Goal: Task Accomplishment & Management: Use online tool/utility

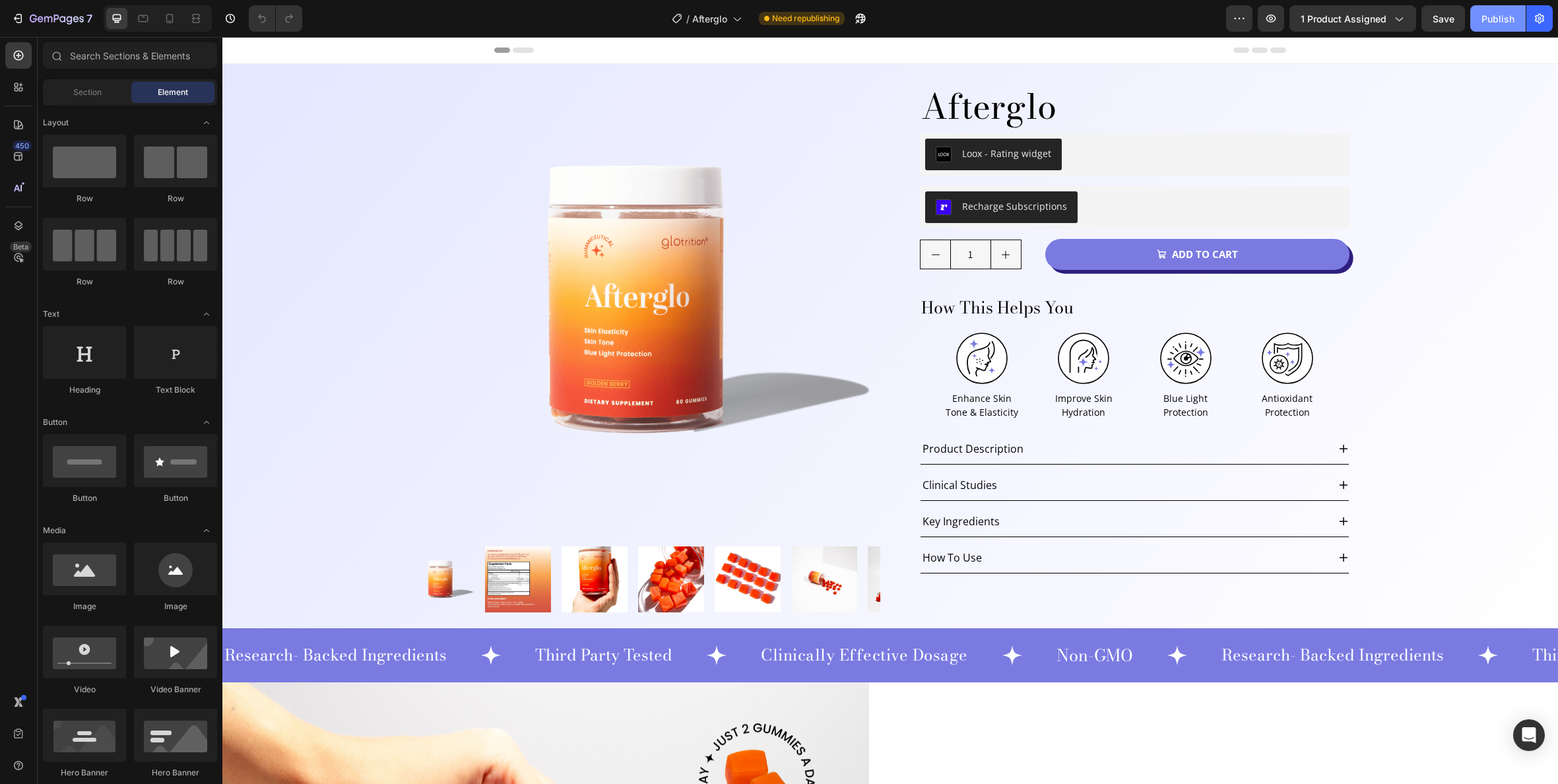
click at [1495, 16] on div "Publish" at bounding box center [1498, 19] width 33 height 14
click at [1064, 72] on div "Afterglo Product Title Loox - Rating widget Loox Row Recharge Subscriptions Rec…" at bounding box center [1136, 338] width 472 height 549
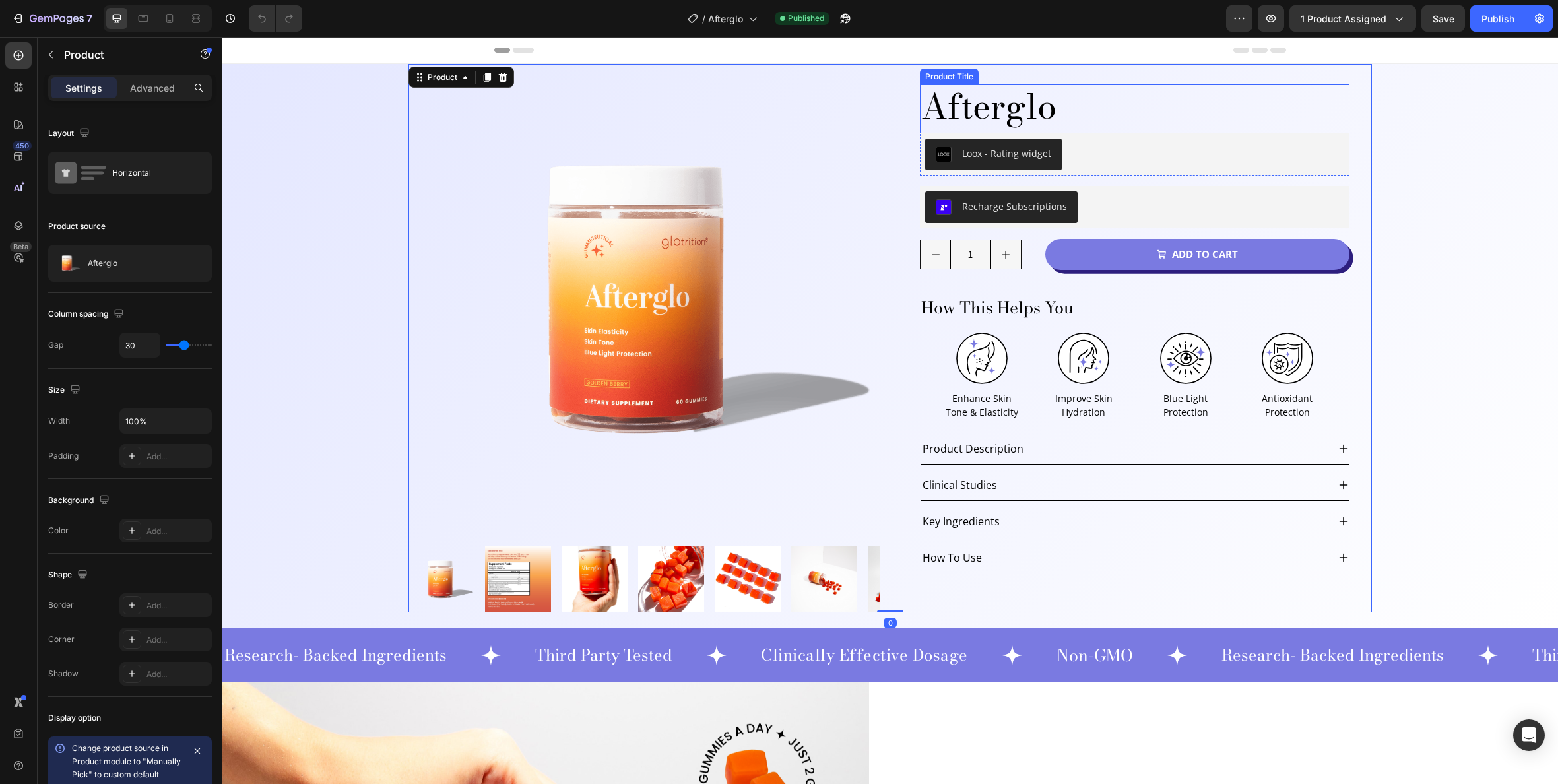
click at [1063, 92] on h1 "Afterglo" at bounding box center [1135, 106] width 430 height 43
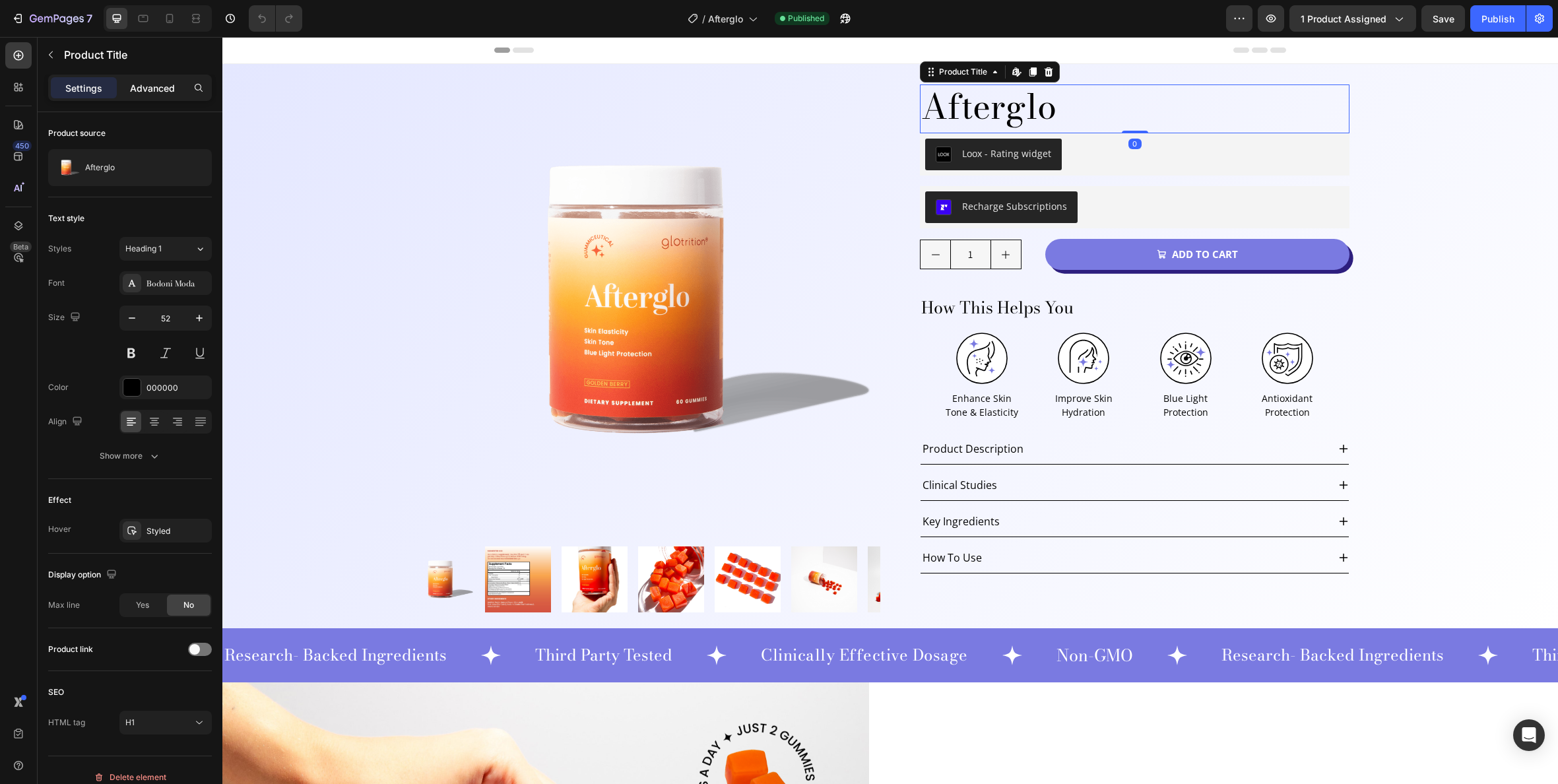
click at [151, 88] on p "Advanced" at bounding box center [152, 88] width 45 height 14
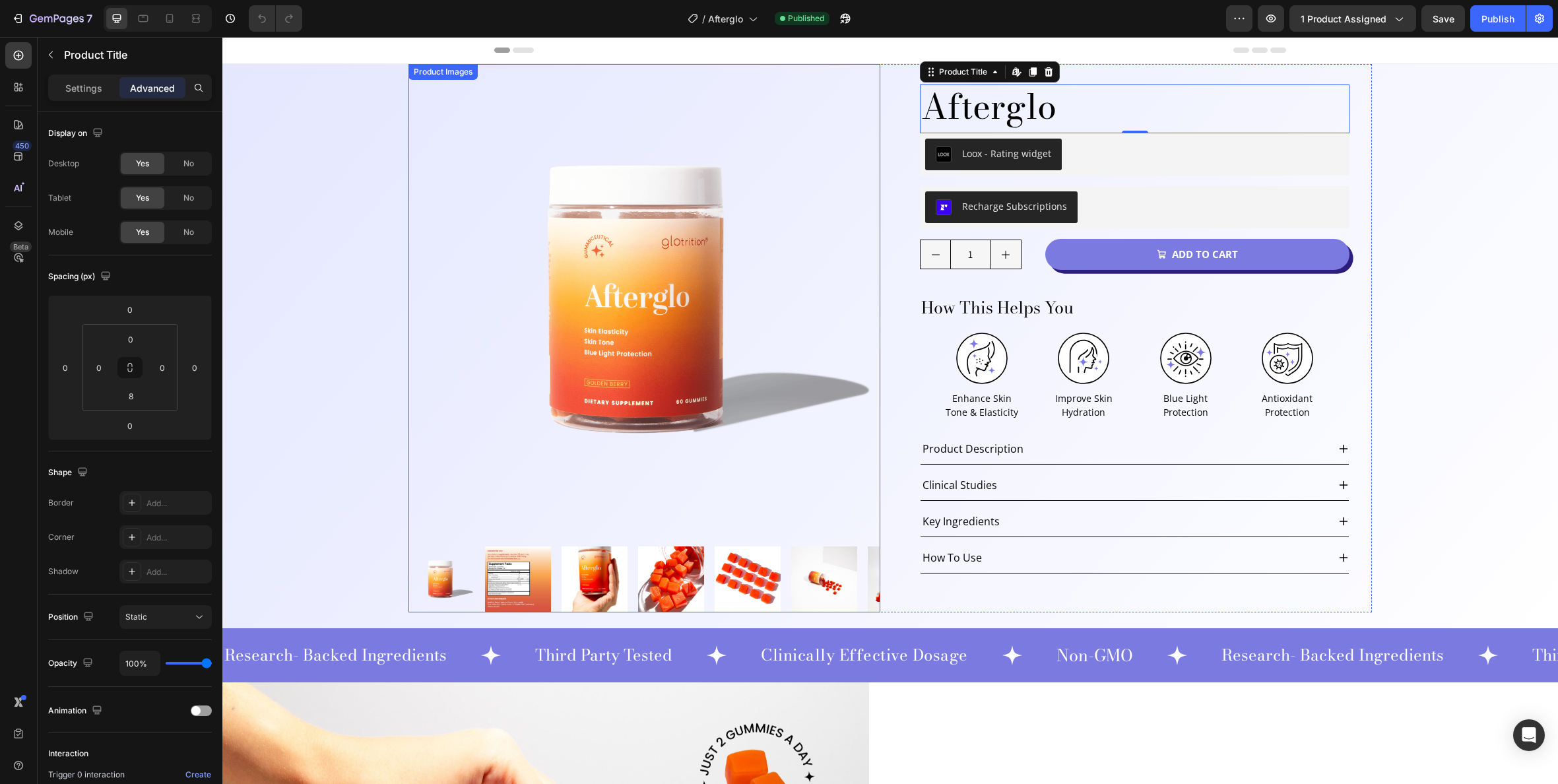
click at [812, 68] on img at bounding box center [644, 299] width 472 height 472
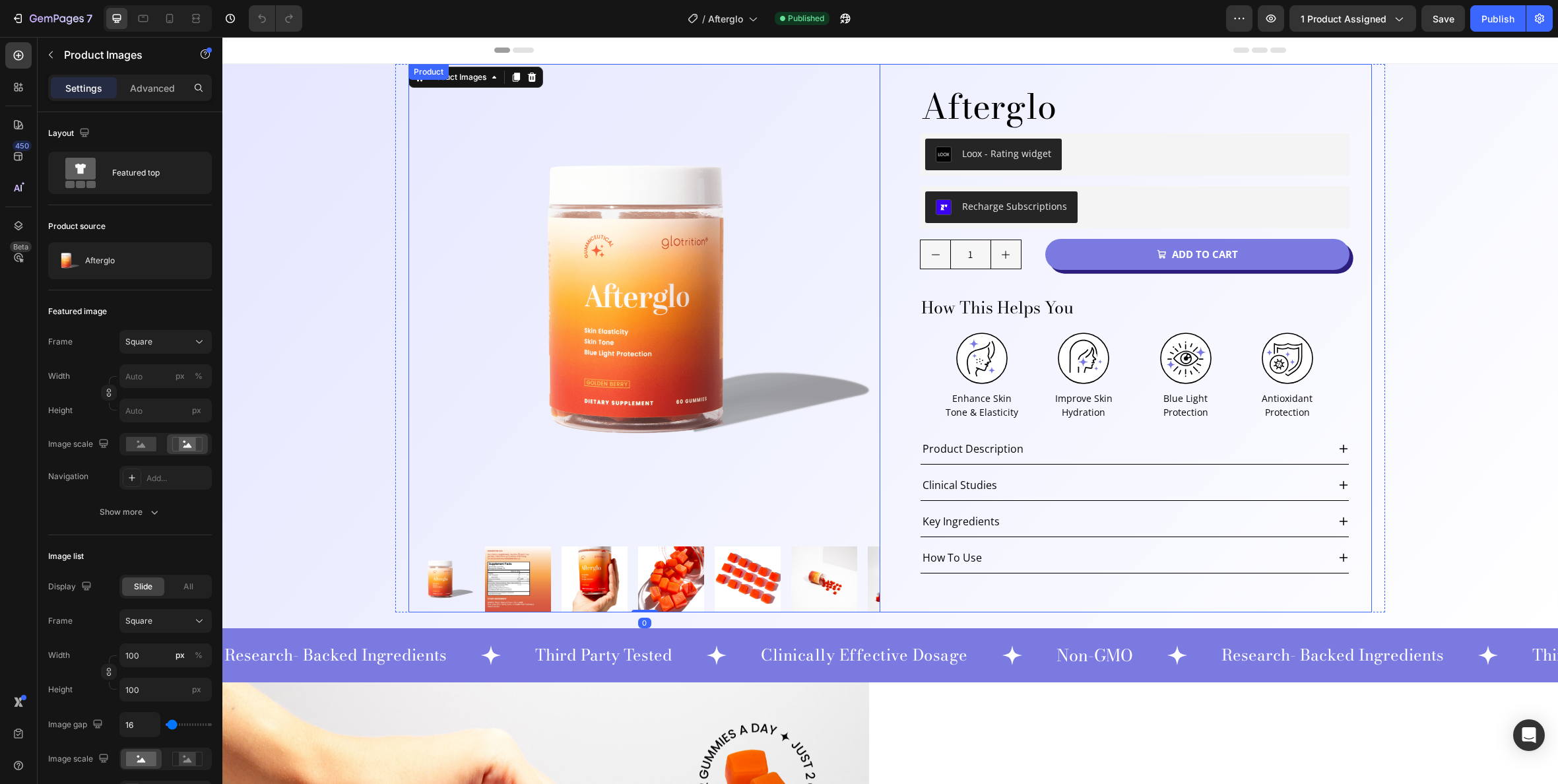
click at [889, 81] on div "Product Images 0 Afterglo Product Title Loox - Rating widget Loox Row Recharge …" at bounding box center [890, 338] width 964 height 549
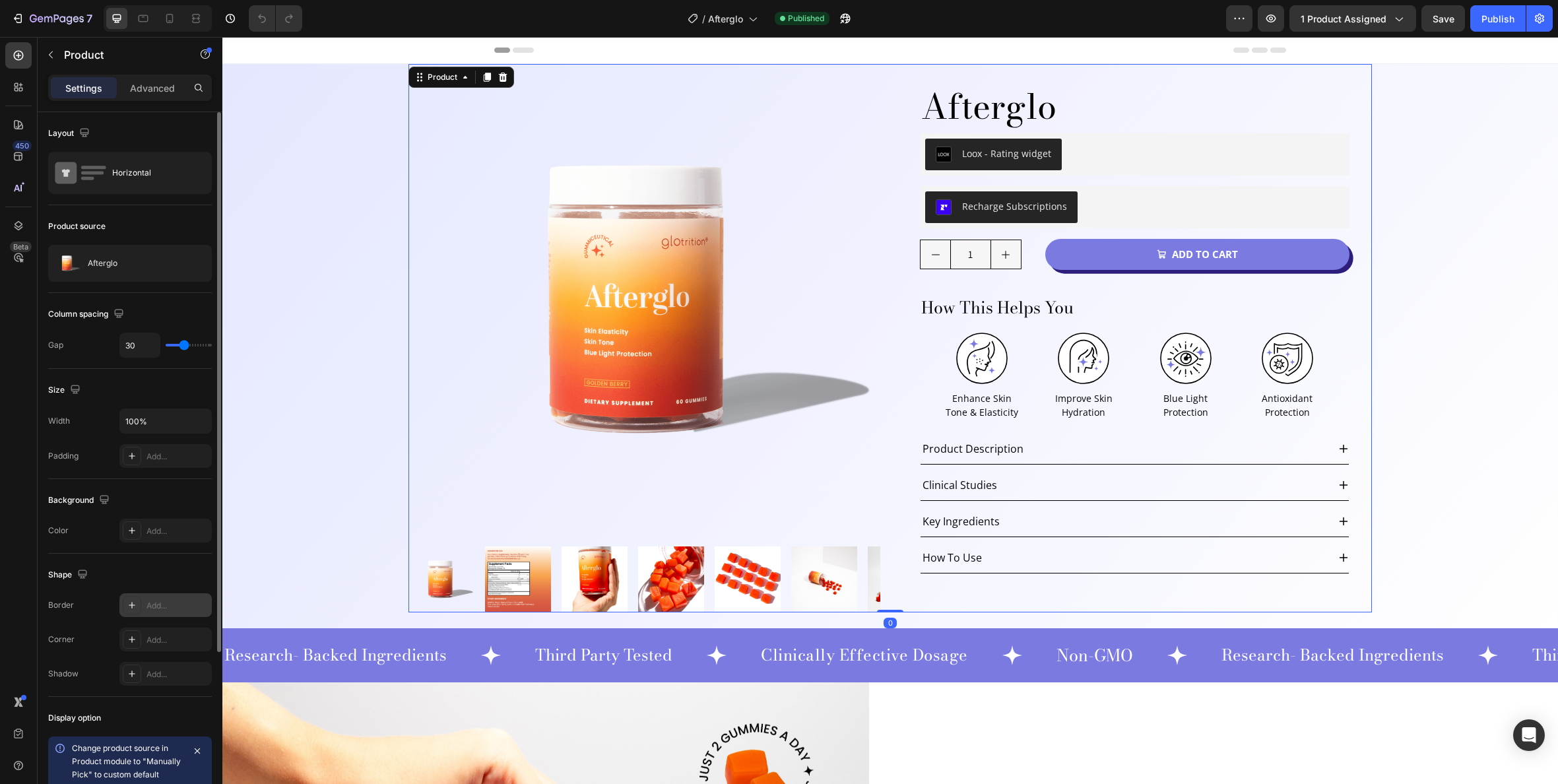
scroll to position [222, 0]
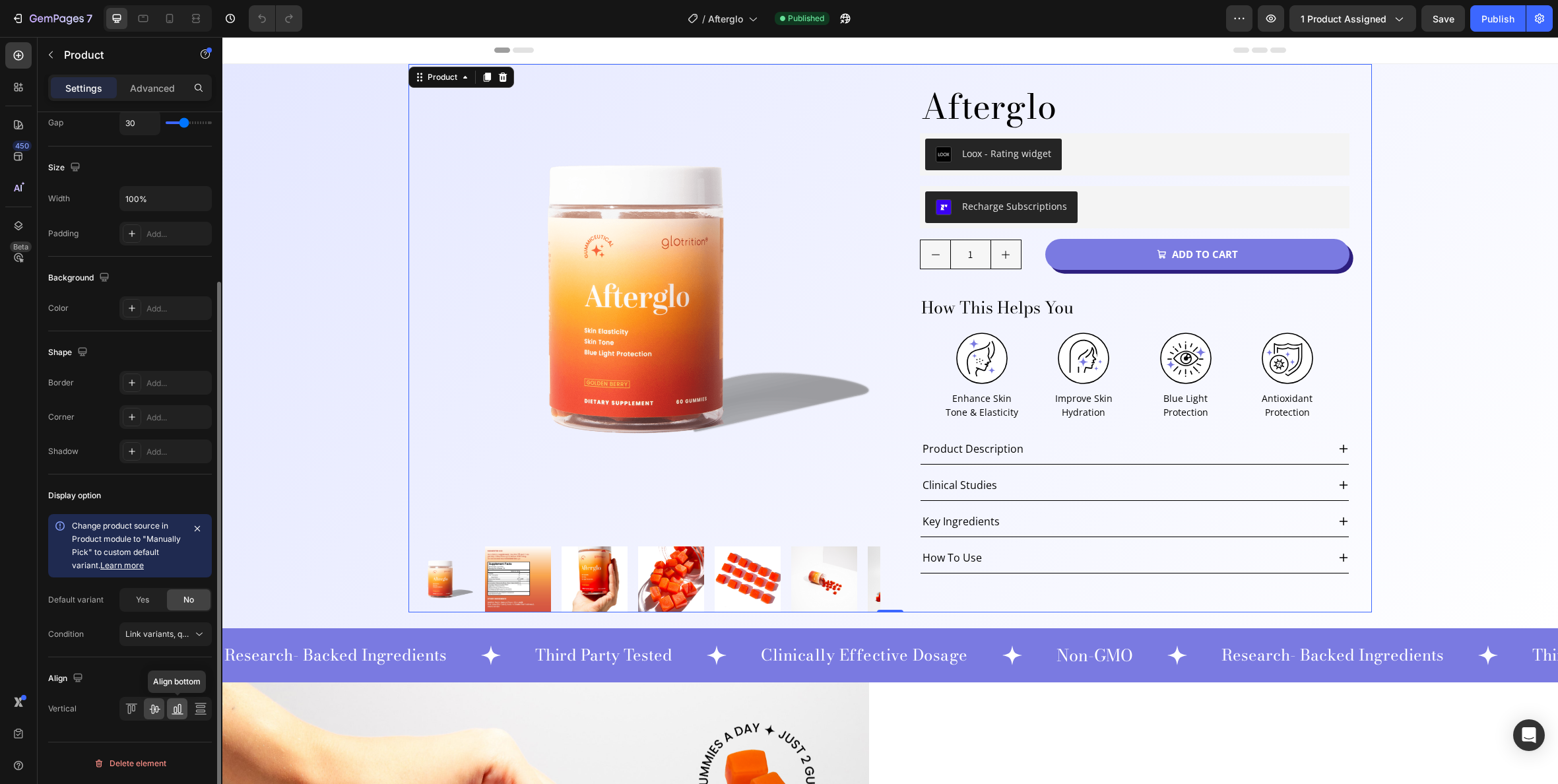
click at [169, 711] on div at bounding box center [178, 708] width 21 height 21
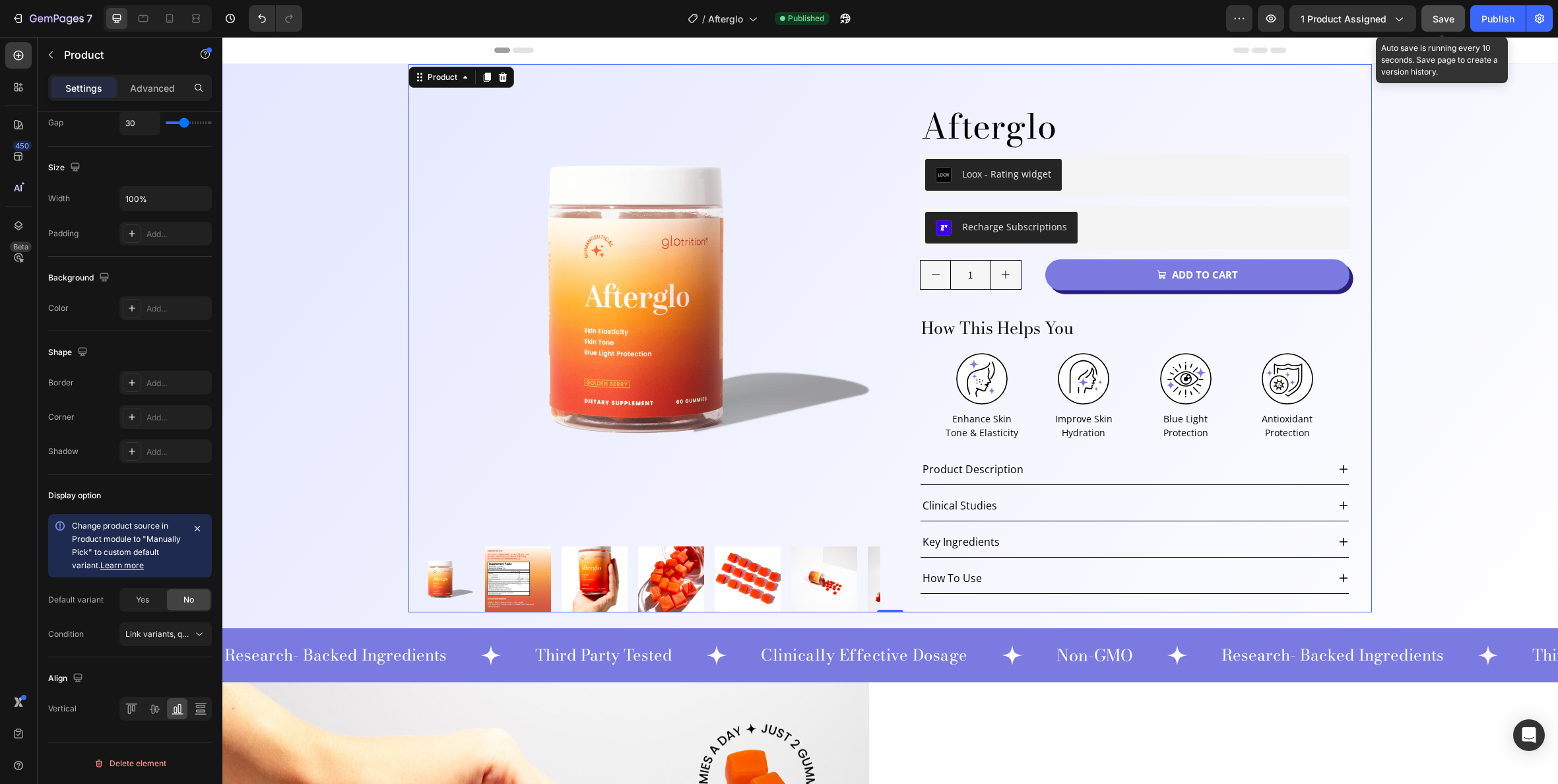
click at [1443, 10] on button "Save" at bounding box center [1443, 19] width 43 height 26
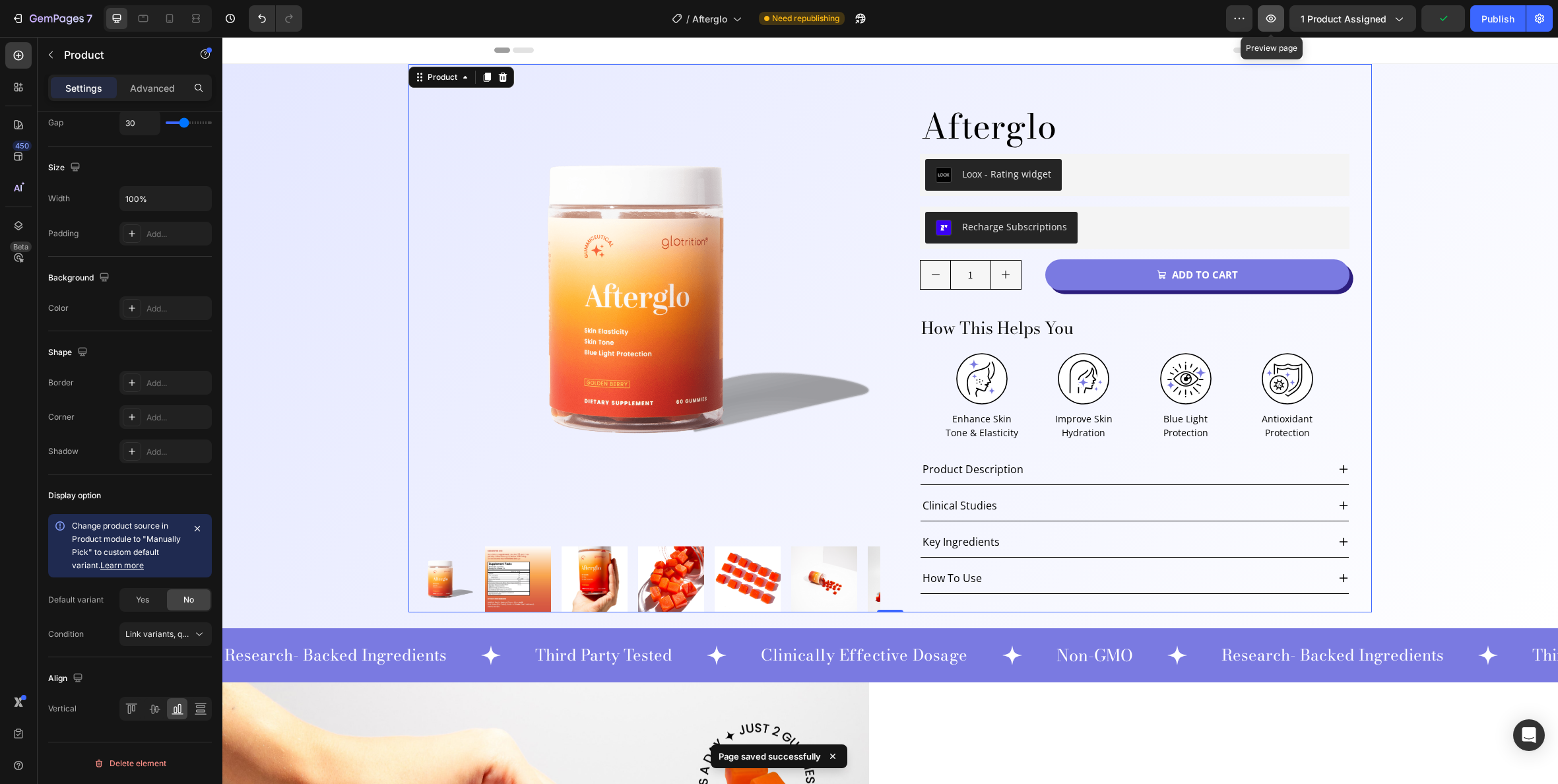
click at [1271, 25] on button "button" at bounding box center [1271, 19] width 26 height 26
click at [1278, 15] on icon "button" at bounding box center [1271, 18] width 13 height 13
click at [1500, 23] on div "Publish" at bounding box center [1498, 19] width 33 height 14
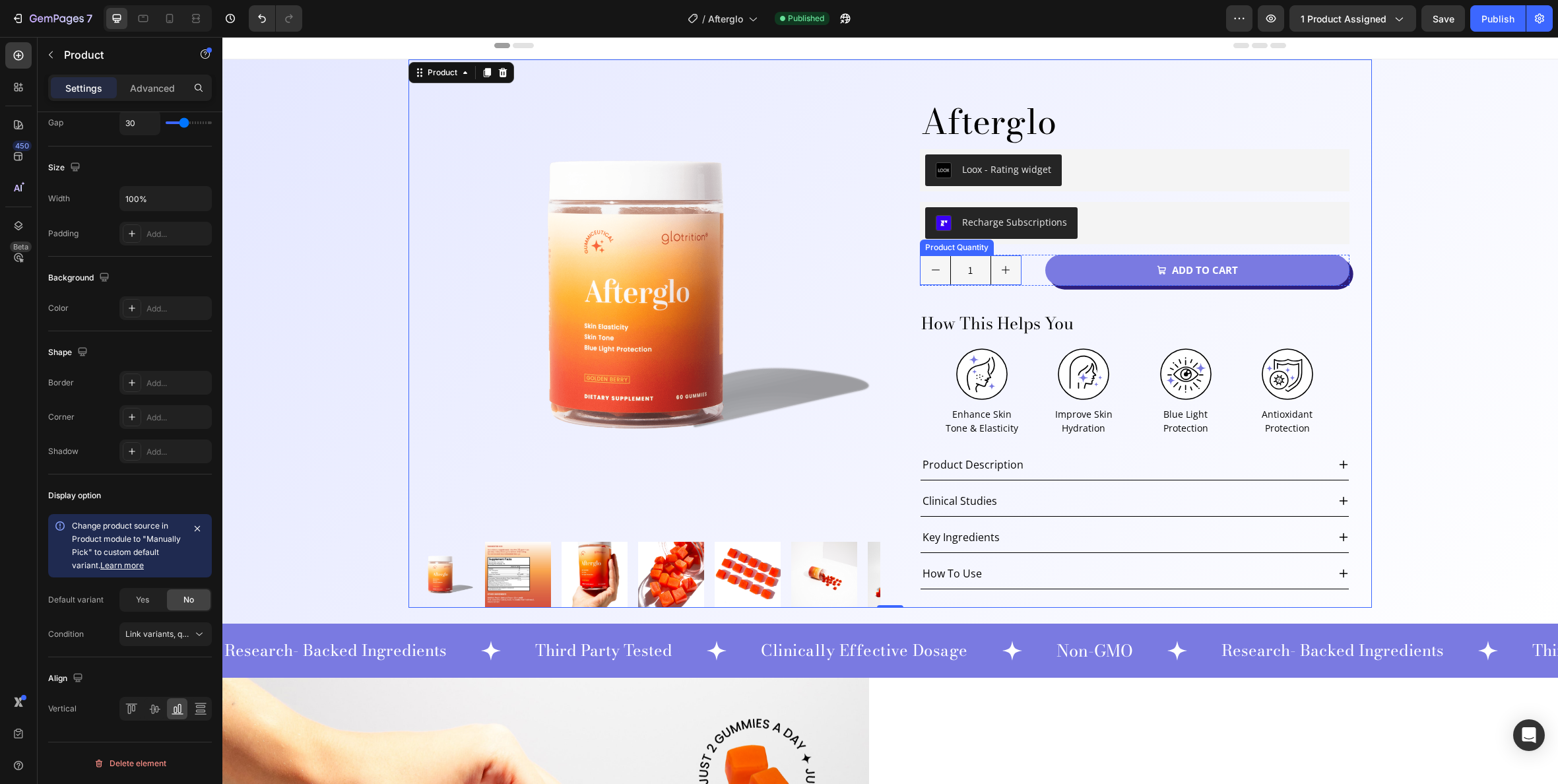
scroll to position [0, 0]
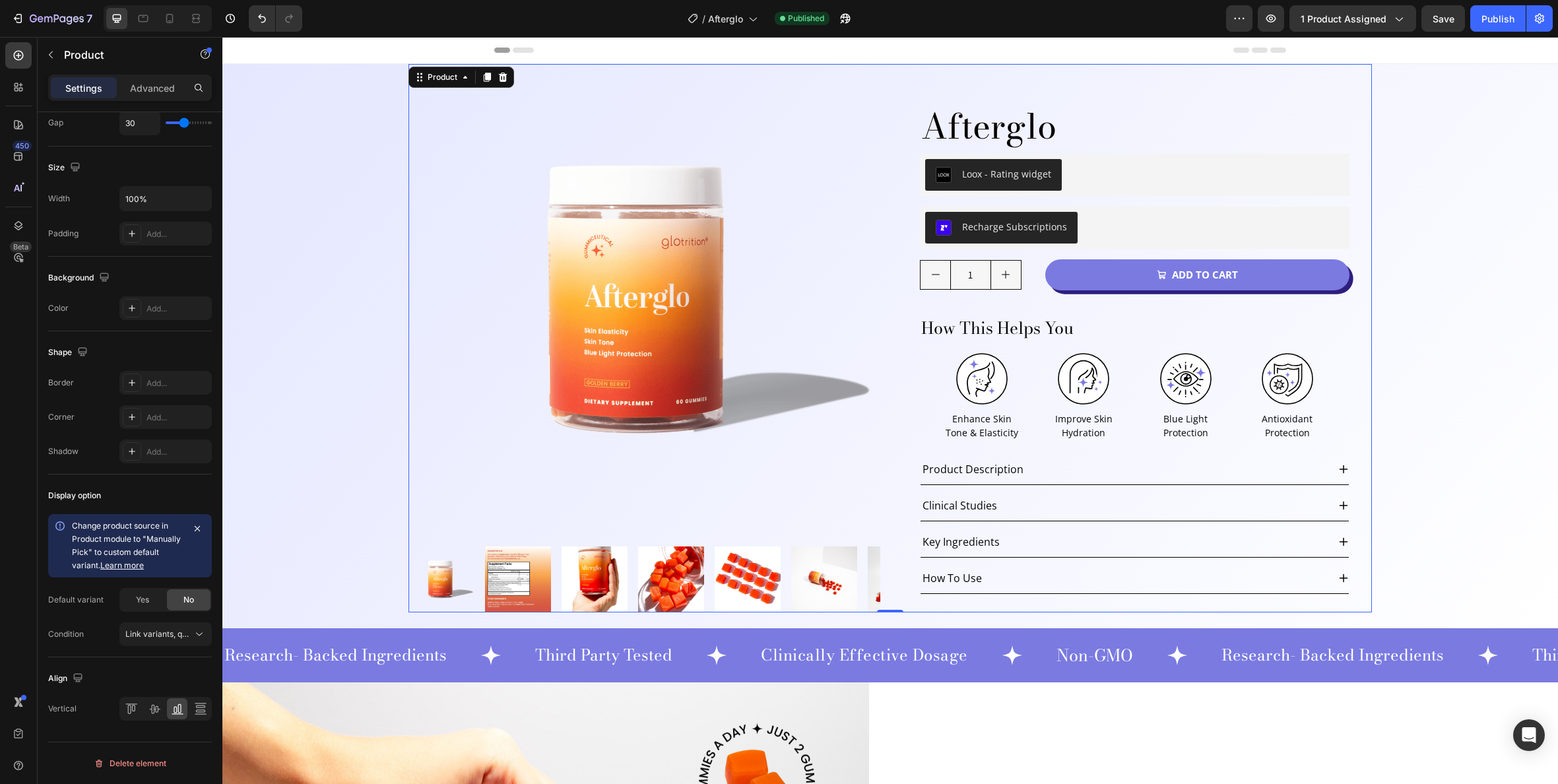
click at [958, 74] on div "Afterglo Product Title Loox - Rating widget Loox Row Recharge Subscriptions Rec…" at bounding box center [1136, 338] width 472 height 549
click at [149, 86] on p "Advanced" at bounding box center [152, 88] width 45 height 14
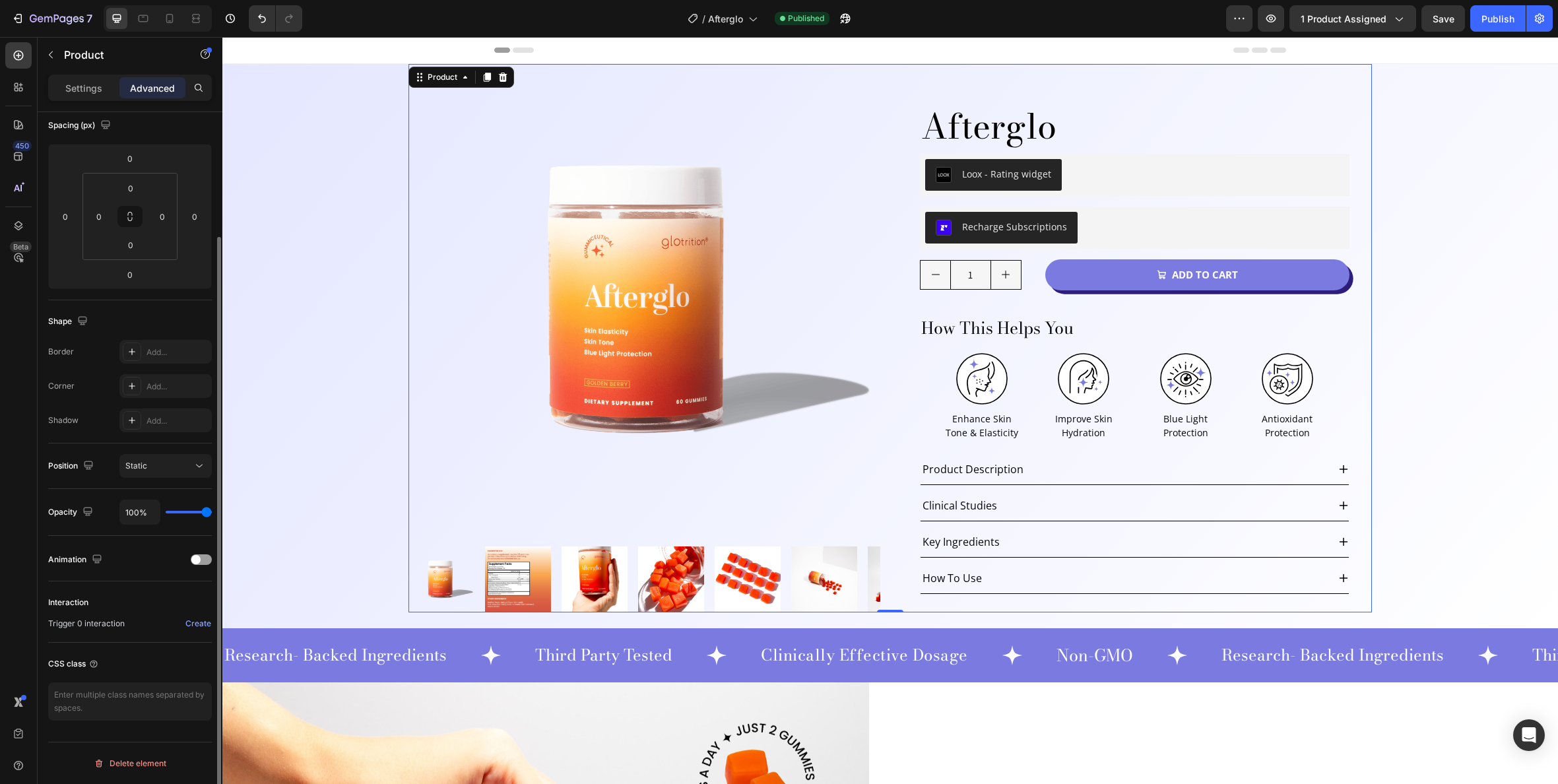
scroll to position [151, 0]
click at [136, 160] on input "0" at bounding box center [130, 158] width 26 height 20
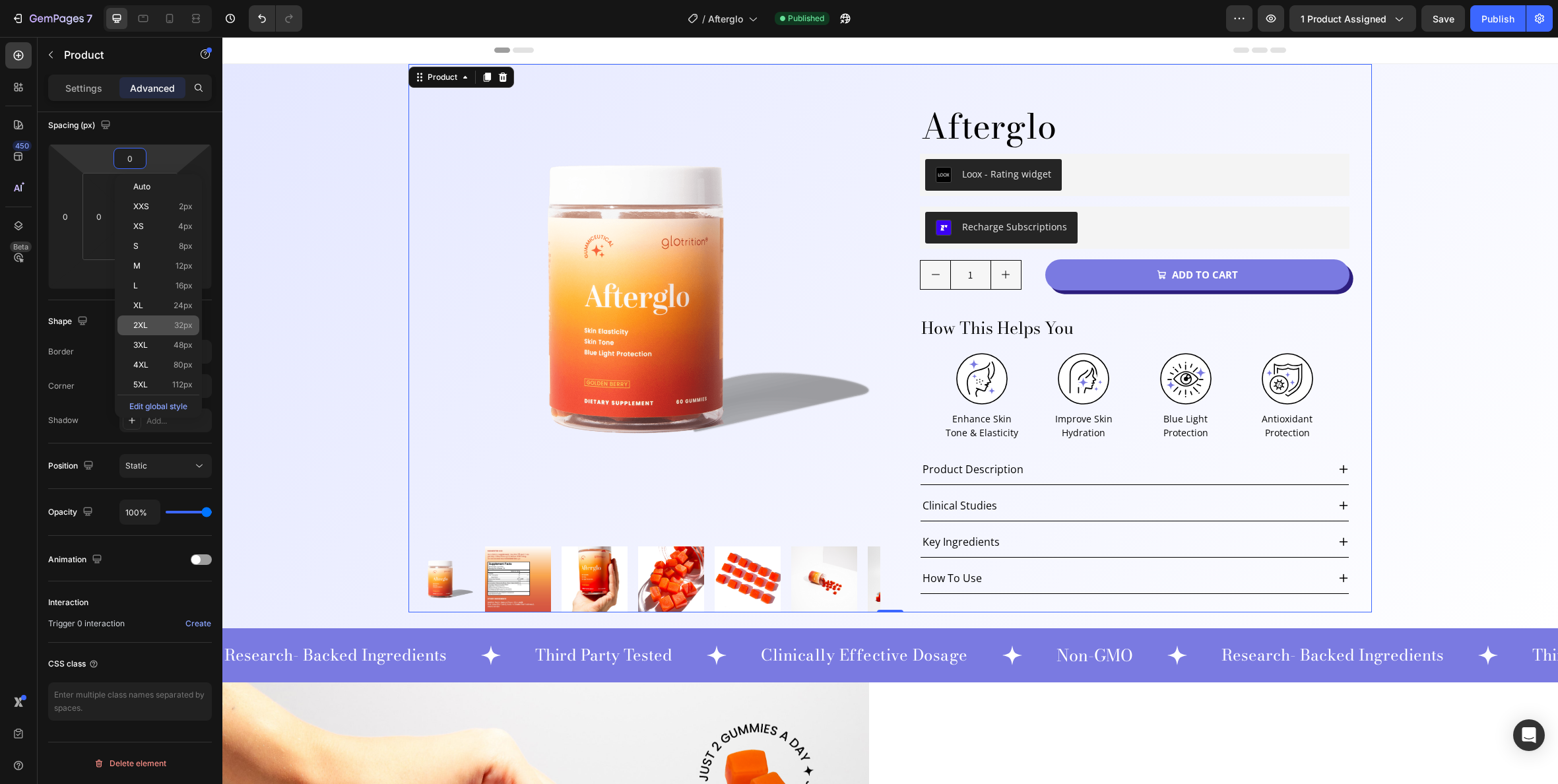
click at [164, 328] on p "2XL 32px" at bounding box center [163, 325] width 59 height 9
type input "32"
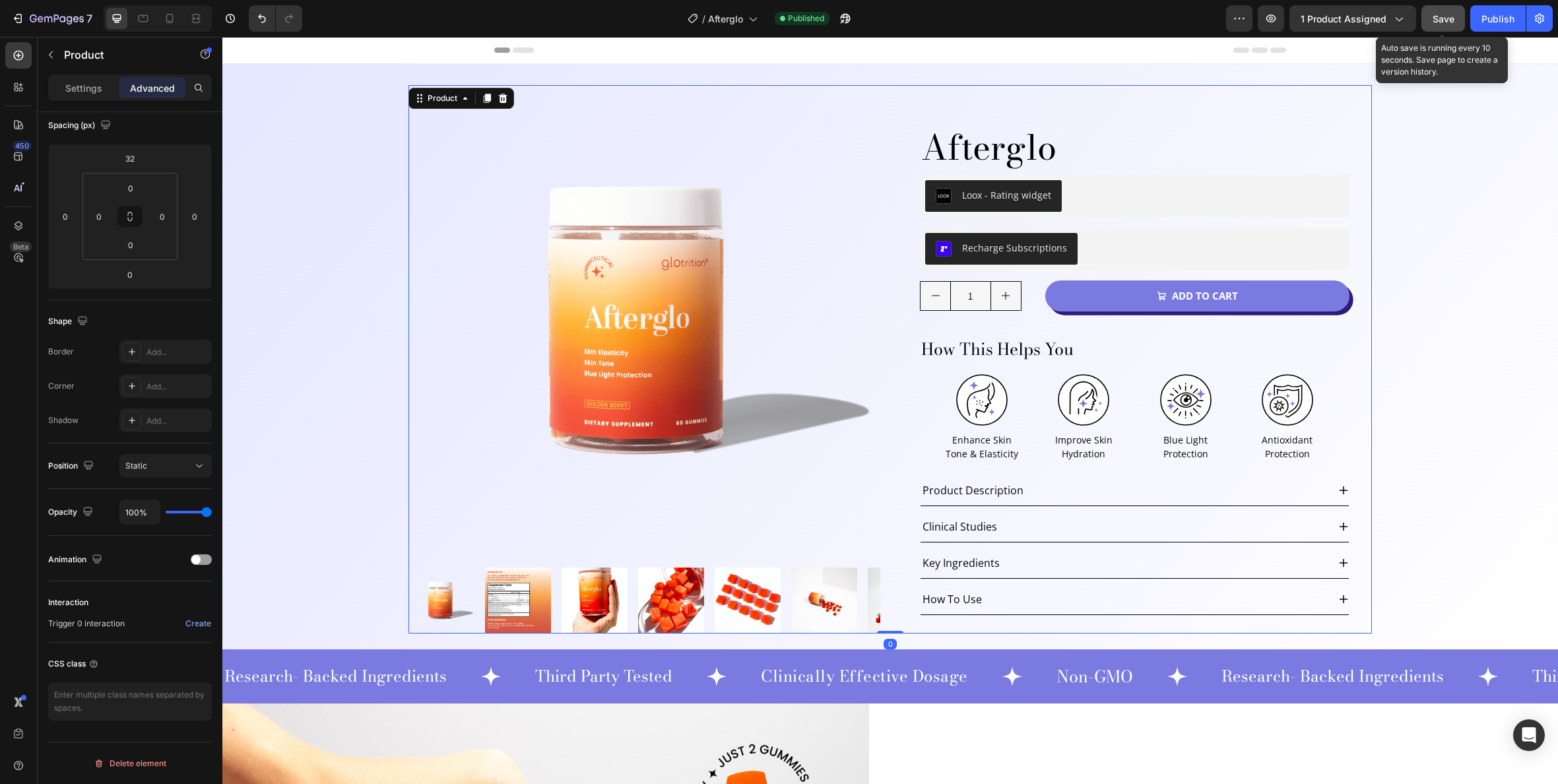
click at [1447, 21] on span "Save" at bounding box center [1444, 19] width 22 height 11
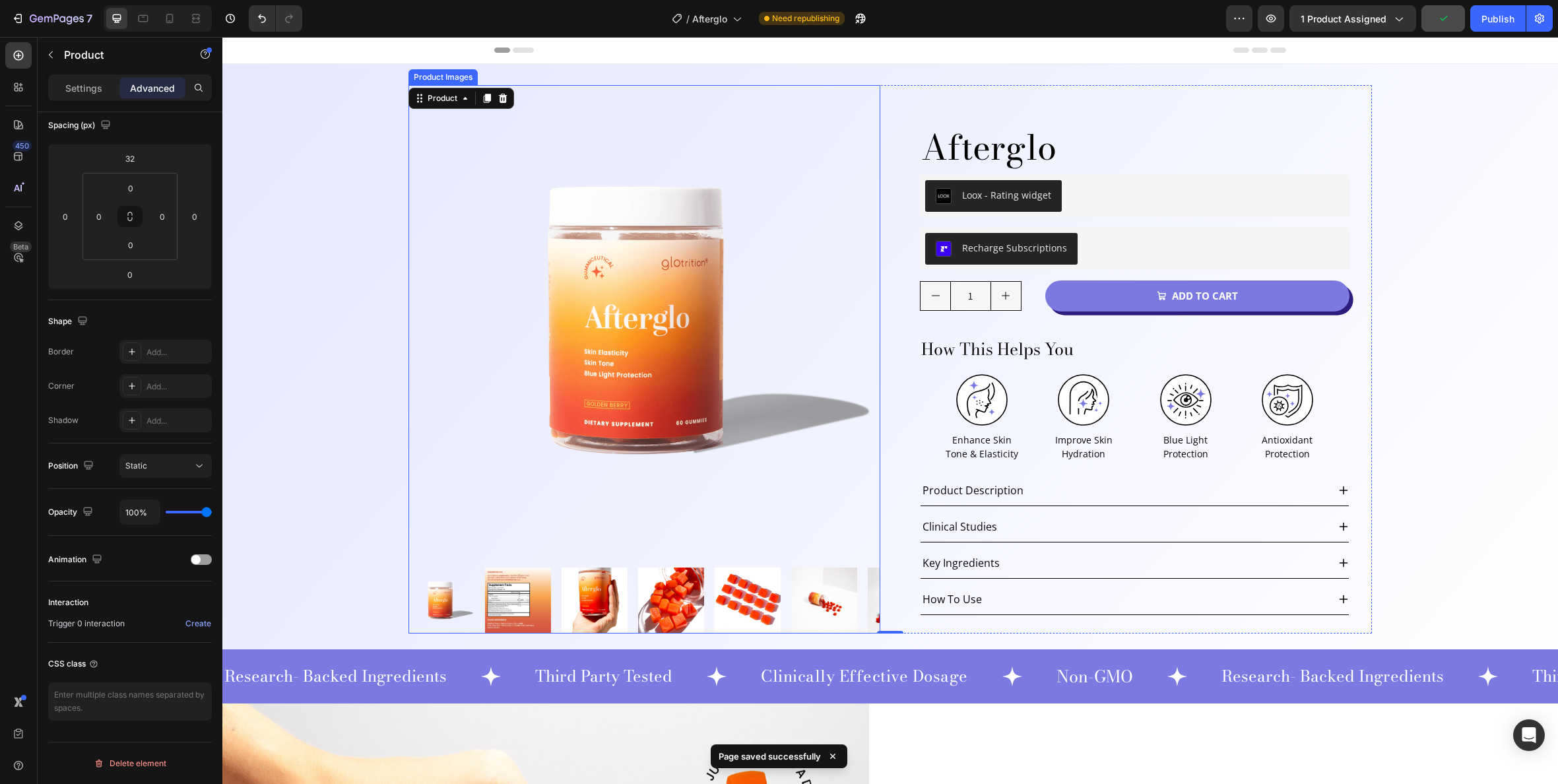
click at [818, 395] on img at bounding box center [644, 321] width 472 height 472
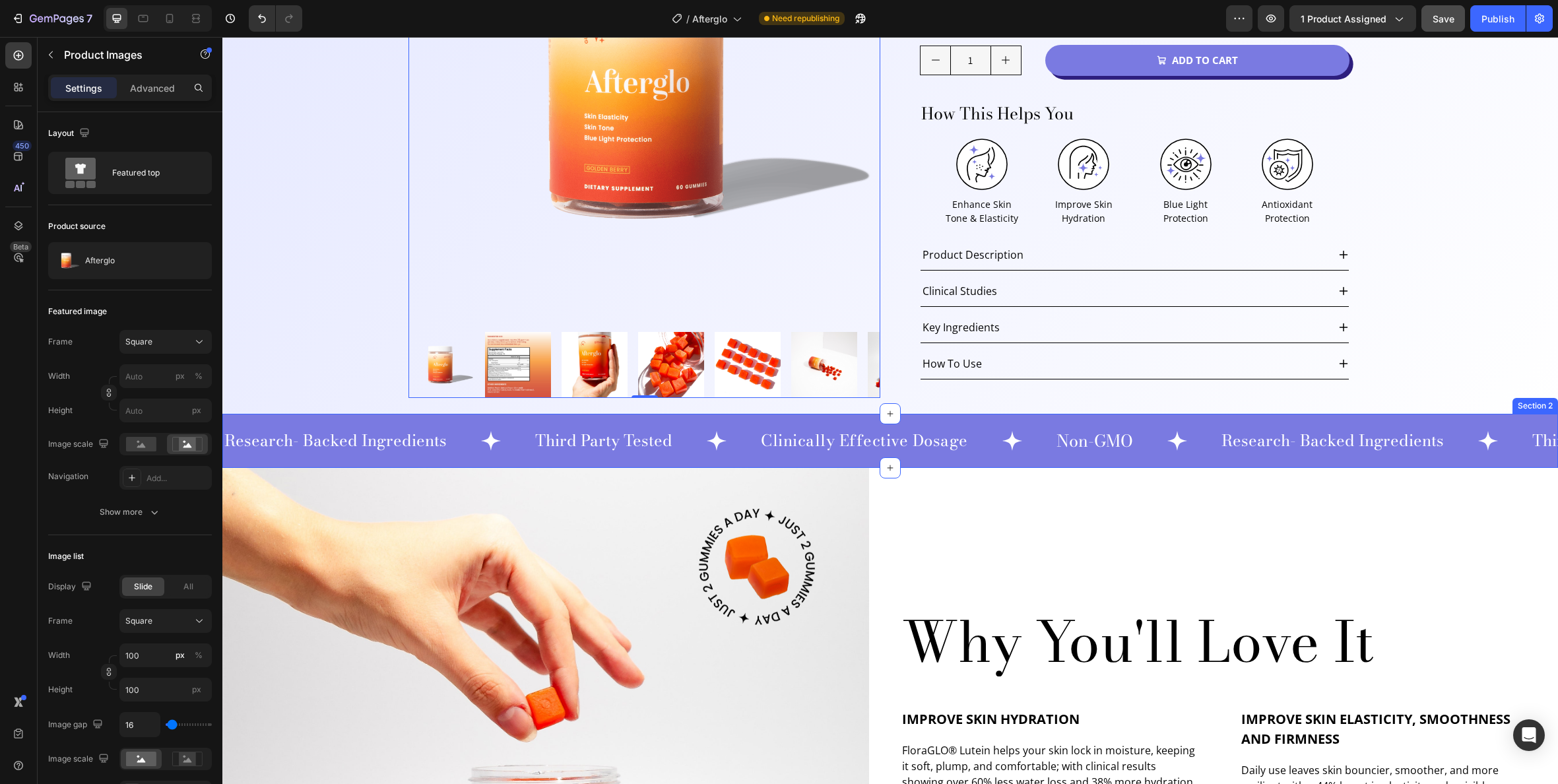
scroll to position [0, 0]
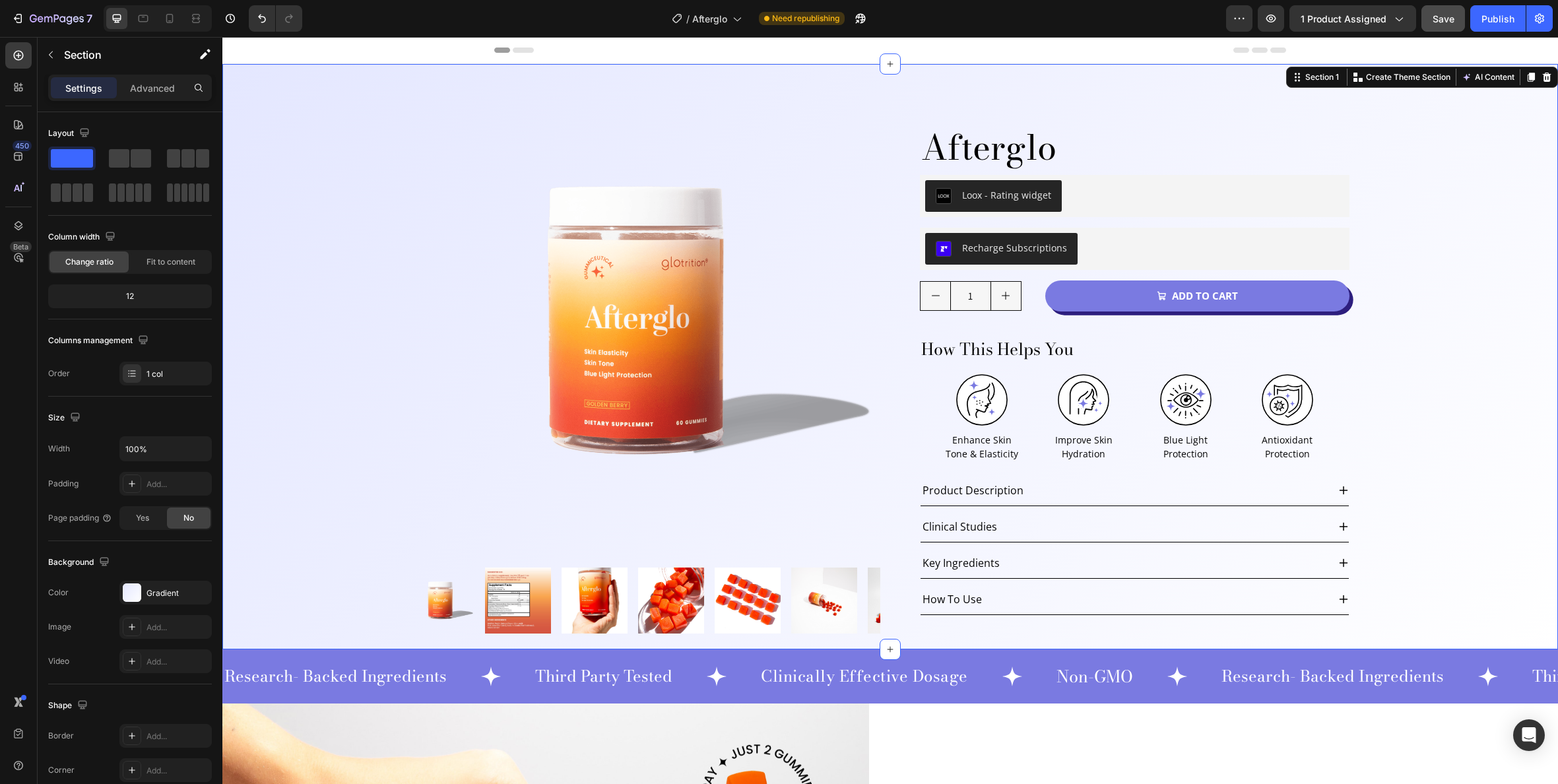
click at [344, 207] on div "Product Images Afterglo Product Title Loox - Rating widget Loox Row Recharge Su…" at bounding box center [890, 357] width 1336 height 585
click at [888, 625] on div "Product Images Afterglo Product Title Loox - Rating widget Loox Row Recharge Su…" at bounding box center [890, 359] width 964 height 549
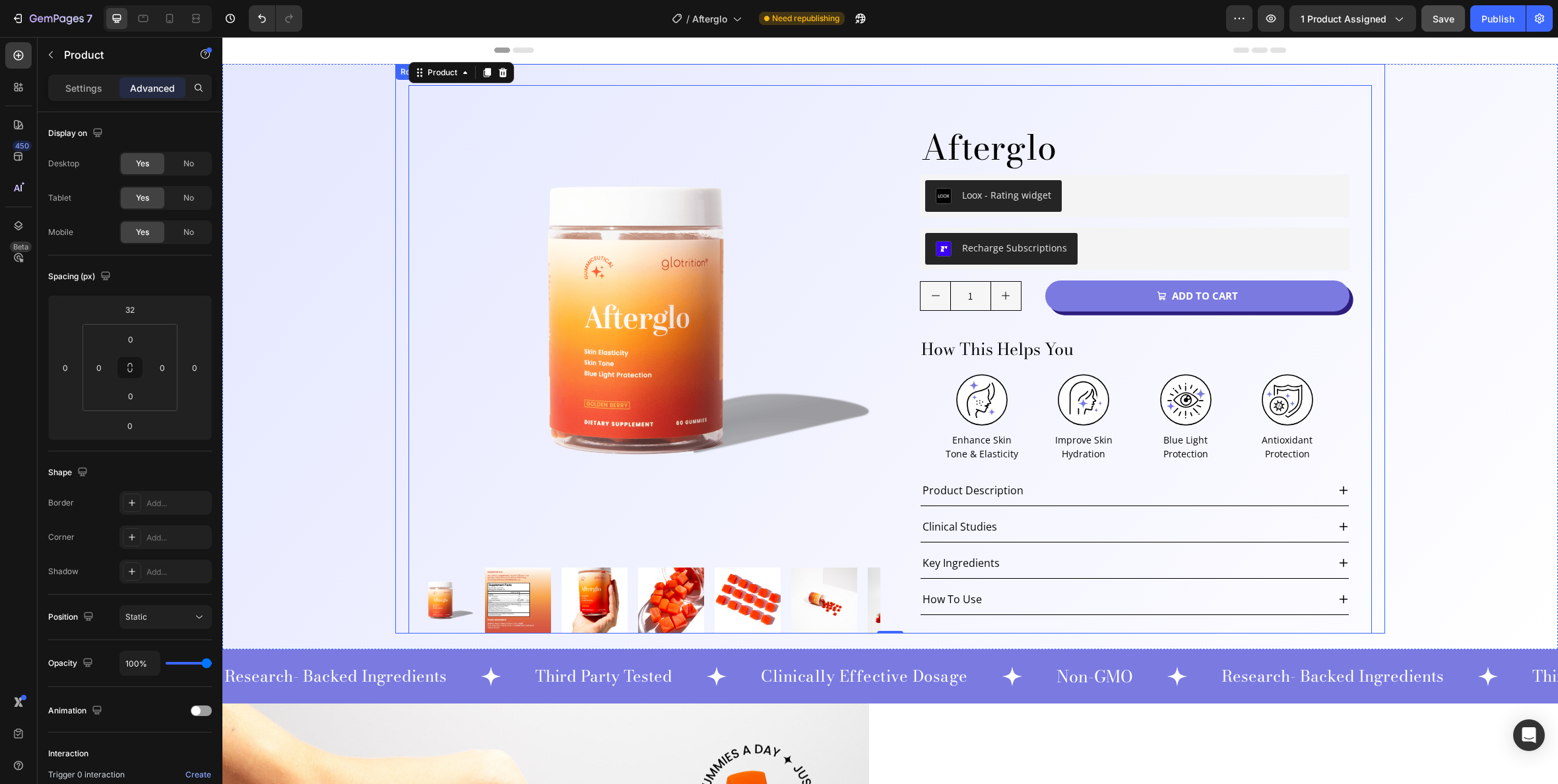
click at [400, 392] on div "Product Images Afterglo Product Title Loox - Rating widget Loox Row Recharge Su…" at bounding box center [890, 348] width 990 height 569
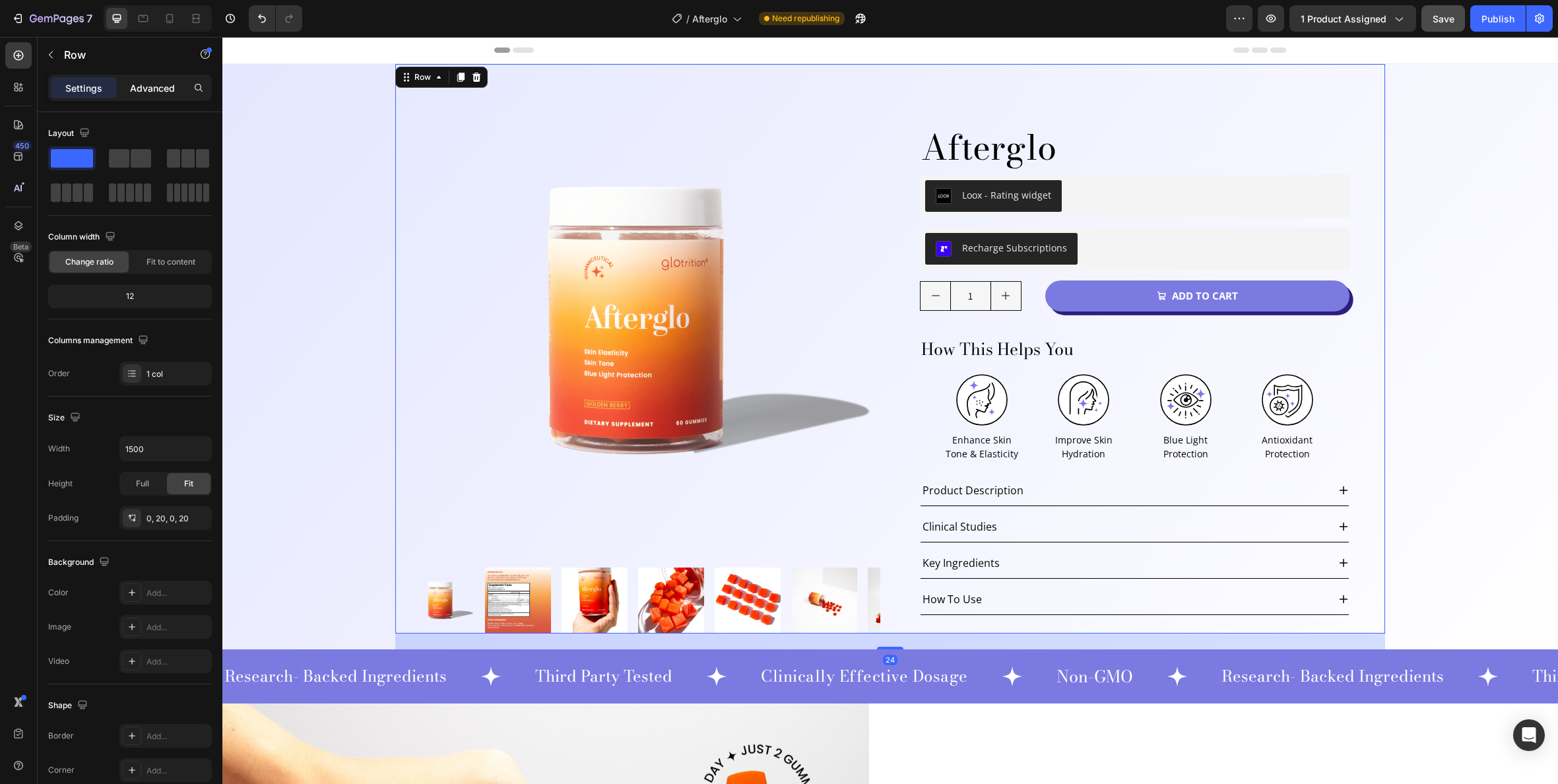
click at [149, 83] on p "Advanced" at bounding box center [152, 88] width 45 height 14
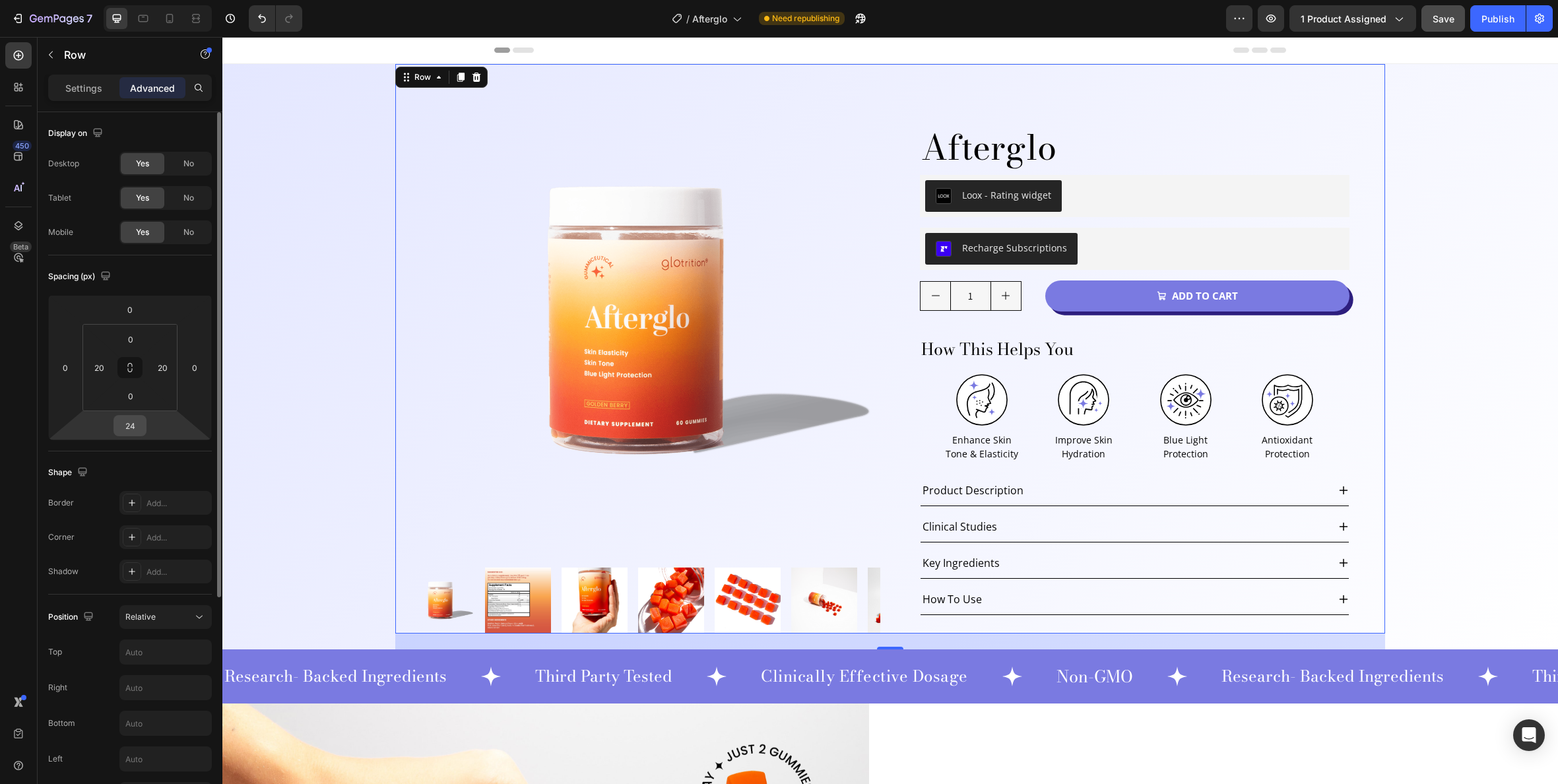
click at [137, 425] on input "24" at bounding box center [130, 425] width 26 height 20
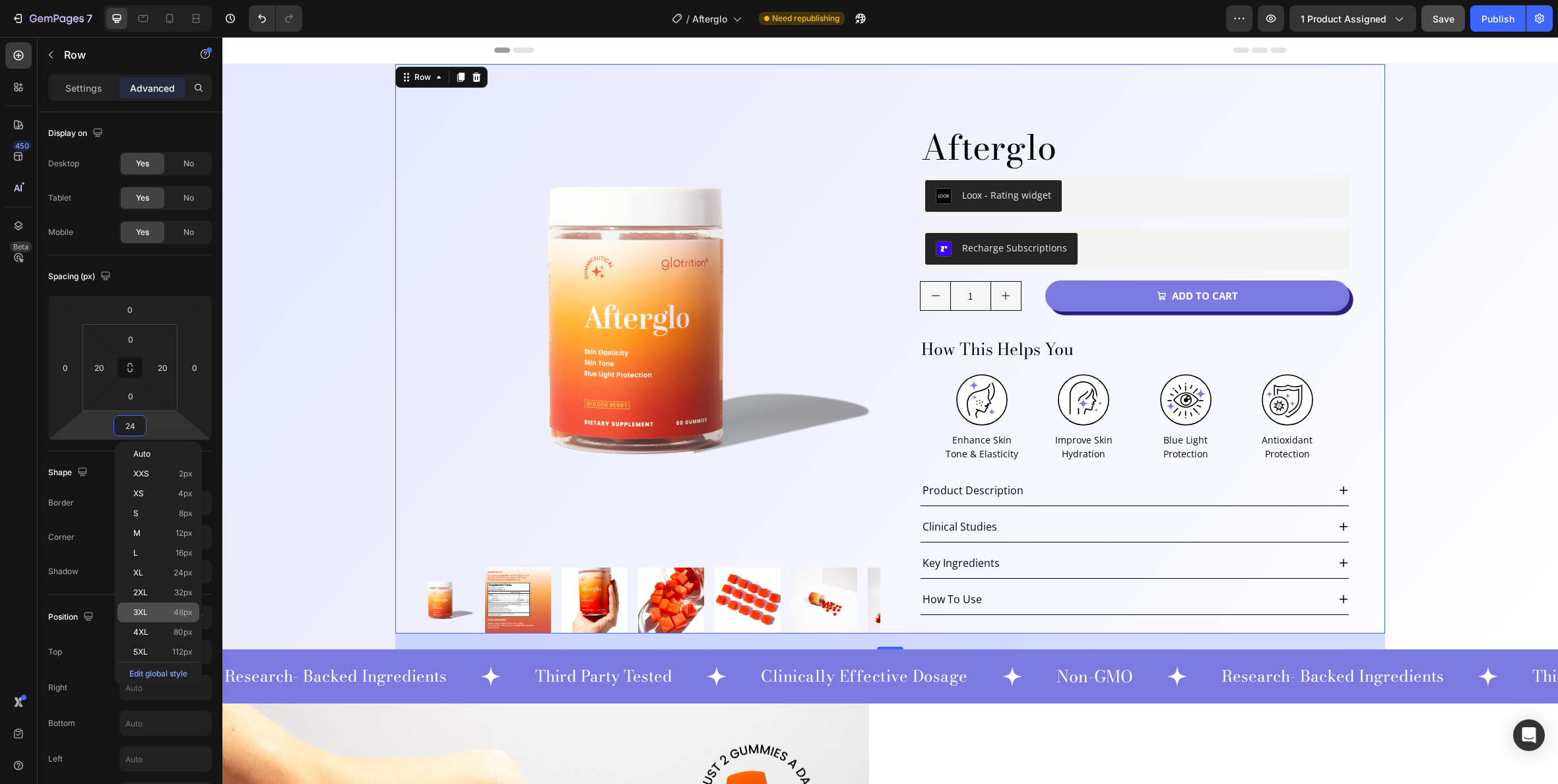
click at [185, 617] on div "3XL 48px" at bounding box center [158, 612] width 82 height 20
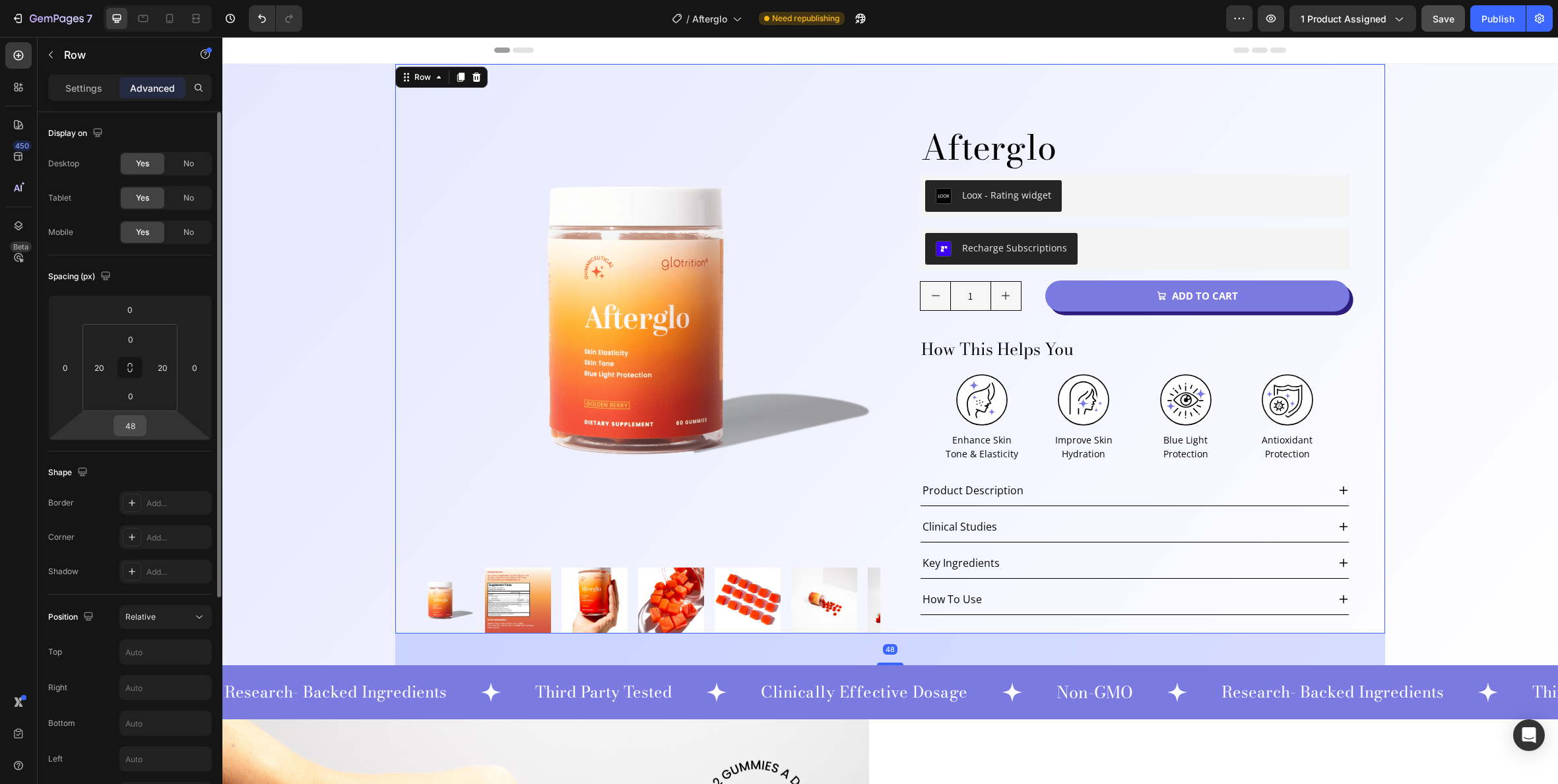
click at [139, 425] on input "48" at bounding box center [130, 425] width 26 height 20
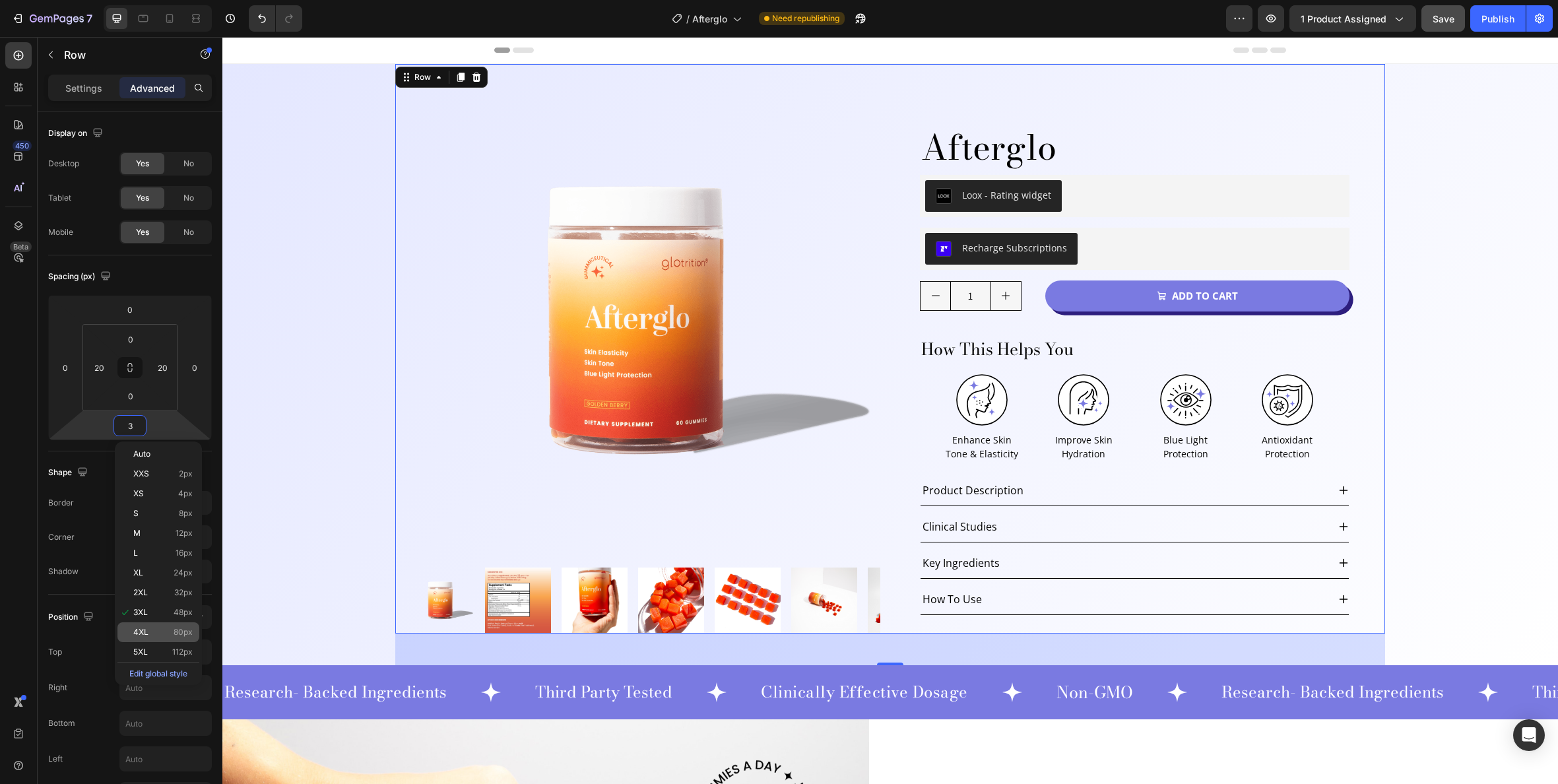
click at [170, 633] on p "4XL 80px" at bounding box center [163, 632] width 59 height 9
type input "80"
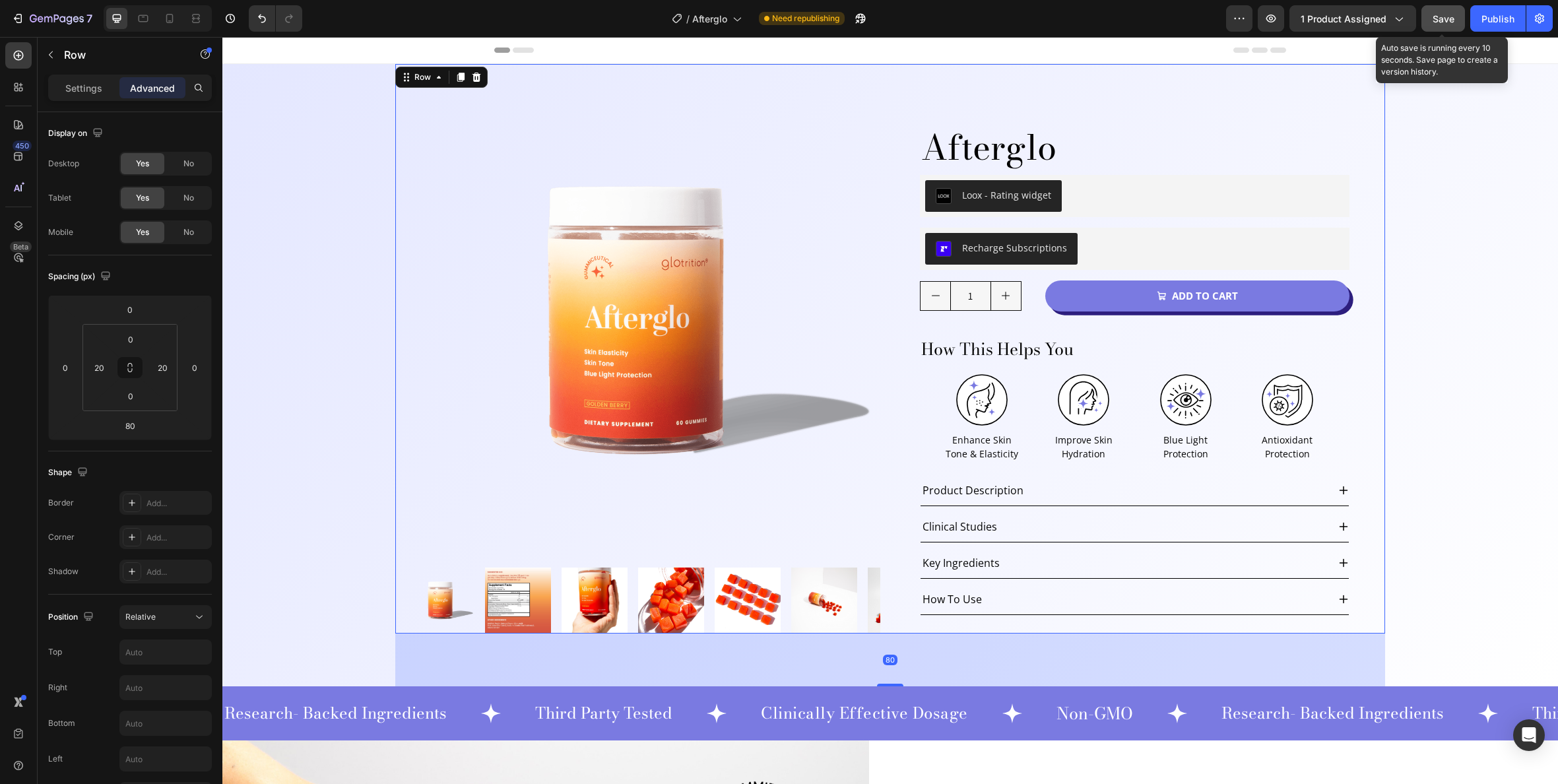
click at [1455, 24] on button "Save" at bounding box center [1443, 19] width 43 height 26
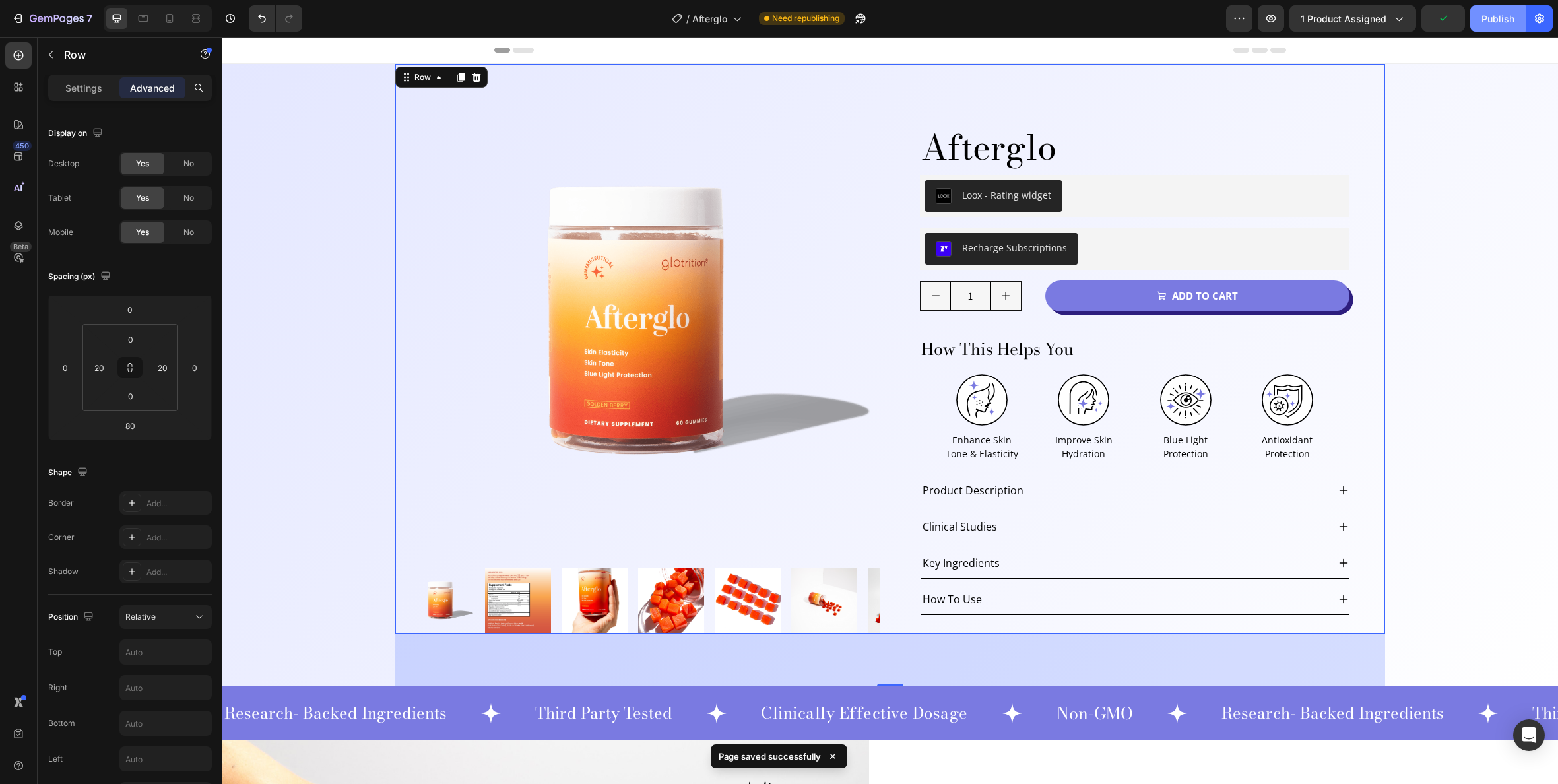
click at [1488, 24] on div "Publish" at bounding box center [1498, 19] width 33 height 14
click at [787, 159] on img at bounding box center [644, 321] width 472 height 472
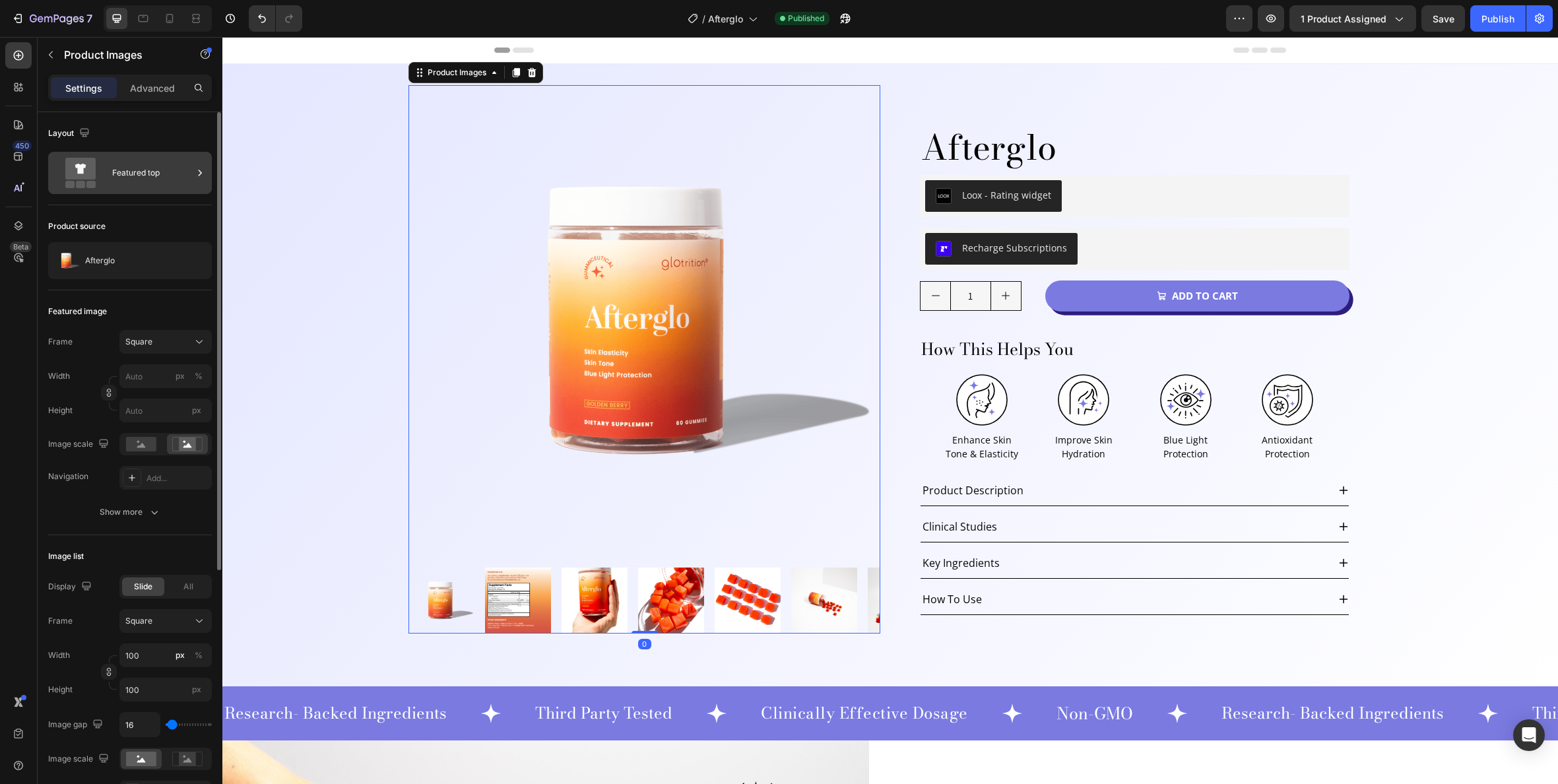
click at [131, 171] on div "Featured top" at bounding box center [152, 173] width 81 height 30
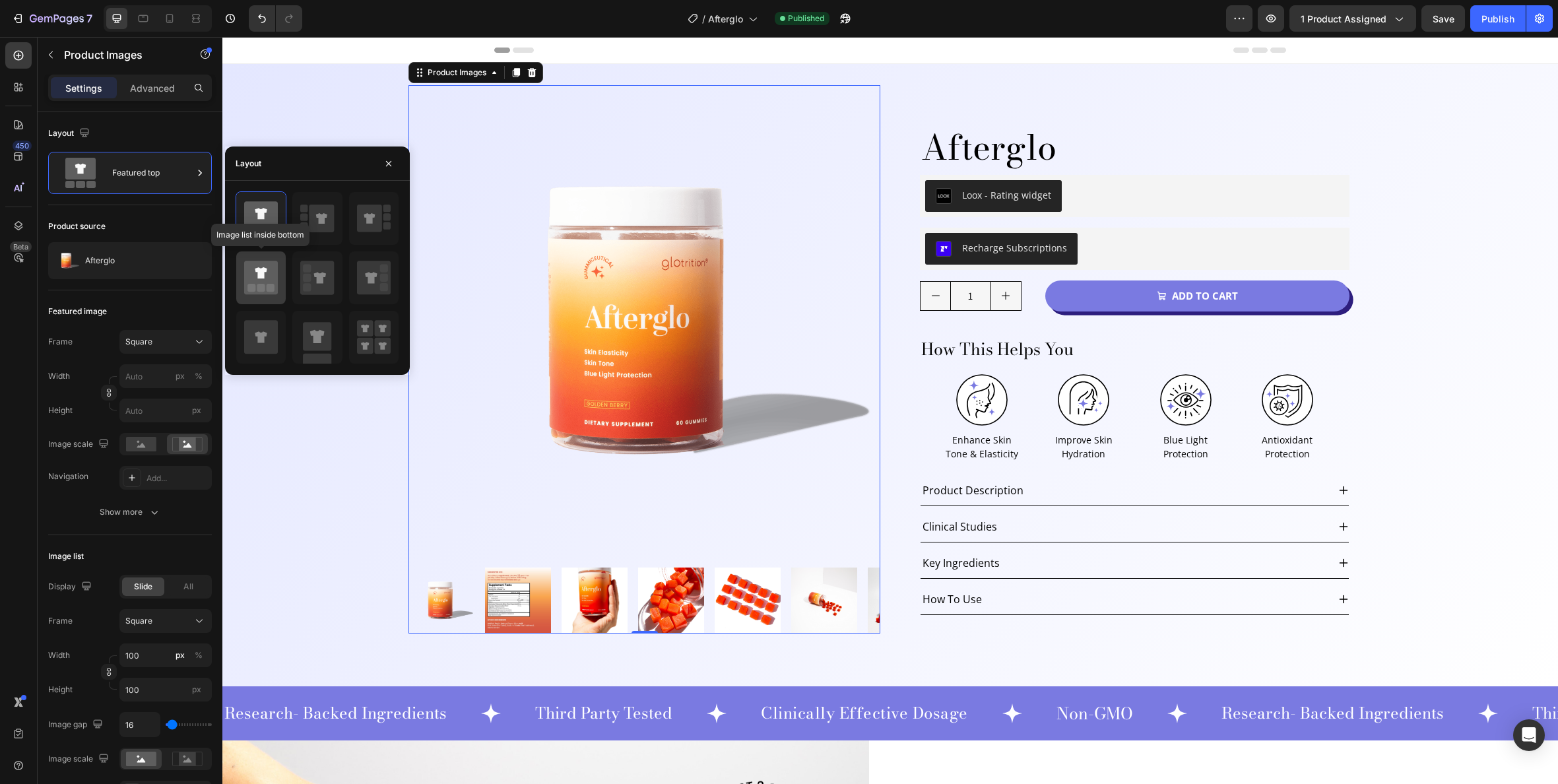
click at [262, 284] on rect at bounding box center [262, 288] width 8 height 8
type input "20"
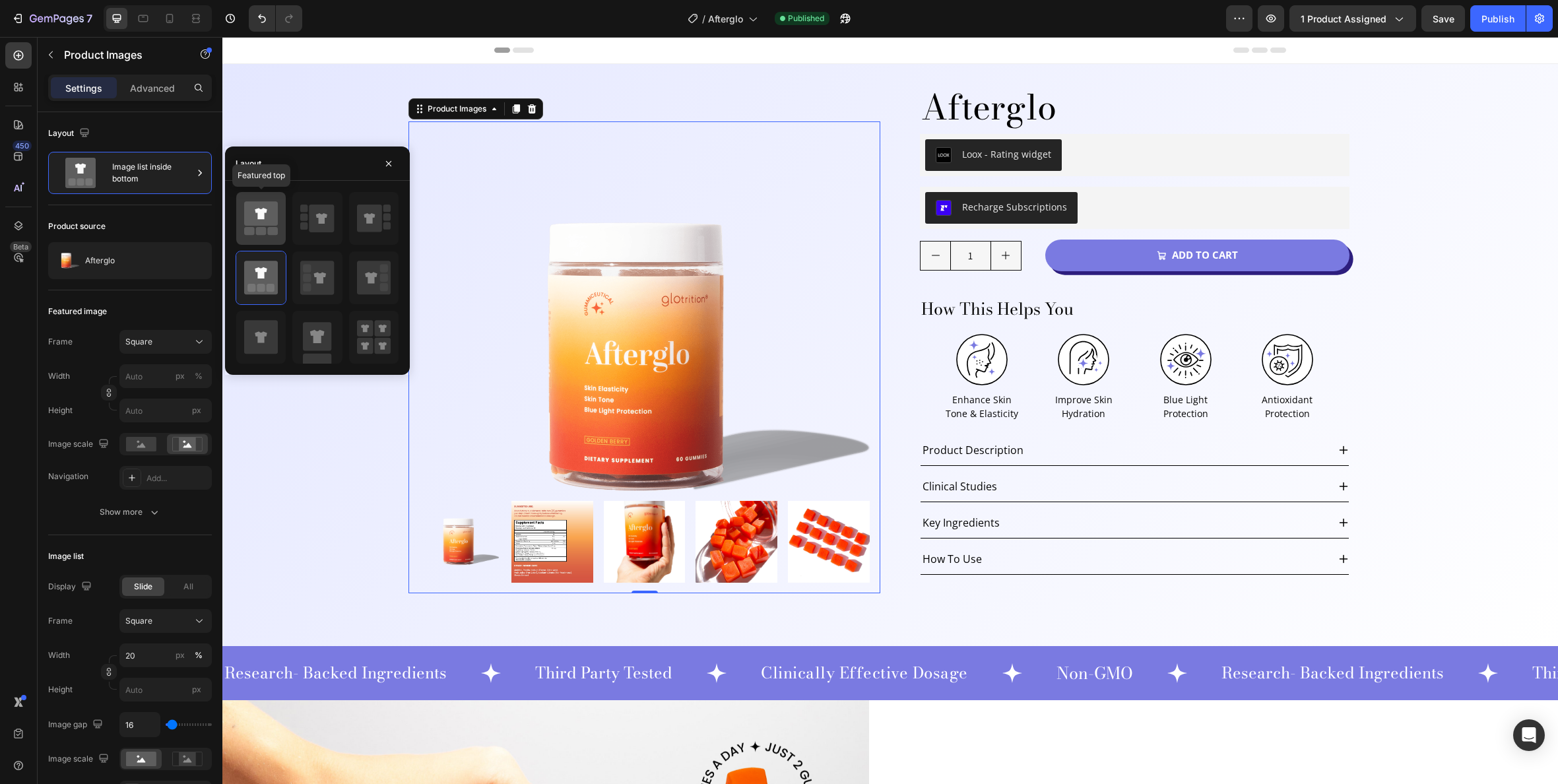
click at [244, 222] on icon at bounding box center [261, 213] width 34 height 24
type input "100"
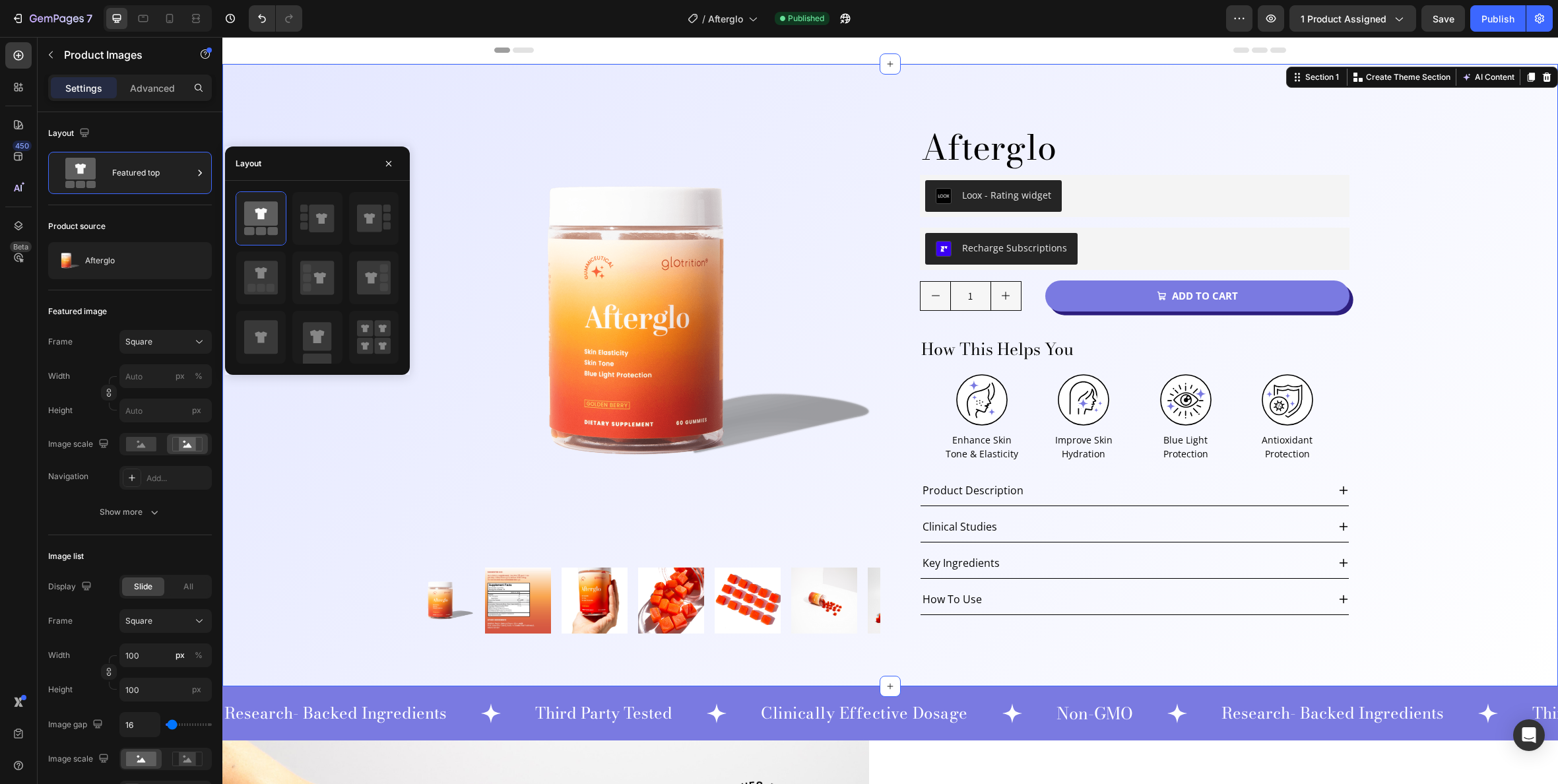
click at [305, 444] on div "Product Images Afterglo Product Title Loox - Rating widget Loox Row Recharge Su…" at bounding box center [890, 375] width 1336 height 622
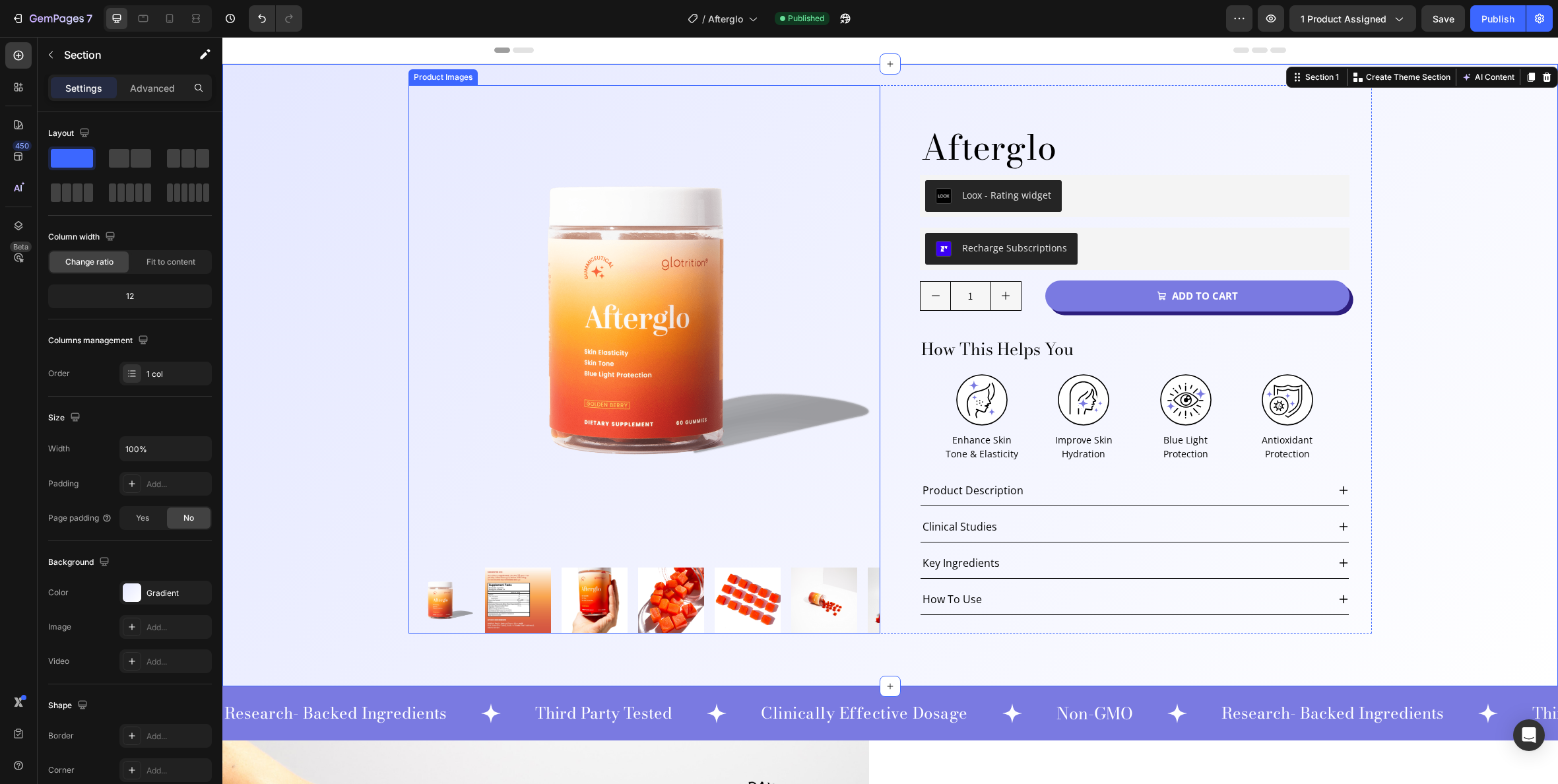
click at [629, 204] on img at bounding box center [644, 321] width 472 height 472
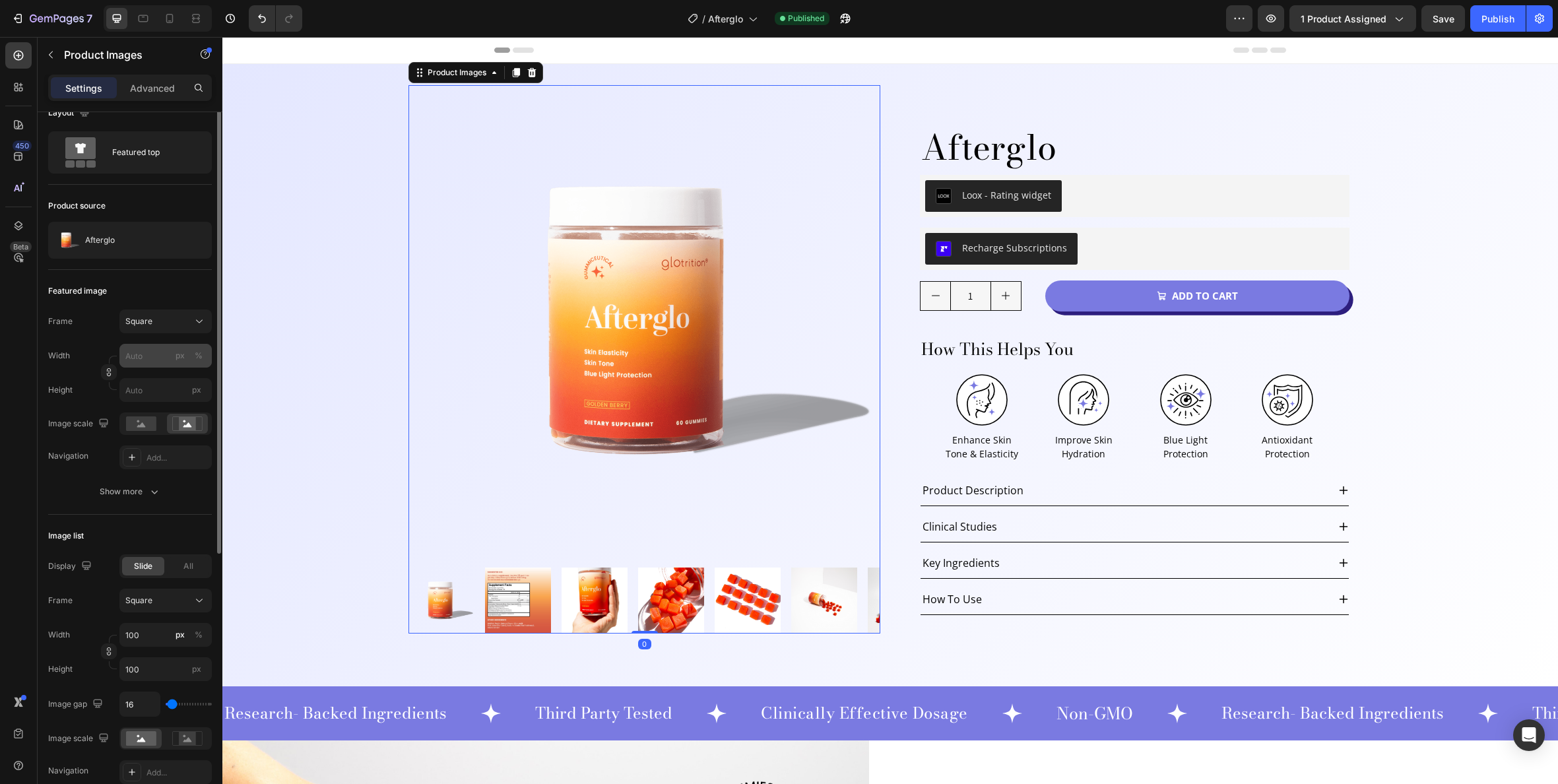
scroll to position [51, 0]
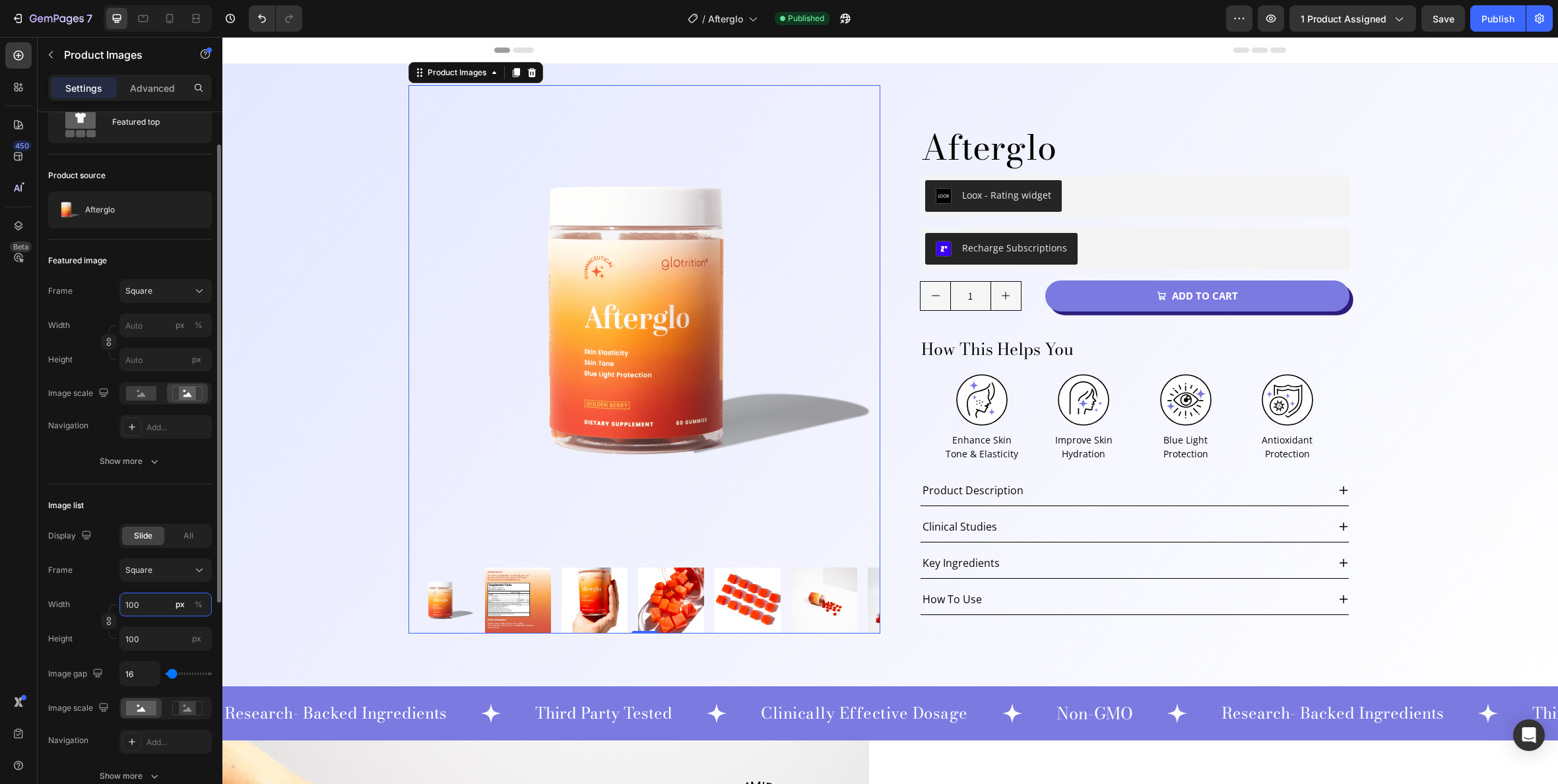
click at [153, 605] on input "100" at bounding box center [166, 604] width 92 height 24
type input "9"
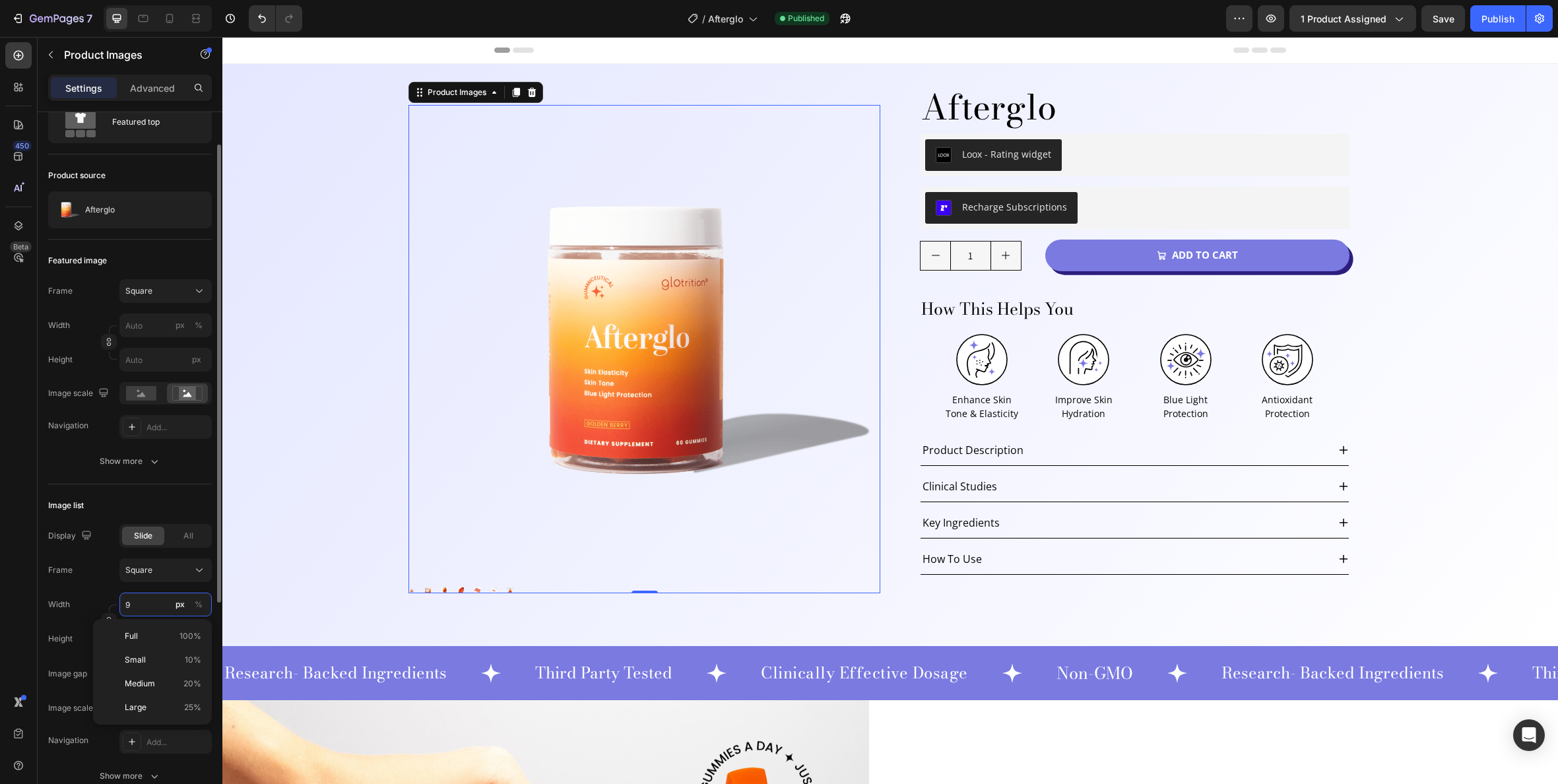
type input "92"
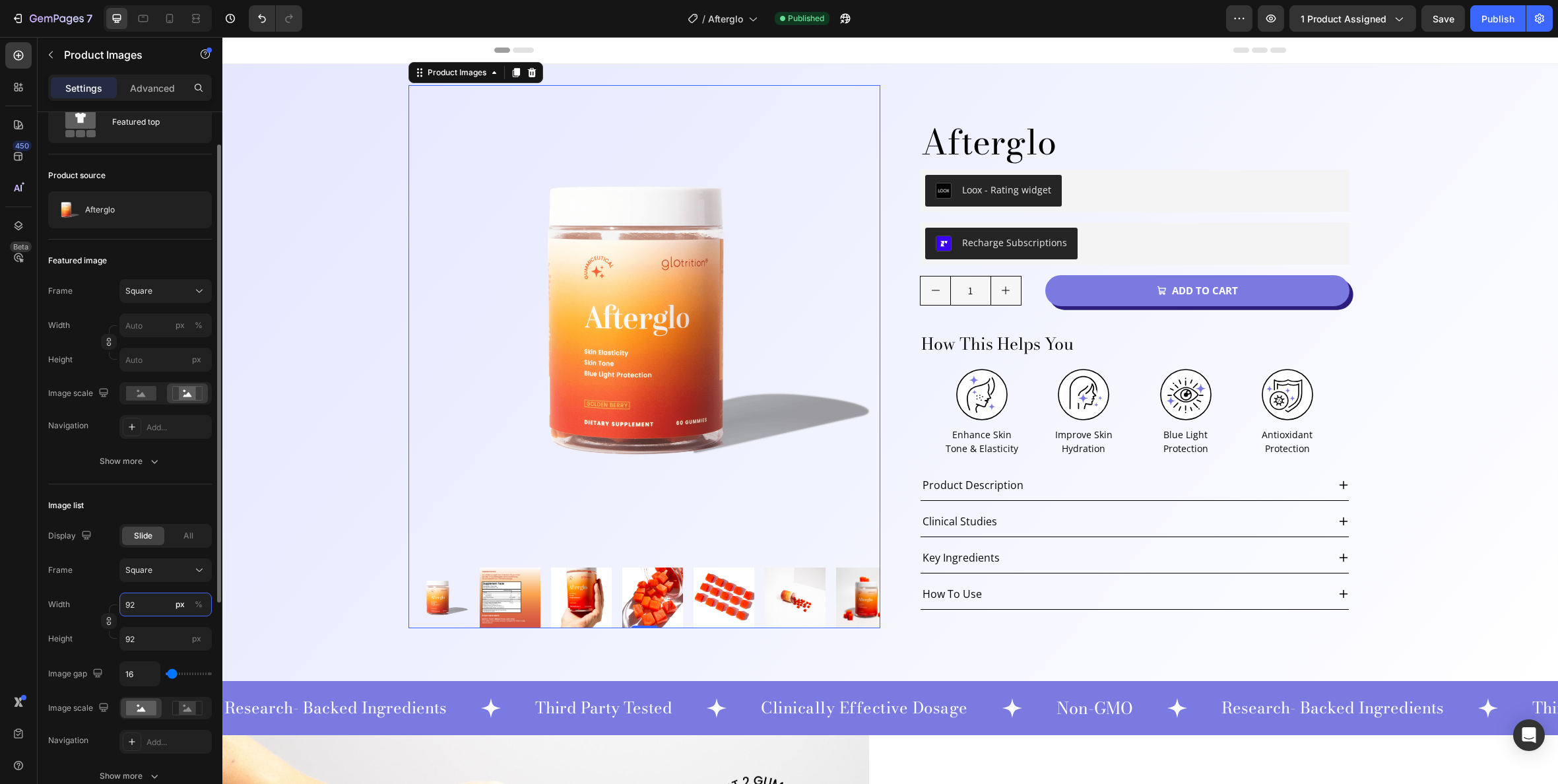
type input "92"
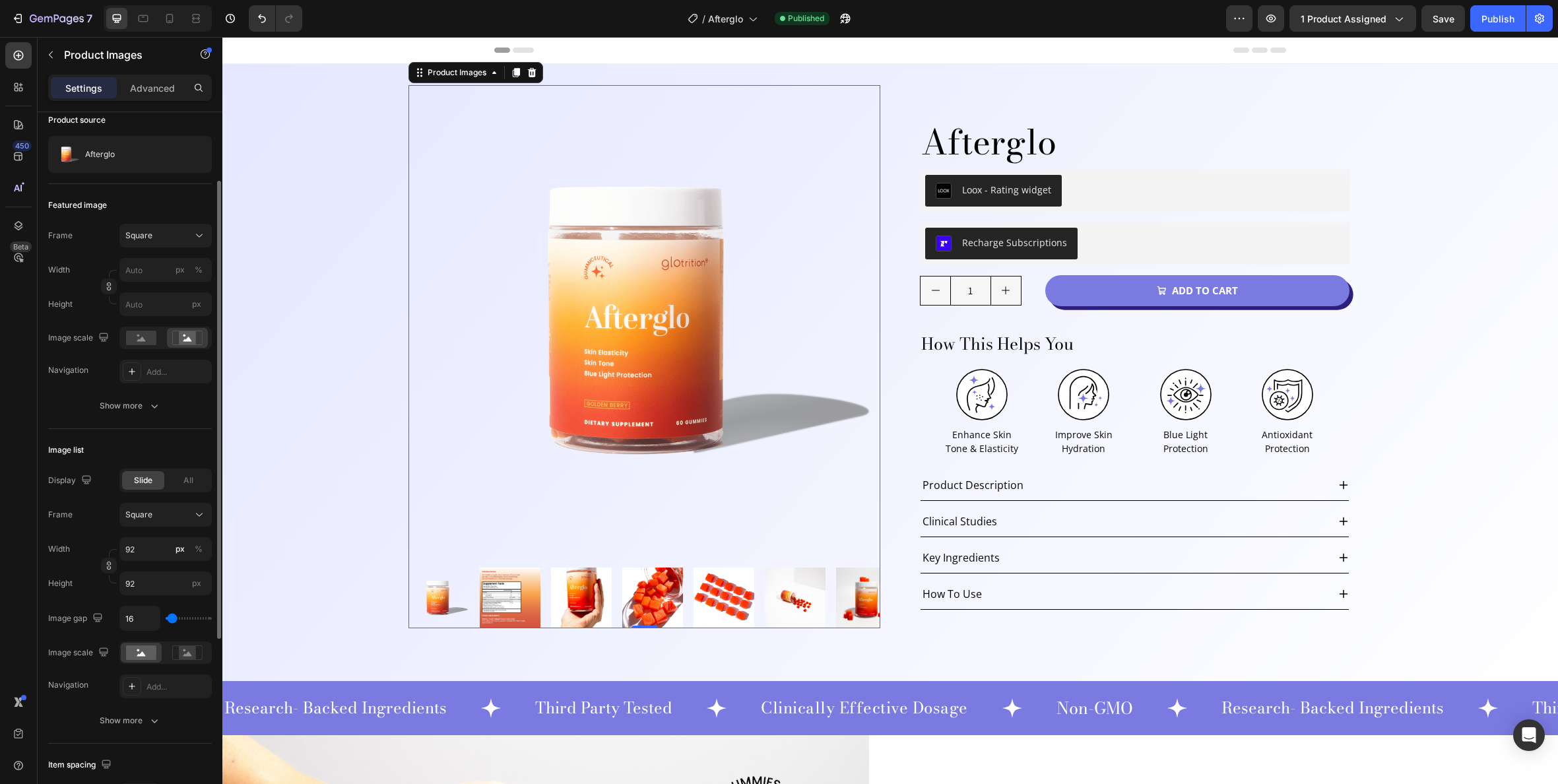
scroll to position [220, 0]
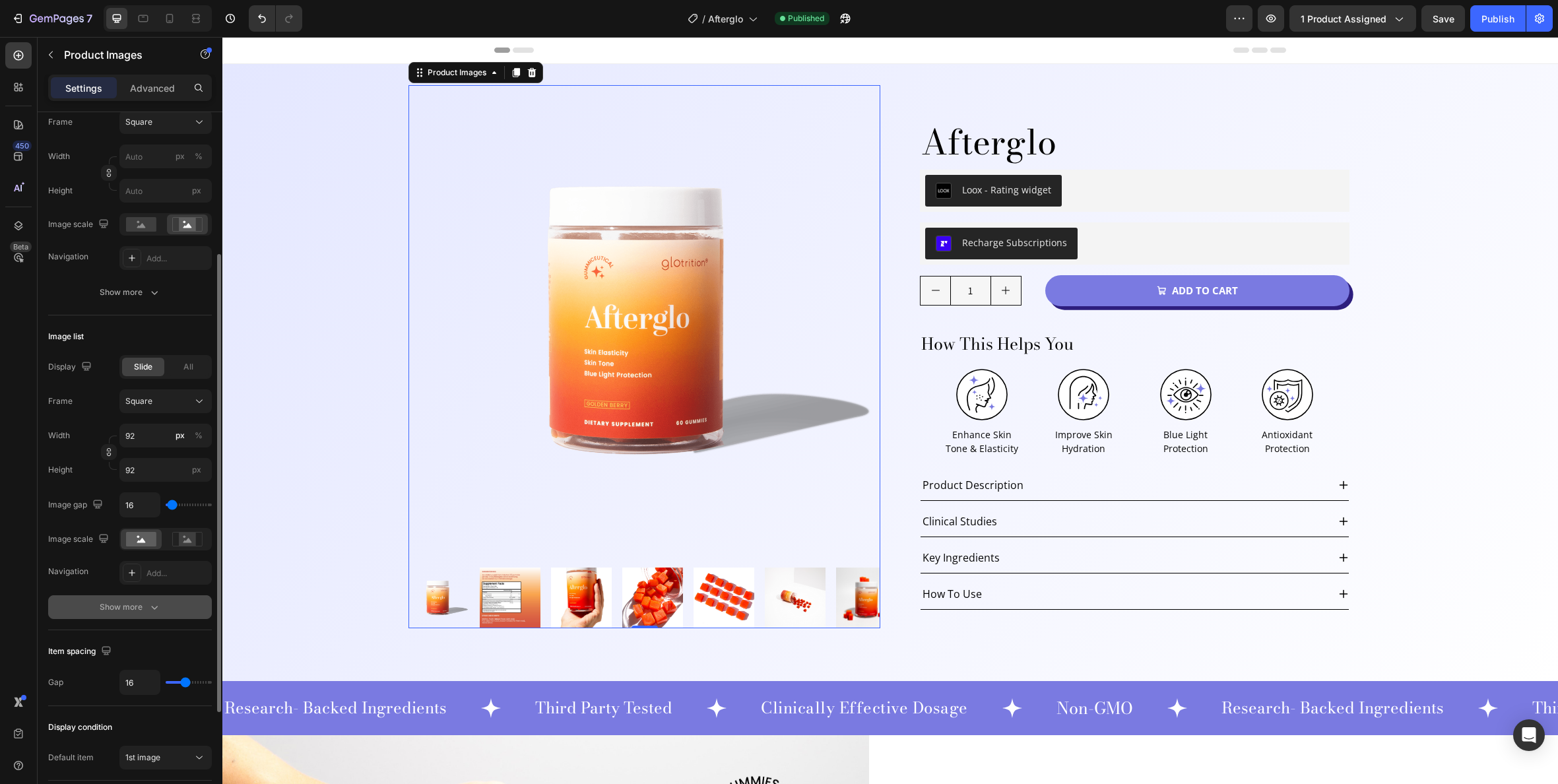
click at [158, 609] on icon "button" at bounding box center [154, 606] width 13 height 13
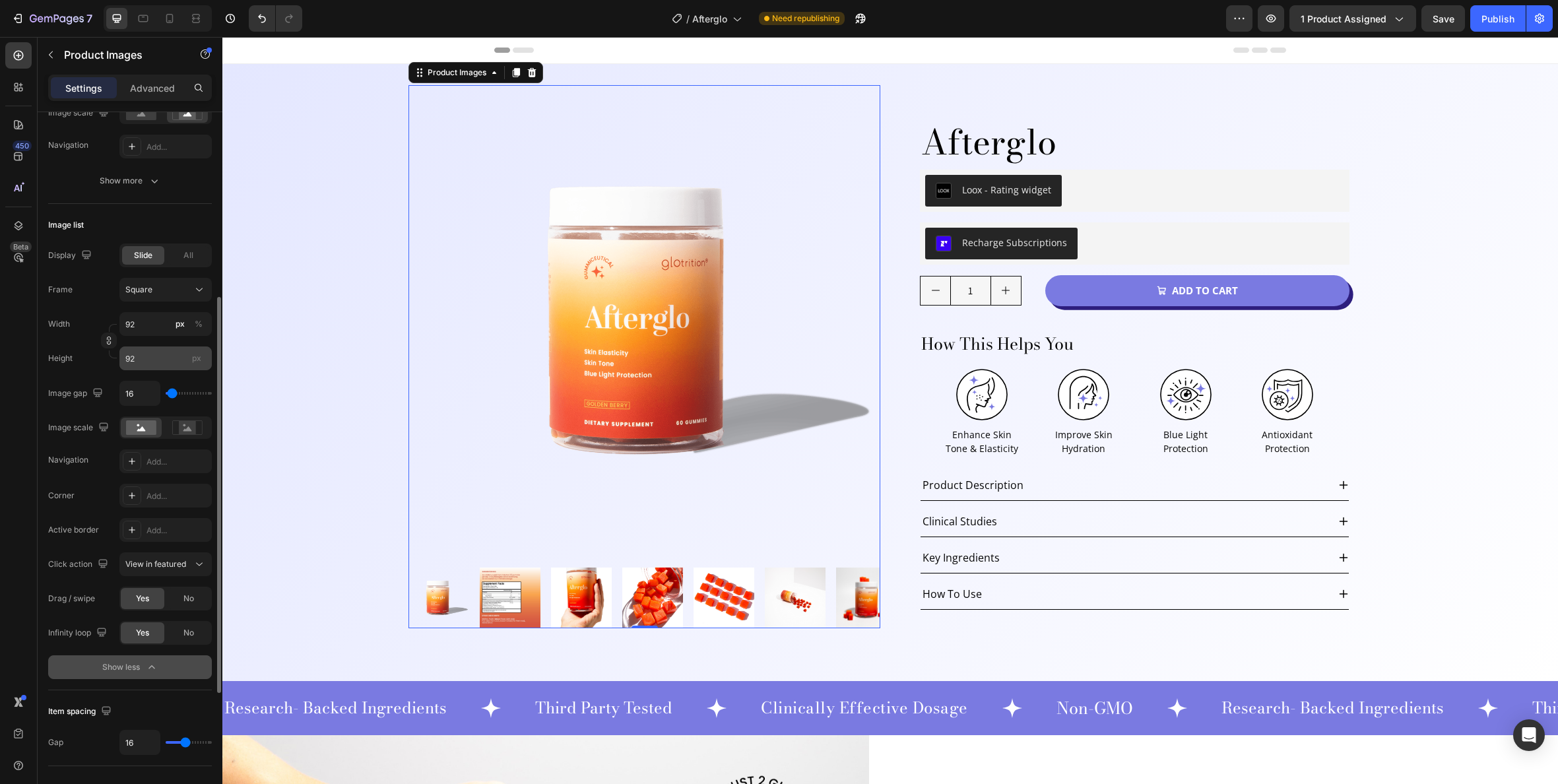
scroll to position [231, 0]
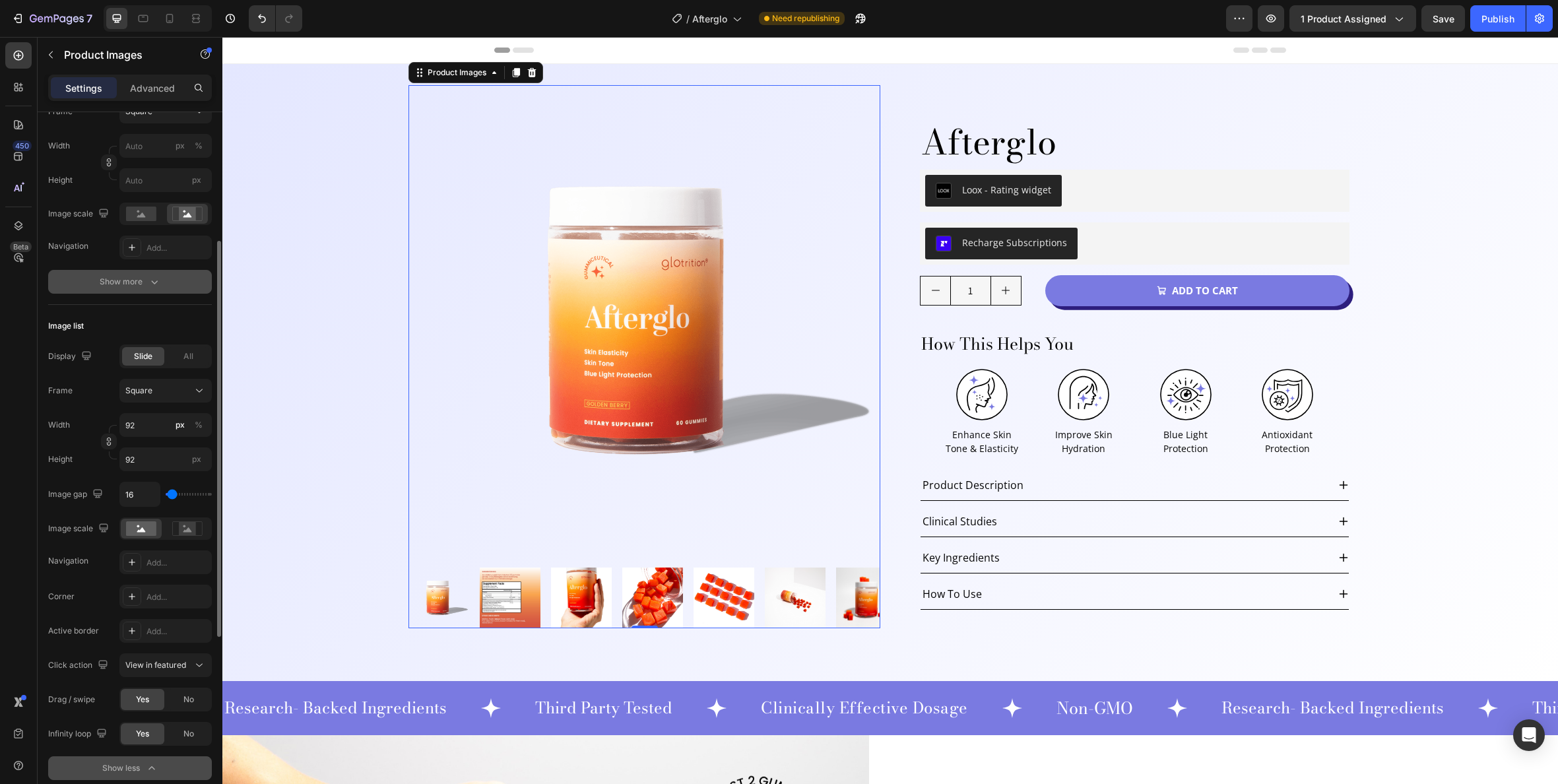
click at [151, 282] on icon "button" at bounding box center [154, 282] width 13 height 13
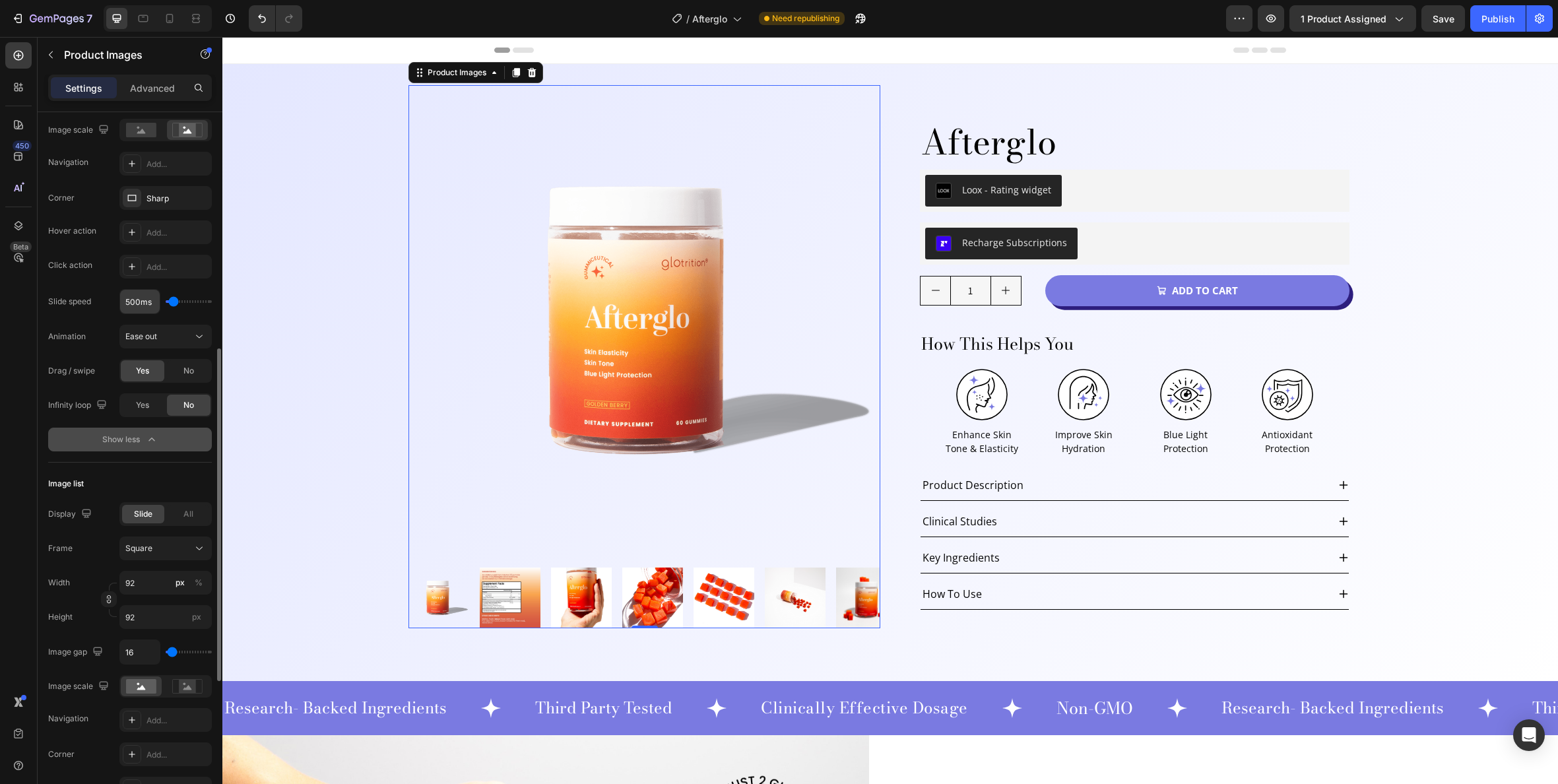
scroll to position [374, 0]
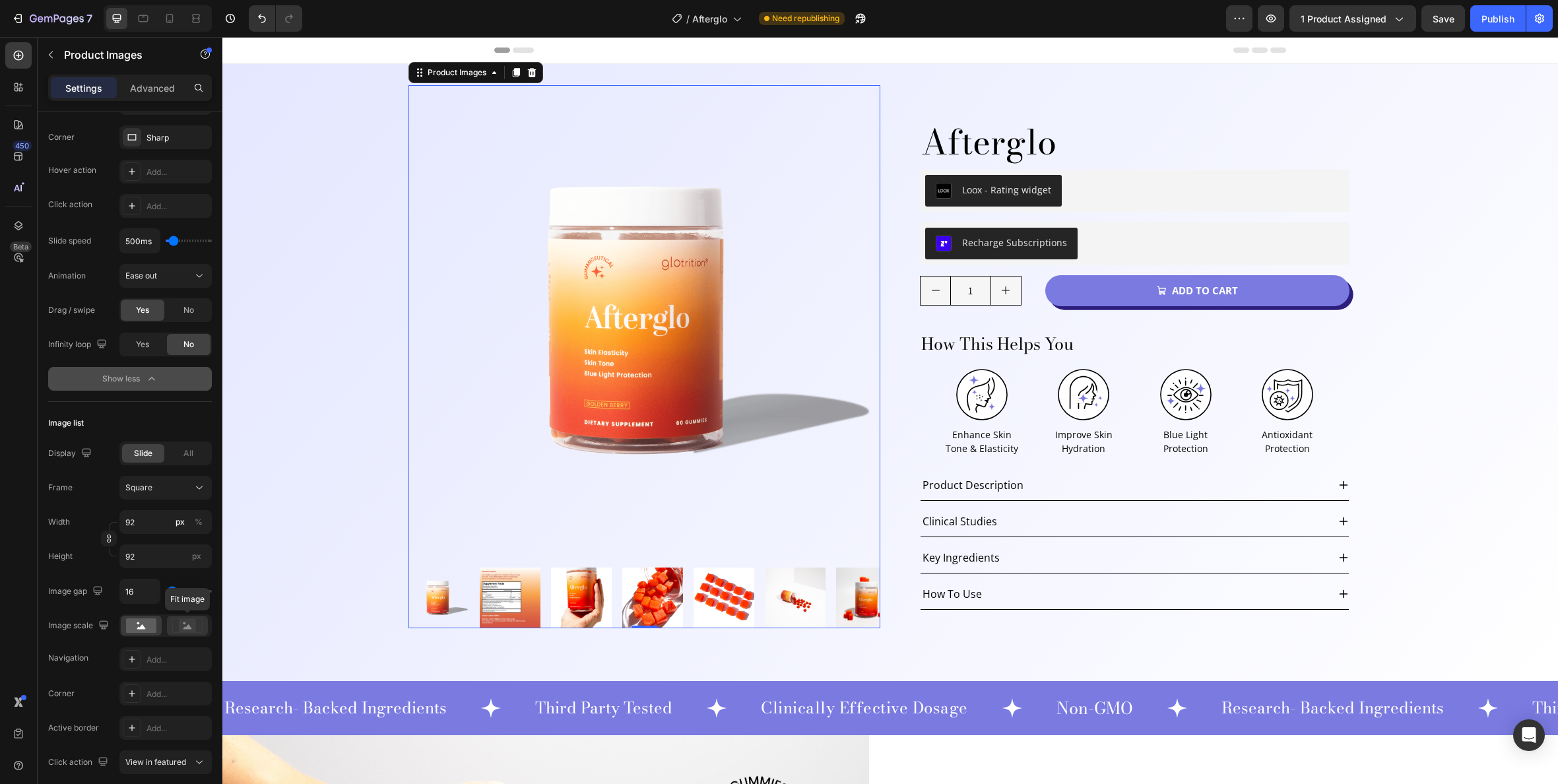
click at [187, 625] on rect at bounding box center [187, 625] width 17 height 13
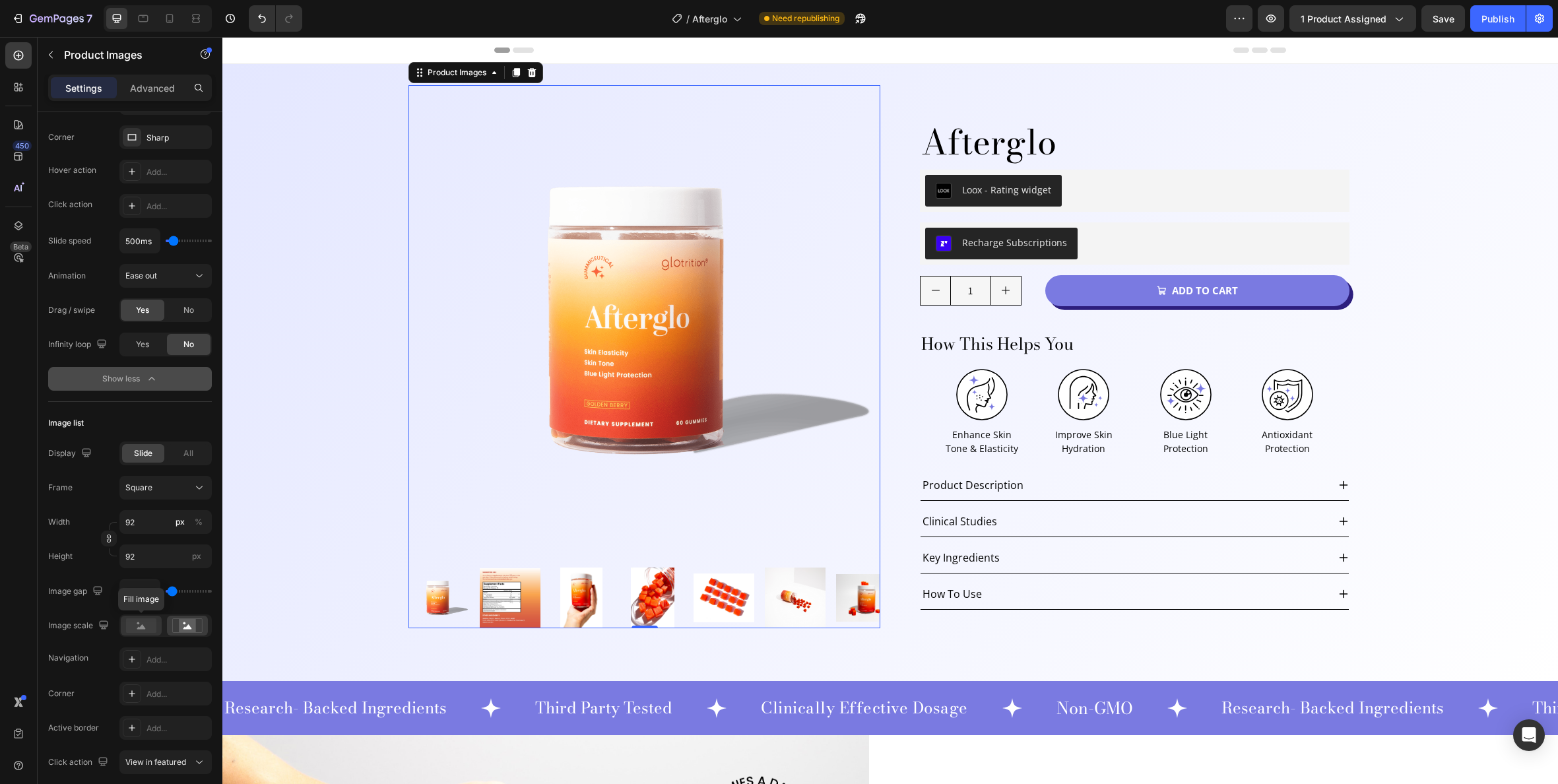
click at [146, 624] on rect at bounding box center [141, 625] width 30 height 14
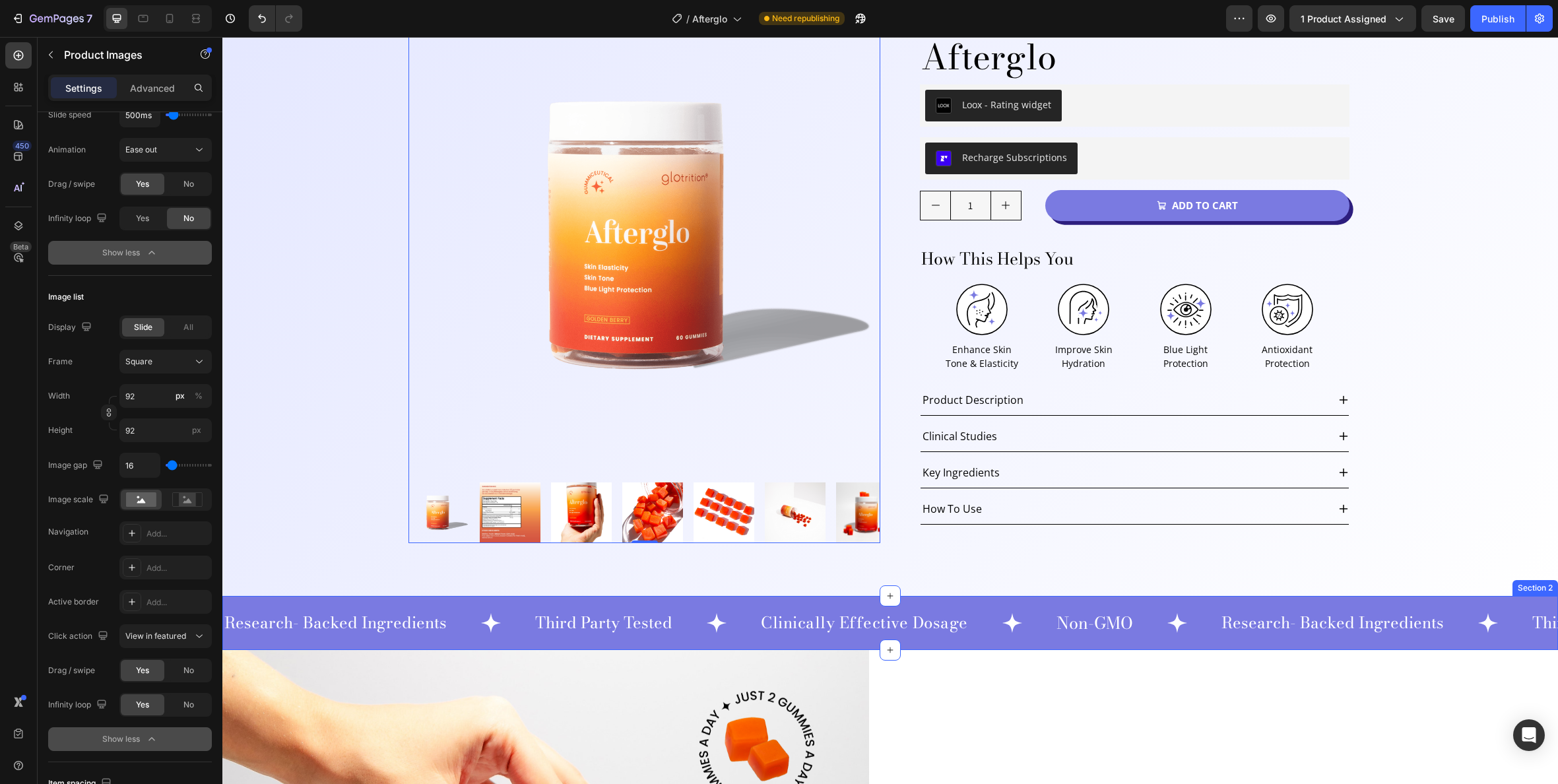
scroll to position [0, 0]
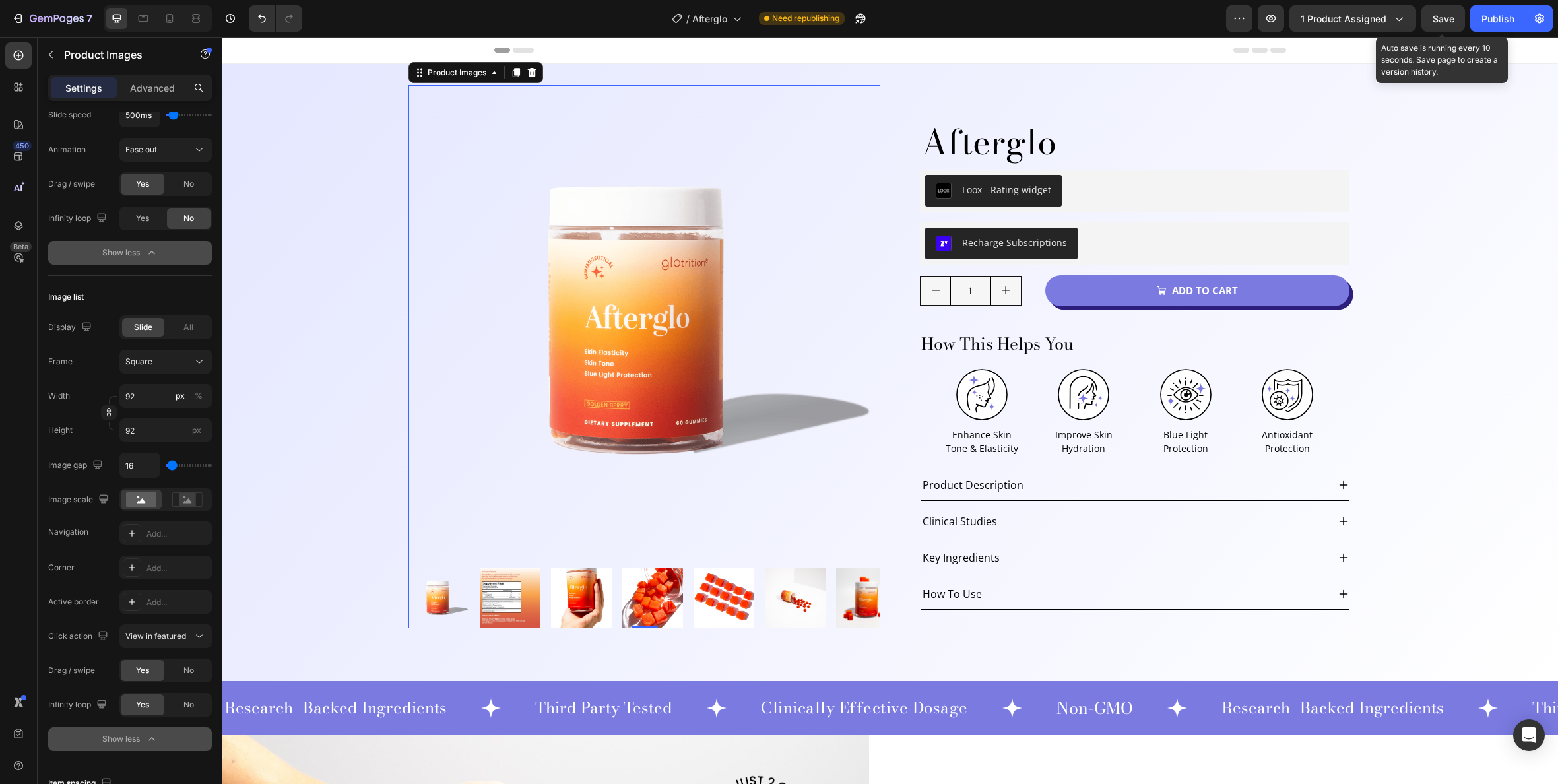
click at [1452, 18] on span "Save" at bounding box center [1444, 19] width 22 height 11
click at [1188, 104] on div "Afterglo Product Title Loox - Rating widget Loox Row Recharge Subscriptions Rec…" at bounding box center [1136, 357] width 472 height 543
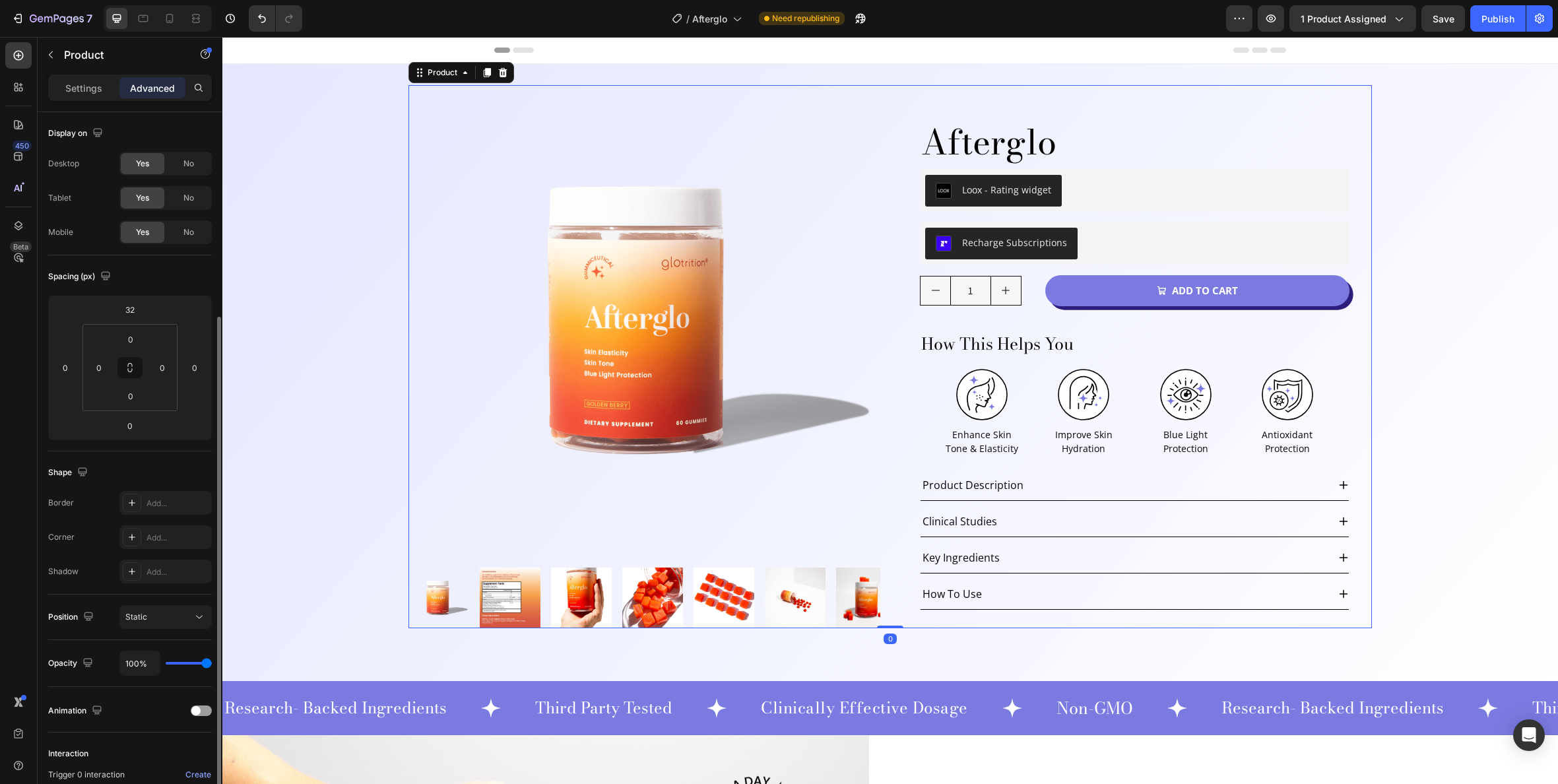
scroll to position [151, 0]
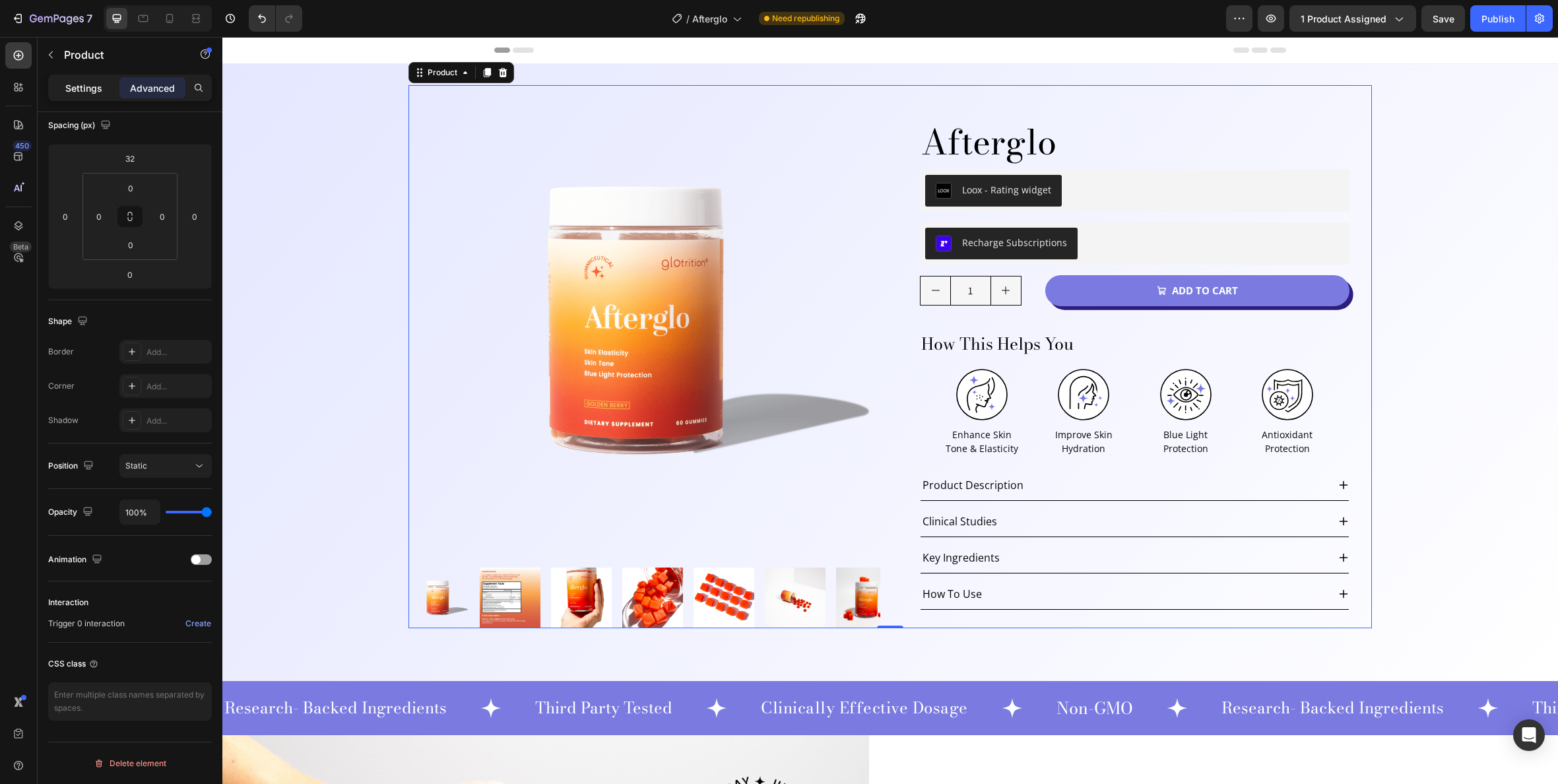
click at [82, 85] on p "Settings" at bounding box center [84, 88] width 37 height 14
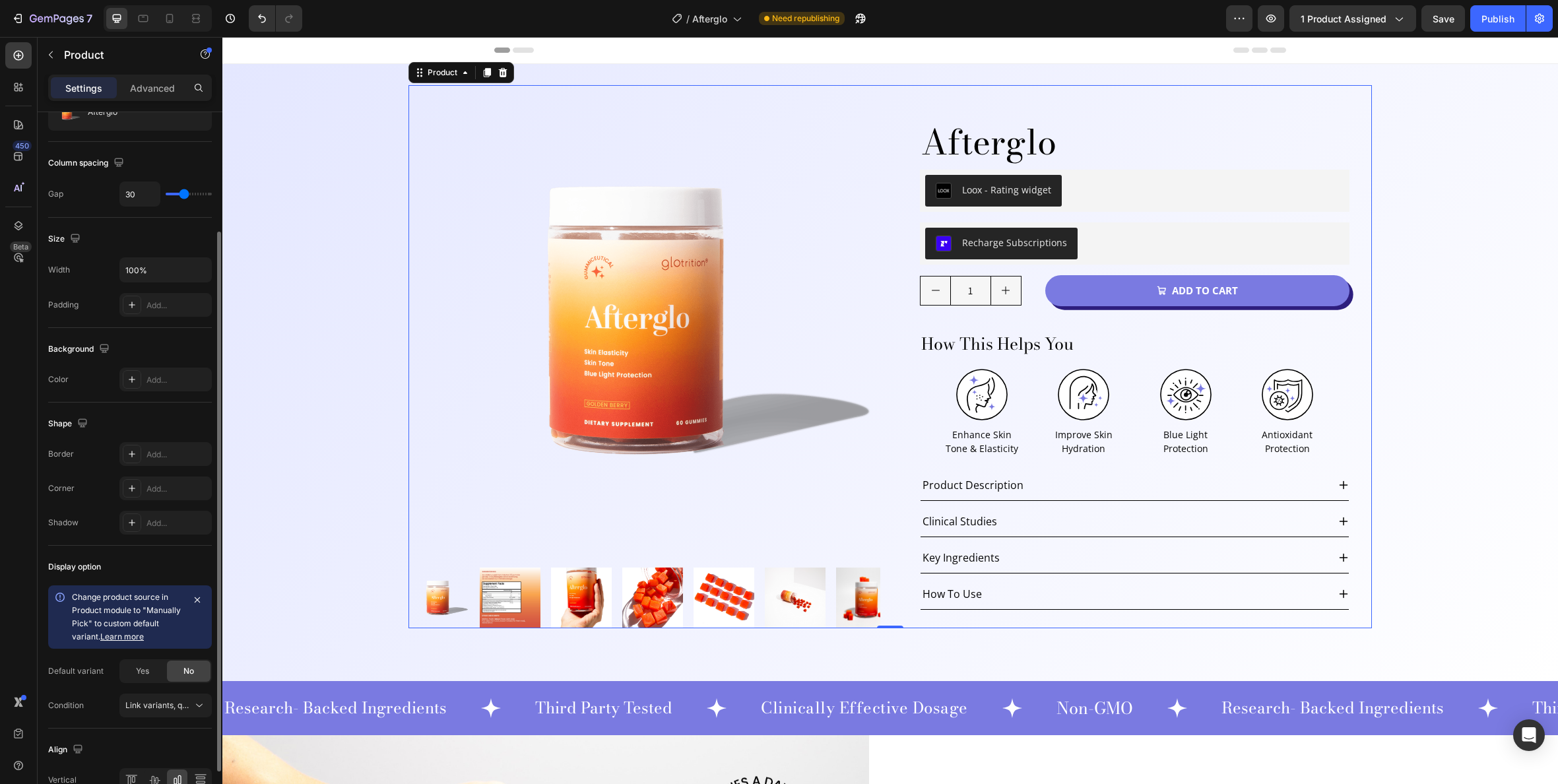
scroll to position [222, 0]
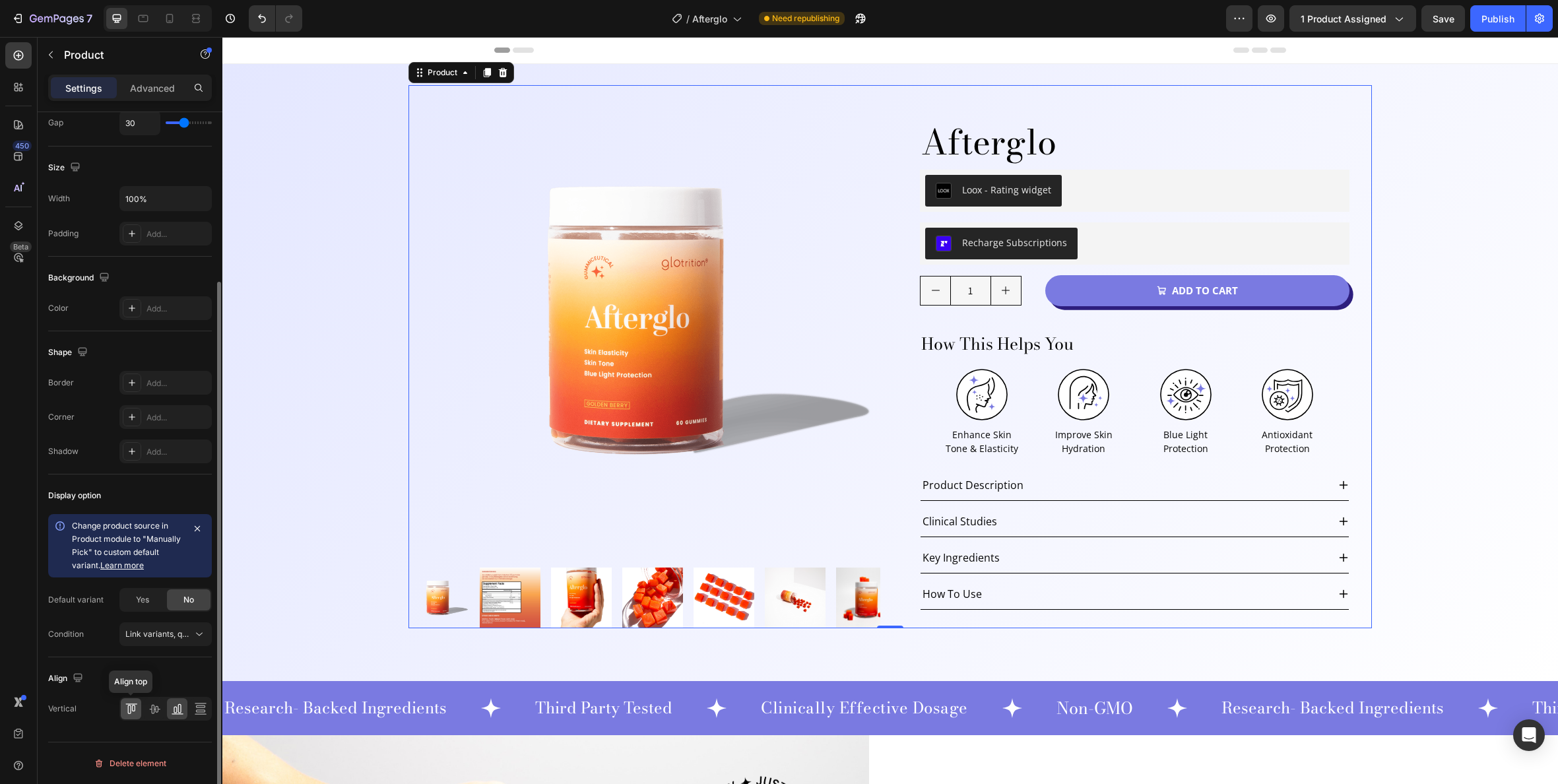
click at [129, 707] on icon at bounding box center [131, 708] width 13 height 13
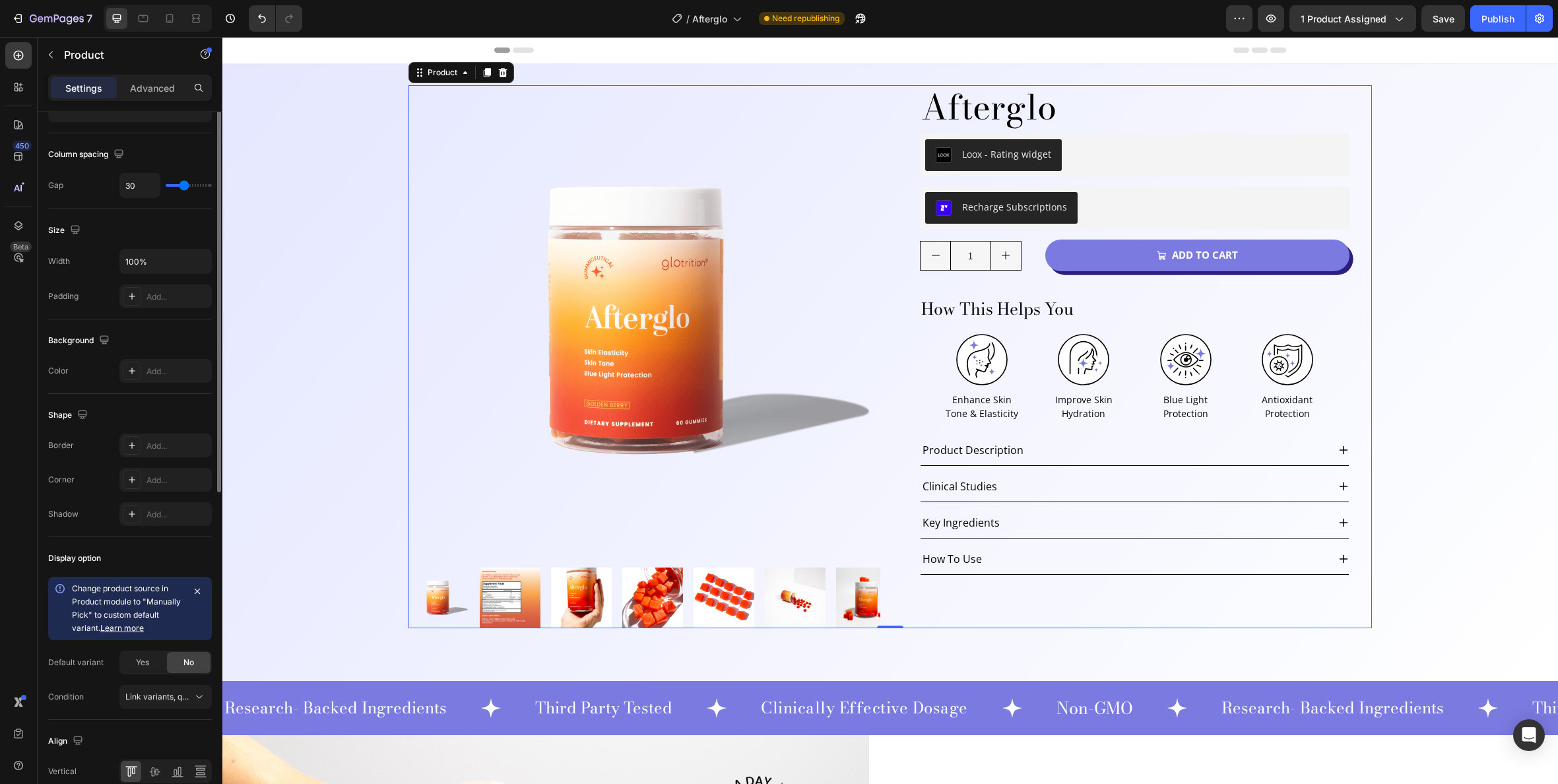
scroll to position [0, 0]
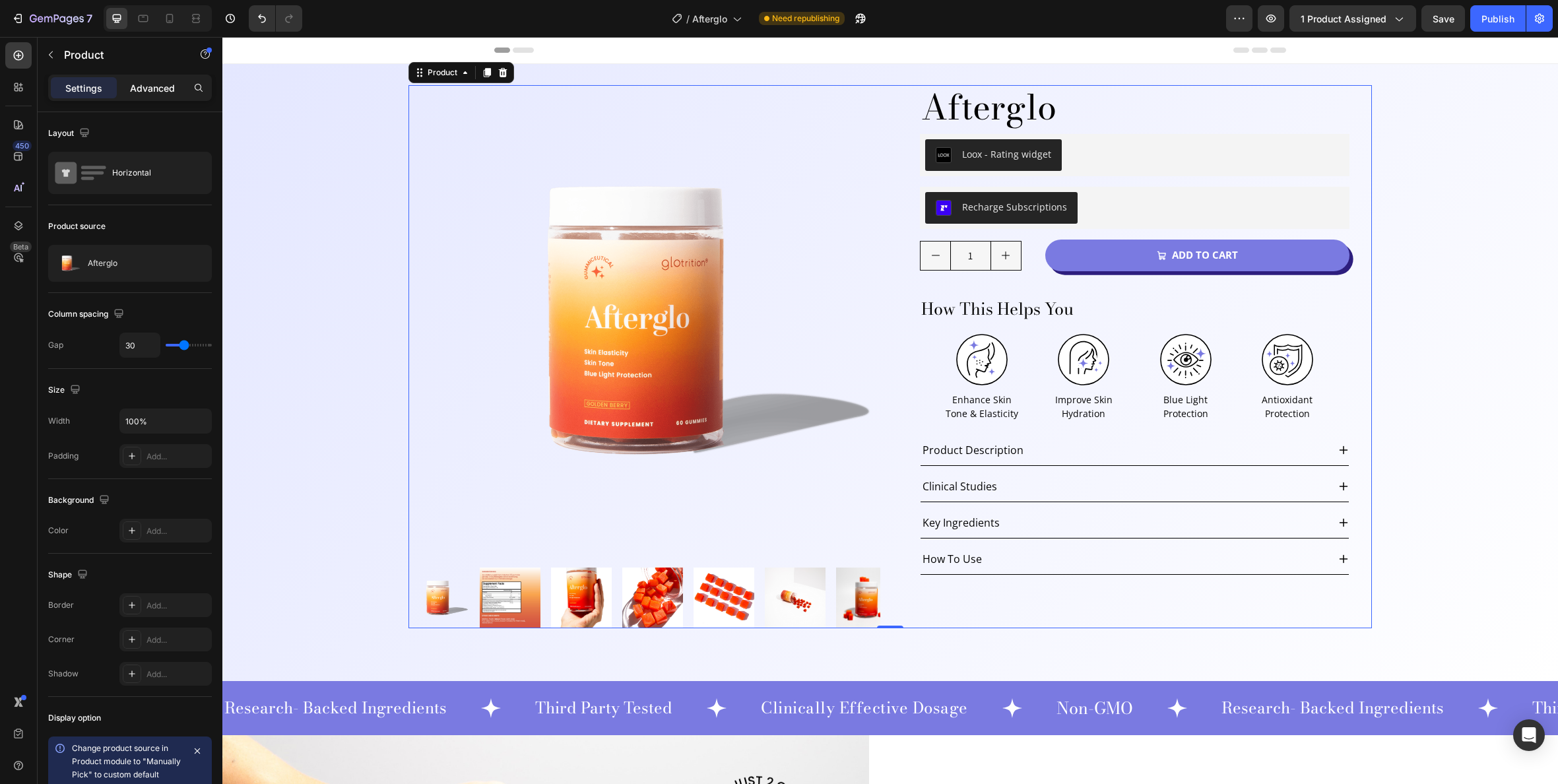
click at [146, 83] on p "Advanced" at bounding box center [152, 88] width 45 height 14
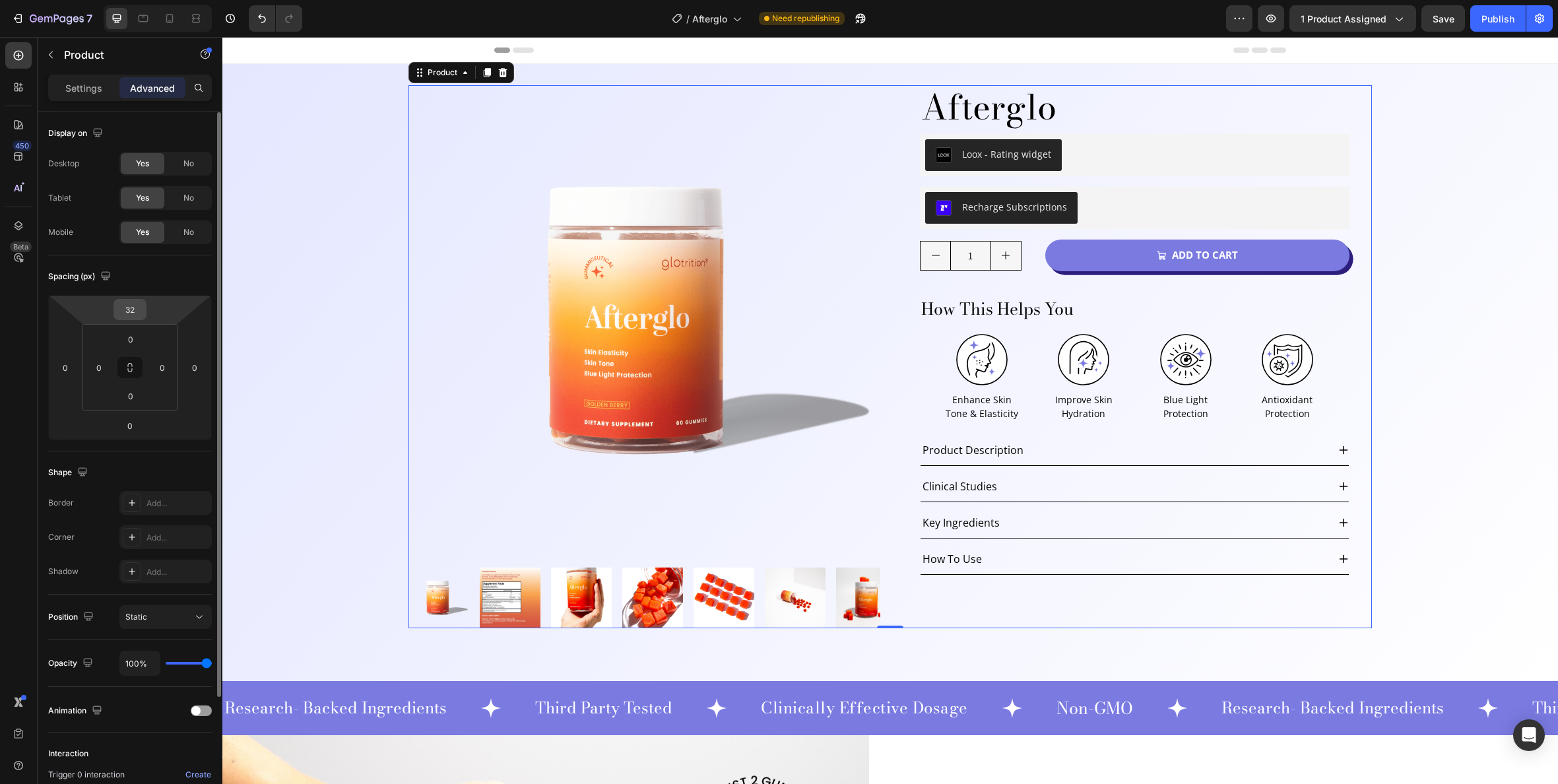
click at [137, 310] on input "32" at bounding box center [130, 309] width 26 height 20
type input "0"
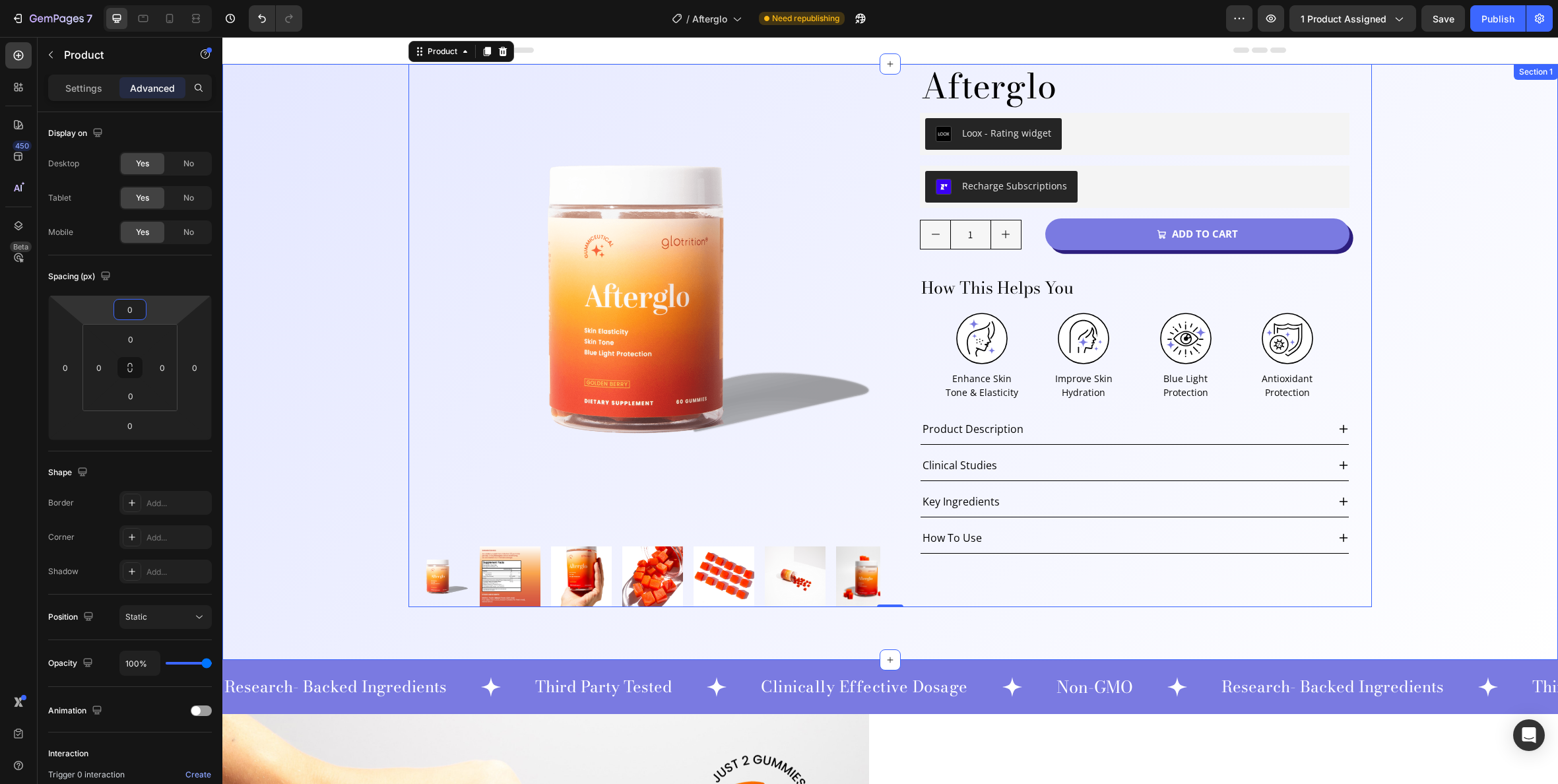
click at [306, 173] on div "Product Images Afterglo Product Title Loox - Rating widget Loox Row Recharge Su…" at bounding box center [890, 362] width 1336 height 596
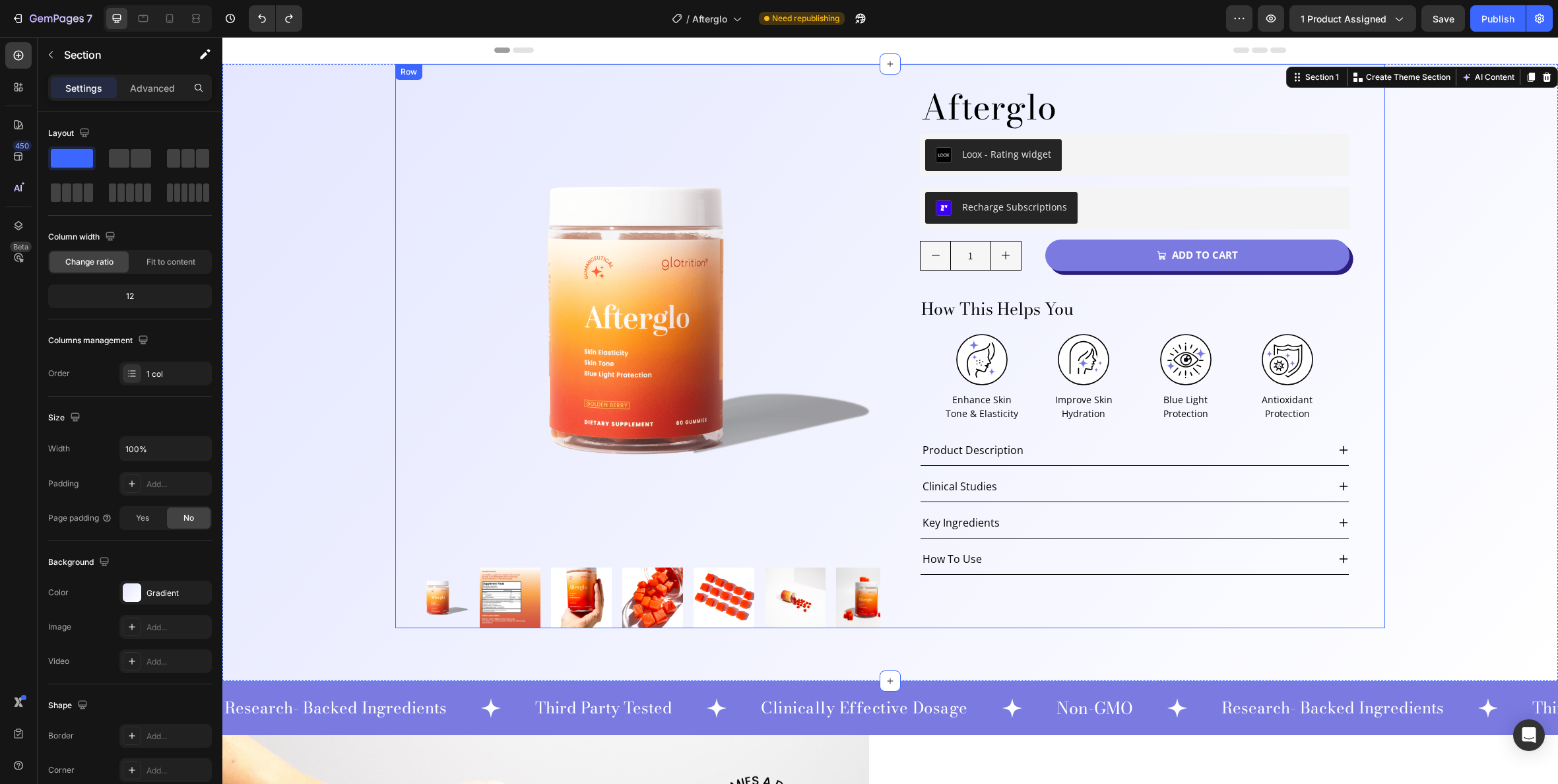
click at [516, 72] on div "Product Images Afterglo Product Title Loox - Rating widget Loox Row Recharge Su…" at bounding box center [890, 346] width 964 height 564
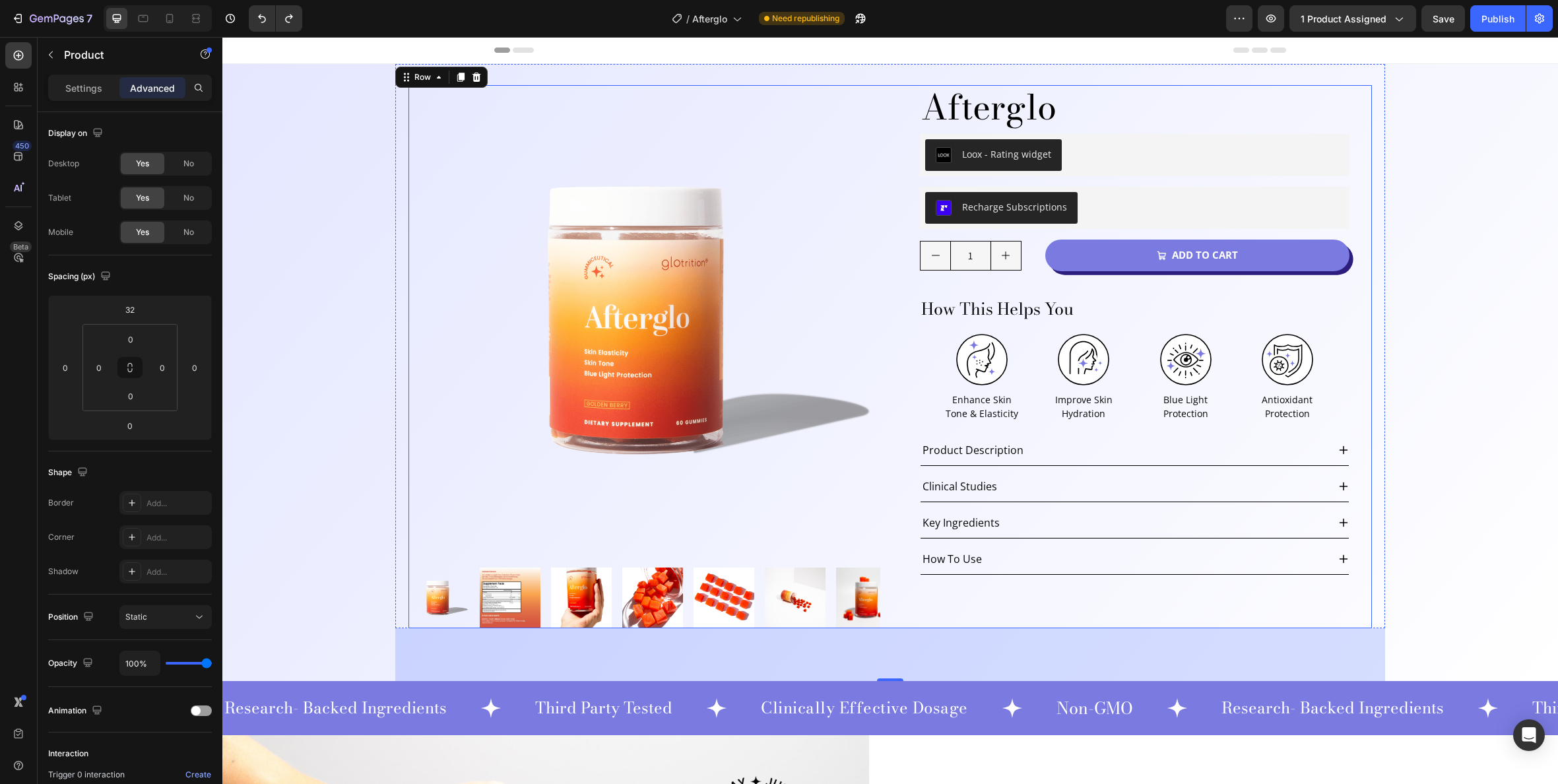
click at [890, 87] on div "Product Images Afterglo Product Title Loox - Rating widget Loox Row Recharge Su…" at bounding box center [890, 357] width 964 height 543
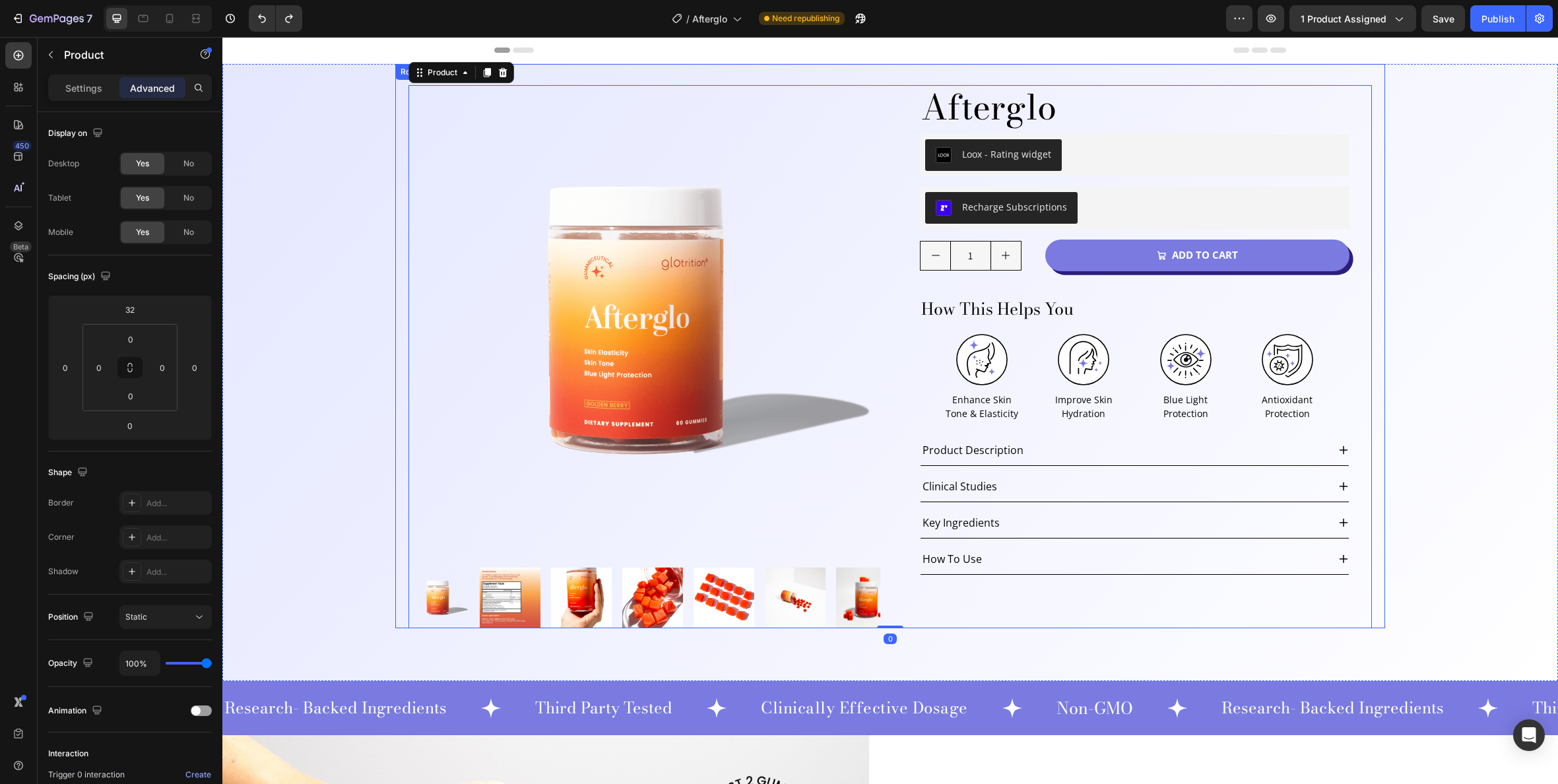
click at [889, 76] on div "Product Images Afterglo Product Title Loox - Rating widget Loox Row Recharge Su…" at bounding box center [890, 346] width 964 height 564
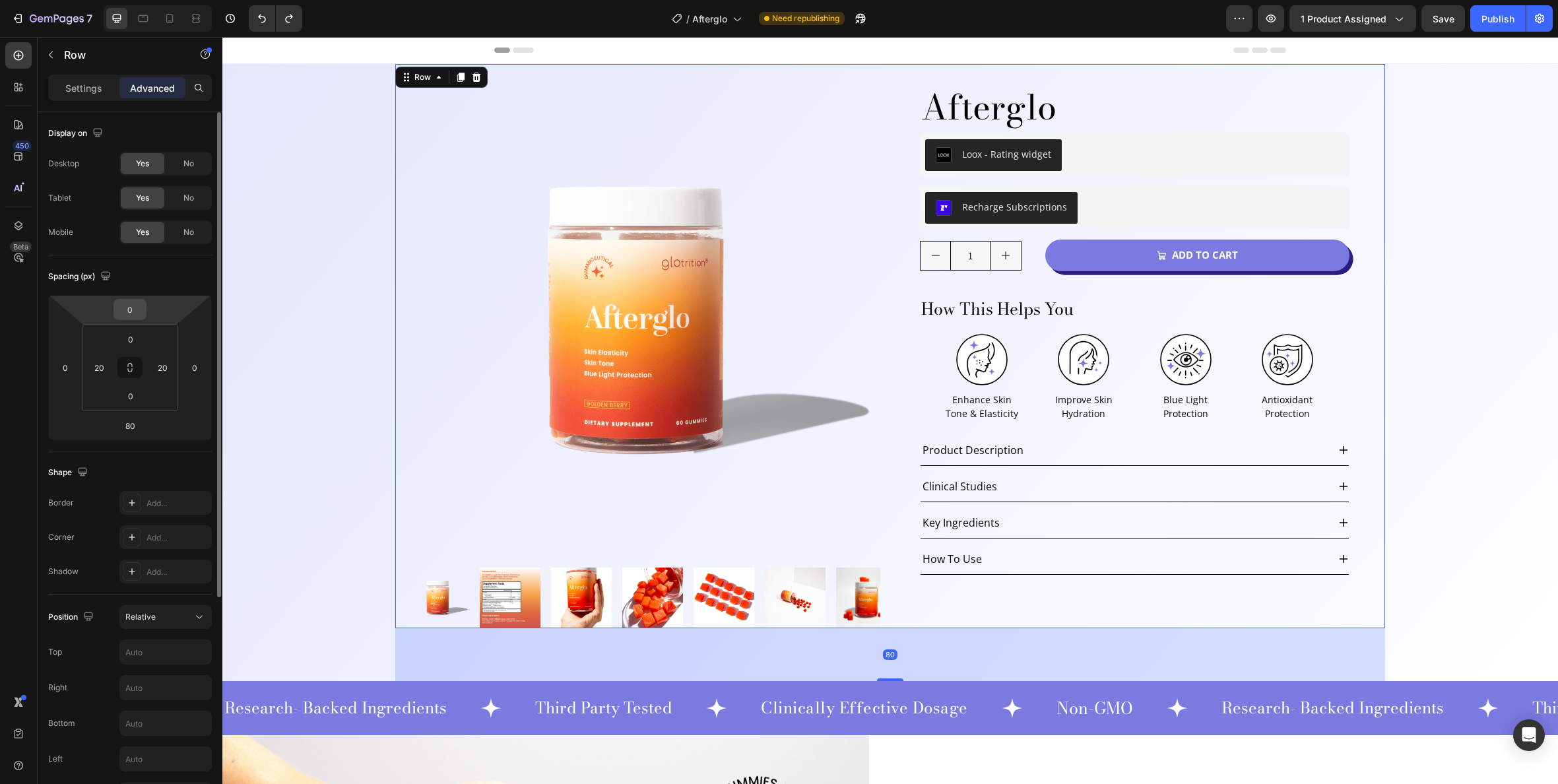
click at [144, 308] on div "0" at bounding box center [130, 309] width 33 height 21
click at [134, 308] on input "0" at bounding box center [130, 309] width 26 height 20
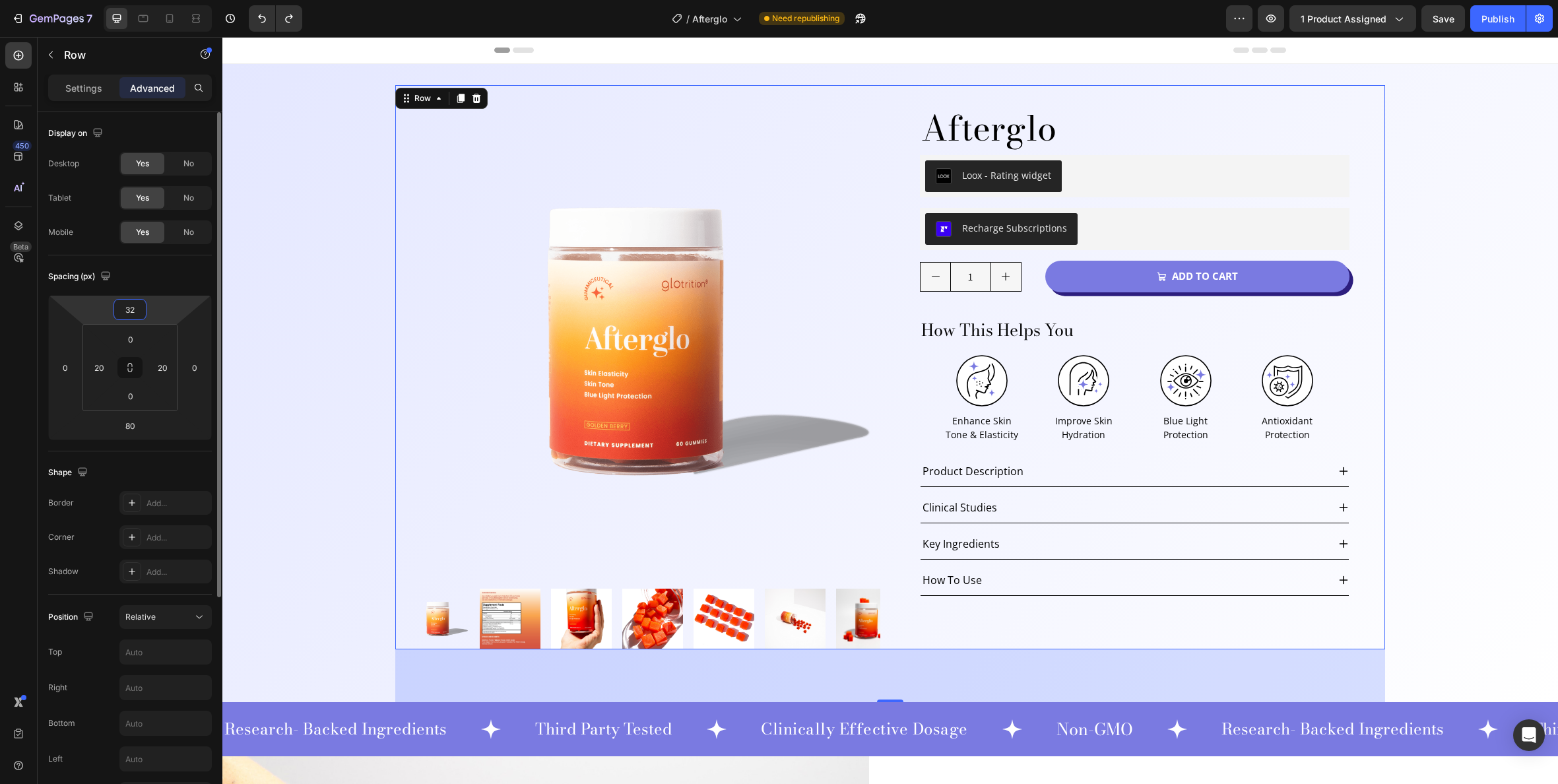
type input "32"
click at [1007, 101] on div "Product Images Afterglo Product Title Loox - Rating widget Loox Row Recharge Su…" at bounding box center [890, 368] width 964 height 564
click at [888, 118] on div "Product Images Afterglo Product Title Loox - Rating widget Loox Row Recharge Su…" at bounding box center [890, 377] width 964 height 543
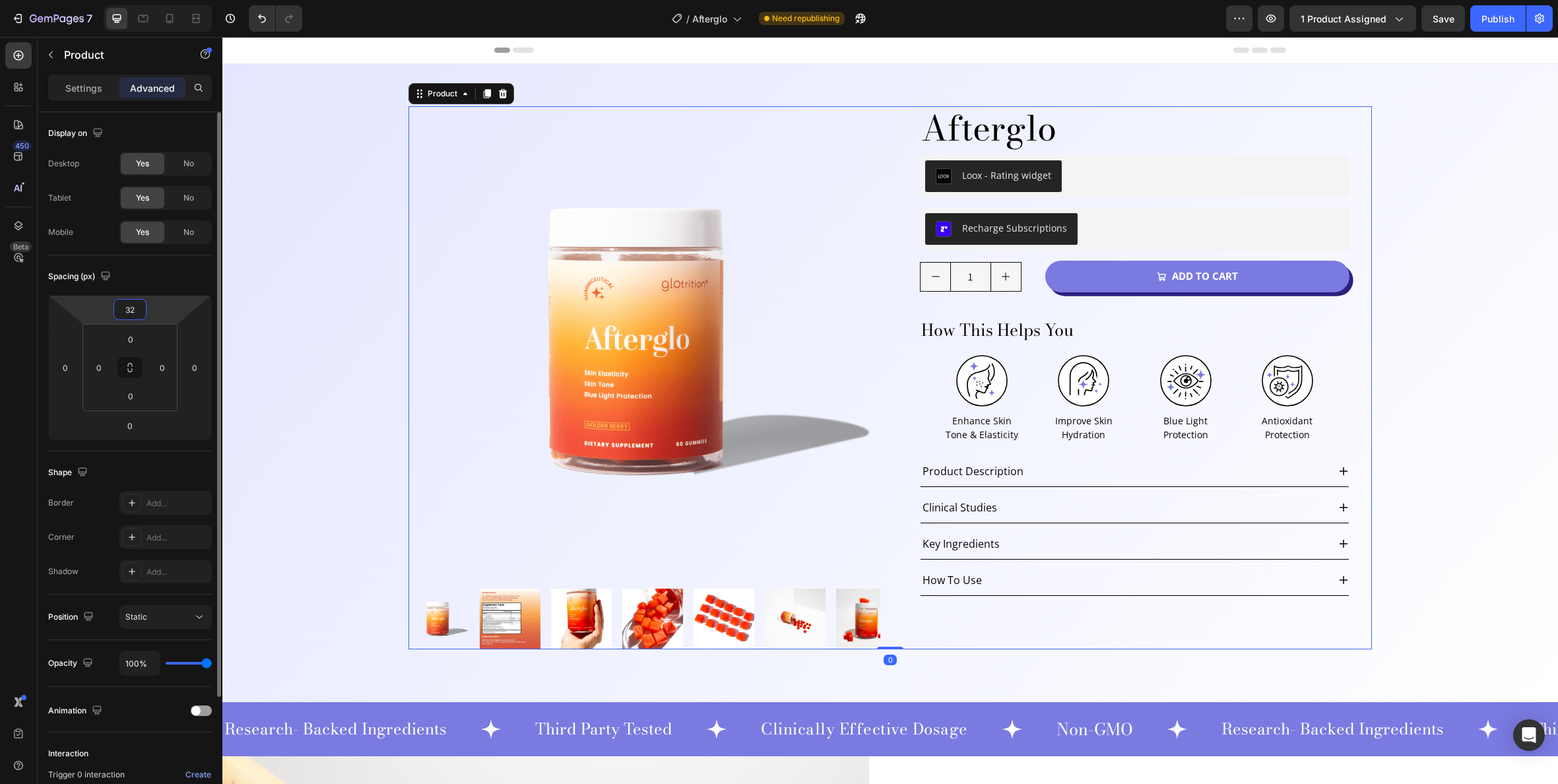
click at [125, 318] on input "32" at bounding box center [130, 309] width 26 height 20
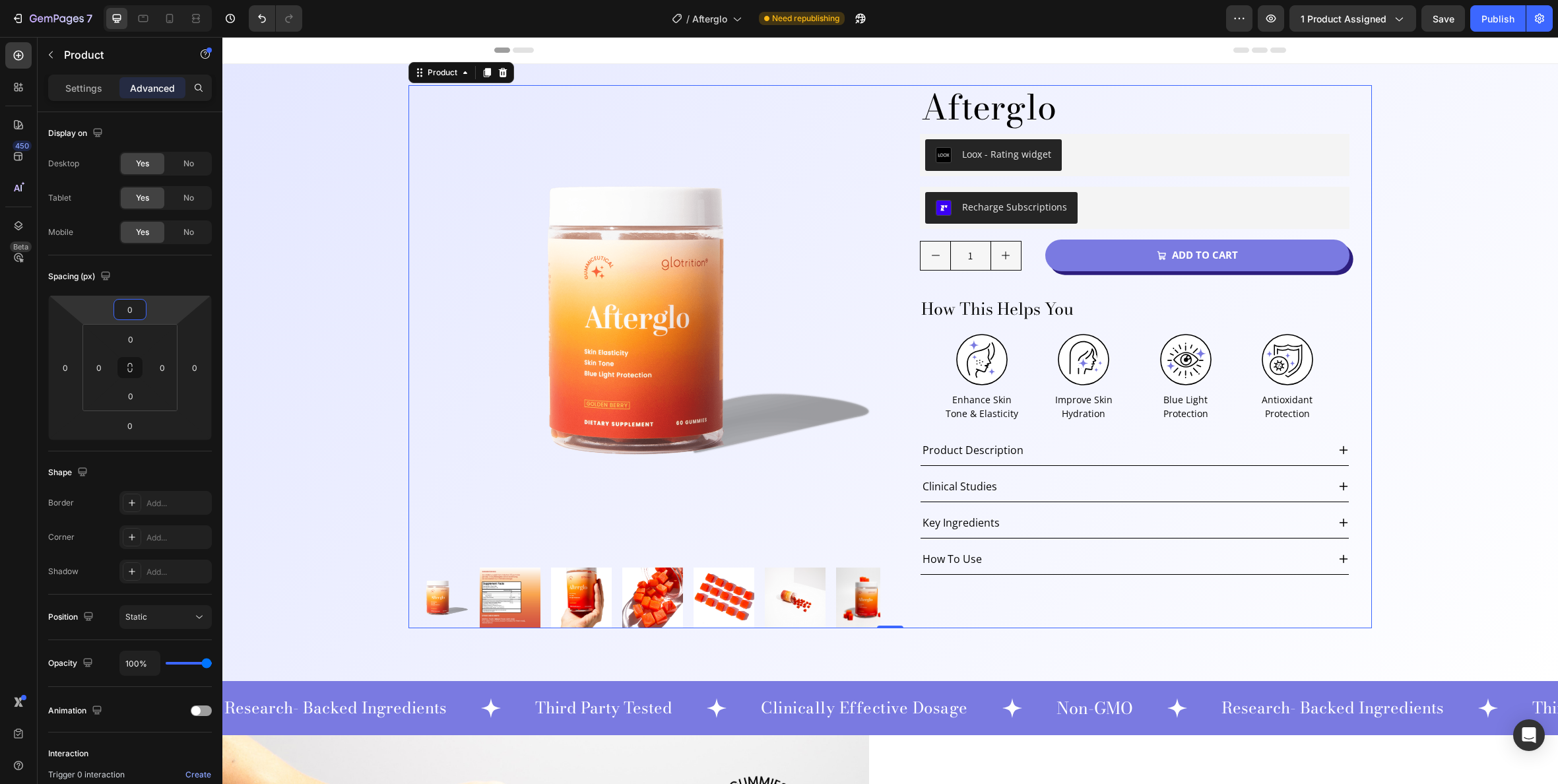
type input "0"
click at [393, 84] on div "Product Images Afterglo Product Title Loox - Rating widget Loox Row Recharge Su…" at bounding box center [890, 372] width 1336 height 617
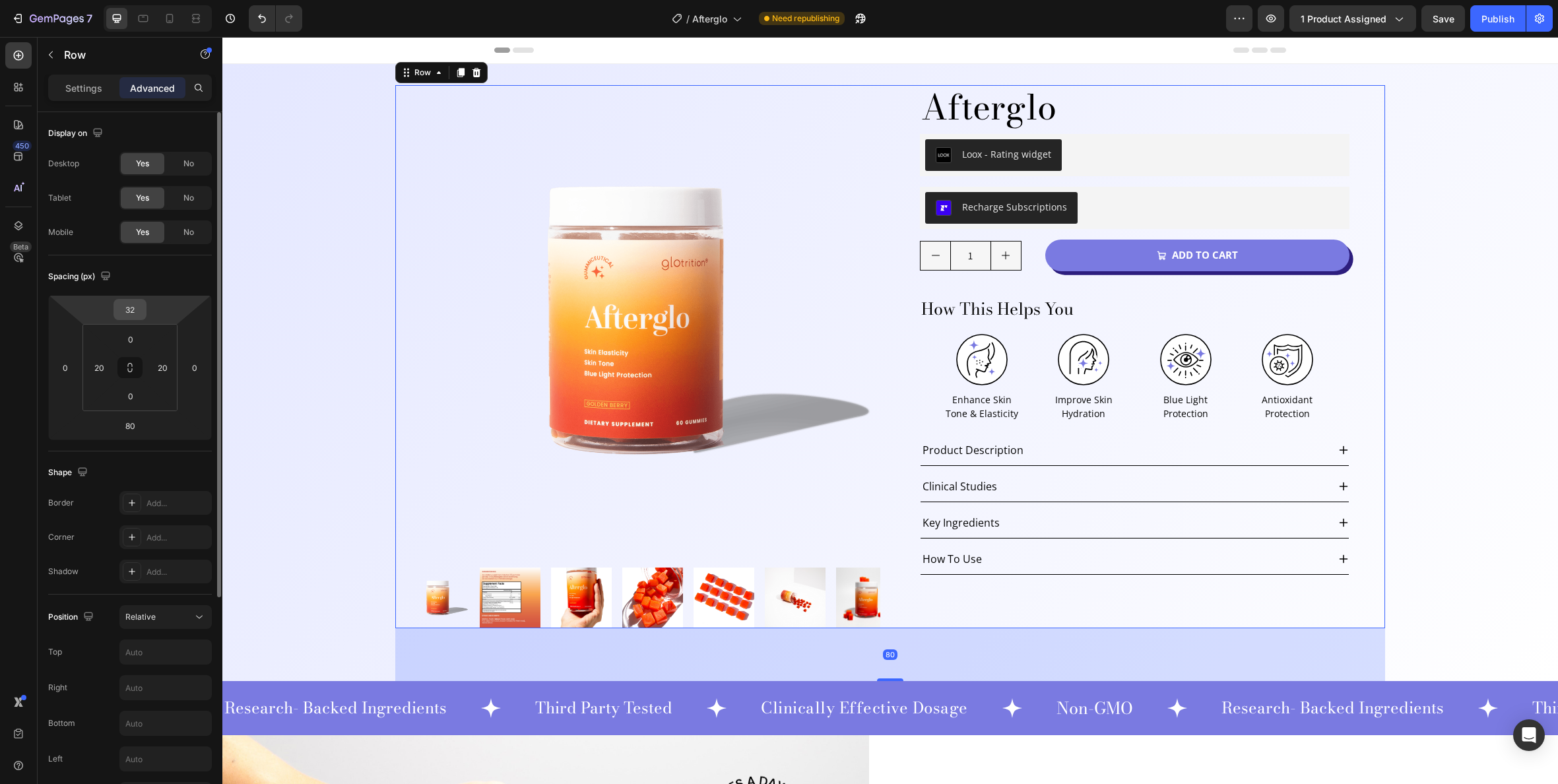
click at [136, 306] on input "32" at bounding box center [130, 309] width 26 height 20
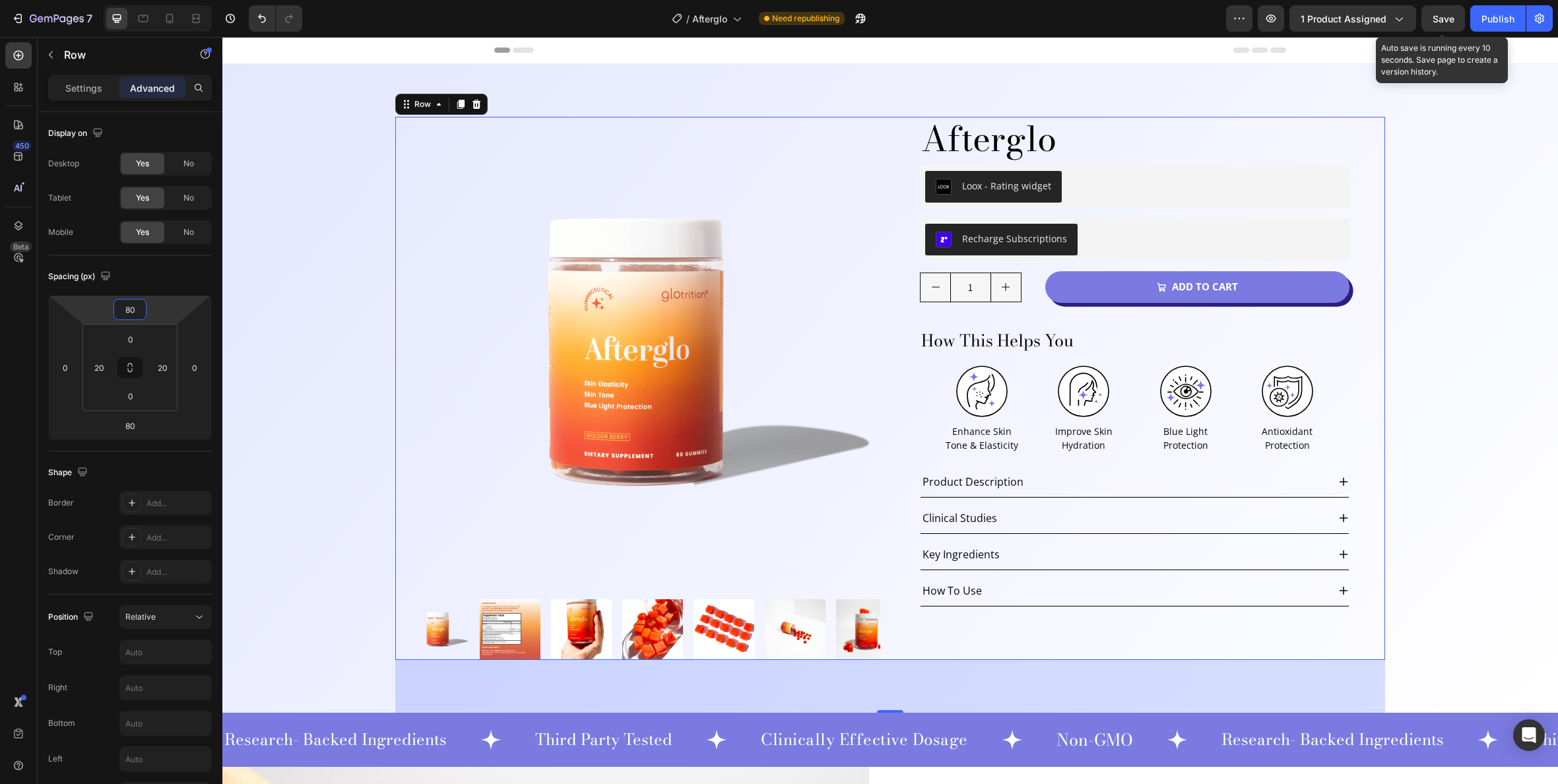
type input "80"
click at [1453, 20] on span "Save" at bounding box center [1444, 19] width 22 height 11
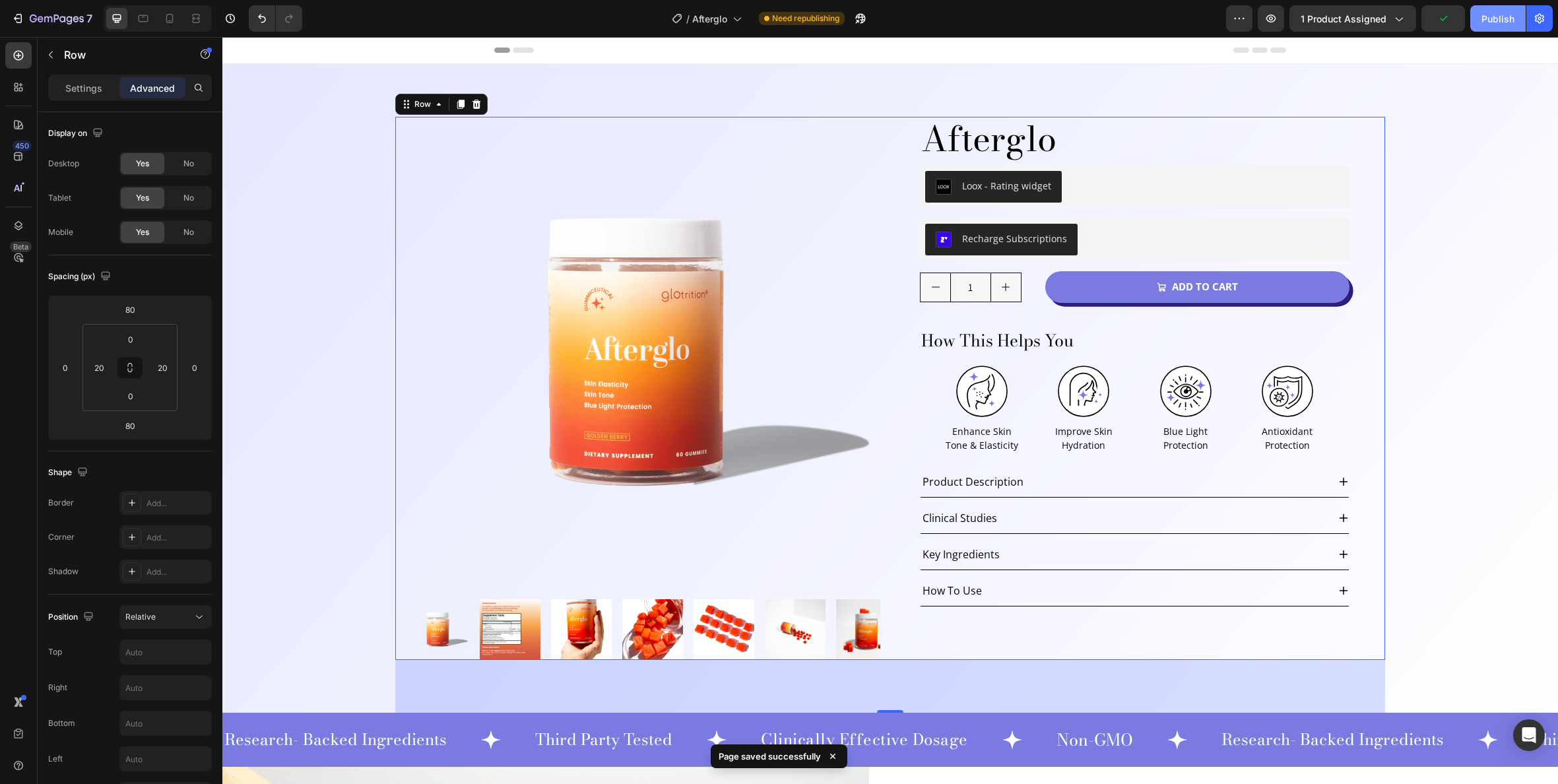
click at [1490, 23] on div "Publish" at bounding box center [1498, 19] width 33 height 14
click at [390, 147] on div "Product Images Afterglo Product Title Loox - Rating widget Loox Row Recharge Su…" at bounding box center [890, 388] width 1336 height 648
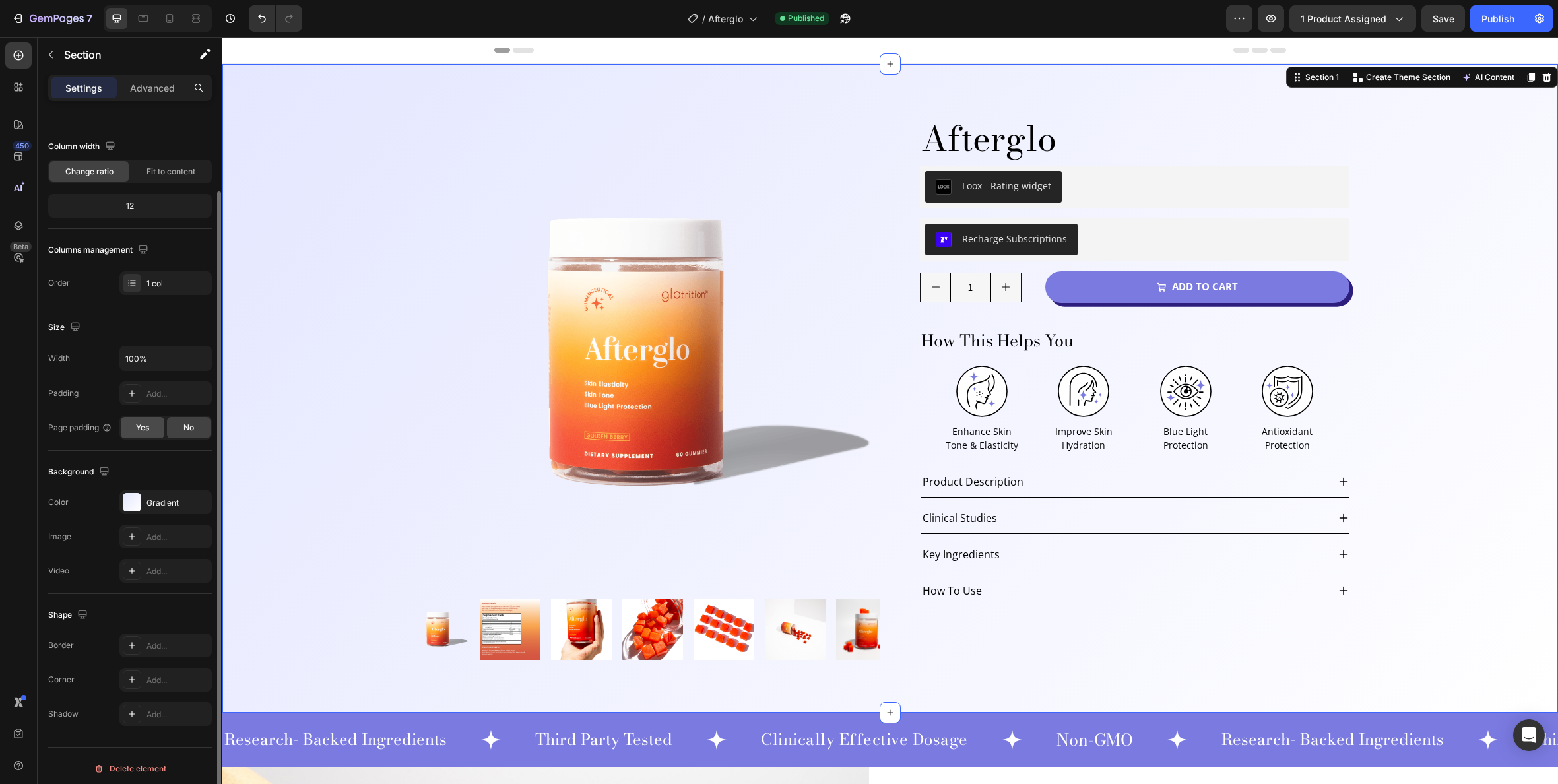
scroll to position [93, 0]
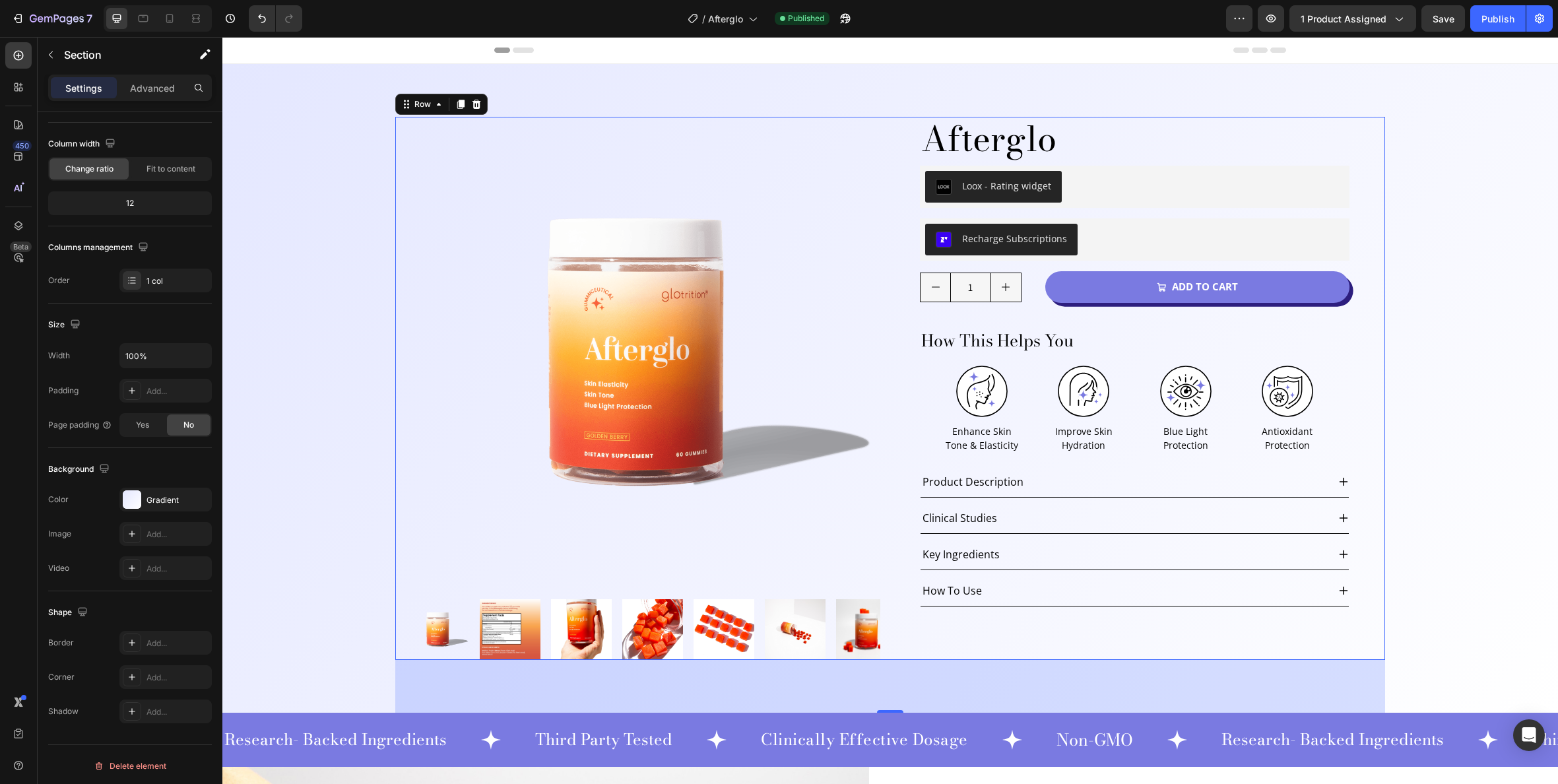
click at [402, 172] on div "Product Images Afterglo Product Title Loox - Rating widget Loox Row Recharge Su…" at bounding box center [890, 388] width 990 height 543
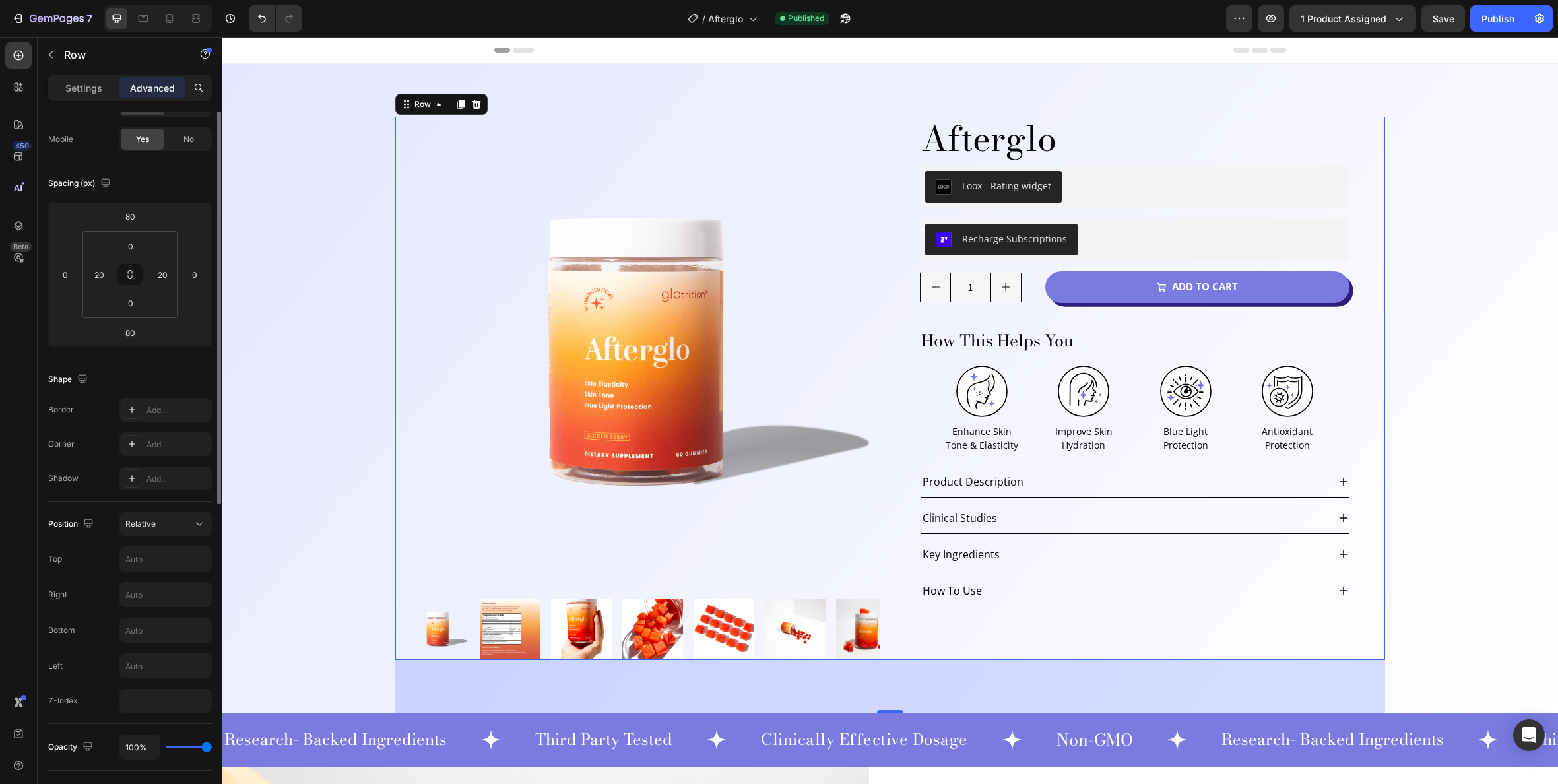
scroll to position [0, 0]
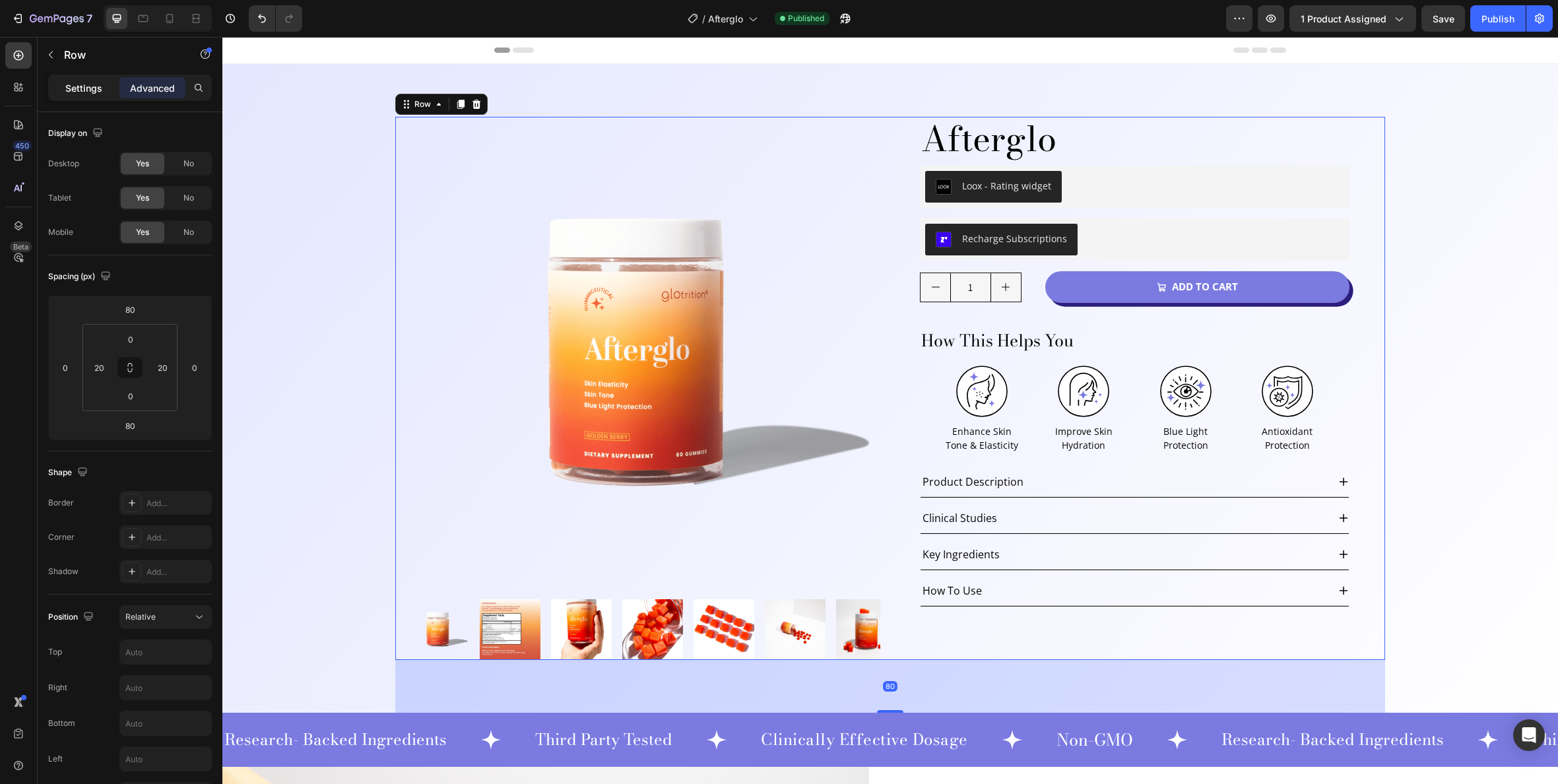
click at [93, 87] on p "Settings" at bounding box center [84, 88] width 37 height 14
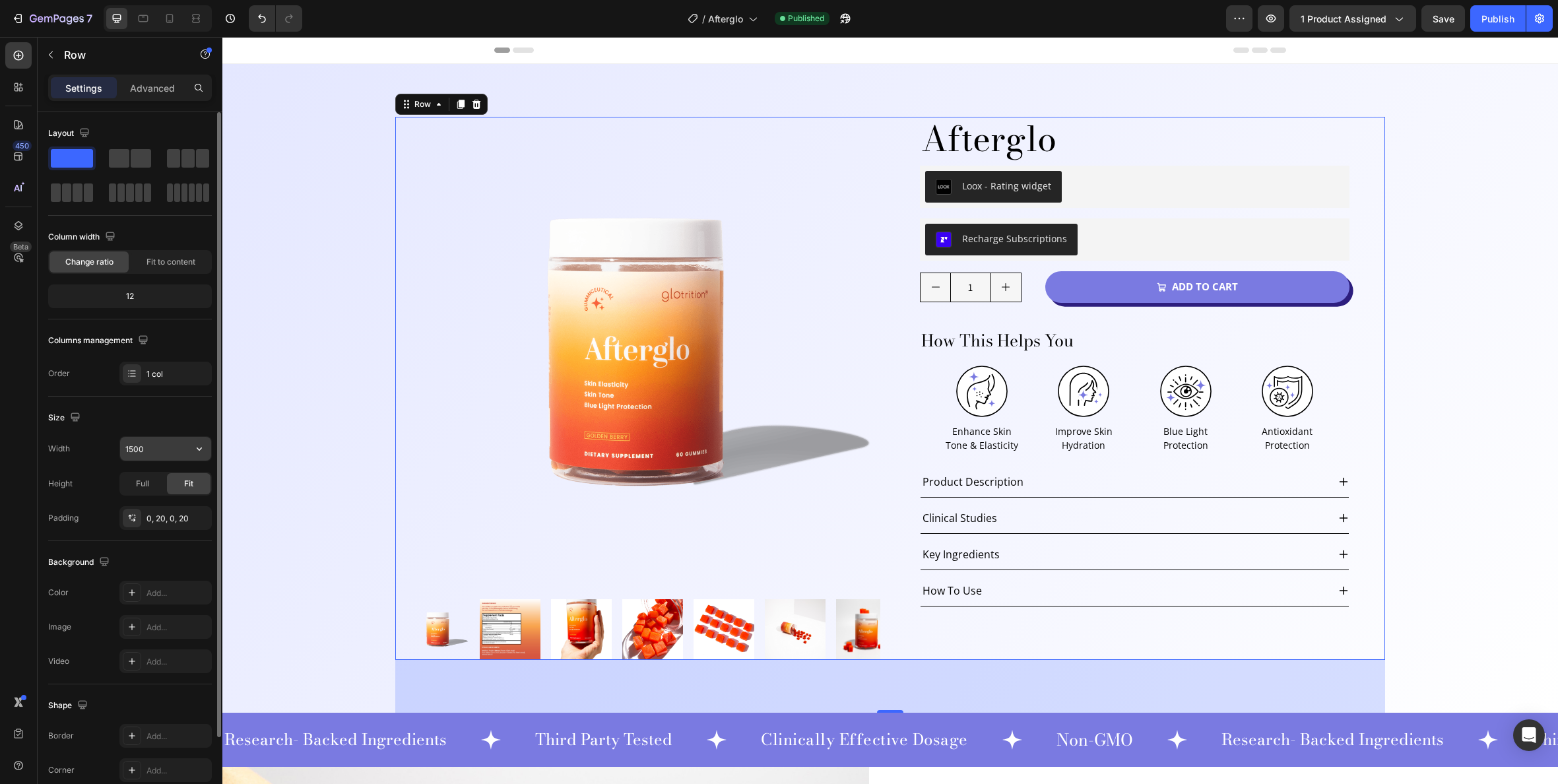
click at [162, 443] on input "1500" at bounding box center [165, 449] width 91 height 24
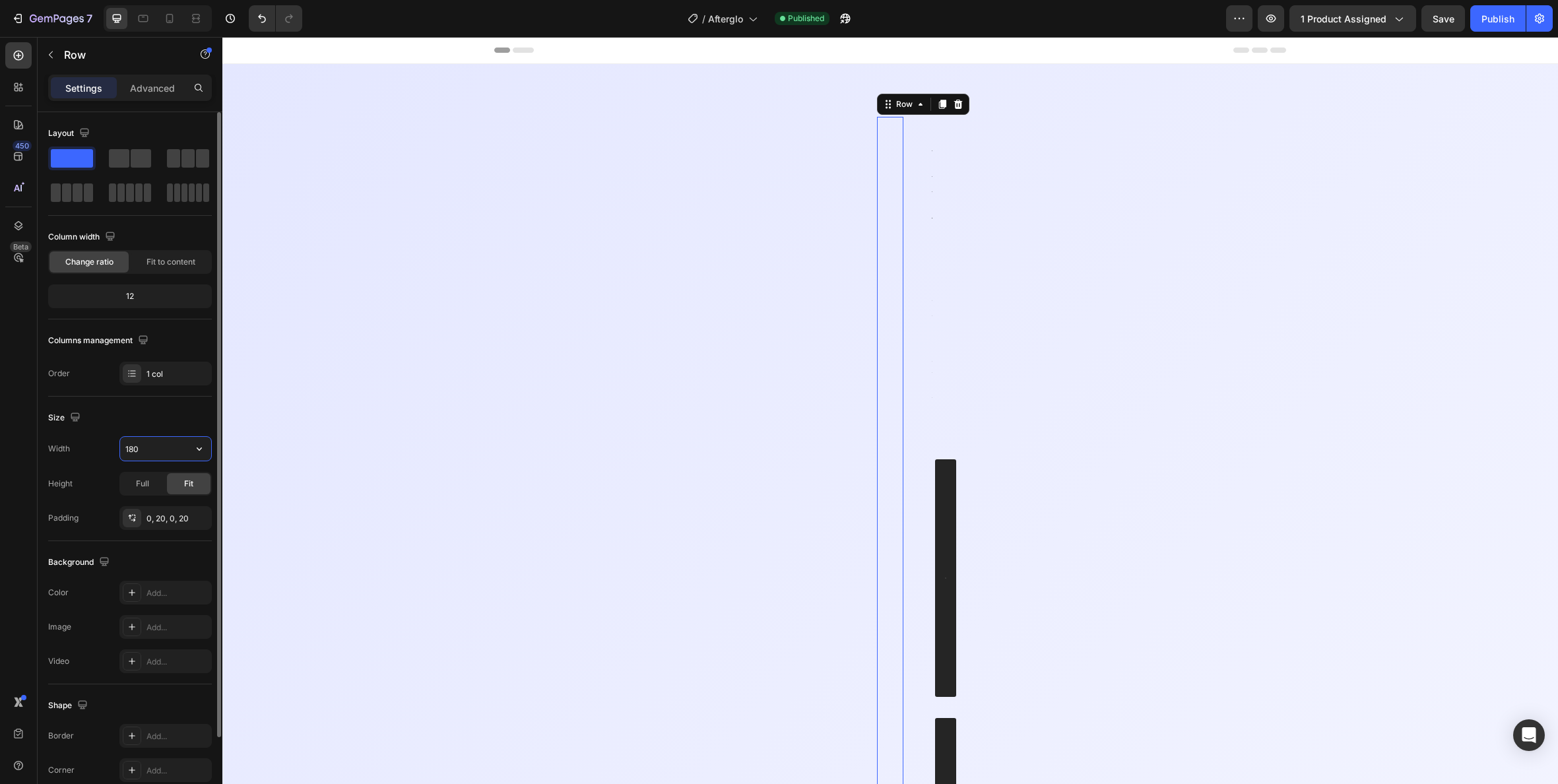
type input "1800"
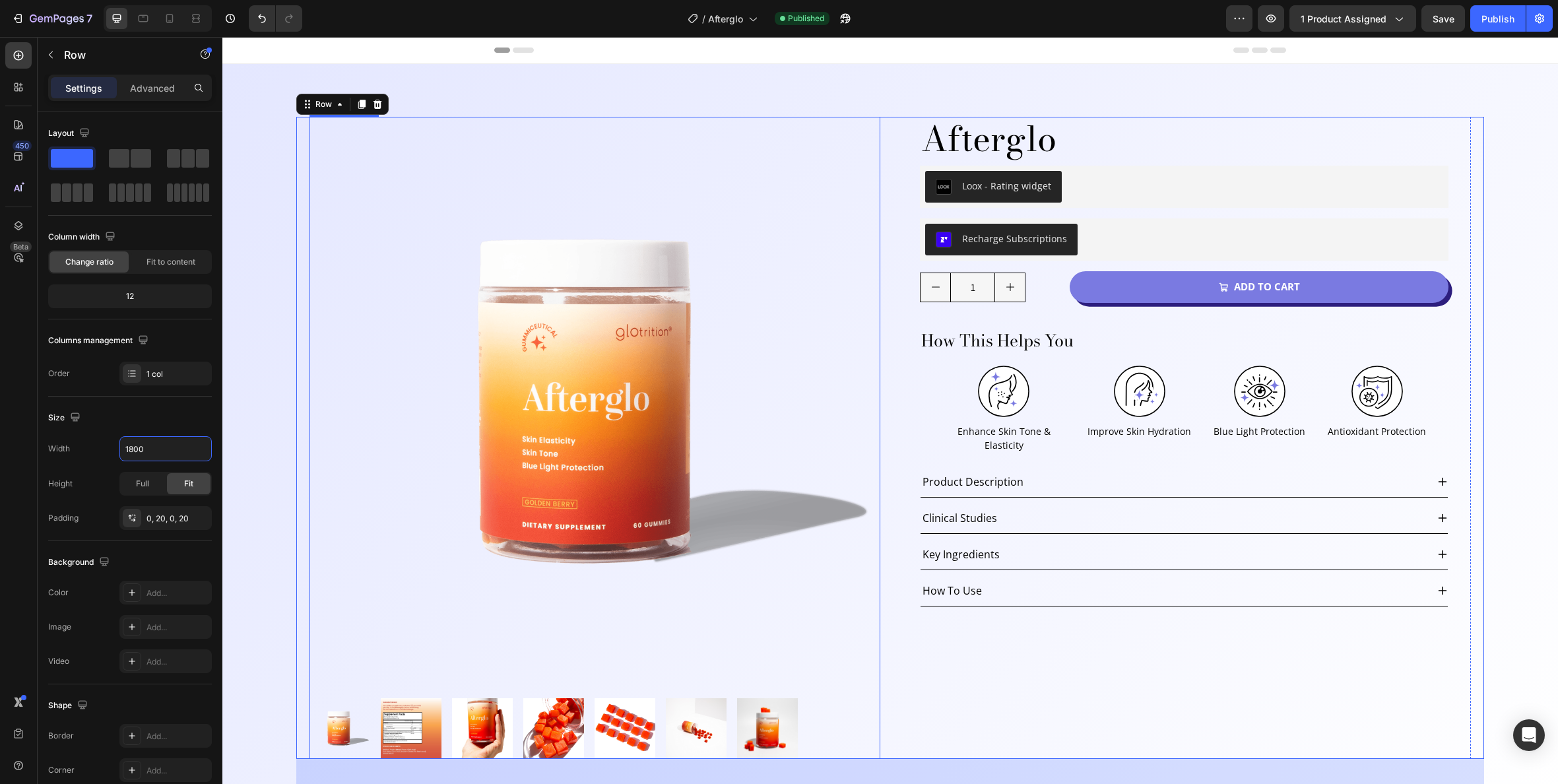
click at [831, 320] on img at bounding box center [595, 402] width 571 height 571
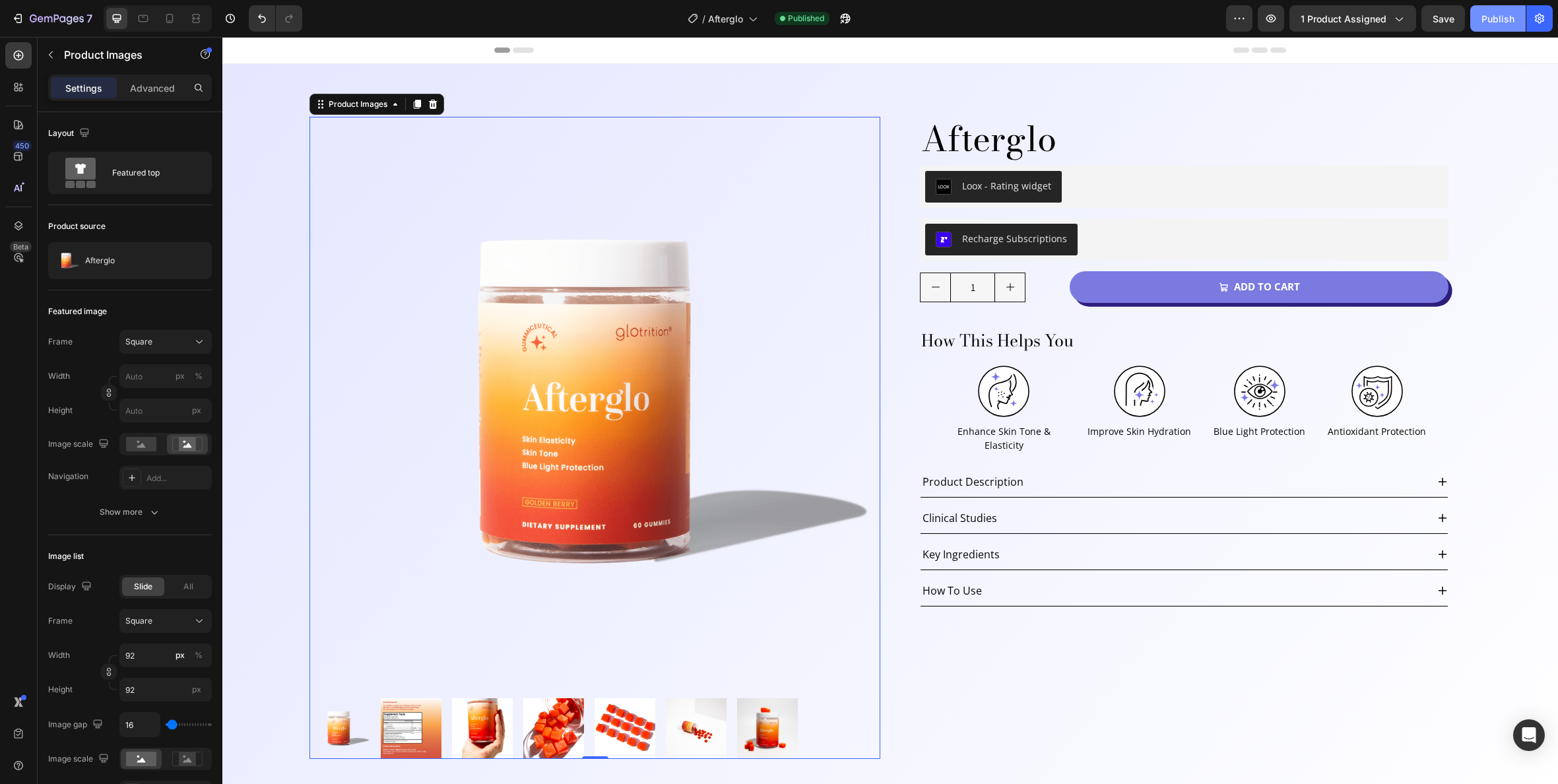
click at [1481, 16] on button "Publish" at bounding box center [1498, 19] width 56 height 26
click at [194, 21] on icon at bounding box center [196, 18] width 13 height 13
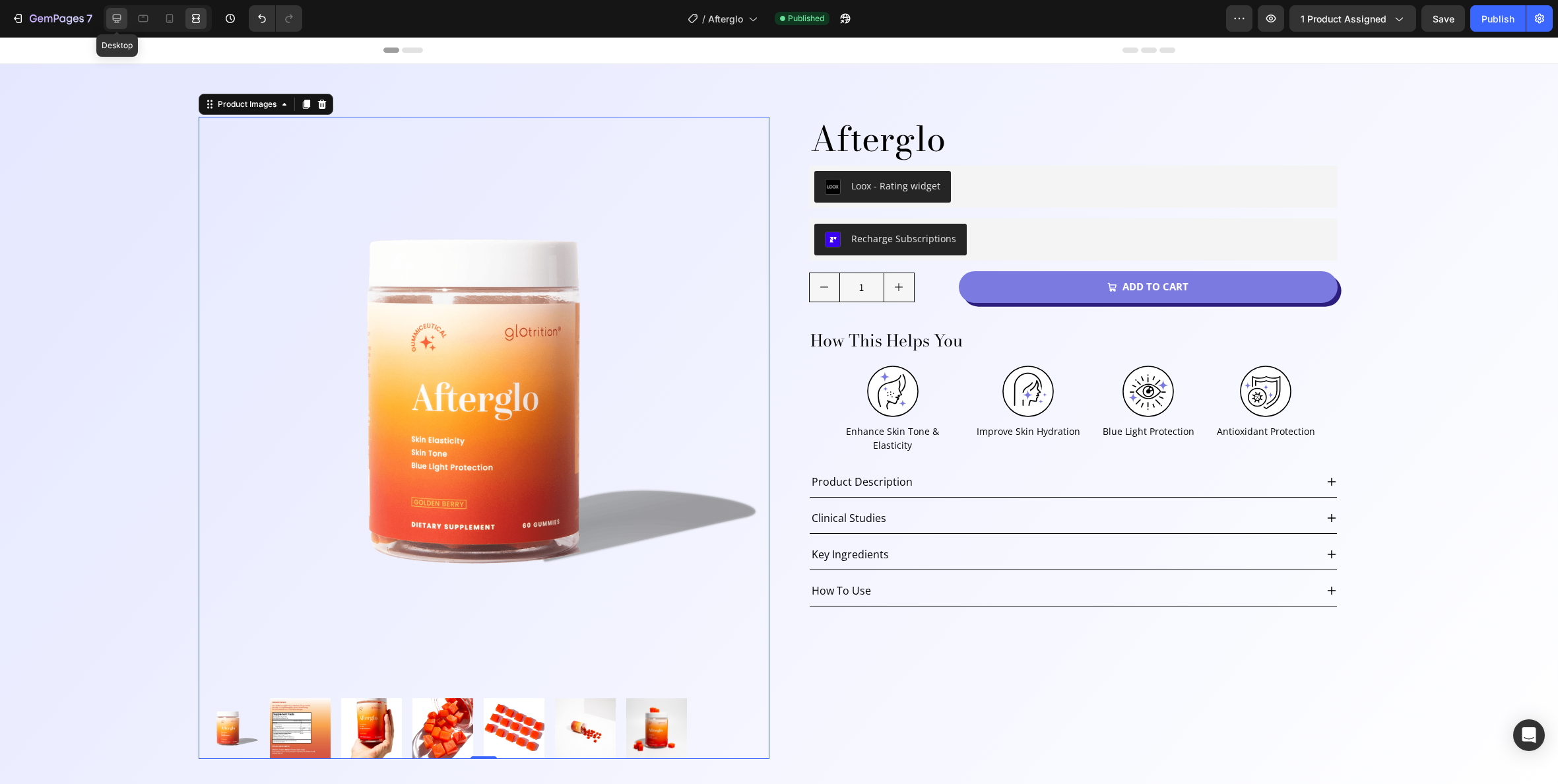
click at [117, 25] on div at bounding box center [116, 19] width 21 height 21
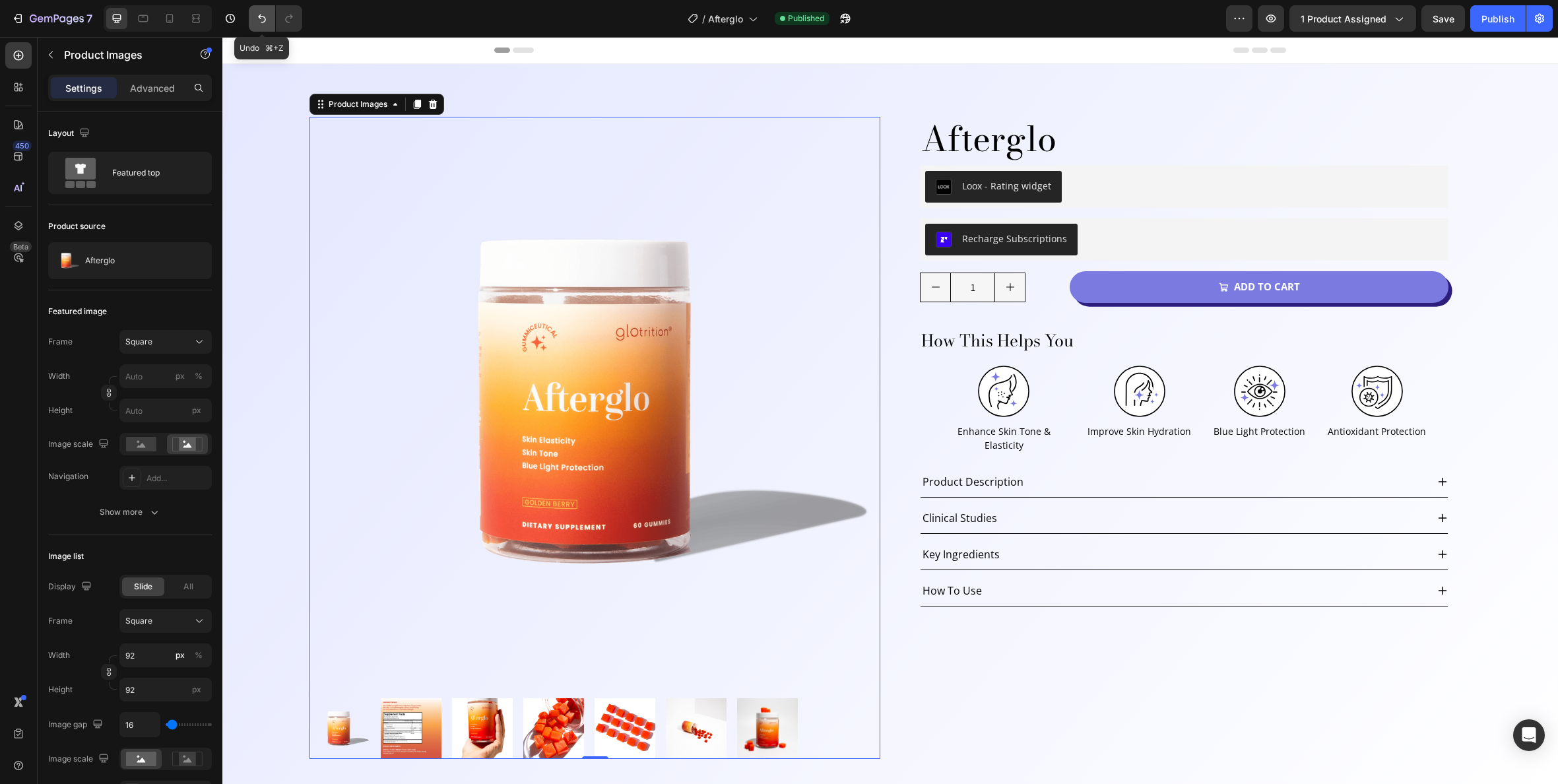
click at [262, 23] on icon "Undo/Redo" at bounding box center [262, 18] width 13 height 13
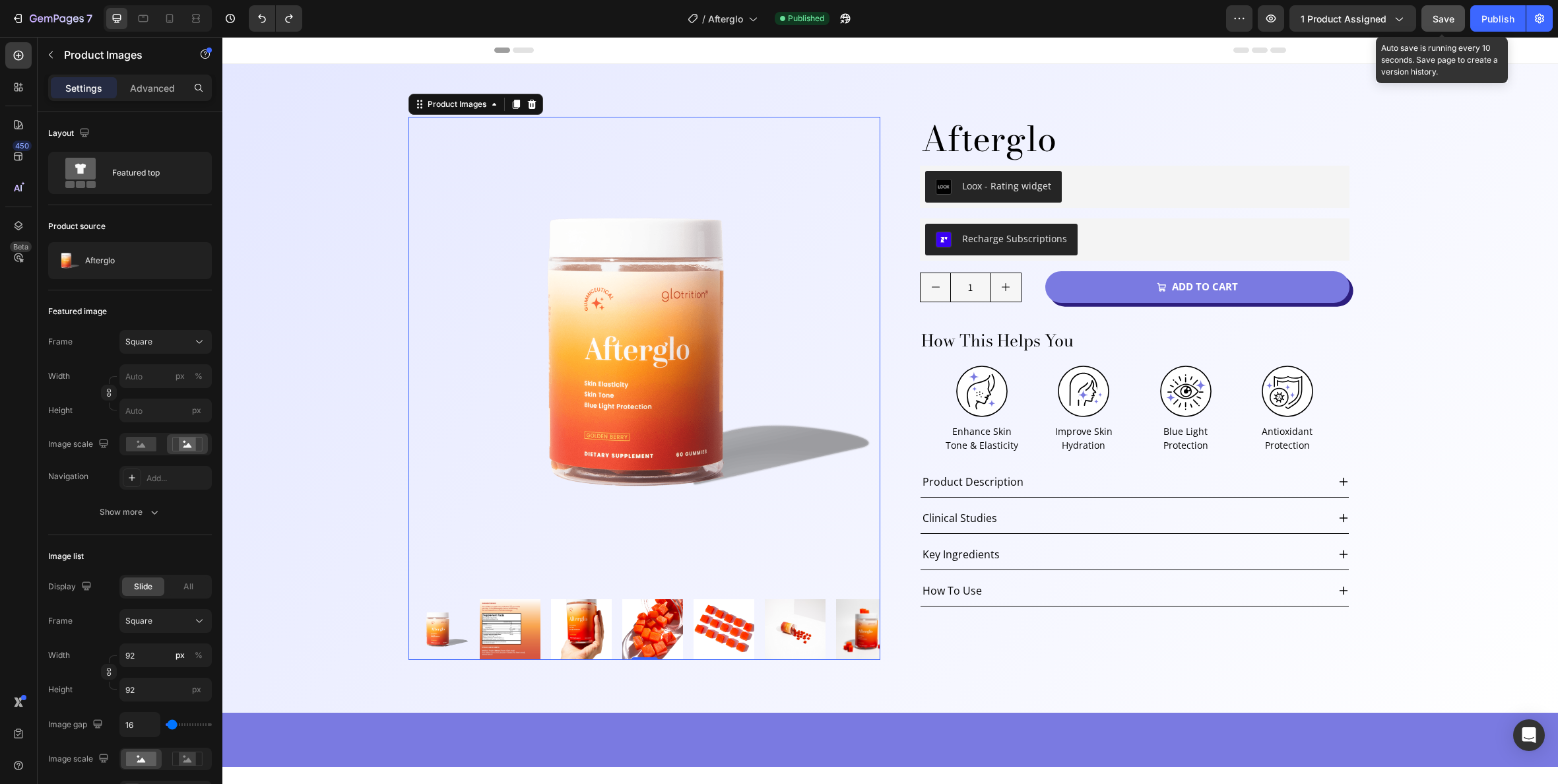
click at [1435, 25] on button "Save" at bounding box center [1443, 19] width 43 height 26
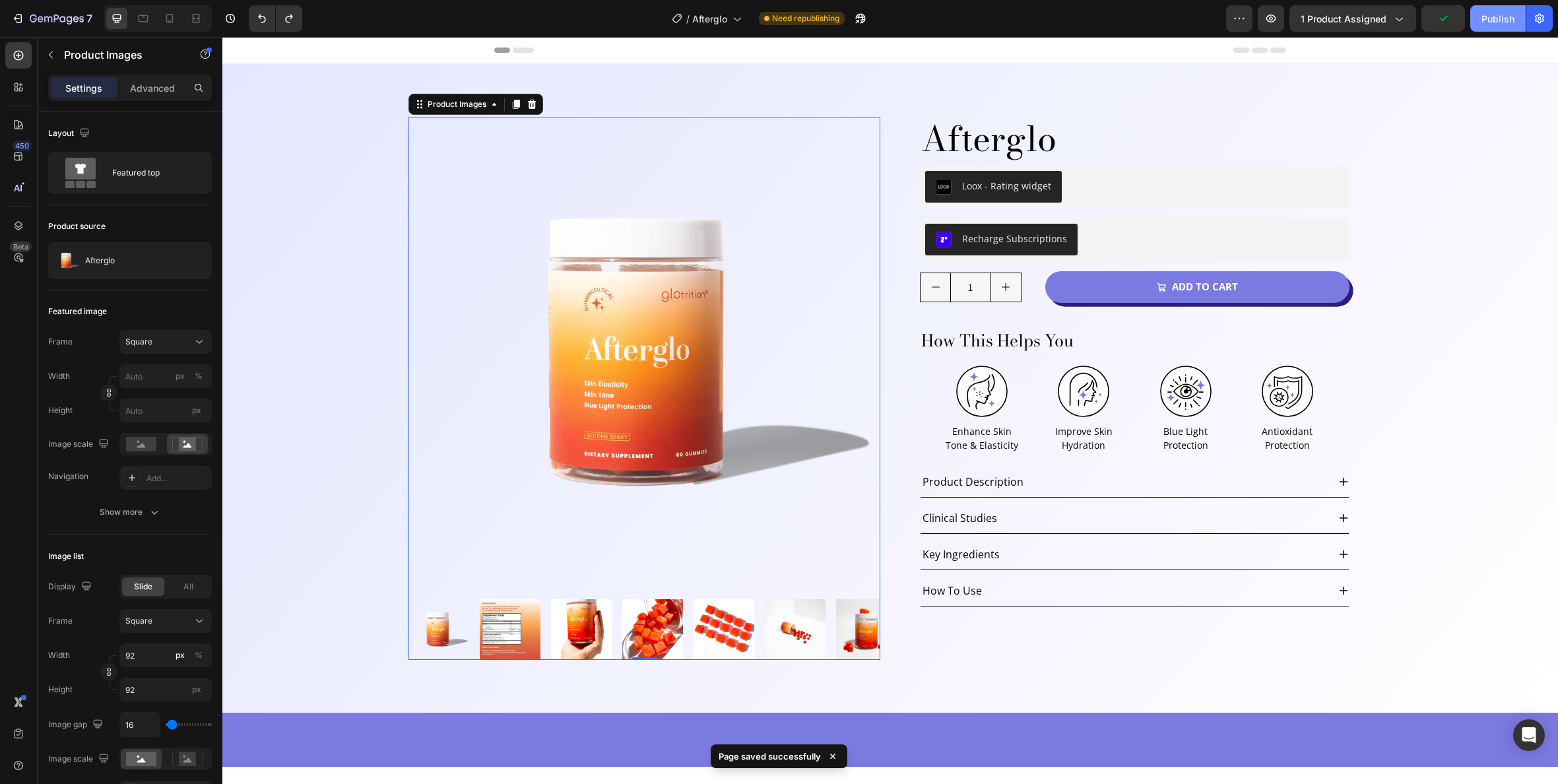
click at [1491, 19] on div "Publish" at bounding box center [1498, 19] width 33 height 14
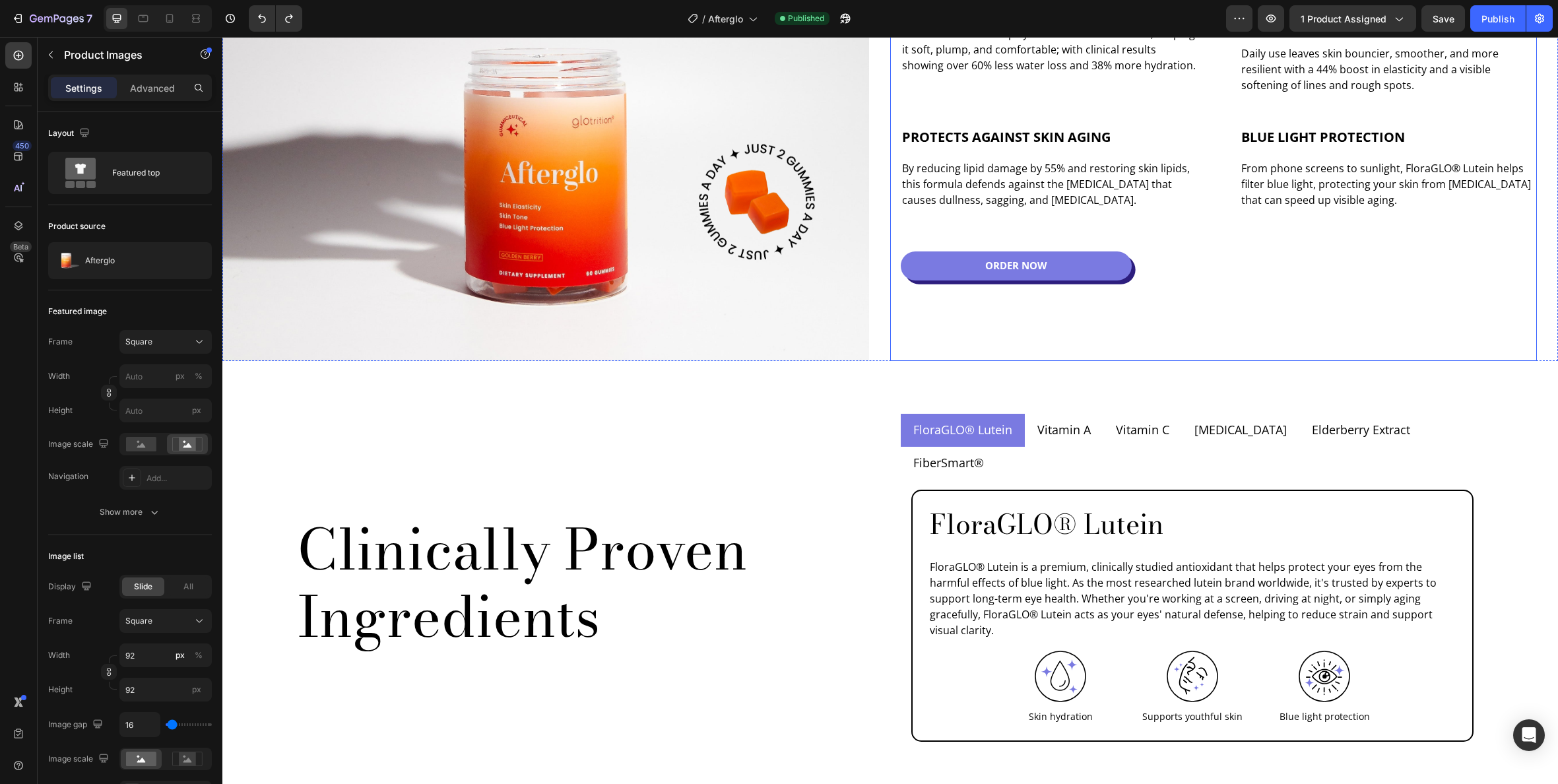
scroll to position [1122, 0]
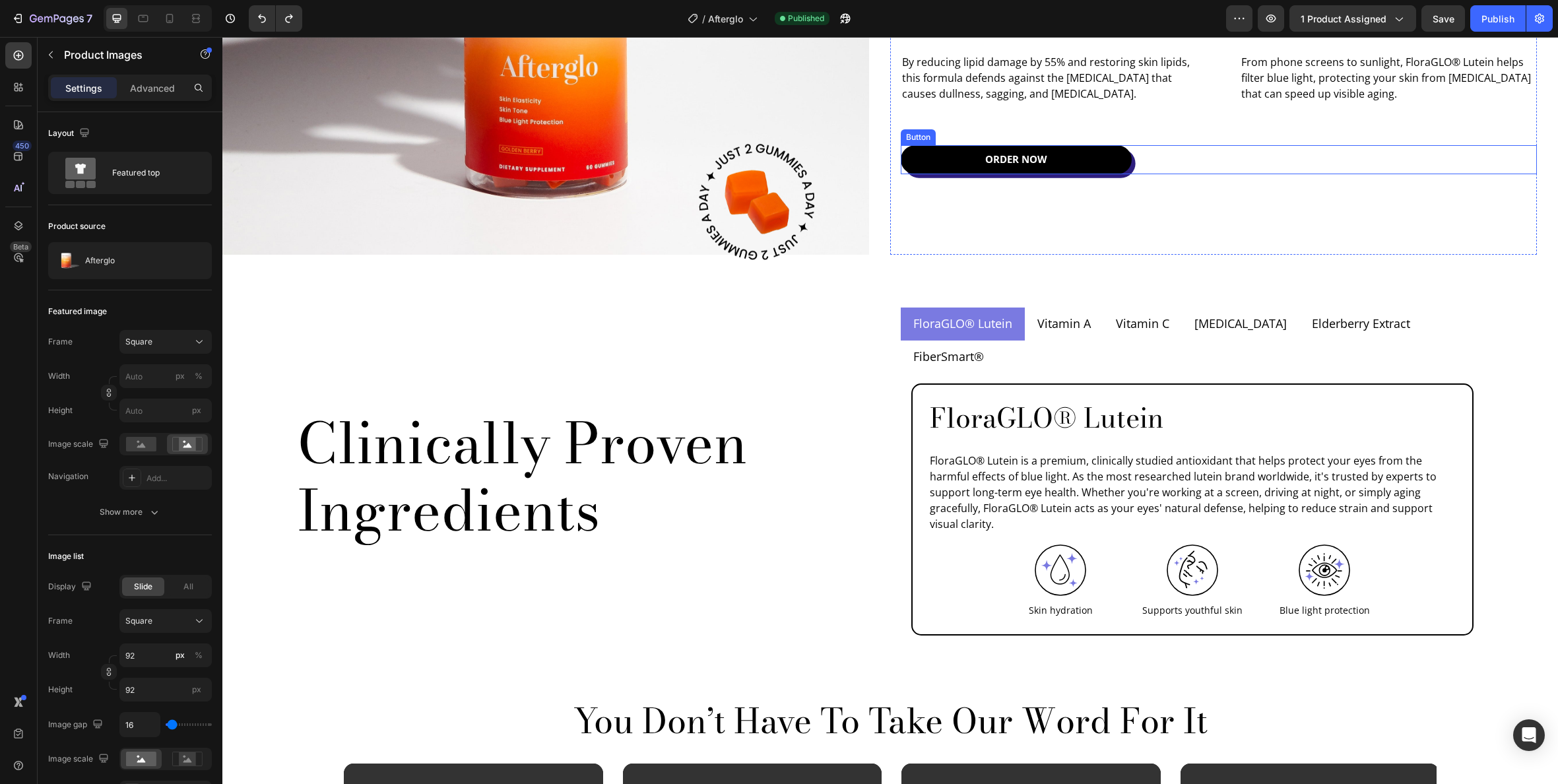
click at [1090, 159] on link "Order Now" at bounding box center [1017, 160] width 231 height 29
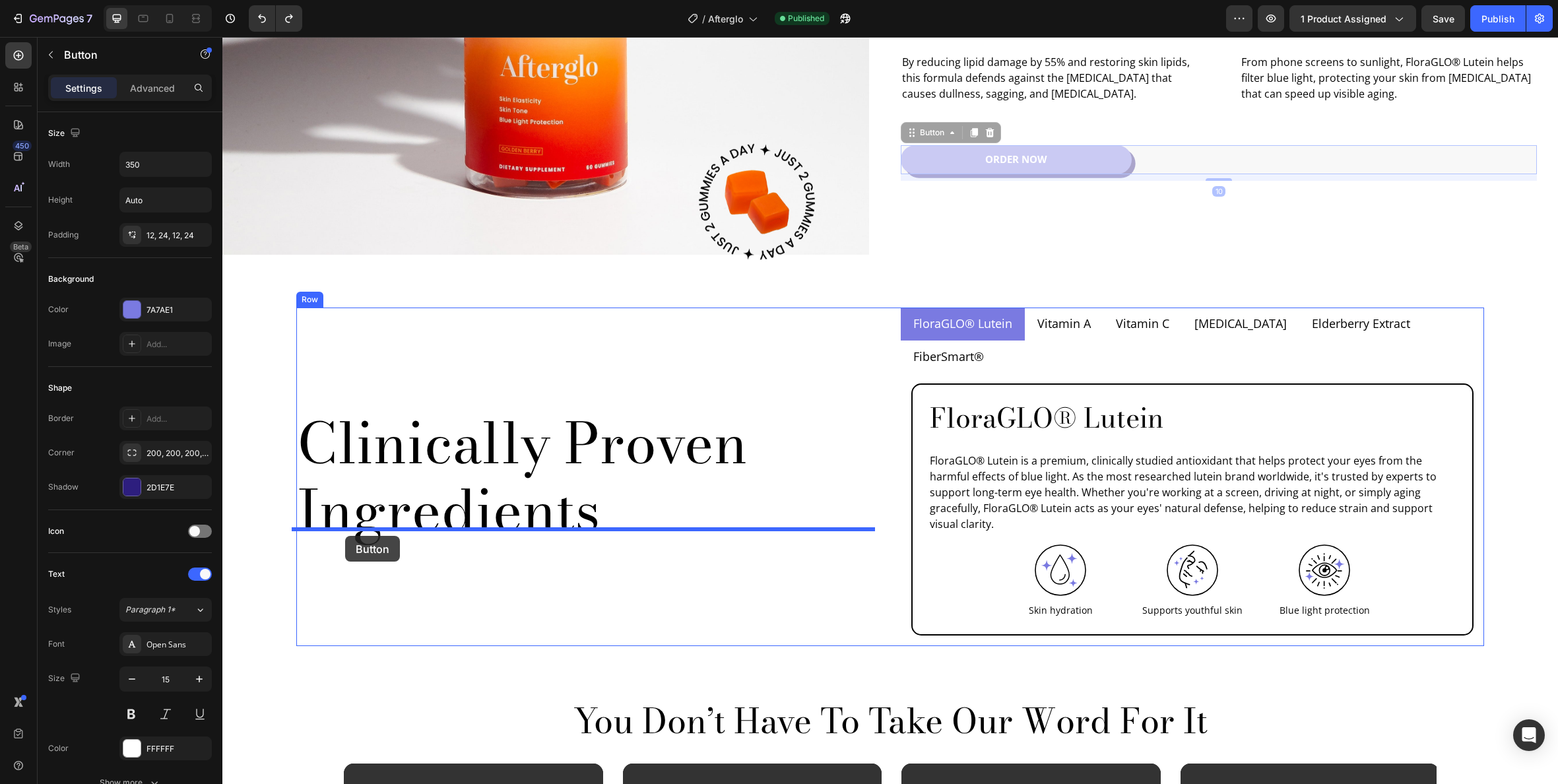
drag, startPoint x: 908, startPoint y: 134, endPoint x: 443, endPoint y: 537, distance: 615.3
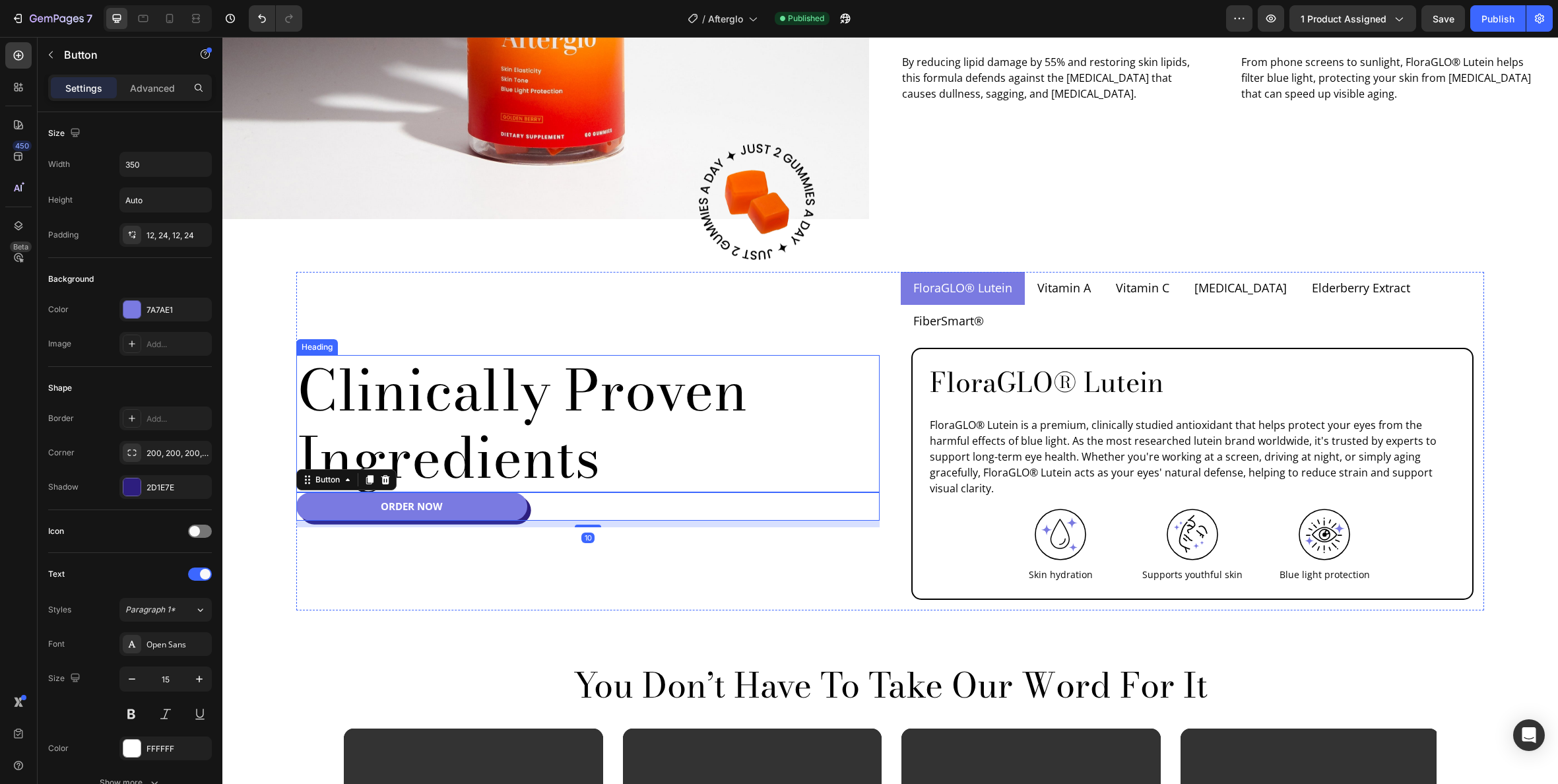
click at [627, 440] on h2 "Clinically Proven Ingredients" at bounding box center [587, 423] width 583 height 137
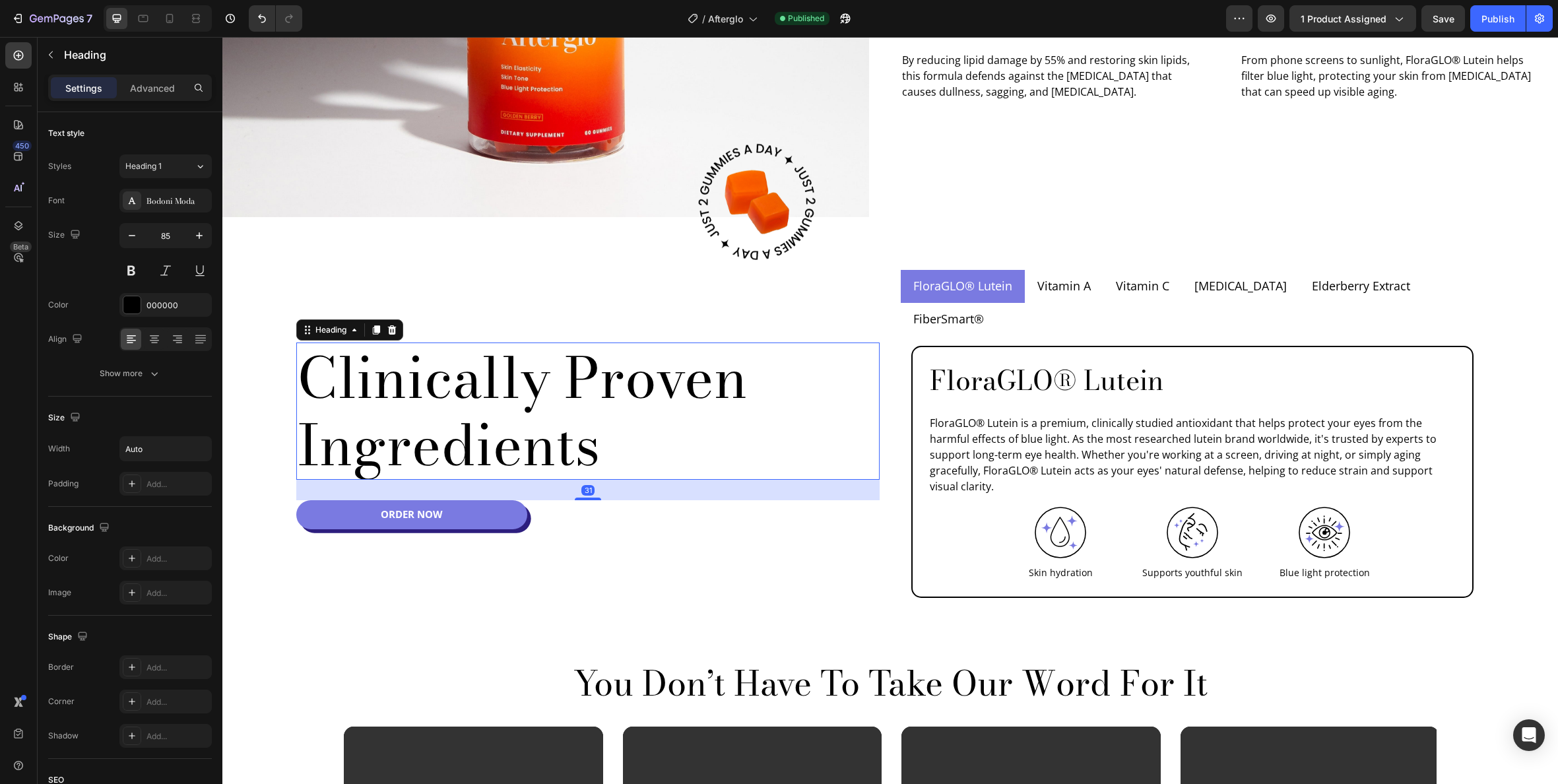
scroll to position [1124, 0]
drag, startPoint x: 591, startPoint y: 474, endPoint x: 594, endPoint y: 496, distance: 22.2
click at [594, 496] on div "Clinically Proven Ingredients Heading 32 Order Now Button" at bounding box center [587, 438] width 583 height 339
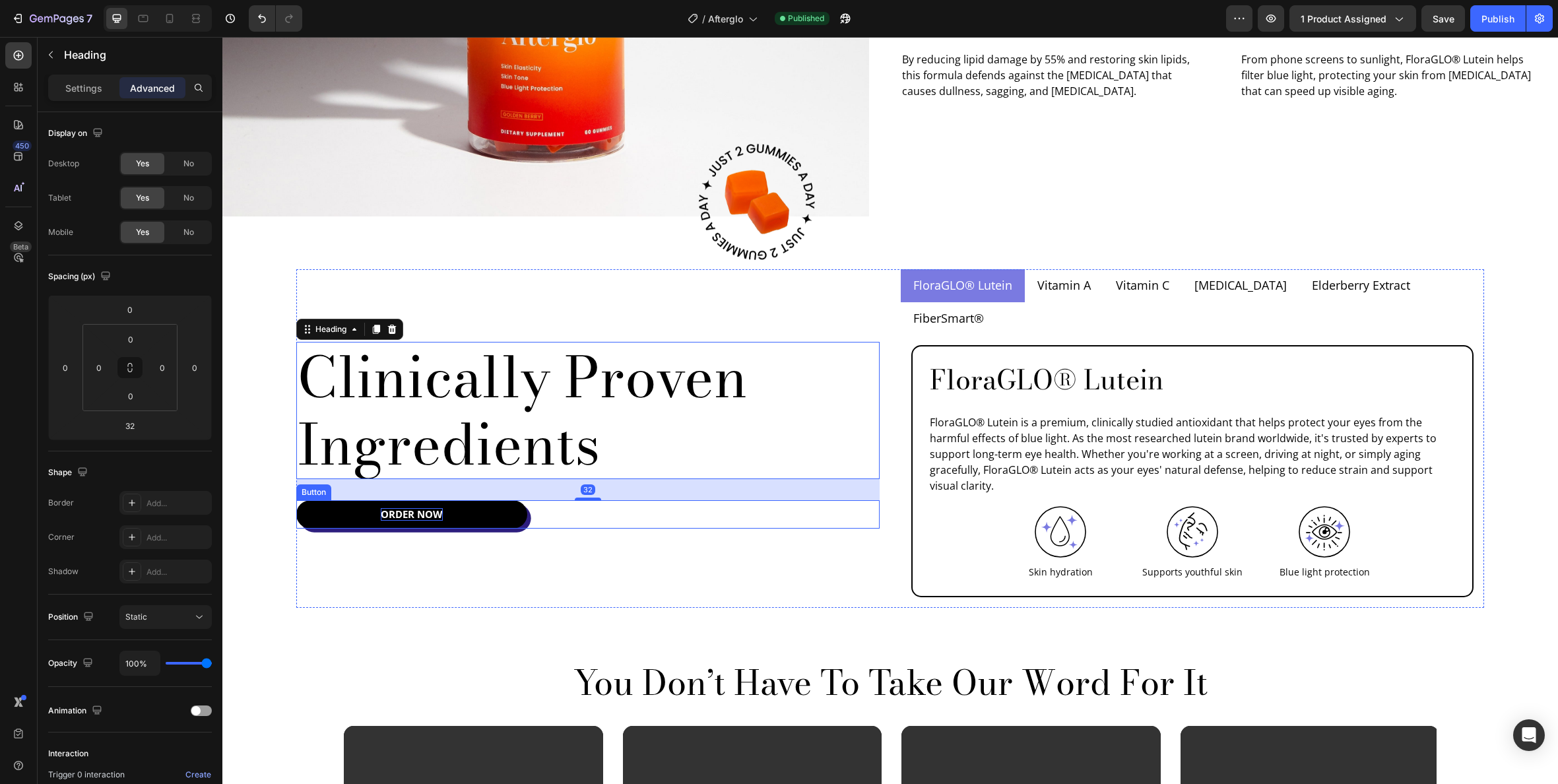
click at [414, 508] on p "Order Now" at bounding box center [412, 514] width 62 height 13
click at [414, 508] on p "Order Now" at bounding box center [412, 514] width 62 height 13
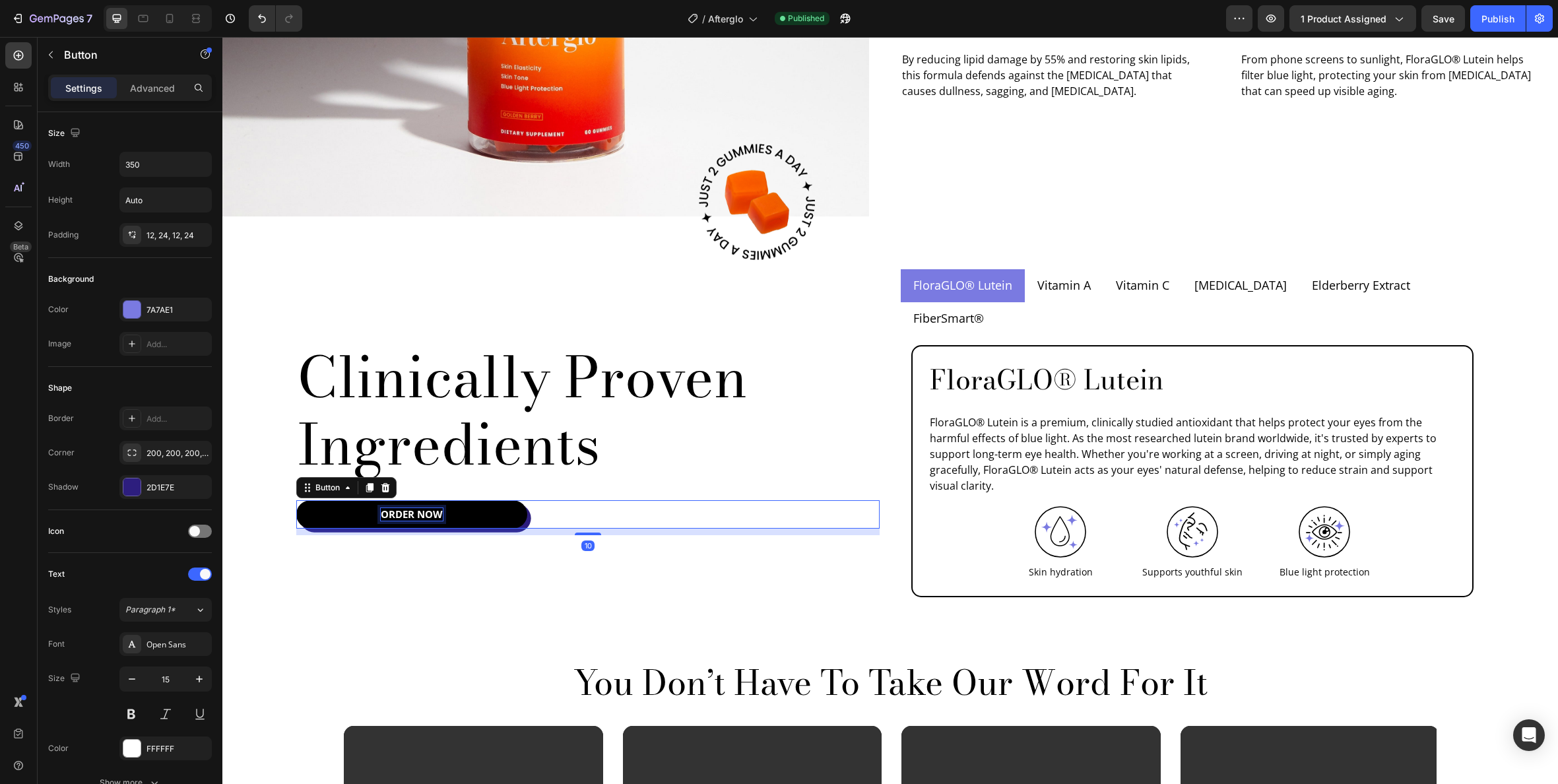
click at [414, 508] on p "Order Now" at bounding box center [412, 514] width 62 height 13
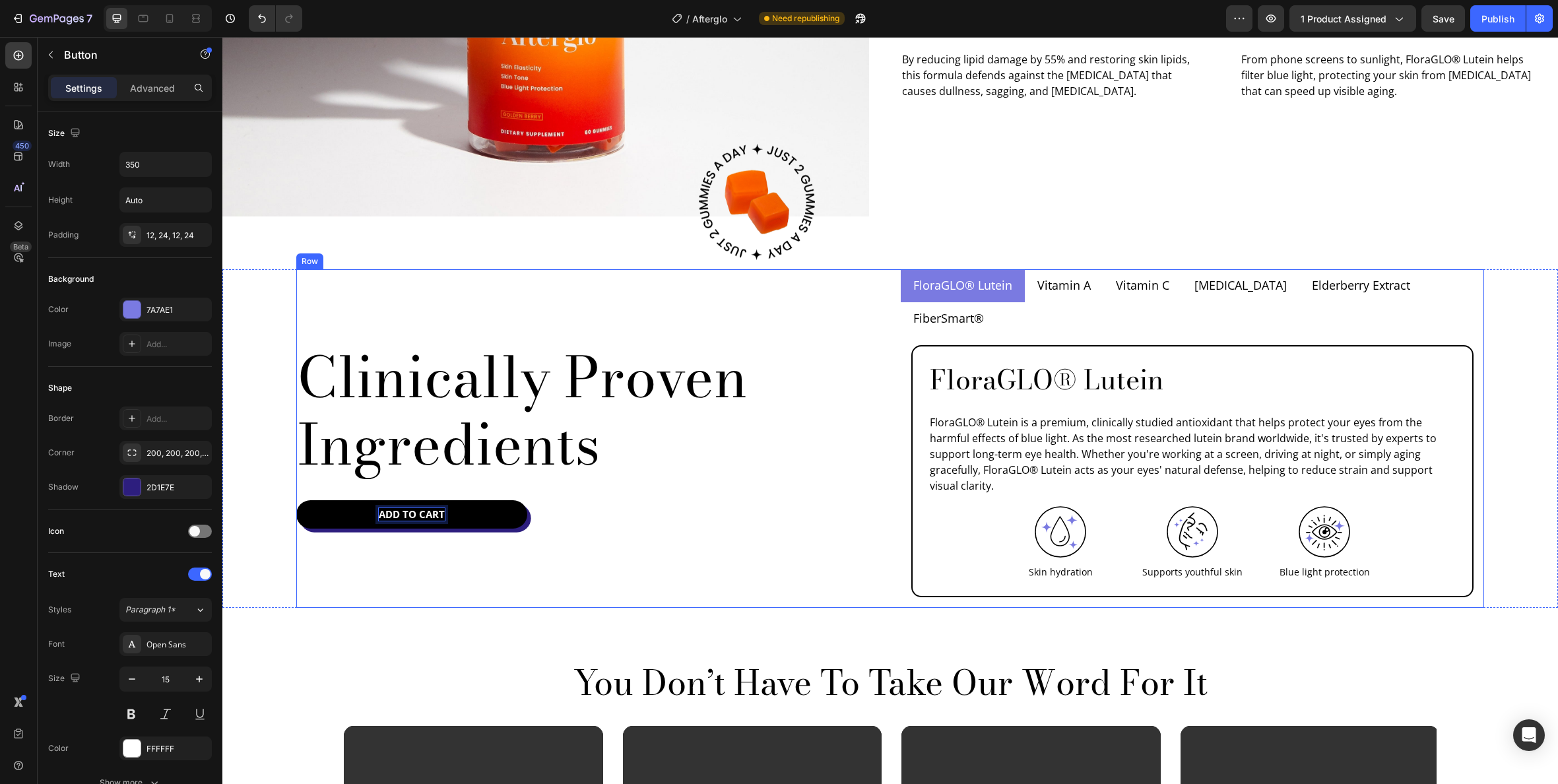
click at [750, 296] on div "Clinically Proven Ingredients Heading Add To Cart Button 10" at bounding box center [587, 438] width 583 height 339
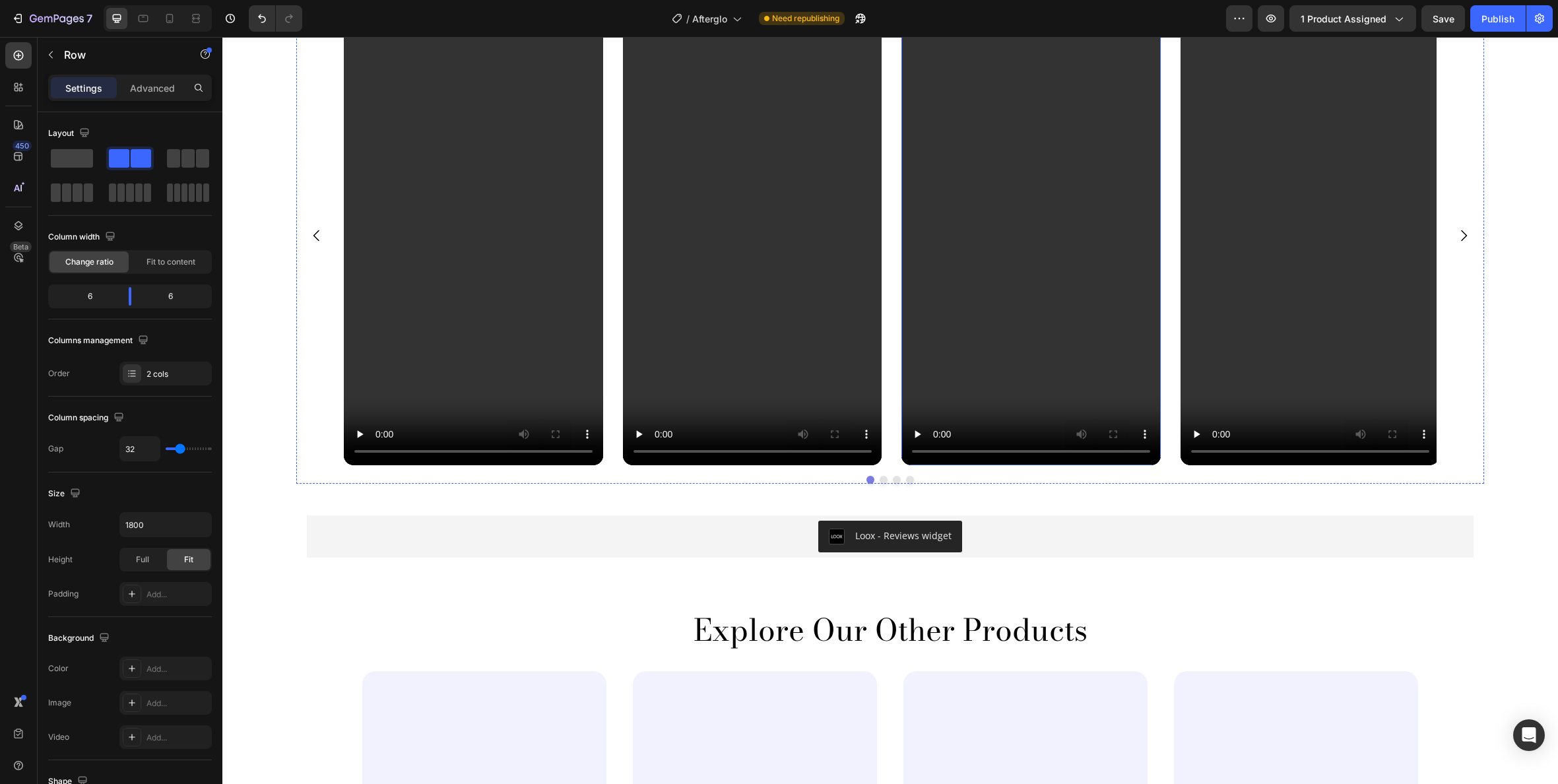
scroll to position [2271, 0]
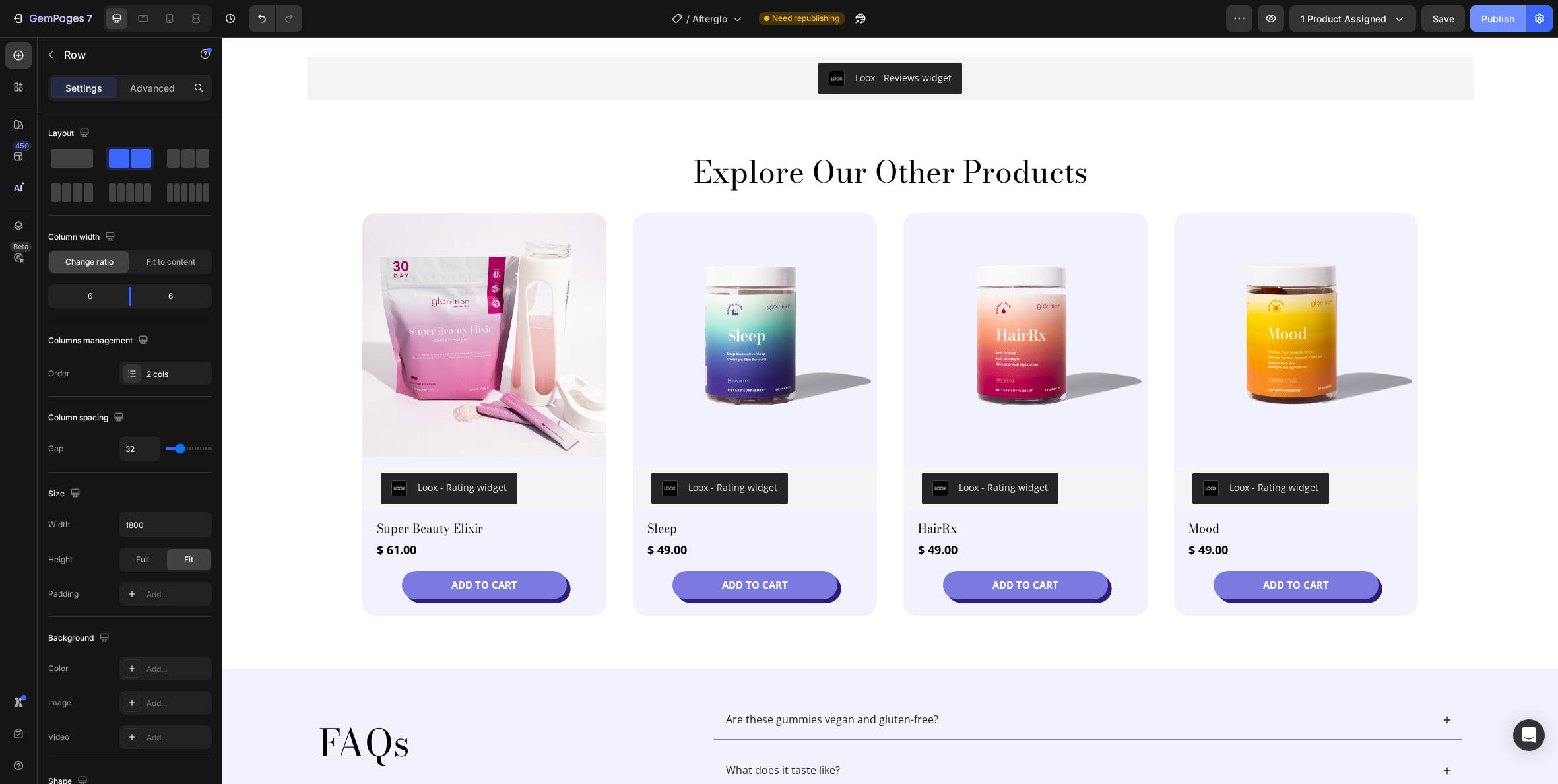
click at [1493, 12] on div "Publish" at bounding box center [1498, 19] width 33 height 14
click at [260, 17] on icon "Undo/Redo" at bounding box center [262, 19] width 8 height 8
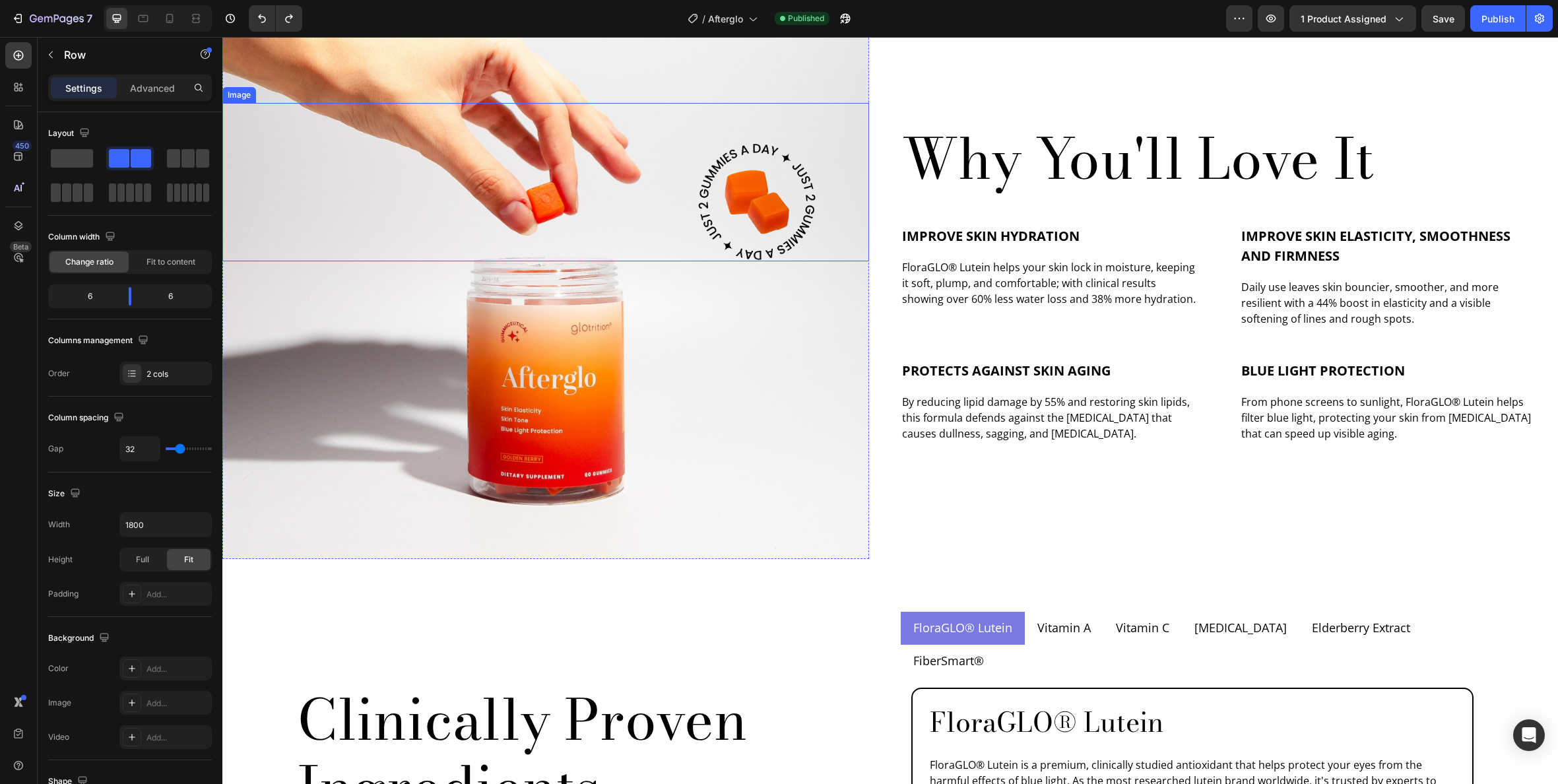
scroll to position [965, 0]
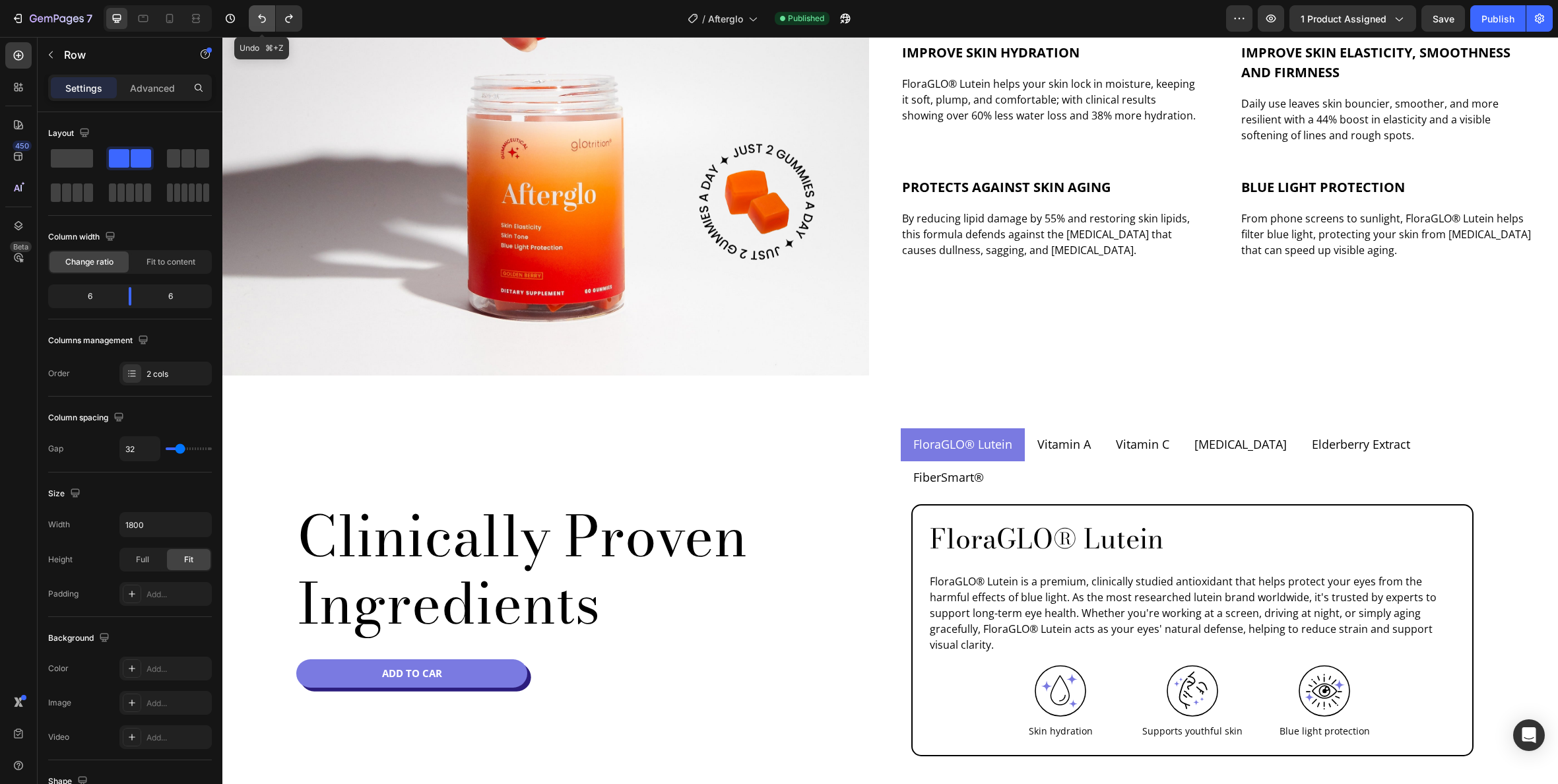
click at [259, 15] on icon "Undo/Redo" at bounding box center [262, 19] width 8 height 8
click at [265, 15] on icon "Undo/Redo" at bounding box center [262, 18] width 13 height 13
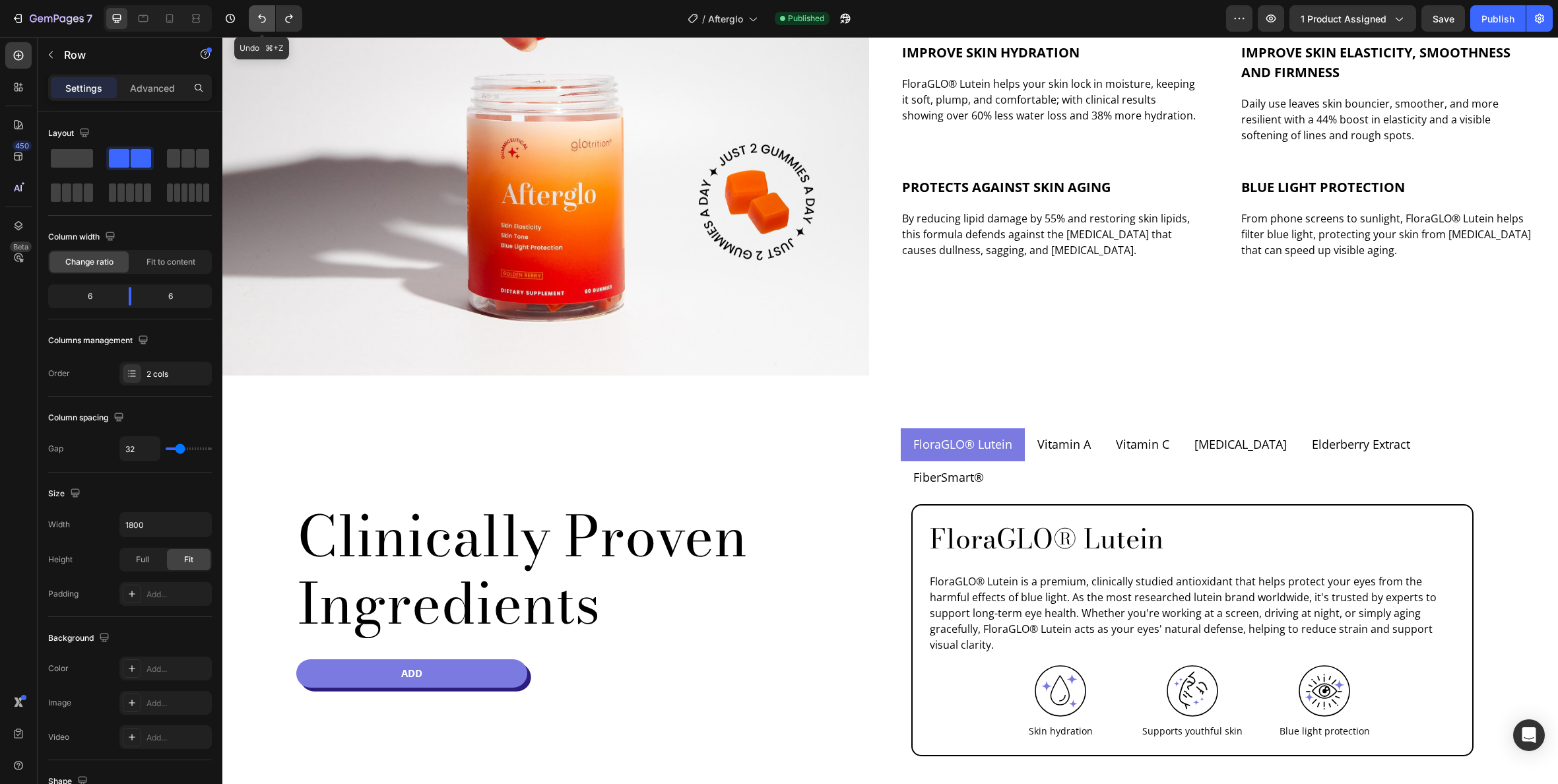
click at [265, 15] on icon "Undo/Redo" at bounding box center [262, 18] width 13 height 13
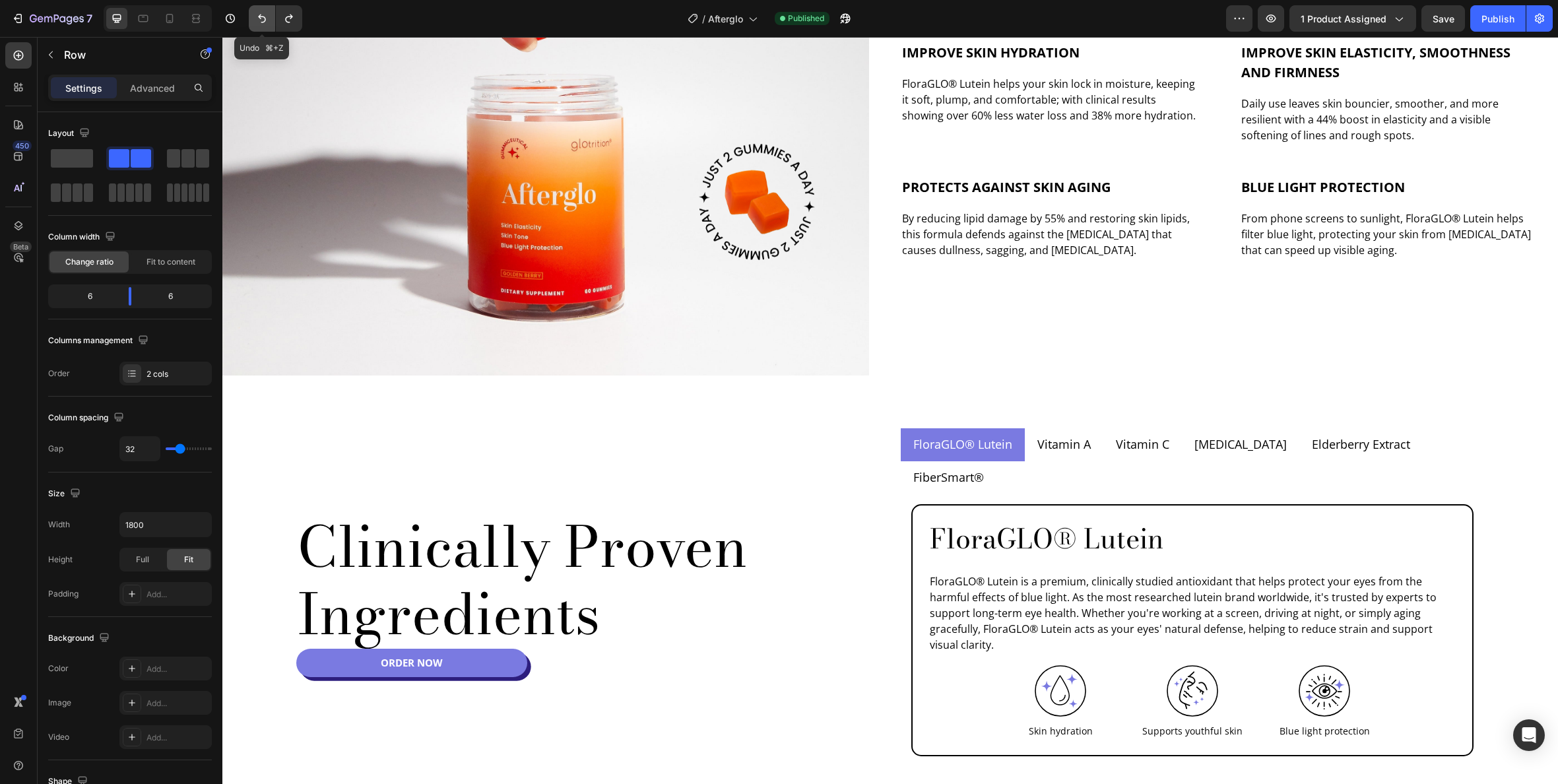
click at [265, 15] on icon "Undo/Redo" at bounding box center [262, 18] width 13 height 13
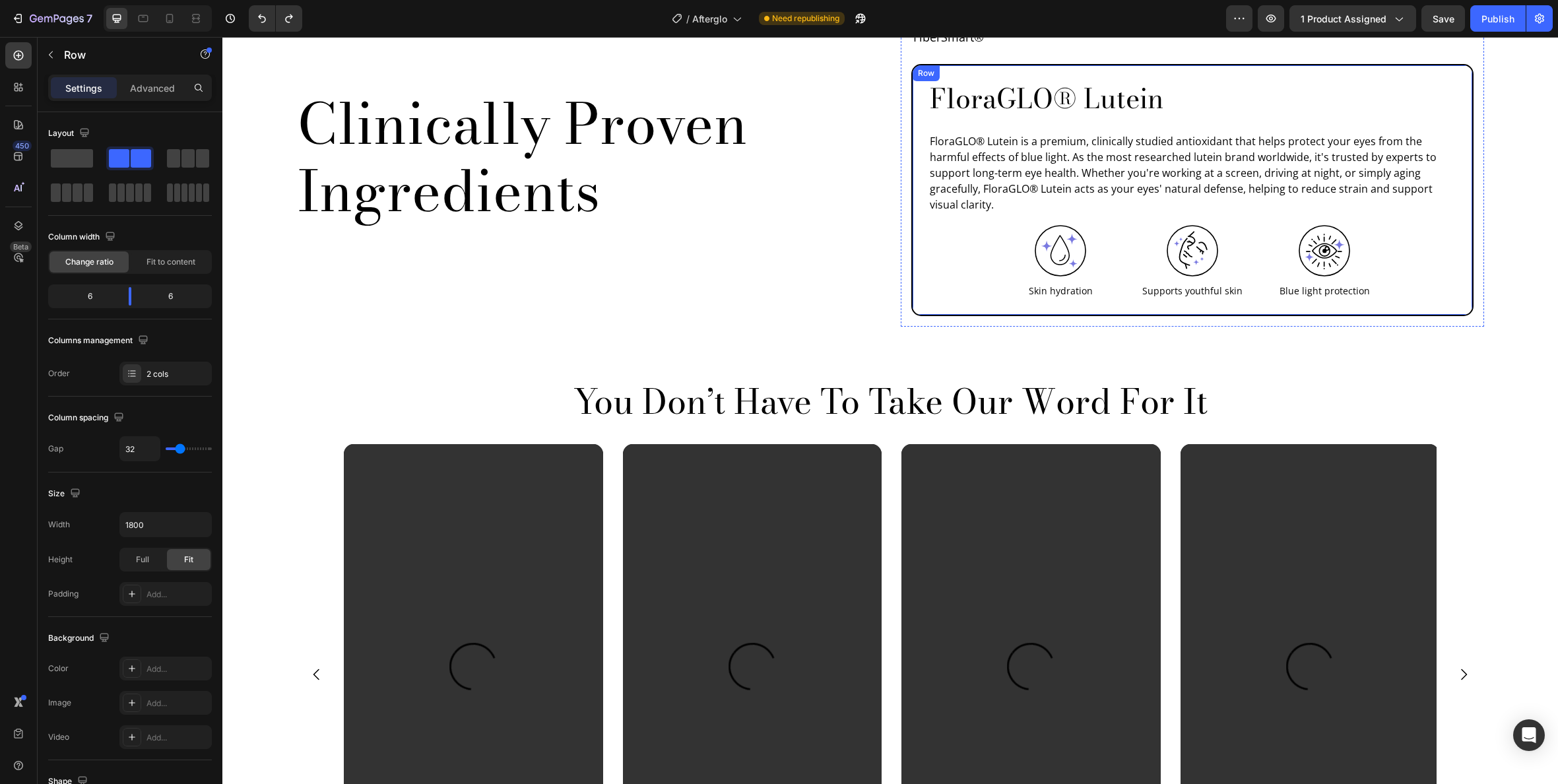
scroll to position [1675, 0]
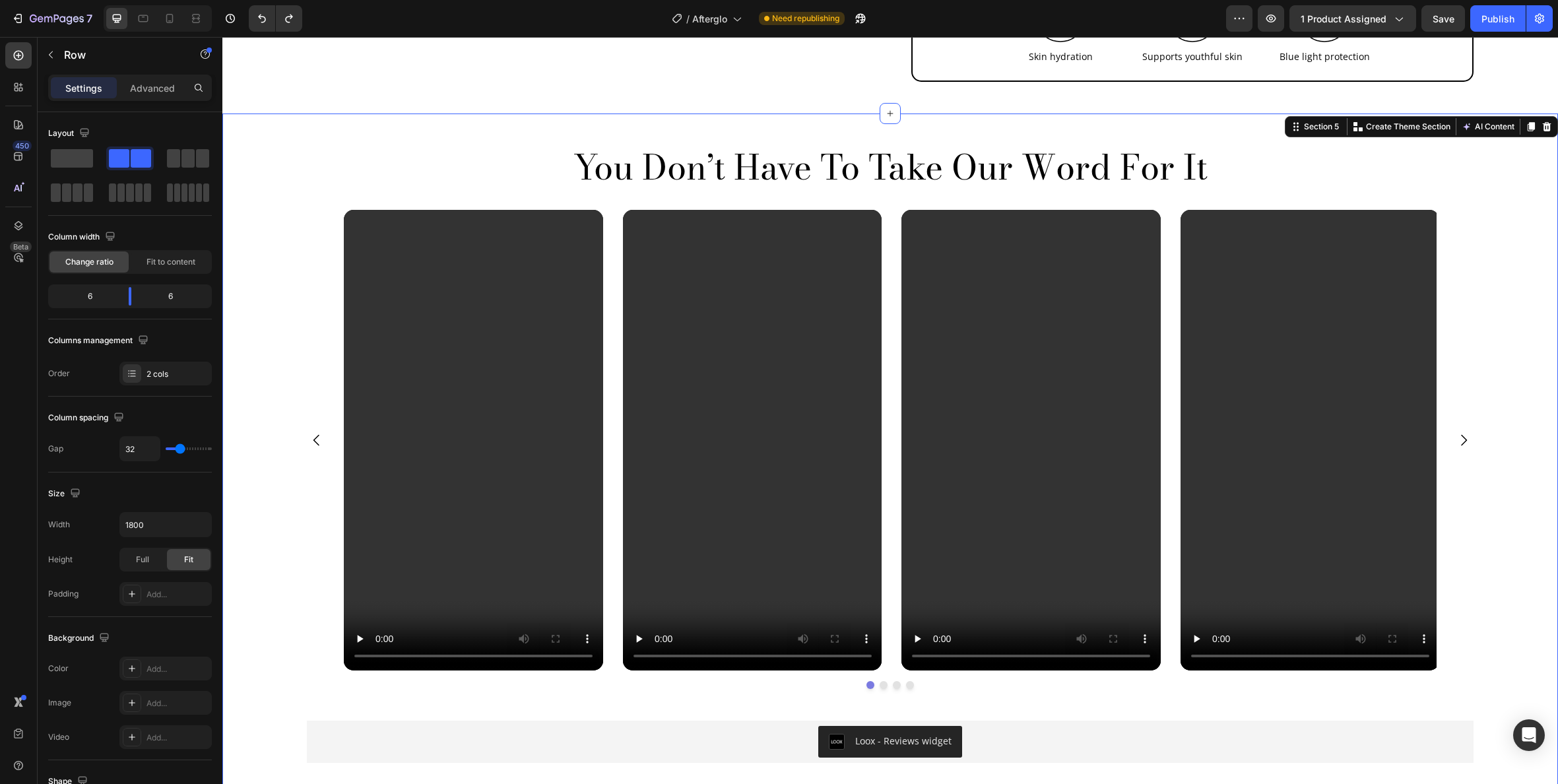
click at [1496, 148] on div "You Don’t Have To Take Our Word For It Heading Video Video Video Video Carousel…" at bounding box center [889, 459] width 1316 height 628
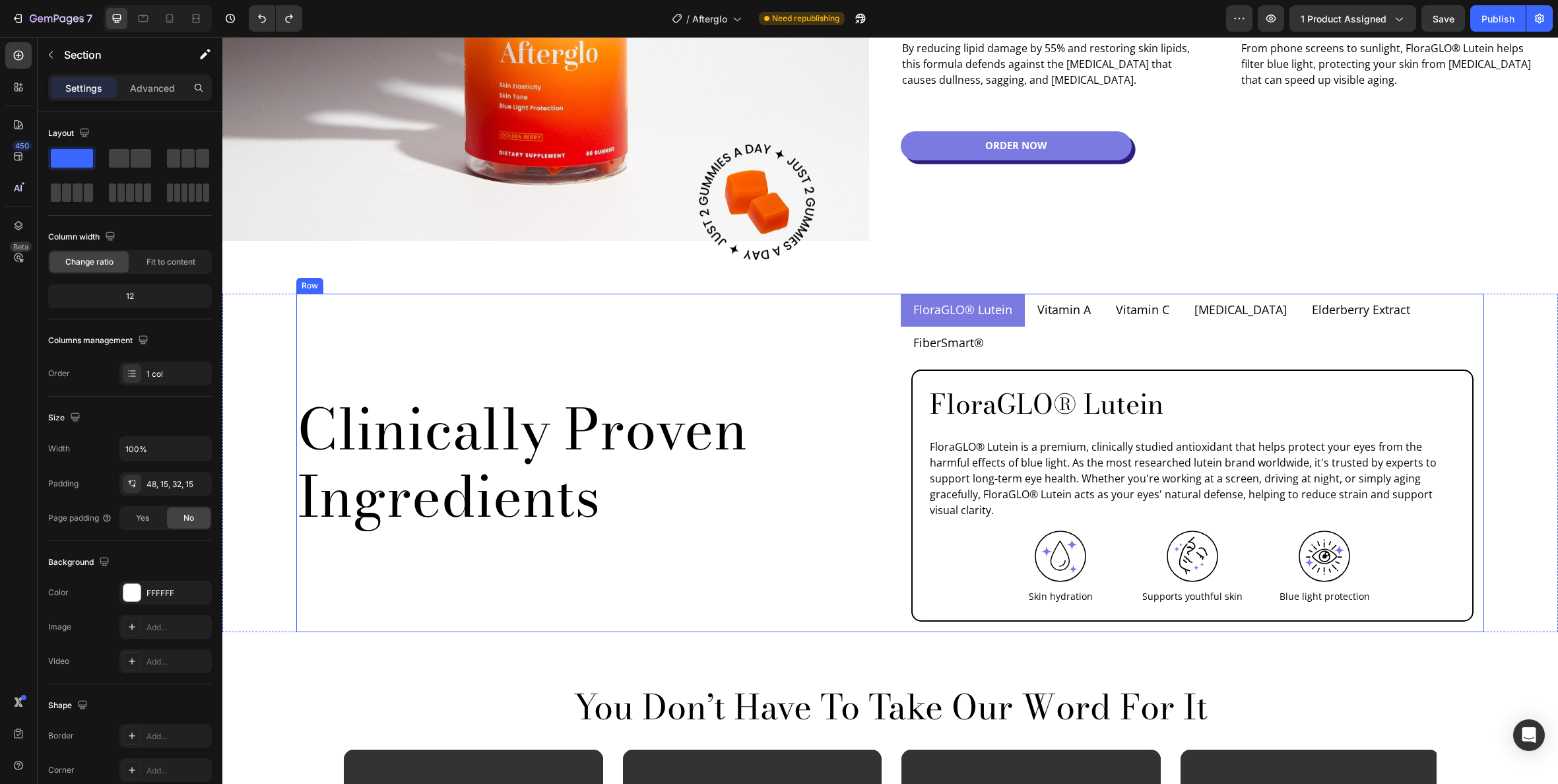
scroll to position [889, 0]
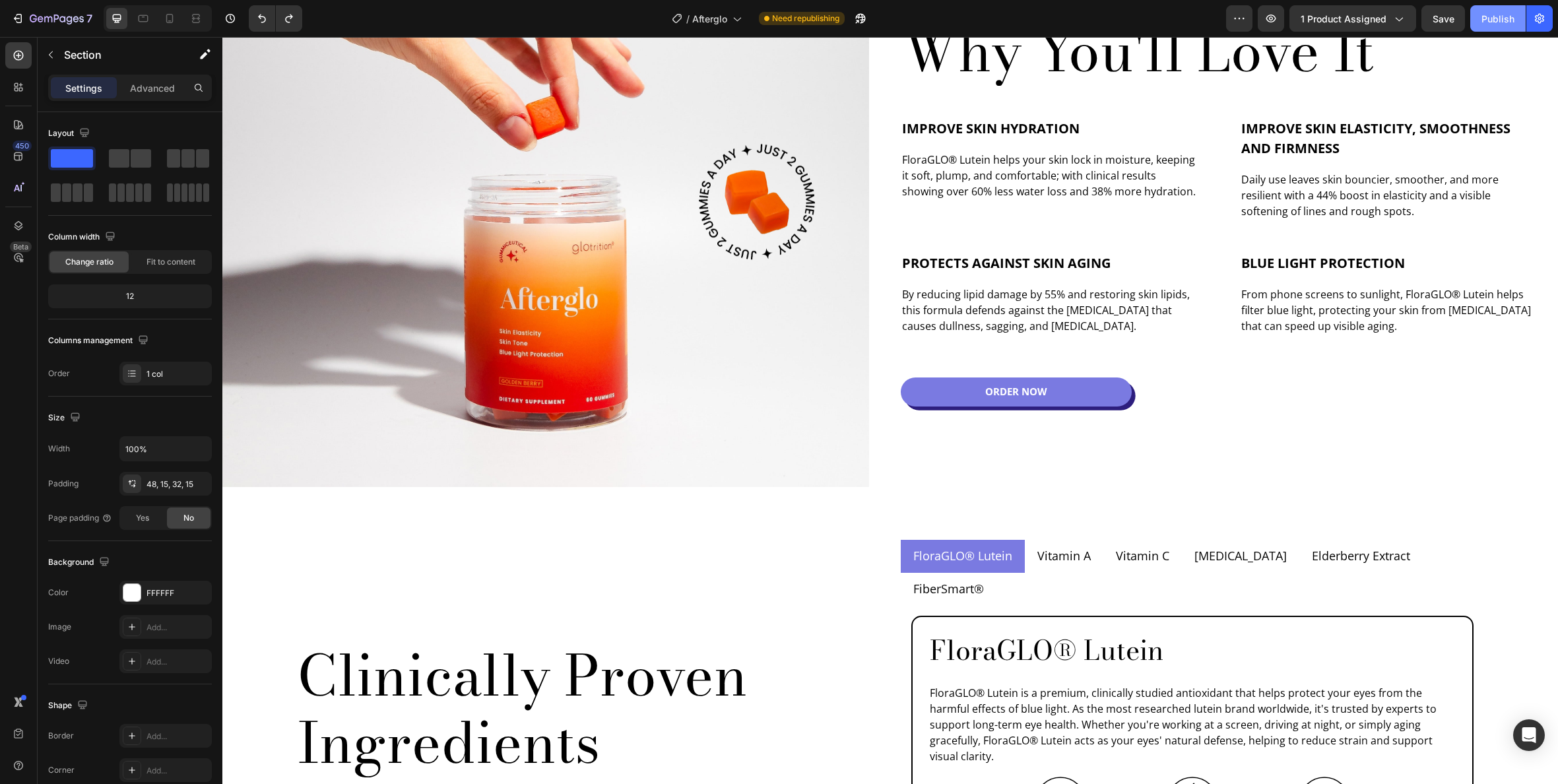
click at [1491, 18] on div "Publish" at bounding box center [1498, 19] width 33 height 14
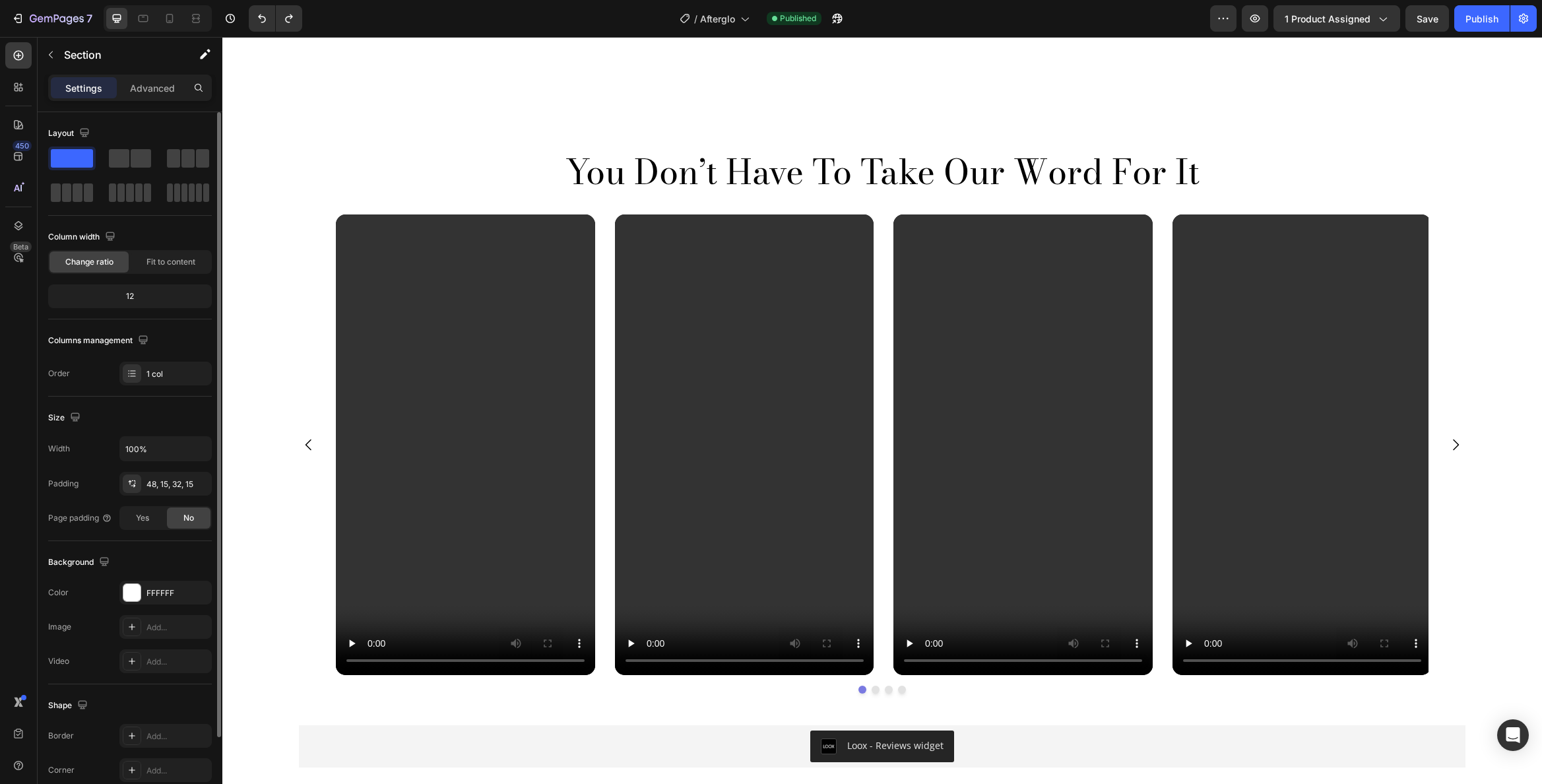
scroll to position [1498, 0]
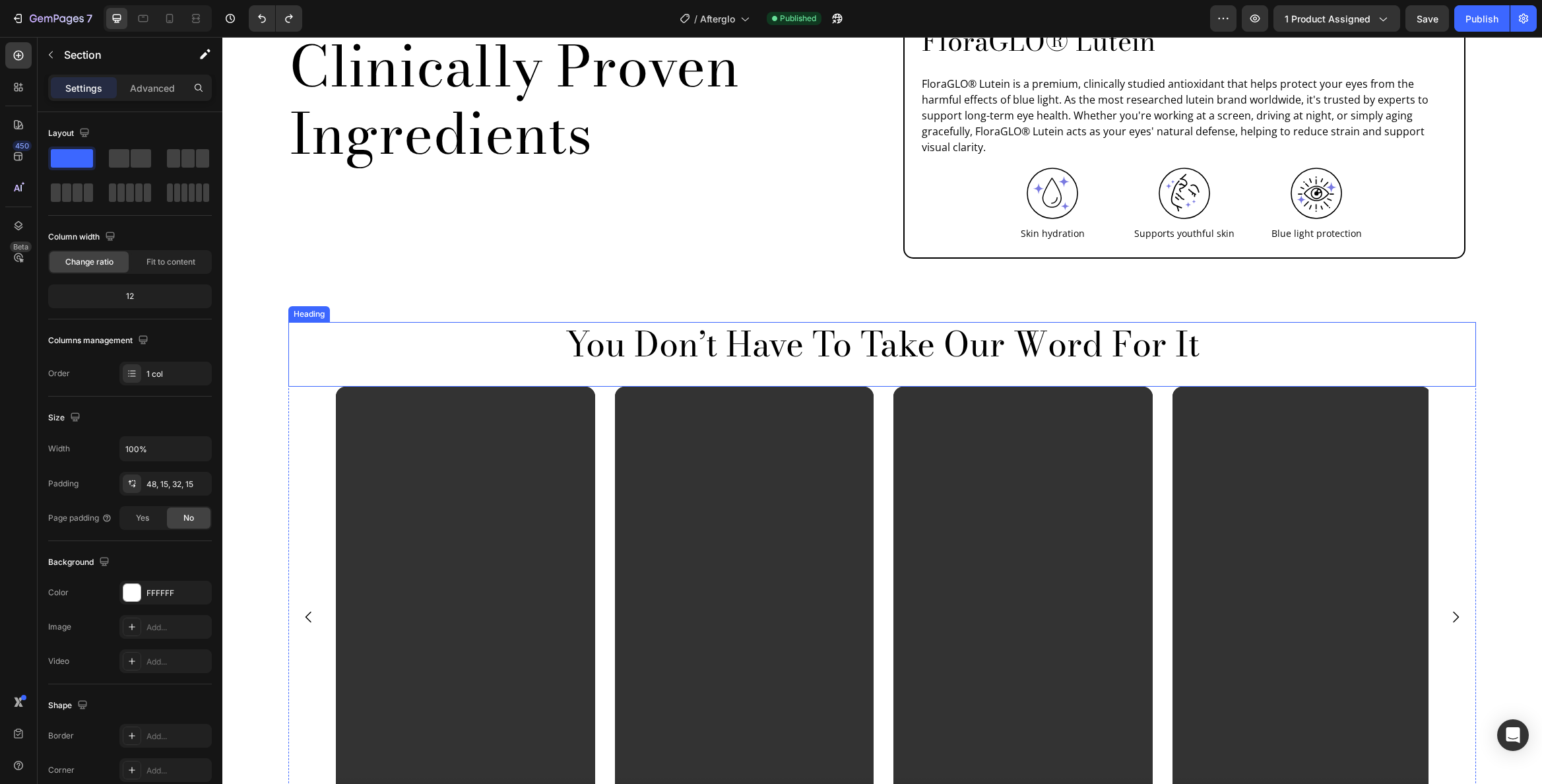
click at [774, 324] on p "You Don’t Have To Take Our Word For It" at bounding box center [883, 343] width 1185 height 41
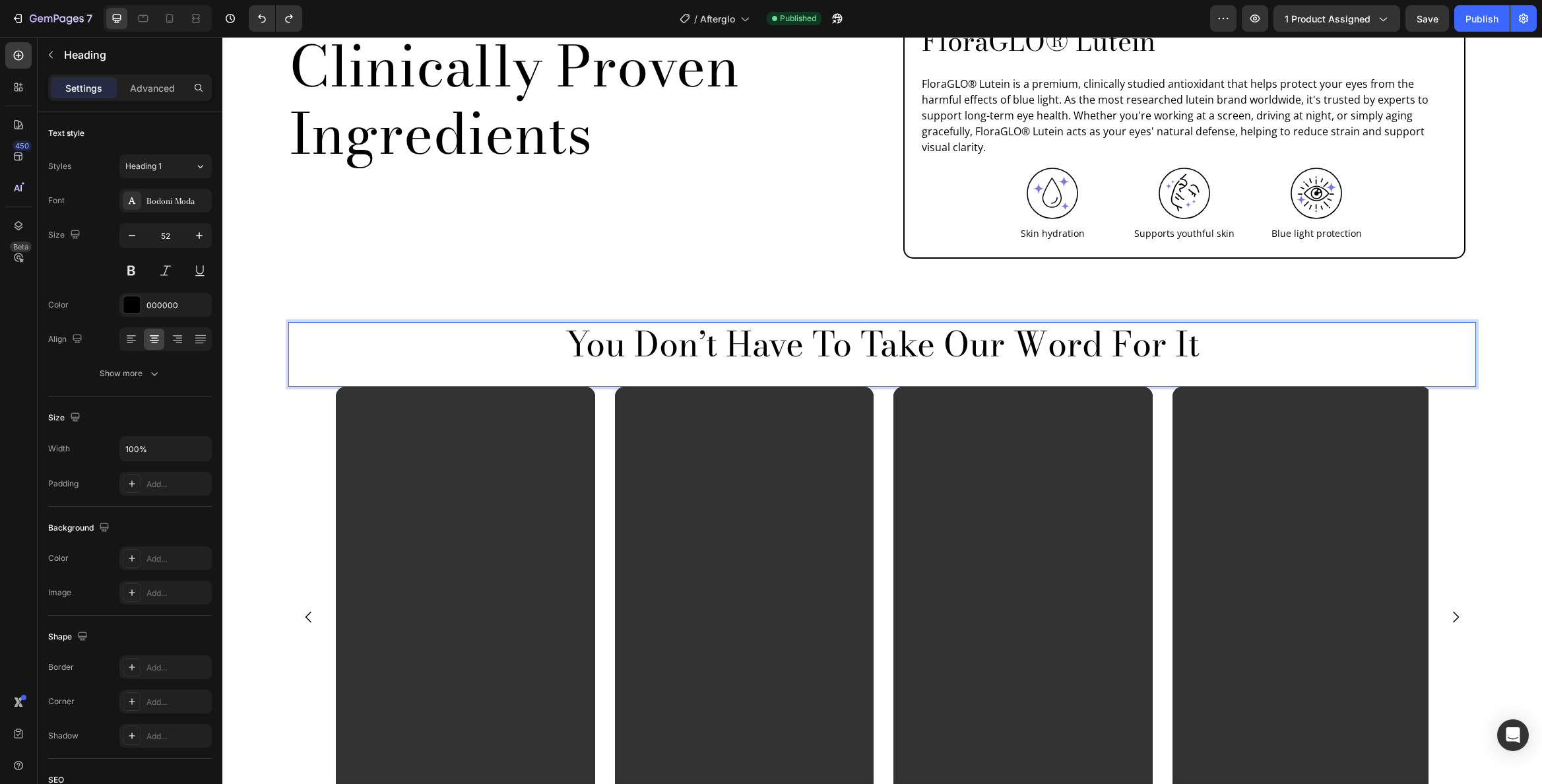
click at [773, 324] on p "You Don’t Have To Take Our Word For It" at bounding box center [883, 343] width 1185 height 41
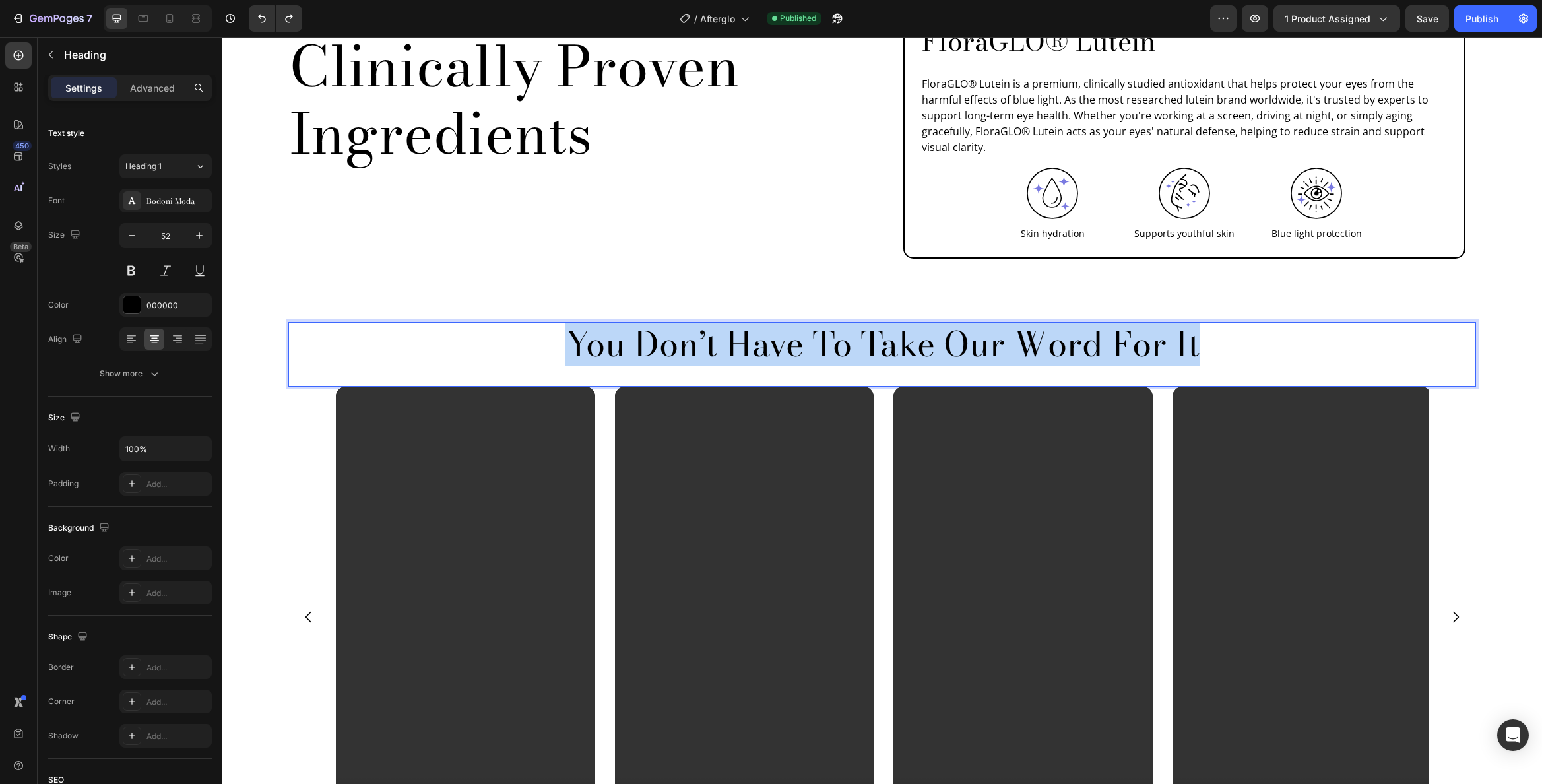
click at [773, 324] on p "You Don’t Have To Take Our Word For It" at bounding box center [883, 343] width 1185 height 41
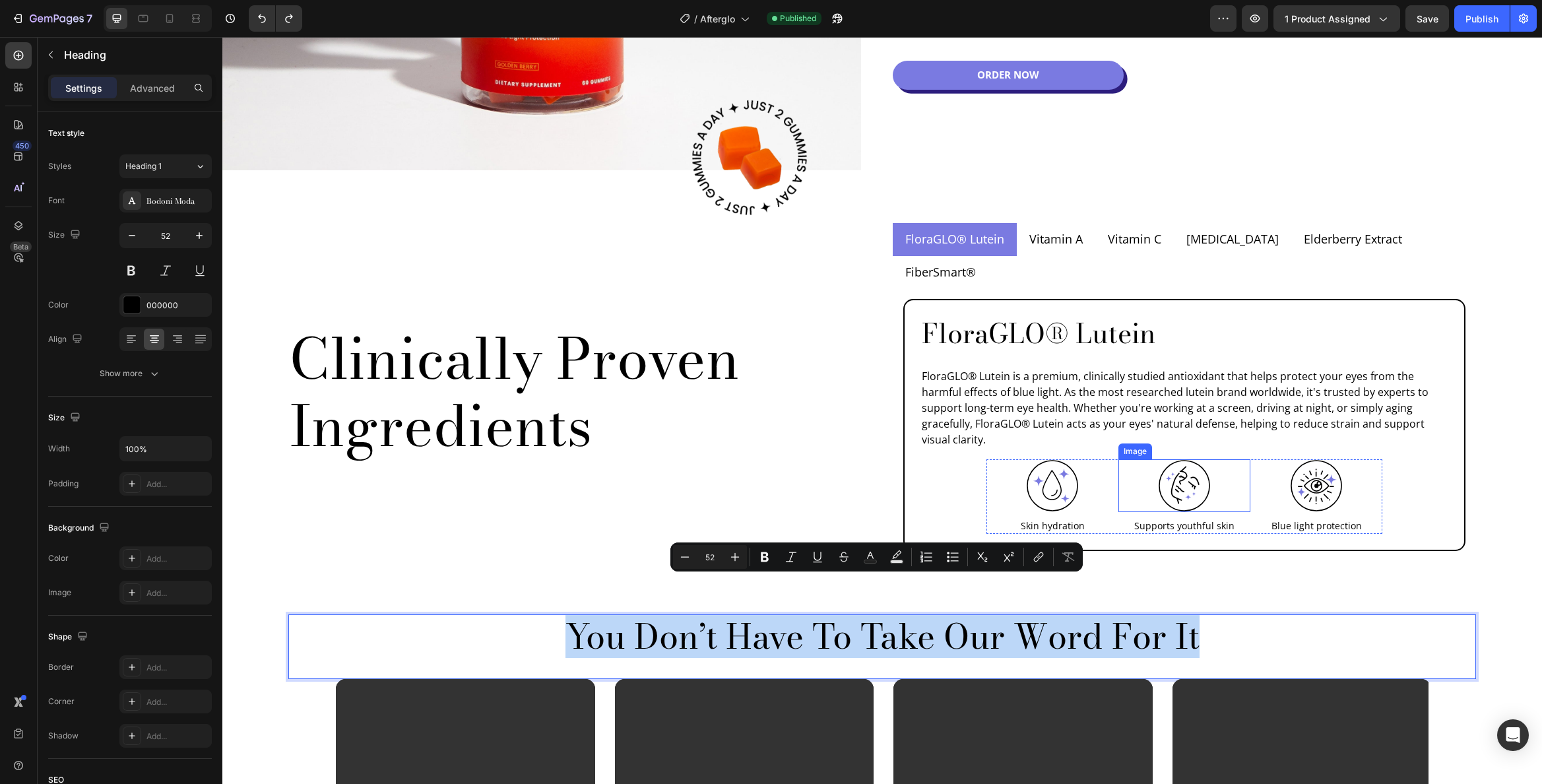
scroll to position [1206, 0]
click at [493, 343] on h2 "Clinically Proven Ingredients" at bounding box center [580, 392] width 583 height 137
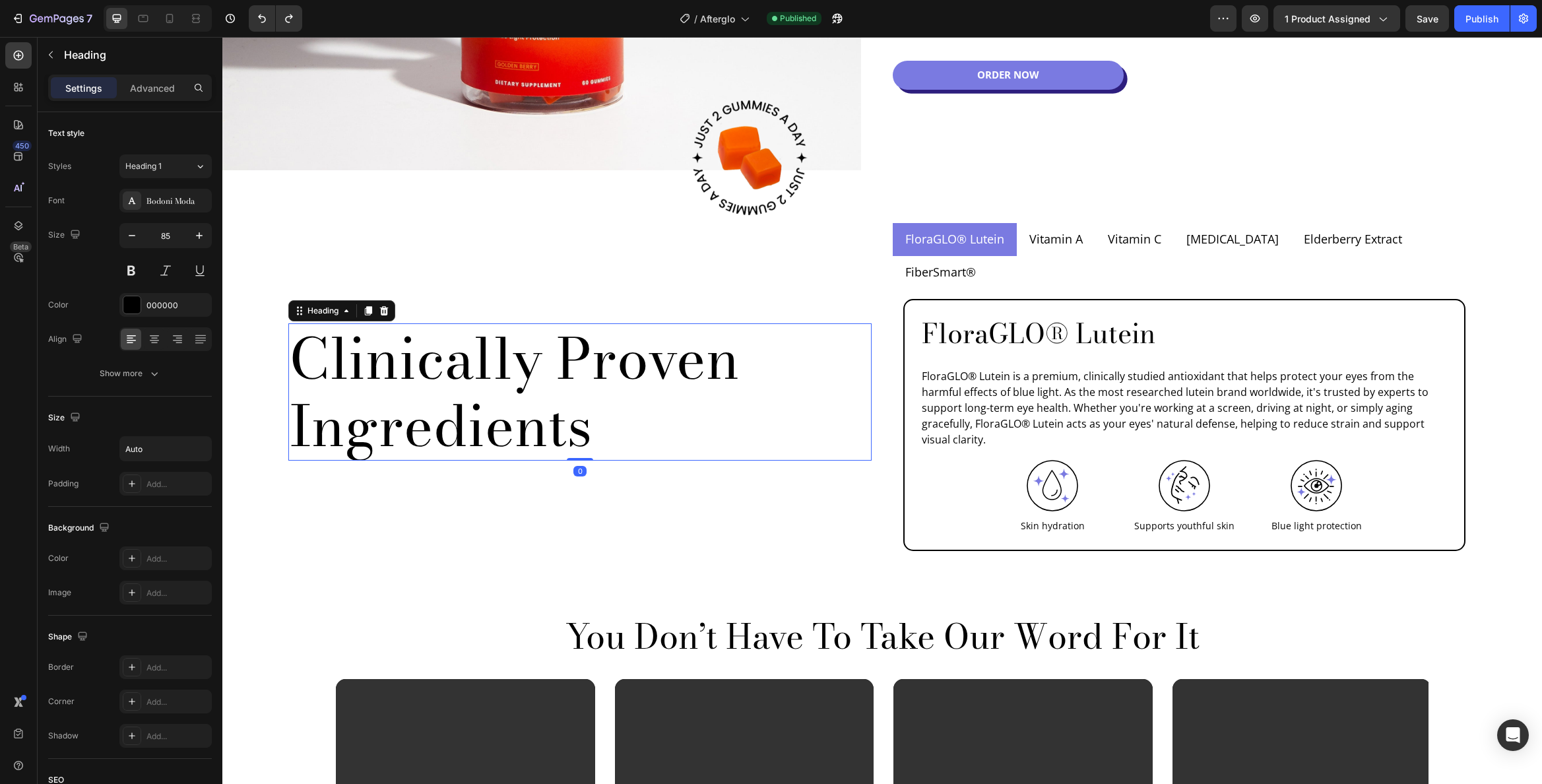
click at [493, 343] on h2 "Clinically Proven Ingredients" at bounding box center [580, 392] width 583 height 137
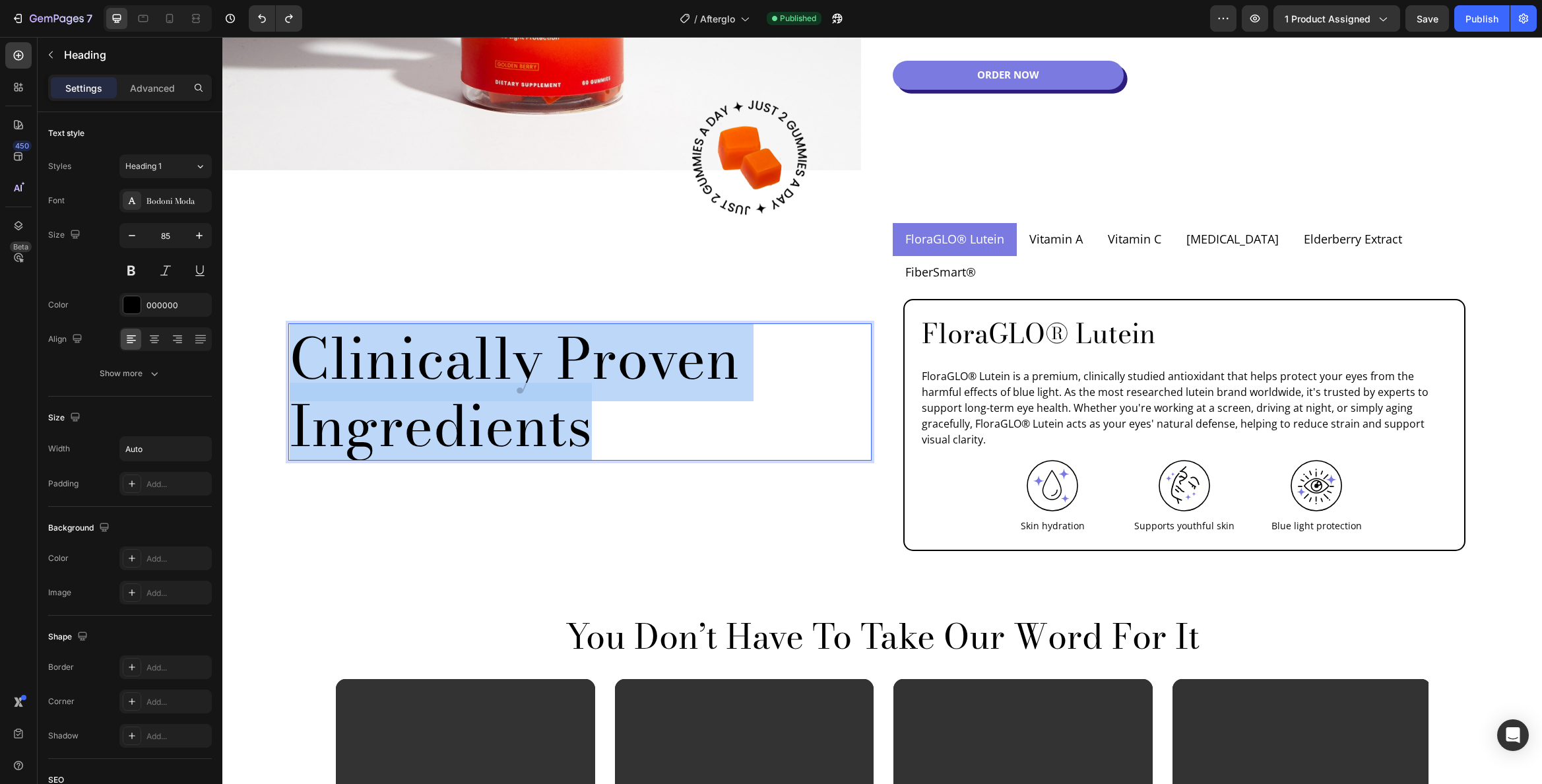
click at [493, 343] on p "Clinically Proven Ingredients" at bounding box center [580, 392] width 581 height 135
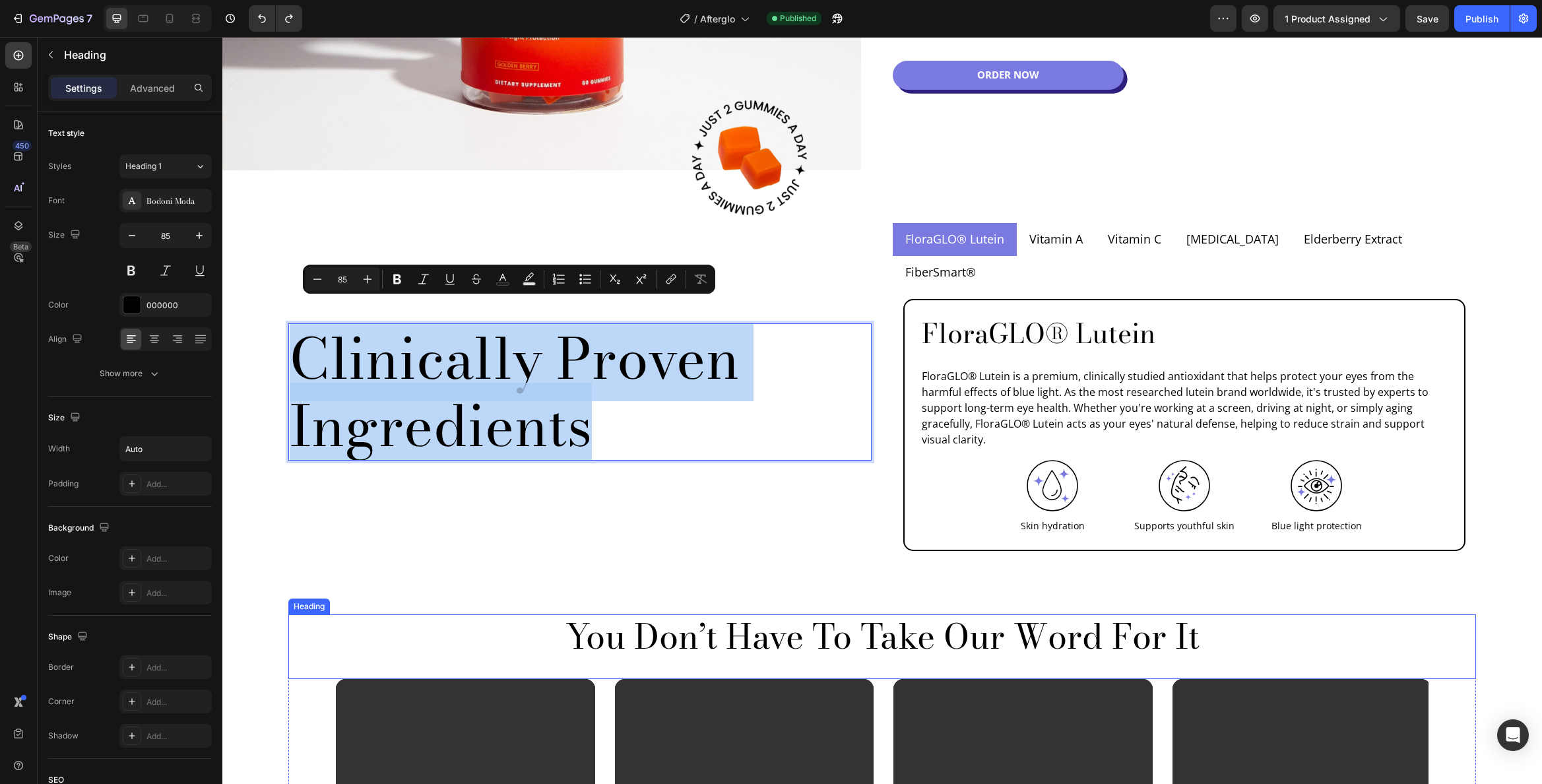
click at [711, 615] on p "You Don’t Have To Take Our Word For It" at bounding box center [883, 635] width 1185 height 41
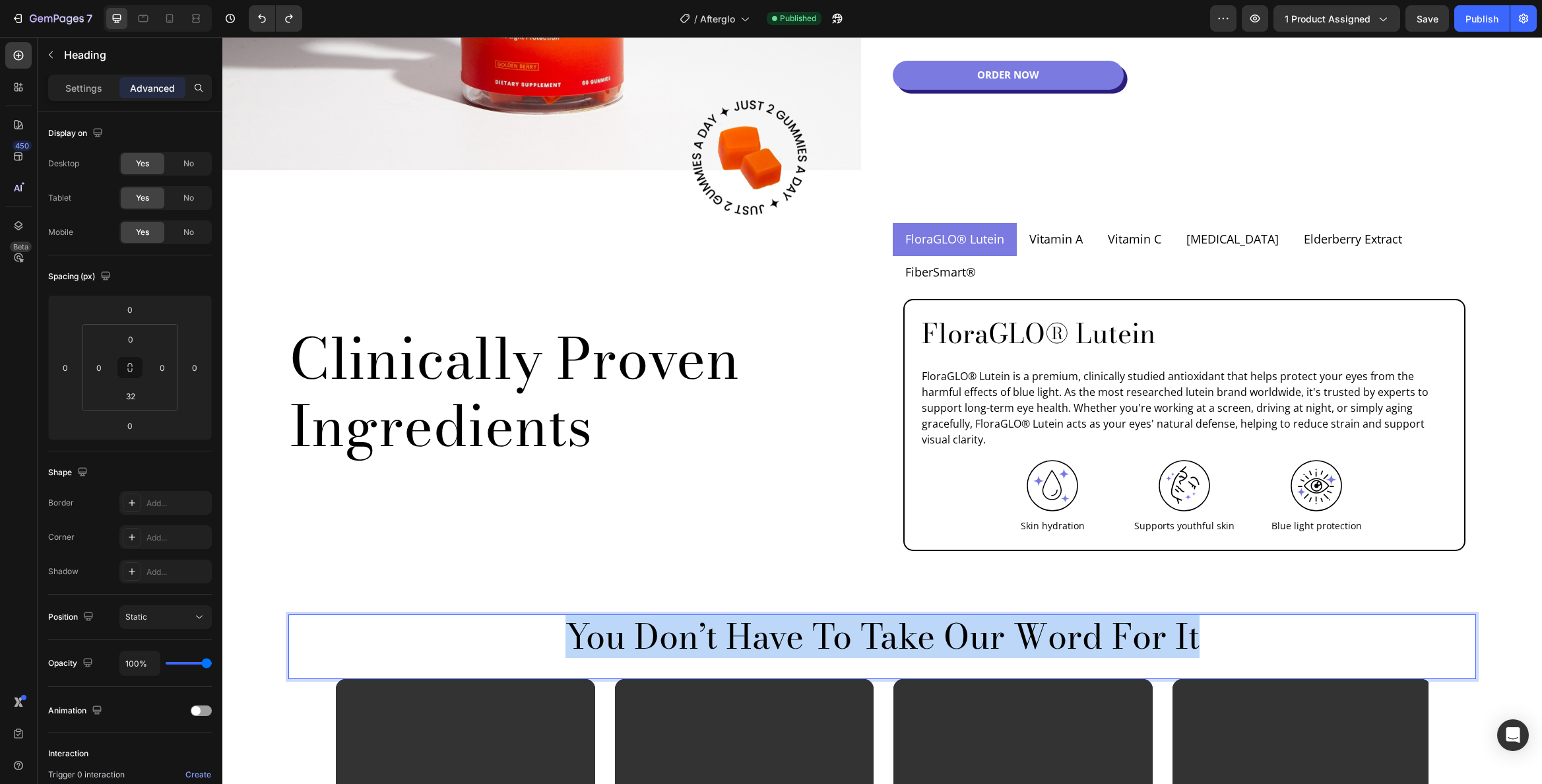
click at [711, 615] on p "You Don’t Have To Take Our Word For It" at bounding box center [883, 635] width 1185 height 41
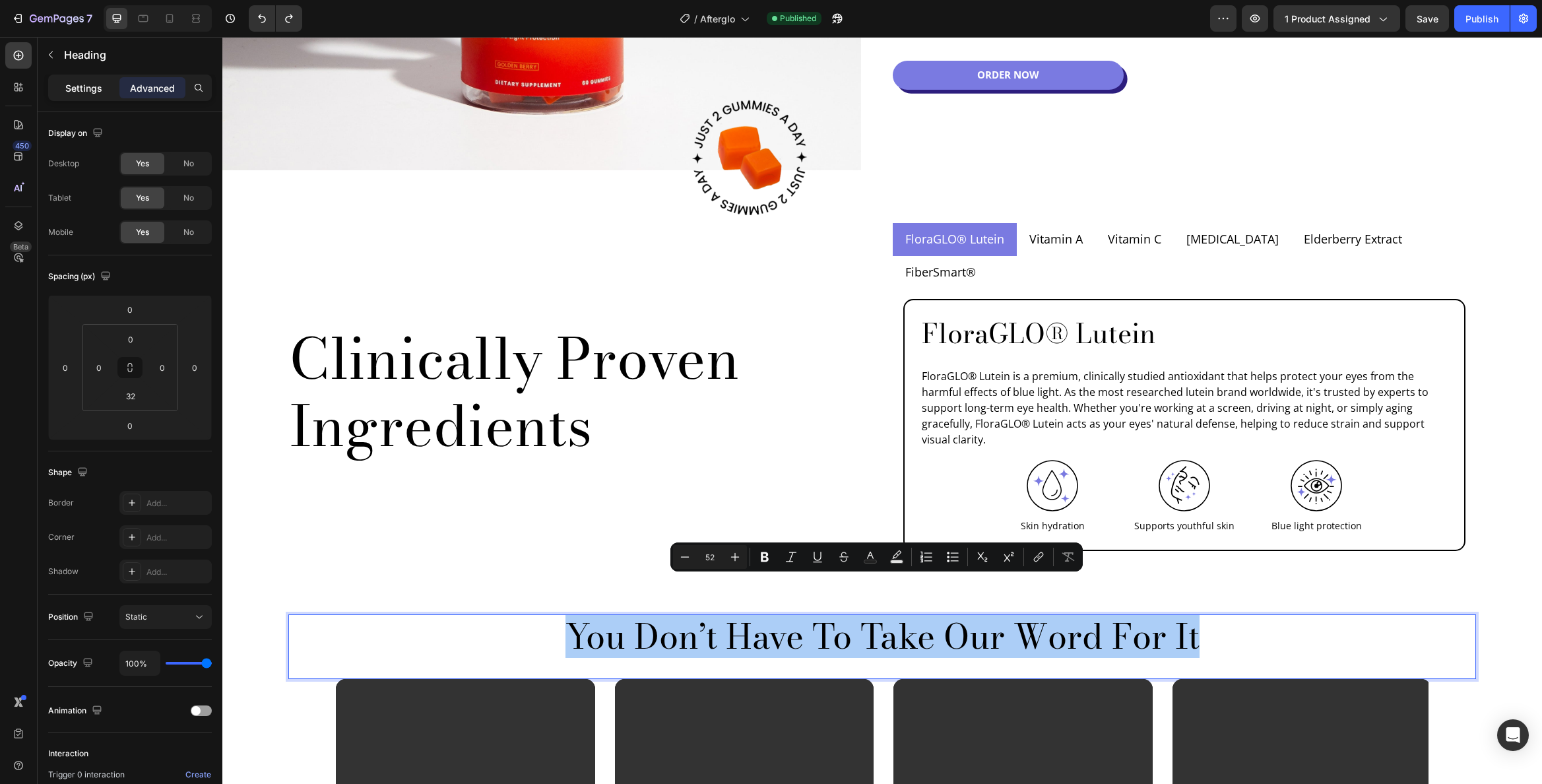
click at [86, 96] on div "Settings" at bounding box center [84, 87] width 66 height 21
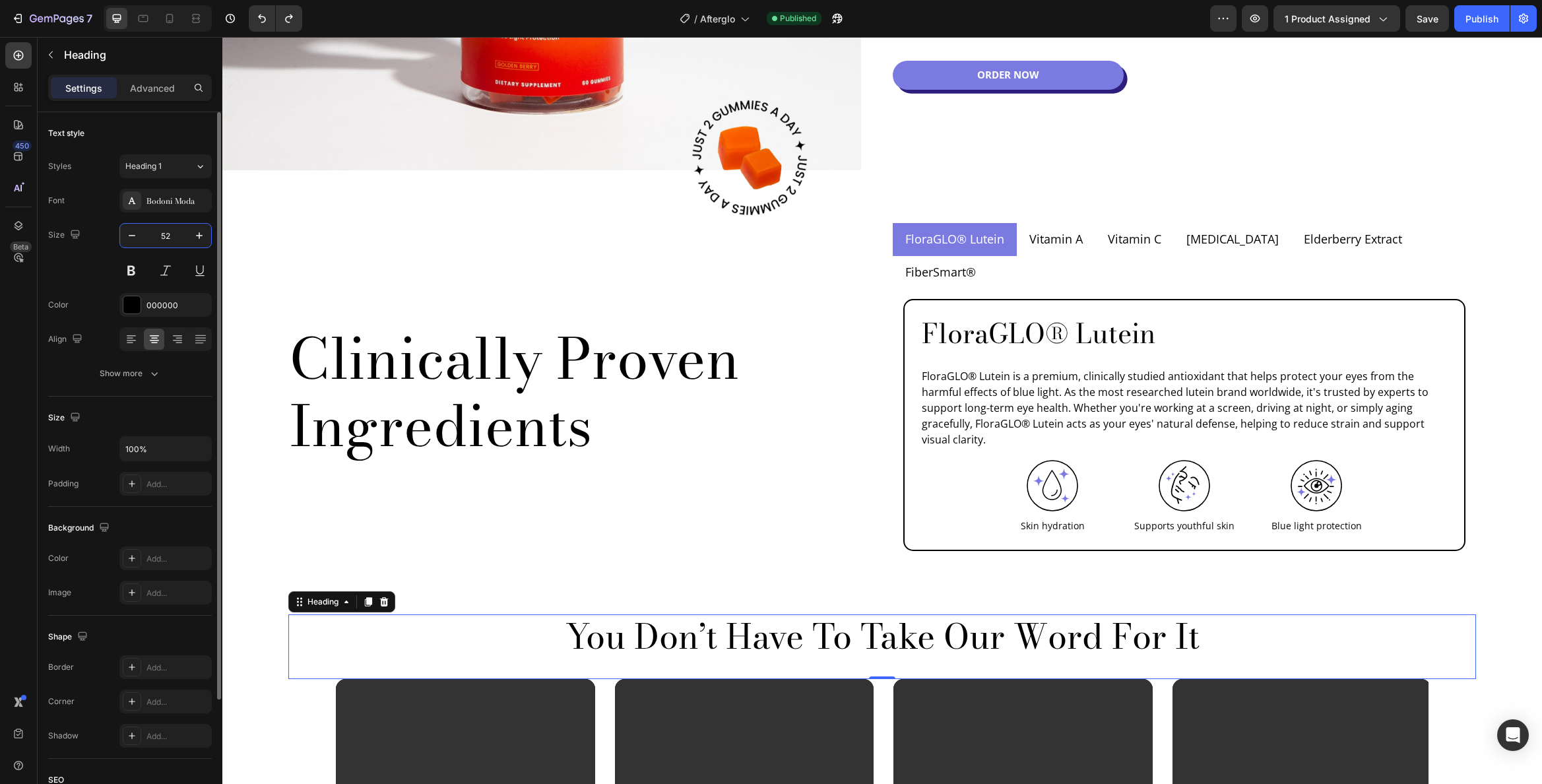
click at [171, 238] on input "52" at bounding box center [165, 235] width 43 height 24
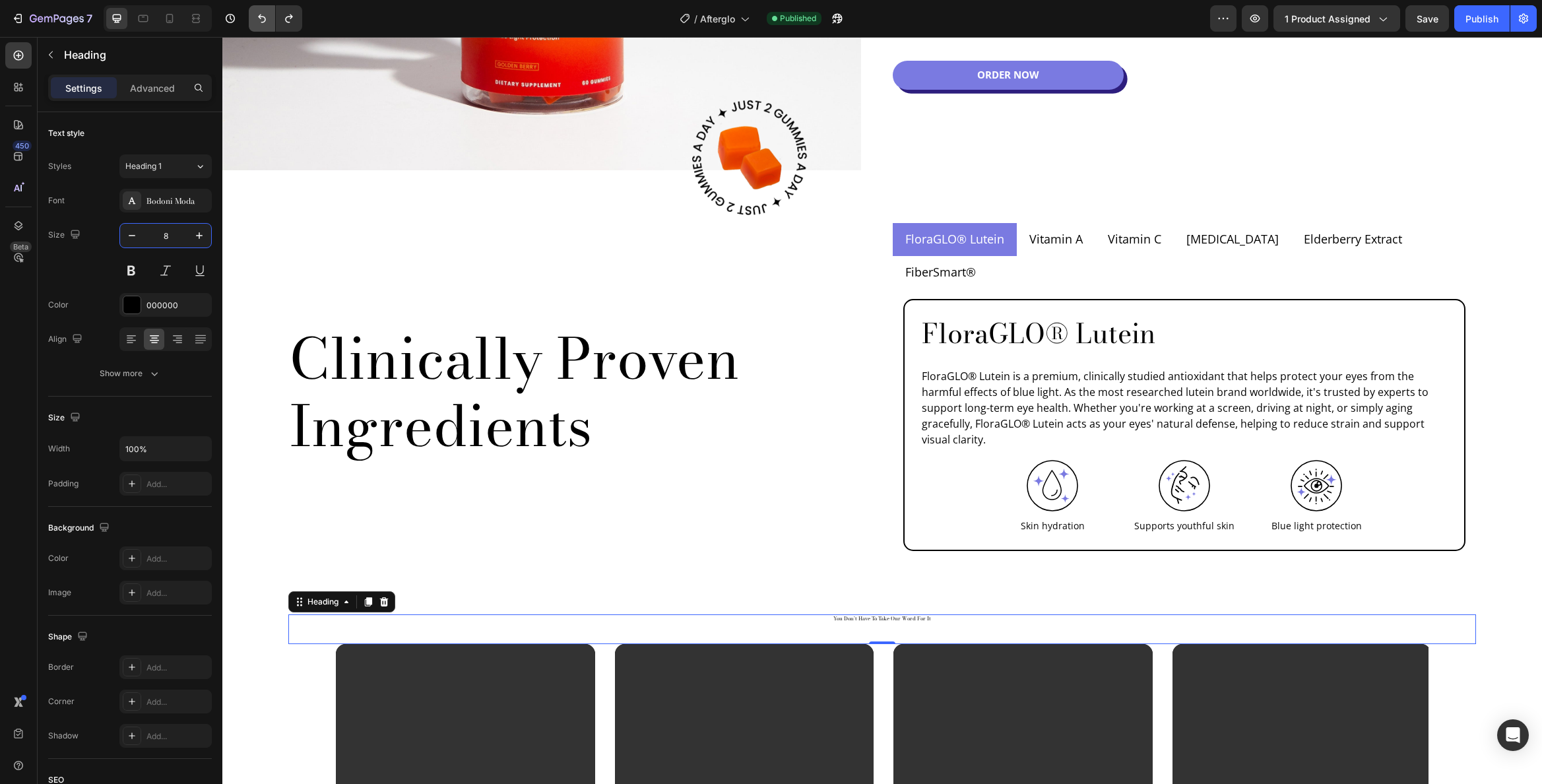
type input "8"
click at [268, 20] on icon "Undo/Redo" at bounding box center [262, 18] width 13 height 13
type input "52"
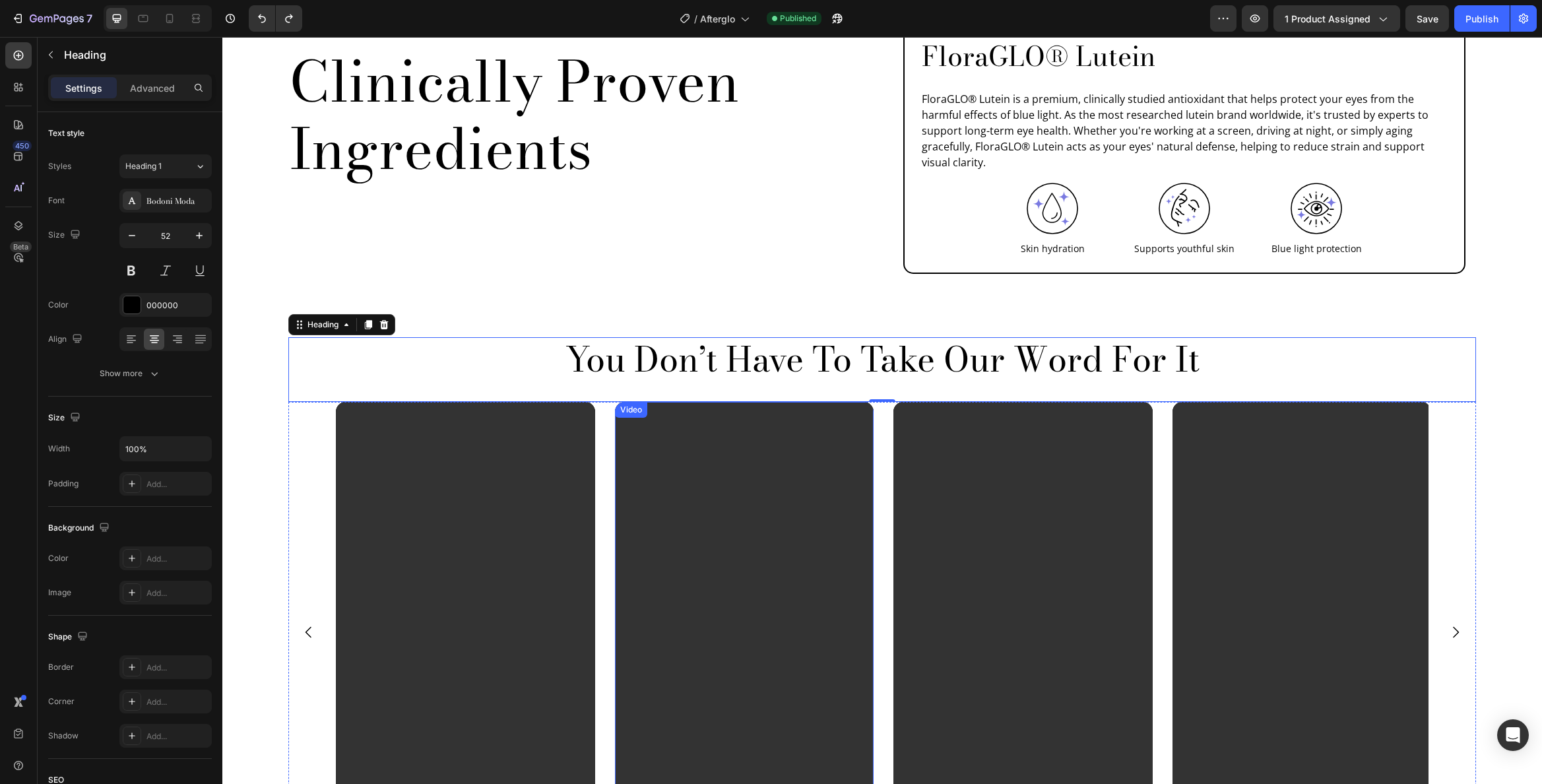
scroll to position [1538, 0]
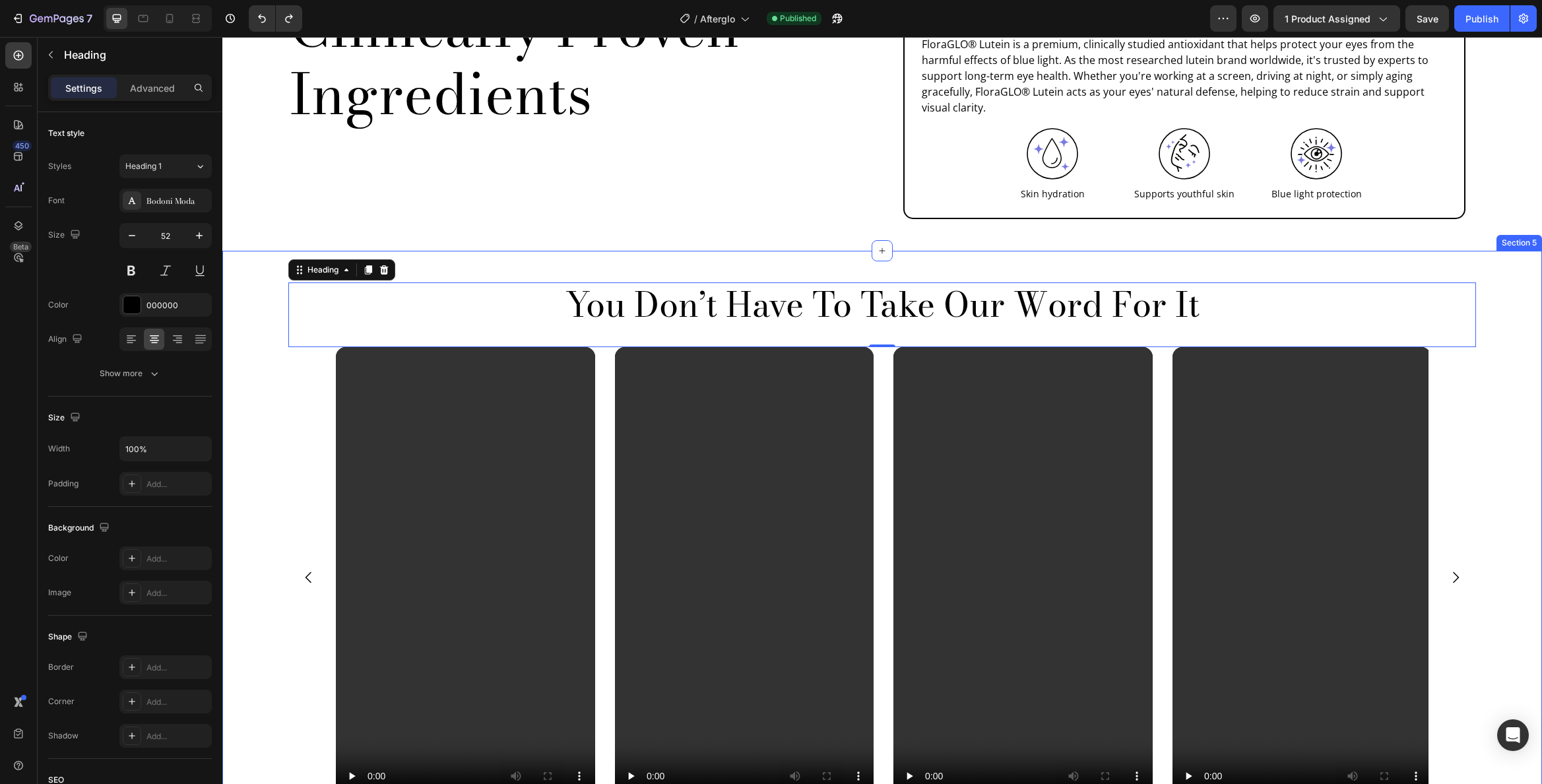
click at [1325, 251] on div "You Don’t Have To Take Our Word For It Heading 0 Video Video Video Video Carous…" at bounding box center [882, 591] width 1320 height 681
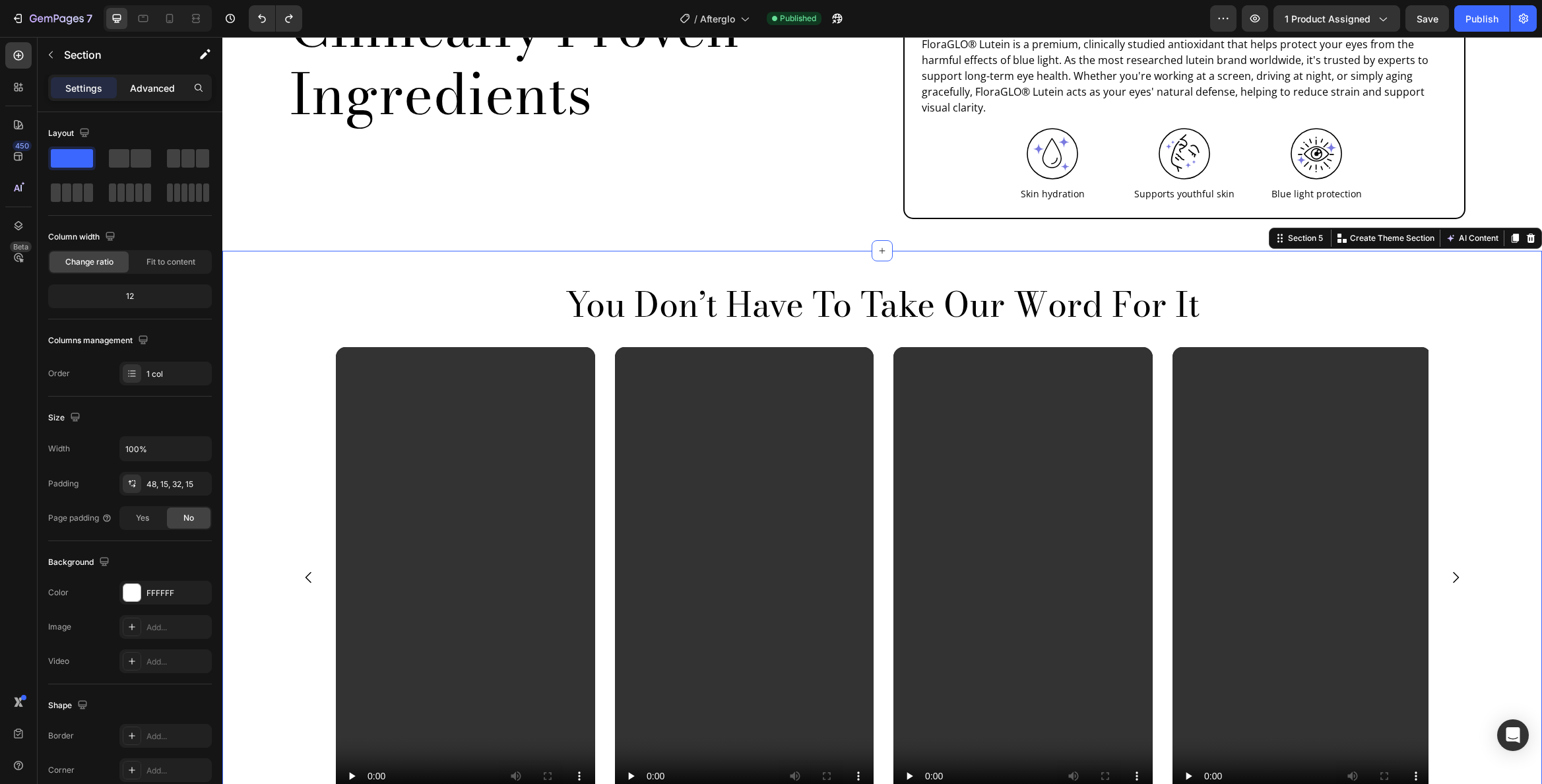
click at [151, 89] on p "Advanced" at bounding box center [152, 88] width 45 height 14
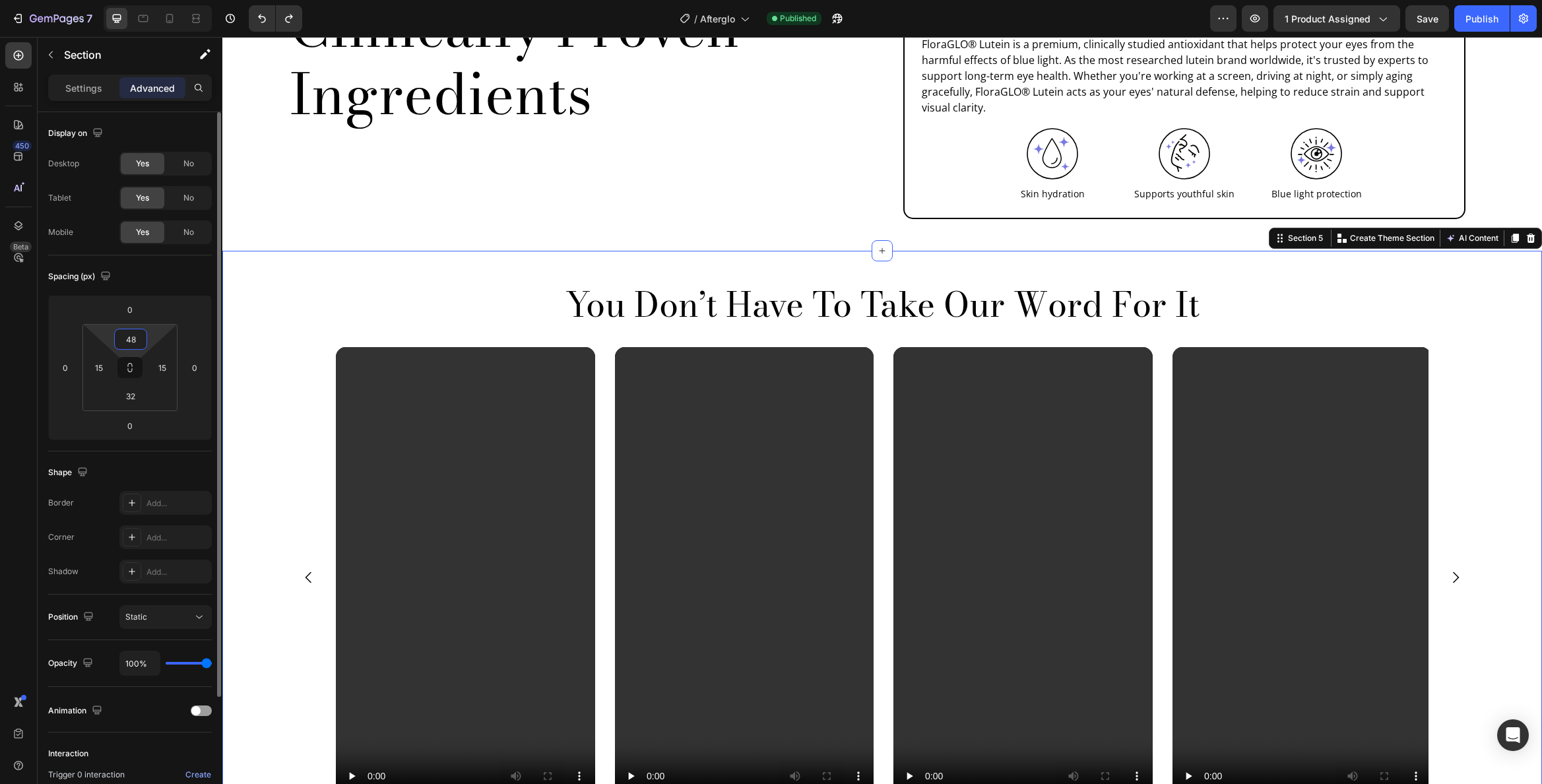
click at [136, 339] on input "48" at bounding box center [131, 339] width 26 height 20
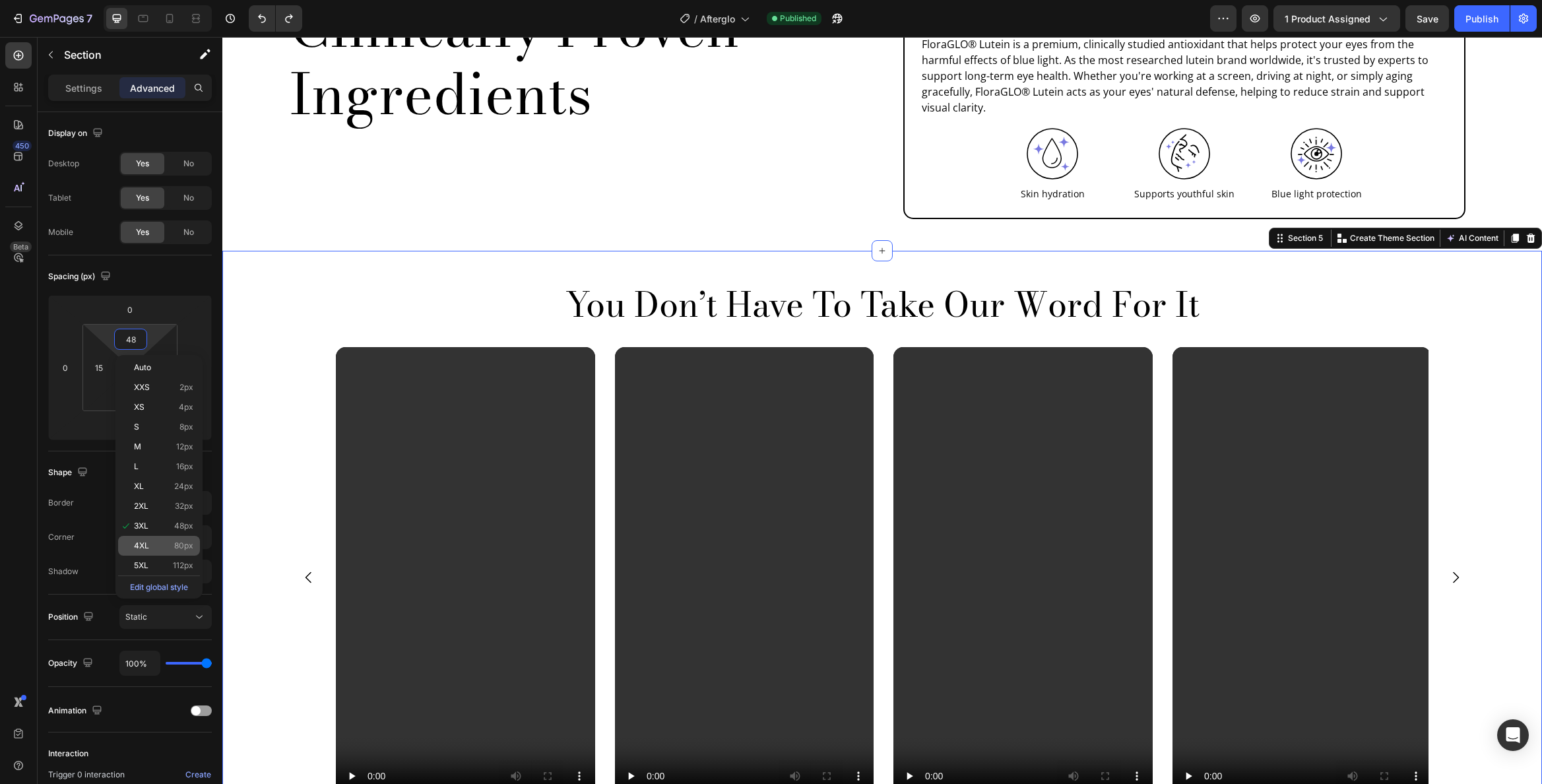
click at [172, 543] on p "4XL 80px" at bounding box center [164, 545] width 59 height 9
type input "80"
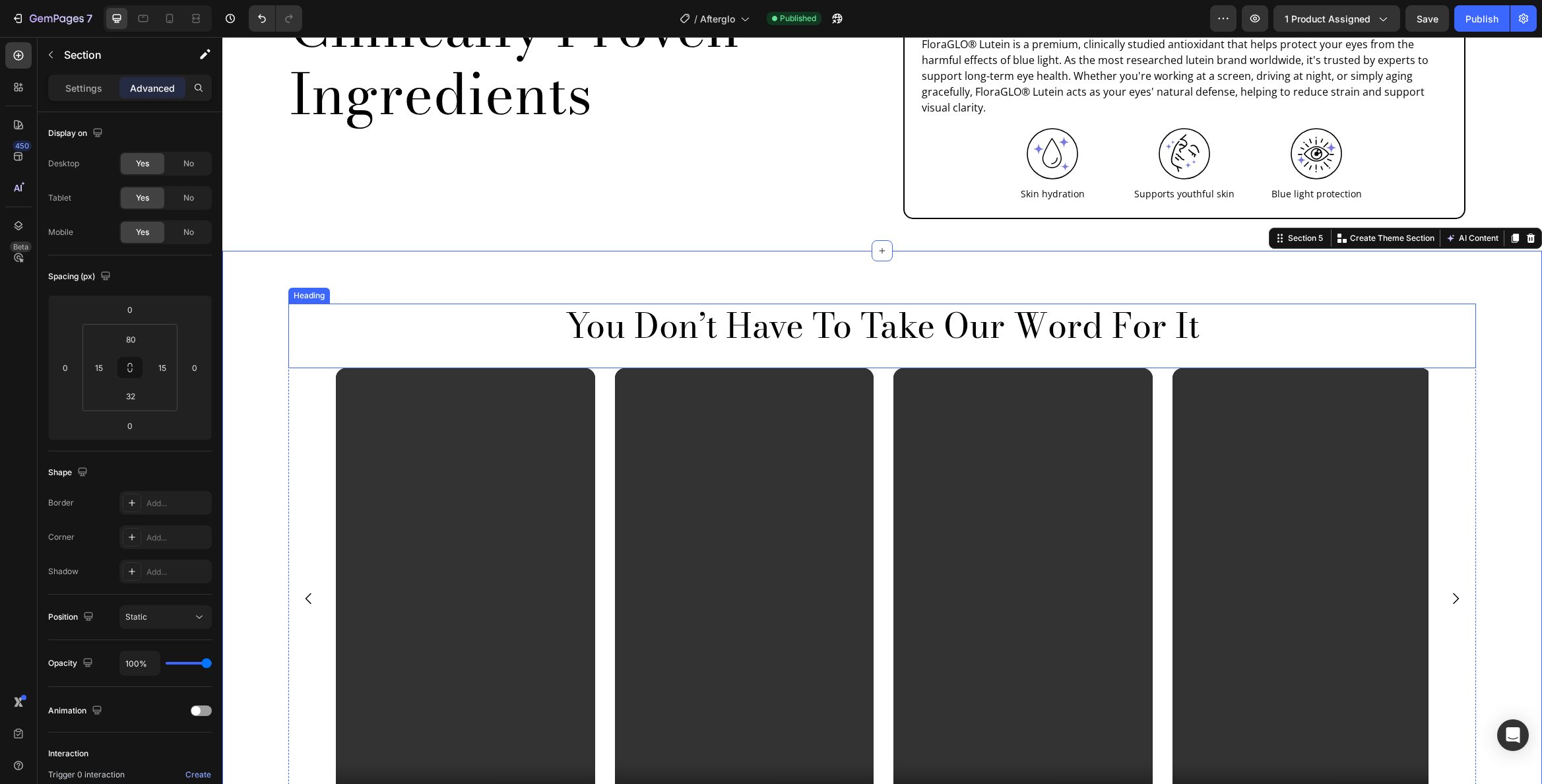
click at [1031, 305] on p "You Don’t Have To Take Our Word For It" at bounding box center [883, 325] width 1185 height 41
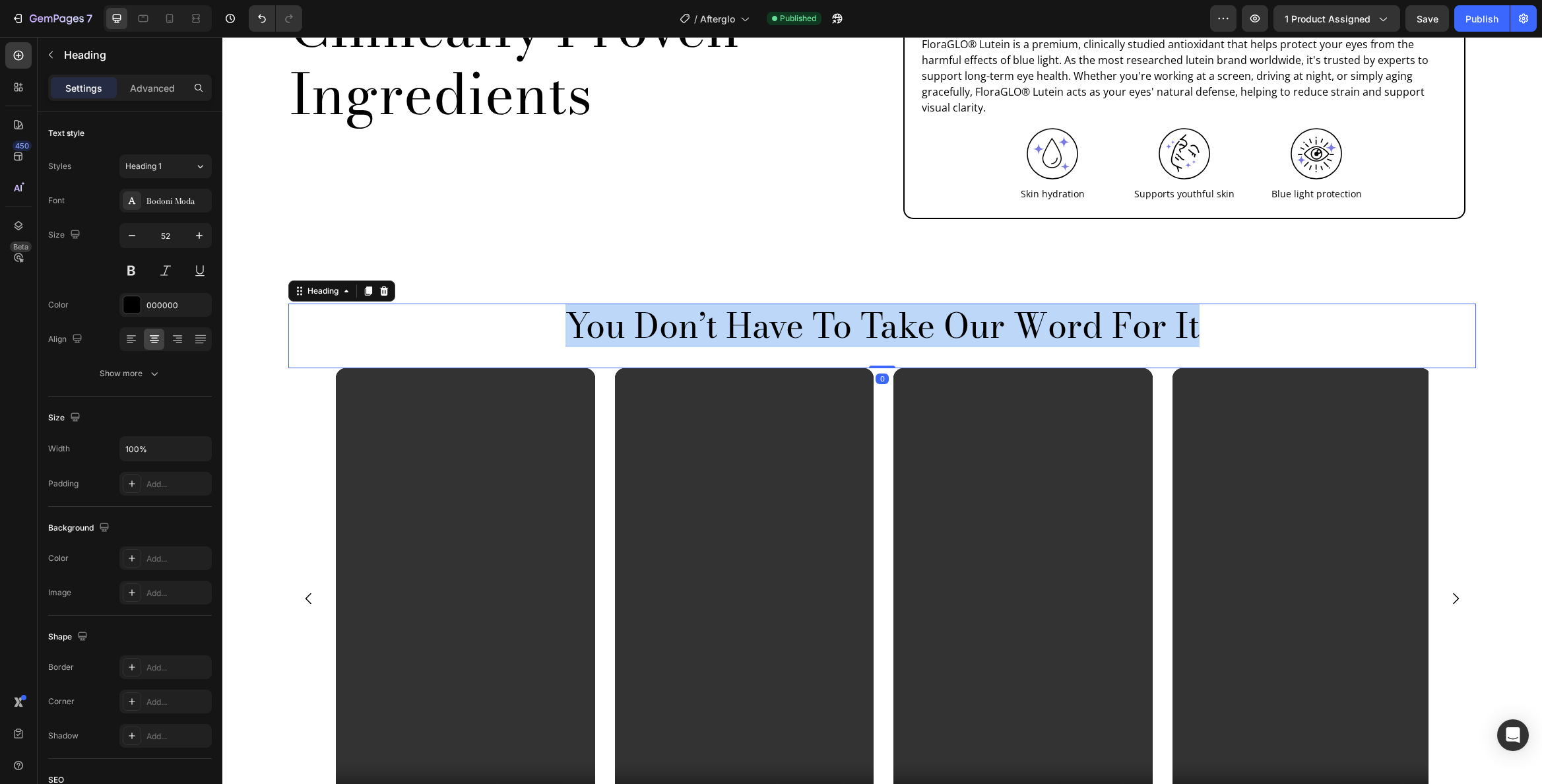
click at [1031, 305] on p "You Don’t Have To Take Our Word For It" at bounding box center [883, 325] width 1185 height 41
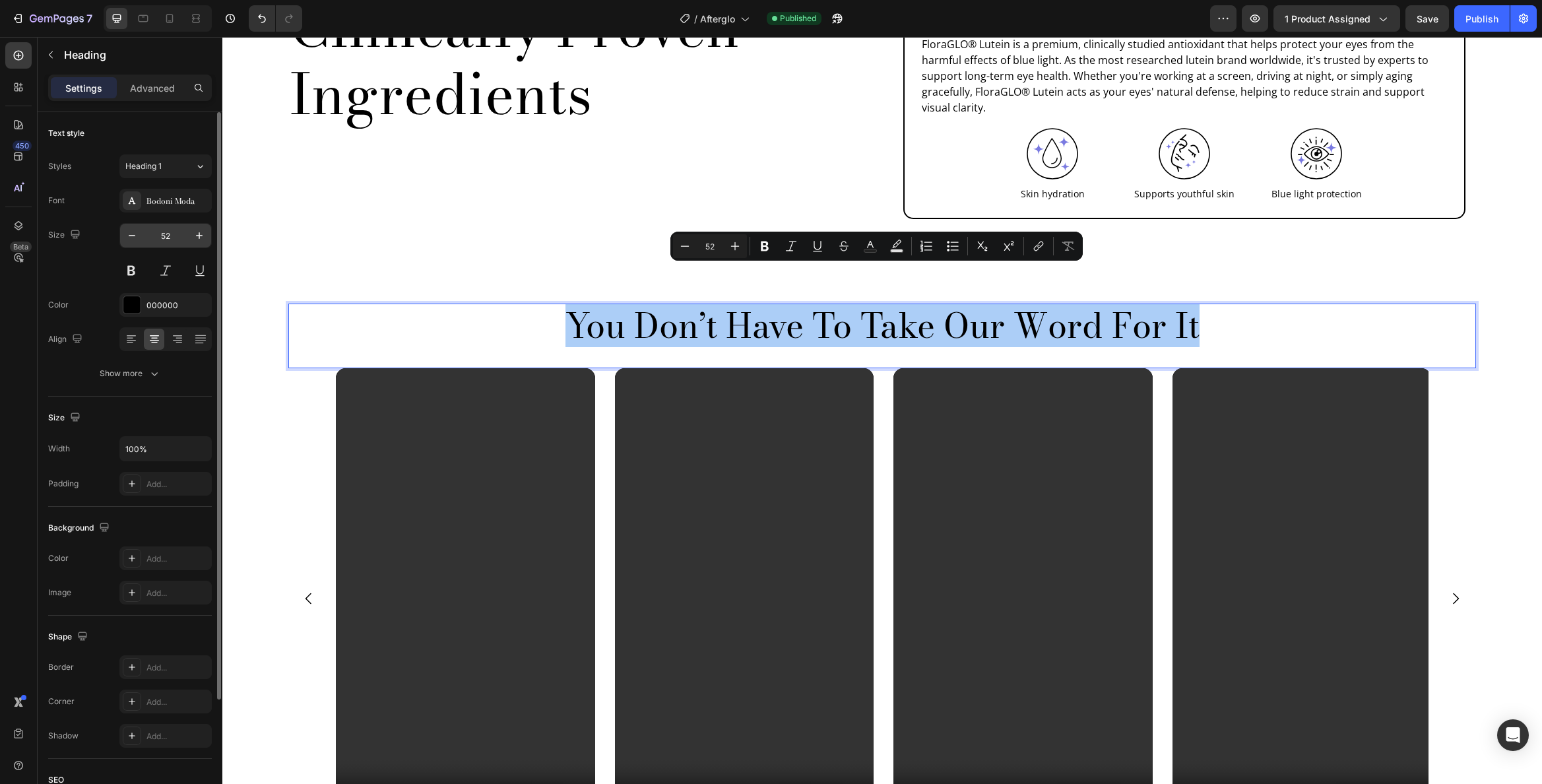
drag, startPoint x: 158, startPoint y: 244, endPoint x: 172, endPoint y: 246, distance: 14.1
click at [159, 244] on input "52" at bounding box center [165, 235] width 43 height 24
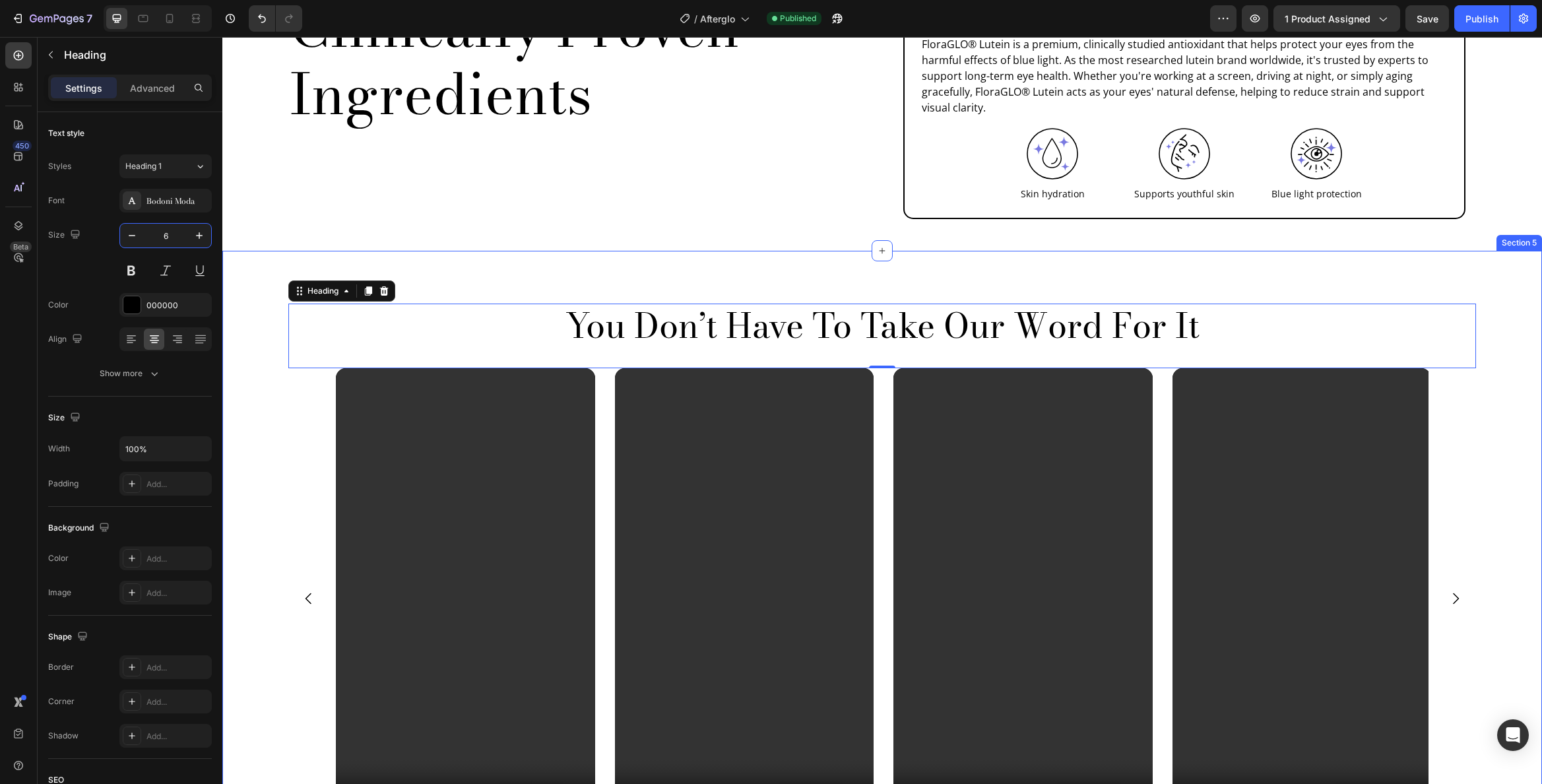
type input "64"
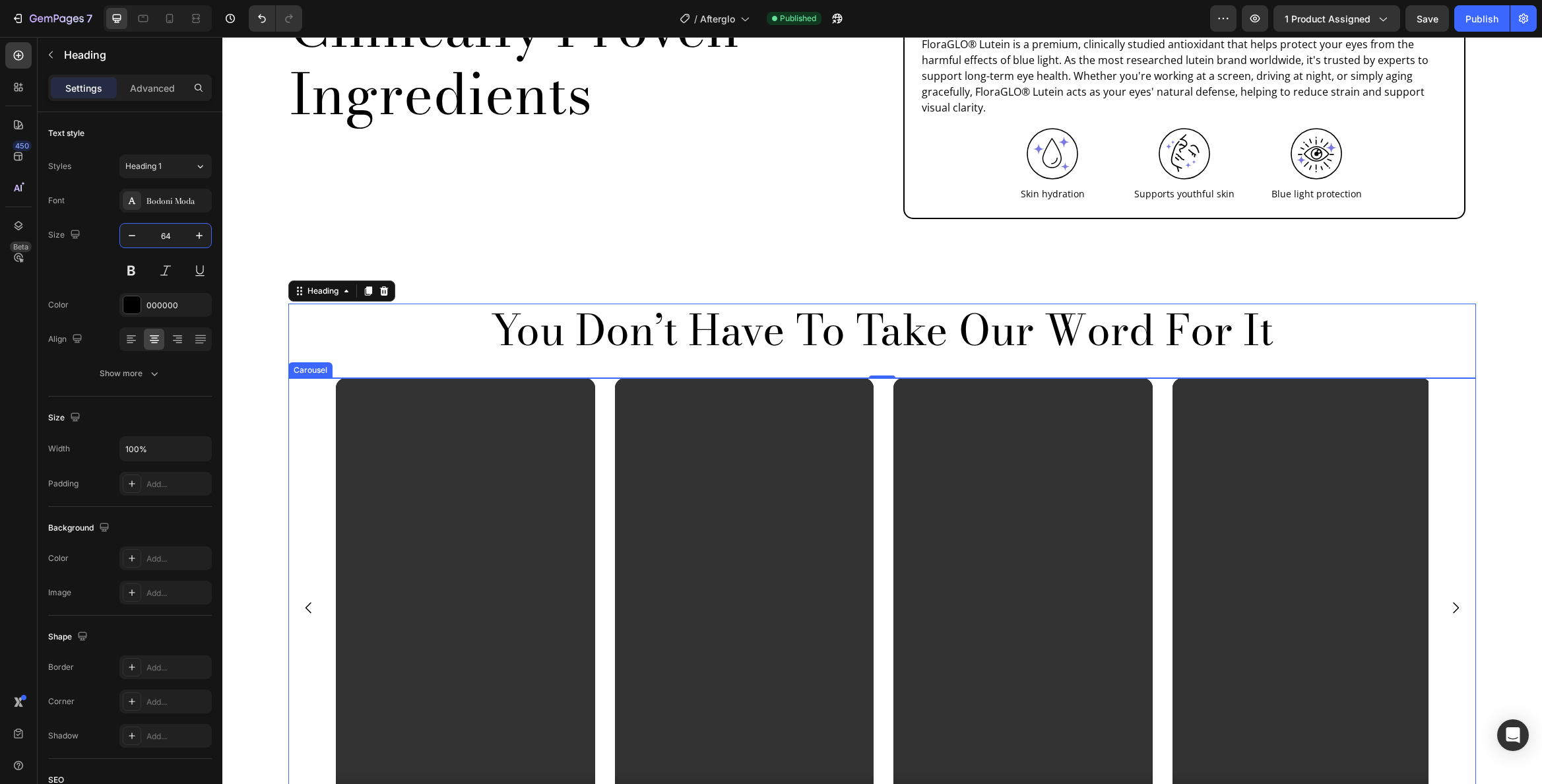
click at [1486, 445] on div "You Don’t Have To Take Our Word For It Heading 0 Video Video Video Video Carous…" at bounding box center [882, 622] width 1300 height 638
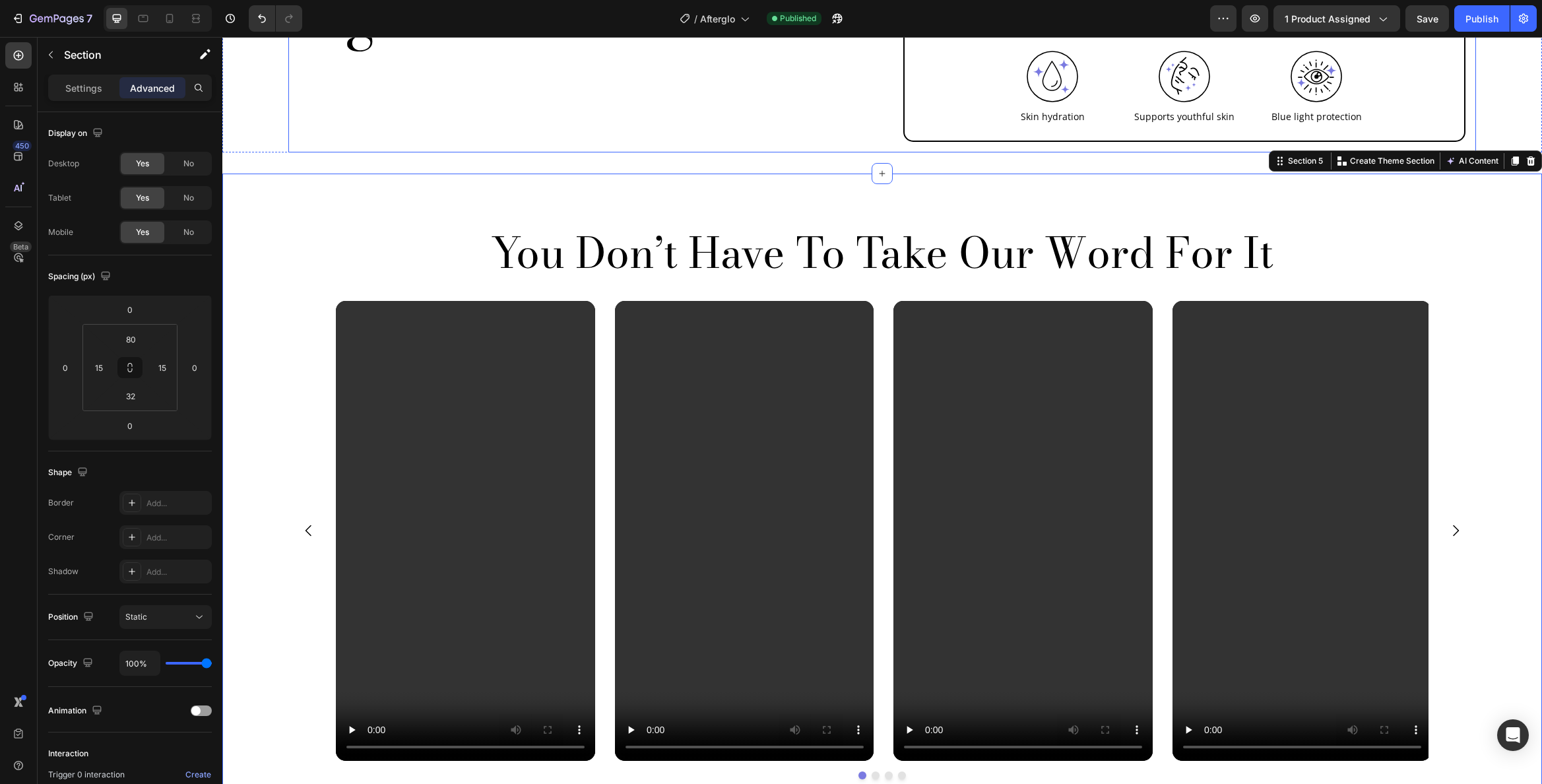
scroll to position [1620, 0]
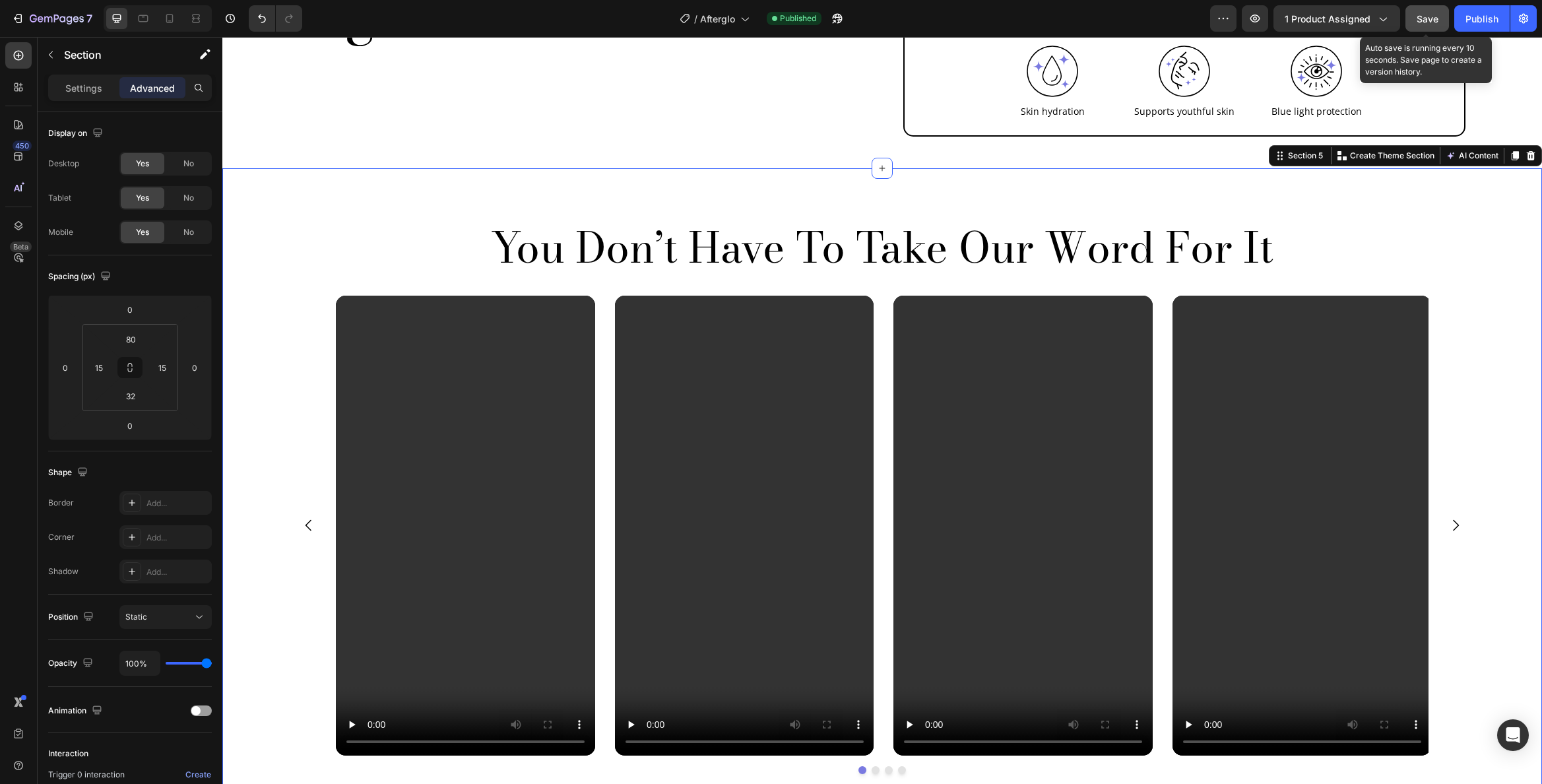
click at [1425, 25] on button "Save" at bounding box center [1427, 19] width 43 height 26
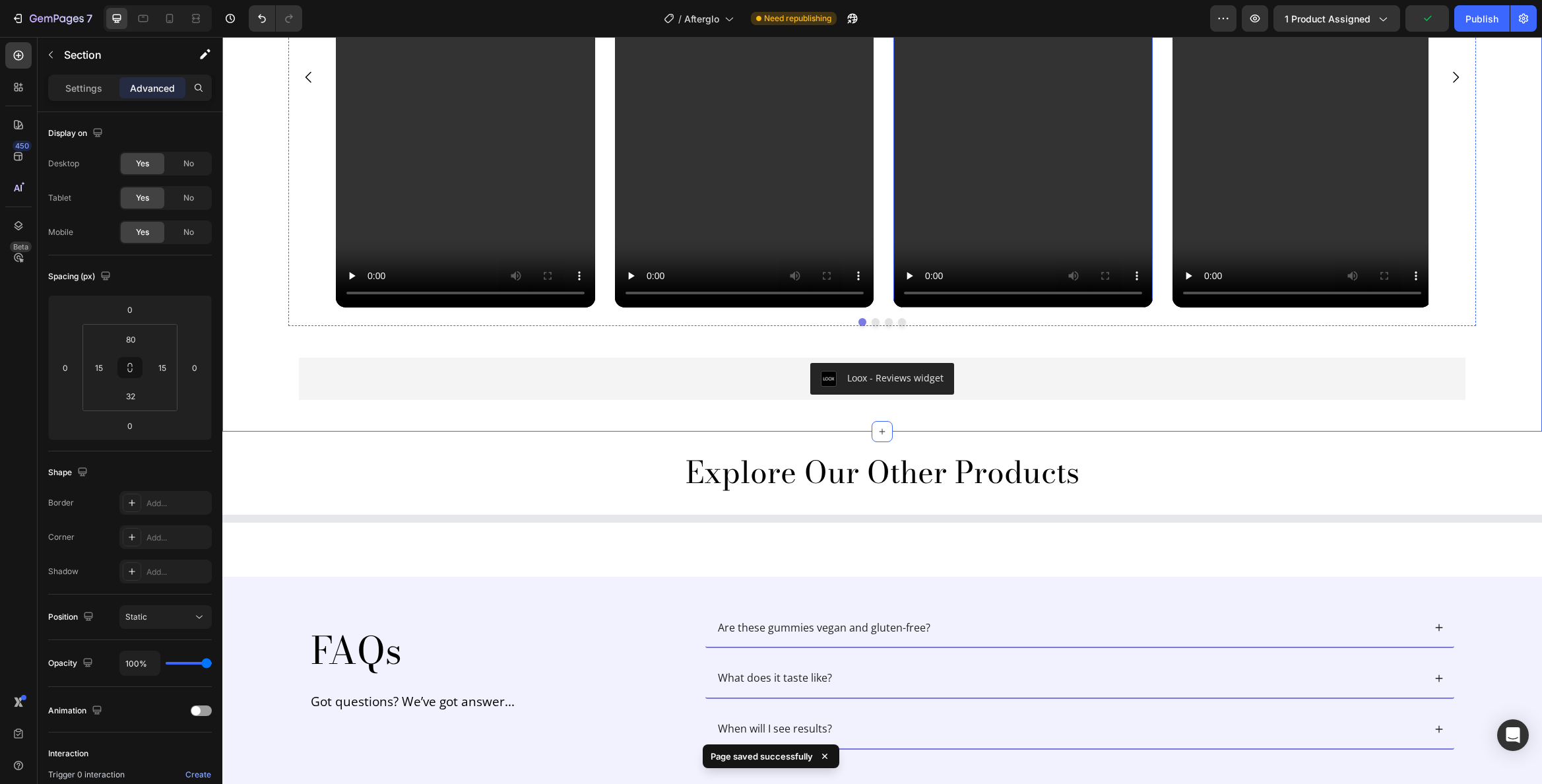
scroll to position [2041, 0]
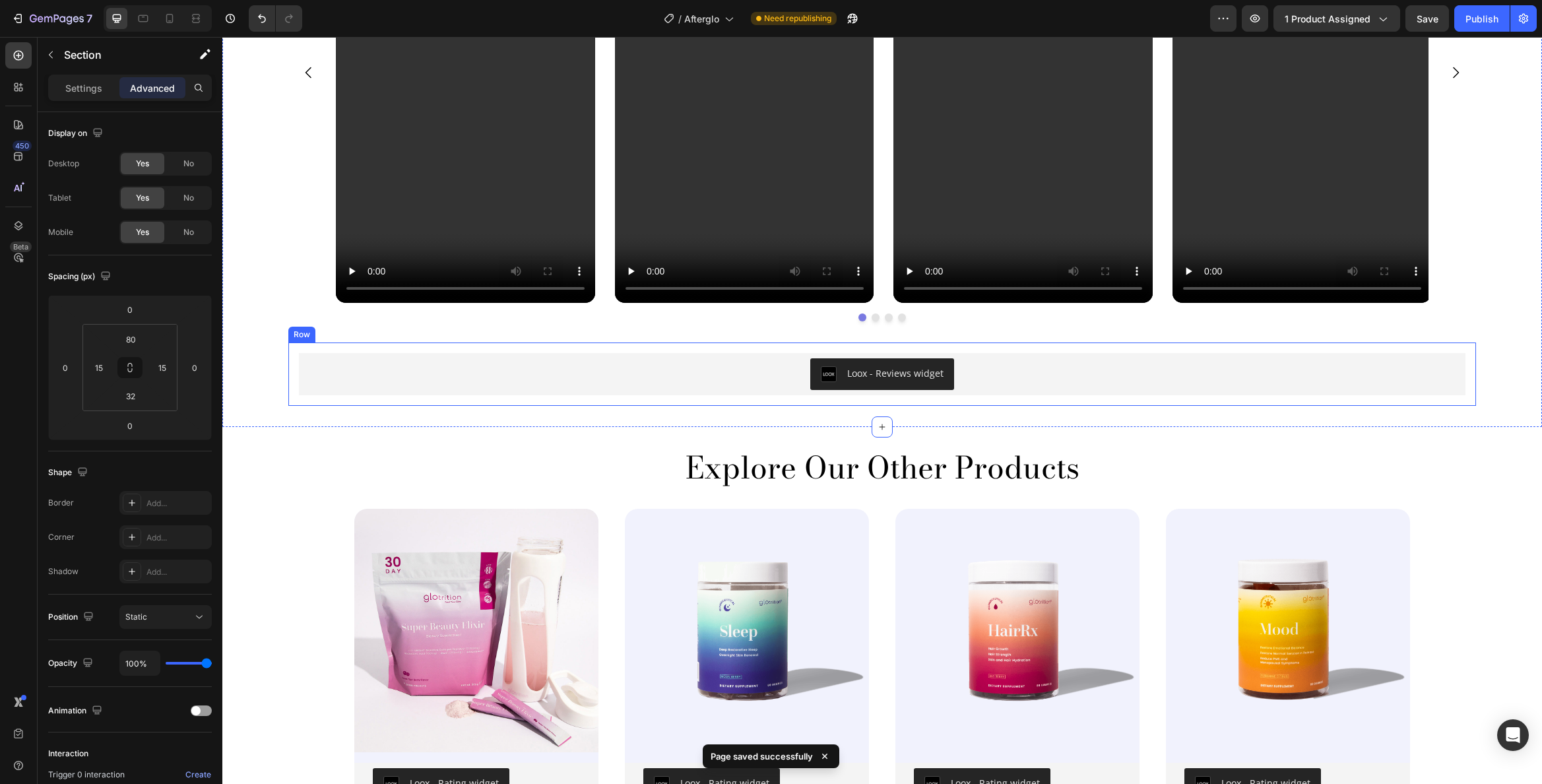
click at [453, 350] on div "Loox - Reviews widget Loox Row" at bounding box center [883, 374] width 1188 height 63
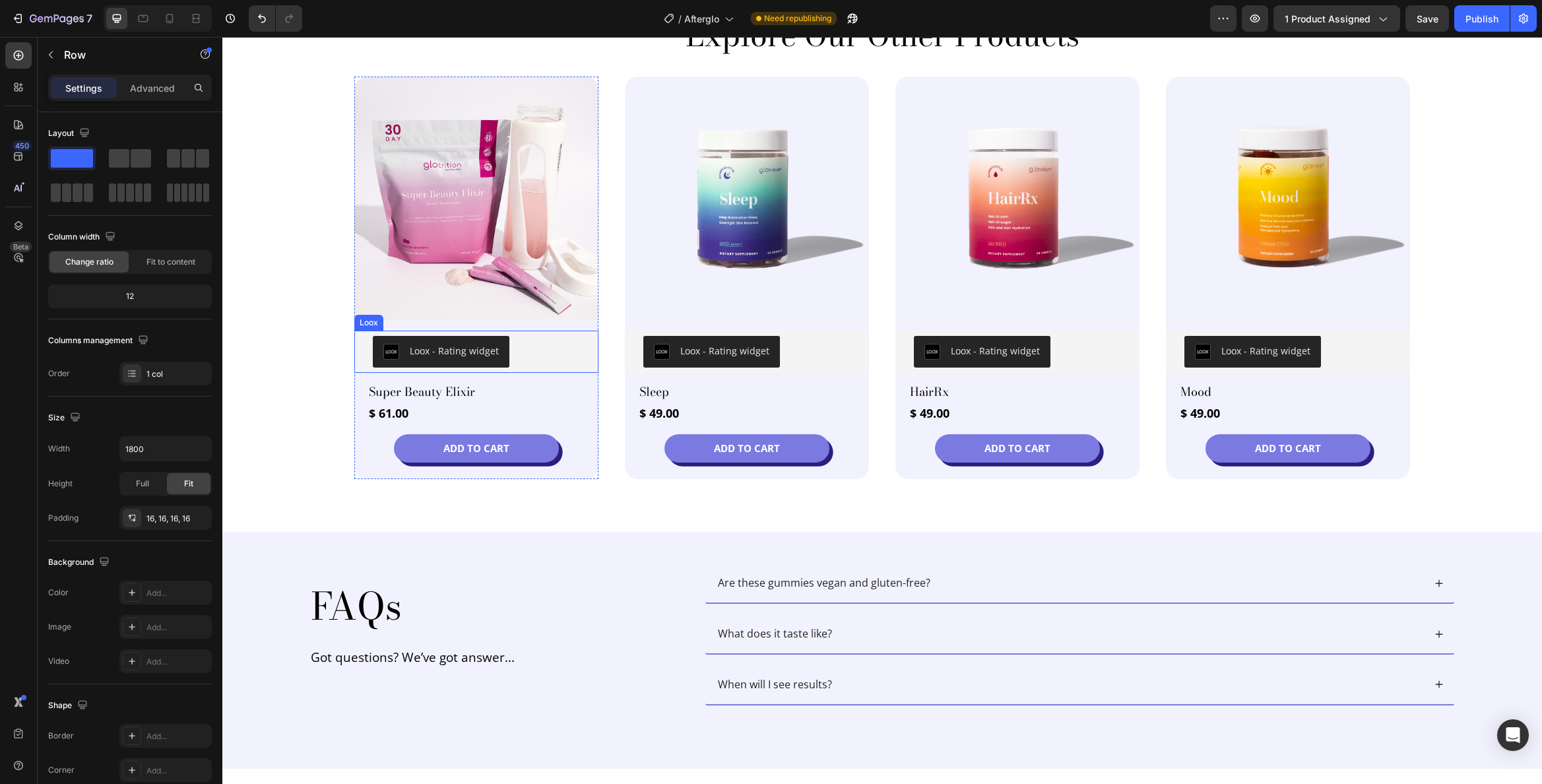
scroll to position [2069, 0]
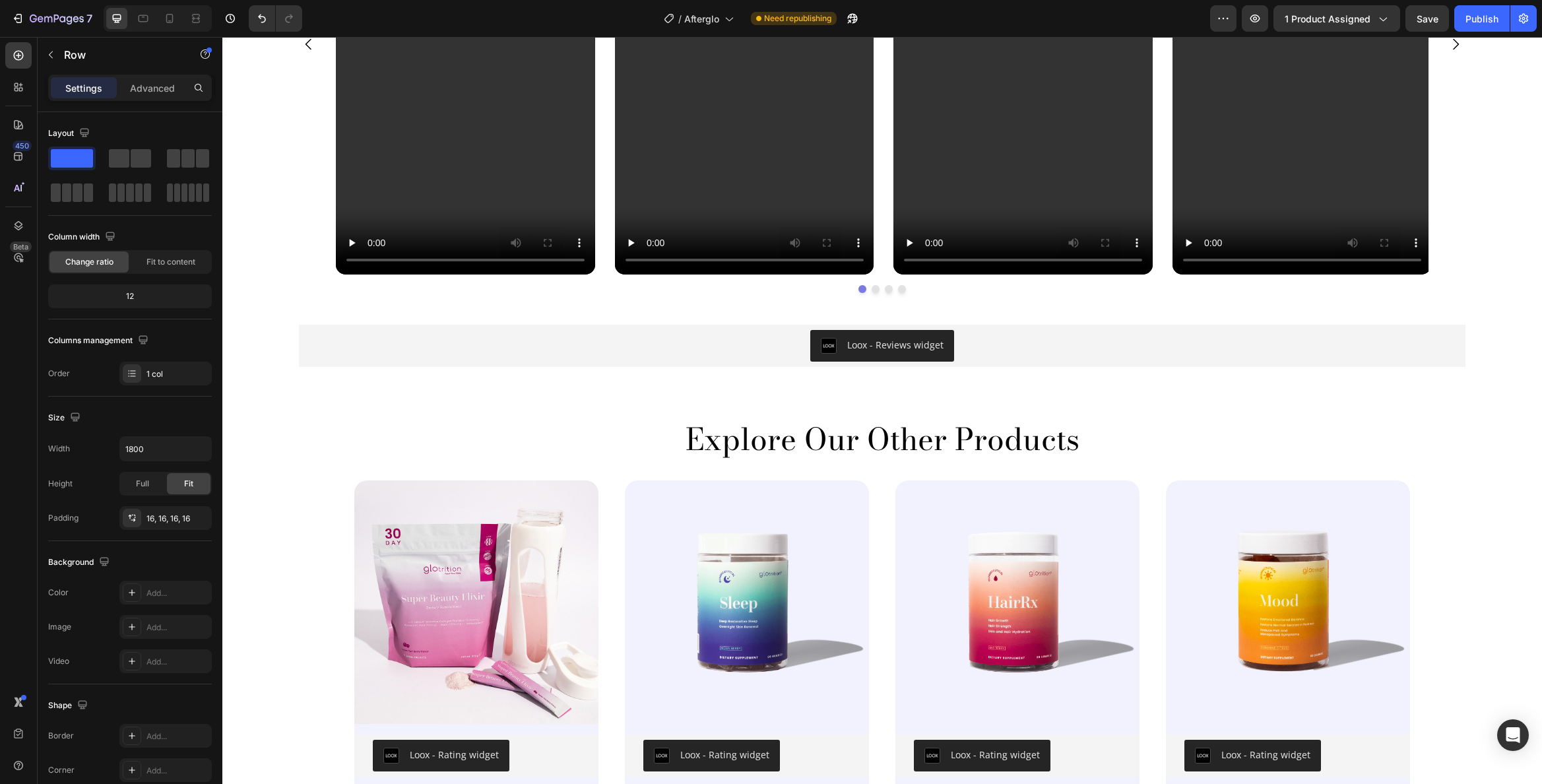
click at [479, 322] on div "Loox - Reviews widget Loox Row" at bounding box center [883, 346] width 1188 height 63
click at [480, 317] on div "Loox - Reviews widget Loox Row" at bounding box center [883, 346] width 1188 height 63
click at [470, 323] on div "Loox - Reviews widget Loox Row" at bounding box center [883, 346] width 1188 height 63
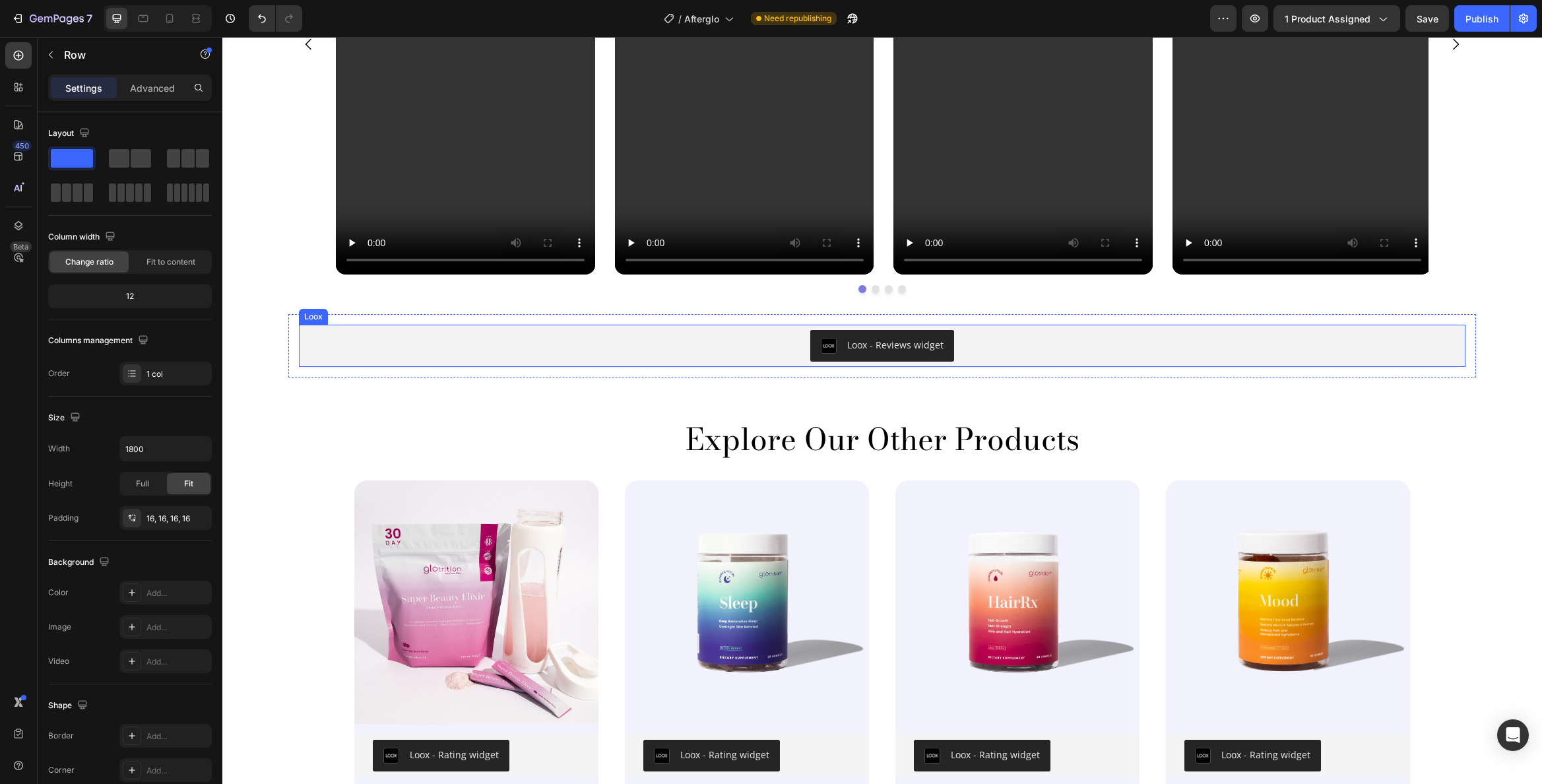
click at [469, 326] on div "Loox - Reviews widget" at bounding box center [882, 346] width 1167 height 42
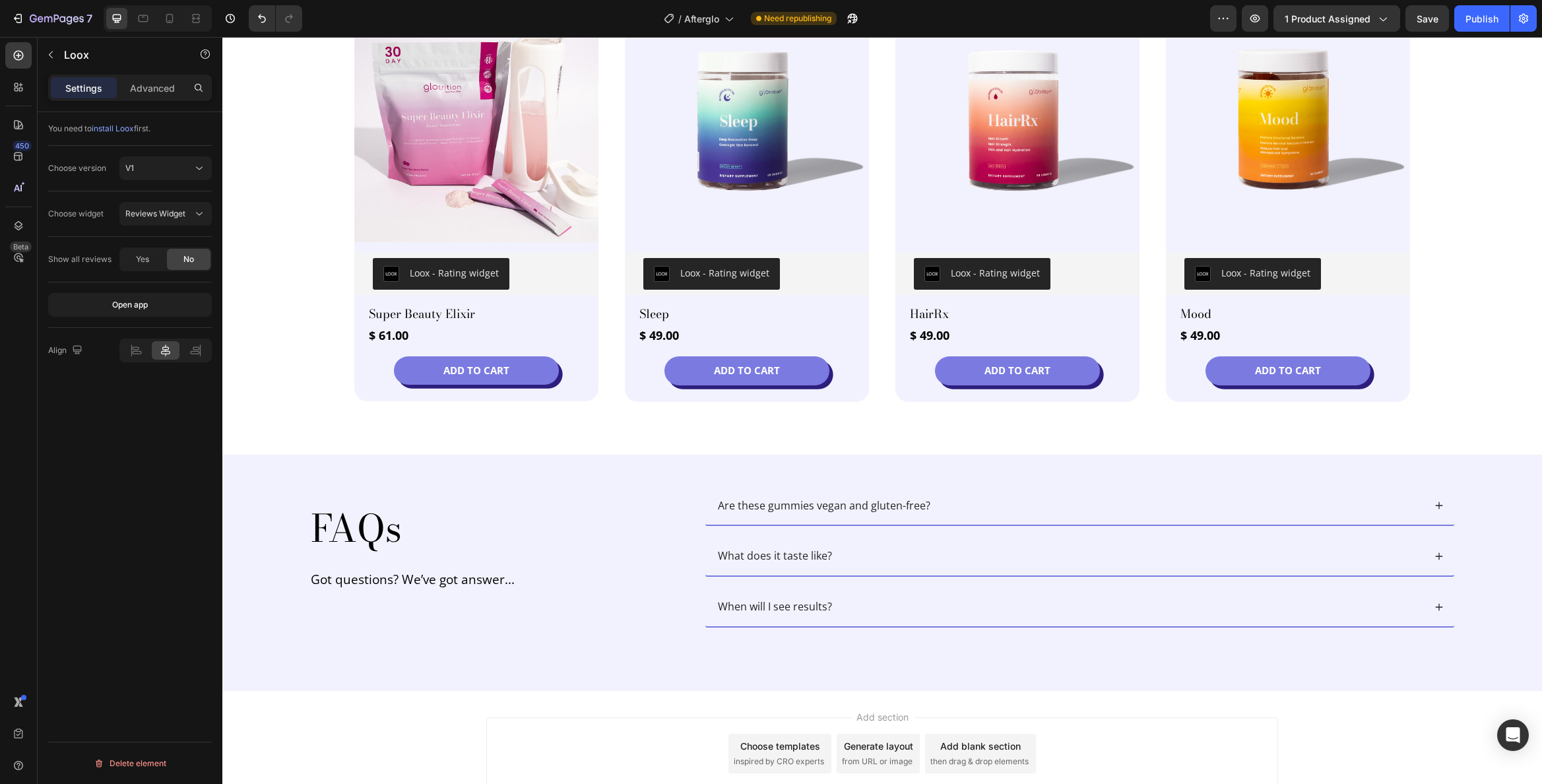
scroll to position [2258, 0]
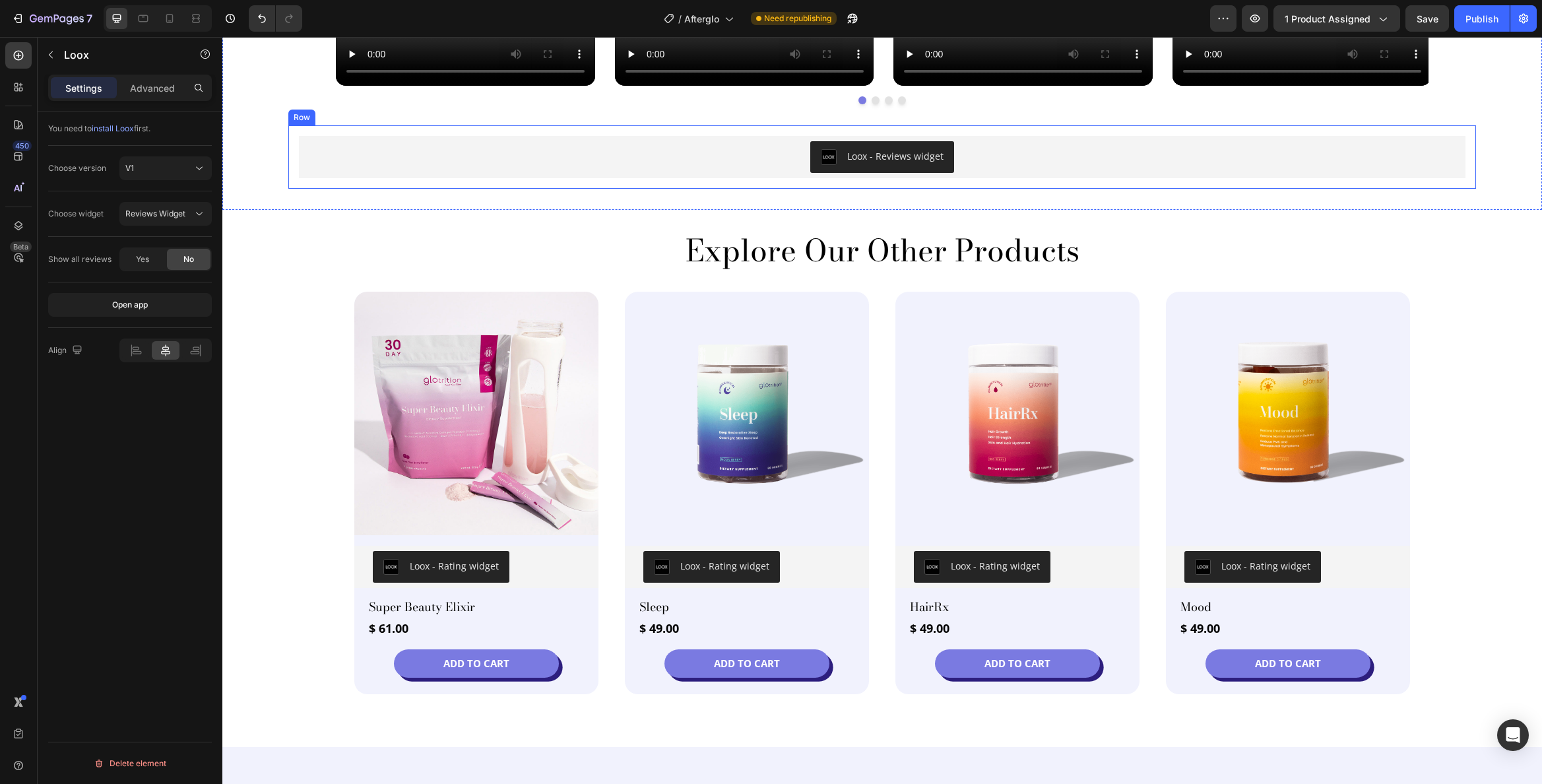
click at [536, 176] on div "Loox - Reviews widget" at bounding box center [882, 156] width 1167 height 42
click at [315, 184] on div "Loox - Reviews widget Loox Row" at bounding box center [883, 157] width 1188 height 63
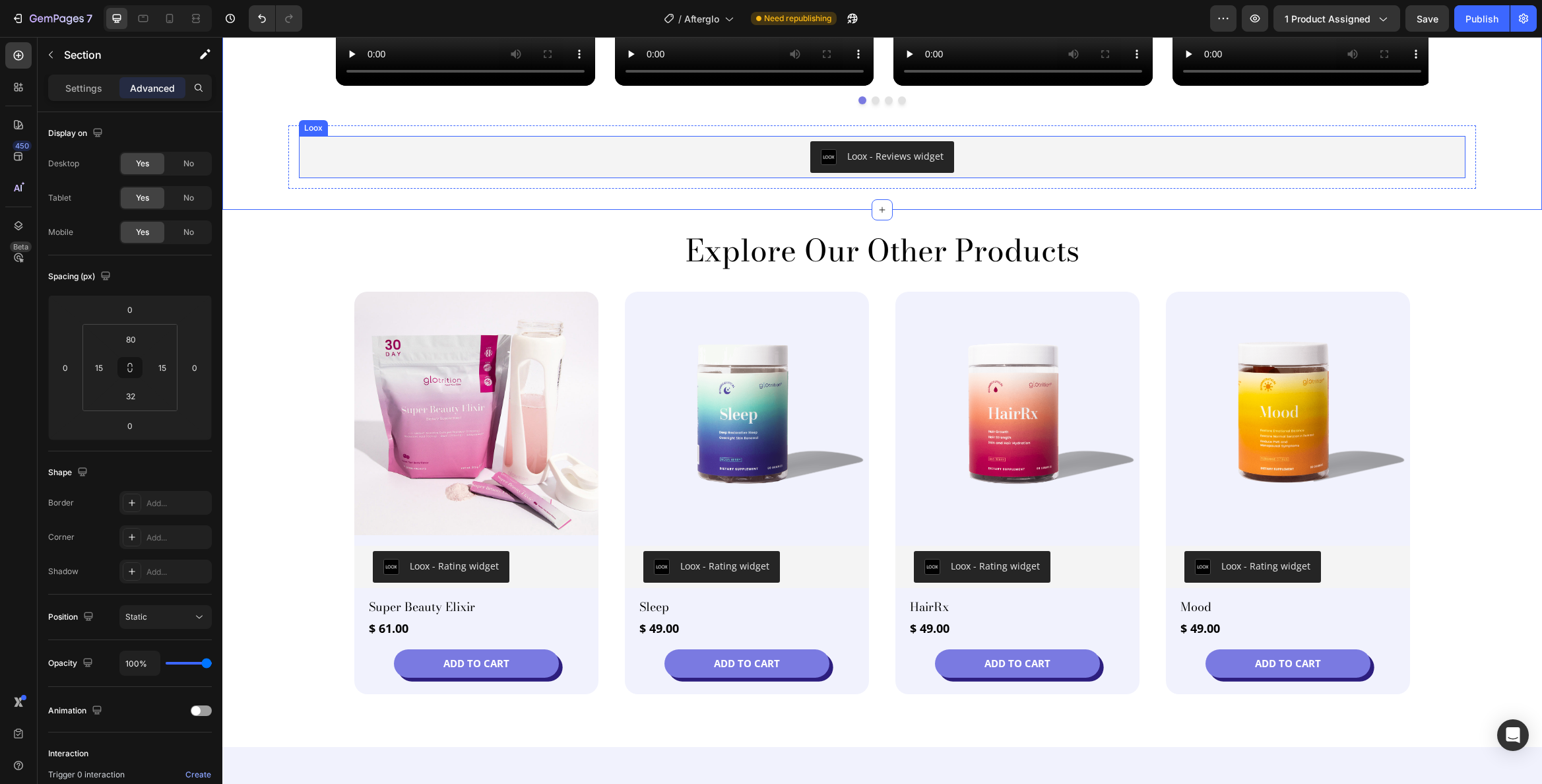
click at [339, 167] on div "Loox - Reviews widget" at bounding box center [882, 157] width 1156 height 32
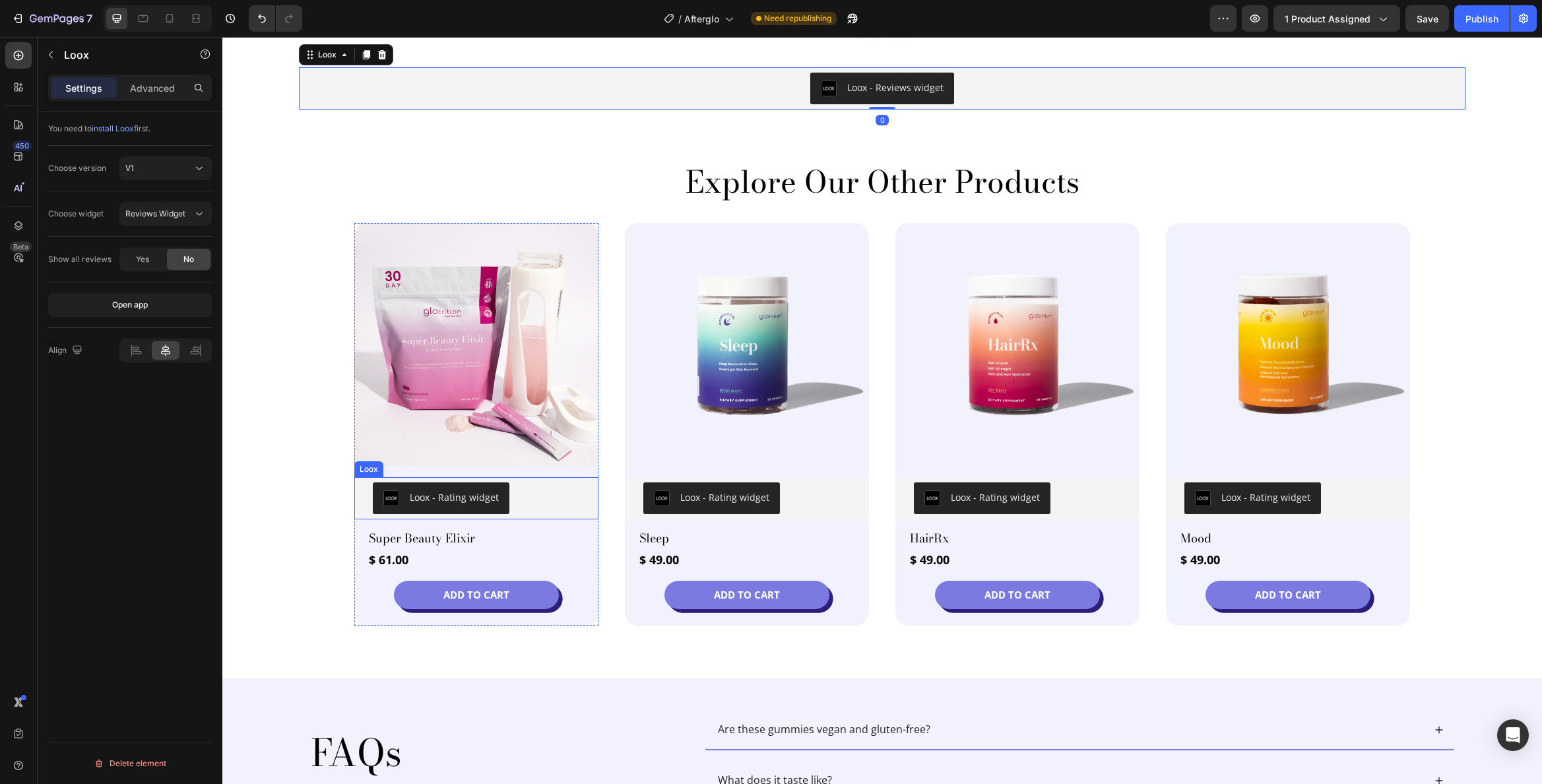
scroll to position [2648, 0]
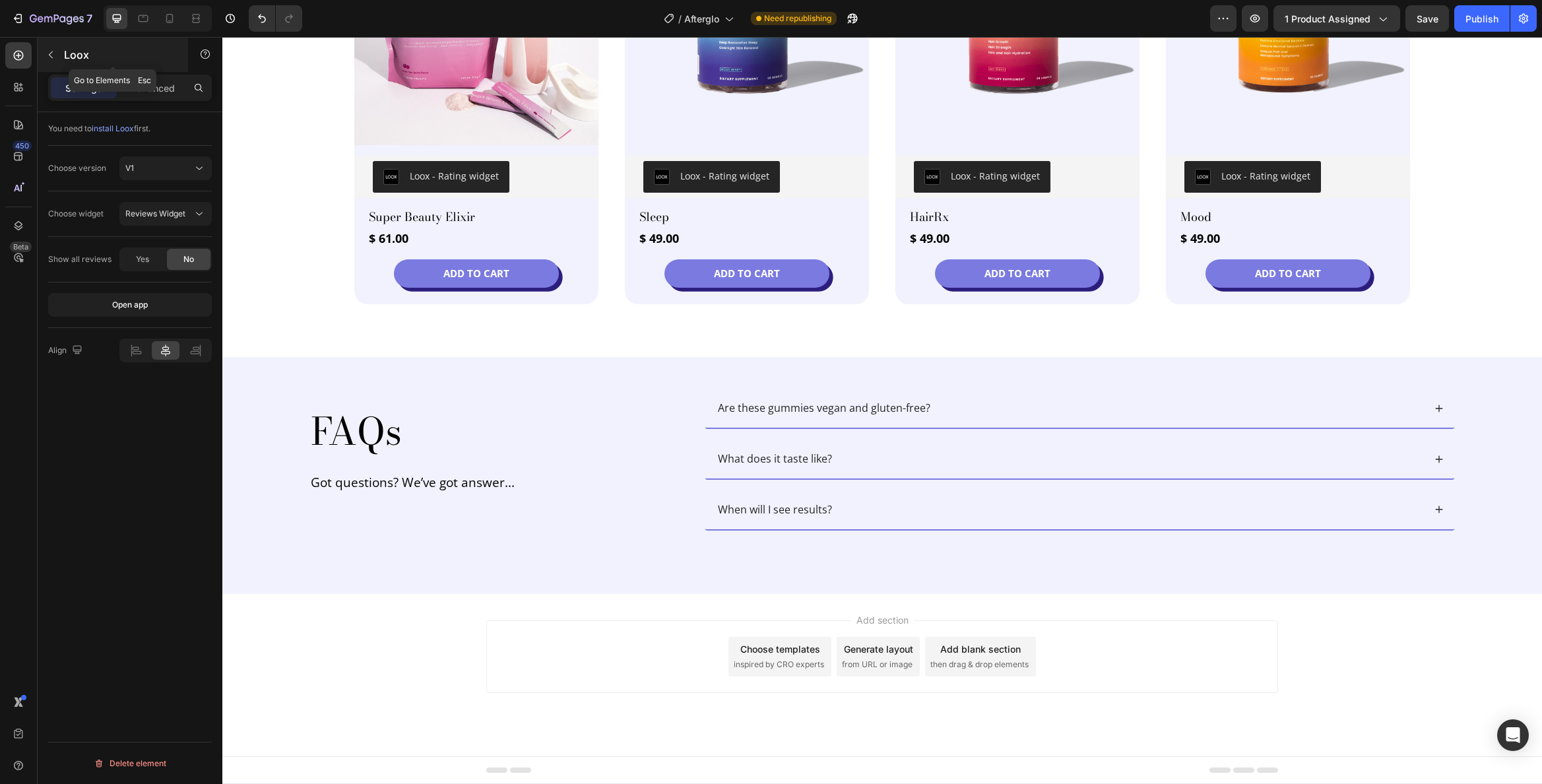
click at [50, 56] on icon "button" at bounding box center [51, 55] width 4 height 8
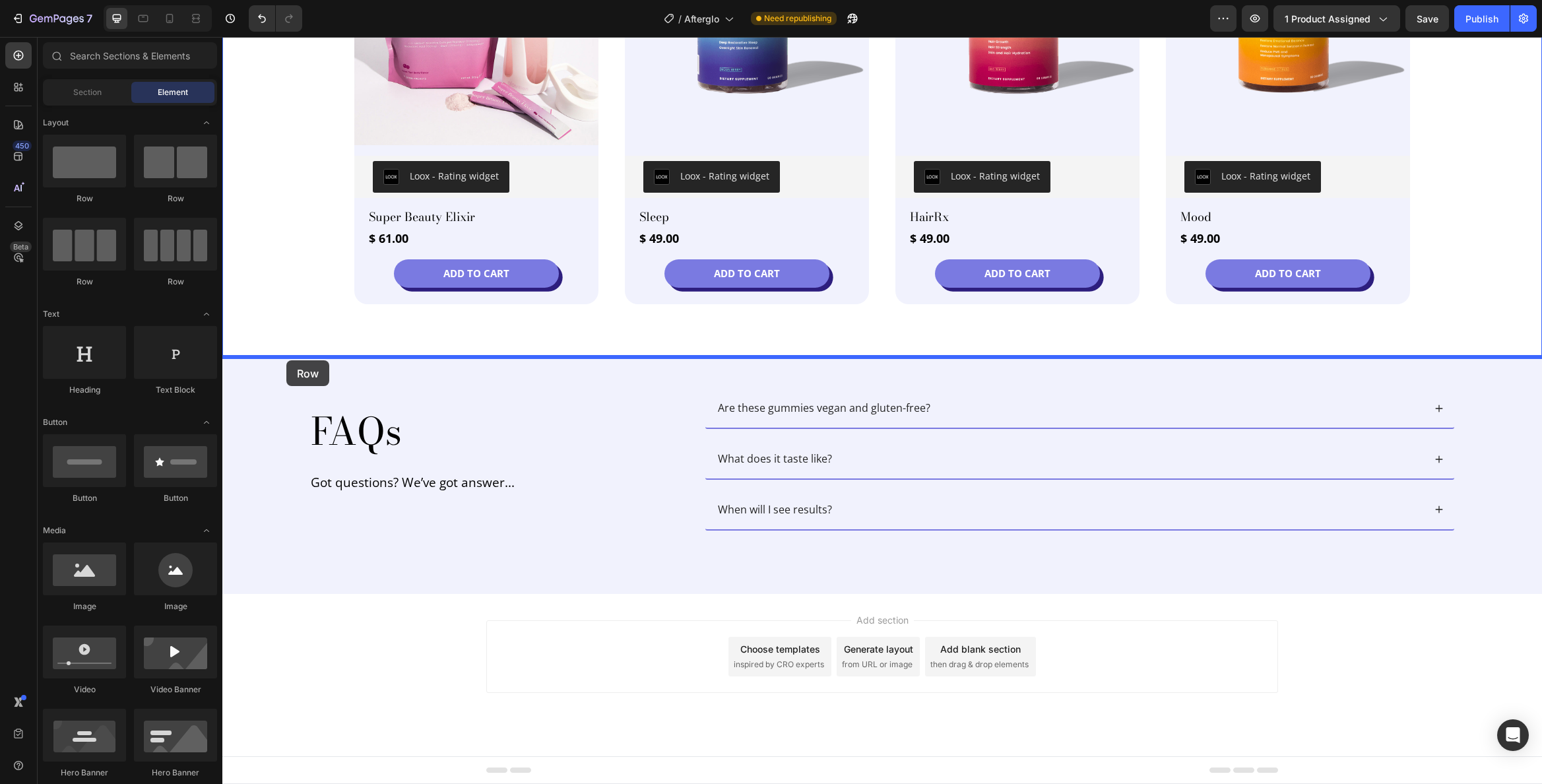
drag, startPoint x: 287, startPoint y: 199, endPoint x: 286, endPoint y: 360, distance: 161.0
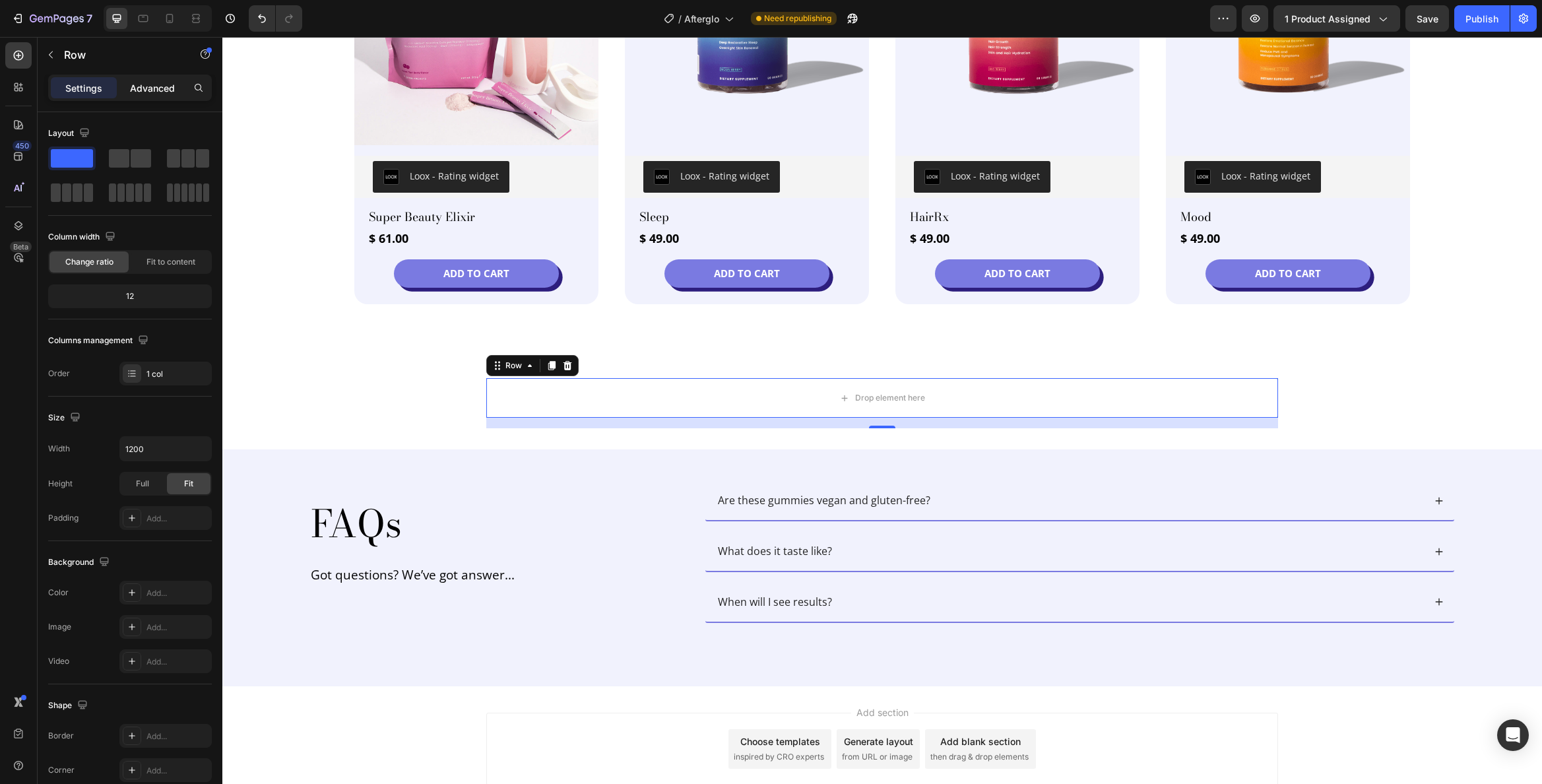
click at [154, 87] on p "Advanced" at bounding box center [152, 88] width 45 height 14
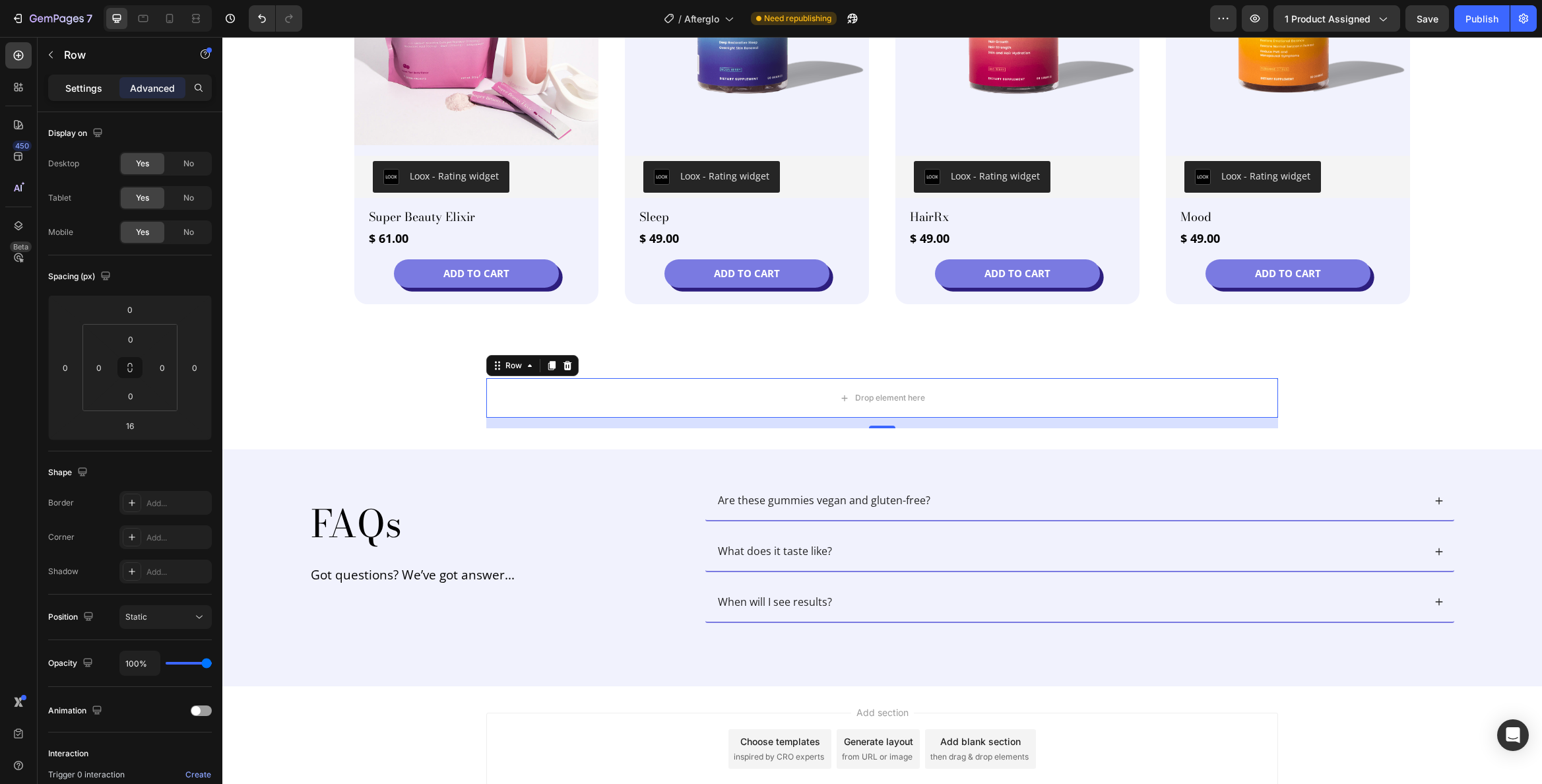
click at [85, 87] on p "Settings" at bounding box center [84, 88] width 37 height 14
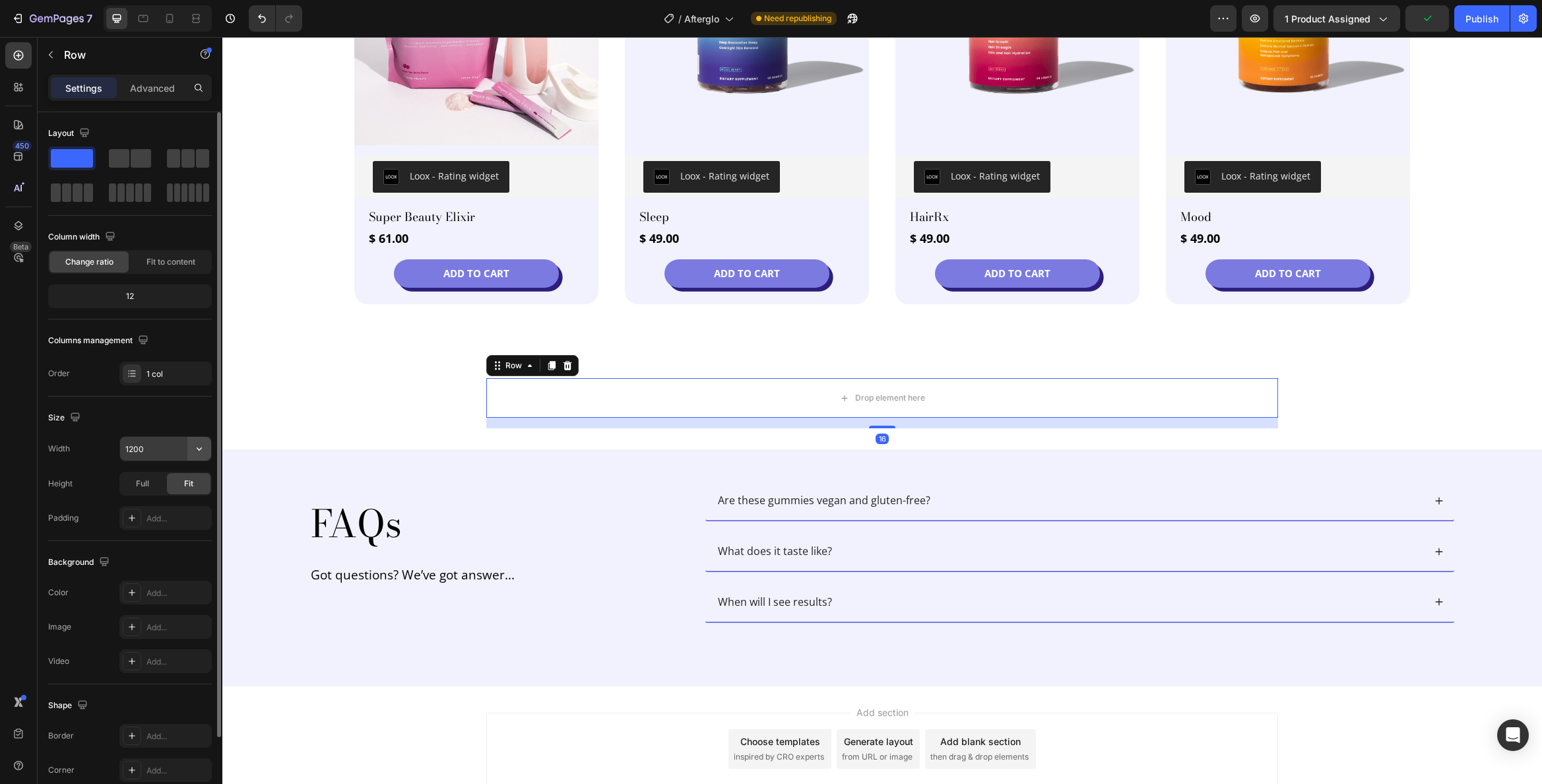
click at [201, 443] on icon "button" at bounding box center [199, 448] width 13 height 13
drag, startPoint x: 131, startPoint y: 505, endPoint x: 180, endPoint y: 494, distance: 50.2
click at [131, 505] on span "Full" at bounding box center [131, 507] width 13 height 12
type input "100%"
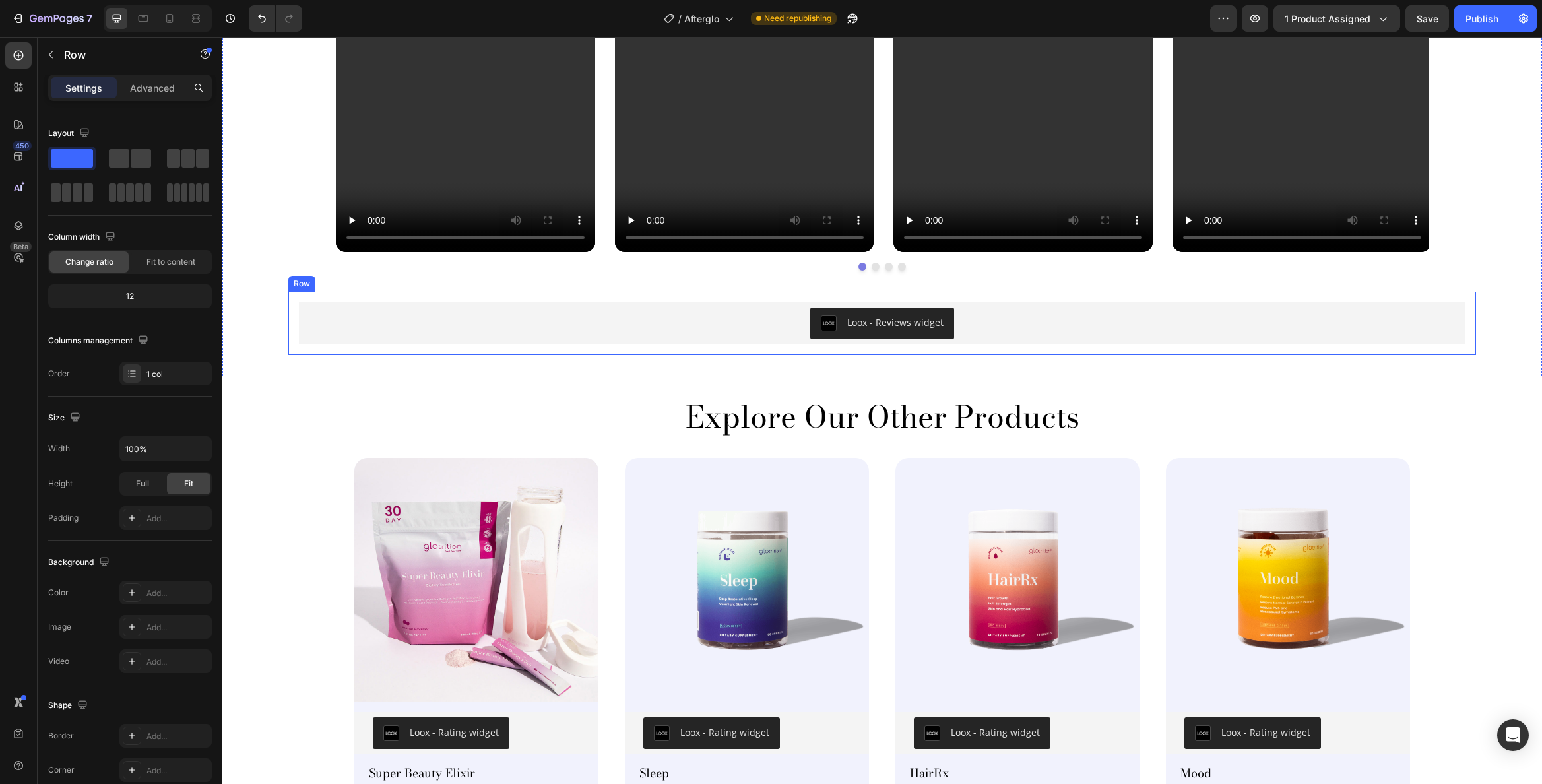
scroll to position [2091, 0]
click at [478, 295] on div "Loox - Reviews widget Loox Row 0" at bounding box center [883, 324] width 1188 height 63
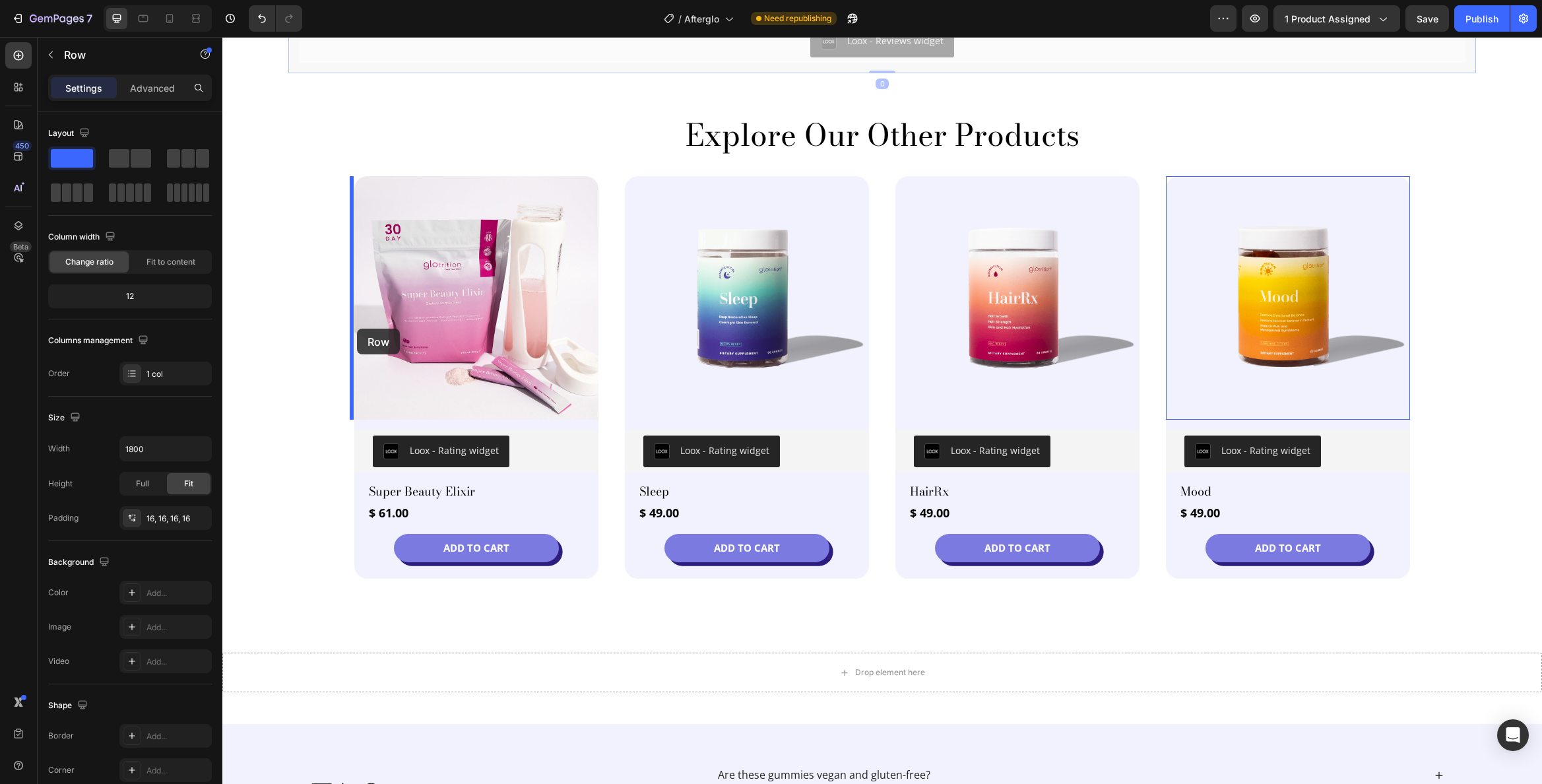
scroll to position [2571, 0]
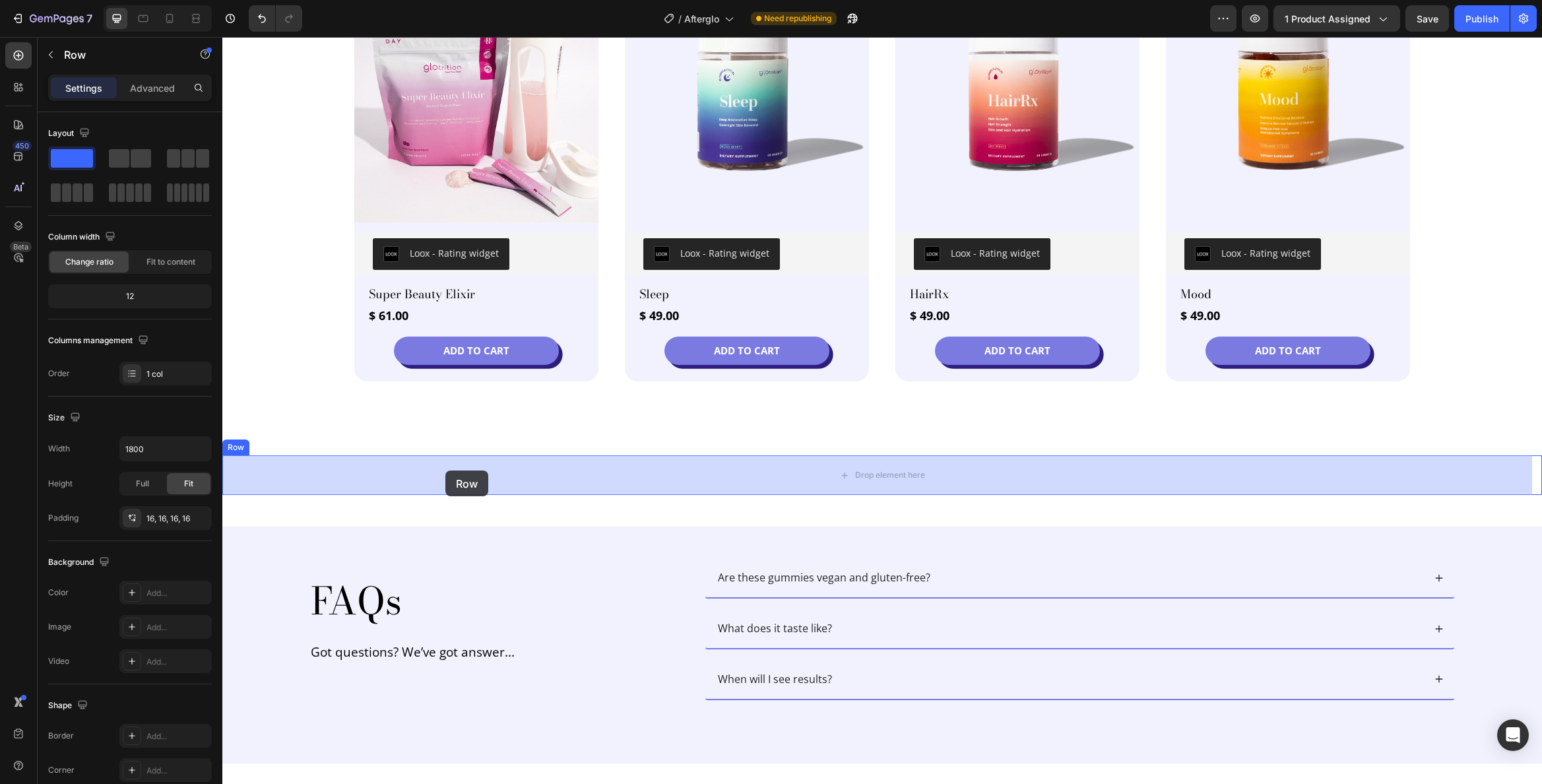
drag, startPoint x: 290, startPoint y: 278, endPoint x: 445, endPoint y: 470, distance: 246.8
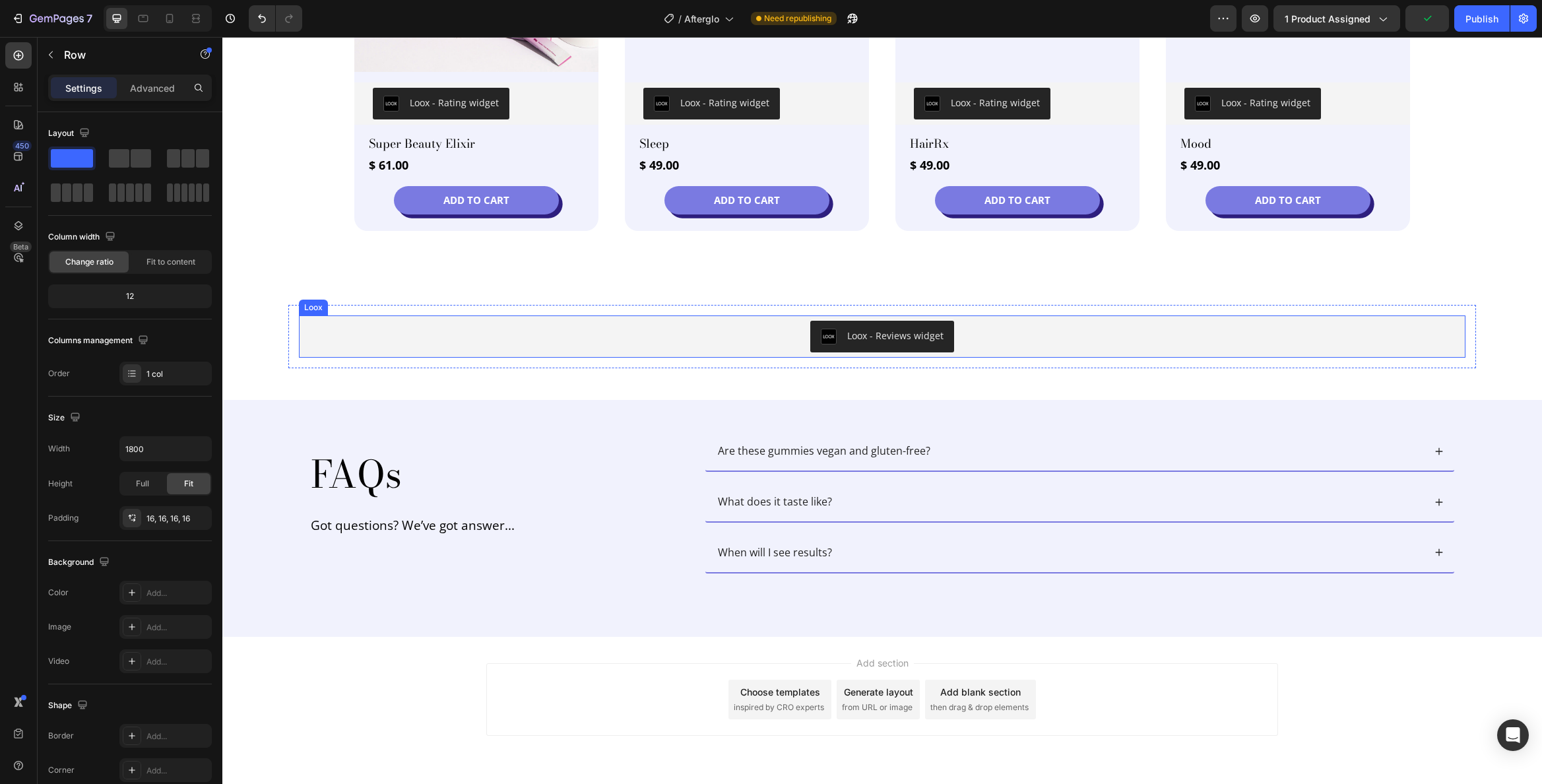
scroll to position [2004, 0]
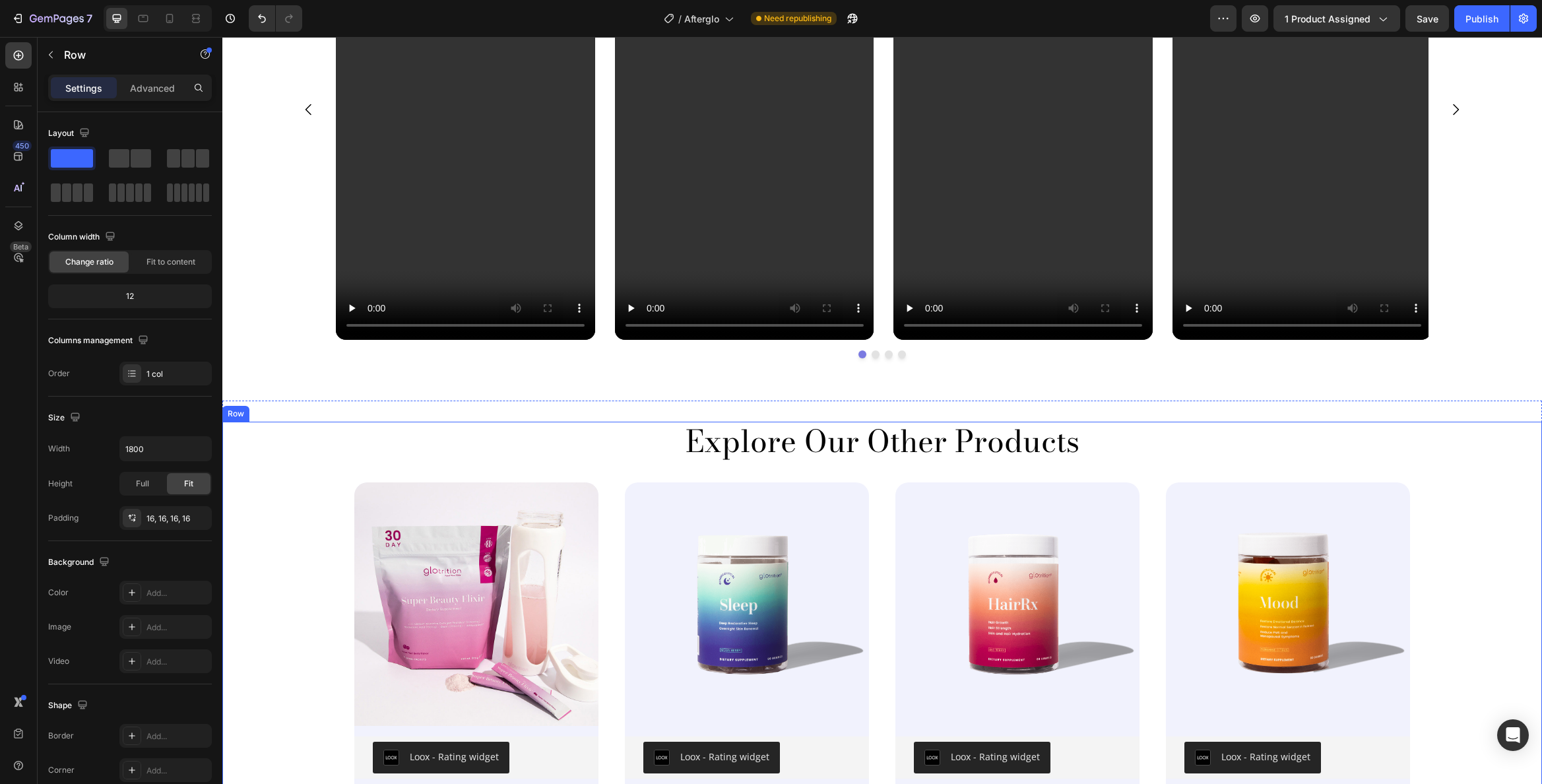
click at [836, 437] on h2 "Explore Our Other Products" at bounding box center [882, 441] width 1320 height 39
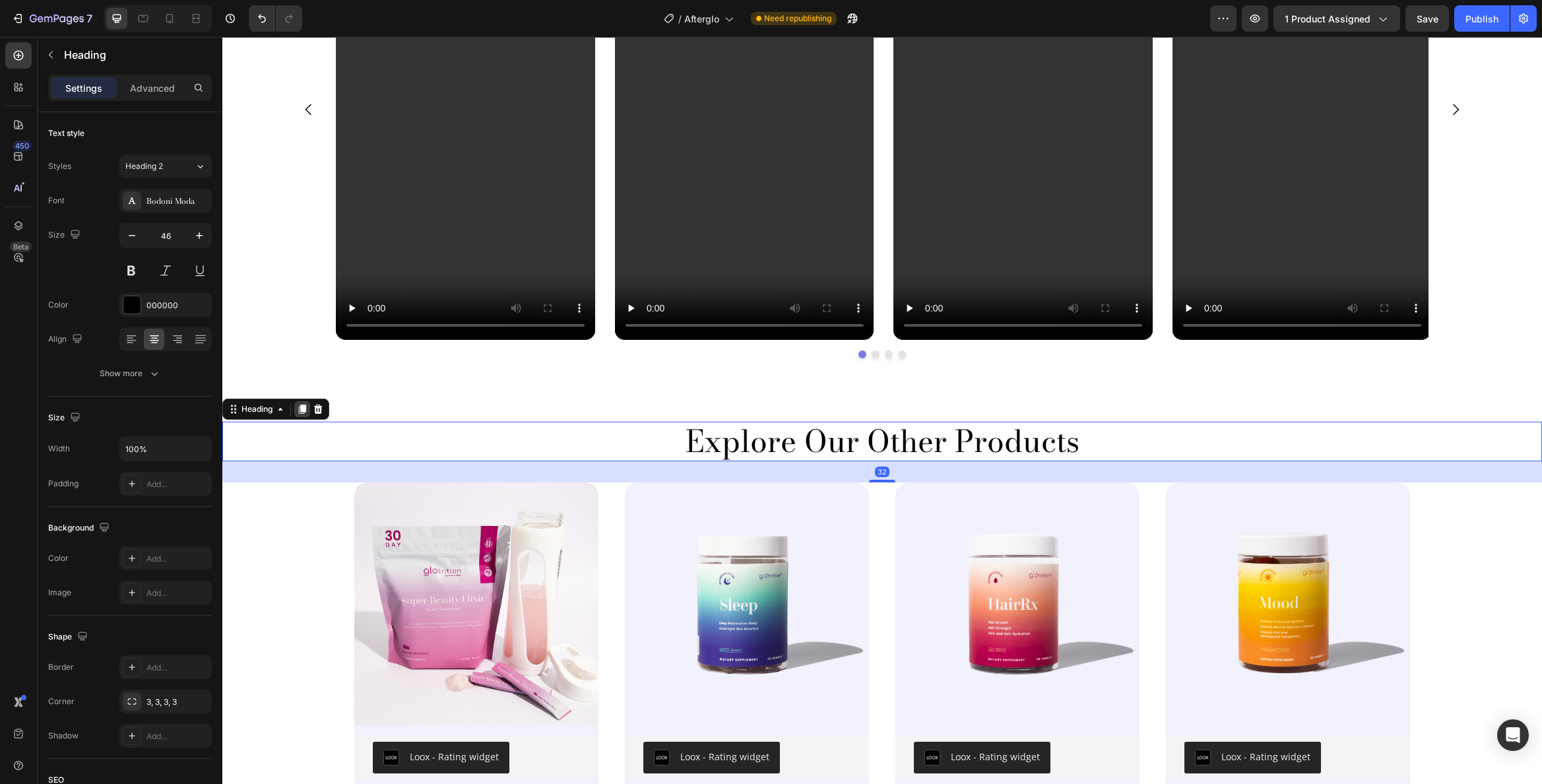
click at [304, 405] on icon at bounding box center [302, 410] width 8 height 9
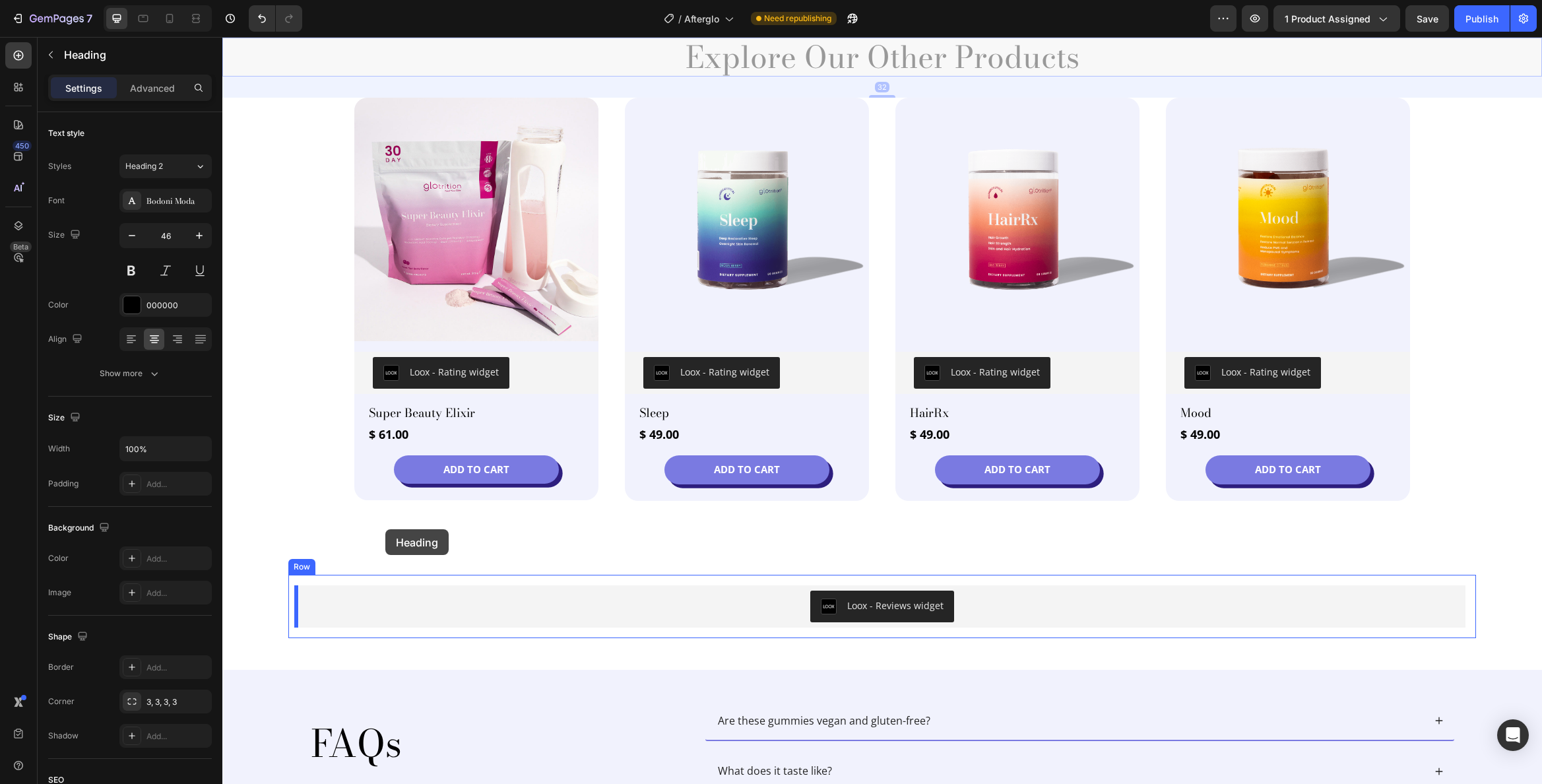
scroll to position [2512, 0]
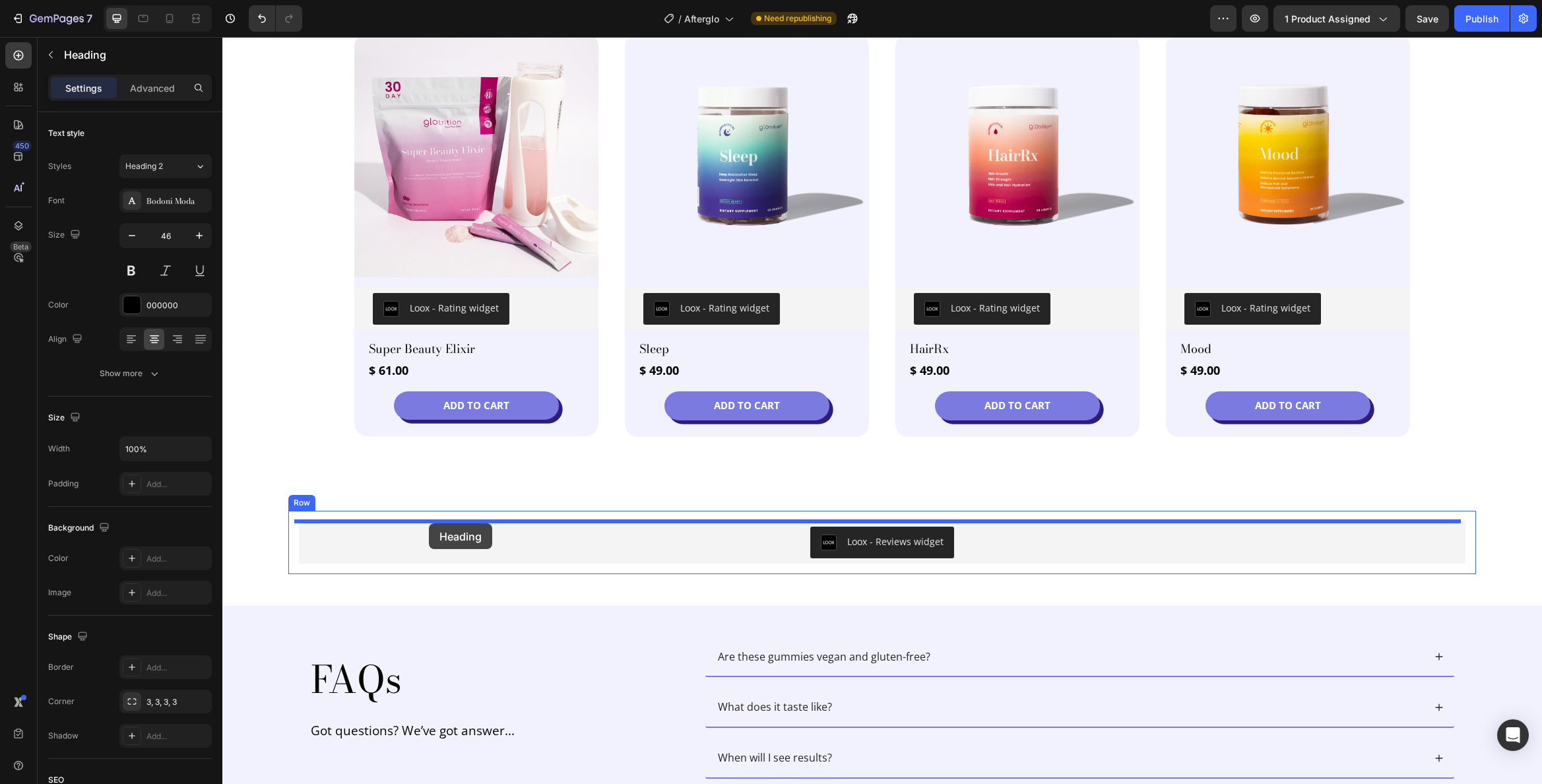
drag, startPoint x: 232, startPoint y: 467, endPoint x: 429, endPoint y: 523, distance: 204.8
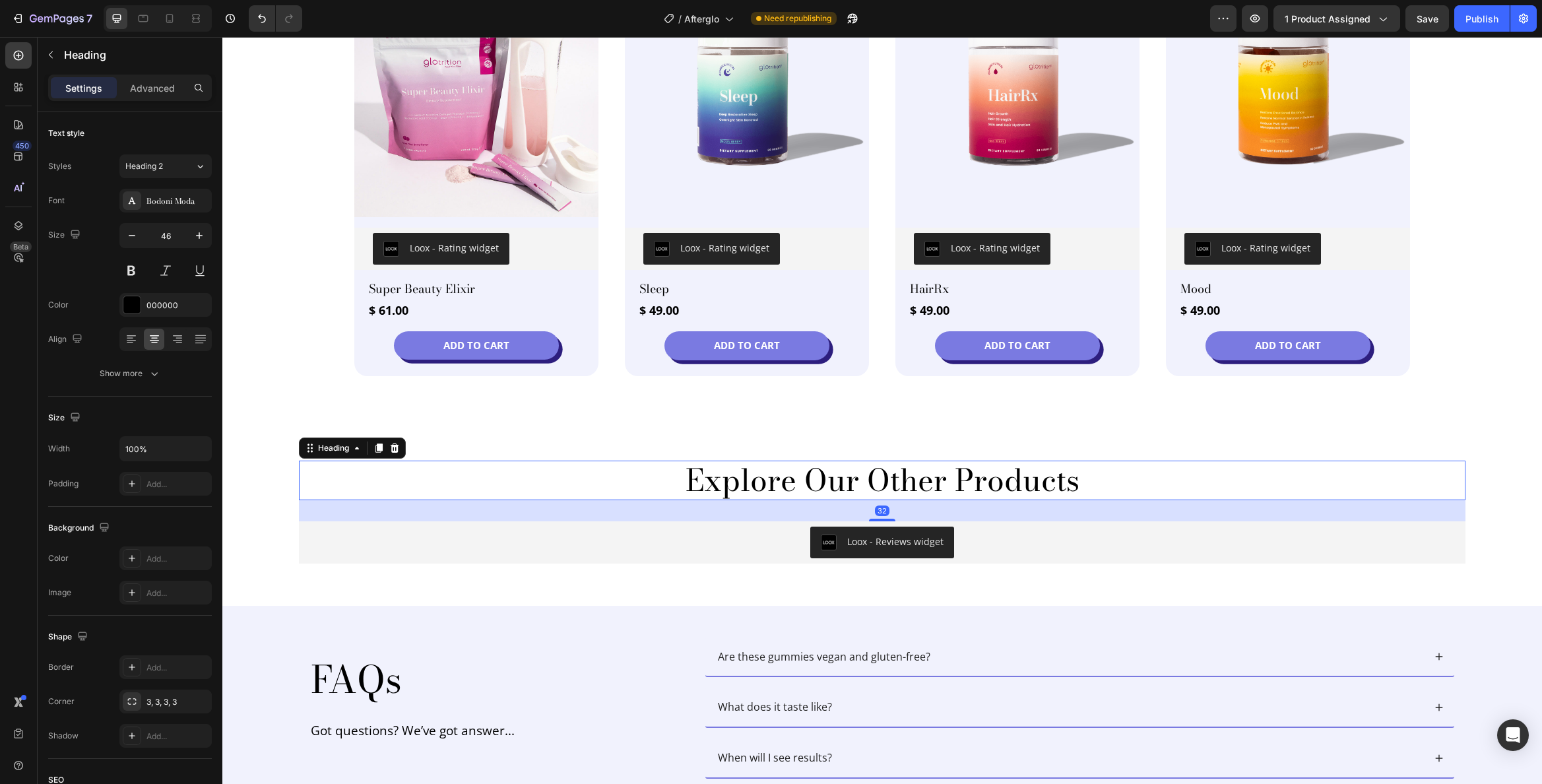
scroll to position [2452, 0]
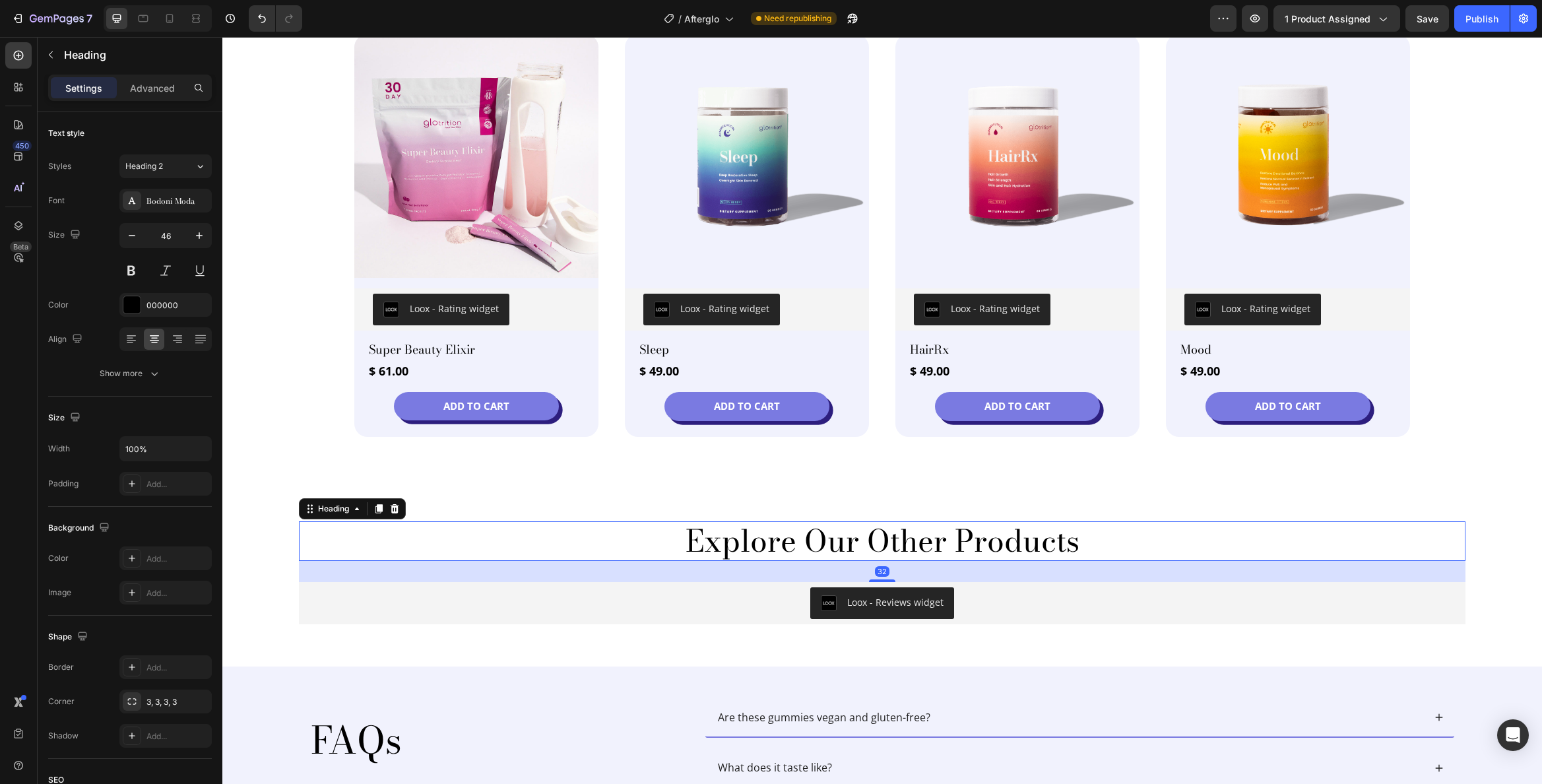
click at [825, 543] on h2 "Explore Our Other Products" at bounding box center [882, 540] width 1167 height 39
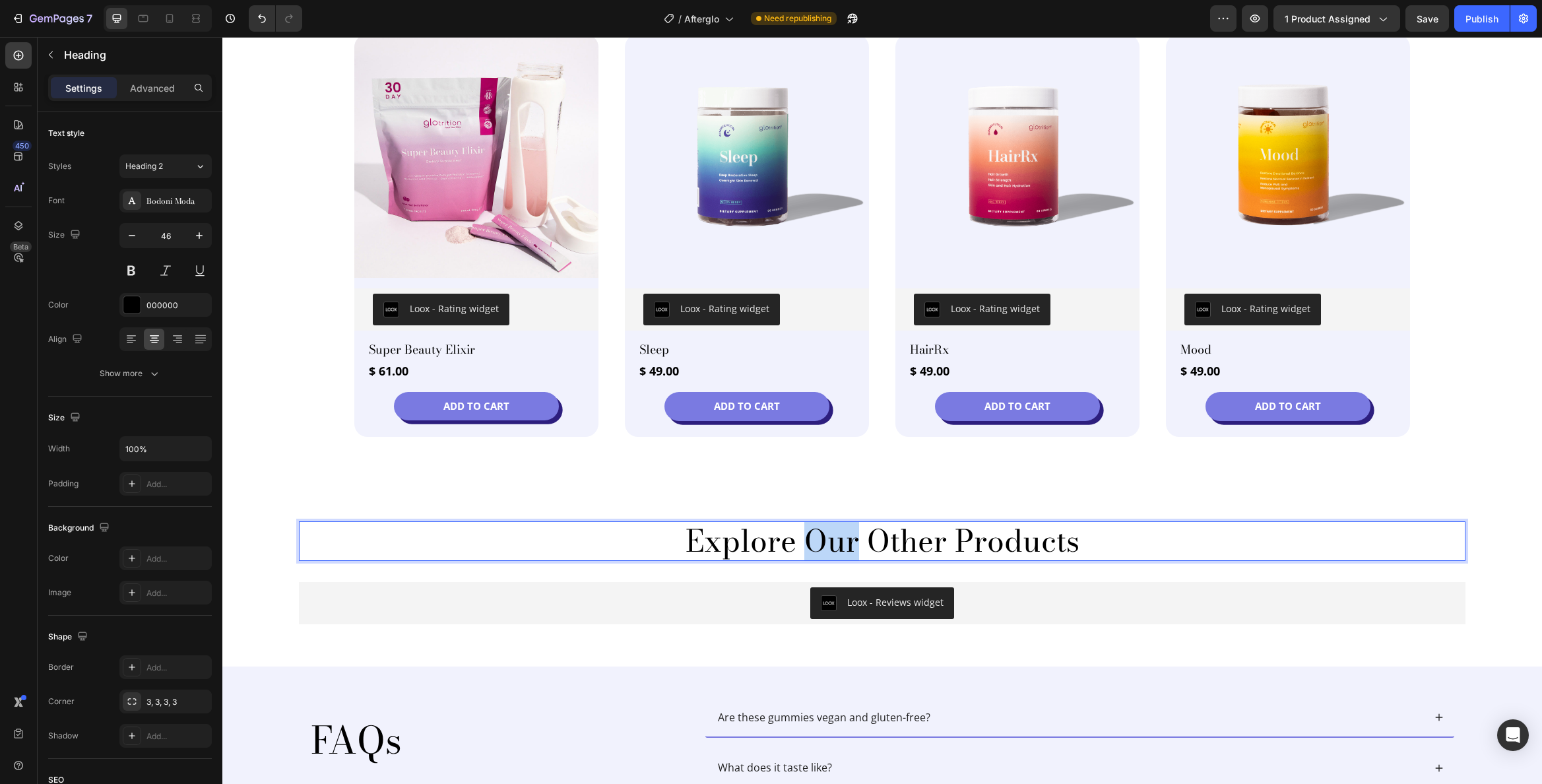
click at [825, 543] on p "Explore Our Other Products" at bounding box center [882, 540] width 1164 height 36
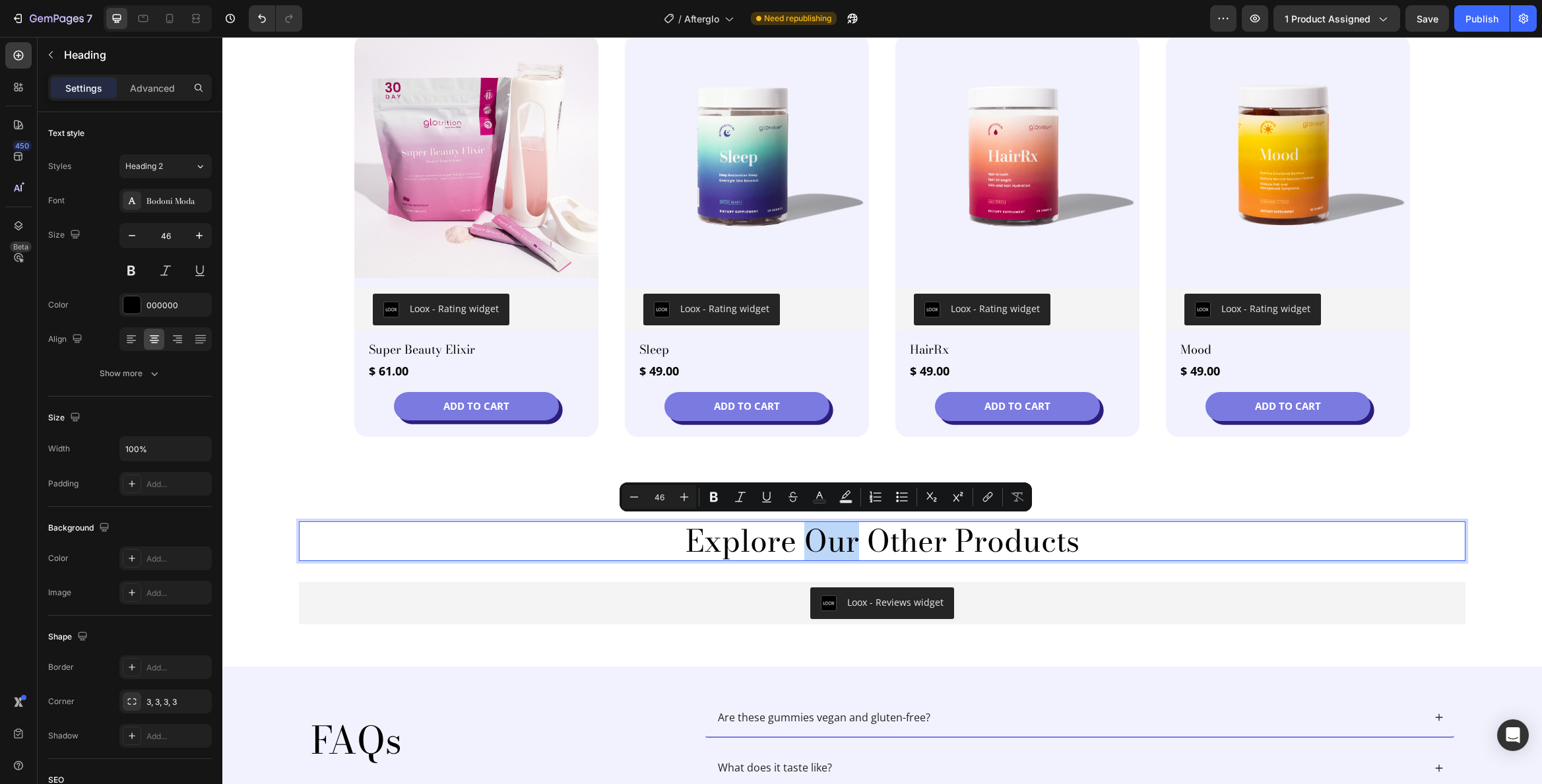
click at [822, 543] on p "Explore Our Other Products" at bounding box center [882, 540] width 1164 height 36
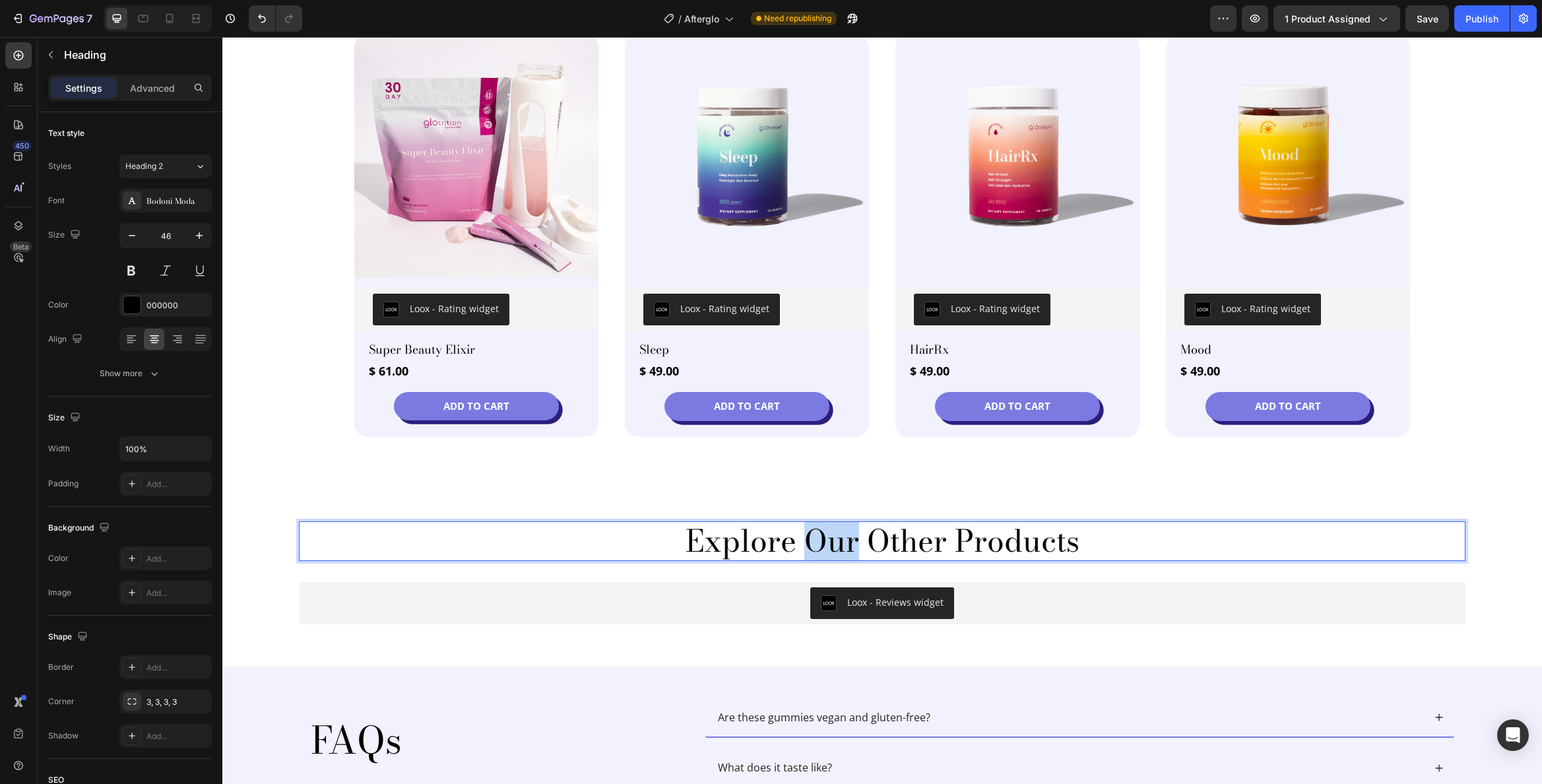
click at [821, 543] on p "Explore Our Other Products" at bounding box center [882, 540] width 1164 height 36
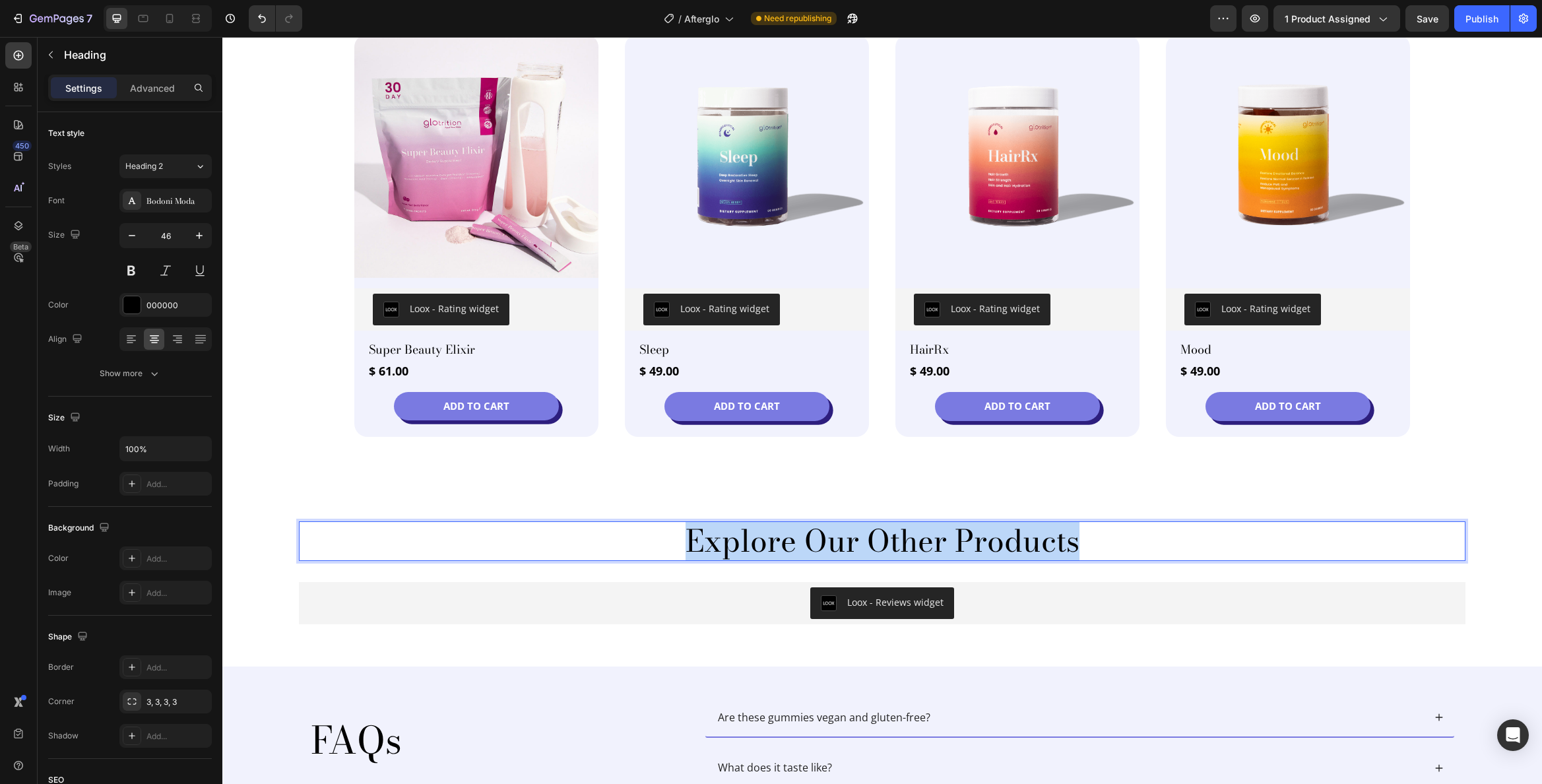
click at [821, 543] on p "Explore Our Other Products" at bounding box center [882, 540] width 1164 height 36
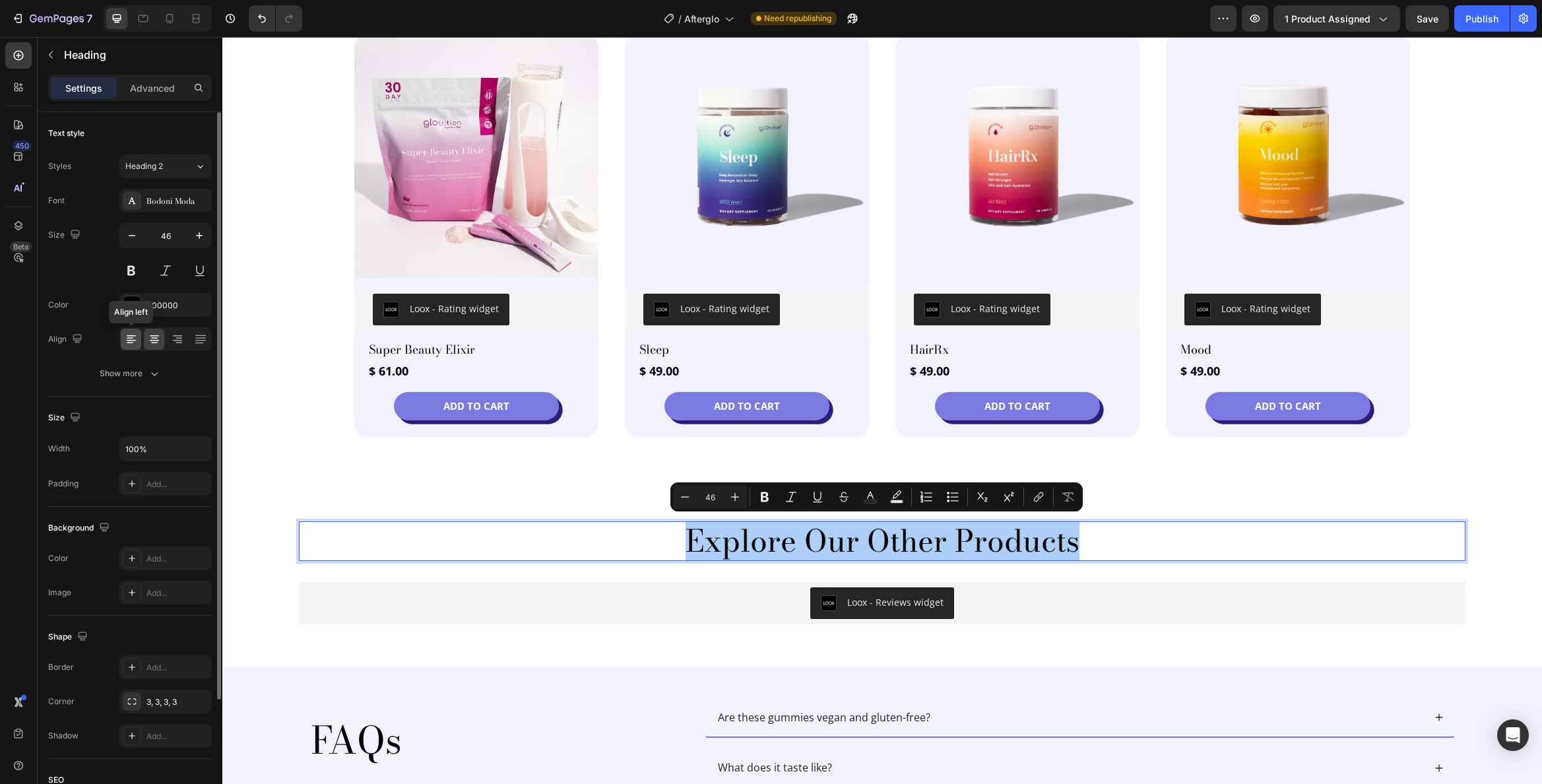
click at [130, 343] on icon at bounding box center [130, 343] width 7 height 1
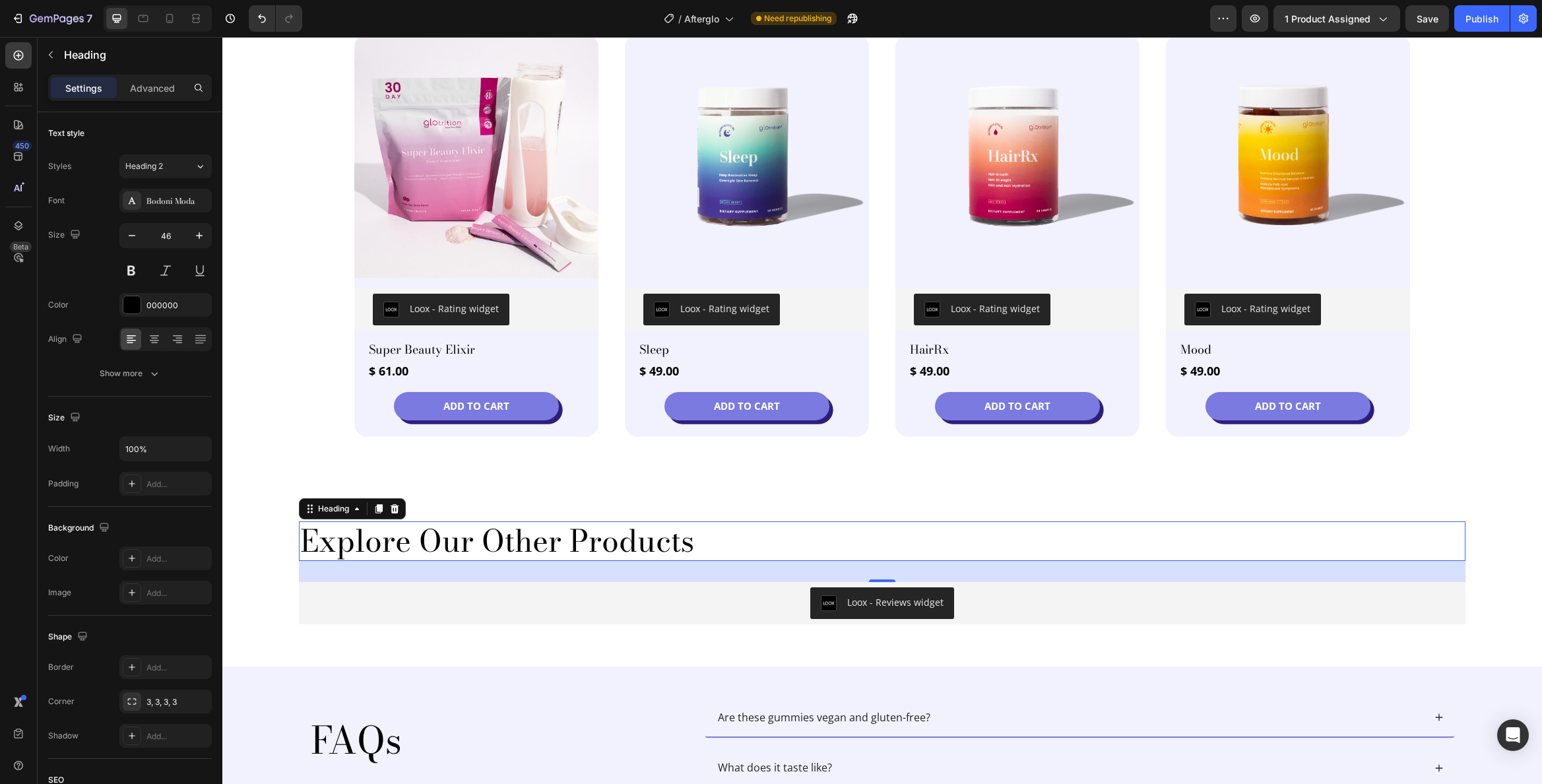
click at [485, 544] on p "Explore Our Other Products" at bounding box center [882, 540] width 1164 height 36
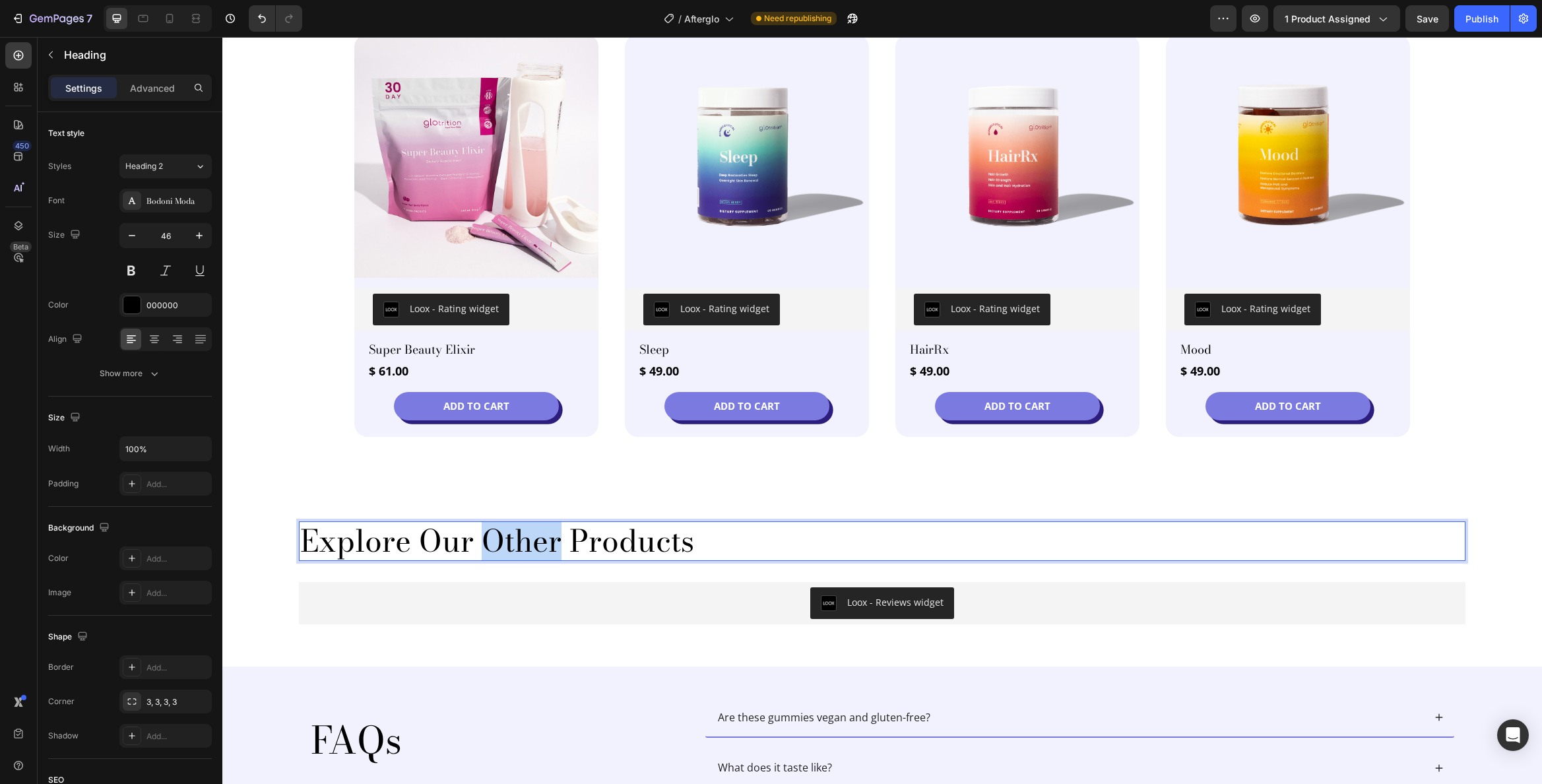
click at [486, 544] on p "Explore Our Other Products" at bounding box center [882, 540] width 1164 height 36
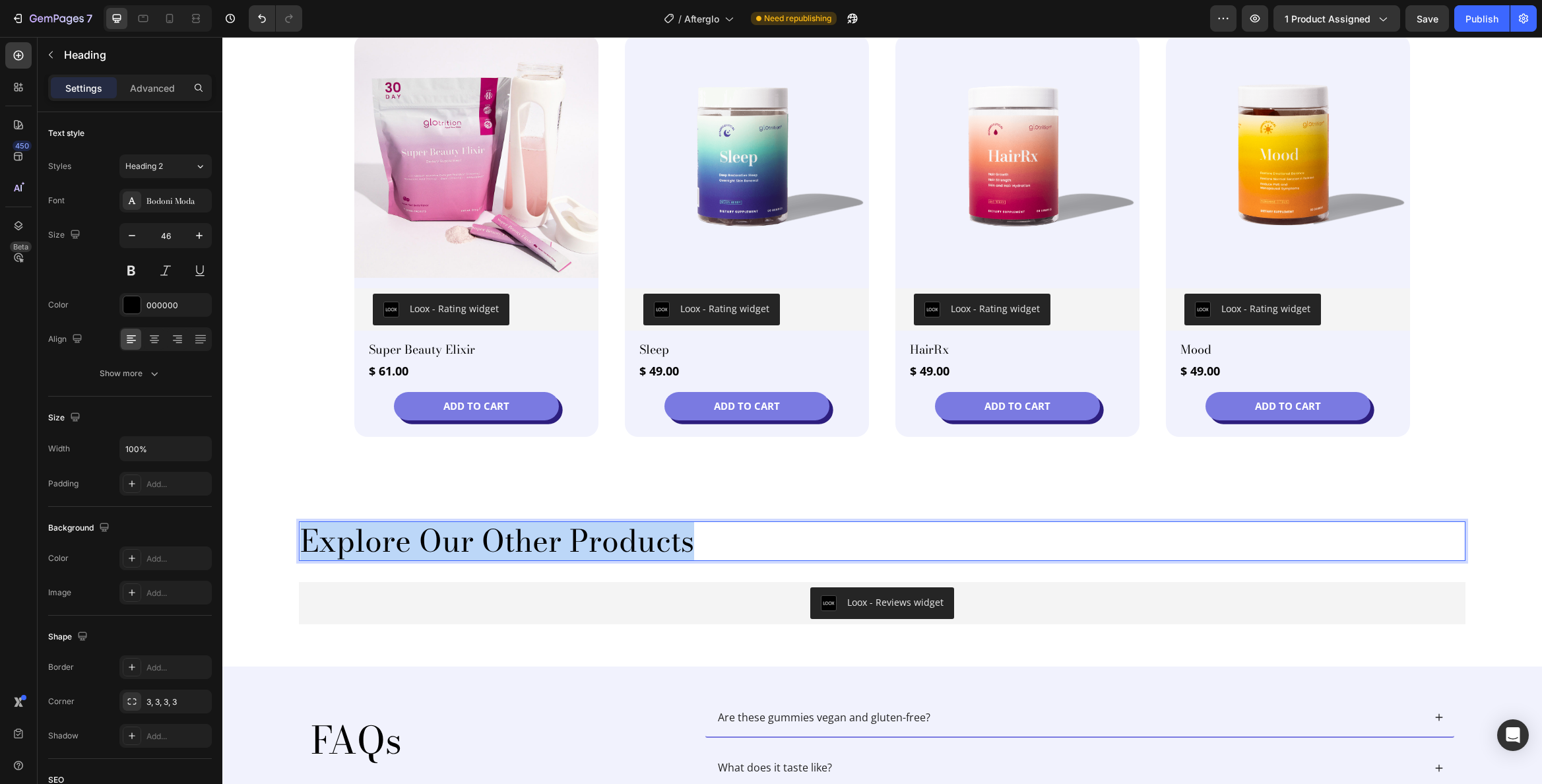
click at [486, 544] on p "Explore Our Other Products" at bounding box center [882, 540] width 1164 height 36
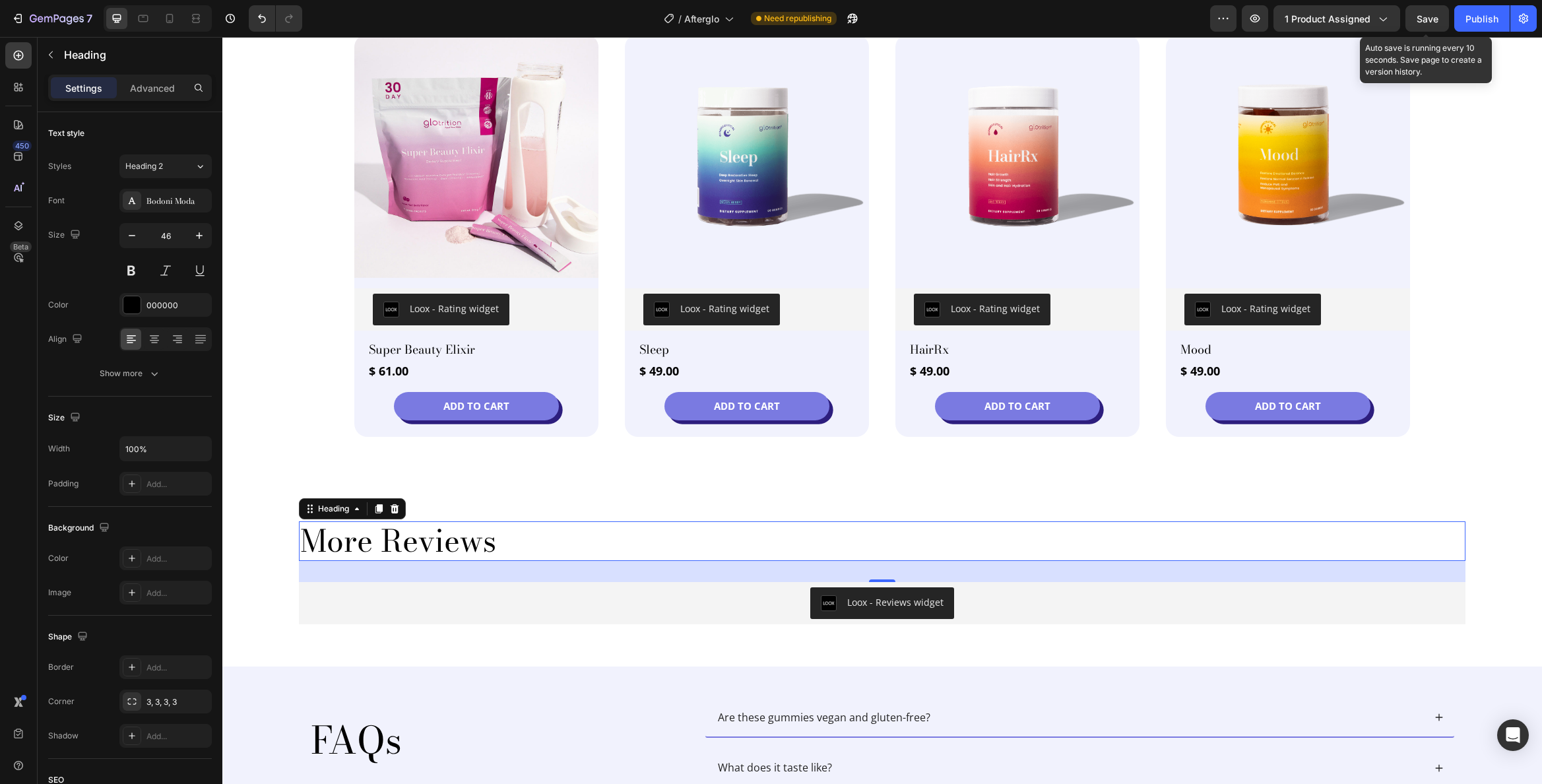
click at [1427, 16] on span "Save" at bounding box center [1428, 19] width 22 height 11
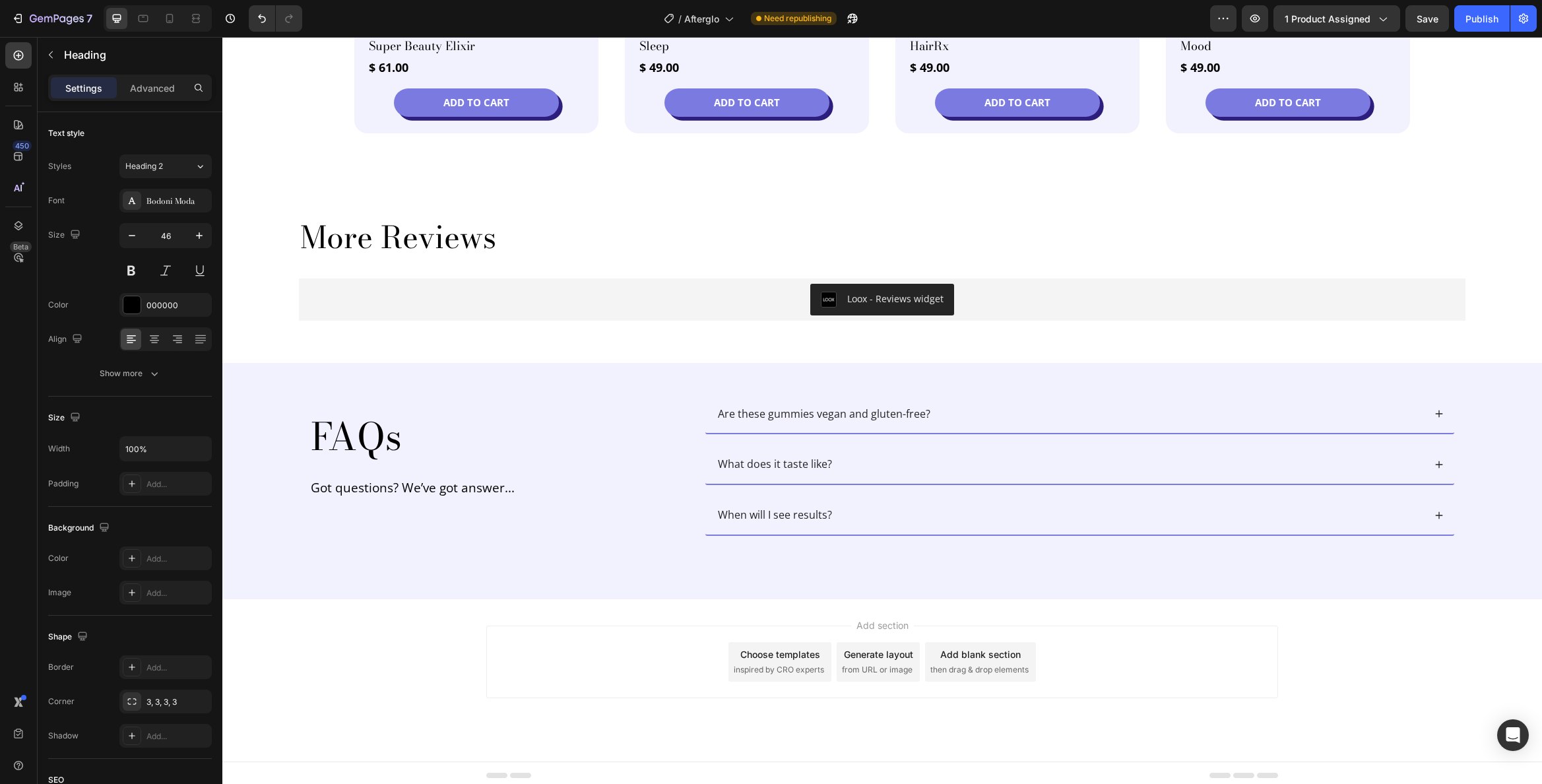
scroll to position [2742, 0]
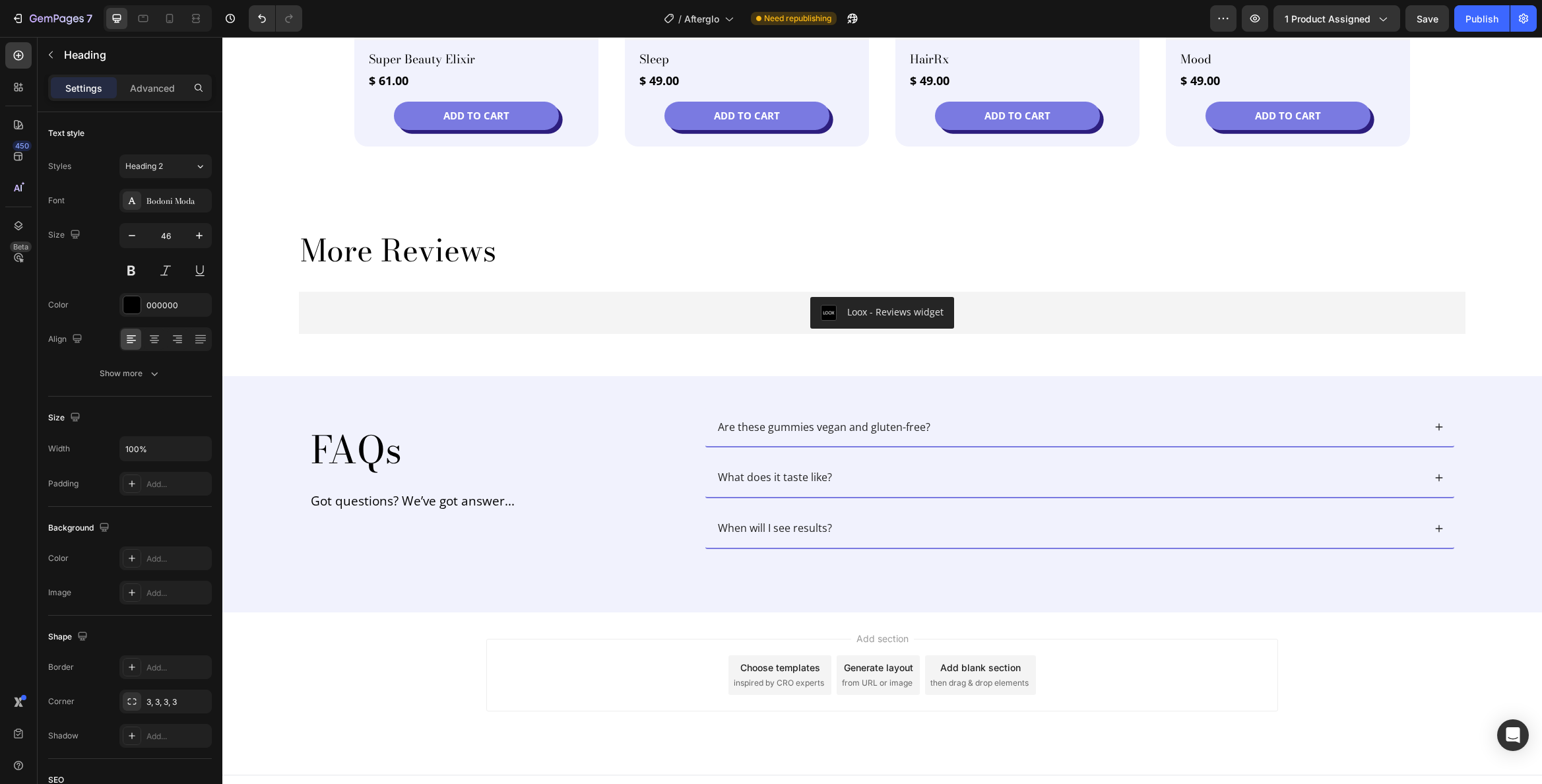
click at [459, 254] on h2 "More Reviews" at bounding box center [882, 251] width 1167 height 39
click at [359, 452] on h2 "FAQs" at bounding box center [497, 449] width 375 height 52
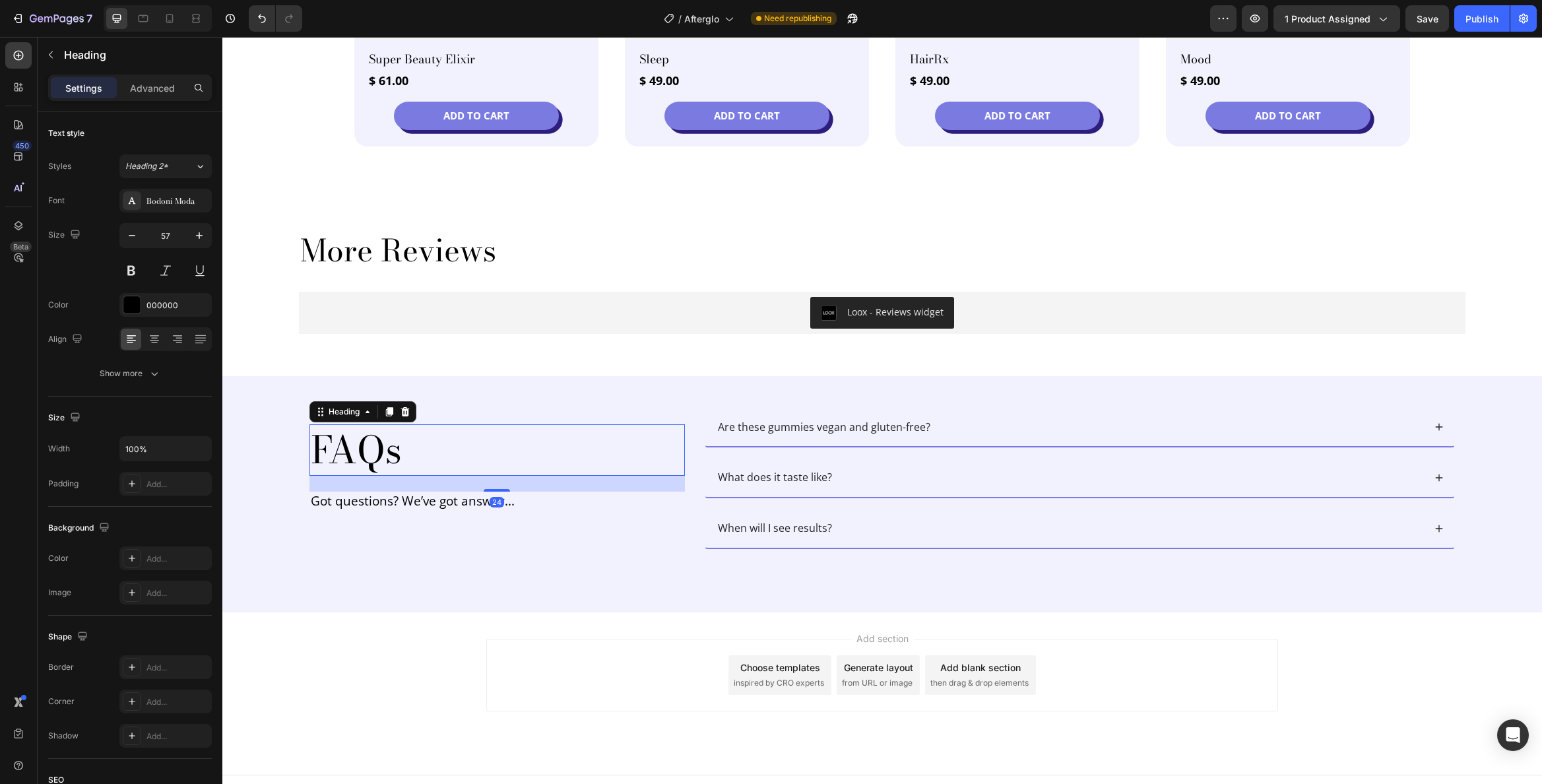
click at [359, 452] on h2 "FAQs" at bounding box center [497, 449] width 375 height 52
click at [359, 452] on p "FAQs" at bounding box center [498, 449] width 373 height 49
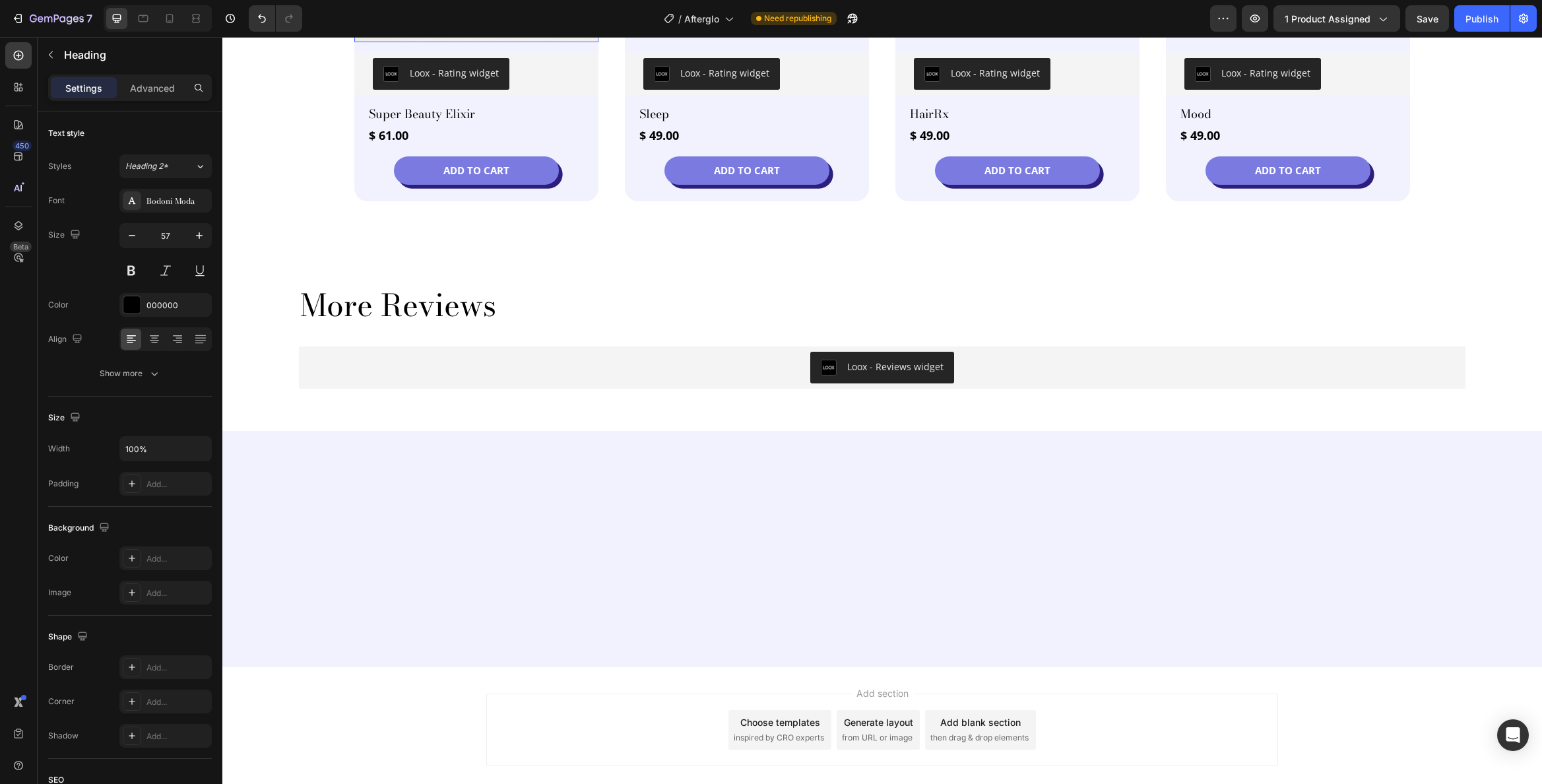
type input "16"
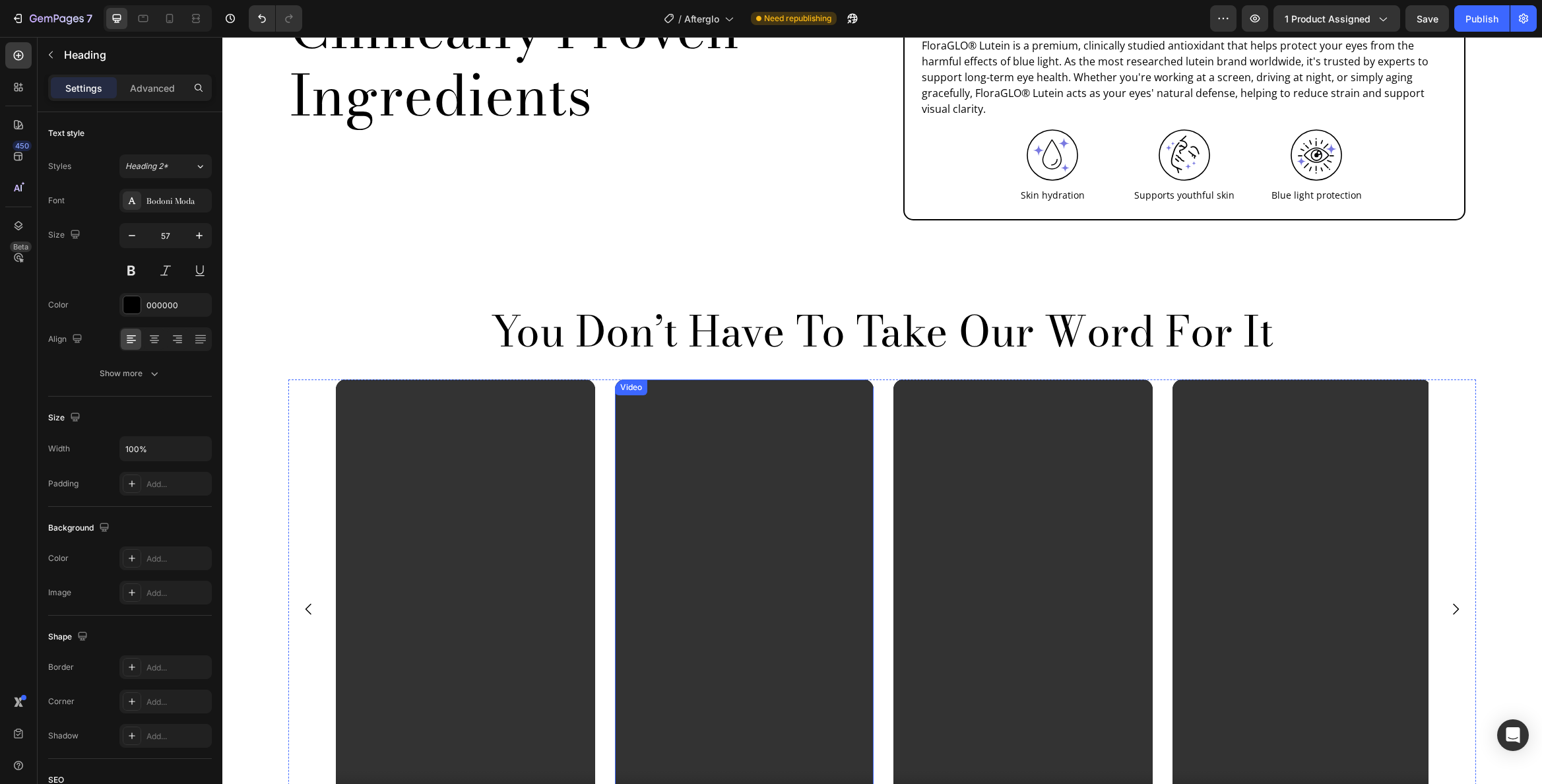
scroll to position [1534, 0]
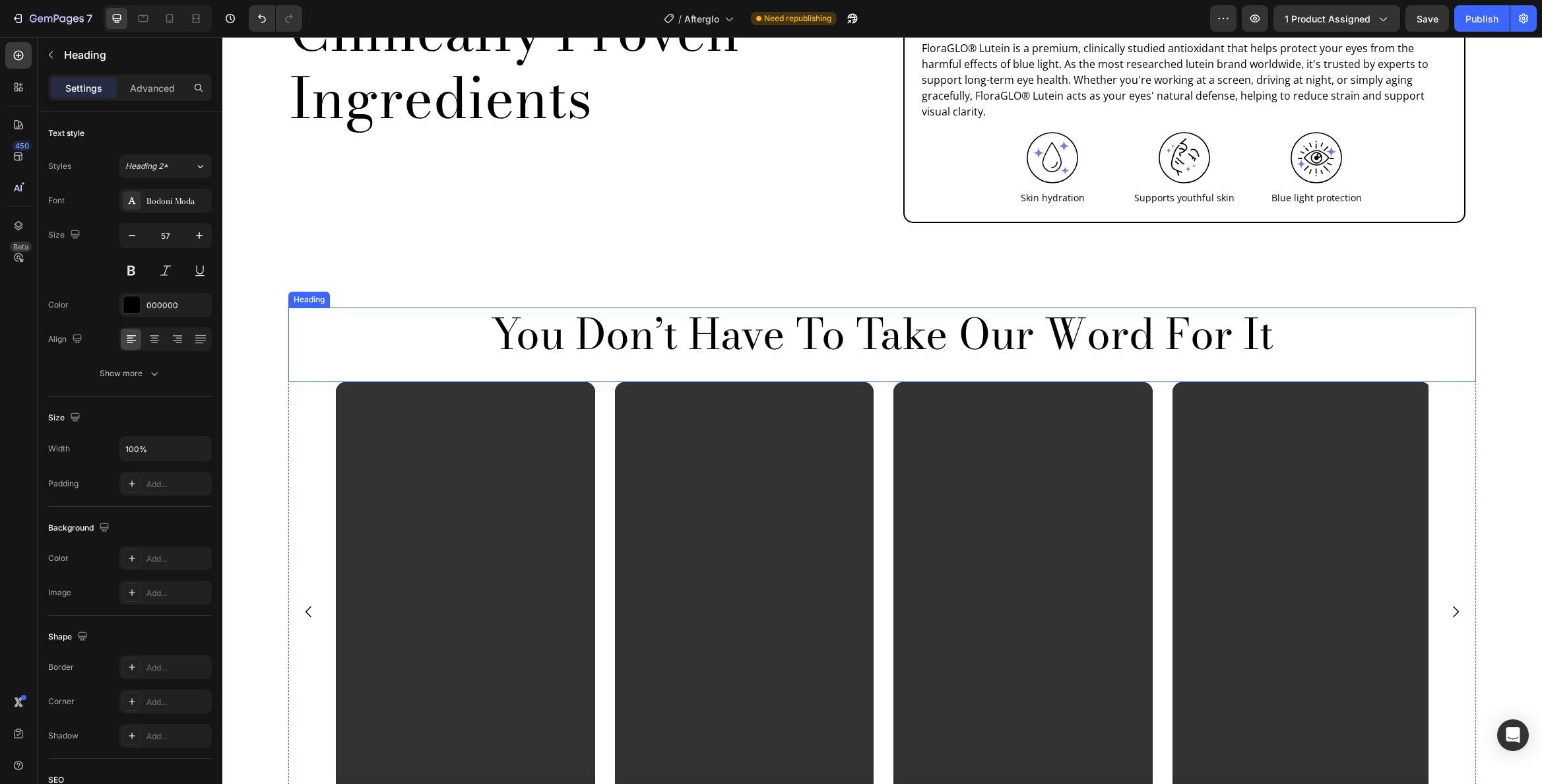
click at [783, 309] on p "You Don’t Have To Take Our Word For It" at bounding box center [883, 335] width 1185 height 51
click at [765, 309] on p "You Don’t Have To Take Our Word For It" at bounding box center [883, 335] width 1185 height 51
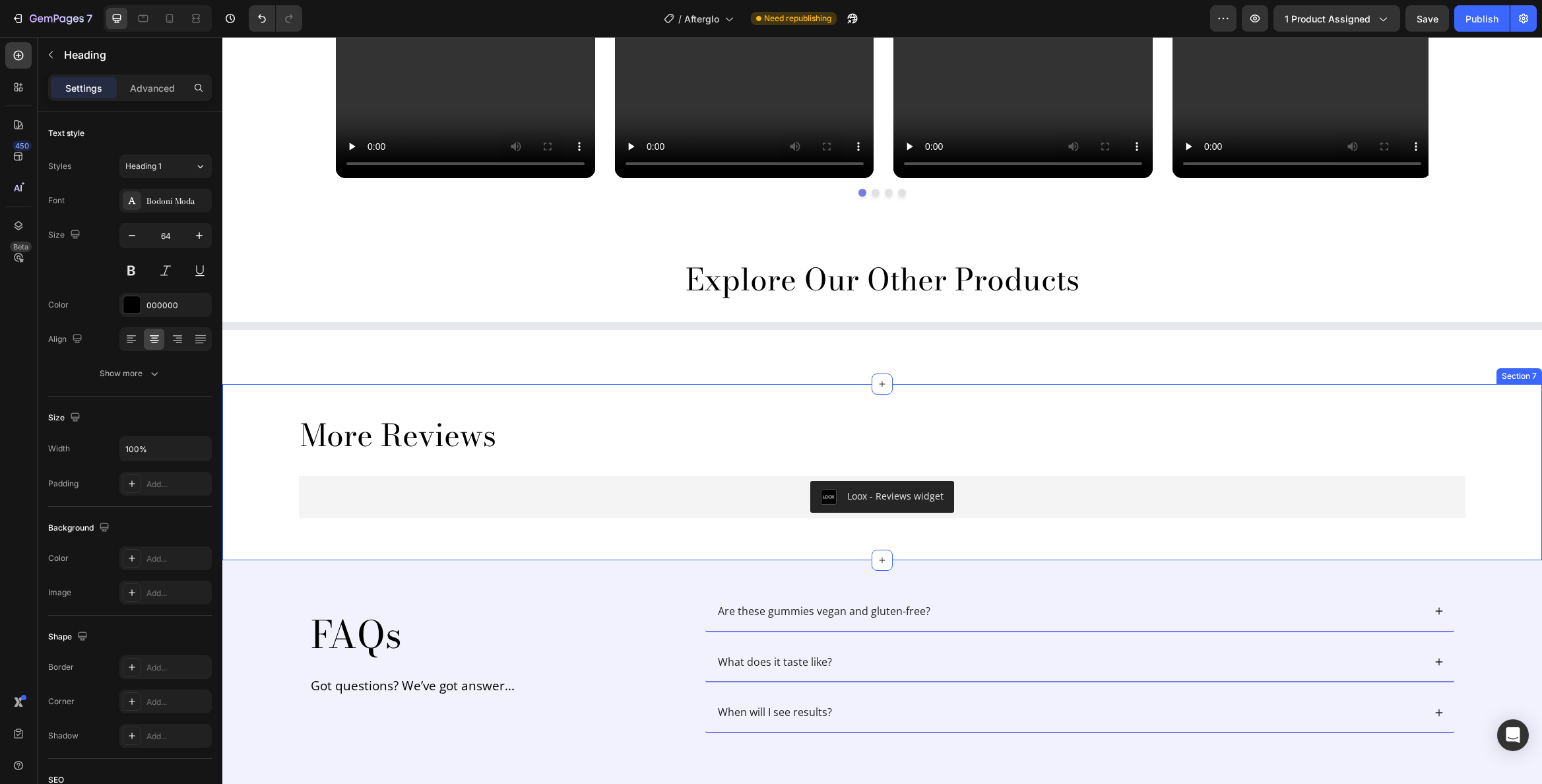
scroll to position [2368, 0]
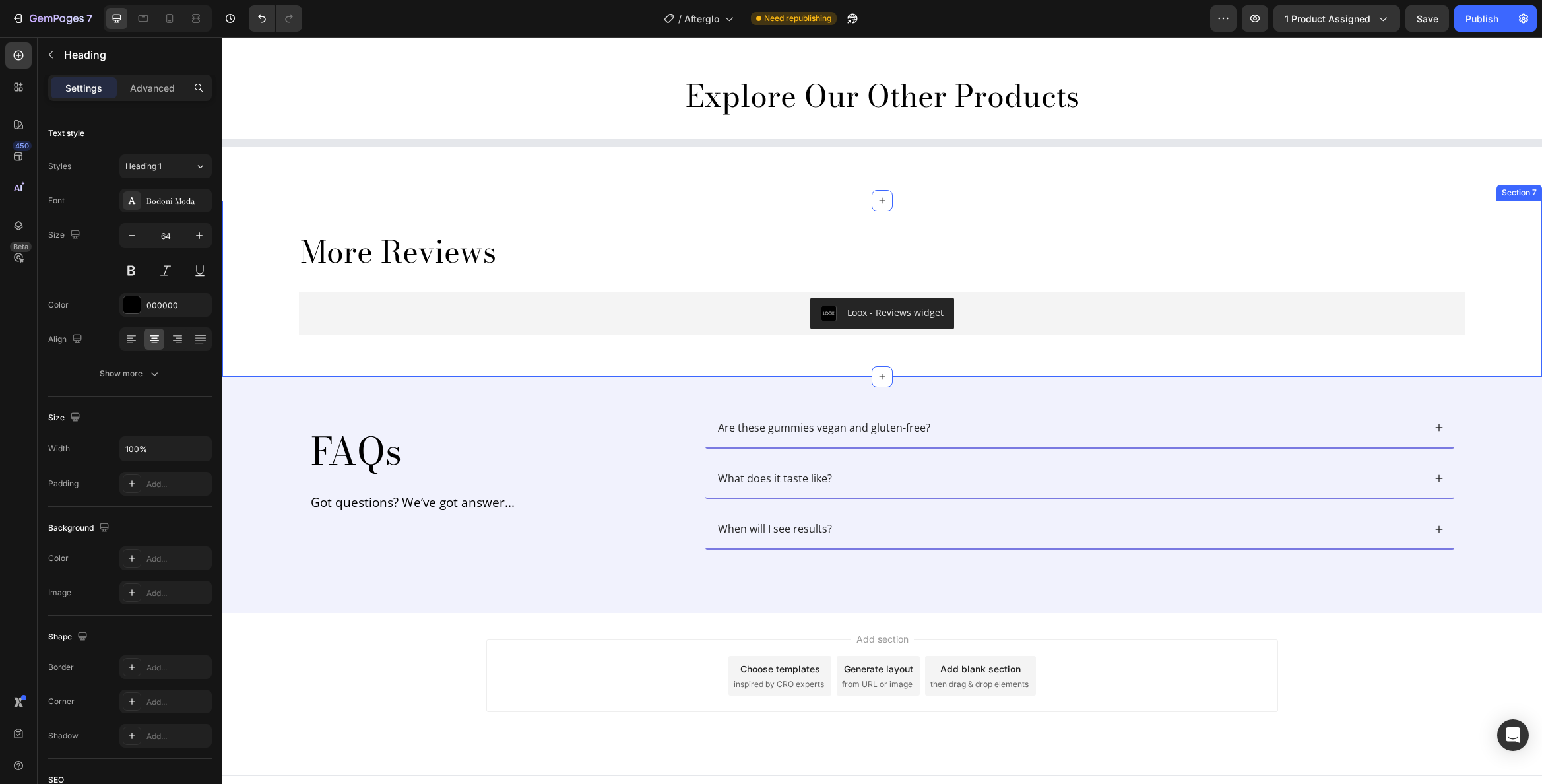
type input "16"
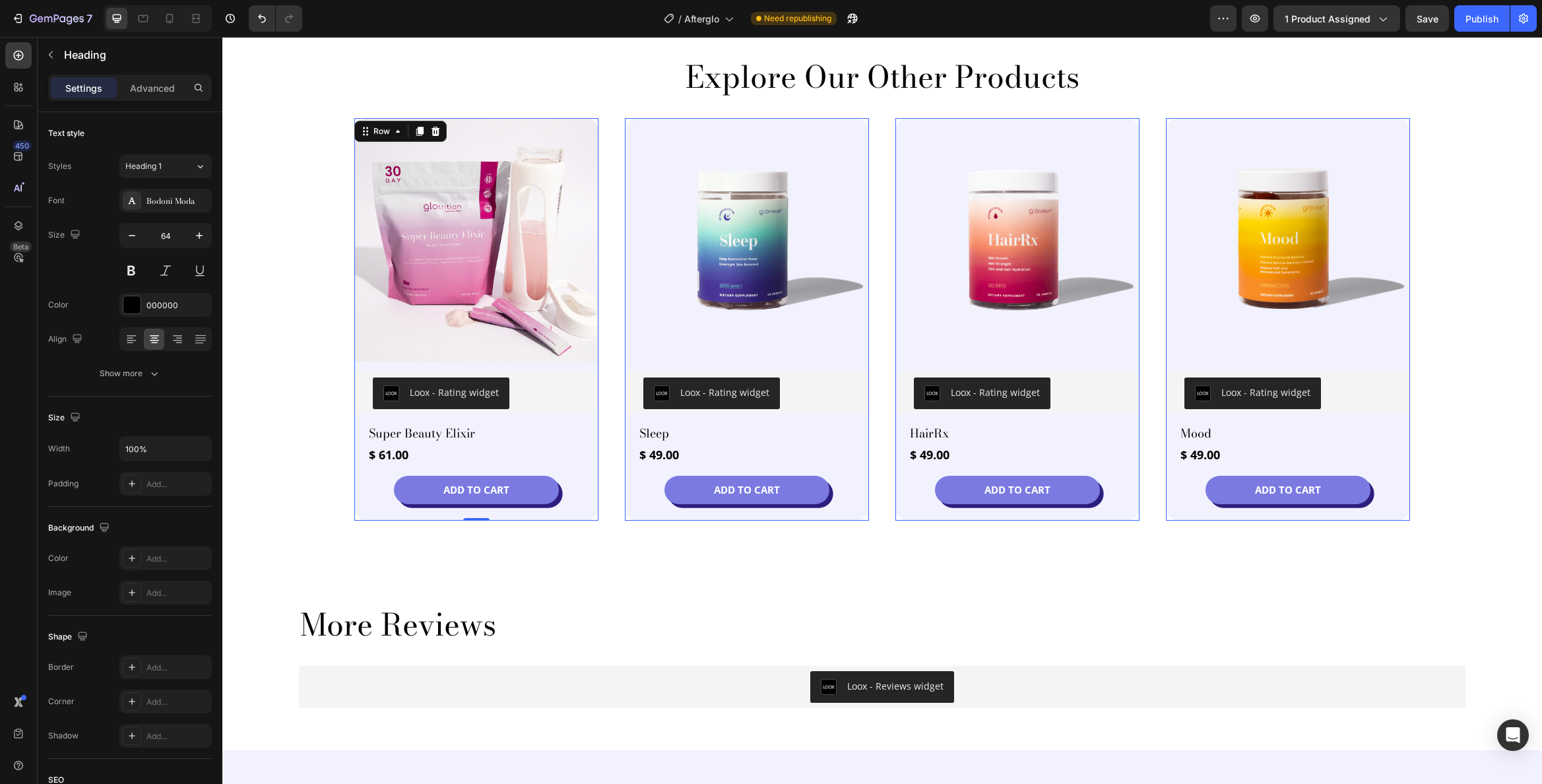
click at [374, 442] on div "(P) Images Row Loox - Rating widget Loox Super Beauty Elixir (P) Title $ 61.00 …" at bounding box center [476, 315] width 244 height 393
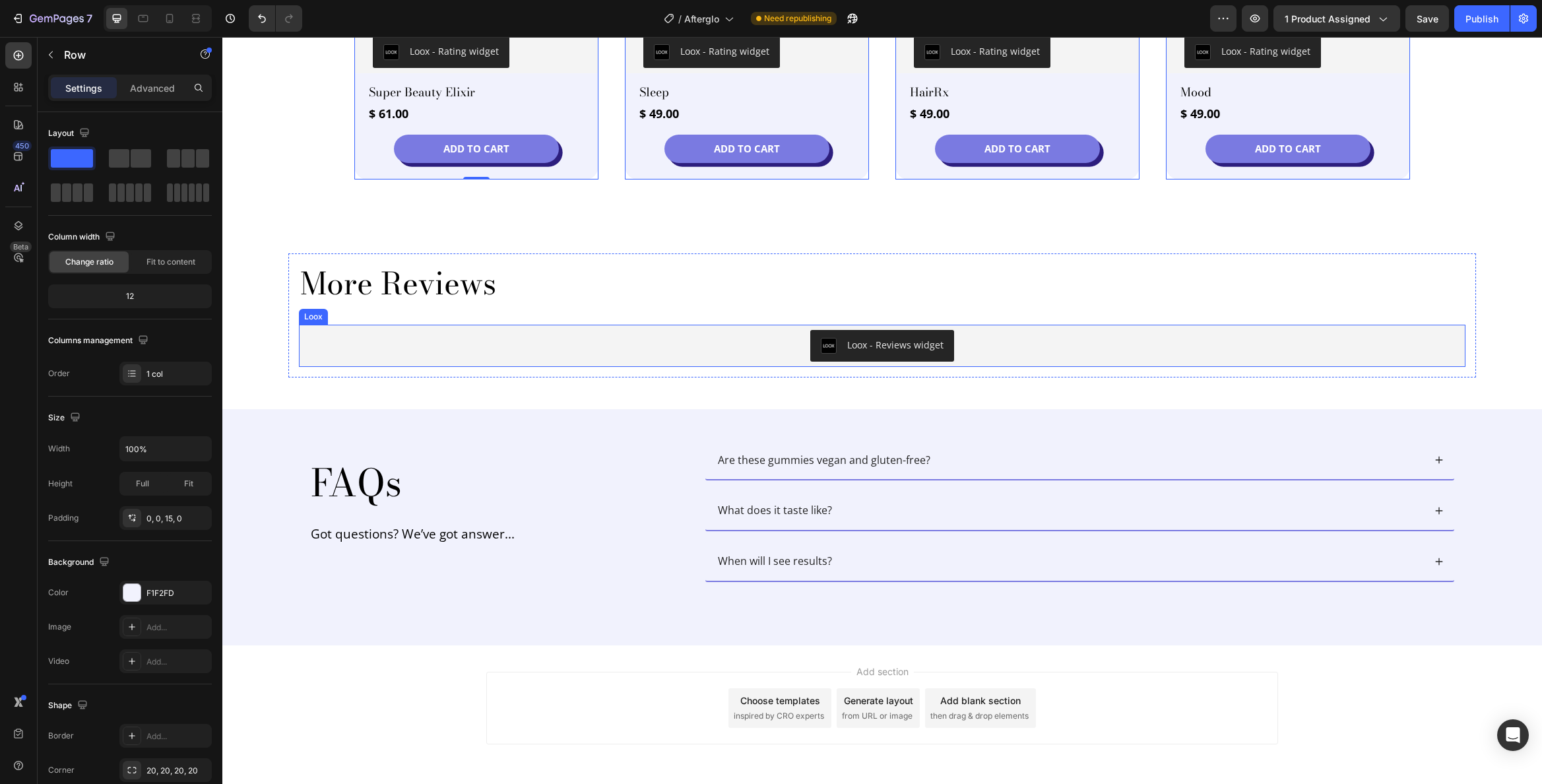
scroll to position [2761, 0]
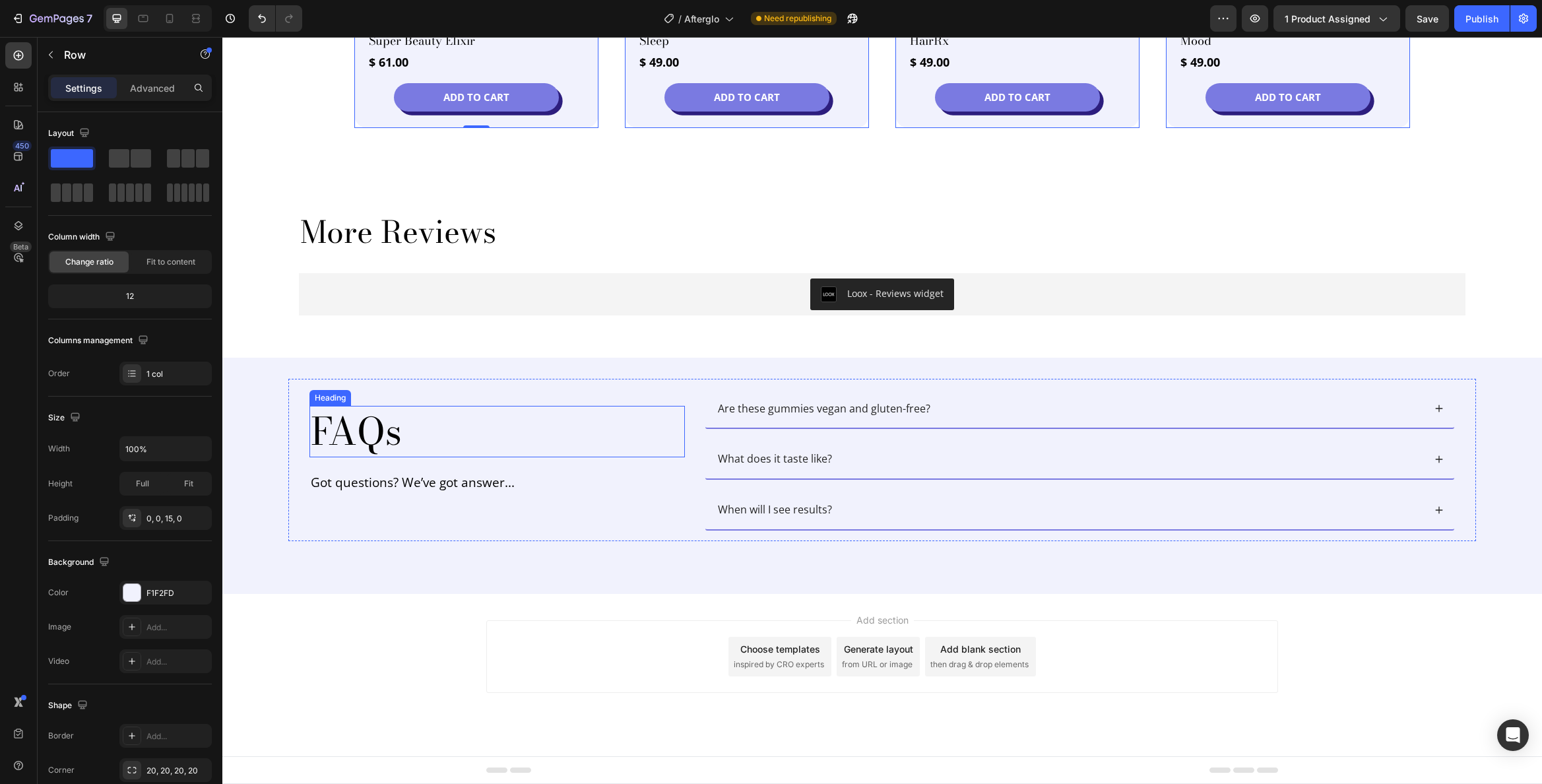
click at [359, 429] on h2 "FAQs" at bounding box center [497, 432] width 375 height 52
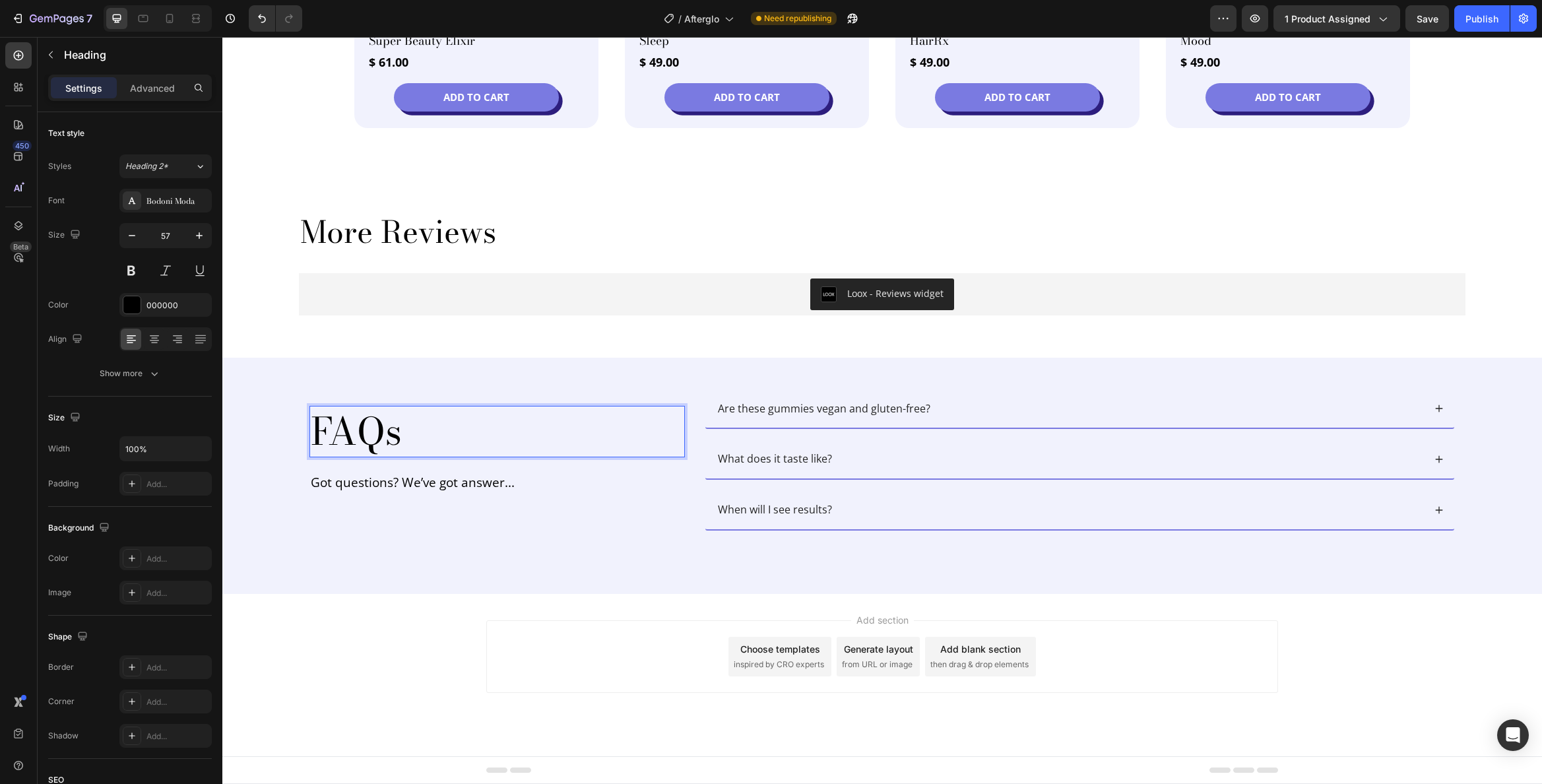
click at [359, 429] on h2 "FAQs" at bounding box center [497, 432] width 375 height 52
click at [359, 429] on p "FAQs" at bounding box center [498, 431] width 373 height 49
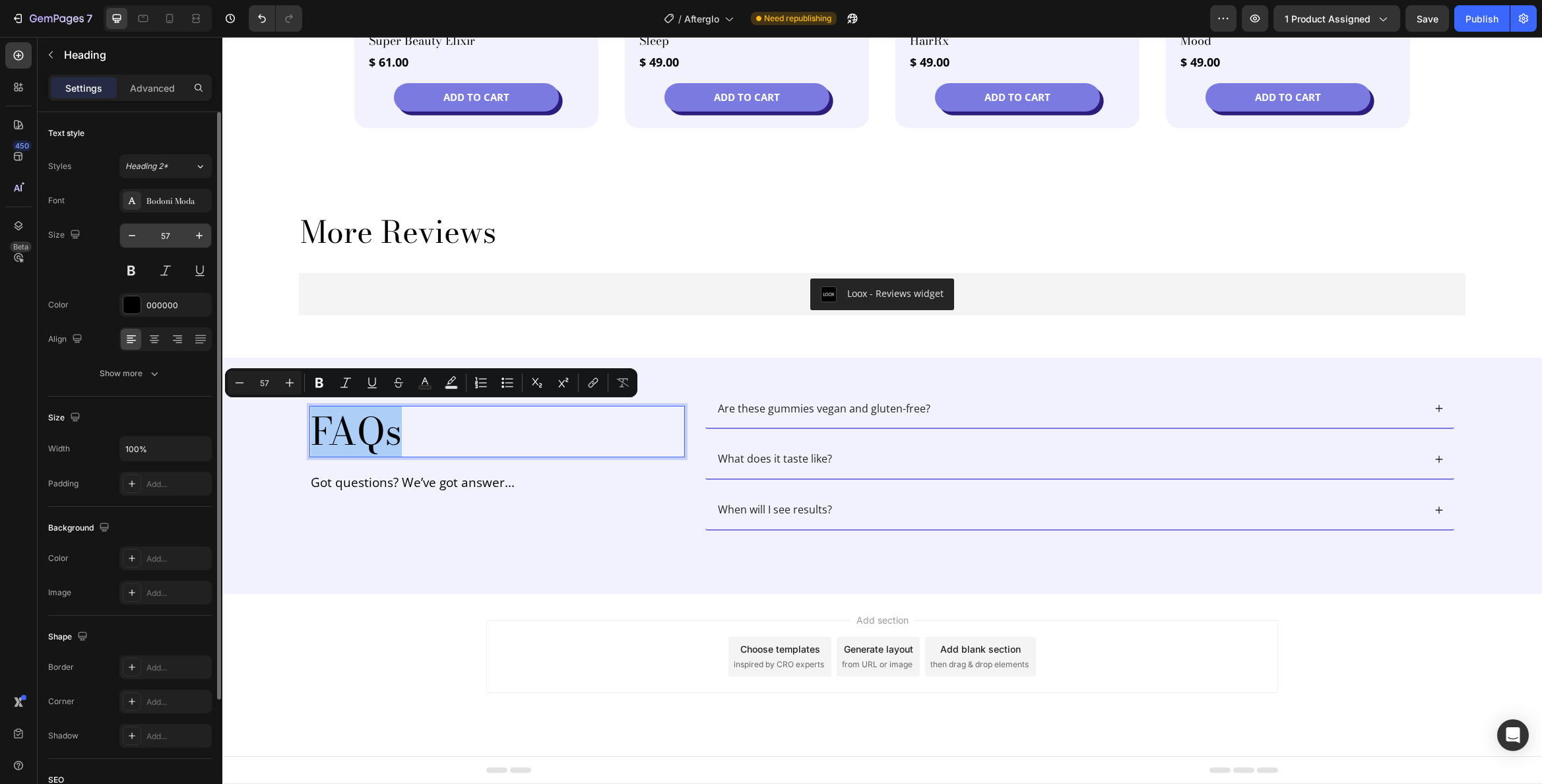
click at [167, 229] on input "57" at bounding box center [165, 235] width 43 height 24
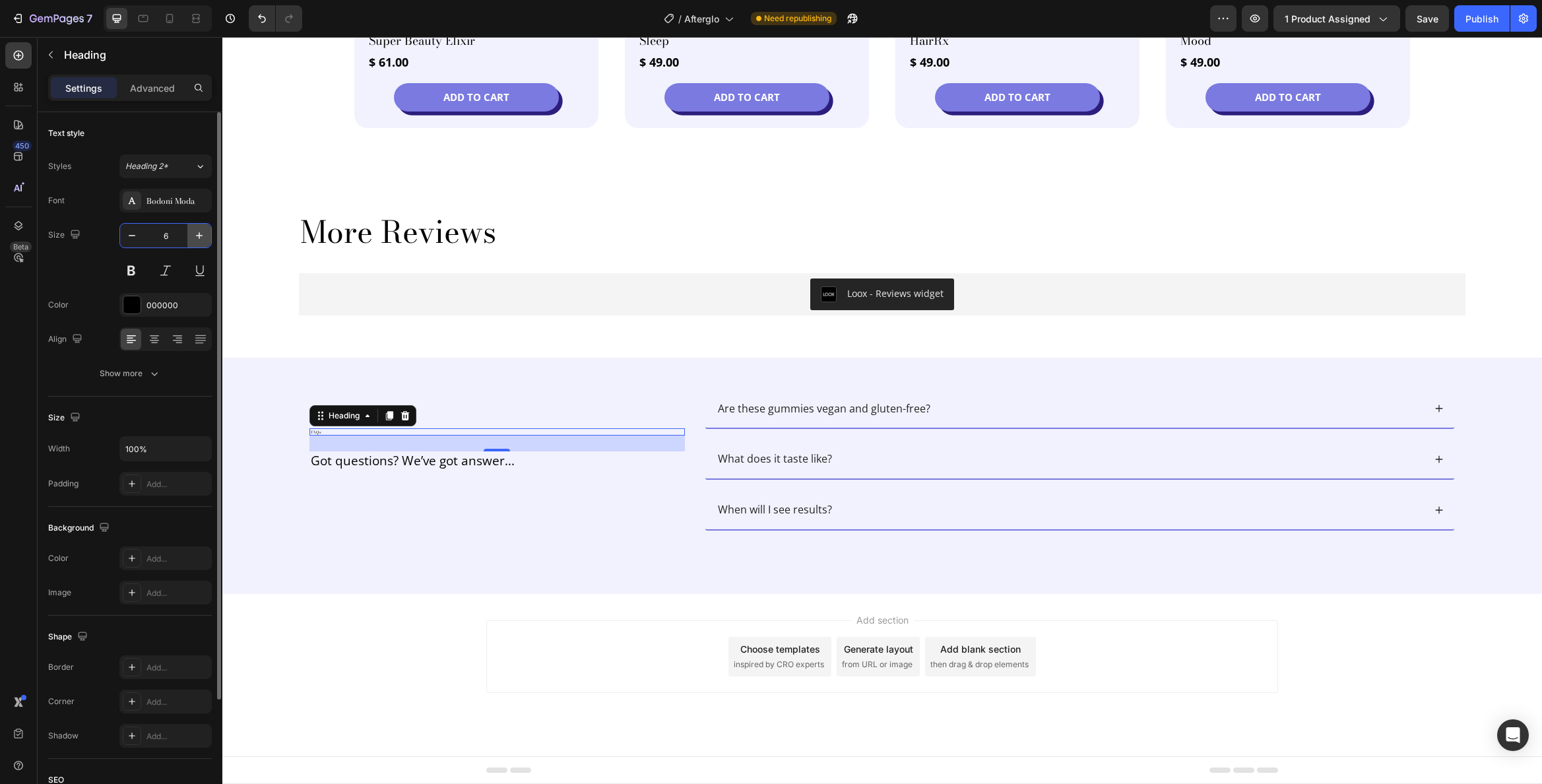
type input "64"
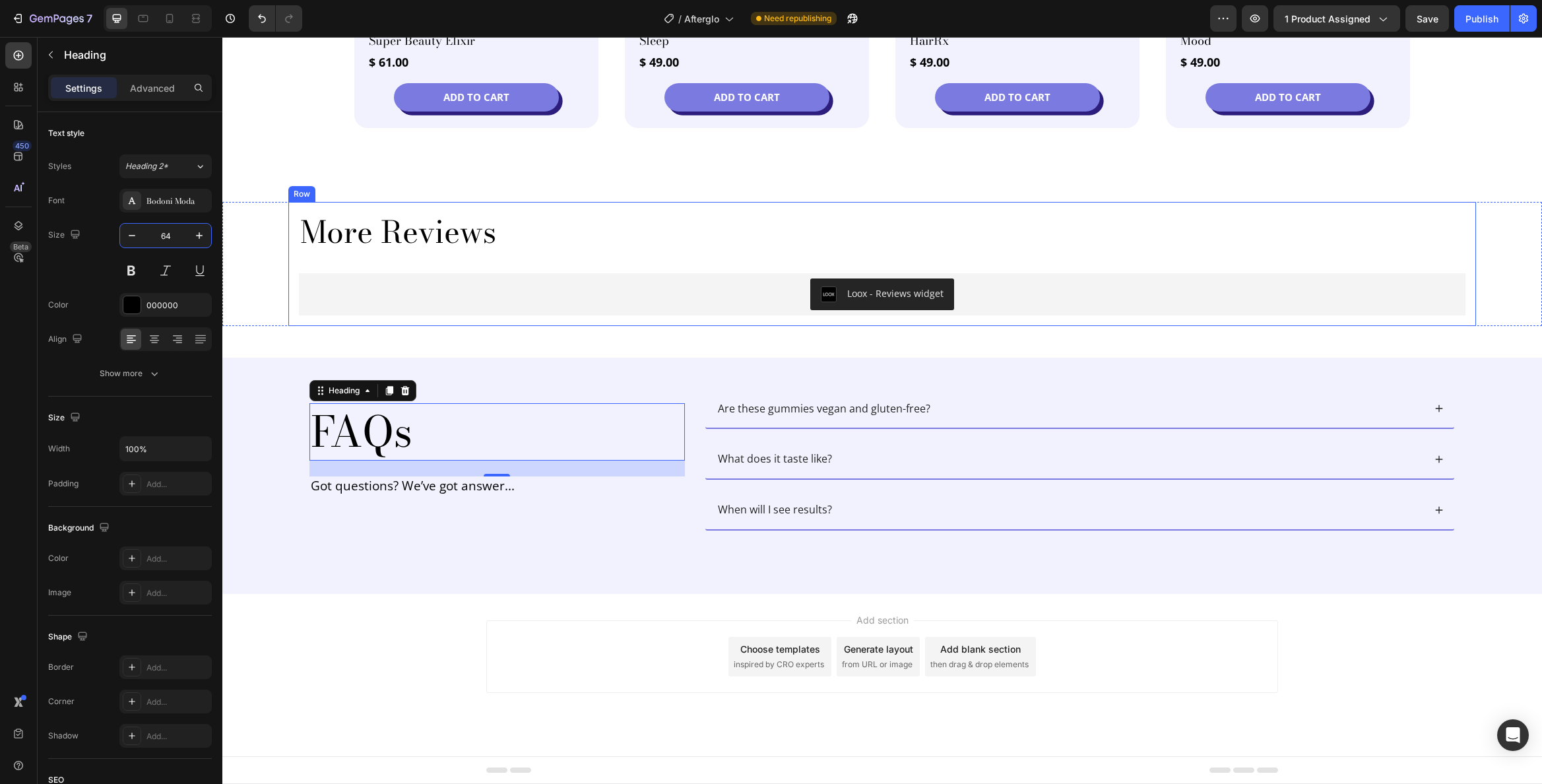
click at [447, 234] on h2 "More Reviews" at bounding box center [882, 232] width 1167 height 39
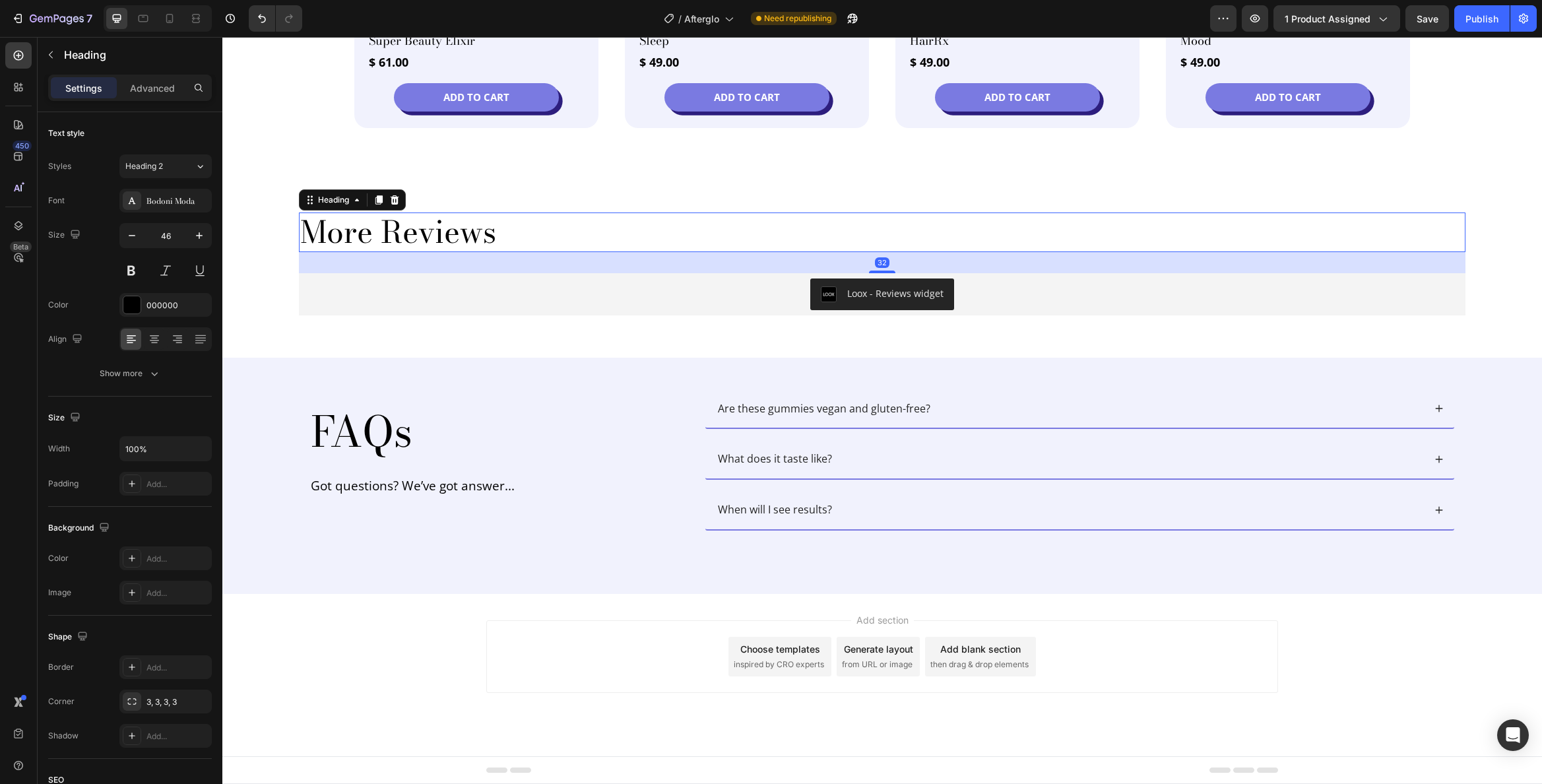
click at [447, 234] on h2 "More Reviews" at bounding box center [882, 232] width 1167 height 39
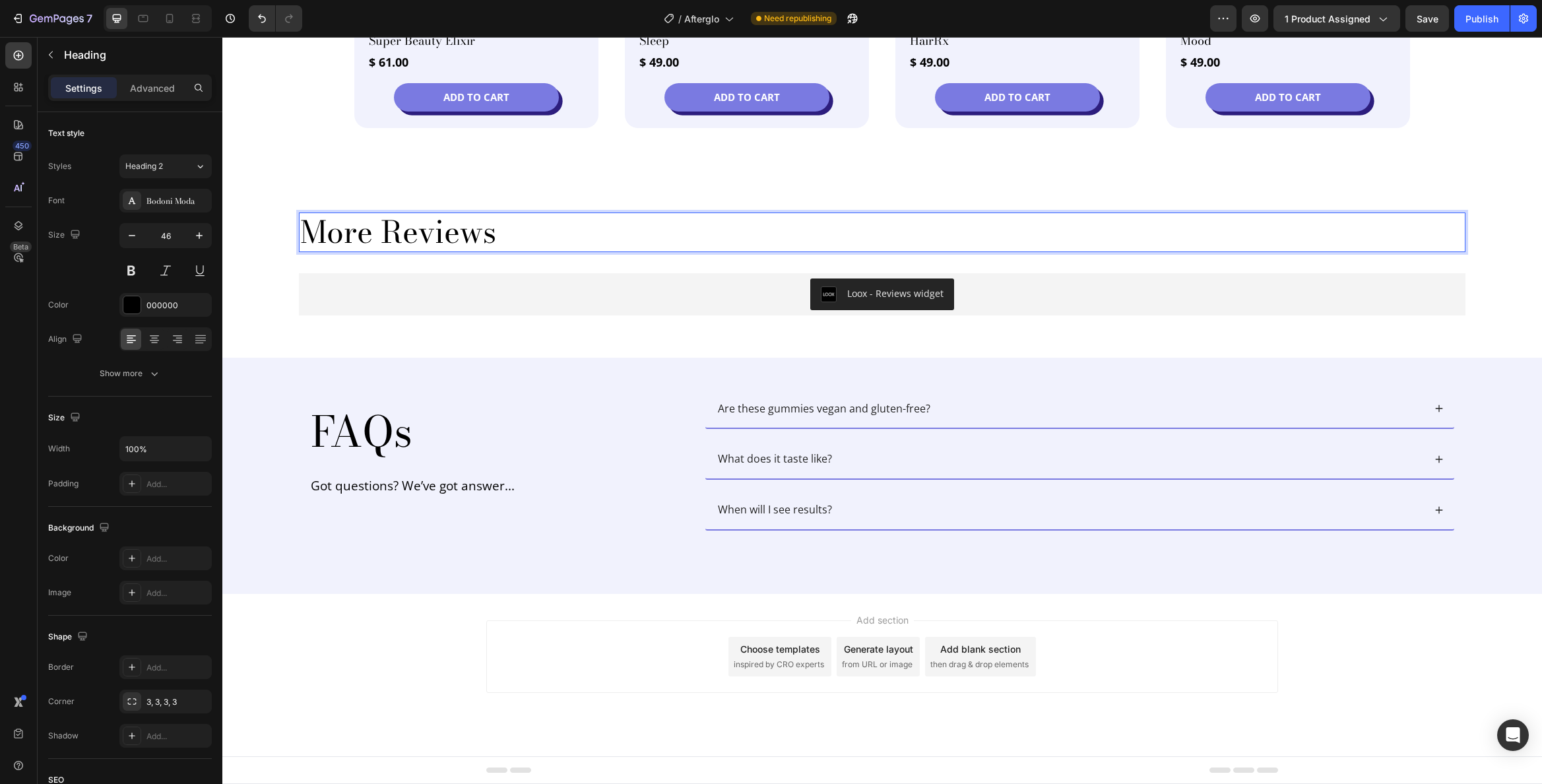
click at [447, 234] on p "More Reviews" at bounding box center [882, 232] width 1164 height 36
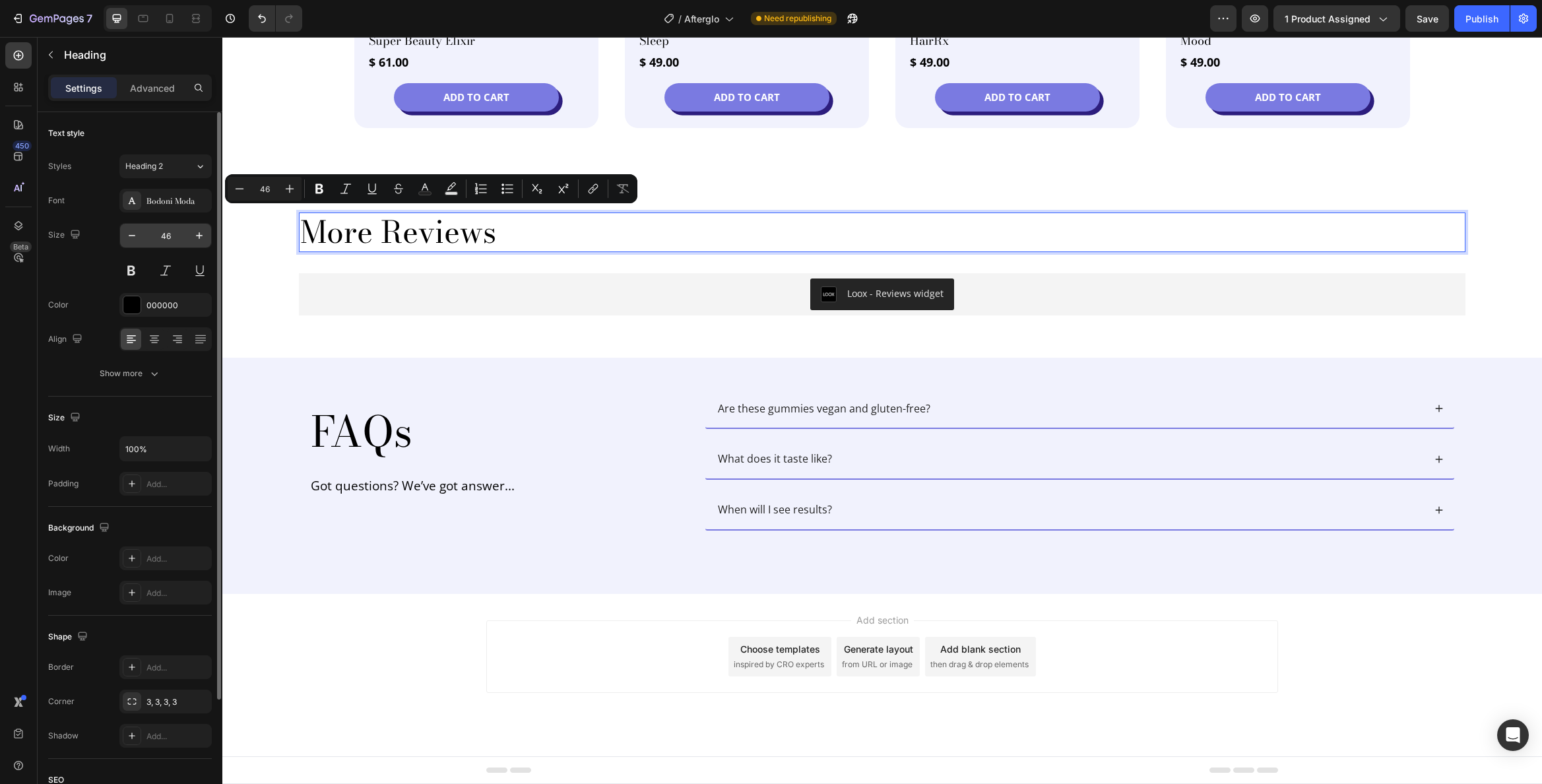
click at [163, 238] on input "46" at bounding box center [165, 235] width 43 height 24
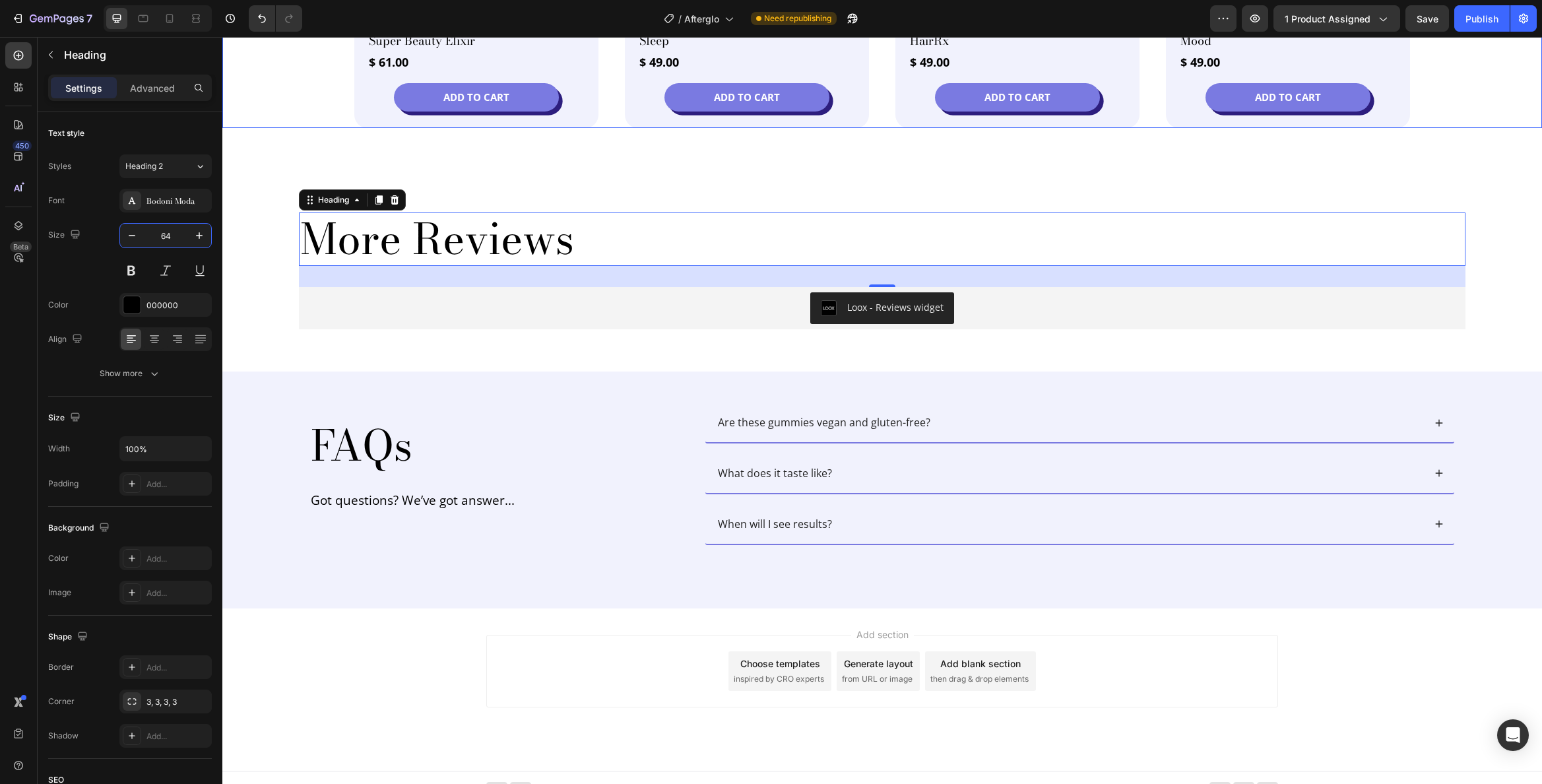
type input "64"
click at [1433, 24] on div "Save" at bounding box center [1428, 19] width 22 height 14
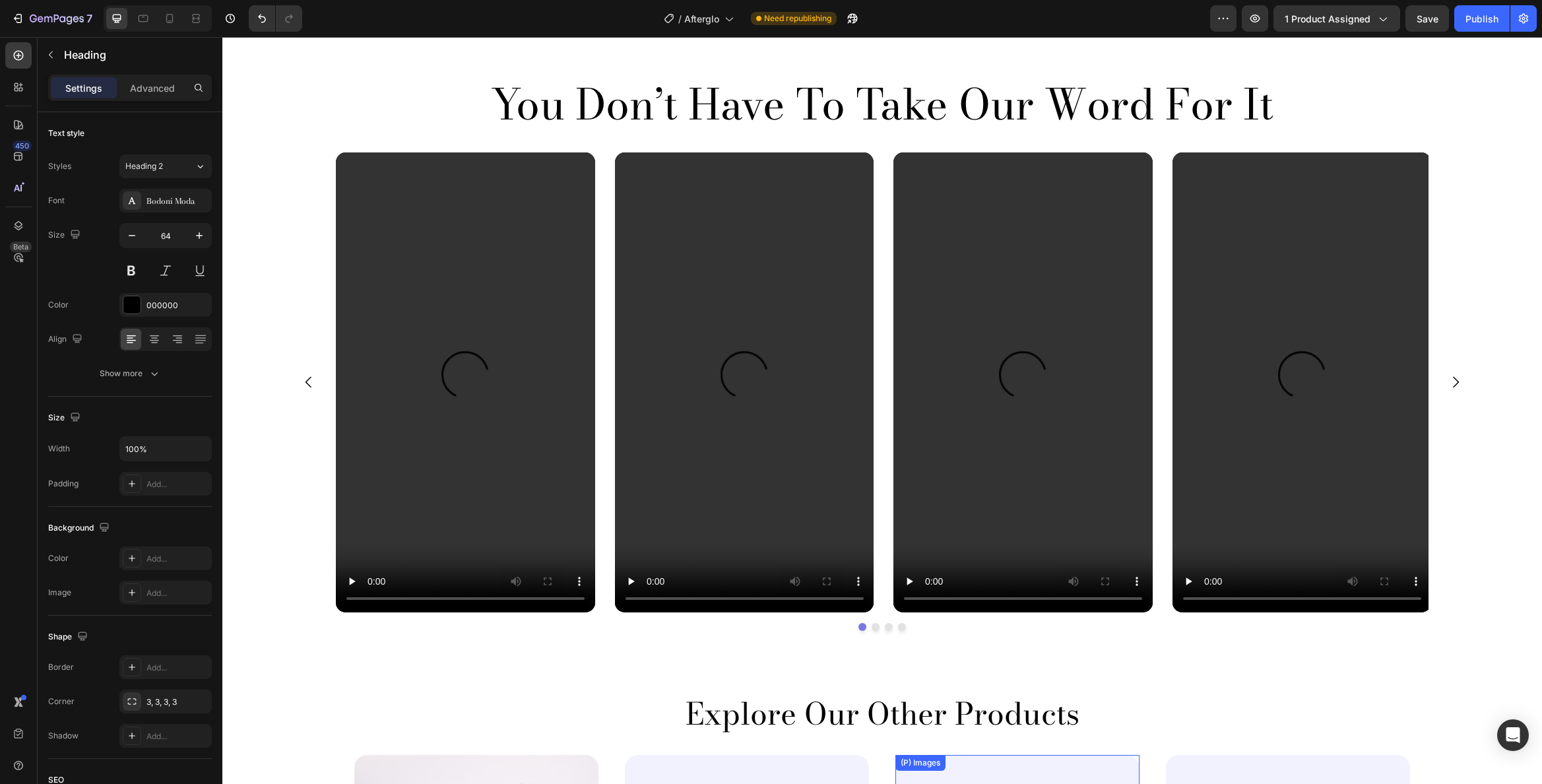
scroll to position [1461, 0]
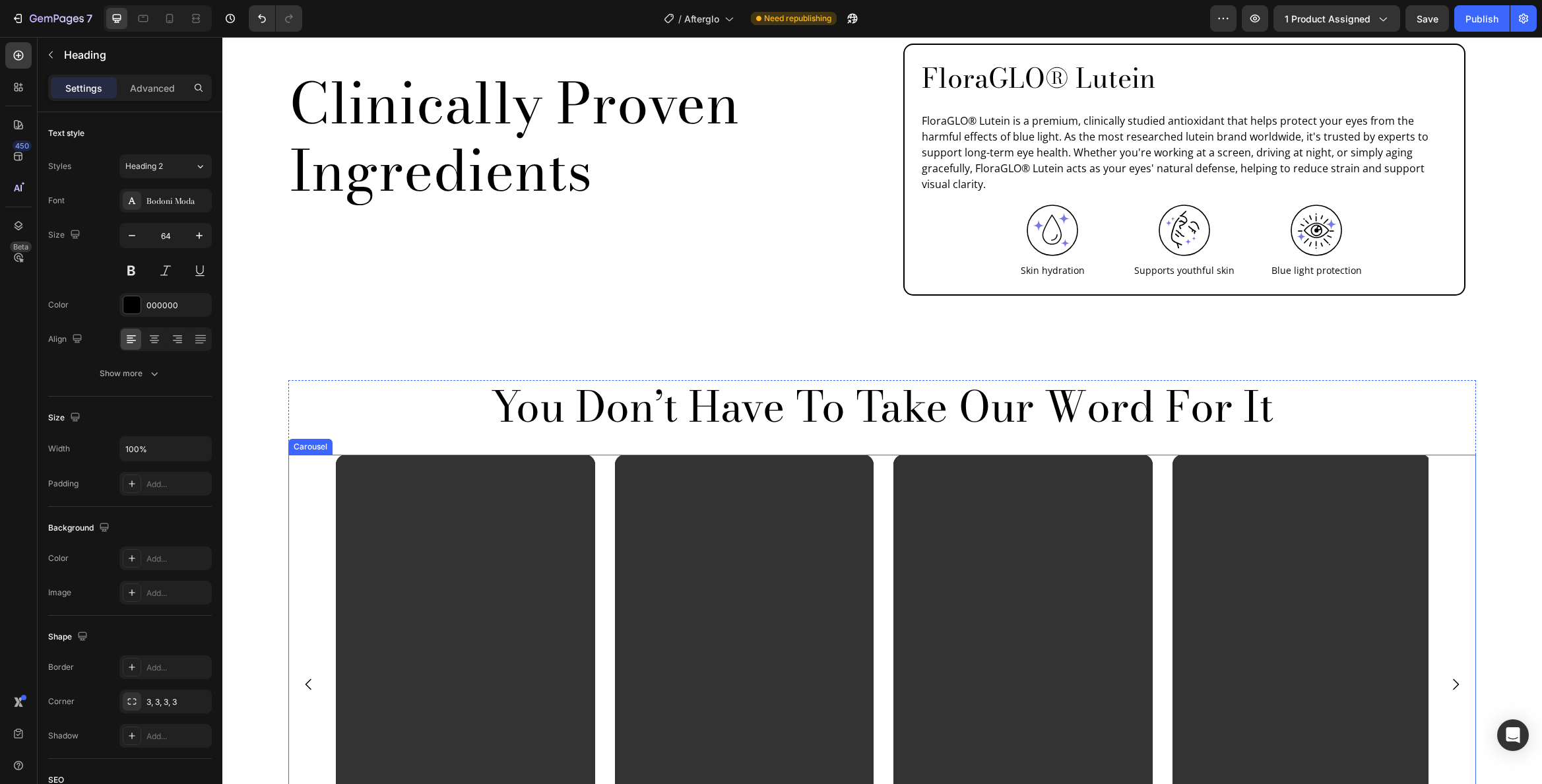
click at [1450, 454] on div "Video Video Video Video" at bounding box center [883, 684] width 1188 height 460
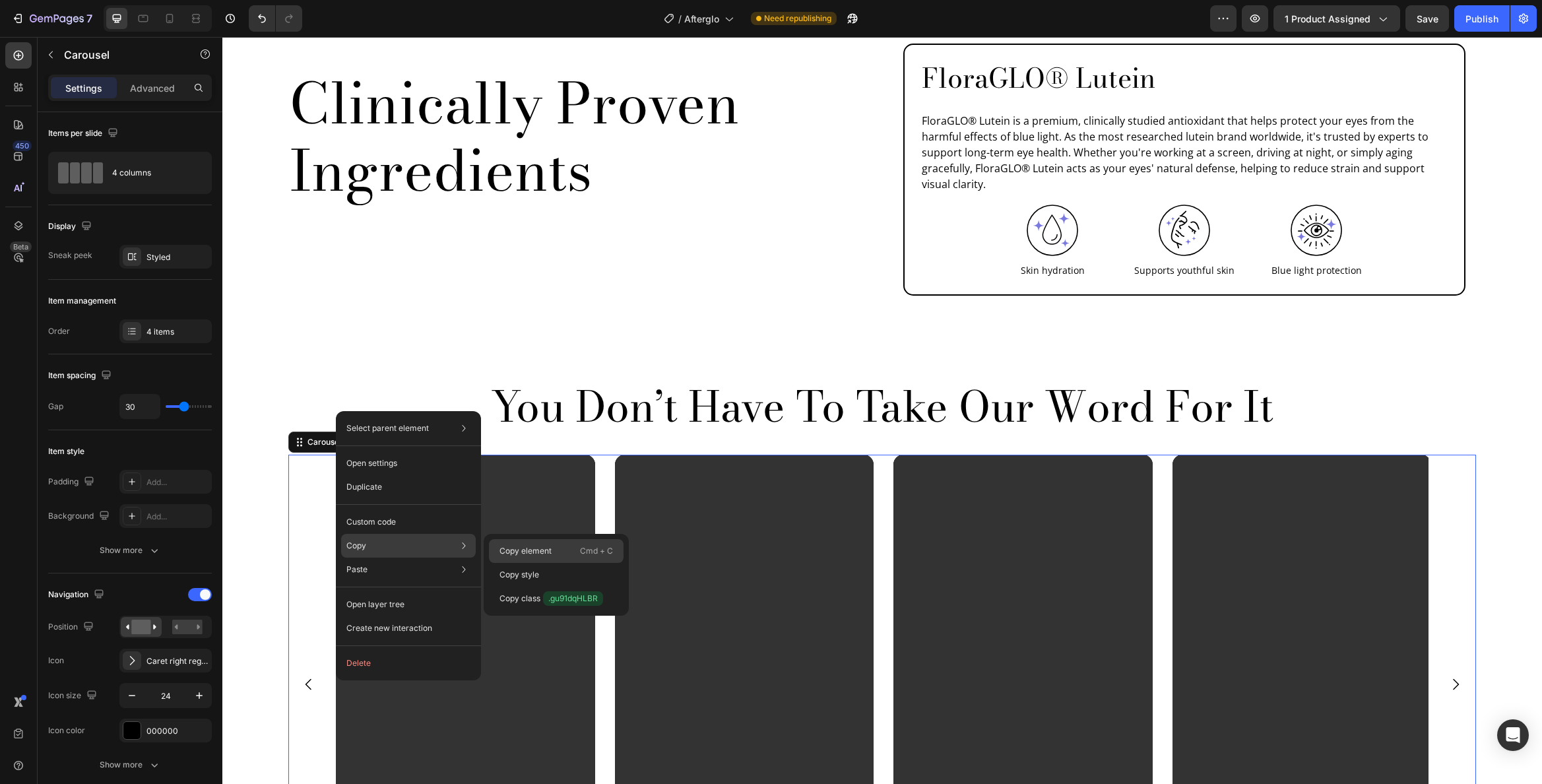
click at [549, 546] on p "Copy element" at bounding box center [526, 551] width 52 height 12
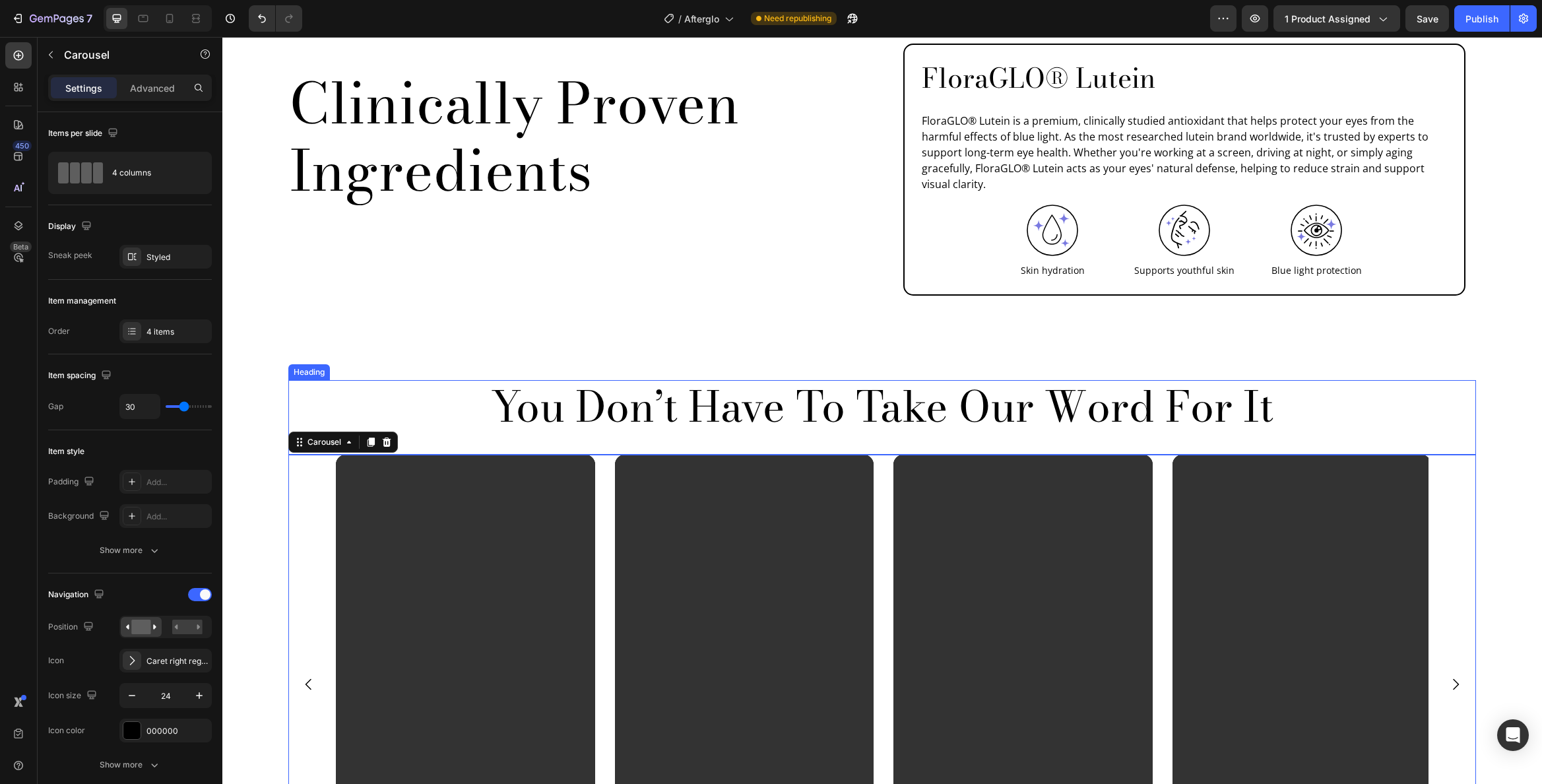
click at [855, 386] on p "You Don’t Have To Take Our Word For It" at bounding box center [883, 407] width 1185 height 51
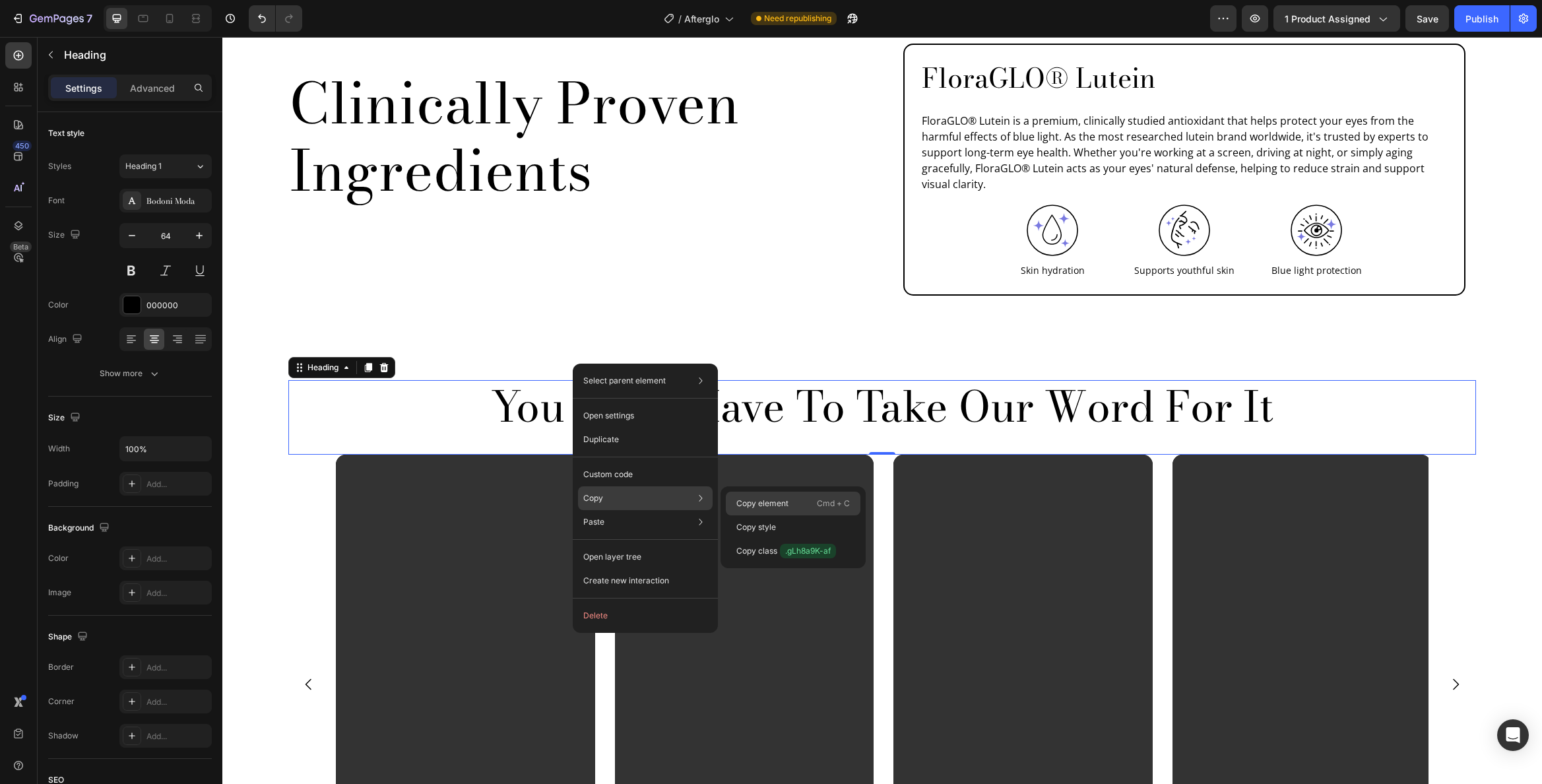
click at [783, 498] on p "Copy element" at bounding box center [763, 503] width 52 height 12
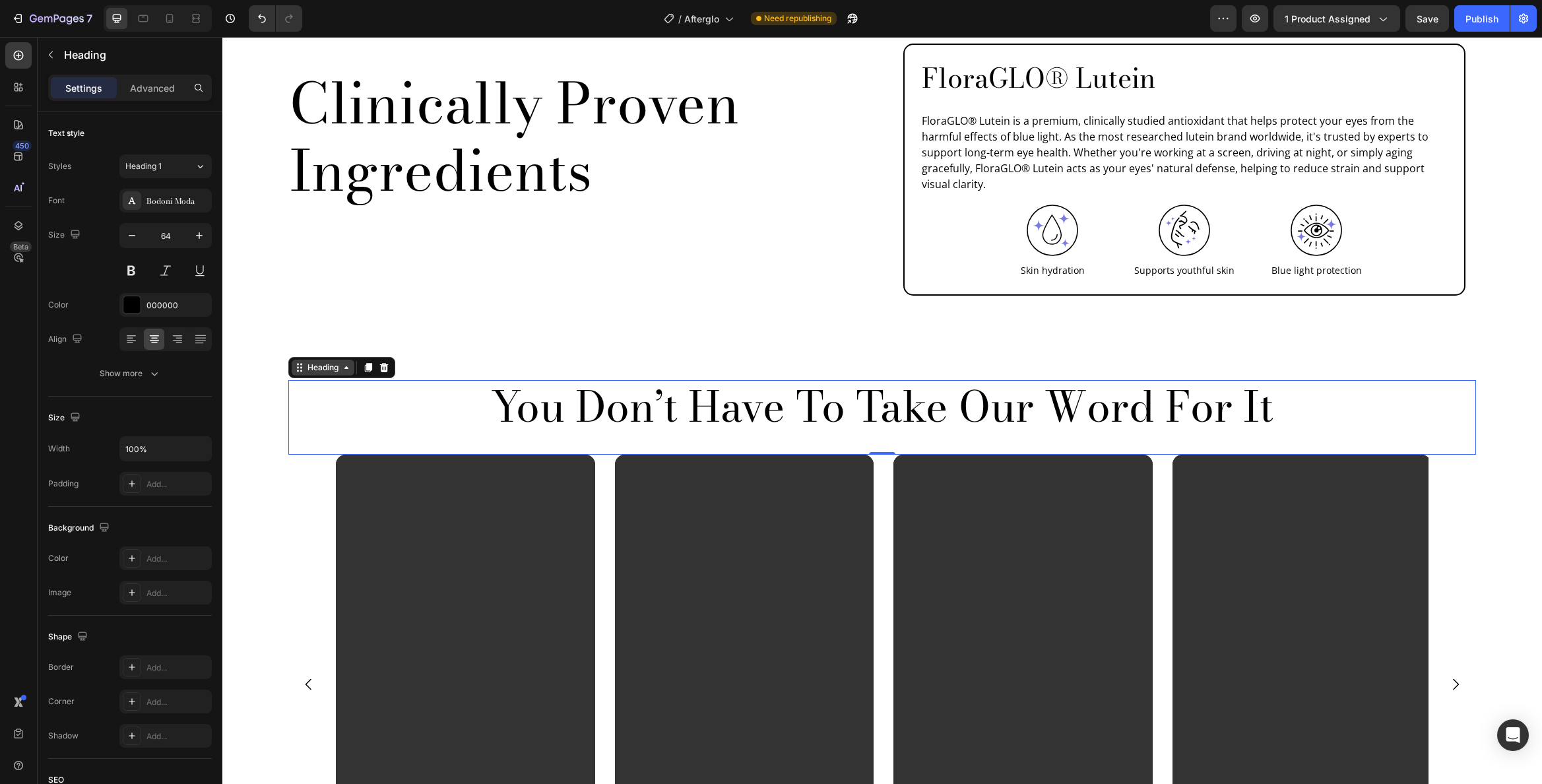
click at [326, 361] on div "Heading" at bounding box center [323, 367] width 36 height 12
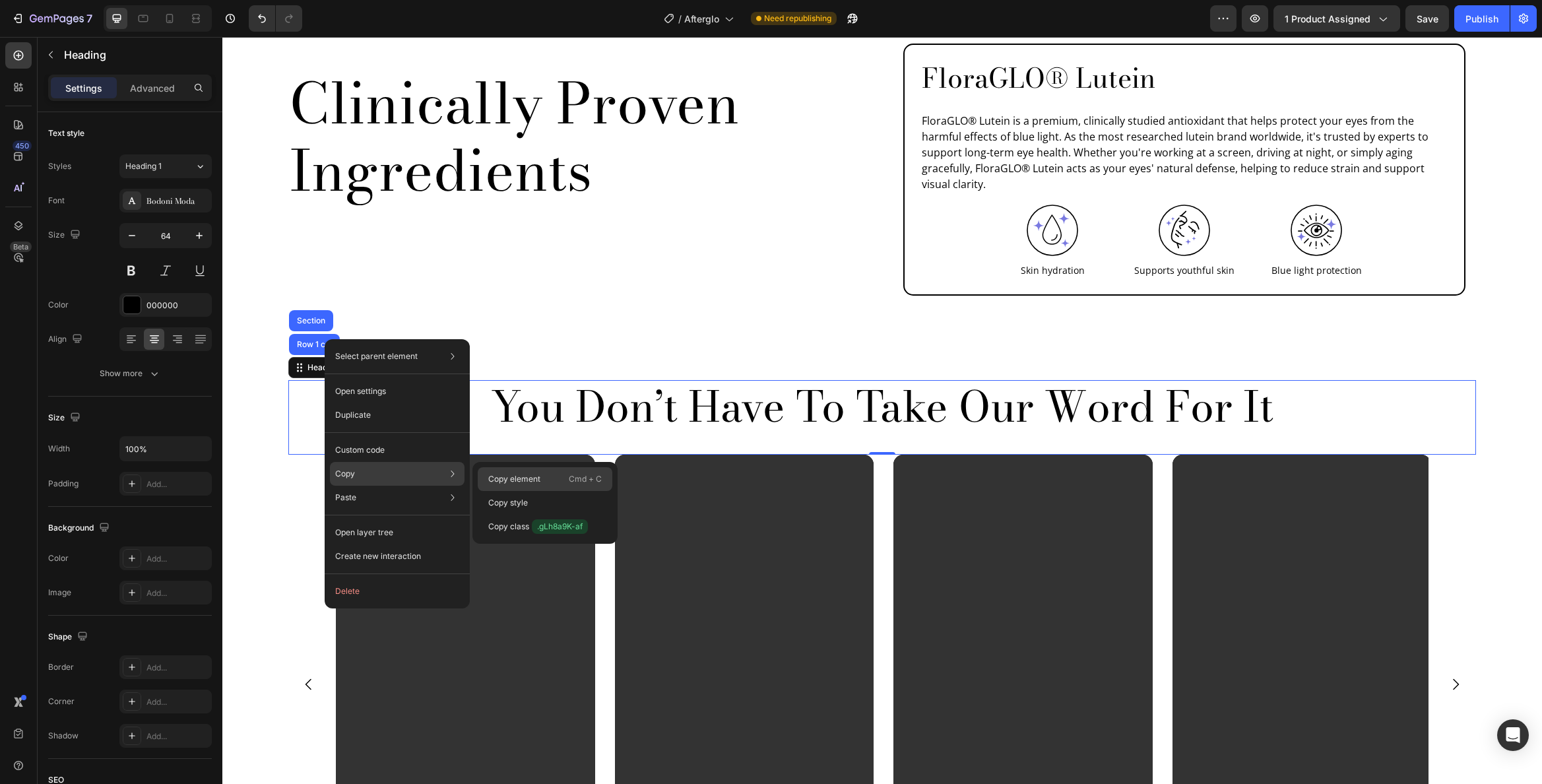
click at [536, 476] on p "Copy element" at bounding box center [514, 478] width 52 height 12
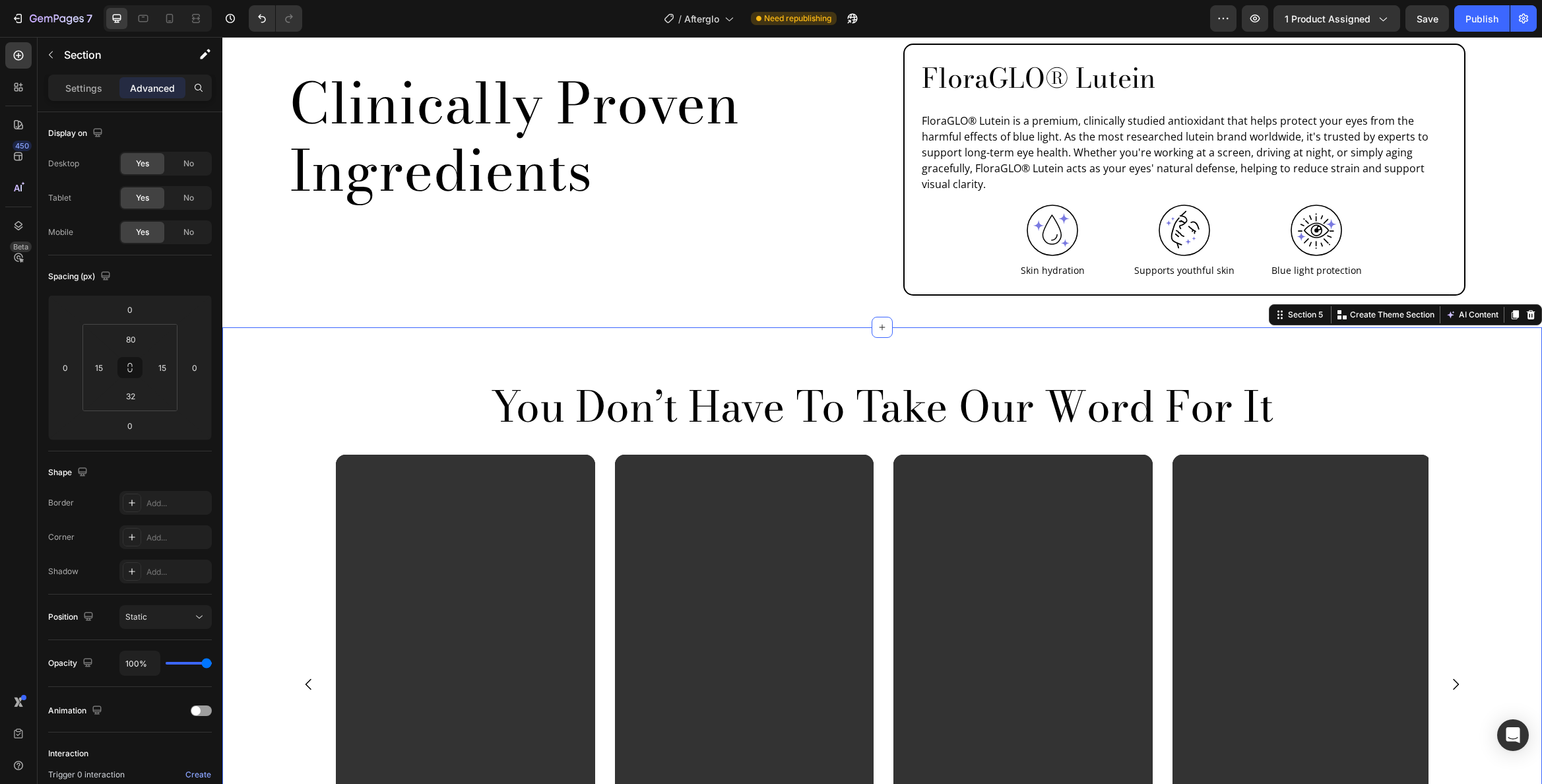
click at [276, 455] on div "You Don’t Have To Take Our Word For It Heading Video Video Video Video Carousel…" at bounding box center [882, 667] width 1300 height 575
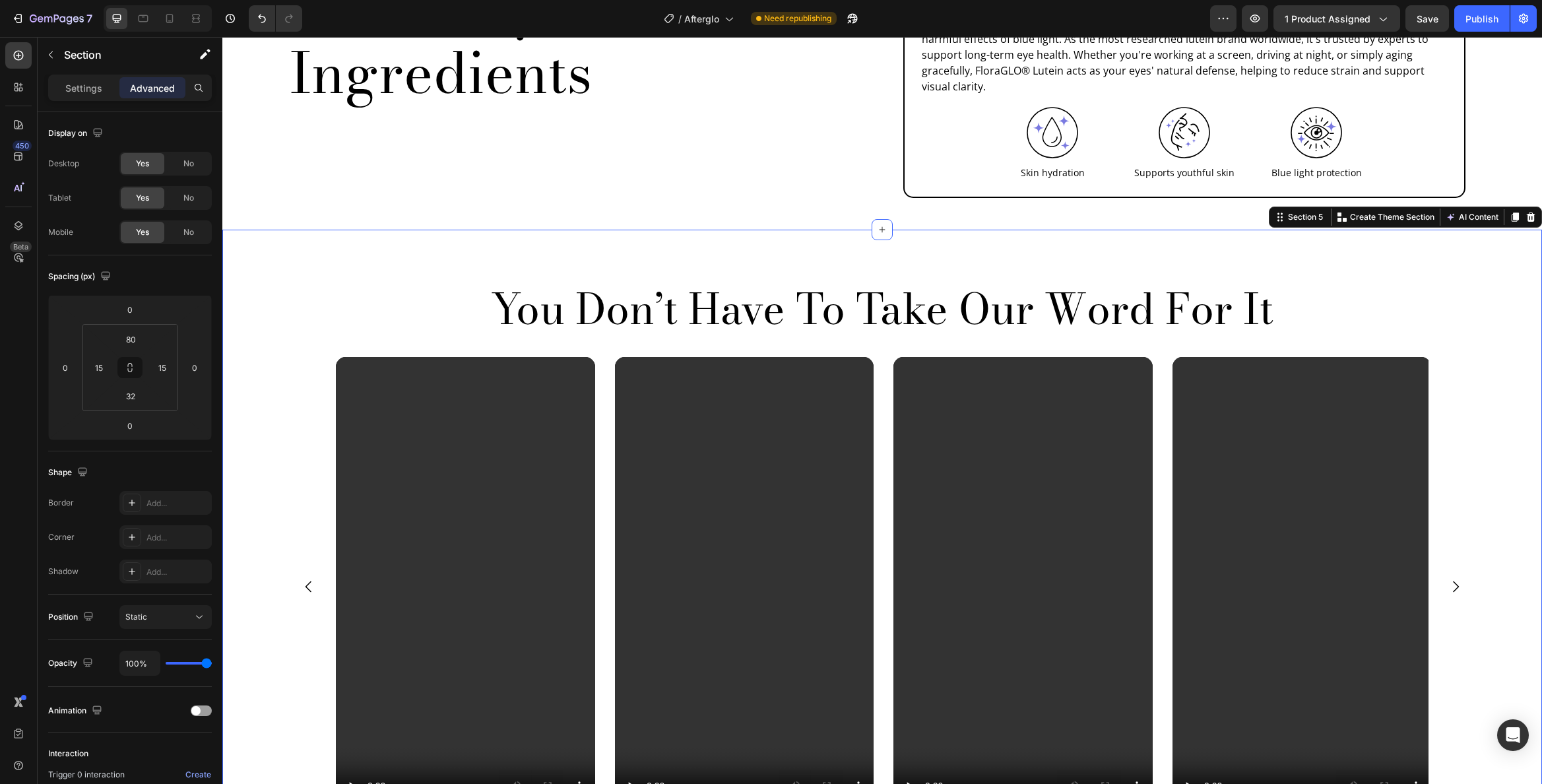
scroll to position [1563, 0]
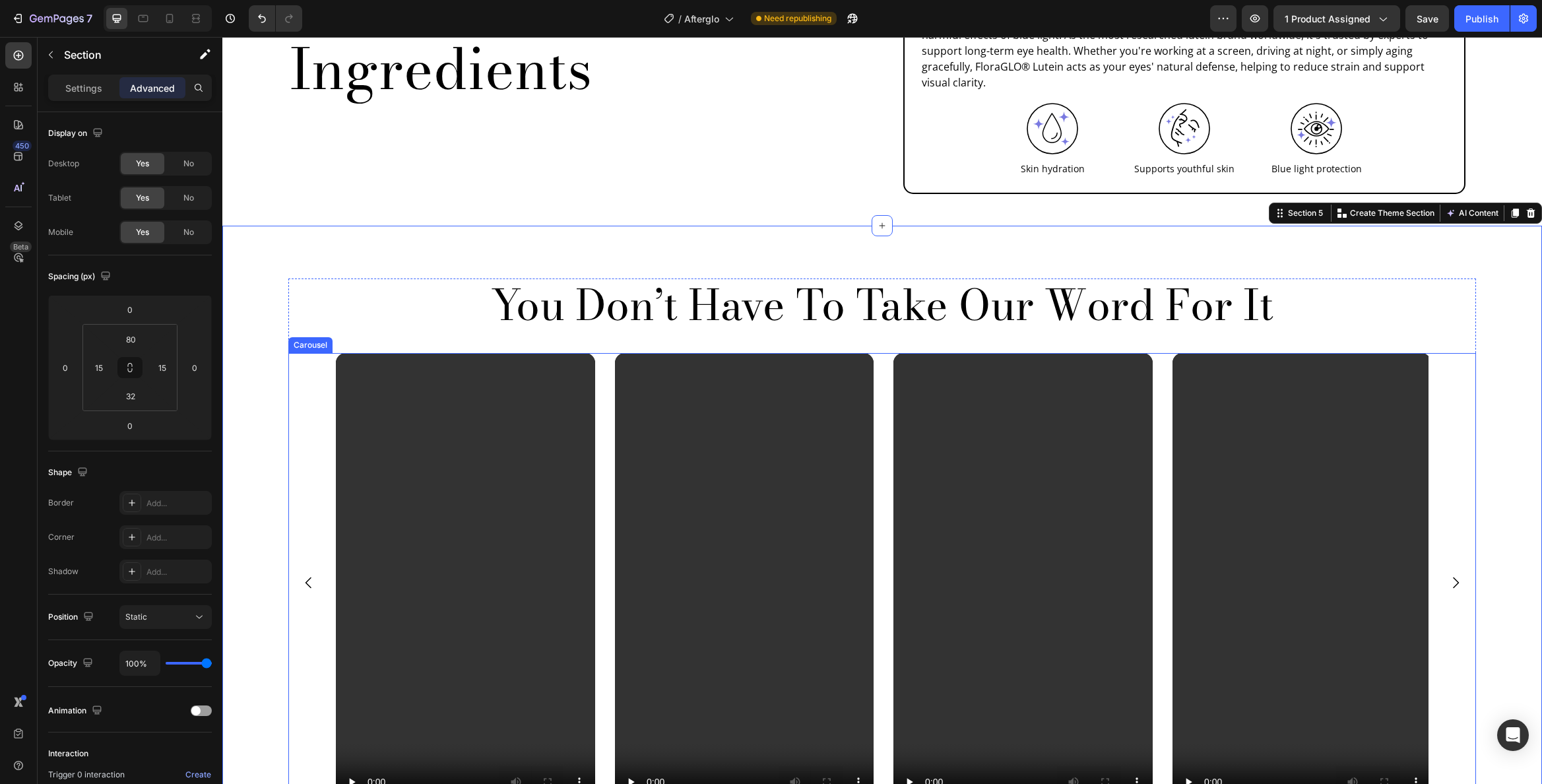
click at [313, 365] on div "Video Video Video Video" at bounding box center [883, 583] width 1188 height 460
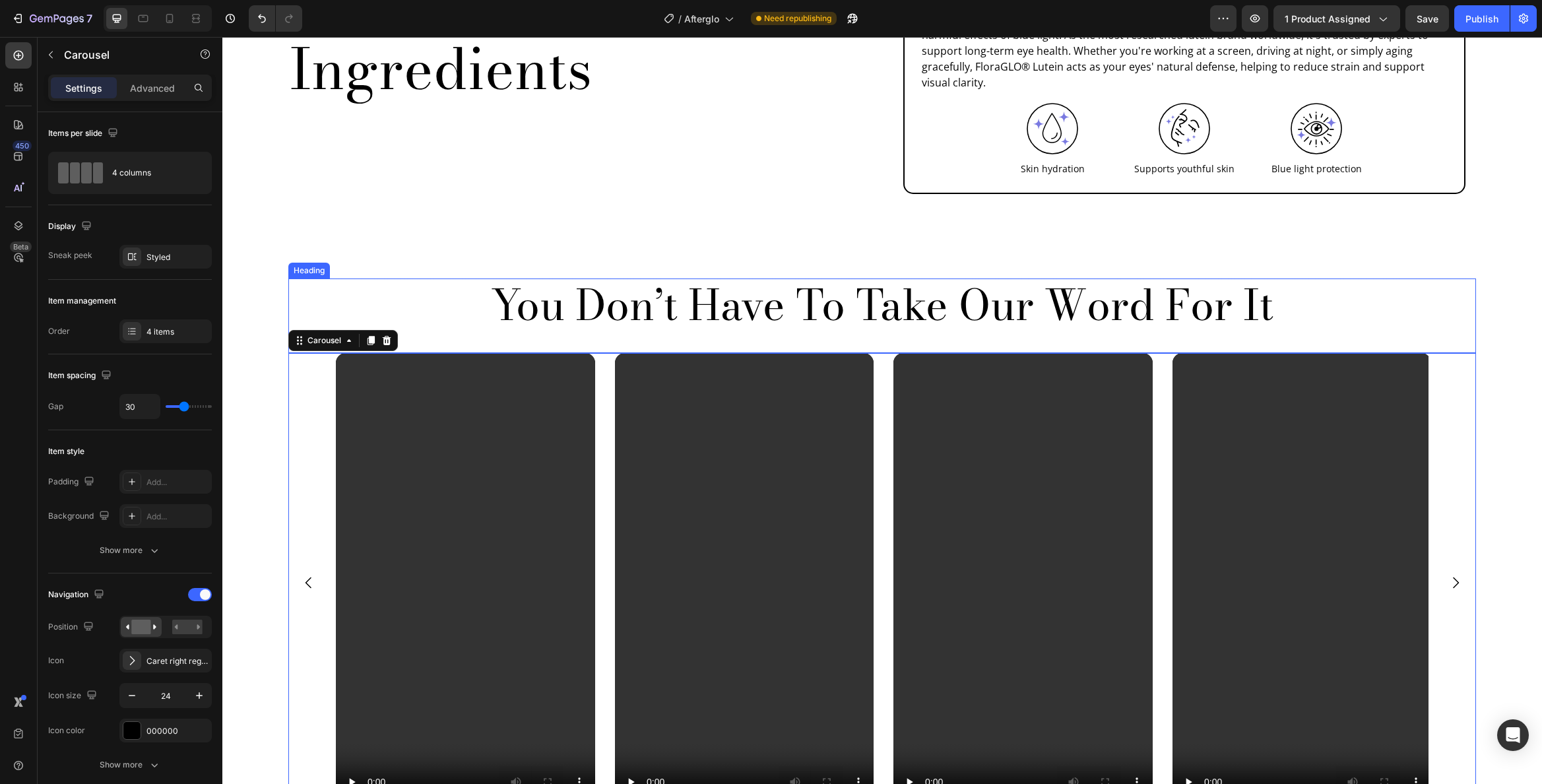
click at [374, 279] on p "You Don’t Have To Take Our Word For It" at bounding box center [883, 305] width 1185 height 51
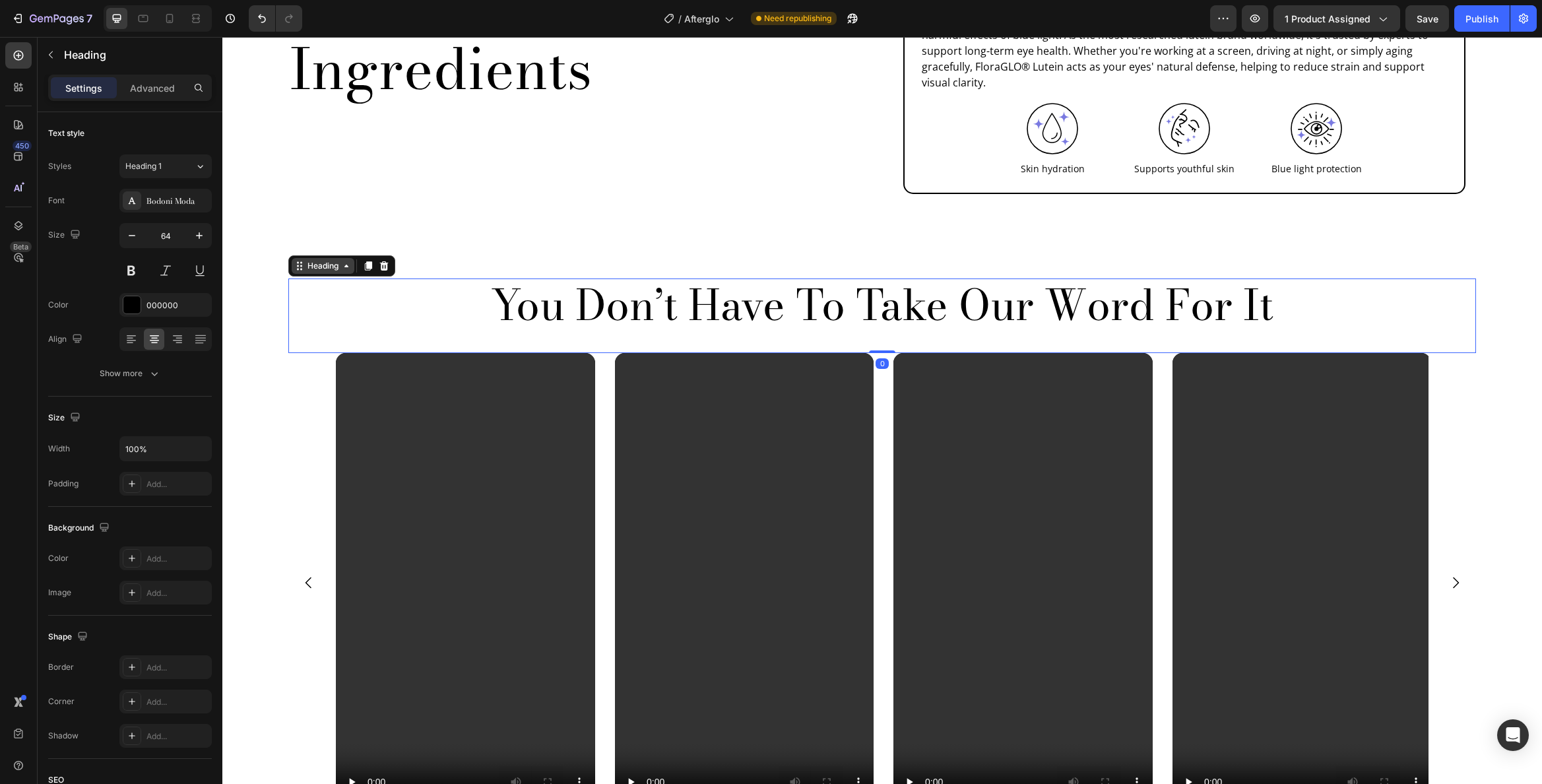
click at [321, 260] on div "Heading" at bounding box center [323, 266] width 36 height 12
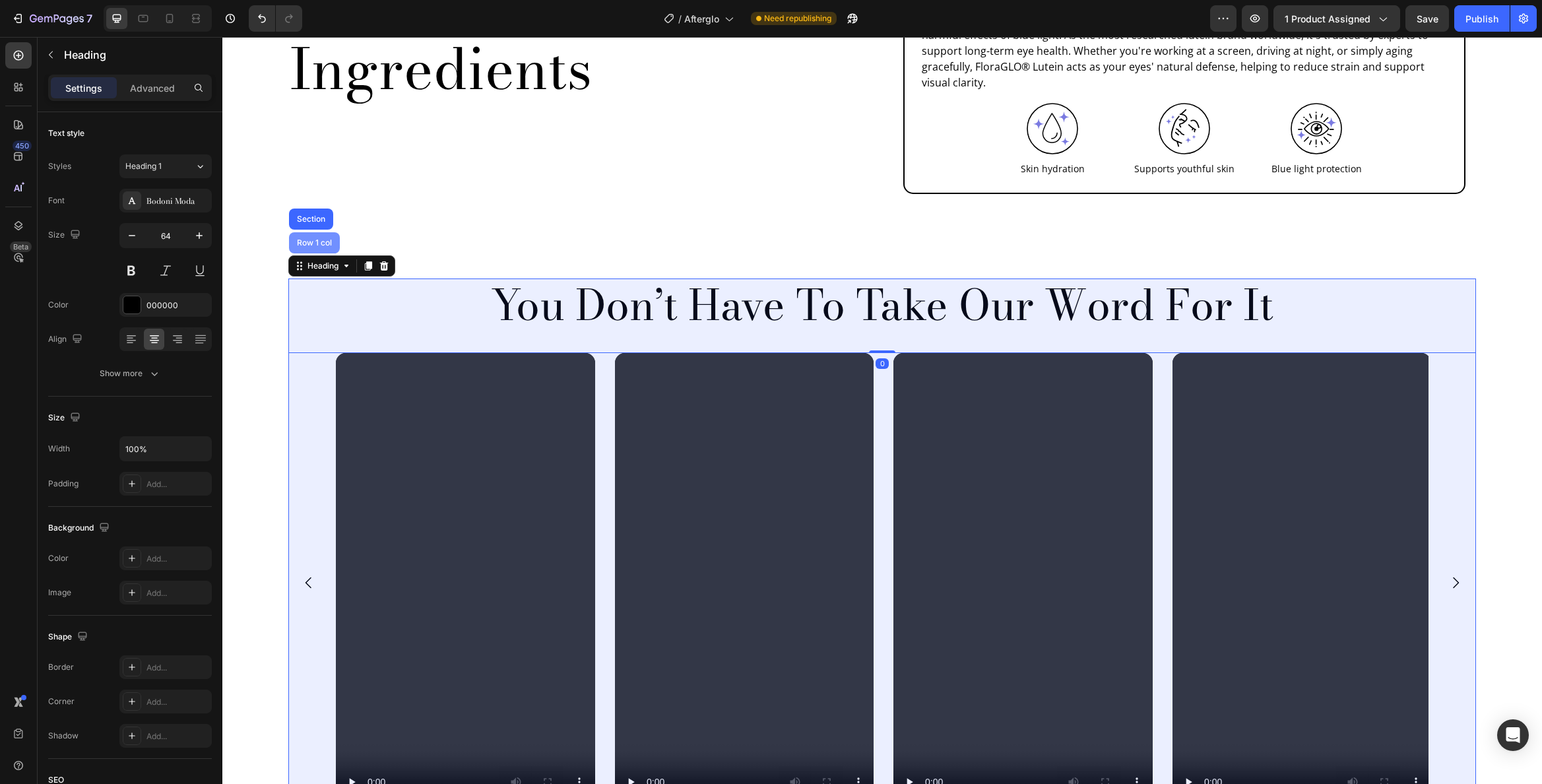
click at [317, 239] on div "Row 1 col" at bounding box center [315, 243] width 40 height 8
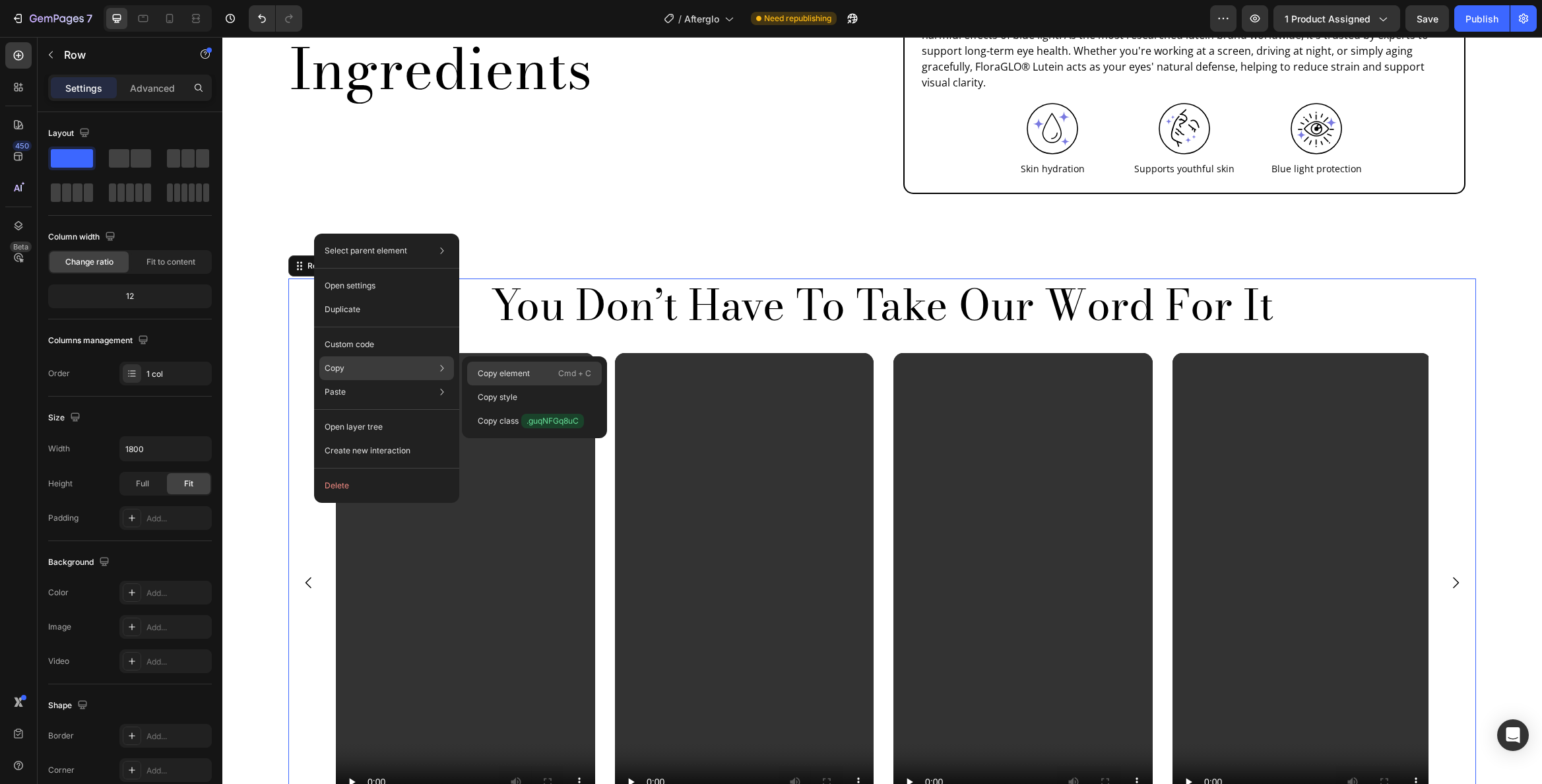
click at [525, 372] on p "Copy element" at bounding box center [504, 373] width 52 height 12
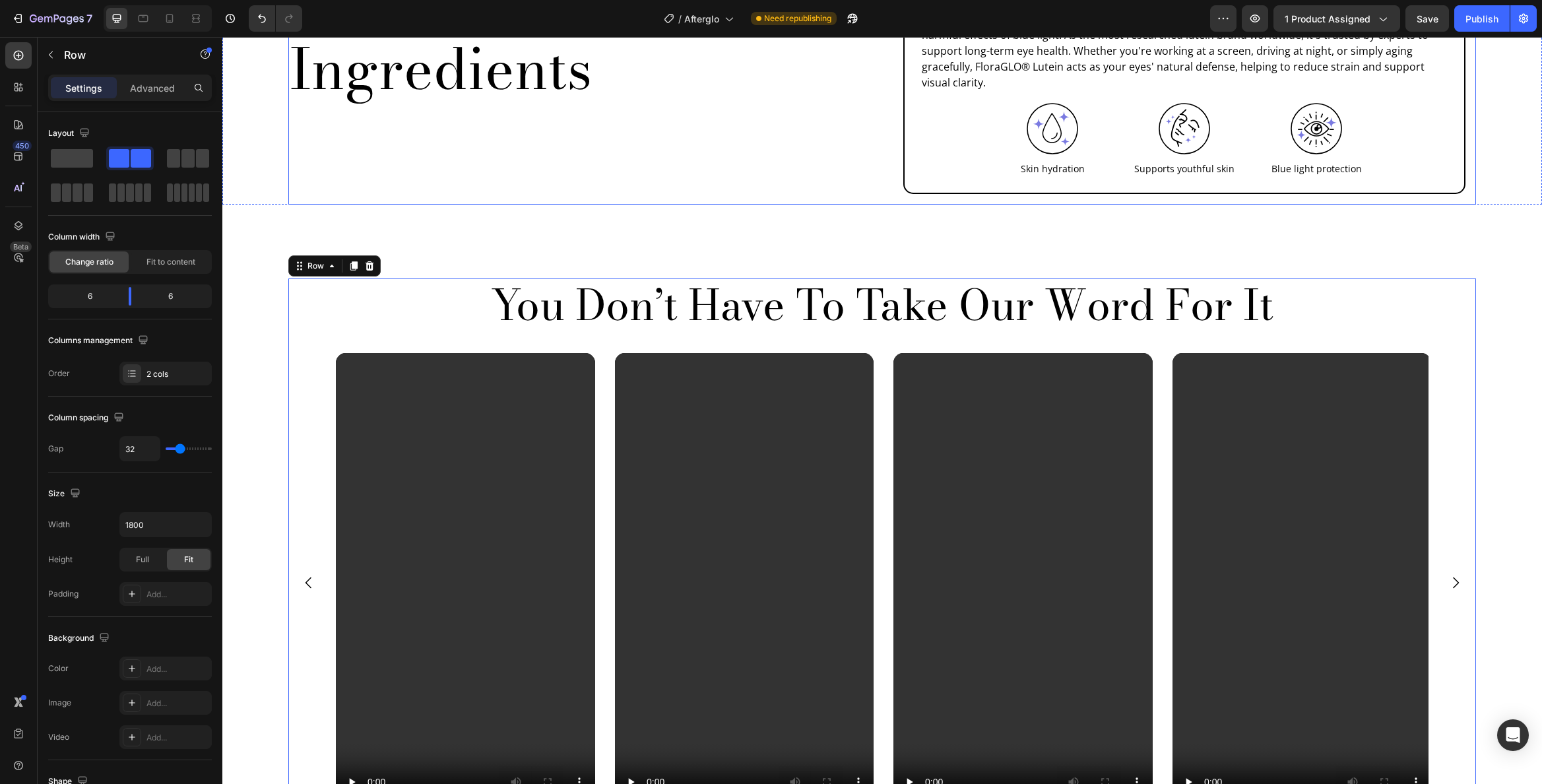
click at [539, 167] on div "Clinically Proven Ingredients Heading" at bounding box center [580, 35] width 583 height 339
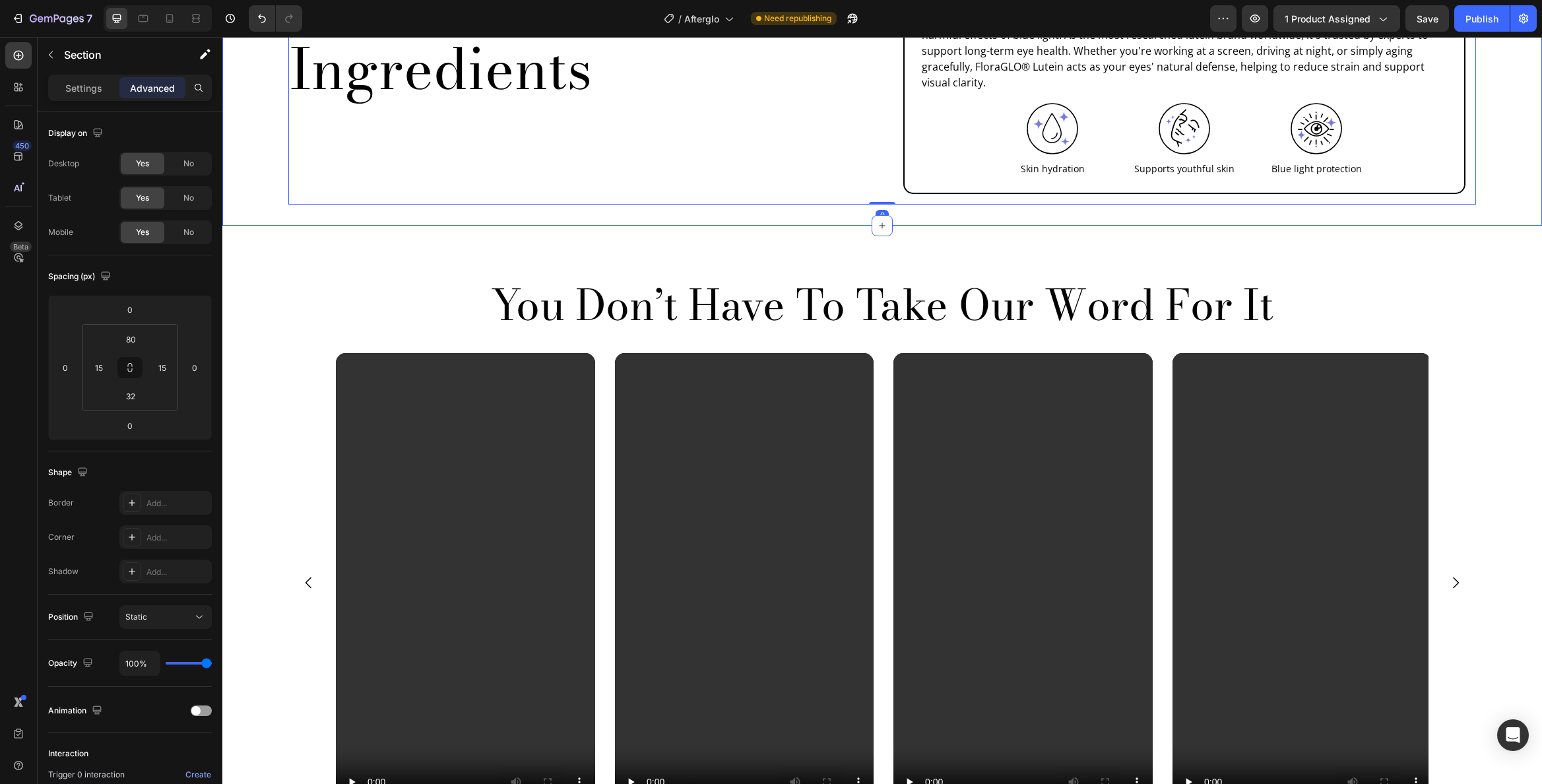
click at [534, 226] on div "You Don’t Have To Take Our Word For It Heading Video Video Video Video Carousel…" at bounding box center [882, 550] width 1320 height 648
click at [402, 241] on div "You Don’t Have To Take Our Word For It Heading Video Video Video Video Carousel…" at bounding box center [882, 550] width 1320 height 648
click at [423, 279] on p "You Don’t Have To Take Our Word For It" at bounding box center [883, 305] width 1185 height 51
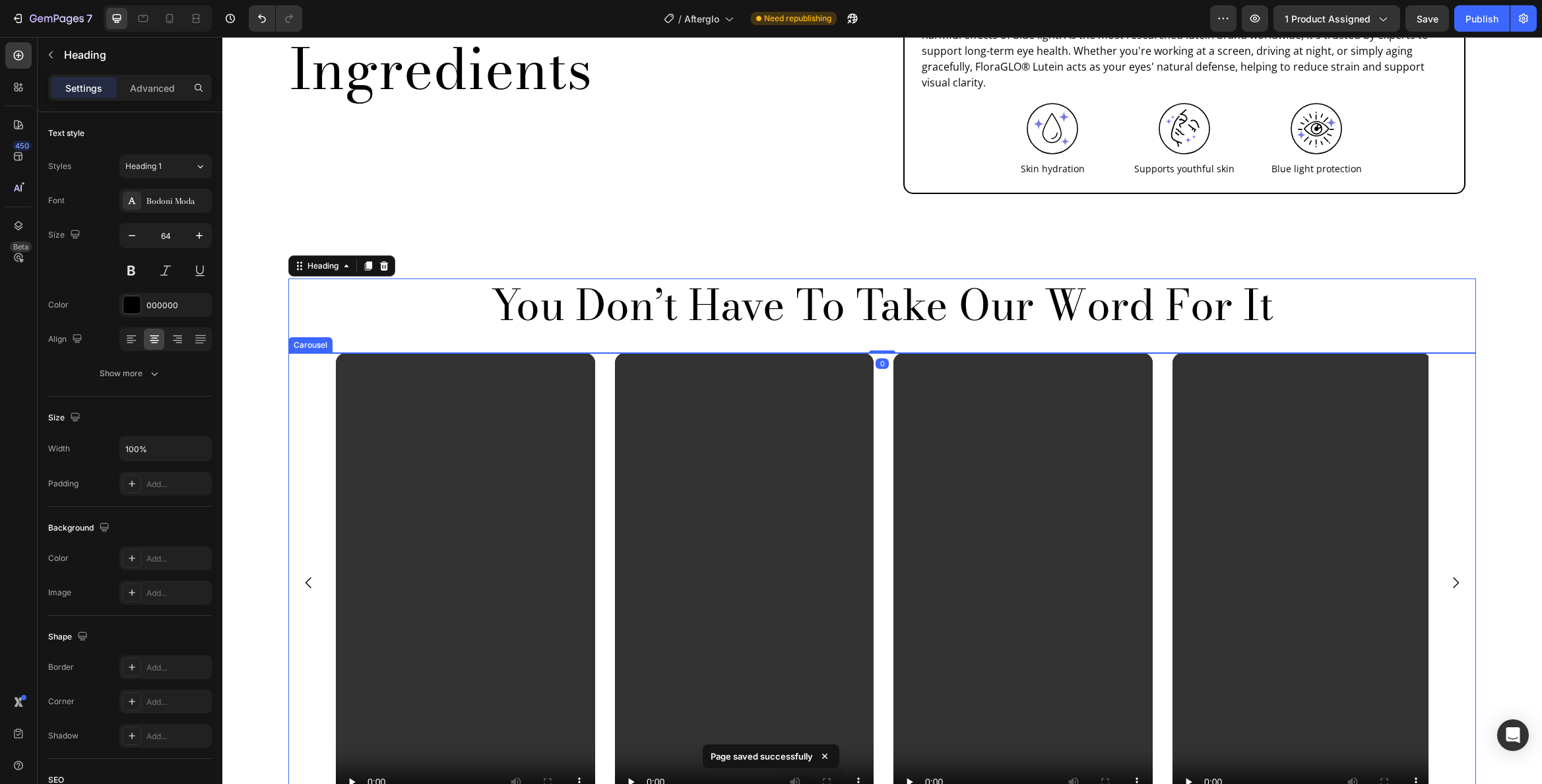
click at [293, 367] on div "Video Video Video Video" at bounding box center [883, 583] width 1188 height 460
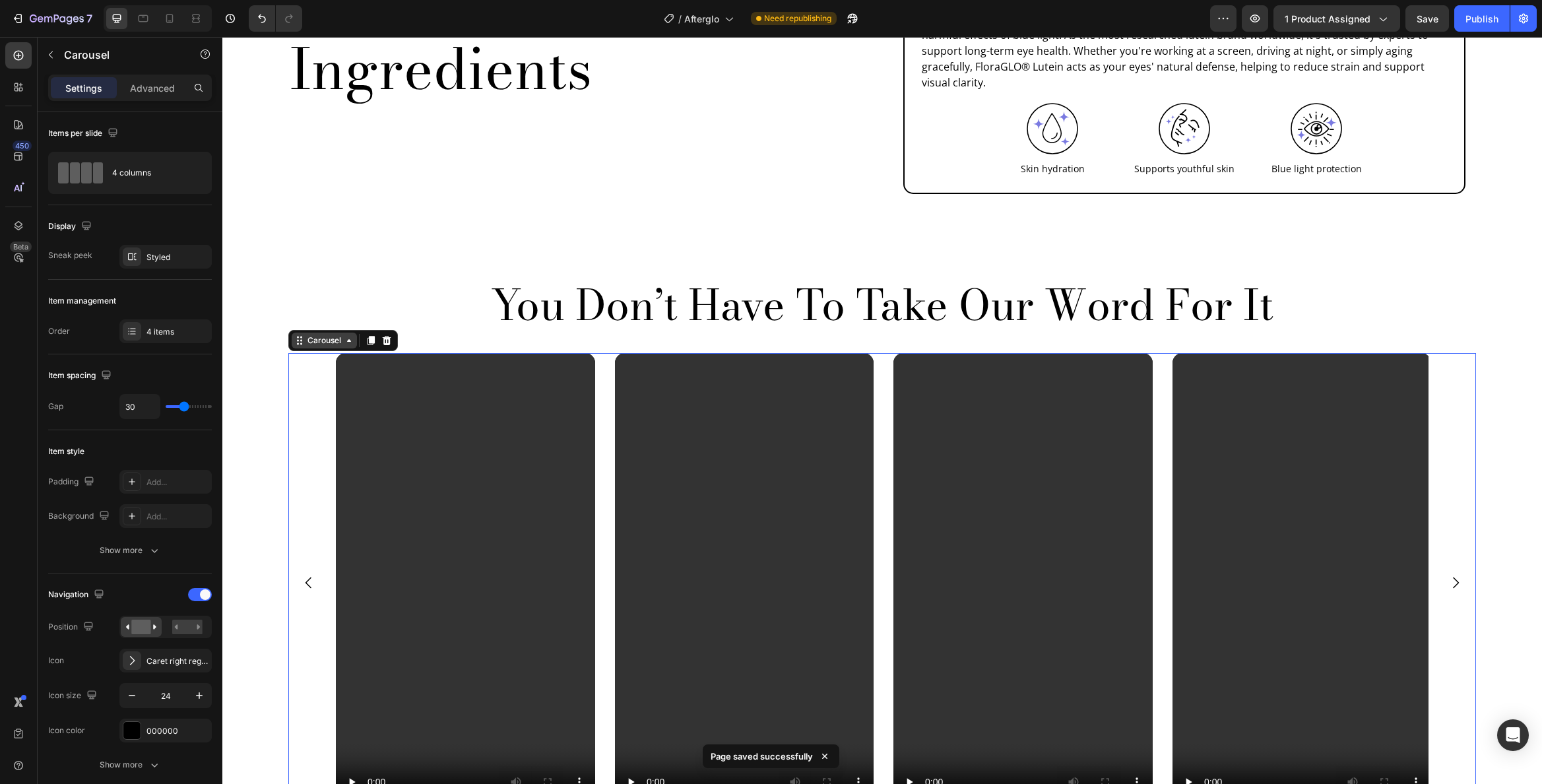
click at [313, 335] on div "Carousel" at bounding box center [324, 340] width 39 height 12
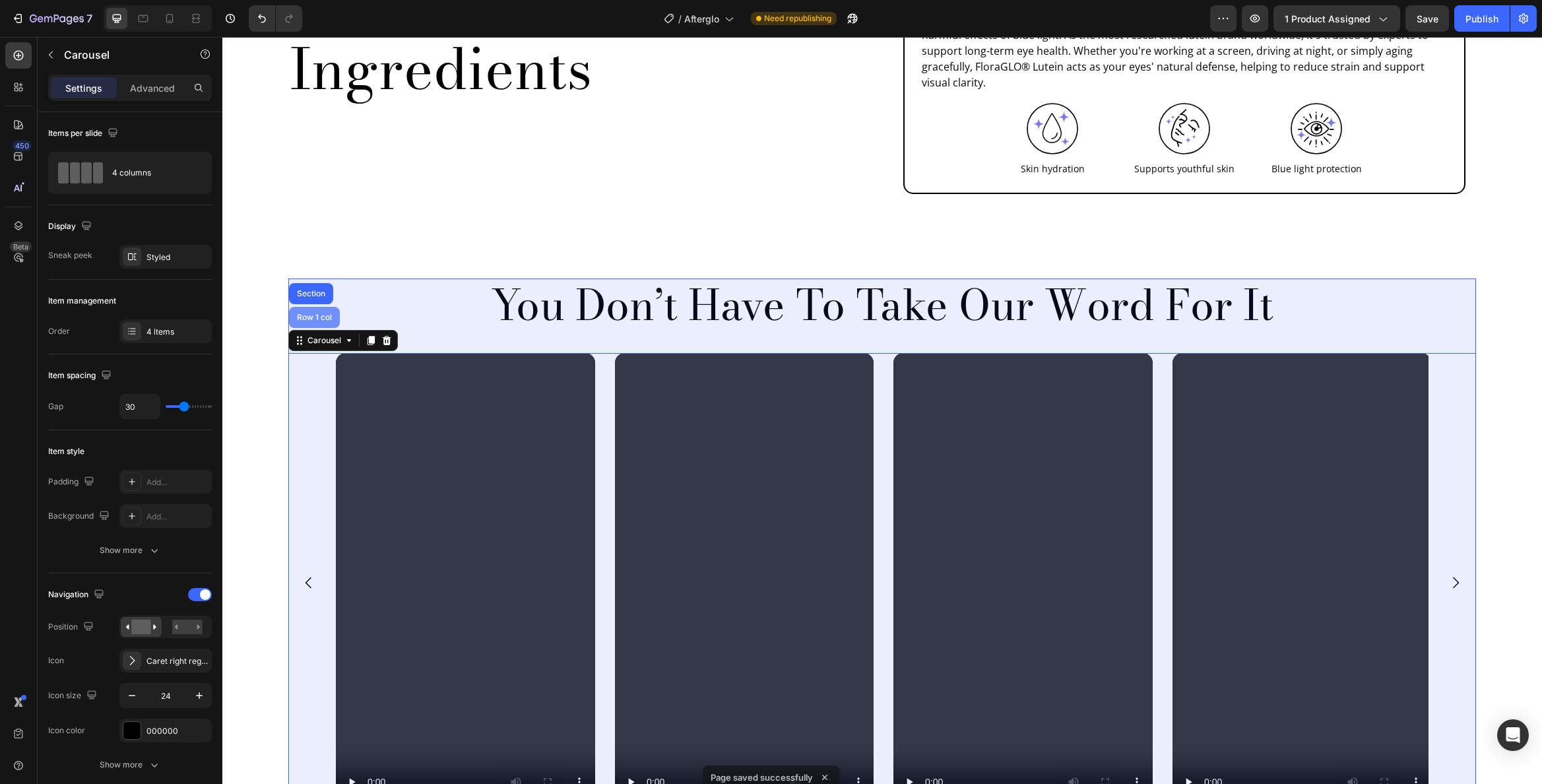
click at [310, 313] on div "Row 1 col" at bounding box center [315, 317] width 40 height 8
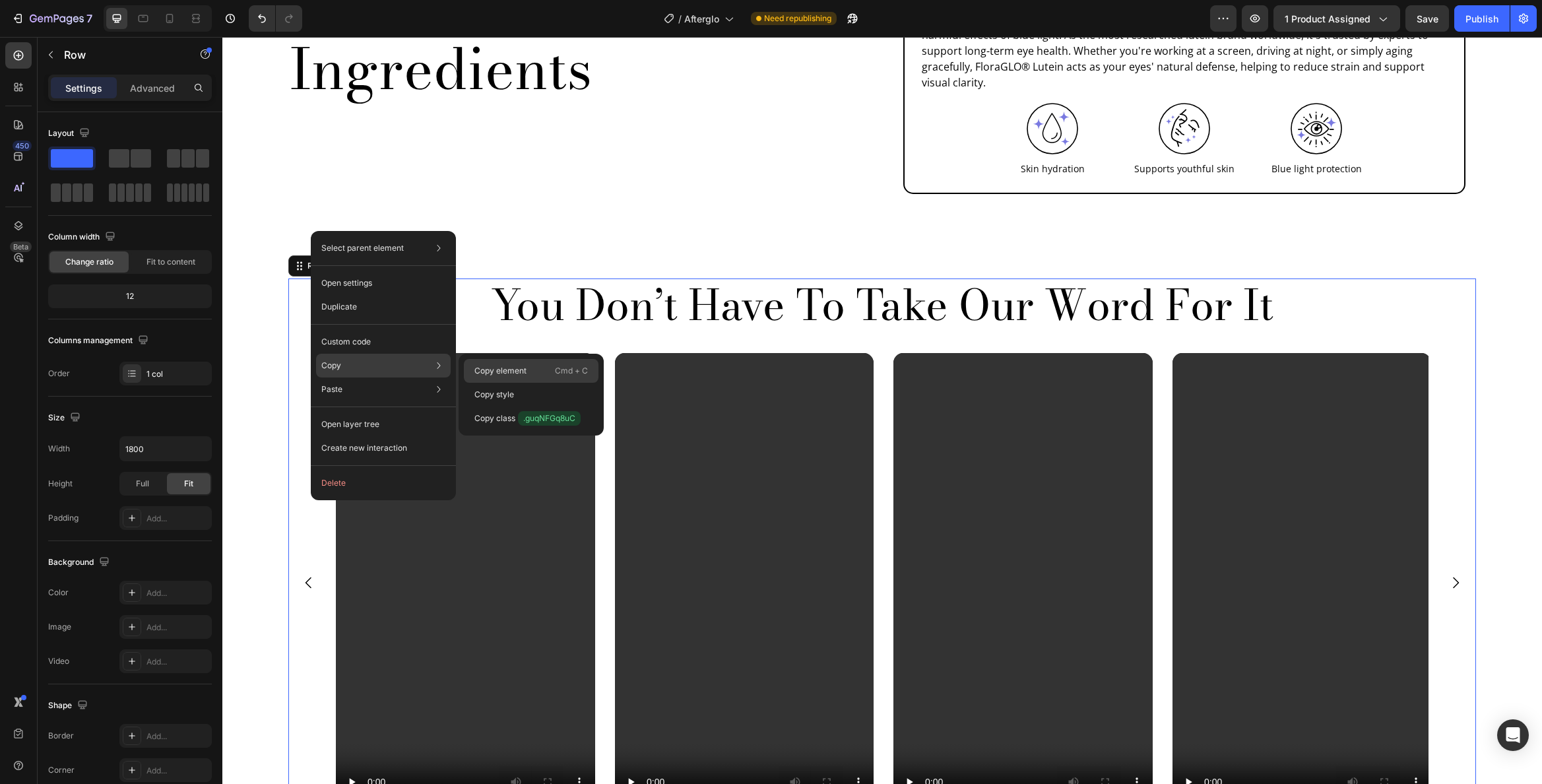
click at [489, 368] on p "Copy element" at bounding box center [500, 370] width 52 height 12
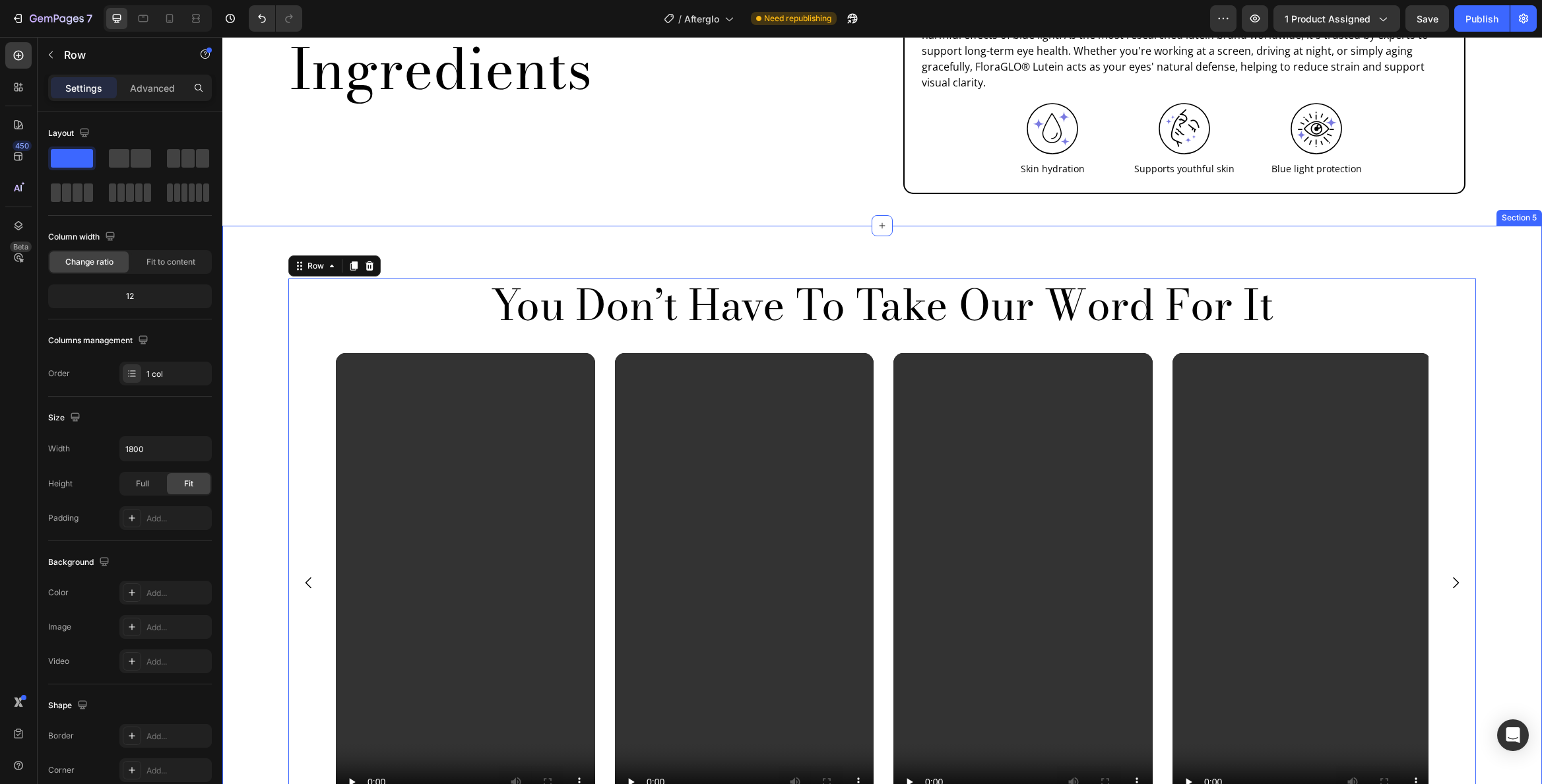
click at [639, 279] on p "You Don’t Have To Take Our Word For It" at bounding box center [883, 305] width 1185 height 51
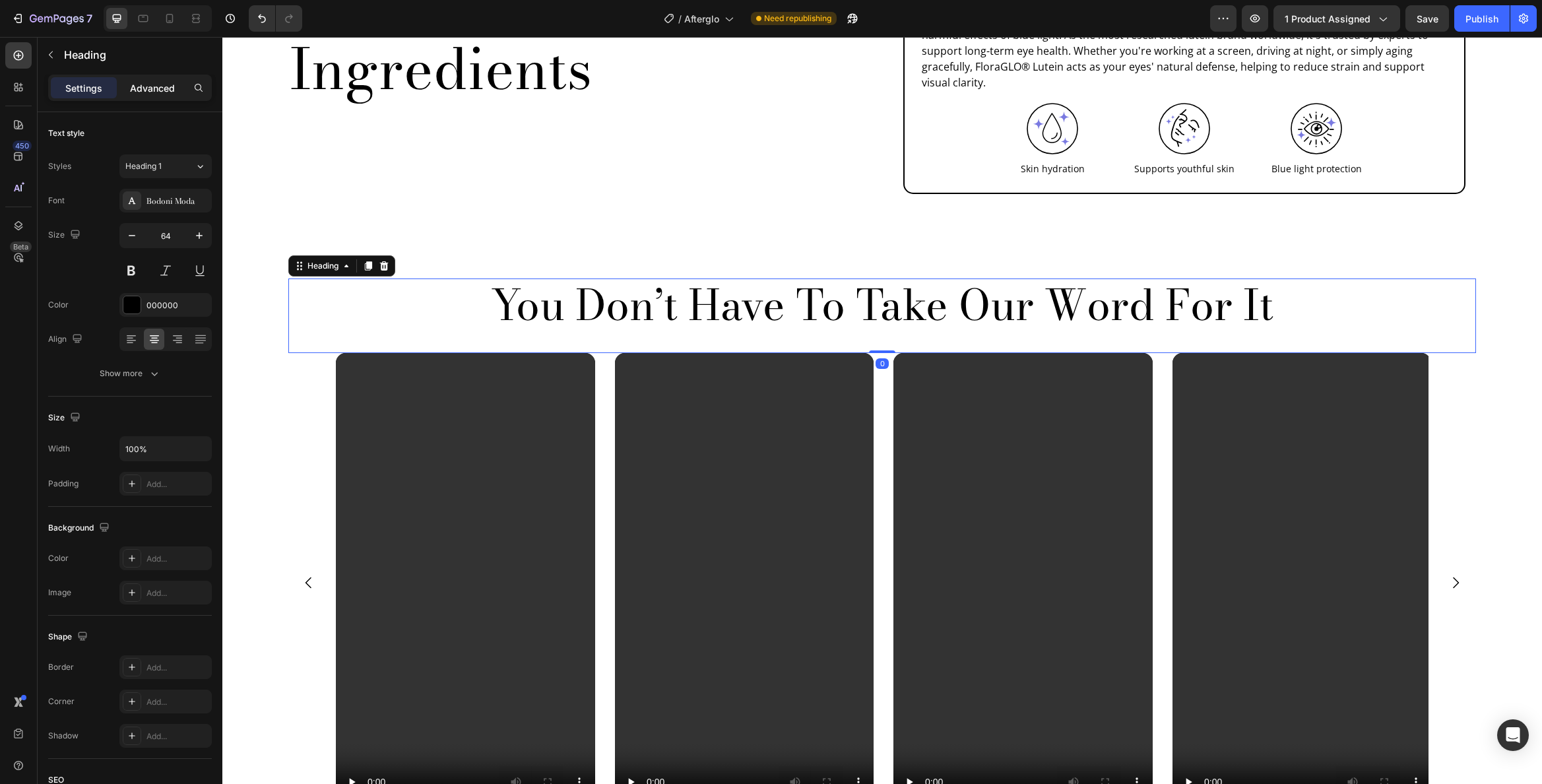
click at [158, 81] on p "Advanced" at bounding box center [152, 88] width 45 height 14
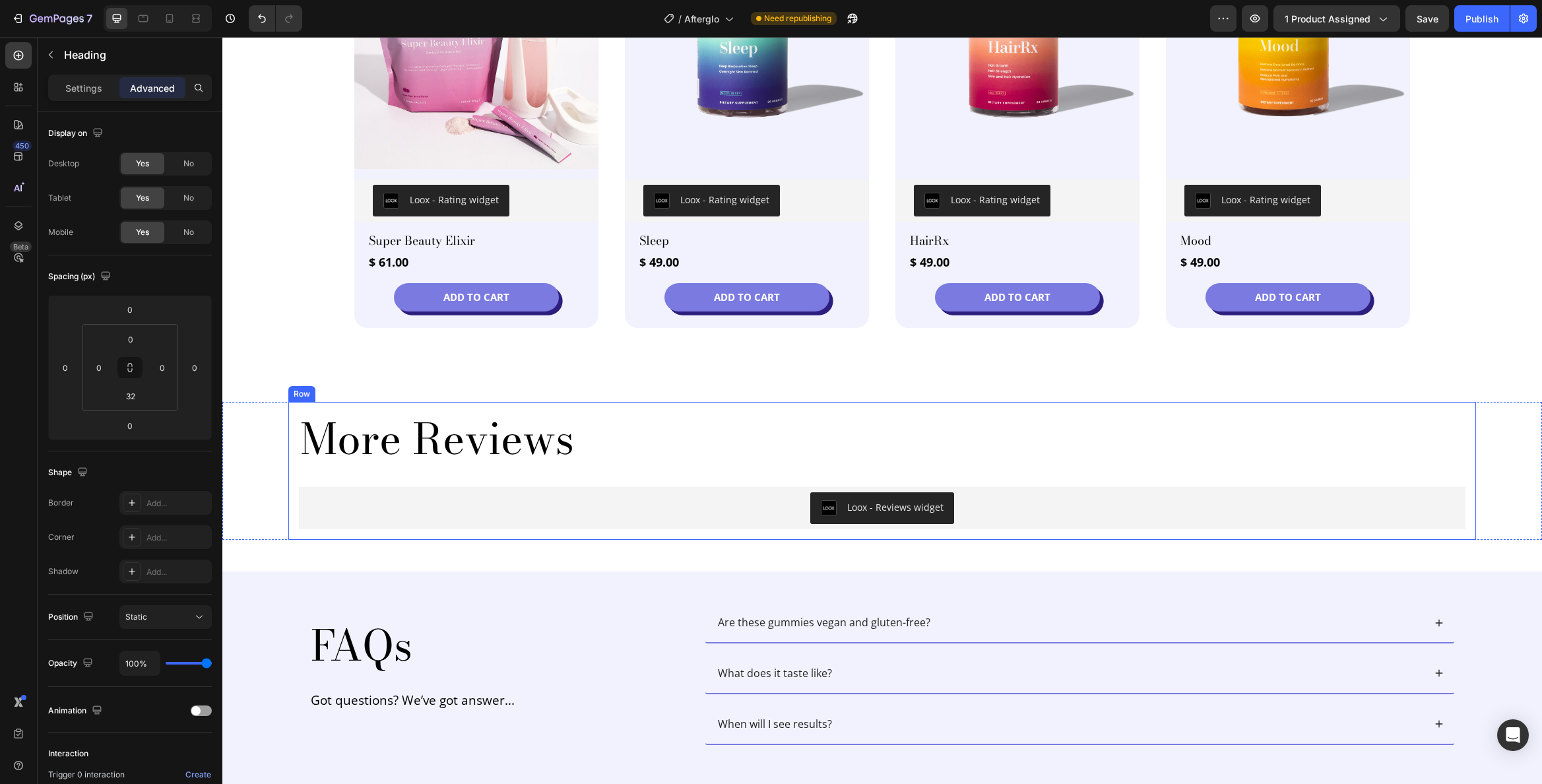
scroll to position [2622, 0]
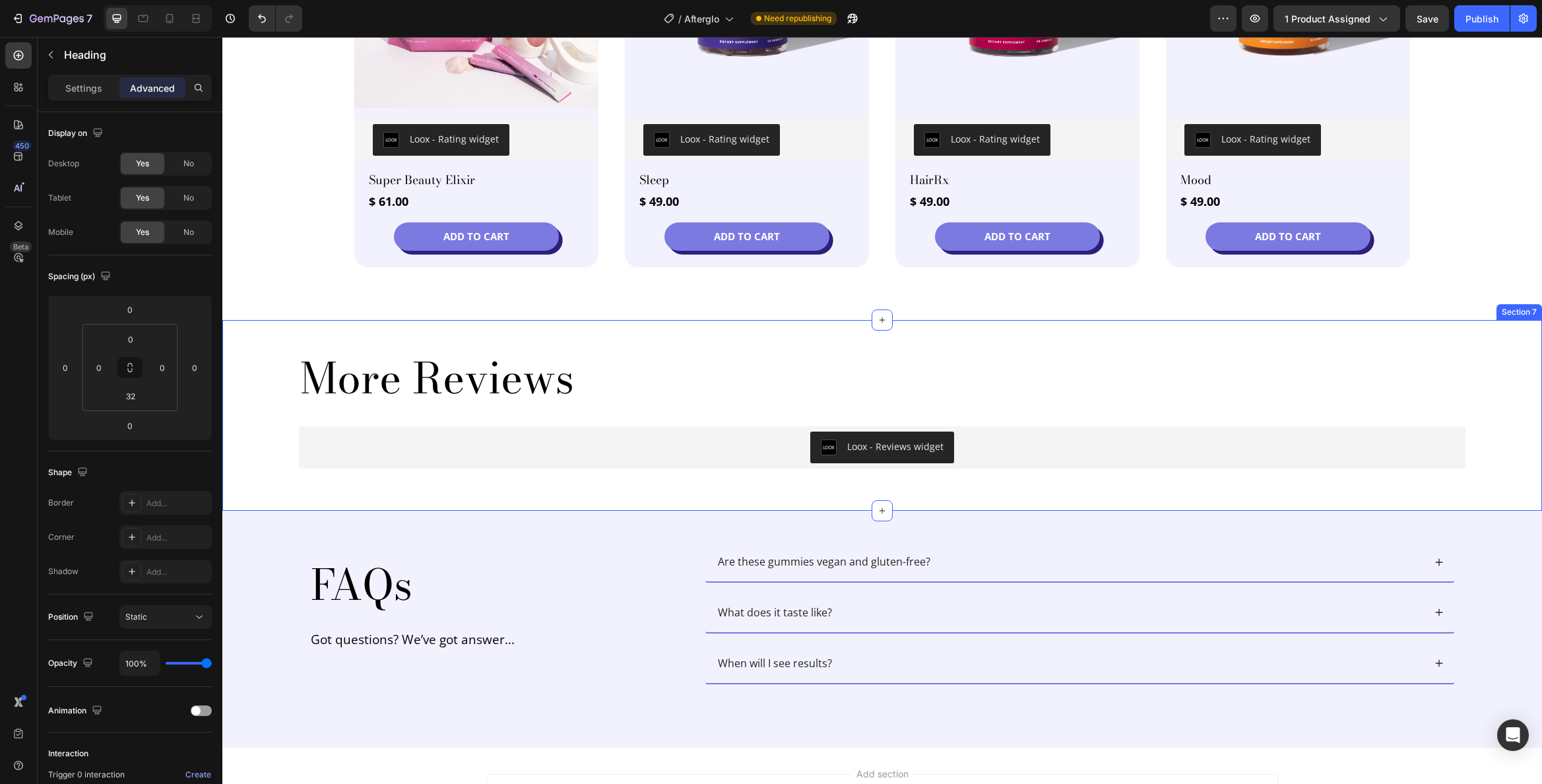
click at [658, 330] on div "More Reviews Heading Loox - Reviews widget Loox Row Row Section 7" at bounding box center [882, 415] width 1320 height 191
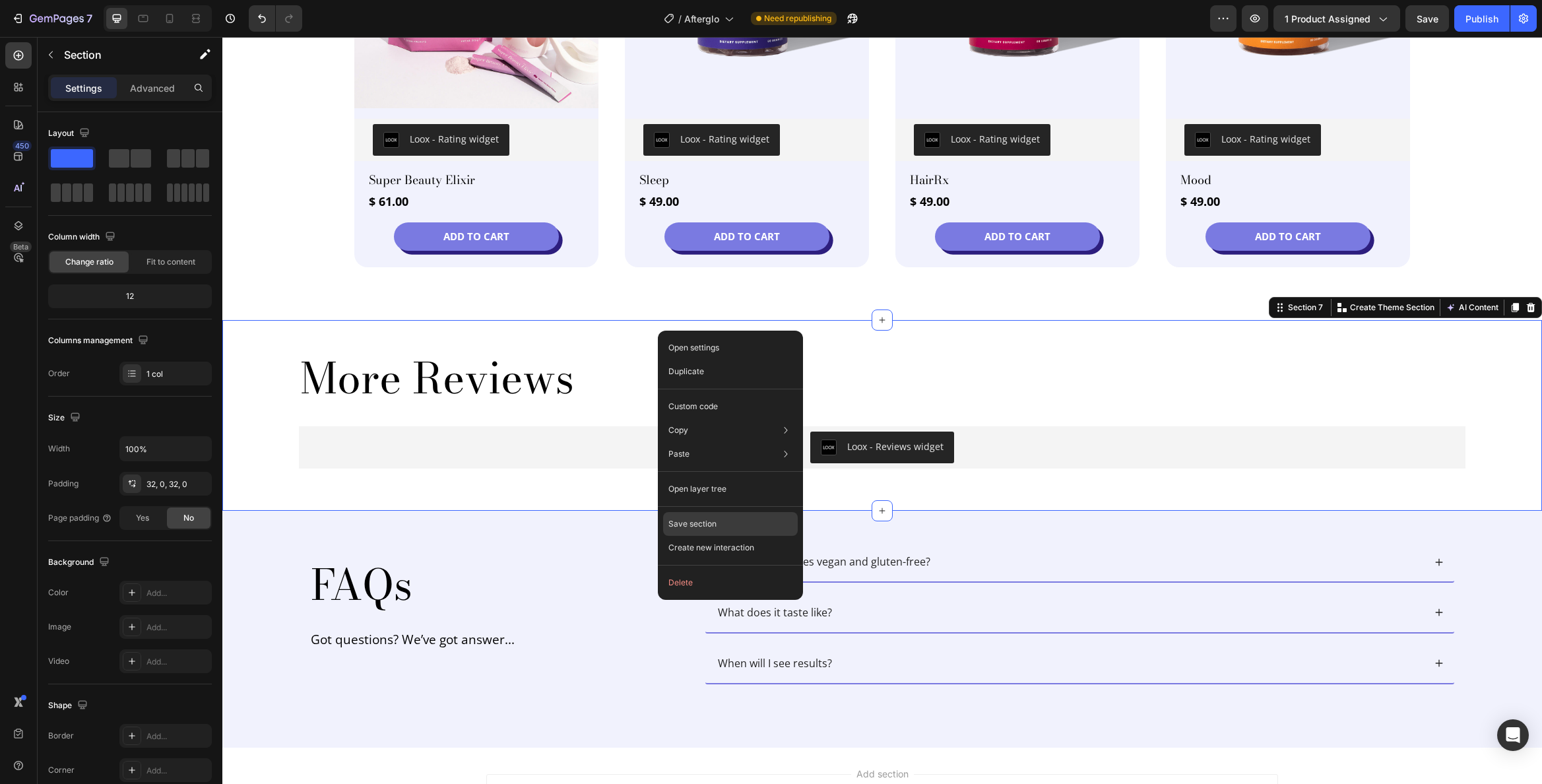
click at [697, 526] on p "Save section" at bounding box center [693, 524] width 48 height 12
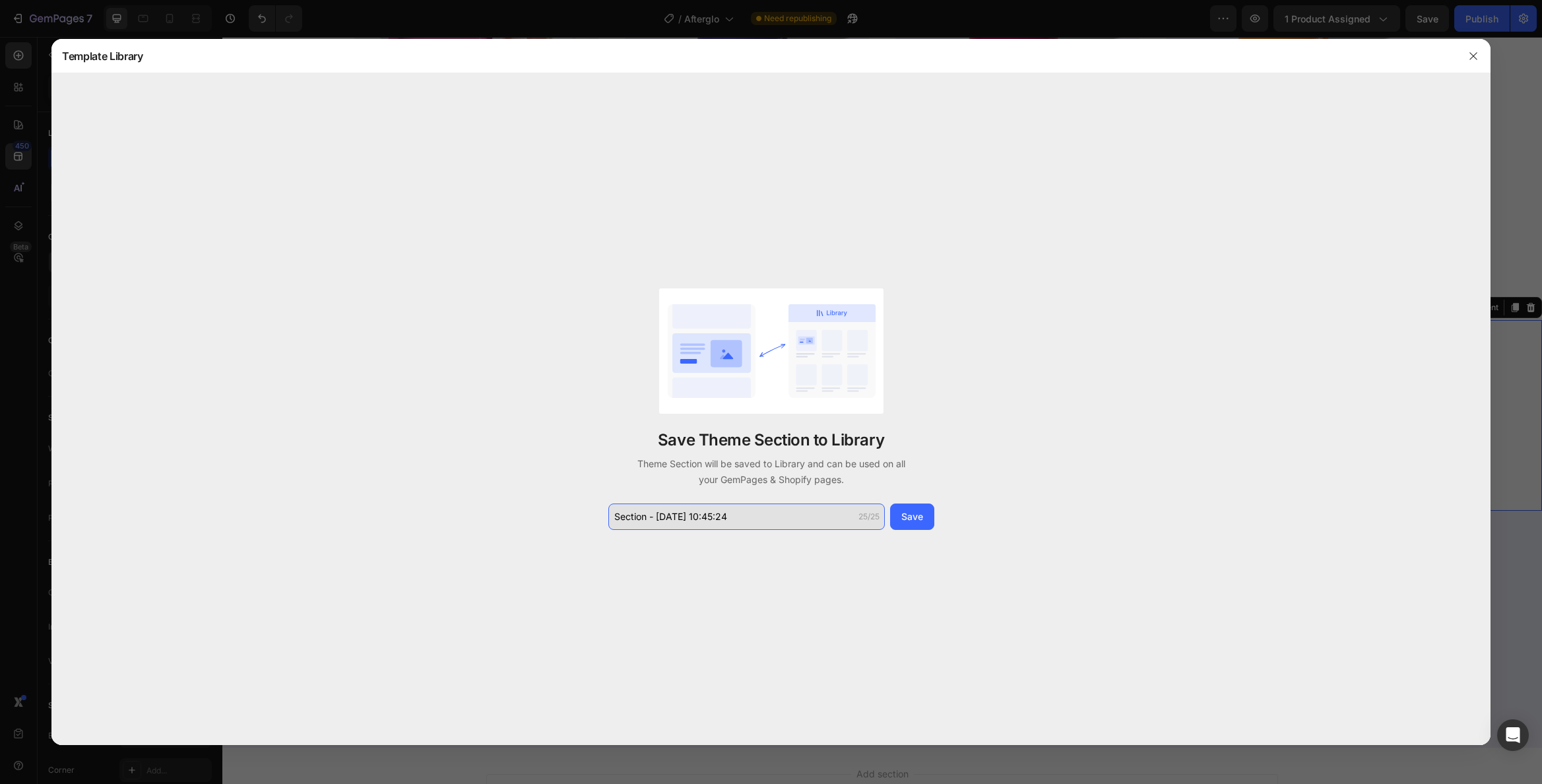
click at [756, 516] on input "Section - Aug 27 10:45:24" at bounding box center [747, 516] width 277 height 26
drag, startPoint x: 756, startPoint y: 516, endPoint x: 594, endPoint y: 514, distance: 162.0
click at [594, 513] on div "Save Theme Section to Library Theme Section will be saved to Library and can be…" at bounding box center [771, 408] width 1439 height 671
click at [762, 518] on input "Section - Aug 27 10:45:24" at bounding box center [747, 516] width 277 height 26
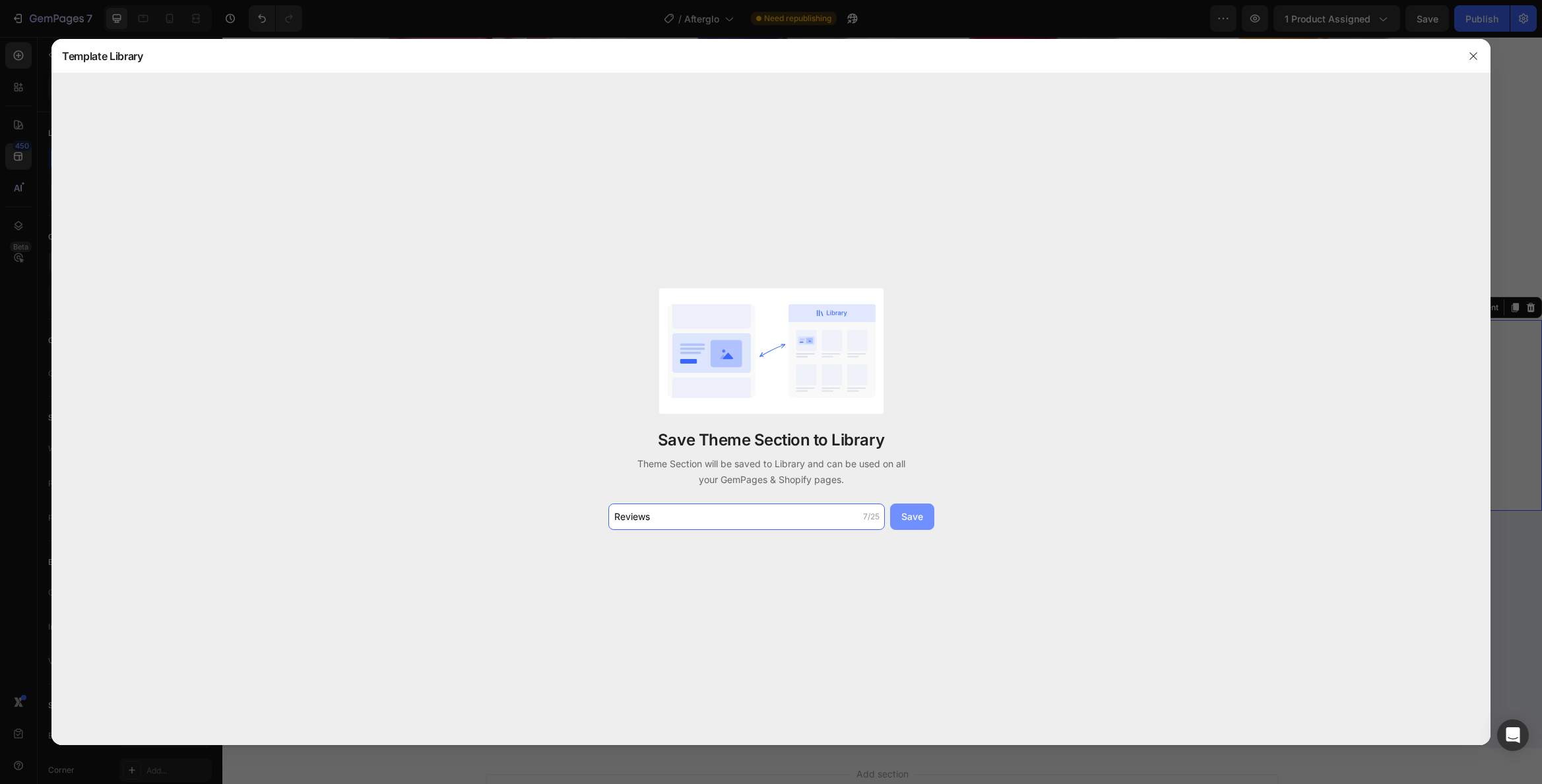
type input "Reviews"
click at [907, 518] on div "Save" at bounding box center [912, 516] width 22 height 14
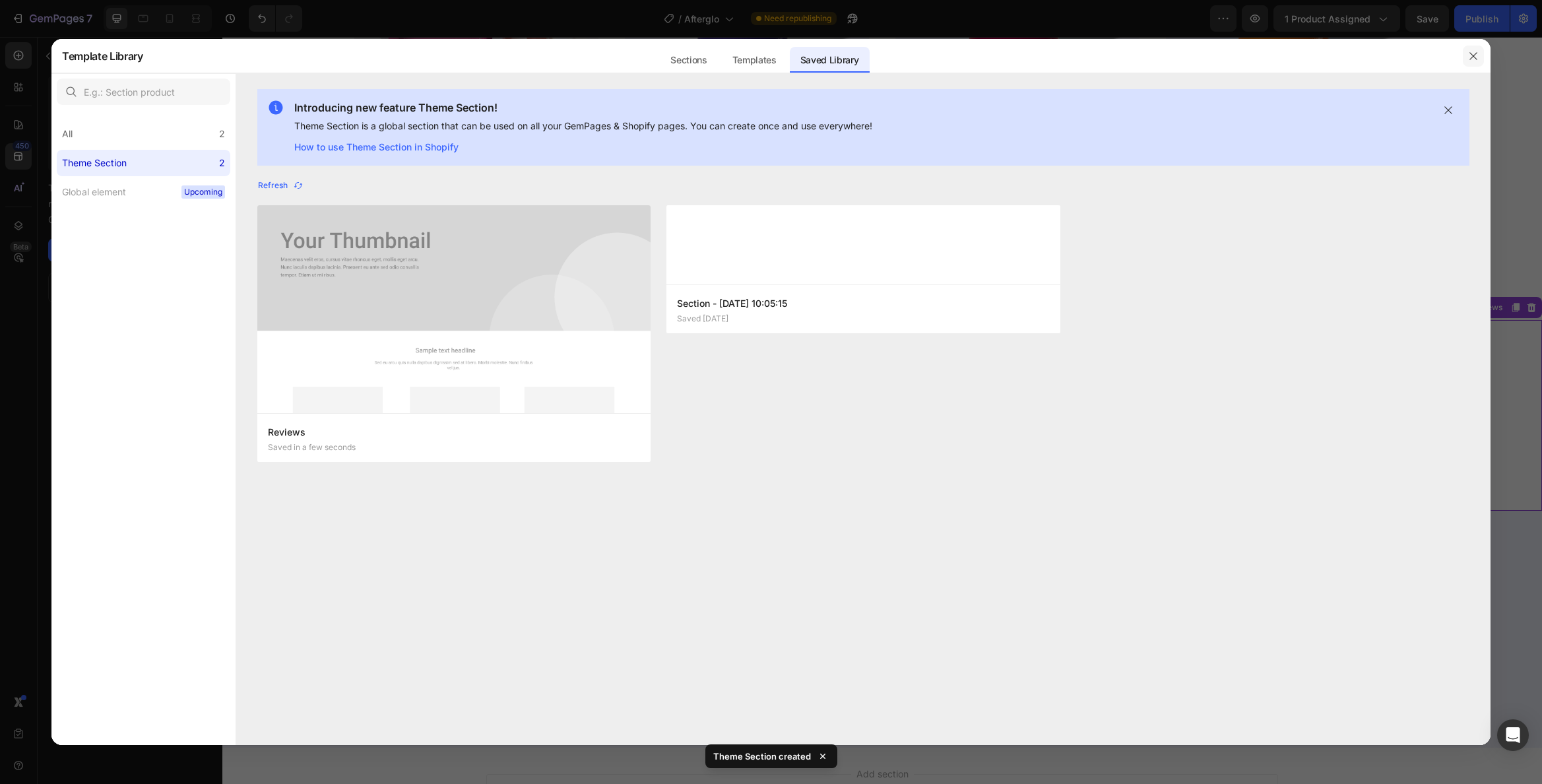
click at [1475, 54] on icon "button" at bounding box center [1473, 56] width 10 height 10
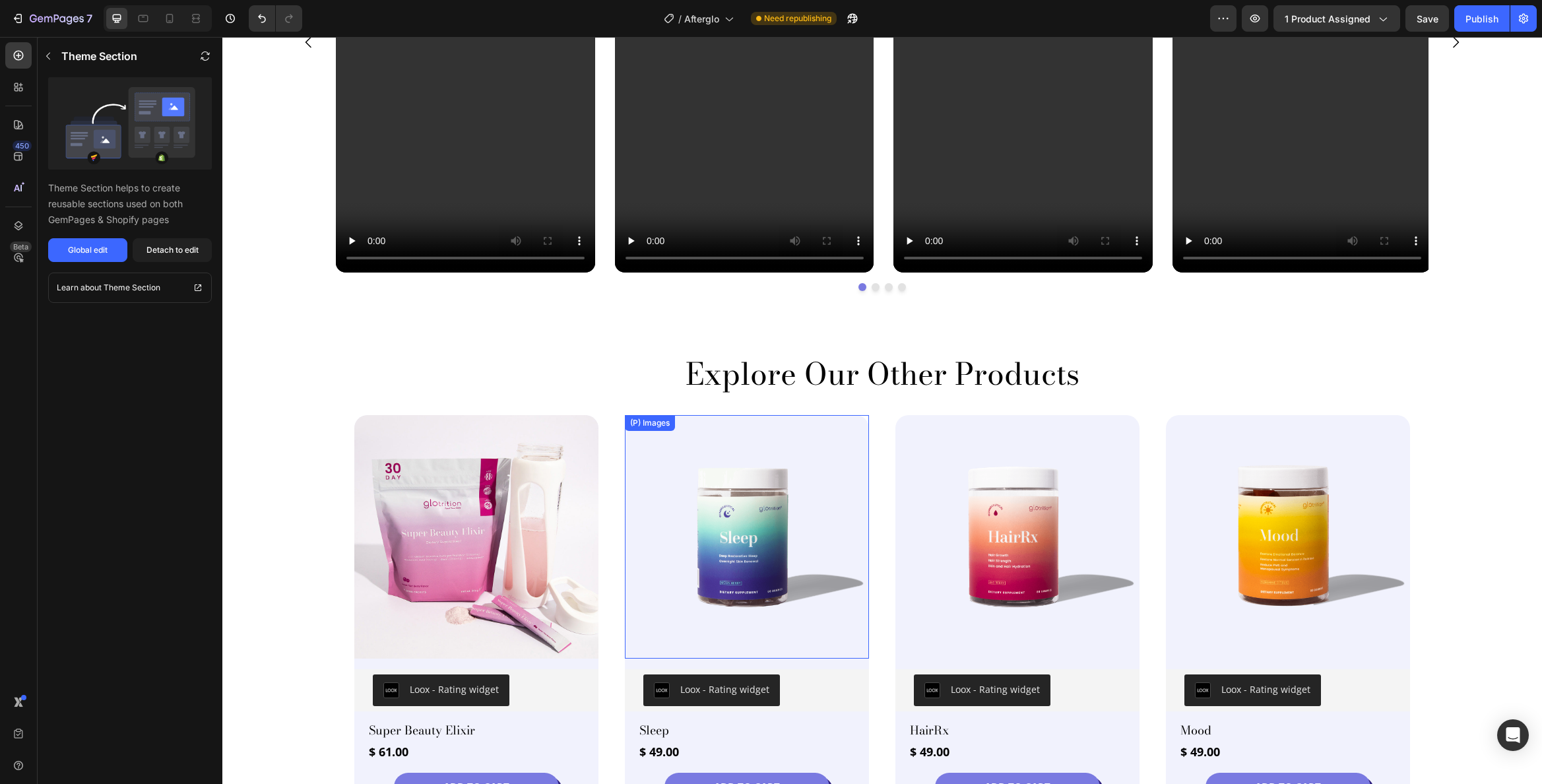
scroll to position [1819, 0]
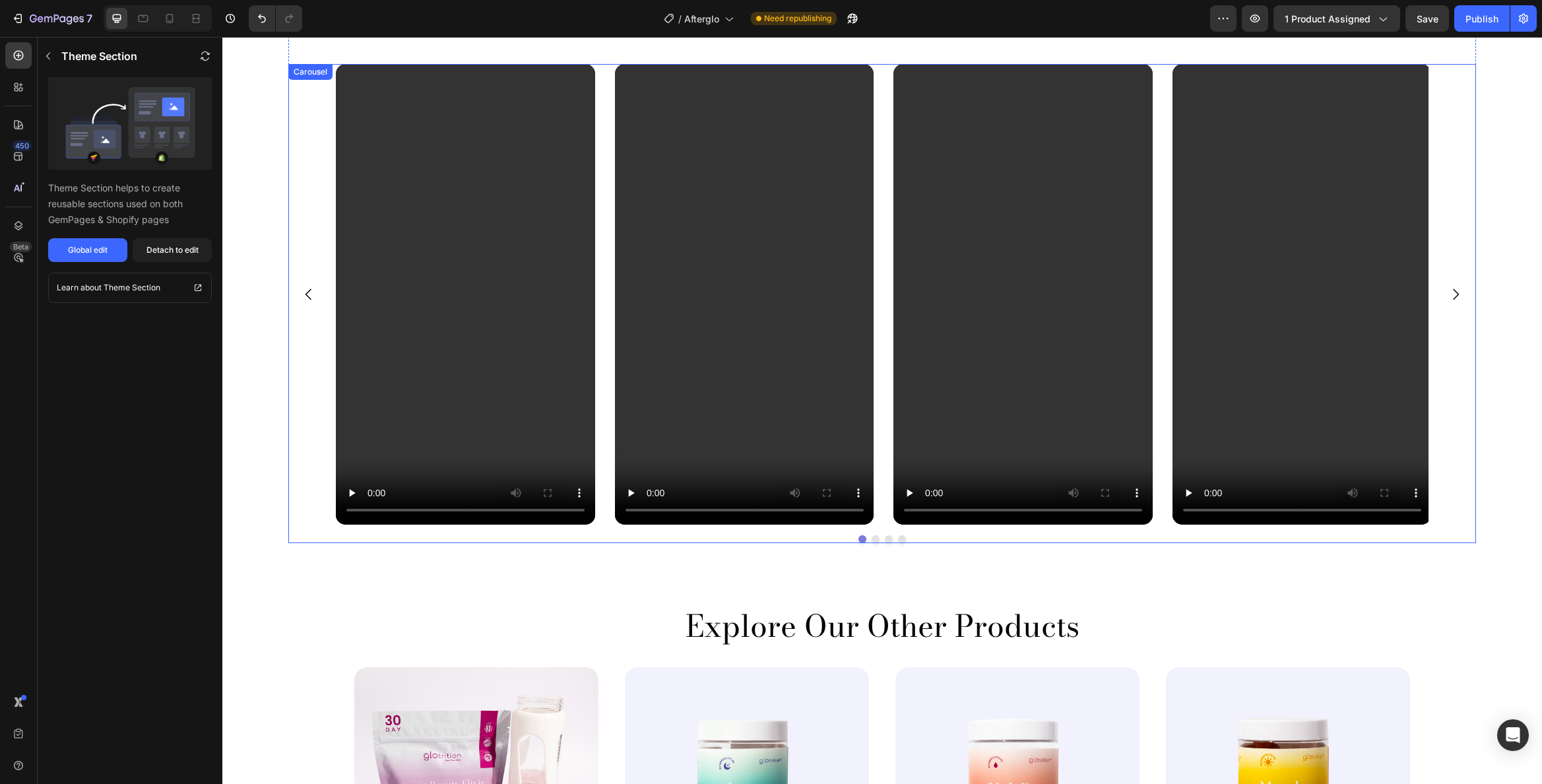
click at [1161, 275] on div "Video Video Video Video" at bounding box center [882, 294] width 1092 height 460
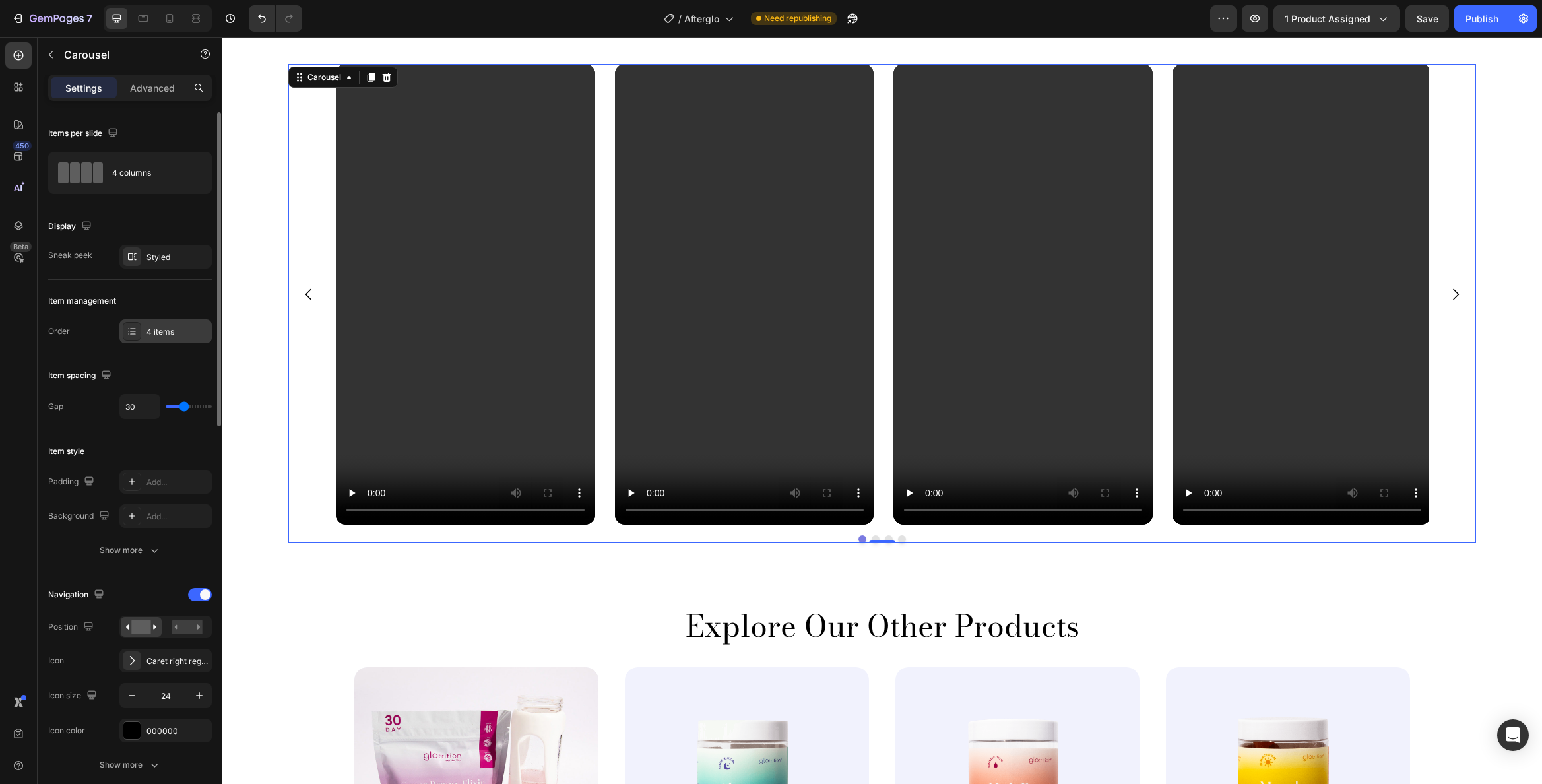
click at [162, 327] on div "4 items" at bounding box center [178, 332] width 62 height 12
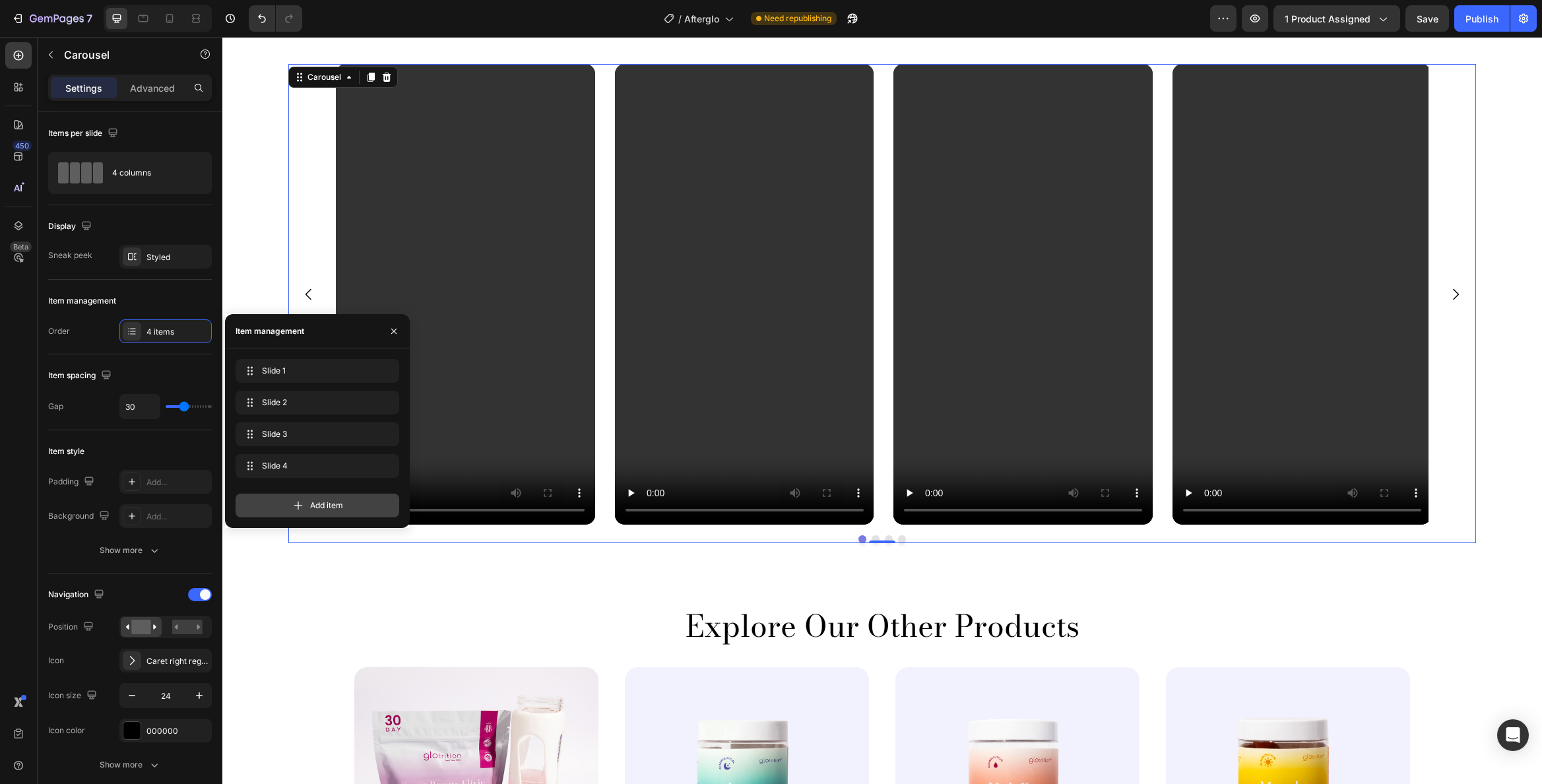
click at [343, 507] on span "Add item" at bounding box center [327, 505] width 33 height 12
click at [292, 498] on span "Item 5" at bounding box center [308, 497] width 98 height 12
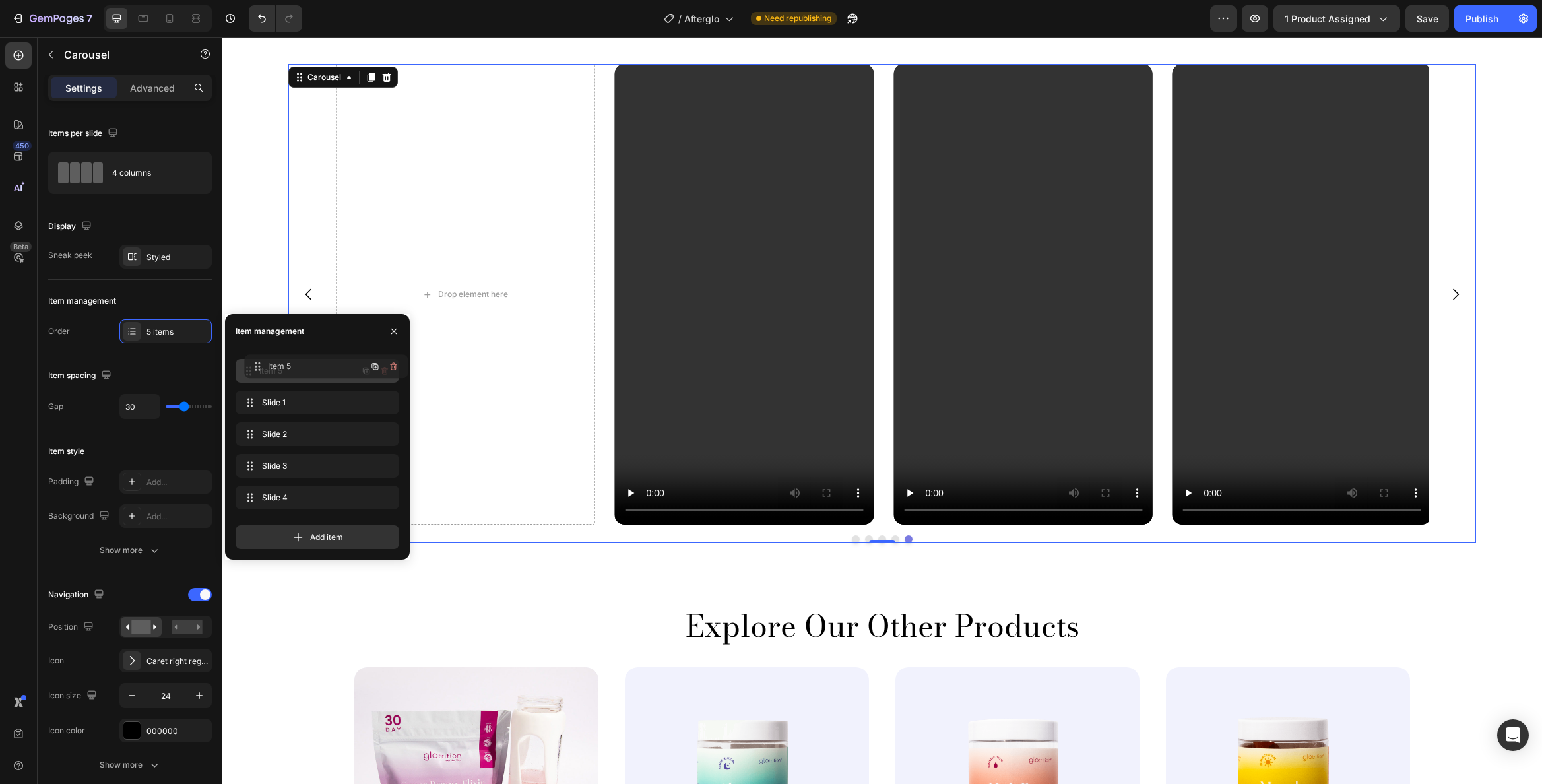
drag, startPoint x: 249, startPoint y: 493, endPoint x: 257, endPoint y: 361, distance: 132.2
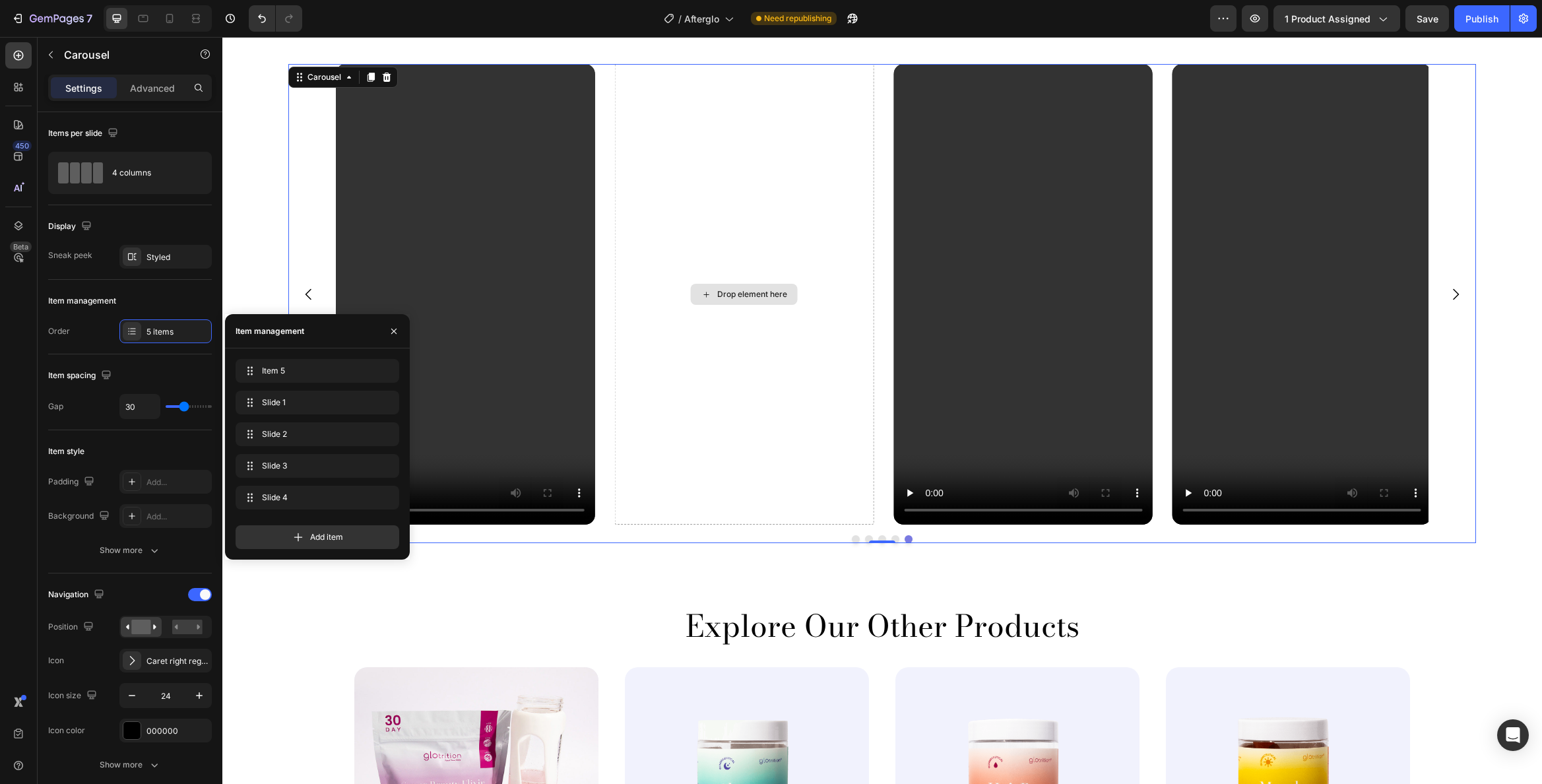
click at [748, 295] on div "Drop element here" at bounding box center [752, 294] width 70 height 10
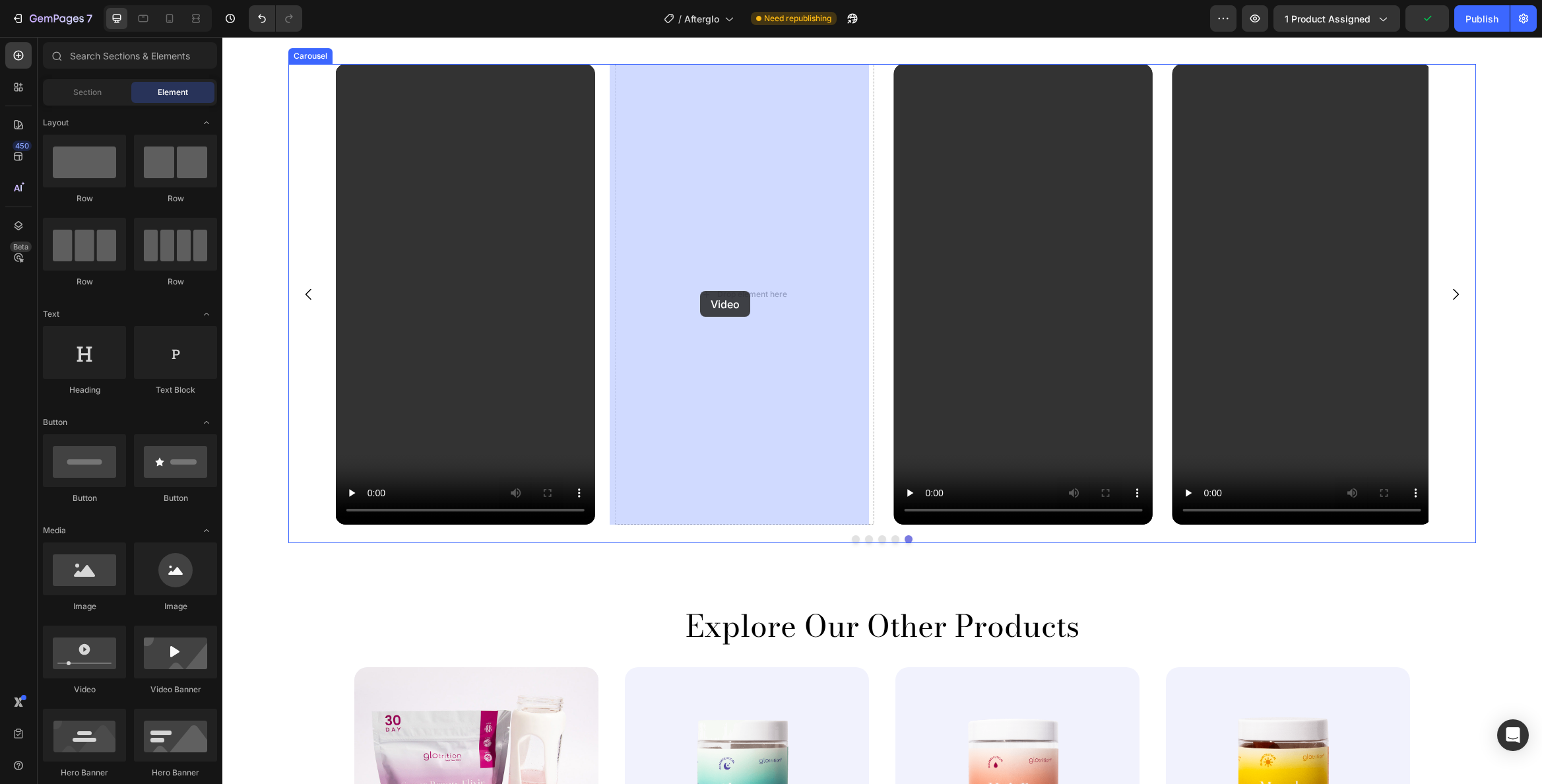
drag, startPoint x: 326, startPoint y: 675, endPoint x: 624, endPoint y: 326, distance: 458.9
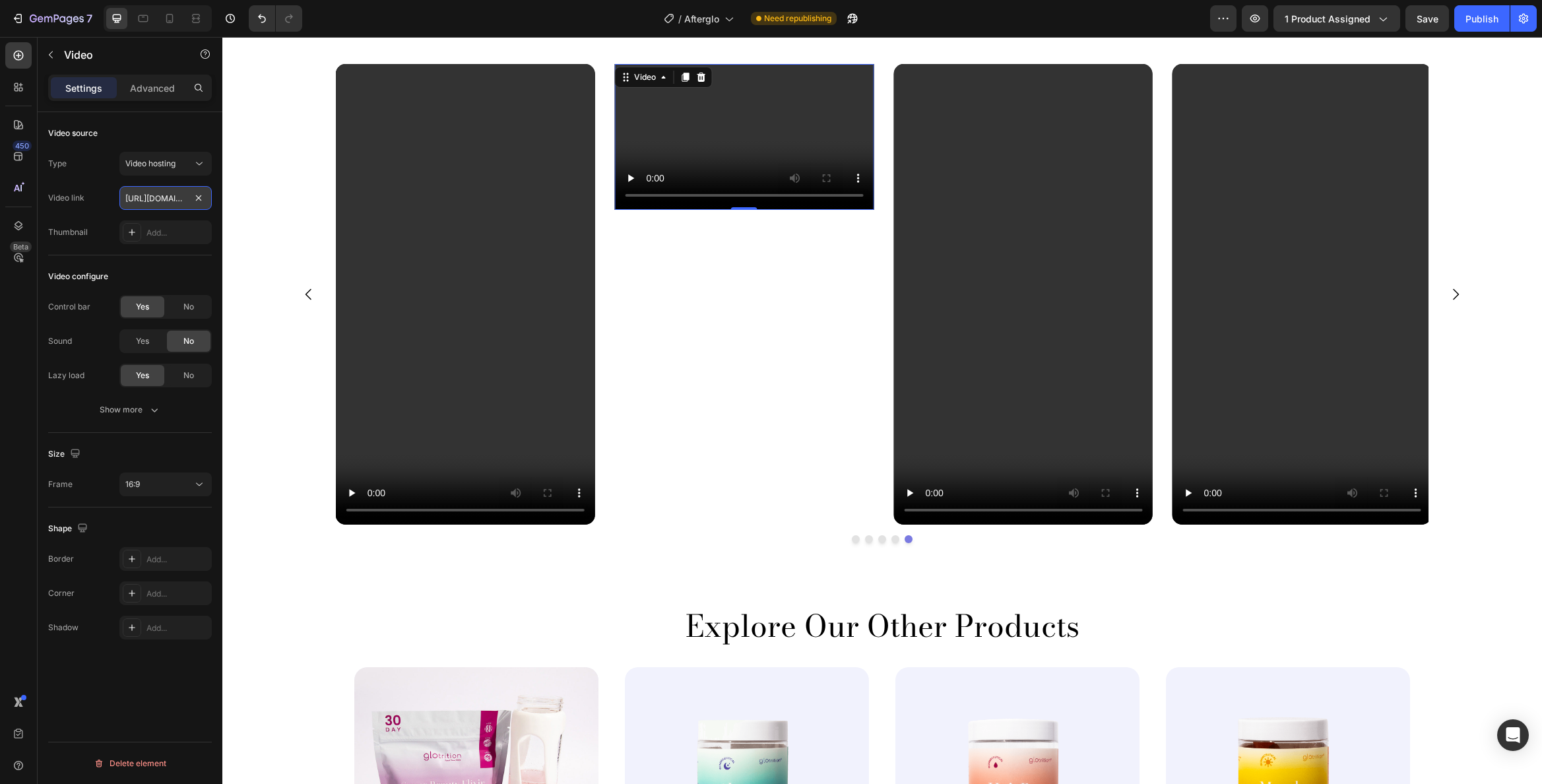
click at [173, 201] on input "https://cdn.shopify.com/videos/c/o/v/2cd3deb506b54b009063f7270ab5cf2e.mp4" at bounding box center [166, 198] width 92 height 24
click at [160, 199] on input "text" at bounding box center [166, 198] width 92 height 24
paste input "https://cdn.shopify.com/videos/c/o/v/2caf1ff2d3b941f4b98c3a3592ef5596.mov"
type input "https://cdn.shopify.com/videos/c/o/v/2caf1ff2d3b941f4b98c3a3592ef5596.mov"
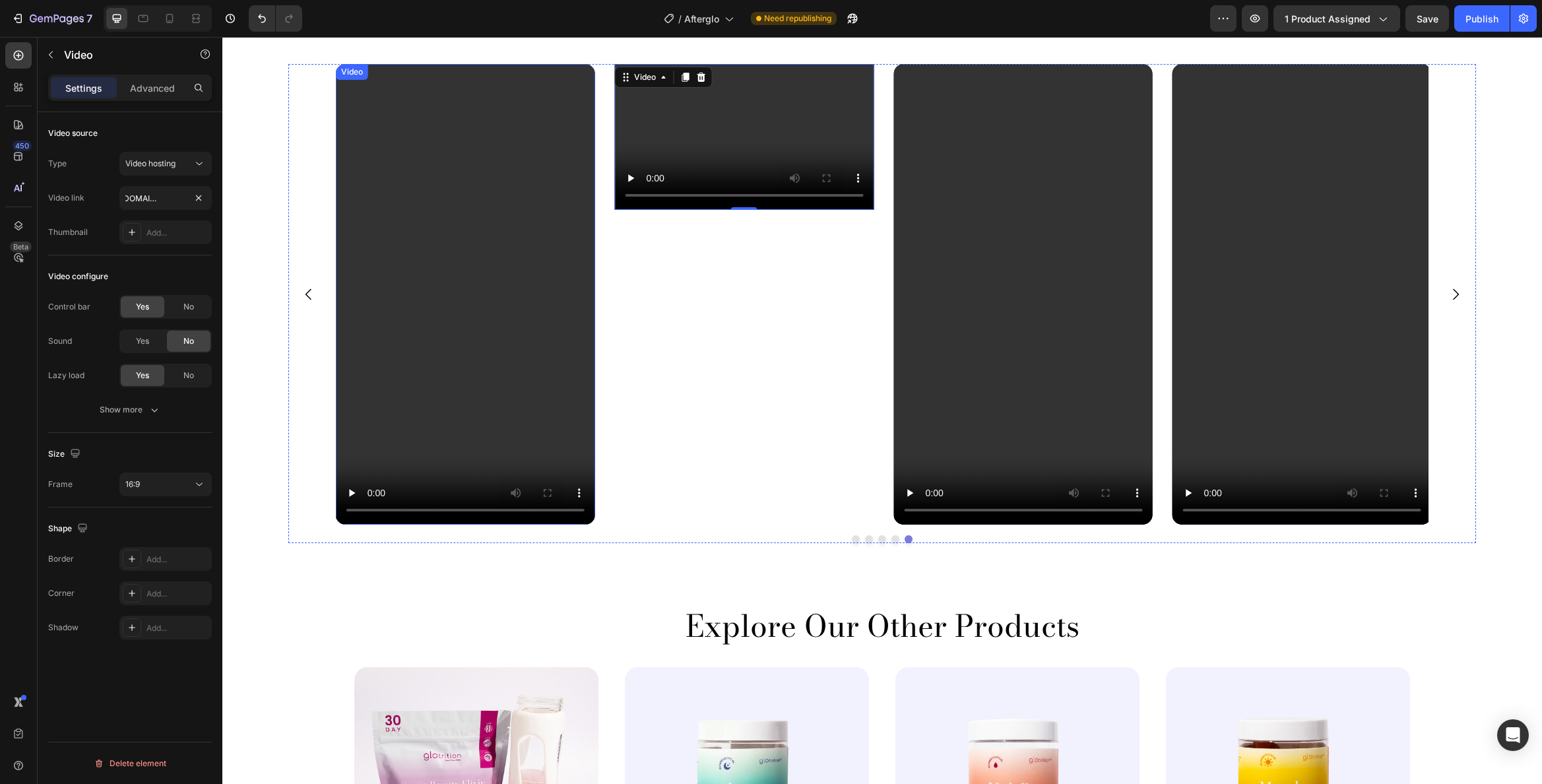
click at [447, 359] on video at bounding box center [465, 294] width 260 height 460
click at [739, 149] on video at bounding box center [744, 137] width 260 height 146
click at [198, 493] on button "16:9" at bounding box center [166, 484] width 92 height 24
click at [145, 602] on div "9:16" at bounding box center [150, 615] width 103 height 25
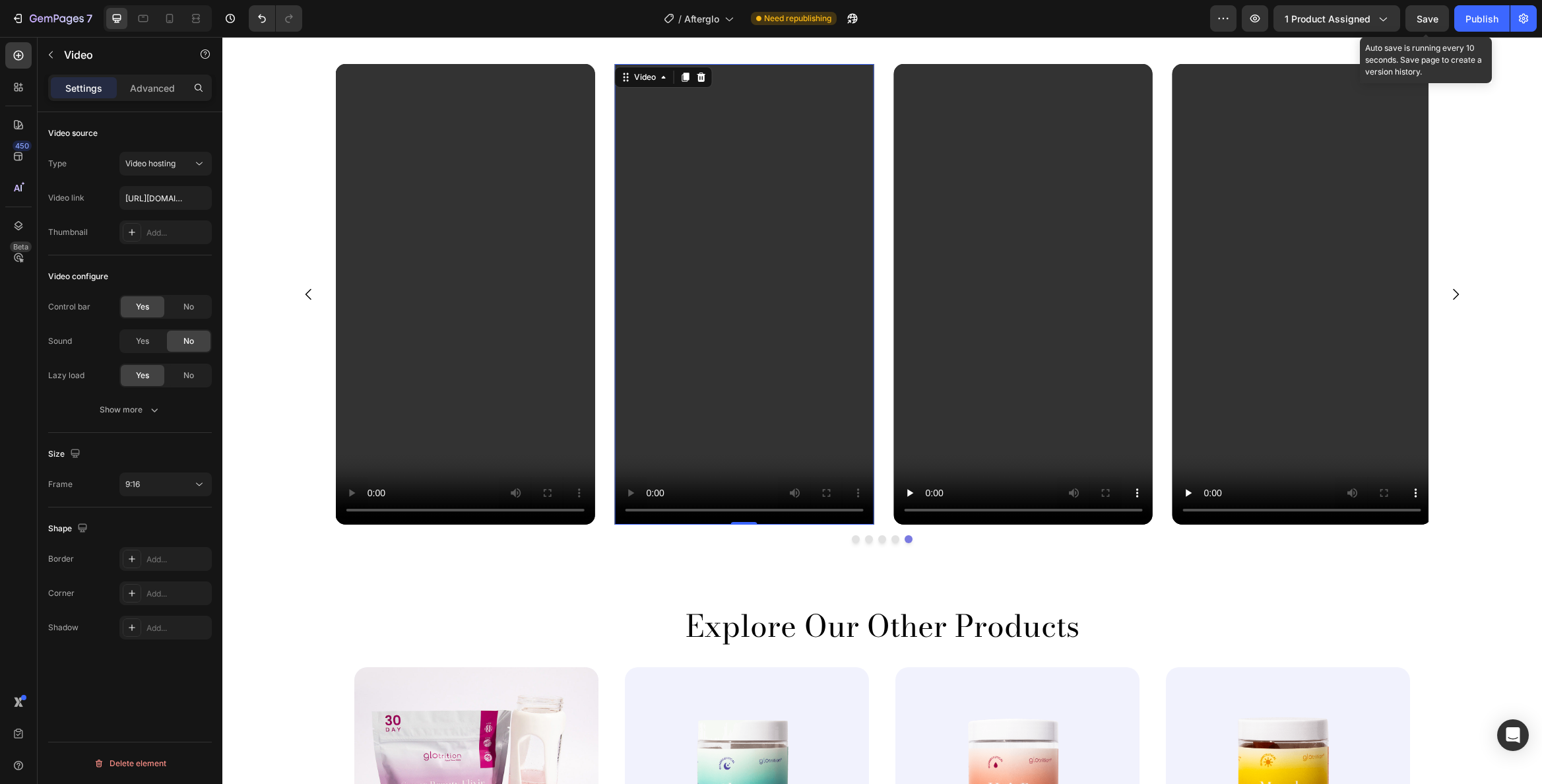
click at [1424, 18] on span "Save" at bounding box center [1428, 19] width 22 height 11
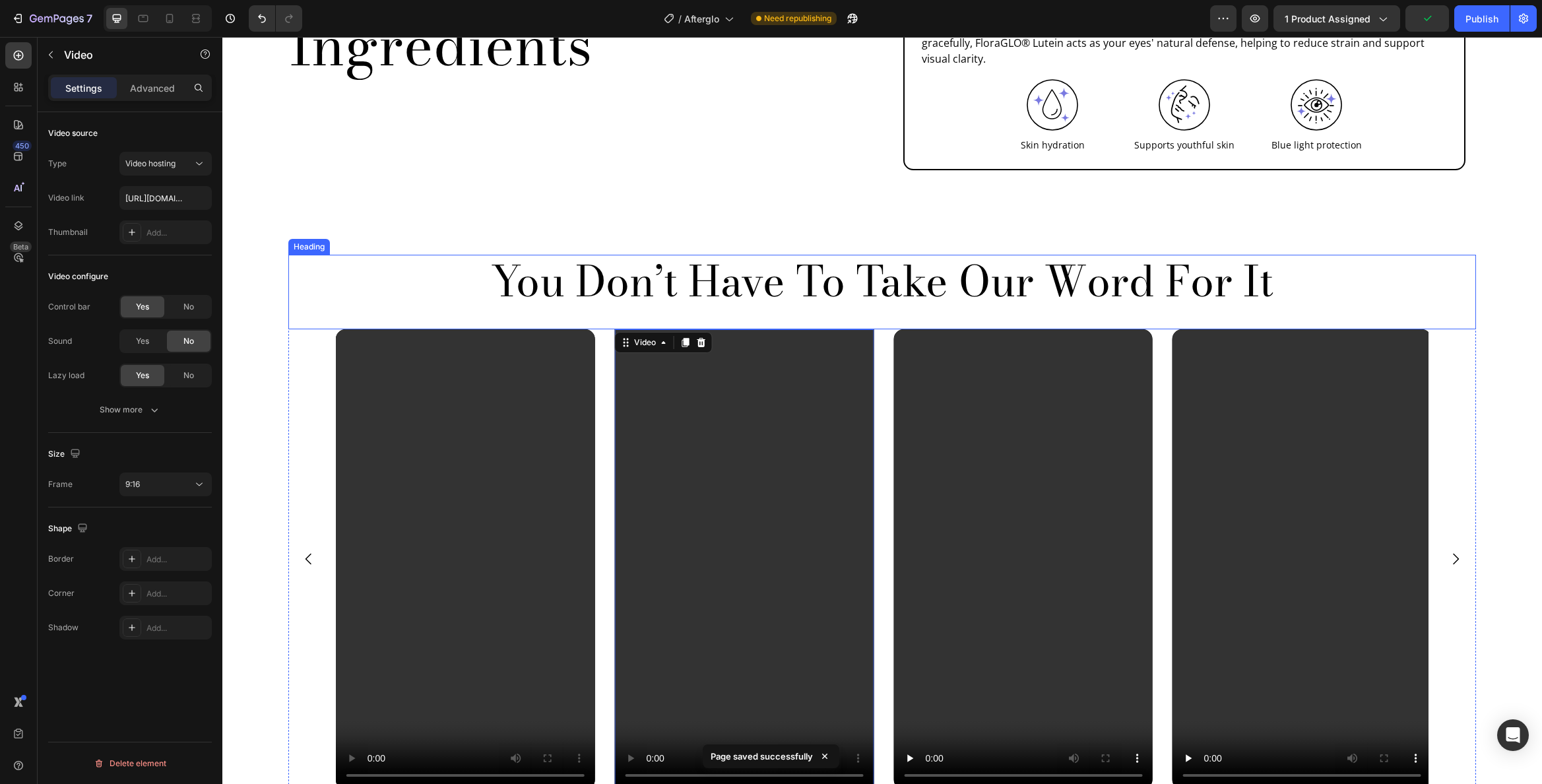
scroll to position [1609, 0]
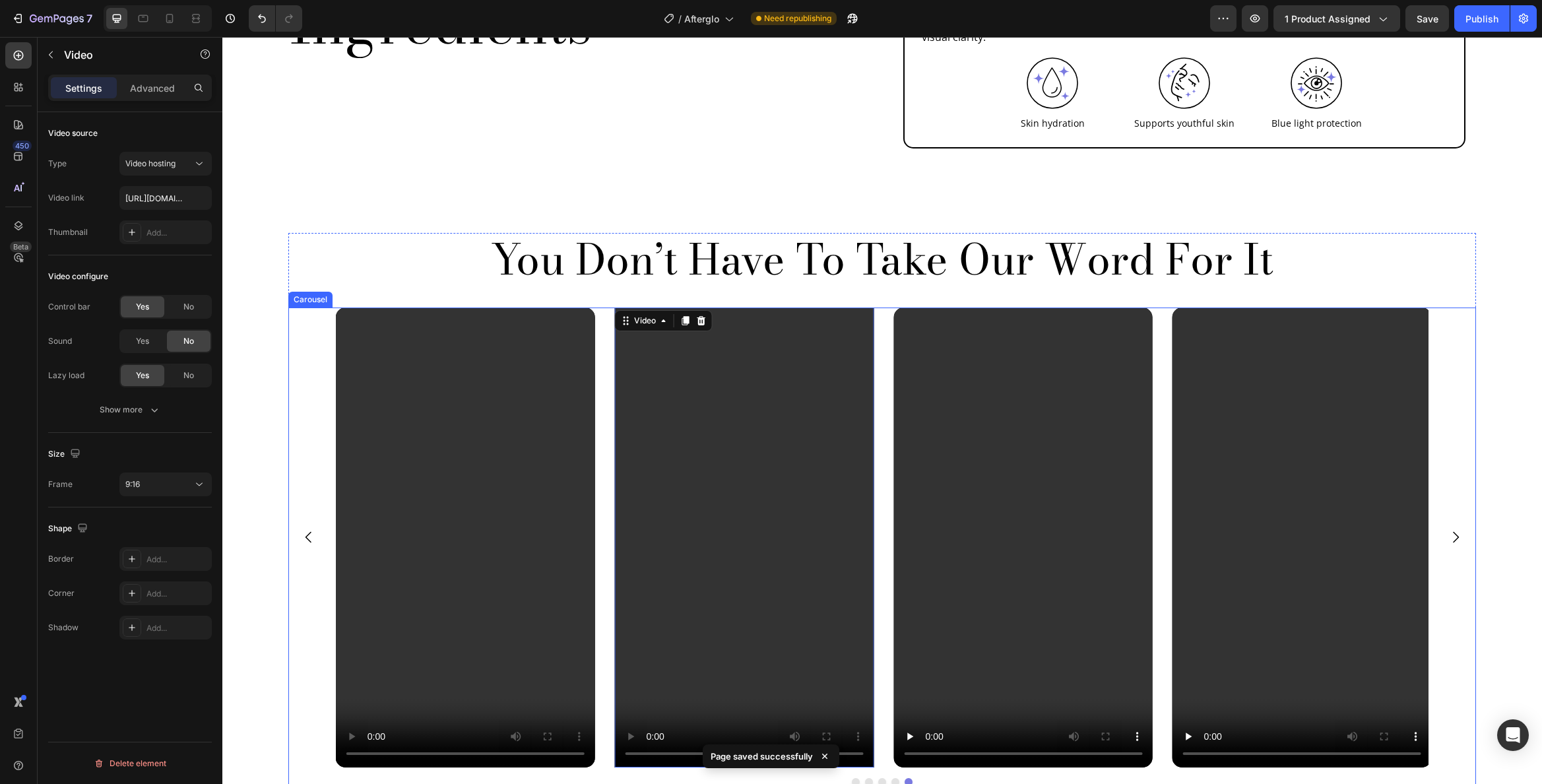
click at [291, 308] on div "Video 0 Video Video Video Video" at bounding box center [883, 538] width 1188 height 460
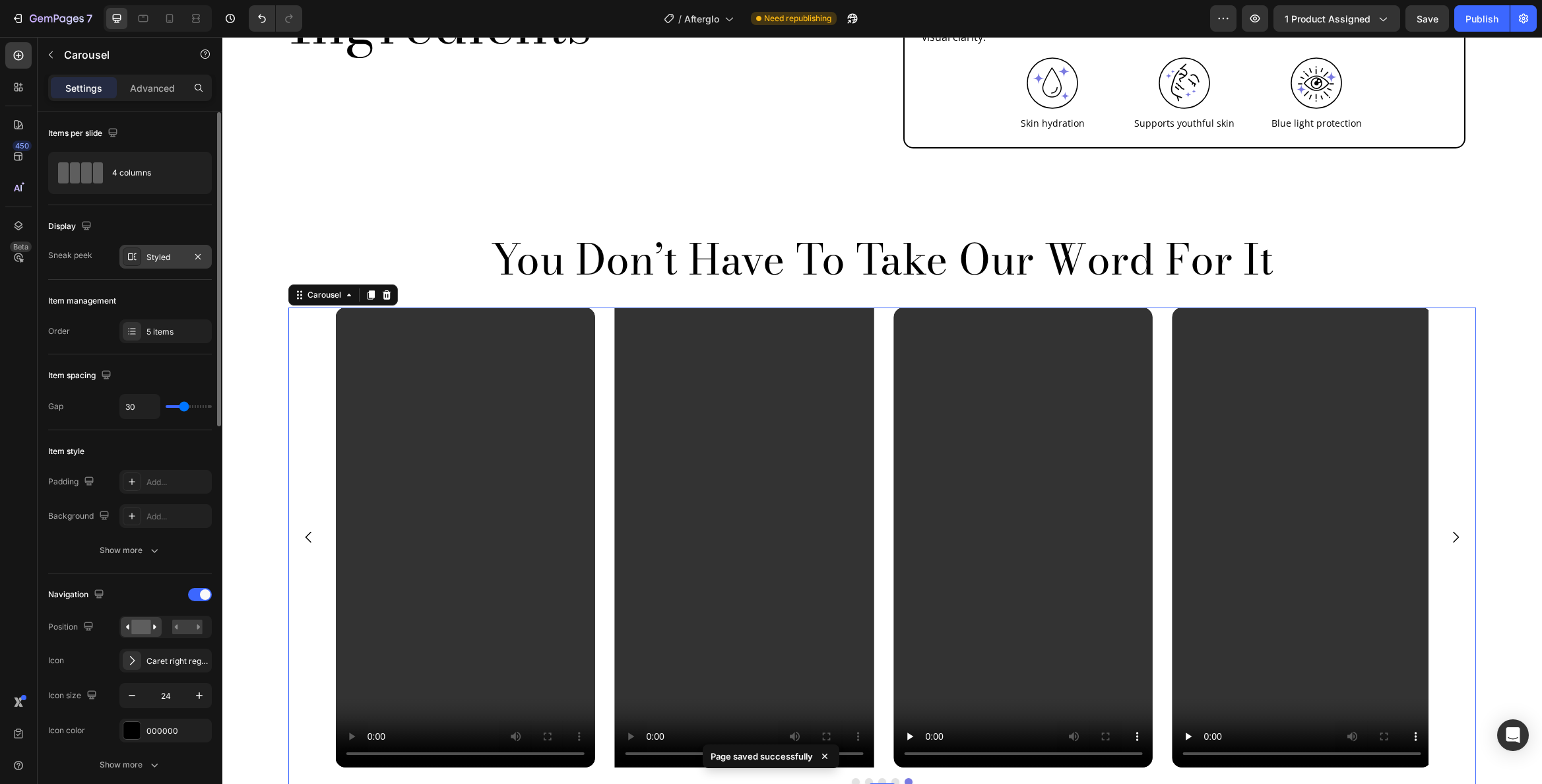
click at [161, 252] on div "Styled" at bounding box center [166, 257] width 39 height 12
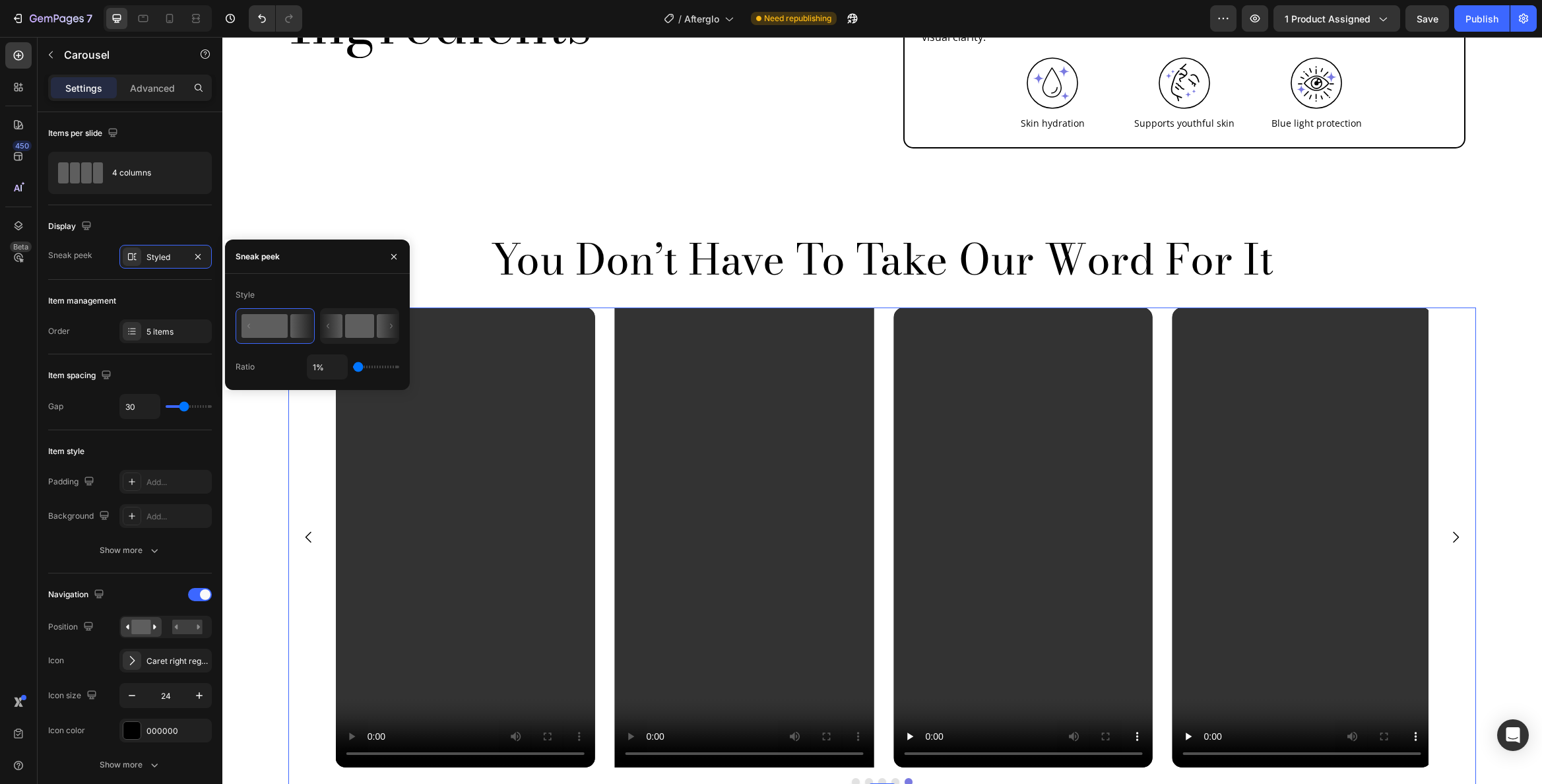
click at [364, 327] on rect at bounding box center [359, 326] width 29 height 24
type input "50%"
type input "50"
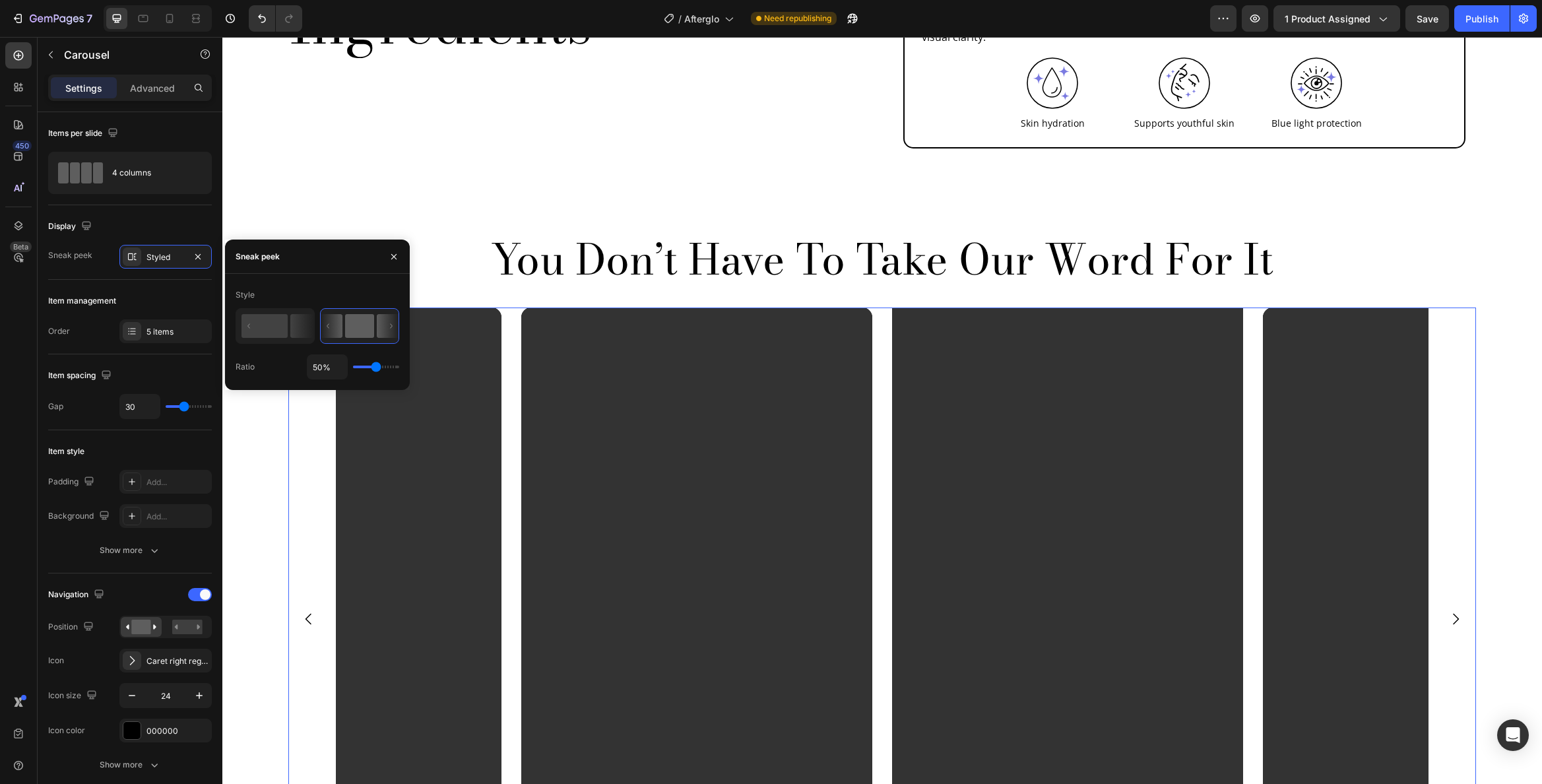
type input "49%"
type input "49"
type input "43%"
type input "43"
type input "37%"
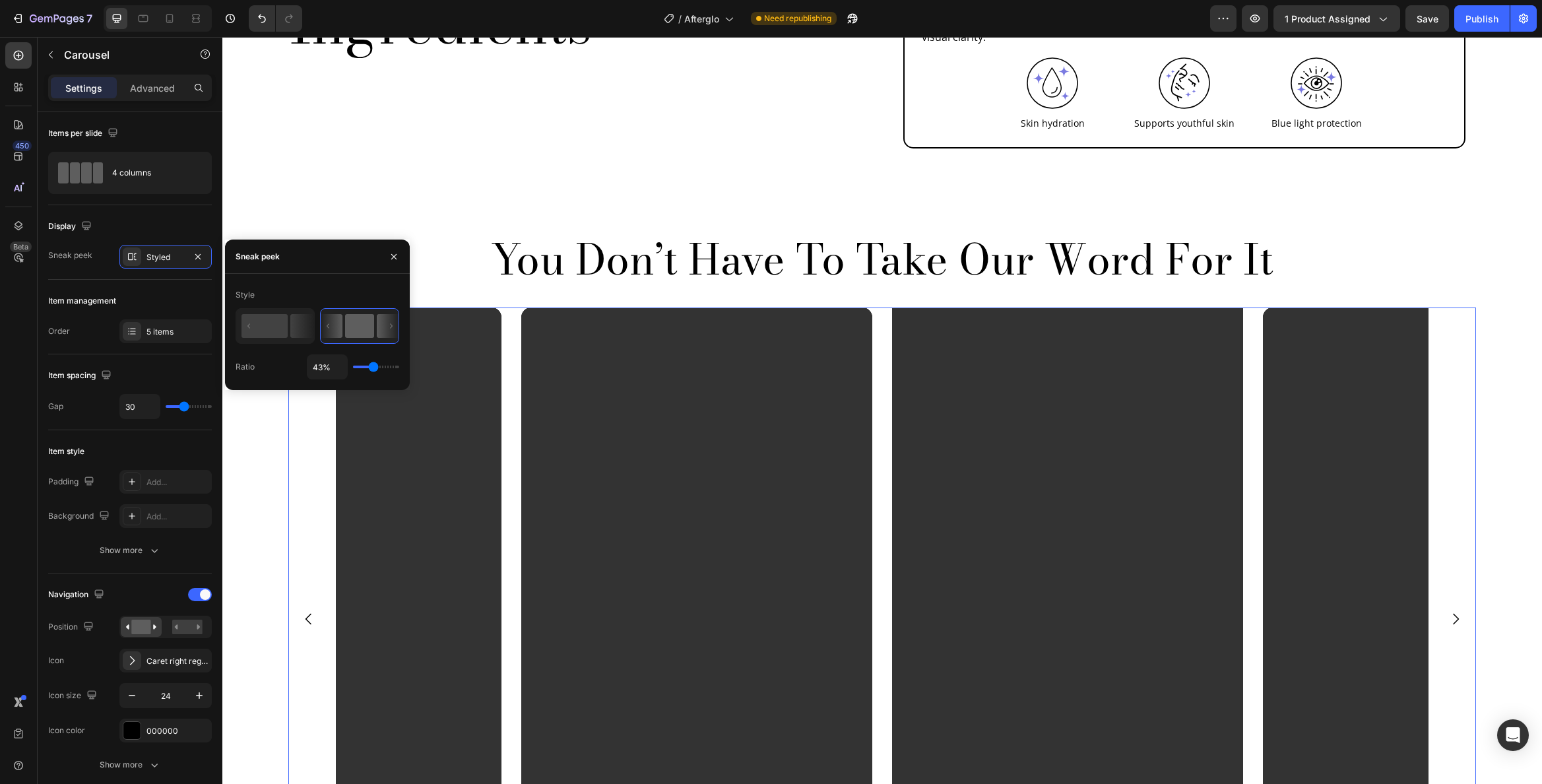
type input "37"
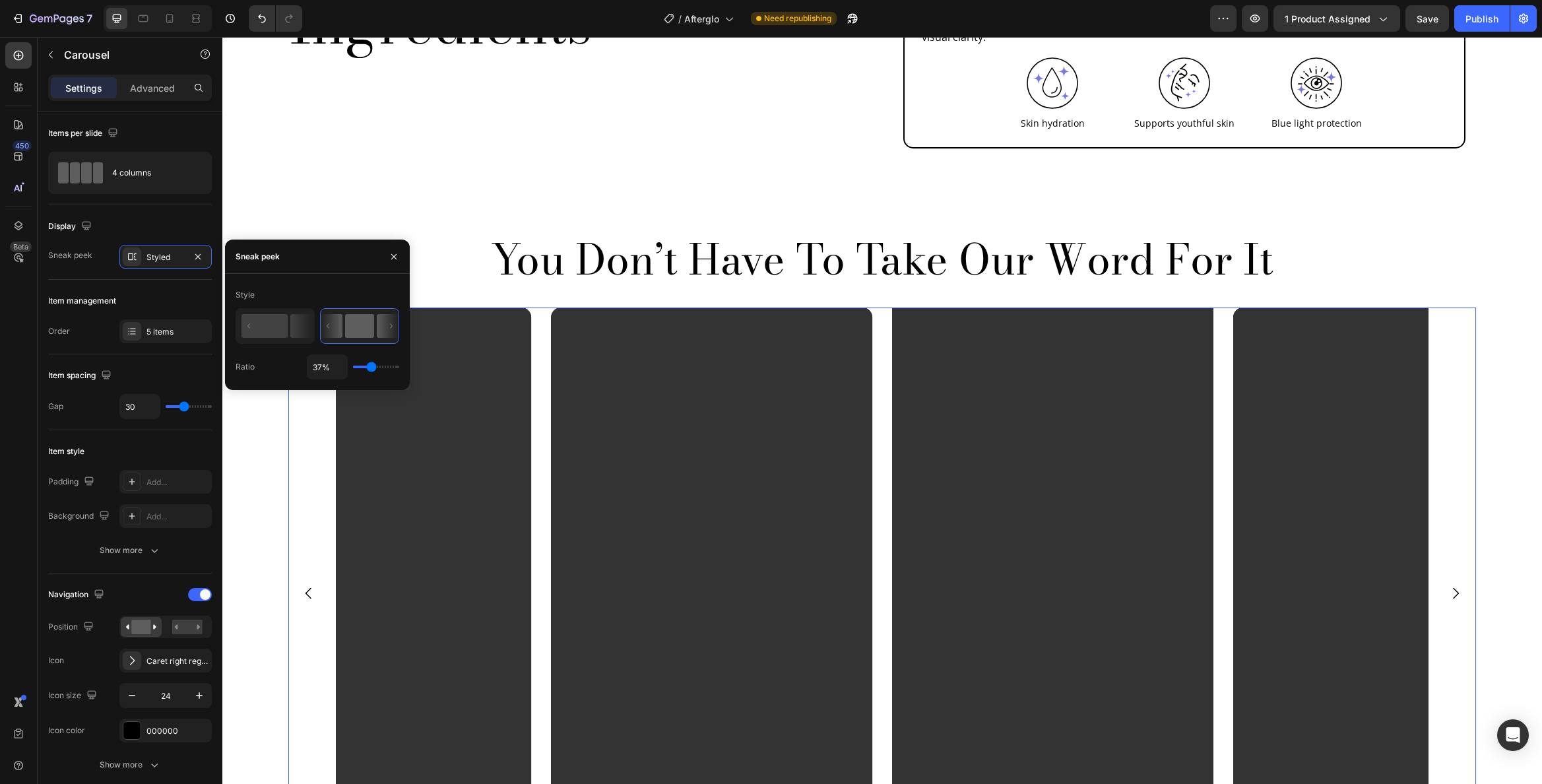
type input "17%"
type input "17"
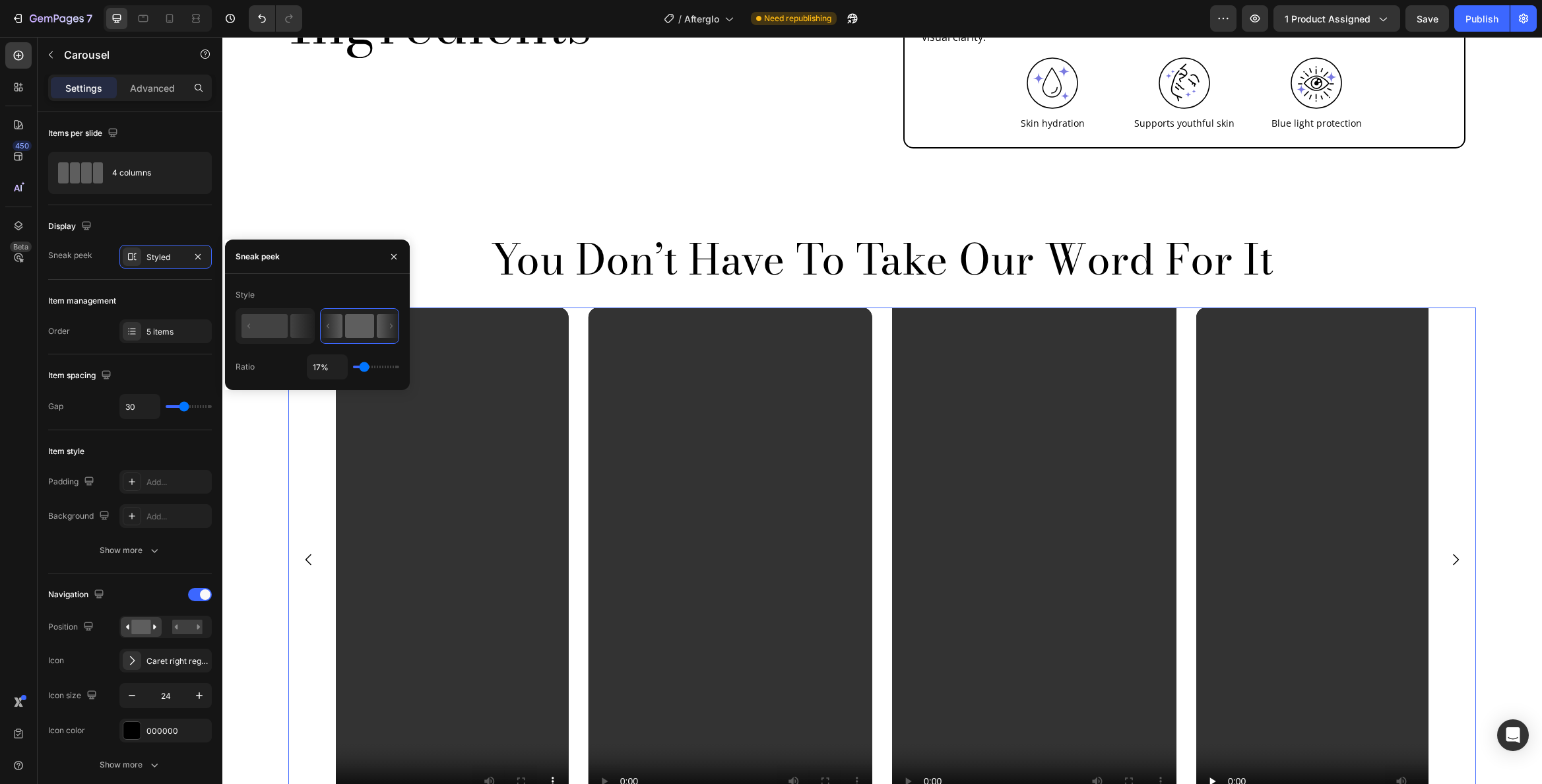
type input "14%"
type input "14"
type input "13%"
type input "13"
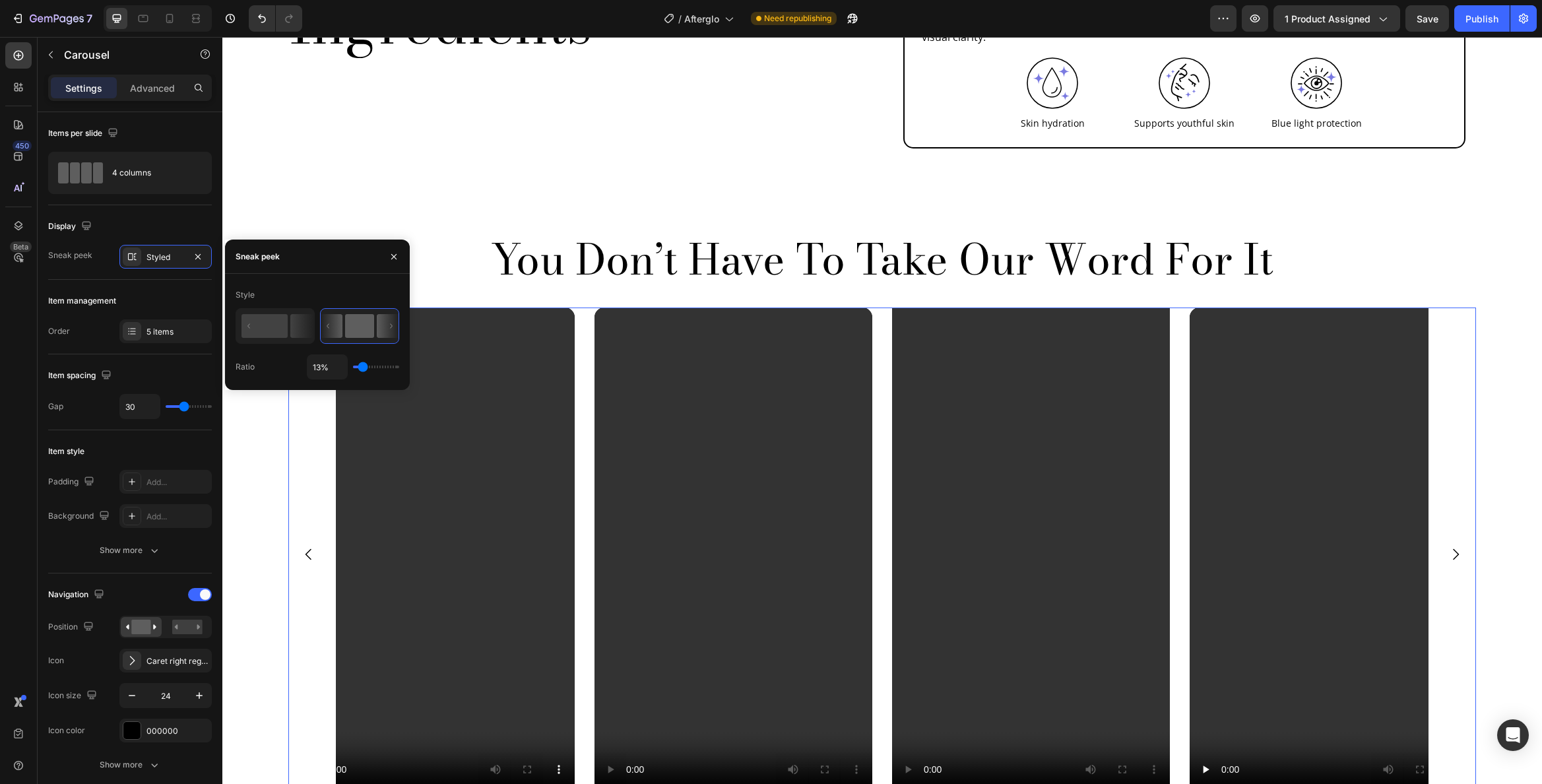
type input "12%"
type input "12"
type input "9%"
type input "9"
type input "8%"
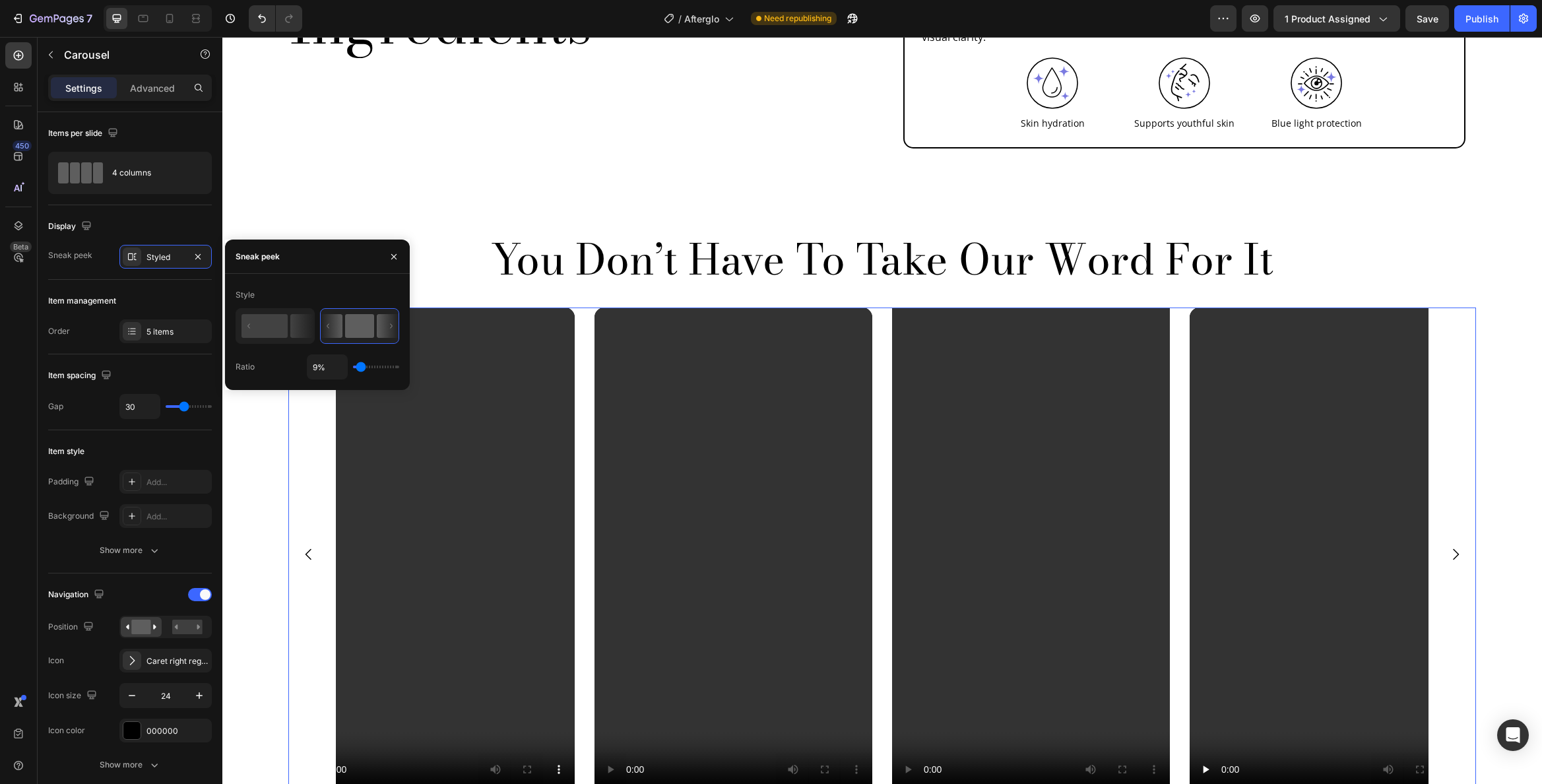
type input "8"
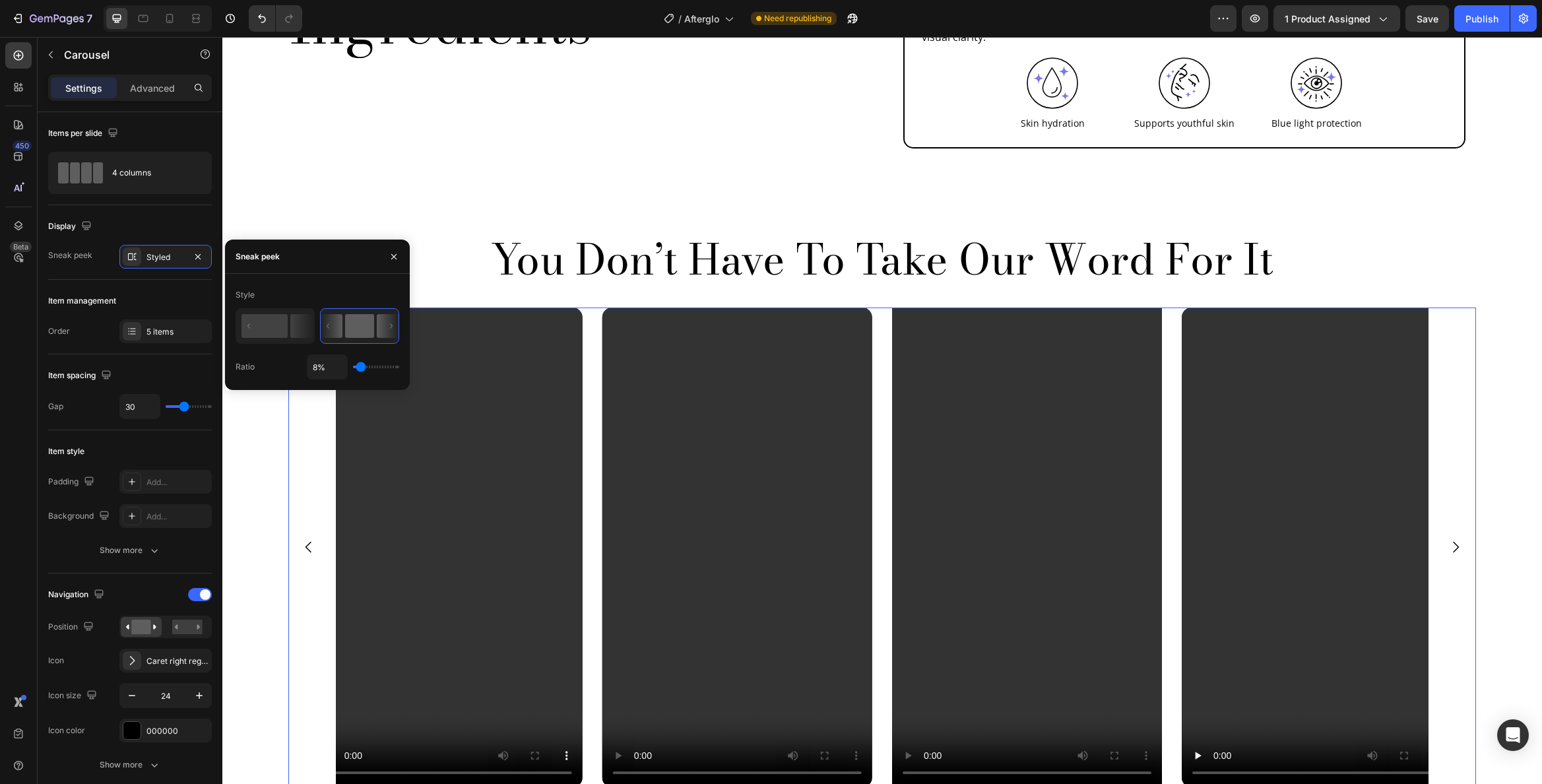
type input "7%"
type input "7"
type input "6%"
type input "6"
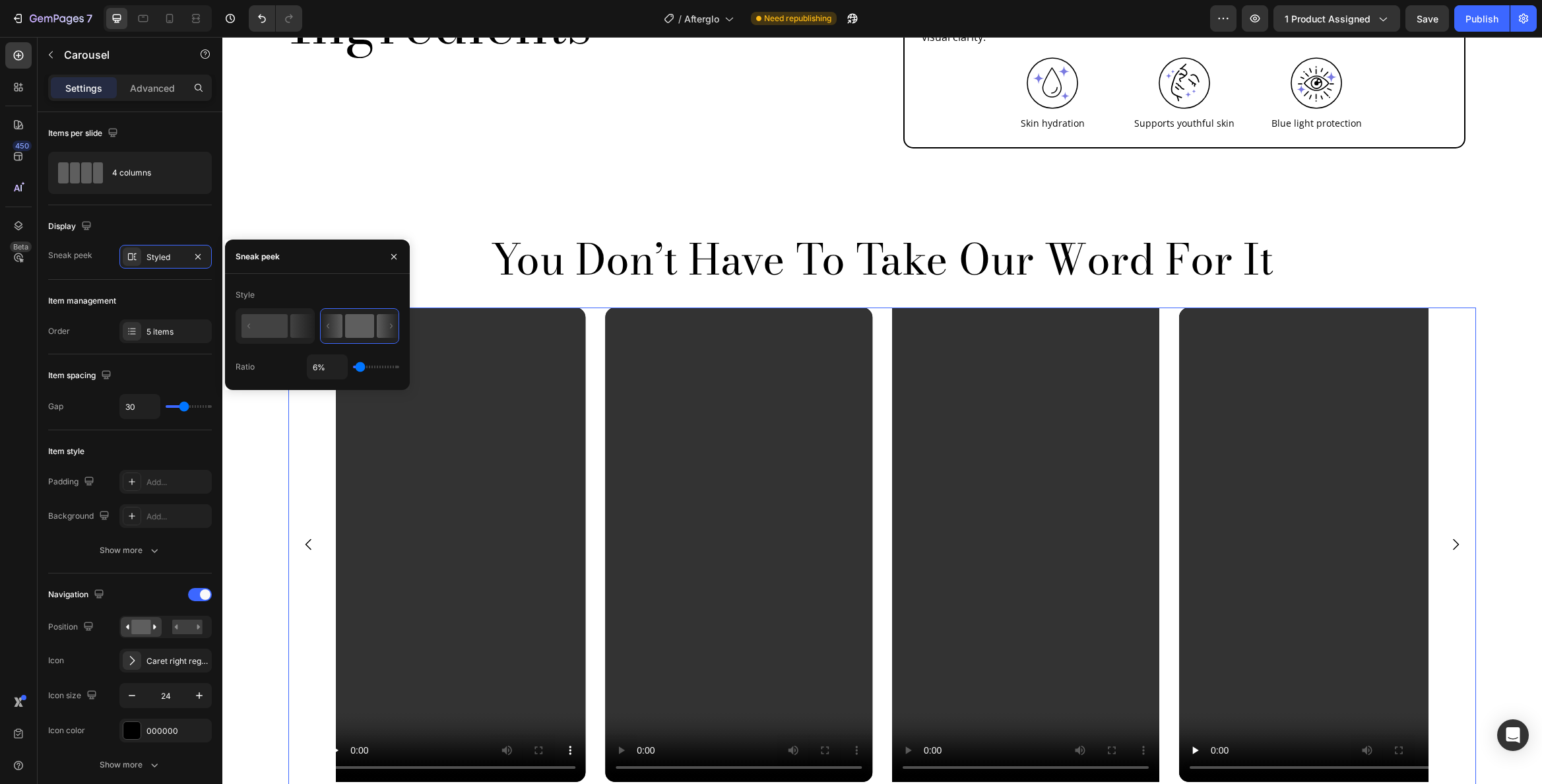
type input "10%"
type input "10"
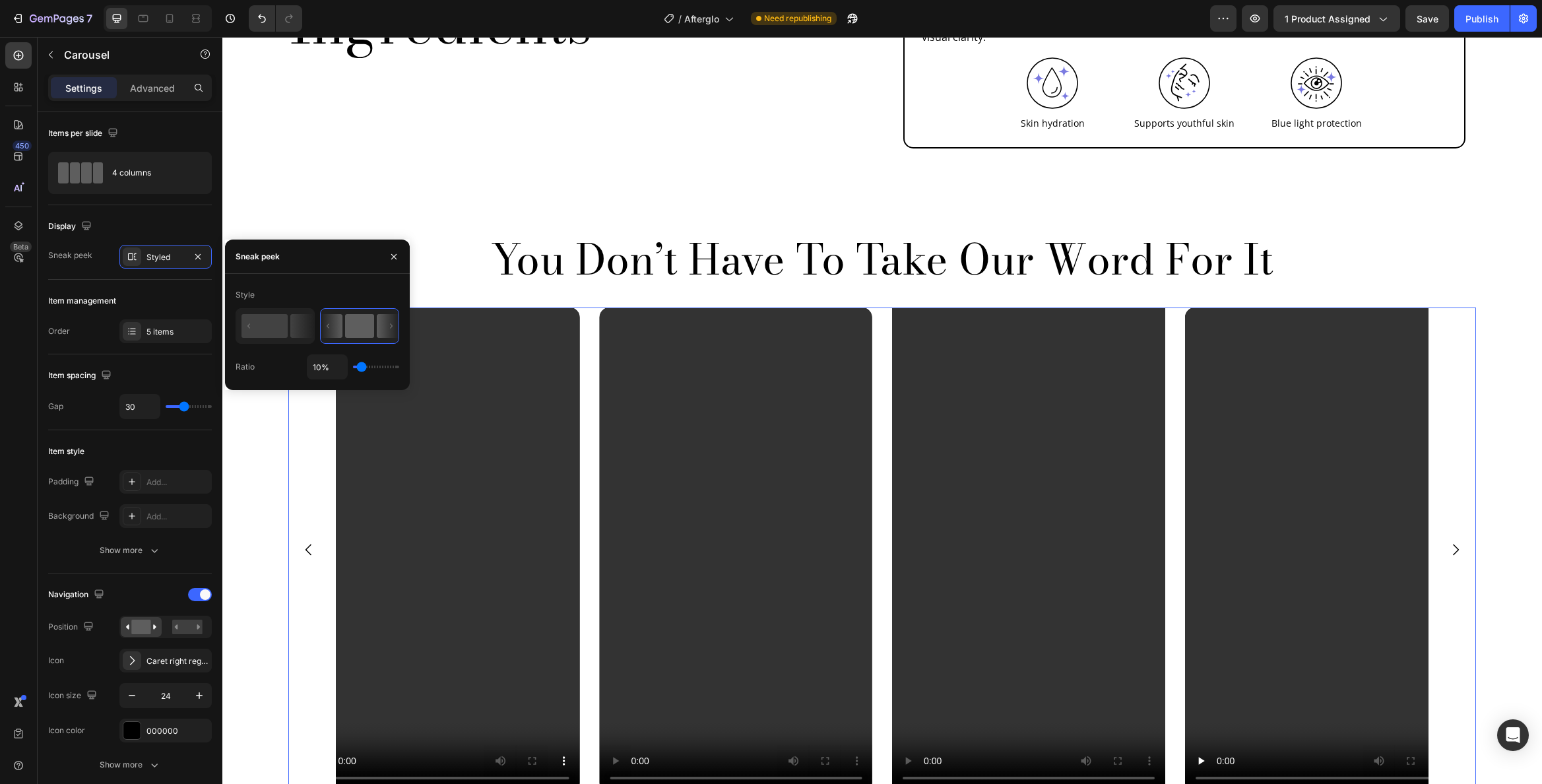
type input "11%"
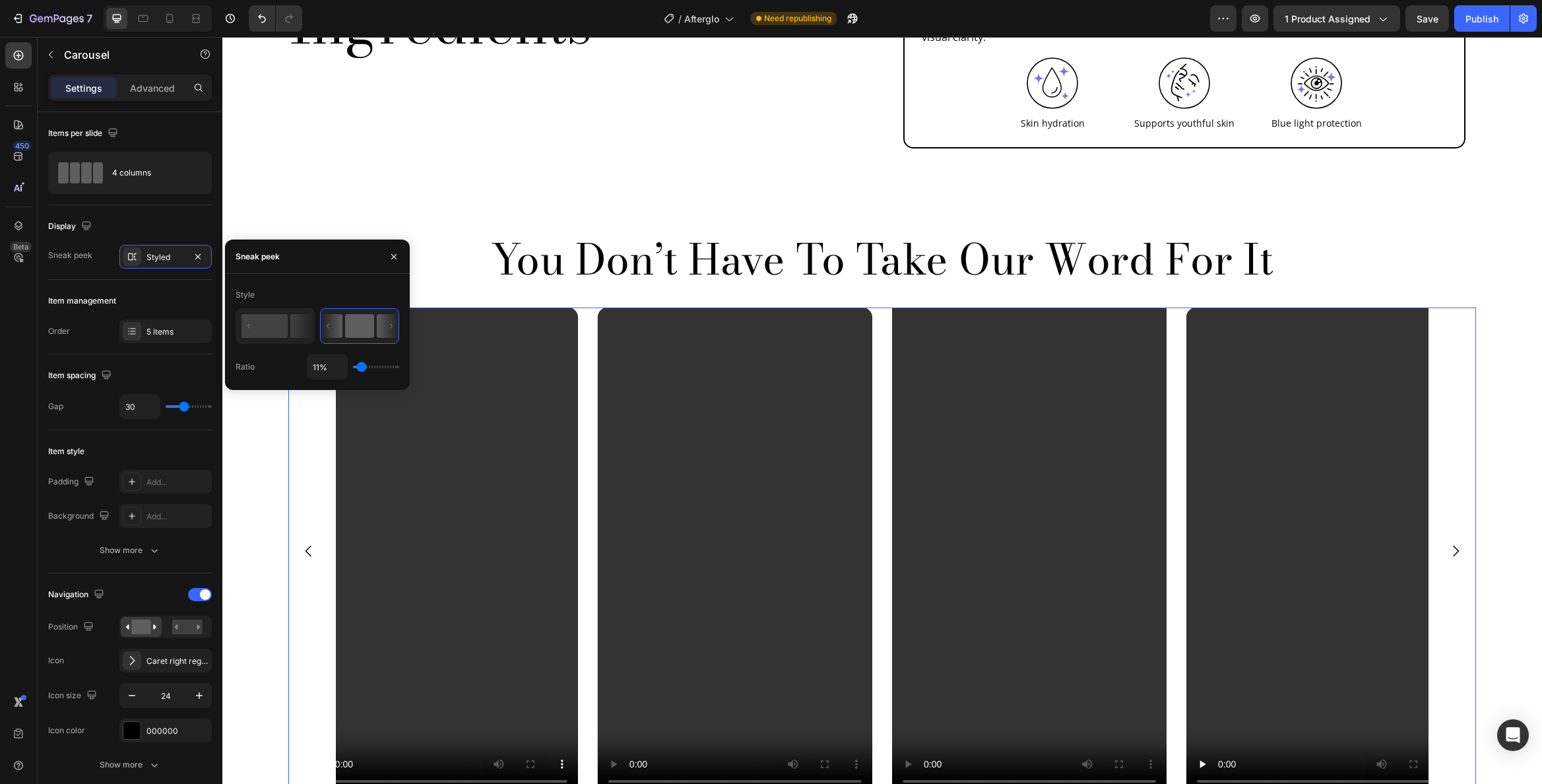
drag, startPoint x: 375, startPoint y: 367, endPoint x: 361, endPoint y: 368, distance: 14.0
type input "11"
click at [361, 368] on input "range" at bounding box center [376, 367] width 46 height 3
click at [279, 327] on rect at bounding box center [264, 326] width 46 height 24
type input "1%"
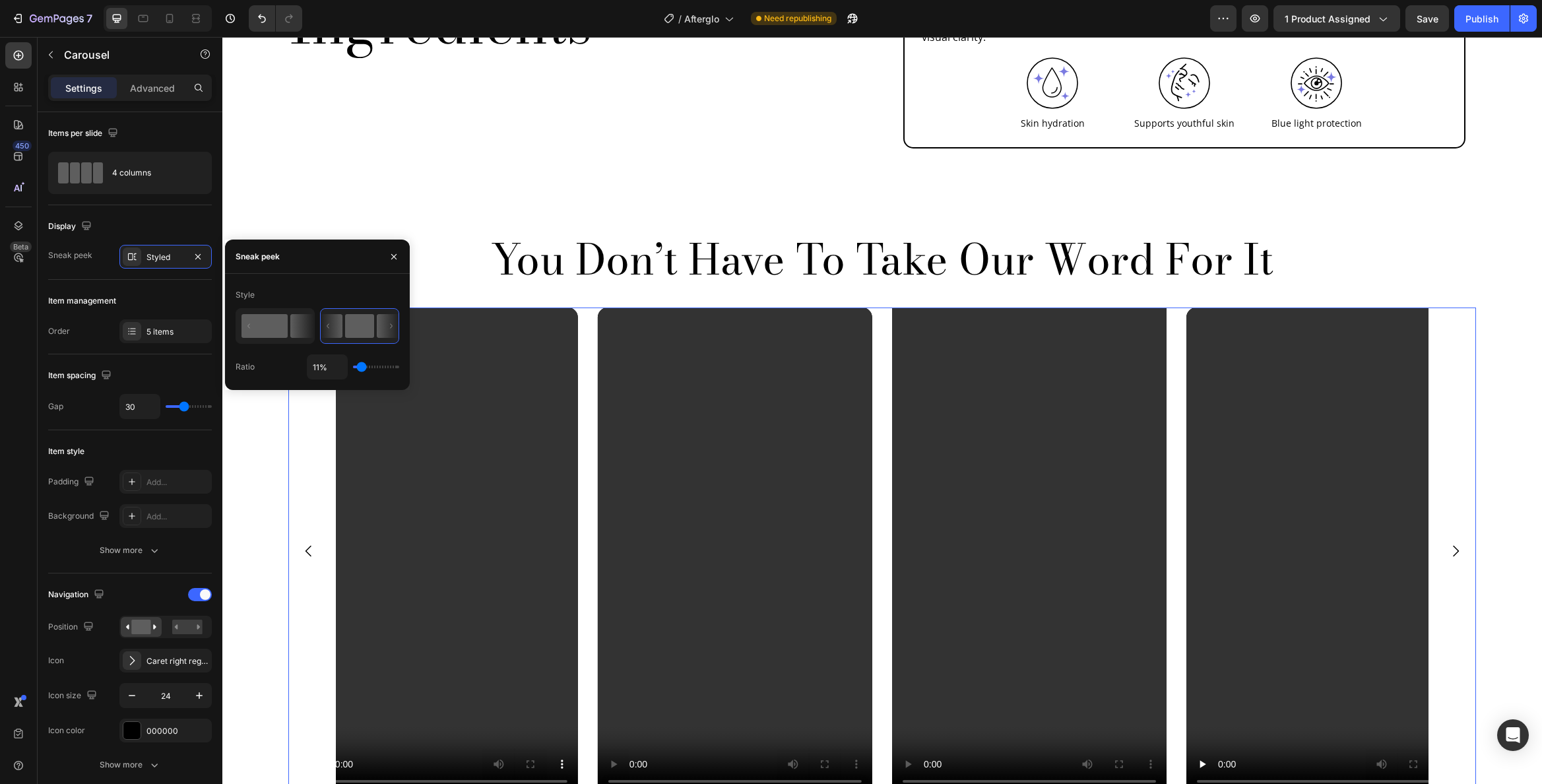
type input "1"
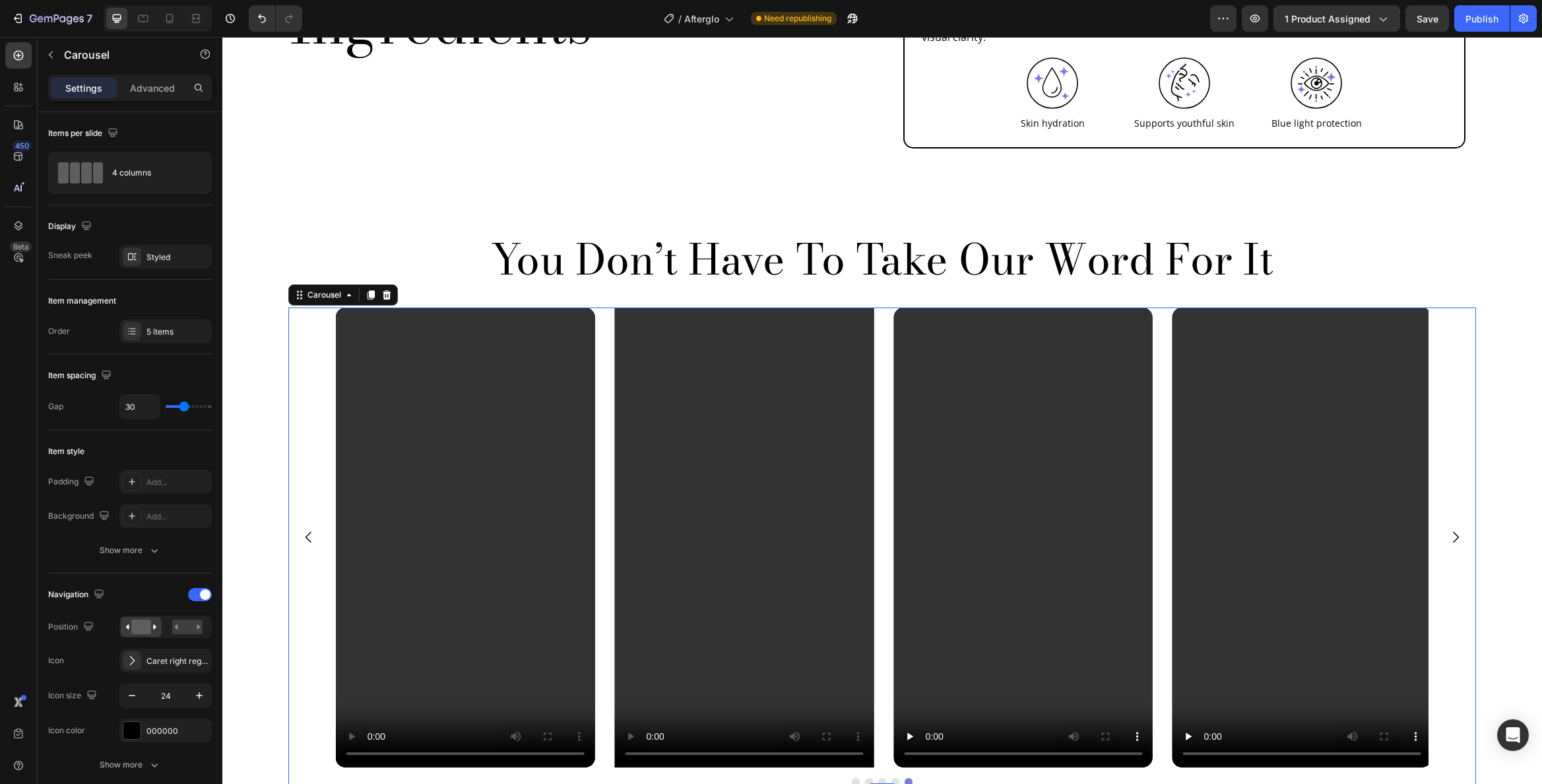
click at [1452, 529] on icon "Carousel Next Arrow" at bounding box center [1455, 537] width 16 height 16
click at [1448, 529] on icon "Carousel Next Arrow" at bounding box center [1455, 537] width 16 height 16
click at [295, 518] on button "Carousel Back Arrow" at bounding box center [309, 537] width 37 height 37
click at [301, 529] on icon "Carousel Back Arrow" at bounding box center [308, 537] width 16 height 16
click at [436, 389] on video at bounding box center [465, 538] width 260 height 460
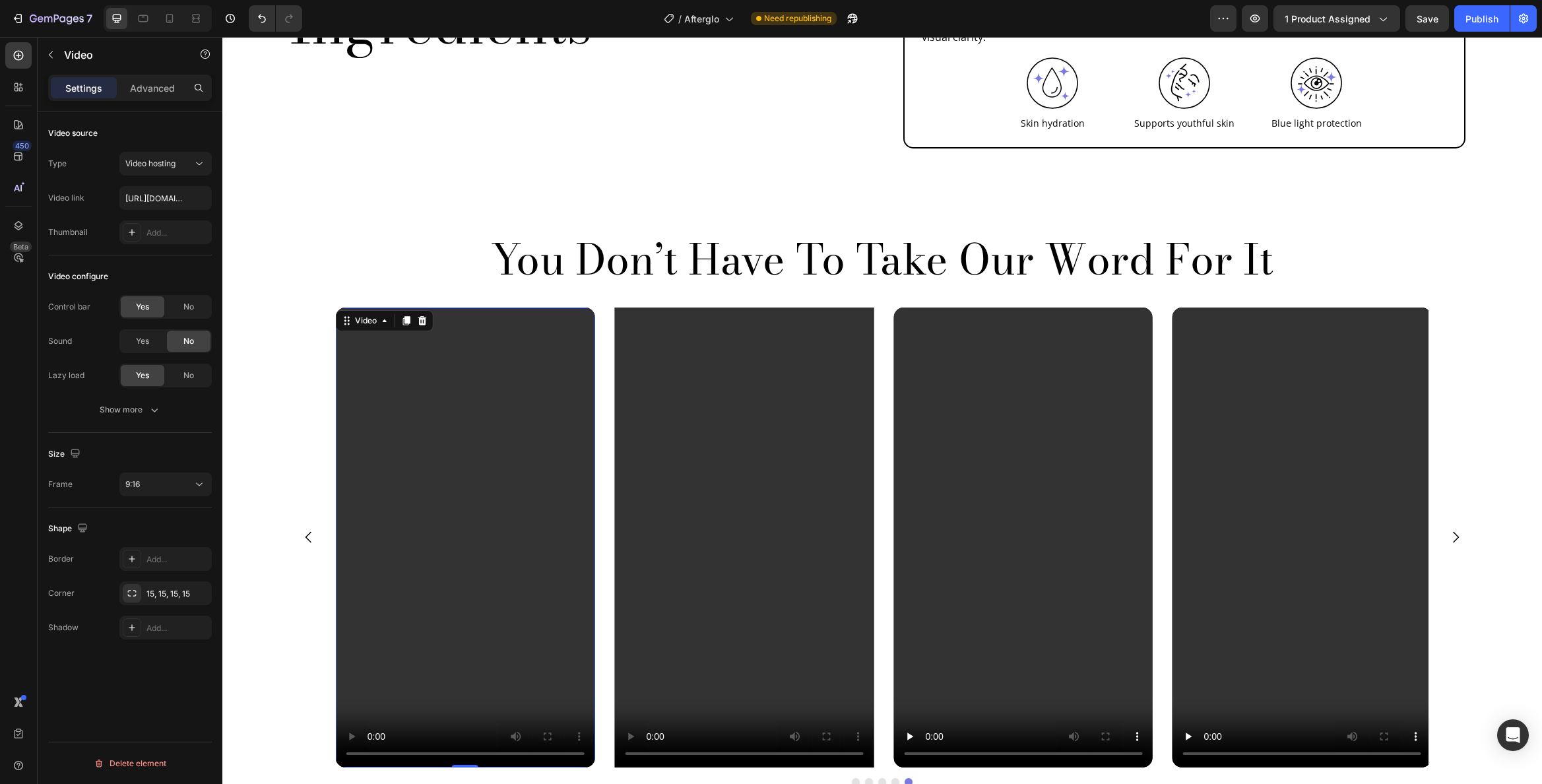
click at [598, 377] on div "Video Video Video Video Video 0" at bounding box center [882, 538] width 1092 height 460
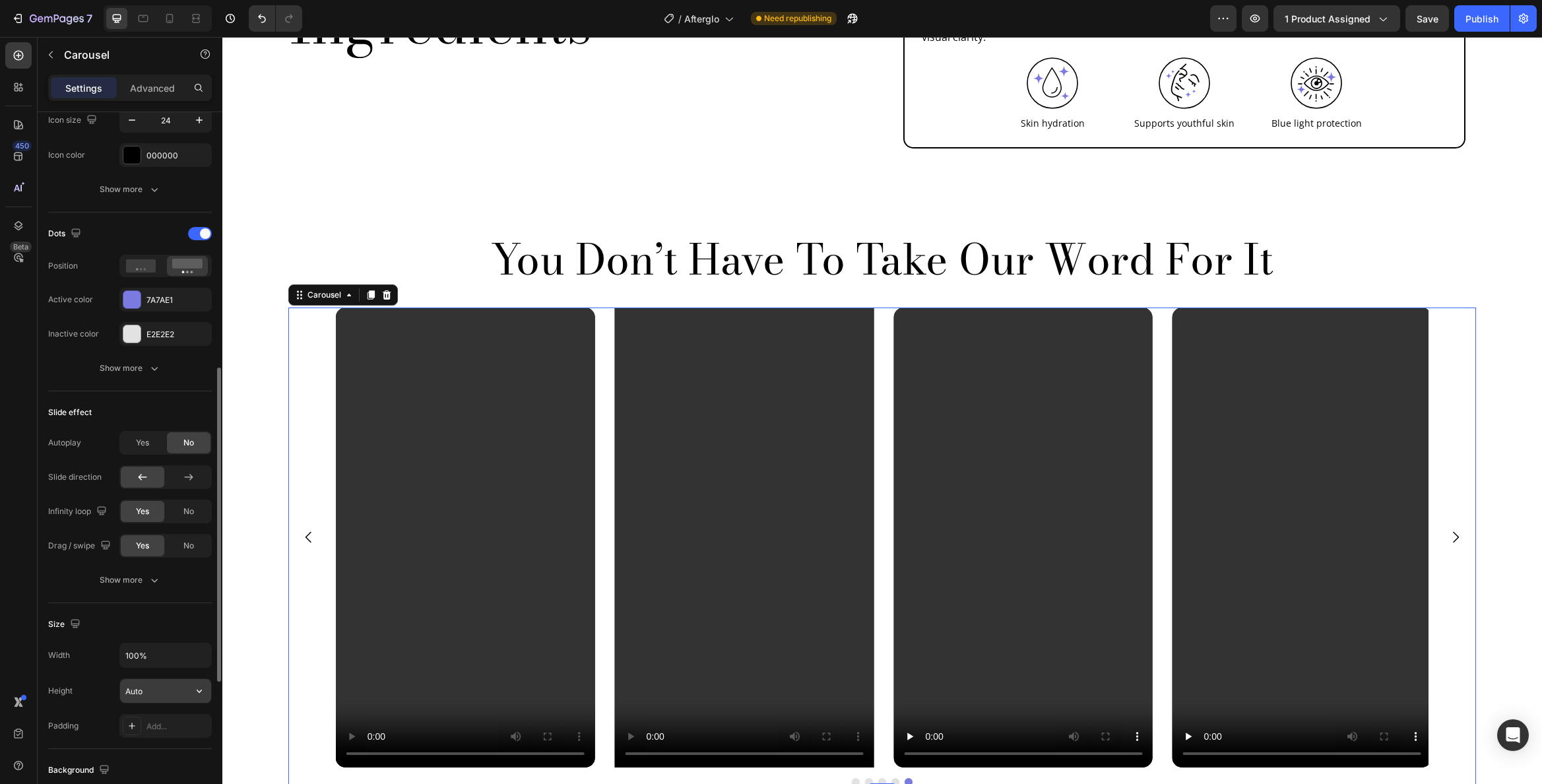
scroll to position [815, 0]
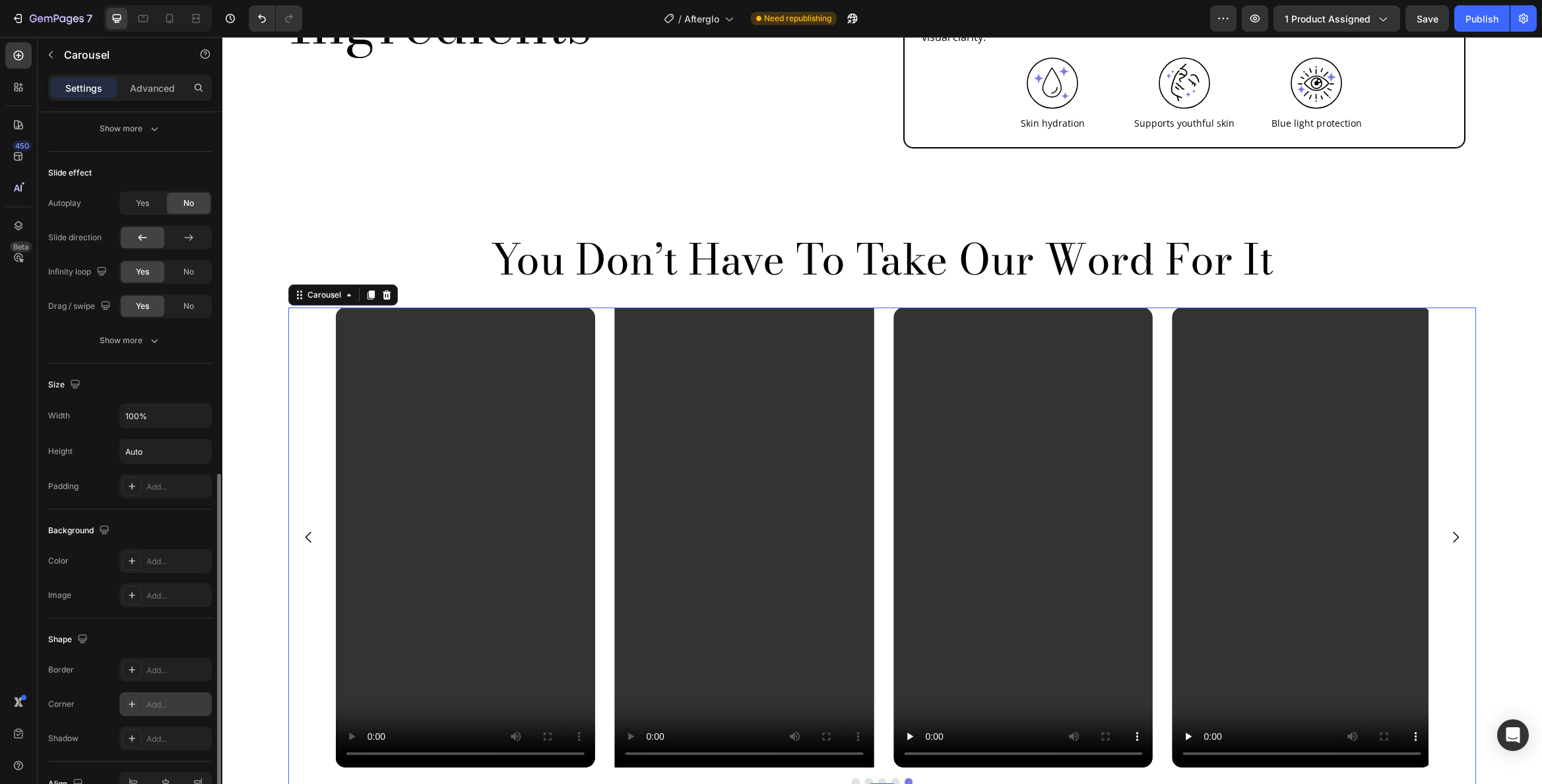
click at [169, 696] on div "Add..." at bounding box center [166, 704] width 92 height 24
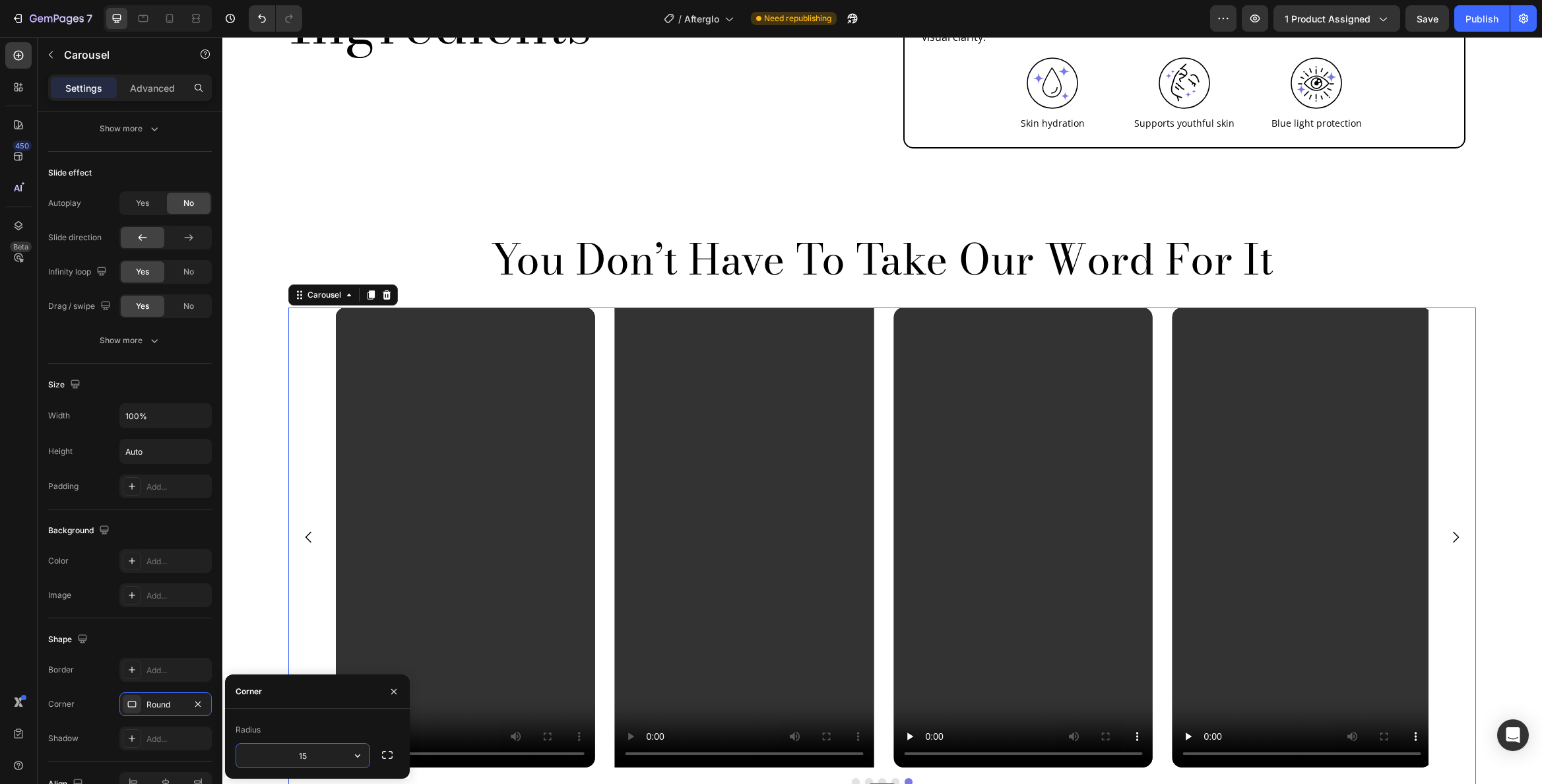
type input "15"
click at [648, 439] on video at bounding box center [744, 538] width 260 height 460
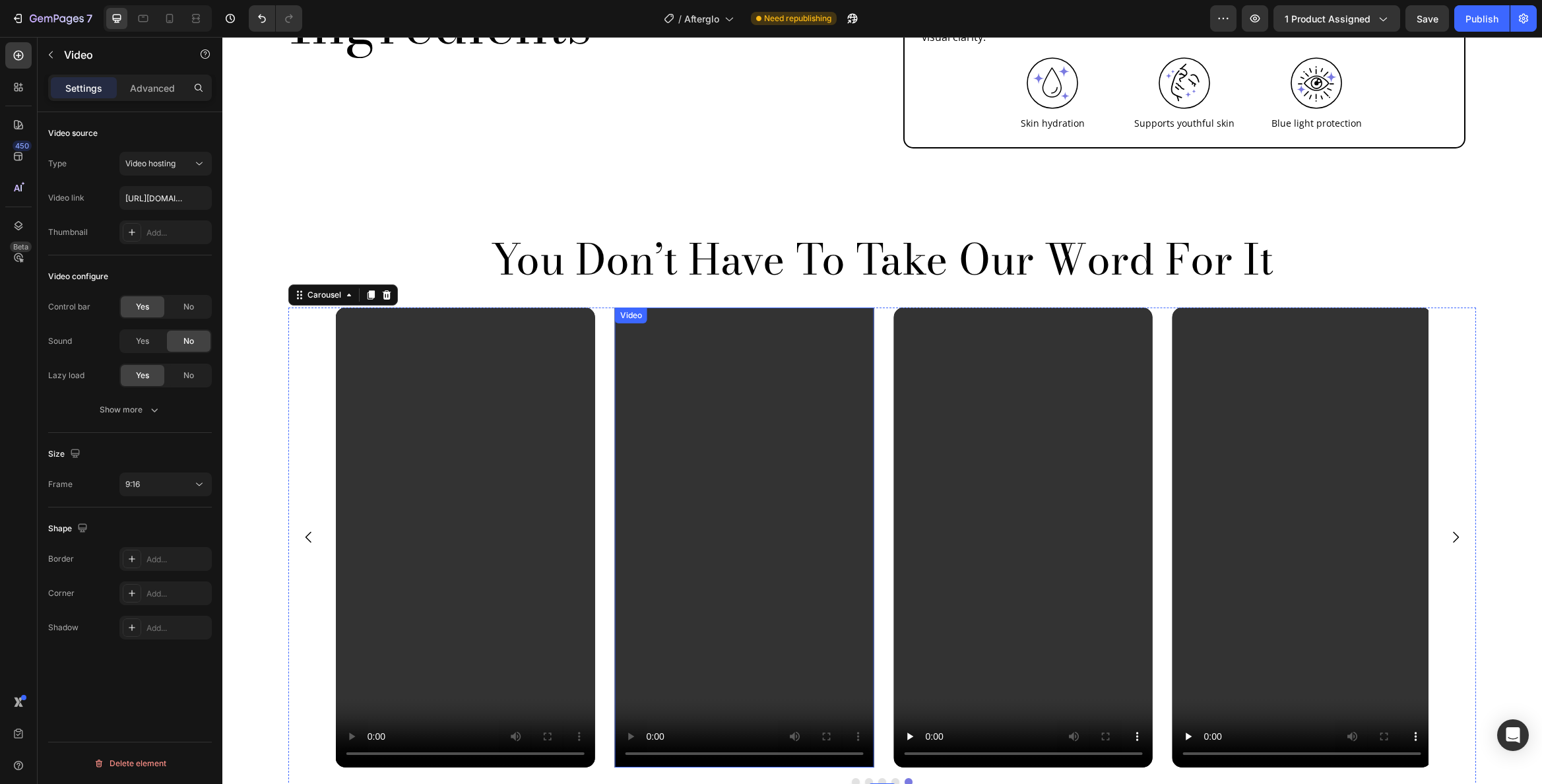
scroll to position [0, 0]
click at [174, 591] on div "Add..." at bounding box center [178, 593] width 62 height 12
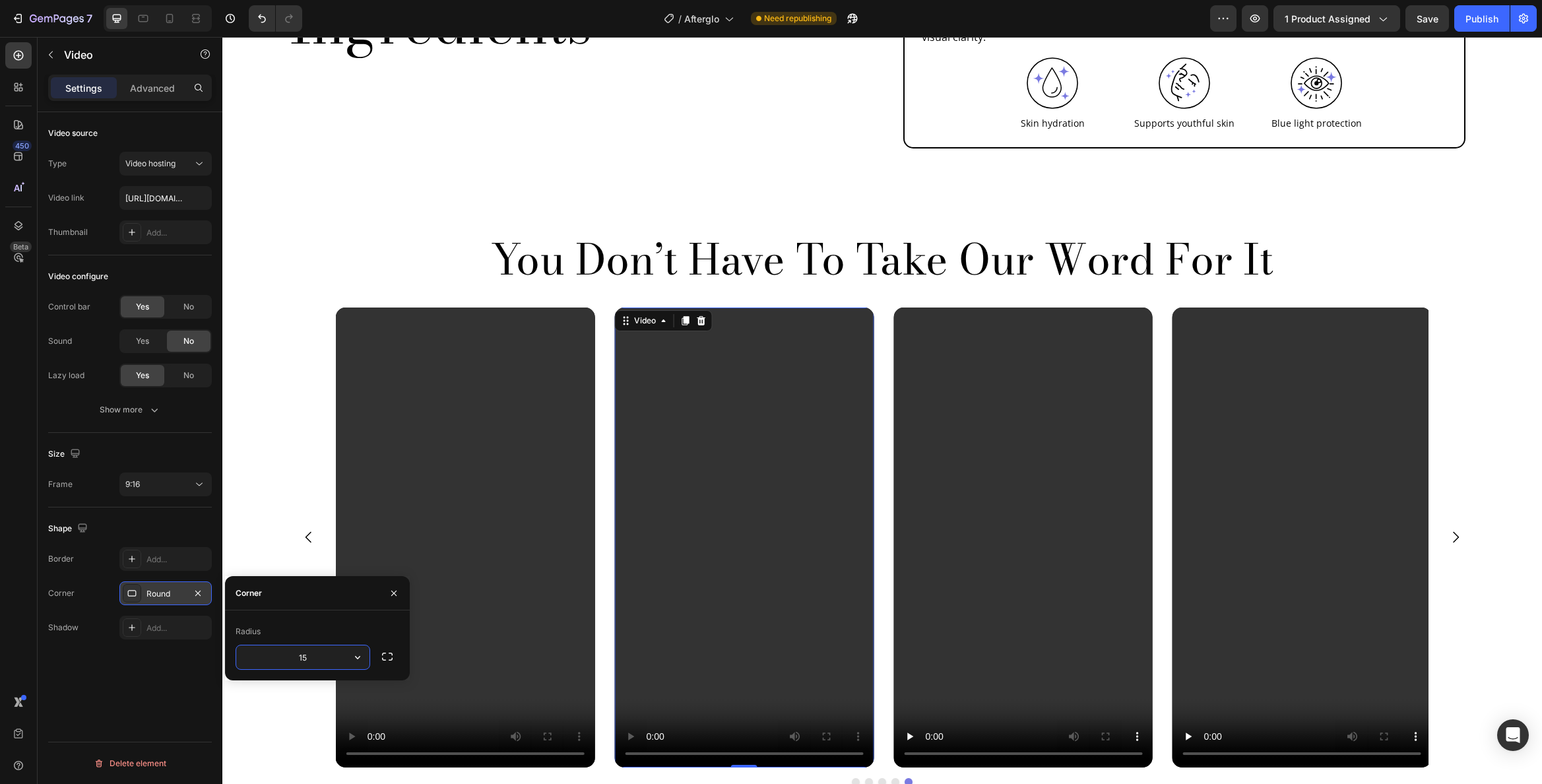
type input "15"
click at [392, 234] on p "You Don’t Have To Take Our Word For It" at bounding box center [883, 259] width 1185 height 51
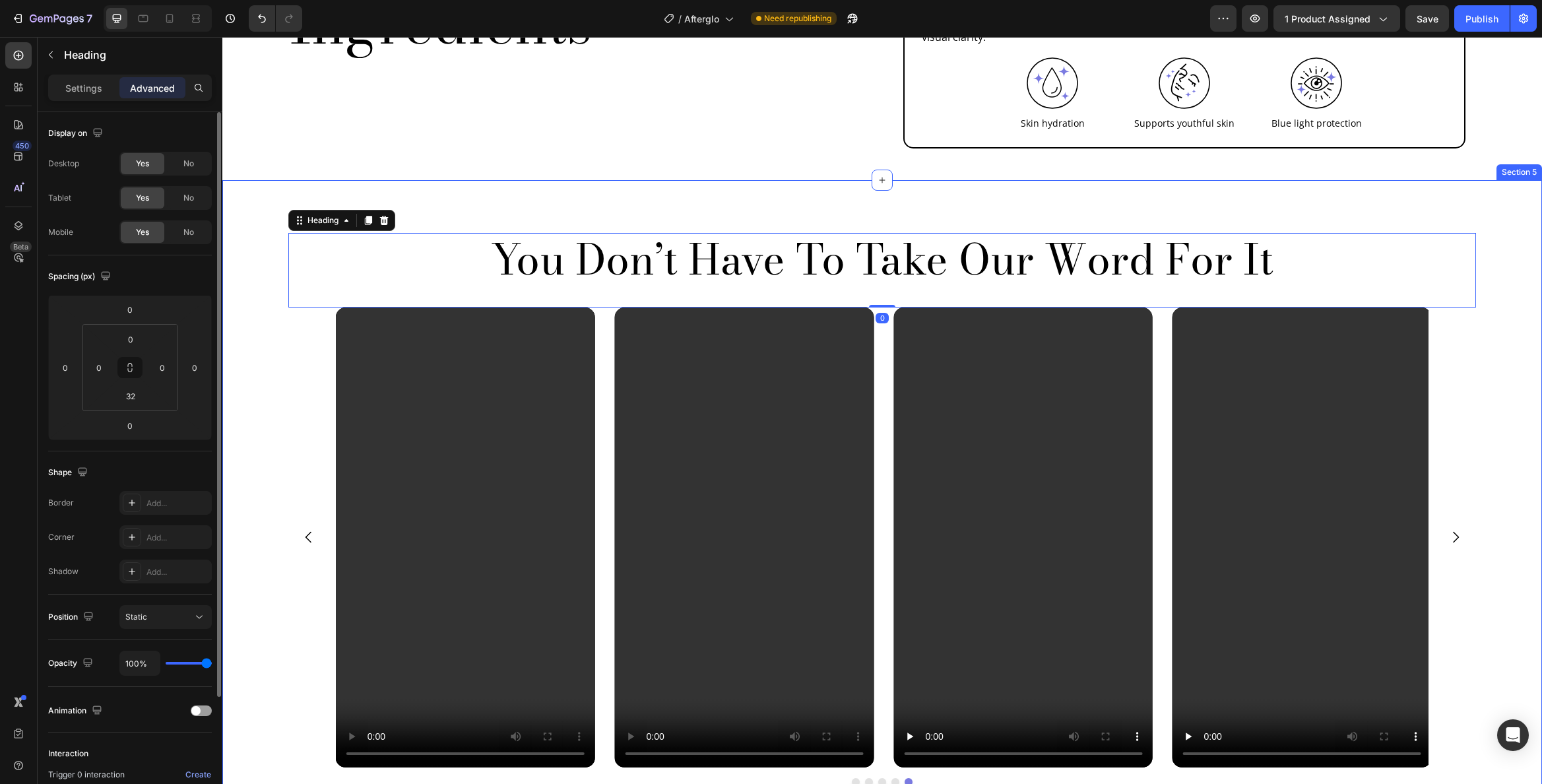
click at [1500, 335] on div "You Don’t Have To Take Our Word For It Heading 0 Video Video Video Video Video …" at bounding box center [882, 520] width 1300 height 575
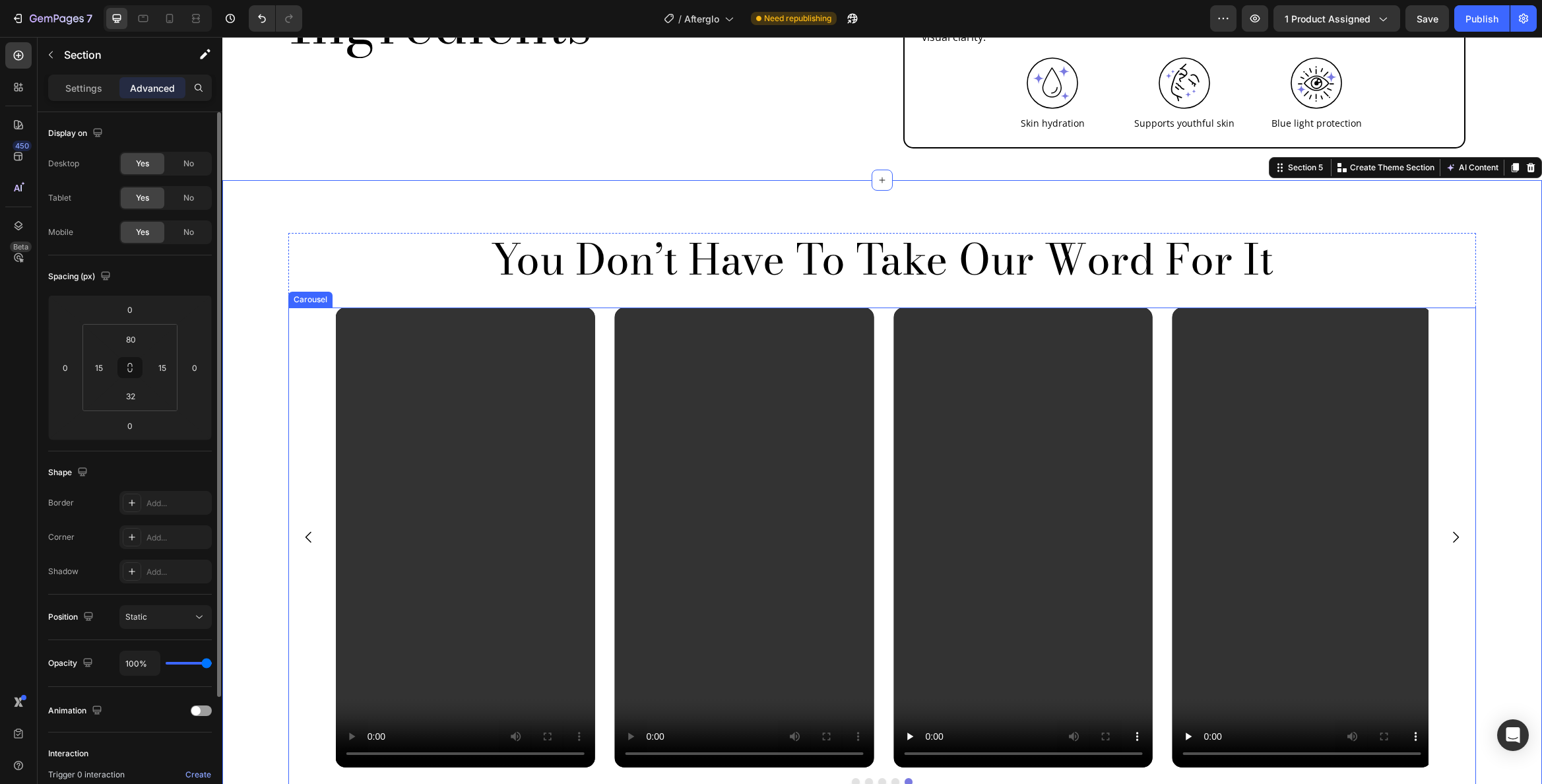
click at [312, 324] on div "Video Video Video Video Video" at bounding box center [883, 538] width 1188 height 460
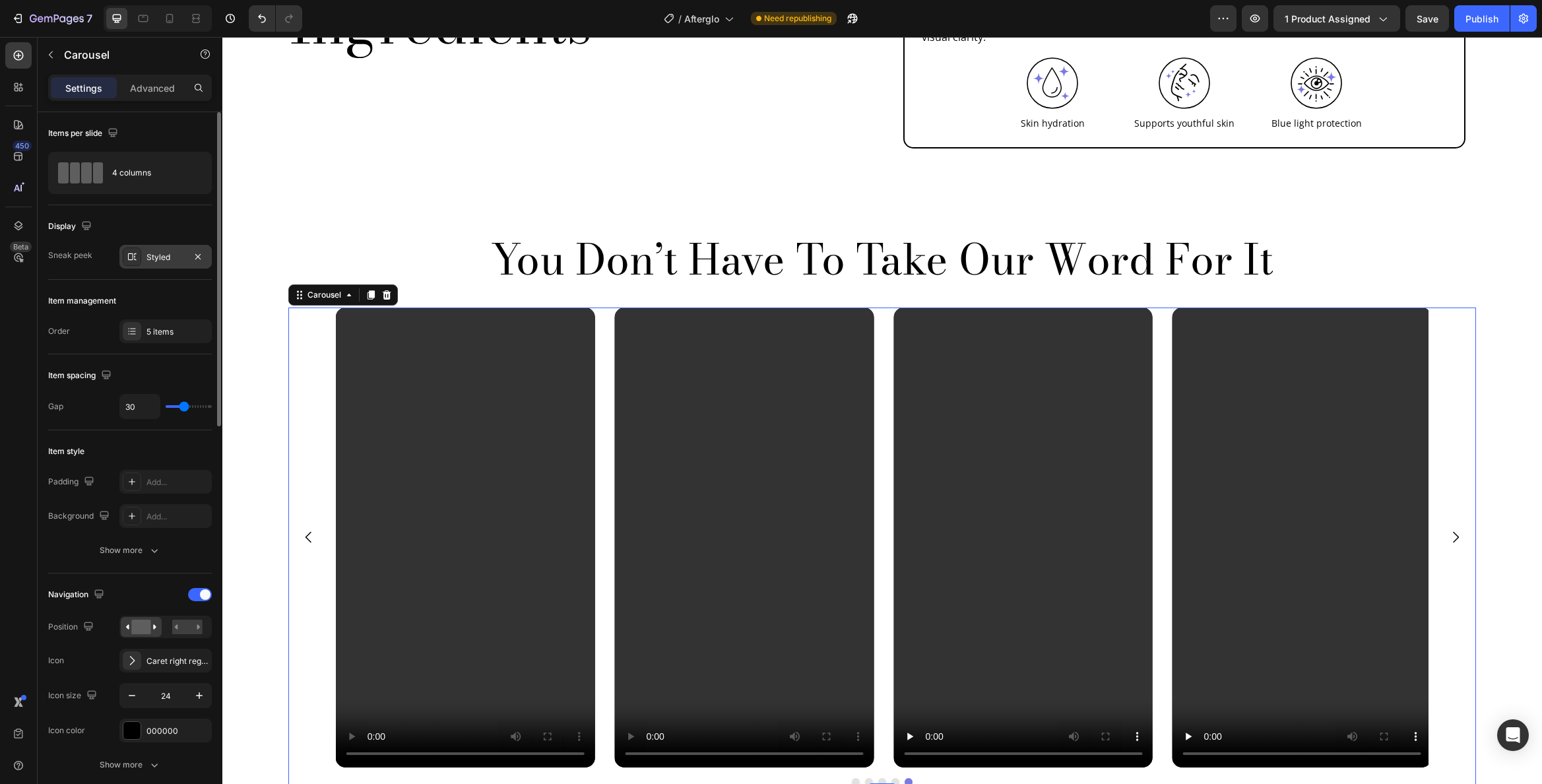
click at [153, 259] on div "Styled" at bounding box center [166, 257] width 39 height 12
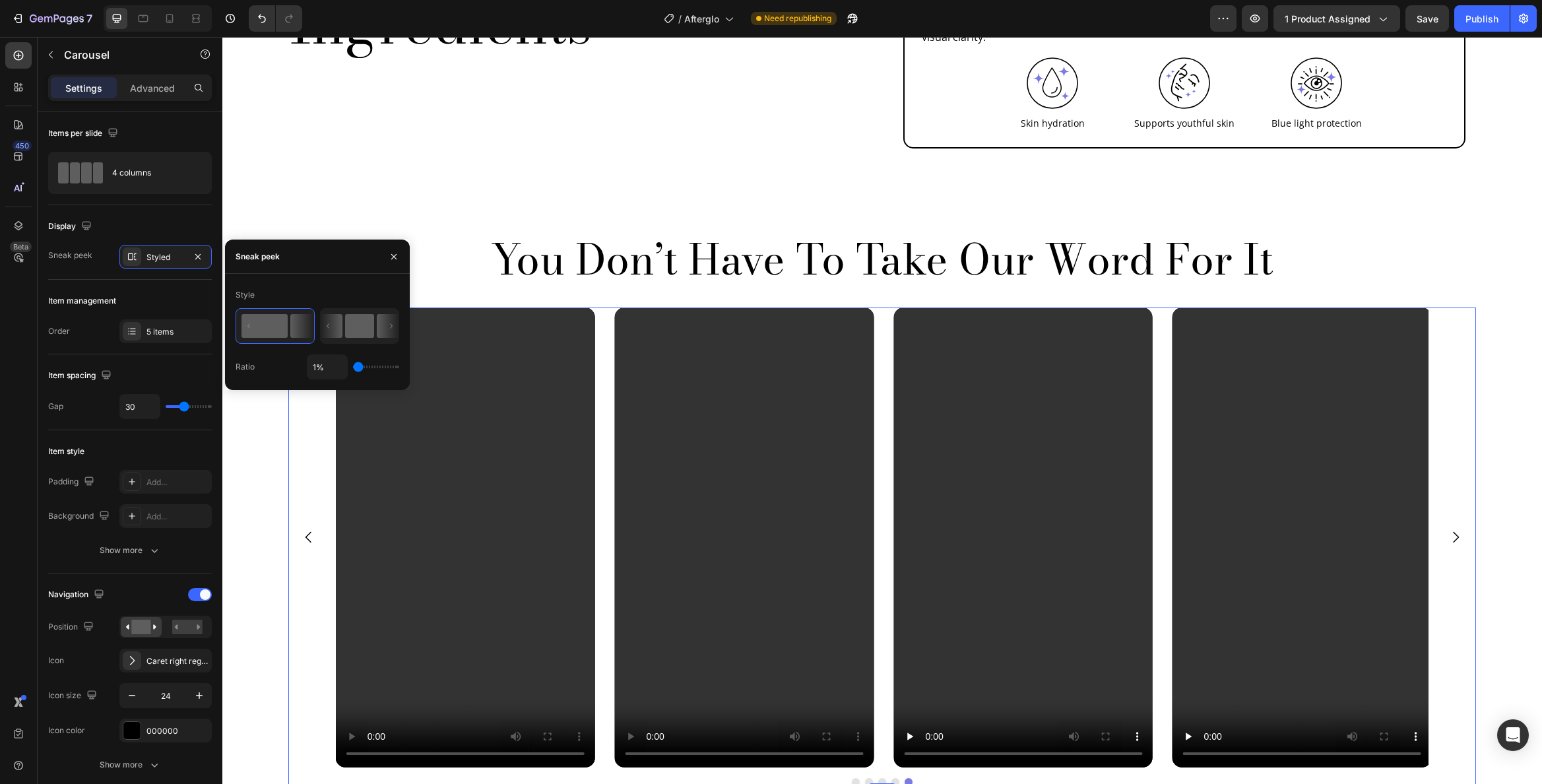
click at [350, 325] on rect at bounding box center [359, 326] width 29 height 24
type input "11%"
type input "11"
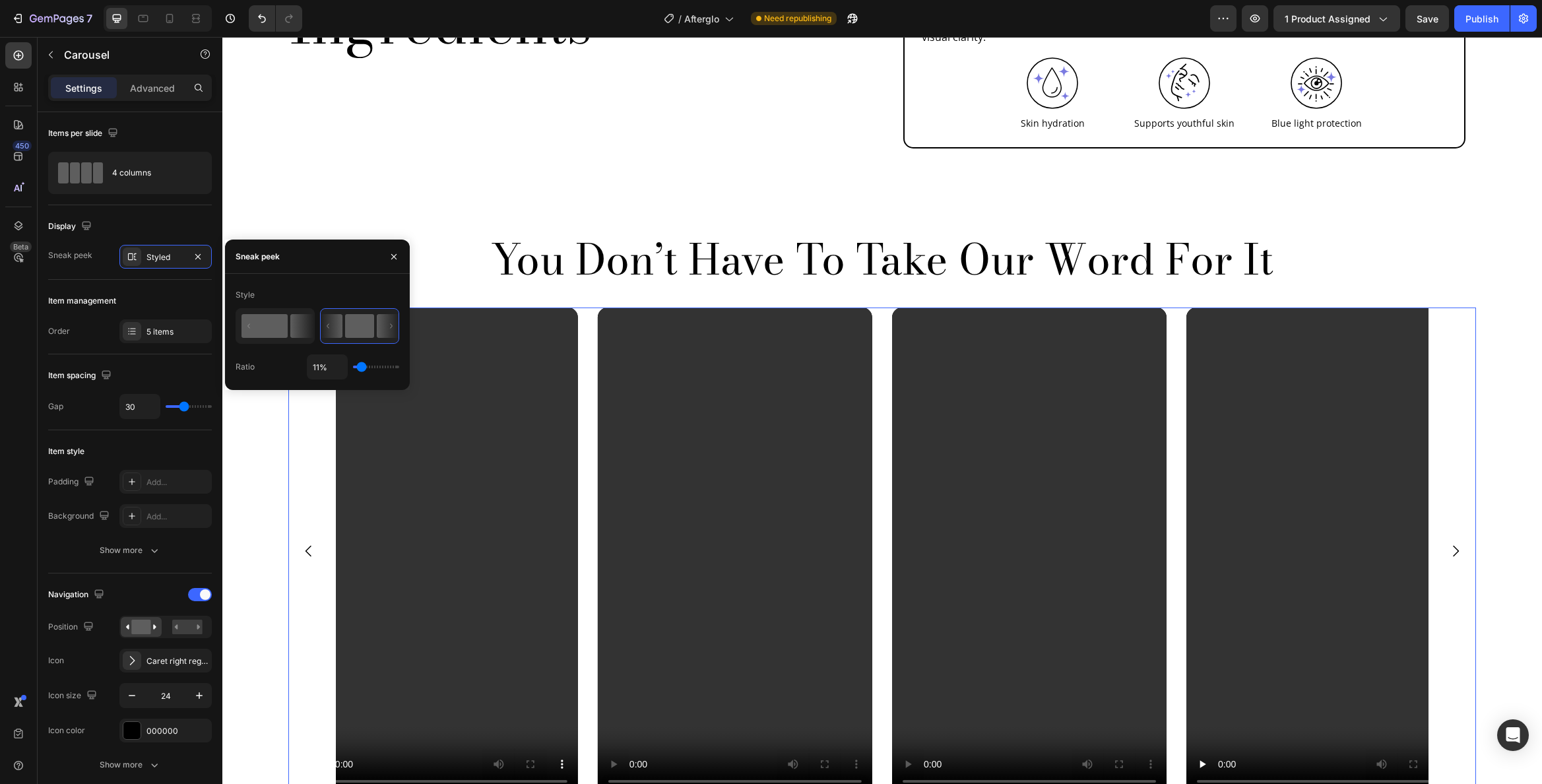
click at [264, 327] on rect at bounding box center [264, 326] width 46 height 24
type input "1%"
type input "1"
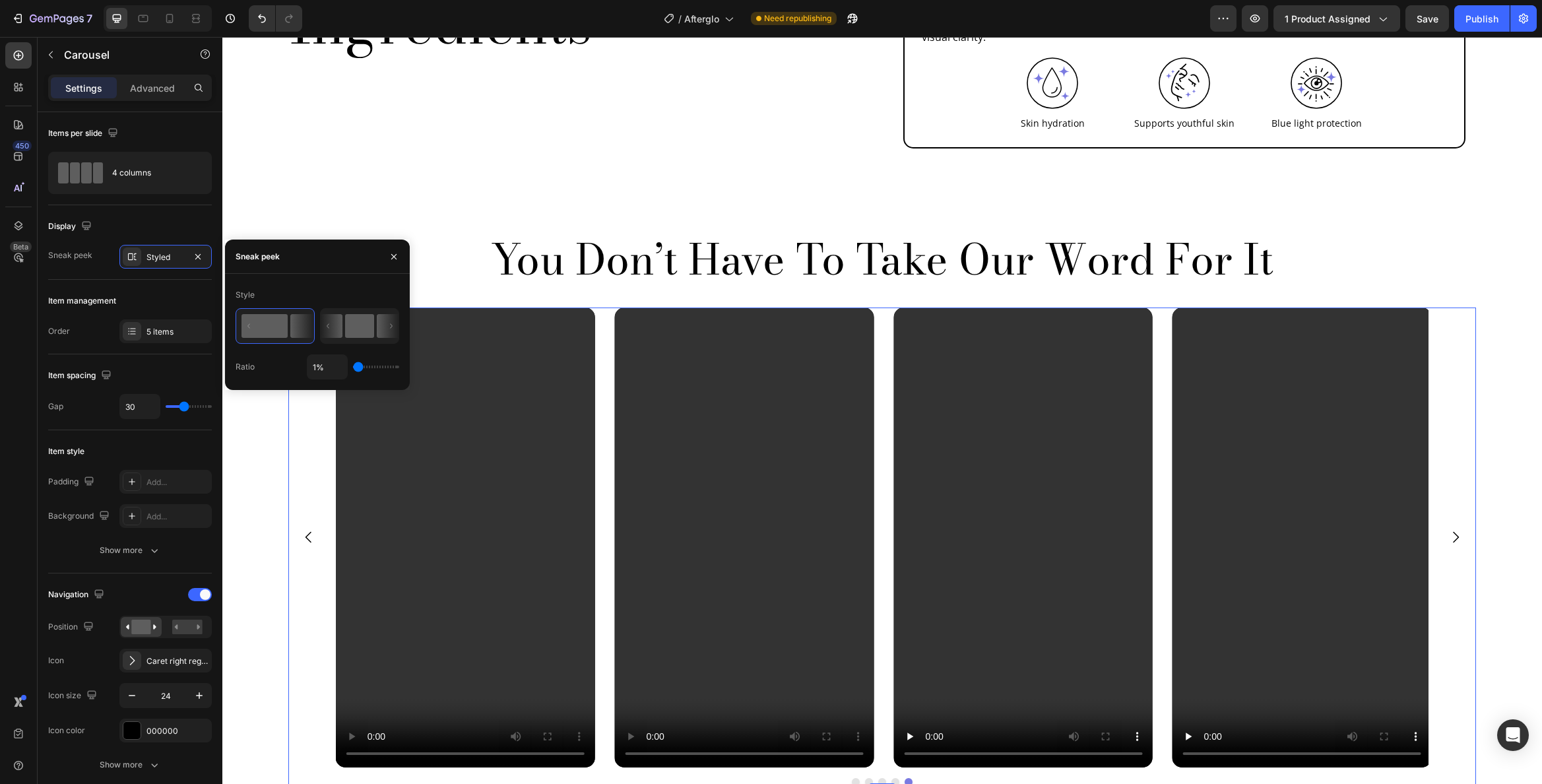
click at [355, 327] on rect at bounding box center [359, 326] width 29 height 24
type input "11%"
type input "11"
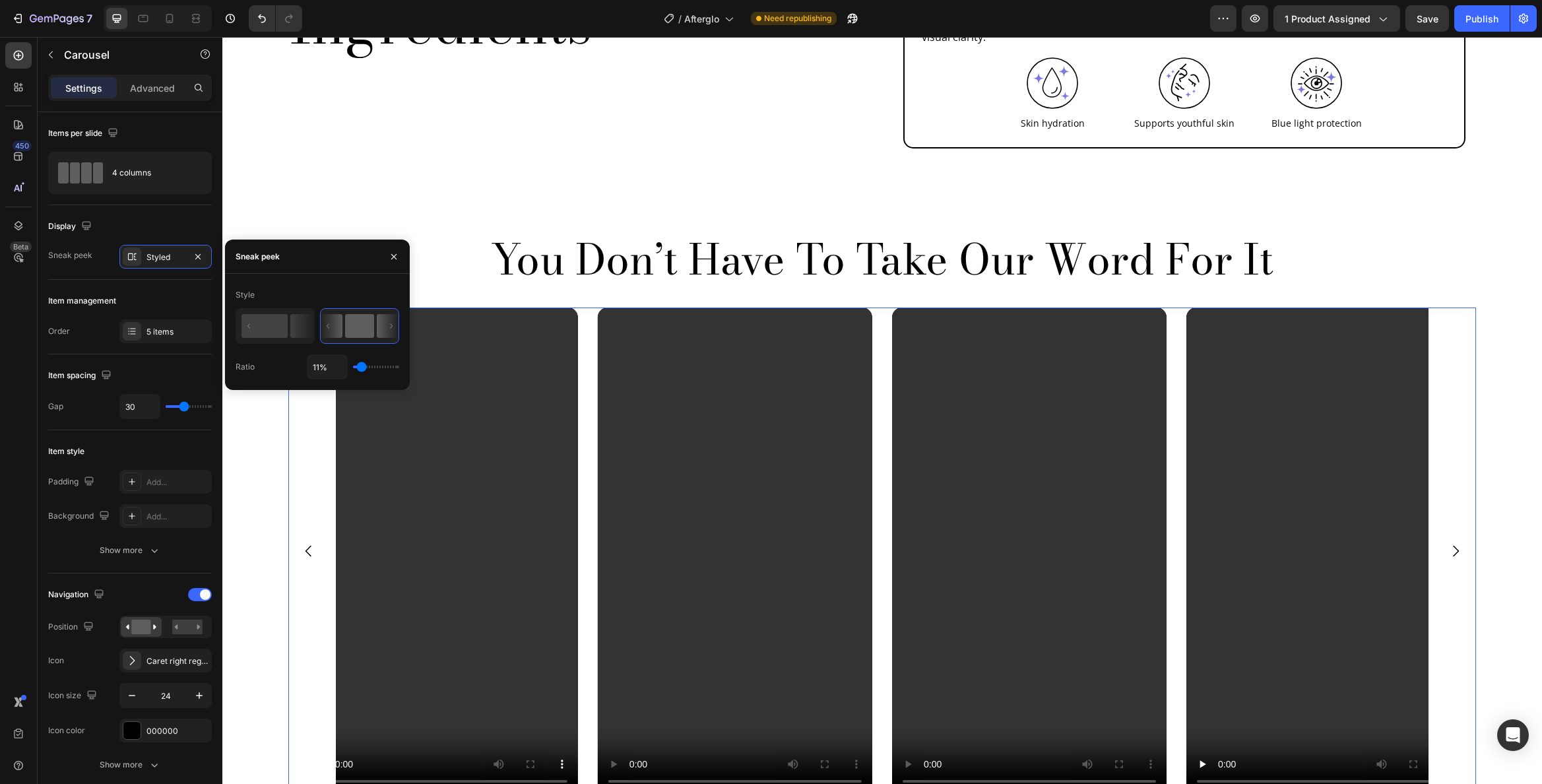
type input "12%"
type input "12"
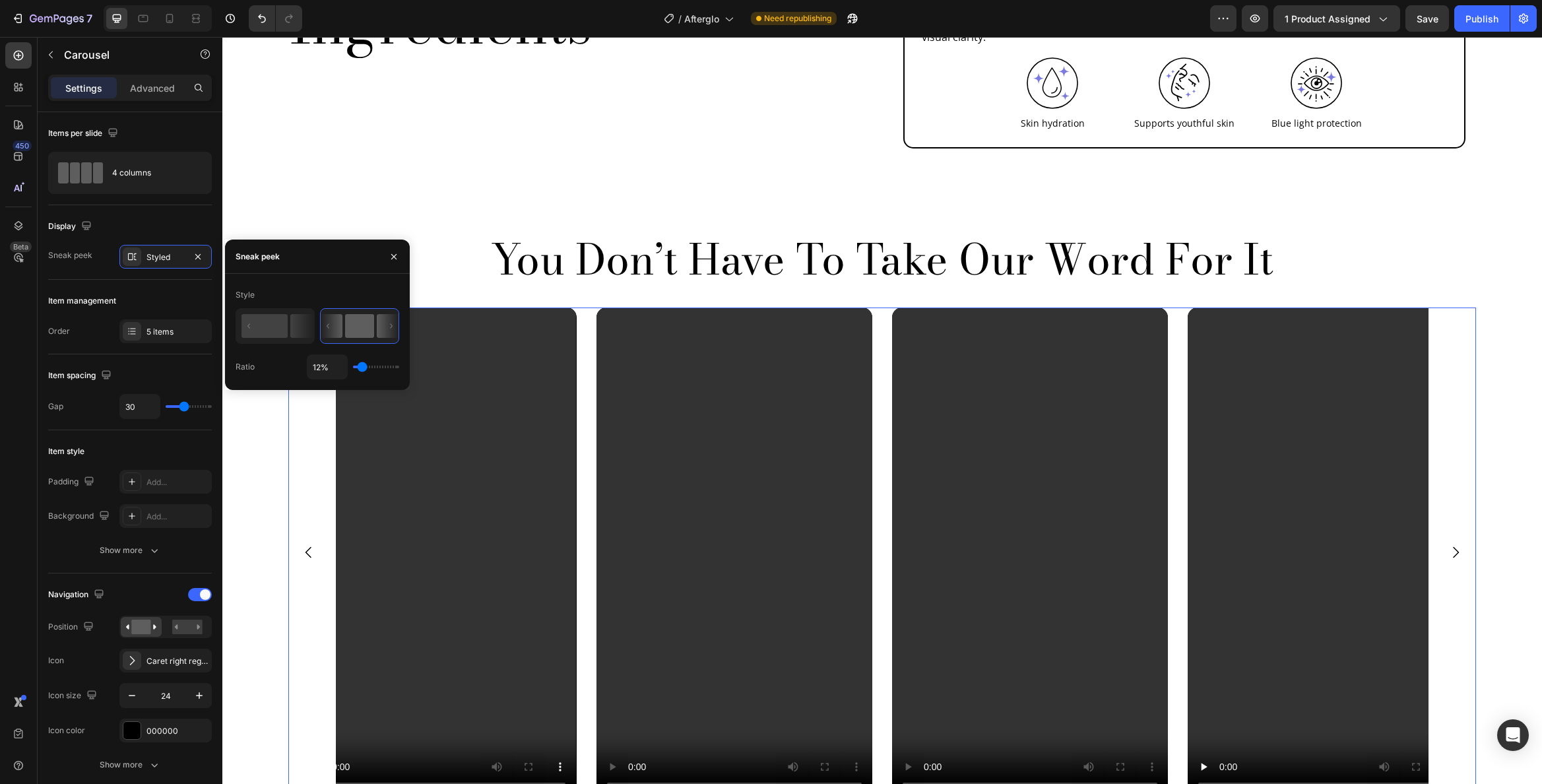
type input "10%"
type input "10"
type input "7%"
type input "7"
type input "6%"
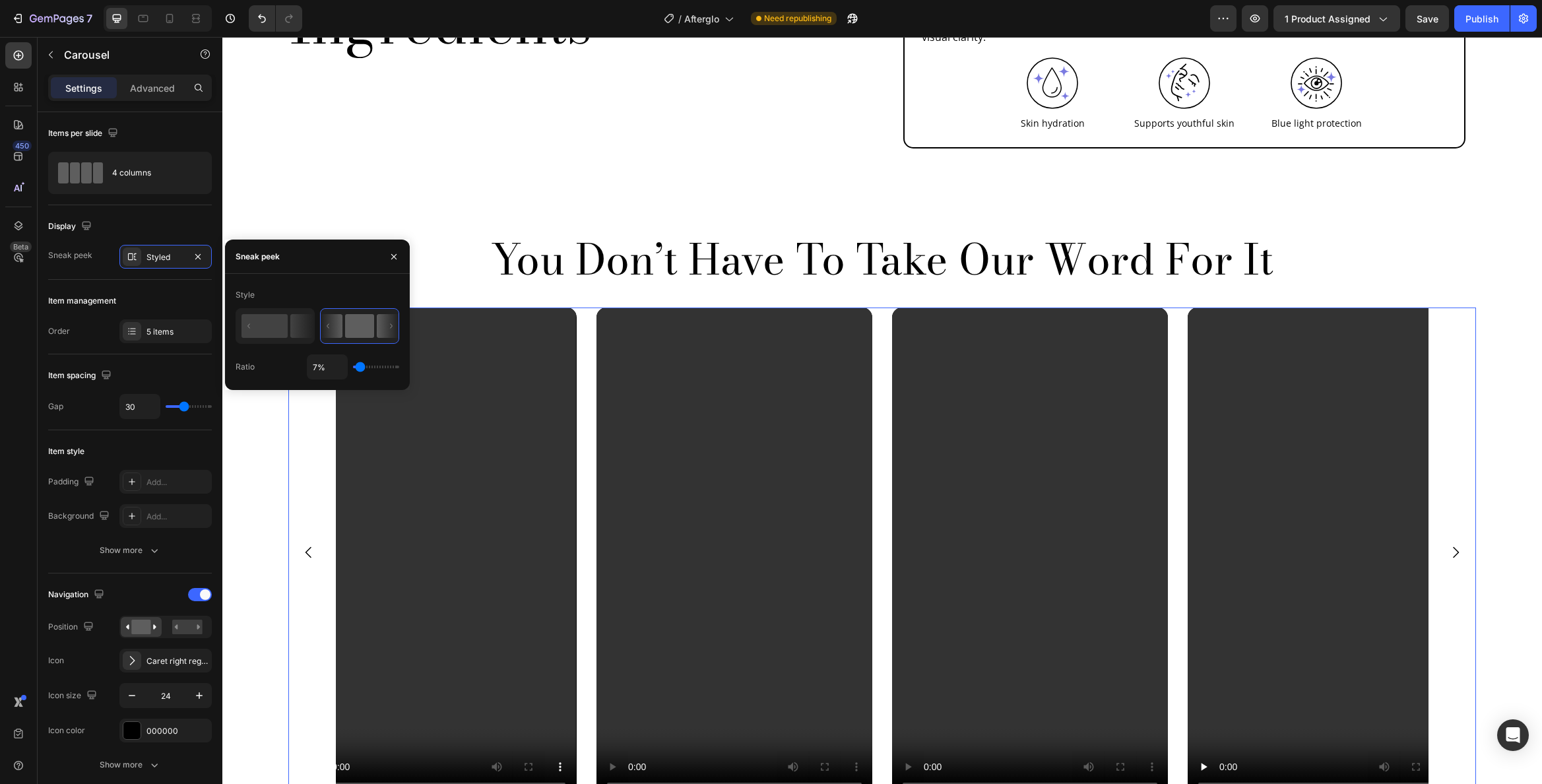
type input "6"
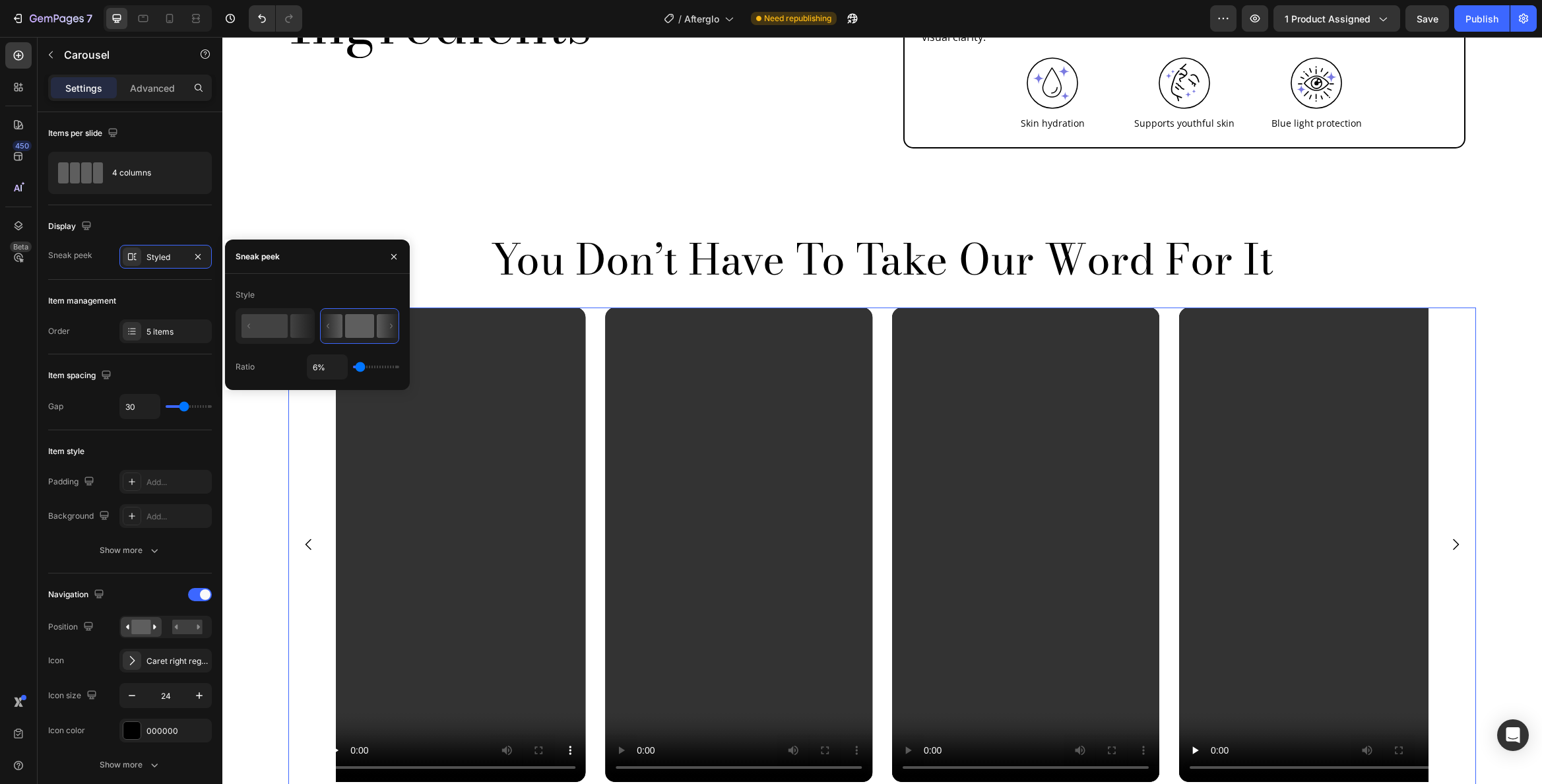
type input "3%"
type input "3"
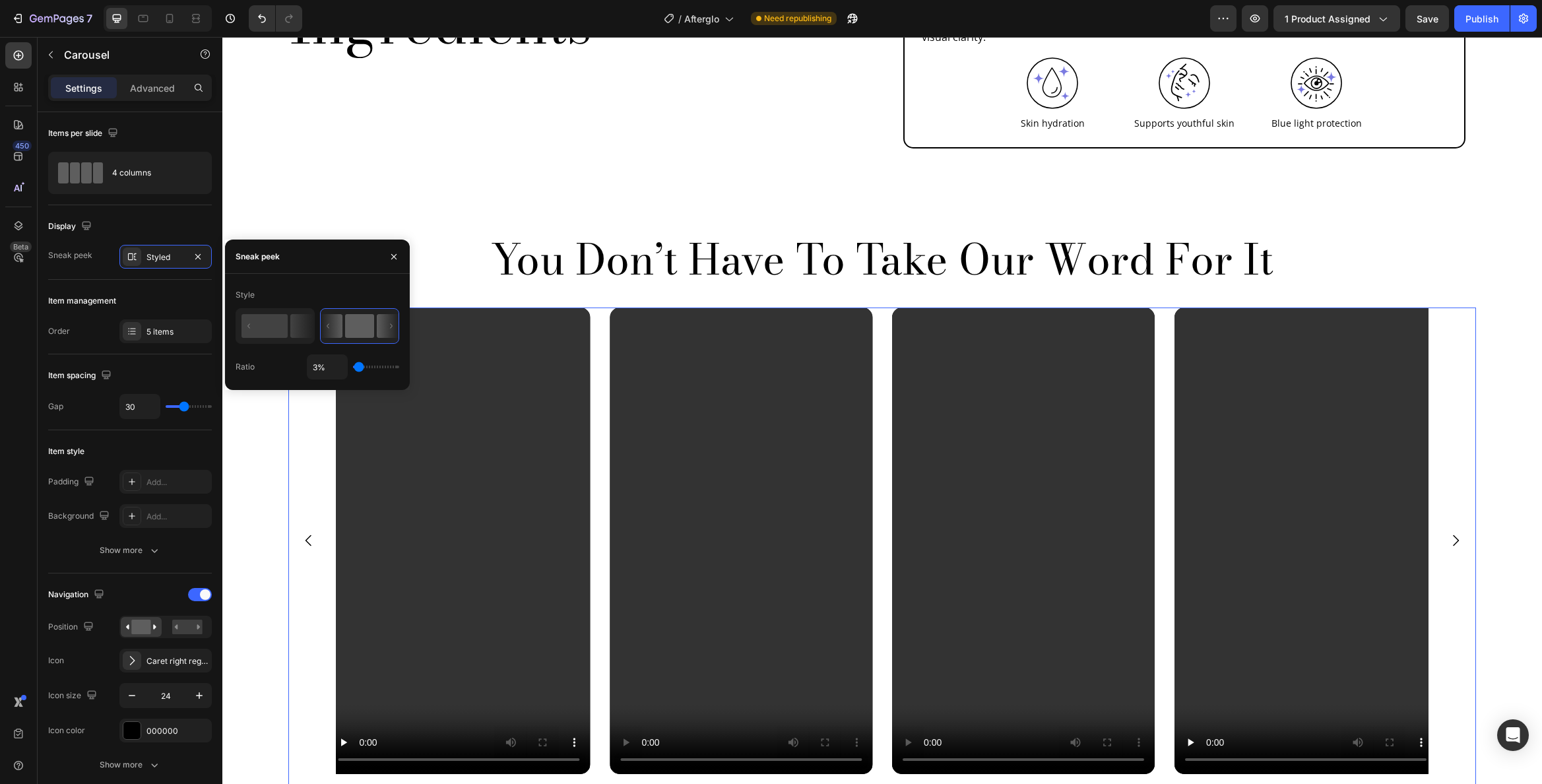
type input "6%"
type input "6"
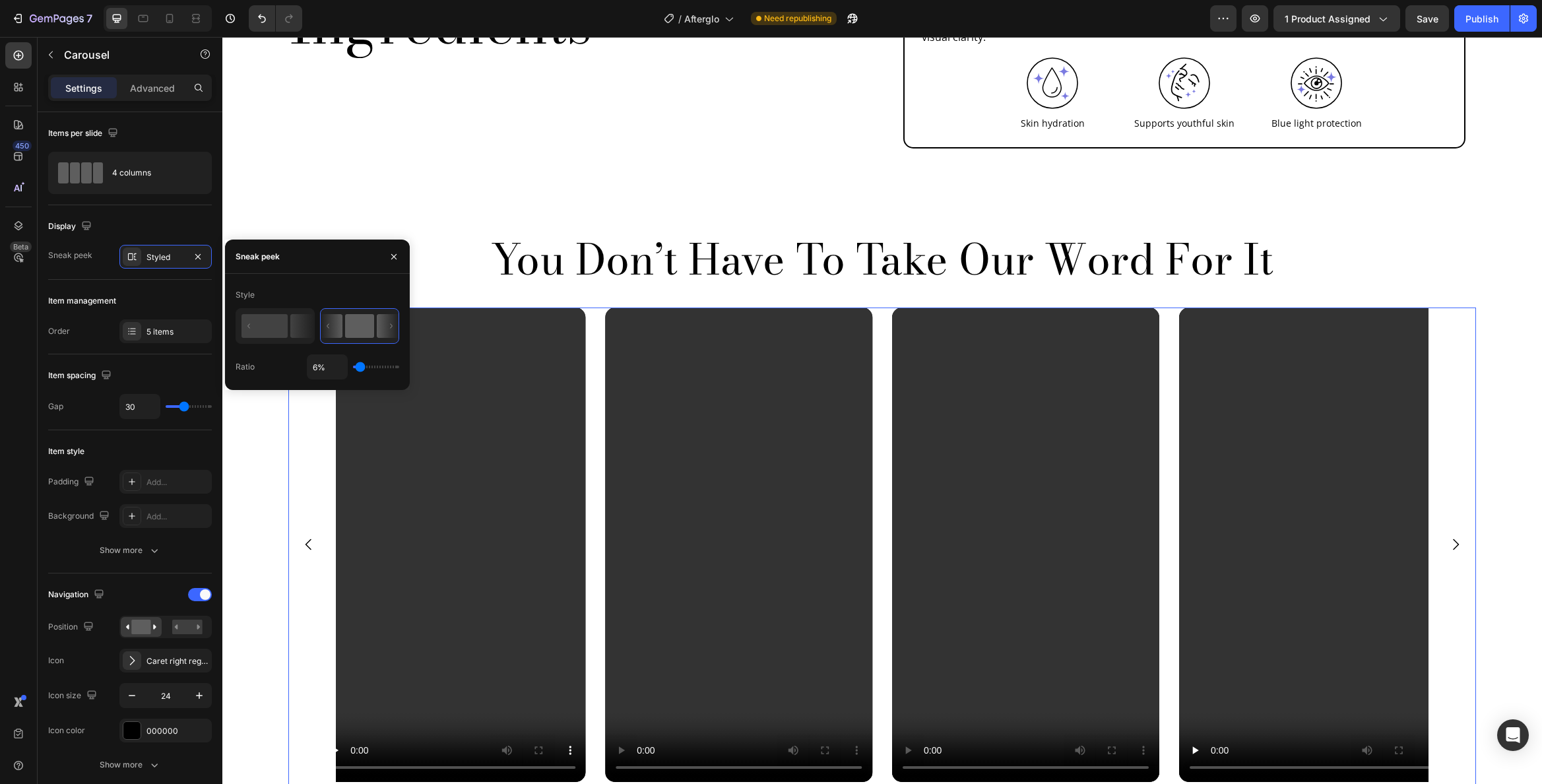
type input "10%"
type input "10"
type input "15%"
type input "15"
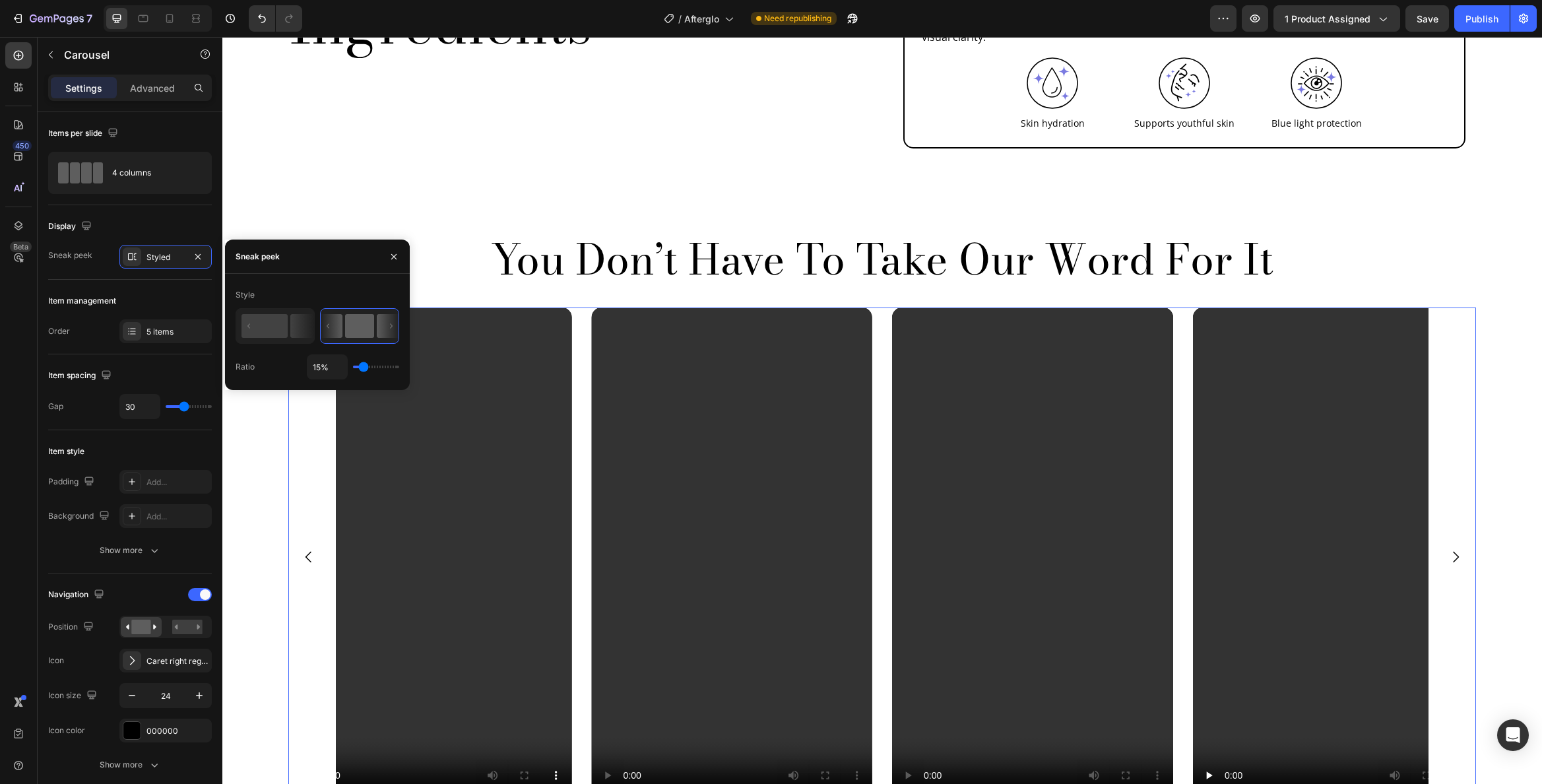
type input "17%"
type input "17"
type input "18%"
type input "18"
type input "23%"
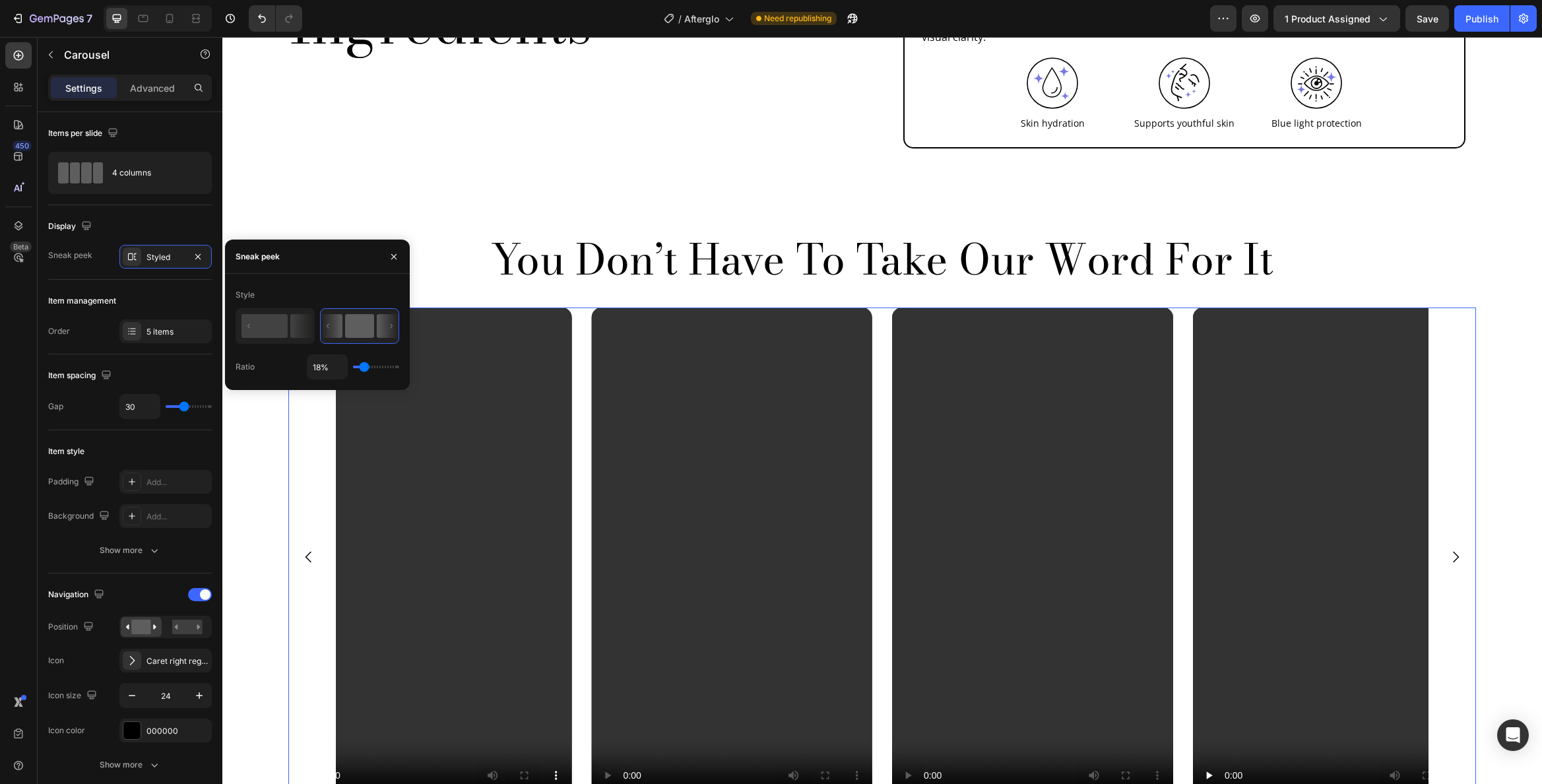
type input "23"
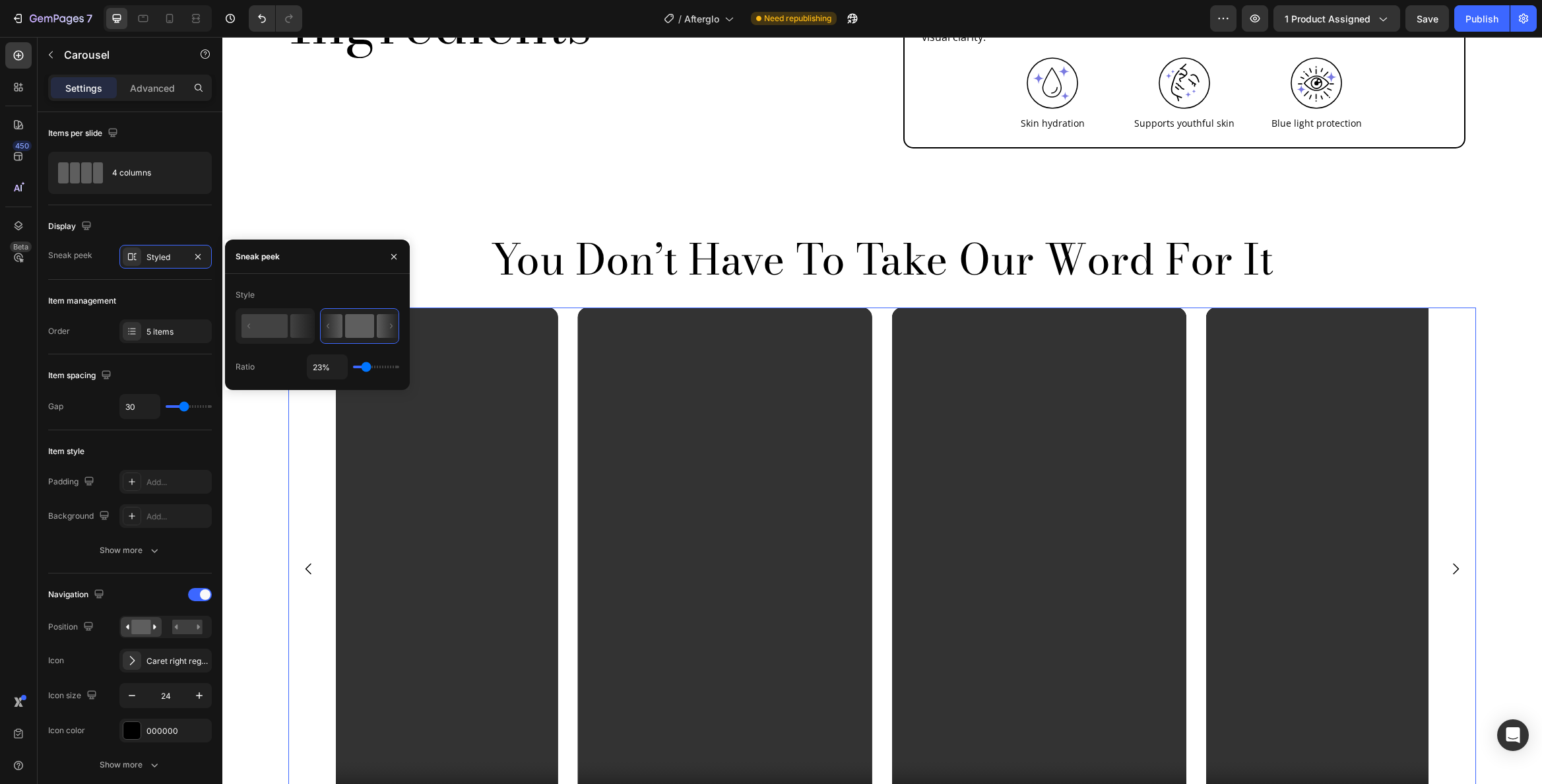
type input "22%"
type input "22"
type input "21%"
type input "21"
type input "20%"
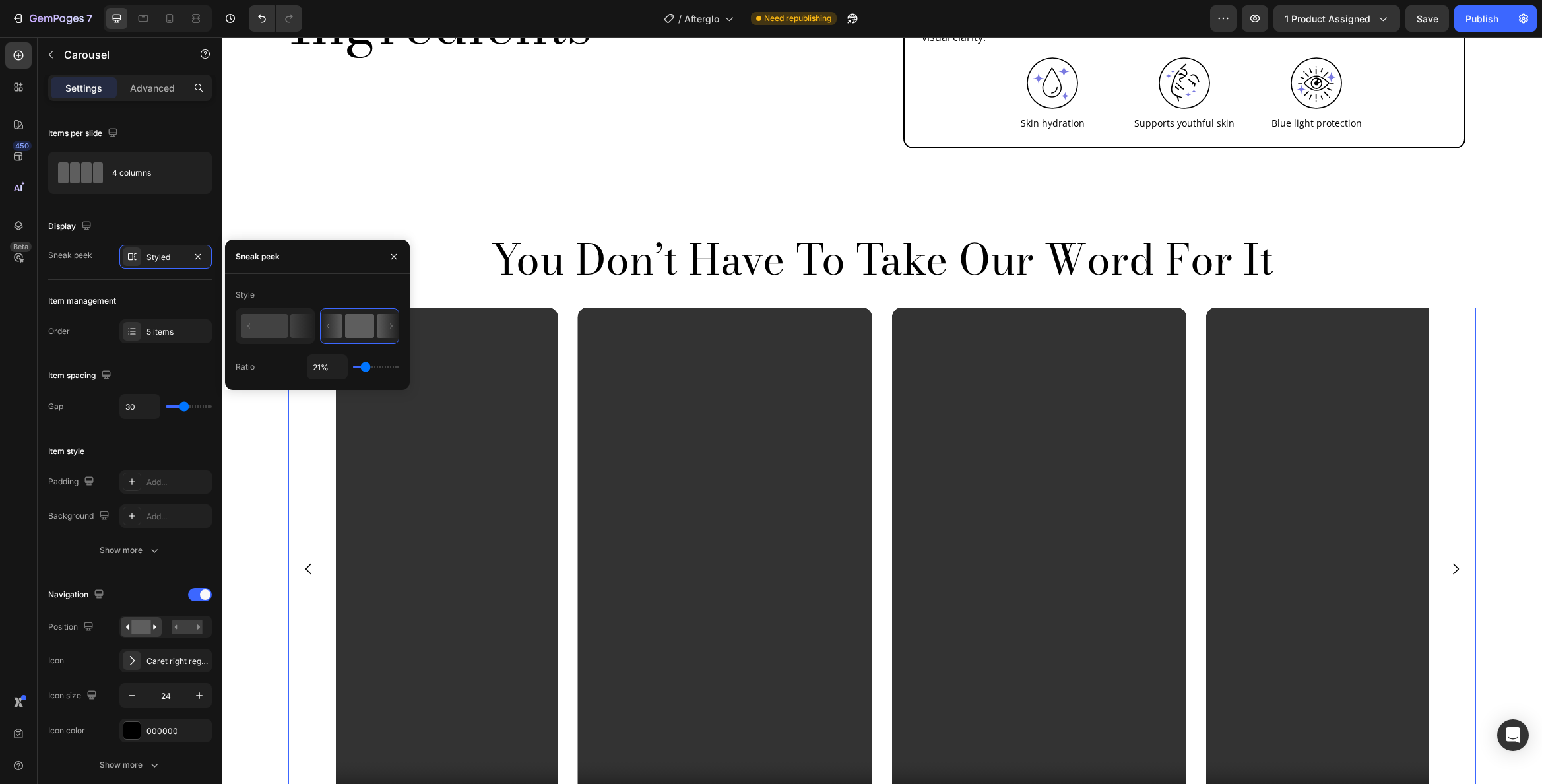
type input "20"
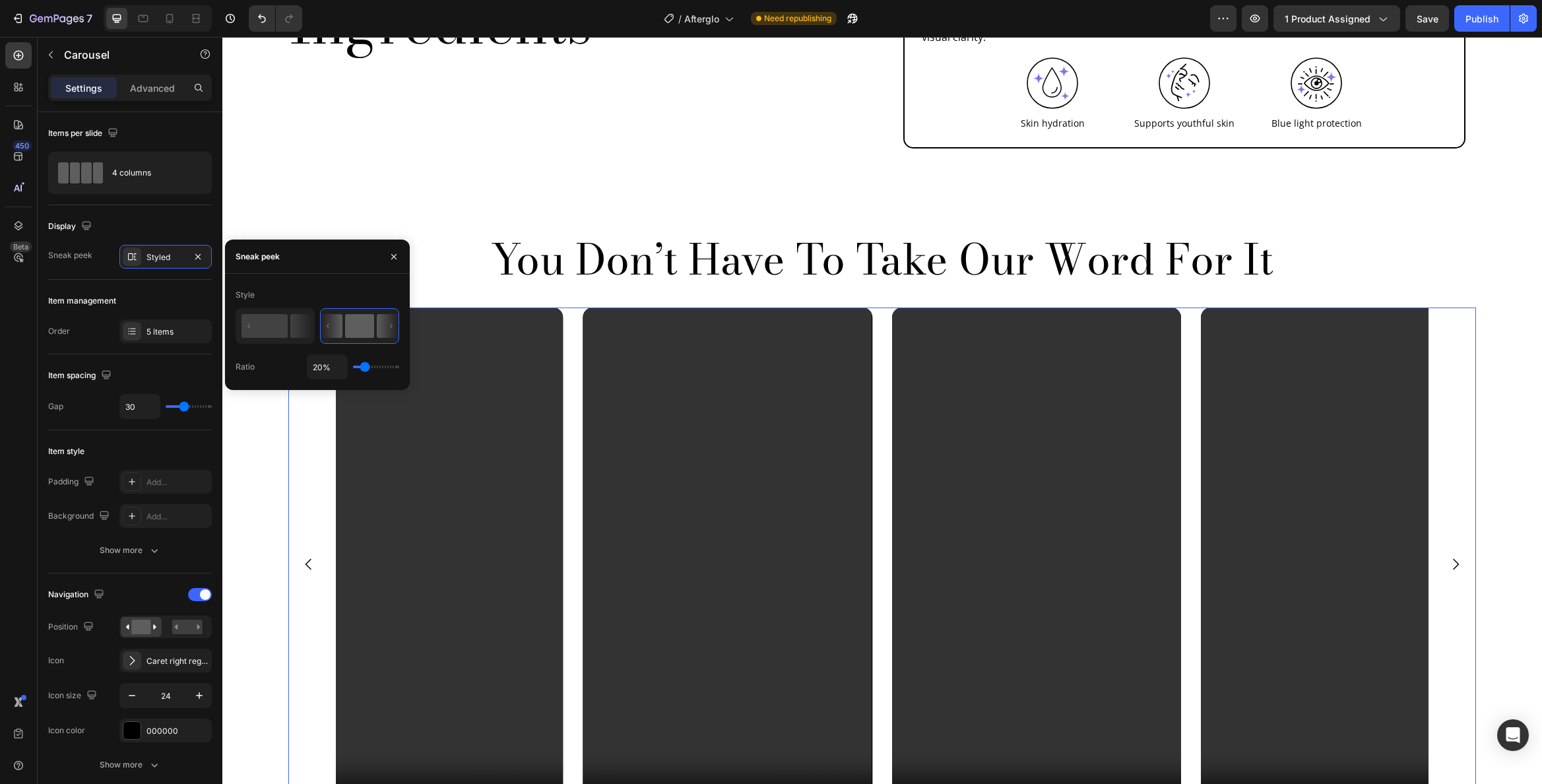
type input "19%"
type input "19"
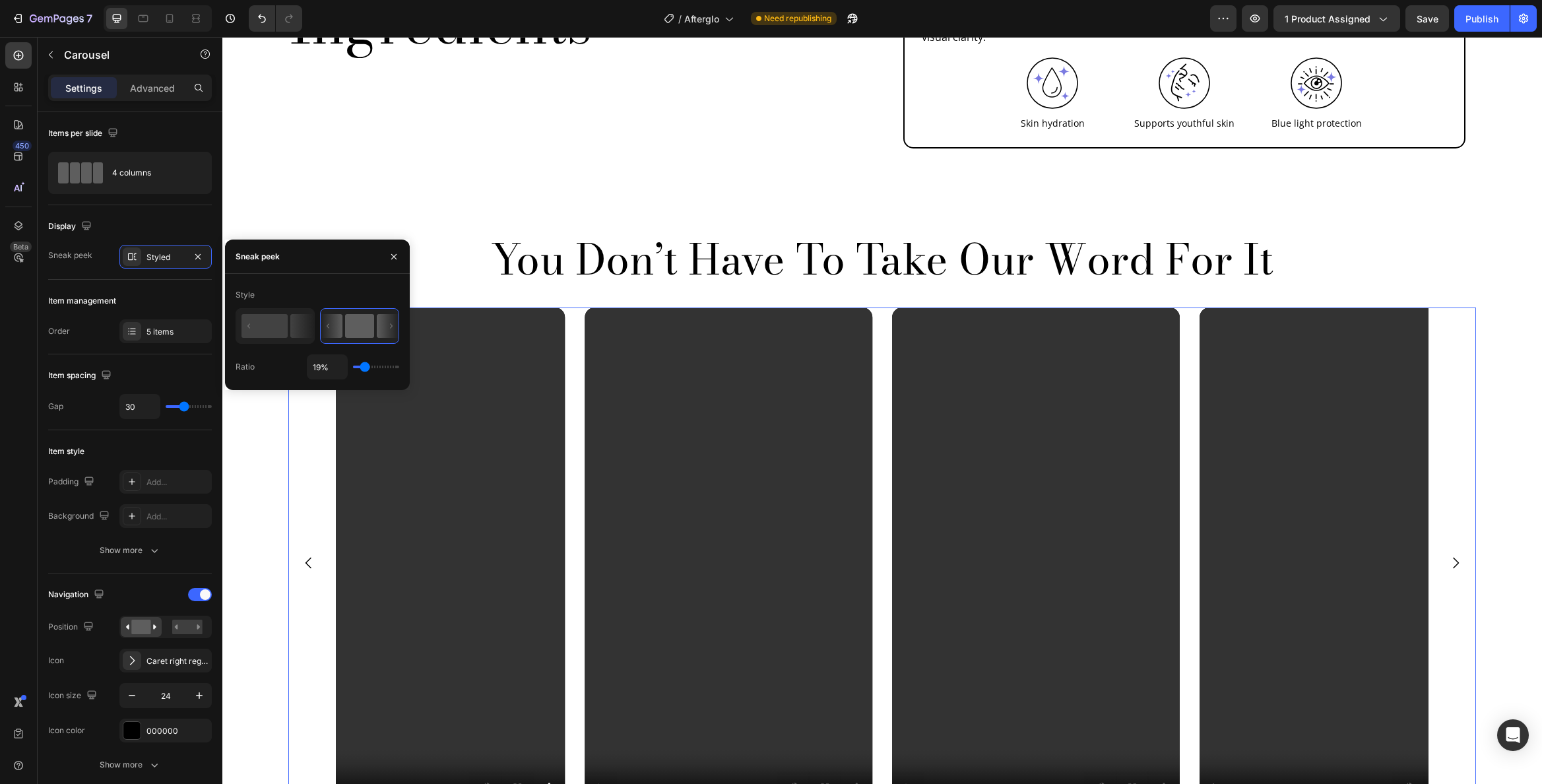
type input "17%"
type input "17"
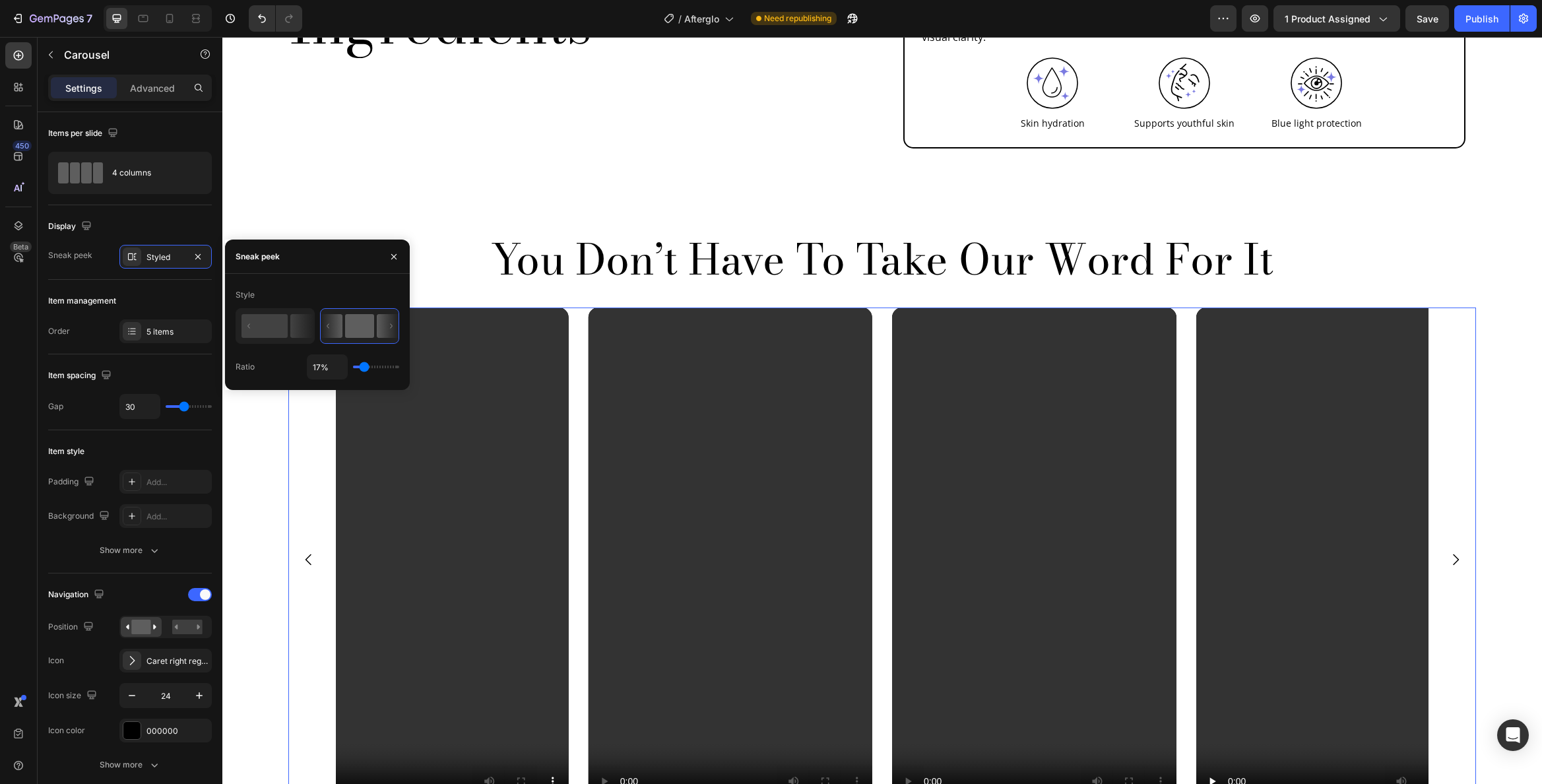
type input "15%"
type input "15"
type input "13%"
type input "13"
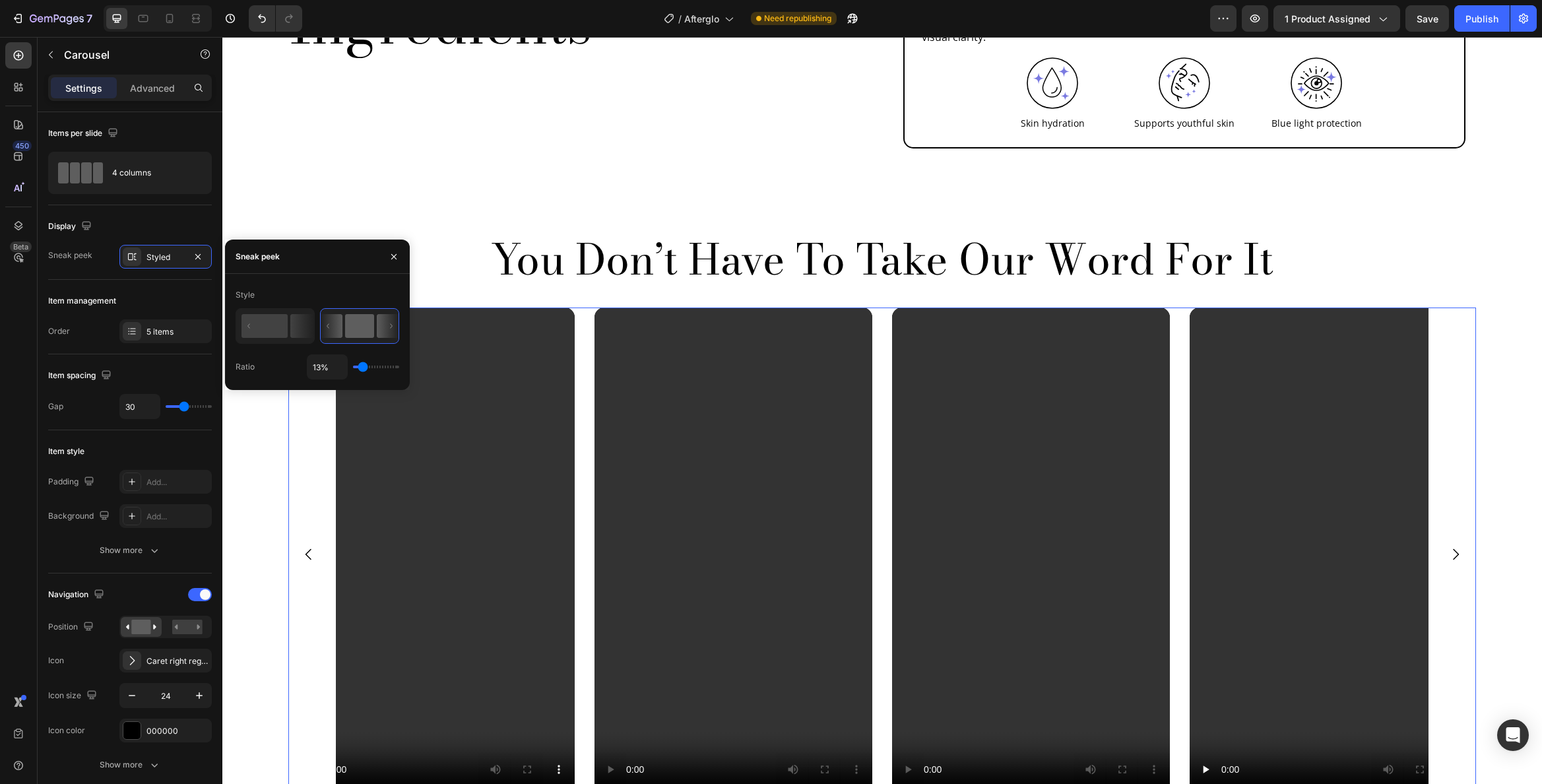
type input "14%"
type input "14"
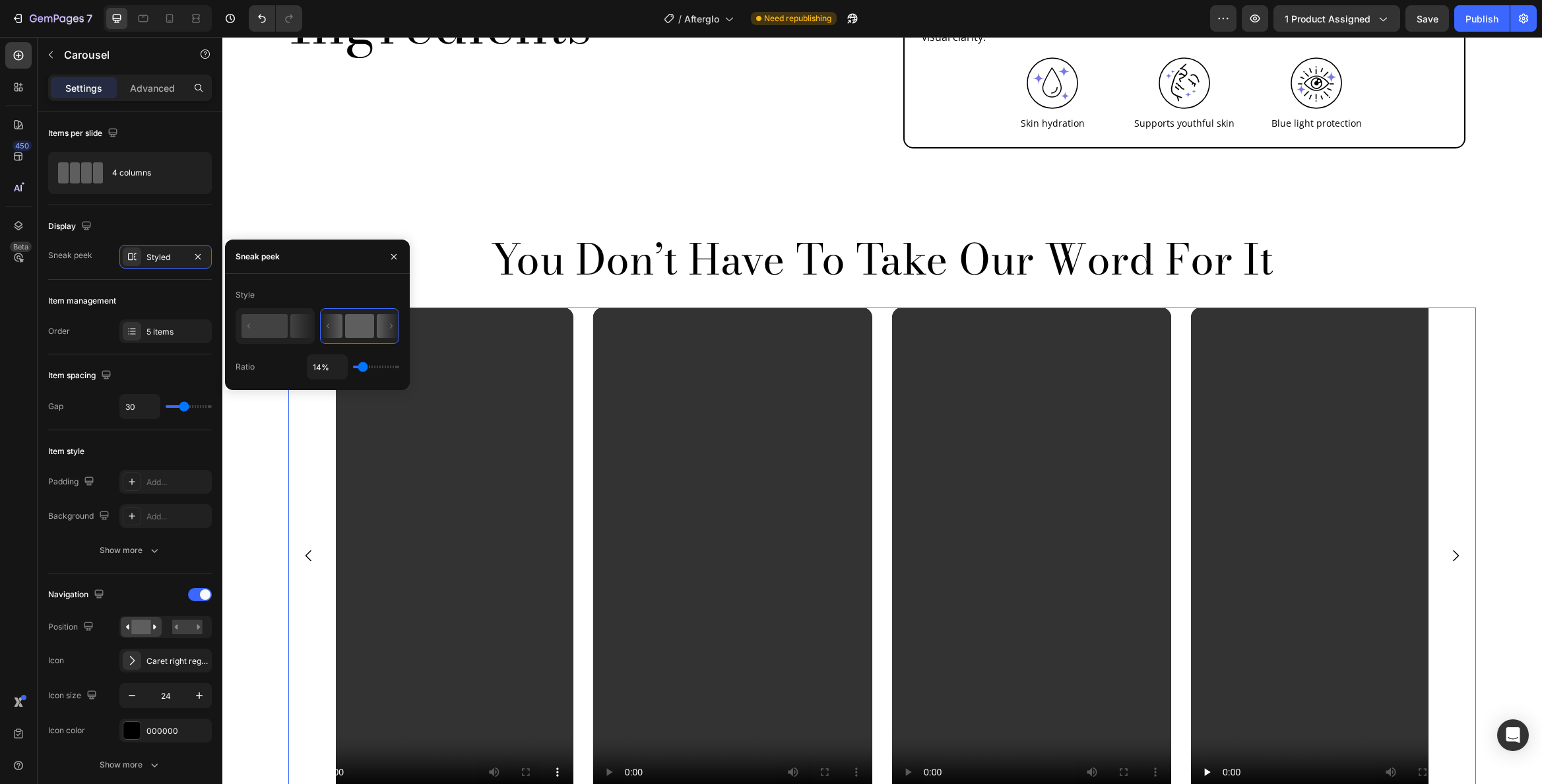
type input "15%"
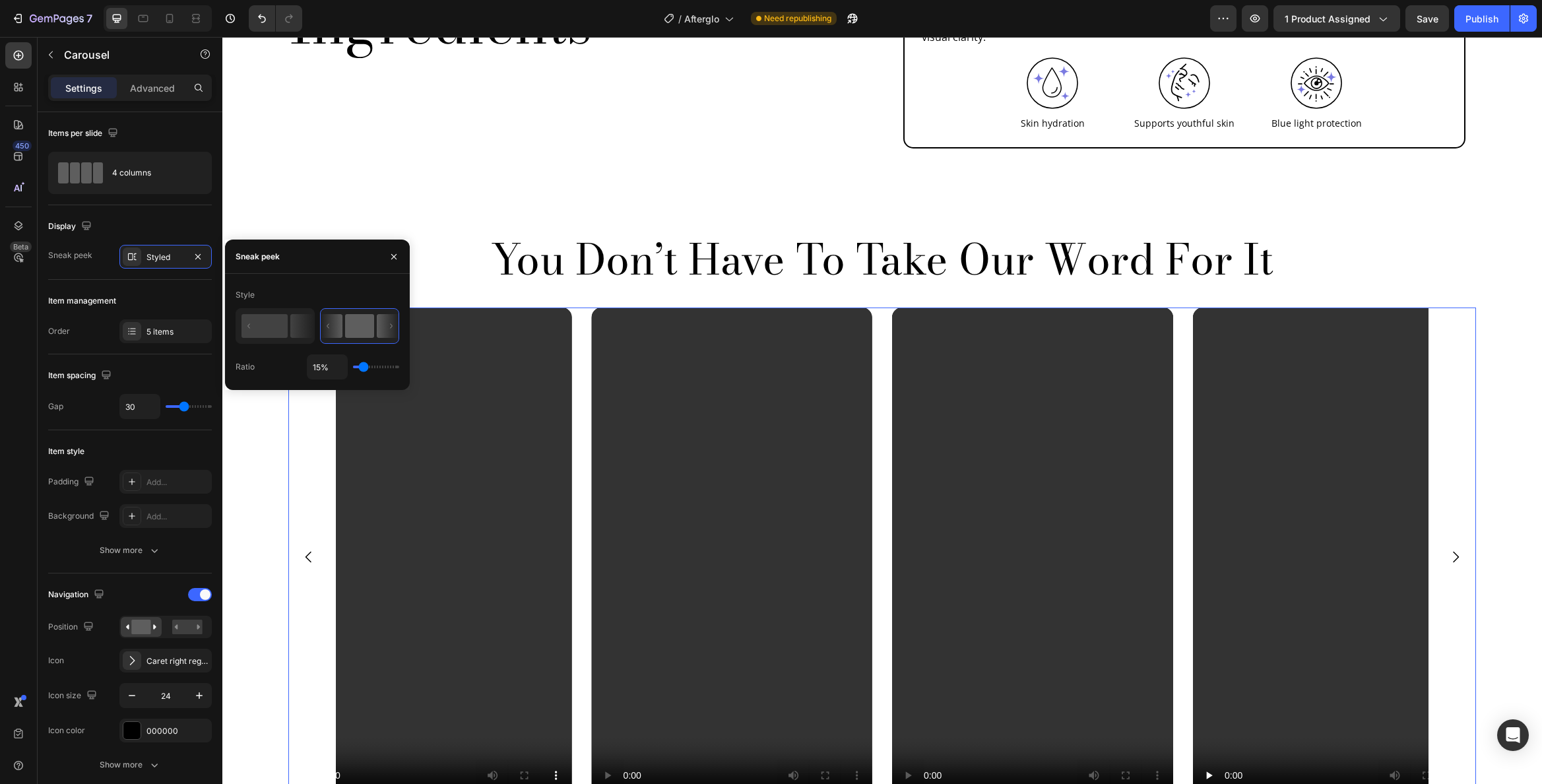
type input "15"
click at [363, 368] on input "range" at bounding box center [376, 367] width 46 height 3
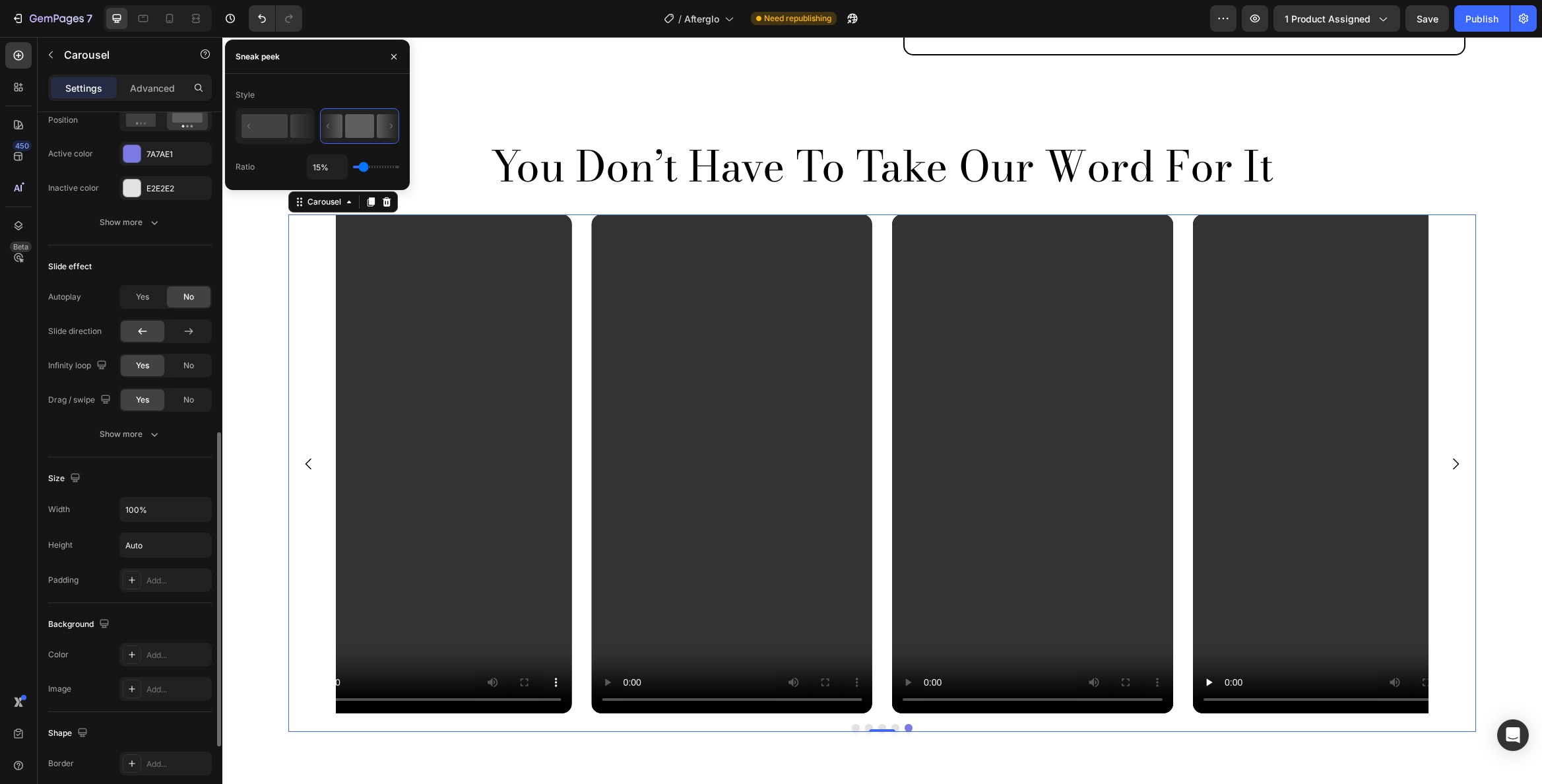
scroll to position [739, 0]
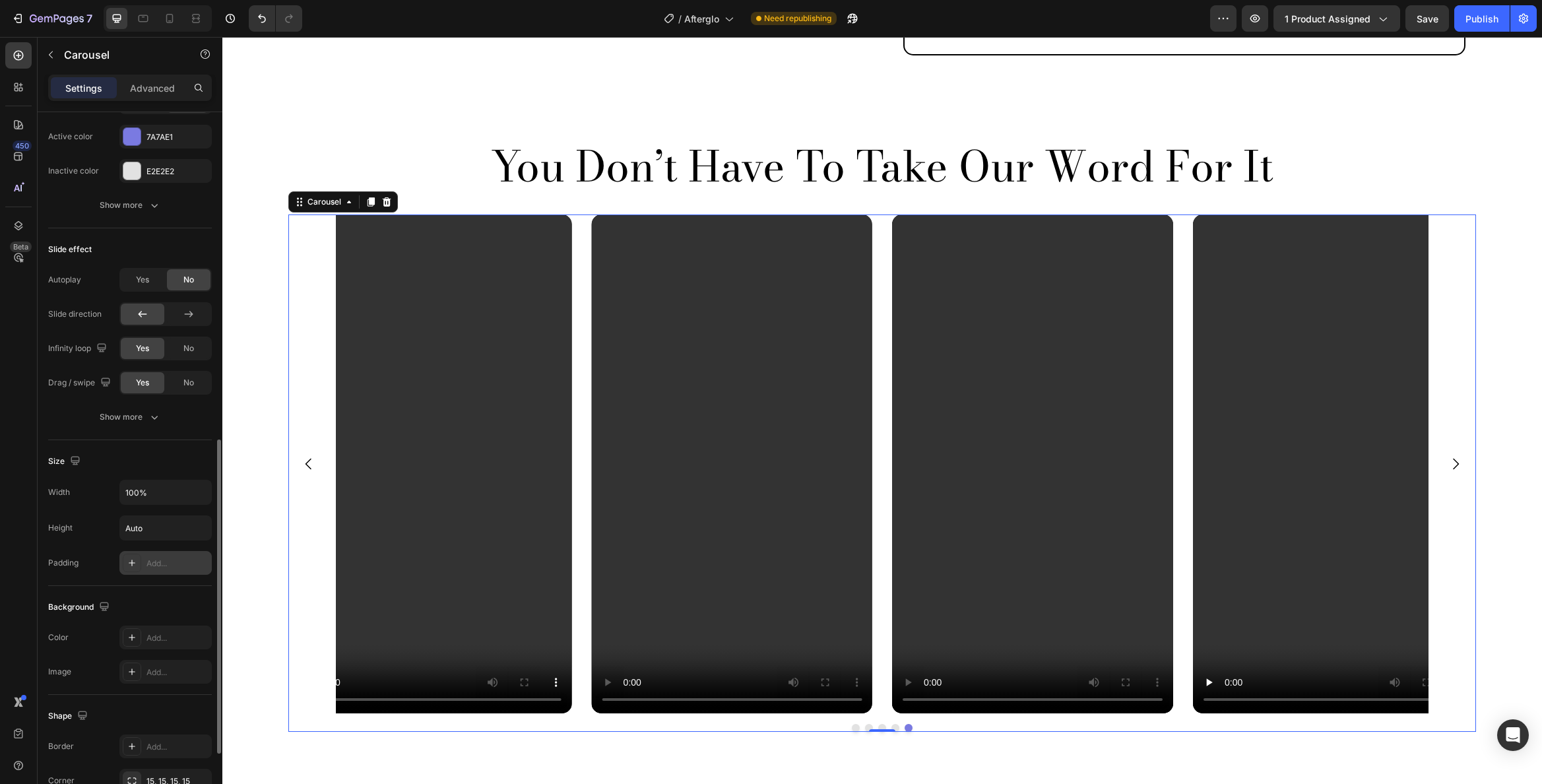
click at [159, 564] on div "Add..." at bounding box center [178, 563] width 62 height 12
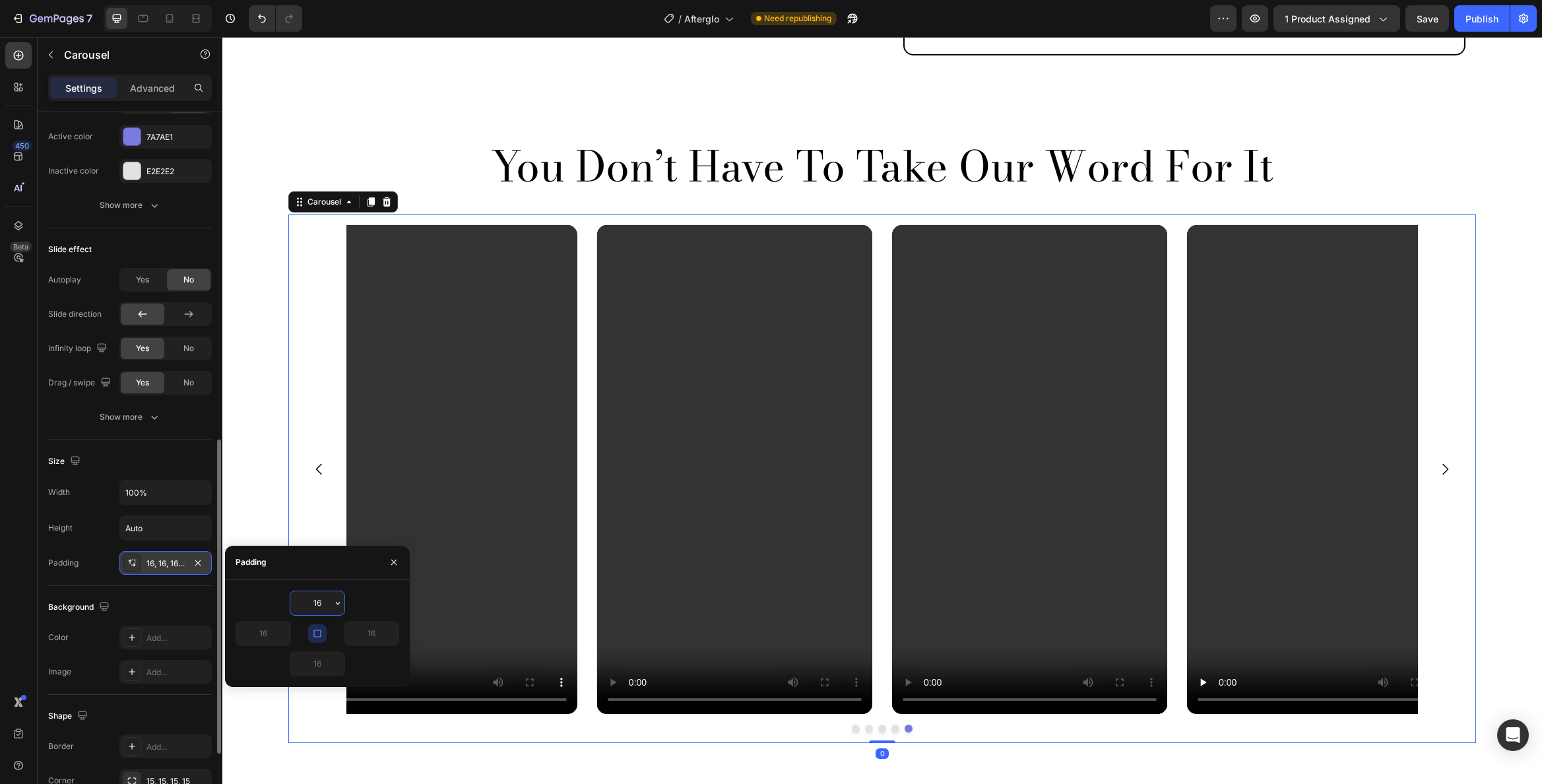
type input "0"
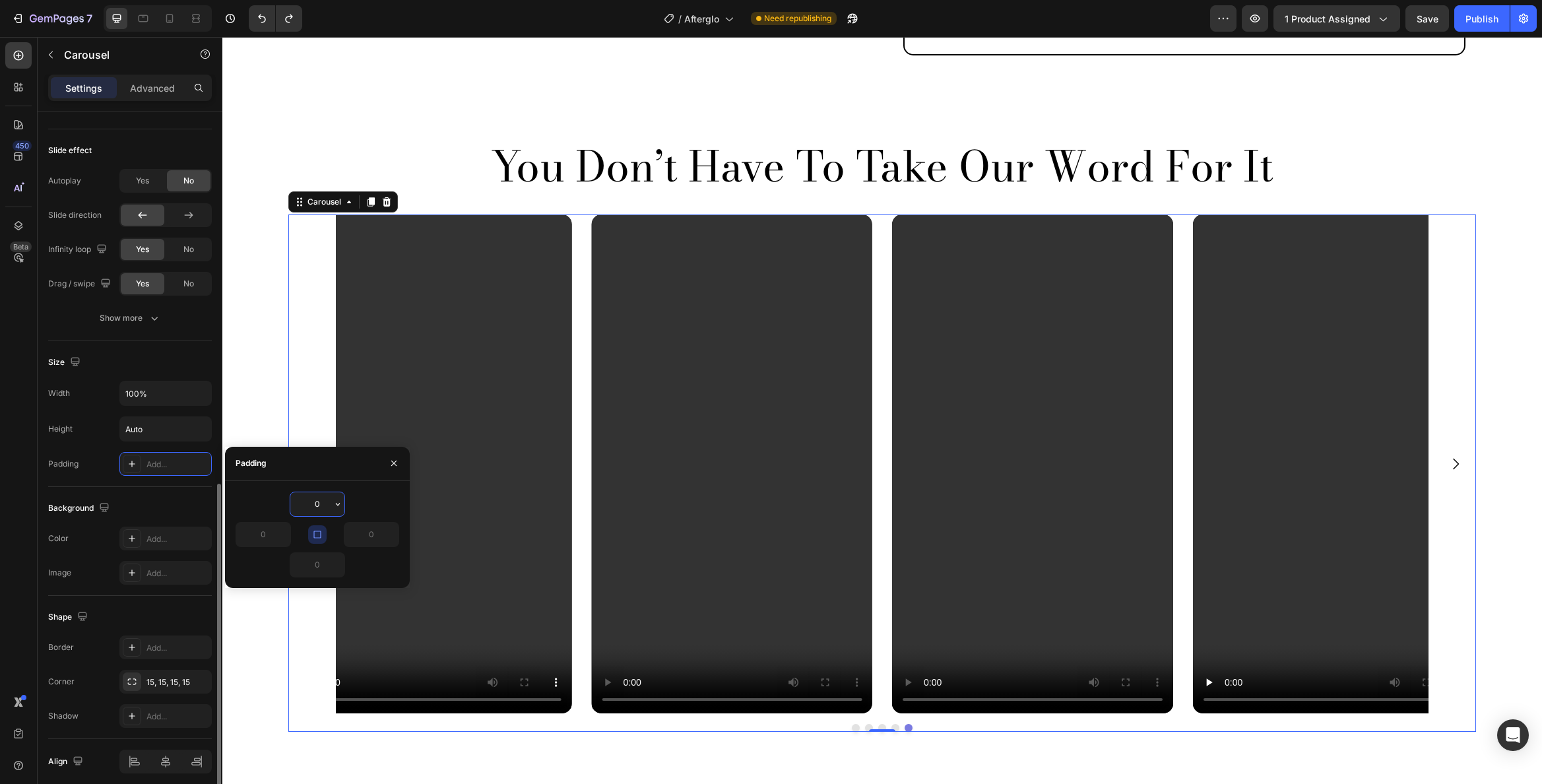
scroll to position [869, 0]
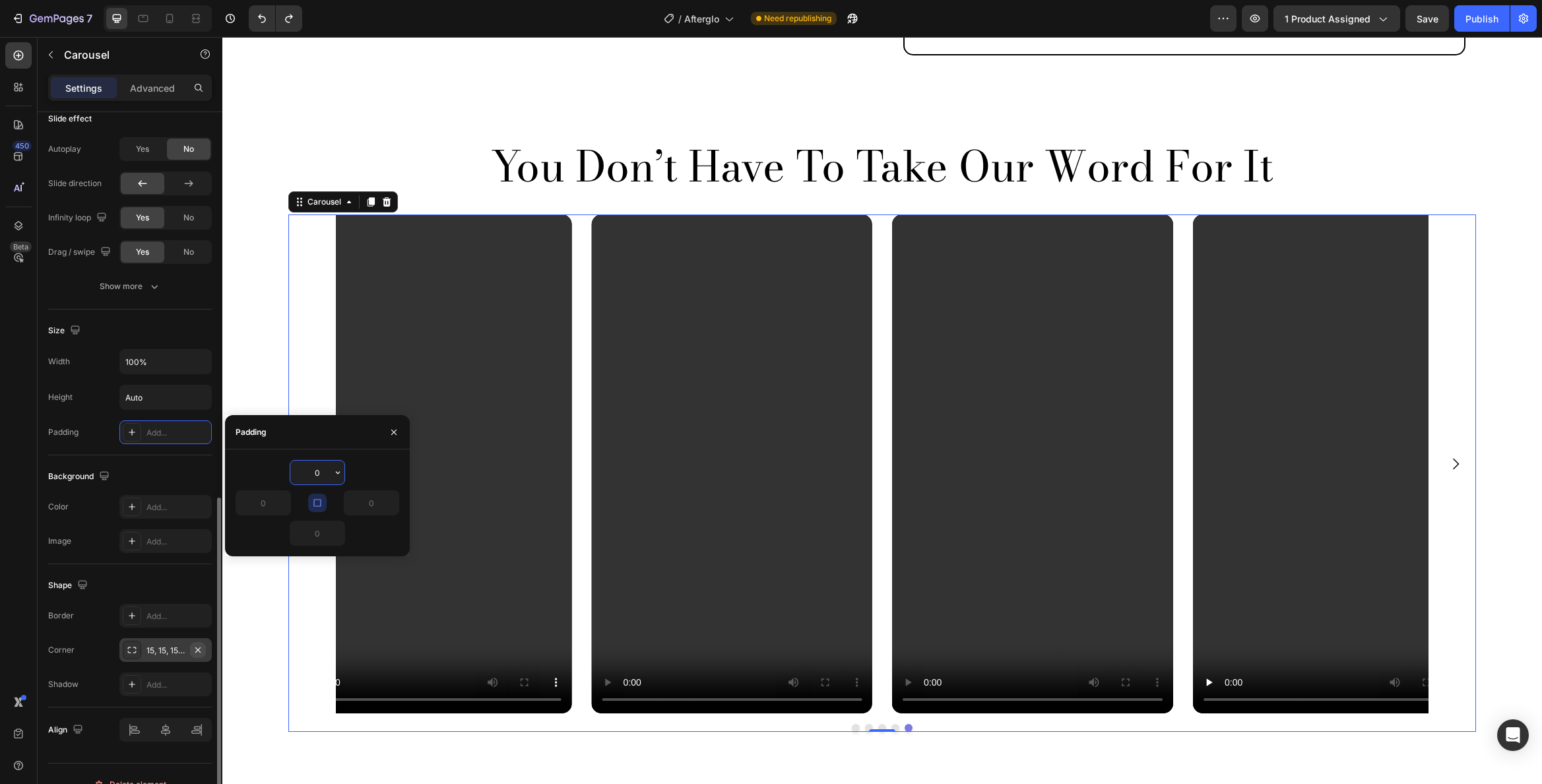
click at [197, 645] on icon "button" at bounding box center [198, 650] width 10 height 10
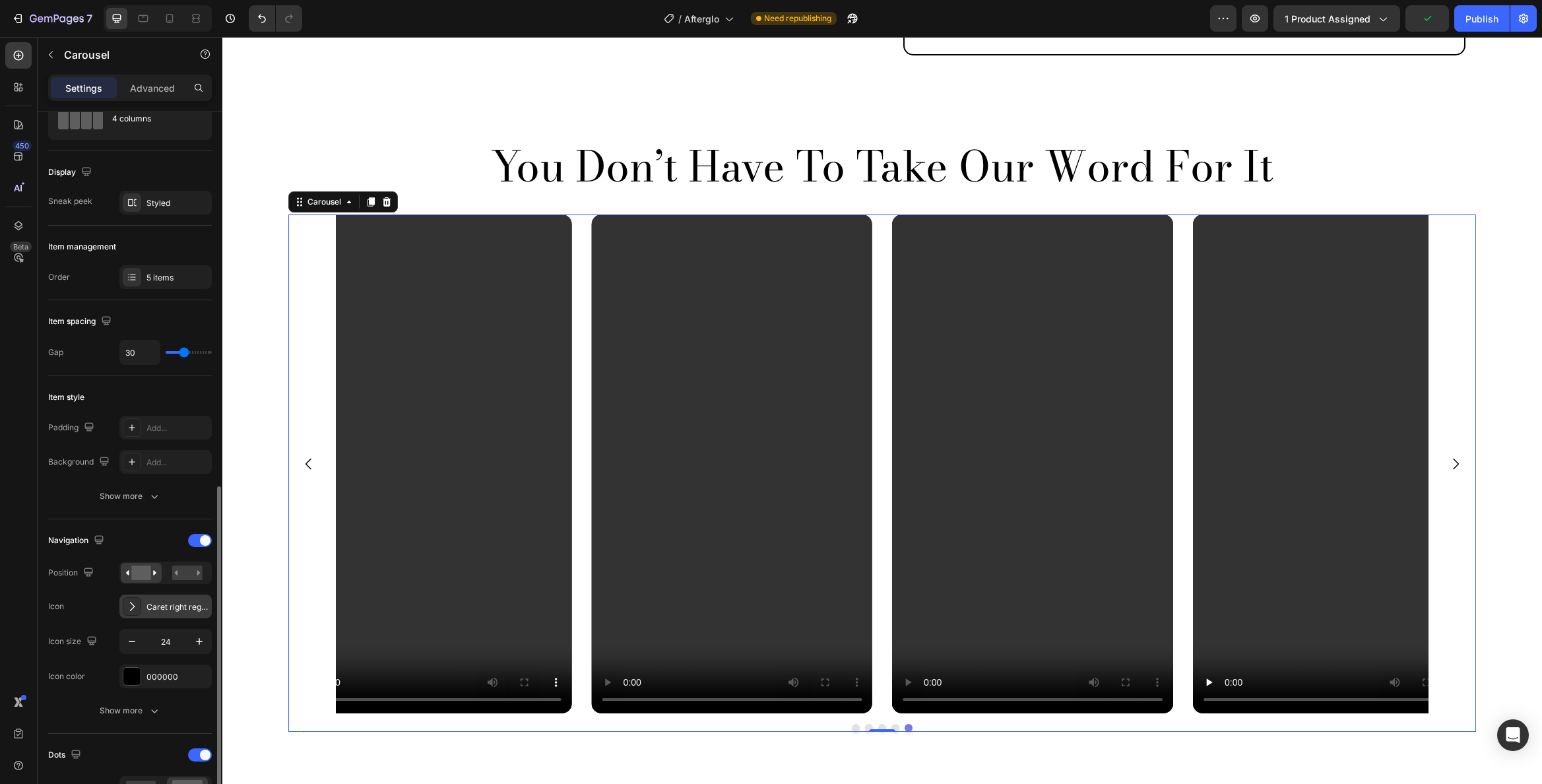
scroll to position [0, 0]
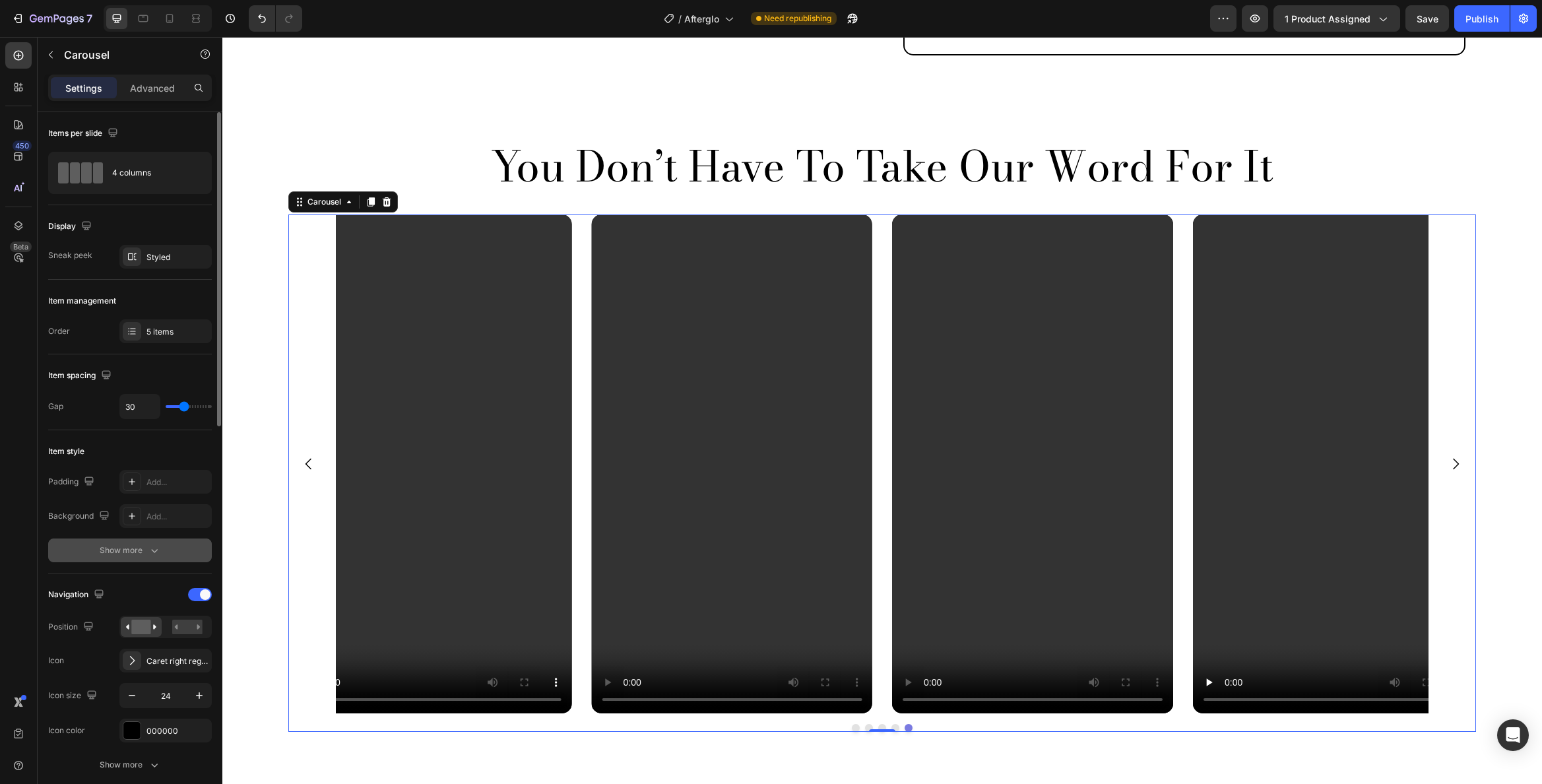
click at [127, 550] on div "Show more" at bounding box center [130, 550] width 61 height 13
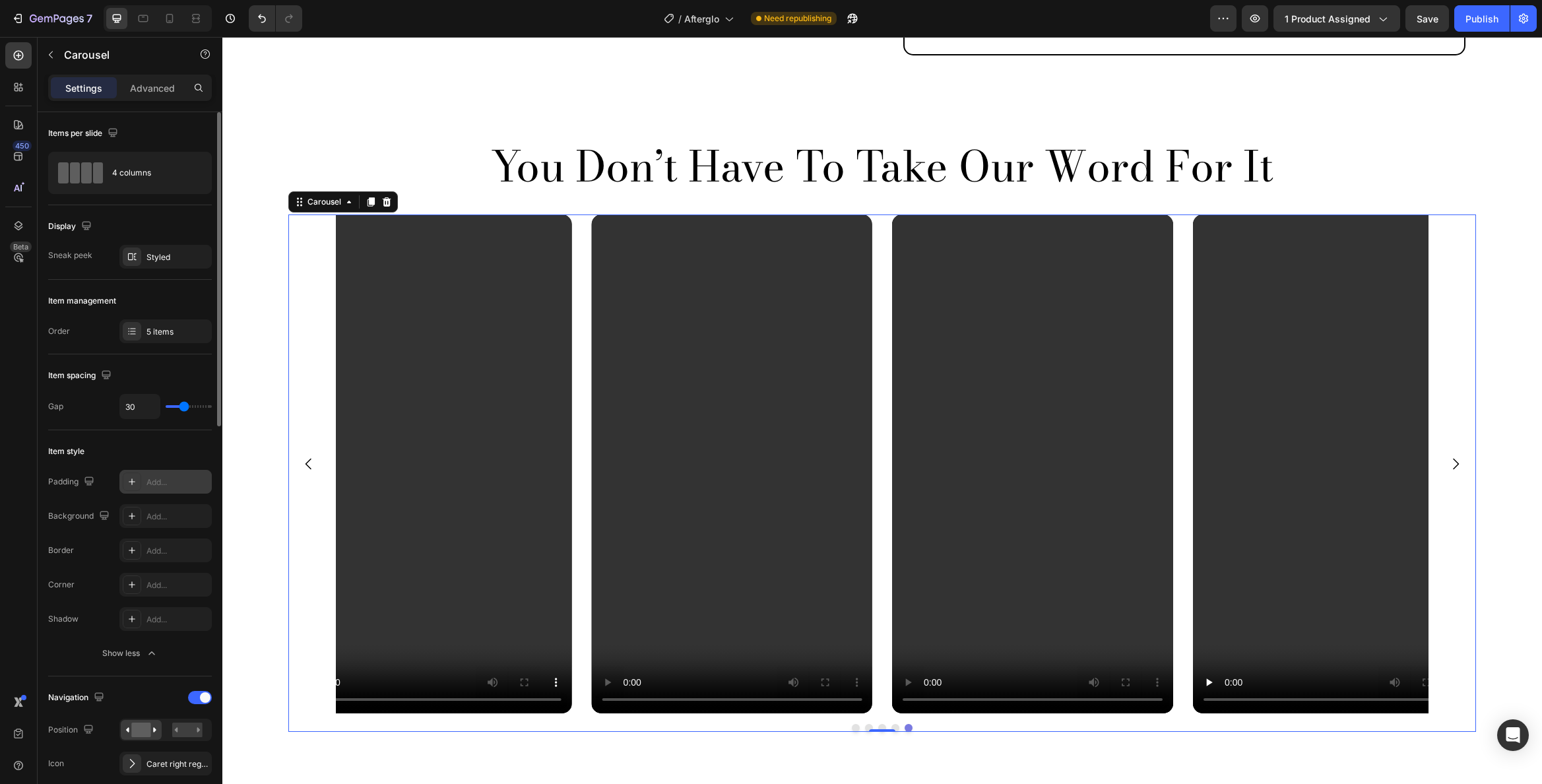
click at [167, 477] on div "Add..." at bounding box center [178, 482] width 62 height 12
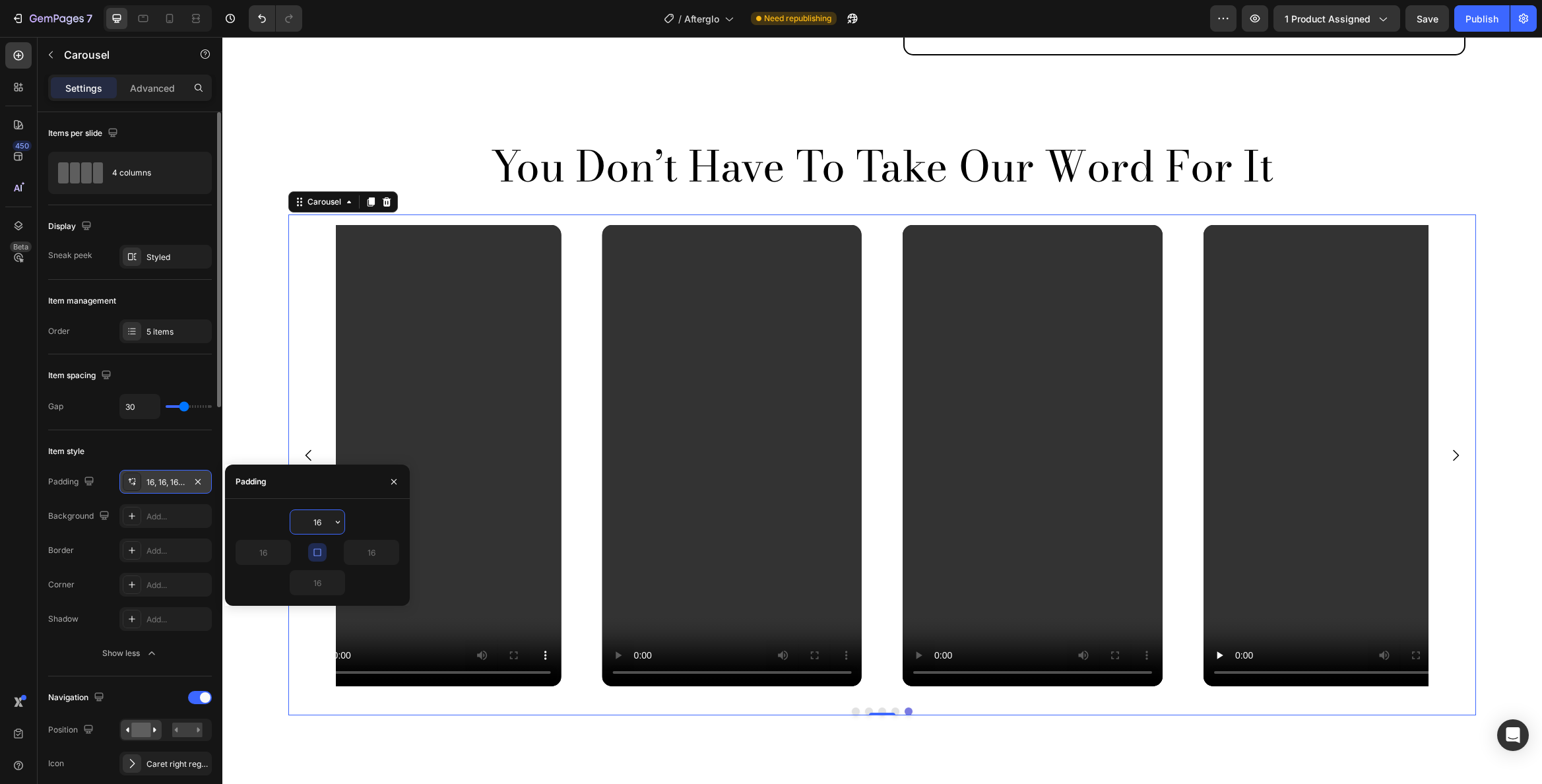
type input "0"
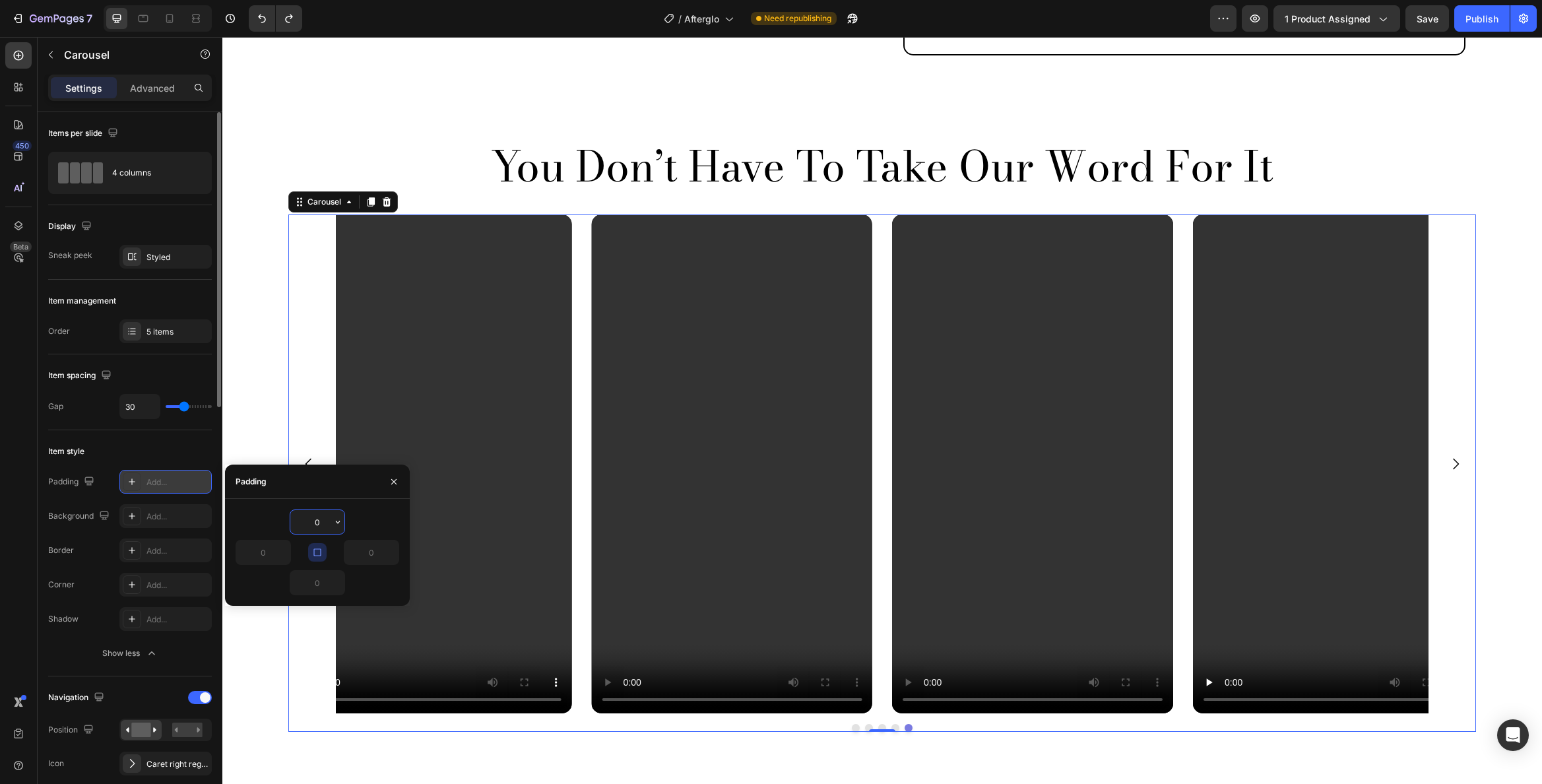
click at [167, 477] on div "Add..." at bounding box center [178, 482] width 62 height 12
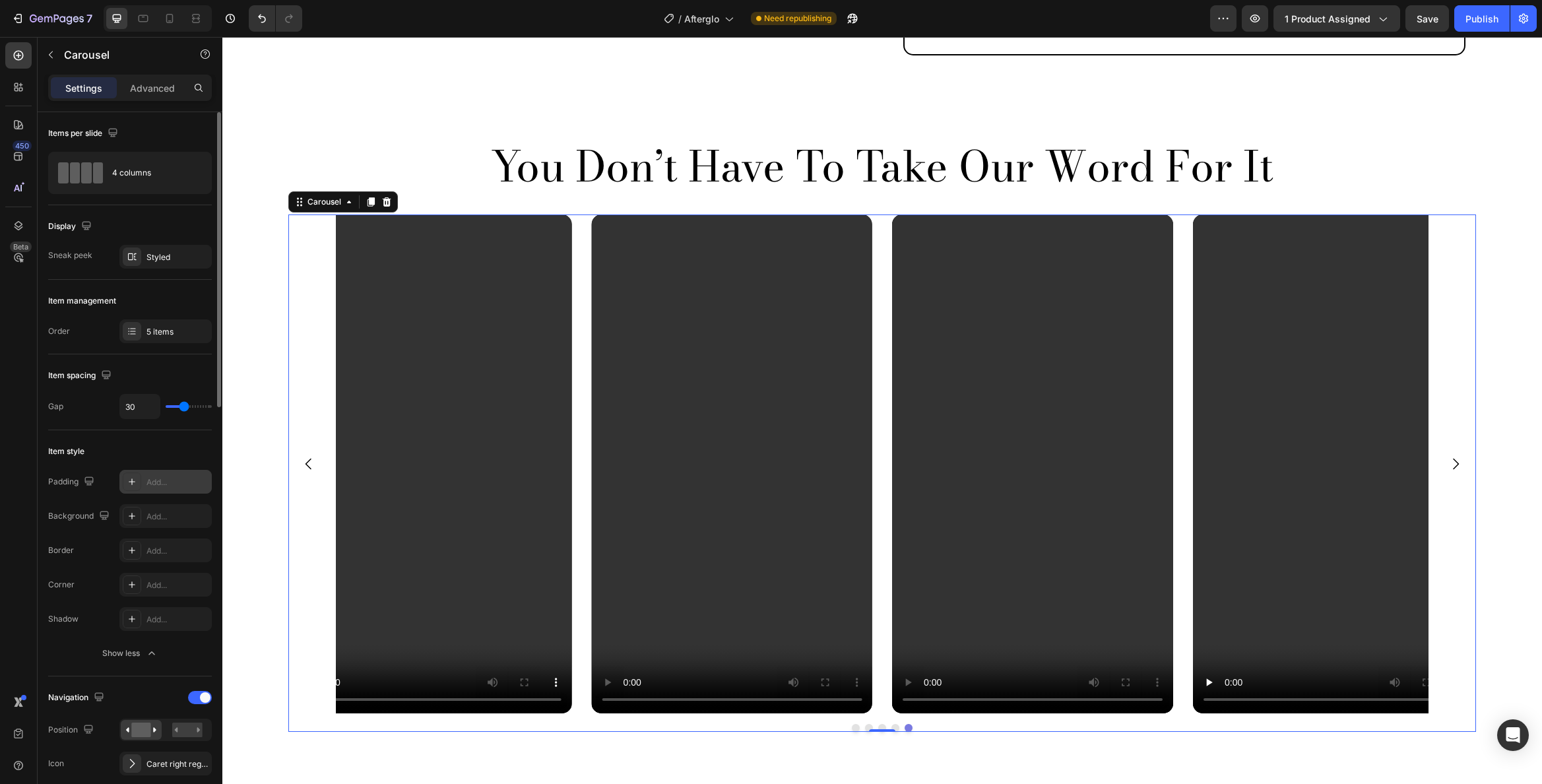
click at [166, 476] on div "Add..." at bounding box center [178, 482] width 62 height 12
type input "16"
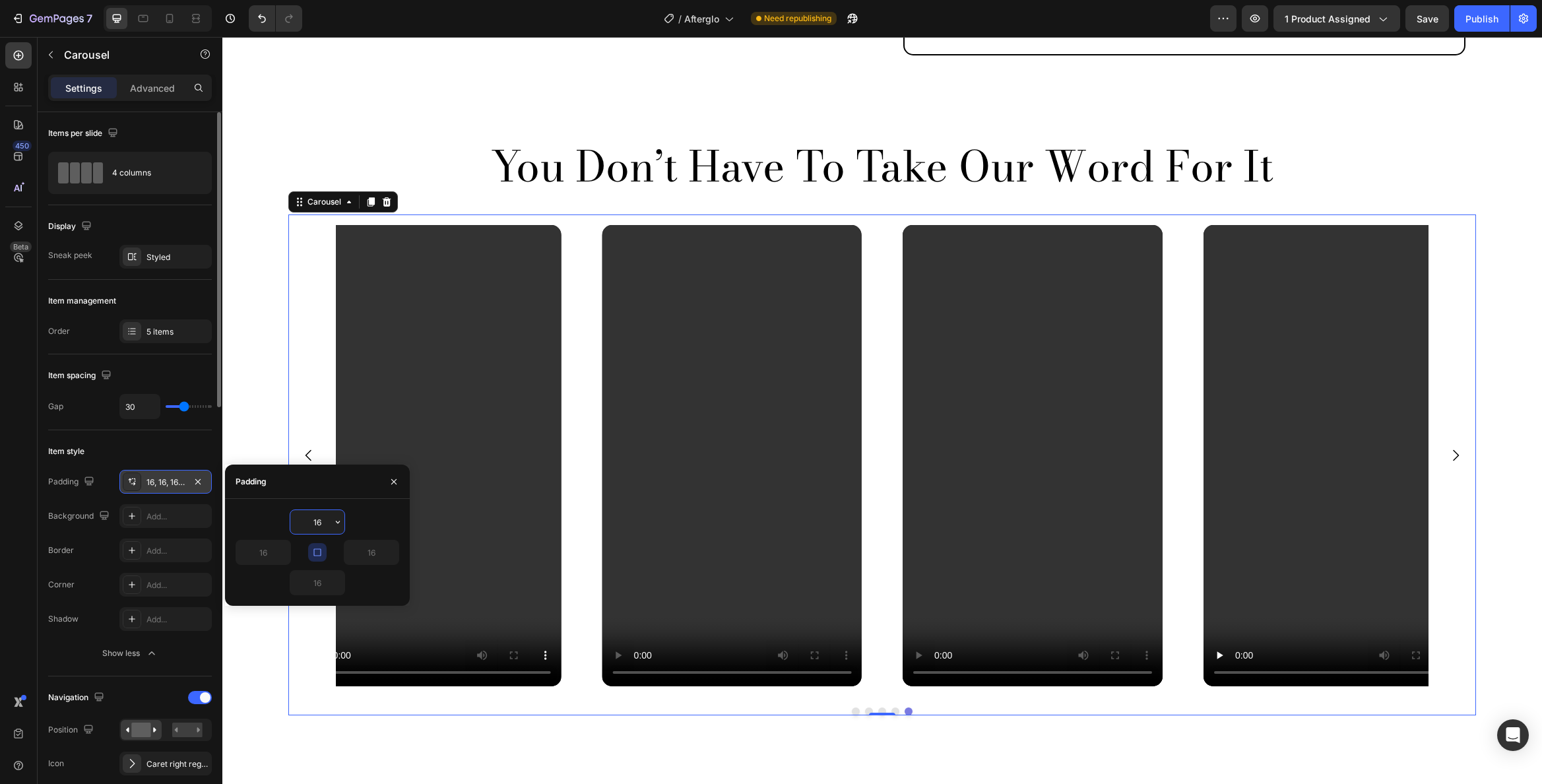
type input "0"
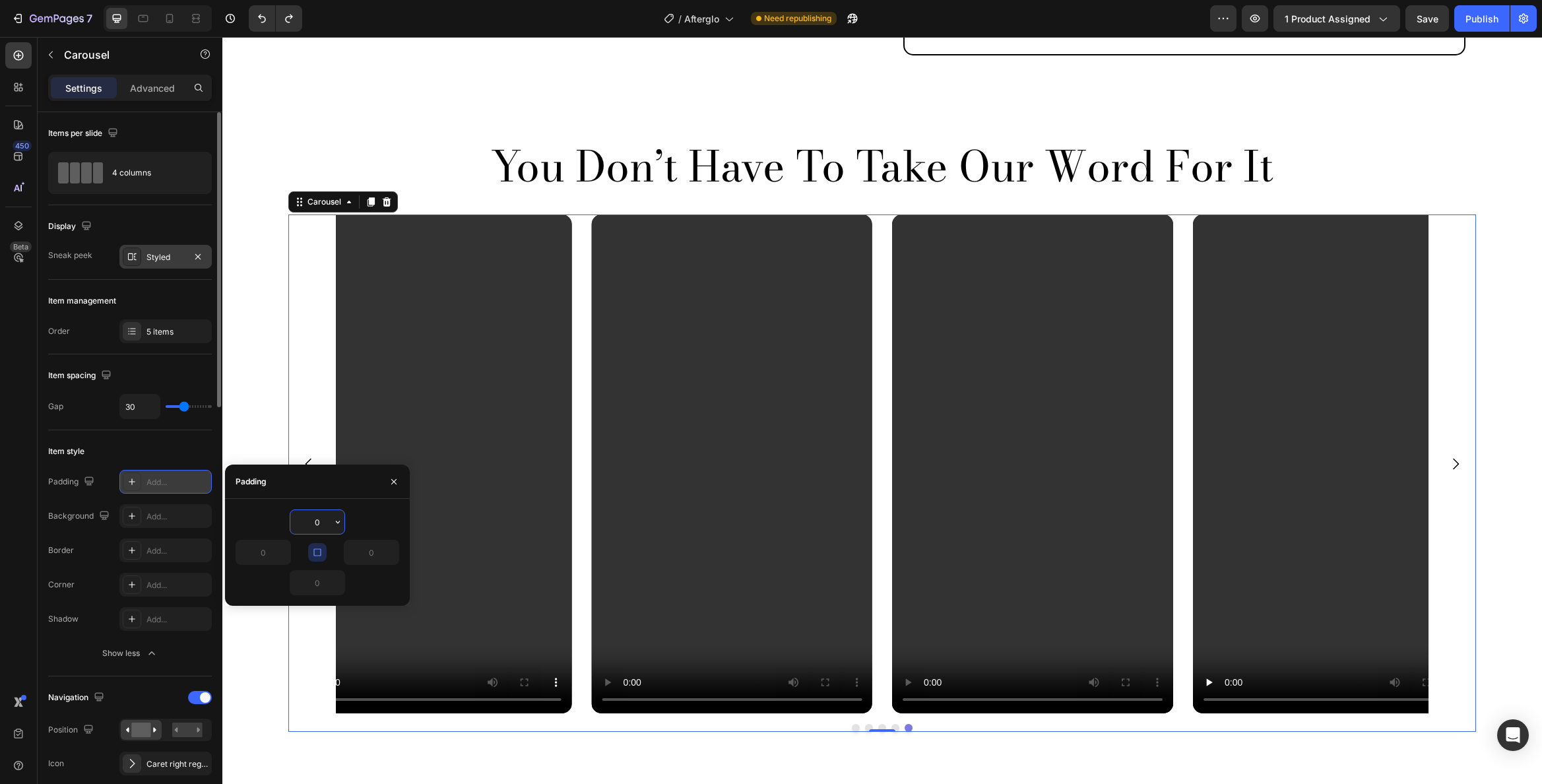
click at [173, 257] on div "Styled" at bounding box center [166, 257] width 39 height 12
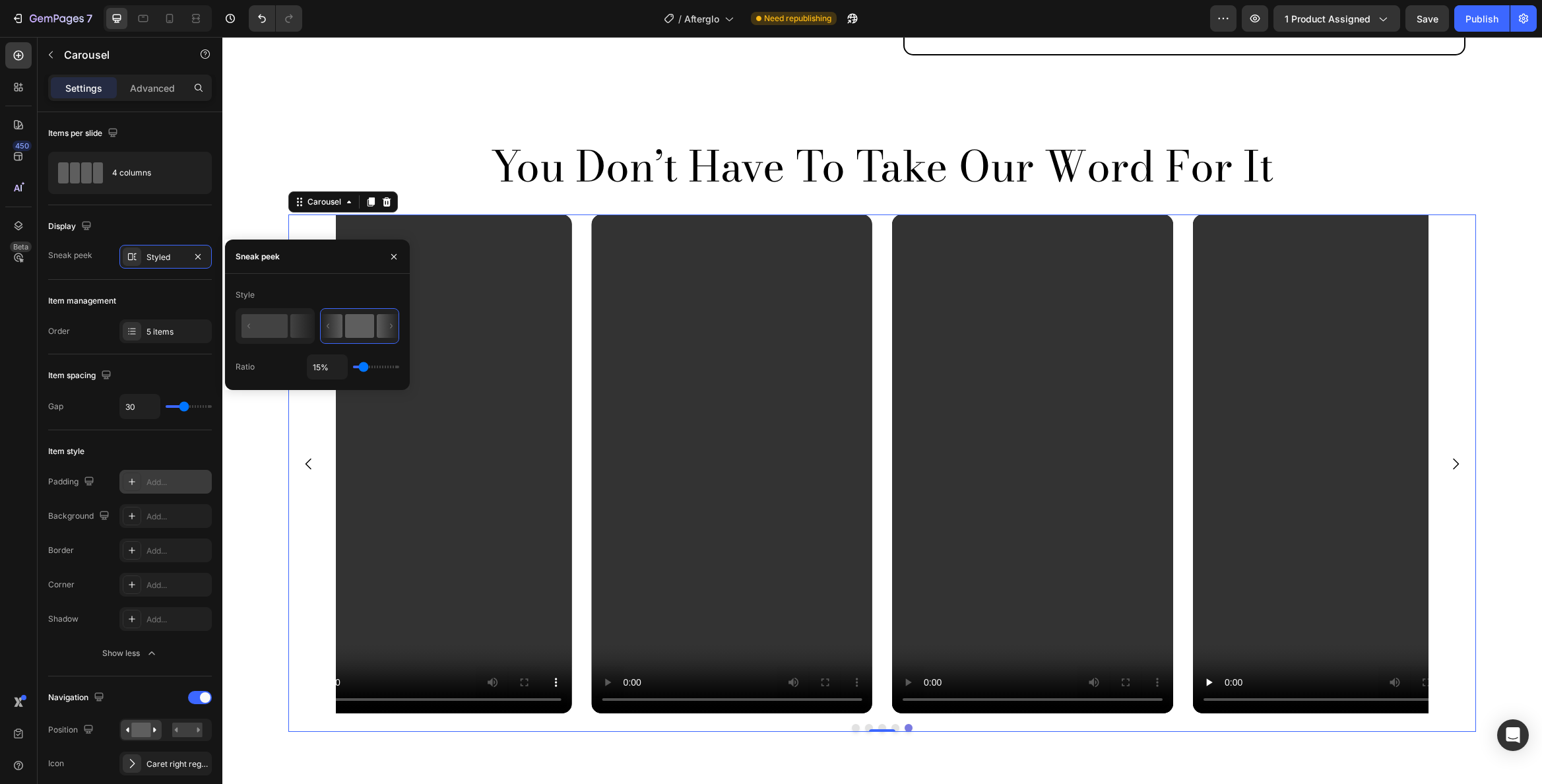
click at [358, 323] on rect at bounding box center [359, 326] width 29 height 24
type input "48%"
type input "48"
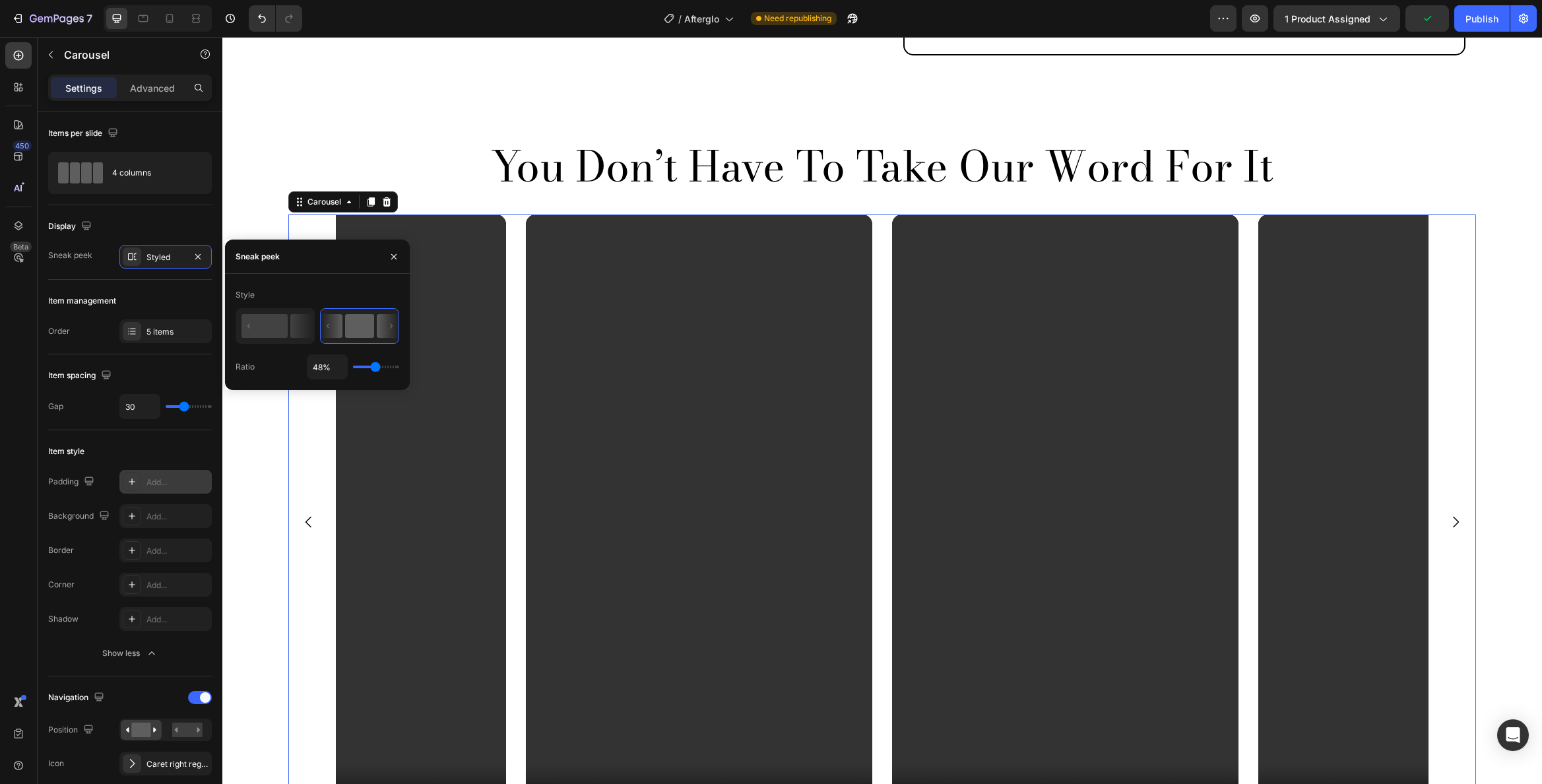
type input "65%"
type input "65"
type input "82%"
type input "82"
type input "94%"
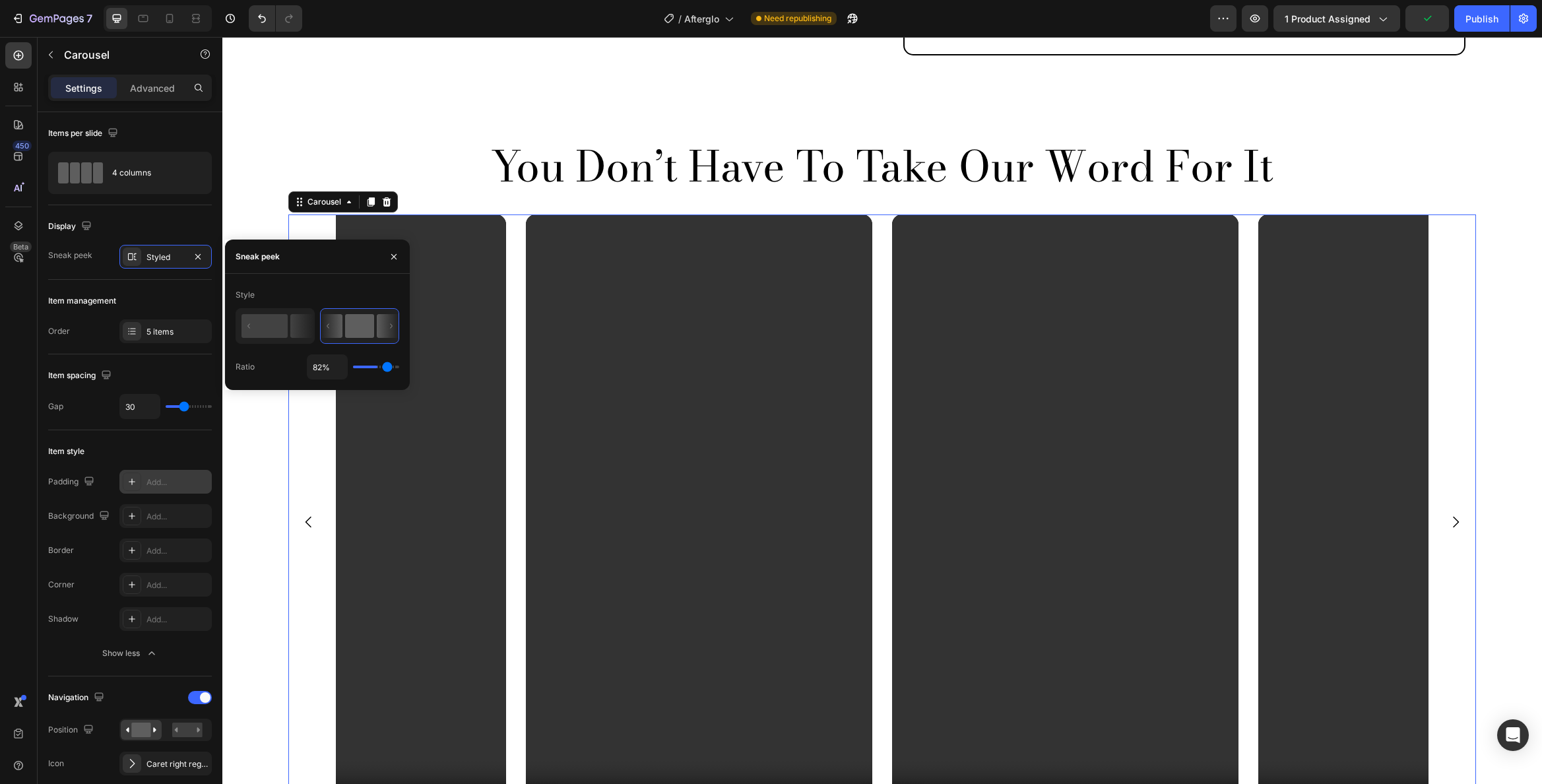
type input "94"
type input "100%"
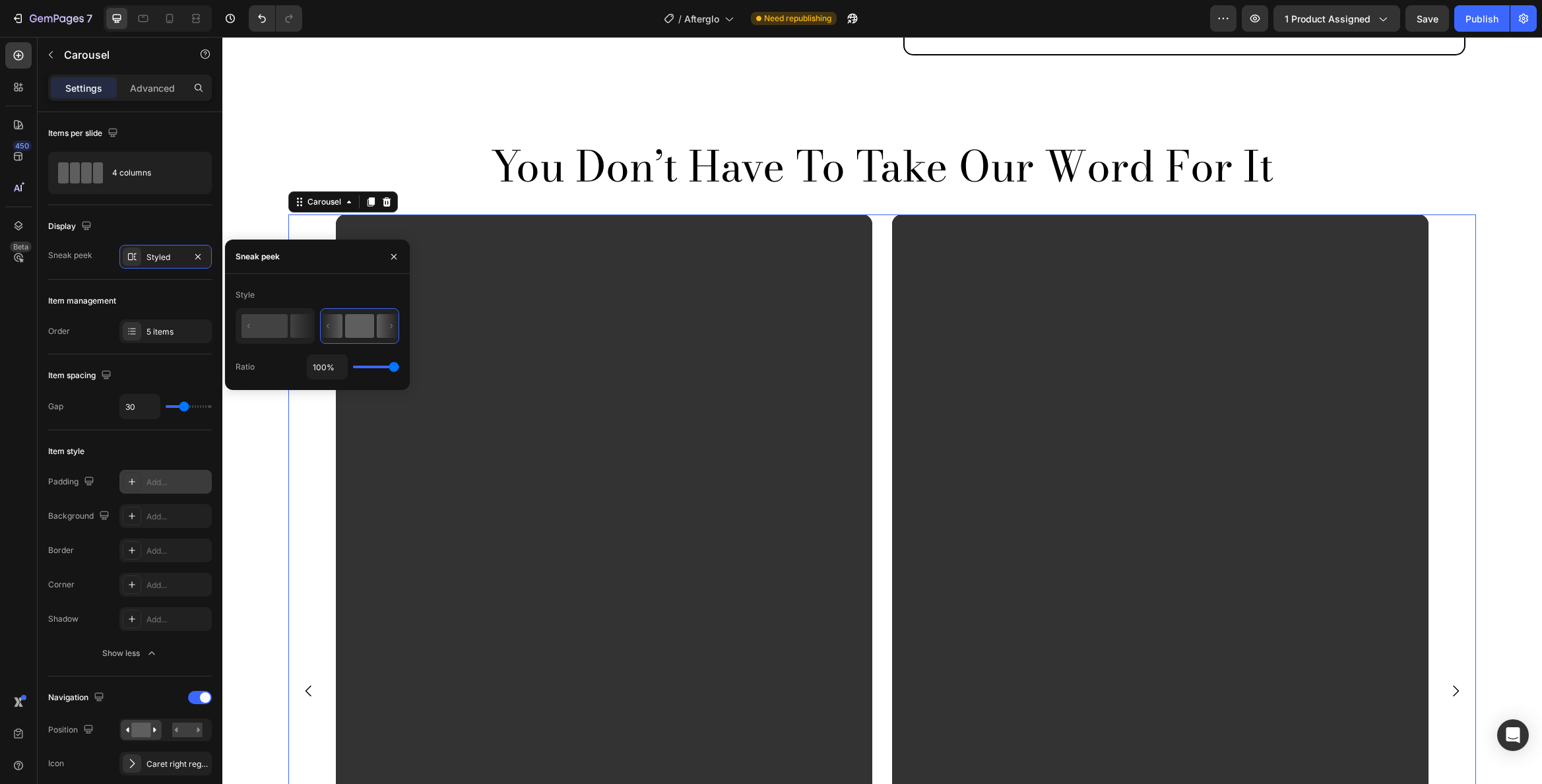
drag, startPoint x: 363, startPoint y: 368, endPoint x: 407, endPoint y: 366, distance: 44.0
type input "100"
click at [399, 366] on input "range" at bounding box center [376, 367] width 46 height 3
click at [318, 365] on input "100%" at bounding box center [328, 367] width 40 height 24
type input "1%"
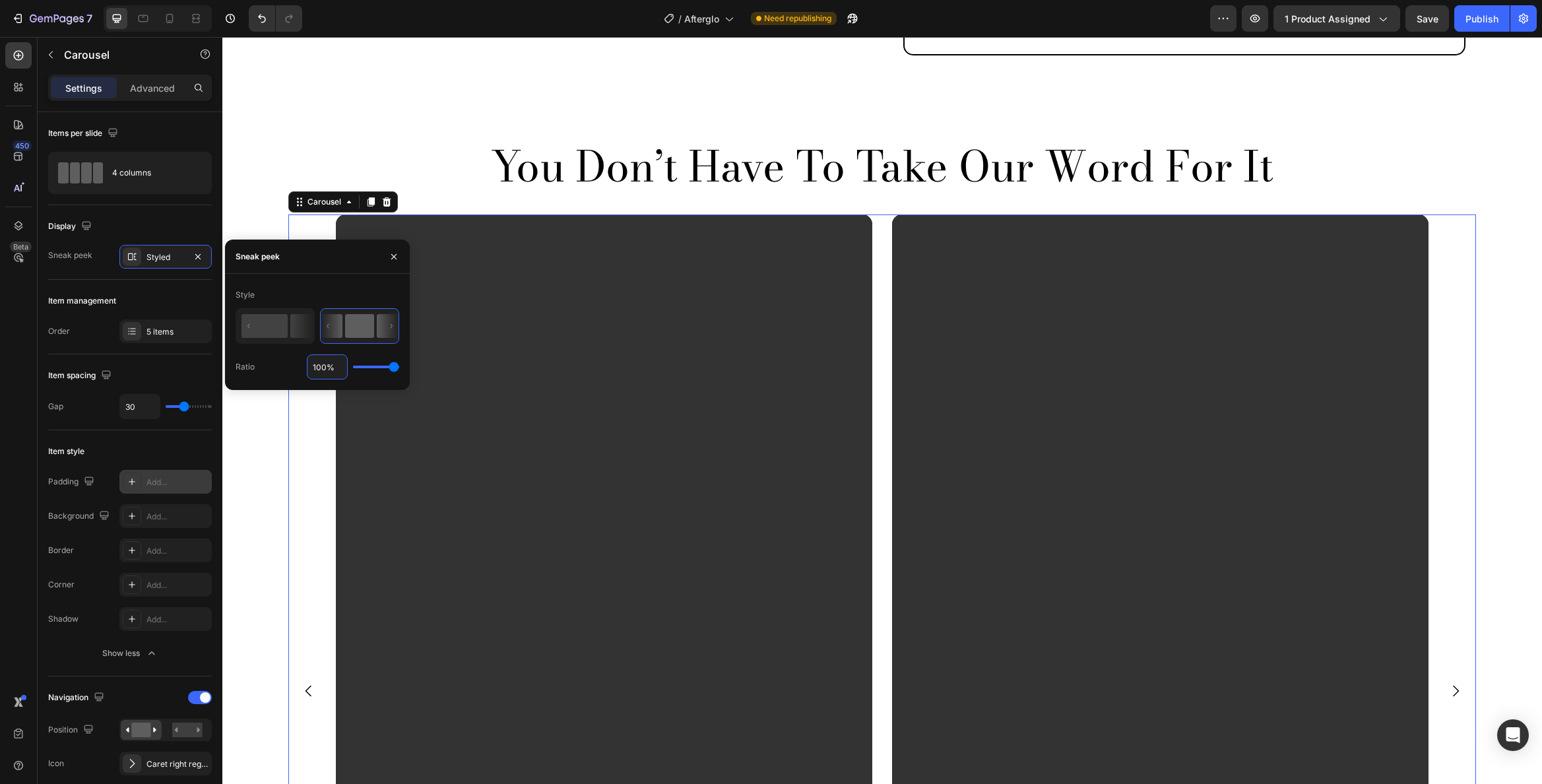
type input "1"
type input "15%"
type input "15"
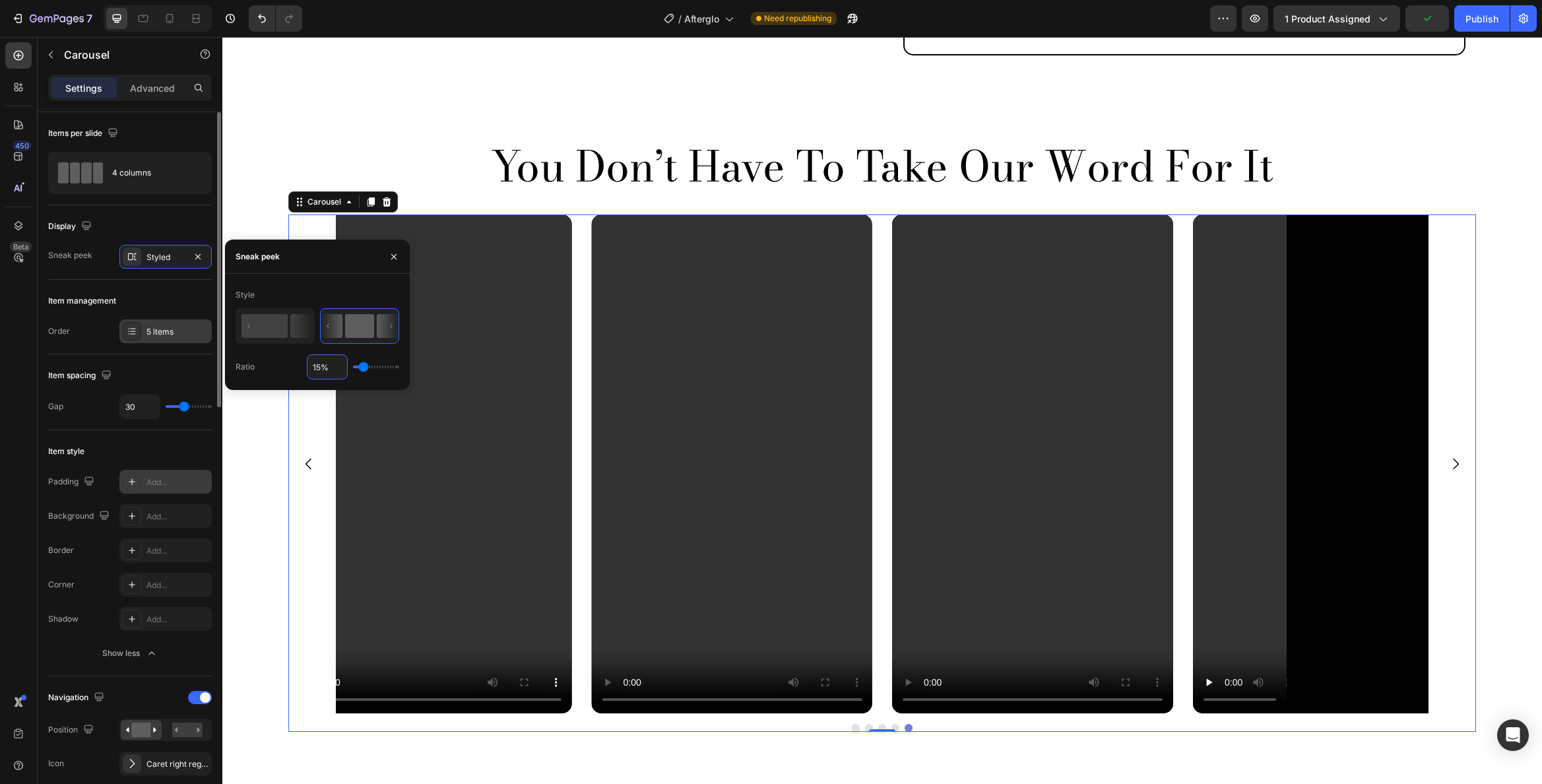
click at [162, 332] on div "5 items" at bounding box center [178, 332] width 62 height 12
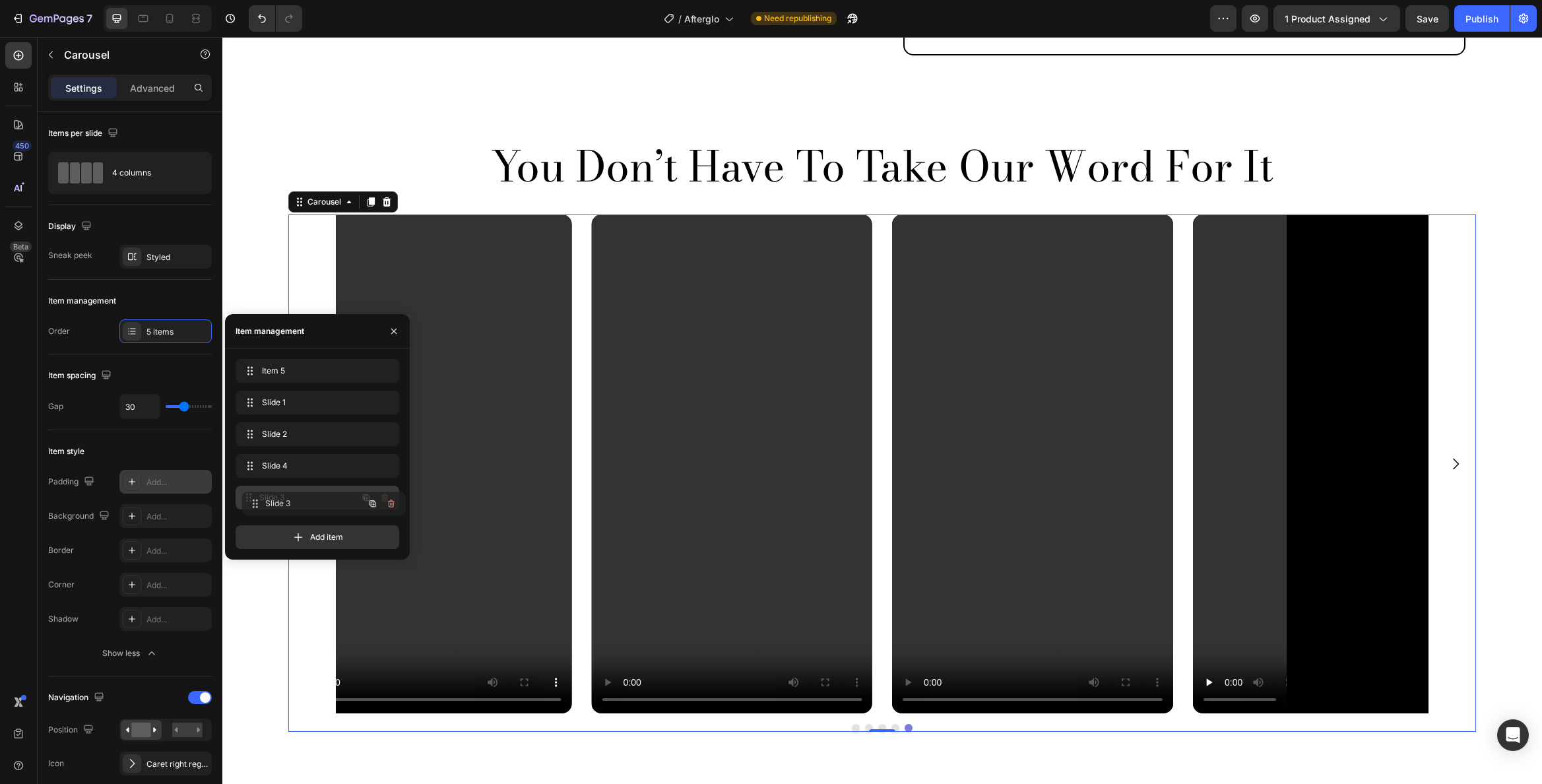
drag, startPoint x: 249, startPoint y: 469, endPoint x: 255, endPoint y: 507, distance: 38.5
drag, startPoint x: 247, startPoint y: 472, endPoint x: 248, endPoint y: 504, distance: 32.0
drag, startPoint x: 247, startPoint y: 433, endPoint x: 251, endPoint y: 506, distance: 73.1
drag, startPoint x: 251, startPoint y: 462, endPoint x: 251, endPoint y: 504, distance: 42.0
drag, startPoint x: 250, startPoint y: 473, endPoint x: 250, endPoint y: 509, distance: 36.0
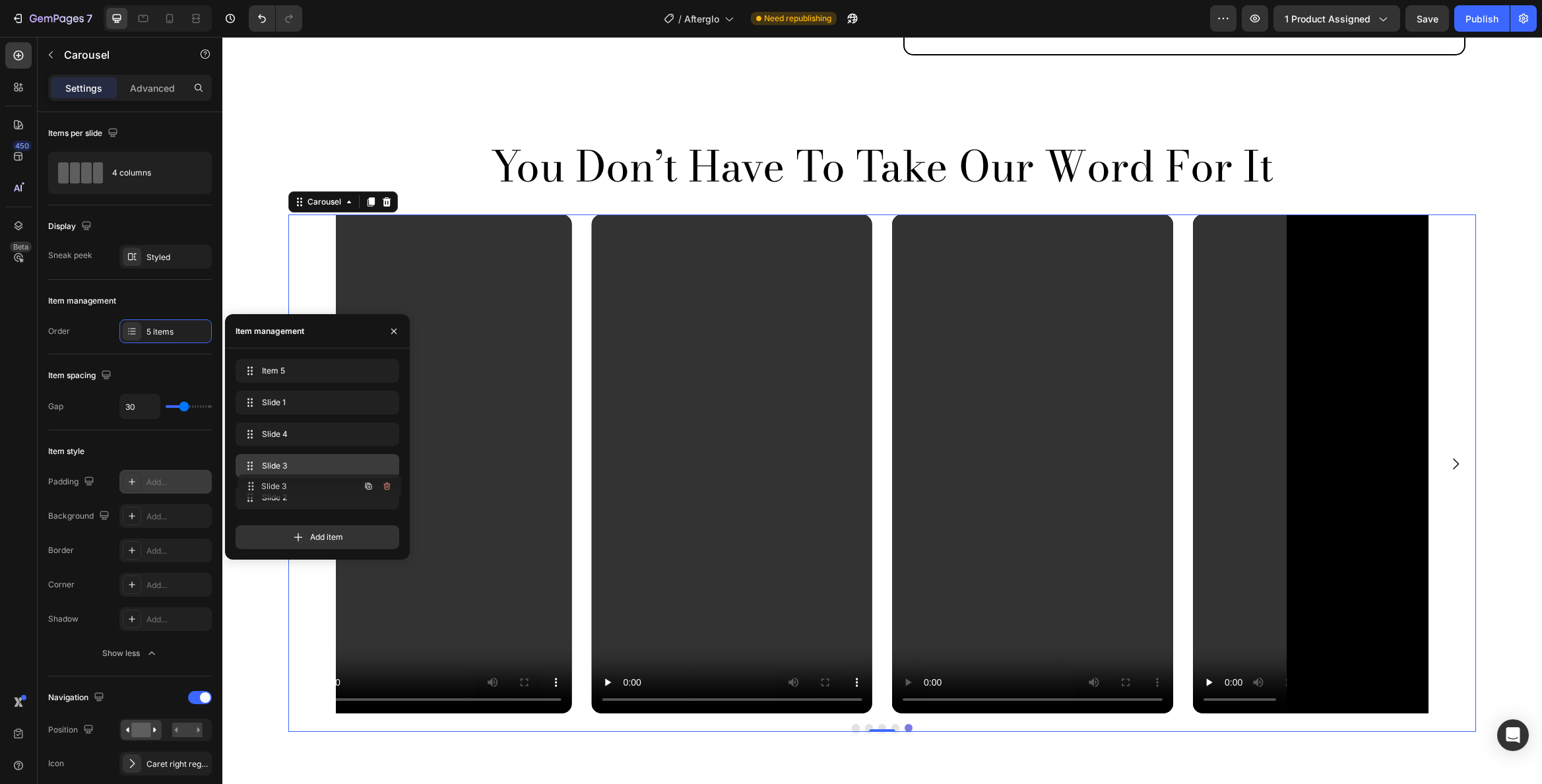
drag, startPoint x: 249, startPoint y: 427, endPoint x: 251, endPoint y: 480, distance: 53.0
drag, startPoint x: 249, startPoint y: 401, endPoint x: 253, endPoint y: 441, distance: 40.2
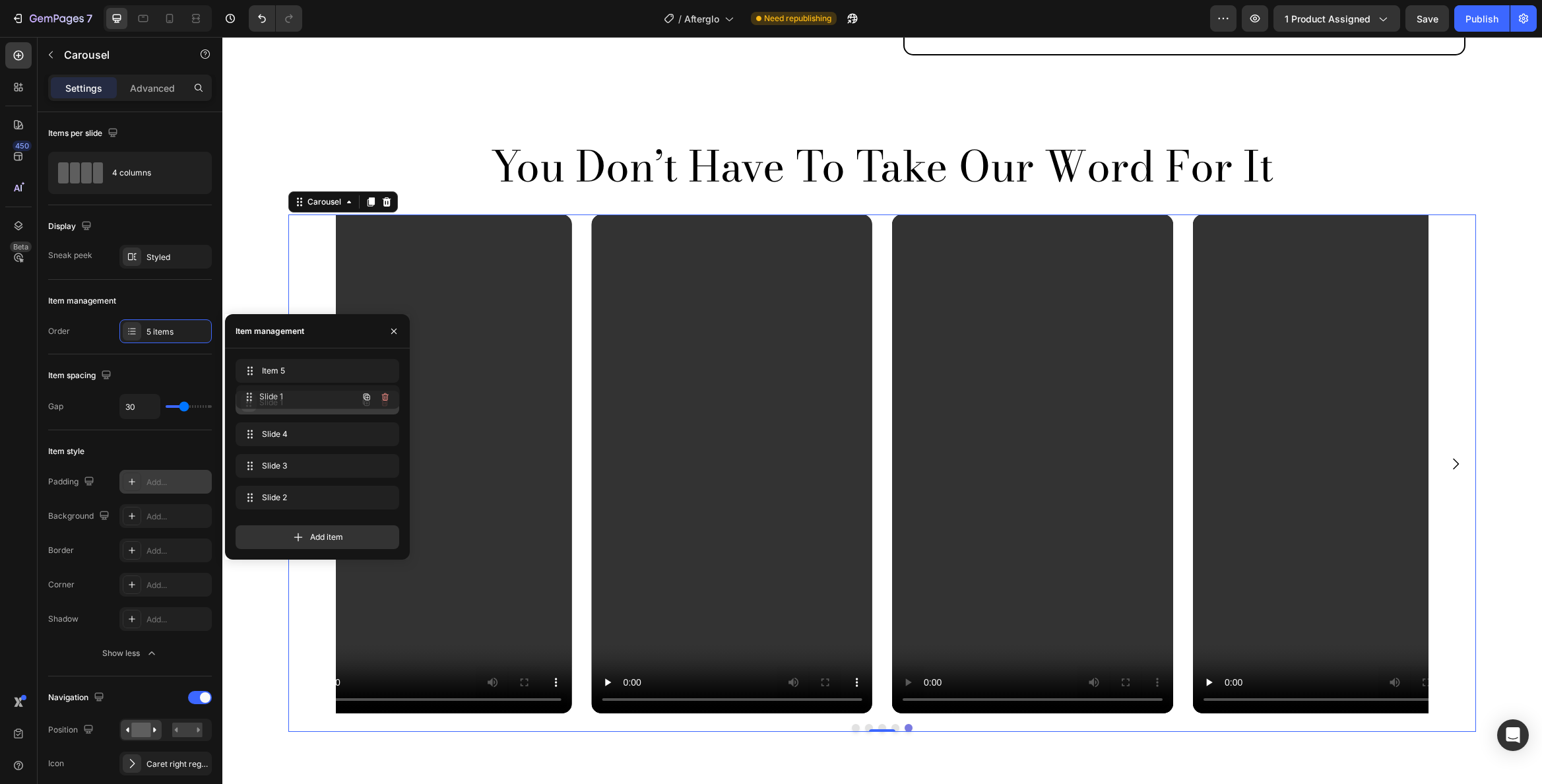
drag, startPoint x: 253, startPoint y: 436, endPoint x: 253, endPoint y: 399, distance: 37.0
drag, startPoint x: 248, startPoint y: 433, endPoint x: 251, endPoint y: 478, distance: 45.1
drag, startPoint x: 251, startPoint y: 467, endPoint x: 251, endPoint y: 435, distance: 32.0
drag, startPoint x: 246, startPoint y: 498, endPoint x: 247, endPoint y: 454, distance: 44.0
click at [403, 87] on div "You Don’t Have To Take Our Word For It Heading Video Video Video Video Video Ca…" at bounding box center [882, 431] width 1320 height 688
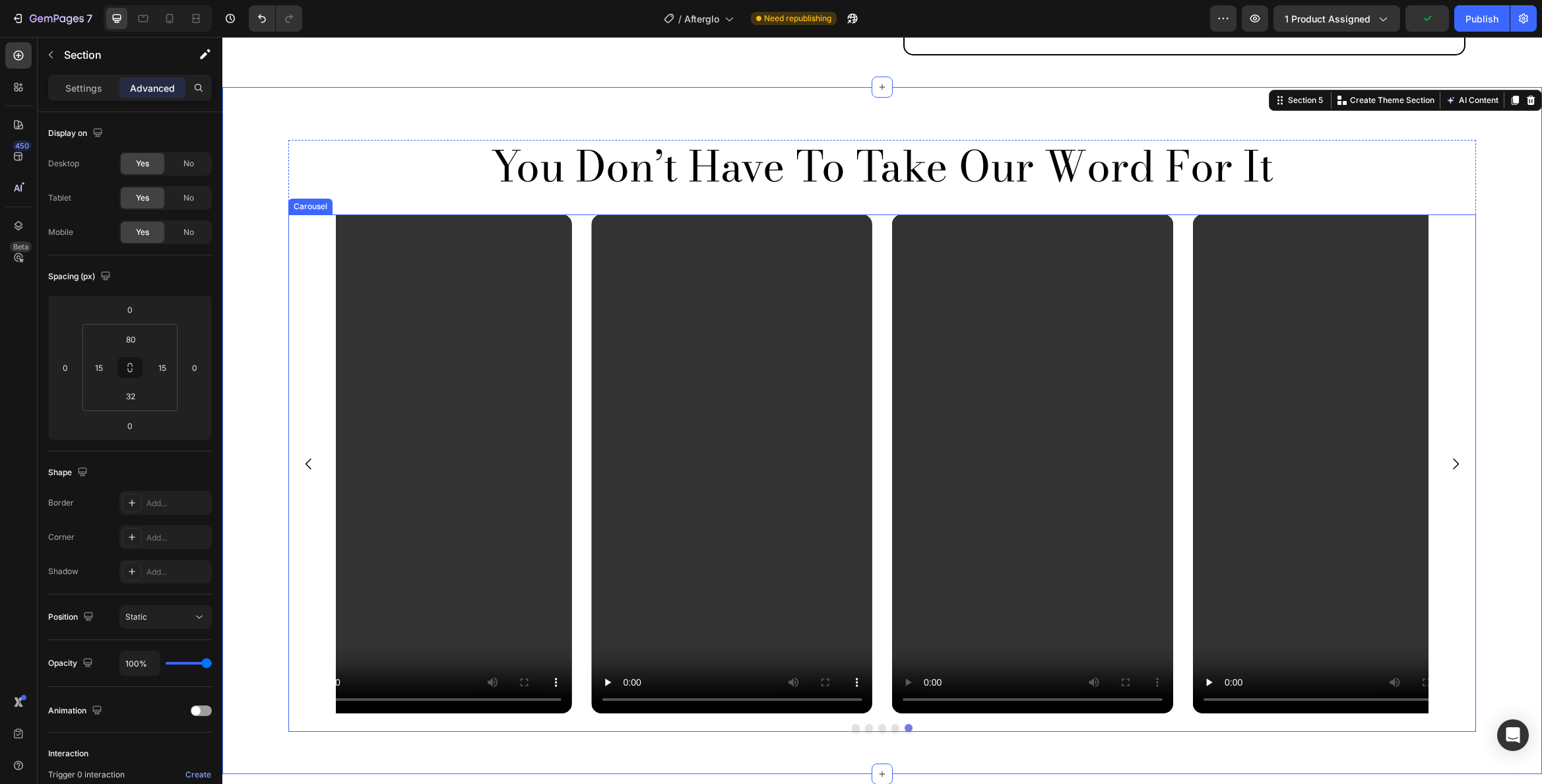
click at [1448, 445] on button "Carousel Next Arrow" at bounding box center [1456, 464] width 37 height 37
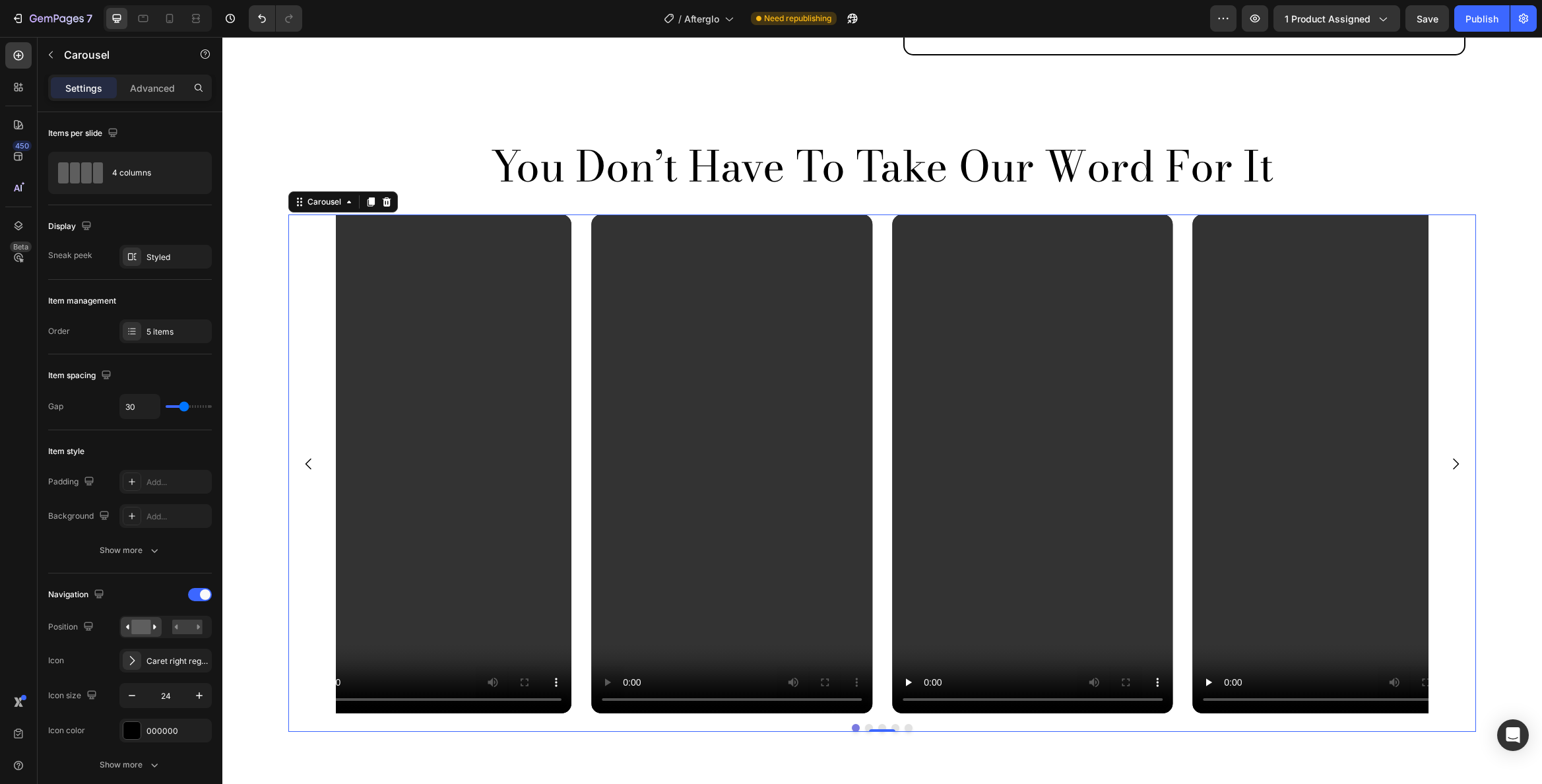
click at [1450, 456] on icon "Carousel Next Arrow" at bounding box center [1455, 463] width 16 height 16
click at [170, 259] on div "Styled" at bounding box center [166, 257] width 39 height 12
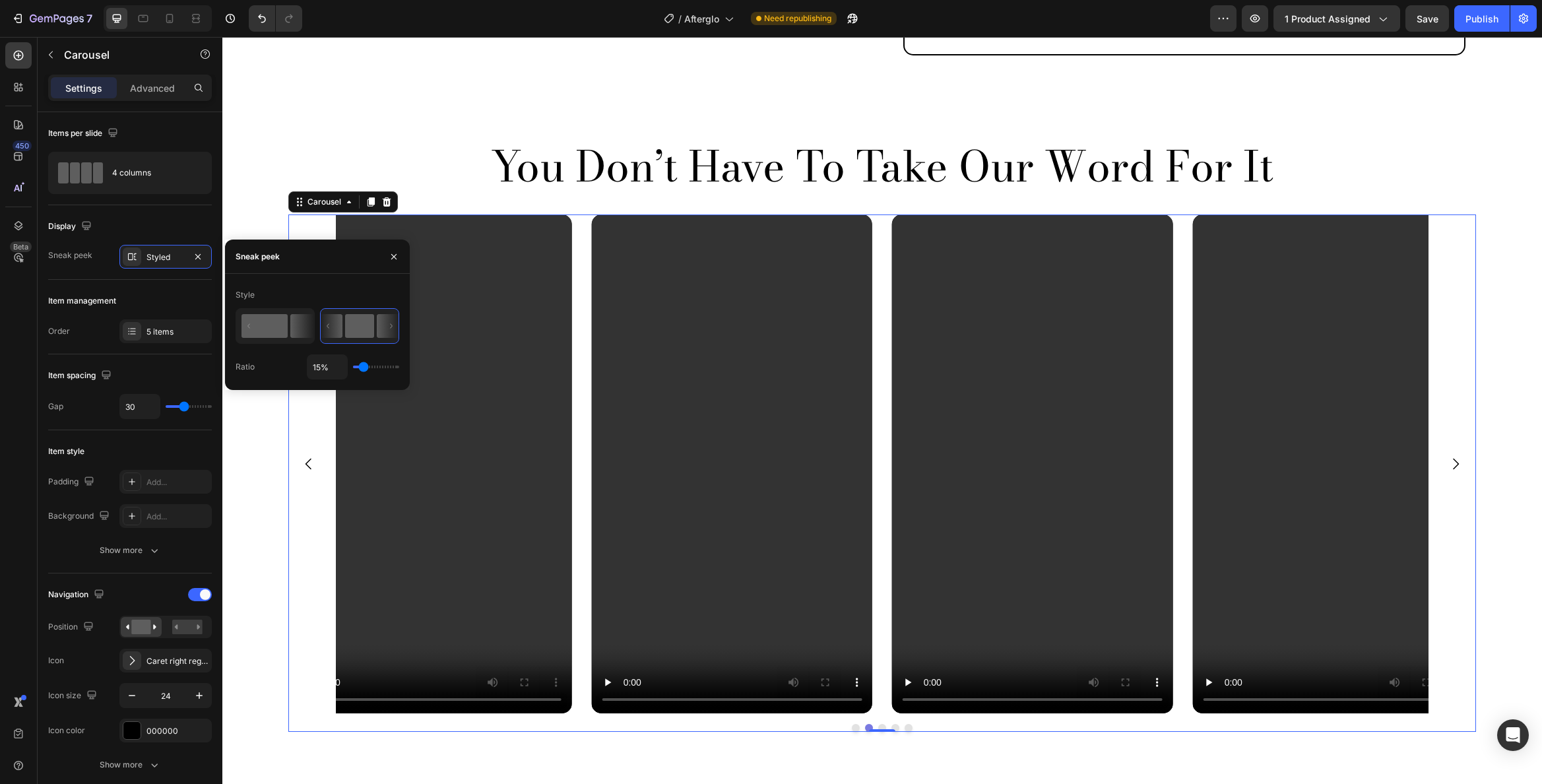
click at [288, 321] on icon at bounding box center [275, 326] width 77 height 34
type input "1%"
type input "1"
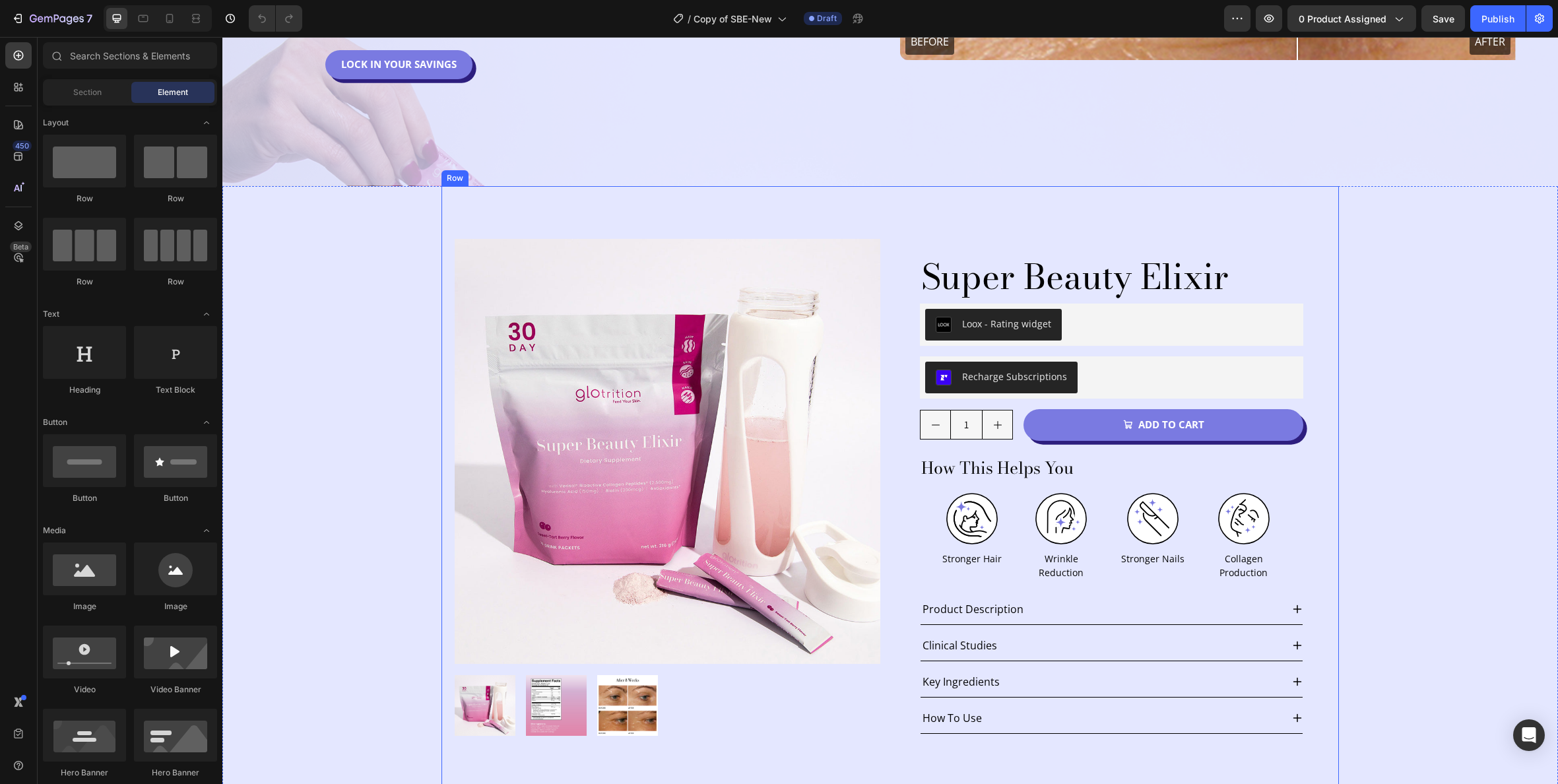
scroll to position [474, 0]
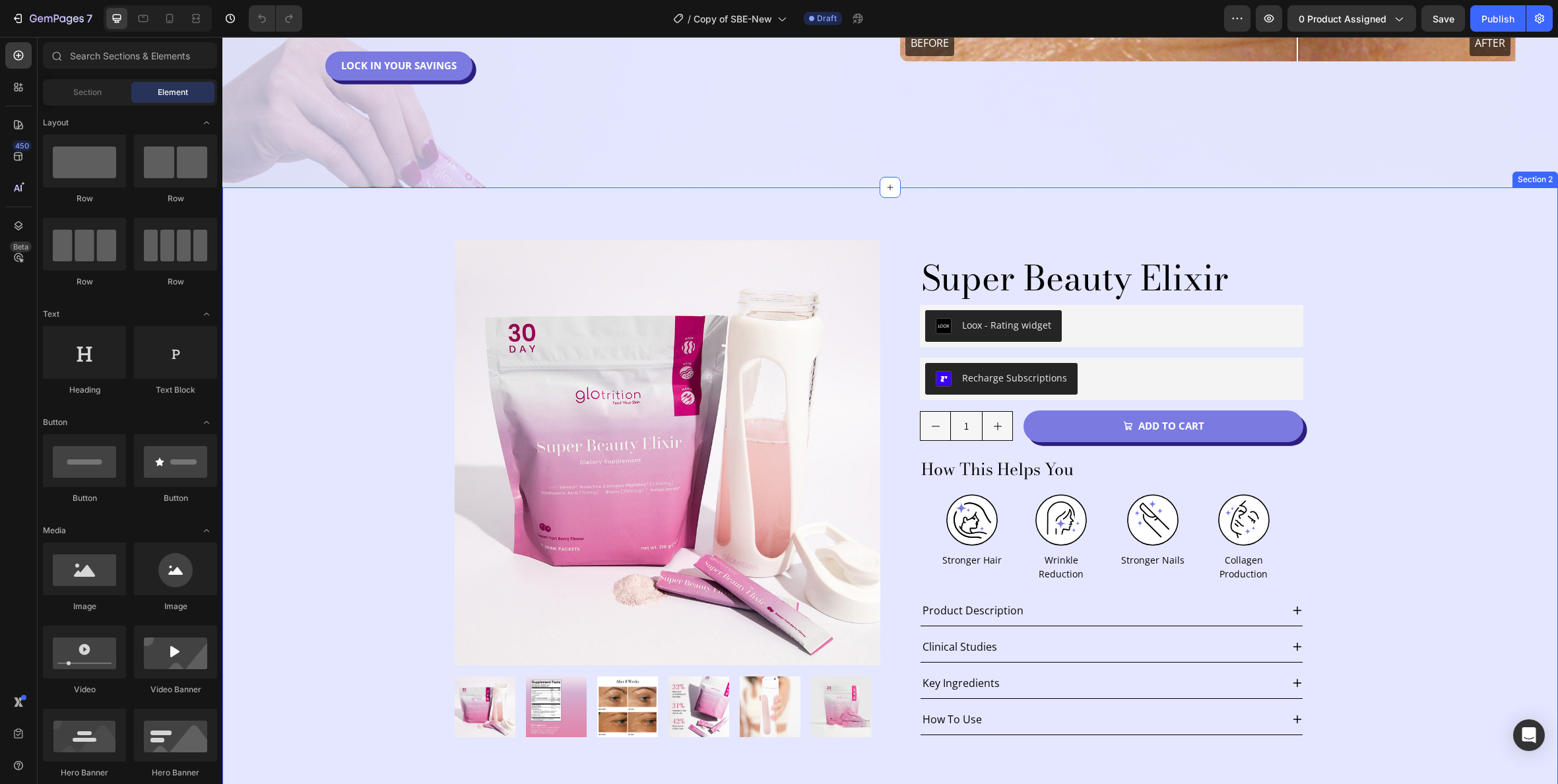
click at [342, 253] on div "Product Images Super Beauty Elixir Product Title Loox - Rating widget Loox Row …" at bounding box center [890, 499] width 1336 height 624
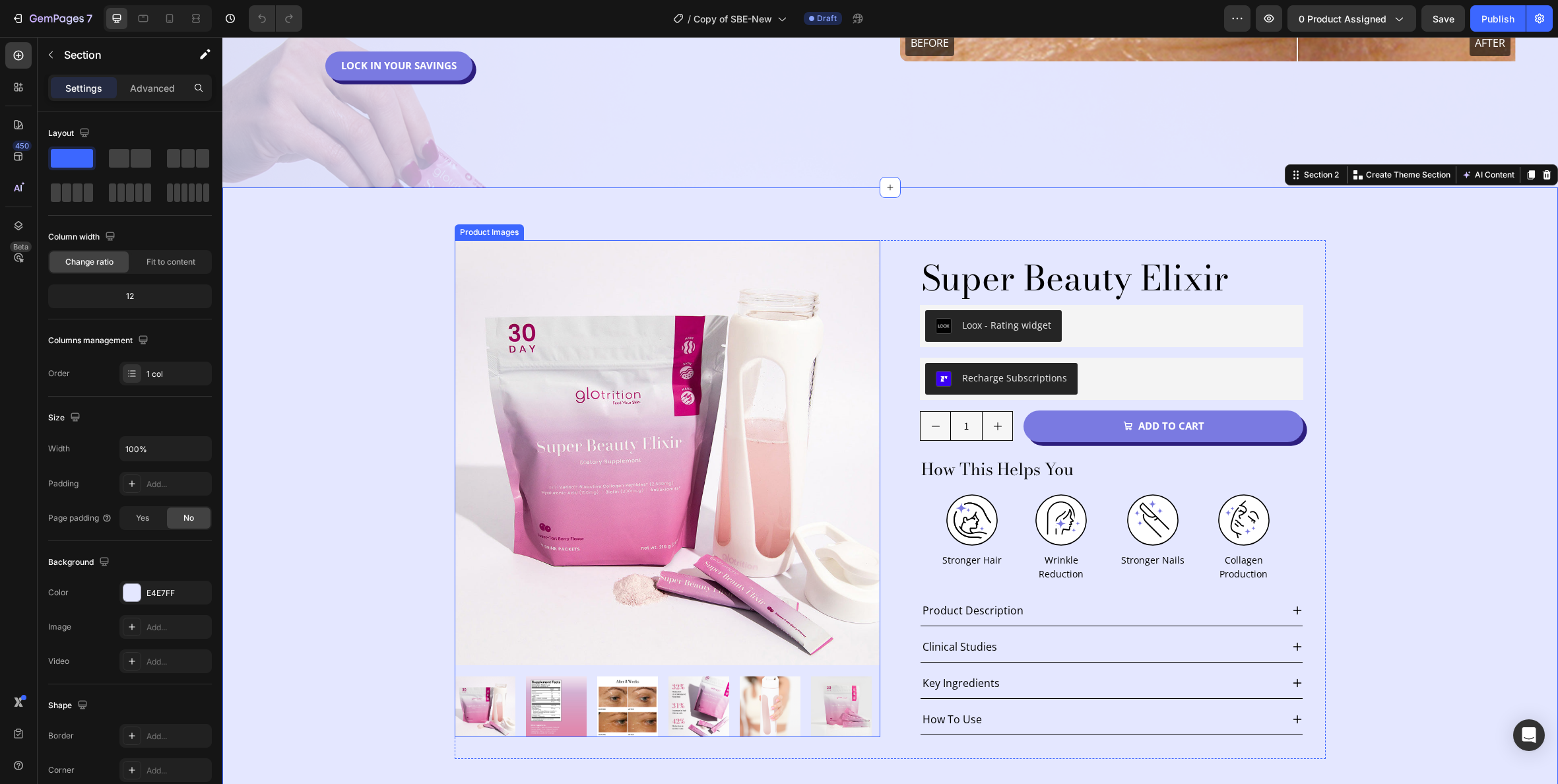
click at [527, 240] on img at bounding box center [667, 453] width 425 height 425
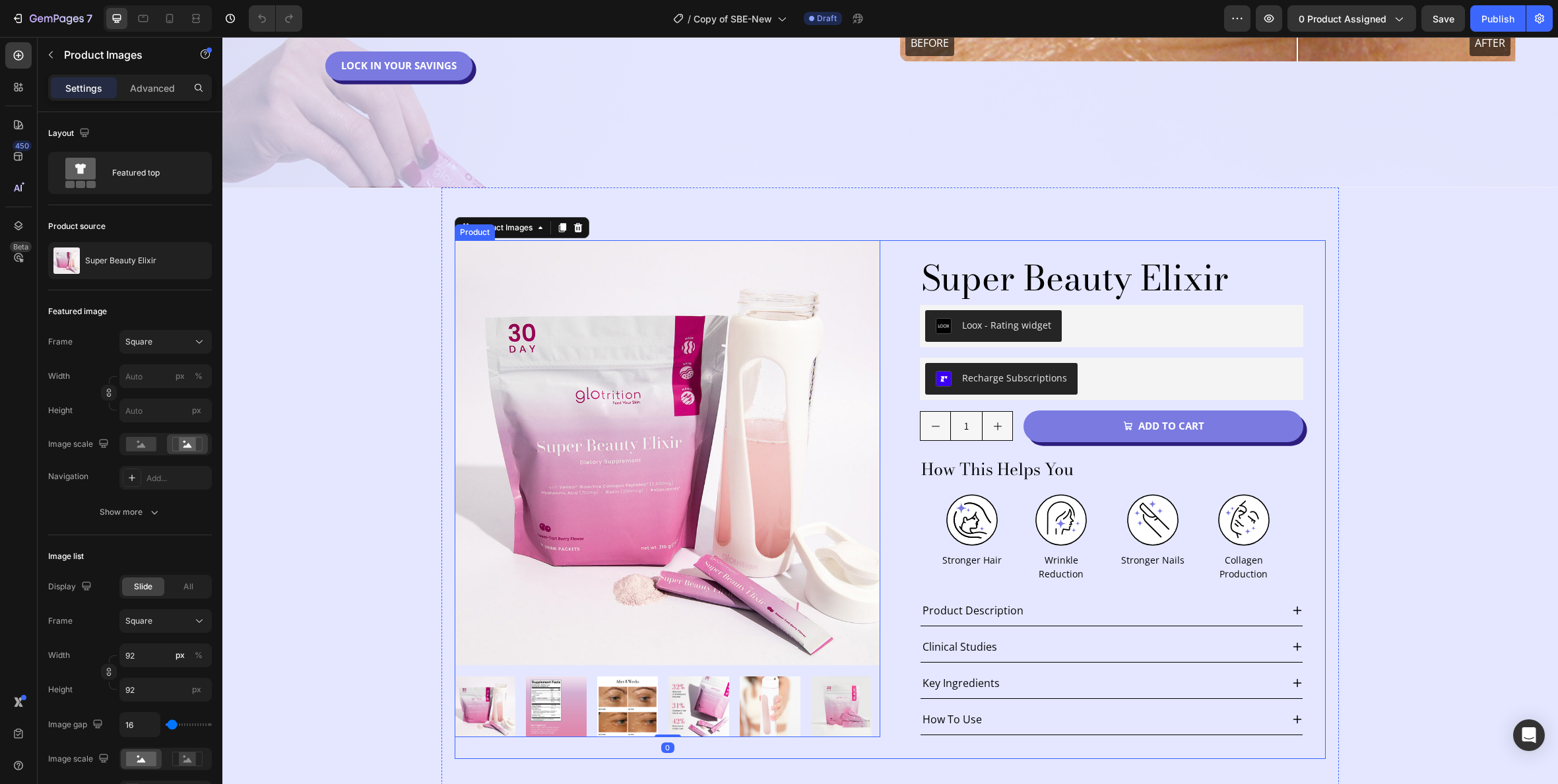
click at [892, 240] on div "Product Images 0 Super Beauty Elixir Product Title Loox - Rating widget Loox Ro…" at bounding box center [889, 499] width 871 height 518
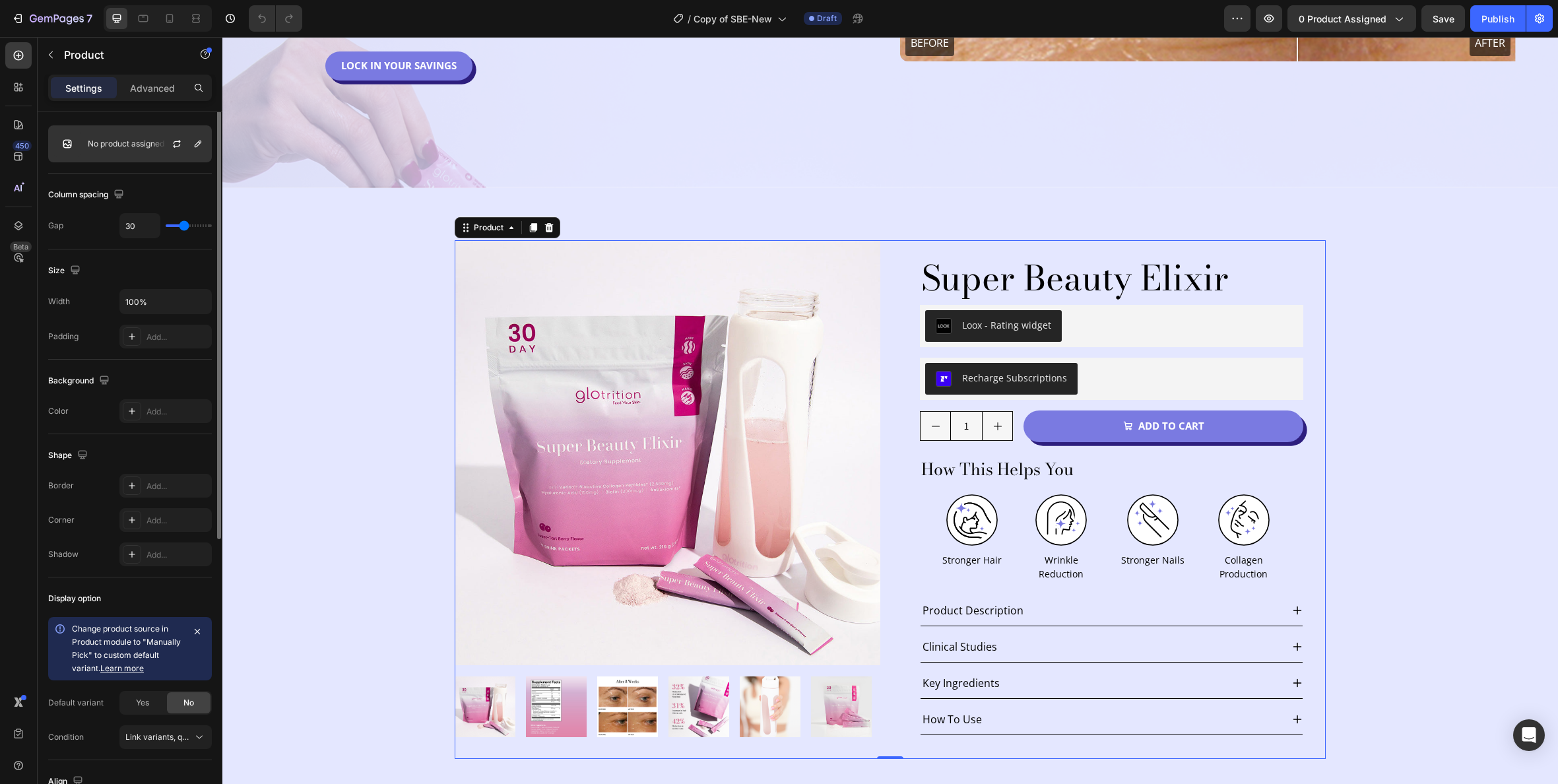
scroll to position [4, 0]
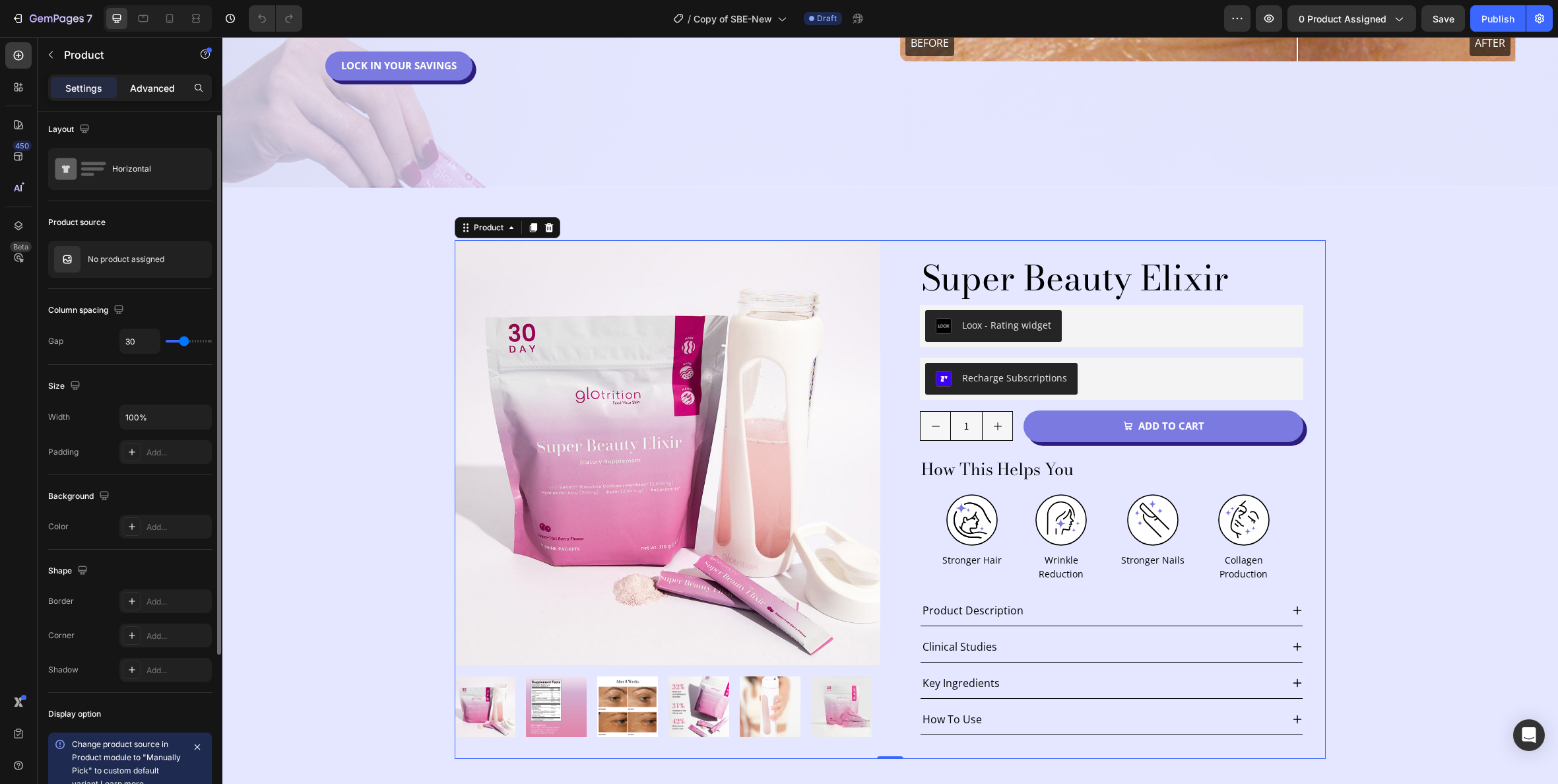
click at [145, 90] on p "Advanced" at bounding box center [152, 88] width 45 height 14
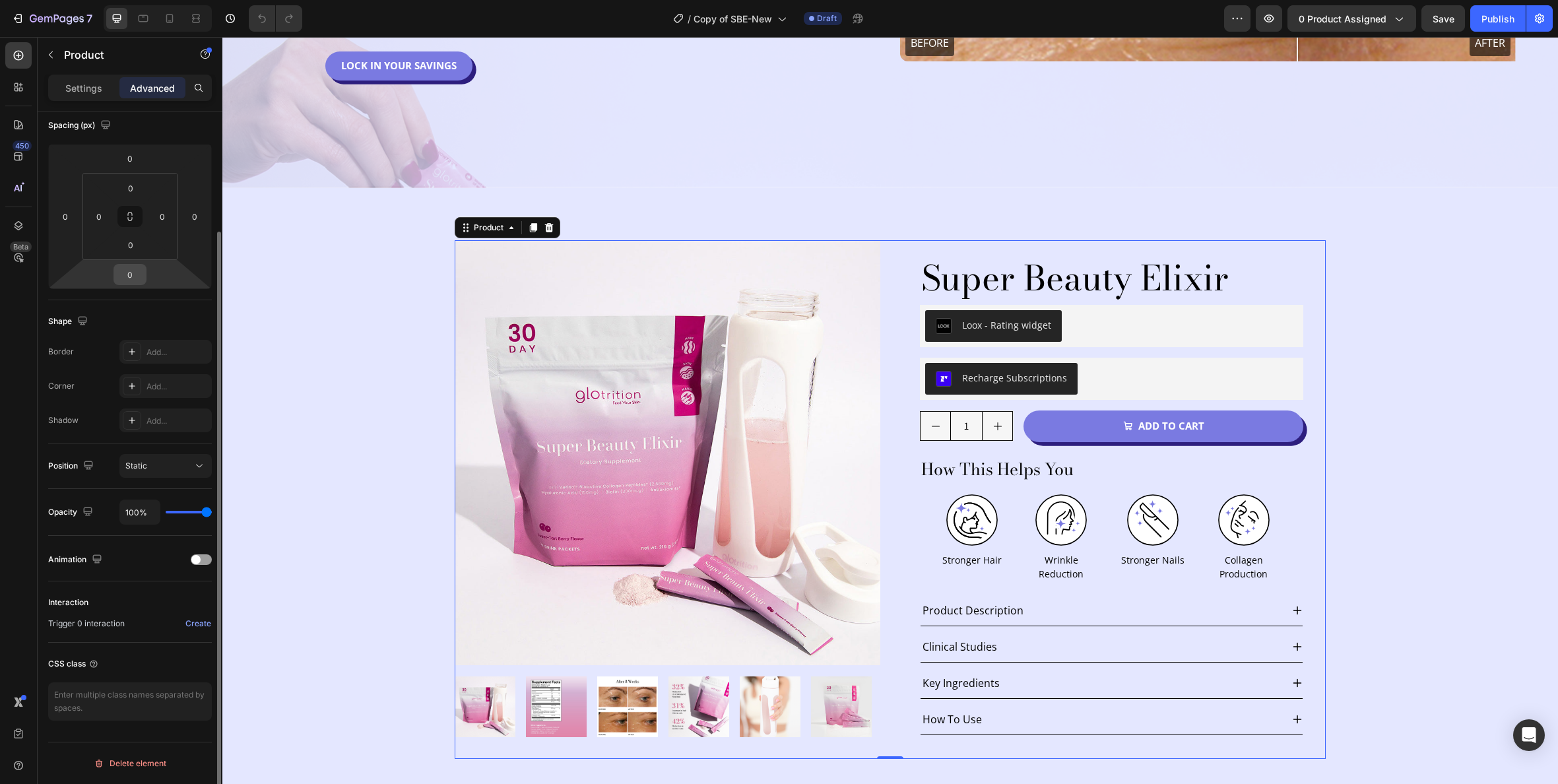
scroll to position [0, 0]
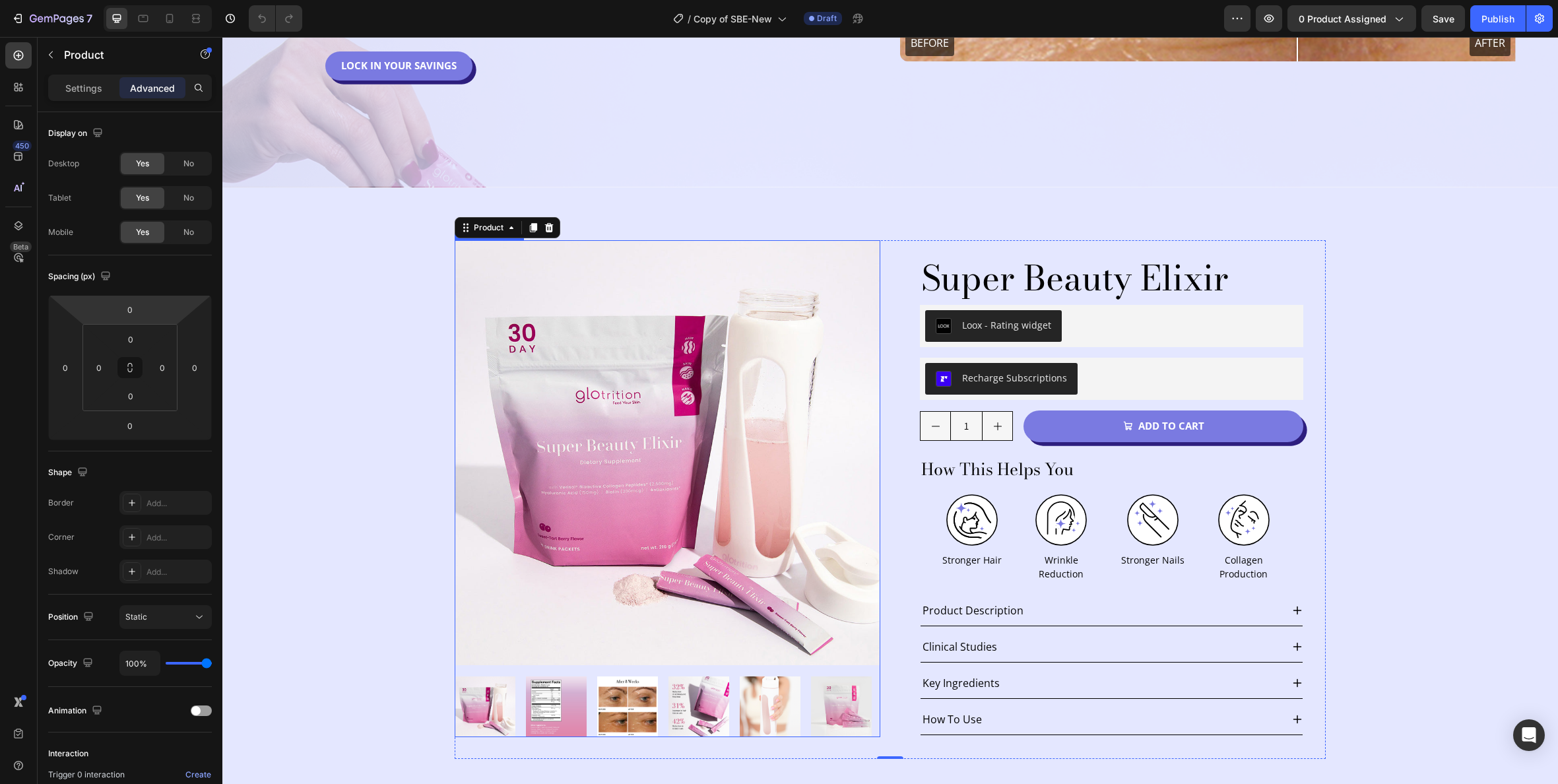
click at [665, 275] on img at bounding box center [667, 453] width 425 height 425
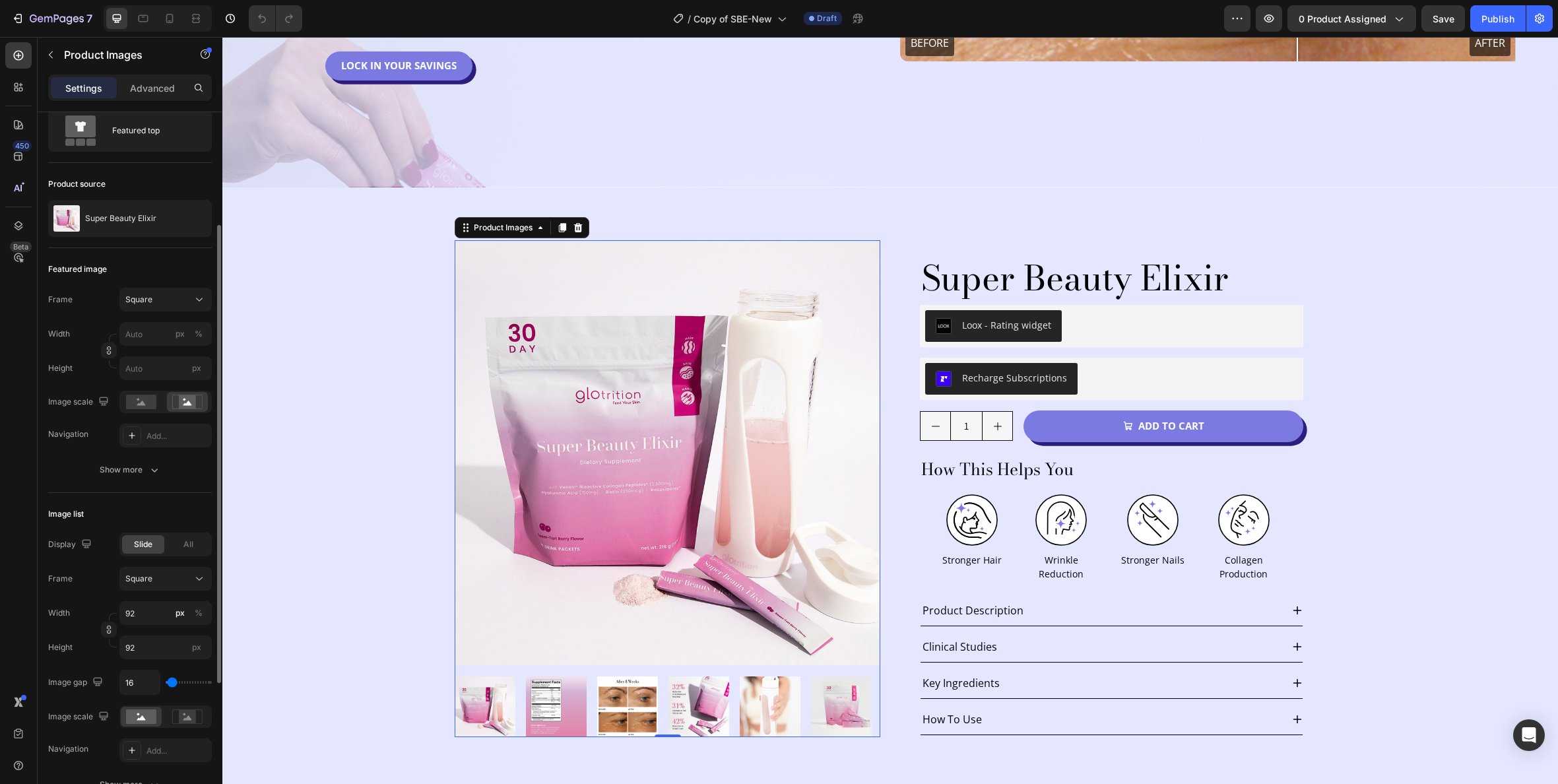
scroll to position [184, 0]
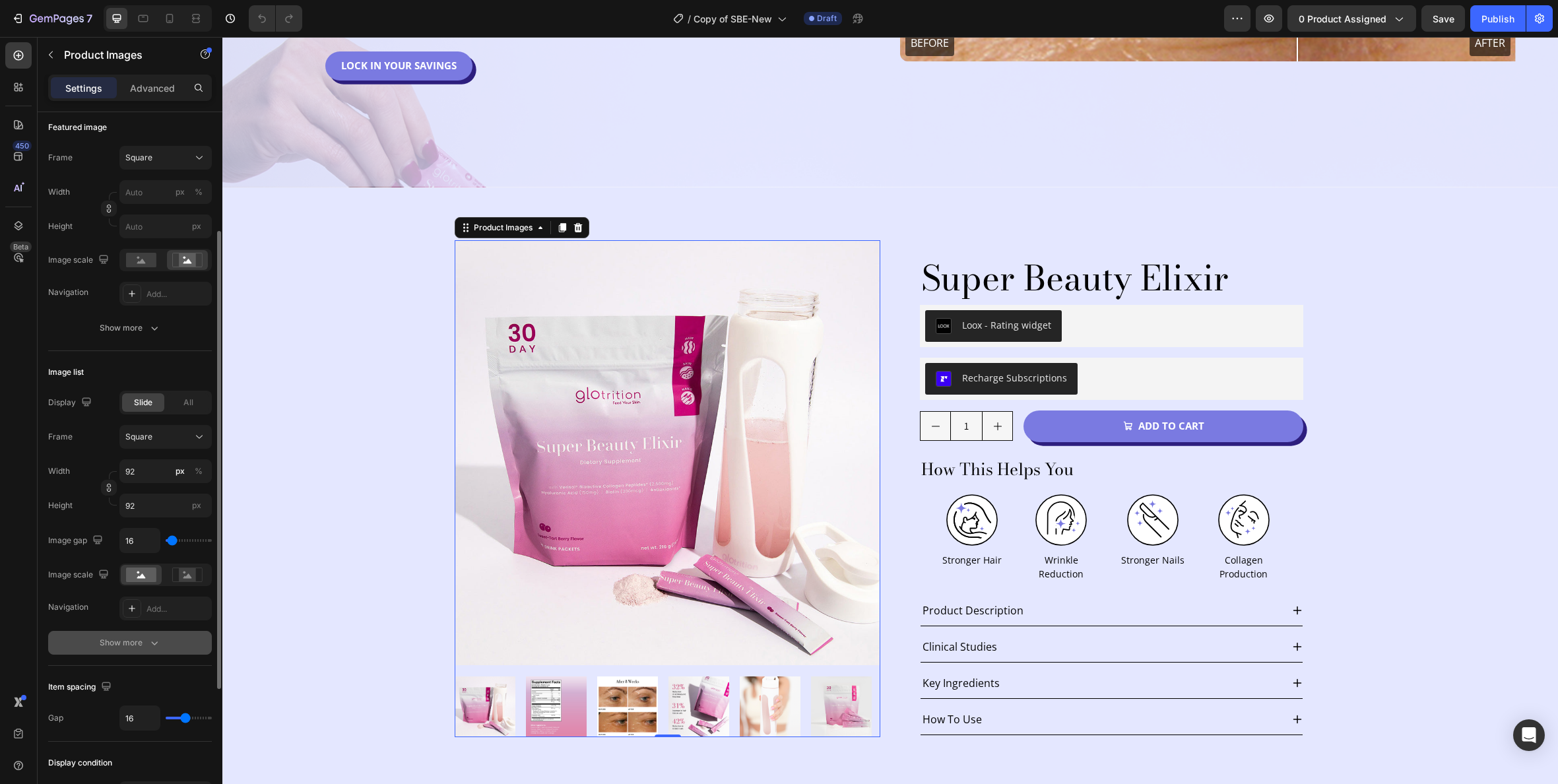
click at [129, 638] on div "Show more" at bounding box center [130, 642] width 61 height 13
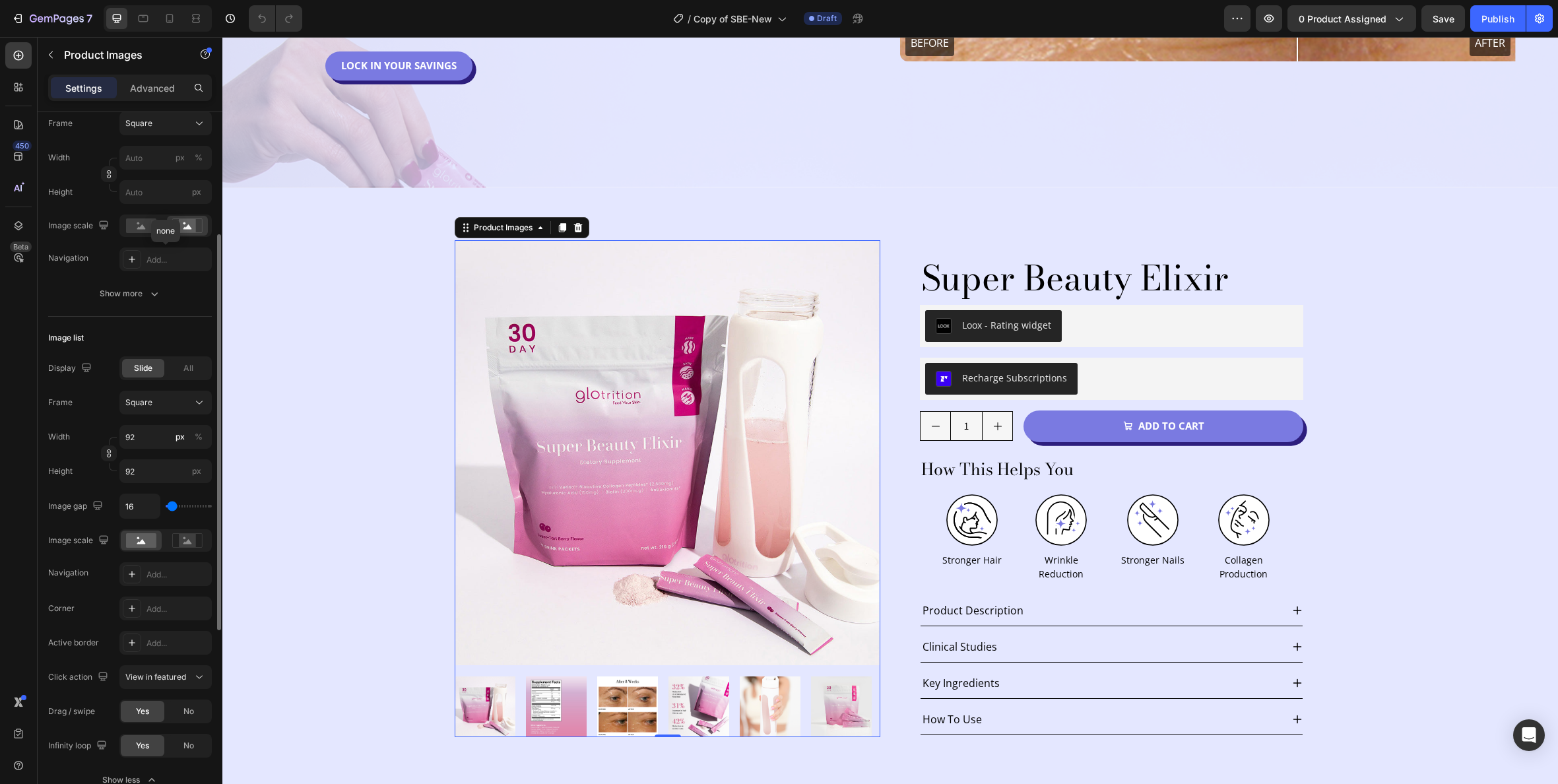
scroll to position [200, 0]
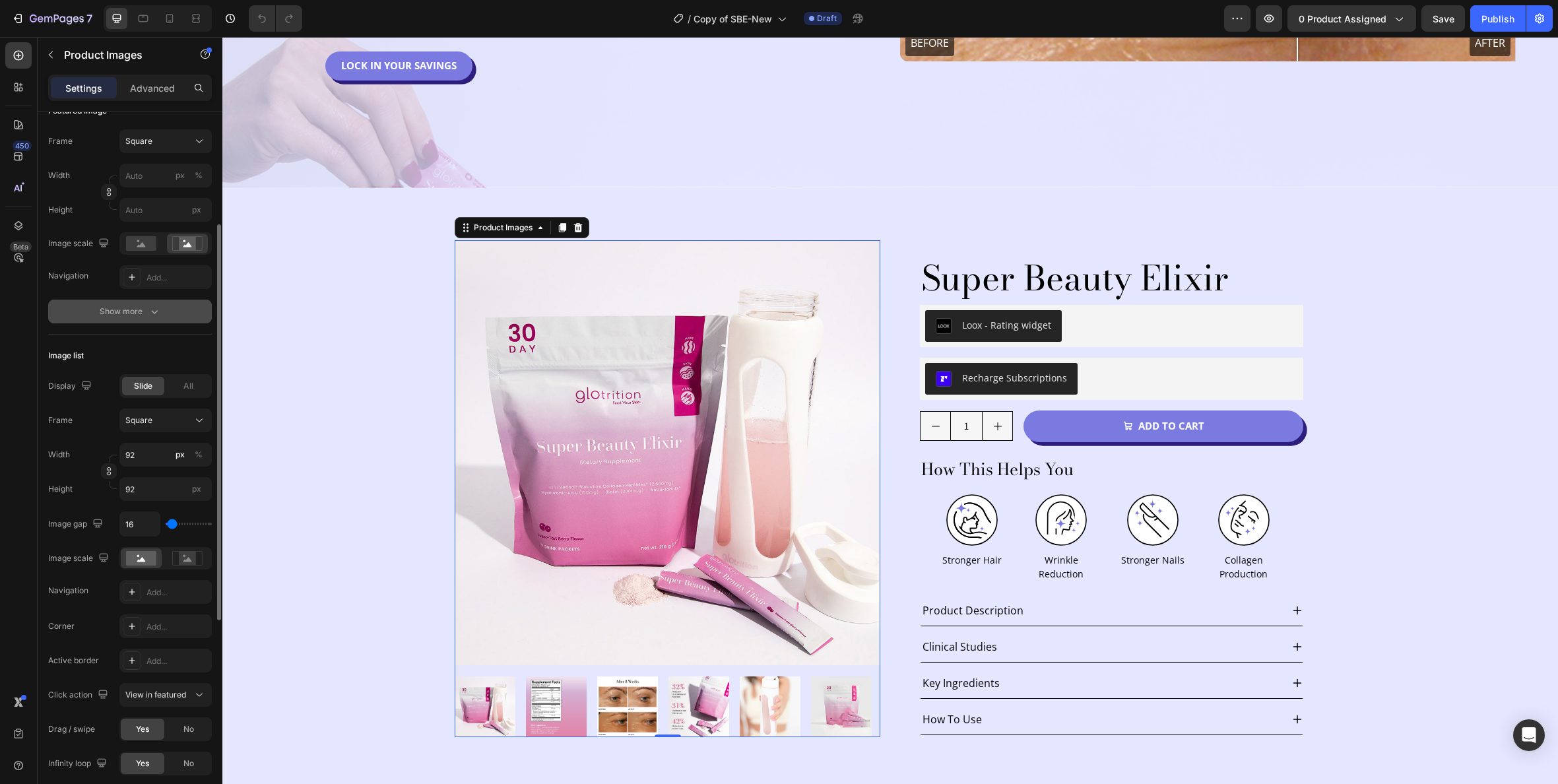
click at [151, 306] on icon "button" at bounding box center [154, 311] width 13 height 13
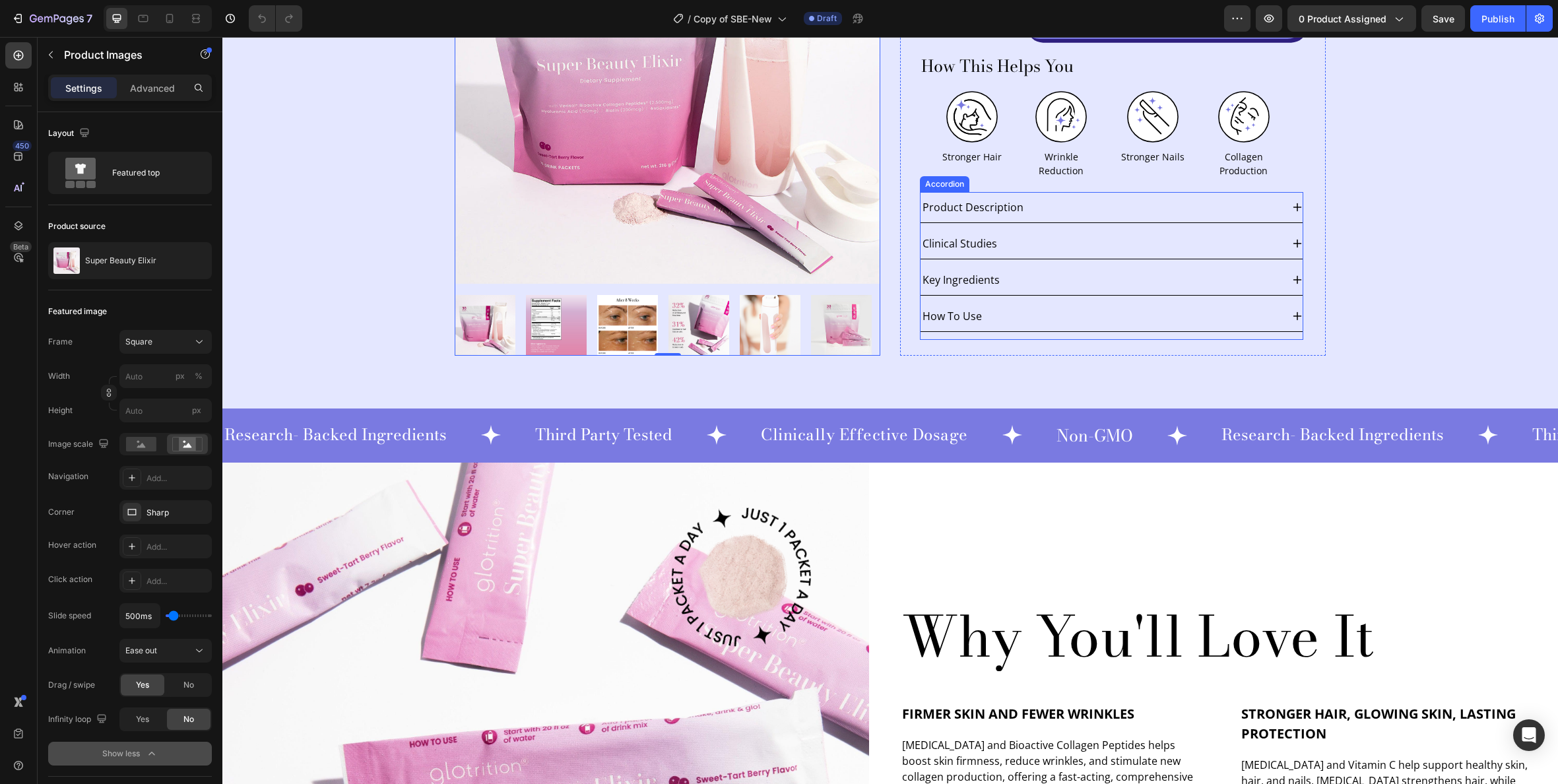
scroll to position [692, 0]
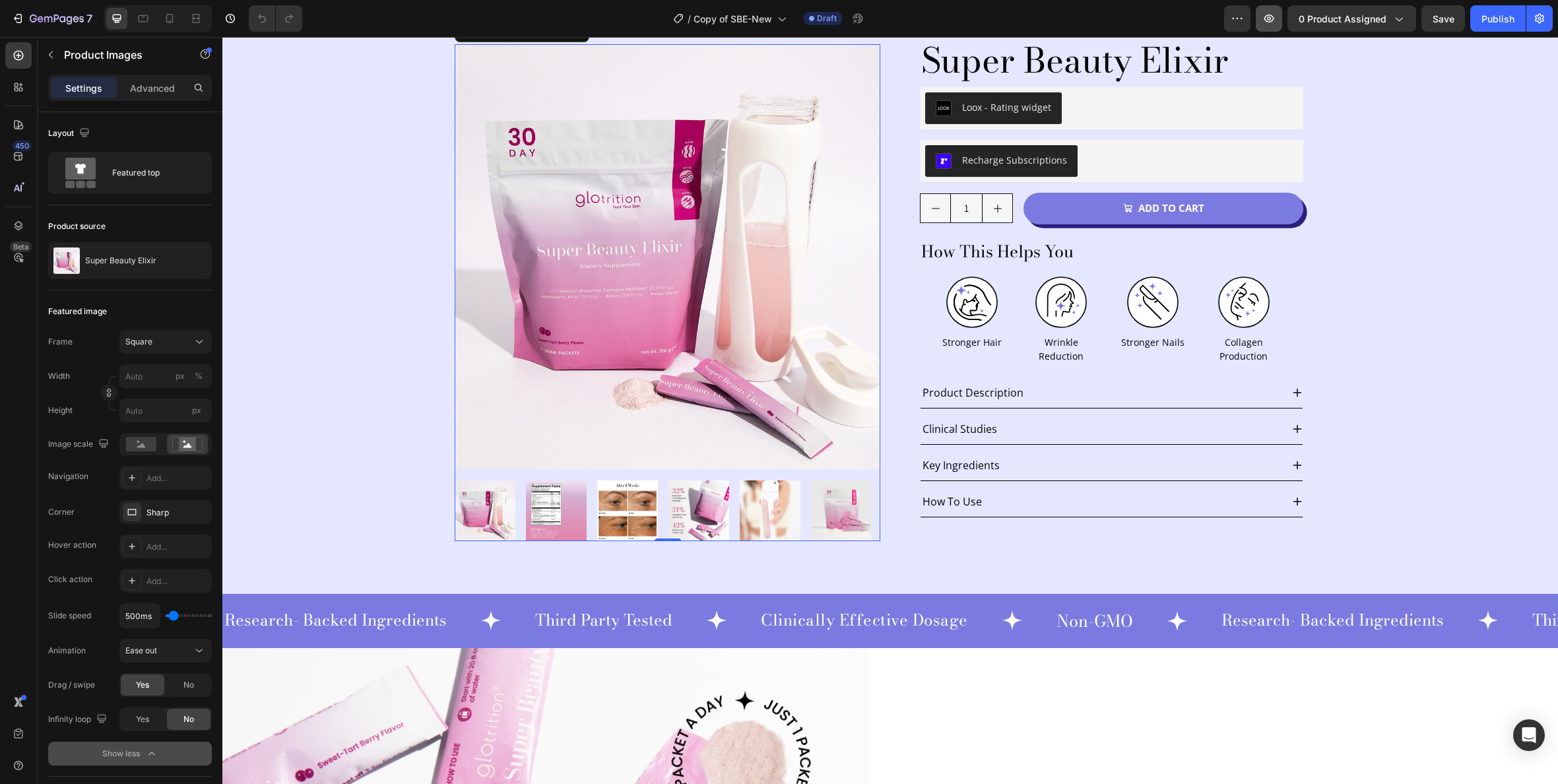
click at [1273, 21] on icon "button" at bounding box center [1269, 18] width 13 height 13
click at [893, 104] on div "Product Images 0 Super Beauty Elixir Product Title Loox - Rating widget Loox Ro…" at bounding box center [889, 282] width 871 height 518
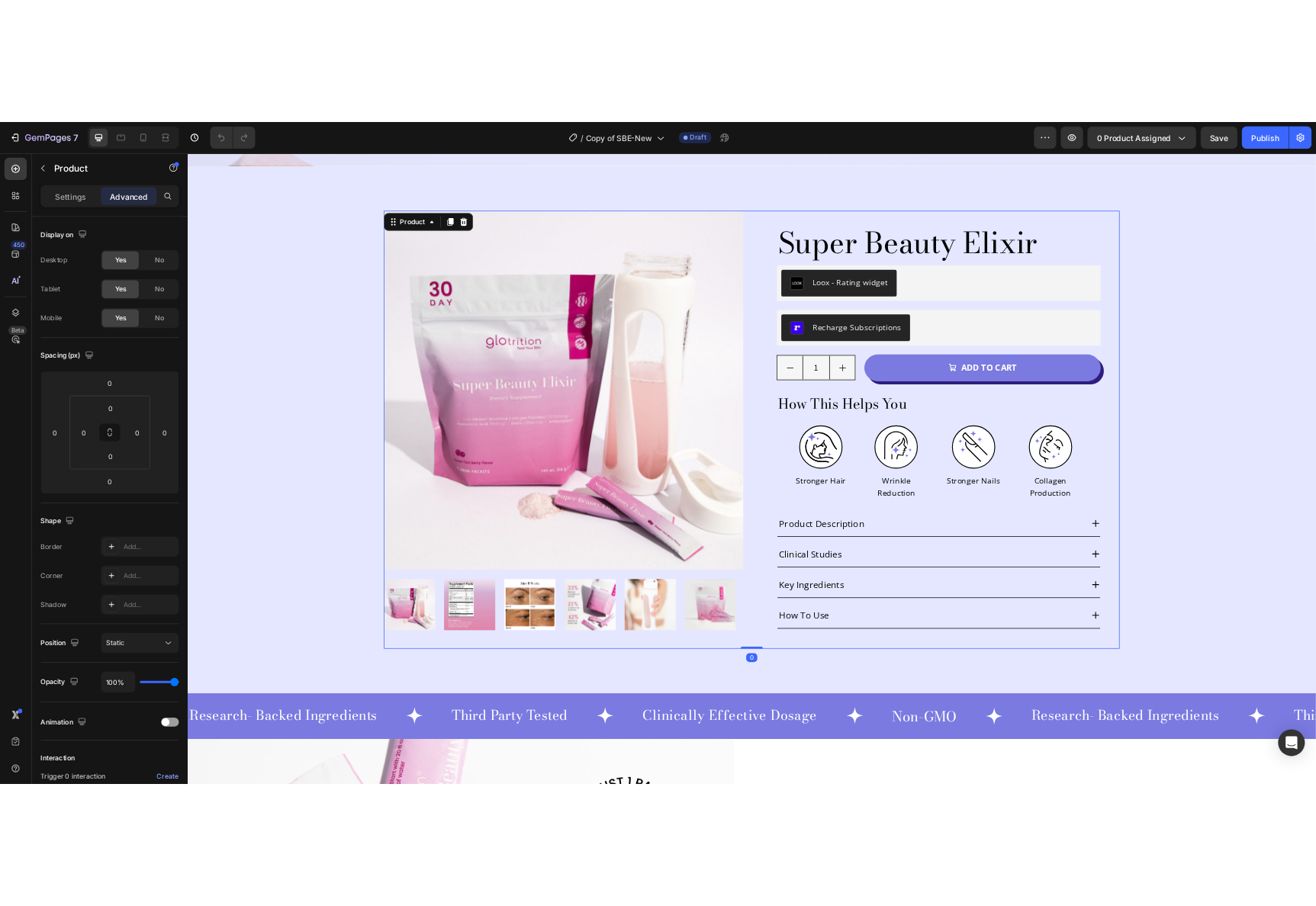
scroll to position [666, 0]
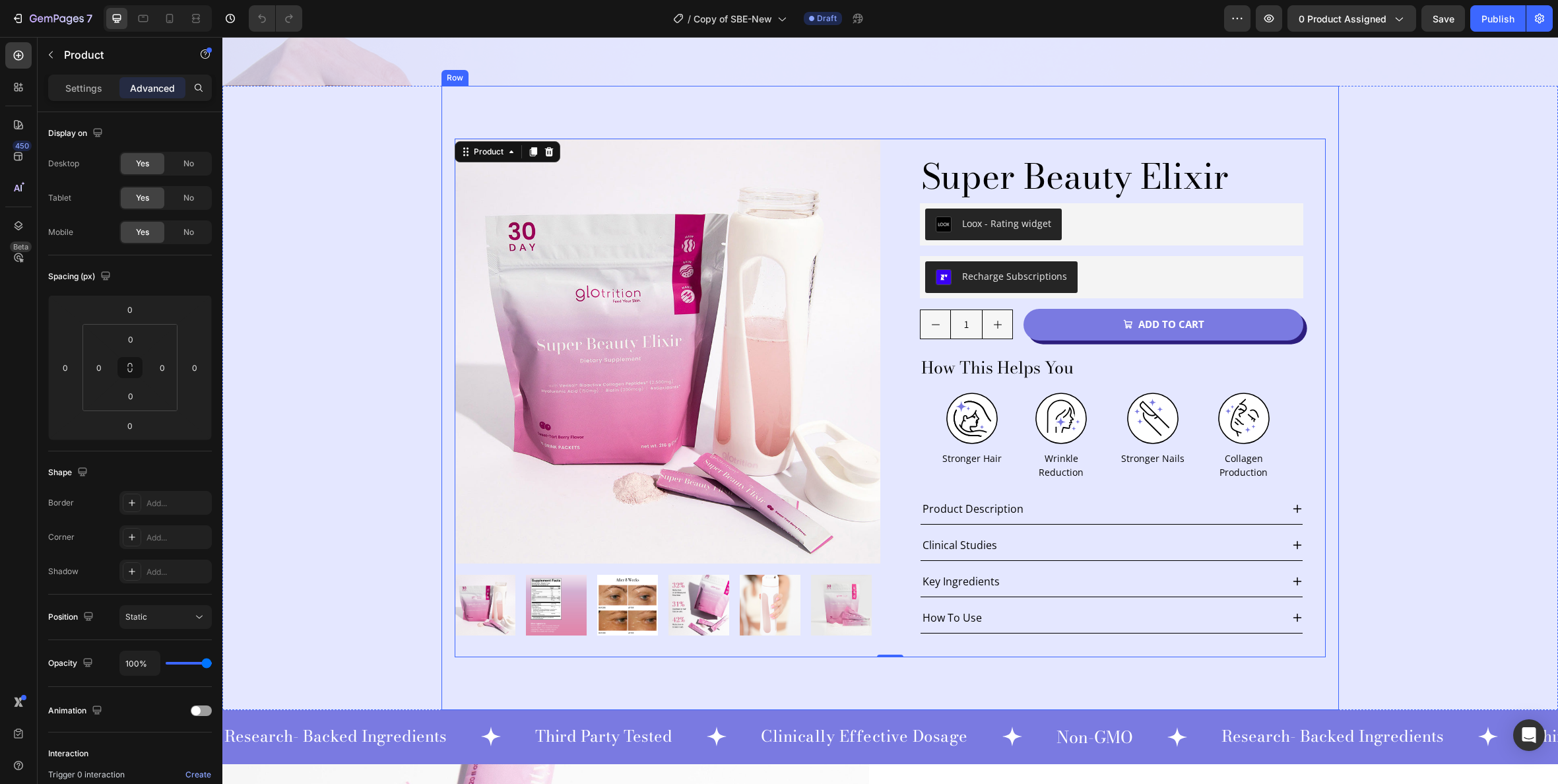
click at [441, 210] on div "Product Images Super Beauty Elixir Product Title Loox - Rating widget Loox Row …" at bounding box center [890, 398] width 898 height 624
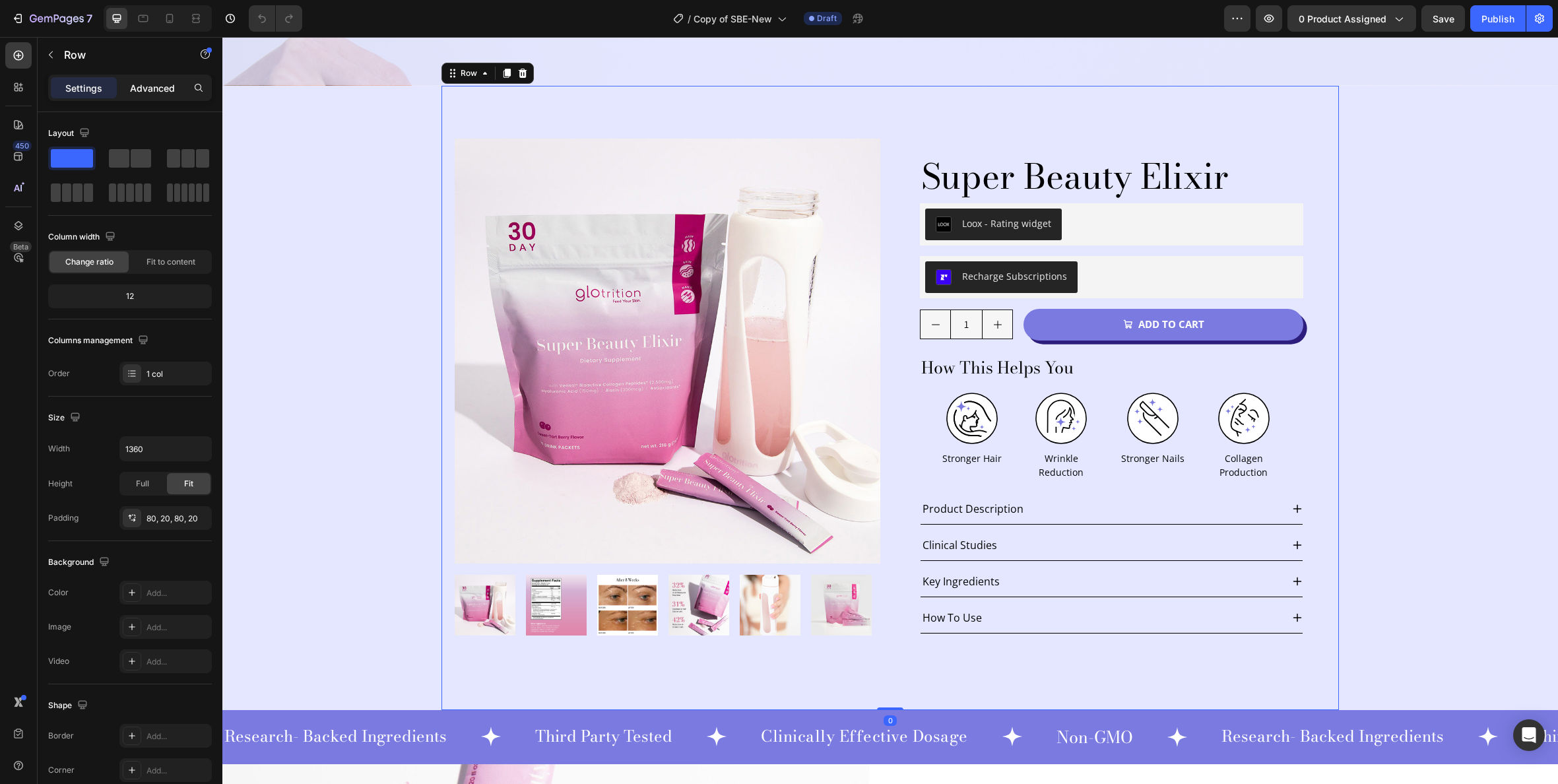
click at [144, 88] on p "Advanced" at bounding box center [152, 88] width 45 height 14
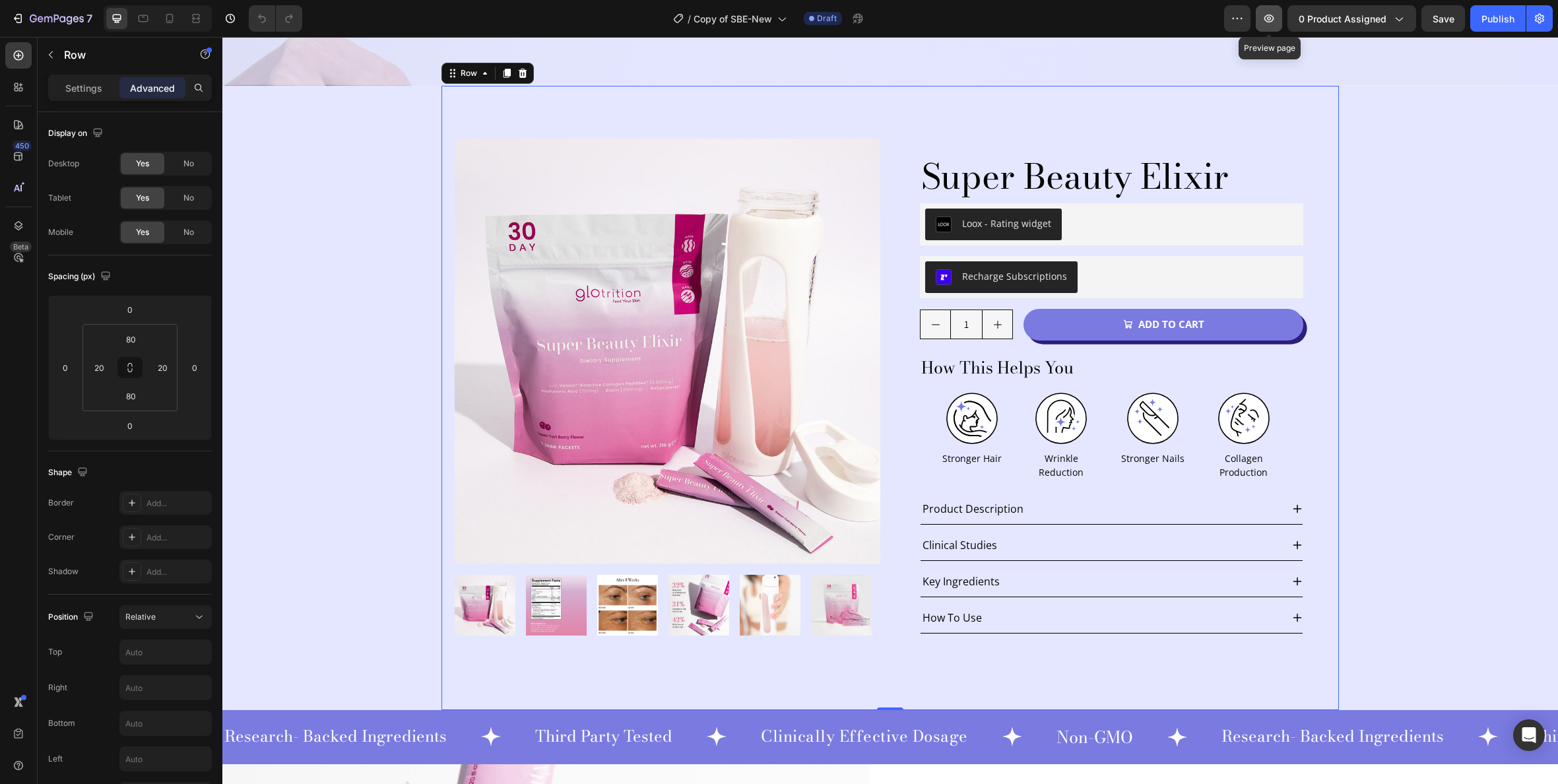
click at [1270, 24] on icon "button" at bounding box center [1269, 18] width 13 height 13
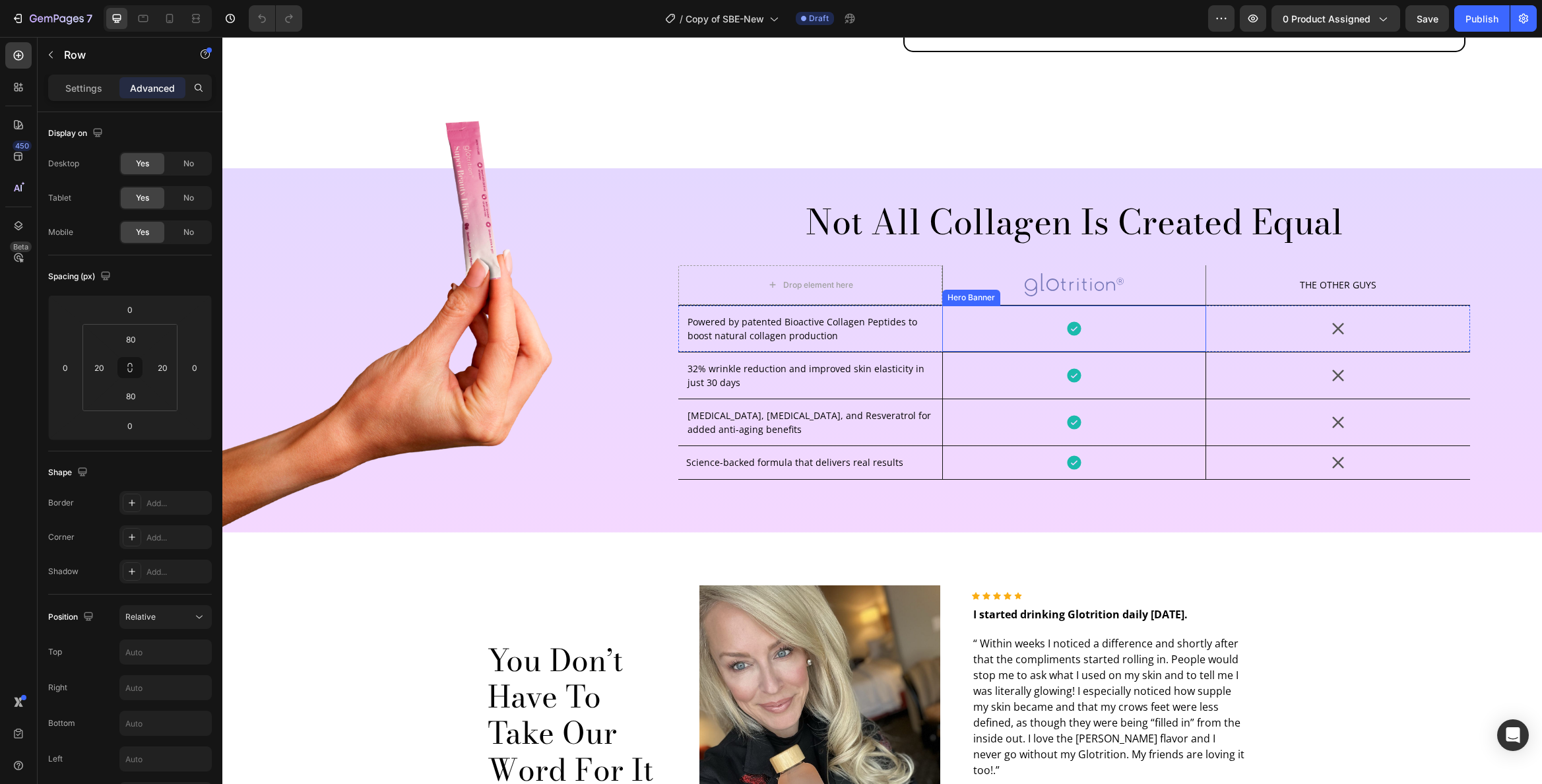
scroll to position [3211, 0]
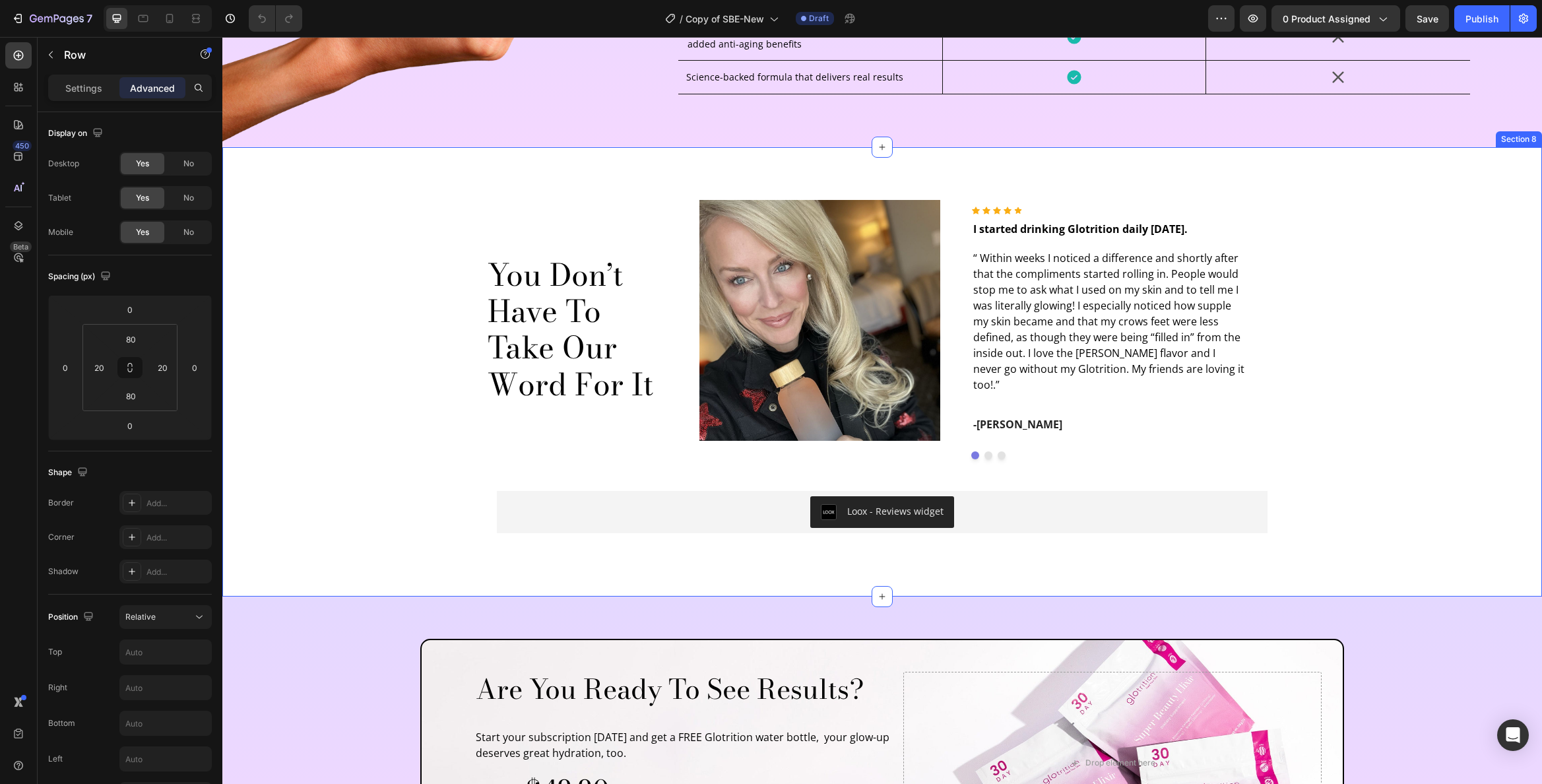
click at [1307, 244] on div "You Don’t Have To Take Our Word For It Heading Image Icon Icon Icon Icon Icon I…" at bounding box center [882, 372] width 1300 height 344
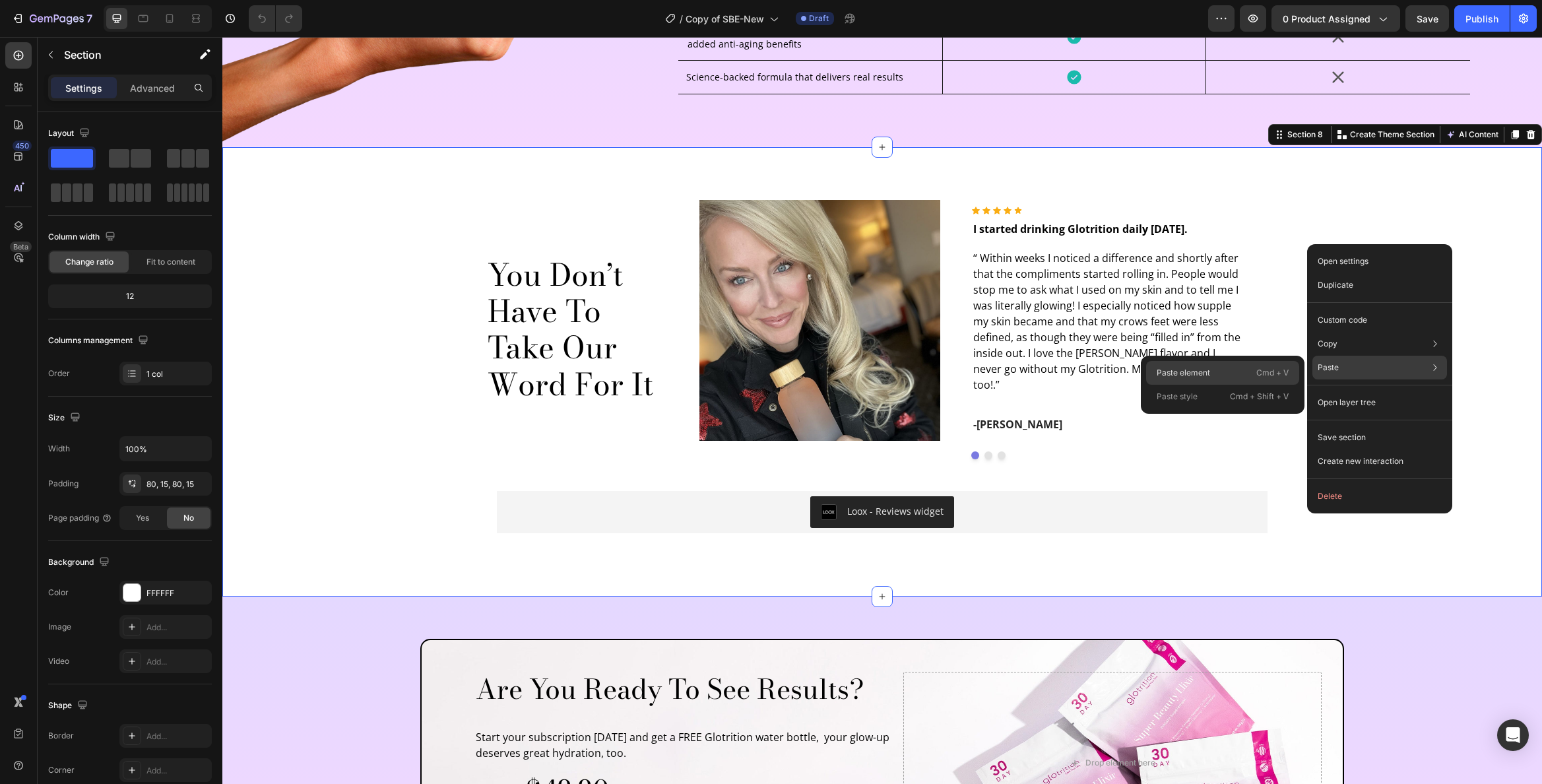
drag, startPoint x: 1216, startPoint y: 369, endPoint x: 994, endPoint y: 332, distance: 225.1
click at [1216, 385] on div "Paste element Cmd + V" at bounding box center [1223, 396] width 153 height 24
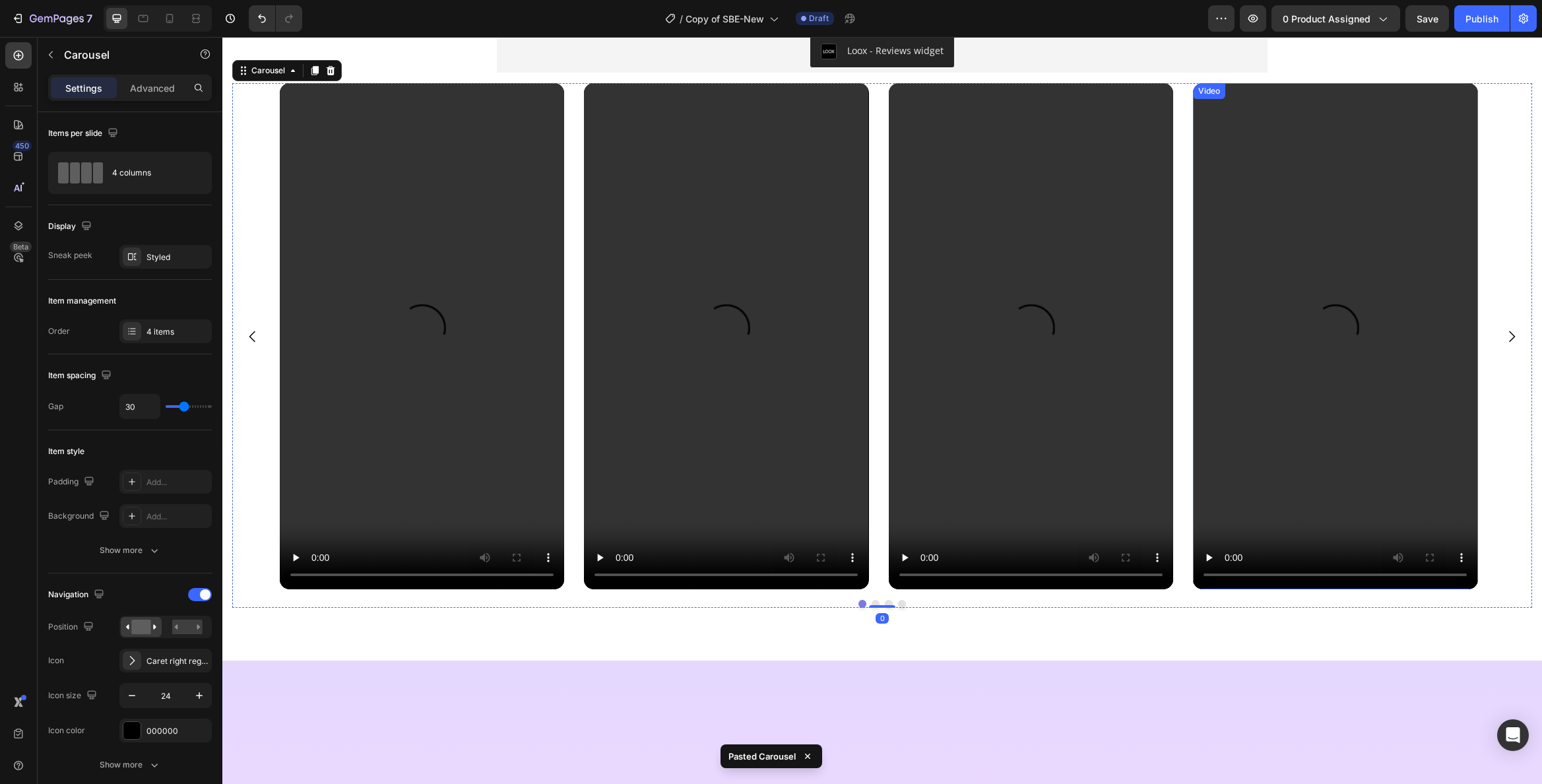
scroll to position [3292, 0]
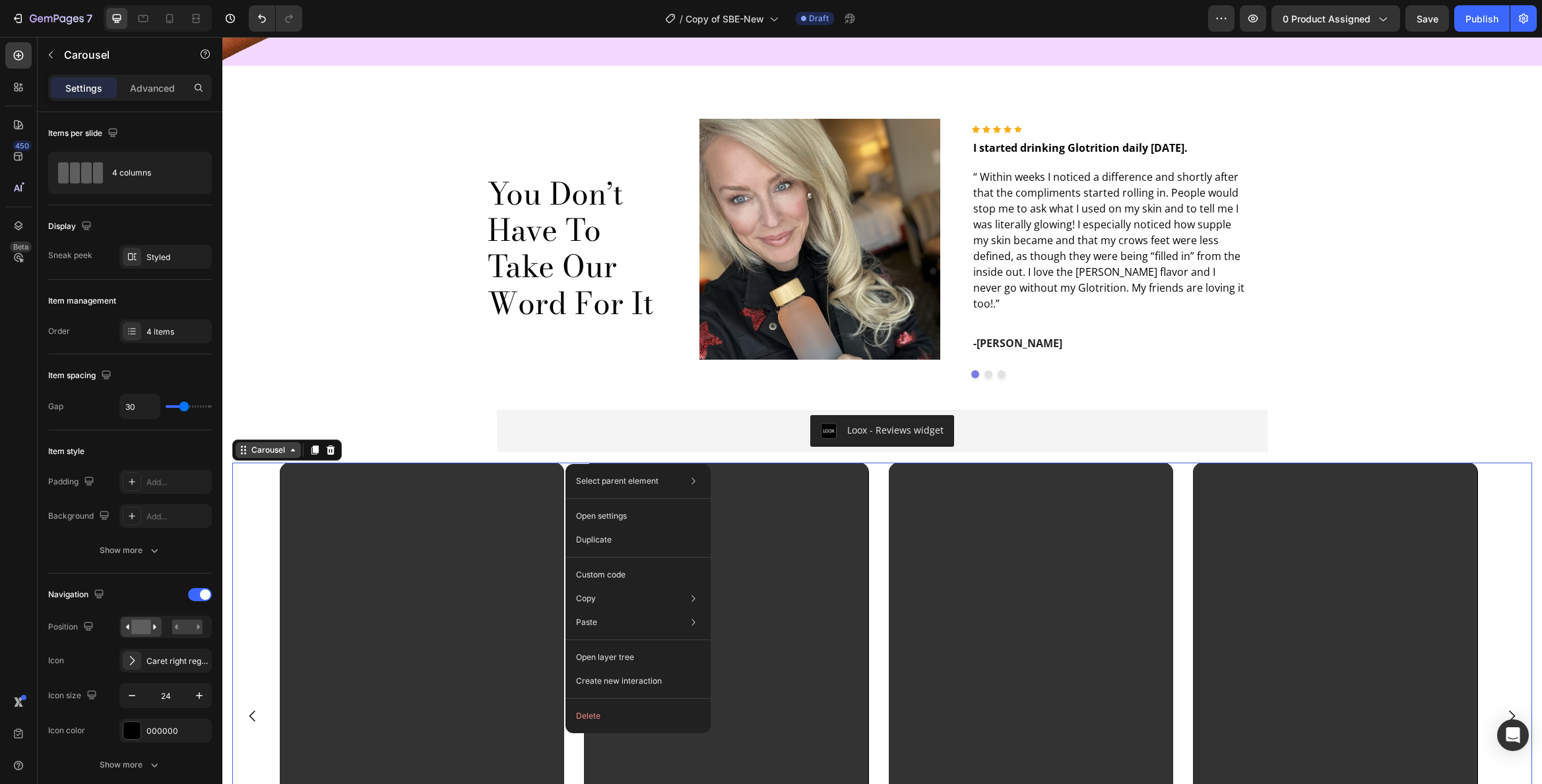
click at [239, 447] on icon at bounding box center [243, 449] width 10 height 10
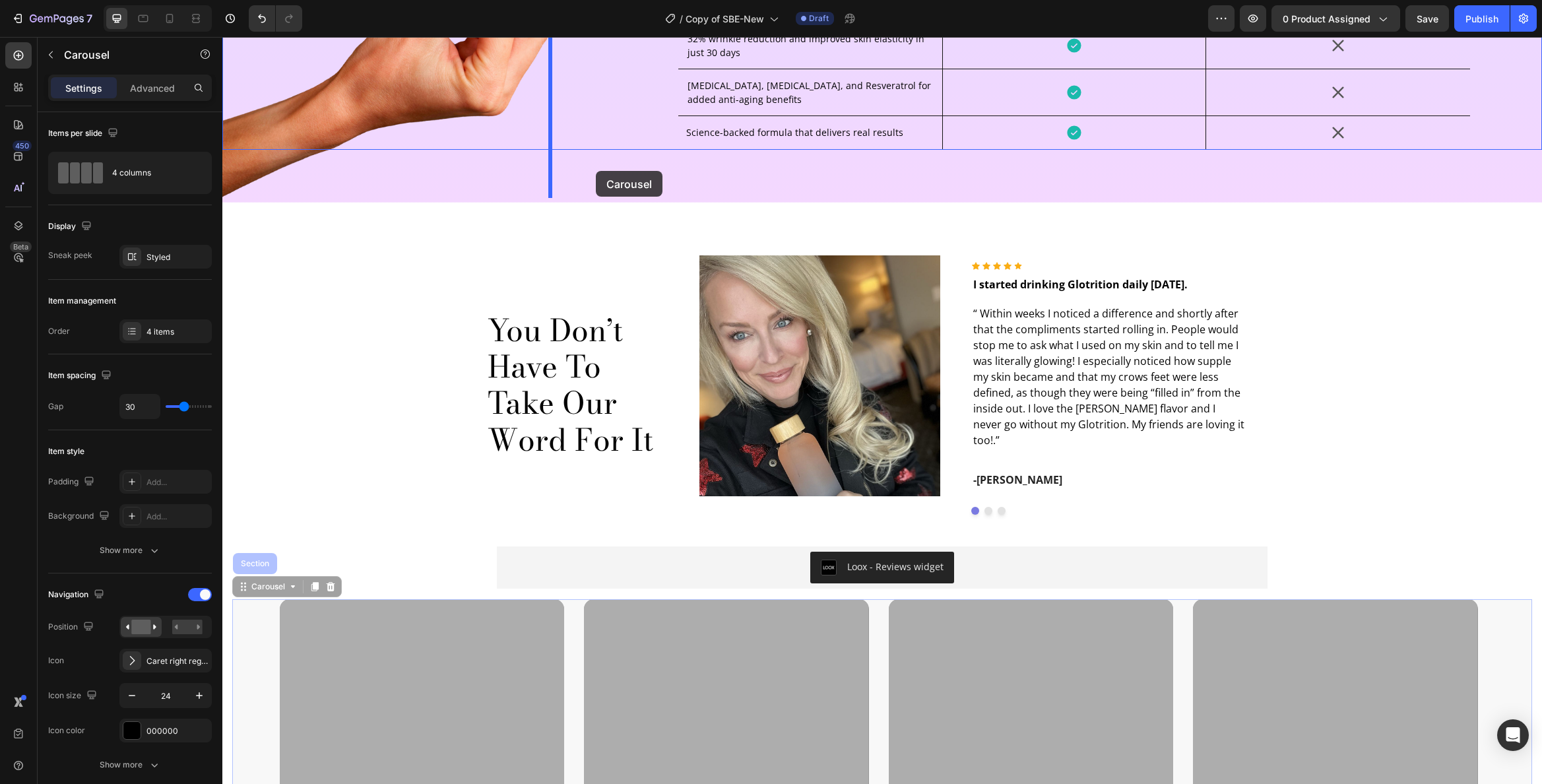
scroll to position [3135, 0]
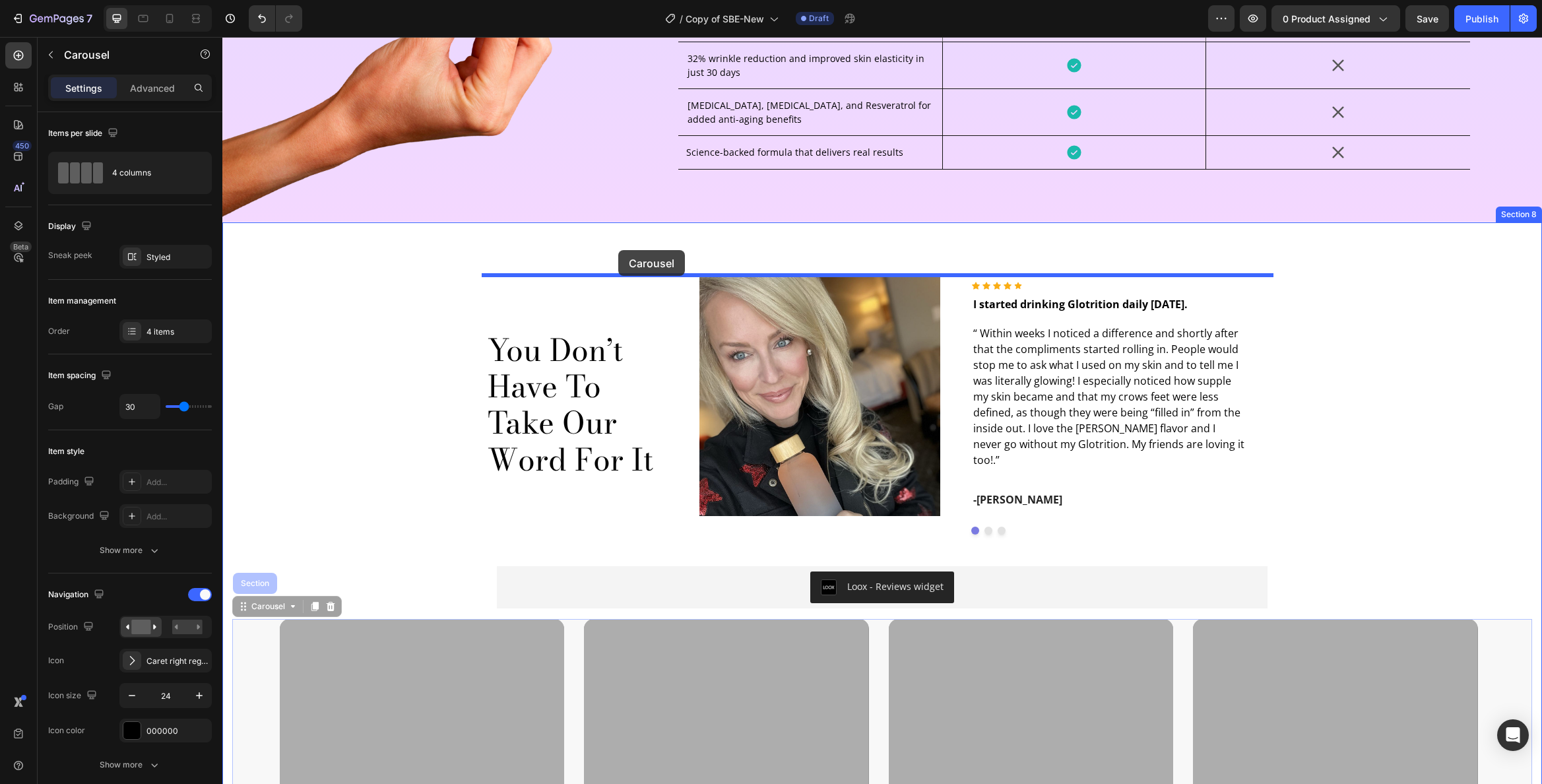
drag, startPoint x: 251, startPoint y: 450, endPoint x: 618, endPoint y: 250, distance: 418.0
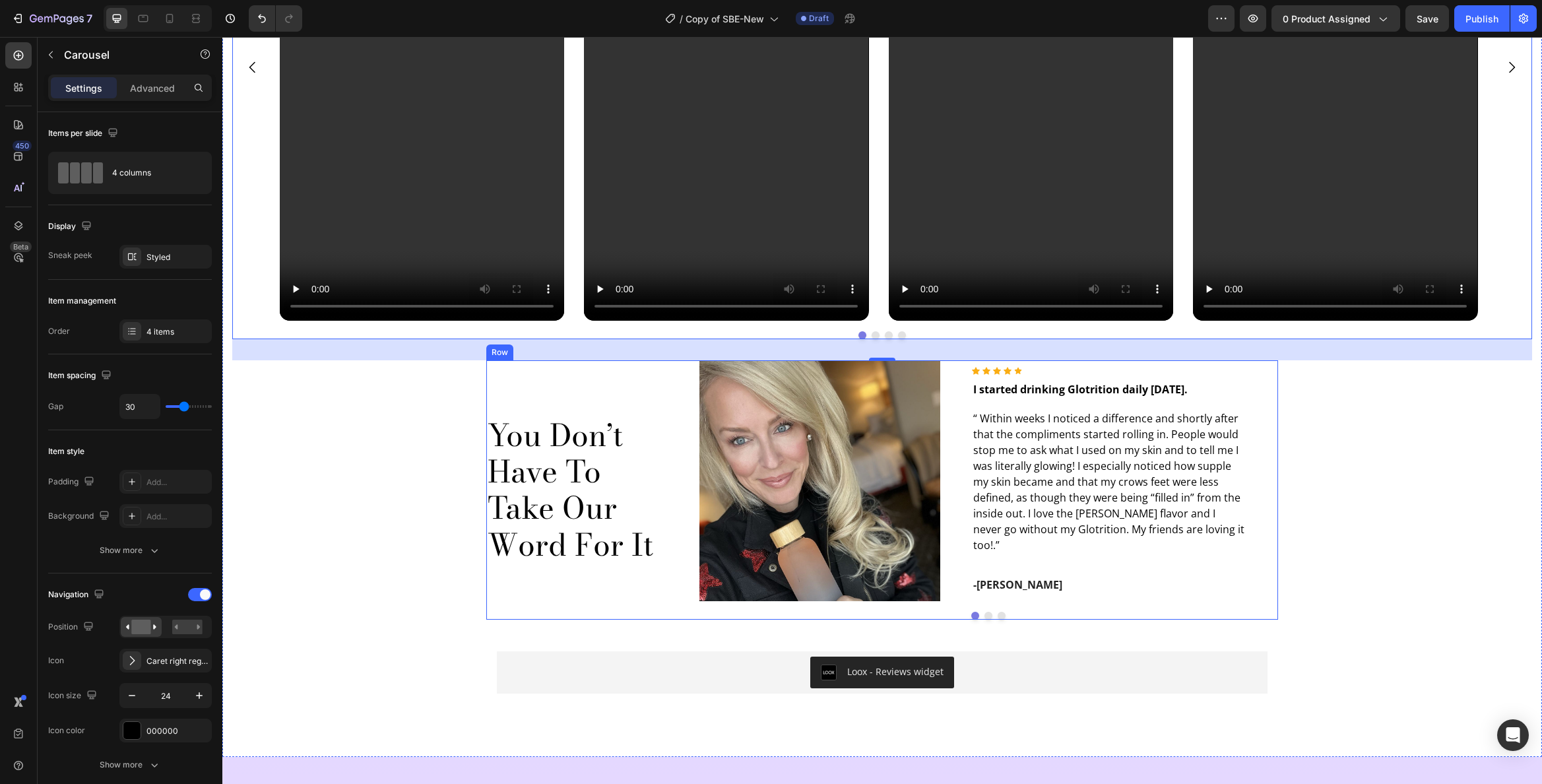
scroll to position [3777, 0]
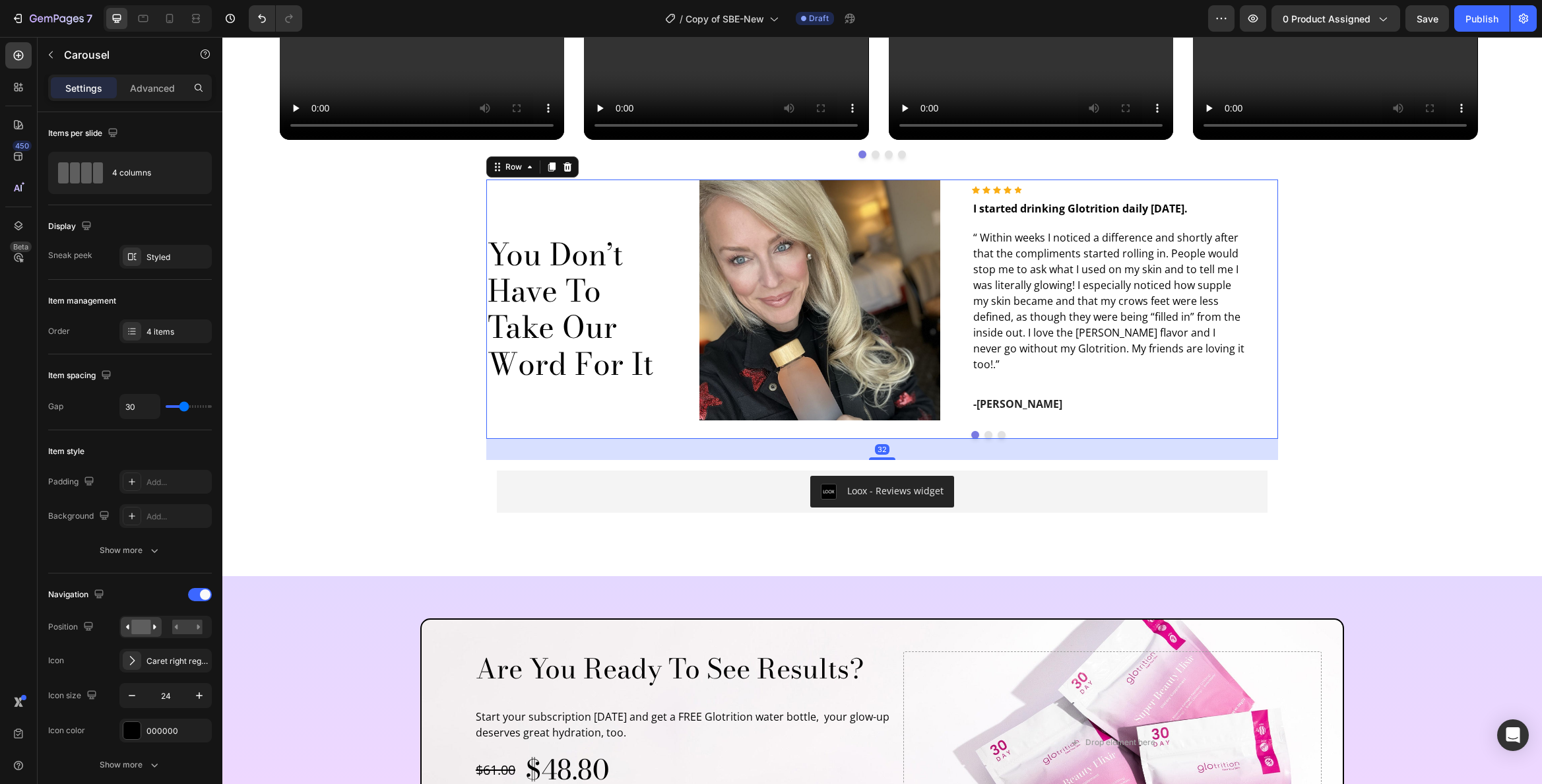
click at [640, 213] on div "You Don’t Have To Take Our Word For It Heading" at bounding box center [582, 310] width 193 height 260
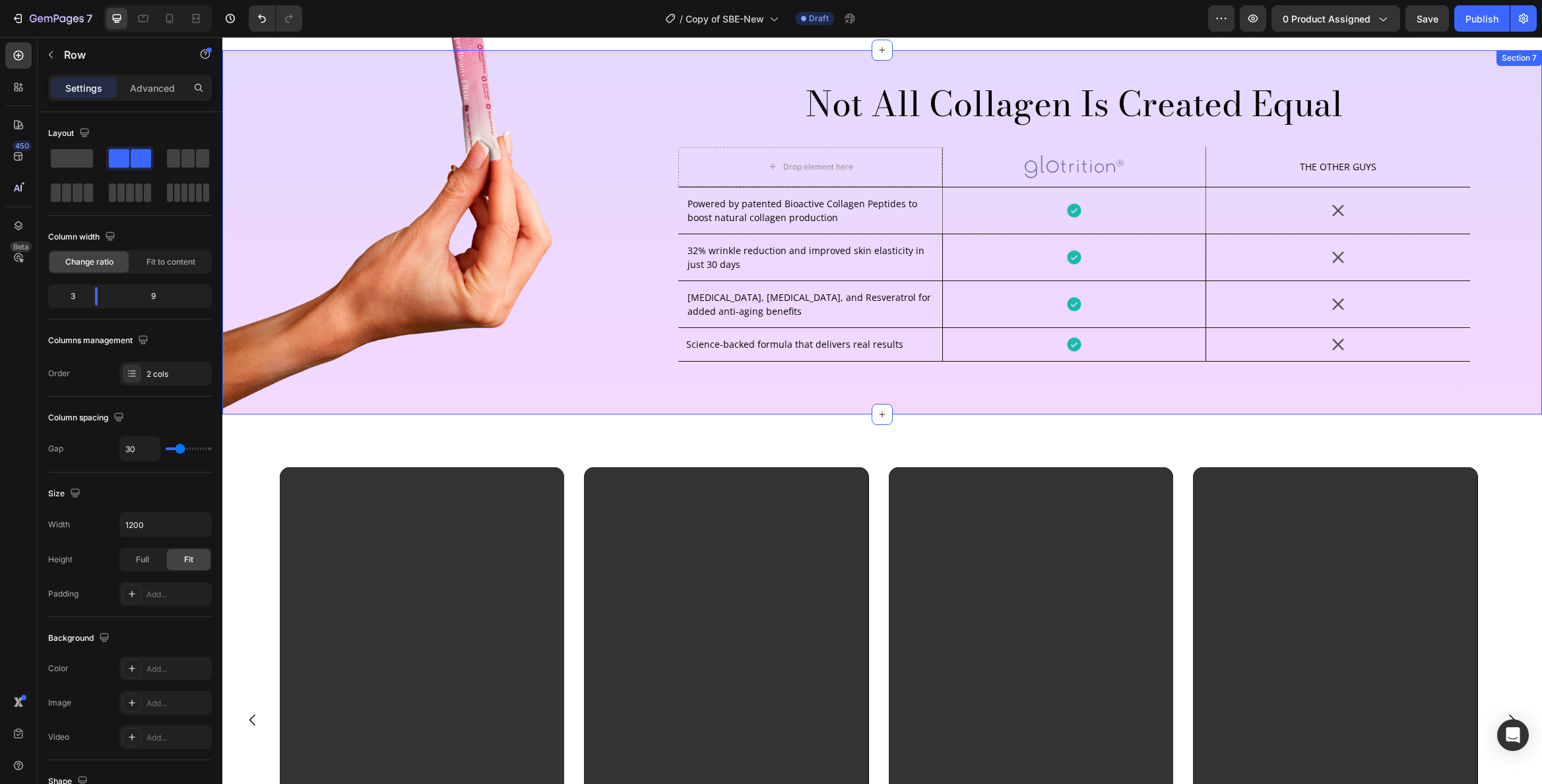
scroll to position [3343, 0]
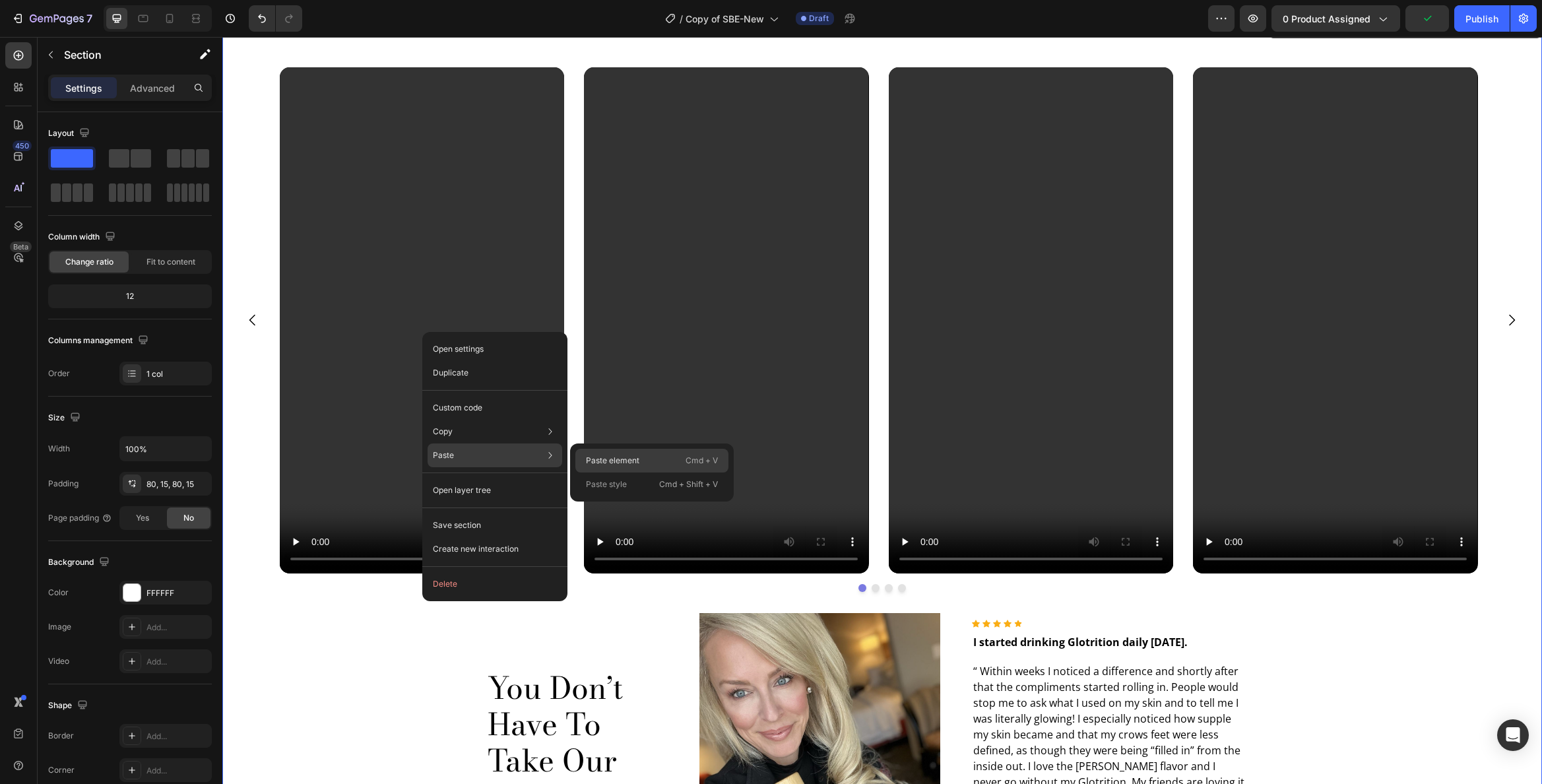
click at [580, 472] on div "Paste element Cmd + V" at bounding box center [652, 484] width 153 height 24
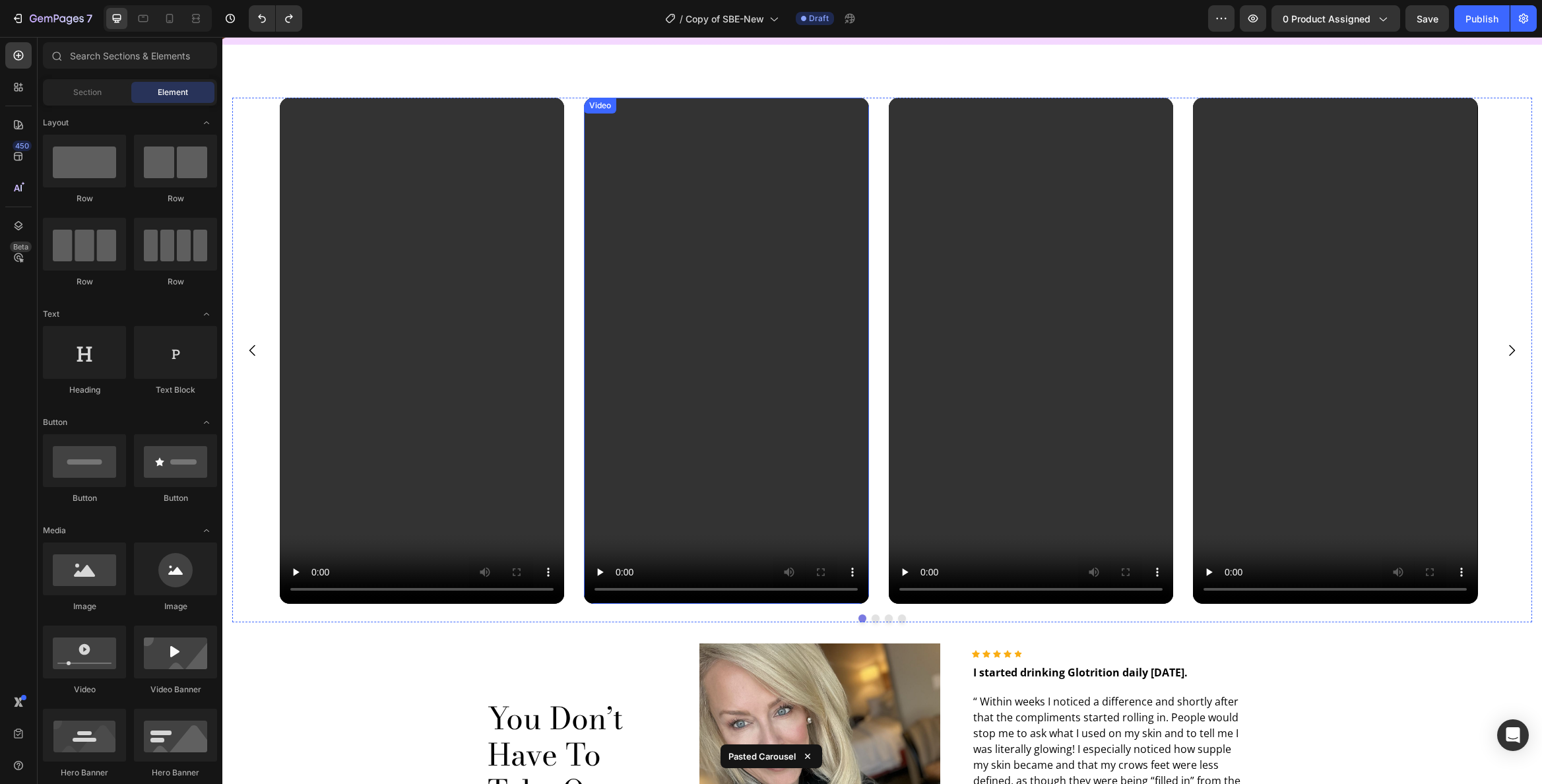
scroll to position [3312, 0]
click at [249, 134] on div "Video Video Video Video" at bounding box center [882, 351] width 1300 height 506
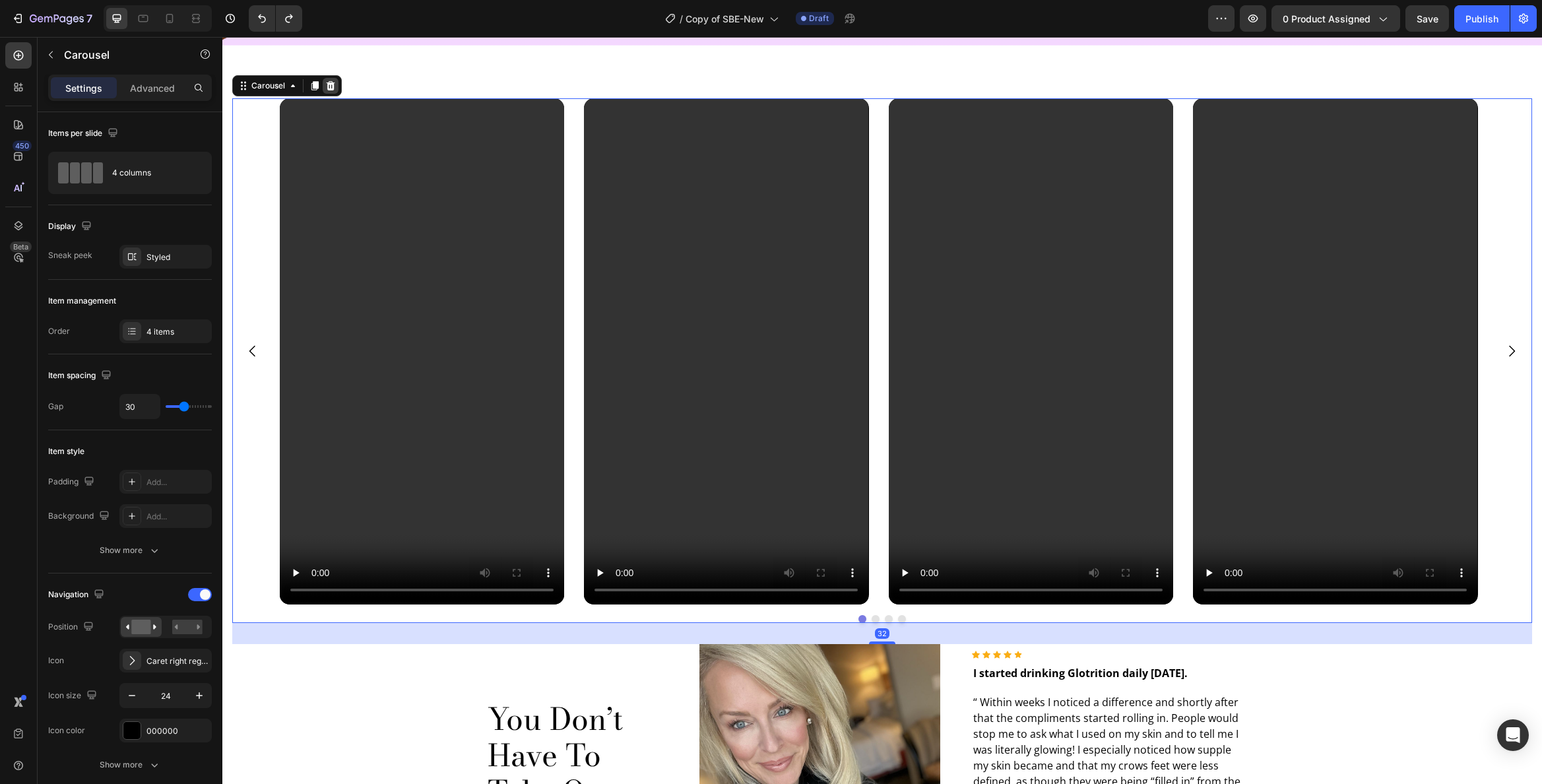
click at [329, 85] on icon at bounding box center [330, 85] width 10 height 10
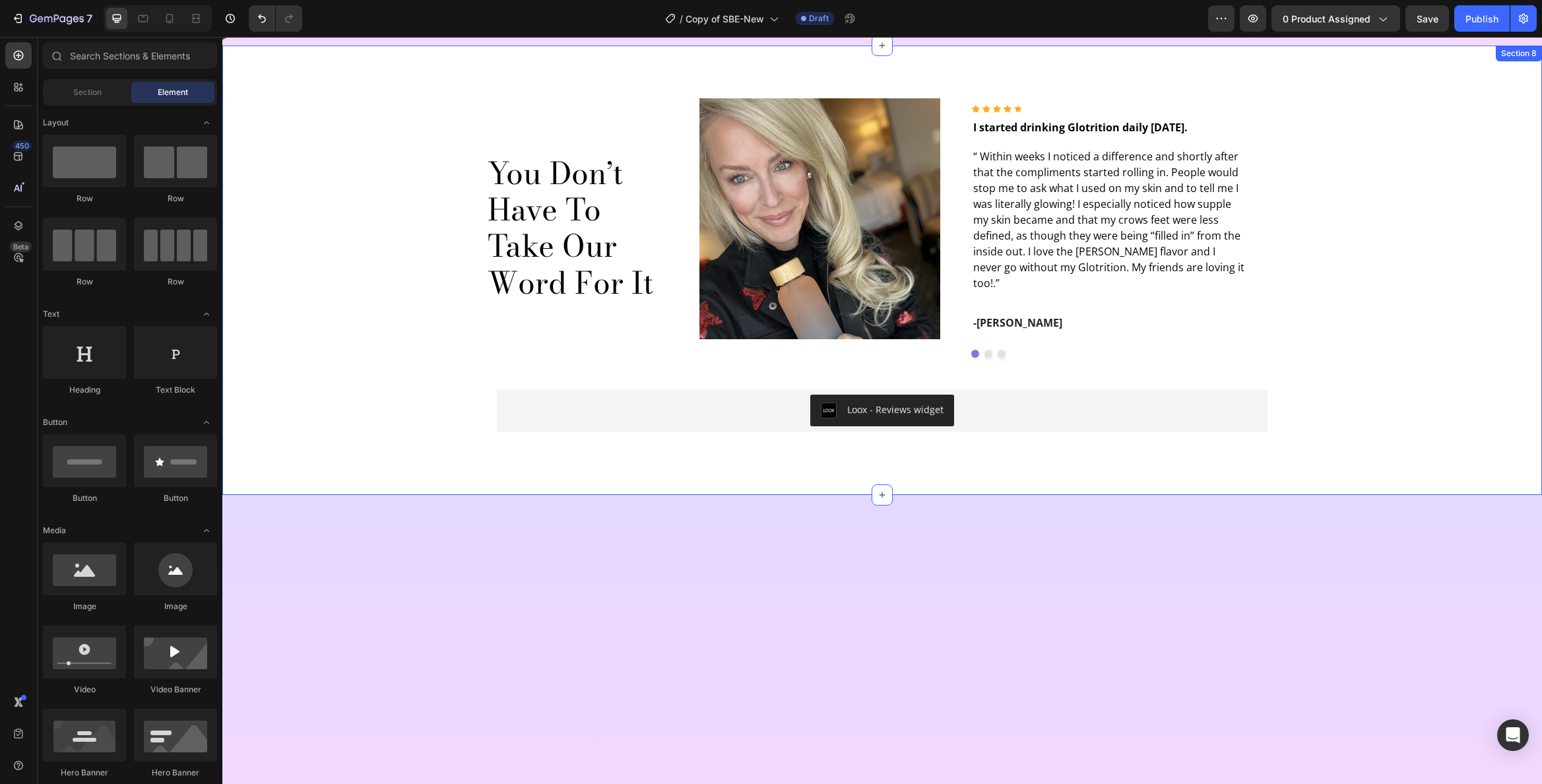
click at [404, 279] on div "You Don’t Have To Take Our Word For It Heading Image Icon Icon Icon Icon Icon I…" at bounding box center [882, 271] width 1300 height 344
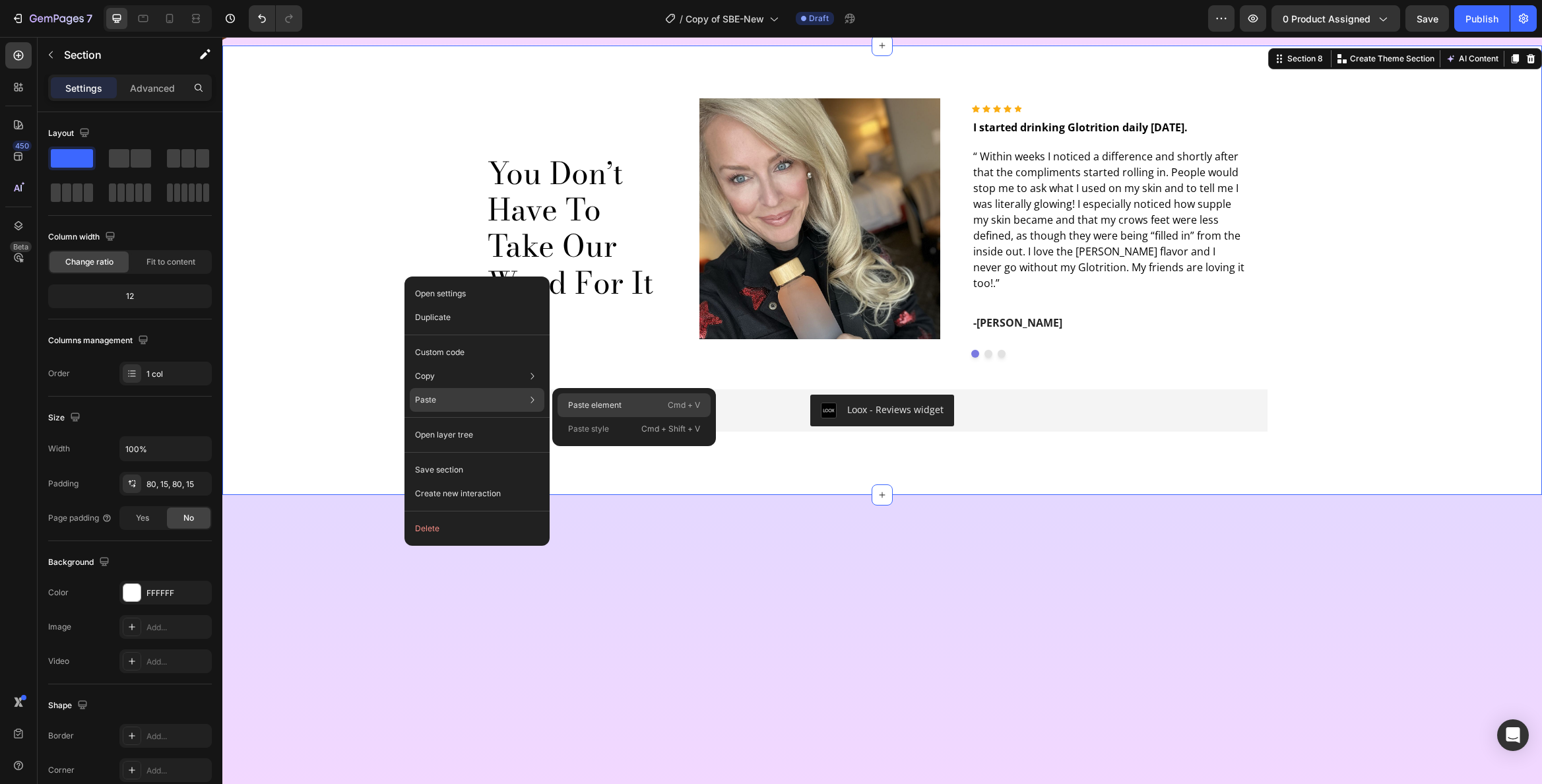
click at [599, 407] on p "Paste element" at bounding box center [595, 405] width 54 height 12
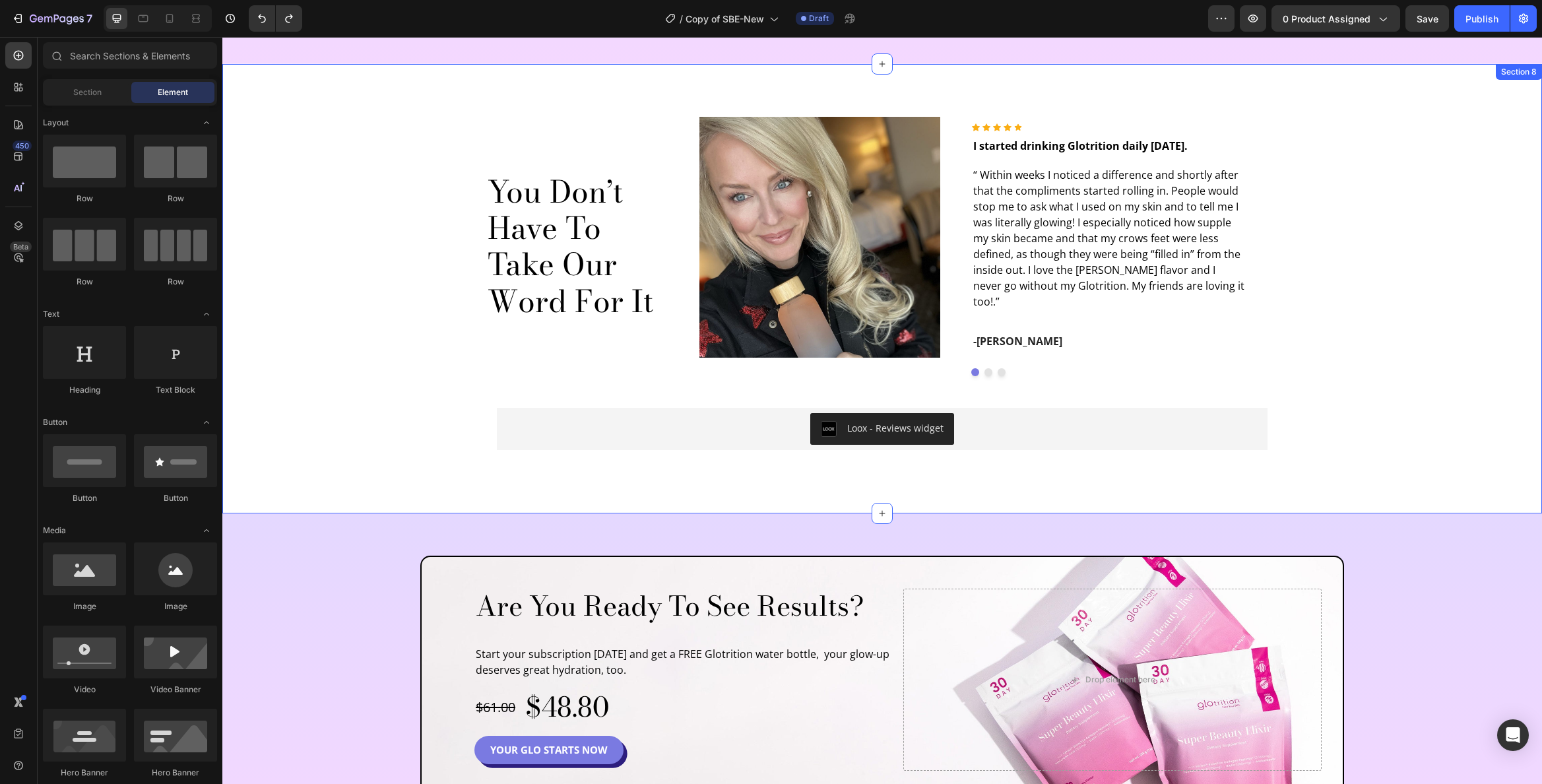
scroll to position [3073, 0]
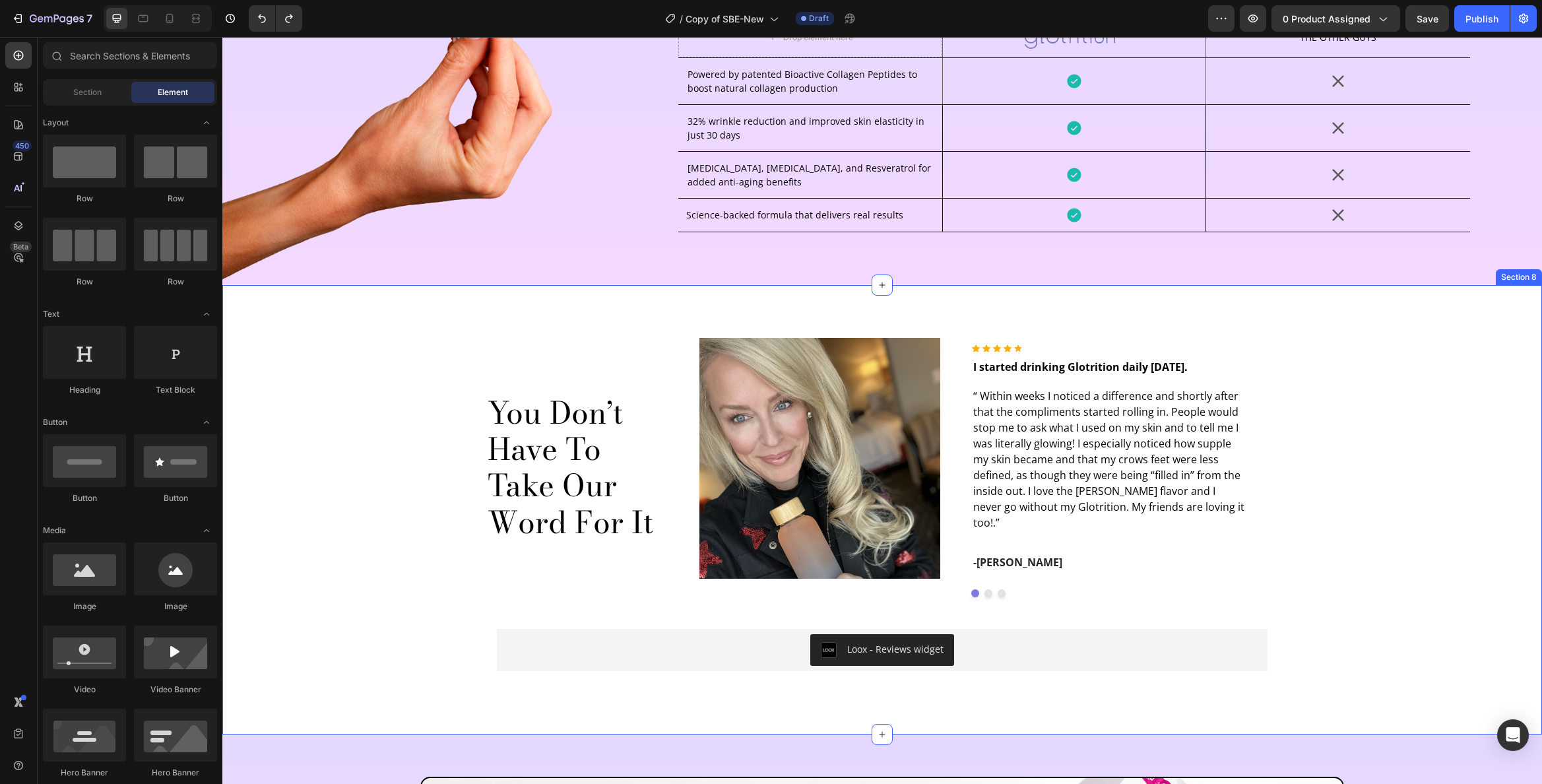
click at [444, 350] on div "You Don’t Have To Take Our Word For It Heading Image Icon Icon Icon Icon Icon I…" at bounding box center [882, 510] width 1300 height 344
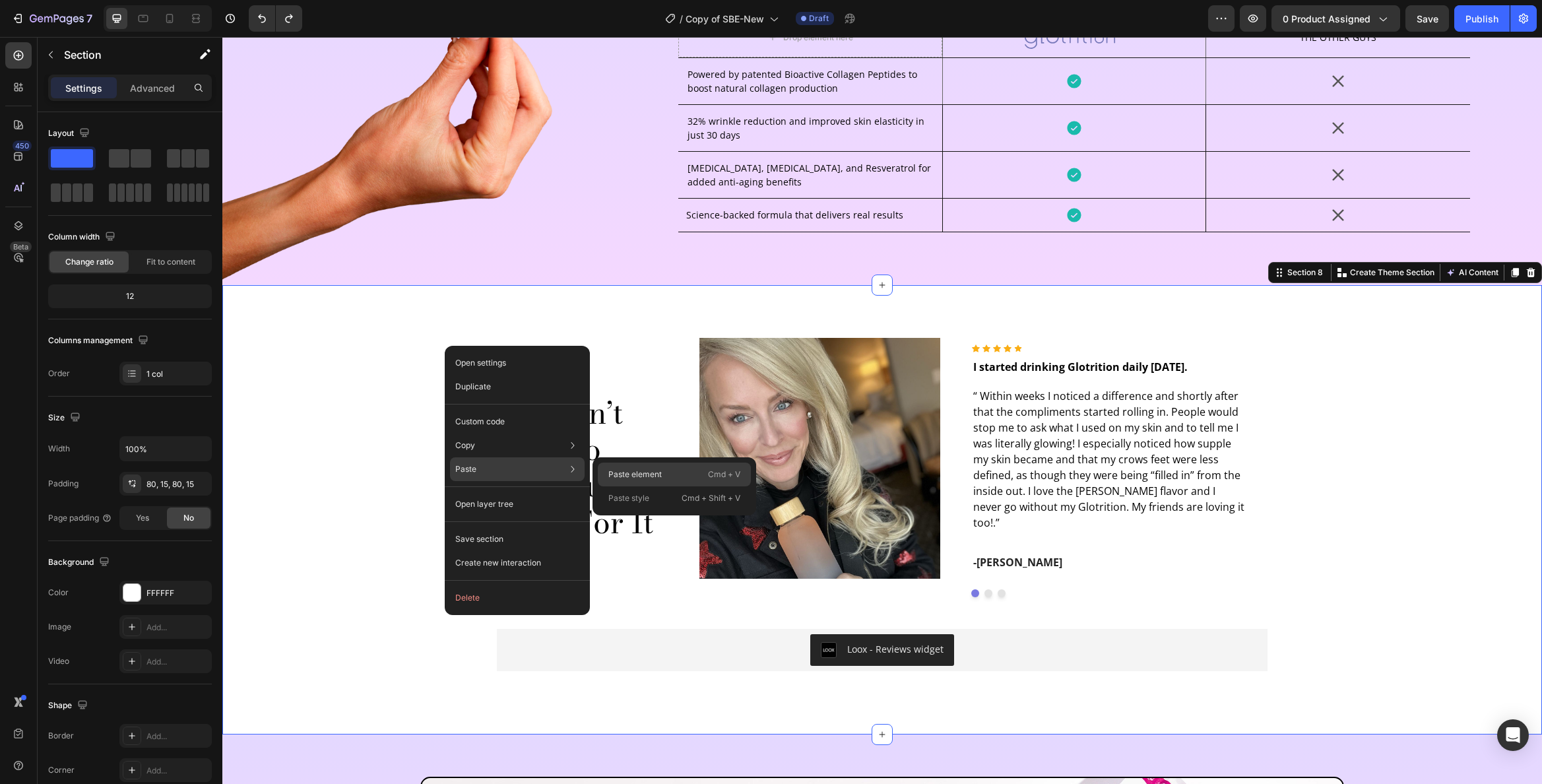
click at [629, 473] on p "Paste element" at bounding box center [635, 474] width 54 height 12
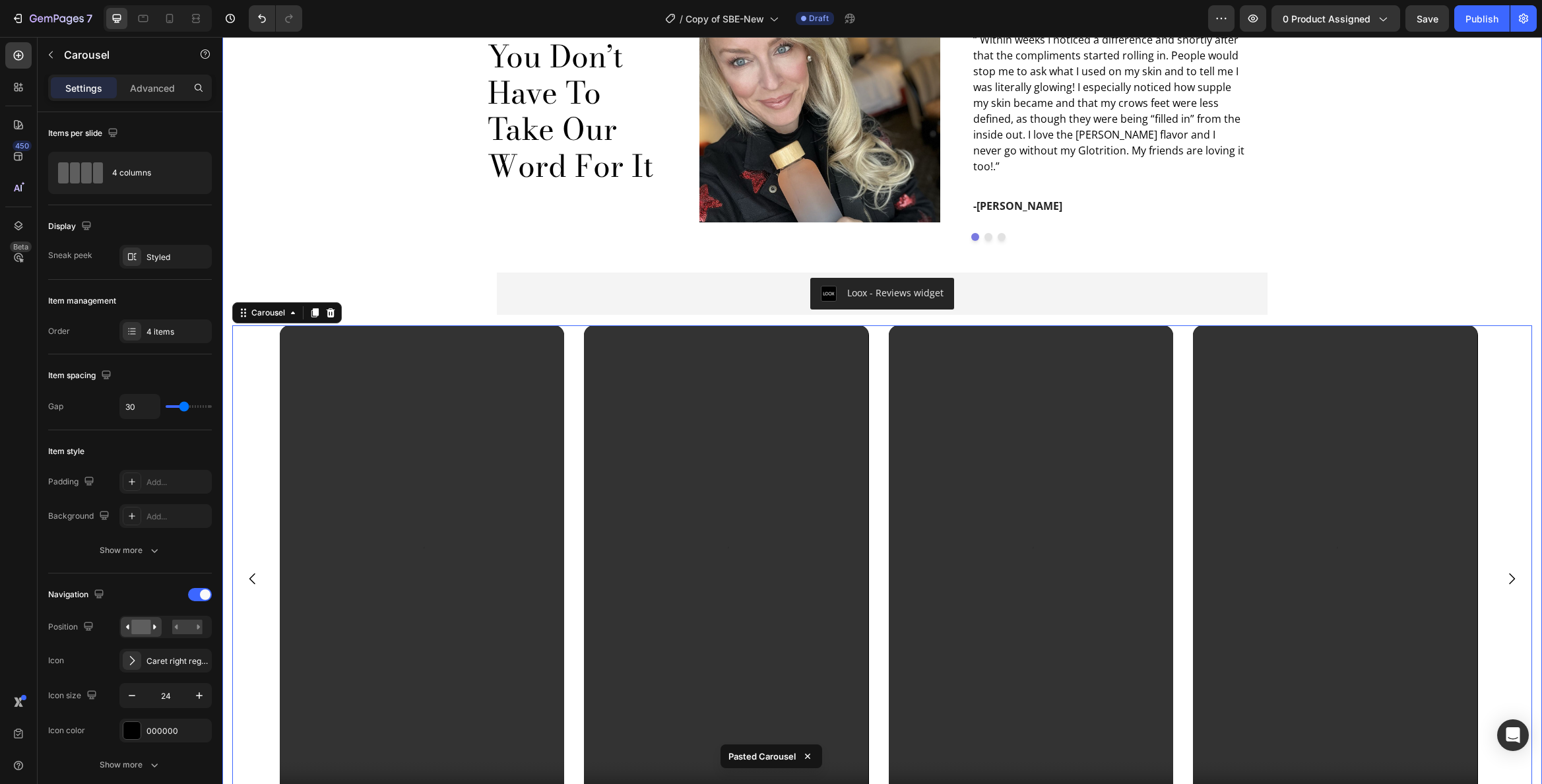
scroll to position [3161, 0]
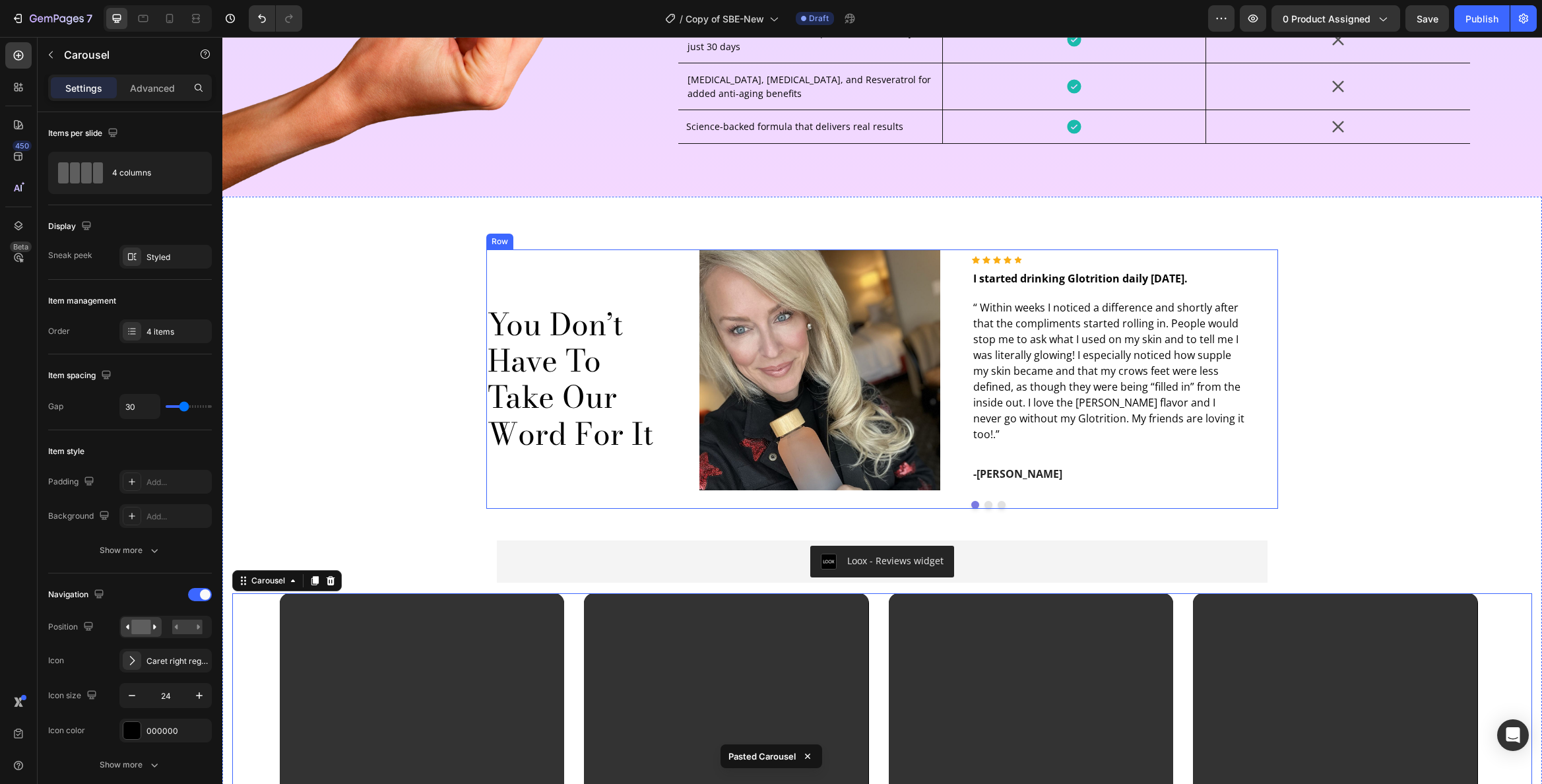
click at [505, 255] on div "You Don’t Have To Take Our Word For It Heading" at bounding box center [582, 379] width 193 height 260
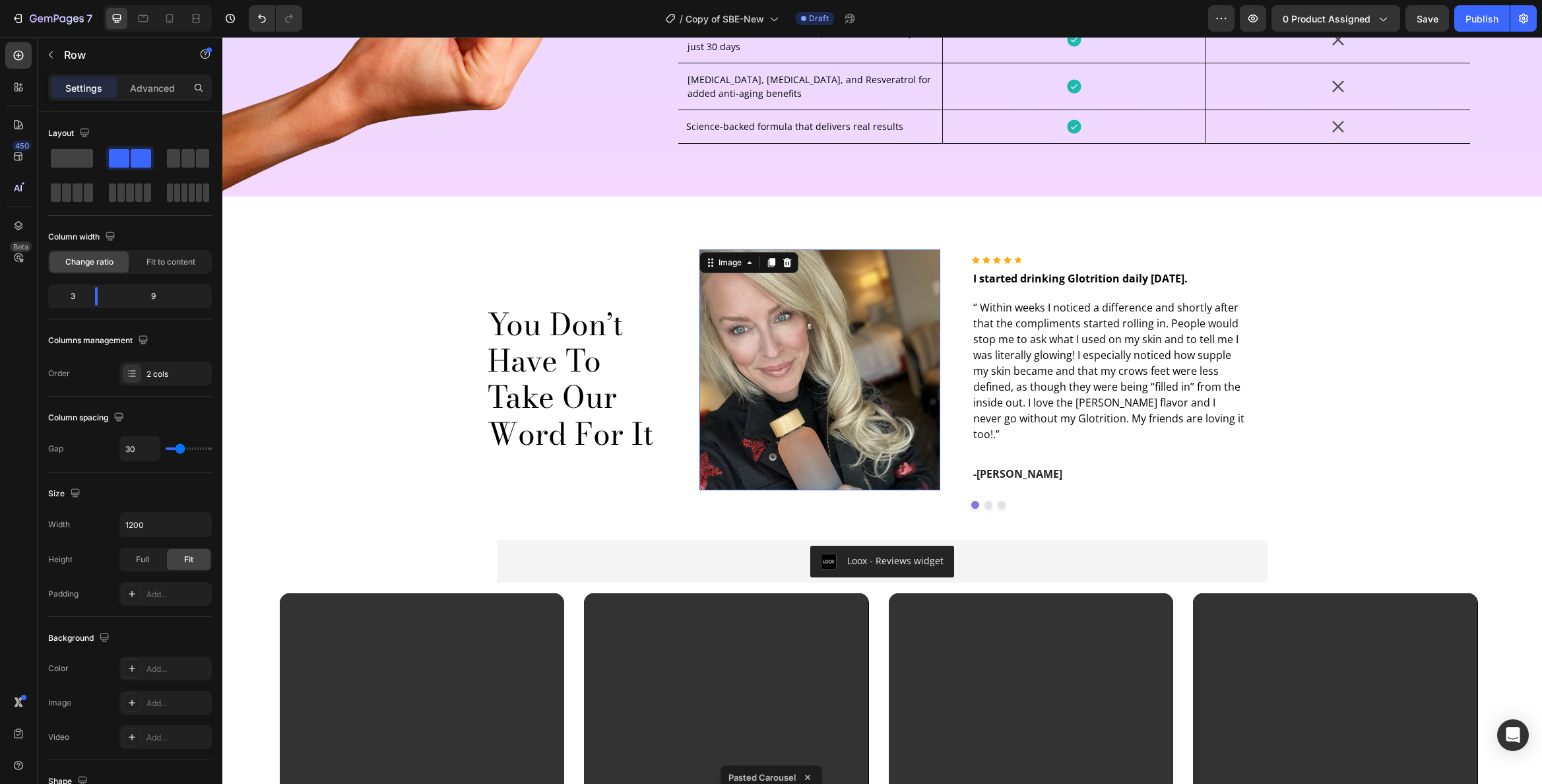
click at [713, 305] on img at bounding box center [820, 370] width 242 height 242
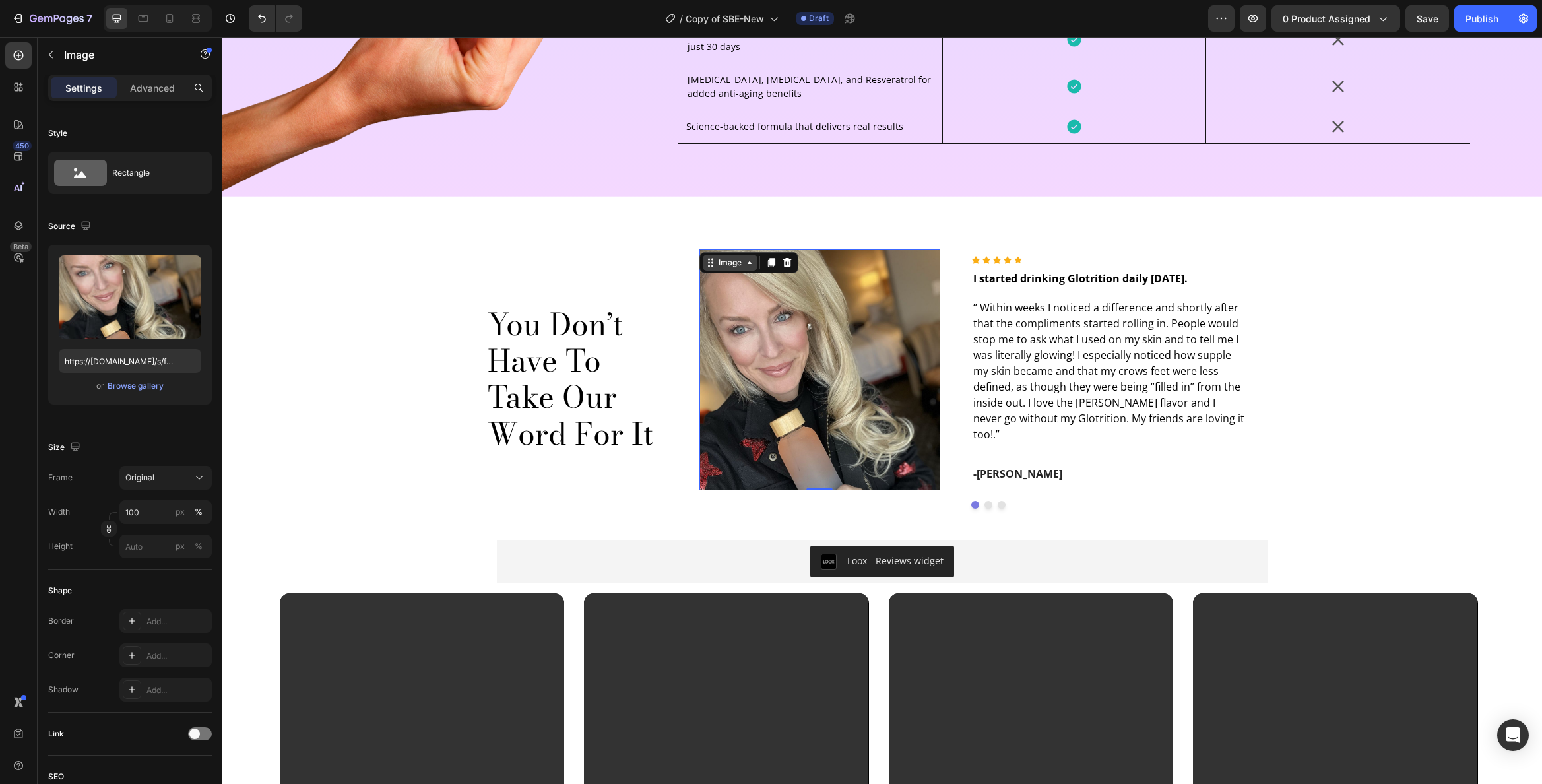
click at [737, 263] on div "Image" at bounding box center [730, 262] width 28 height 12
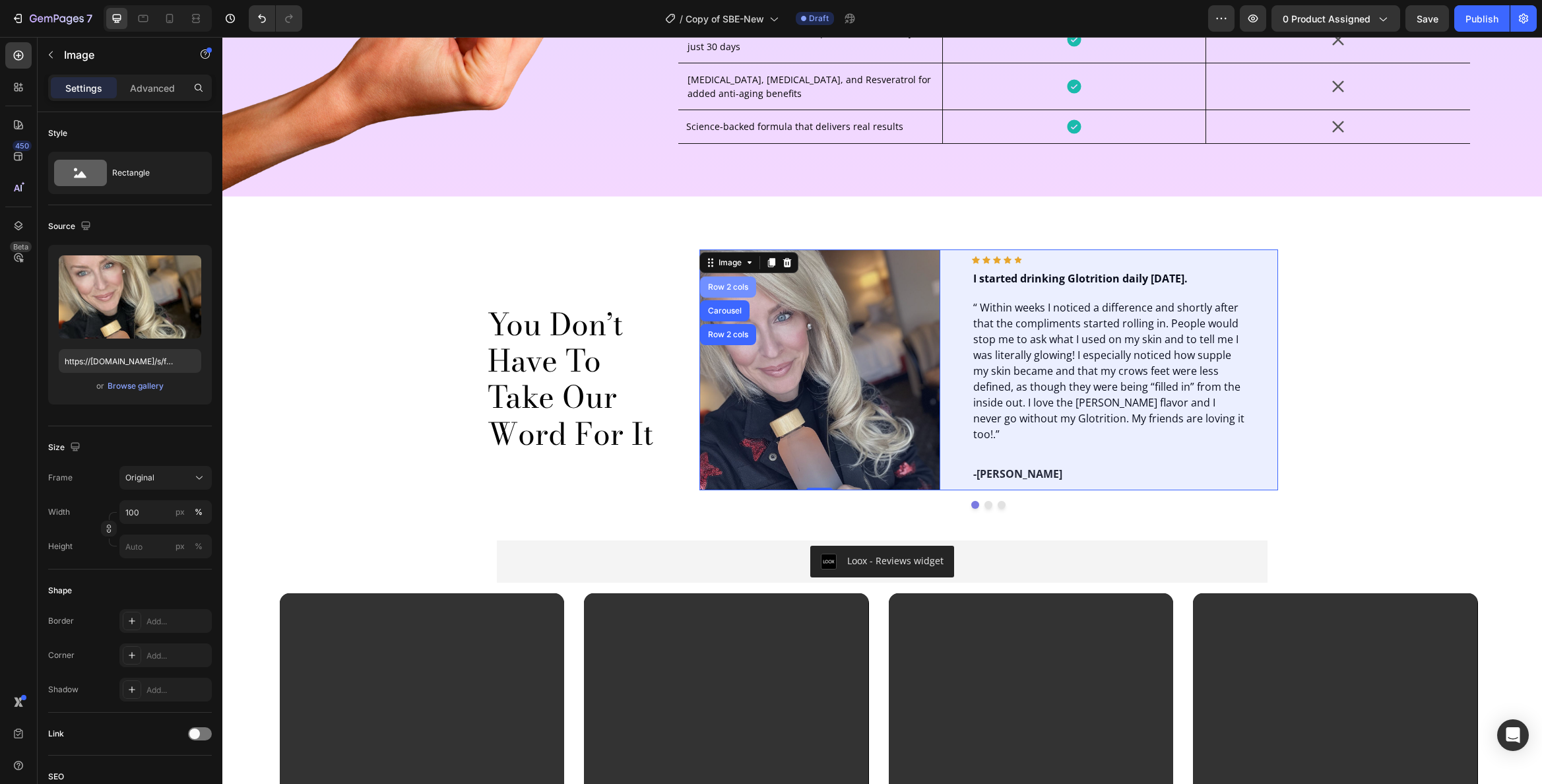
click at [728, 290] on div "Row 2 cols" at bounding box center [728, 287] width 56 height 21
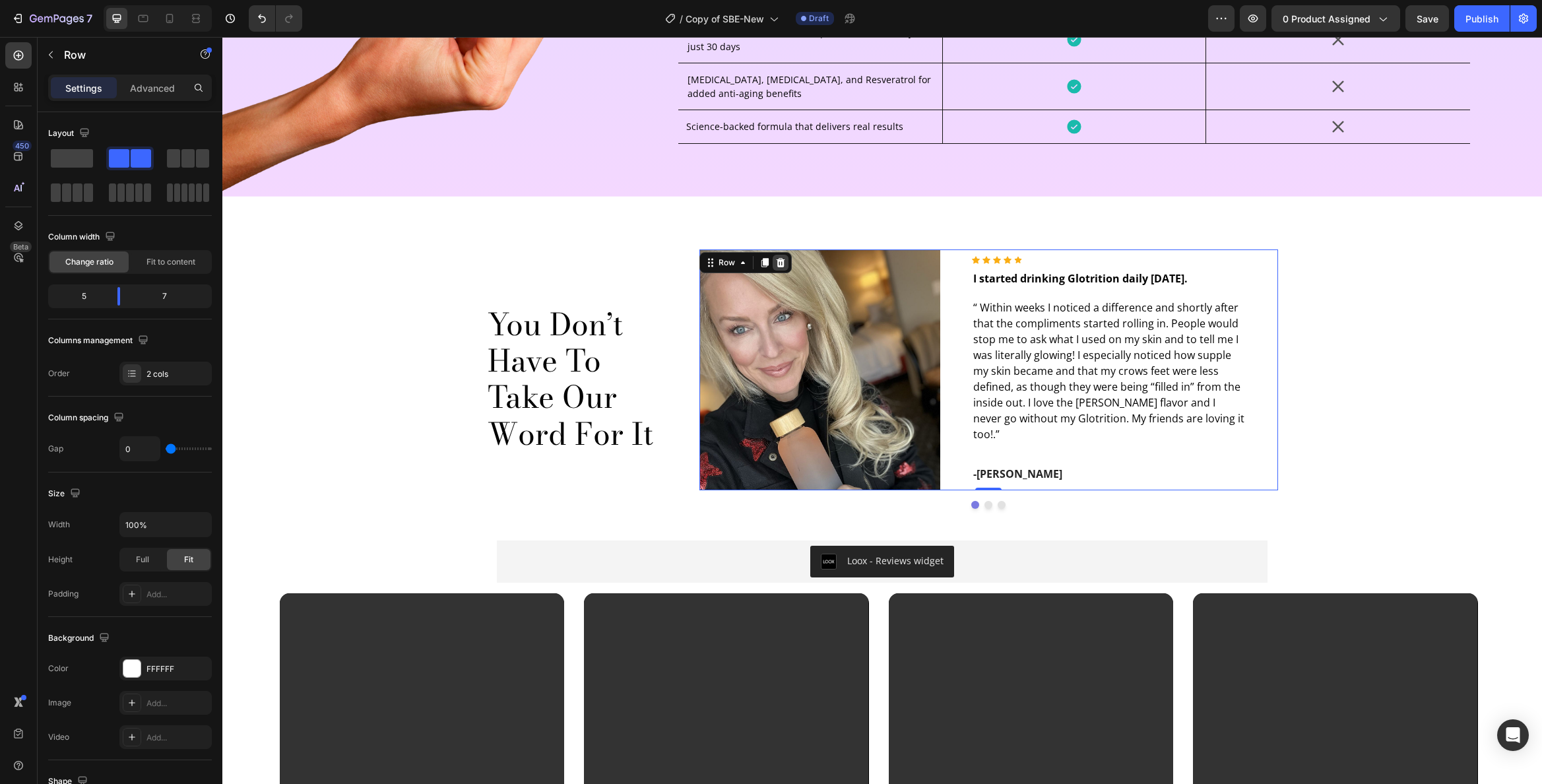
click at [777, 263] on icon at bounding box center [780, 262] width 8 height 9
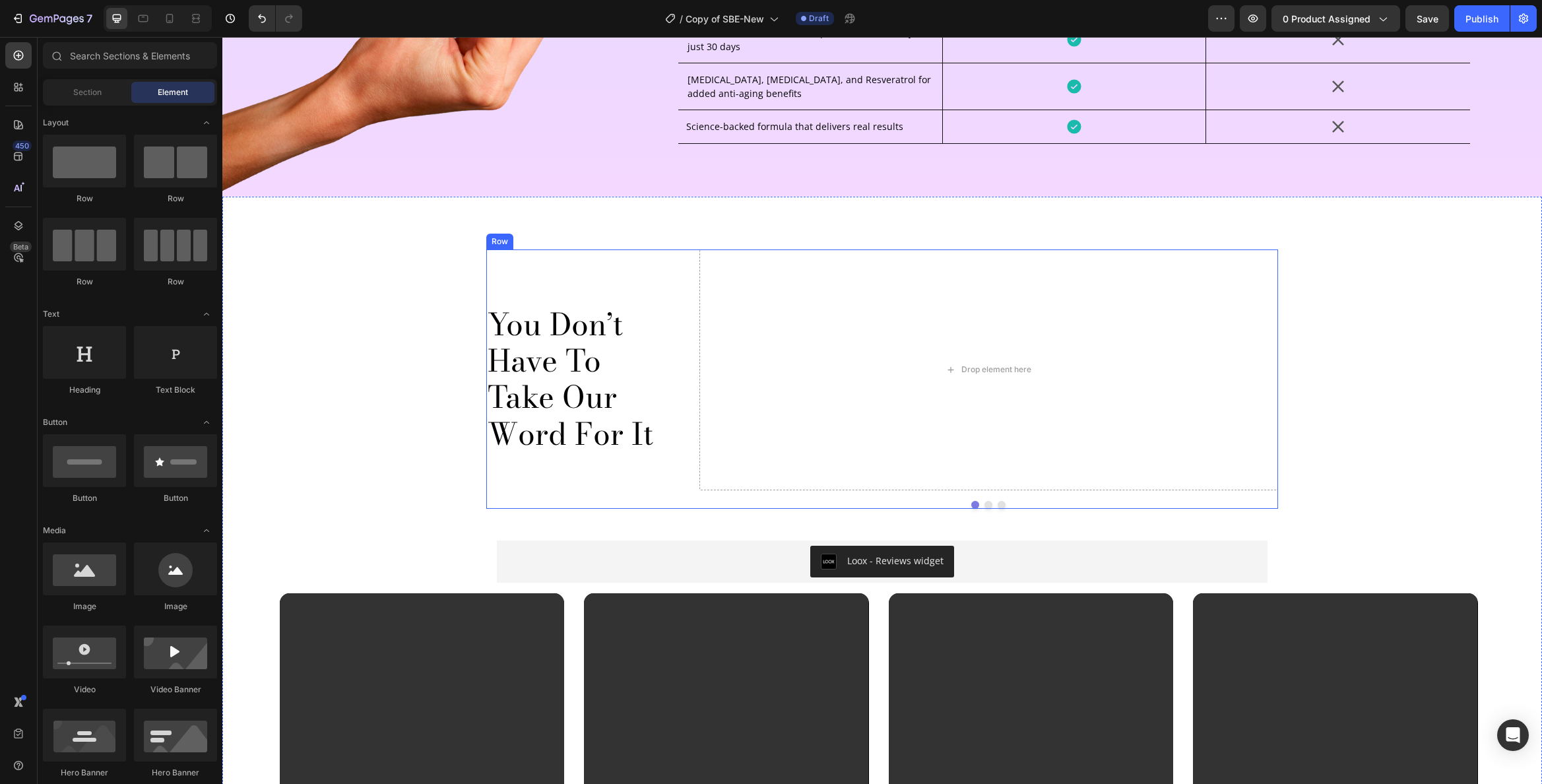
click at [621, 286] on div "You Don’t Have To Take Our Word For It Heading" at bounding box center [582, 379] width 193 height 260
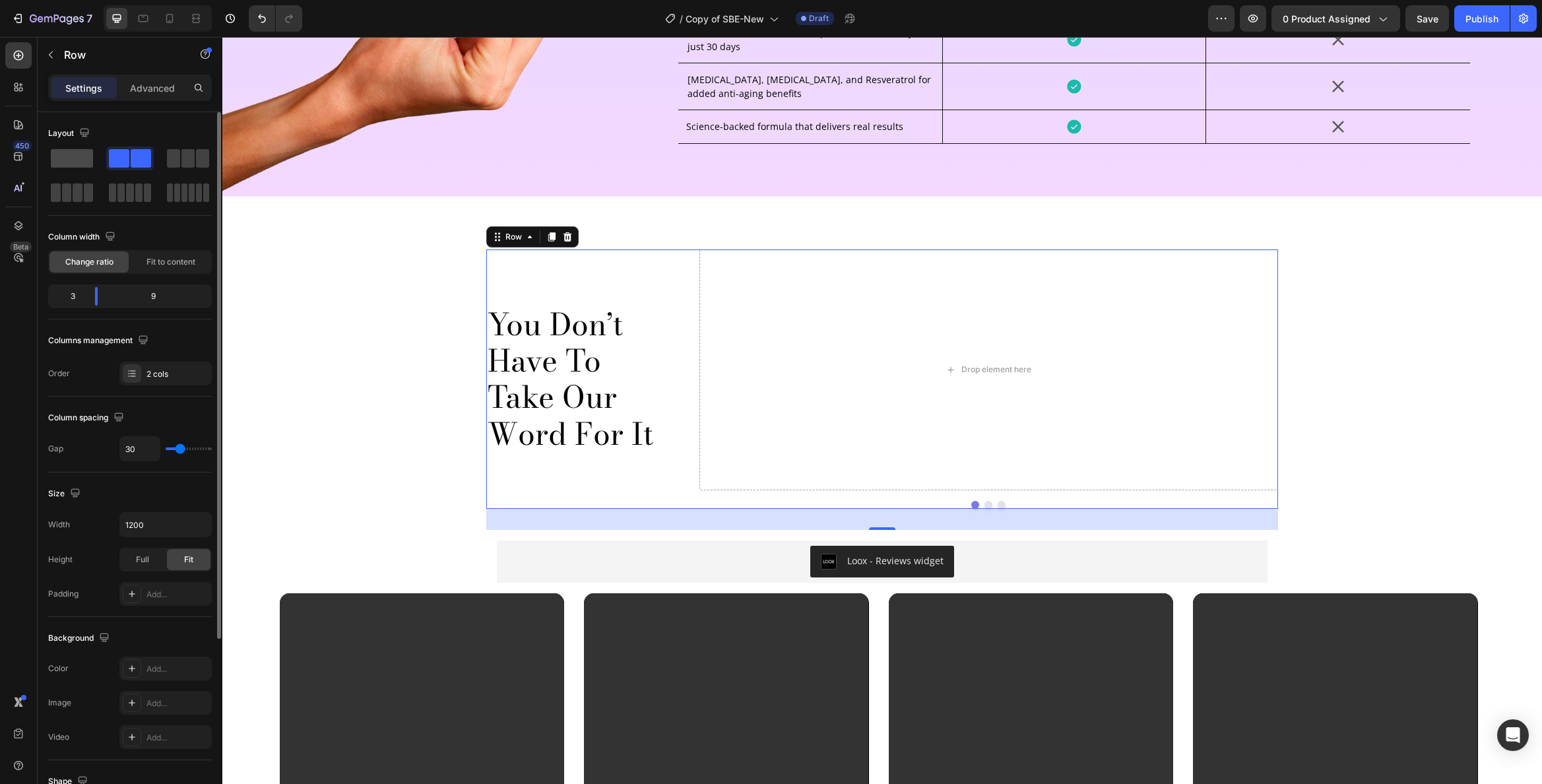
click at [74, 162] on span at bounding box center [72, 158] width 42 height 19
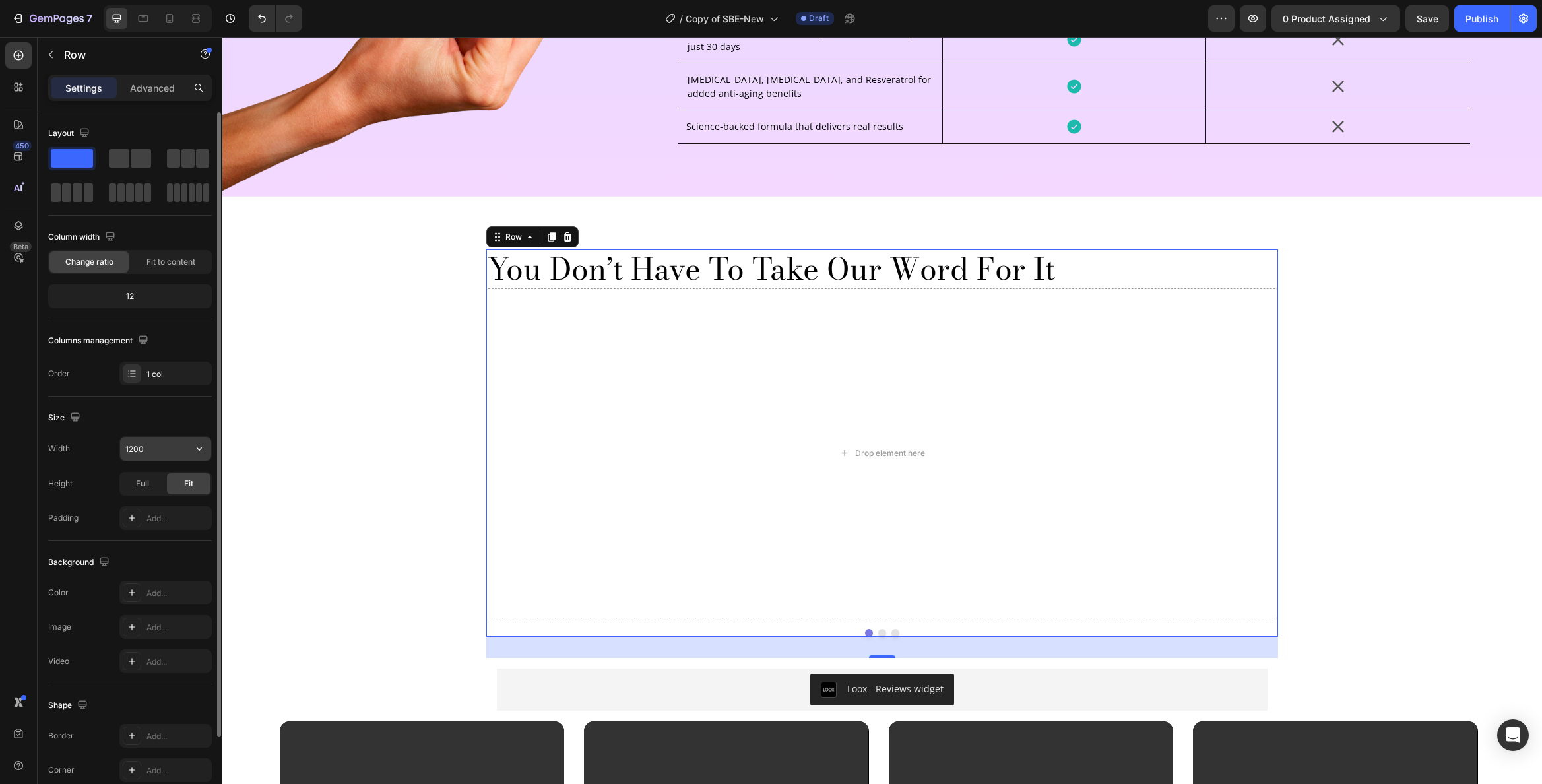
click at [155, 442] on input "1200" at bounding box center [165, 449] width 91 height 24
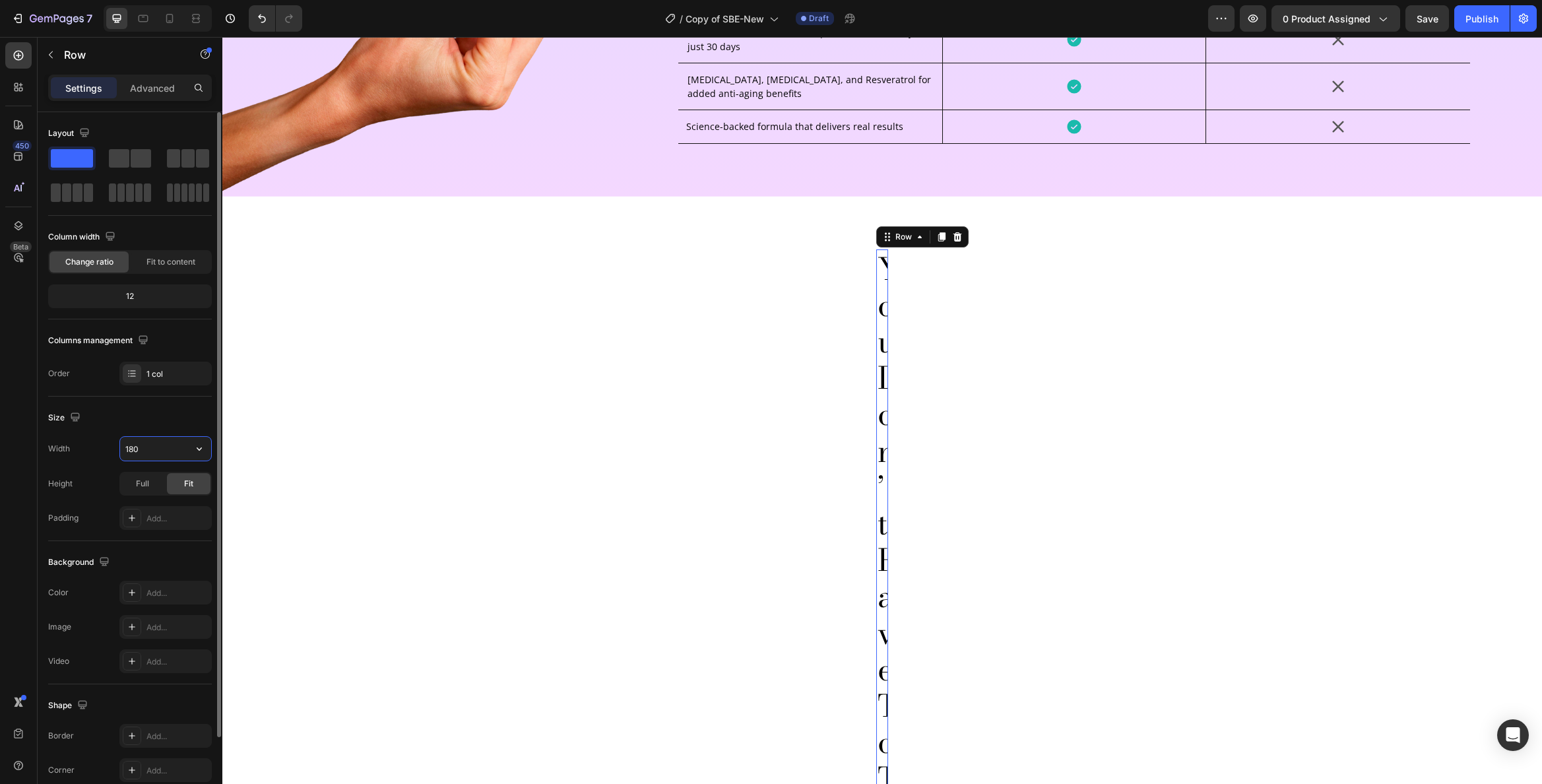
type input "1800"
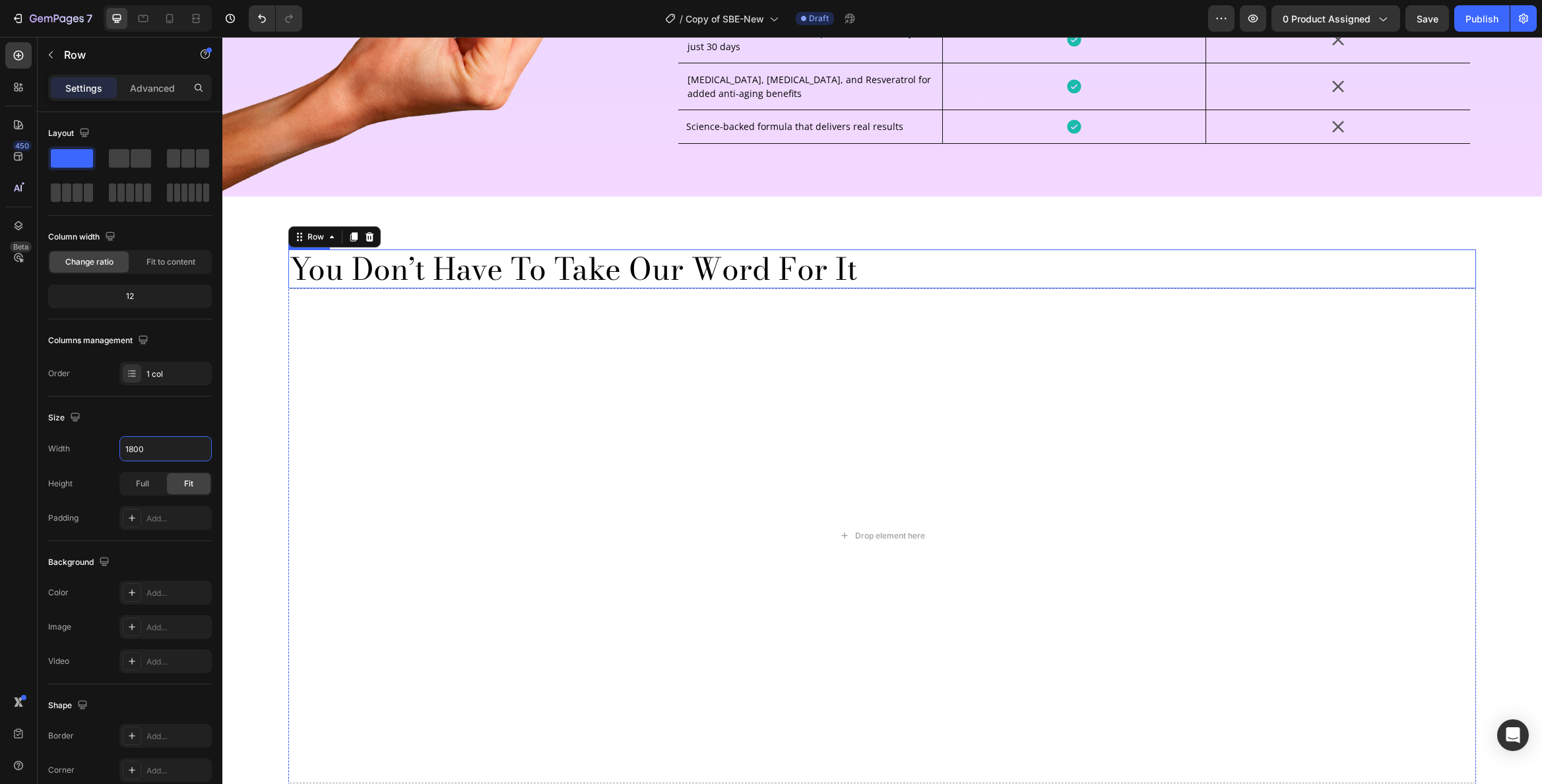
click at [653, 275] on p "You Don’t Have To Take Our Word For It" at bounding box center [883, 268] width 1185 height 36
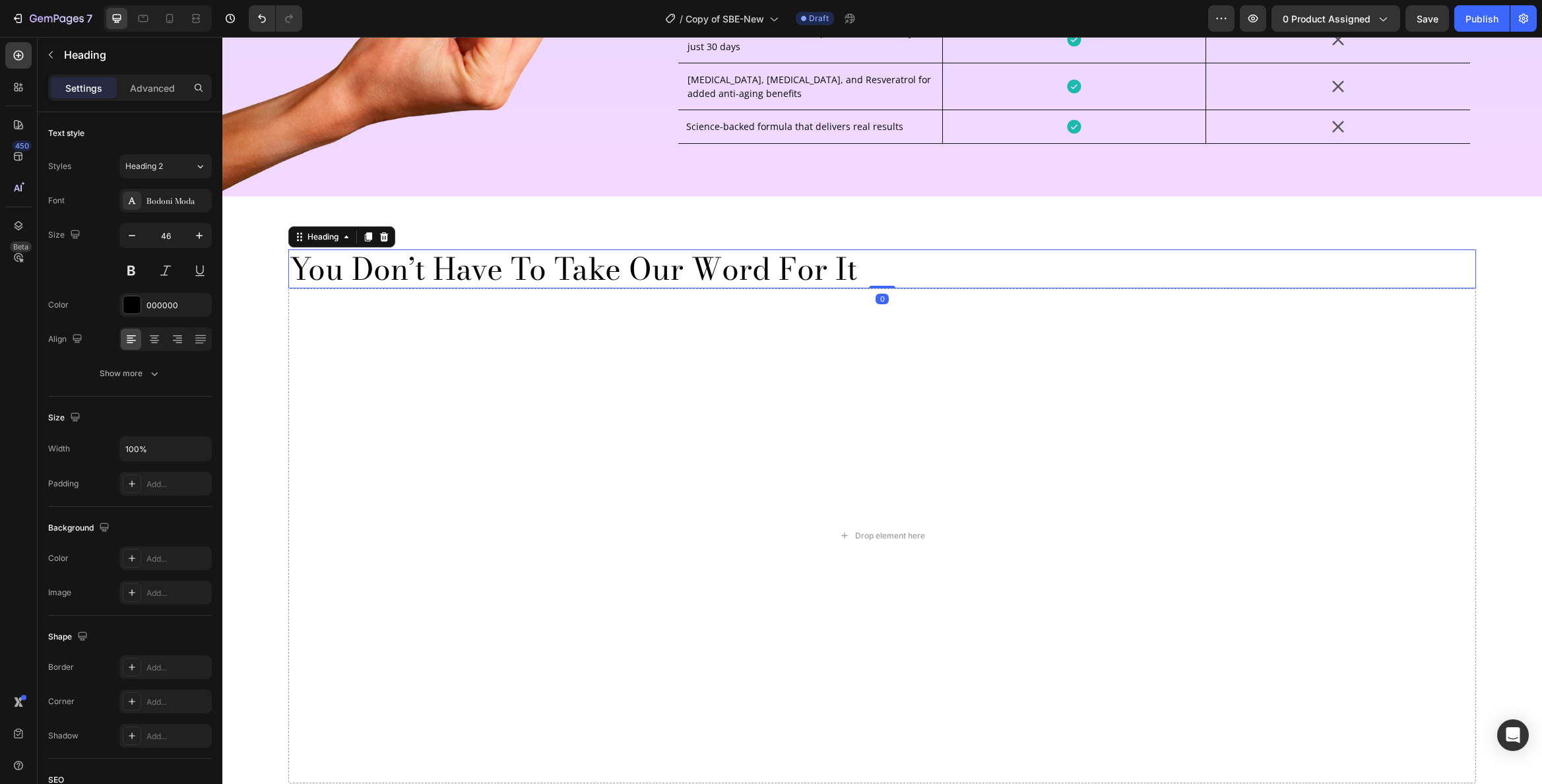
click at [653, 275] on p "You Don’t Have To Take Our Word For It" at bounding box center [883, 268] width 1185 height 36
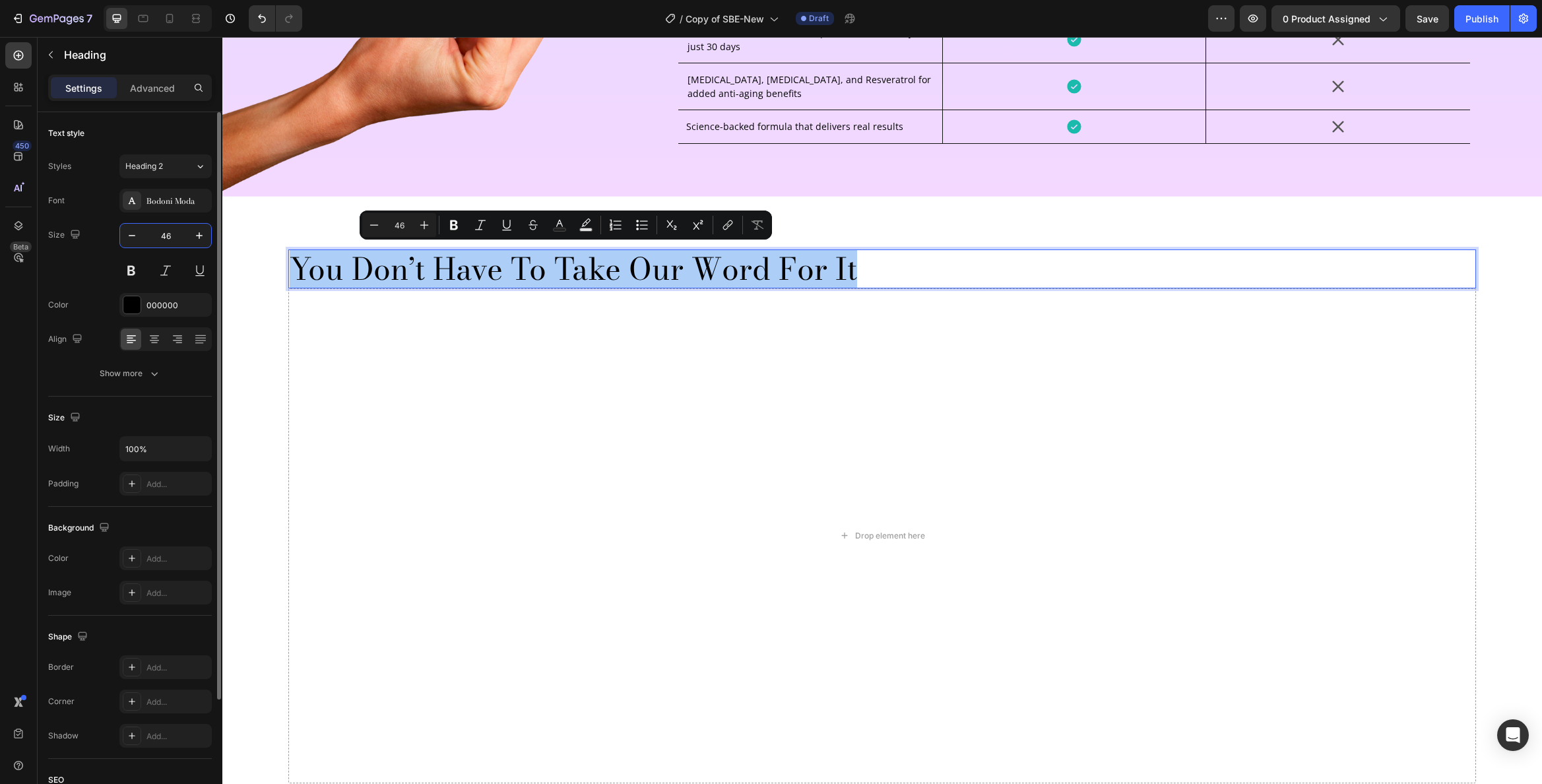
click at [165, 235] on input "46" at bounding box center [165, 235] width 43 height 24
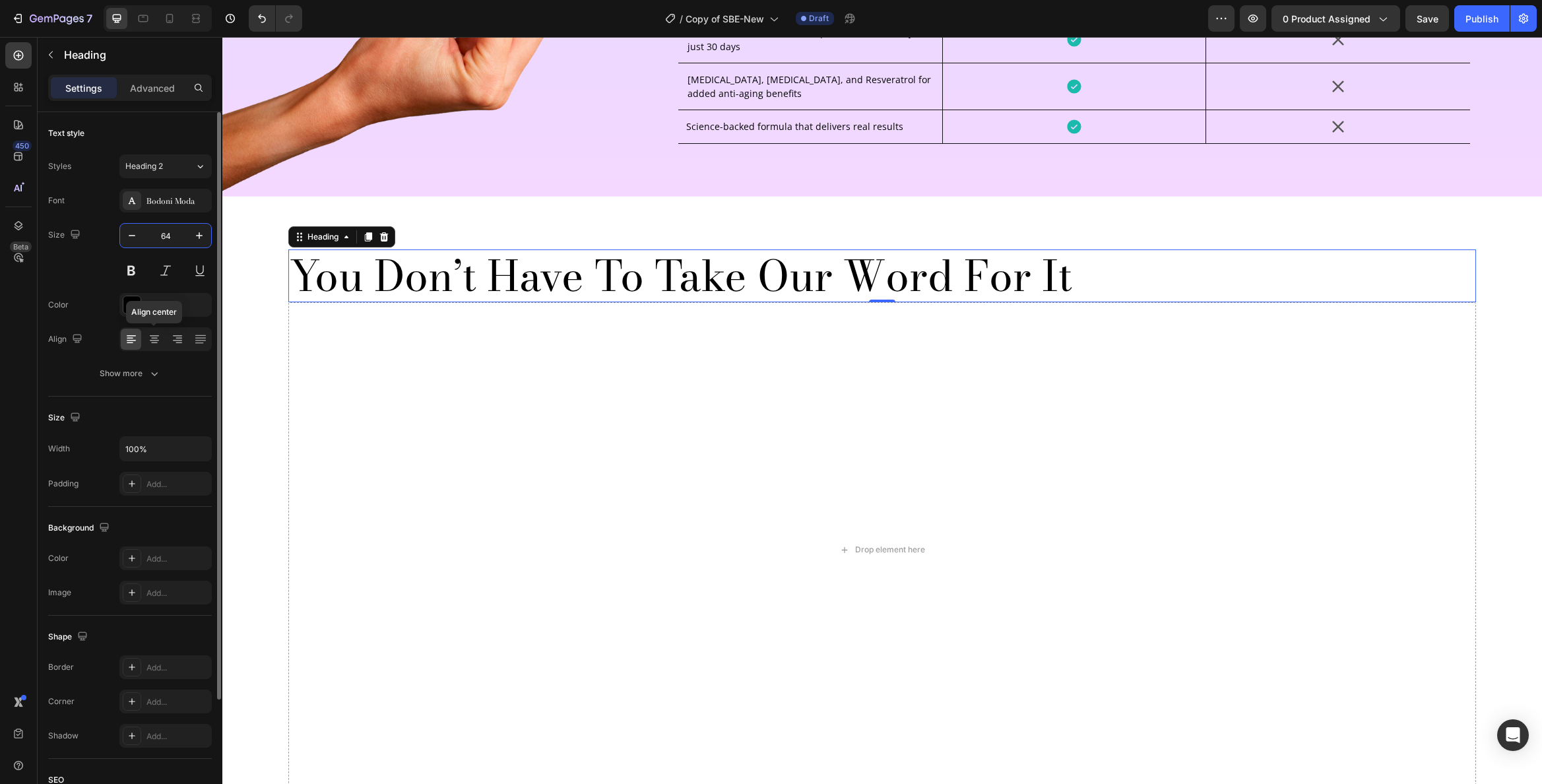
type input "64"
click at [149, 338] on icon at bounding box center [154, 339] width 13 height 13
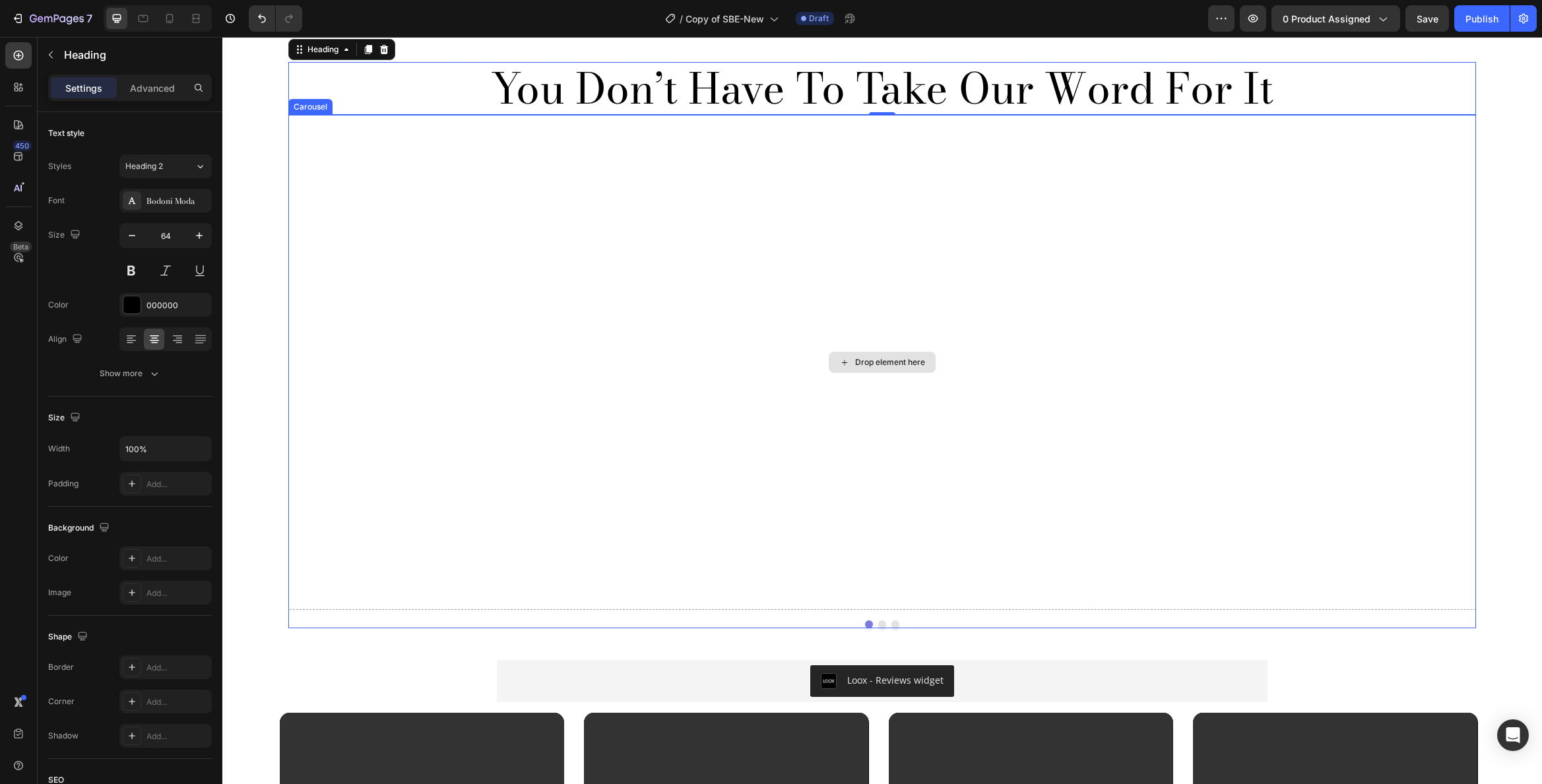
scroll to position [3431, 0]
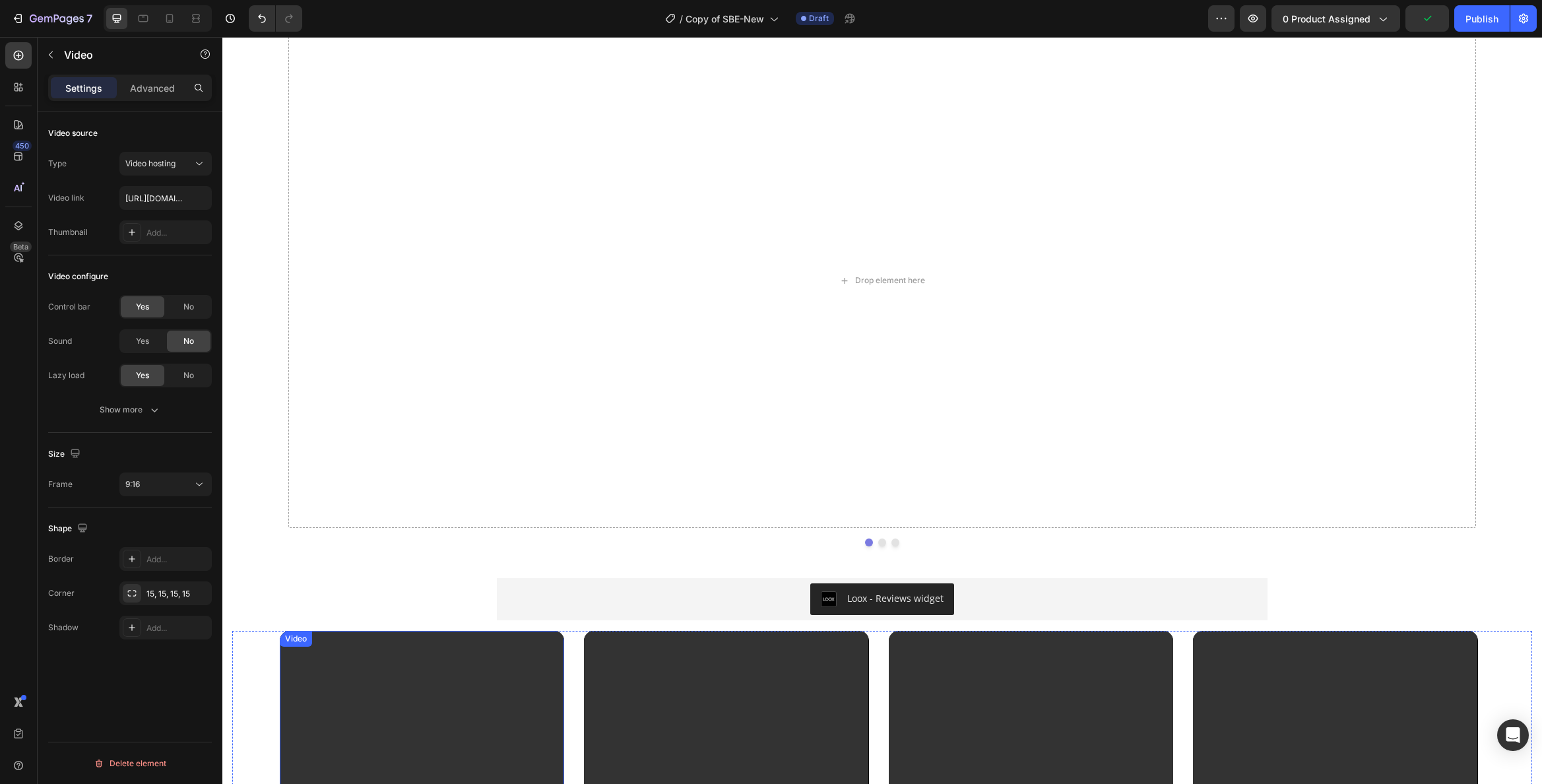
click at [306, 643] on div "Video" at bounding box center [309, 644] width 27 height 12
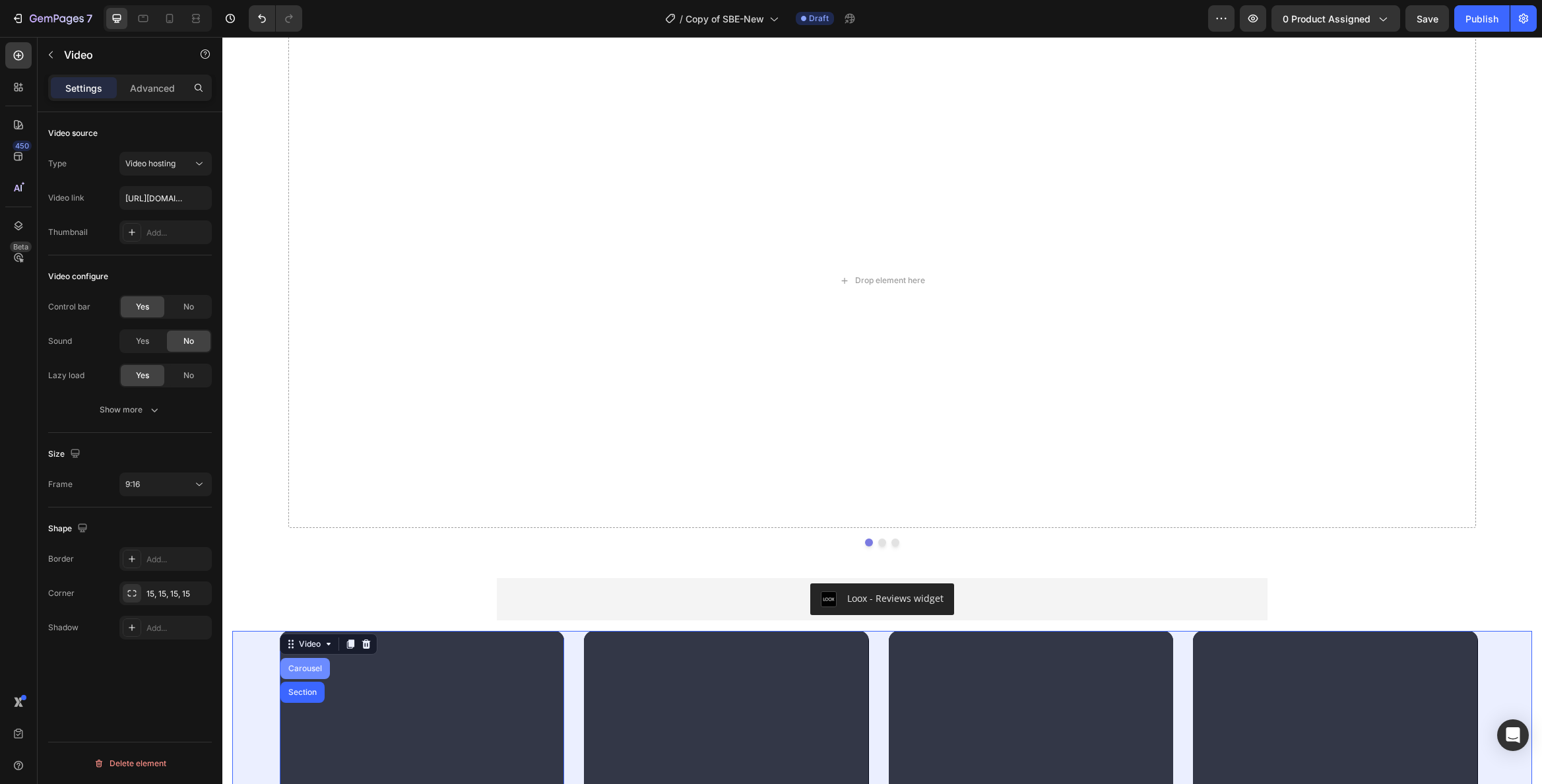
click at [303, 666] on div "Carousel" at bounding box center [305, 668] width 39 height 8
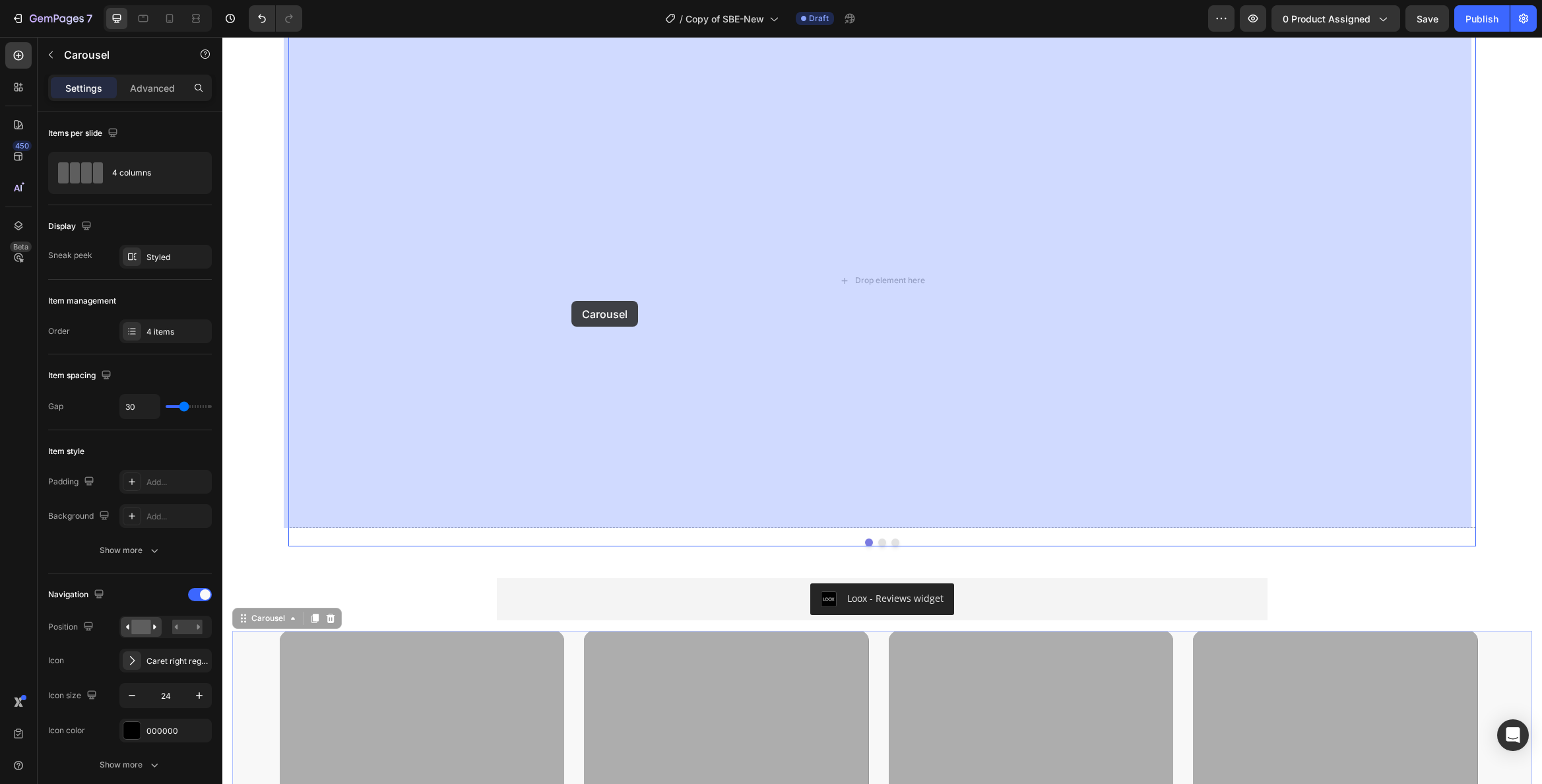
drag, startPoint x: 244, startPoint y: 617, endPoint x: 571, endPoint y: 301, distance: 454.7
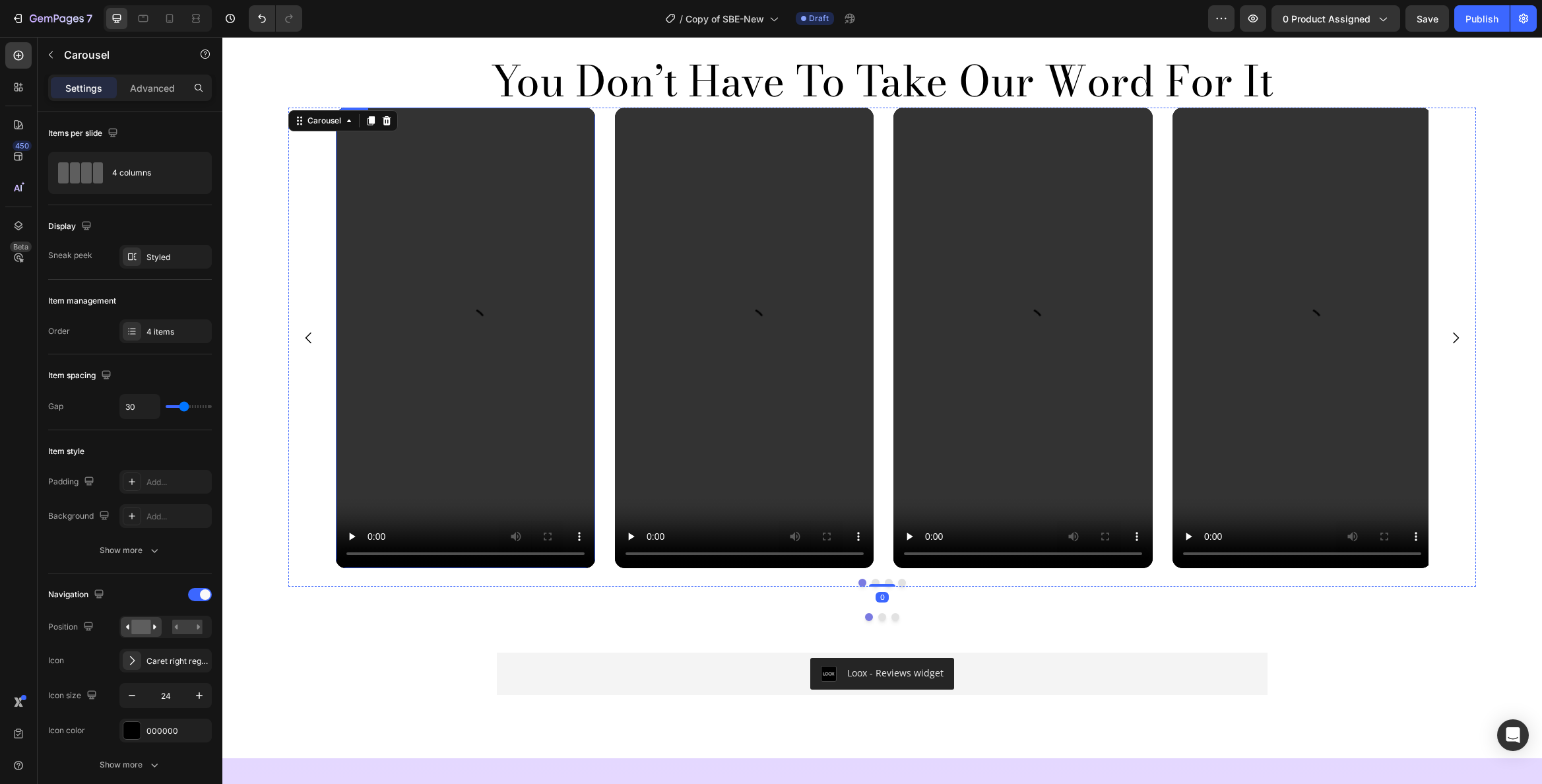
scroll to position [3232, 0]
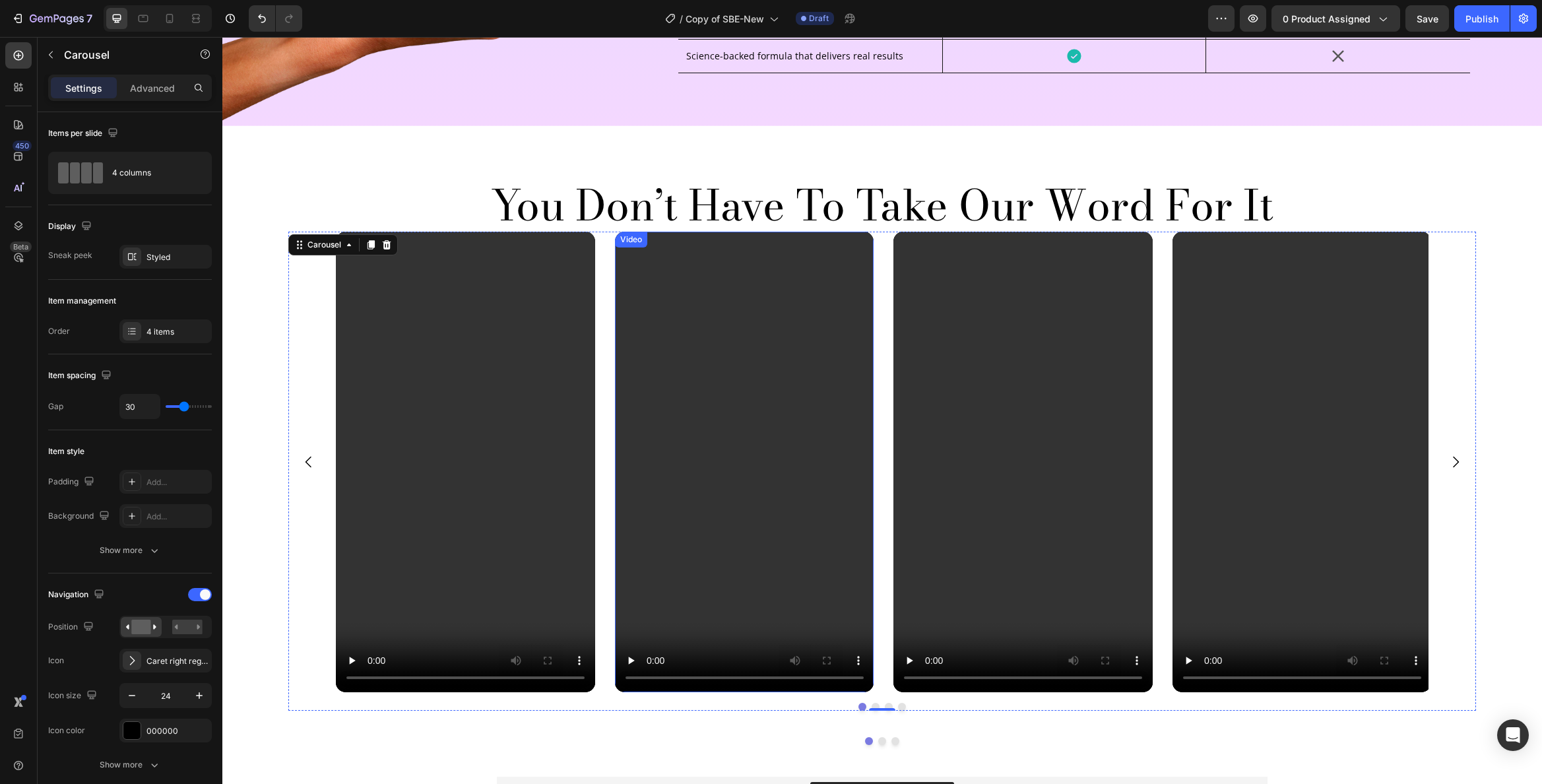
click at [841, 204] on p "You Don’t Have To Take Our Word For It" at bounding box center [883, 206] width 1185 height 51
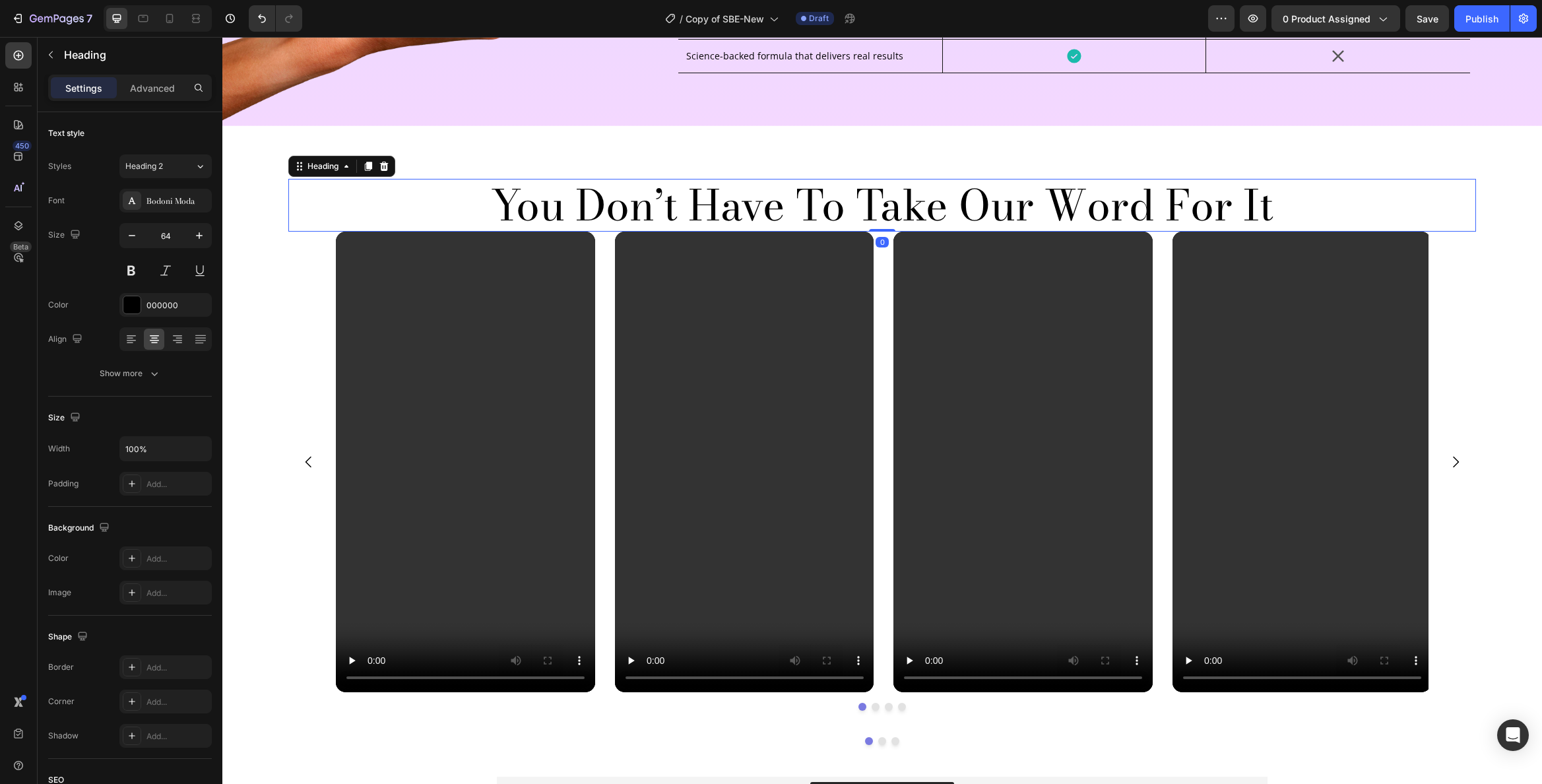
drag, startPoint x: 156, startPoint y: 83, endPoint x: 156, endPoint y: 104, distance: 21.0
click at [156, 82] on p "Advanced" at bounding box center [152, 88] width 45 height 14
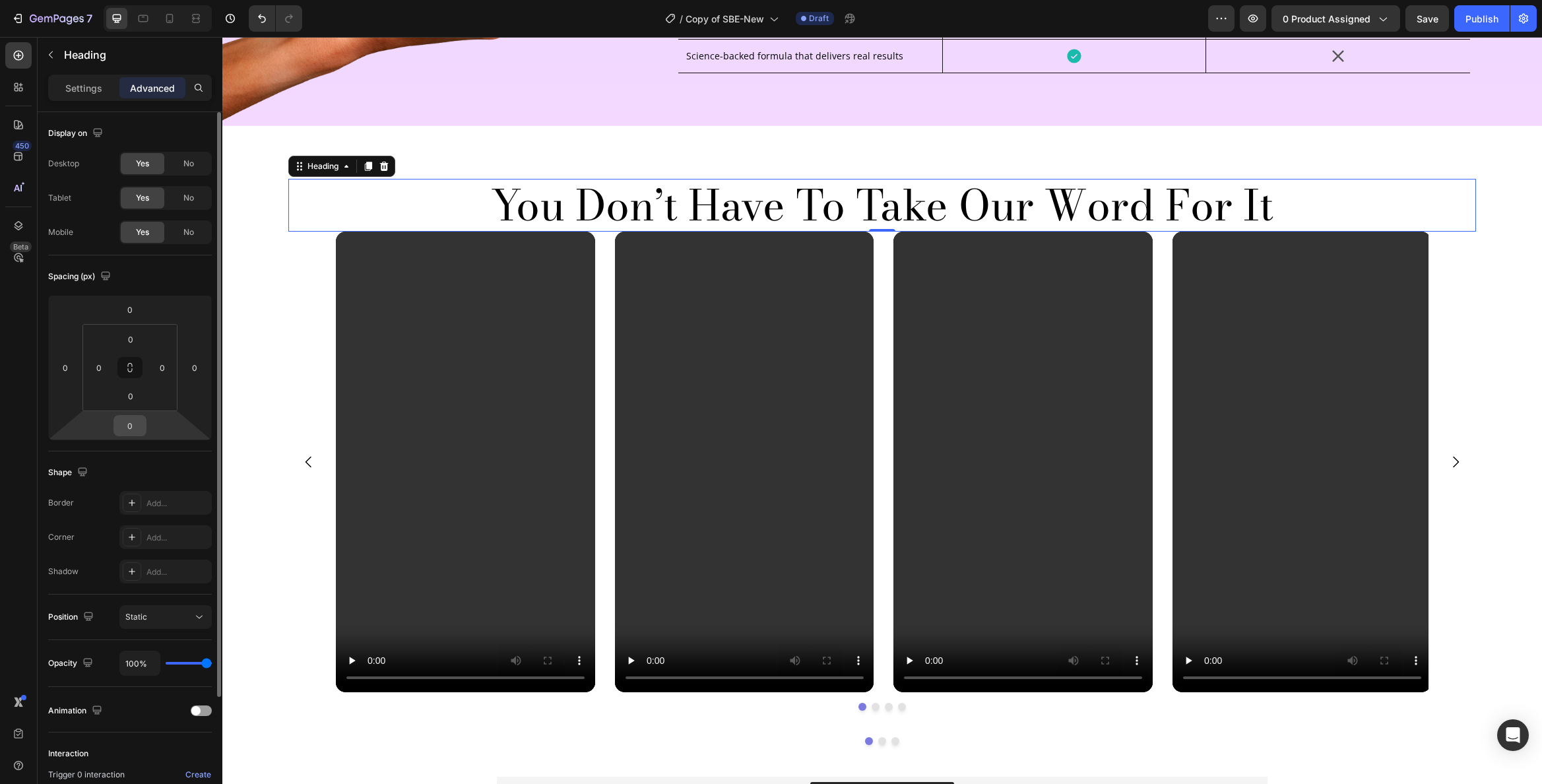
click at [130, 423] on input "0" at bounding box center [130, 425] width 26 height 20
click at [133, 401] on input "0" at bounding box center [131, 396] width 26 height 20
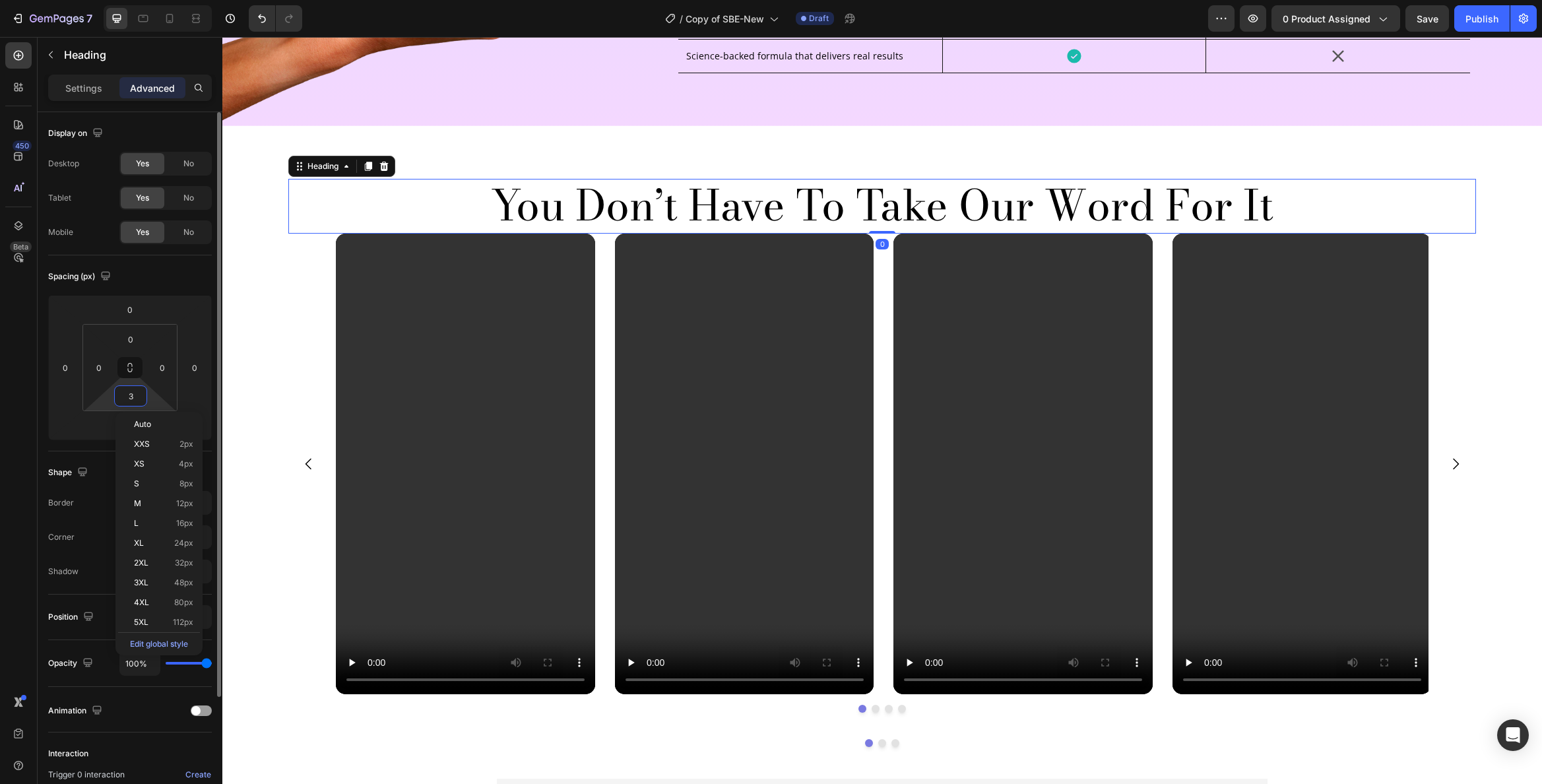
type input "32"
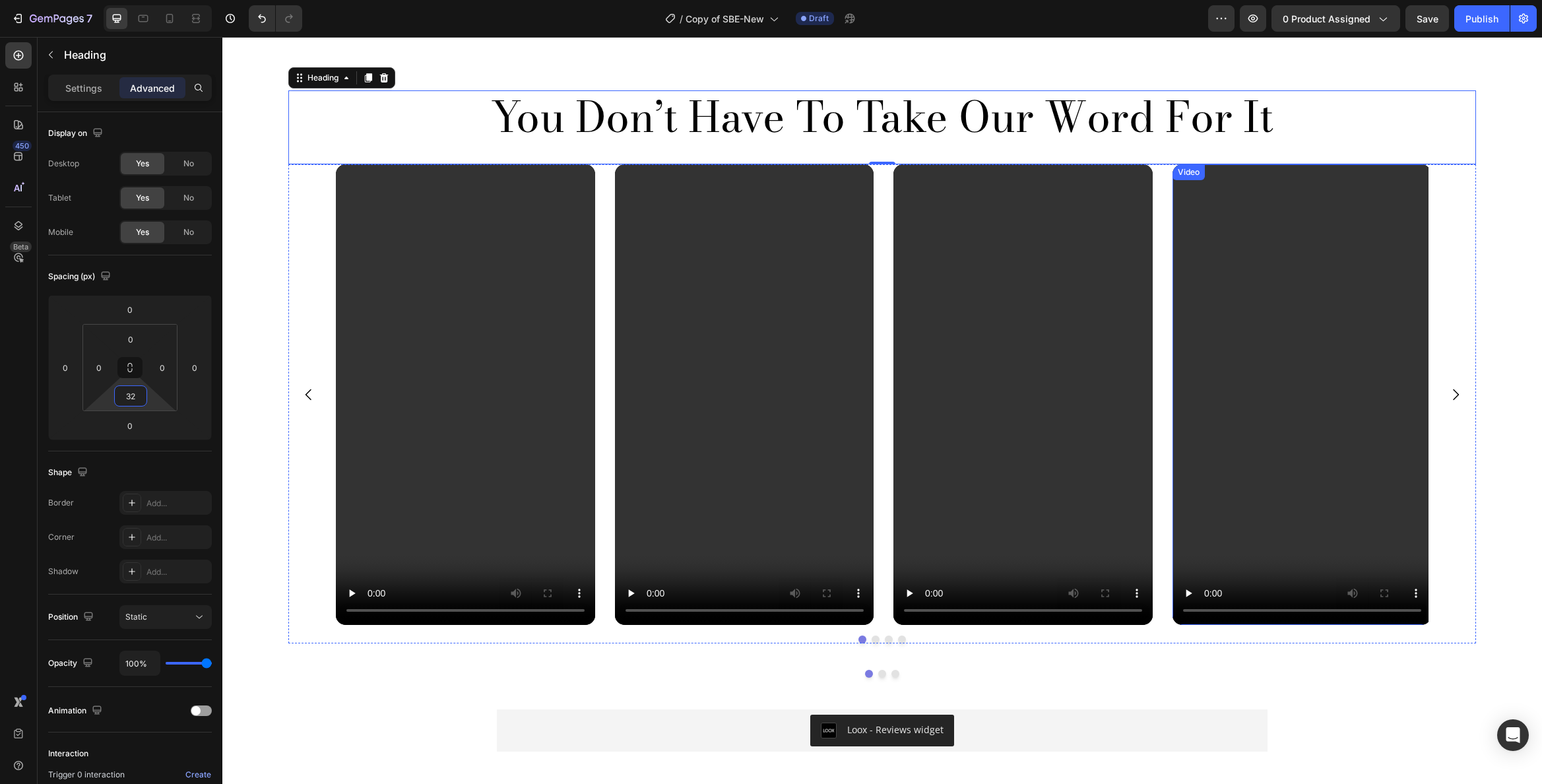
scroll to position [3669, 0]
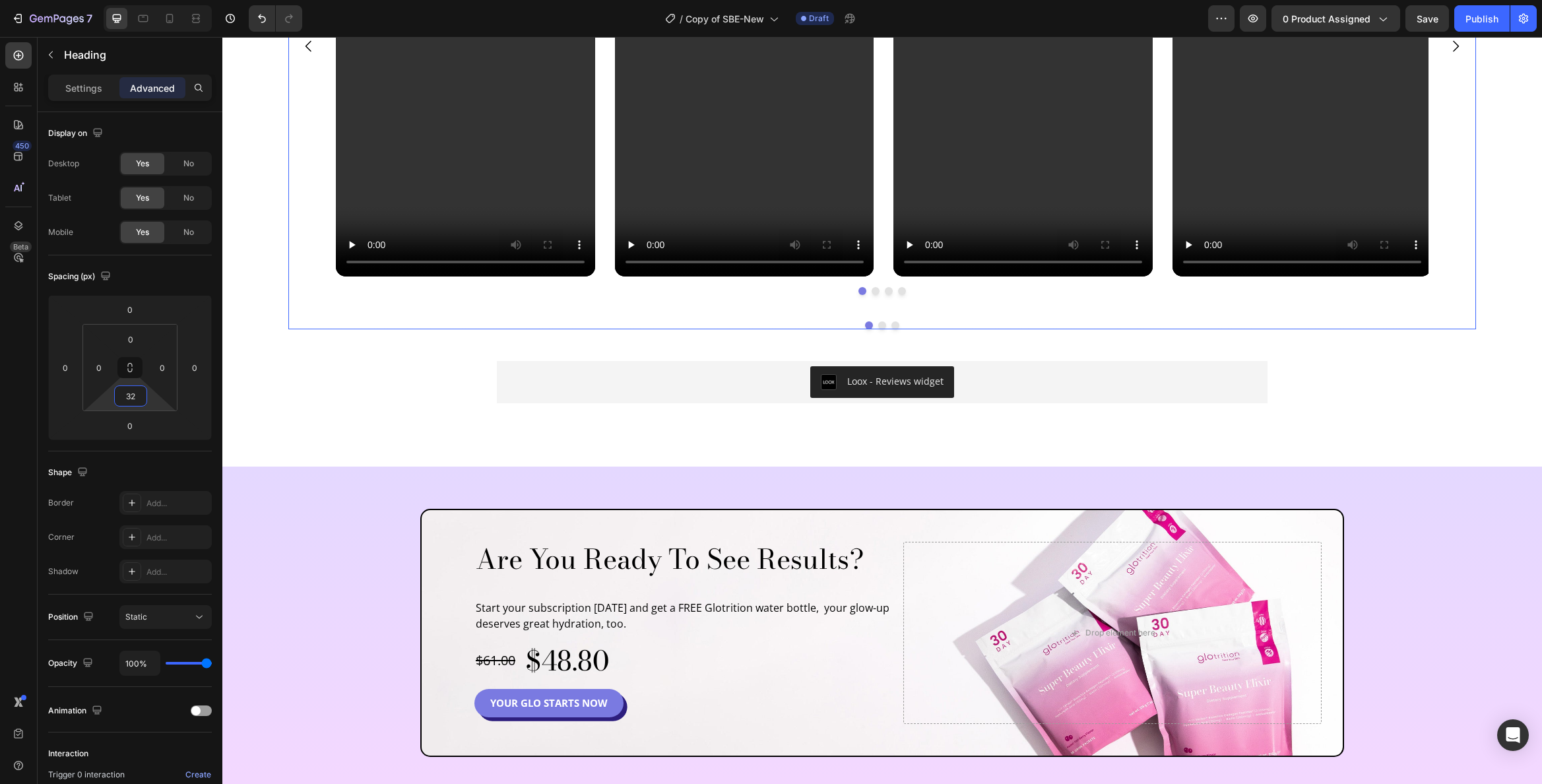
click at [867, 323] on button "Dot" at bounding box center [869, 326] width 8 height 8
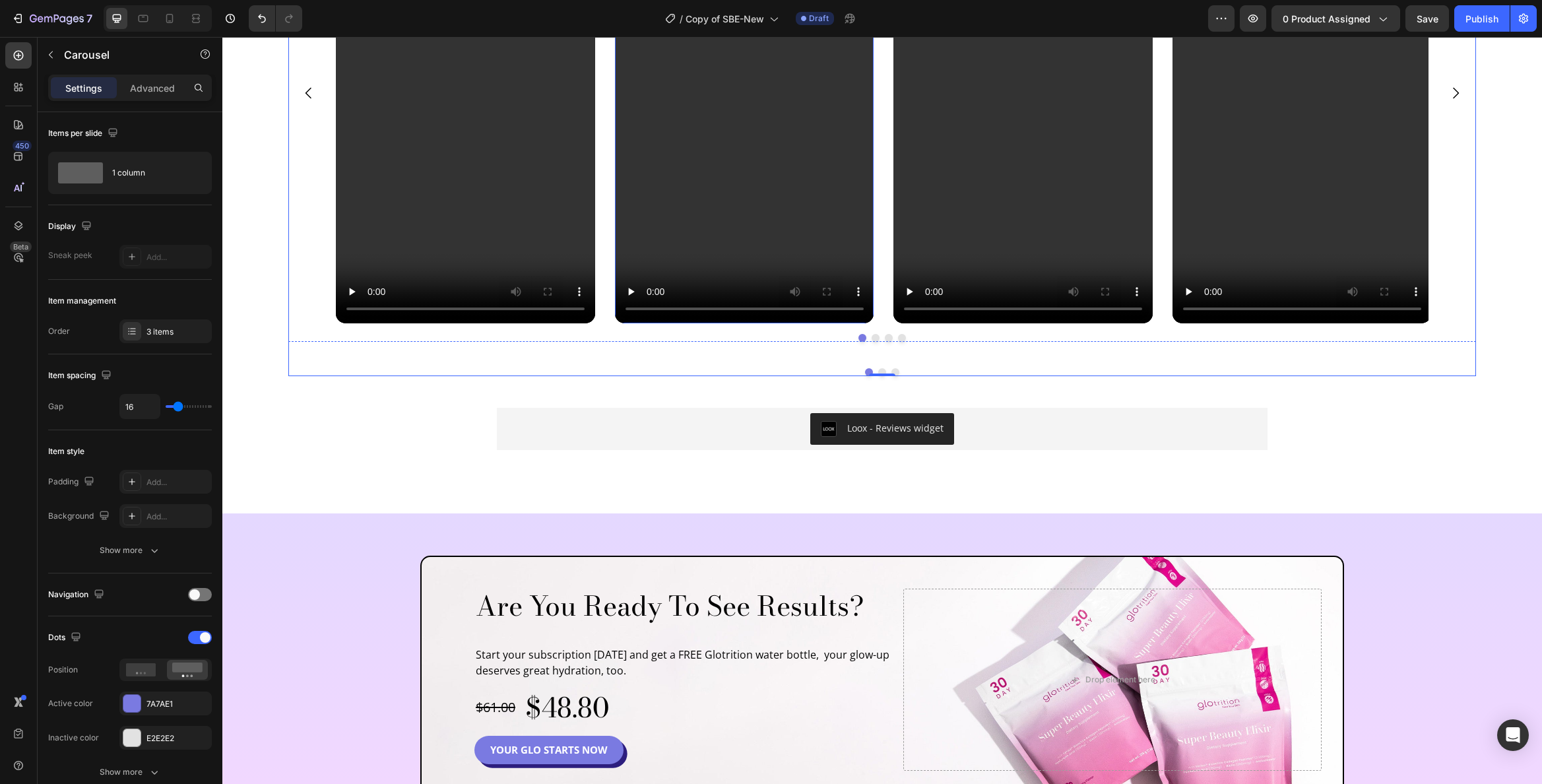
scroll to position [3413, 0]
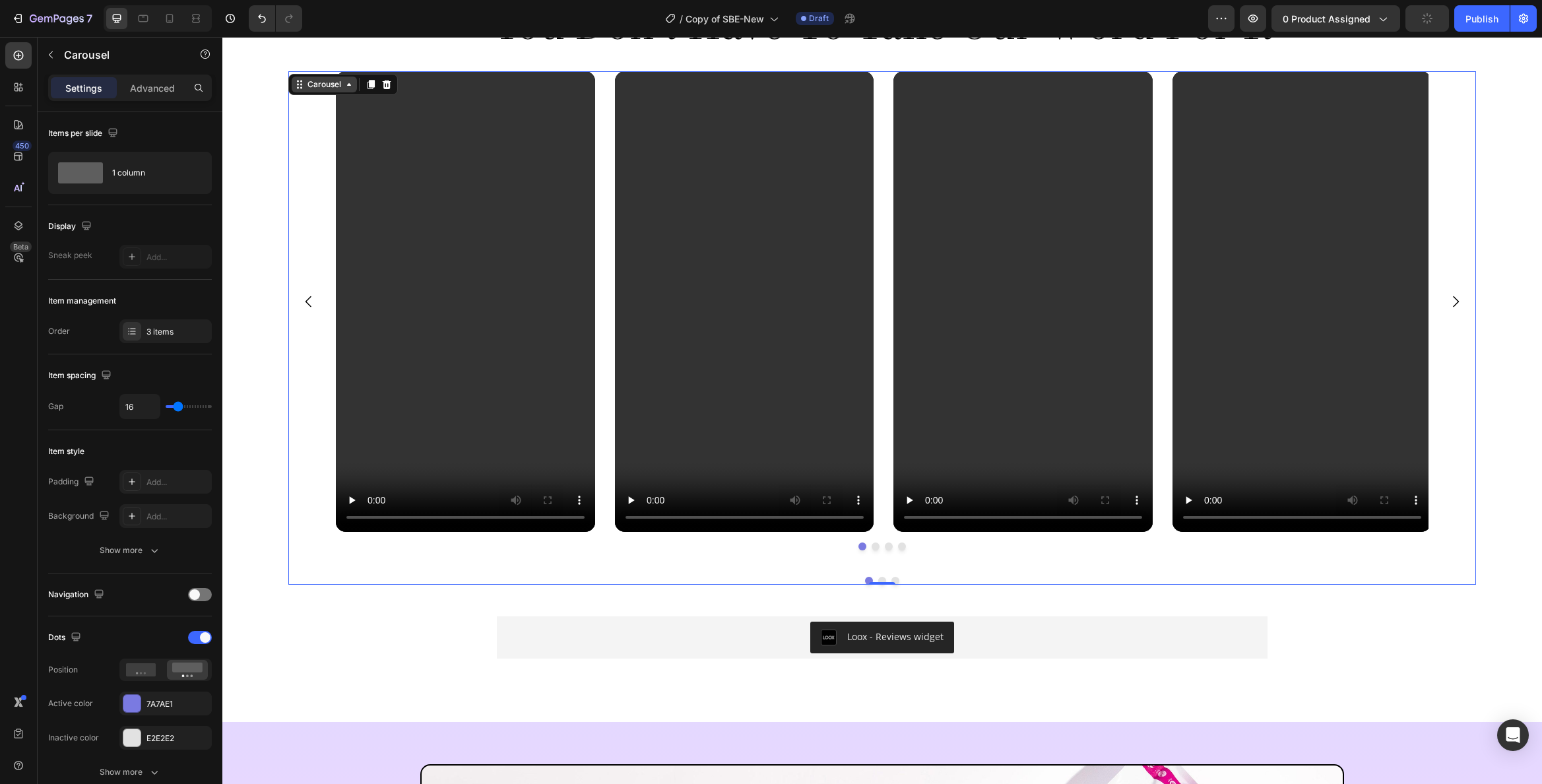
click at [310, 85] on div "Carousel" at bounding box center [324, 84] width 39 height 12
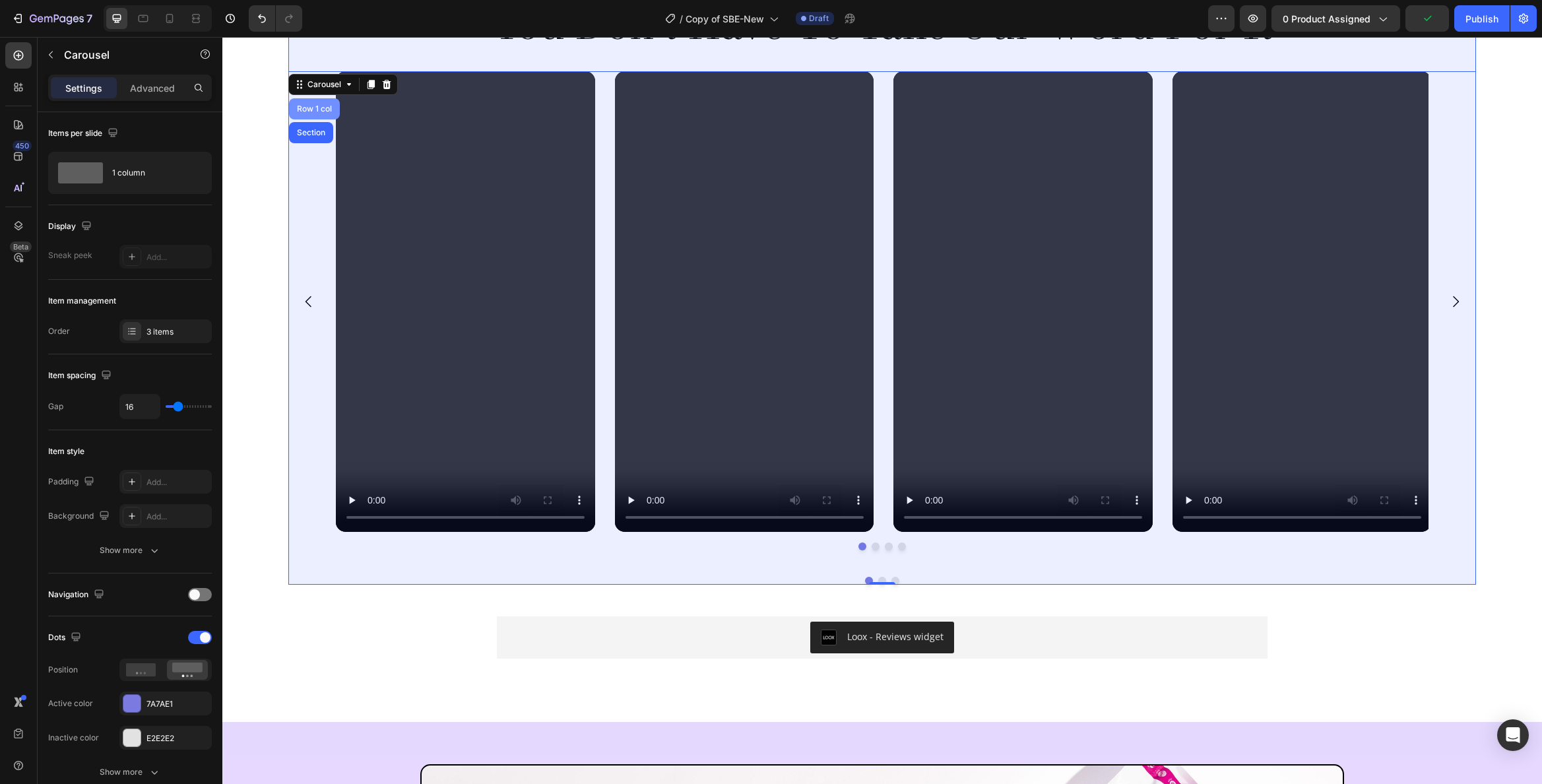
click at [310, 101] on div "Row 1 col" at bounding box center [315, 109] width 51 height 21
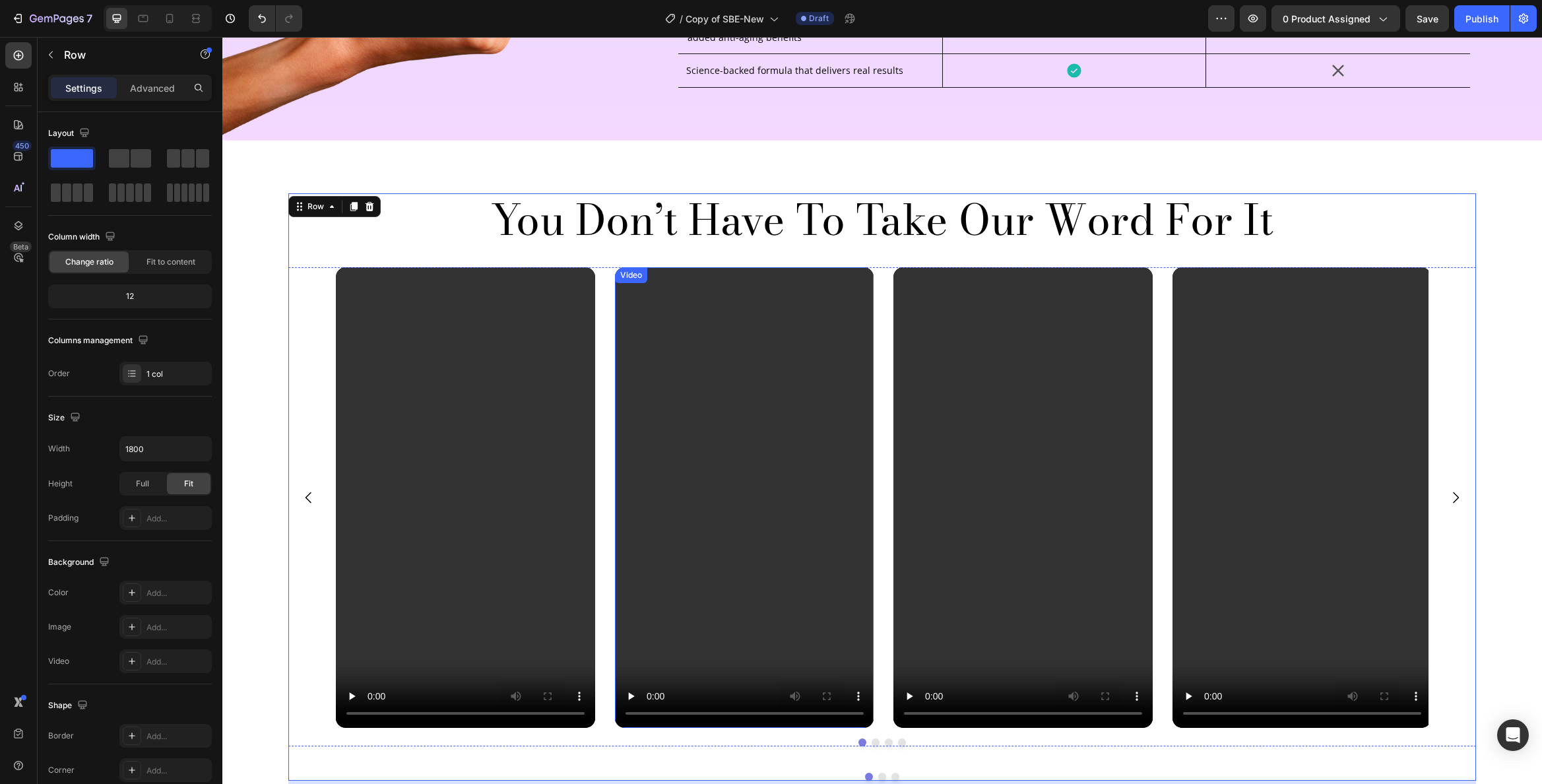
scroll to position [3218, 0]
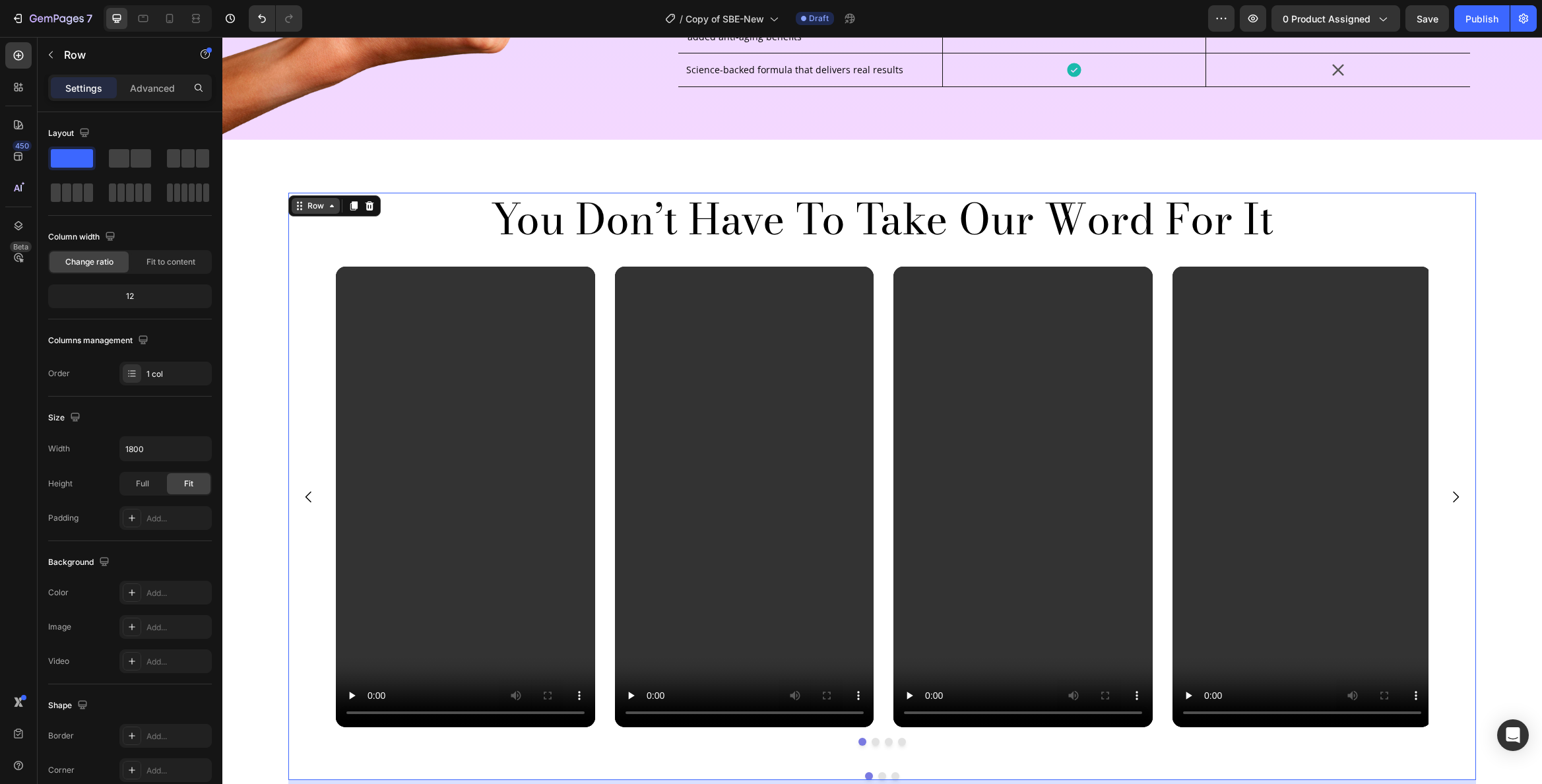
click at [317, 204] on div "Row" at bounding box center [316, 205] width 22 height 12
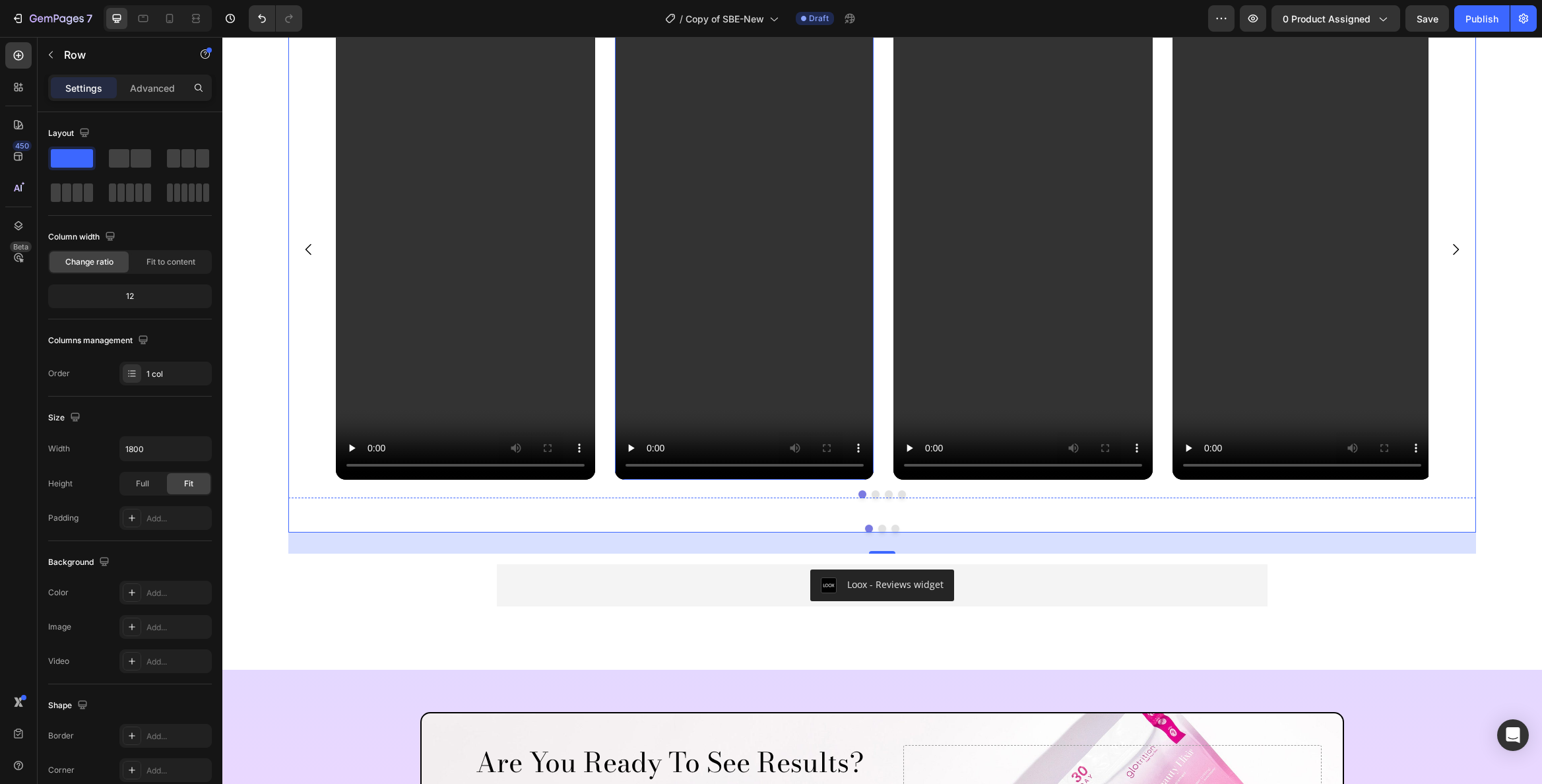
scroll to position [3475, 0]
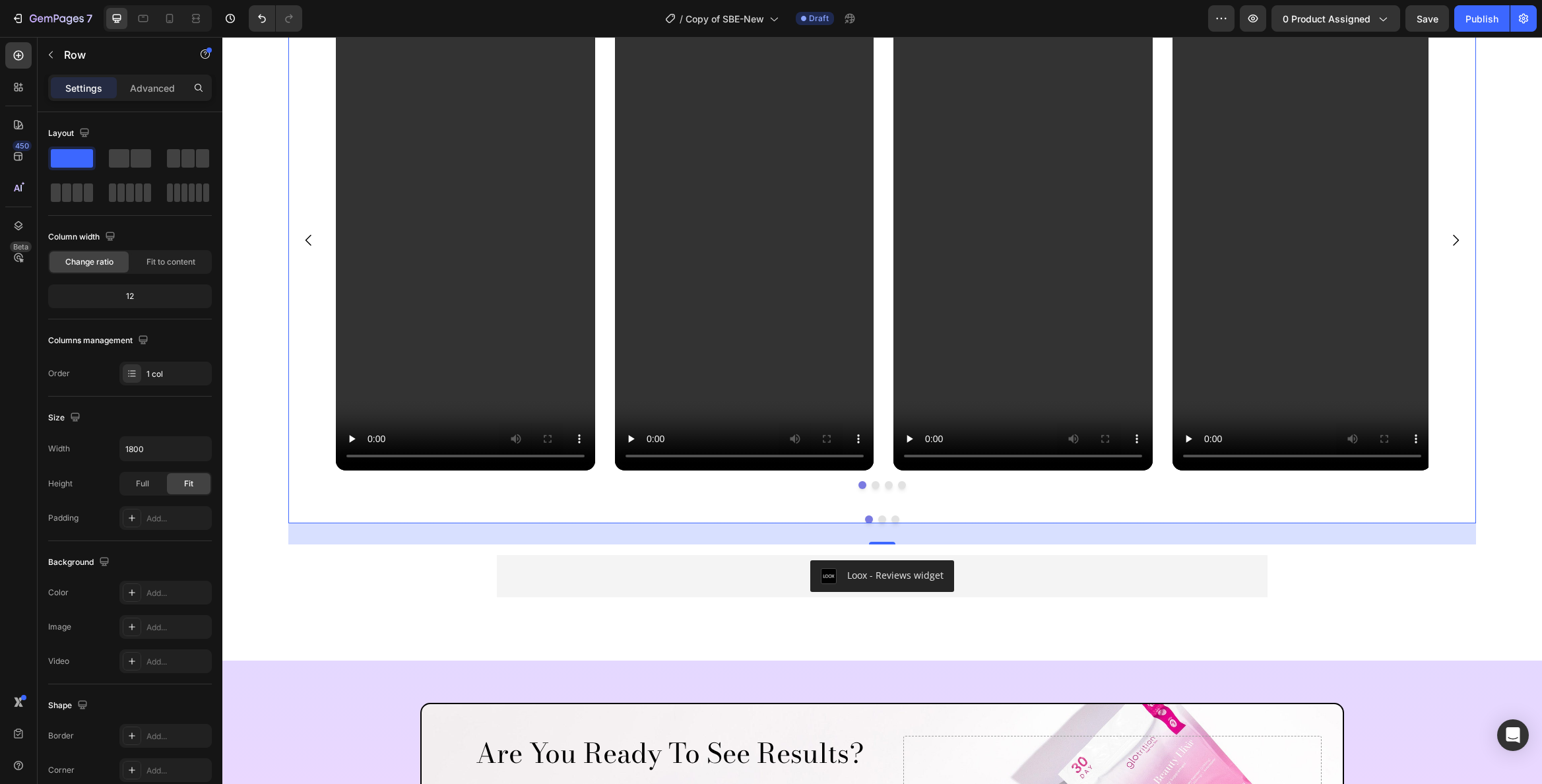
click at [878, 509] on div "Video Video Video Video Carousel Image Icon Icon Icon Icon Icon Icon List Hoz I…" at bounding box center [883, 266] width 1188 height 513
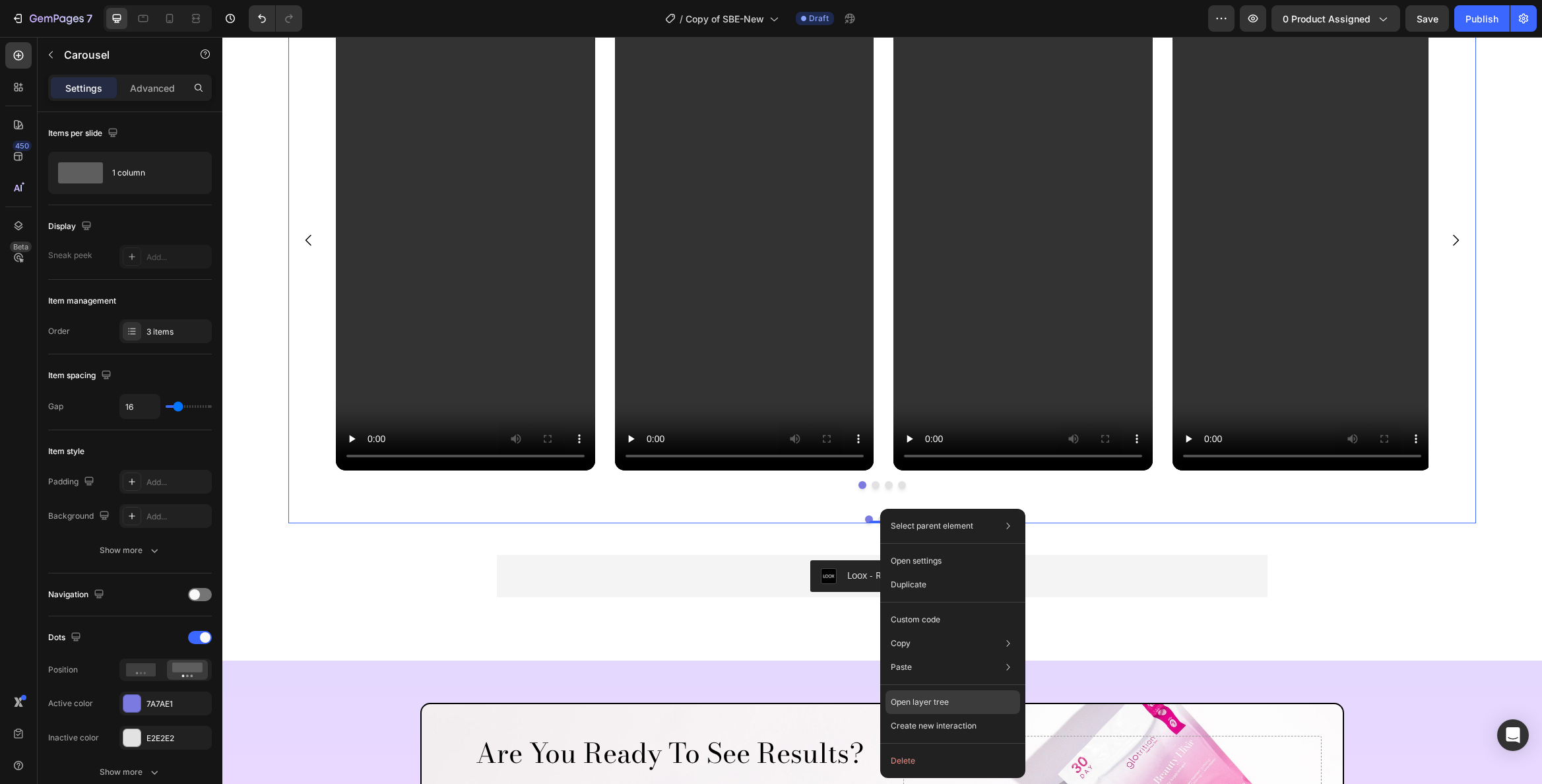
click at [948, 701] on p "Open layer tree" at bounding box center [920, 701] width 58 height 12
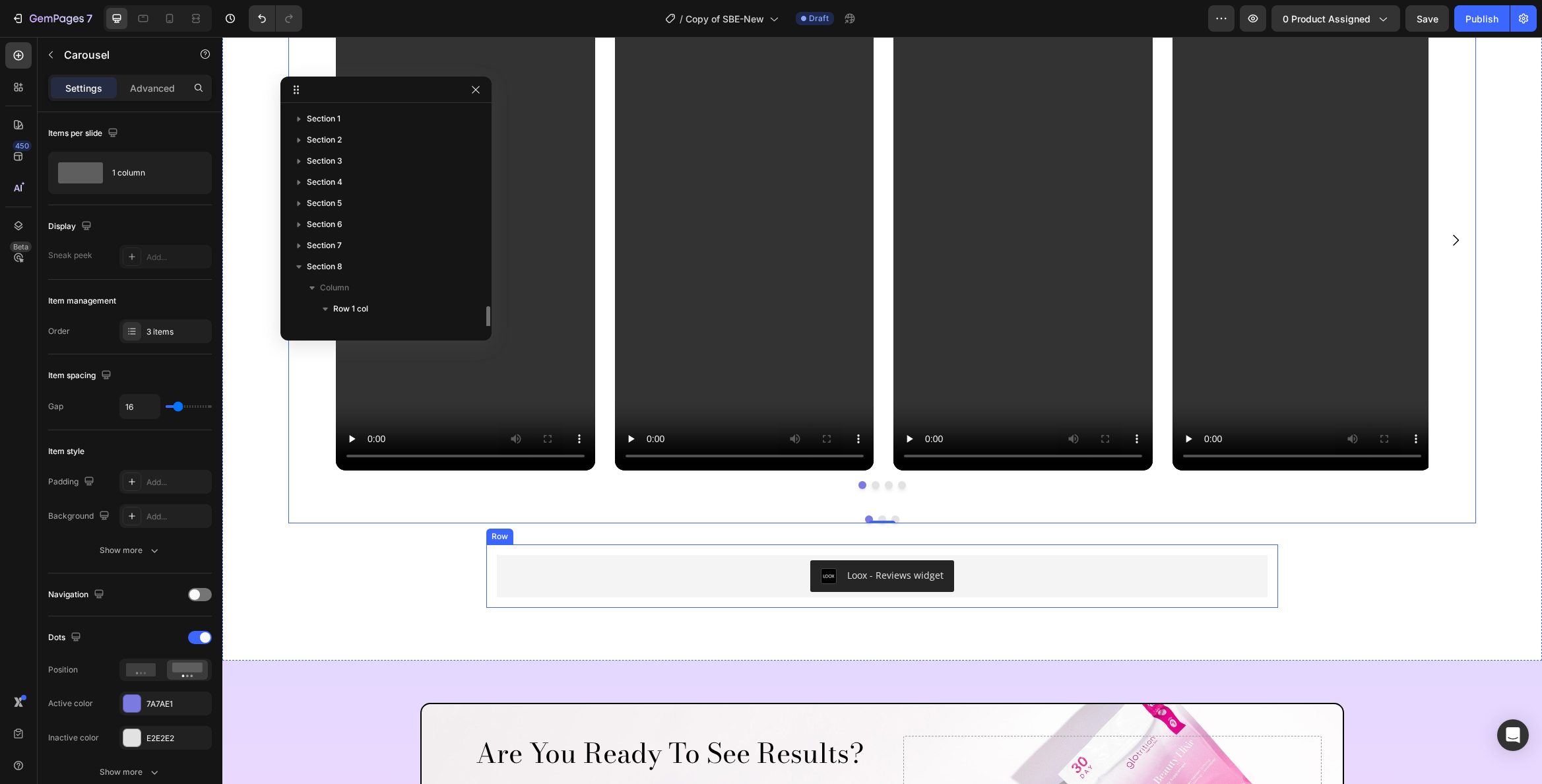
scroll to position [120, 0]
click at [355, 253] on icon "button" at bounding box center [351, 252] width 13 height 13
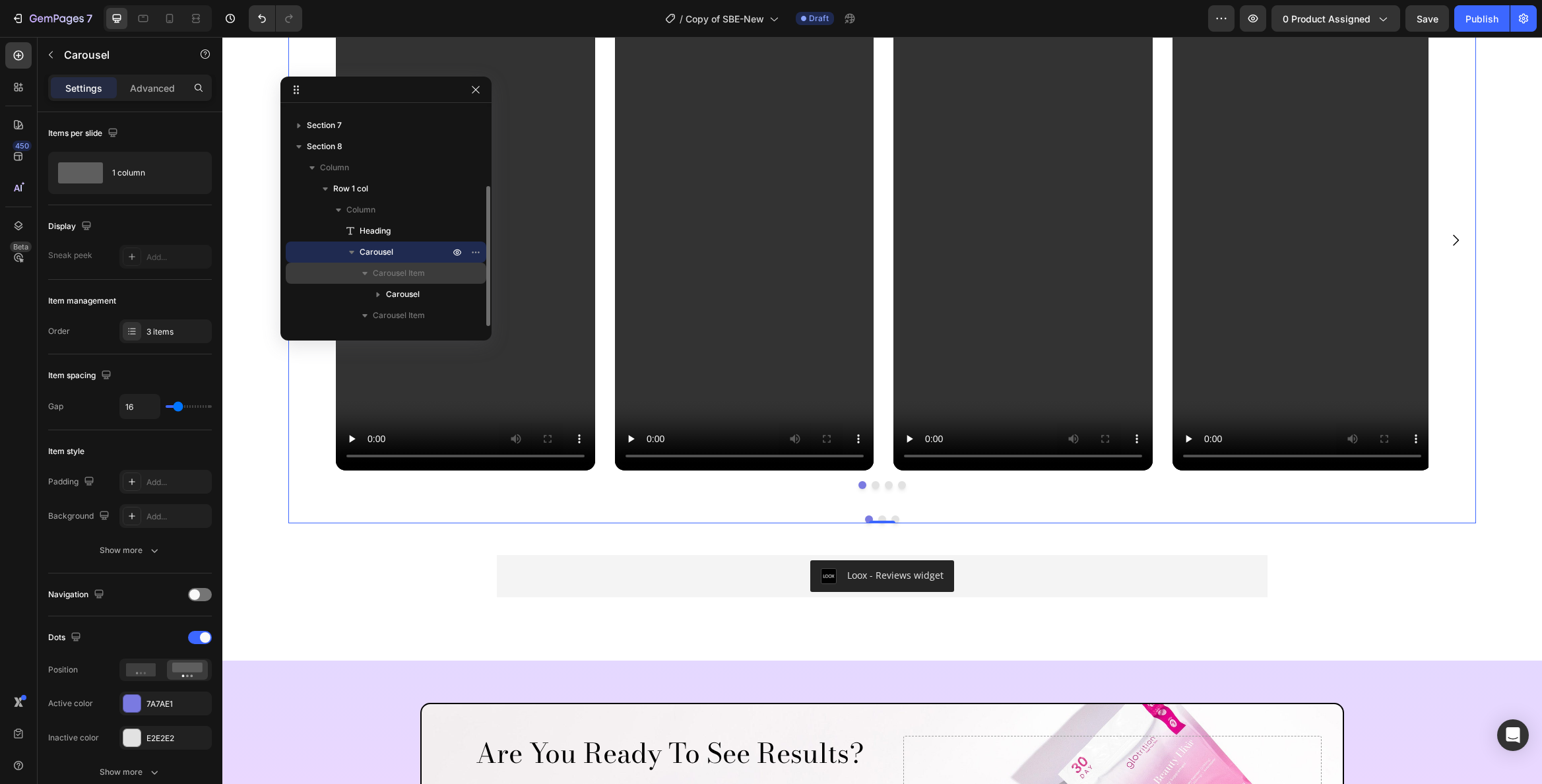
click at [392, 272] on span "Carousel Item" at bounding box center [399, 273] width 52 height 13
click at [392, 295] on span "Carousel Item" at bounding box center [399, 294] width 52 height 13
click at [392, 291] on span "Carousel Item" at bounding box center [399, 294] width 52 height 13
click at [421, 315] on span "Row 2 cols" at bounding box center [406, 312] width 40 height 13
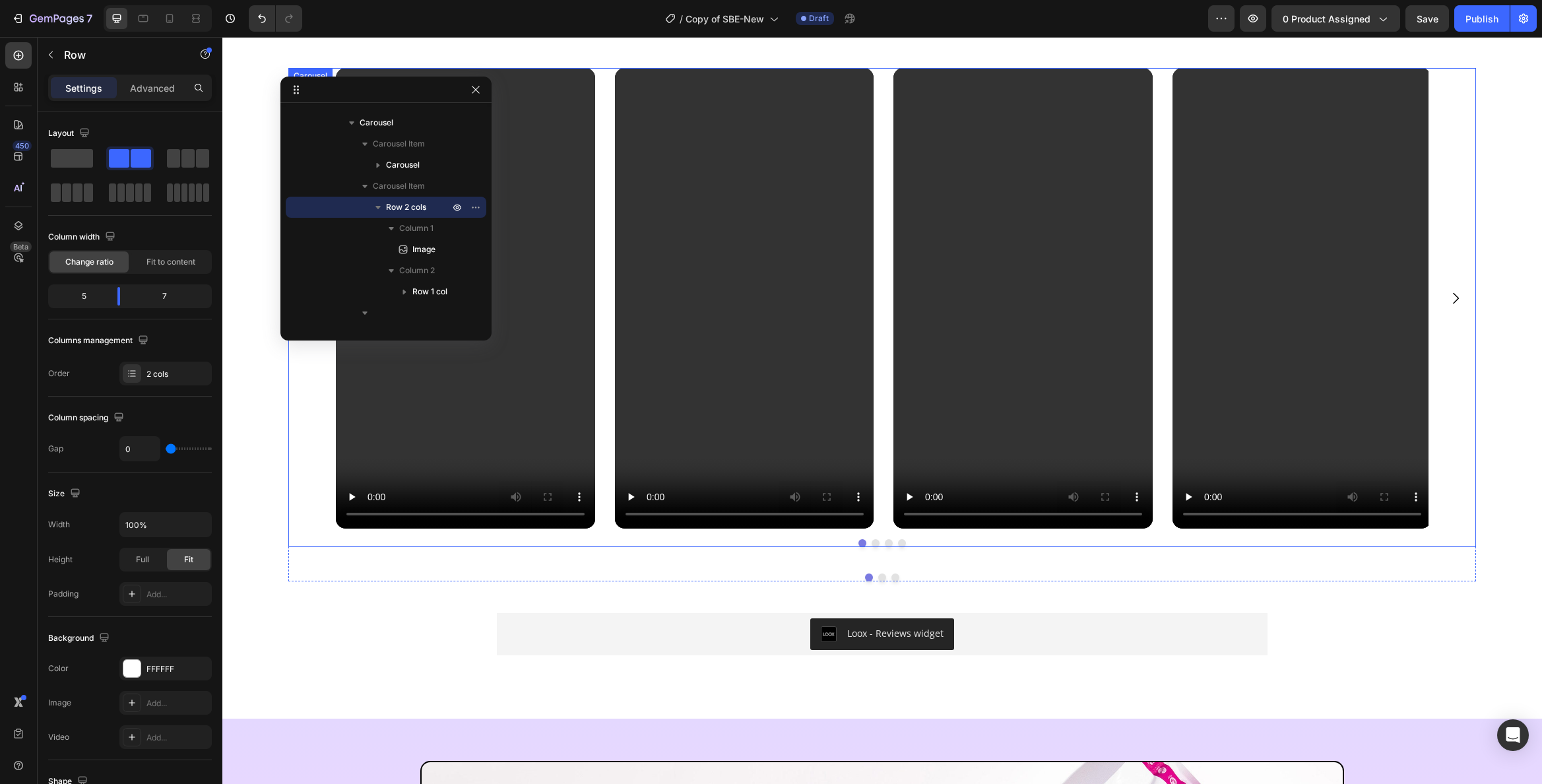
scroll to position [3198, 0]
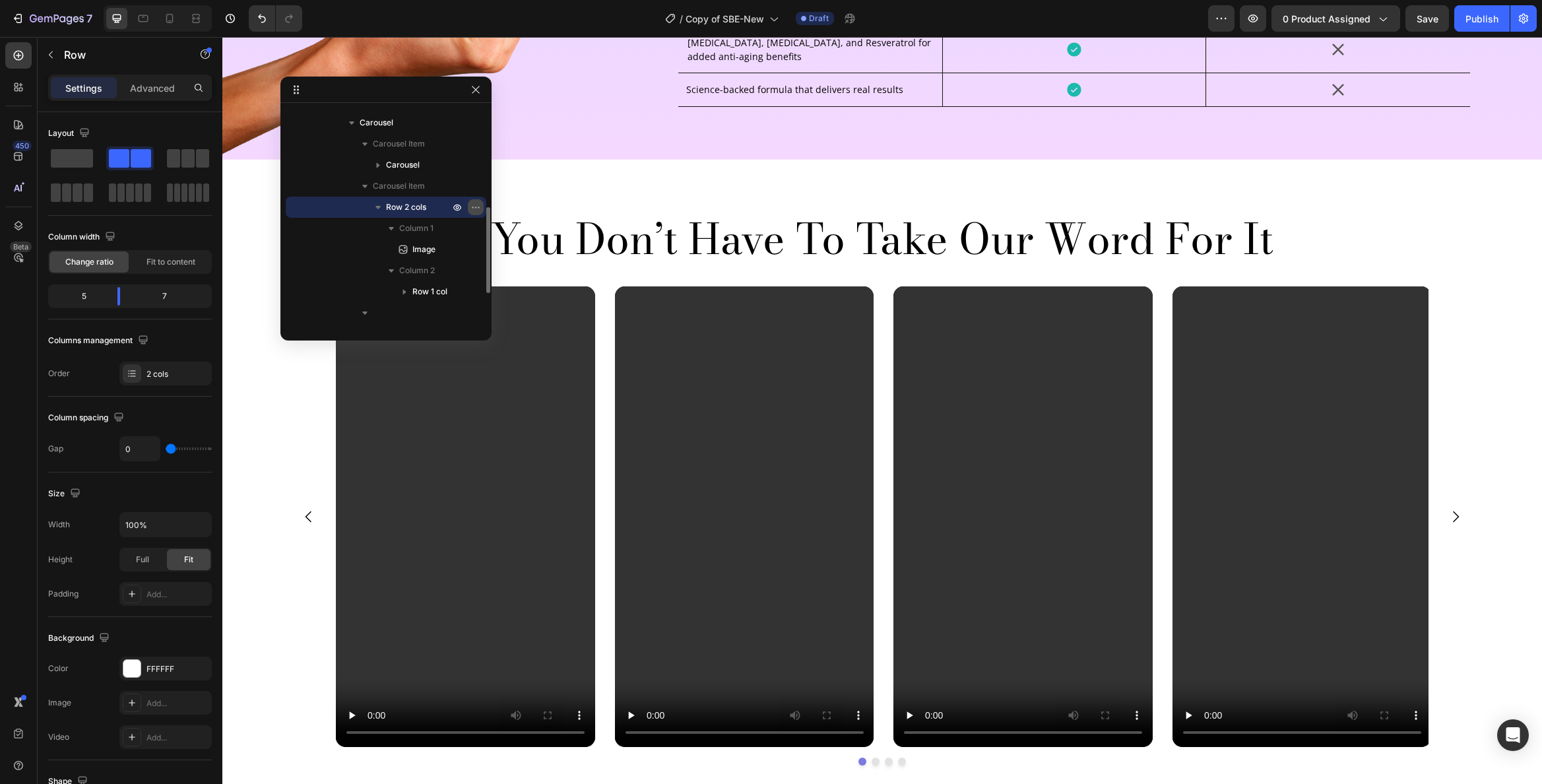
click at [474, 206] on icon "button" at bounding box center [475, 206] width 10 height 10
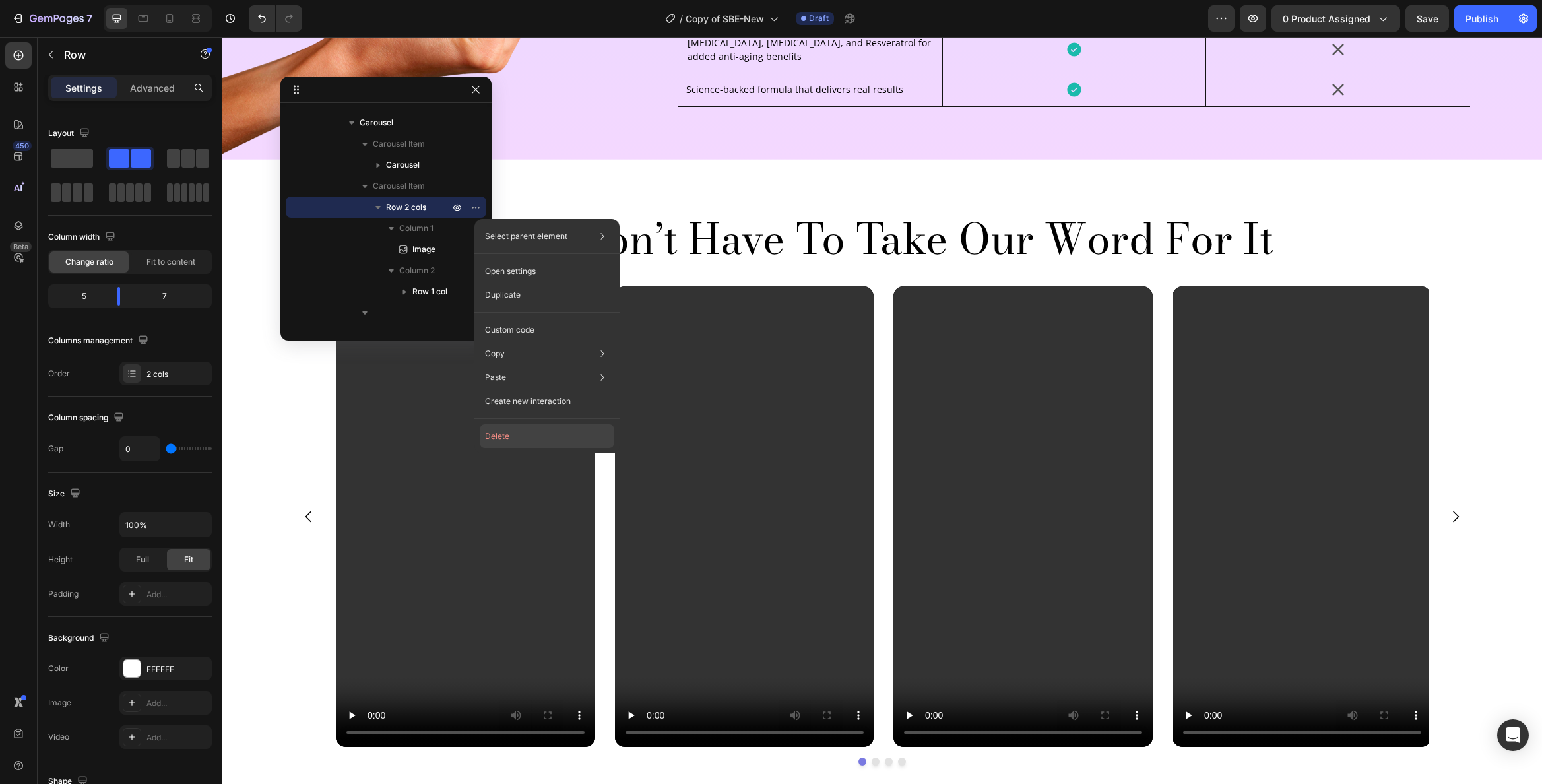
click at [515, 434] on button "Delete" at bounding box center [547, 436] width 135 height 24
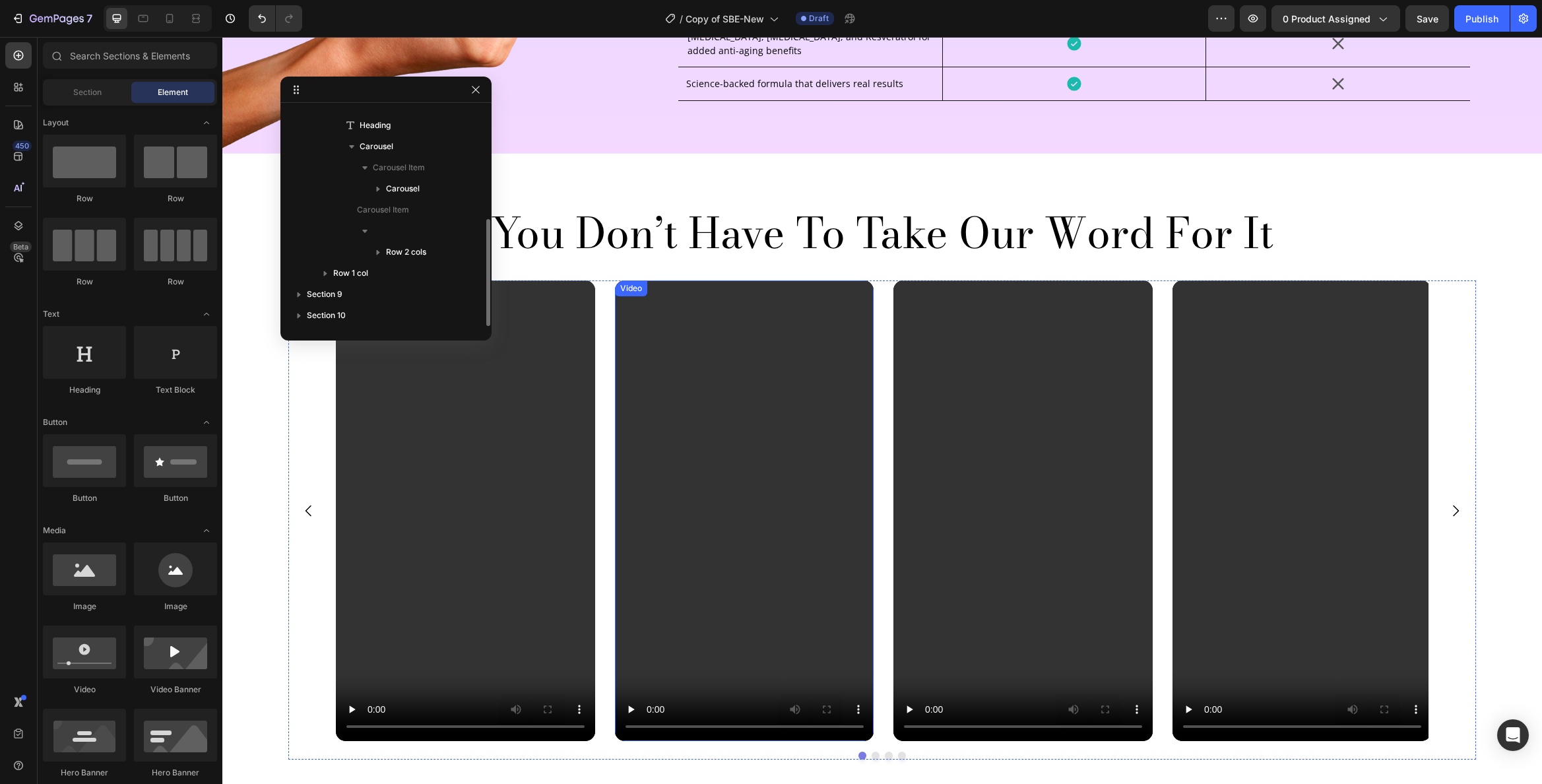
scroll to position [3313, 0]
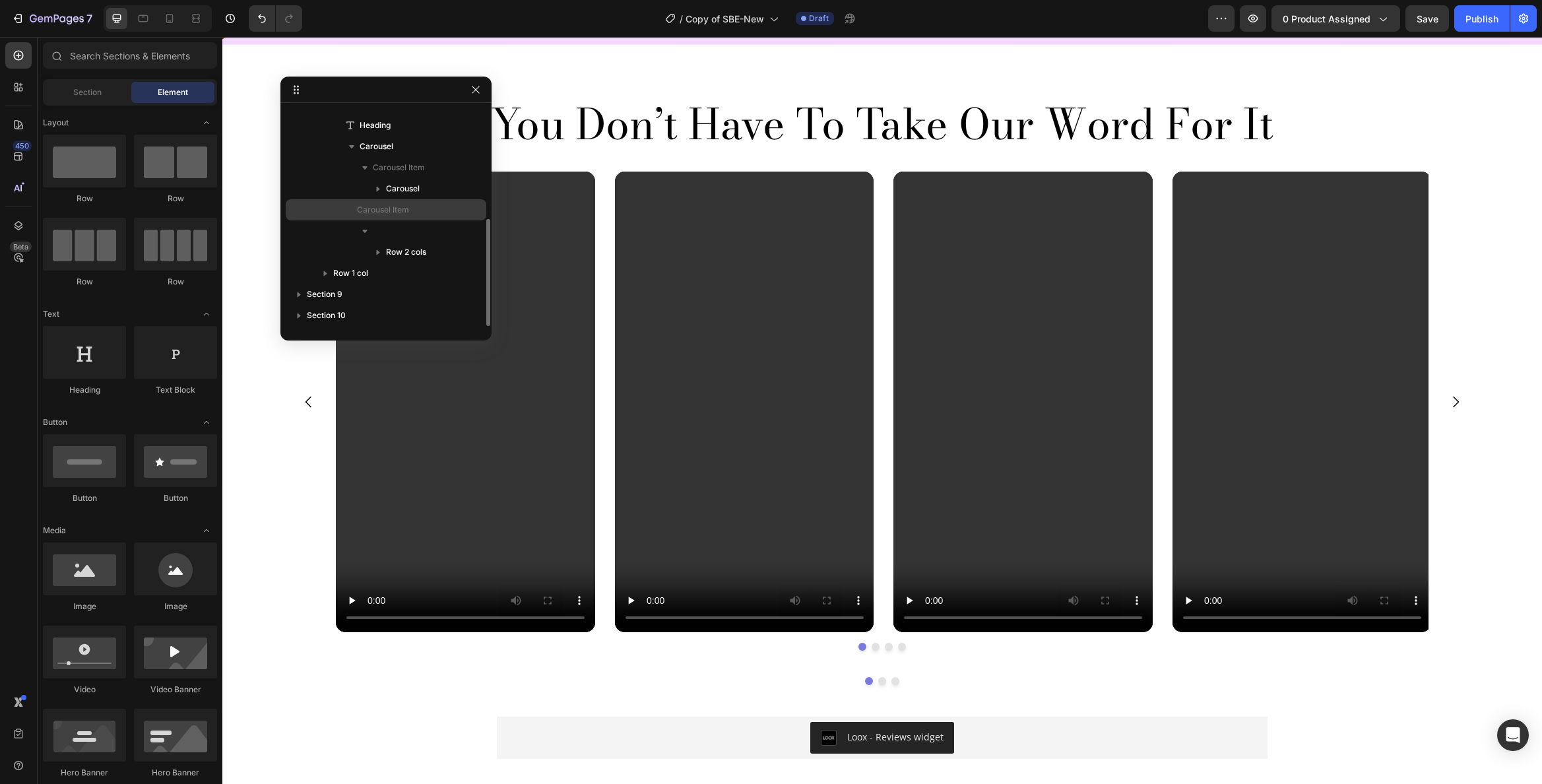
click at [434, 211] on p "Carousel Item" at bounding box center [397, 209] width 79 height 13
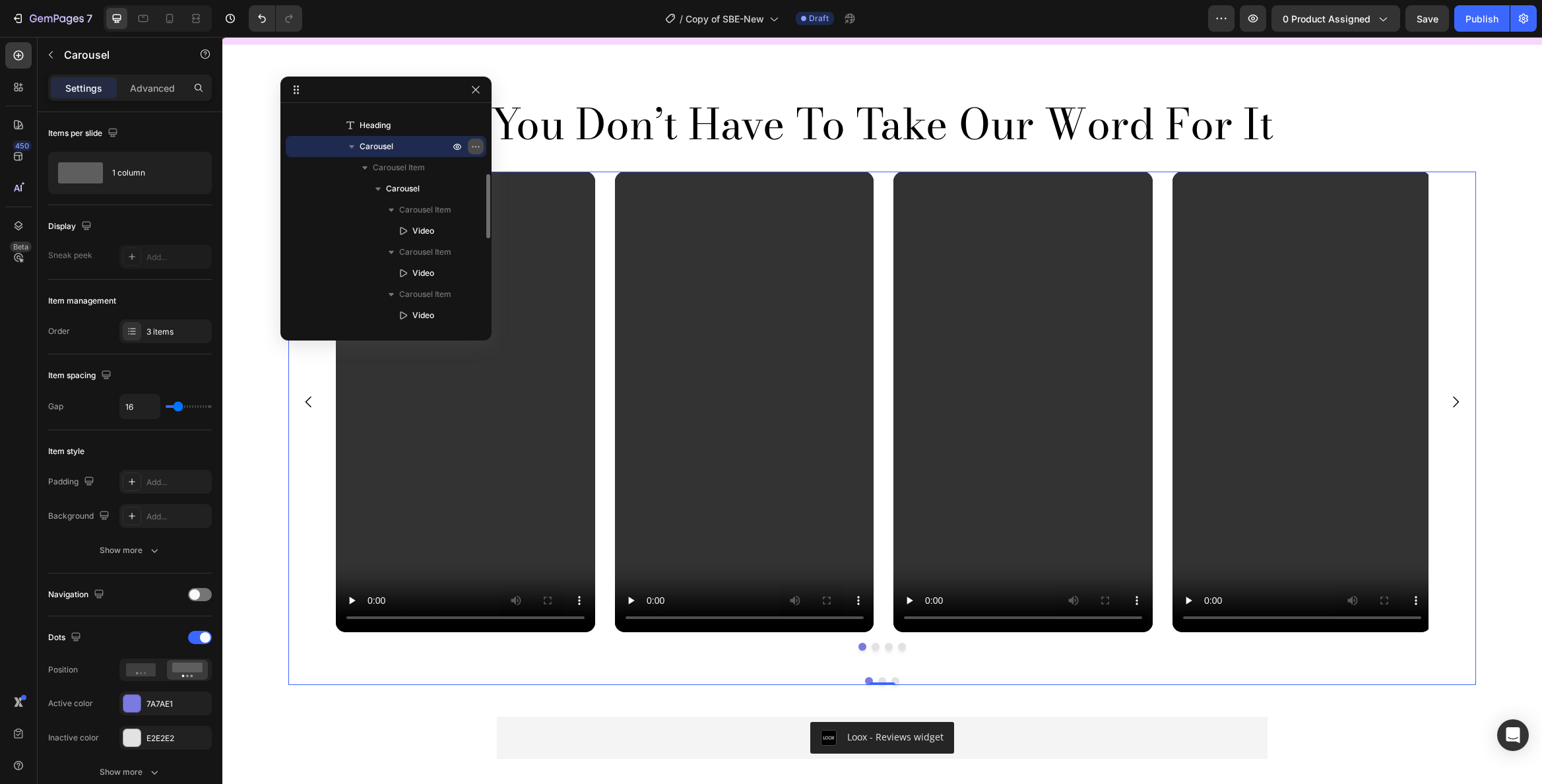
click at [472, 145] on icon "button" at bounding box center [475, 146] width 10 height 10
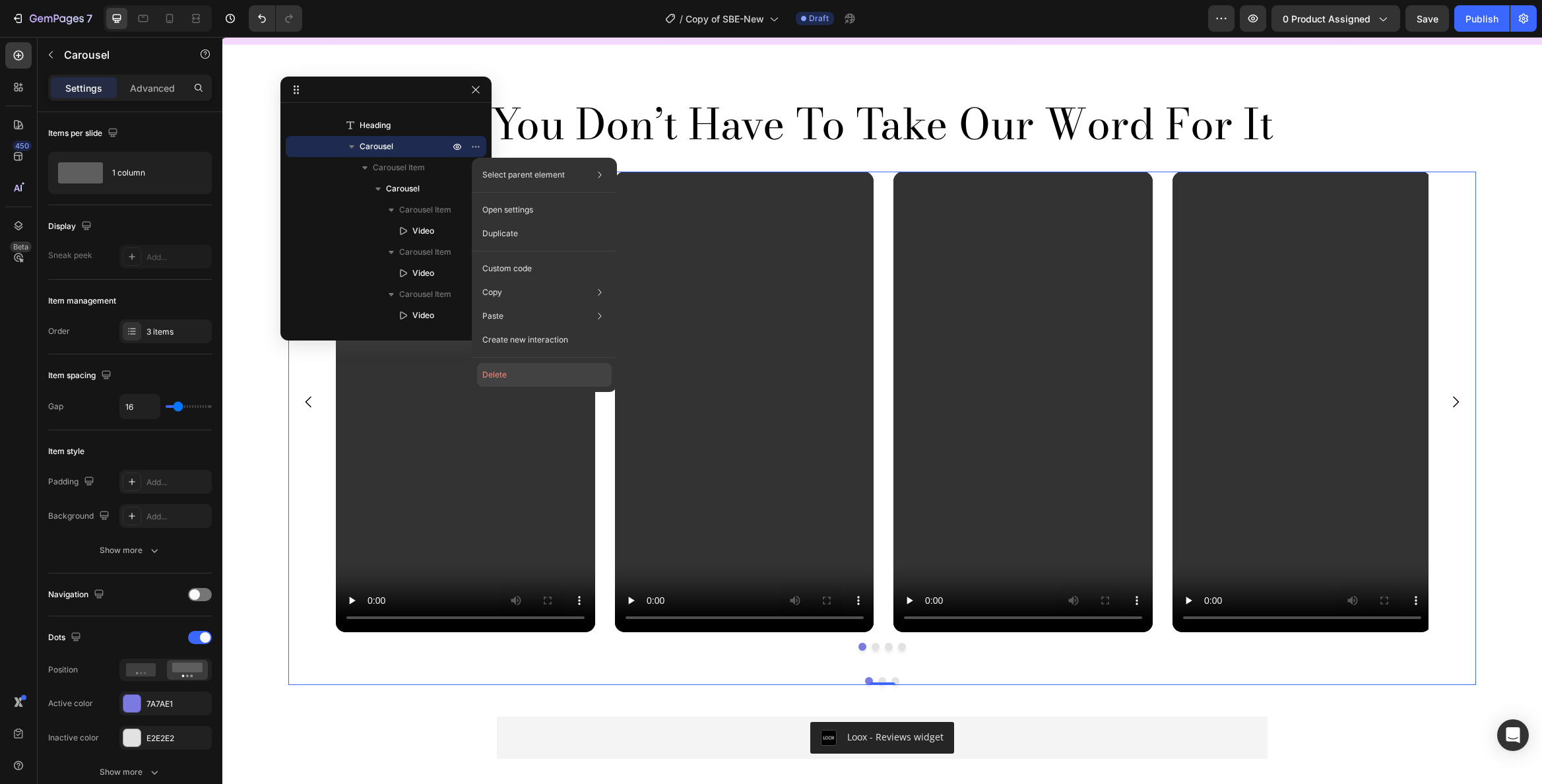
click at [505, 372] on button "Delete" at bounding box center [545, 374] width 135 height 24
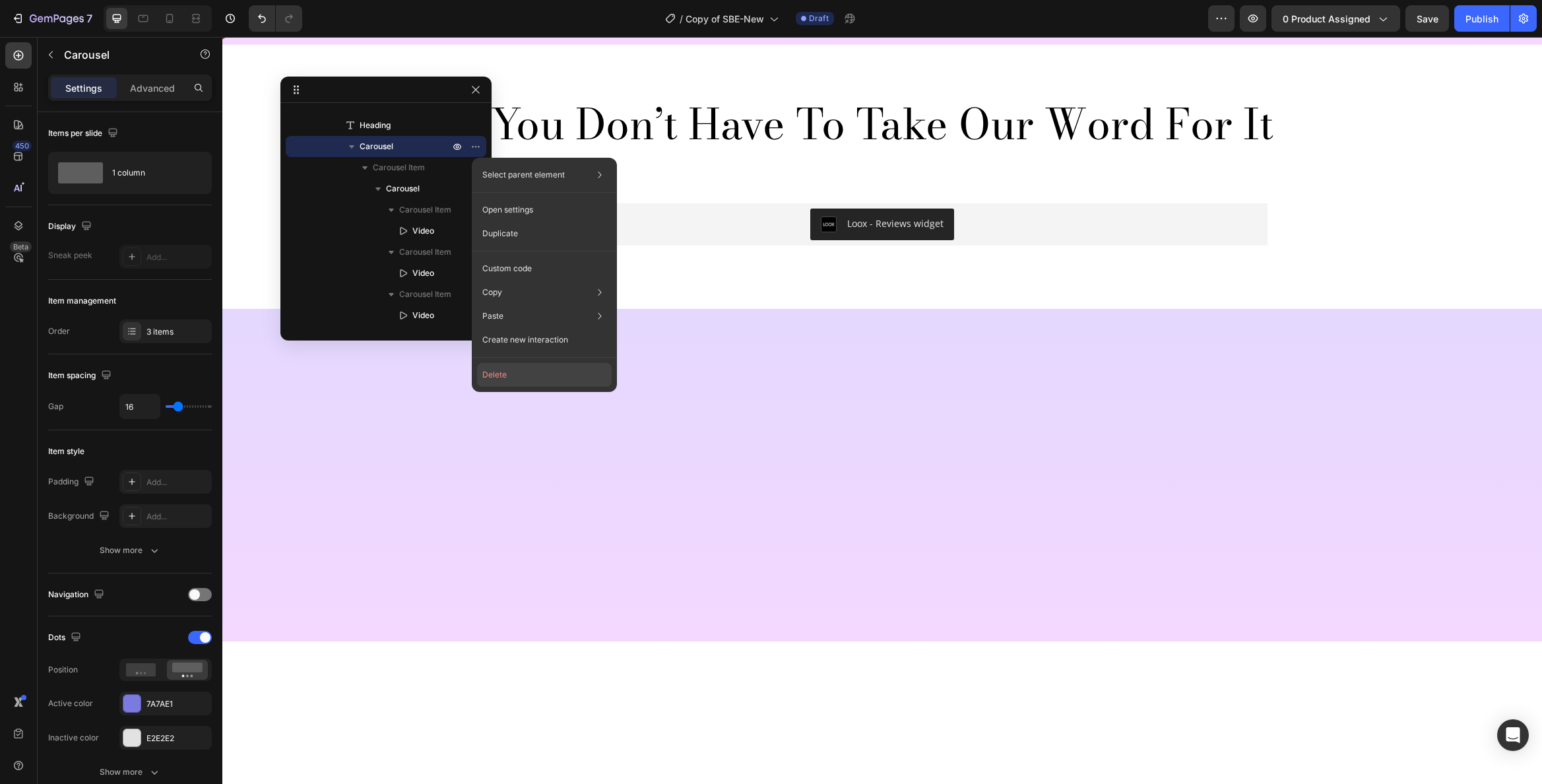
scroll to position [141, 0]
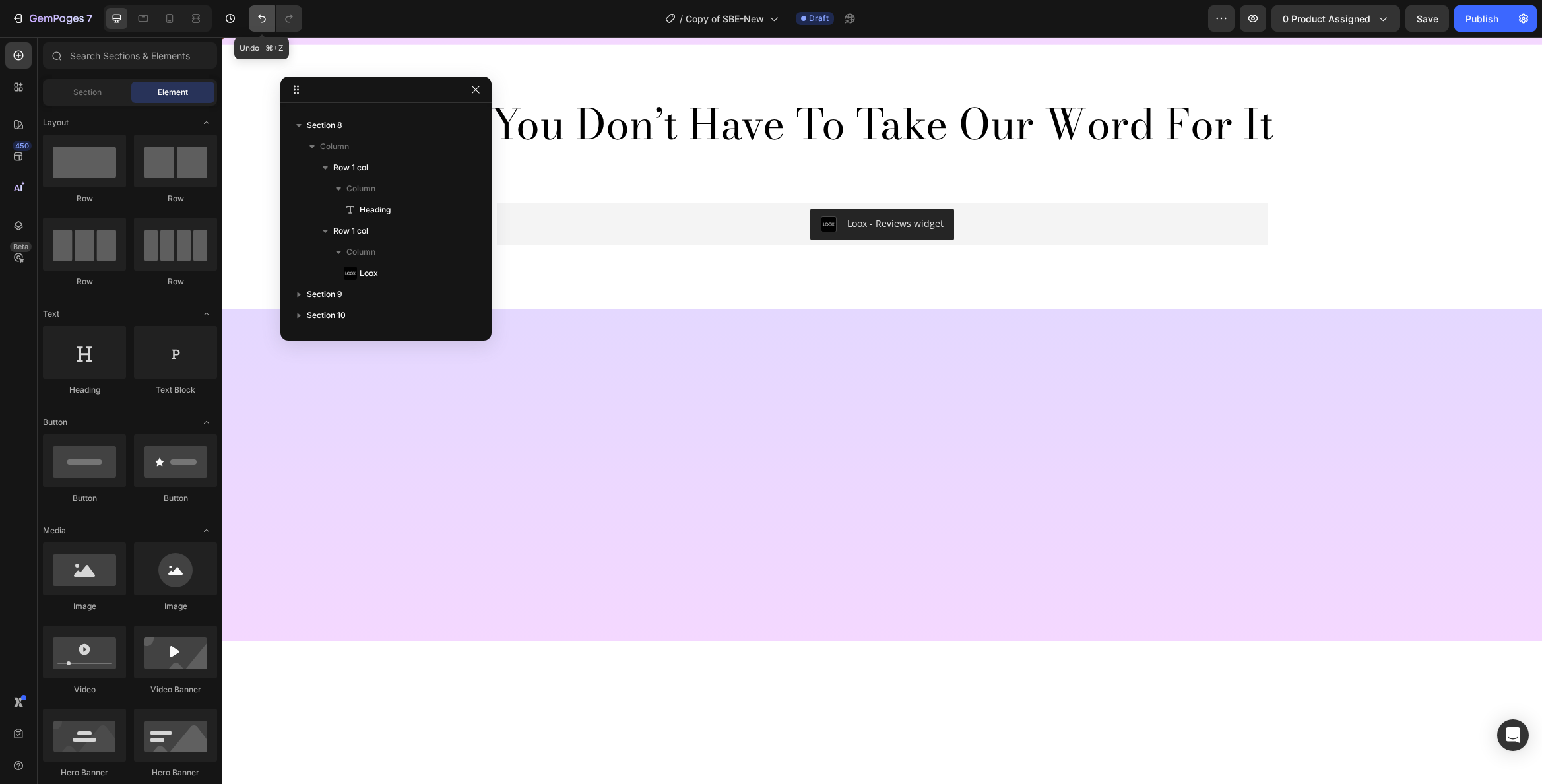
click at [264, 19] on icon "Undo/Redo" at bounding box center [262, 19] width 8 height 8
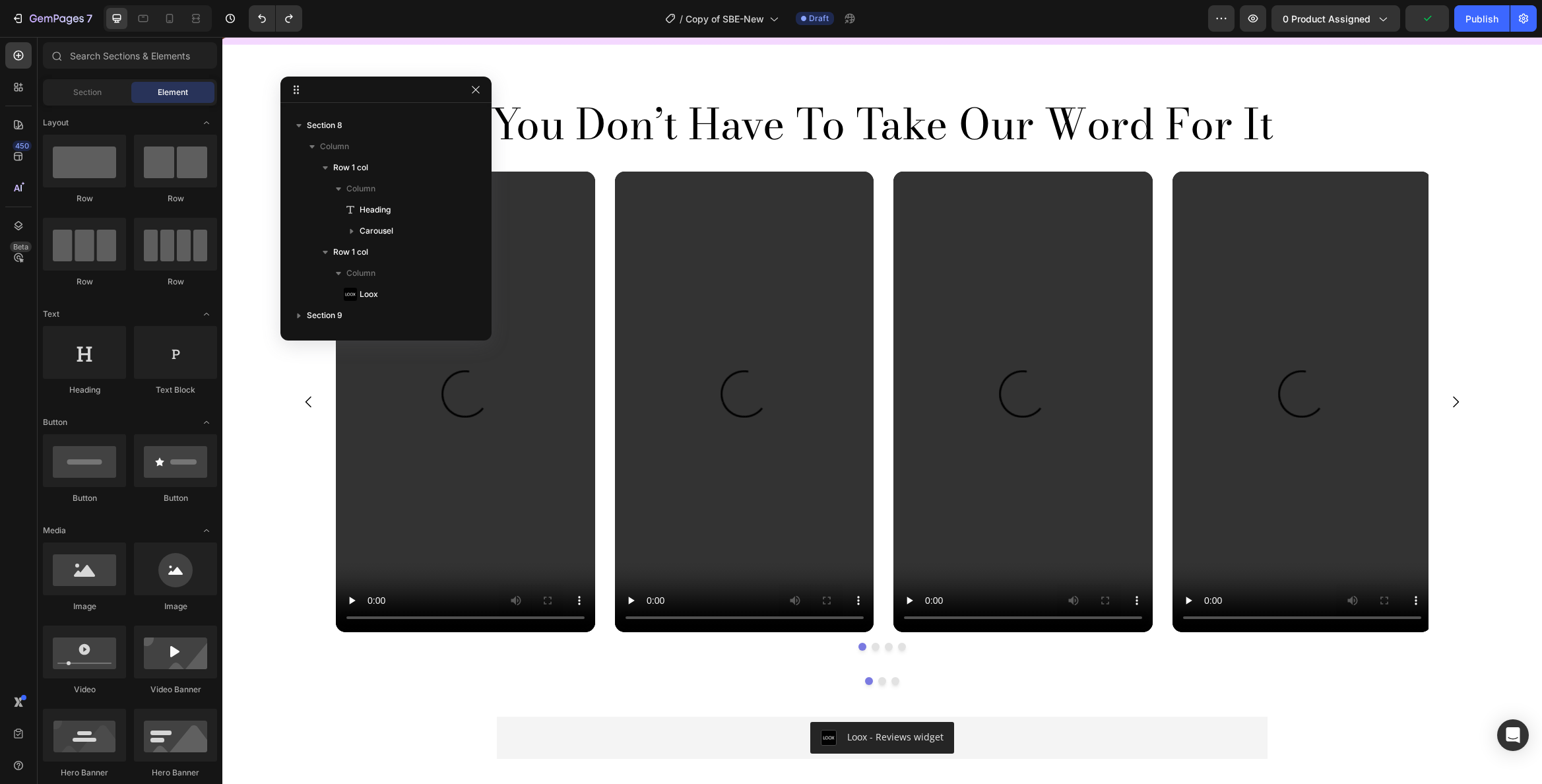
click at [455, 85] on div at bounding box center [386, 89] width 211 height 26
click at [472, 88] on icon "button" at bounding box center [475, 89] width 10 height 10
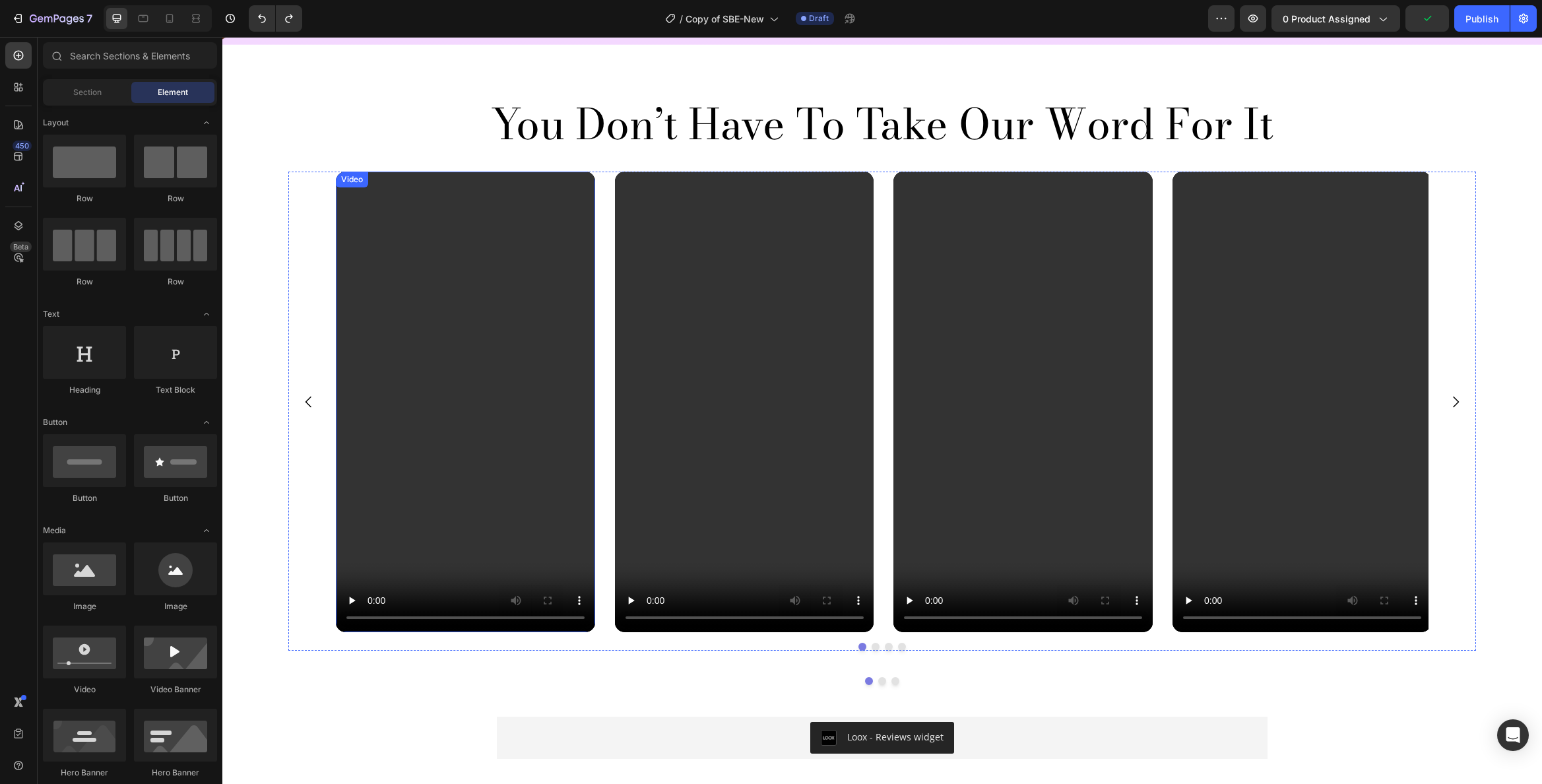
click at [352, 174] on div "Video" at bounding box center [352, 179] width 32 height 16
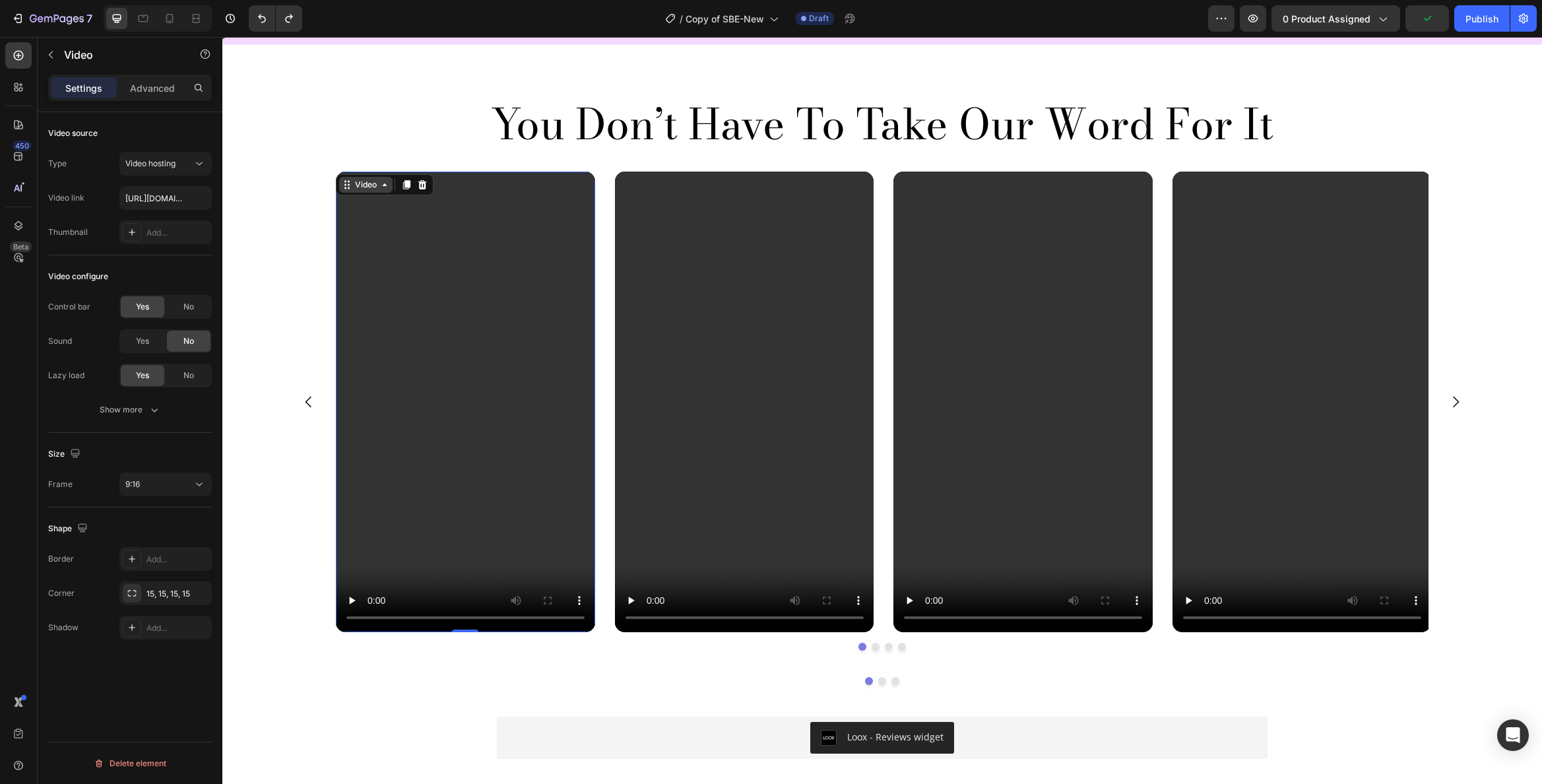
click at [352, 183] on div "Video" at bounding box center [366, 184] width 27 height 12
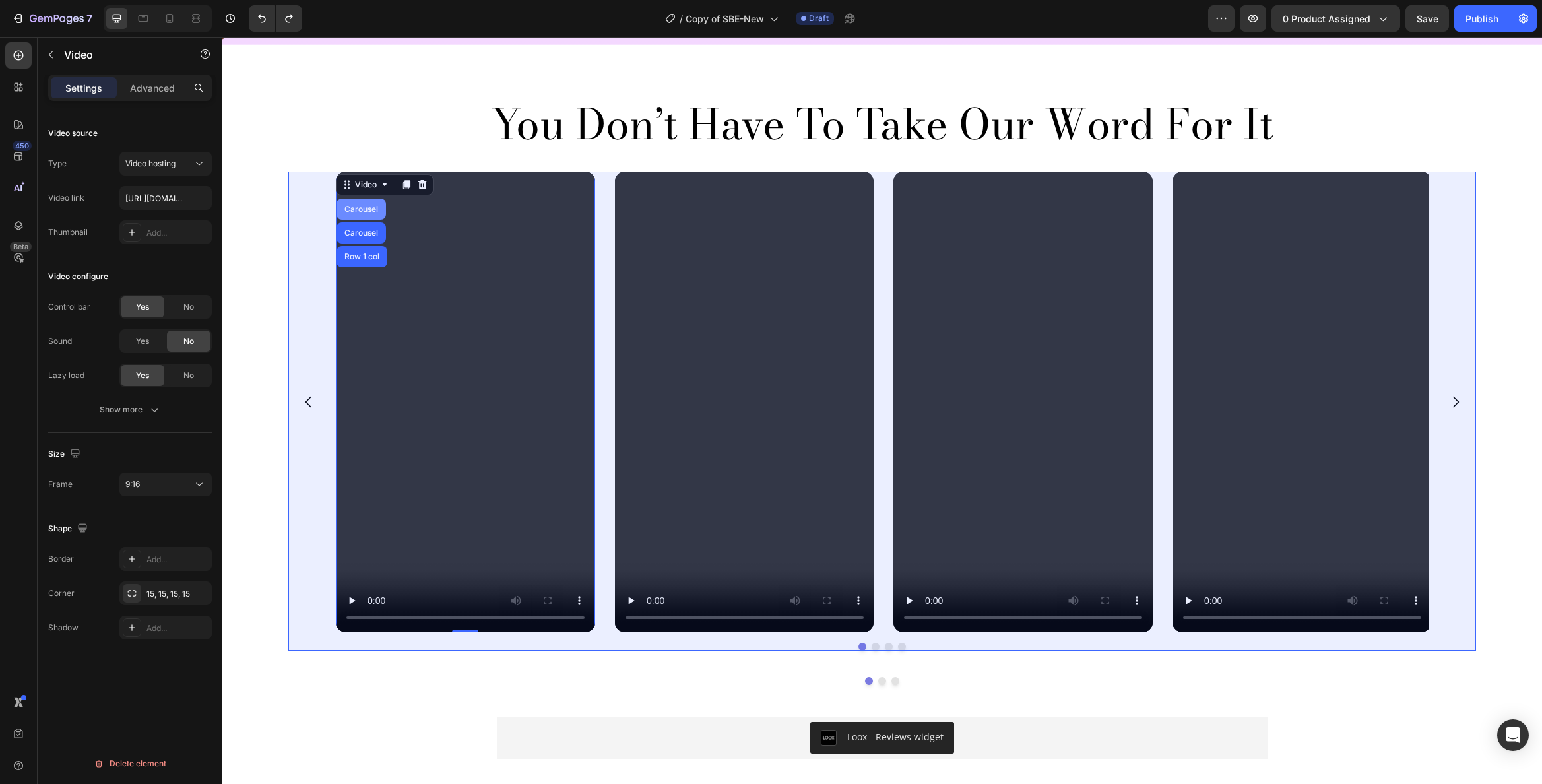
click at [362, 211] on div "Carousel" at bounding box center [361, 209] width 39 height 8
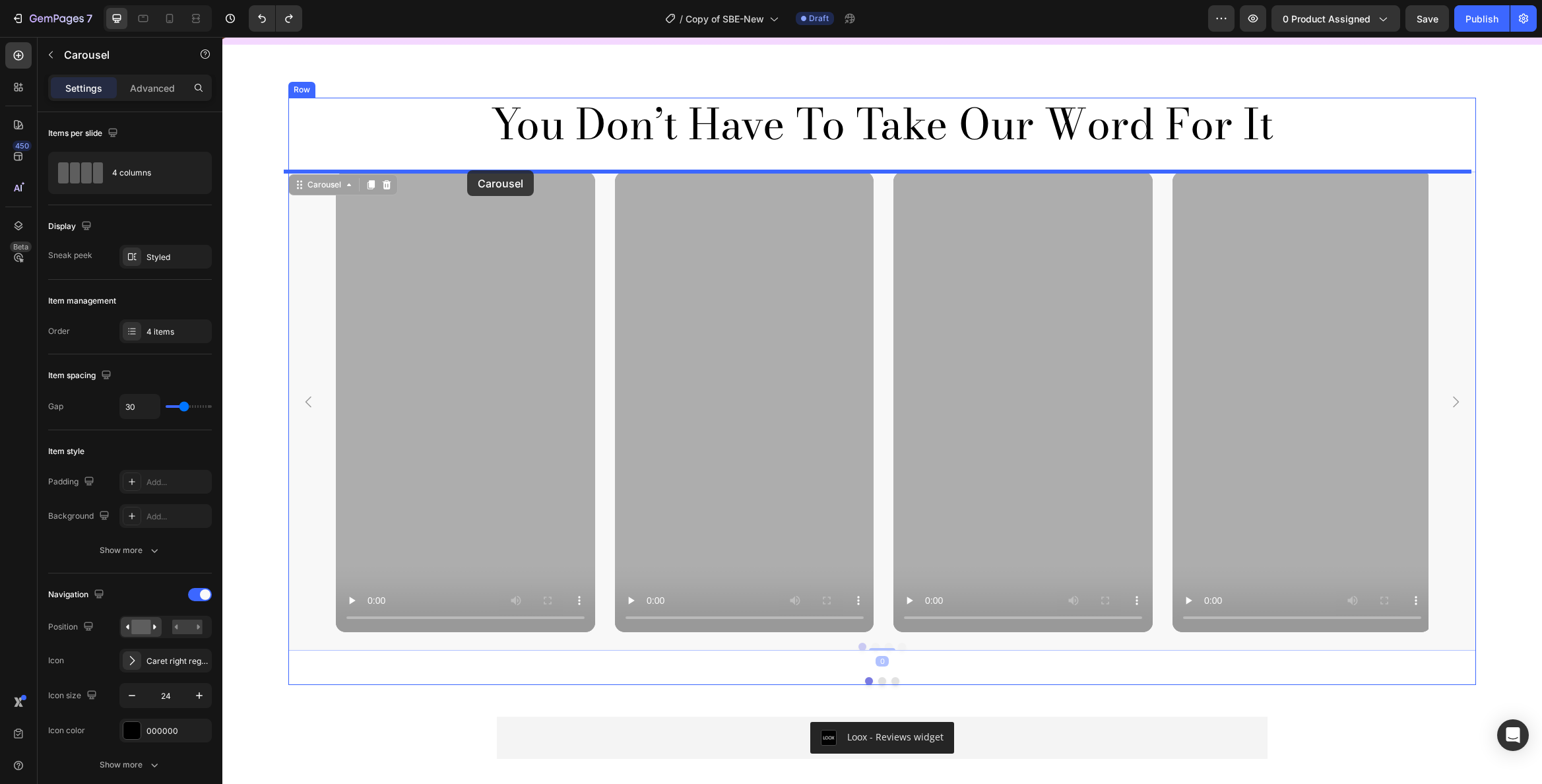
drag, startPoint x: 288, startPoint y: 183, endPoint x: 467, endPoint y: 170, distance: 179.5
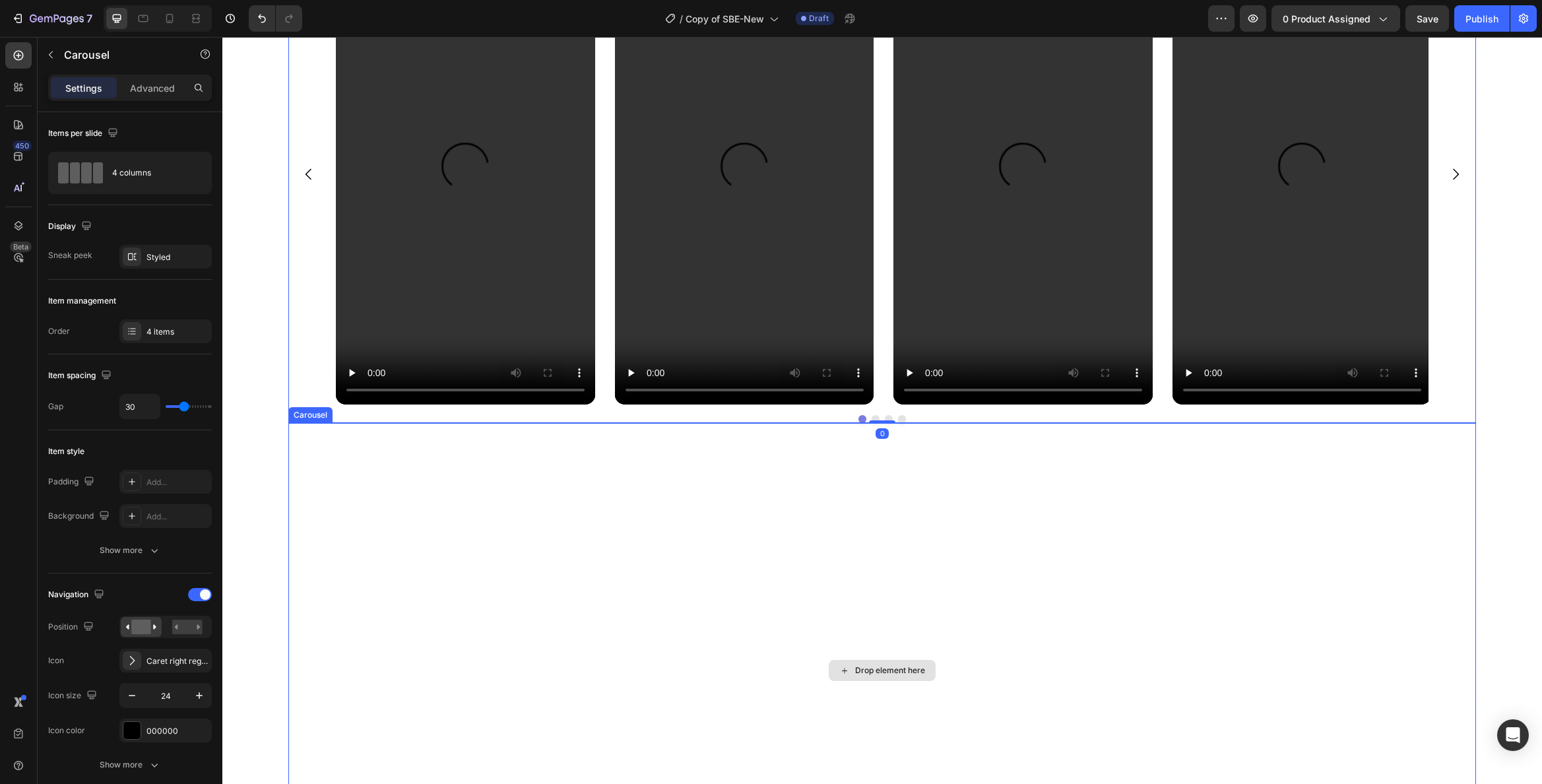
click at [849, 595] on div "Drop element here" at bounding box center [883, 670] width 1188 height 495
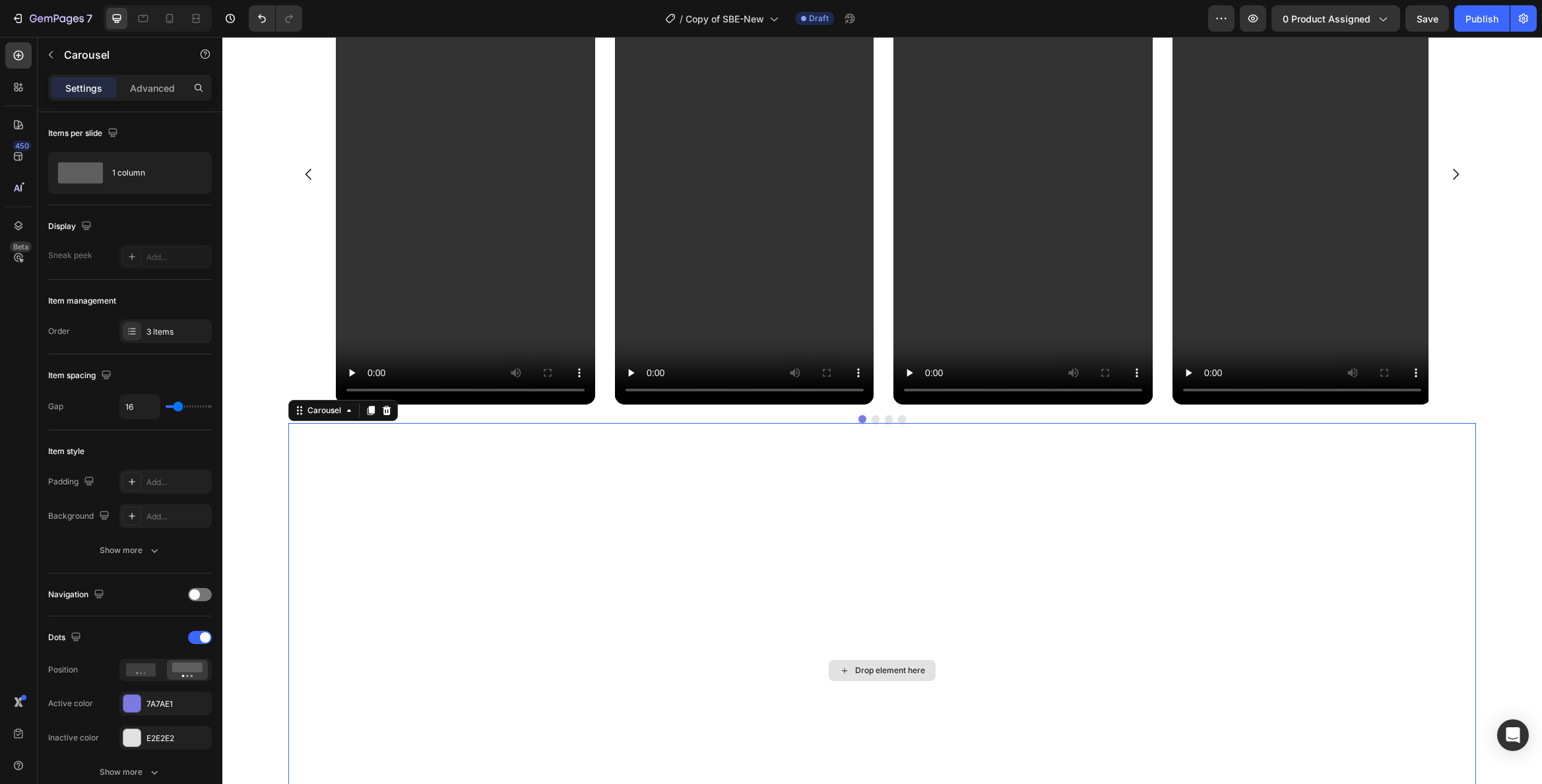
scroll to position [3791, 0]
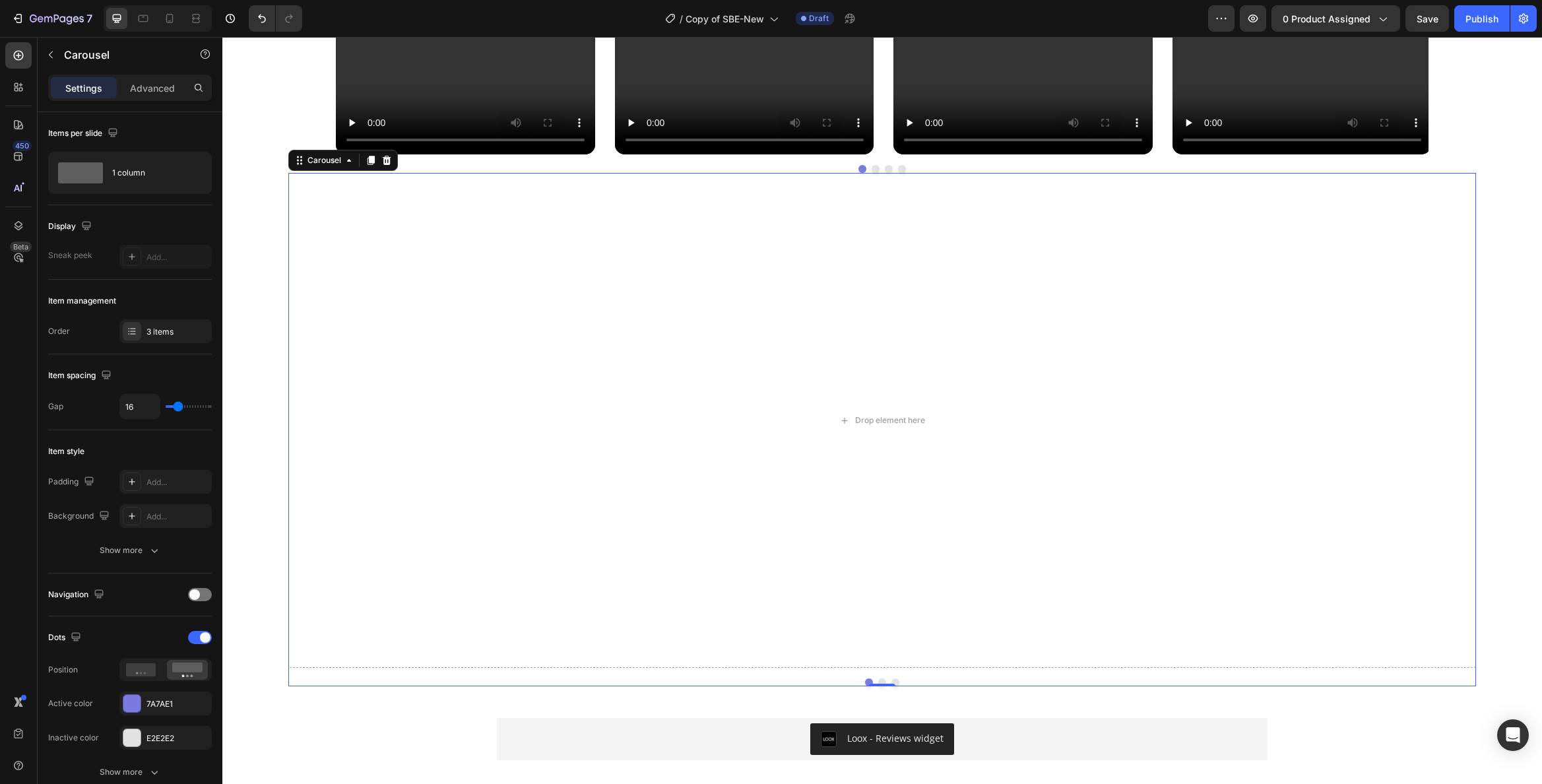
click at [381, 157] on icon at bounding box center [386, 160] width 10 height 10
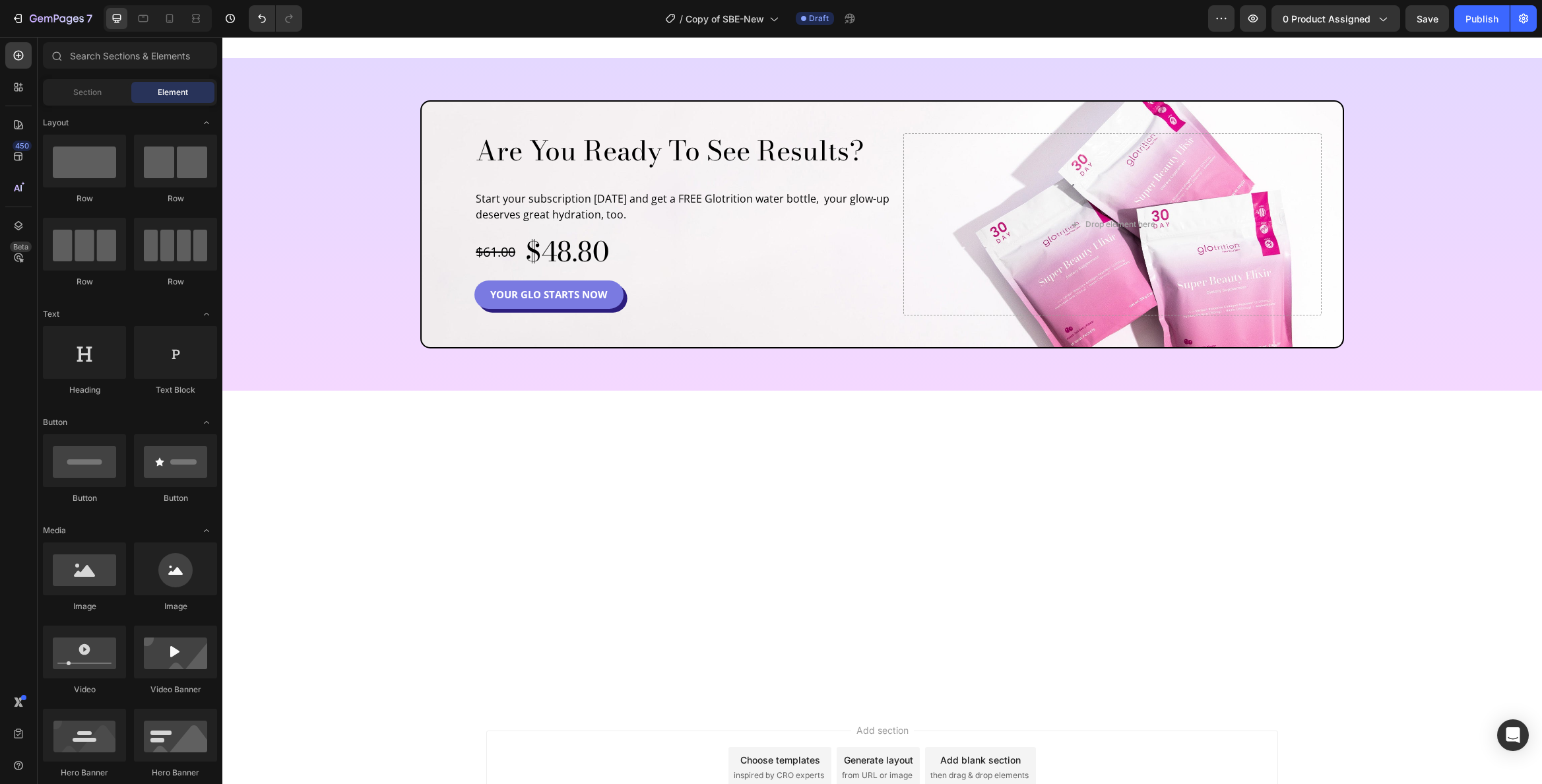
scroll to position [4153, 0]
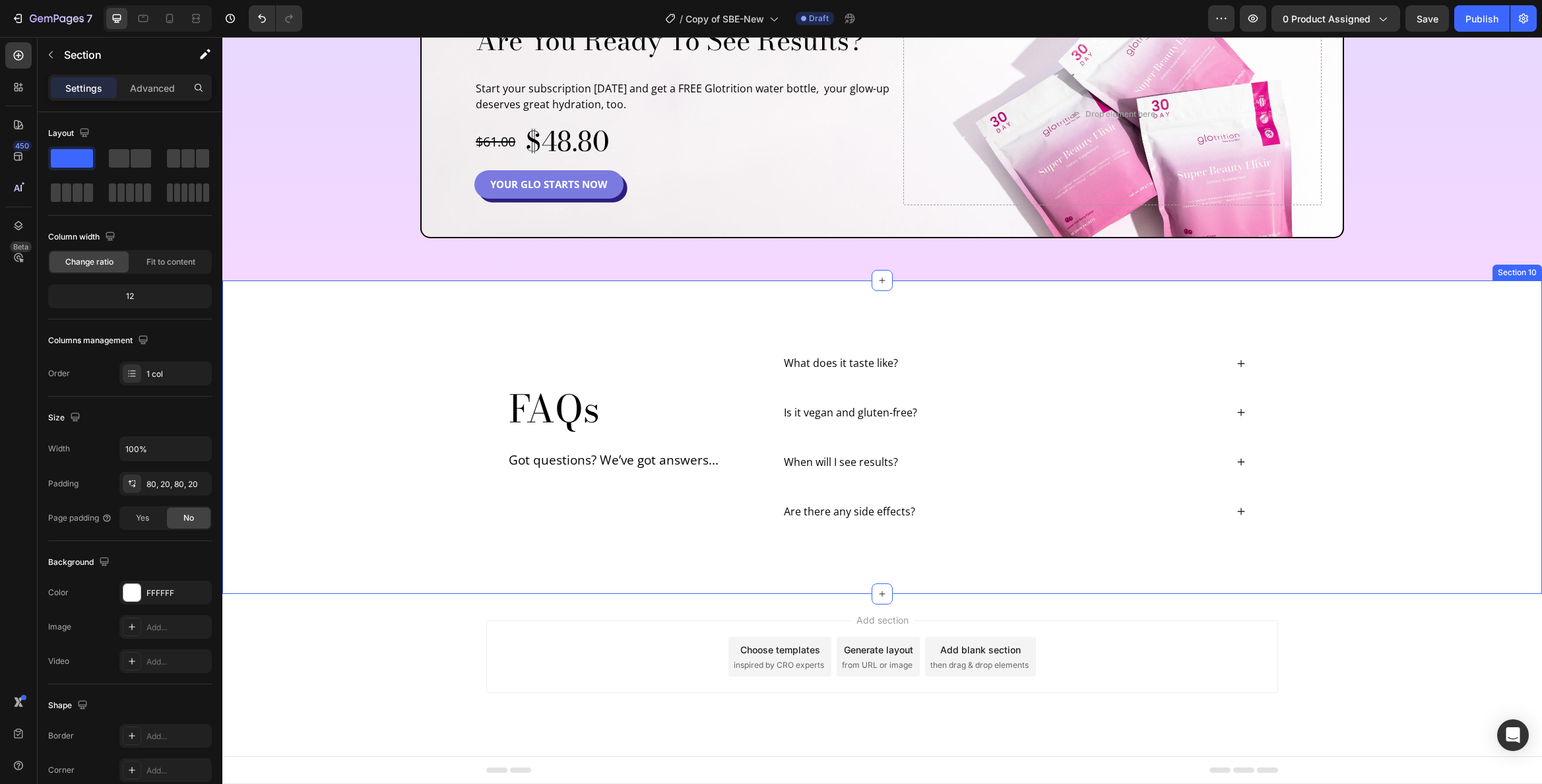
click at [476, 290] on div "FAQs Heading Got questions? We’ve got answers... Text Block What does it taste …" at bounding box center [882, 436] width 1320 height 313
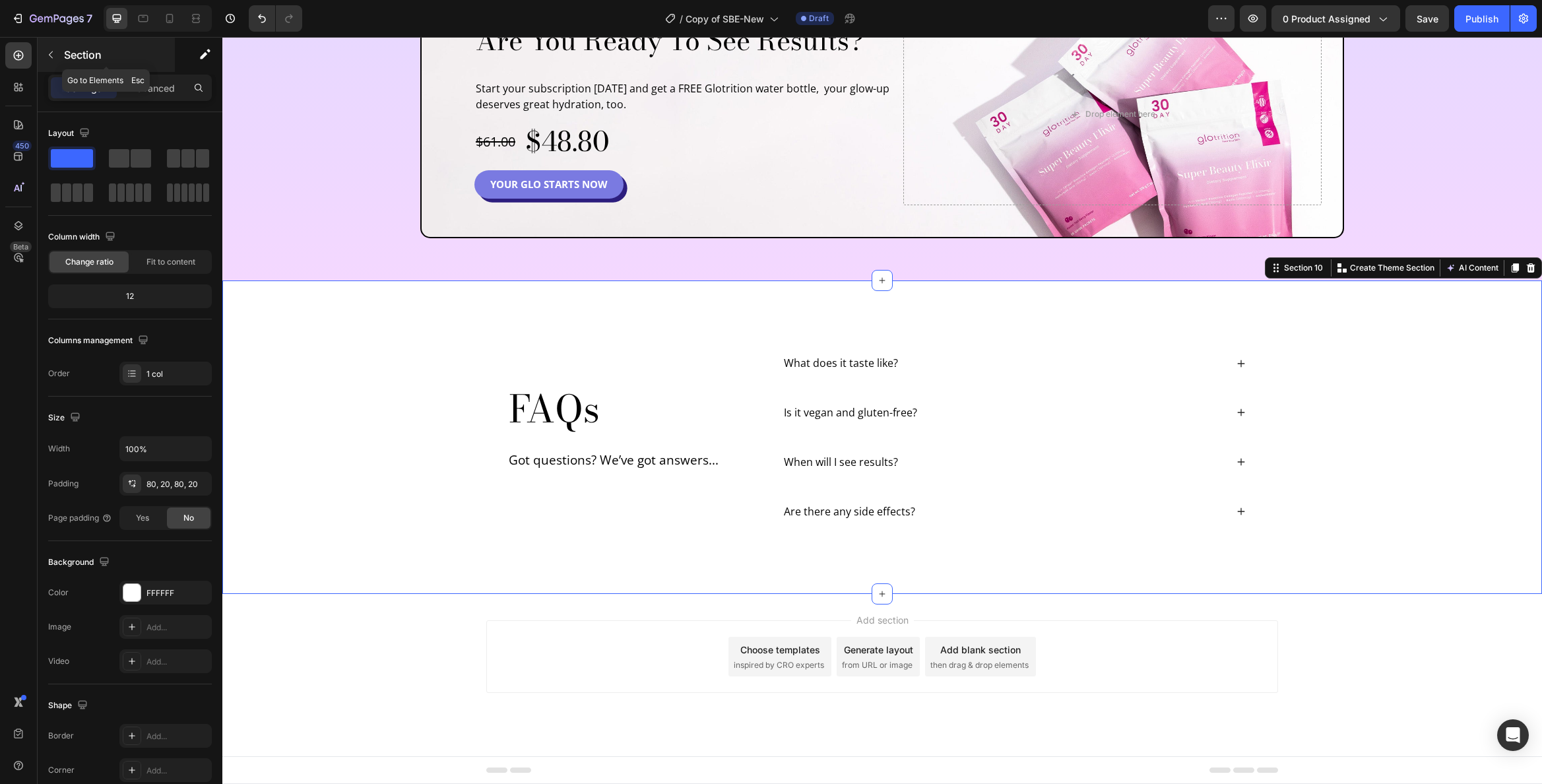
click at [85, 64] on div "Section" at bounding box center [106, 55] width 137 height 34
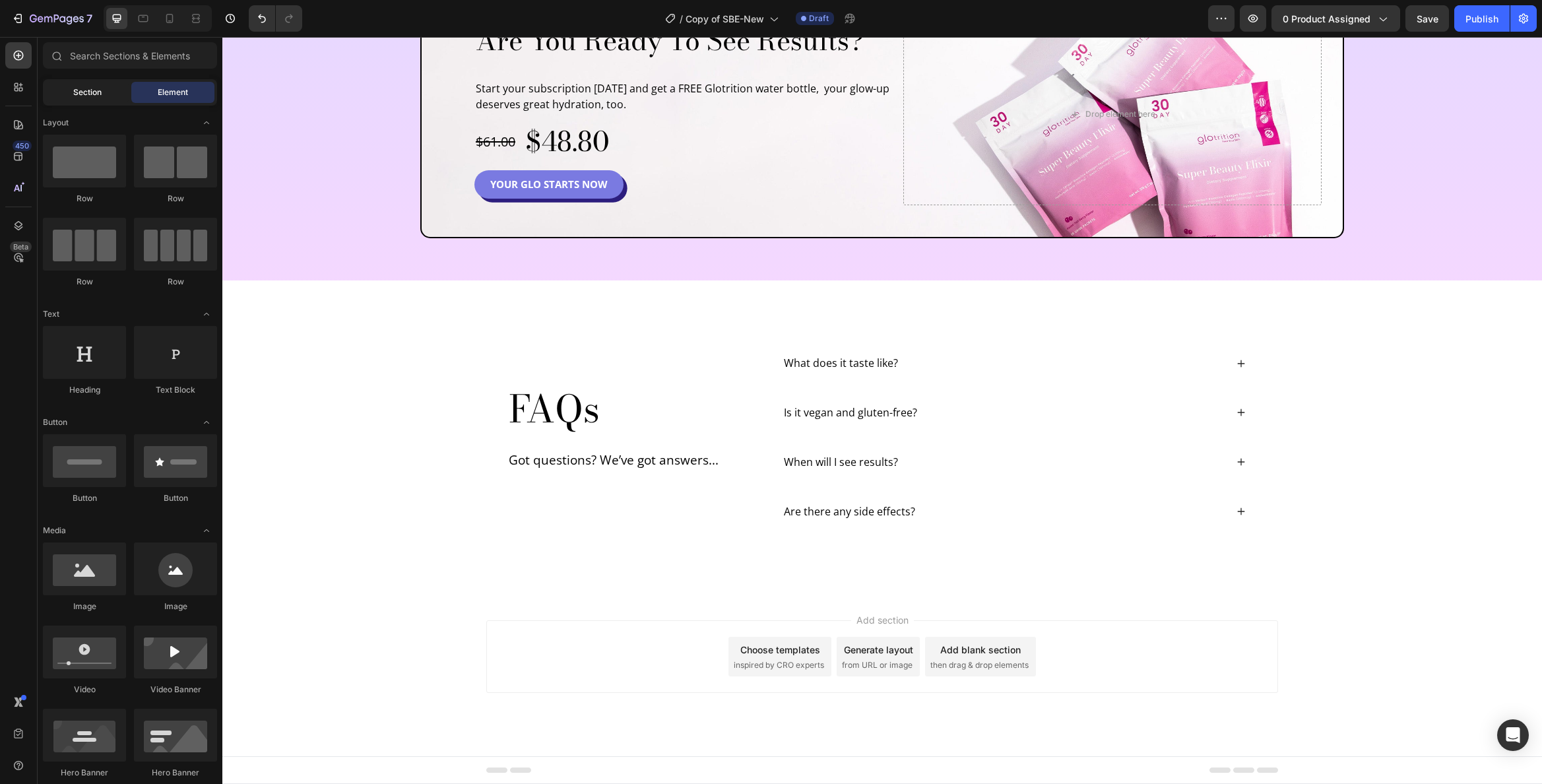
click at [101, 83] on div "Section" at bounding box center [87, 92] width 83 height 21
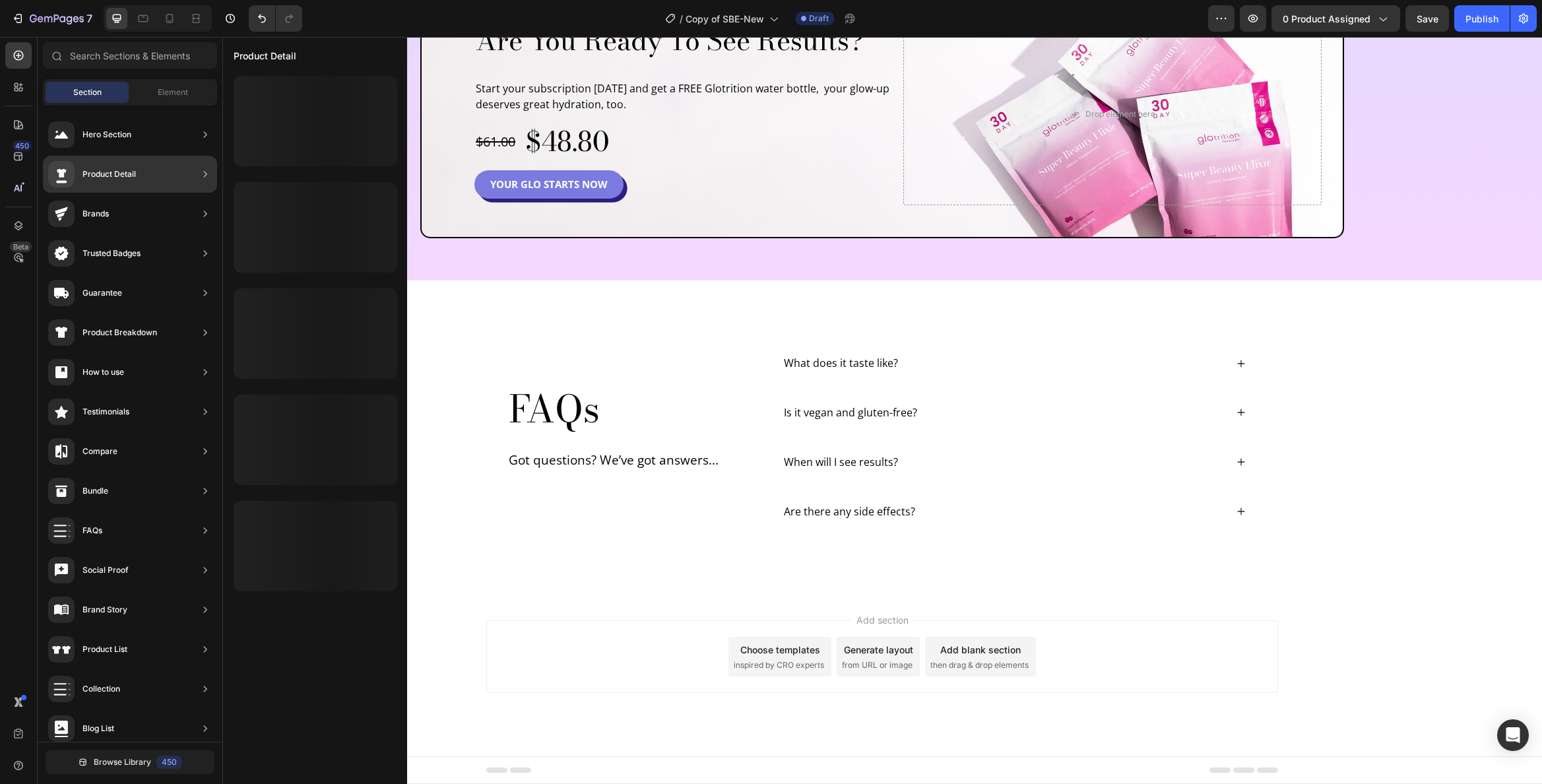
scroll to position [129, 0]
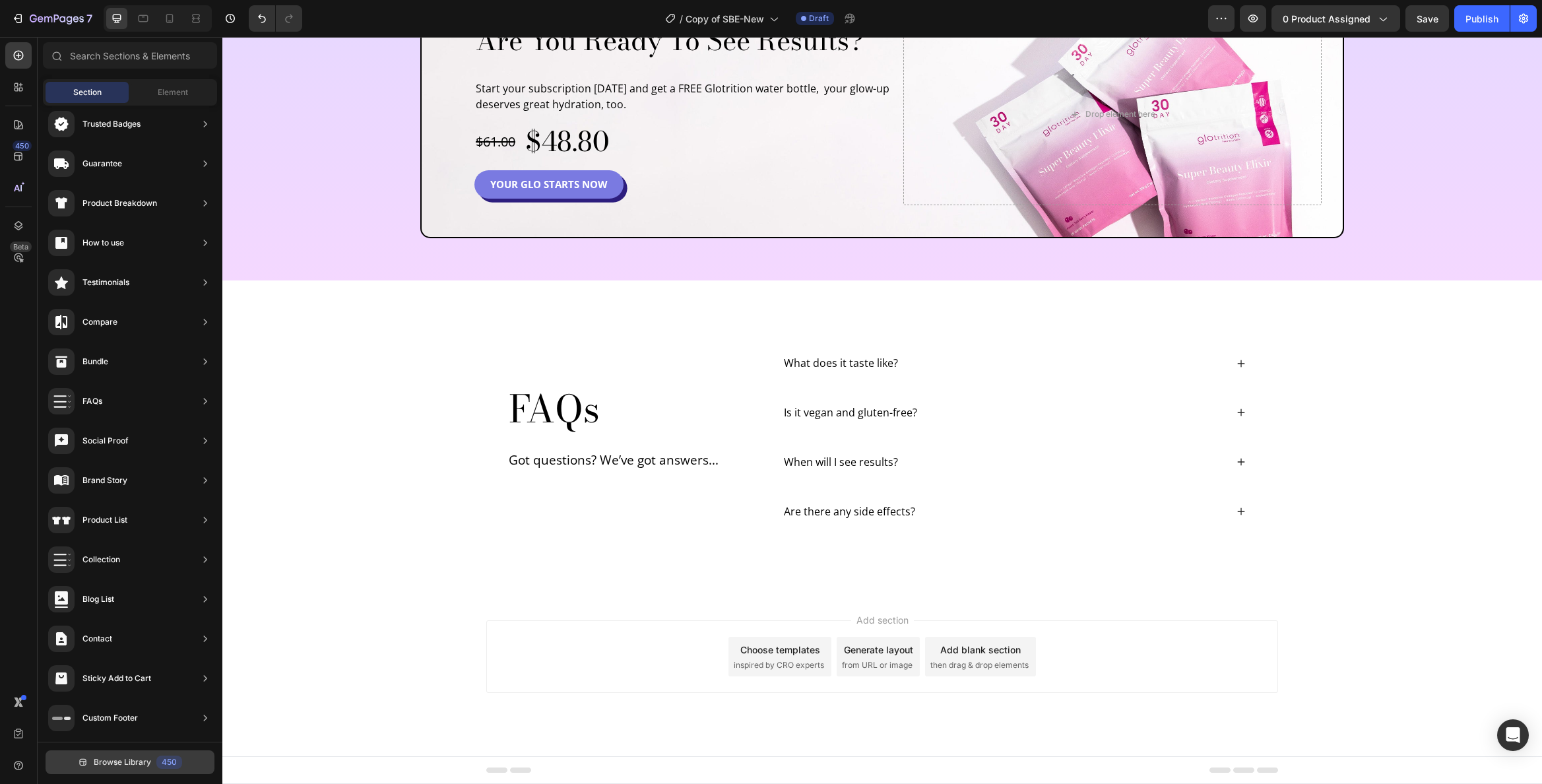
click at [121, 763] on span "Browse Library" at bounding box center [122, 762] width 57 height 12
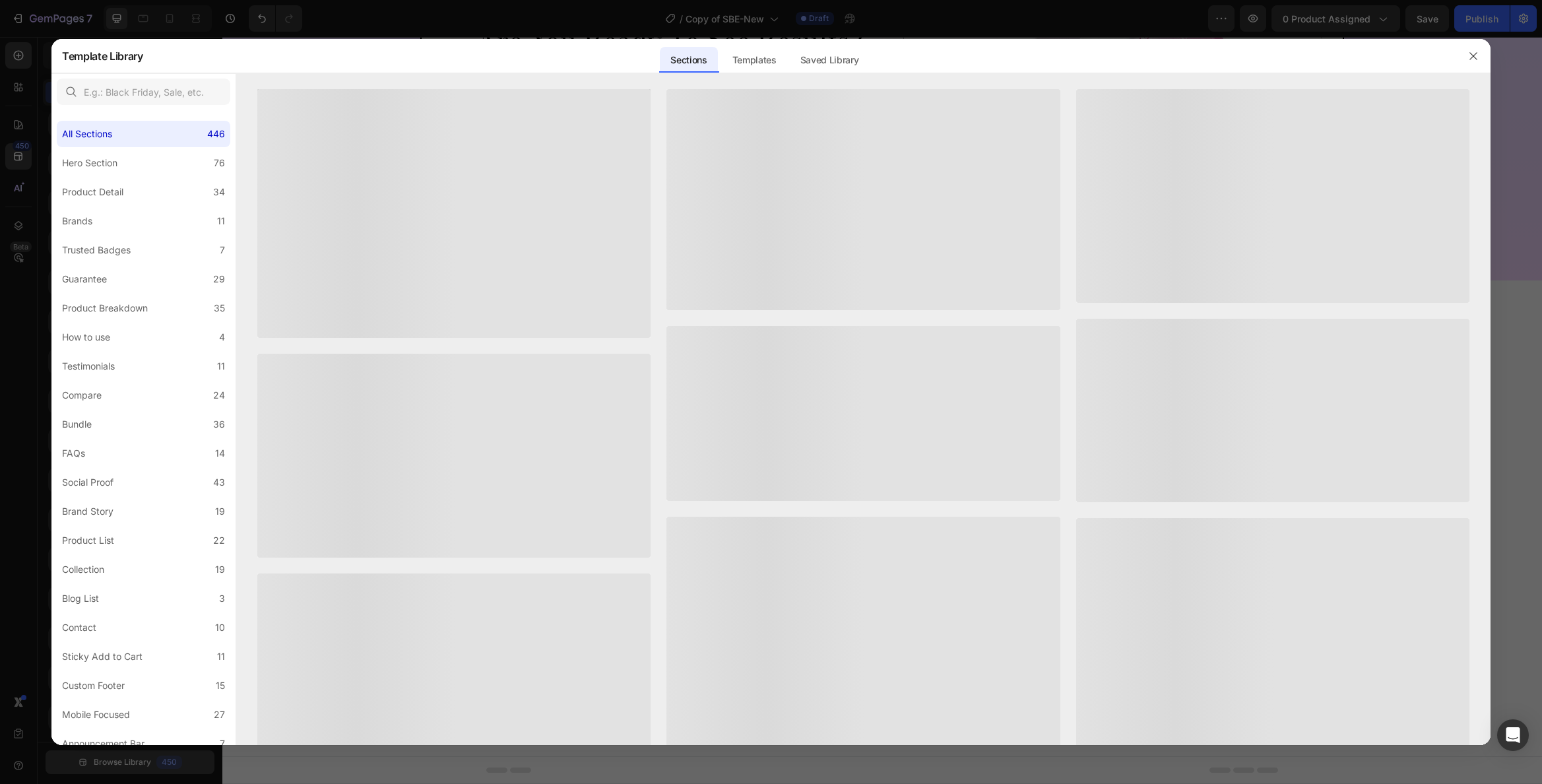
scroll to position [114, 0]
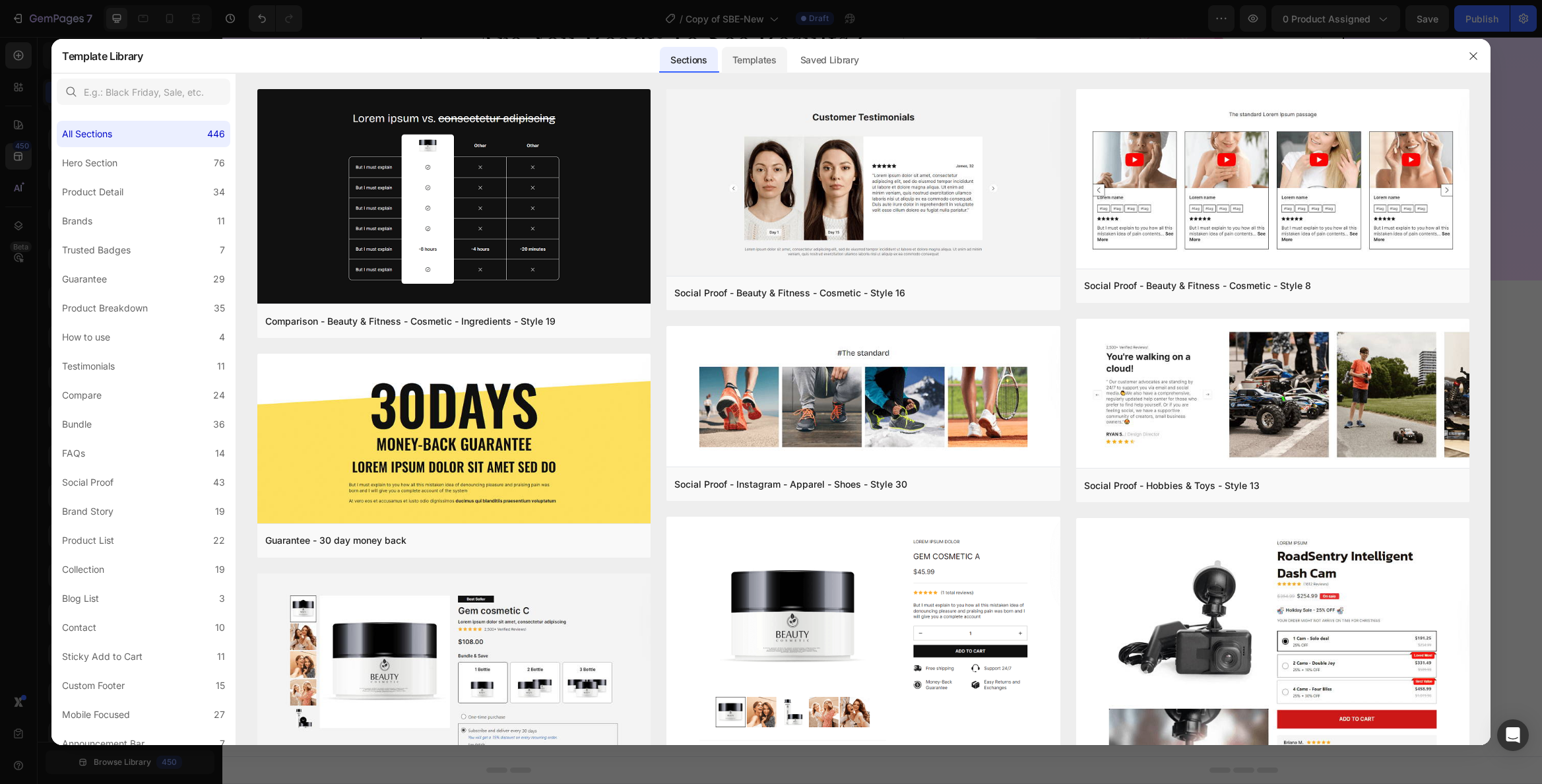
click at [763, 61] on div "Templates" at bounding box center [754, 60] width 65 height 26
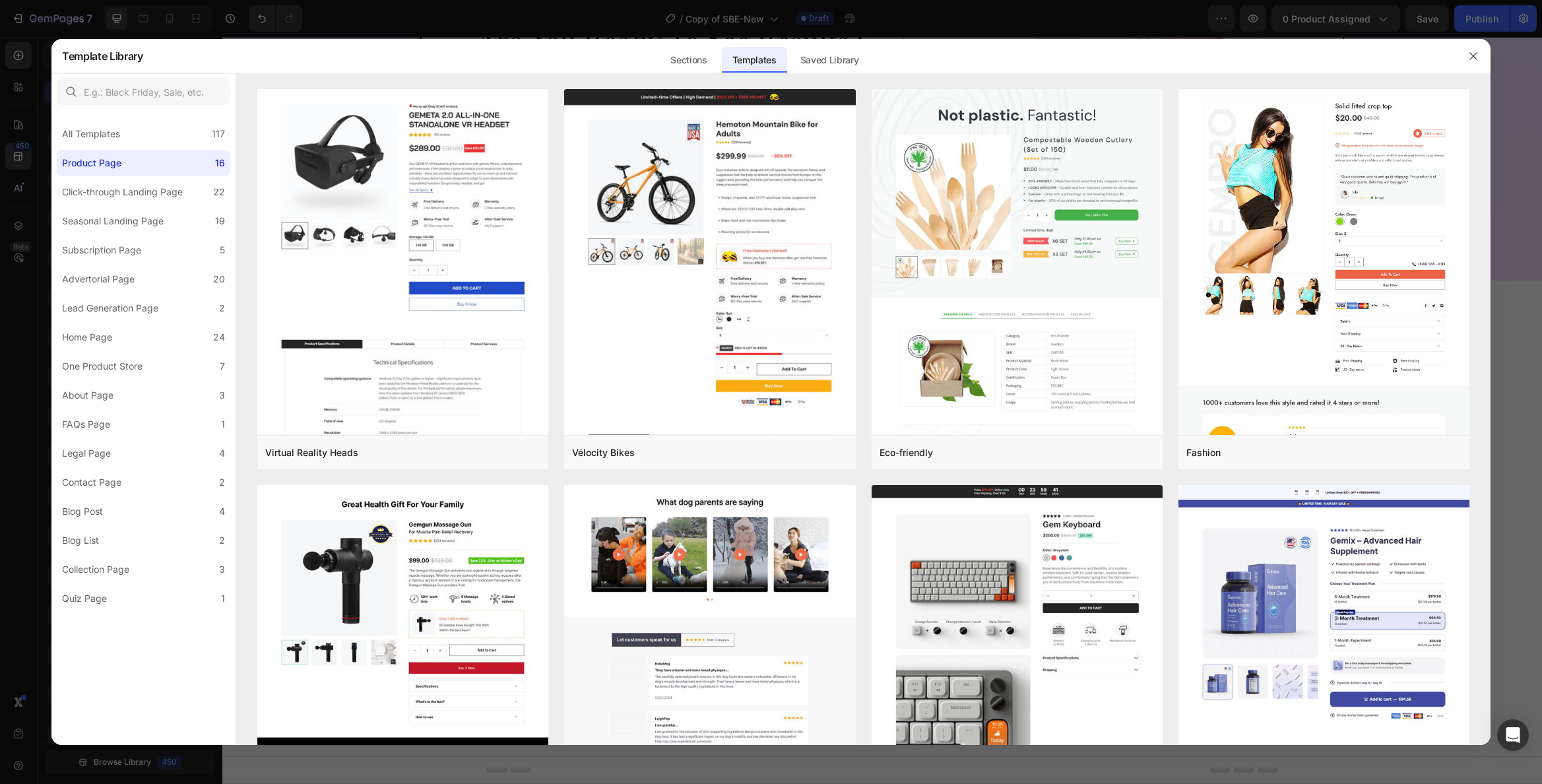
scroll to position [602, 0]
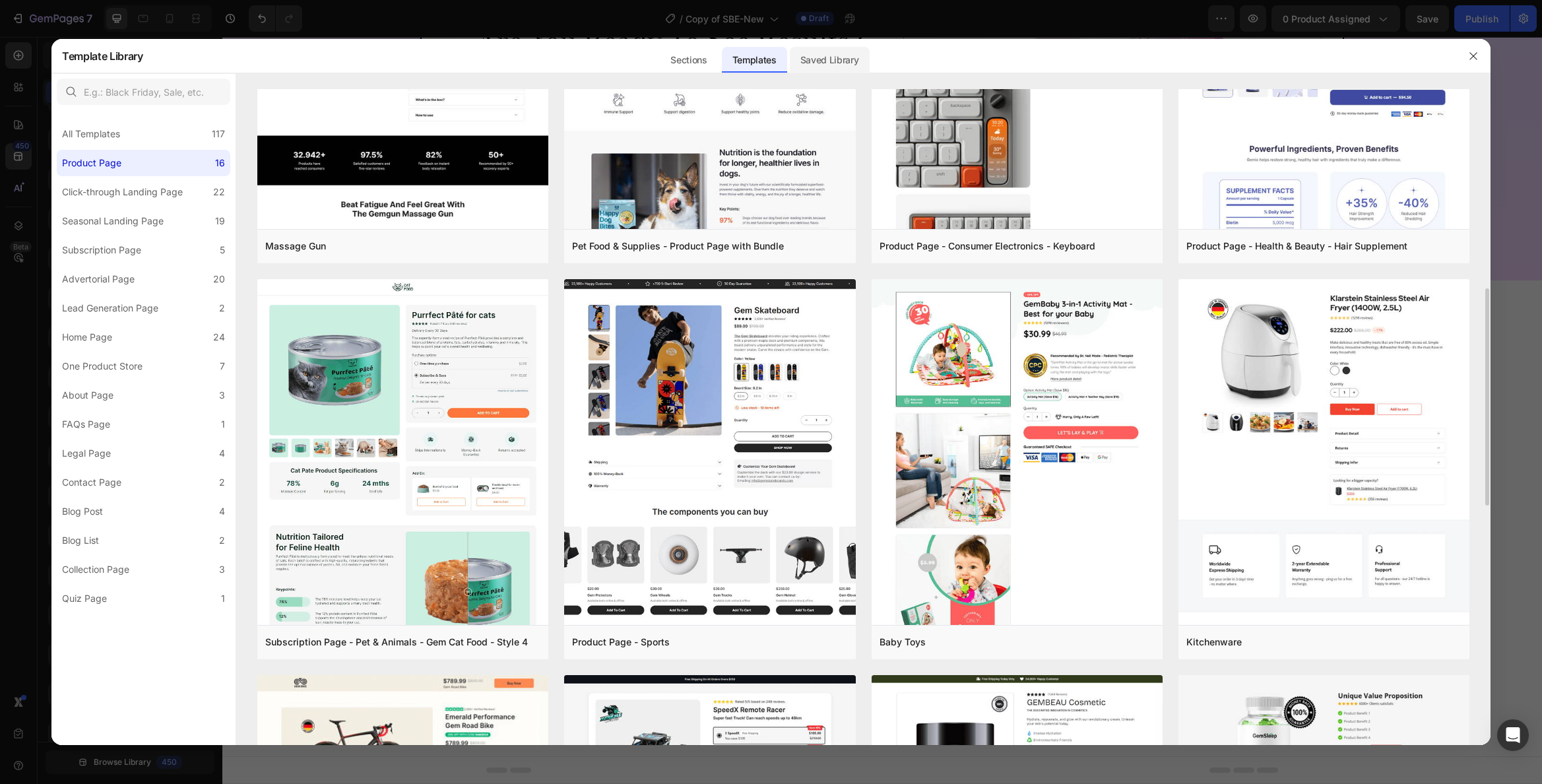
click at [832, 59] on div "Saved Library" at bounding box center [830, 60] width 80 height 26
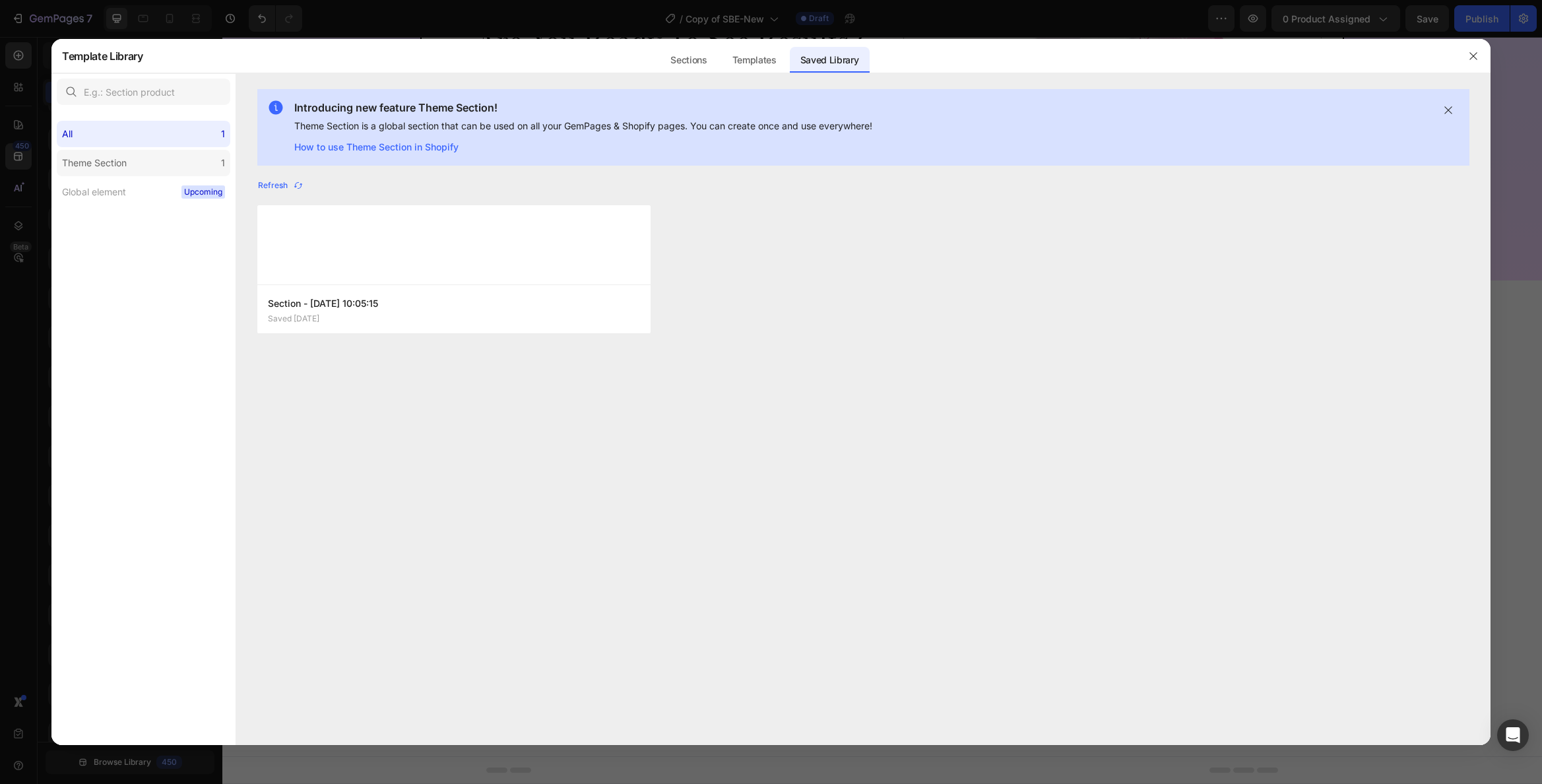
click at [123, 162] on div "Theme Section" at bounding box center [94, 162] width 65 height 16
click at [274, 182] on div "Refresh" at bounding box center [281, 185] width 45 height 12
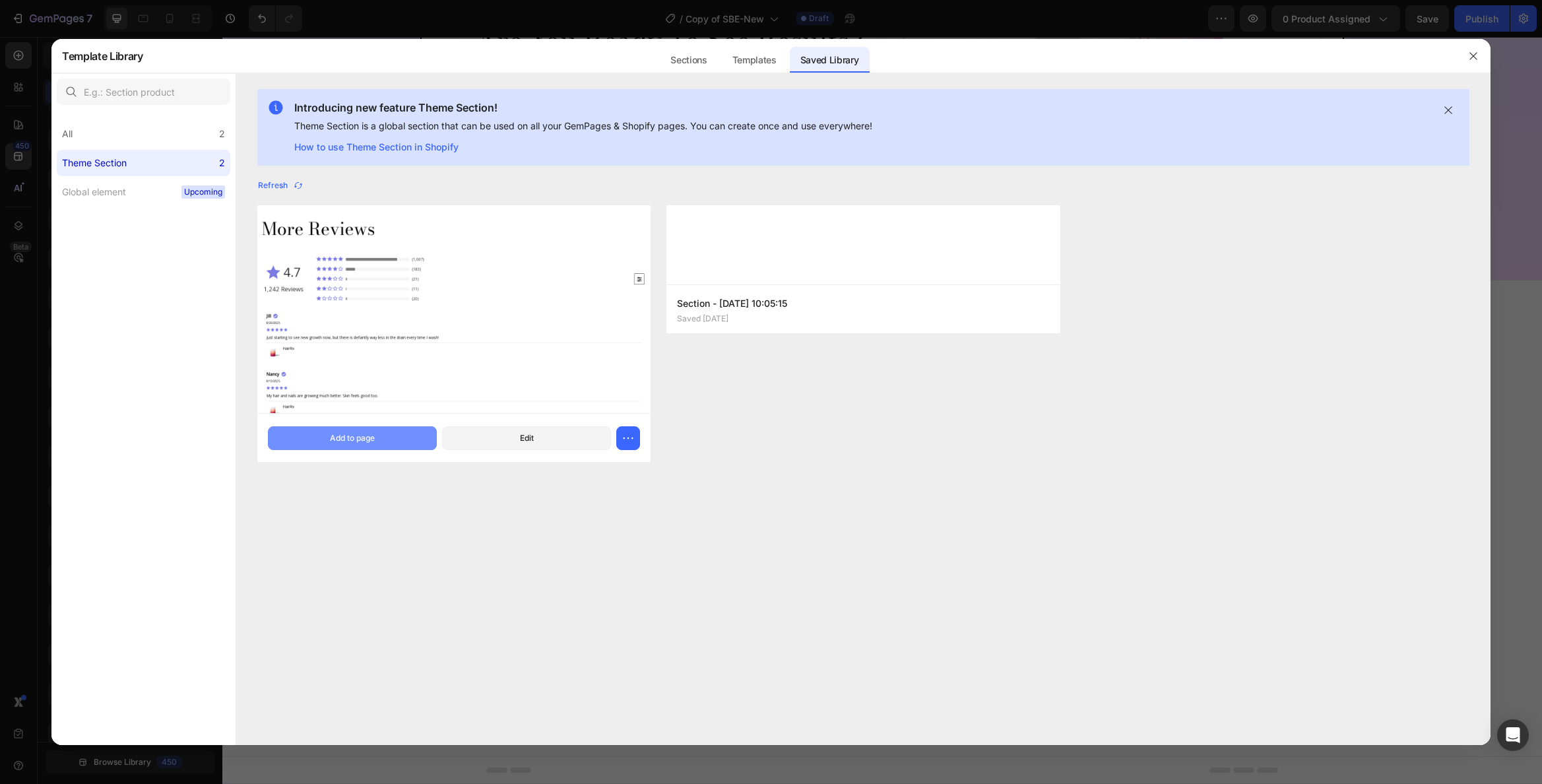
click at [363, 432] on div "Add to page" at bounding box center [352, 438] width 45 height 12
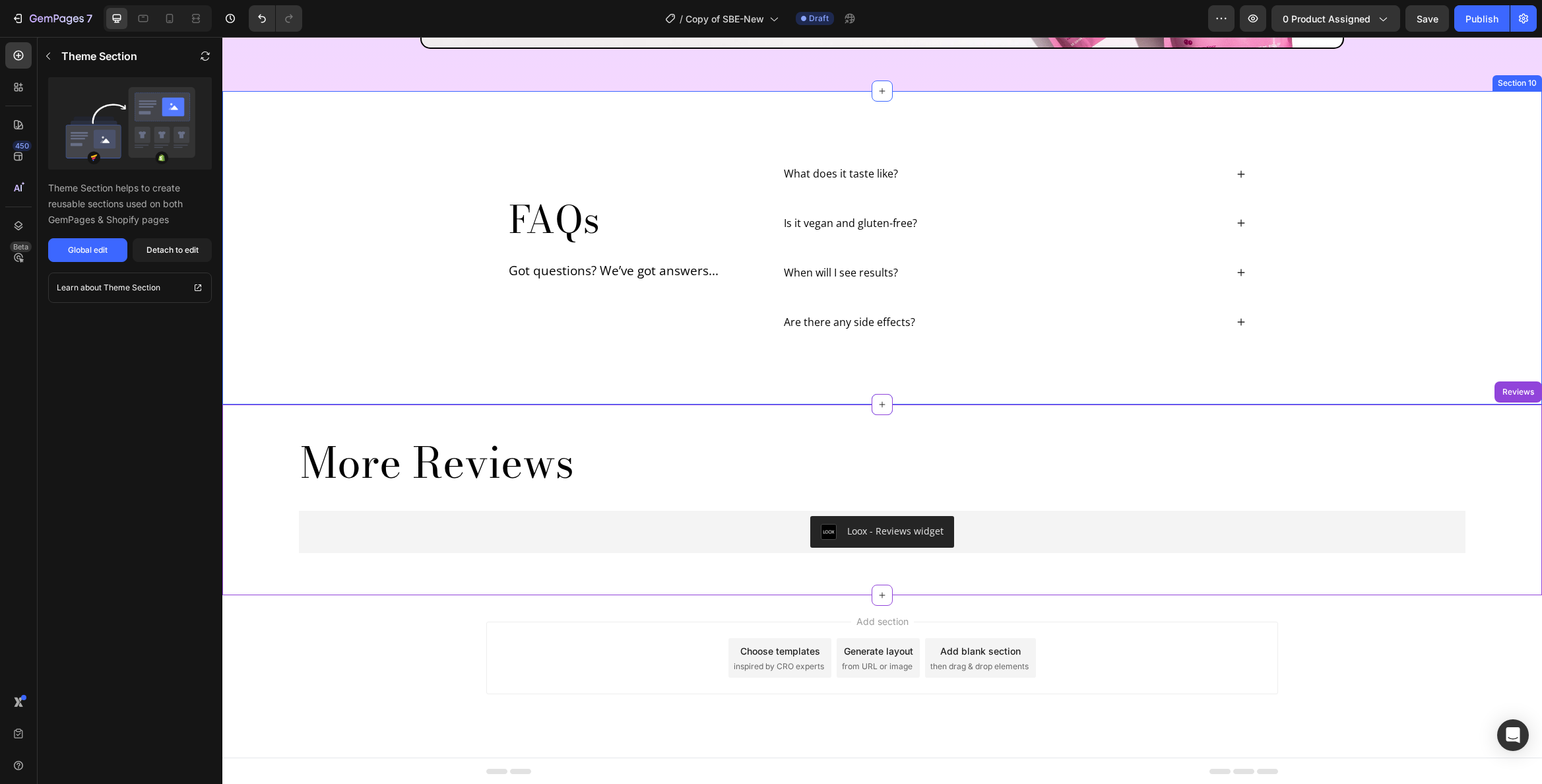
scroll to position [4344, 0]
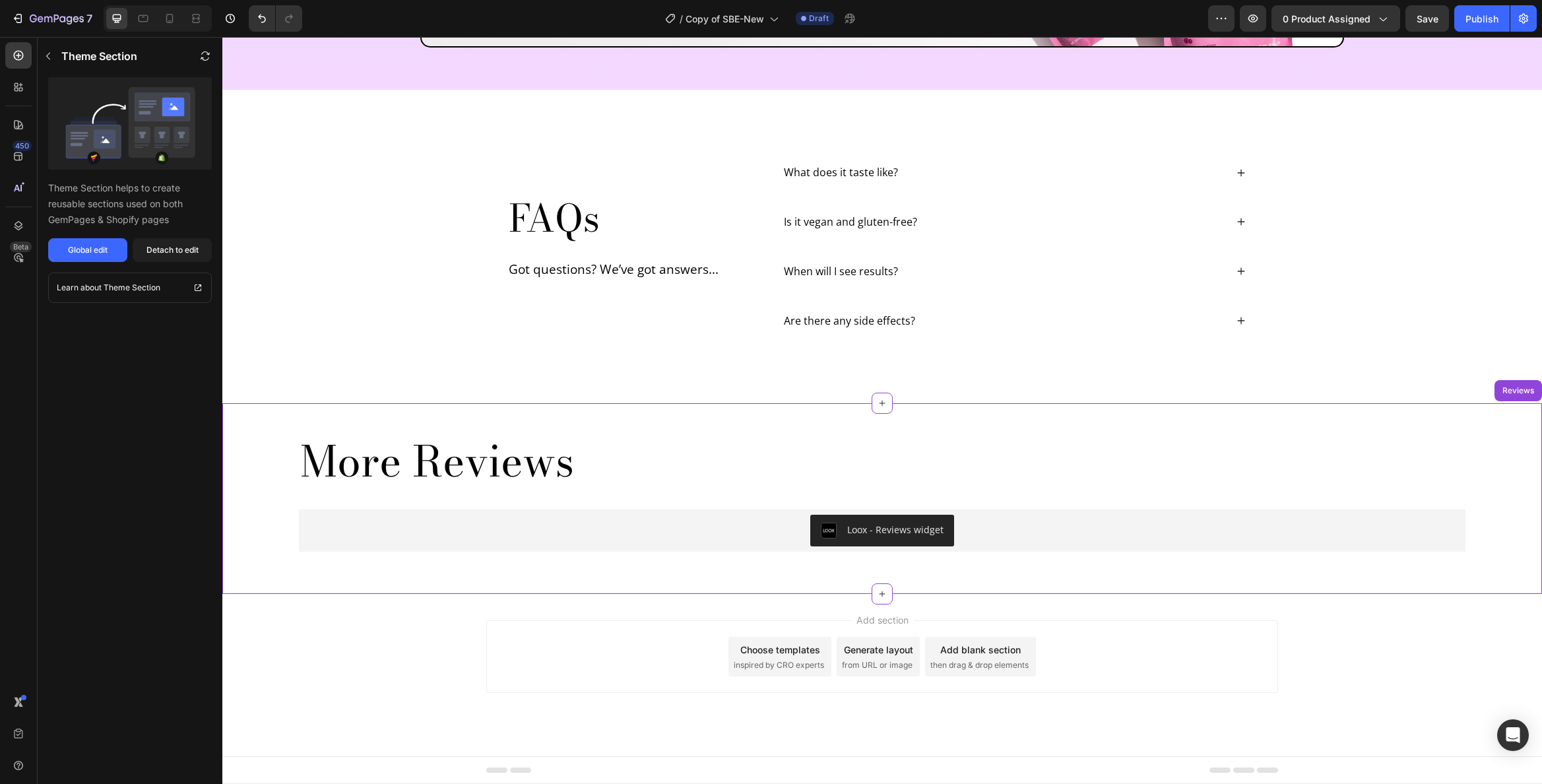
click at [1349, 433] on div "More Reviews Heading Loox - Reviews widget Loox Row" at bounding box center [883, 493] width 1188 height 138
click at [1517, 390] on div "Reviews" at bounding box center [1519, 390] width 37 height 12
click at [1487, 456] on div "More Reviews Heading Loox - Reviews widget Loox Row" at bounding box center [882, 493] width 1320 height 138
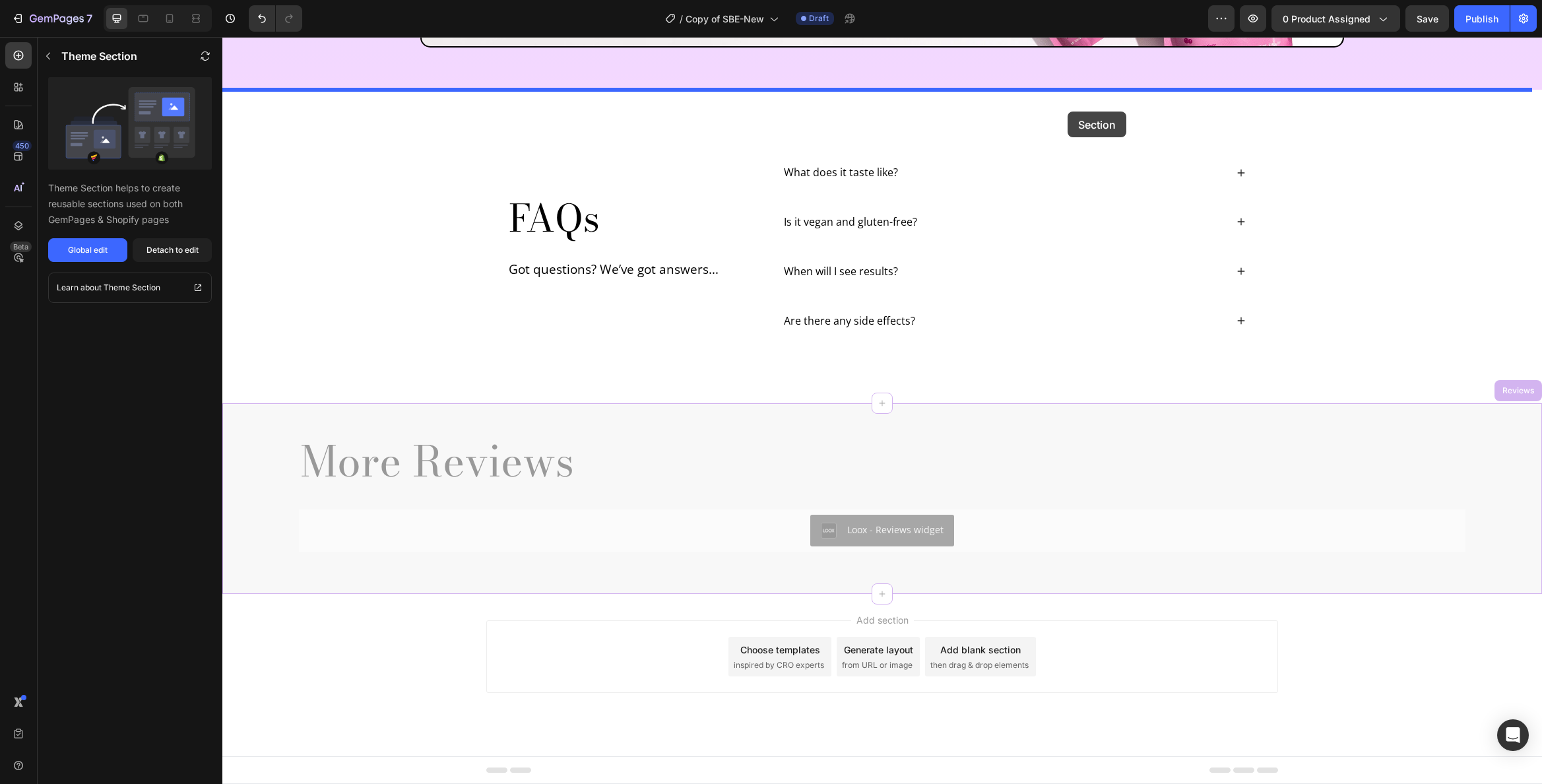
drag, startPoint x: 1158, startPoint y: 436, endPoint x: 1063, endPoint y: 112, distance: 337.6
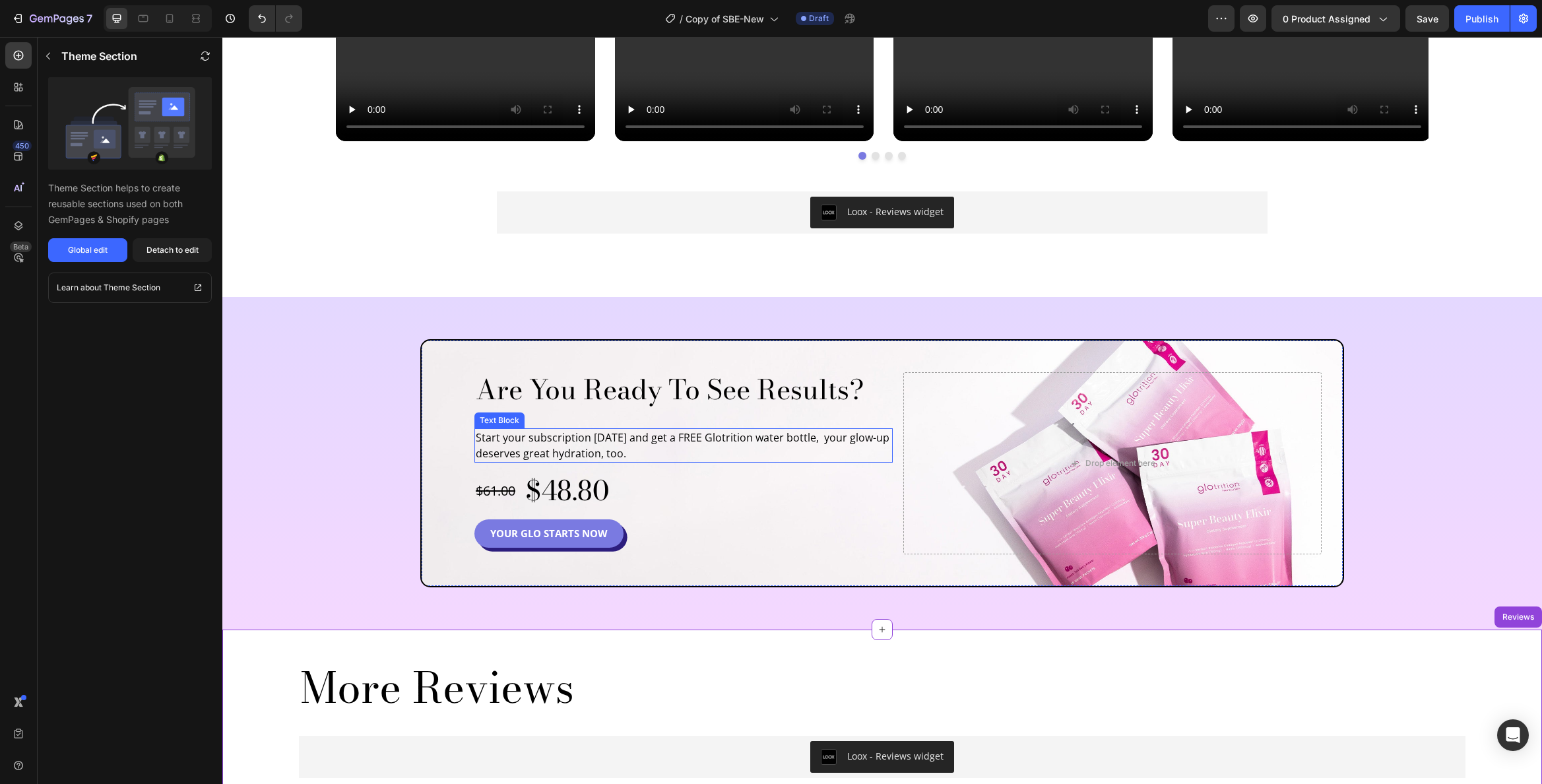
scroll to position [3557, 0]
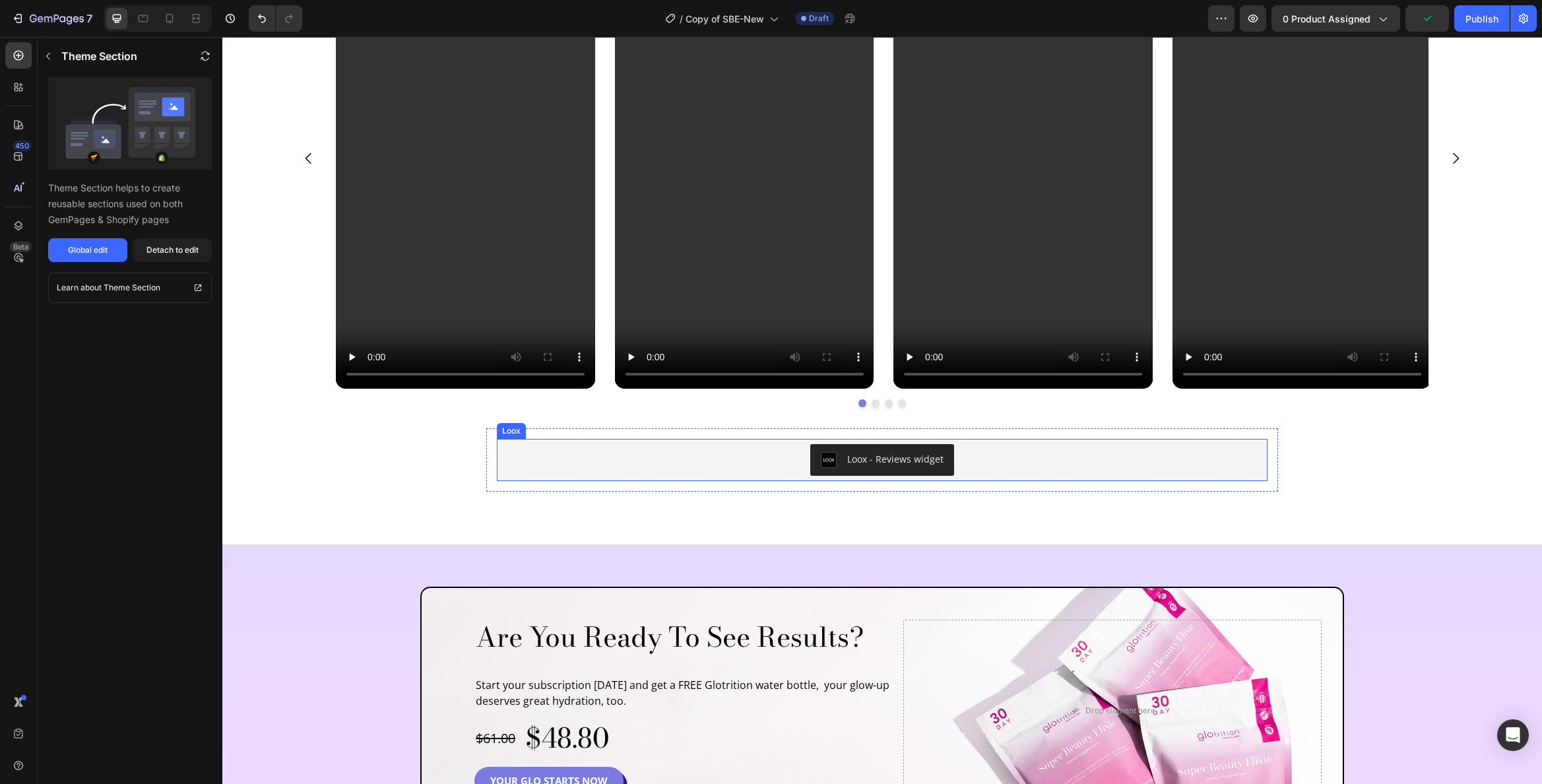
click at [680, 441] on div "Loox - Reviews widget" at bounding box center [883, 459] width 771 height 42
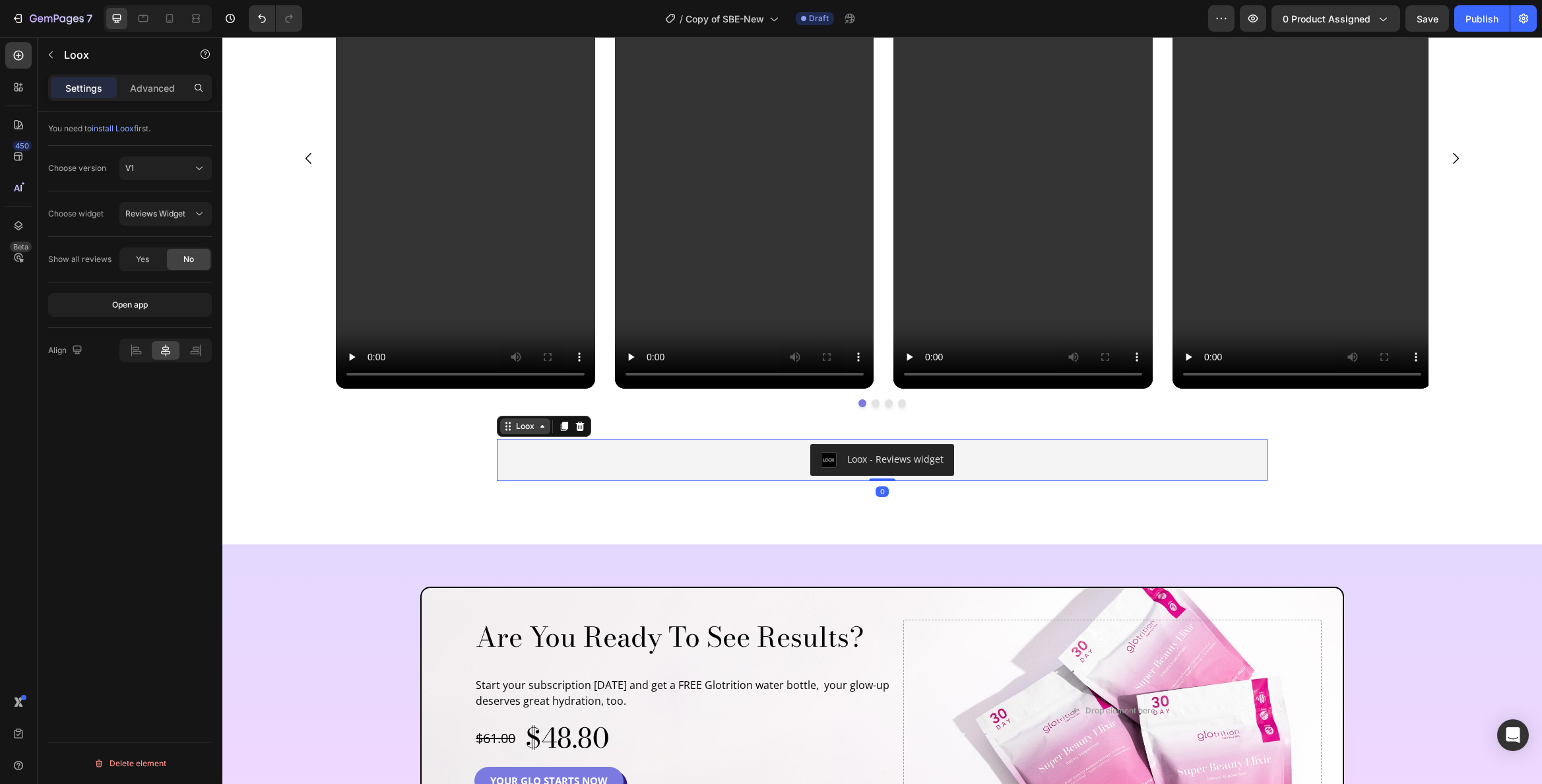
click at [518, 427] on div "Loox" at bounding box center [525, 426] width 24 height 12
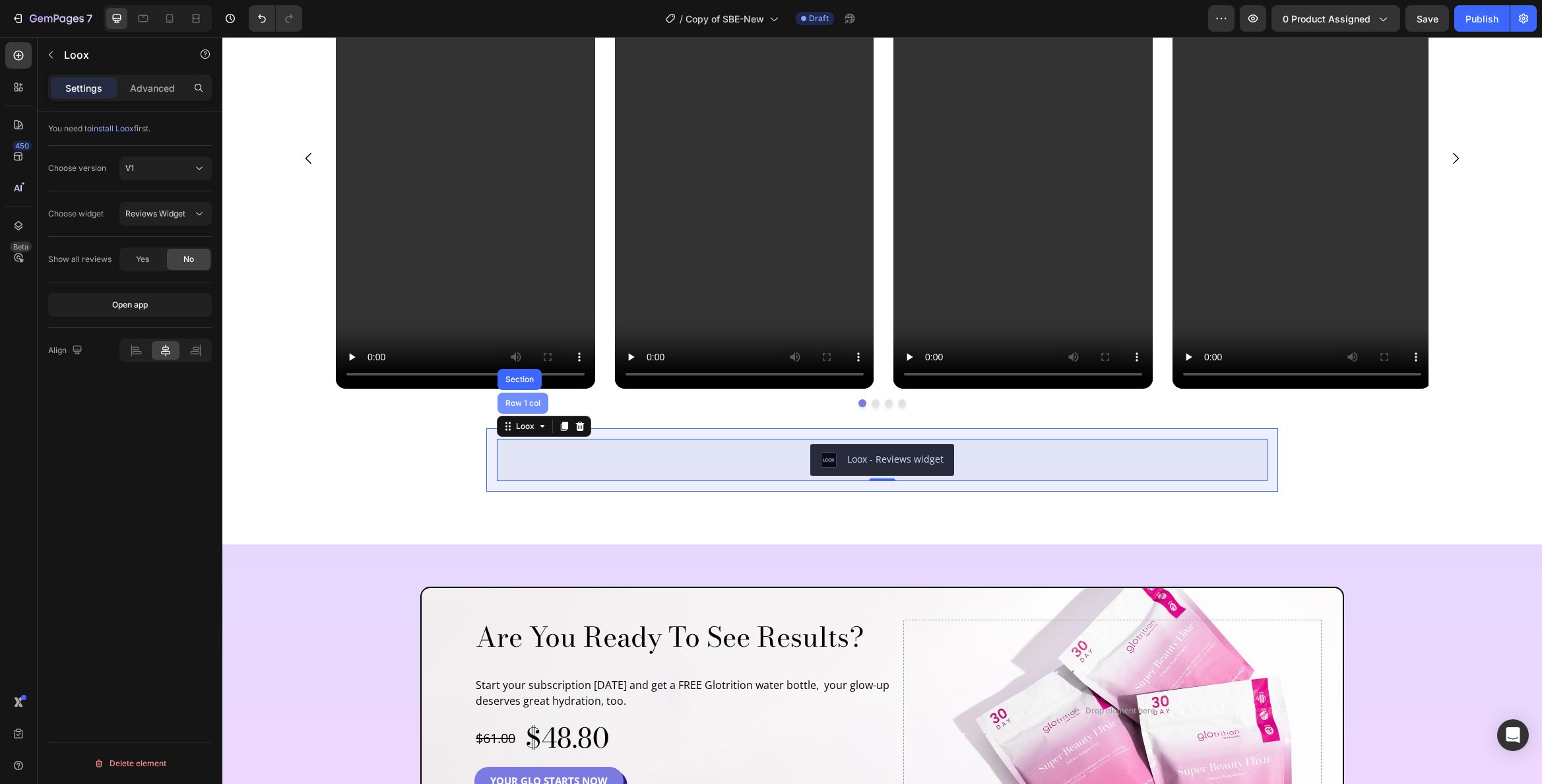
click at [512, 401] on div "Row 1 col" at bounding box center [522, 403] width 40 height 8
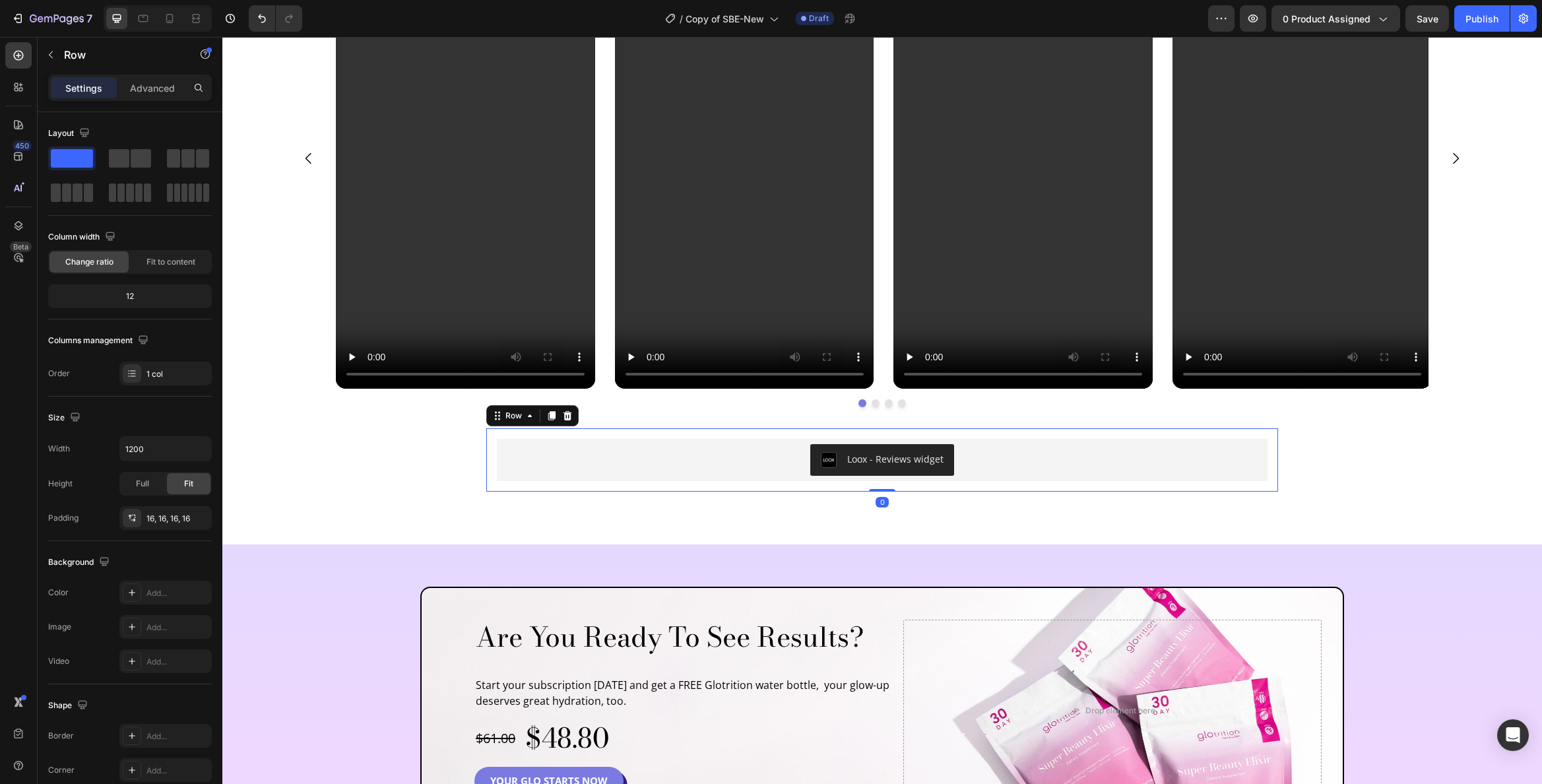
click at [564, 414] on icon at bounding box center [568, 415] width 8 height 9
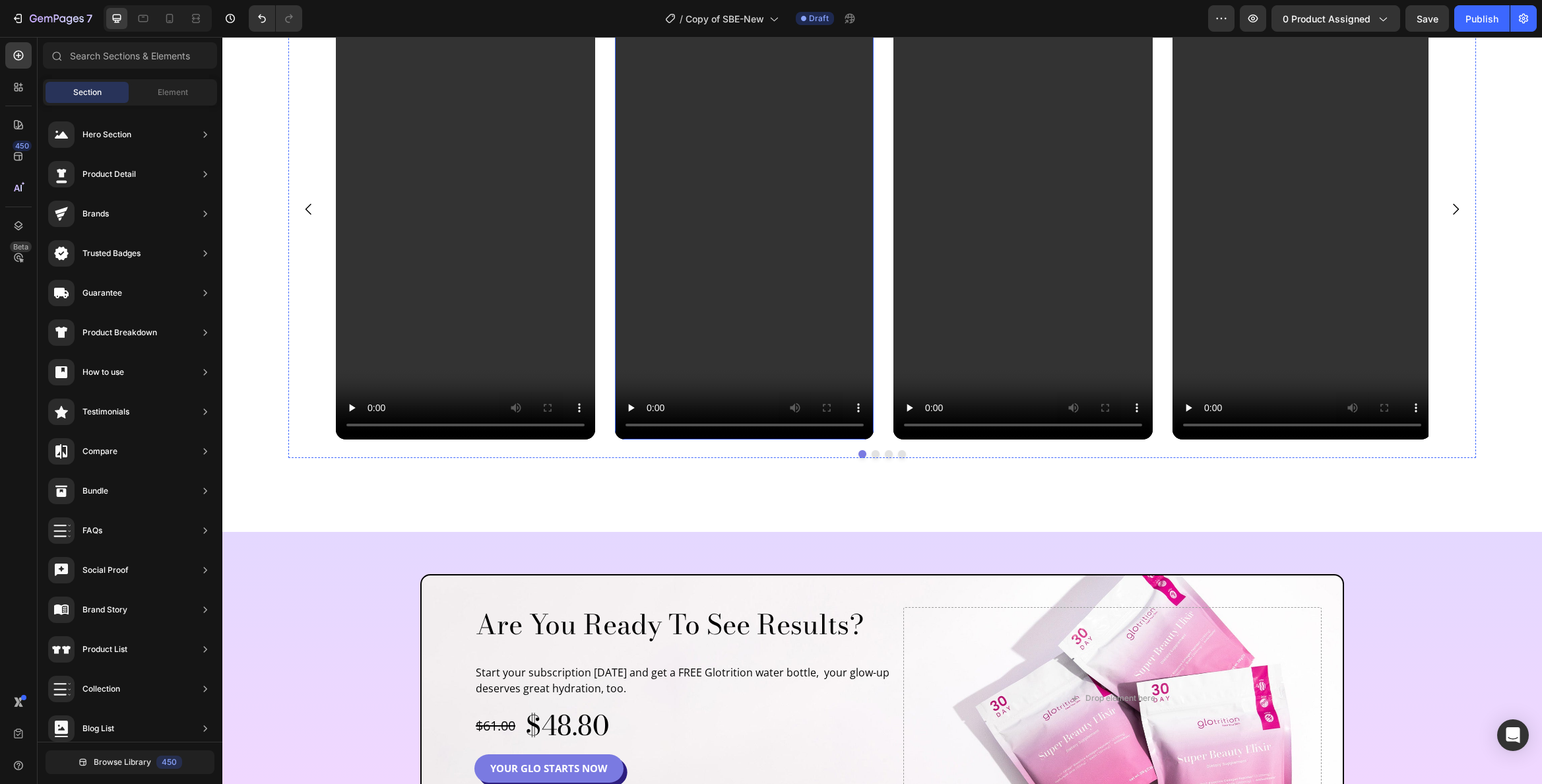
scroll to position [3553, 0]
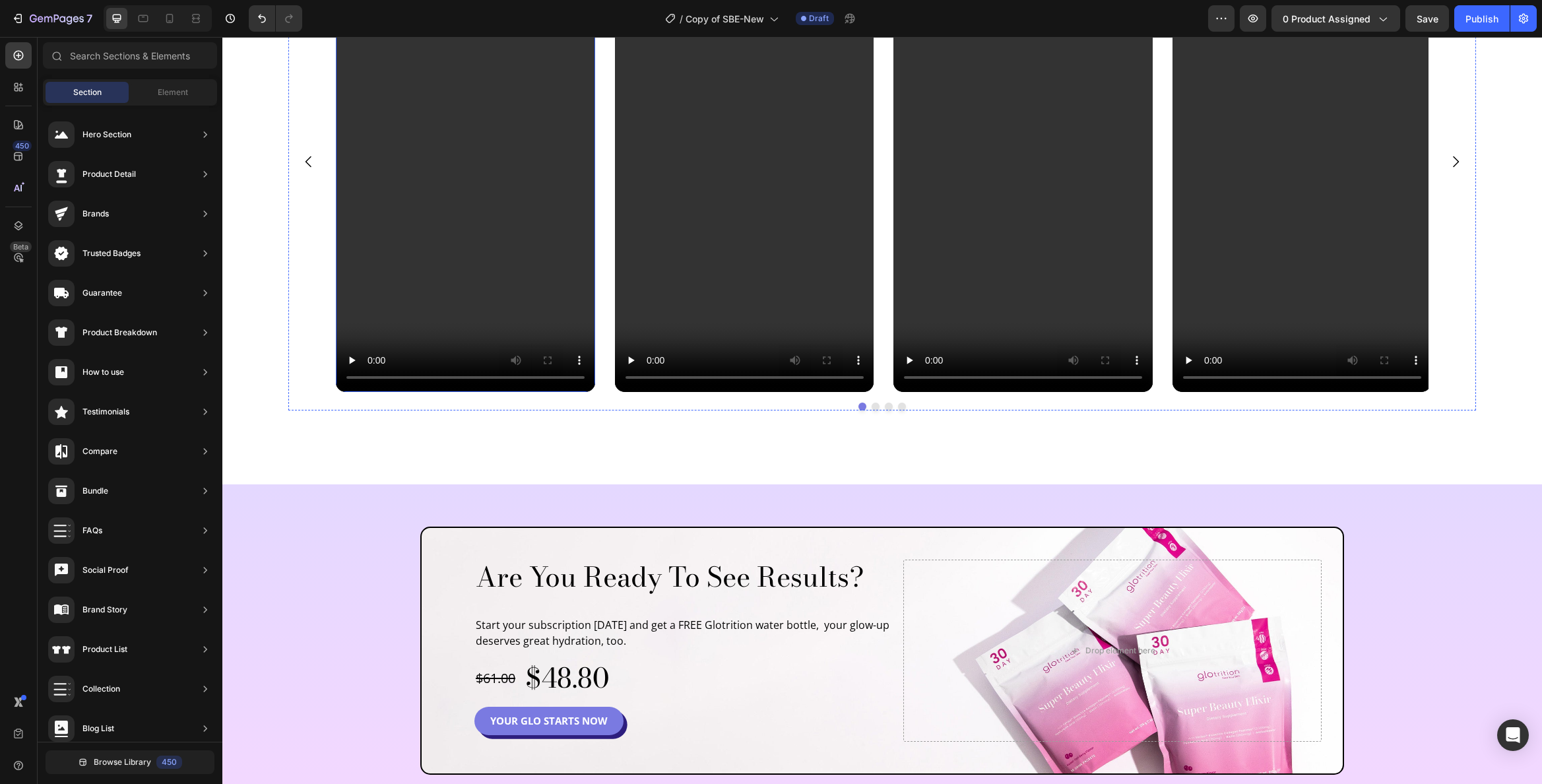
click at [570, 241] on video at bounding box center [465, 161] width 260 height 460
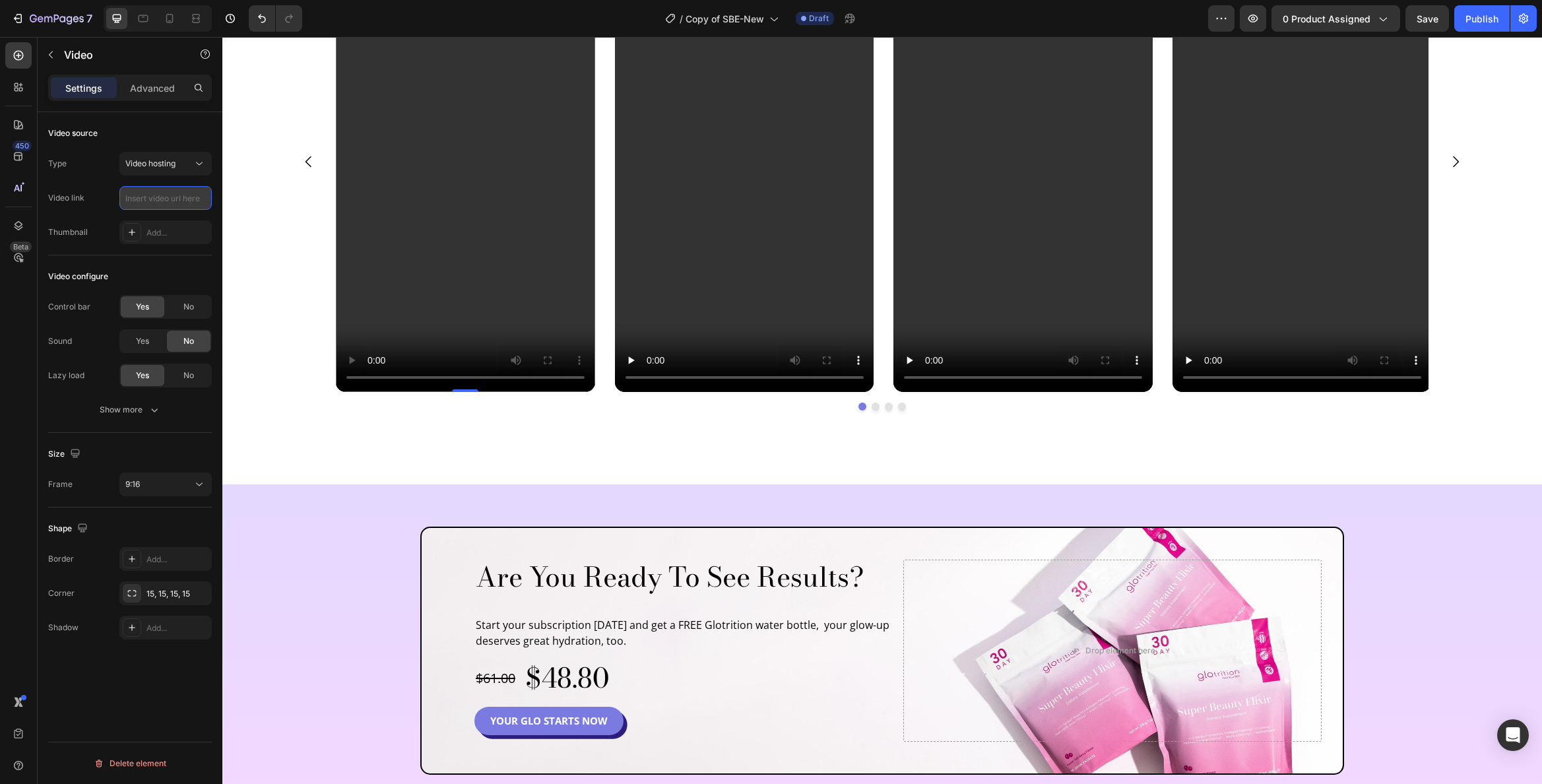
scroll to position [0, 0]
click at [154, 201] on input "text" at bounding box center [166, 198] width 92 height 24
type input "https://cdn.shopify.com/videos/c/o/v/af57816c5b5749bab4e61999488ff519.mp4"
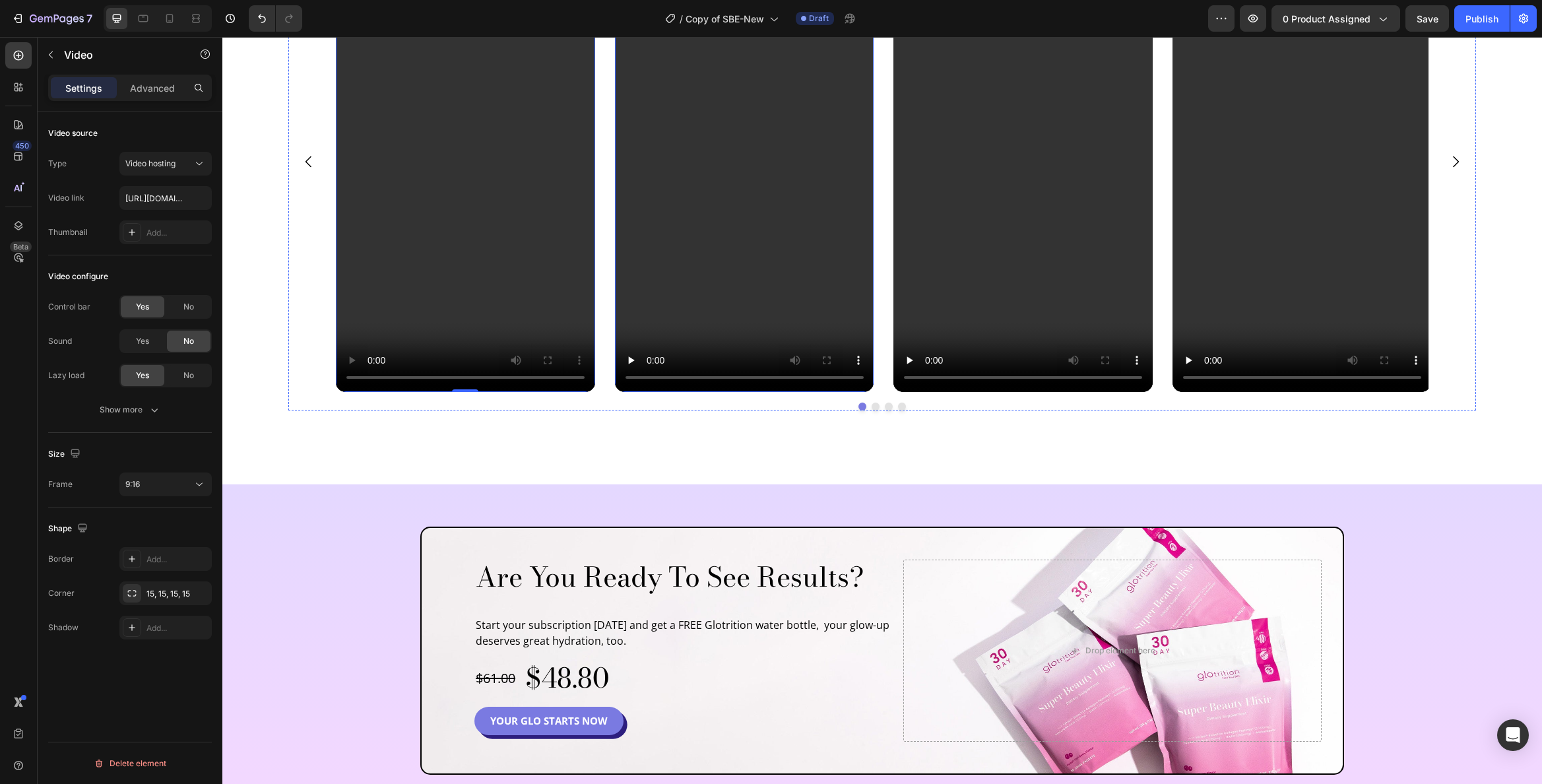
click at [714, 290] on video at bounding box center [744, 161] width 260 height 460
click at [167, 200] on input "text" at bounding box center [166, 198] width 92 height 24
paste input "https://cdn.shopify.com/videos/c/o/v/bf469a158d804bbf86653e4662eee4d2.mp4"
type input "https://cdn.shopify.com/videos/c/o/v/bf469a158d804bbf86653e4662eee4d2.mp4"
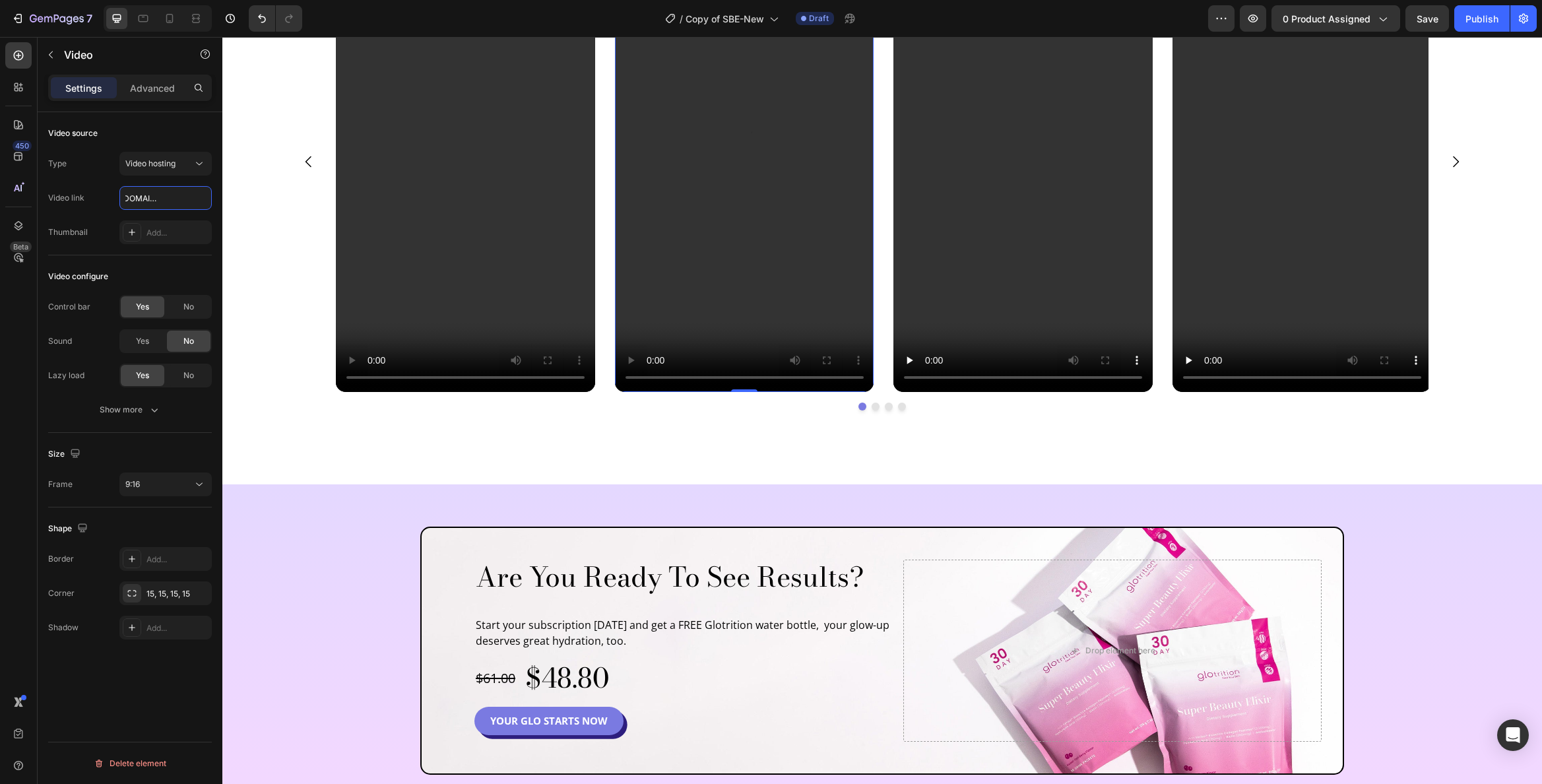
scroll to position [0, 0]
click at [995, 174] on video at bounding box center [1023, 161] width 260 height 460
click at [149, 196] on input "text" at bounding box center [166, 198] width 92 height 24
paste input "https://cdn.shopify.com/videos/c/o/v/119abbfac6874659ab844ff8681a218c.mp4"
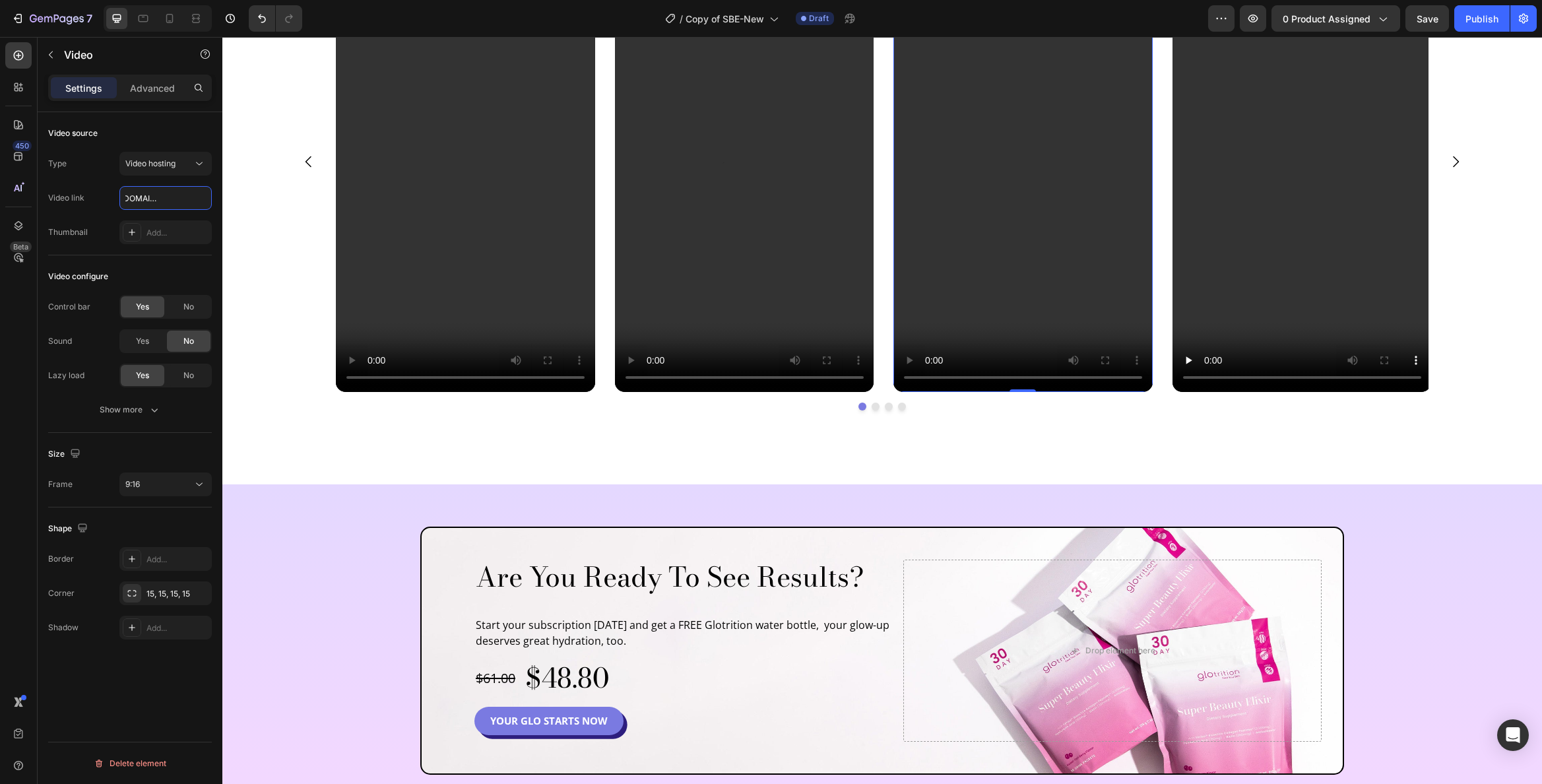
type input "https://cdn.shopify.com/videos/c/o/v/119abbfac6874659ab844ff8681a218c.mp4"
click at [1073, 279] on video at bounding box center [1023, 161] width 260 height 460
click at [1186, 191] on video at bounding box center [1302, 161] width 260 height 460
click at [144, 200] on input "text" at bounding box center [166, 198] width 92 height 24
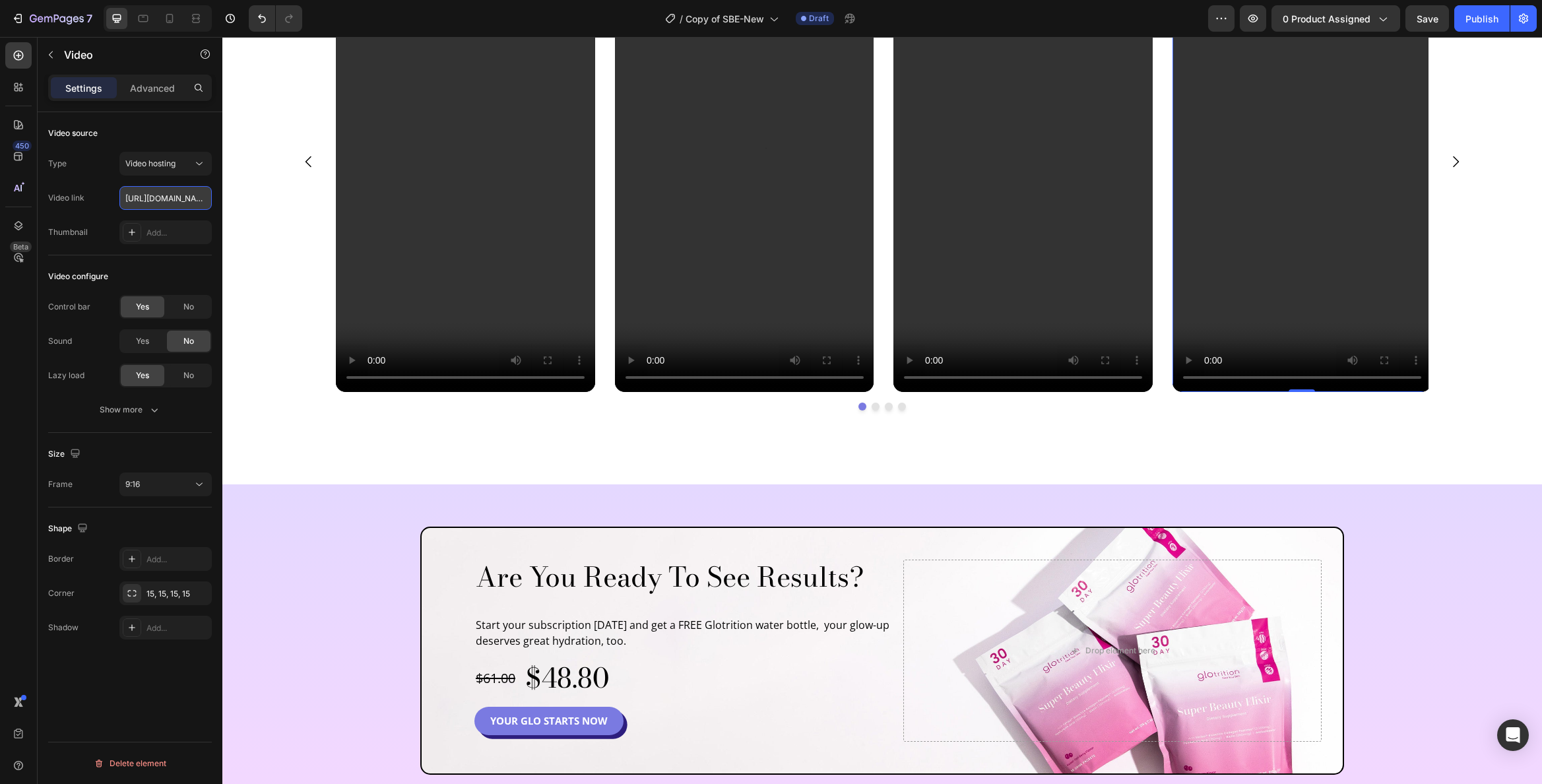
scroll to position [0, 247]
type input "https://cdn.shopify.com/videos/c/o/v/a97800bdae134cbbbde104988de1f4db.mp4"
click at [1454, 149] on button "Carousel Next Arrow" at bounding box center [1456, 162] width 37 height 37
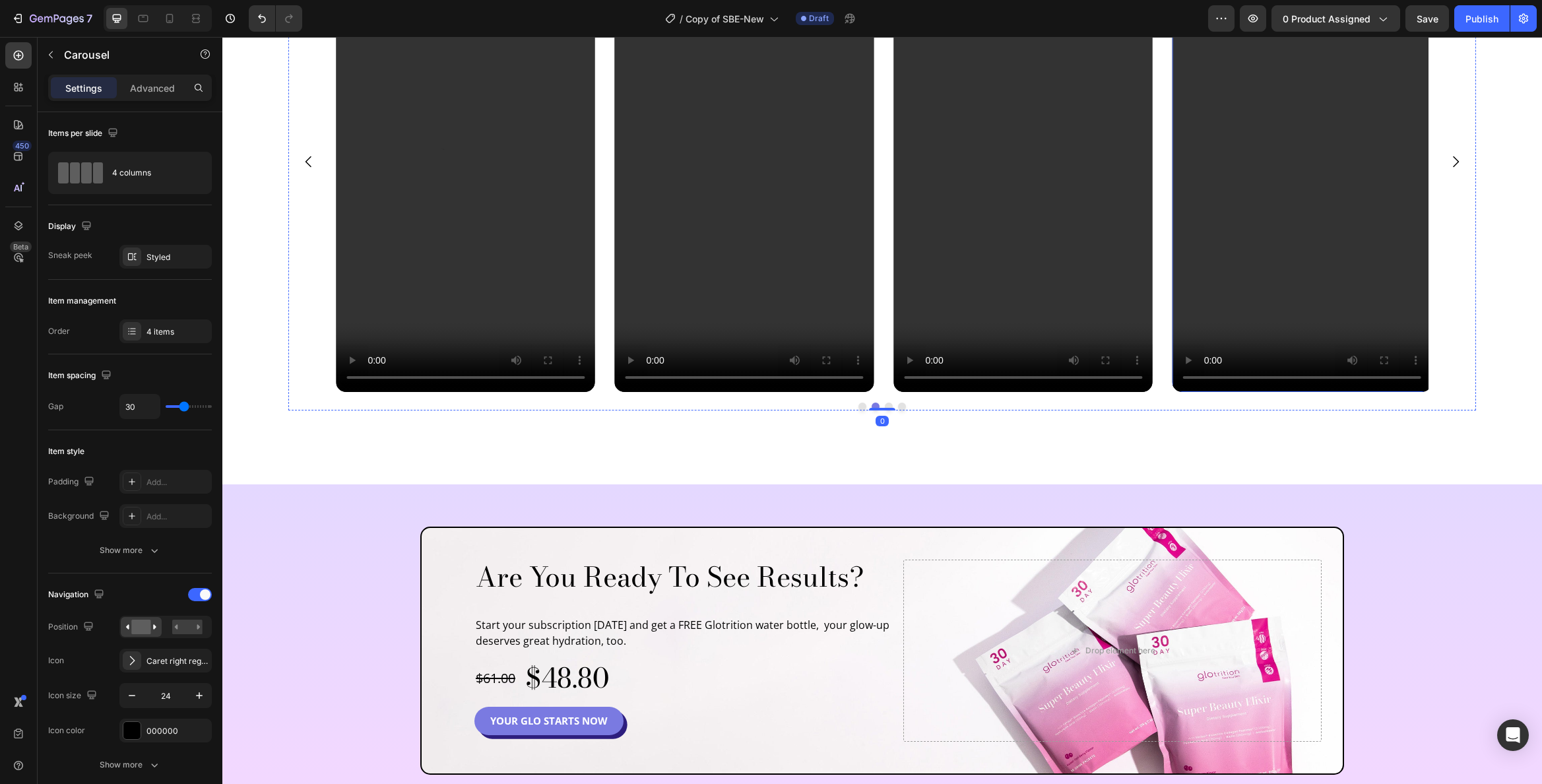
click at [1310, 156] on video at bounding box center [1302, 161] width 260 height 460
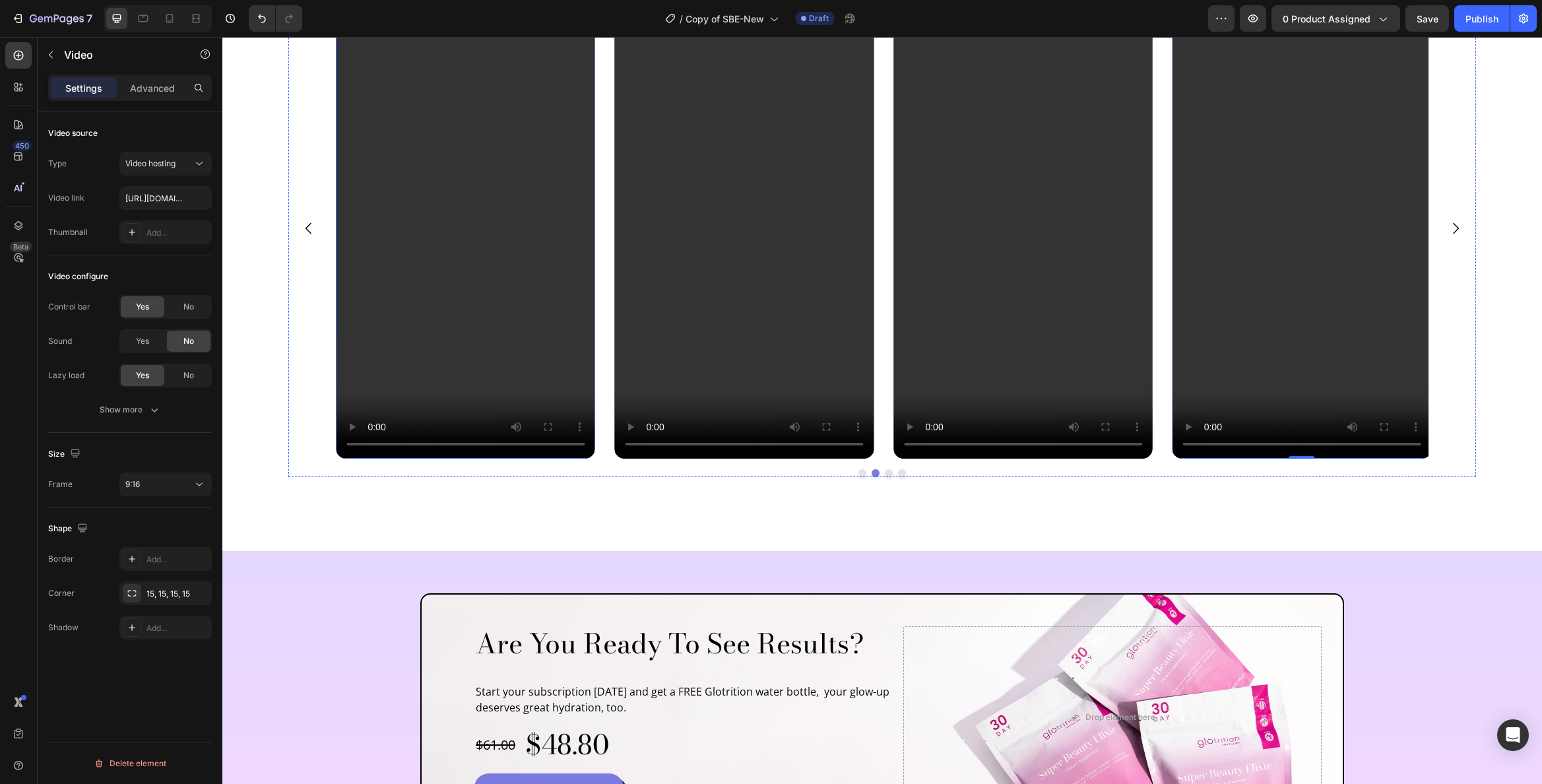
scroll to position [3426, 0]
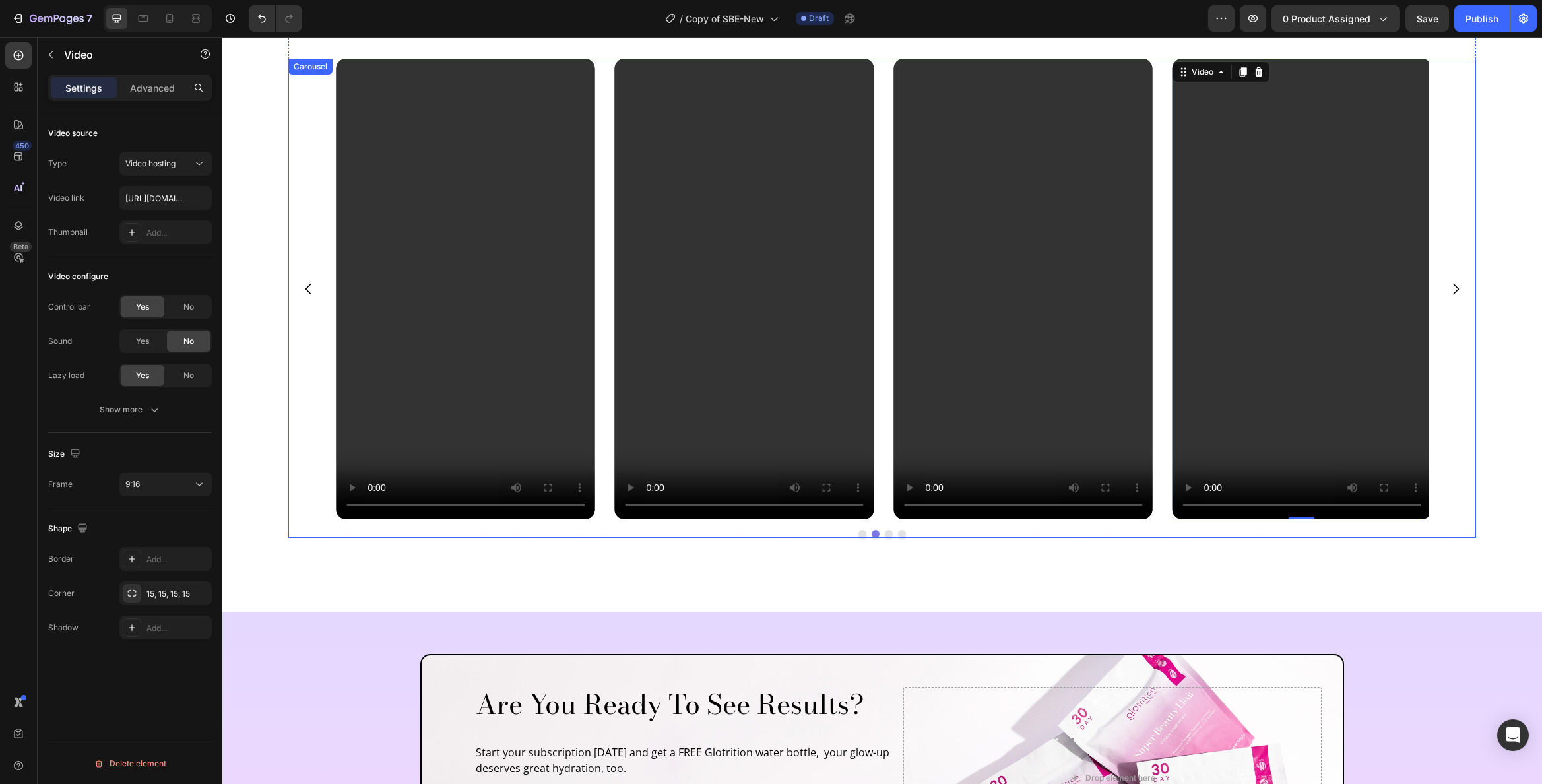
click at [300, 80] on div "Video 0 Video Video Video Carousel" at bounding box center [883, 298] width 1188 height 479
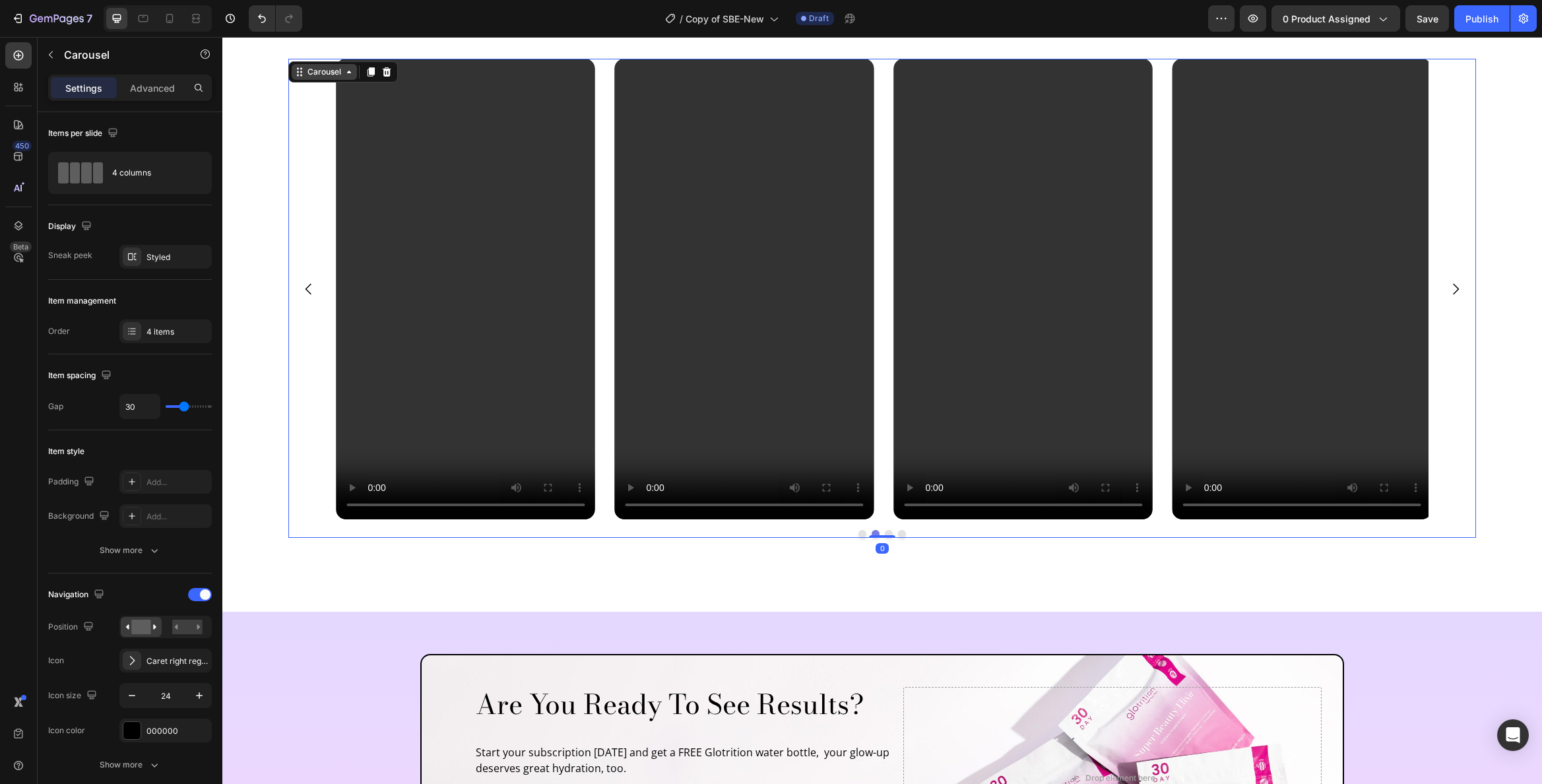
click at [305, 75] on div "Carousel" at bounding box center [324, 72] width 39 height 12
click at [154, 330] on div "4 items" at bounding box center [178, 332] width 62 height 12
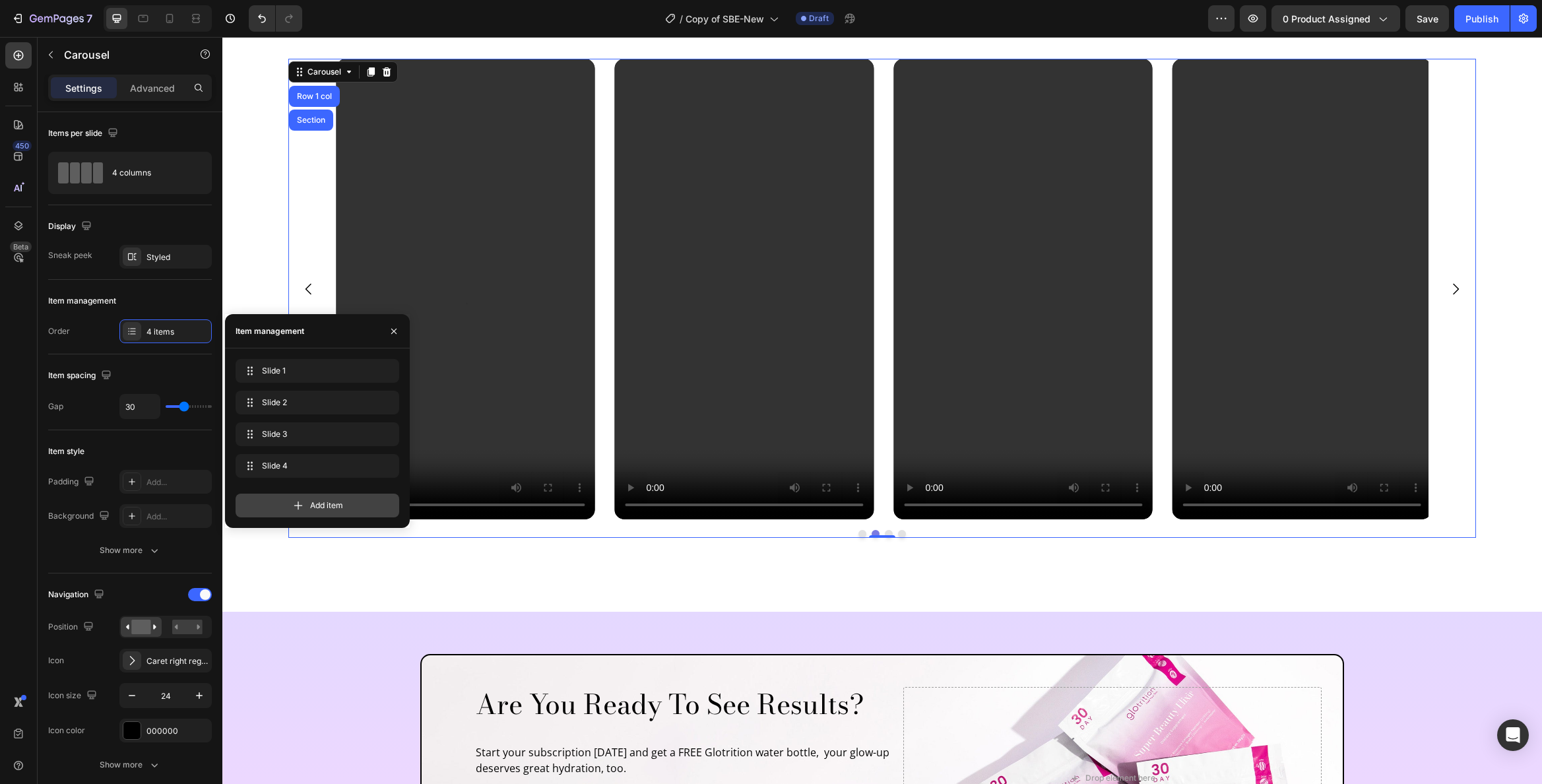
click at [344, 500] on div "Add item" at bounding box center [317, 505] width 164 height 24
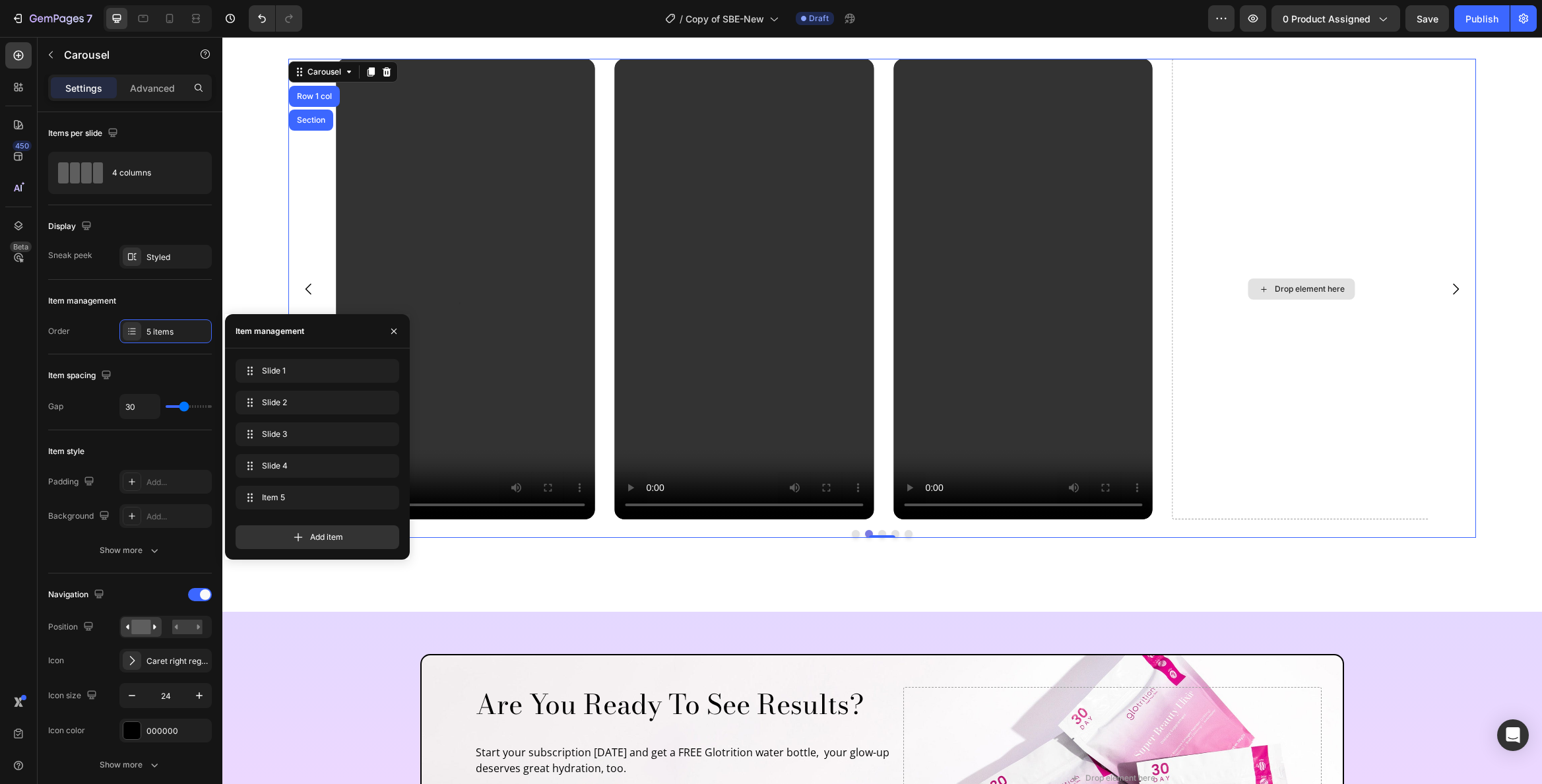
click at [1330, 320] on div "Drop element here" at bounding box center [1302, 288] width 260 height 460
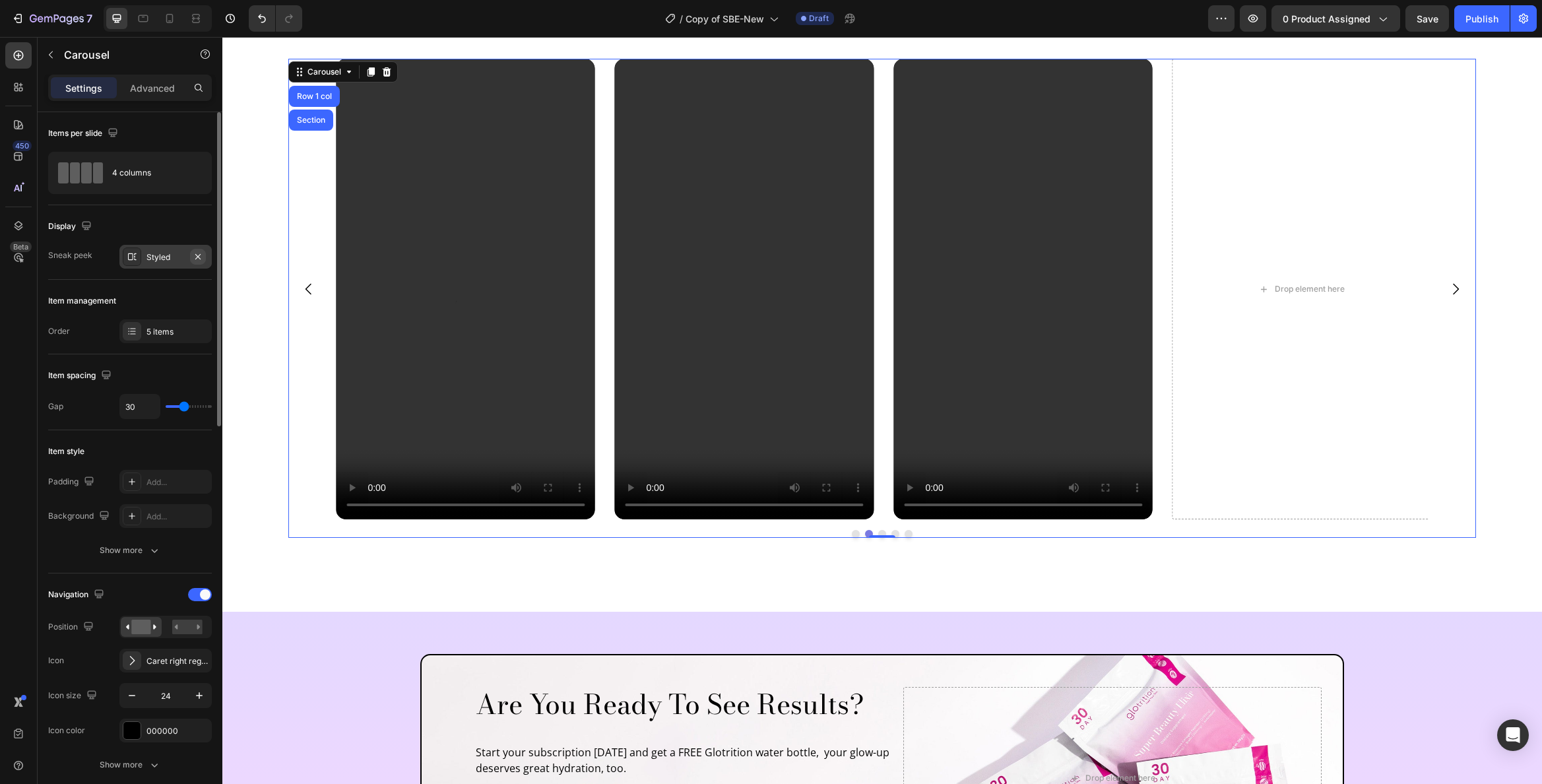
click at [198, 252] on icon "button" at bounding box center [198, 256] width 10 height 10
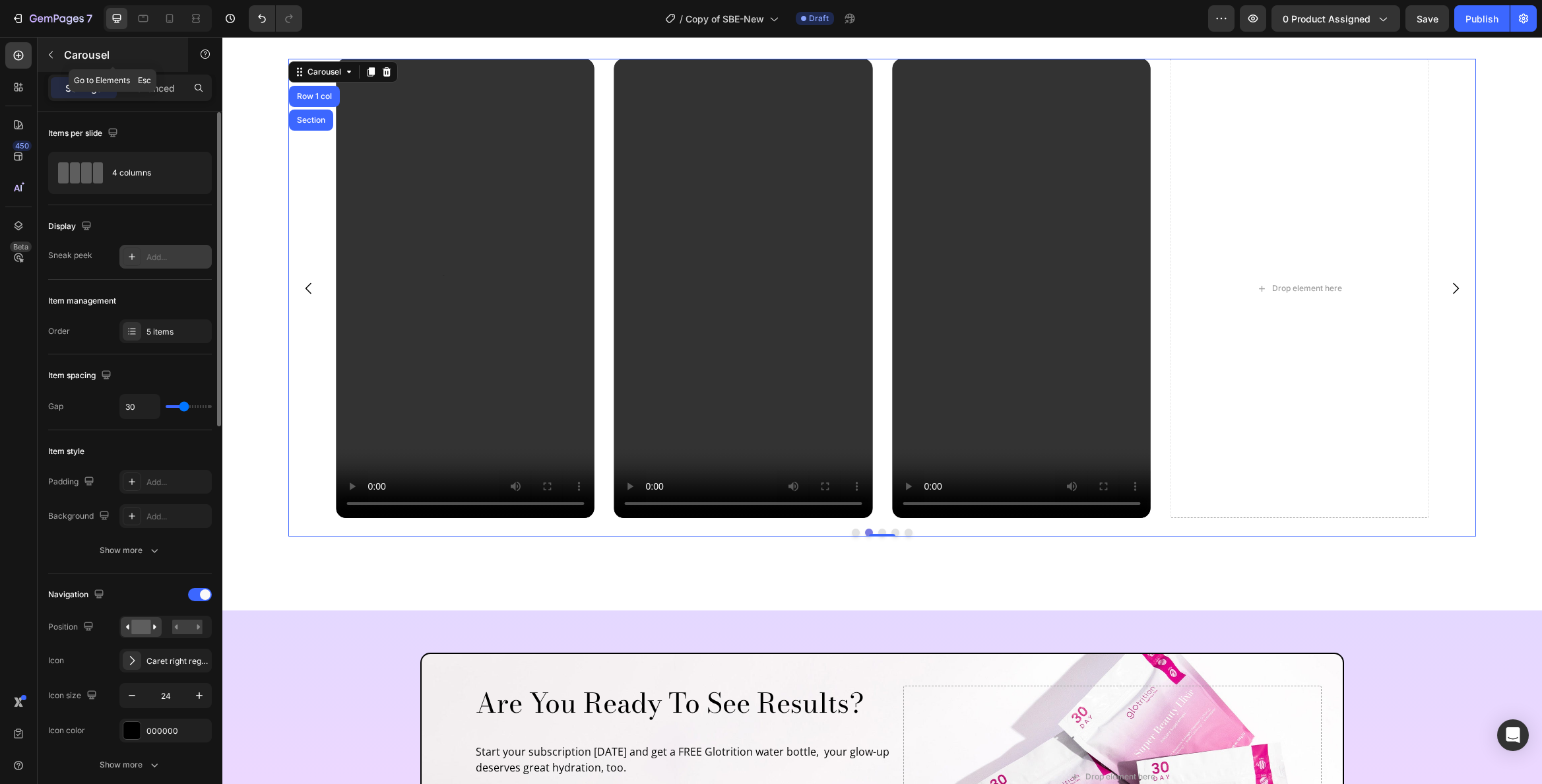
click at [61, 56] on button "button" at bounding box center [50, 54] width 21 height 21
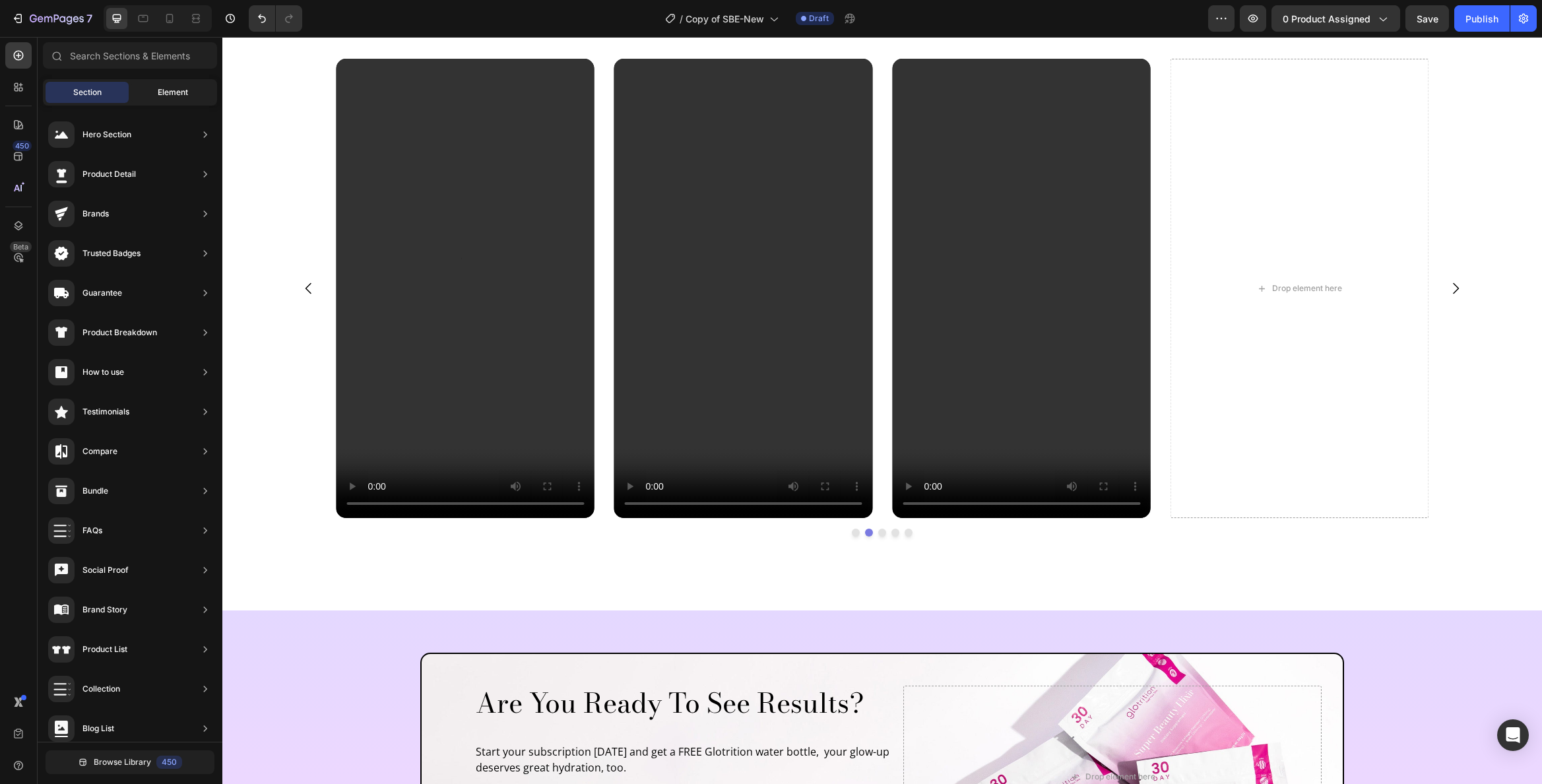
click at [181, 96] on span "Element" at bounding box center [173, 92] width 30 height 12
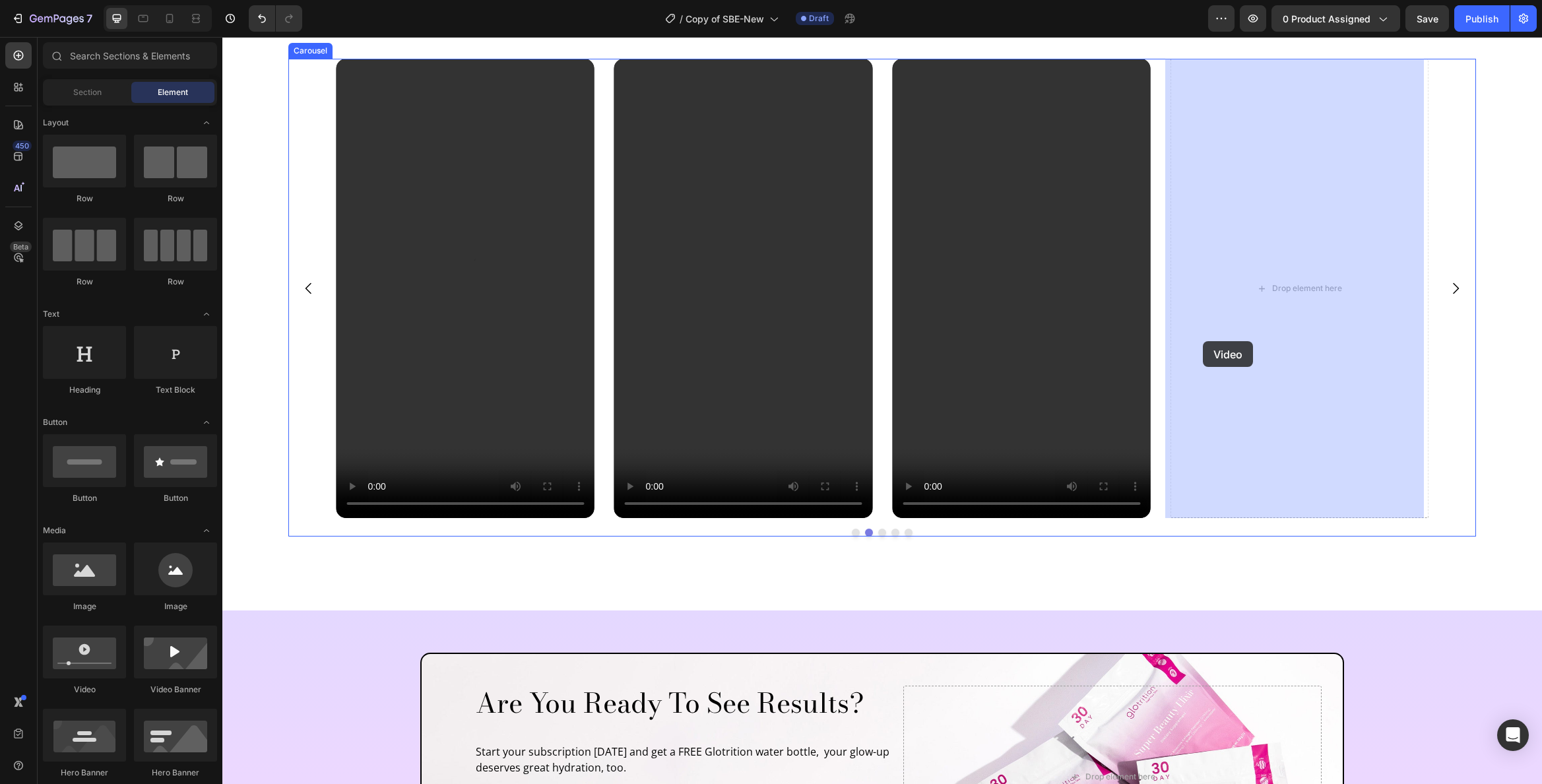
drag, startPoint x: 302, startPoint y: 699, endPoint x: 1198, endPoint y: 341, distance: 964.9
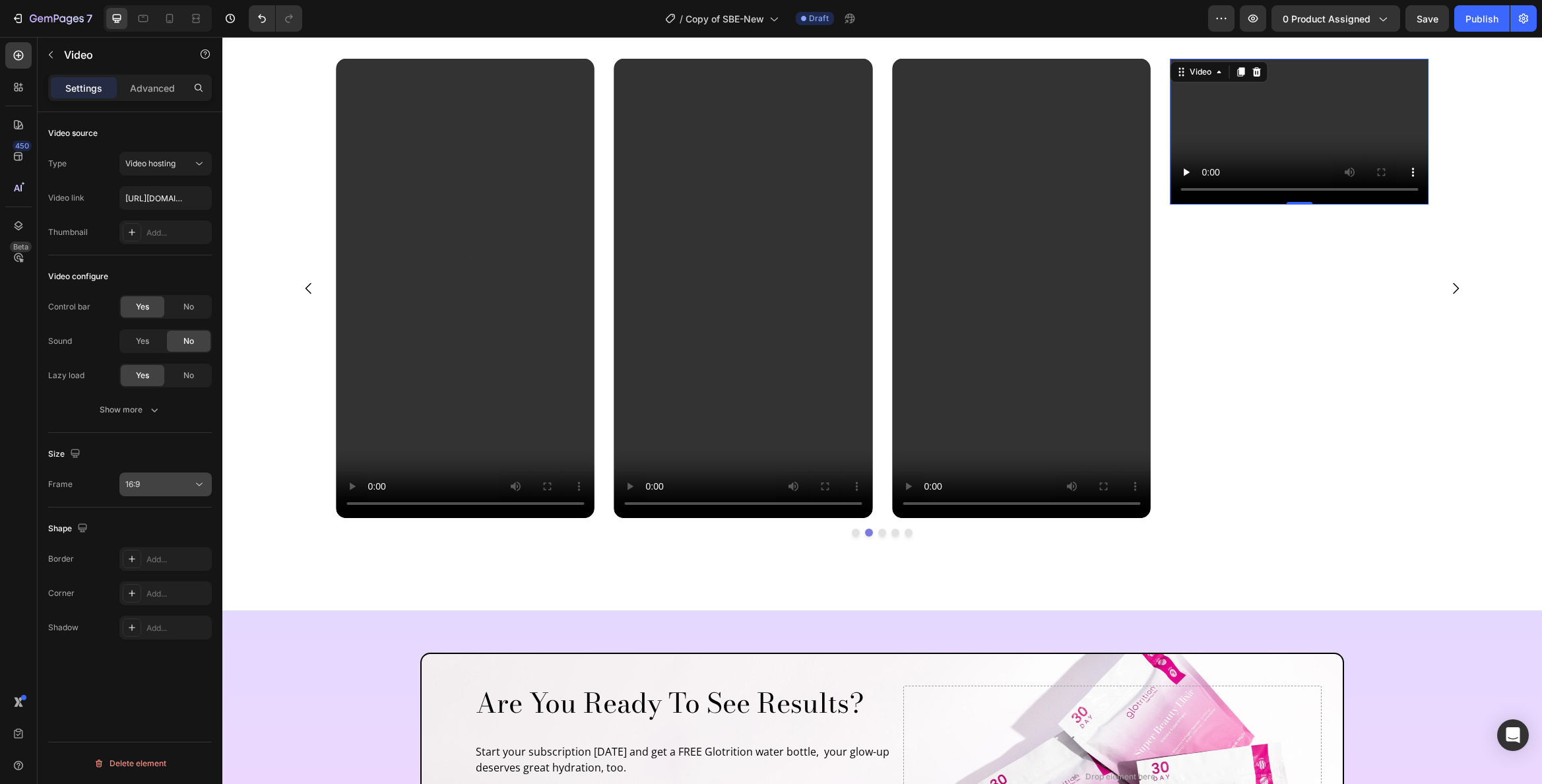
click at [196, 491] on button "16:9" at bounding box center [166, 484] width 92 height 24
click at [160, 594] on p "9:16" at bounding box center [160, 589] width 70 height 12
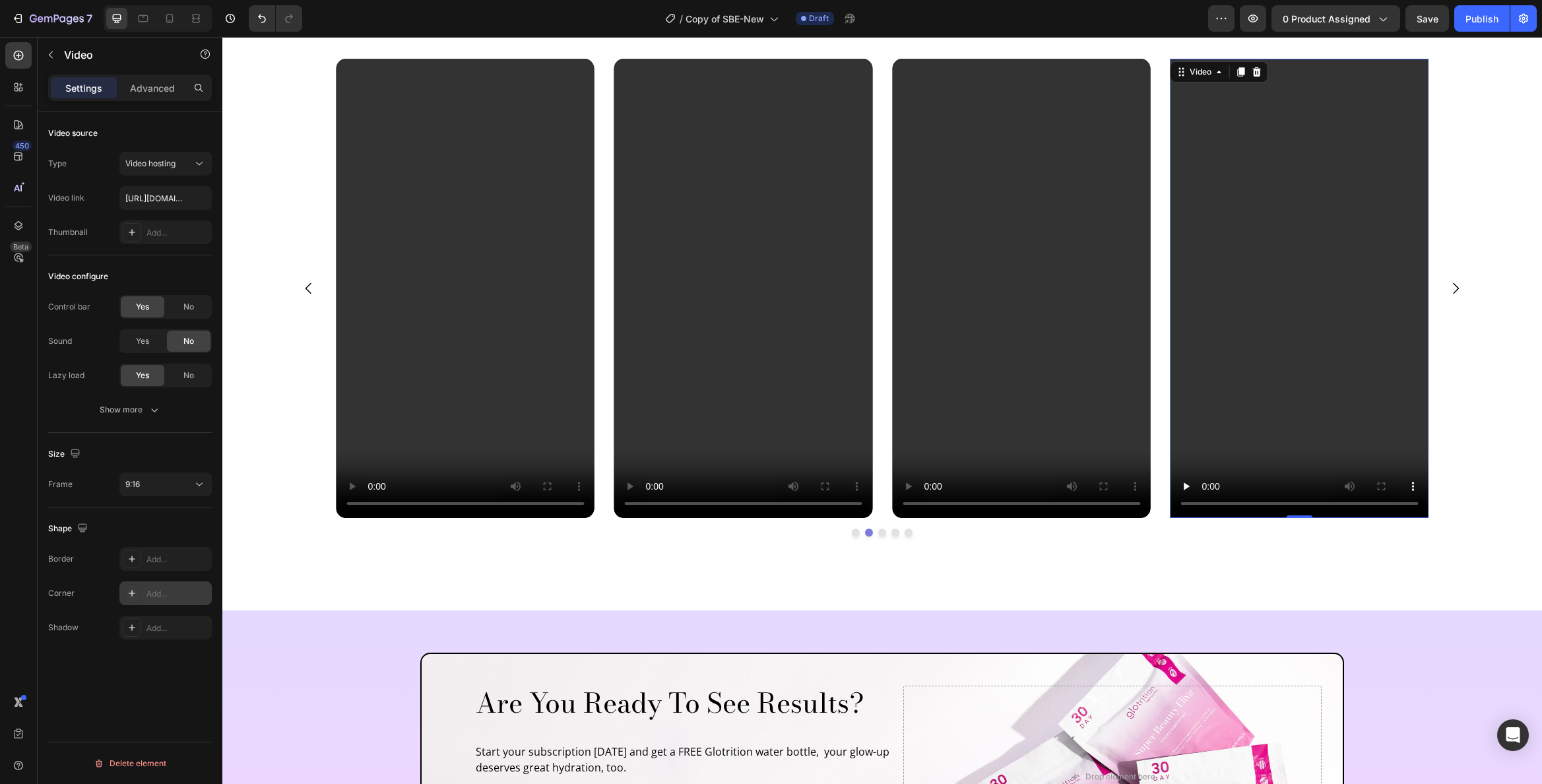
click at [169, 596] on div "Add..." at bounding box center [178, 593] width 62 height 12
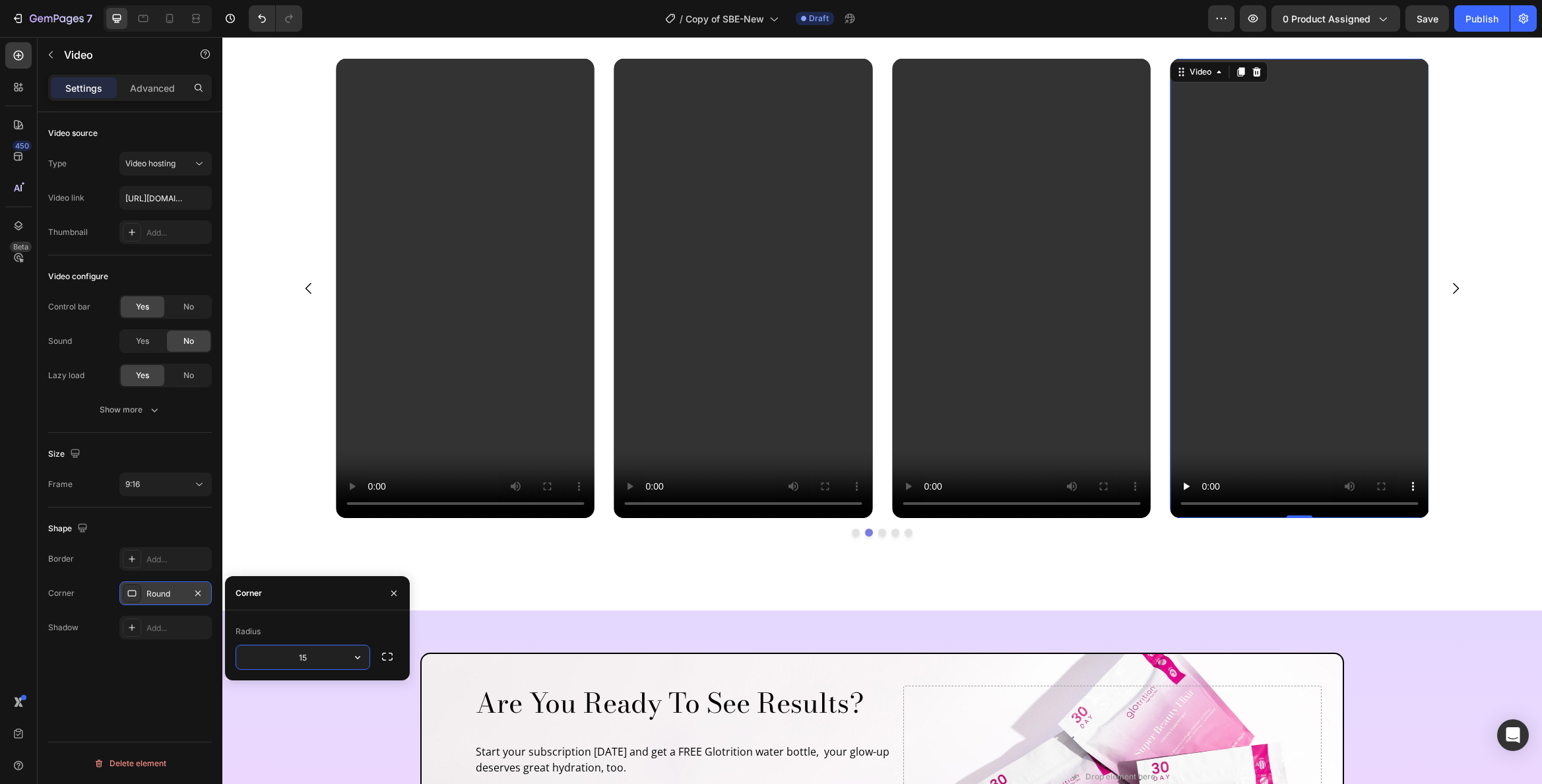
type input "15"
click at [171, 197] on input "text" at bounding box center [166, 198] width 92 height 24
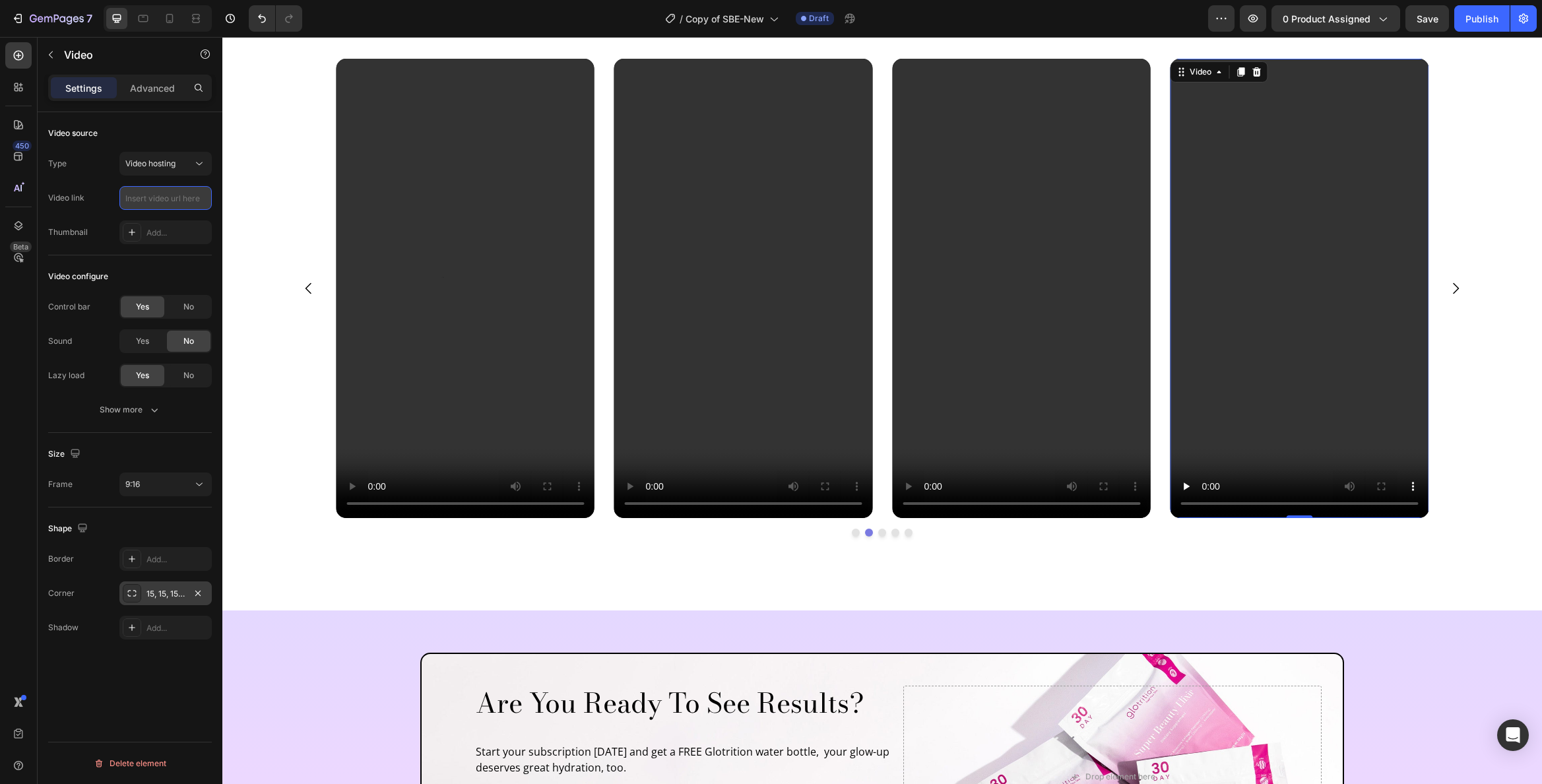
paste input "https://cdn.shopify.com/videos/c/o/v/cb1282fd46764605ab147a3e5934dfe6.mp4"
type input "https://cdn.shopify.com/videos/c/o/v/cb1282fd46764605ab147a3e5934dfe6.mp4"
click at [1457, 293] on icon "Carousel Next Arrow" at bounding box center [1455, 288] width 16 height 16
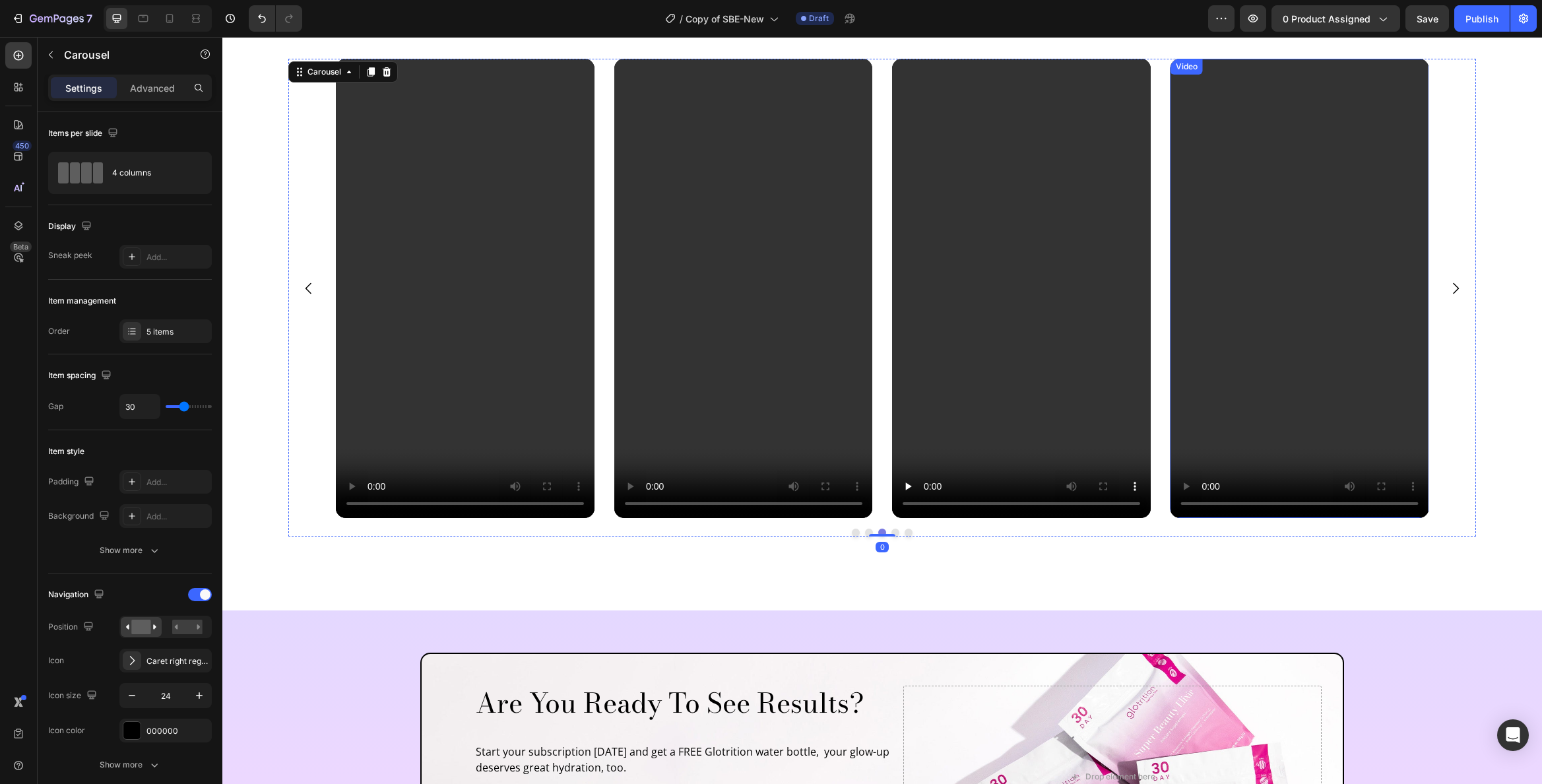
click at [1156, 229] on div "Video Video Video Video Video" at bounding box center [882, 288] width 1092 height 459
click at [1108, 204] on video at bounding box center [1022, 288] width 259 height 459
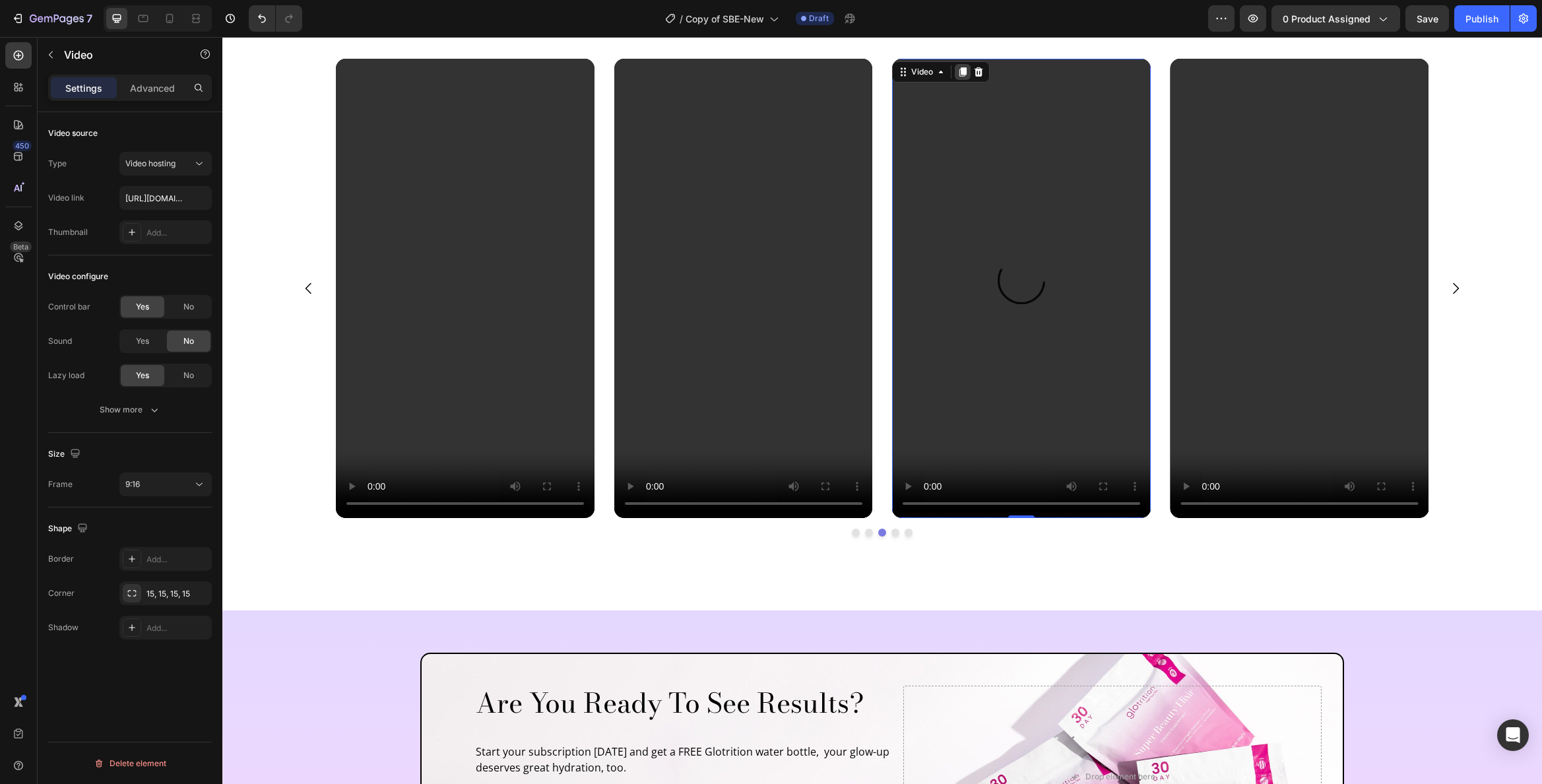
click at [964, 71] on div at bounding box center [962, 72] width 16 height 16
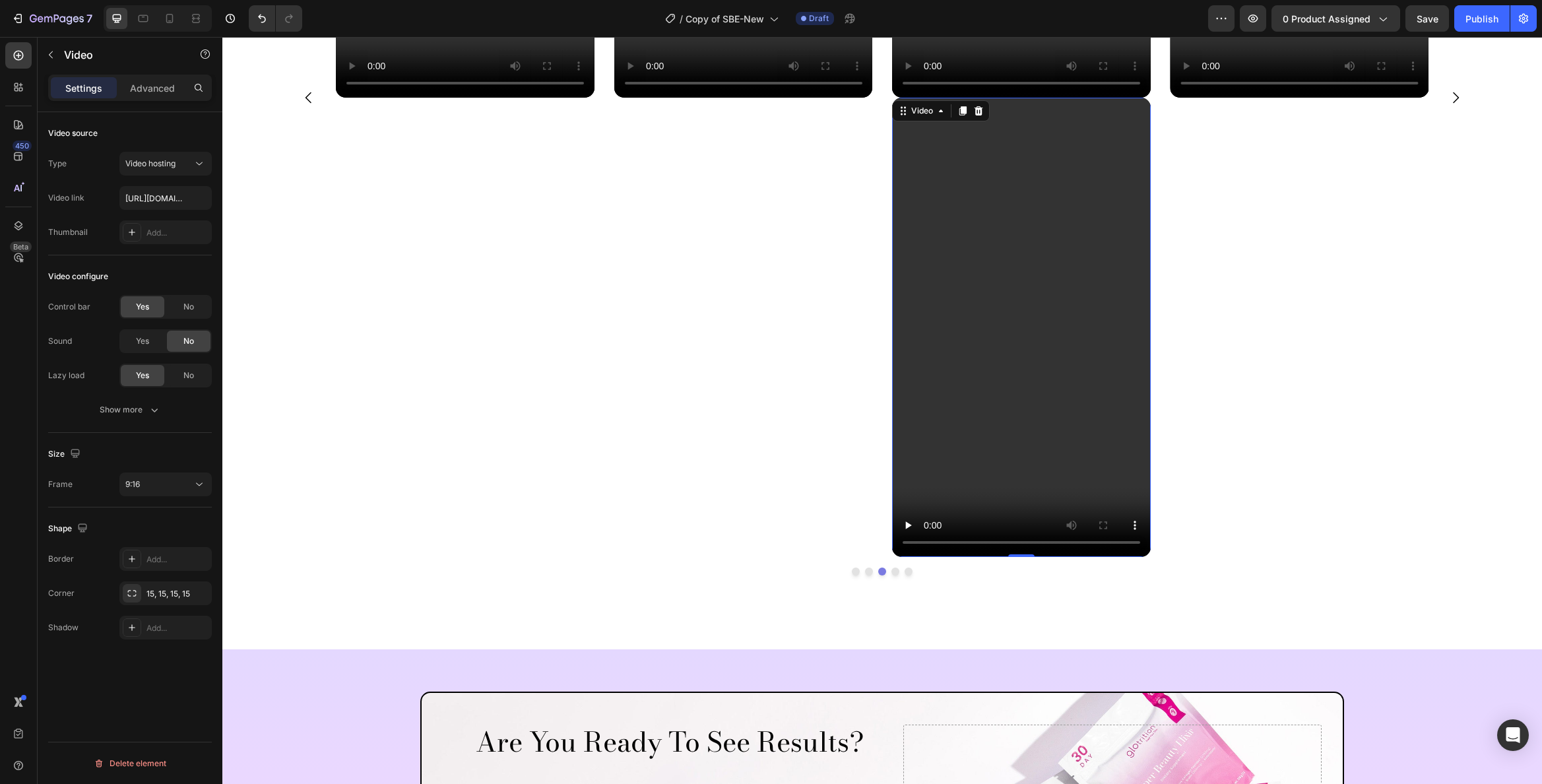
scroll to position [3861, 0]
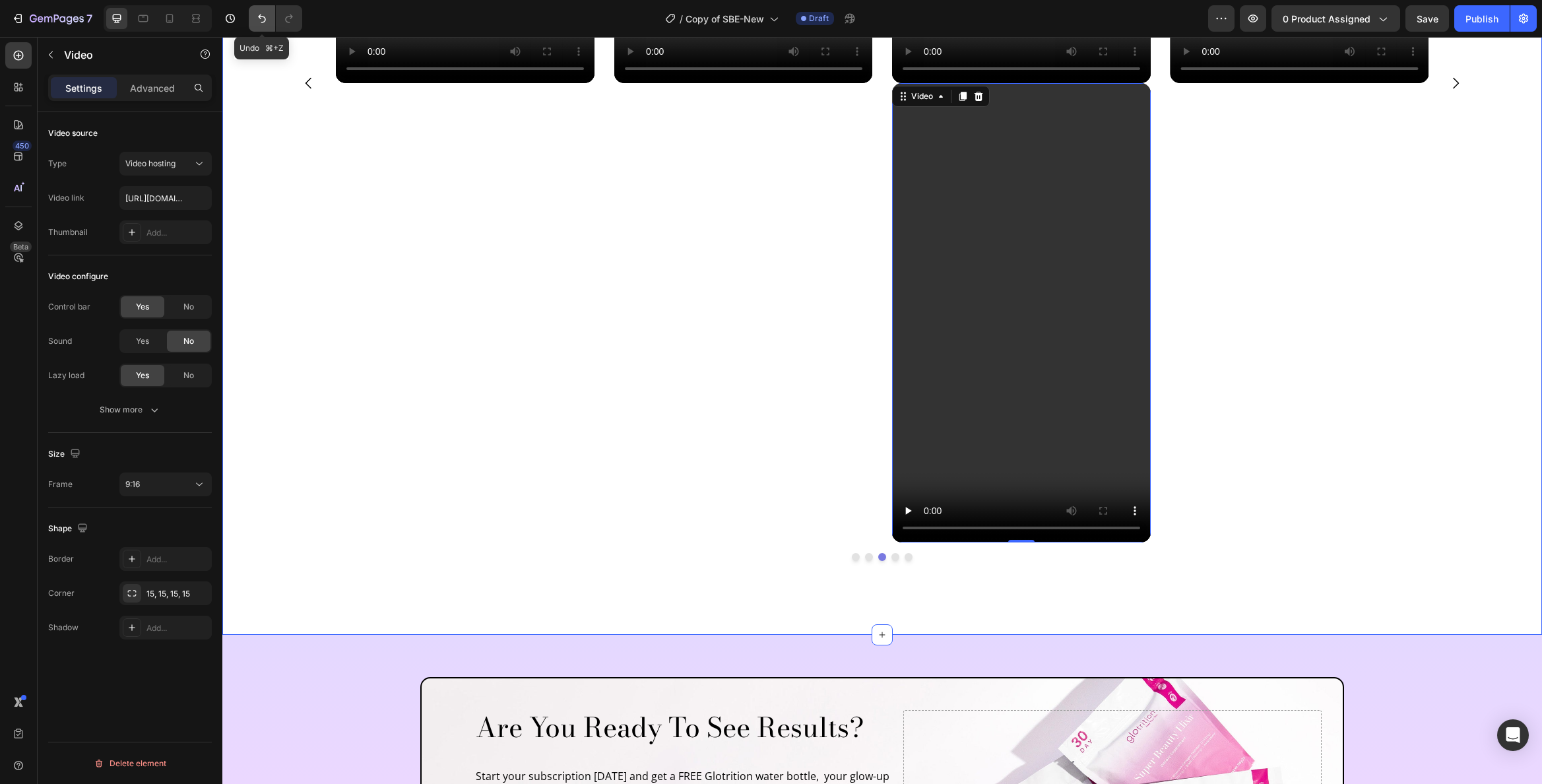
click at [259, 25] on button "Undo/Redo" at bounding box center [262, 19] width 26 height 26
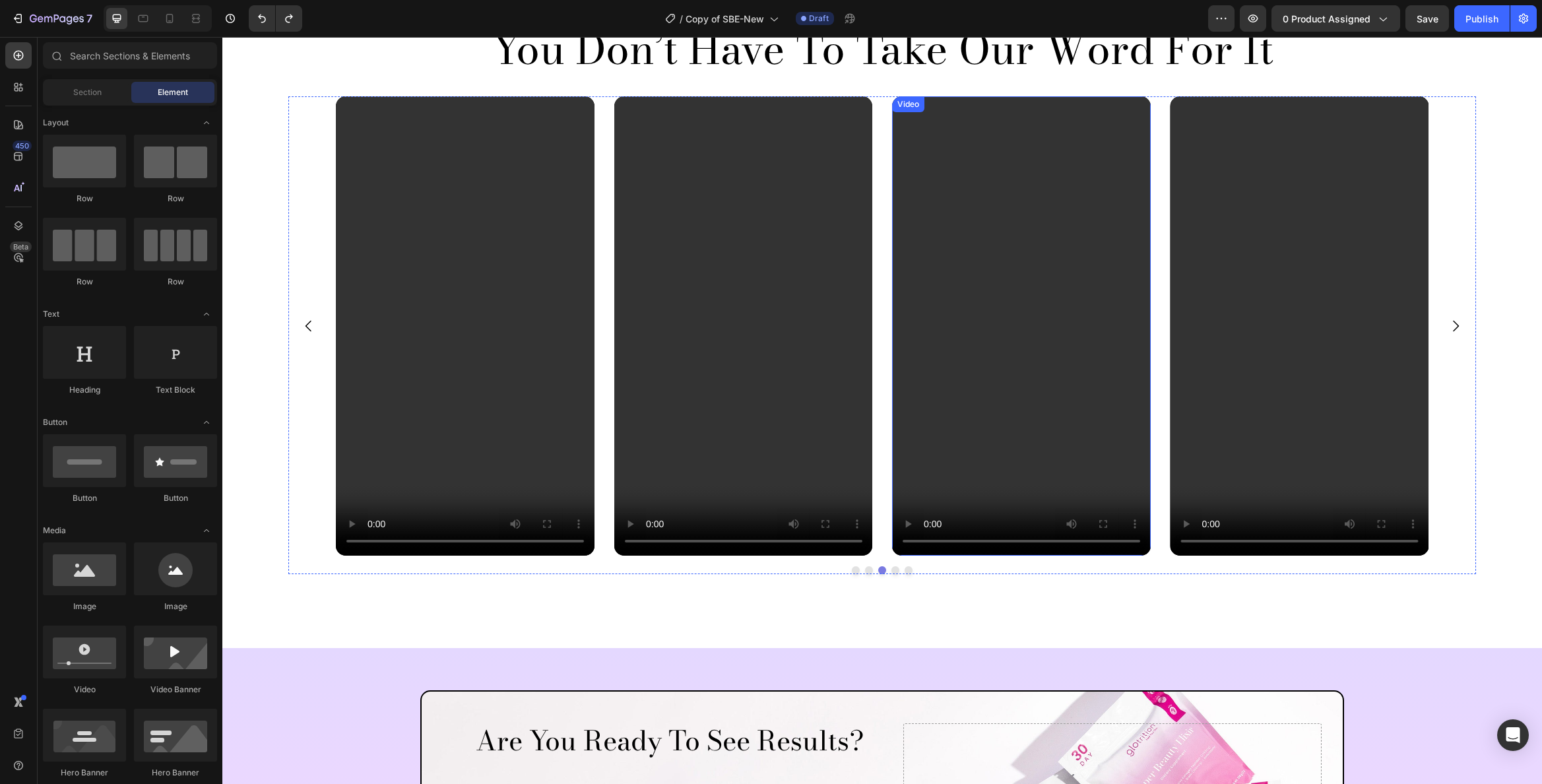
scroll to position [3371, 0]
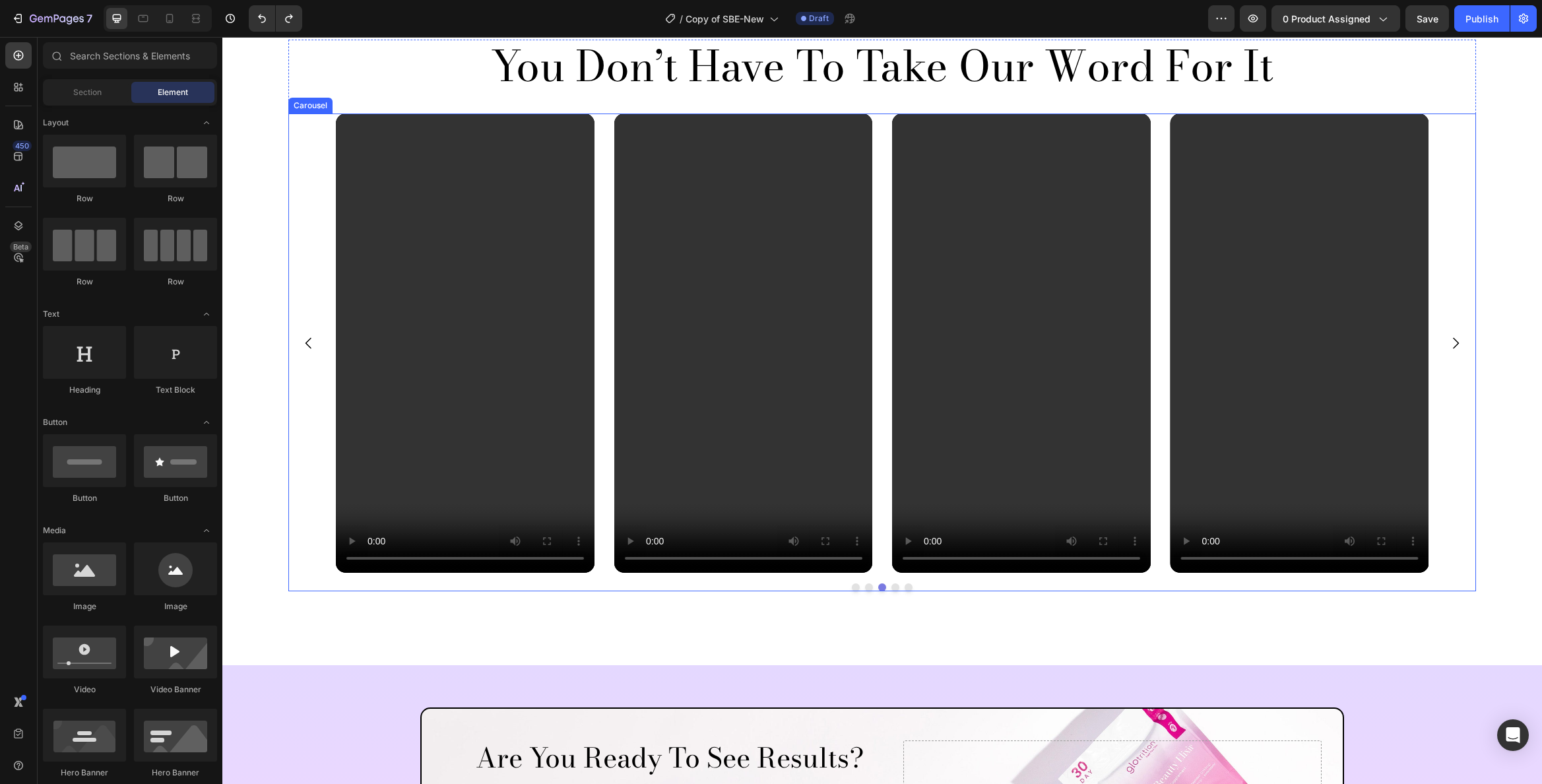
click at [598, 125] on div "Video Video Video Video Video" at bounding box center [882, 343] width 1092 height 459
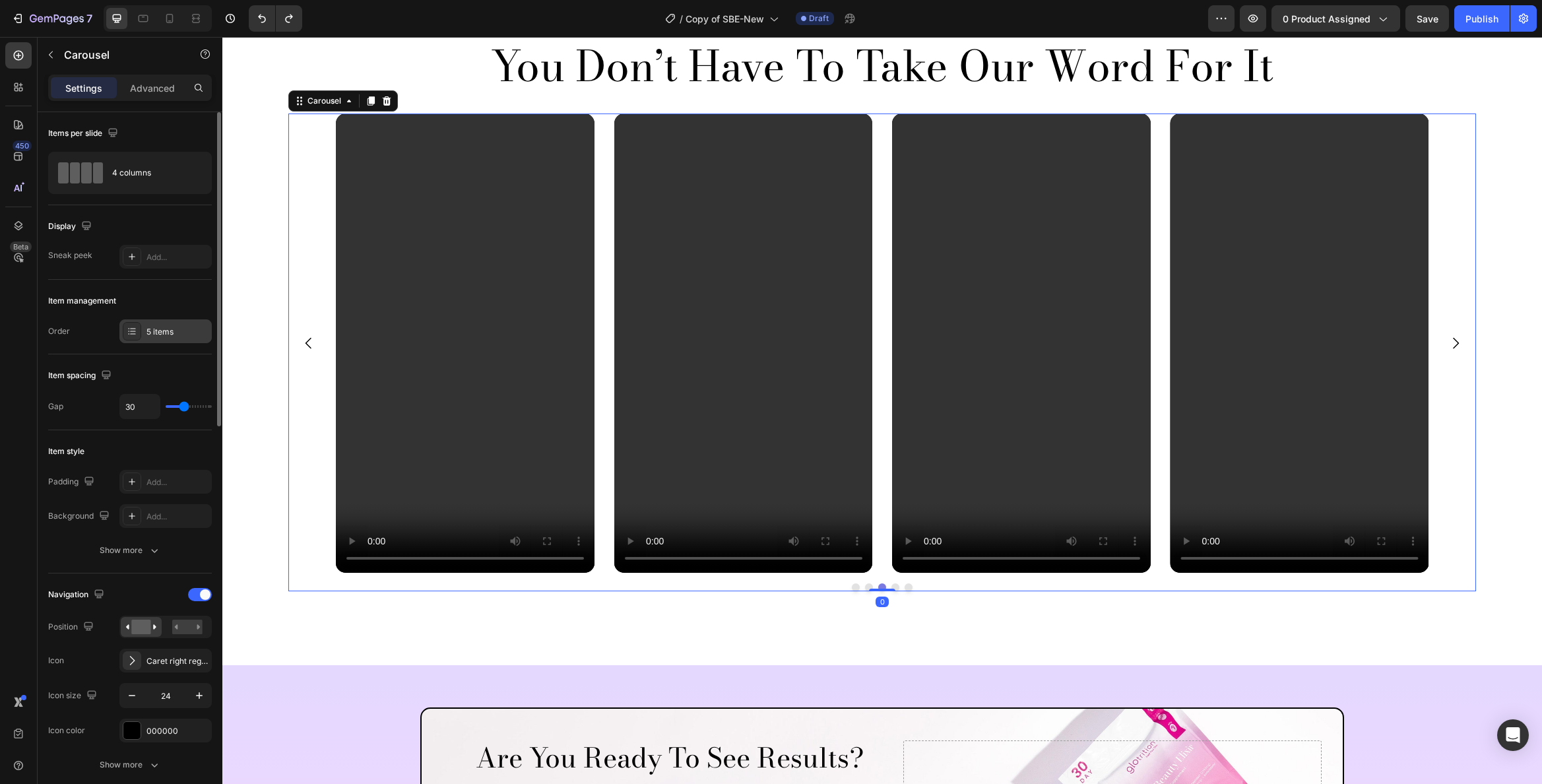
click at [173, 328] on div "5 items" at bounding box center [178, 332] width 62 height 12
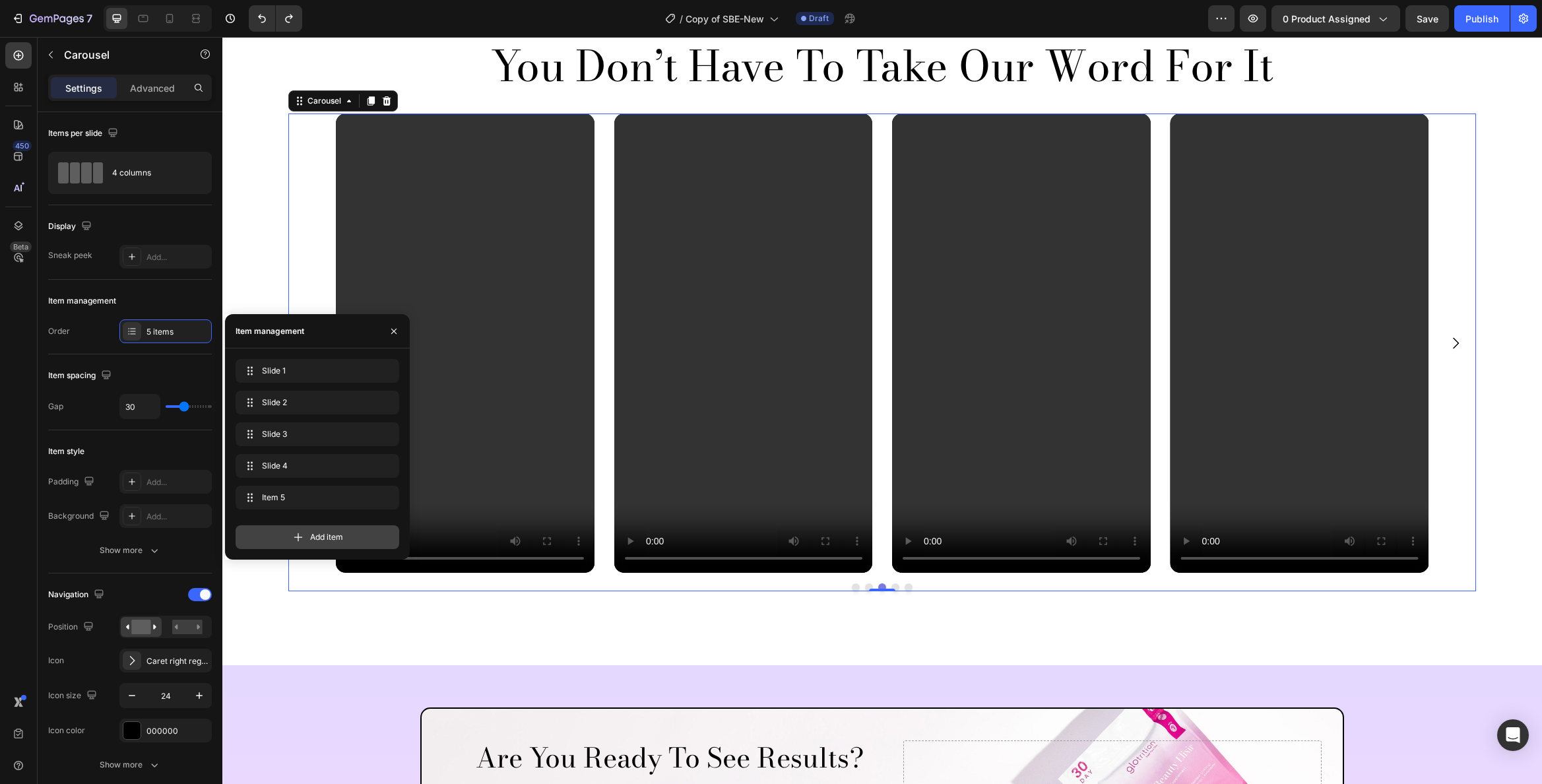
click at [355, 537] on div "Add item" at bounding box center [317, 537] width 164 height 24
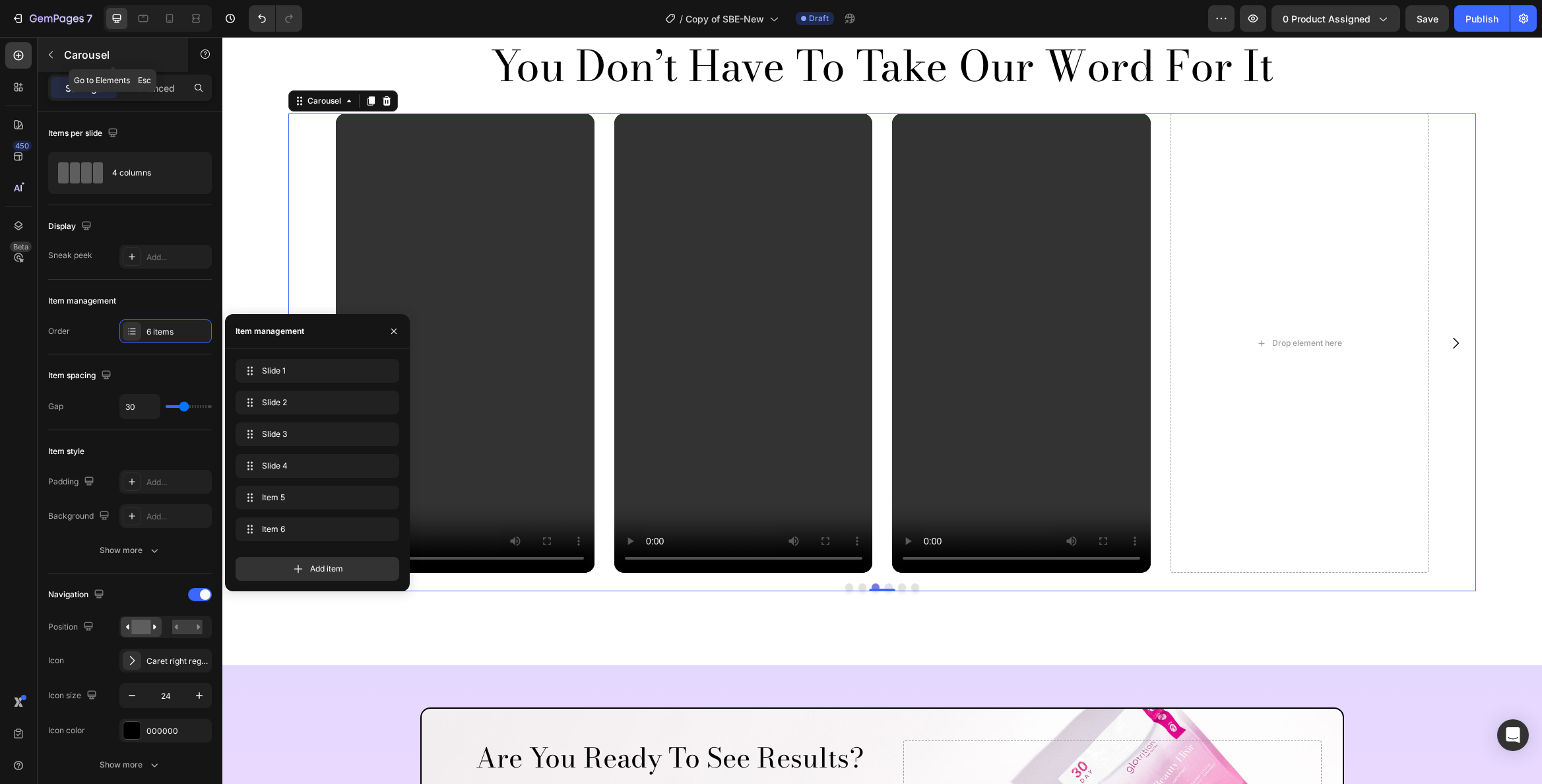
click at [67, 57] on p "Carousel" at bounding box center [120, 54] width 112 height 16
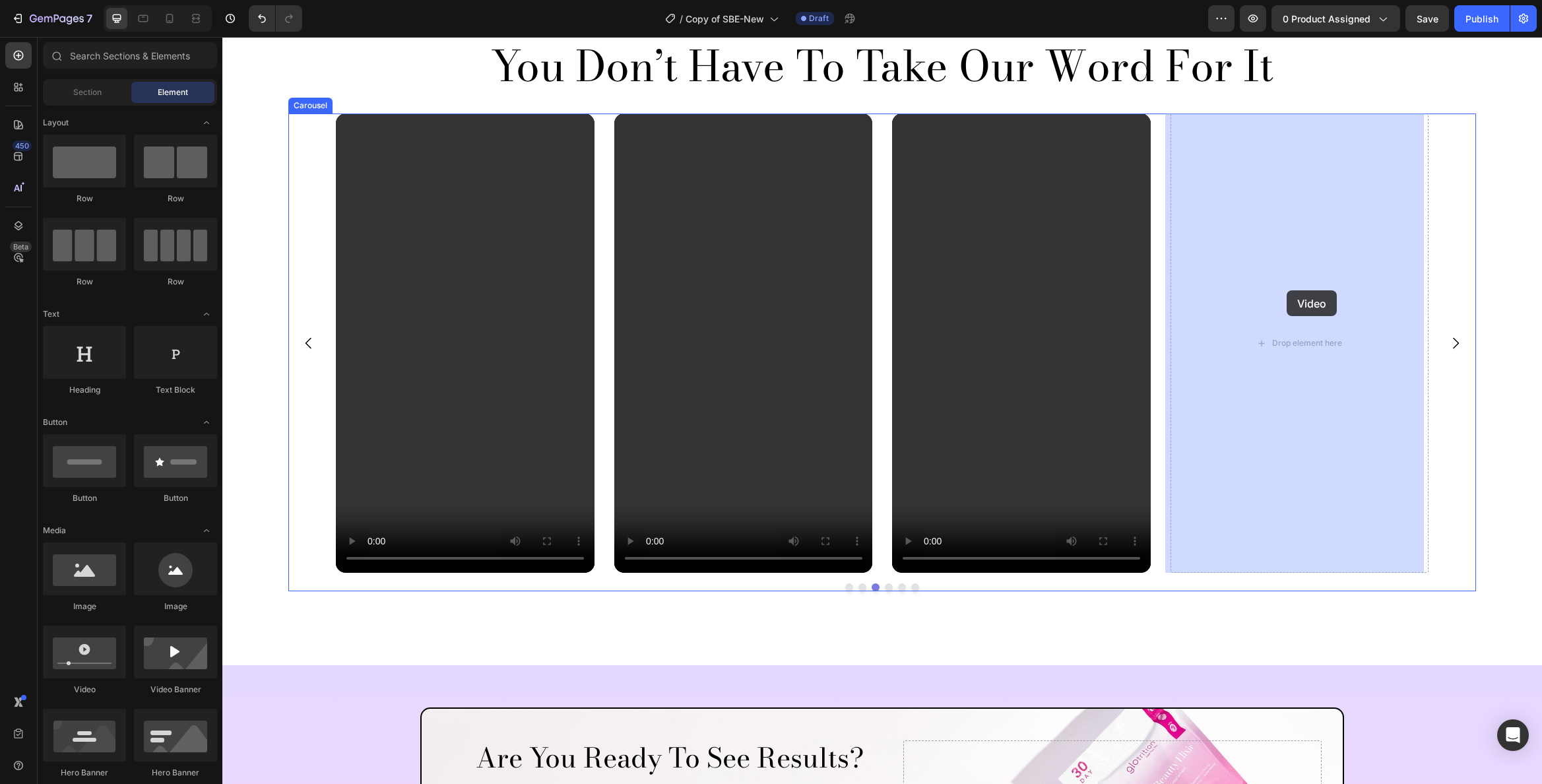
drag, startPoint x: 303, startPoint y: 699, endPoint x: 1282, endPoint y: 292, distance: 1060.2
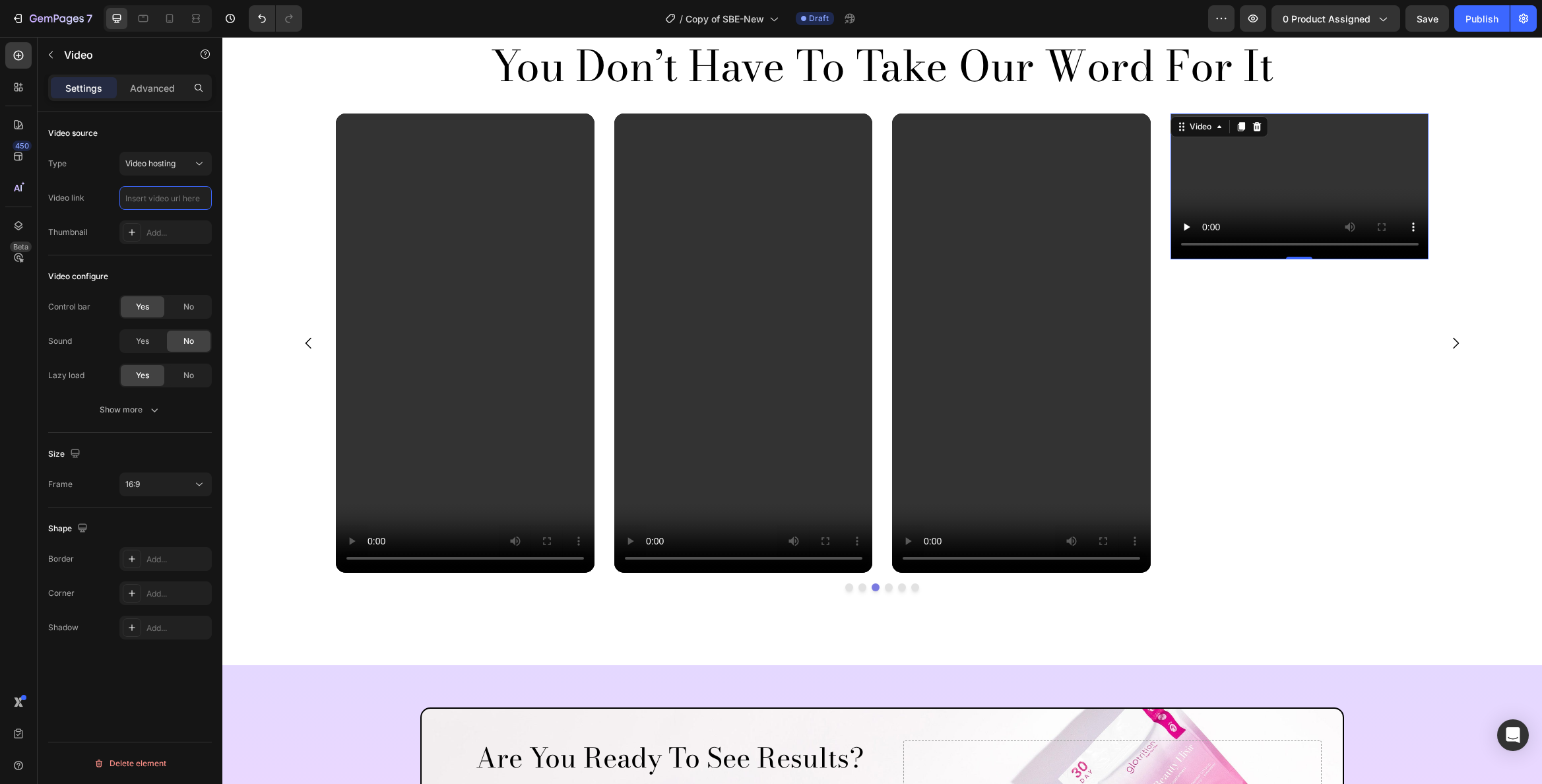
scroll to position [0, 0]
click at [161, 200] on input "text" at bounding box center [166, 198] width 92 height 24
paste input "https://cdn.shopify.com/videos/c/o/v/cb1282fd46764605ab147a3e5934dfe6.mp4"
type input "https://cdn.shopify.com/videos/c/o/v/cb1282fd46764605ab147a3e5934dfe6.mp4"
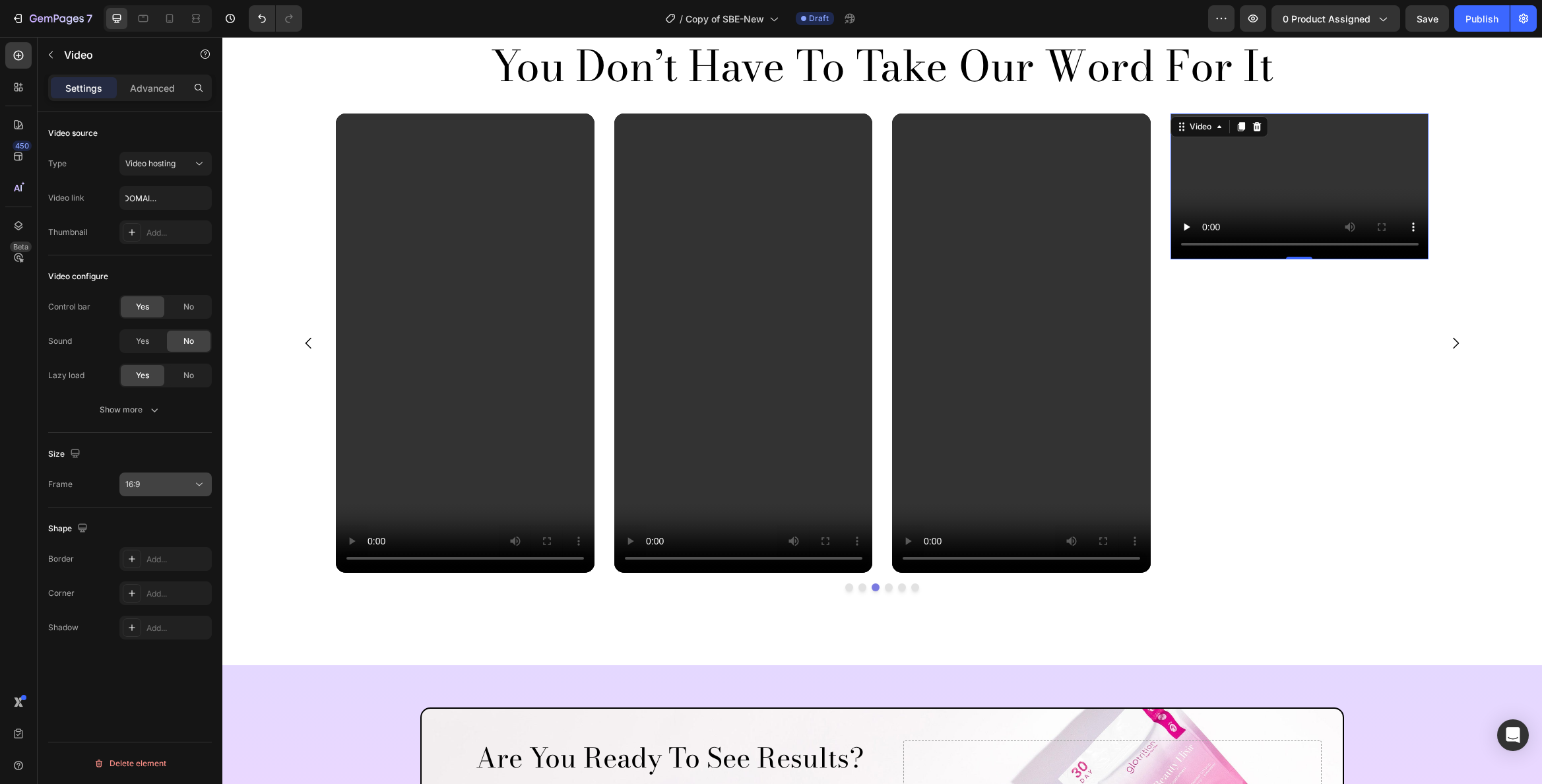
click at [179, 481] on div "16:9" at bounding box center [159, 484] width 67 height 12
click at [151, 593] on p "9:16" at bounding box center [160, 589] width 70 height 12
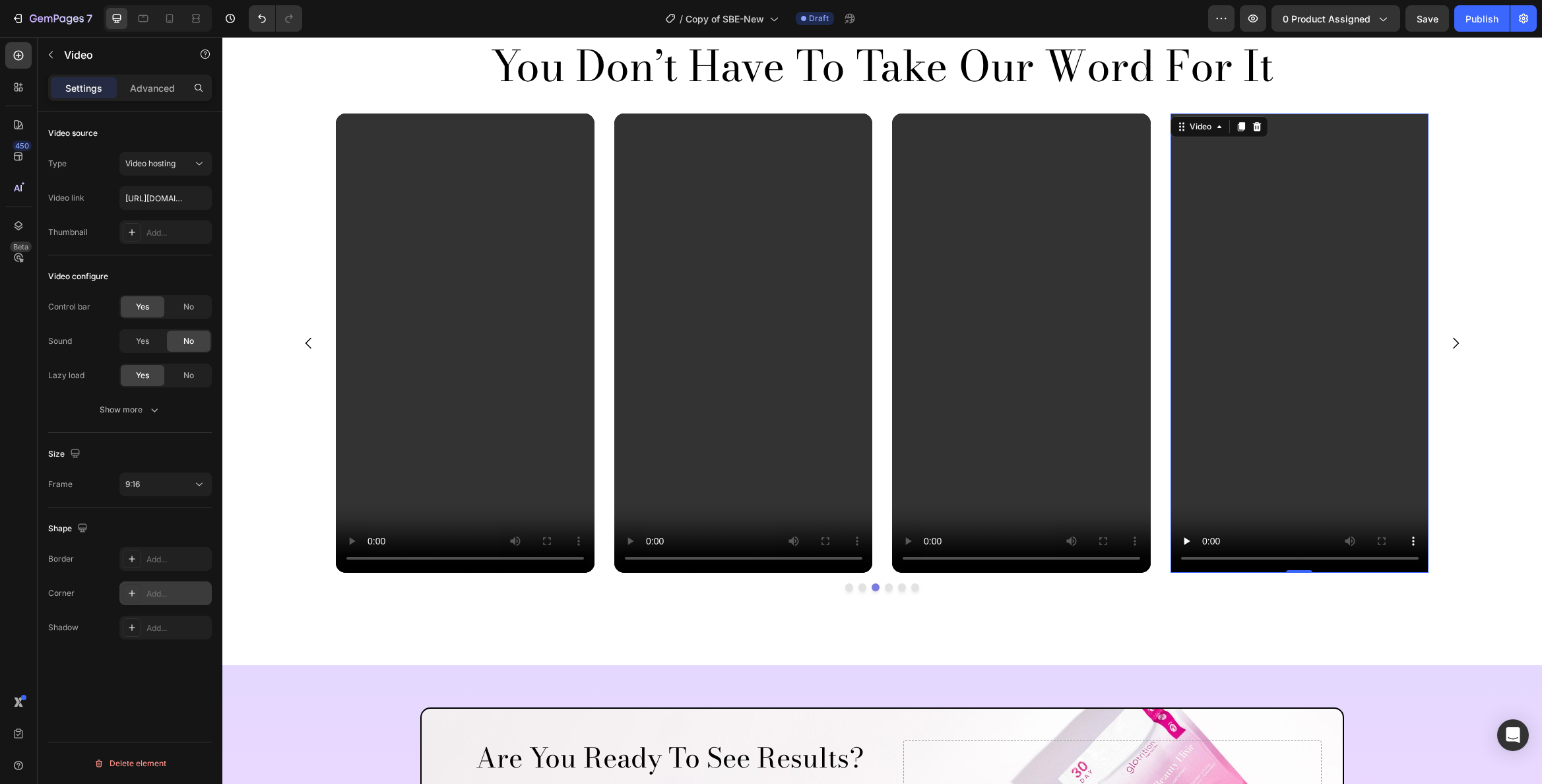
click at [171, 591] on div "Add..." at bounding box center [178, 593] width 62 height 12
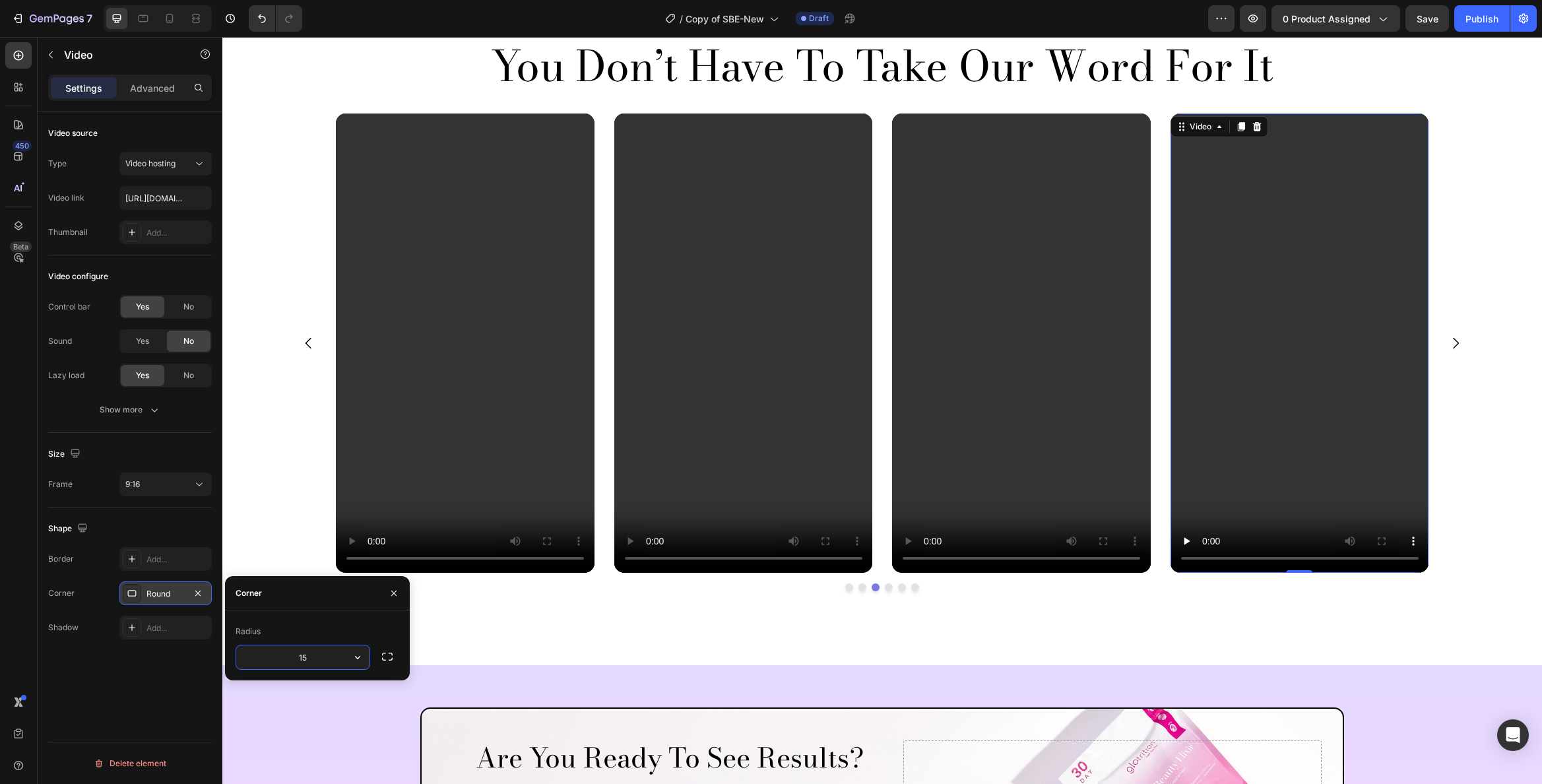
type input "15"
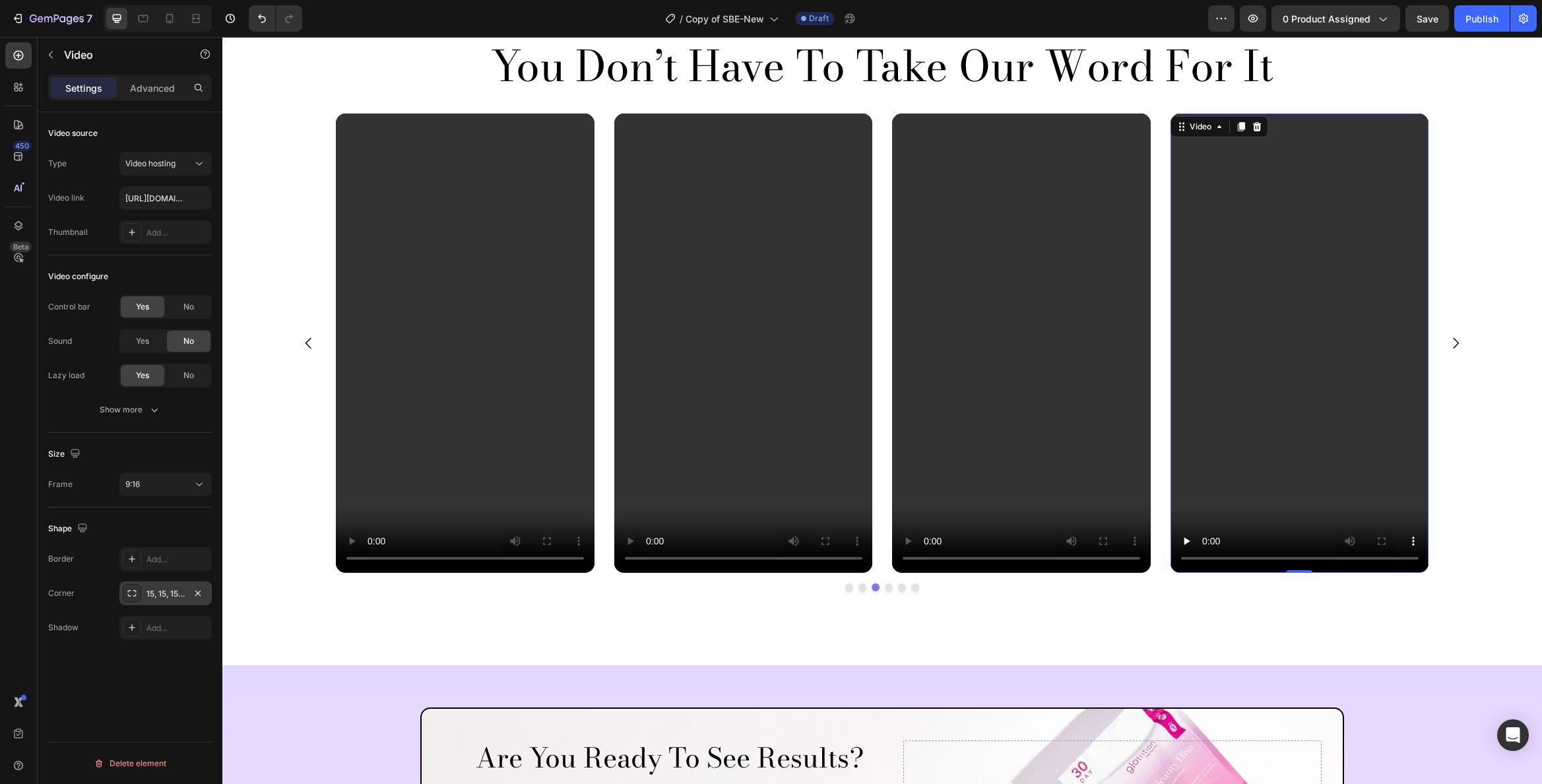
click at [1315, 361] on video at bounding box center [1300, 343] width 259 height 459
click at [168, 199] on input "text" at bounding box center [166, 198] width 92 height 24
type input "https://cdn.shopify.com/videos/c/o/v/b1c2143261b54e4ba04eb7a467e40ef5.mp4"
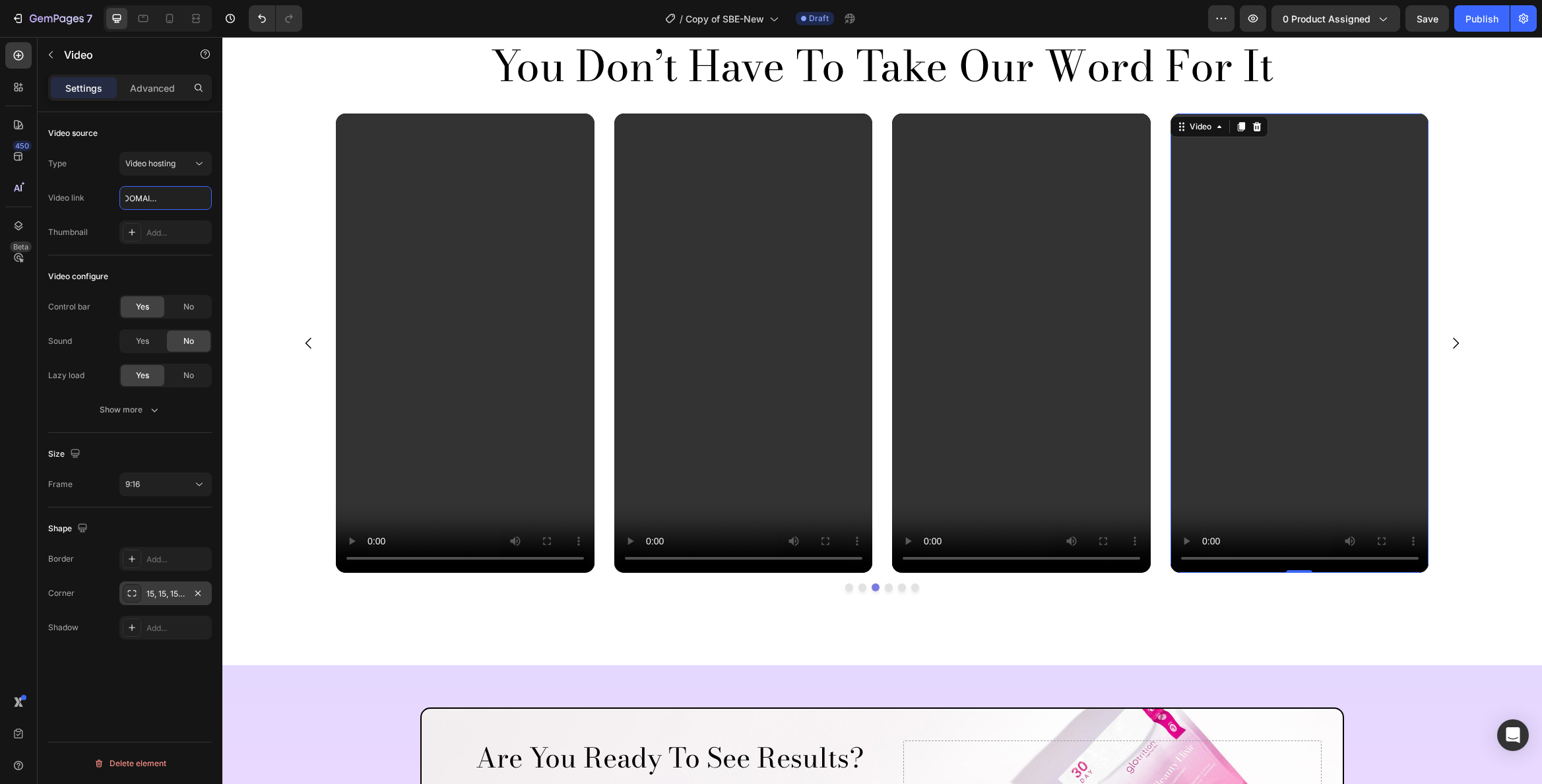
scroll to position [0, 0]
click at [1191, 321] on video at bounding box center [1300, 343] width 259 height 459
click at [1227, 312] on video at bounding box center [1300, 343] width 259 height 459
click at [168, 200] on input "text" at bounding box center [166, 198] width 92 height 24
paste input "https://cdn.shopify.com/videos/c/o/v/6e0bb512be8b4aa29ef6971018a87f4c.mp4"
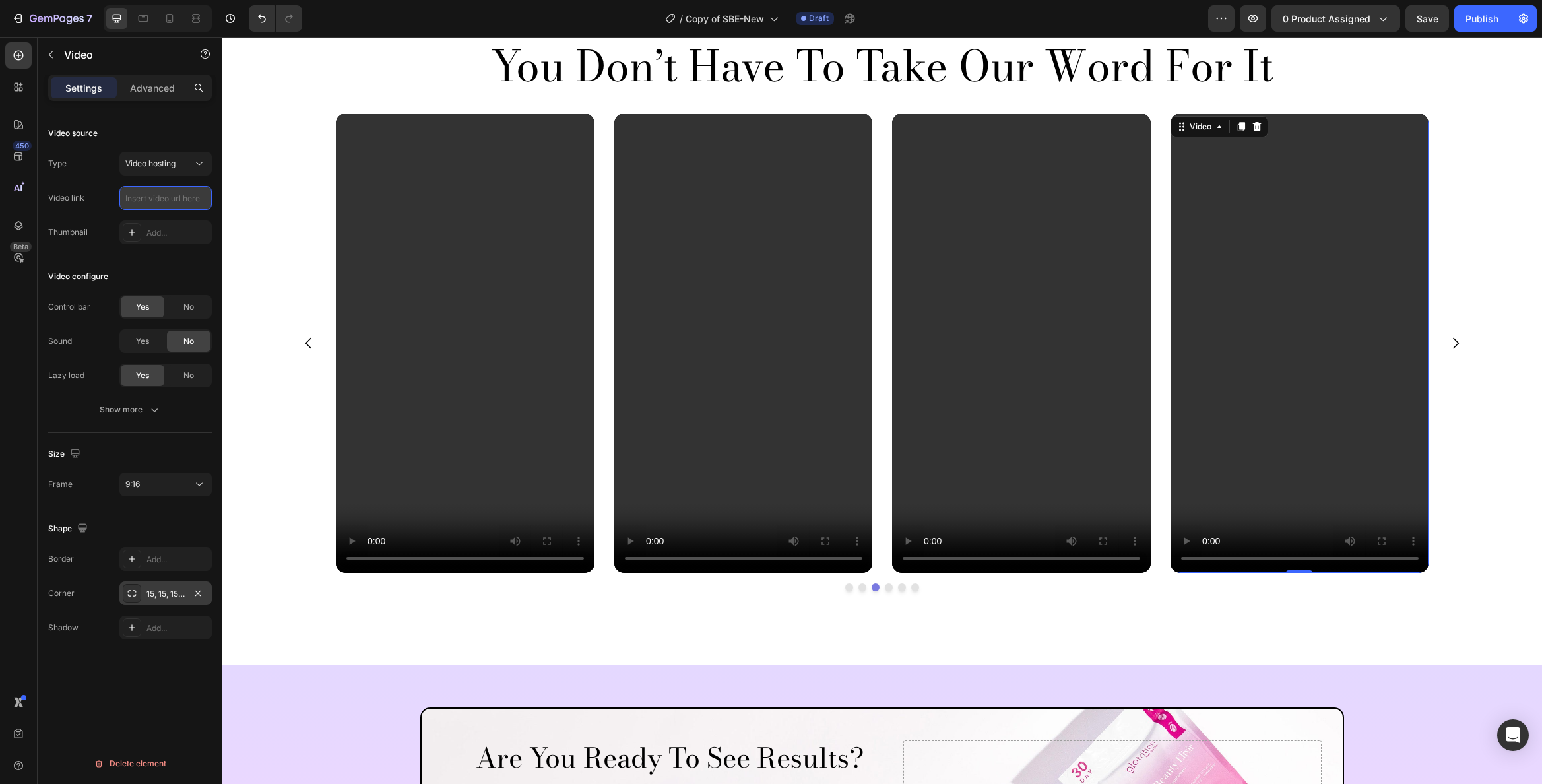
type input "https://cdn.shopify.com/videos/c/o/v/6e0bb512be8b4aa29ef6971018a87f4c.mp4"
click at [1448, 341] on icon "Carousel Next Arrow" at bounding box center [1455, 343] width 16 height 16
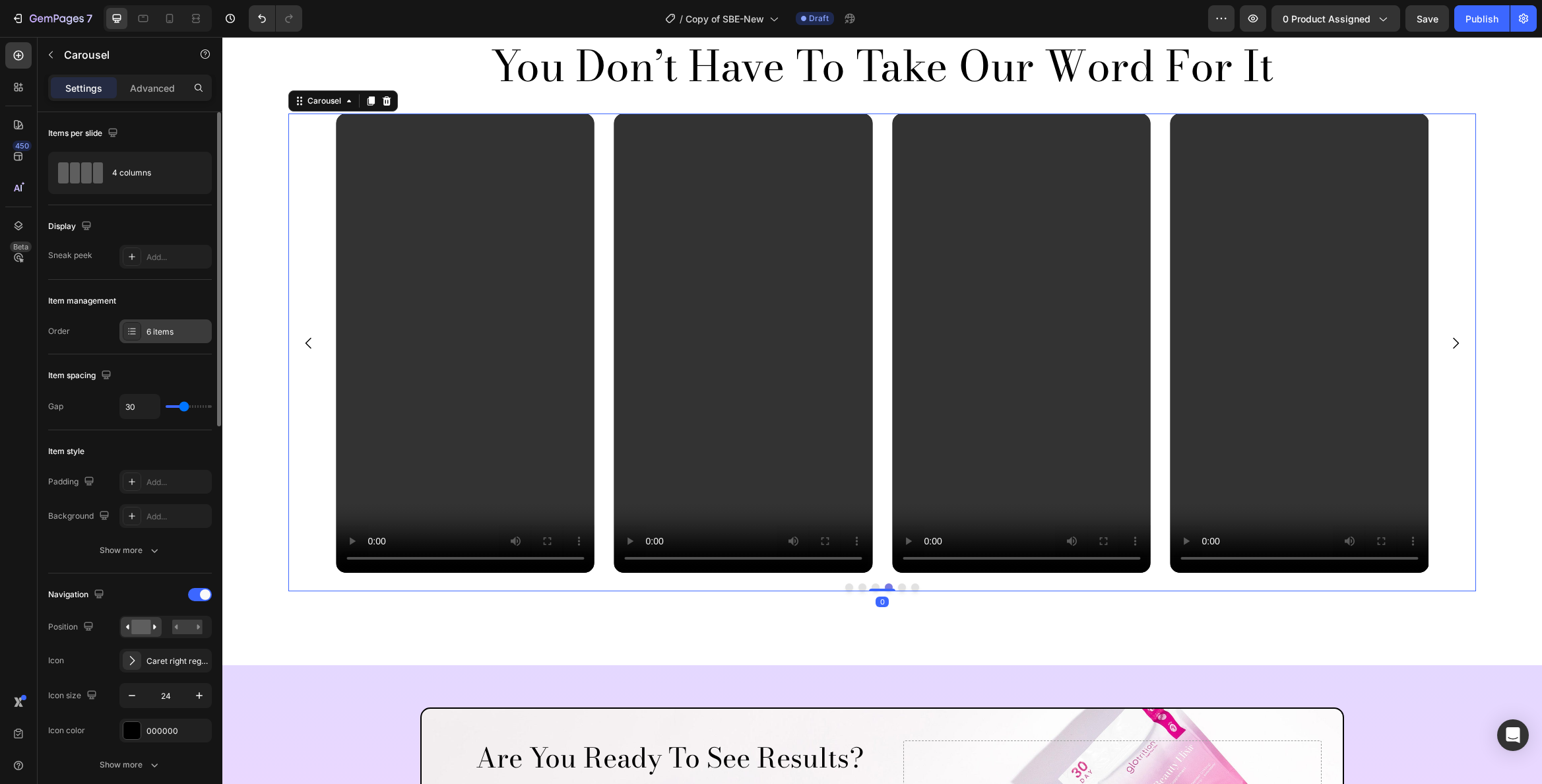
click at [160, 326] on div "6 items" at bounding box center [178, 332] width 62 height 12
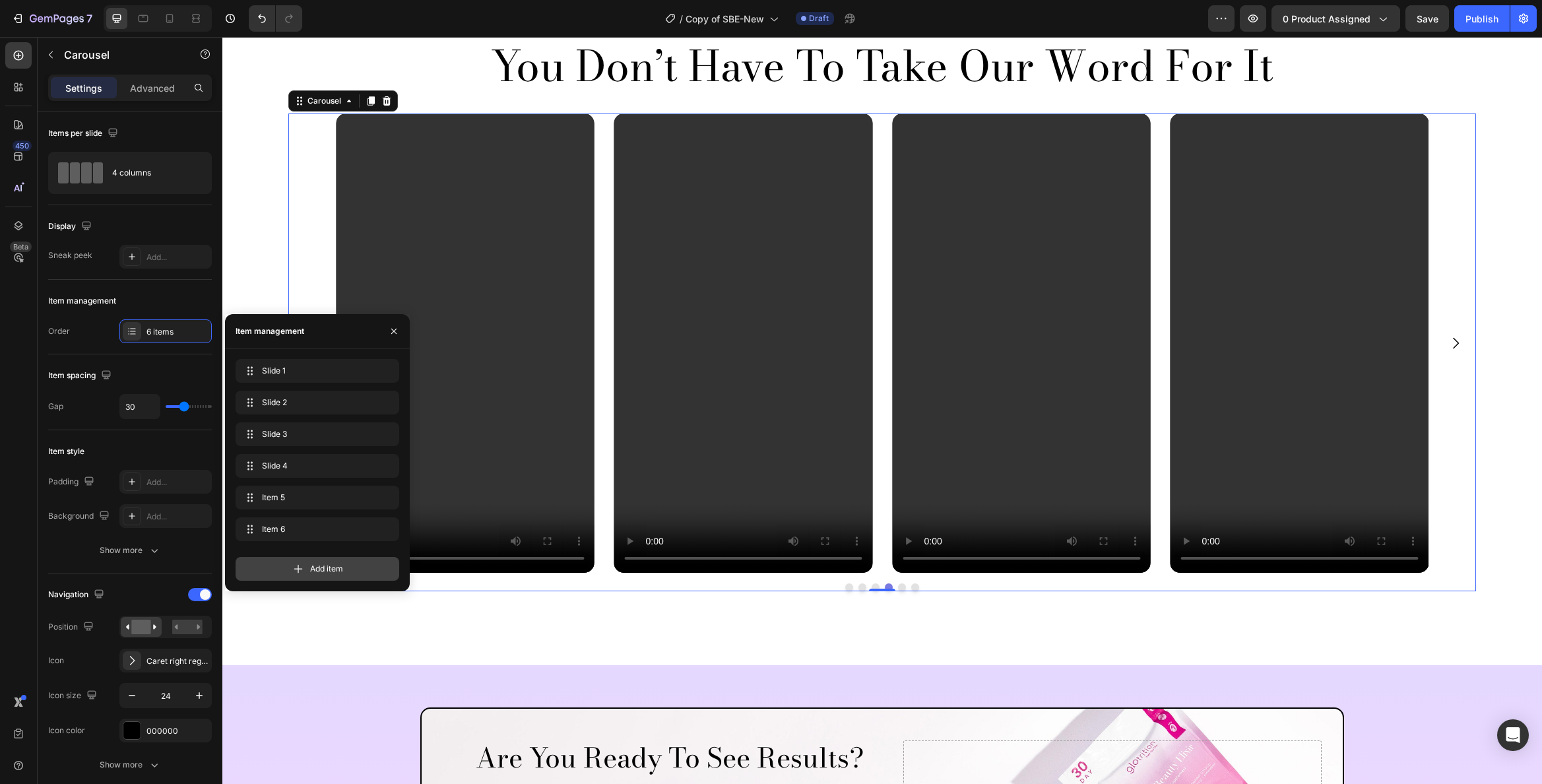
click at [340, 564] on span "Add item" at bounding box center [327, 569] width 33 height 12
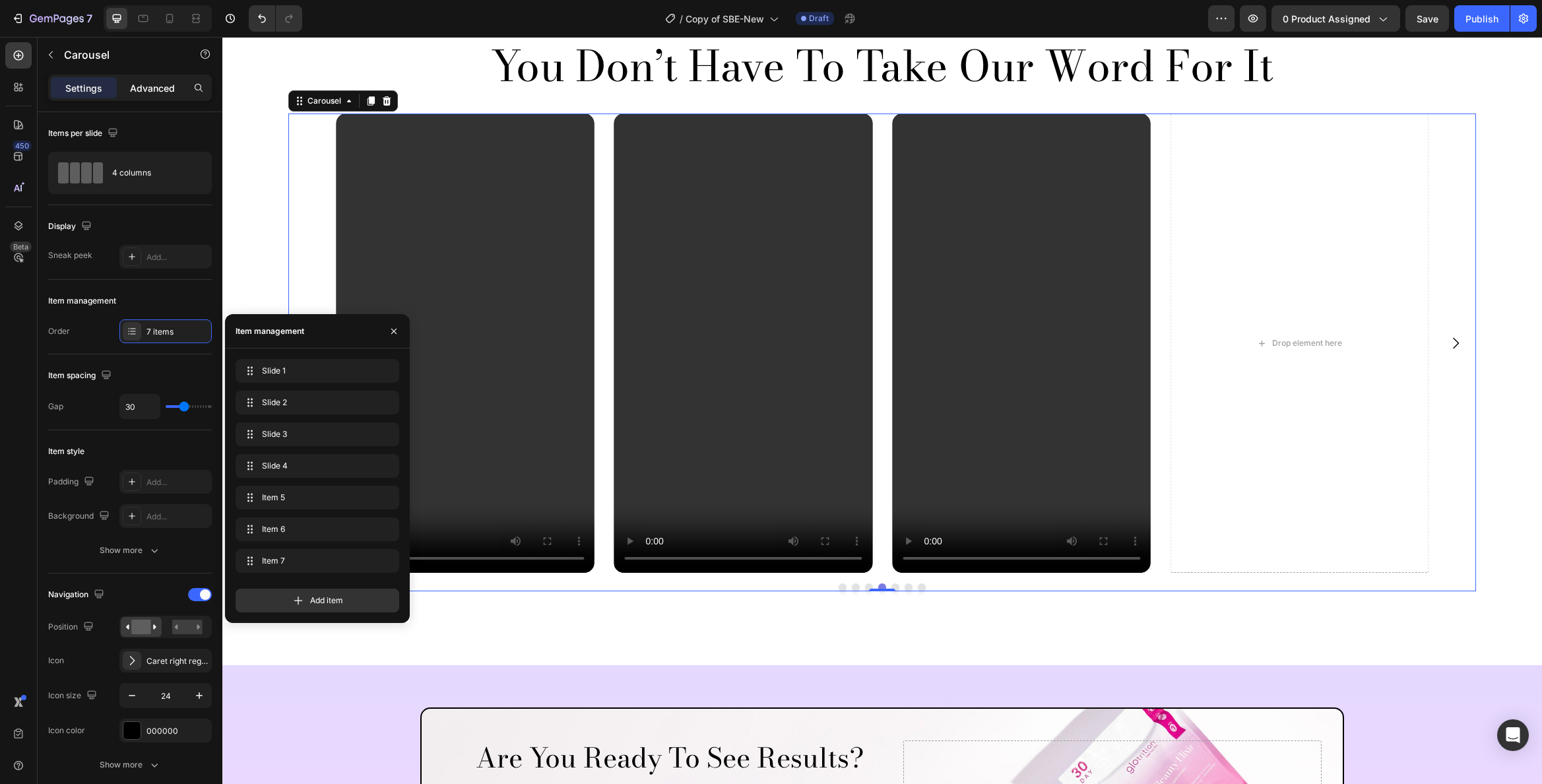
click at [158, 87] on p "Advanced" at bounding box center [152, 88] width 45 height 14
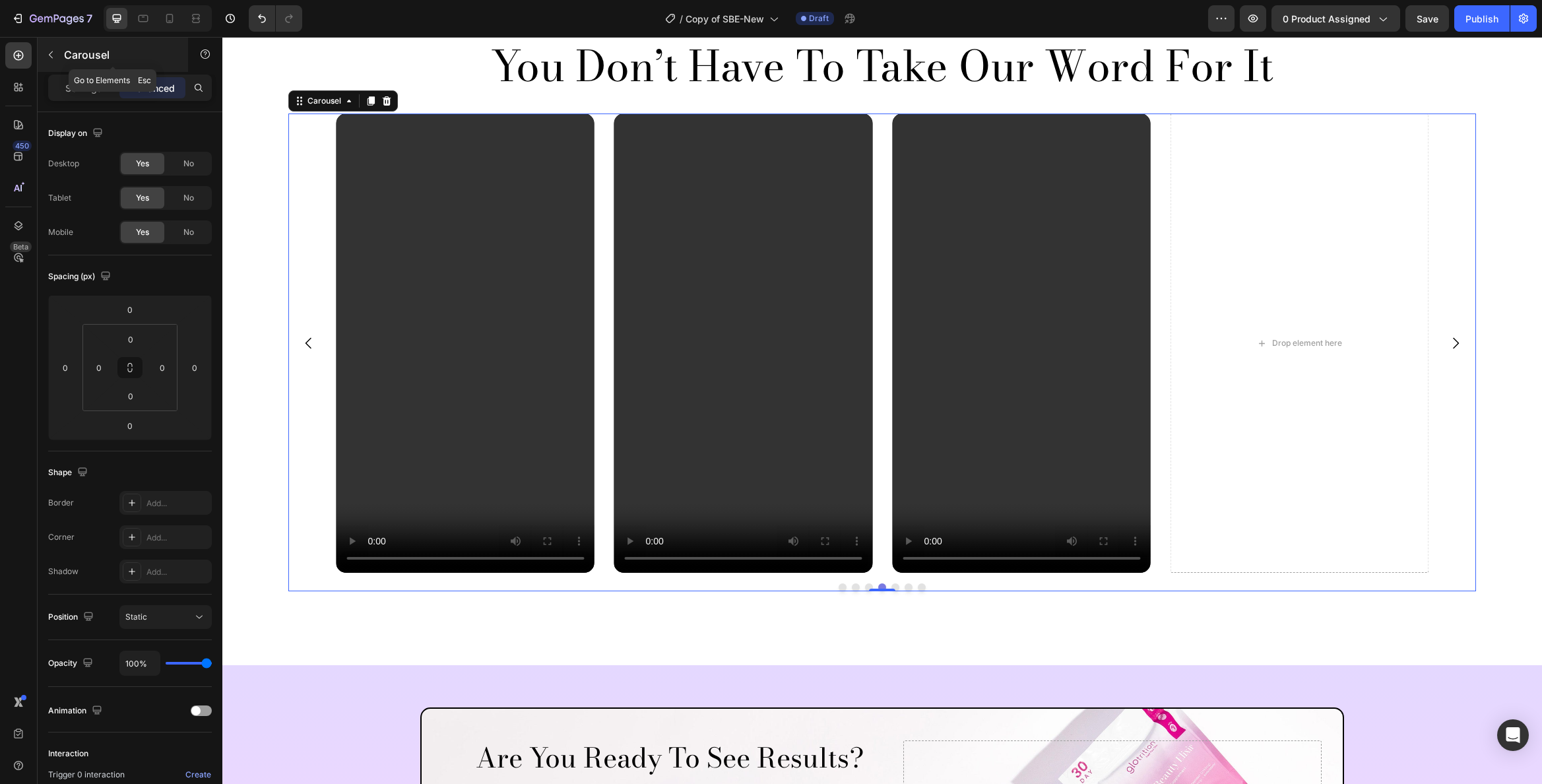
click at [48, 56] on icon "button" at bounding box center [50, 54] width 10 height 10
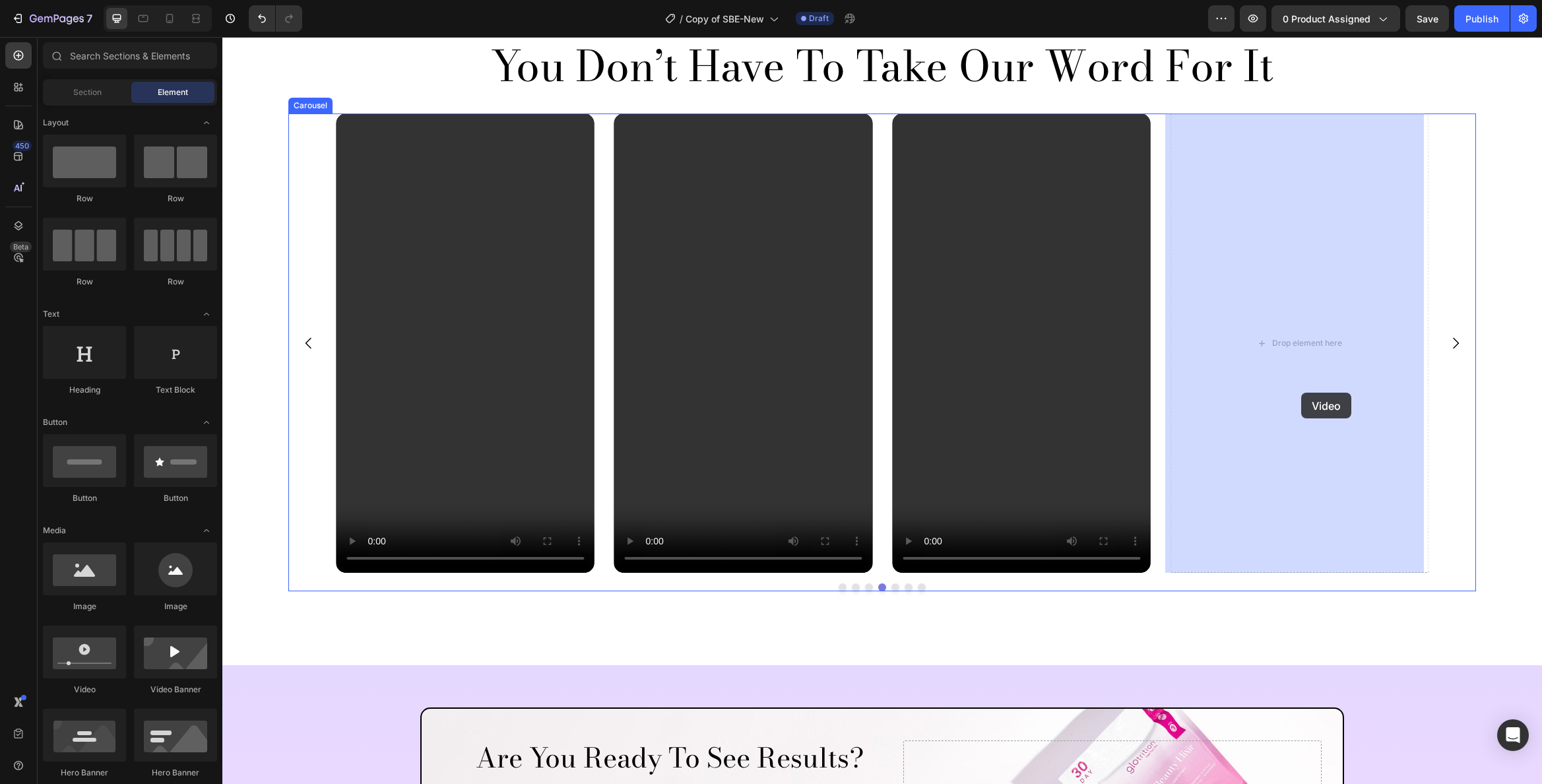
drag, startPoint x: 313, startPoint y: 694, endPoint x: 1301, endPoint y: 392, distance: 1033.1
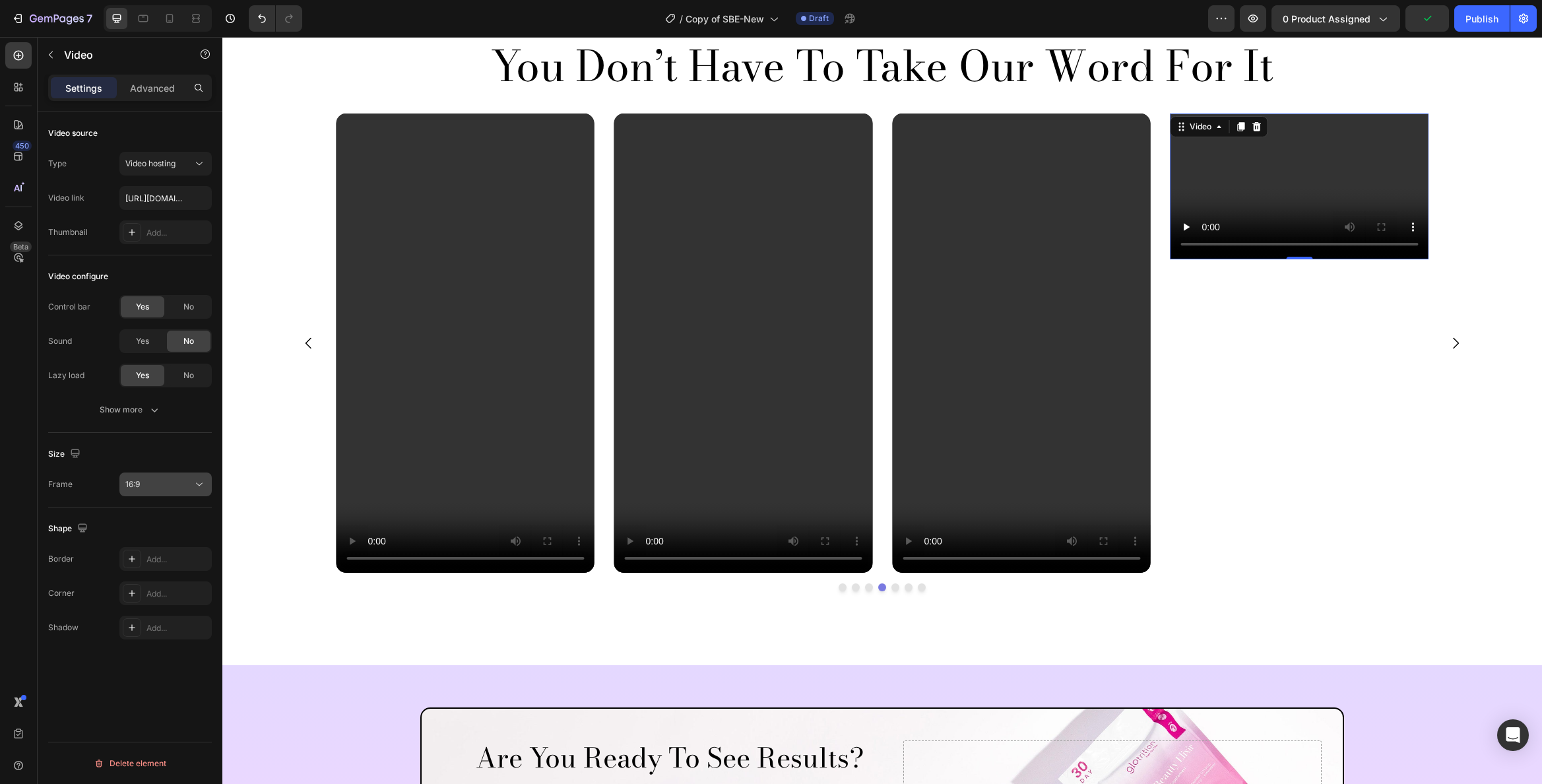
click at [150, 483] on div "16:9" at bounding box center [159, 484] width 67 height 12
click at [147, 584] on p "9:16" at bounding box center [160, 589] width 70 height 12
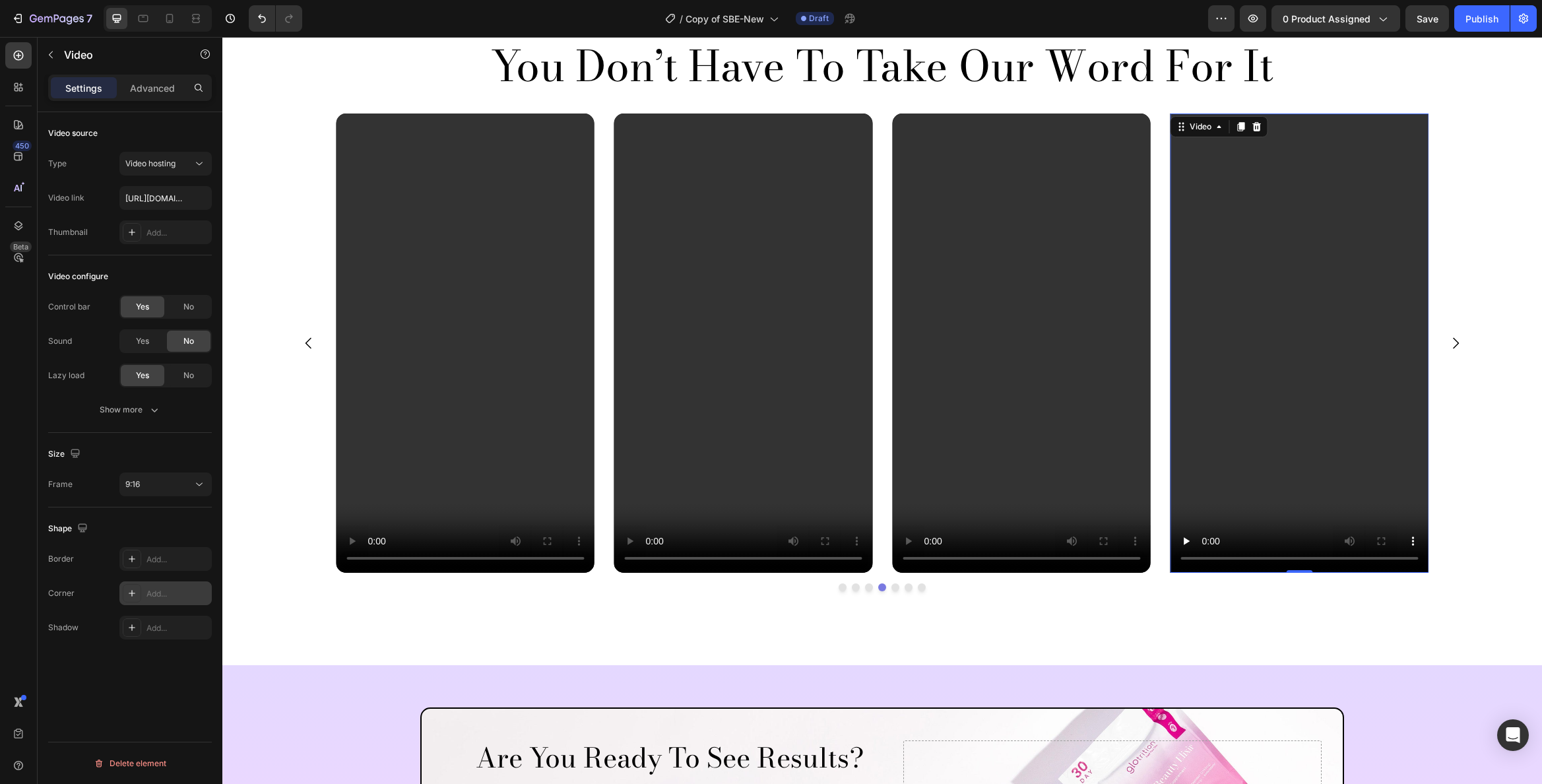
click at [167, 597] on div "Add..." at bounding box center [178, 593] width 62 height 12
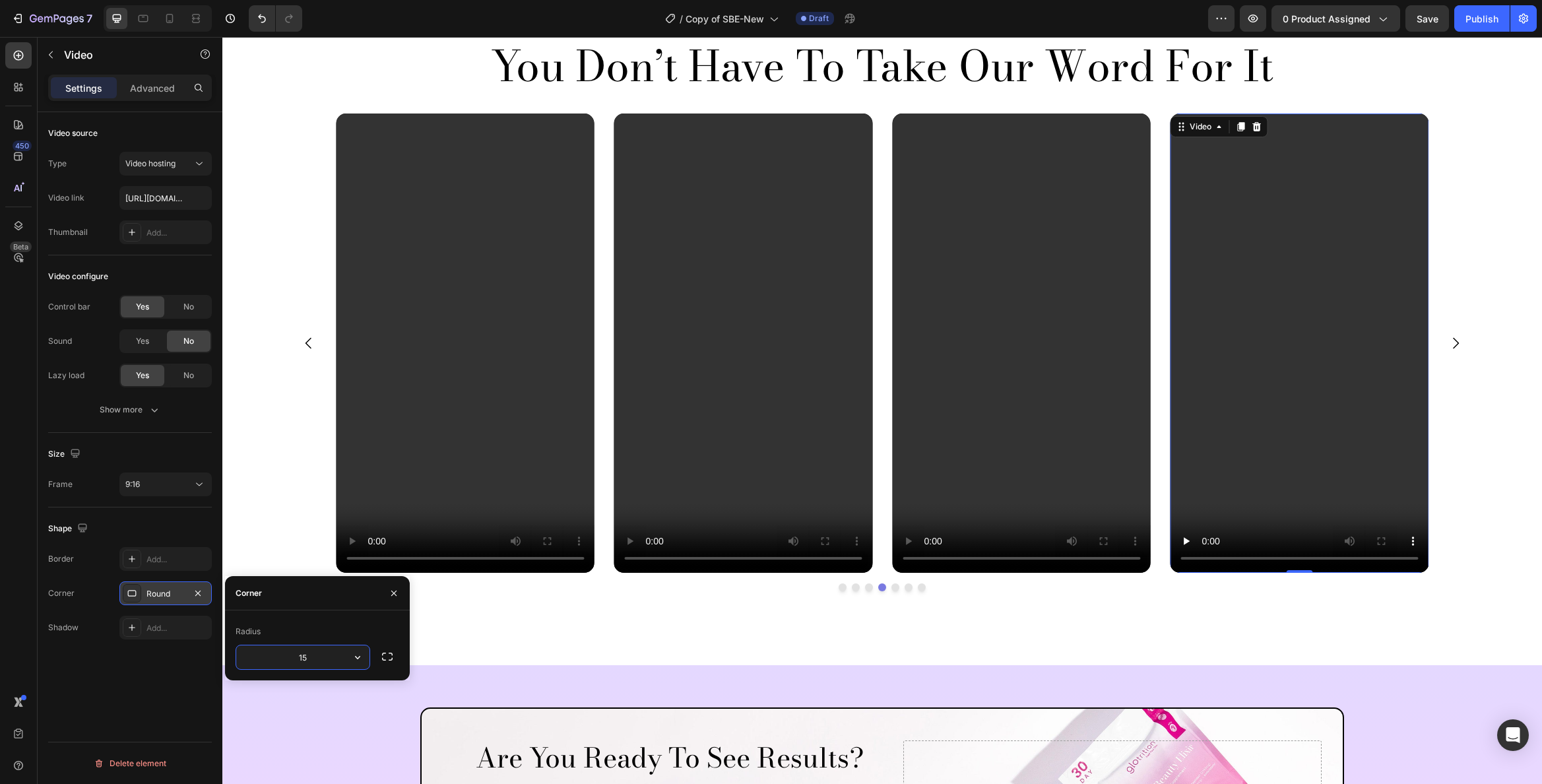
type input "15"
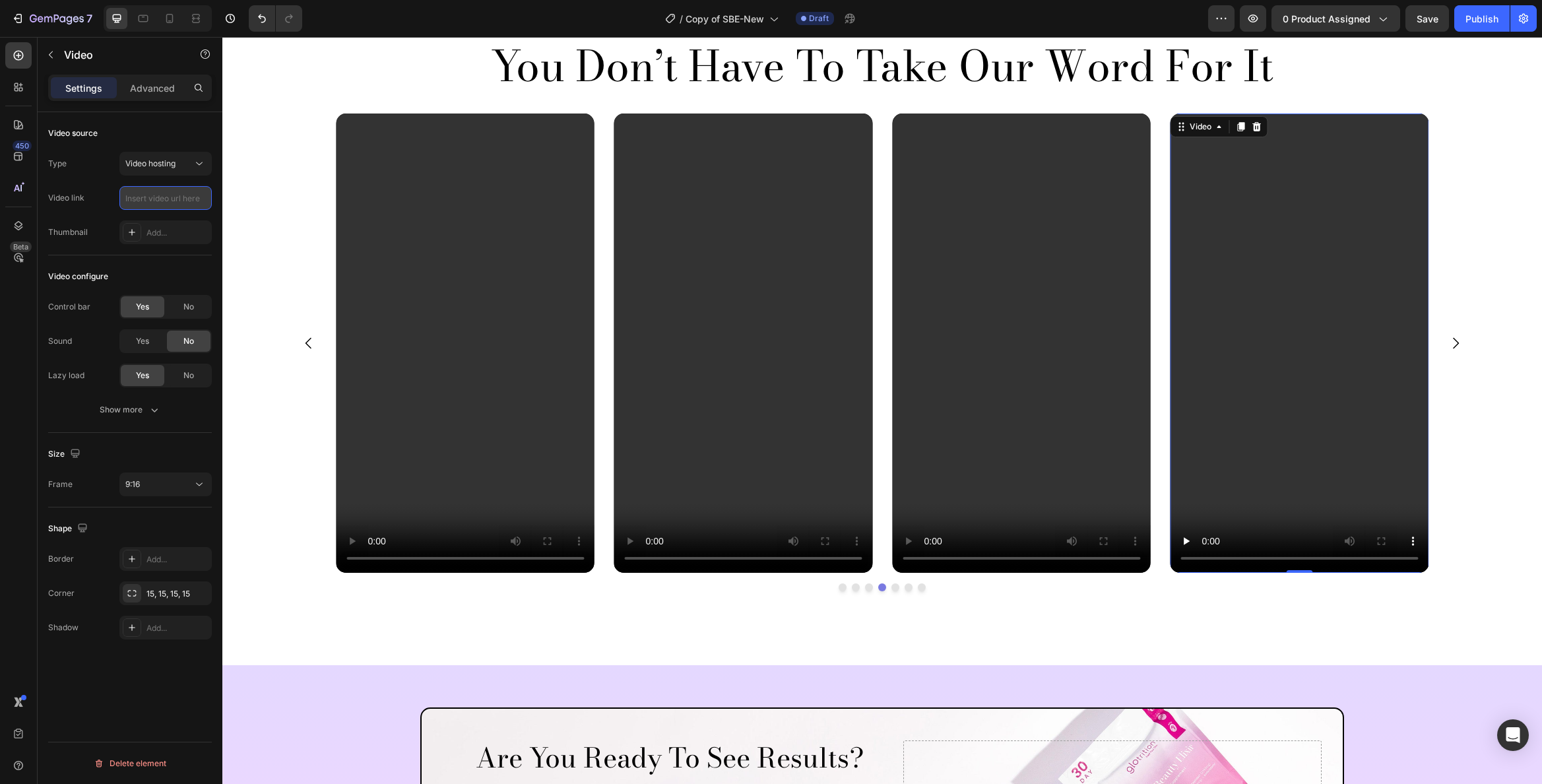
click at [161, 199] on input "text" at bounding box center [166, 198] width 92 height 24
paste input "https://cdn.shopify.com/videos/c/o/v/6e6367bffc5843dc92f05b4f1e370ab0.mov"
type input "https://cdn.shopify.com/videos/c/o/v/6e6367bffc5843dc92f05b4f1e370ab0.mov"
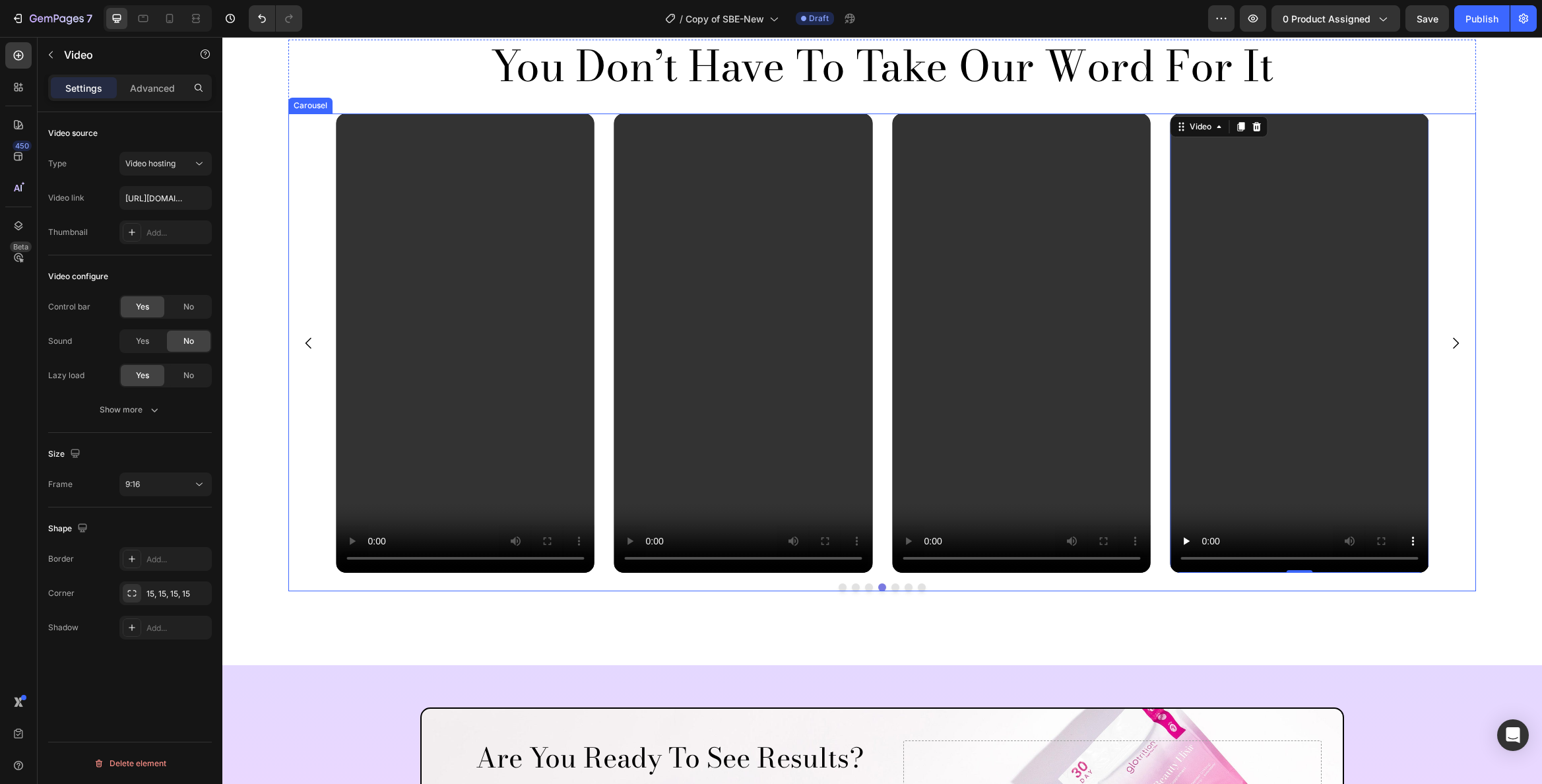
click at [1453, 350] on icon "Carousel Next Arrow" at bounding box center [1455, 343] width 16 height 16
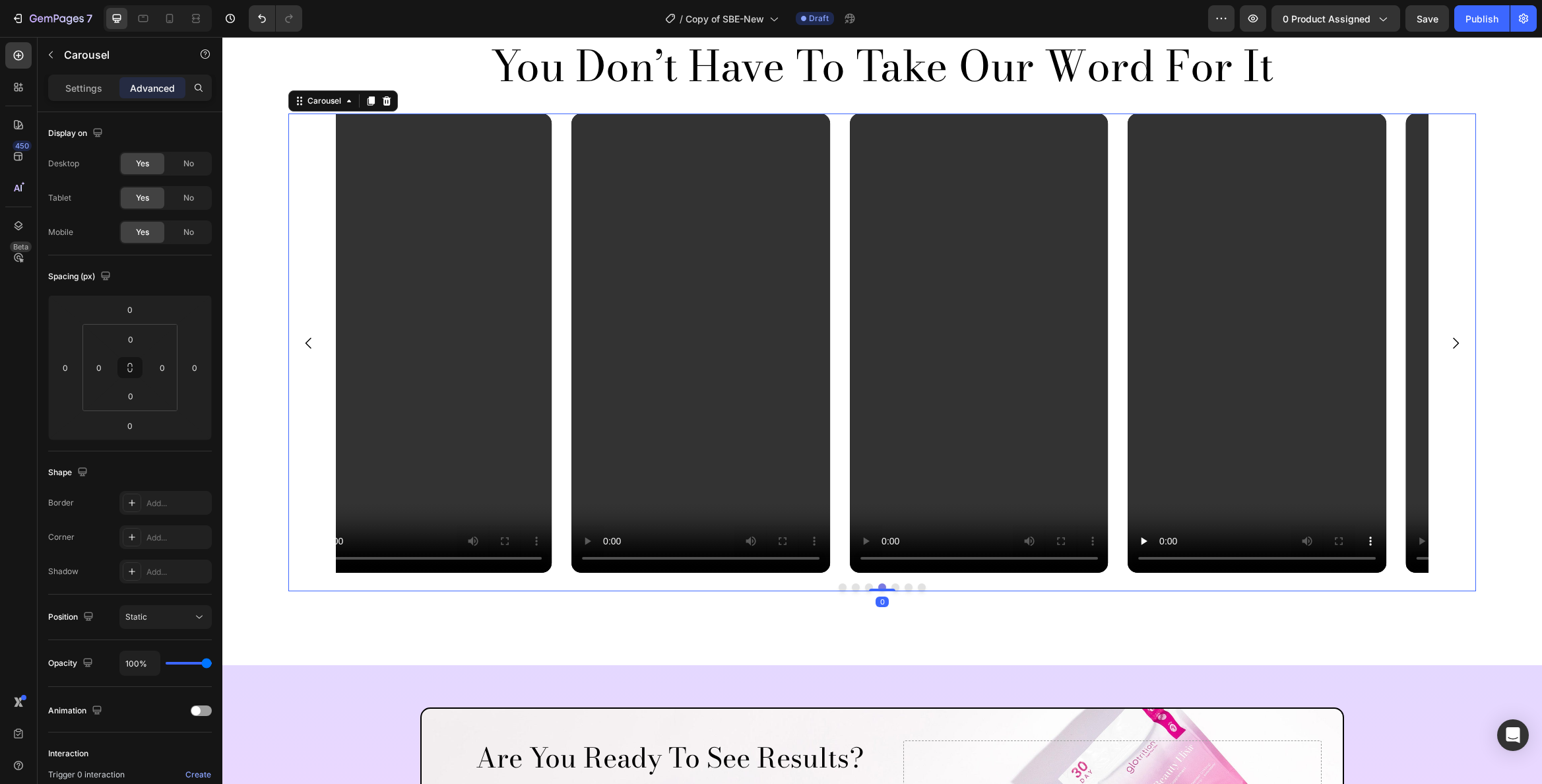
click at [1451, 339] on icon "Carousel Next Arrow" at bounding box center [1455, 343] width 16 height 16
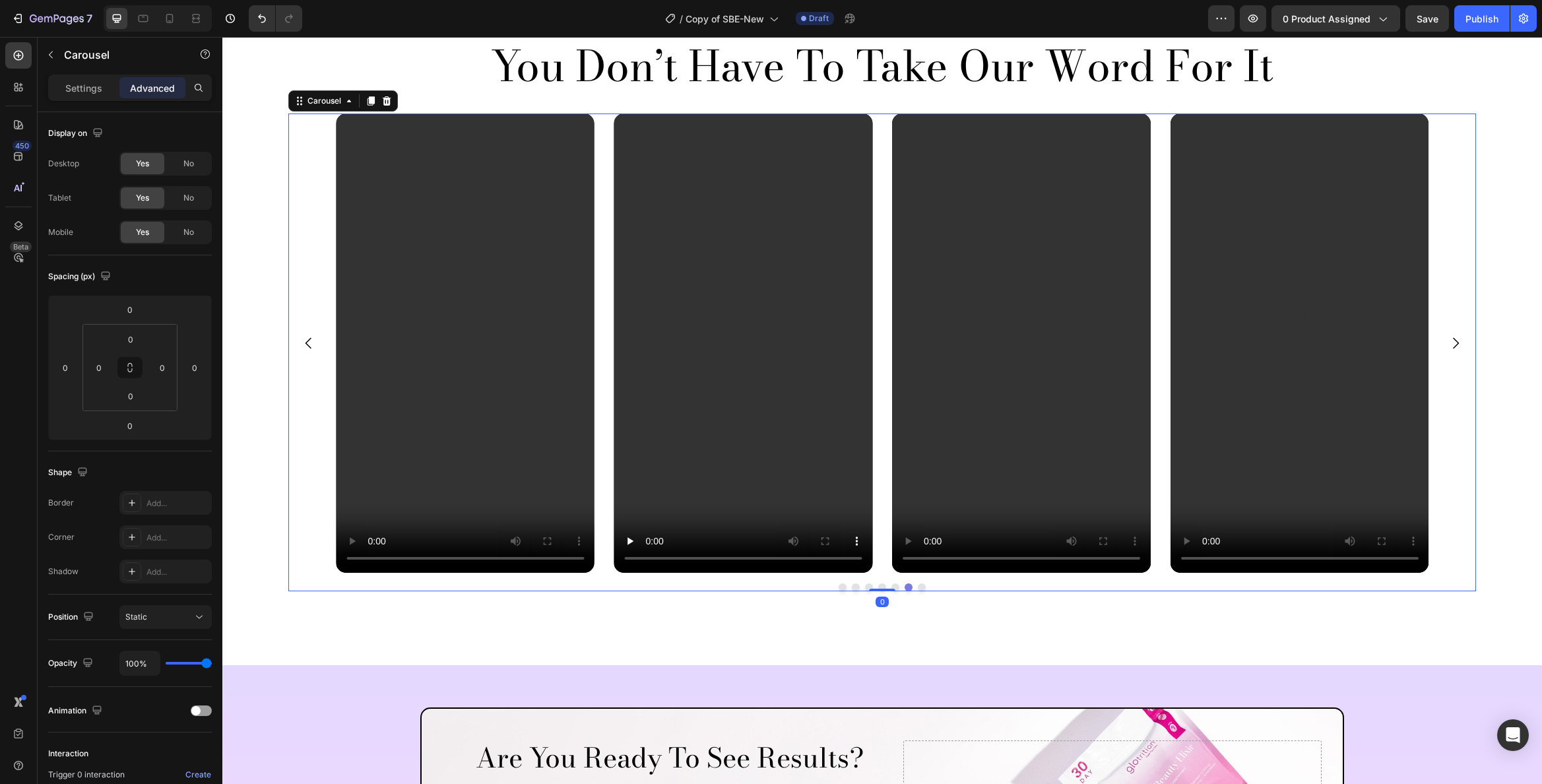
click at [1451, 339] on icon "Carousel Next Arrow" at bounding box center [1455, 343] width 16 height 16
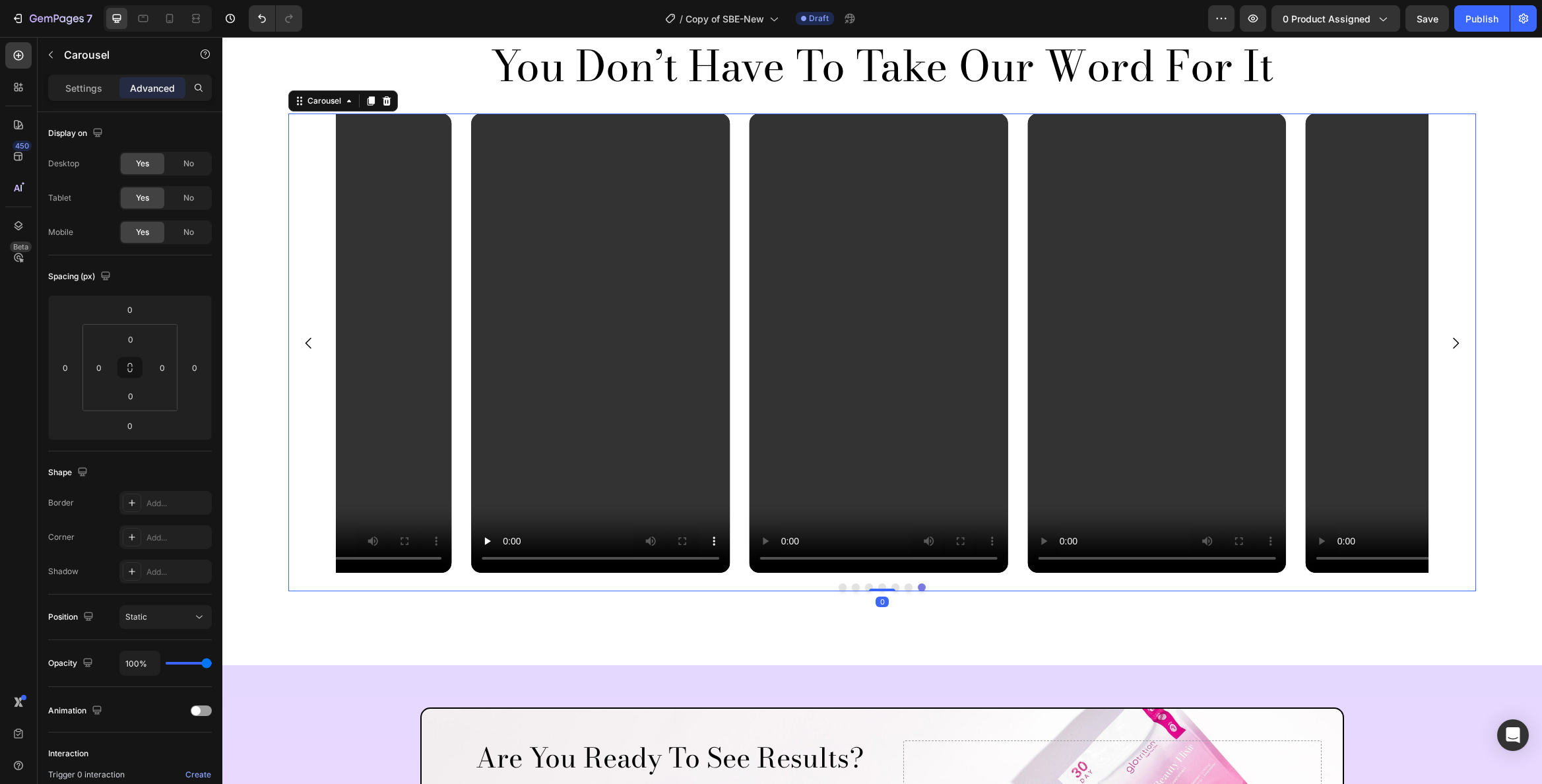
click at [1451, 339] on icon "Carousel Next Arrow" at bounding box center [1455, 343] width 16 height 16
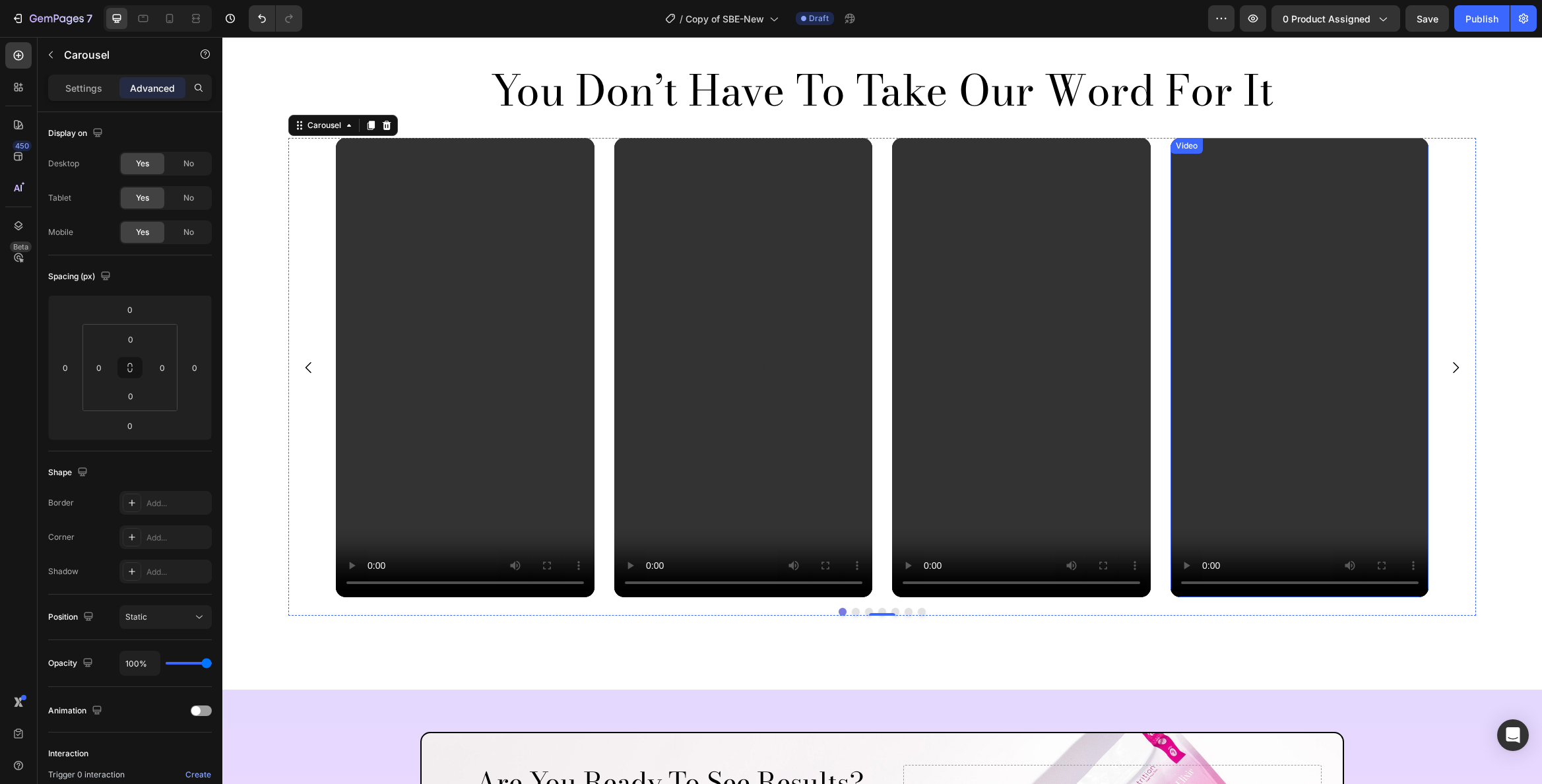
scroll to position [3287, 0]
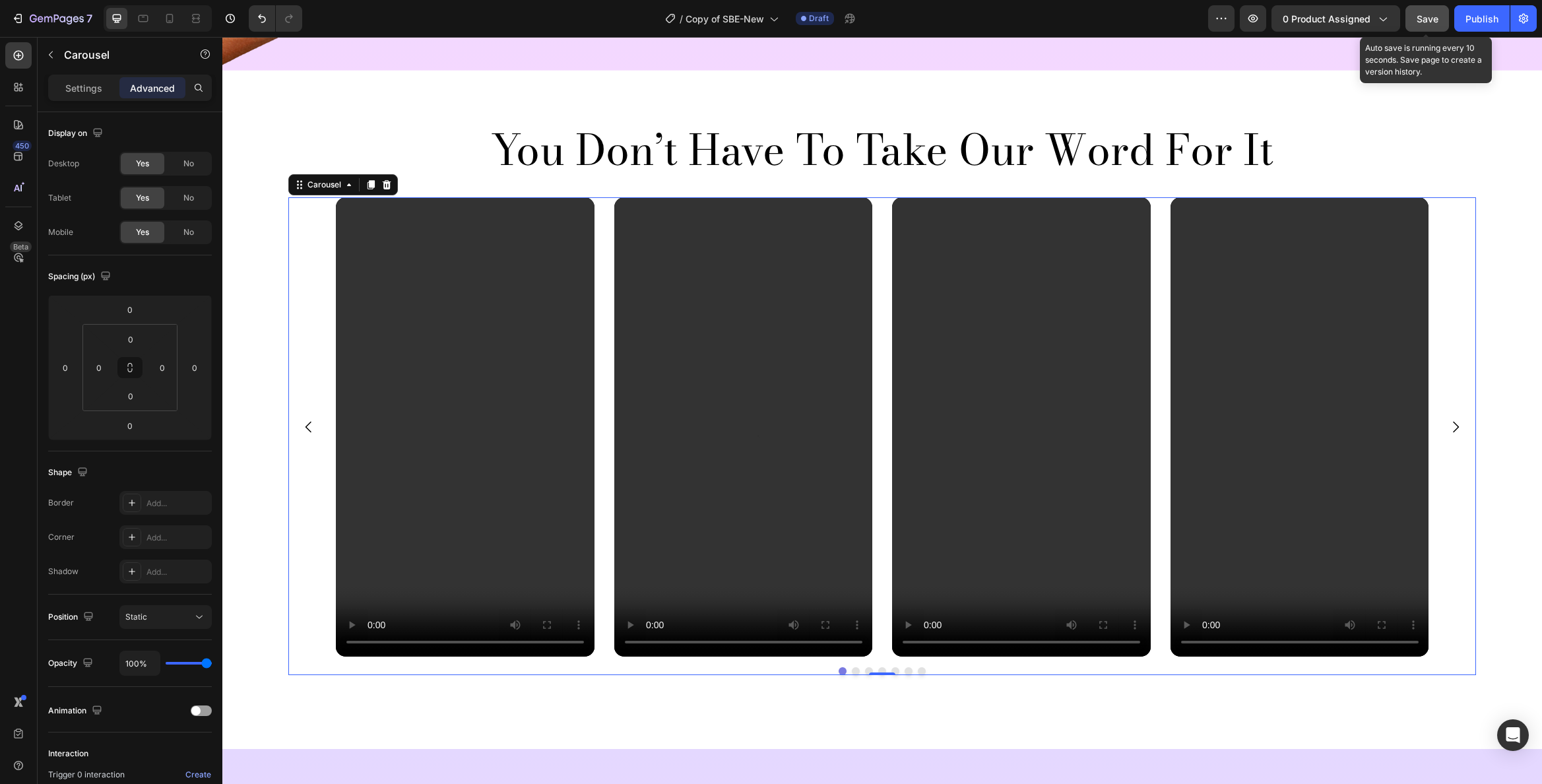
click at [1433, 18] on span "Save" at bounding box center [1428, 19] width 22 height 11
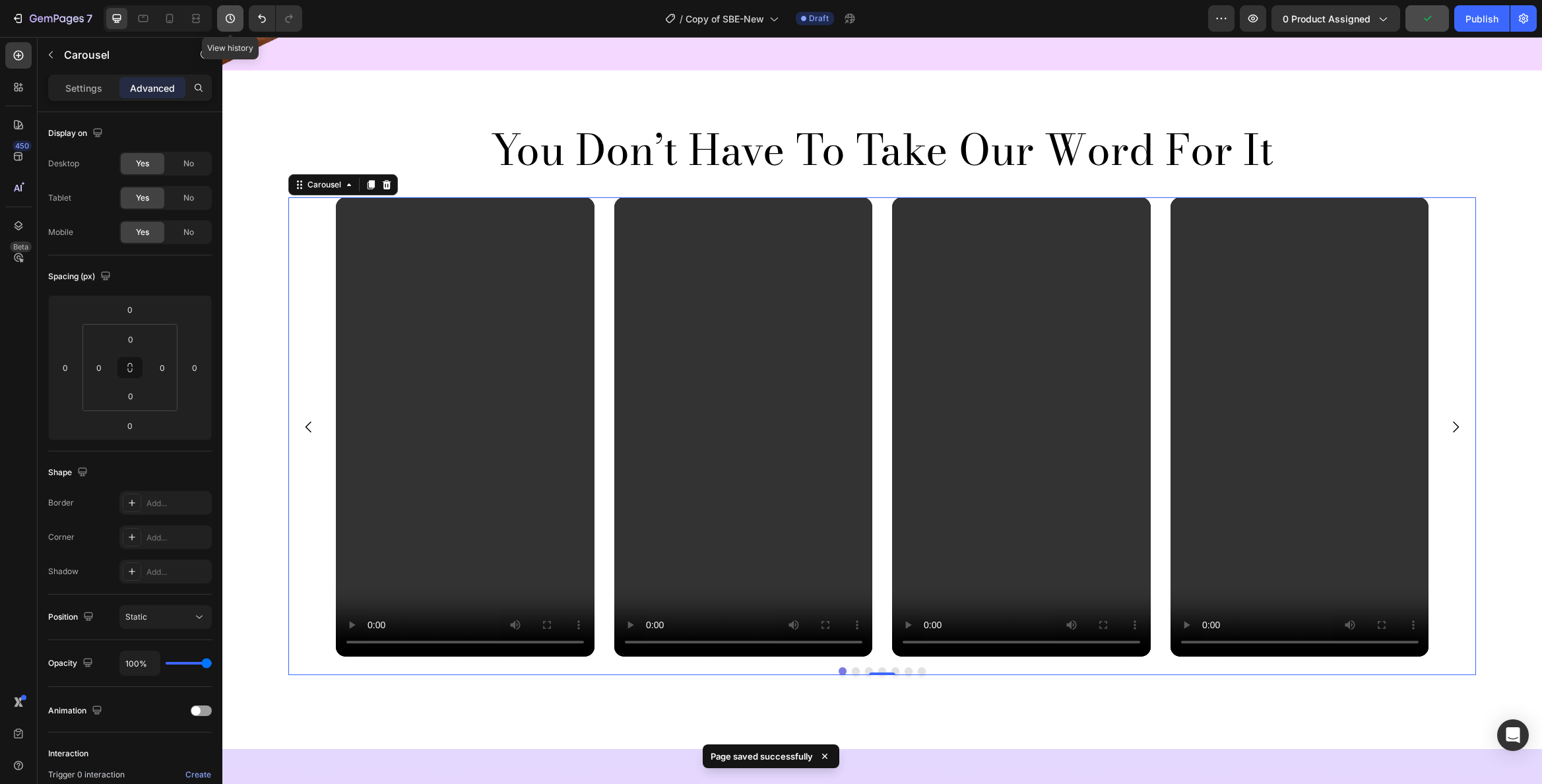
click at [231, 21] on icon "button" at bounding box center [230, 18] width 13 height 13
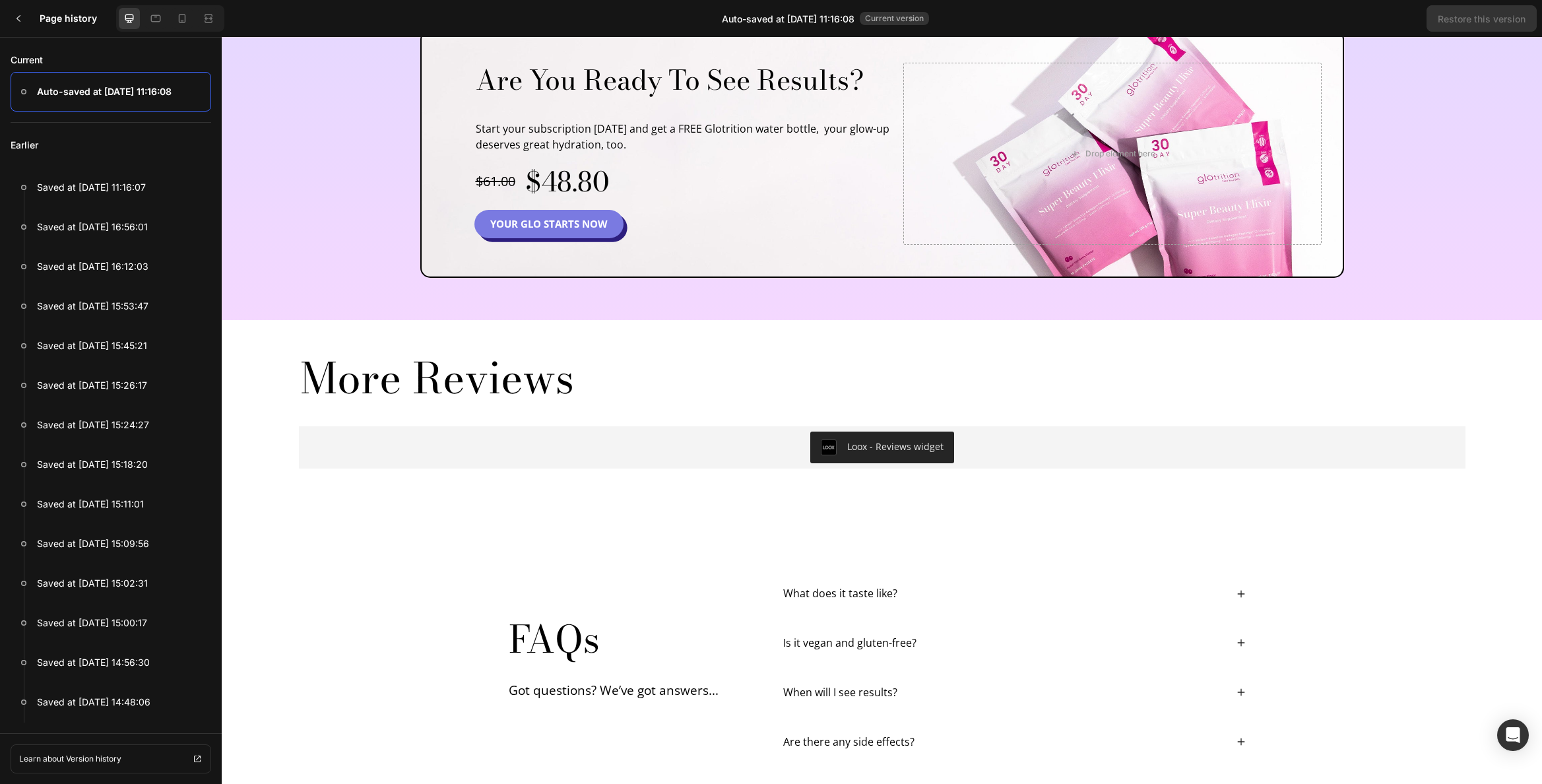
scroll to position [3882, 0]
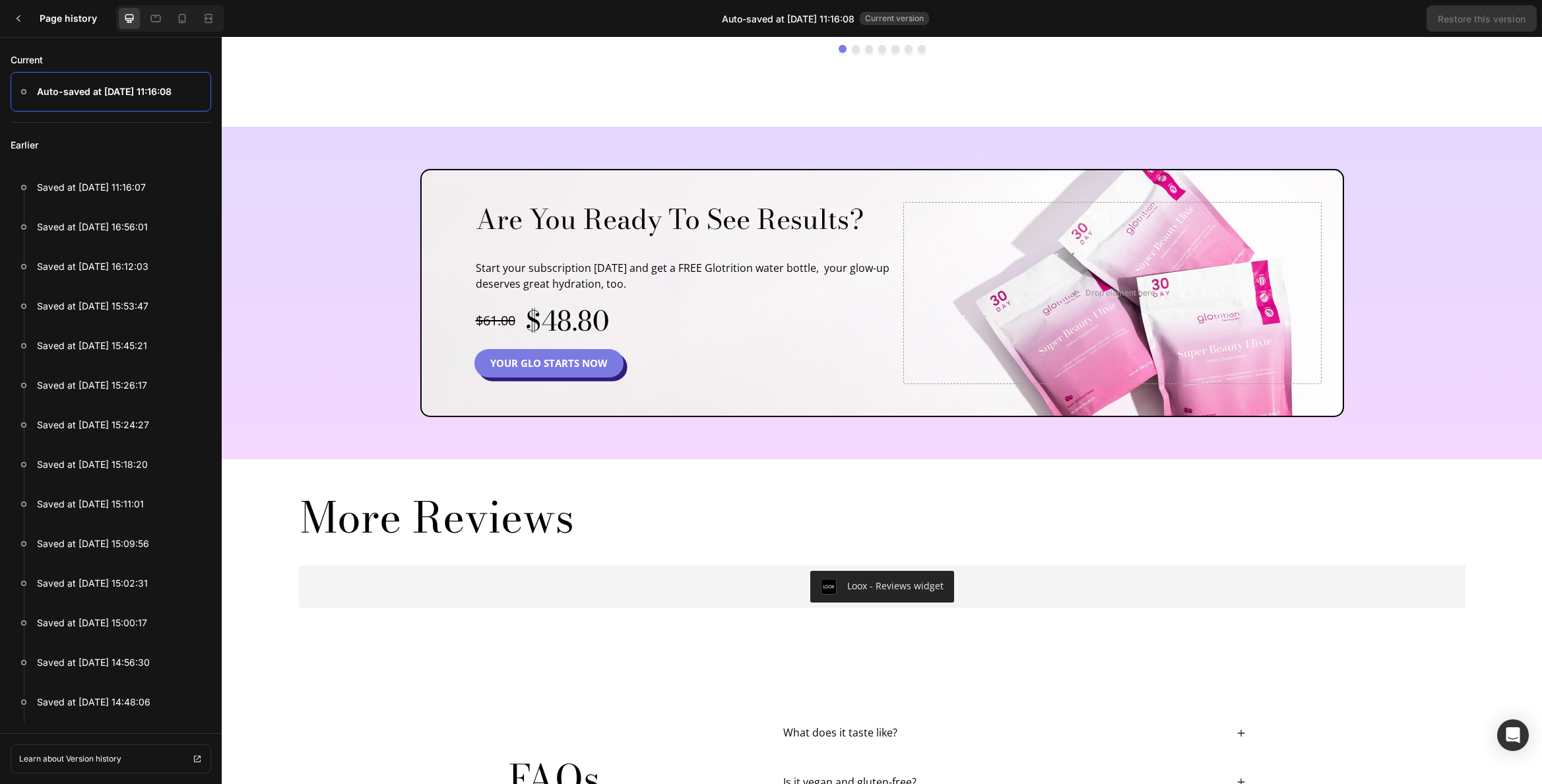
click at [348, 149] on div "Are You Ready To See Results? Heading Start your subscription today and get a F…" at bounding box center [882, 293] width 1320 height 332
click at [277, 148] on div "Are You Ready To See Results? Heading Start your subscription today and get a F…" at bounding box center [882, 293] width 1320 height 332
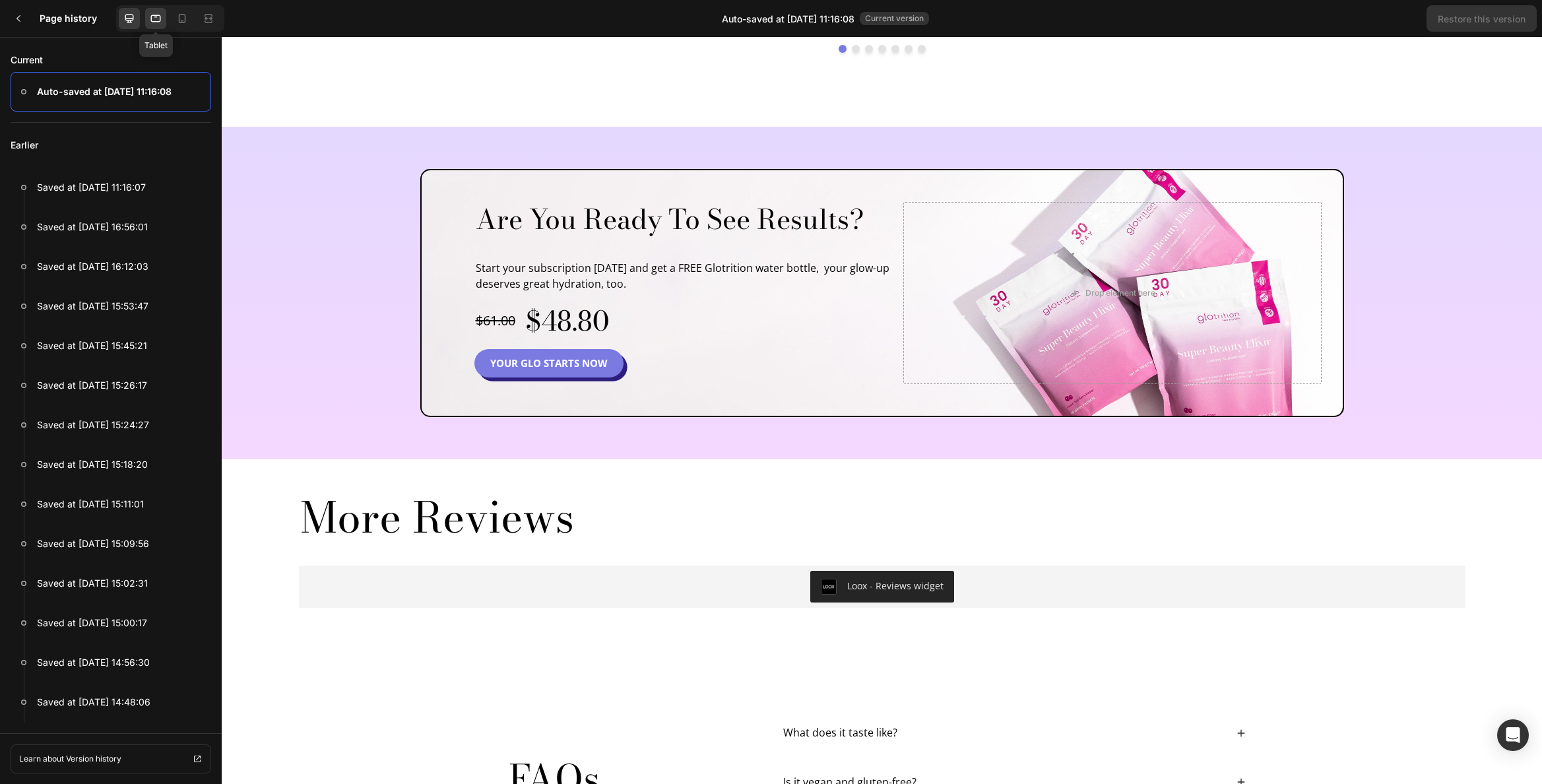
click at [152, 24] on icon at bounding box center [156, 18] width 13 height 13
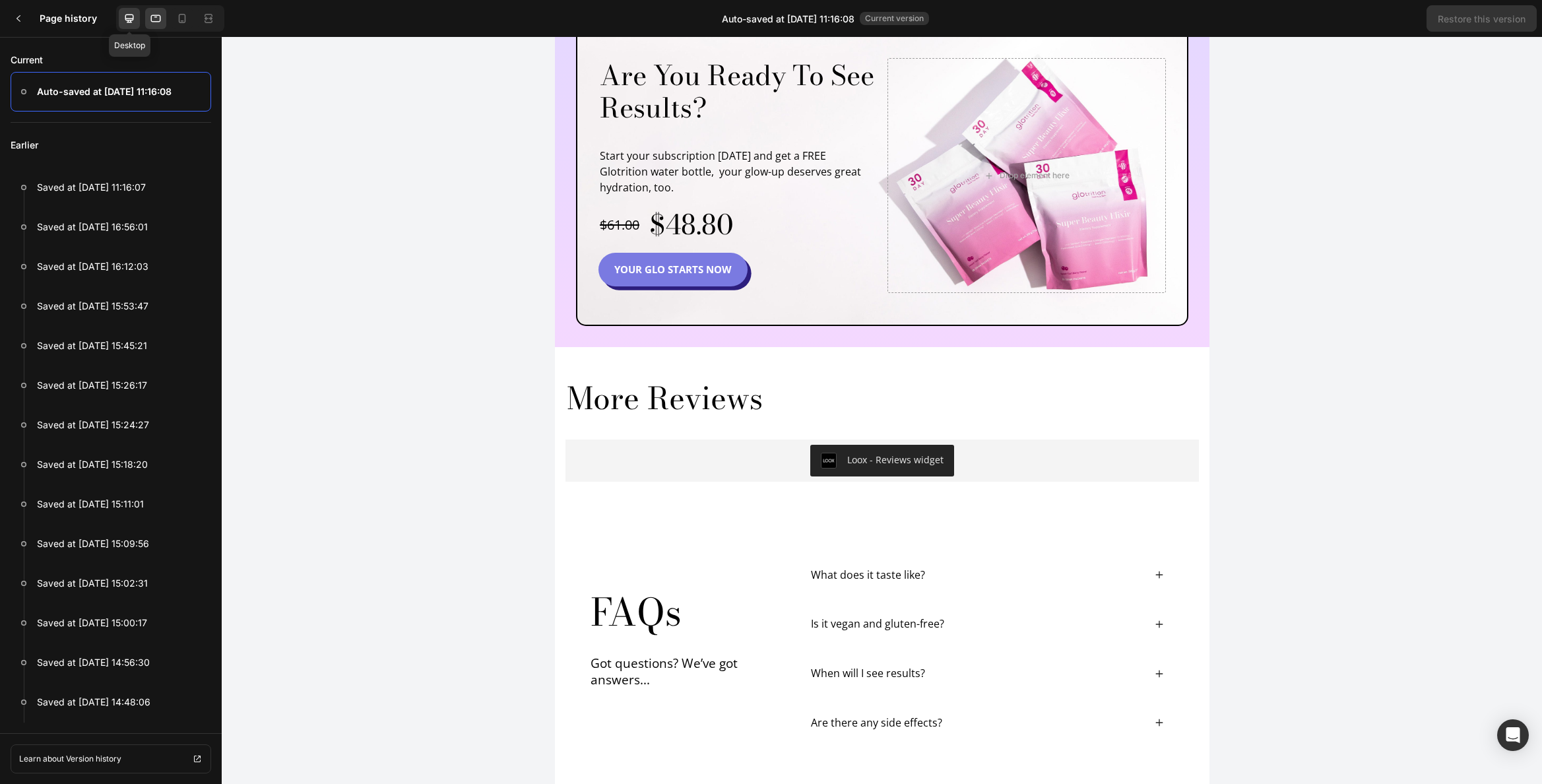
click at [123, 19] on icon at bounding box center [129, 18] width 13 height 13
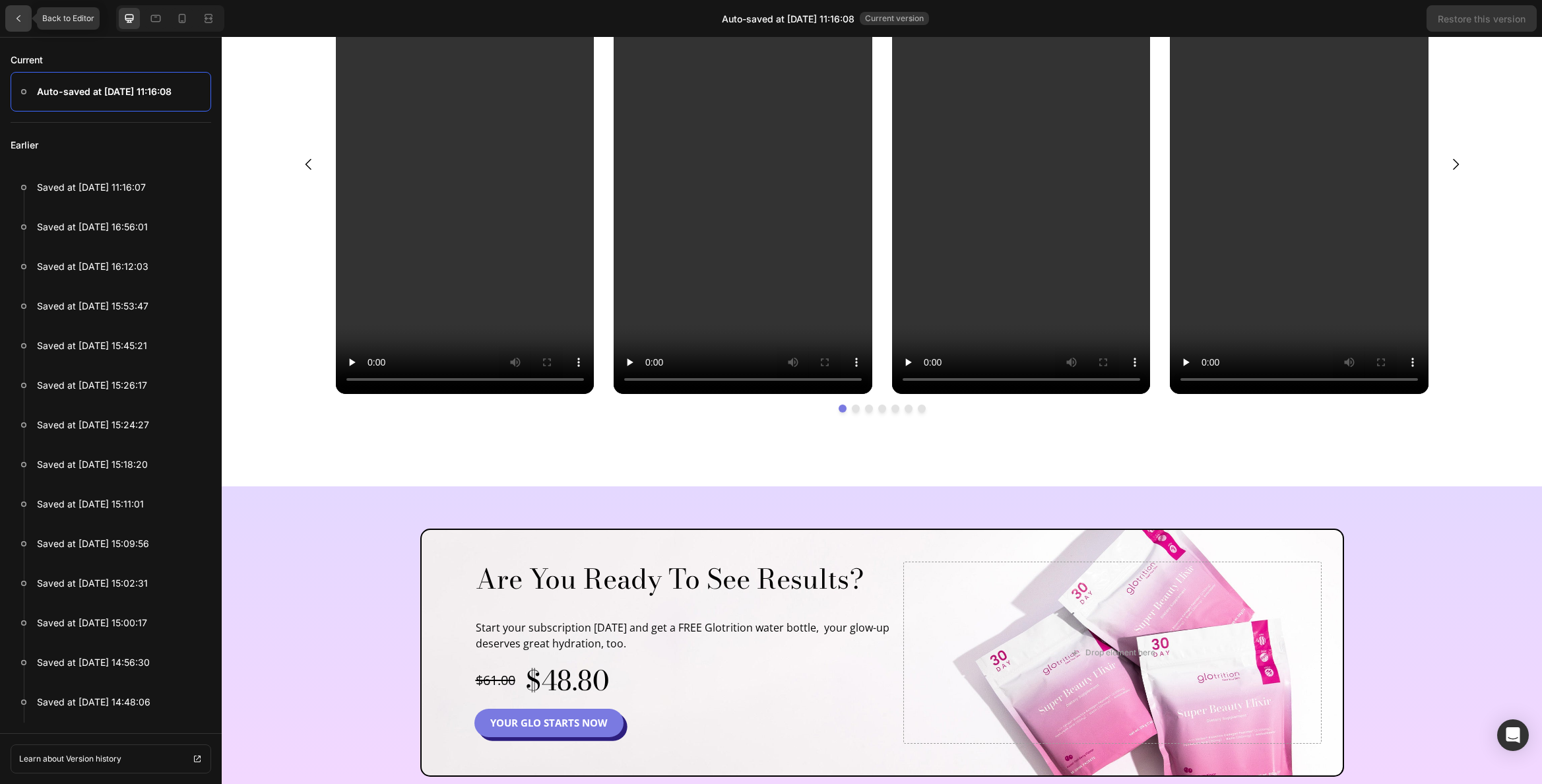
click at [9, 20] on div at bounding box center [19, 19] width 26 height 26
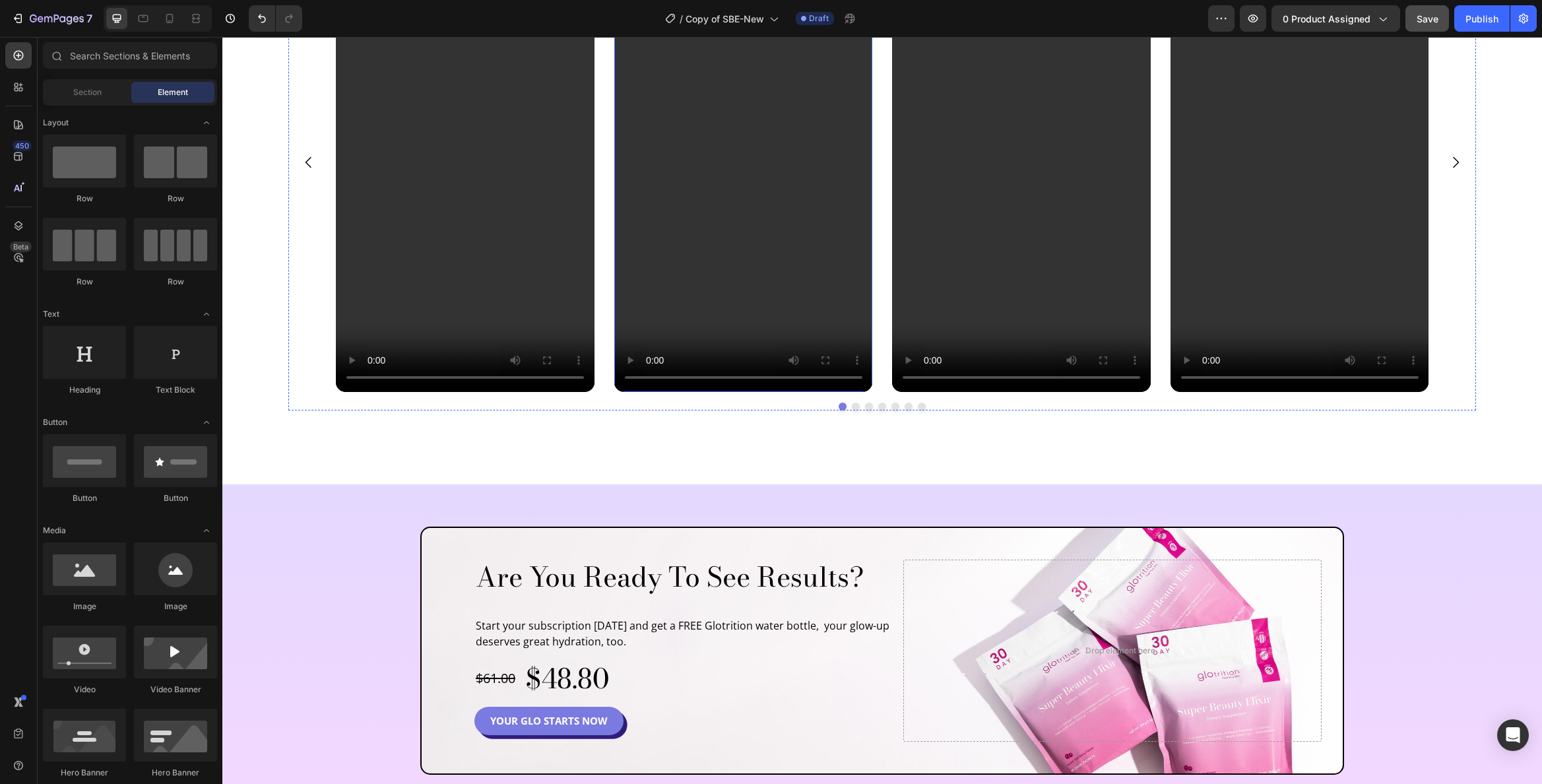
scroll to position [3885, 0]
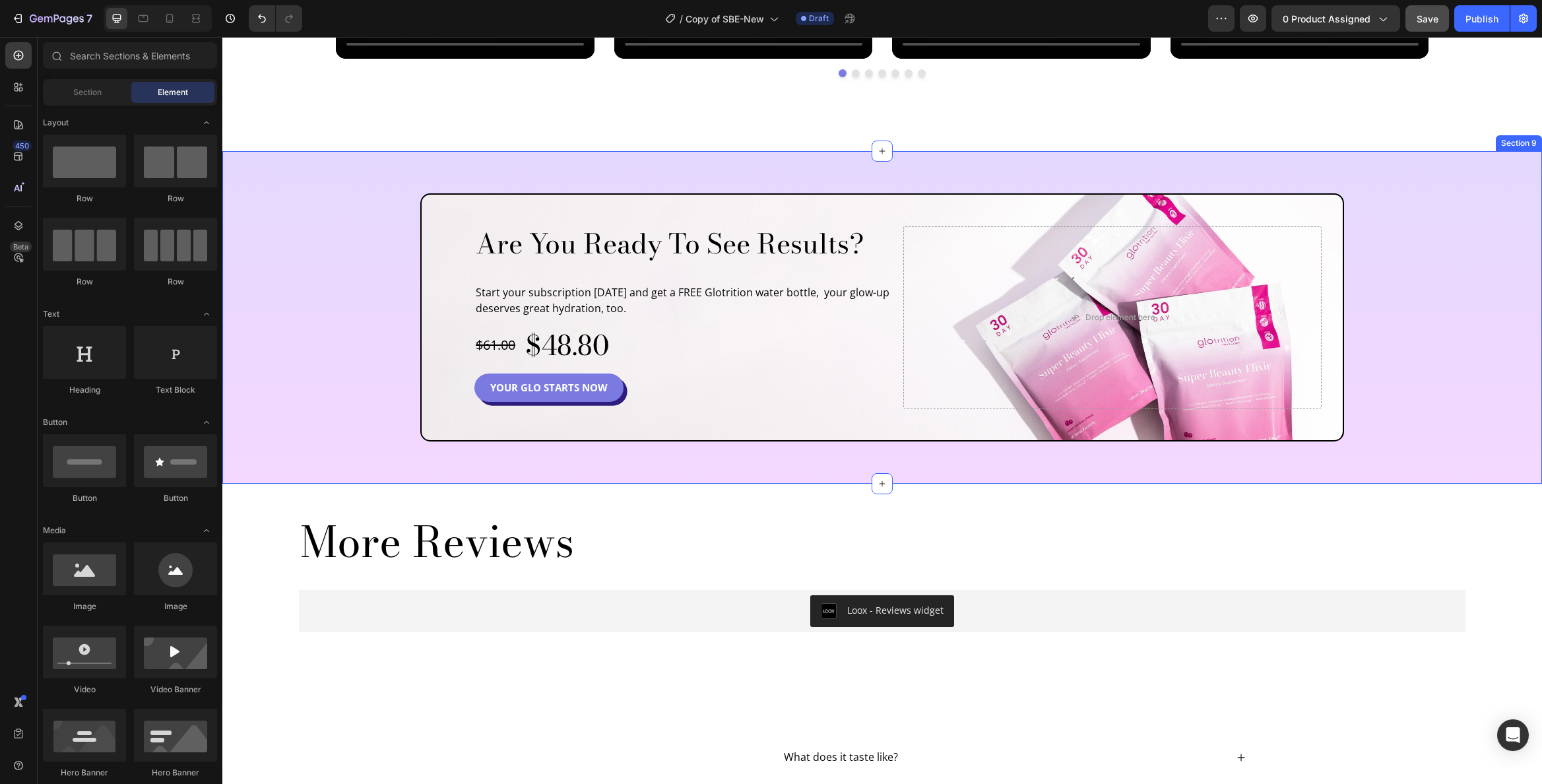
click at [382, 176] on div "Are You Ready To See Results? Heading Start your subscription today and get a F…" at bounding box center [882, 317] width 1320 height 332
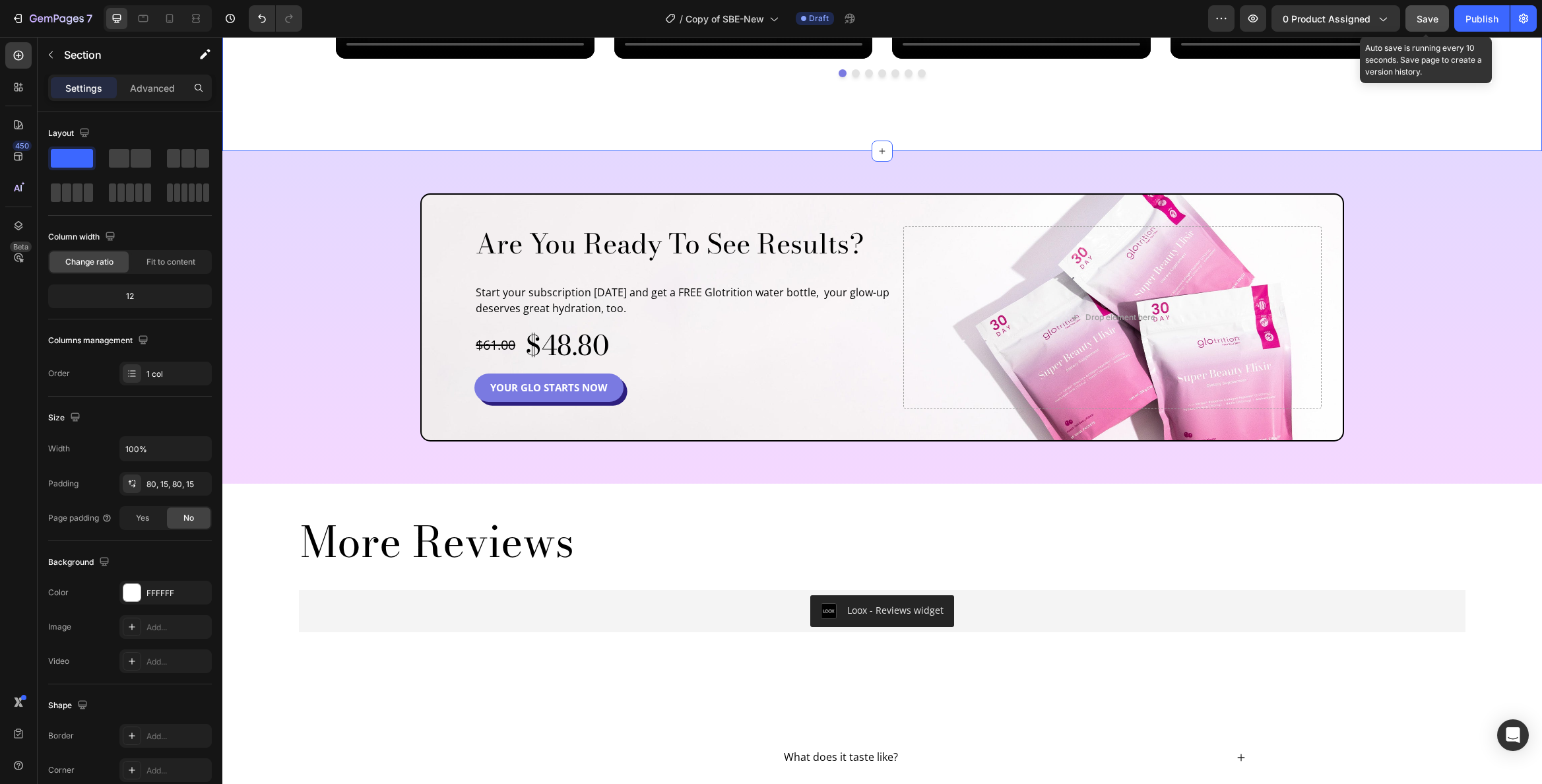
click at [1430, 21] on span "Save" at bounding box center [1428, 19] width 22 height 11
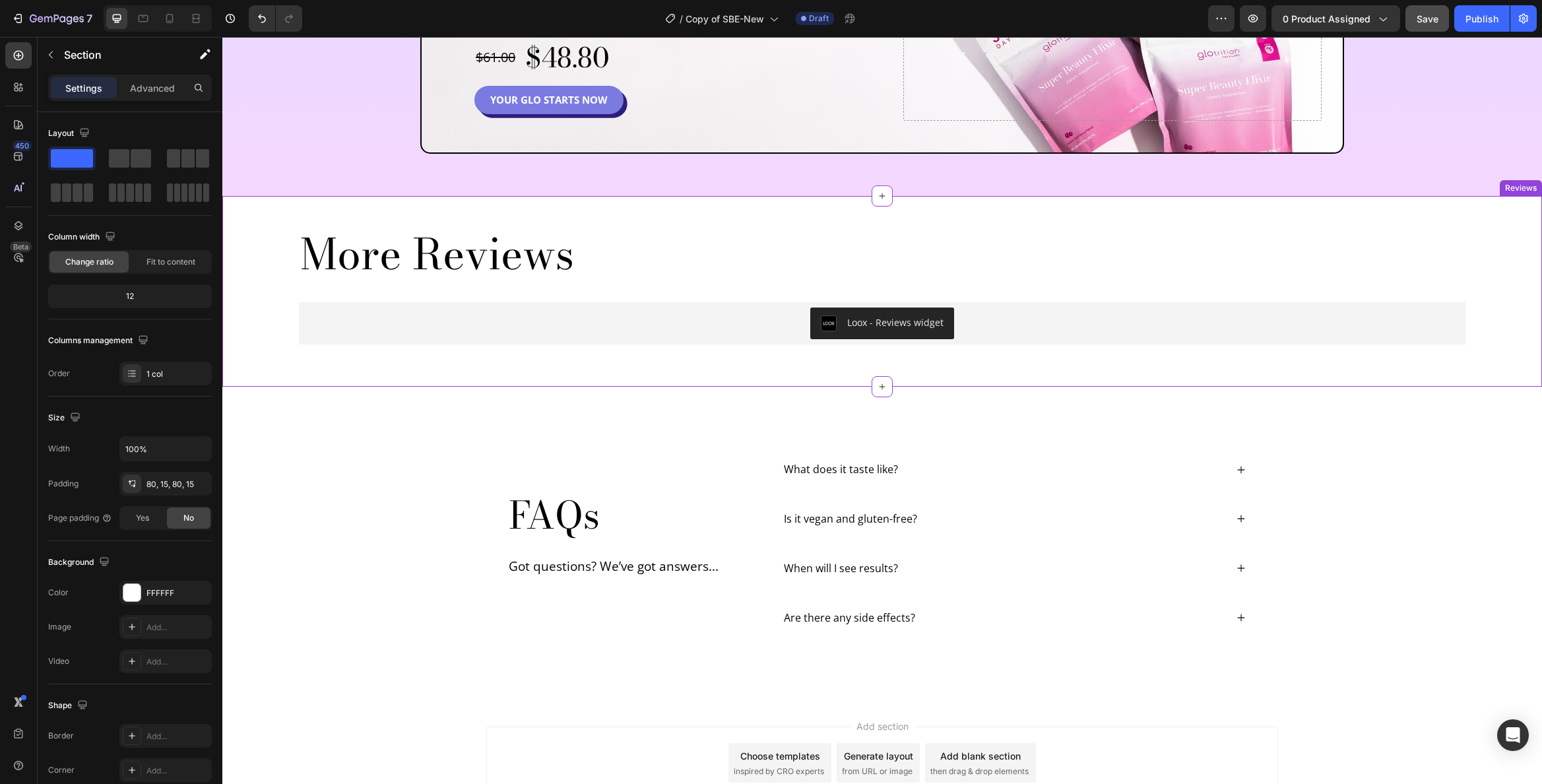
scroll to position [4279, 0]
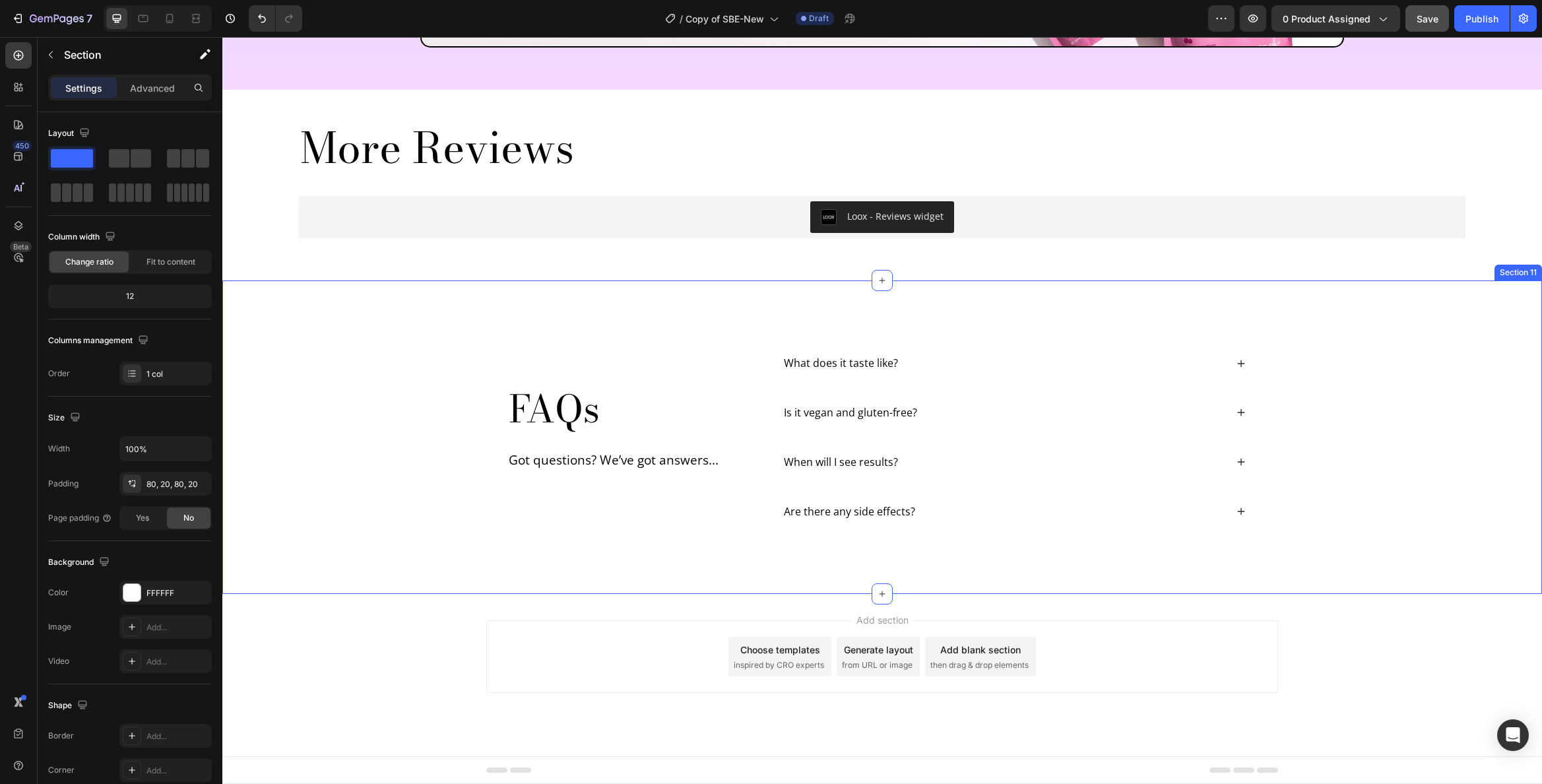
click at [1332, 328] on div "FAQs Heading Got questions? We’ve got answers... Text Block What does it taste …" at bounding box center [882, 436] width 1320 height 313
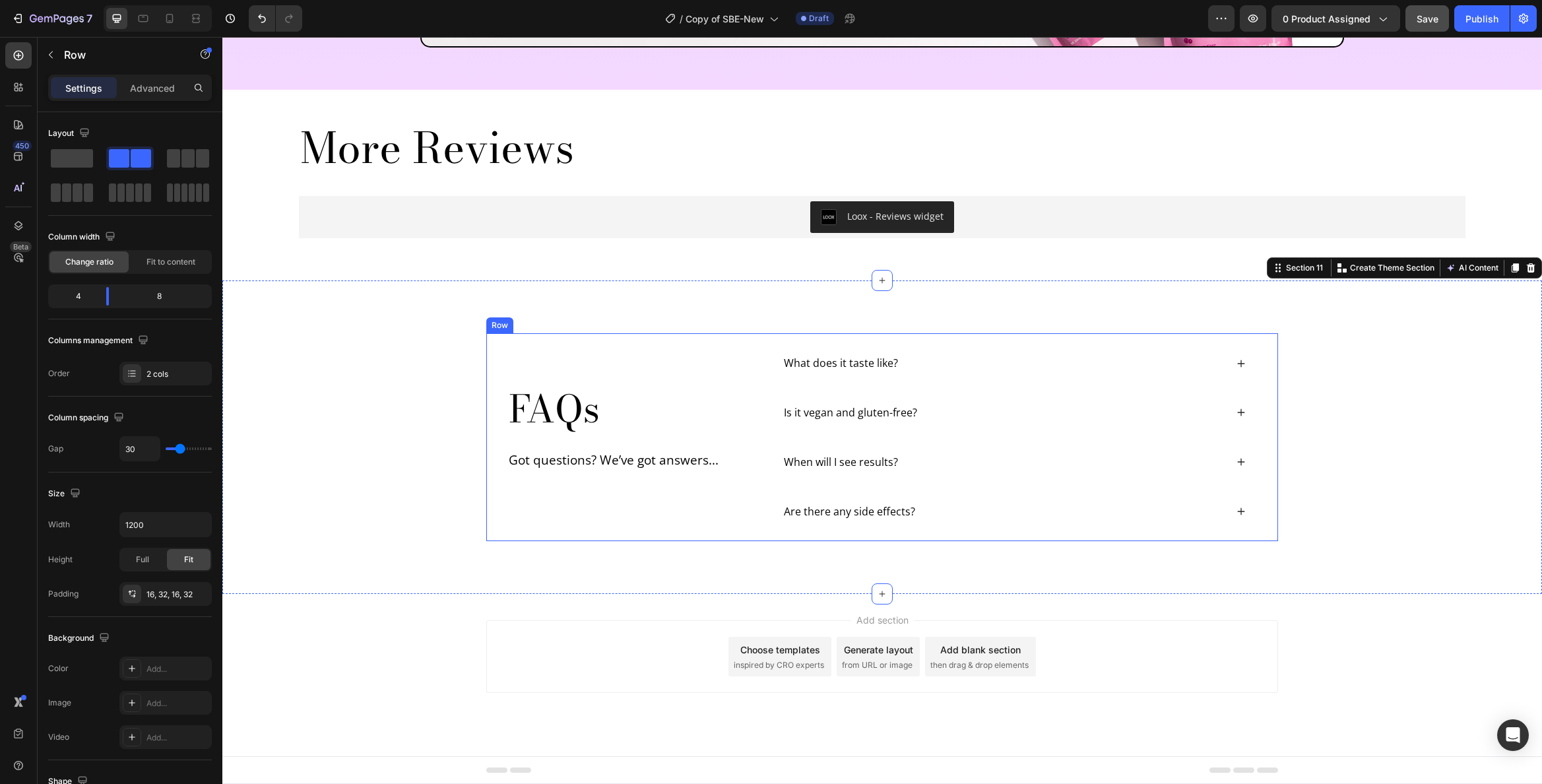
click at [571, 356] on div "FAQs Heading Got questions? We’ve got answers... Text Block" at bounding box center [629, 436] width 244 height 187
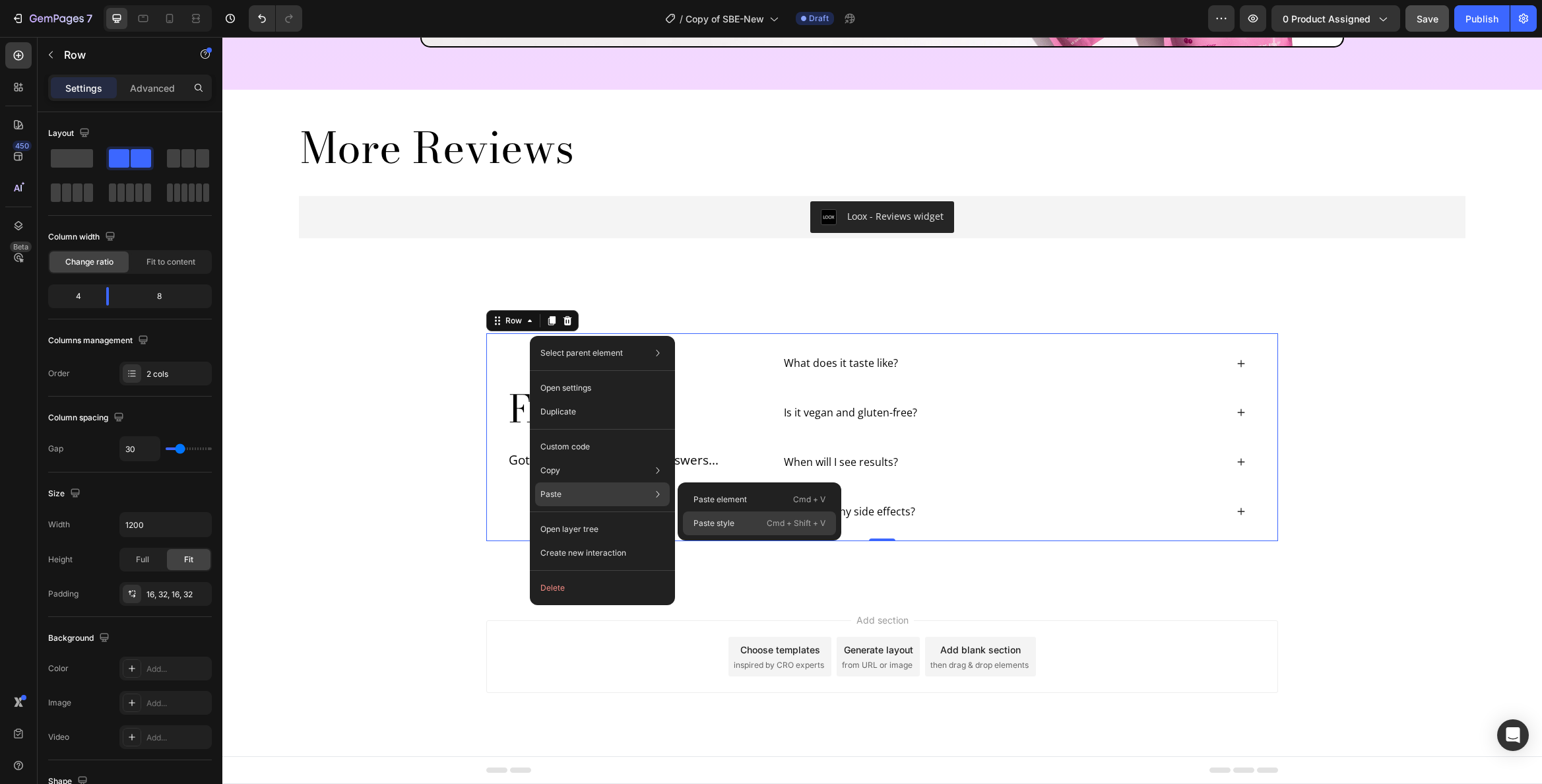
click at [741, 522] on div "Paste style Cmd + Shift + V" at bounding box center [759, 523] width 153 height 24
type input "1800"
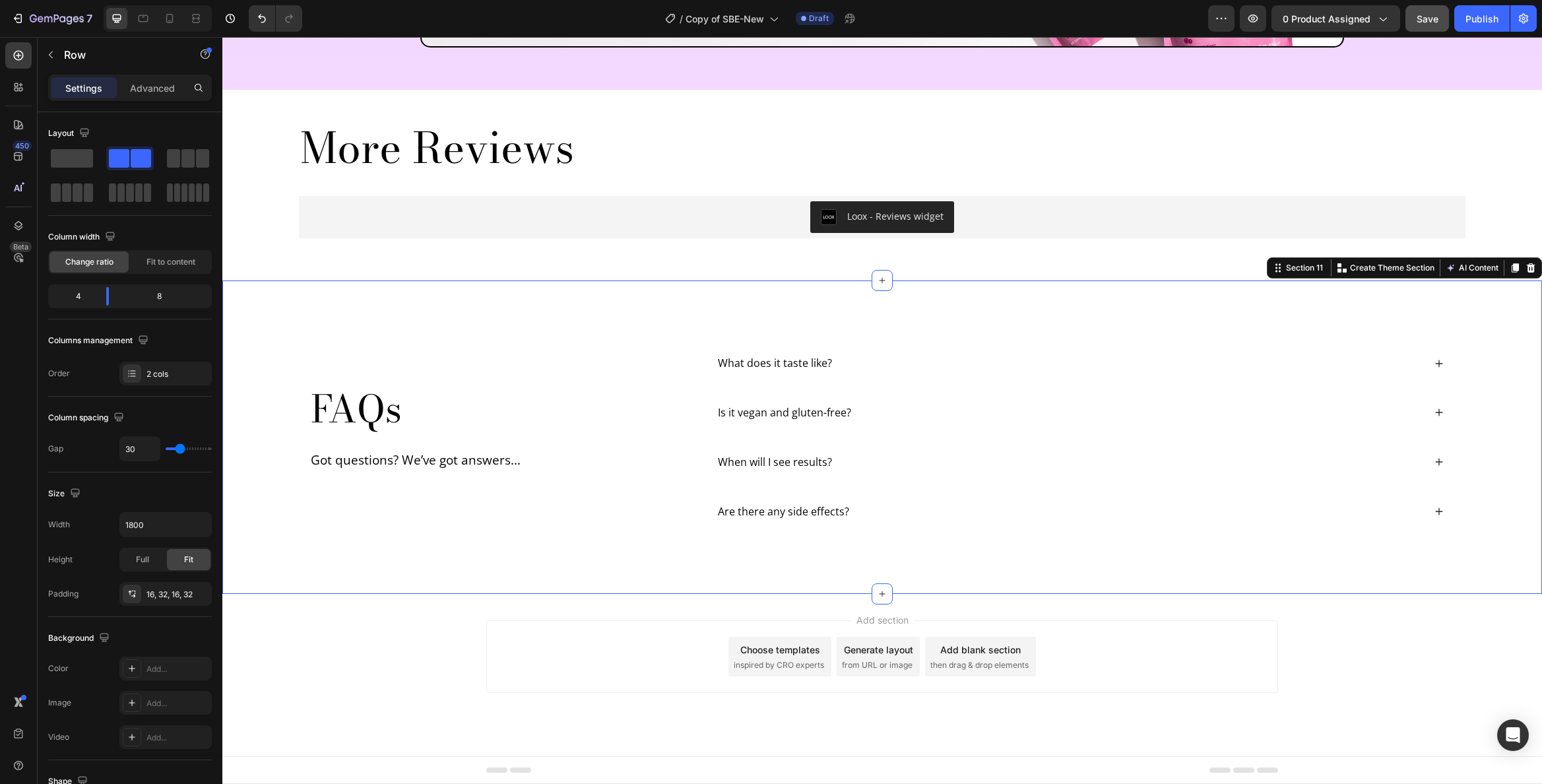
click at [271, 370] on div "FAQs Heading Got questions? We’ve got answers... Text Block What does it taste …" at bounding box center [882, 437] width 1293 height 208
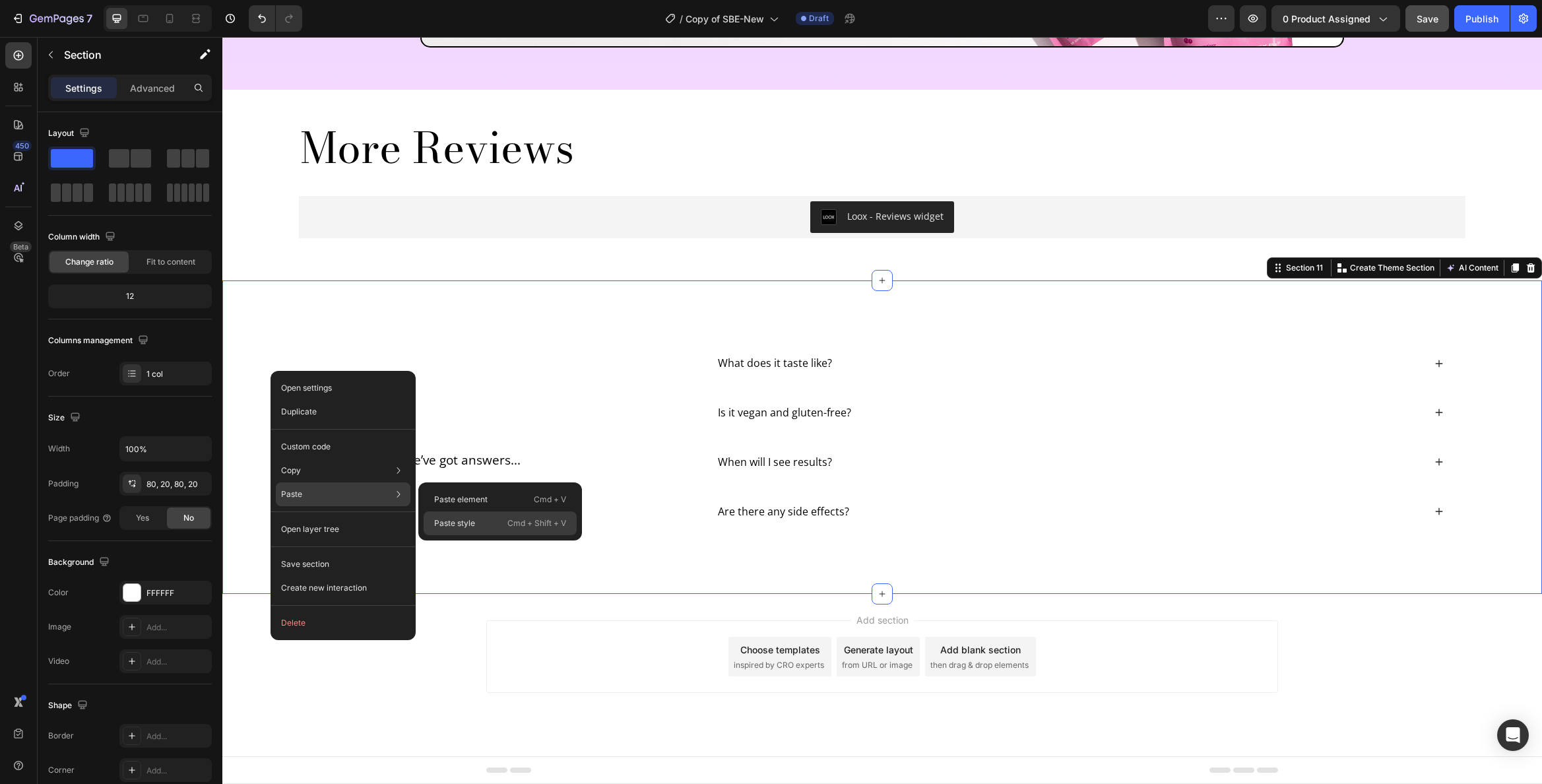
click at [467, 529] on div "Paste style Cmd + Shift + V" at bounding box center [500, 523] width 153 height 24
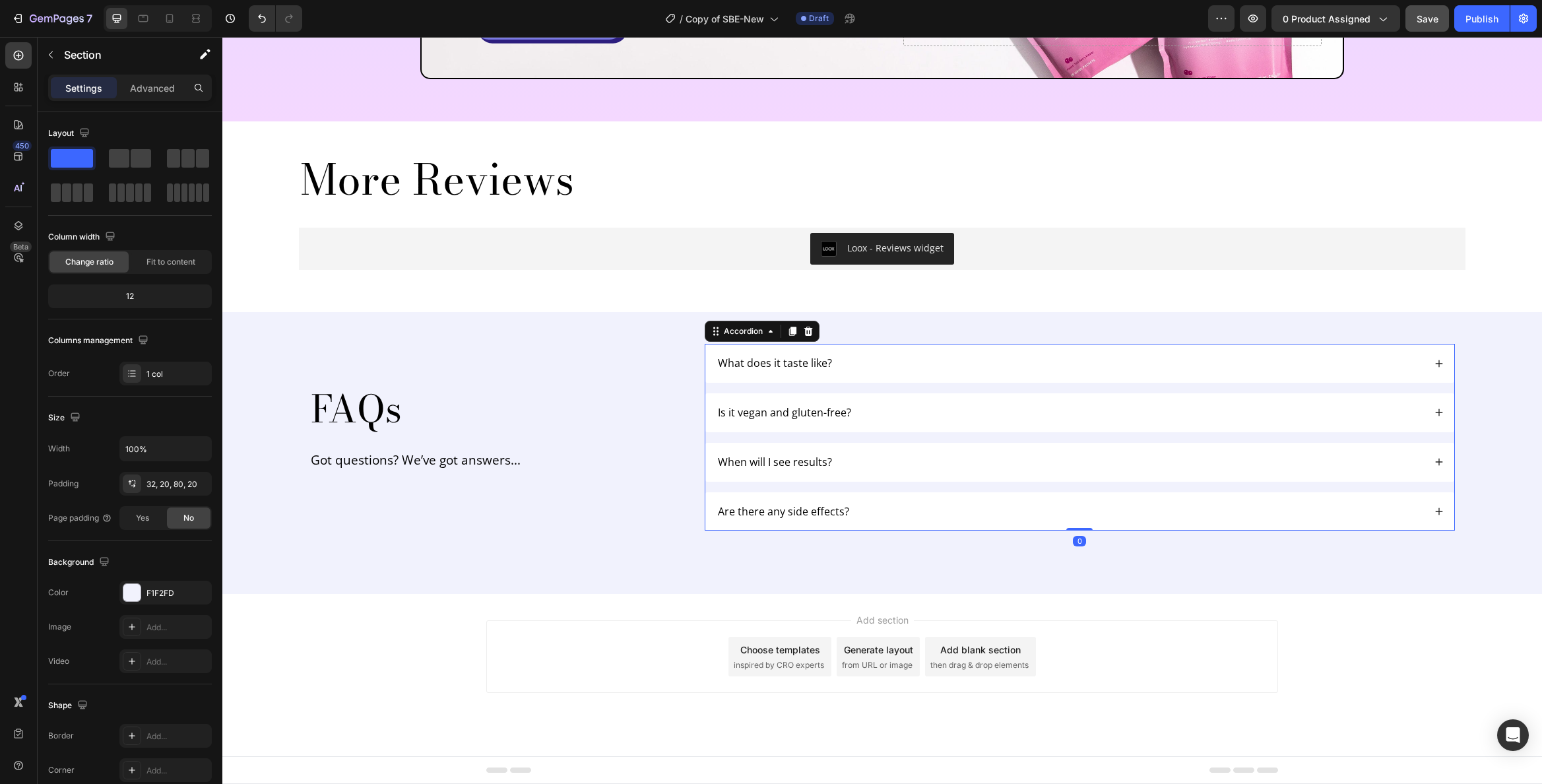
click at [773, 343] on div "What does it taste like?" at bounding box center [1080, 363] width 749 height 39
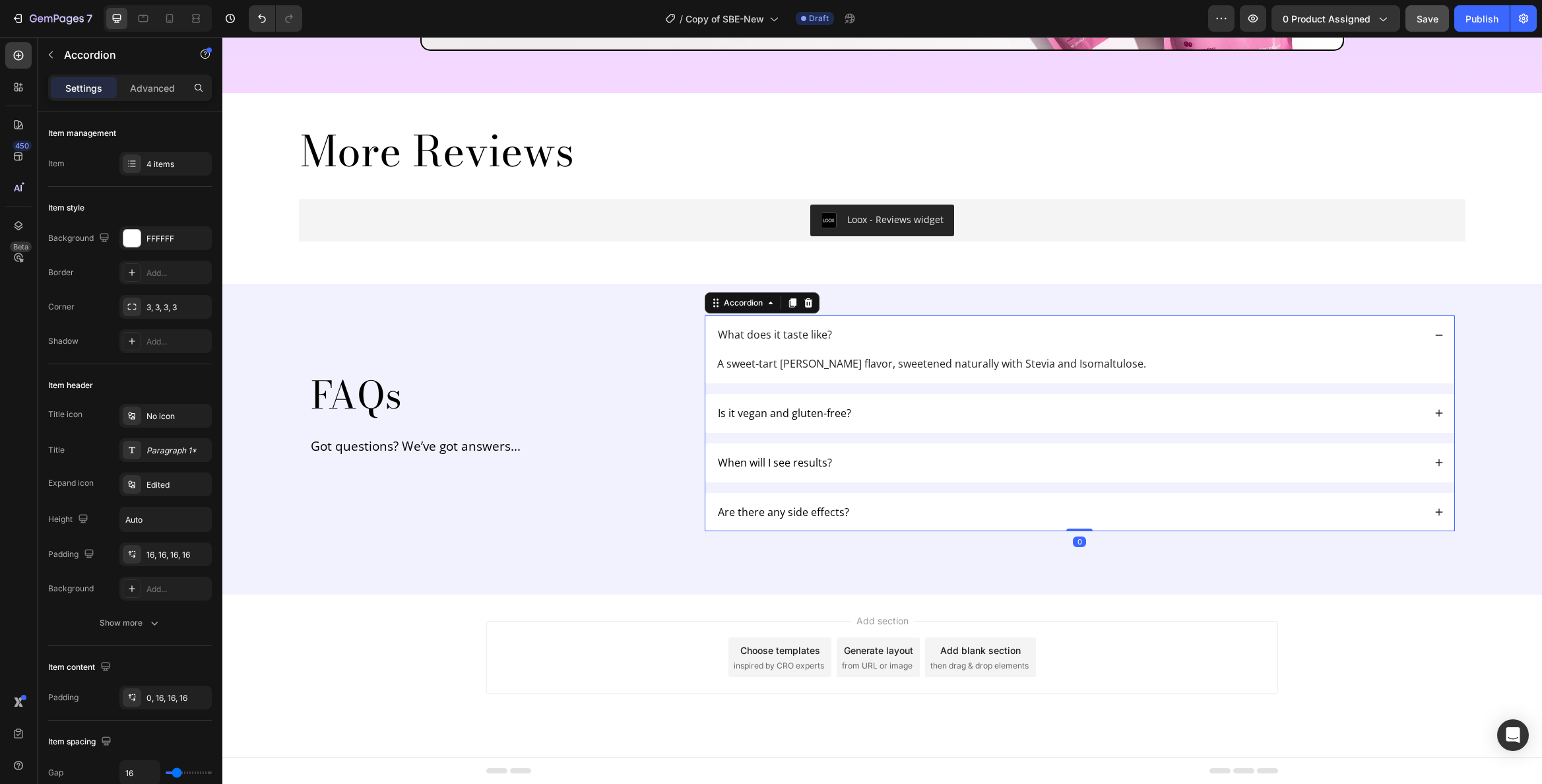
scroll to position [4277, 0]
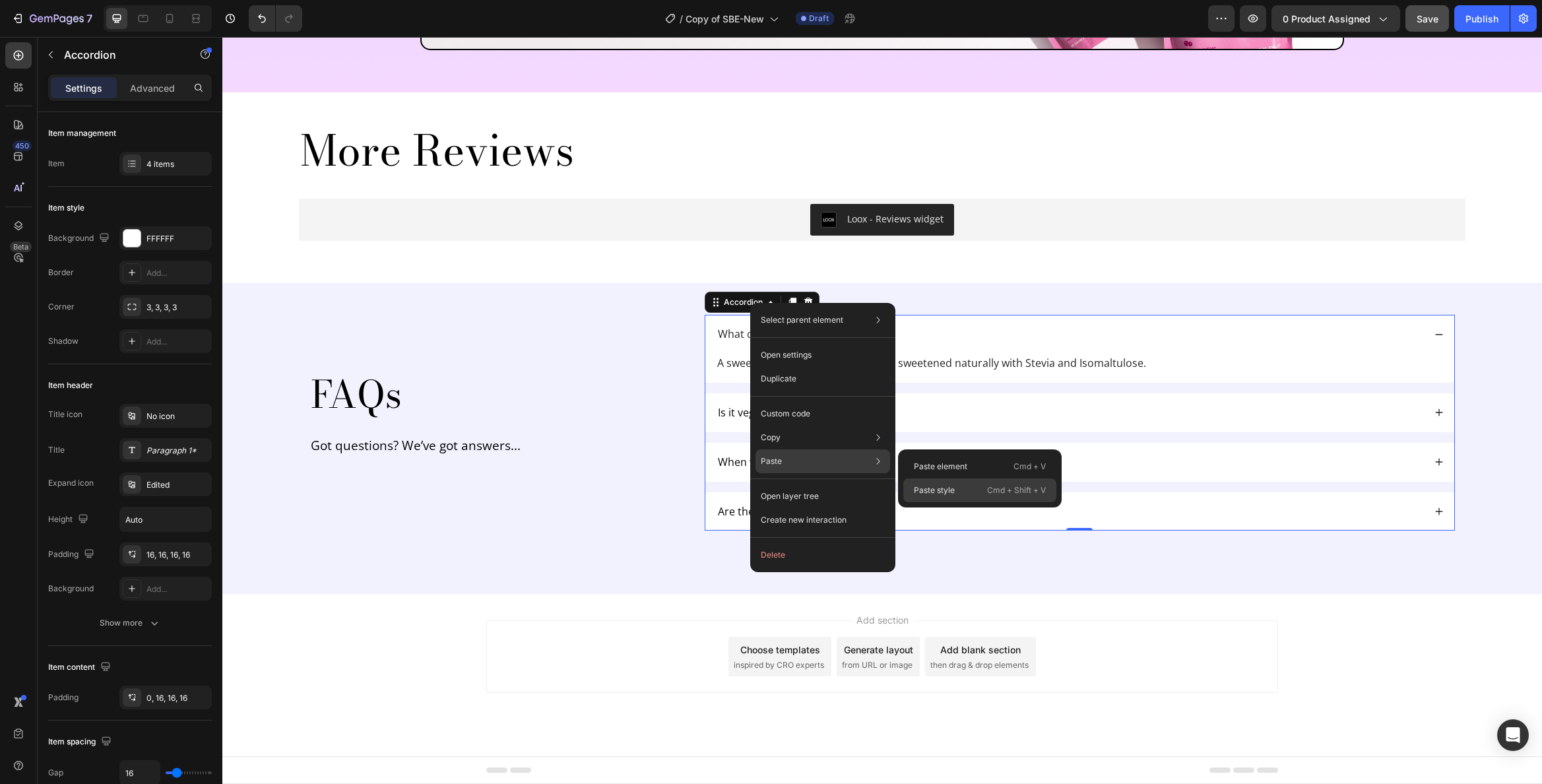
click at [944, 494] on p "Paste style" at bounding box center [934, 490] width 41 height 12
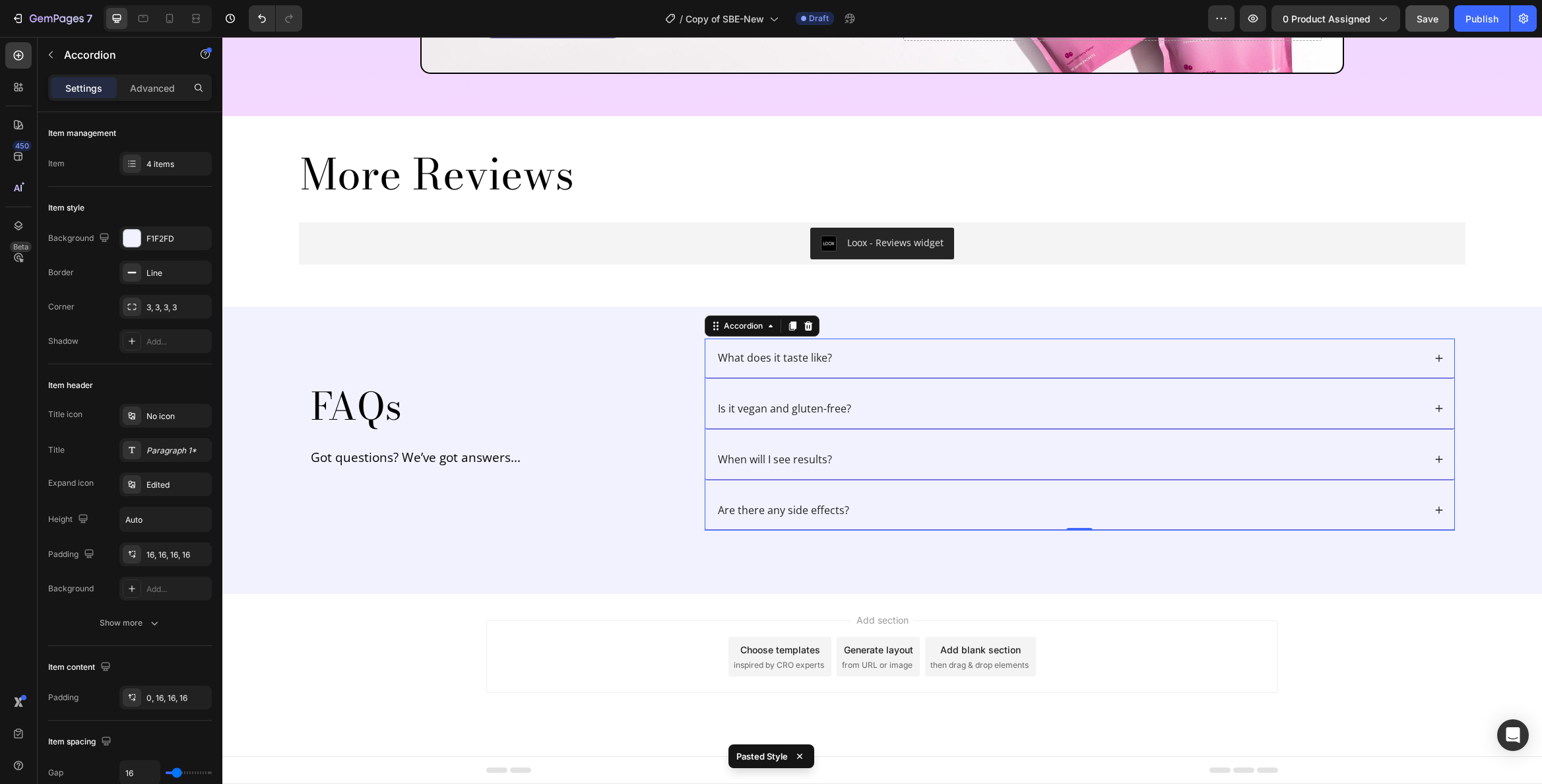
scroll to position [4252, 0]
click at [1473, 627] on div "Add section Choose templates inspired by CRO experts Generate layout from URL o…" at bounding box center [882, 675] width 1320 height 162
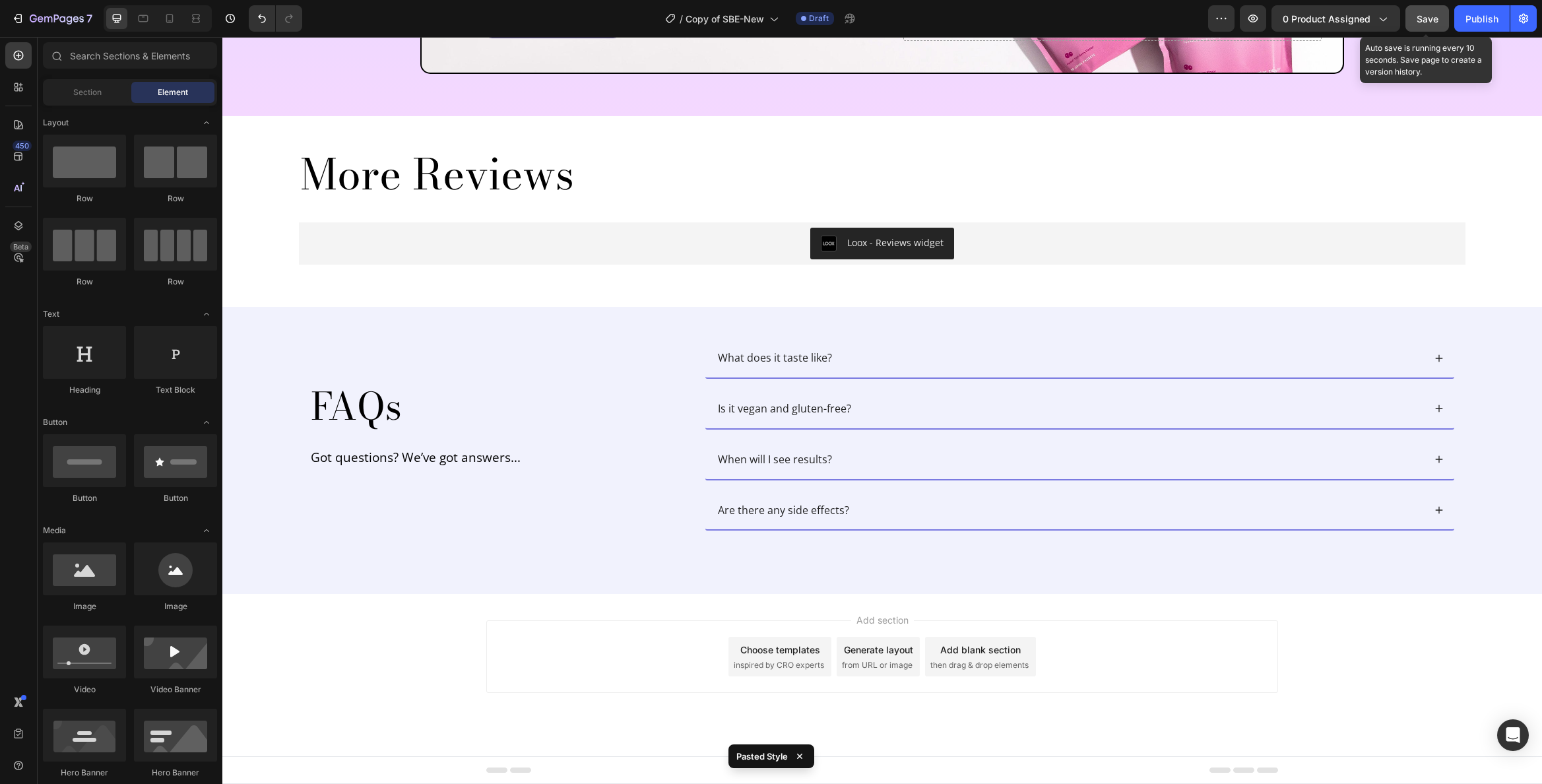
click at [1412, 17] on button "Save" at bounding box center [1427, 19] width 43 height 26
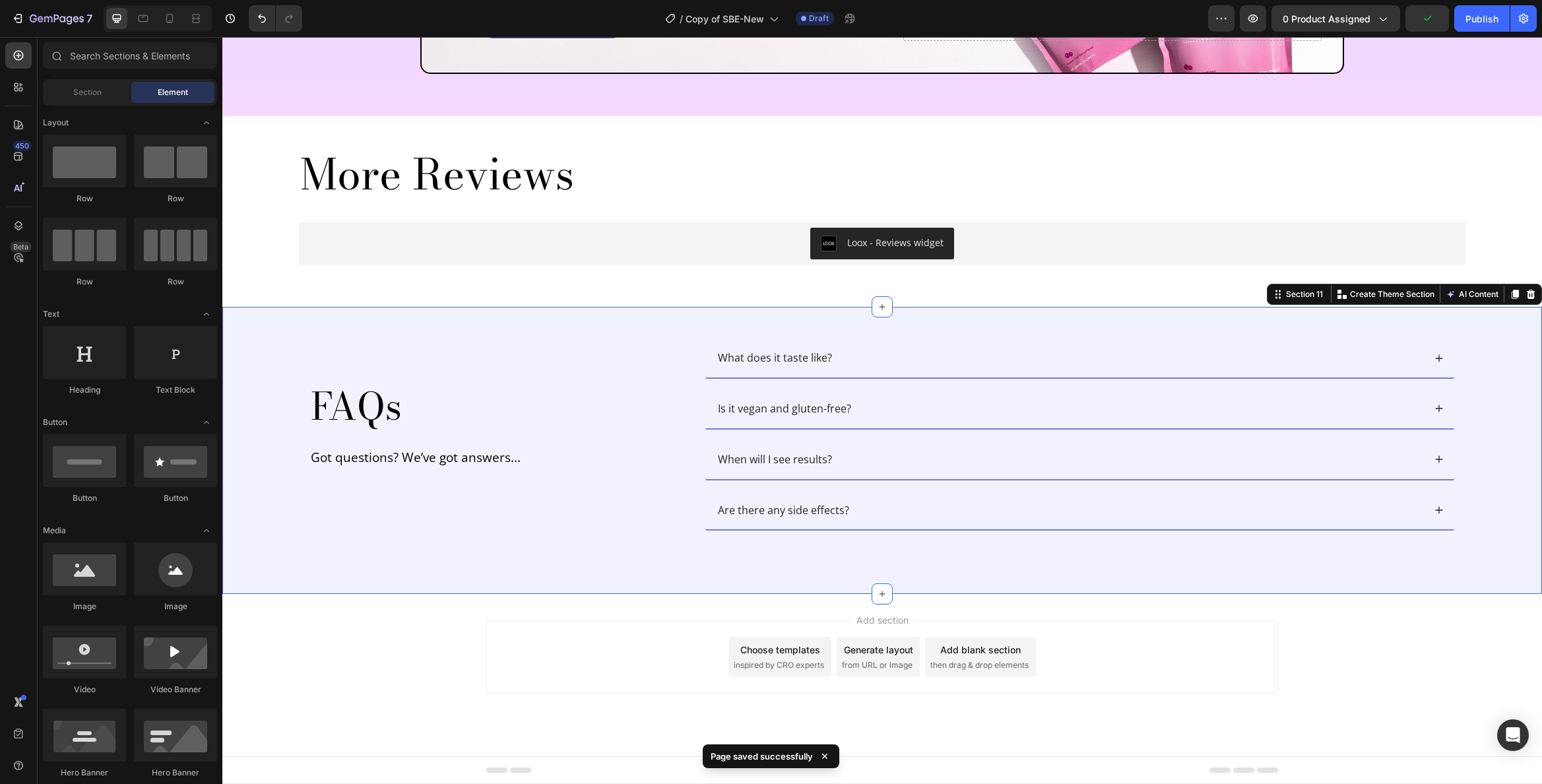
click at [1486, 352] on div "FAQs Heading Got questions? We’ve got answers... Text Block What does it taste …" at bounding box center [882, 434] width 1293 height 213
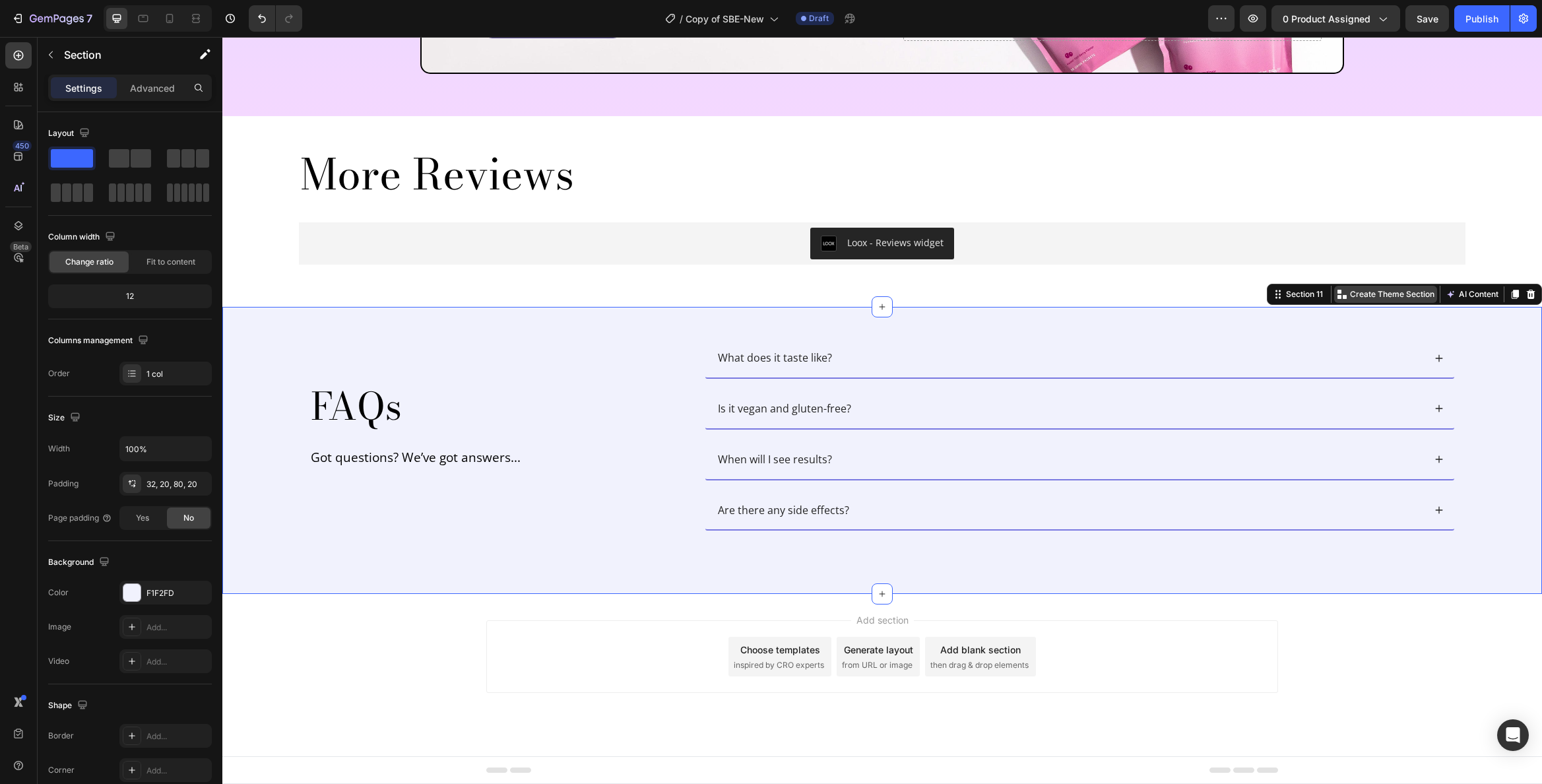
click at [1353, 295] on p "Create Theme Section" at bounding box center [1392, 294] width 85 height 12
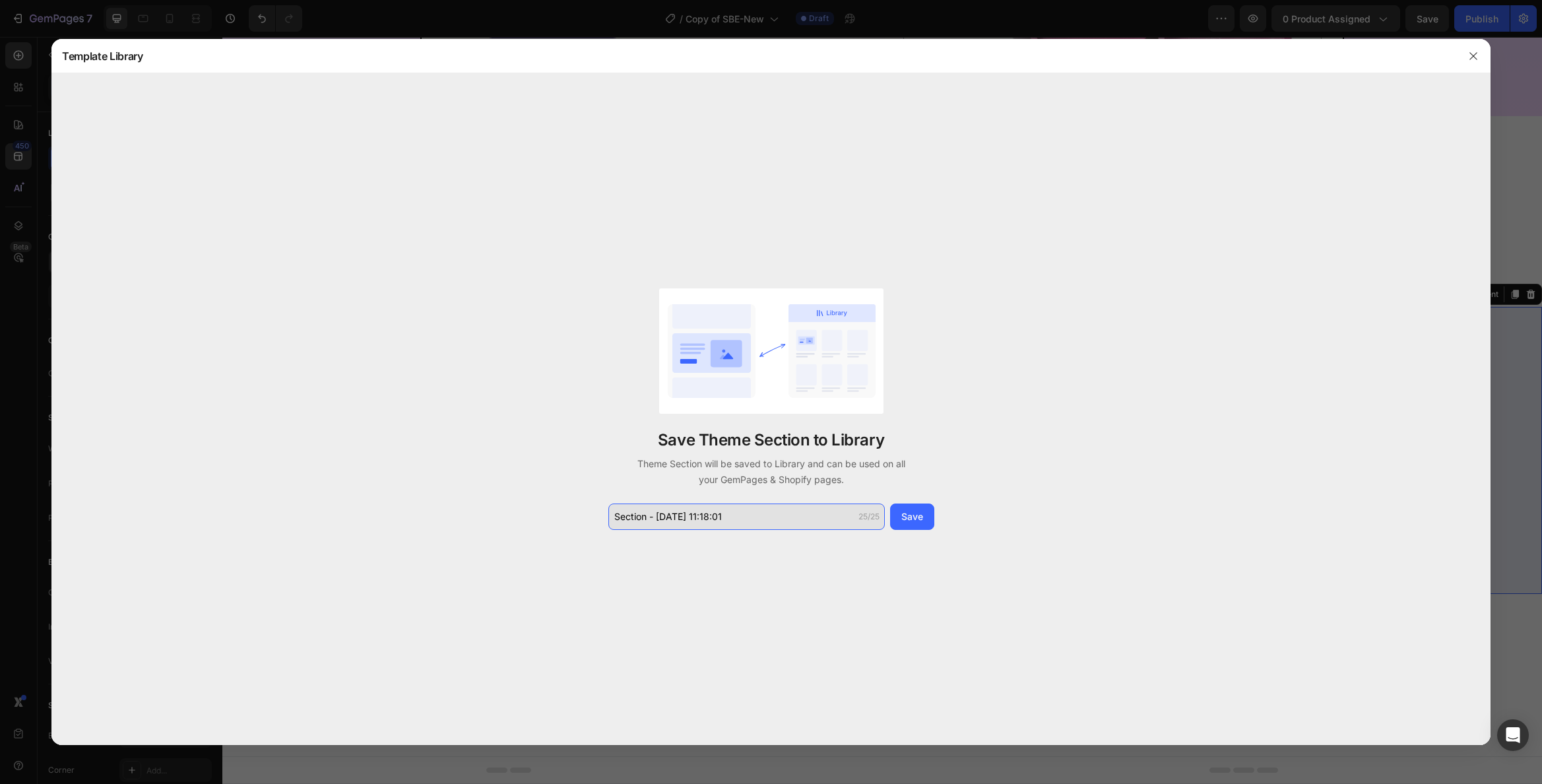
click at [753, 520] on input "Section - Aug 27 11:18:01" at bounding box center [747, 516] width 277 height 26
click at [753, 520] on input "Section - Aug 27 11:18:01" at bounding box center [747, 516] width 277 height 26
type input "FAQs"
click at [884, 518] on input "FAQs" at bounding box center [747, 516] width 277 height 26
click at [906, 516] on div "Save" at bounding box center [912, 516] width 22 height 14
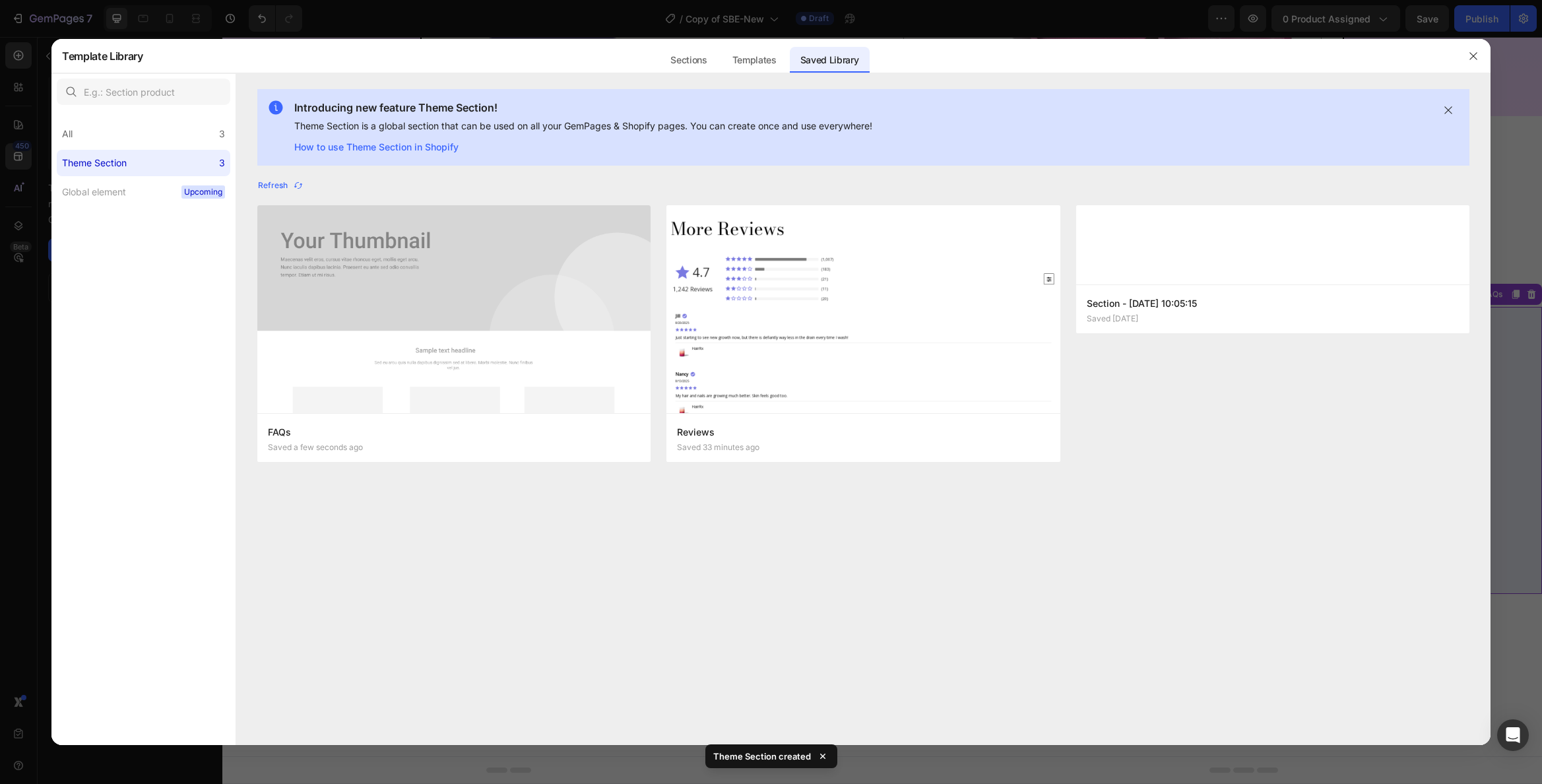
click at [1349, 438] on div "FAQs Saved a few seconds ago Add to page Edit Reviews Saved 33 minutes ago Add …" at bounding box center [863, 341] width 1212 height 273
click at [278, 179] on button "Refresh" at bounding box center [281, 185] width 47 height 19
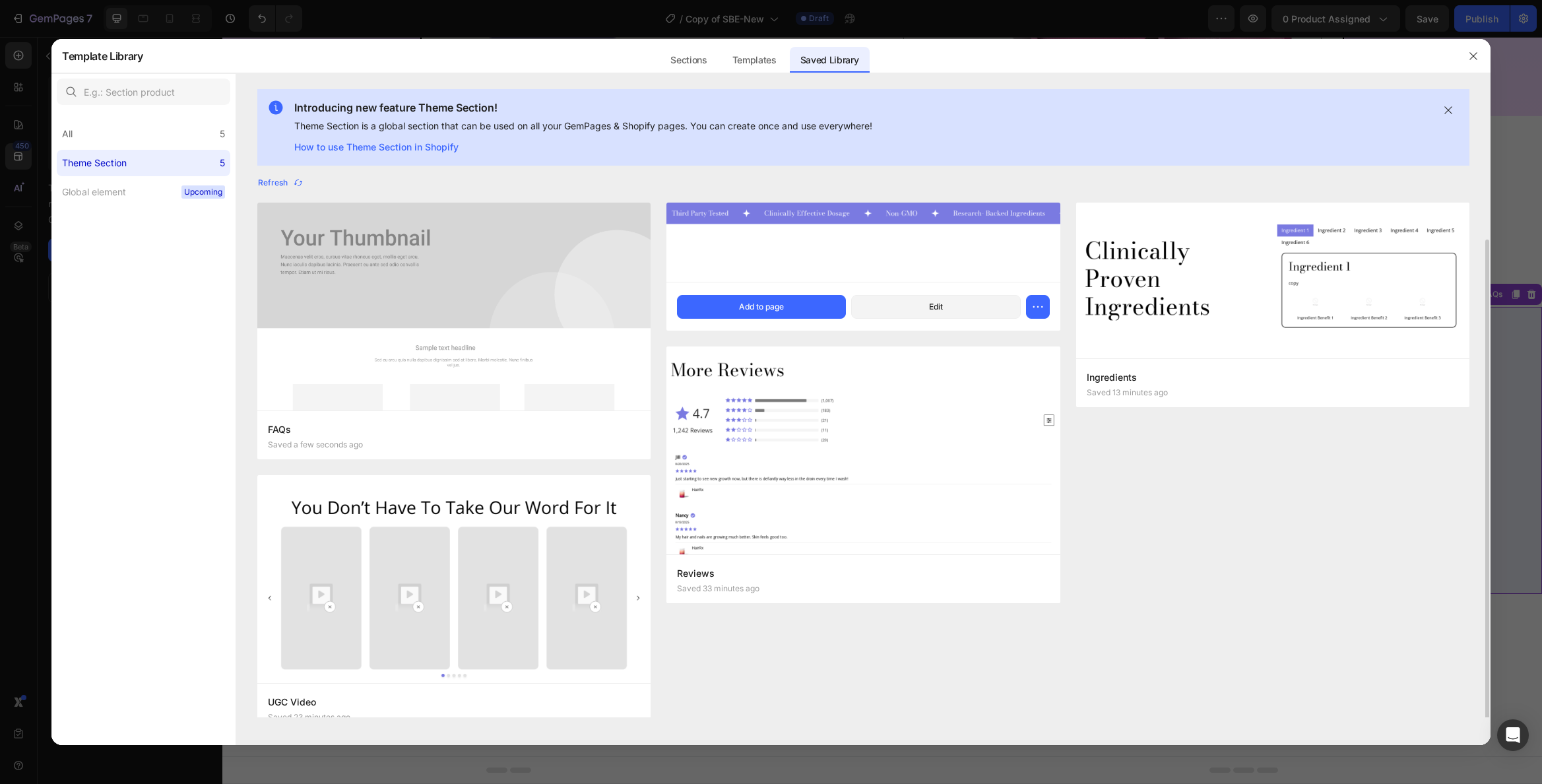
scroll to position [34, 0]
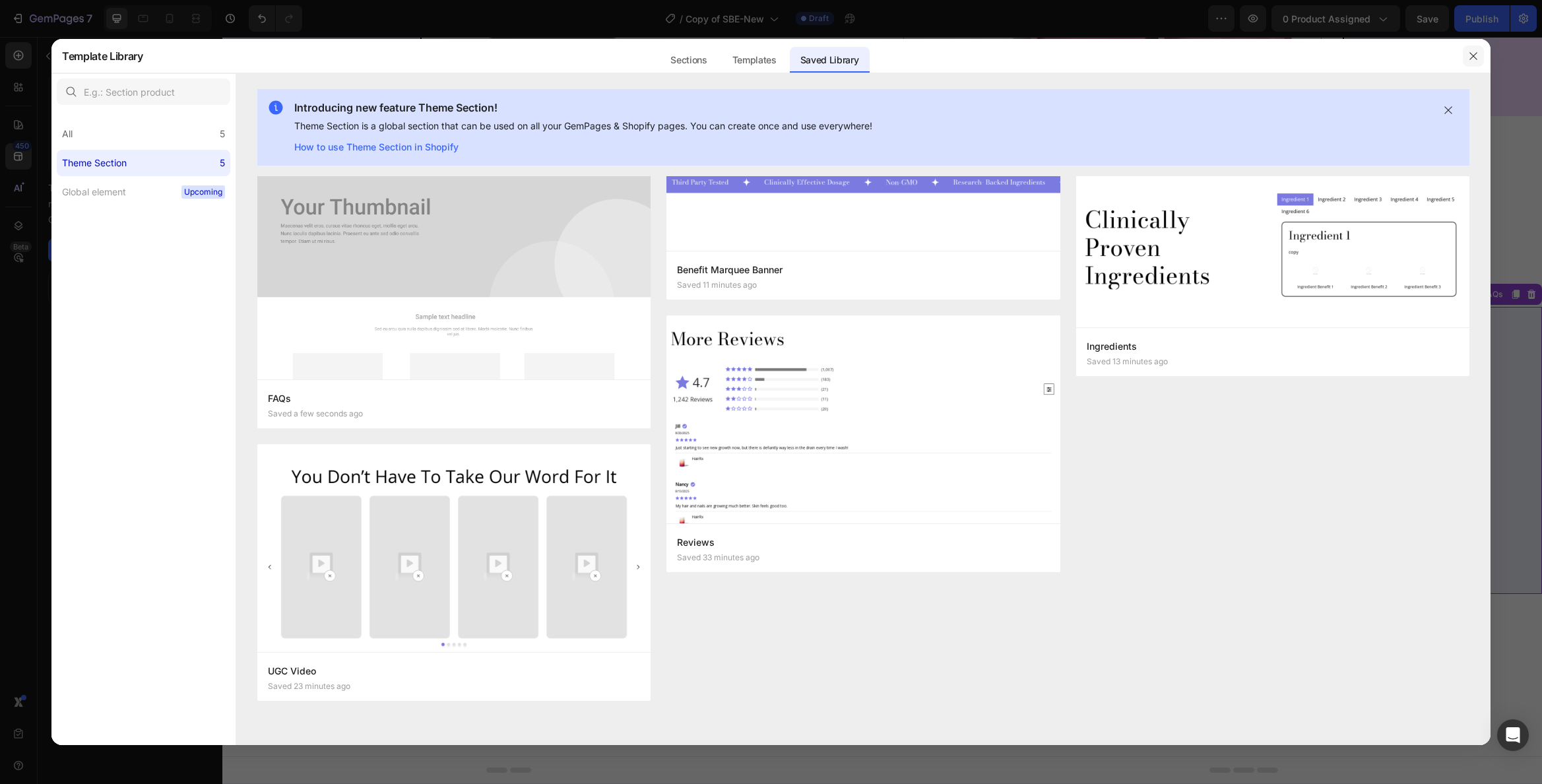
click at [1474, 55] on icon "button" at bounding box center [1473, 56] width 10 height 10
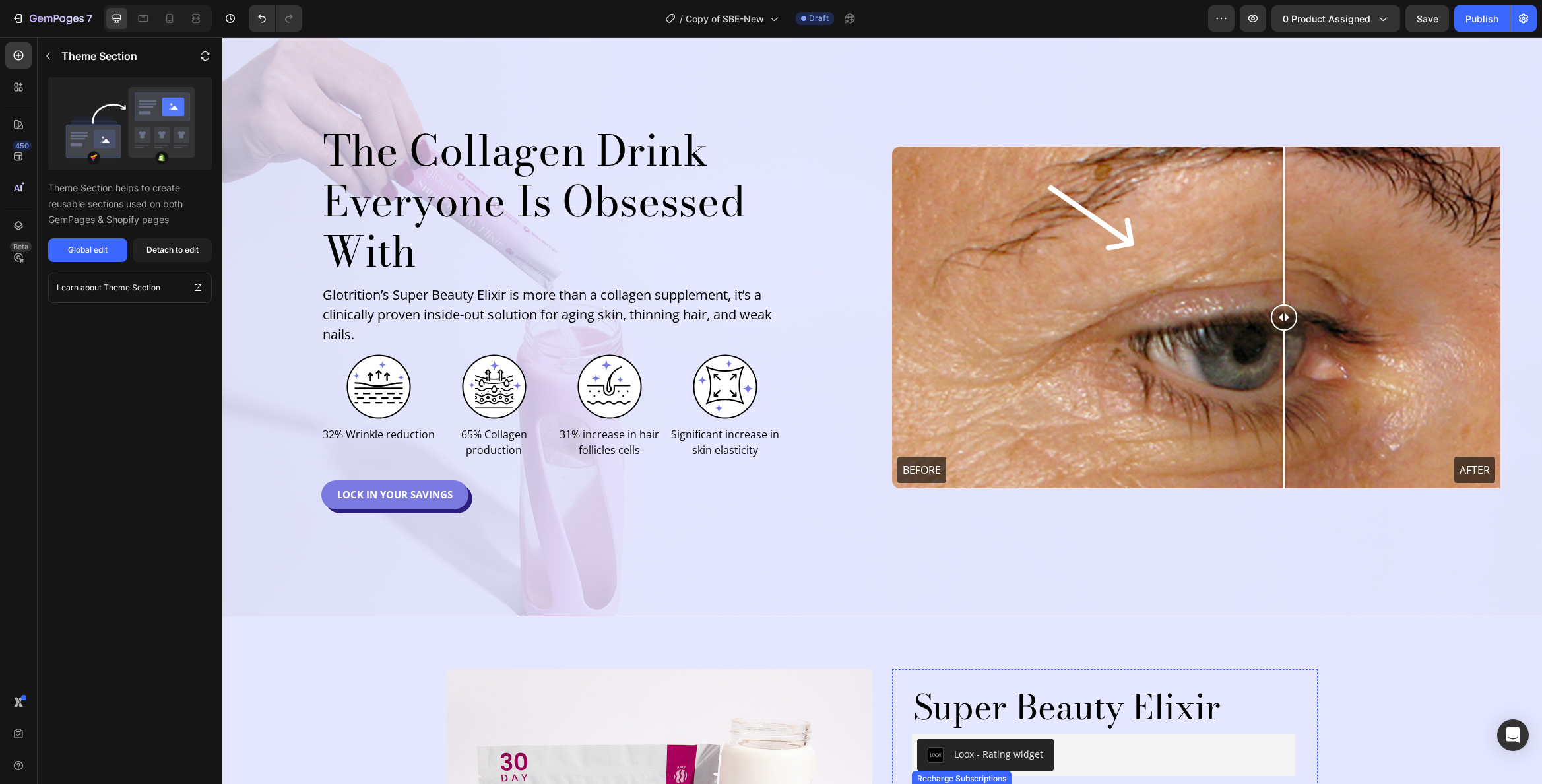
scroll to position [0, 0]
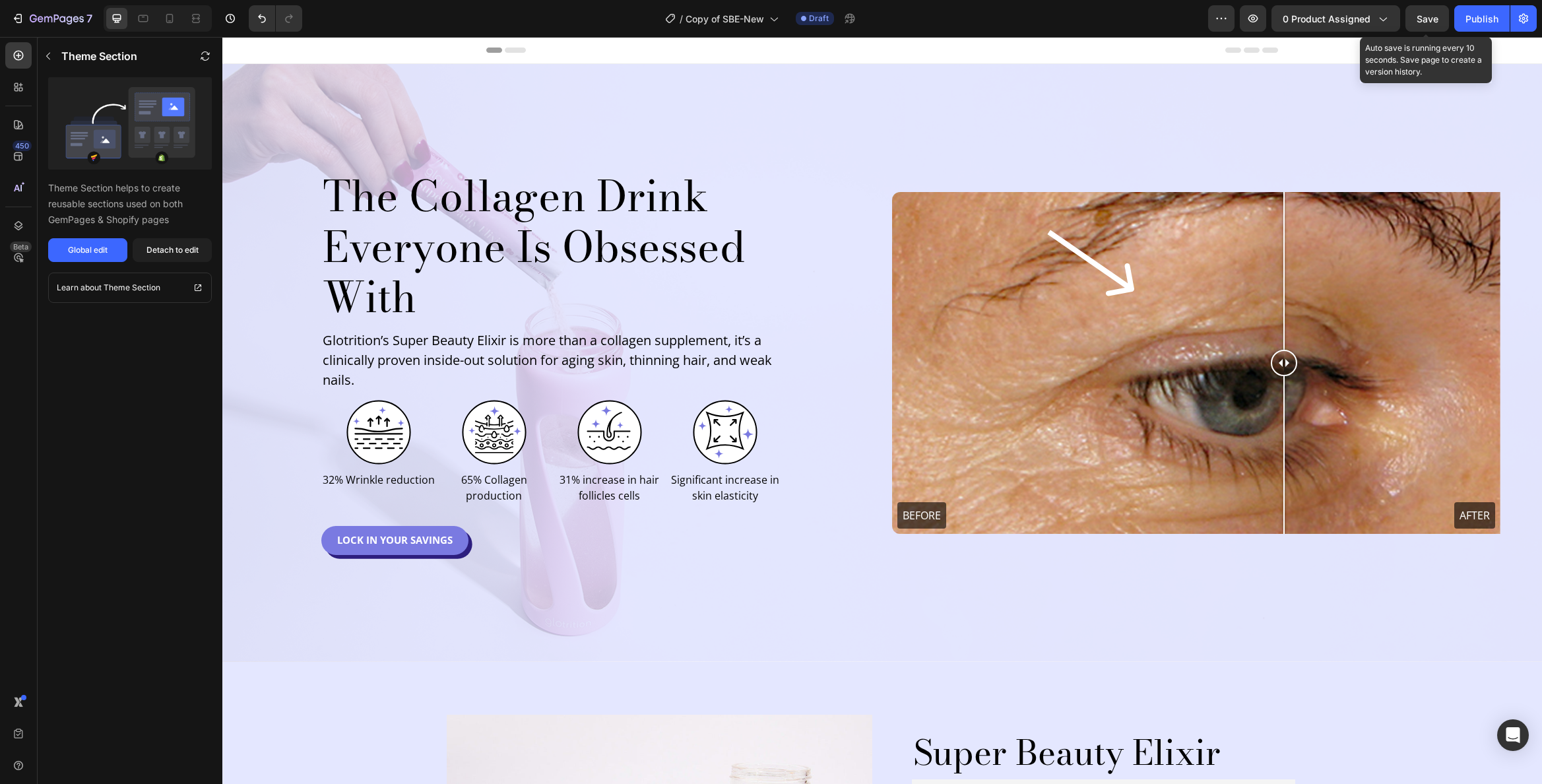
click at [1424, 16] on span "Save" at bounding box center [1428, 19] width 22 height 11
click at [40, 12] on div "7" at bounding box center [61, 18] width 63 height 16
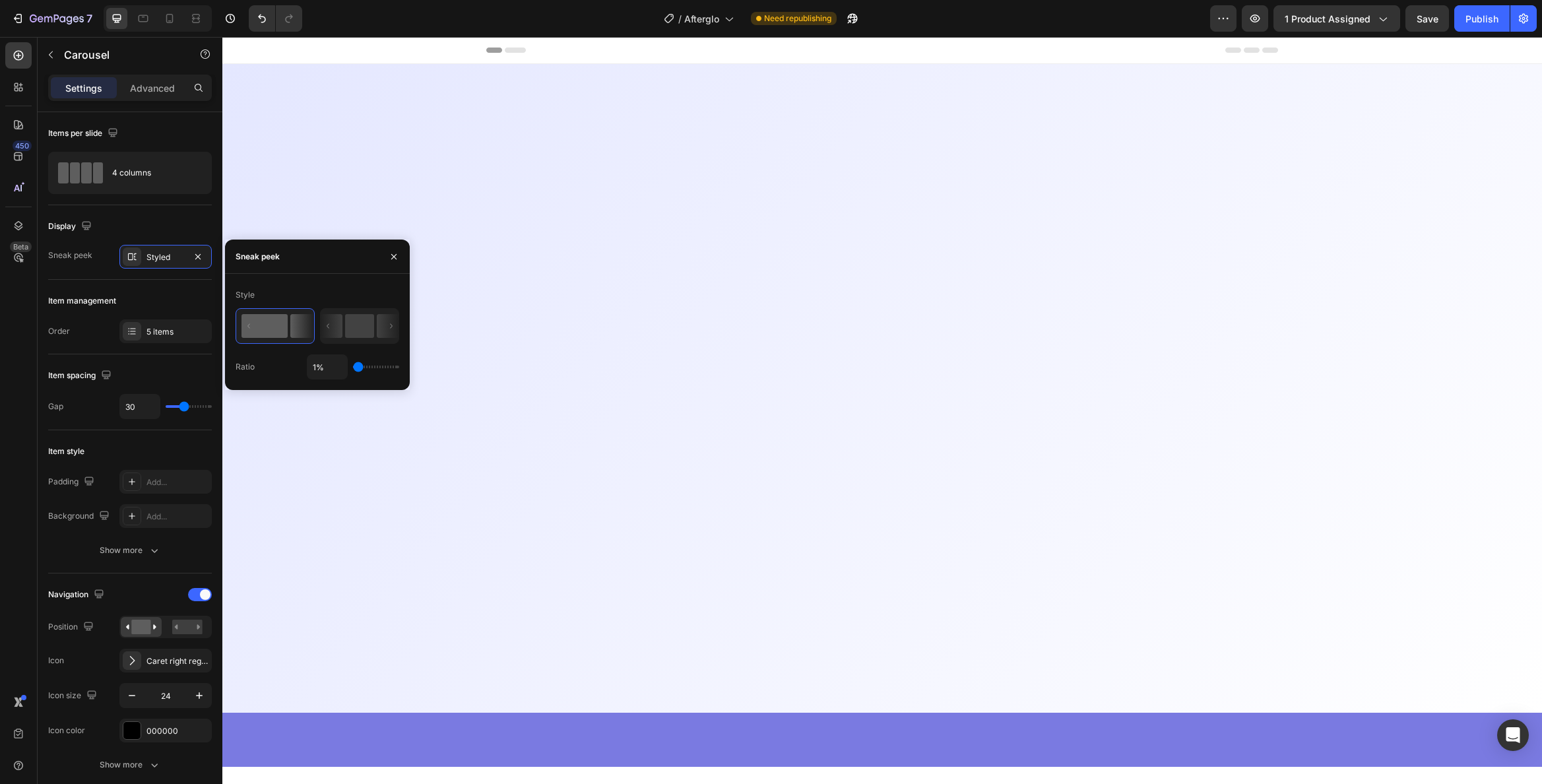
scroll to position [1702, 0]
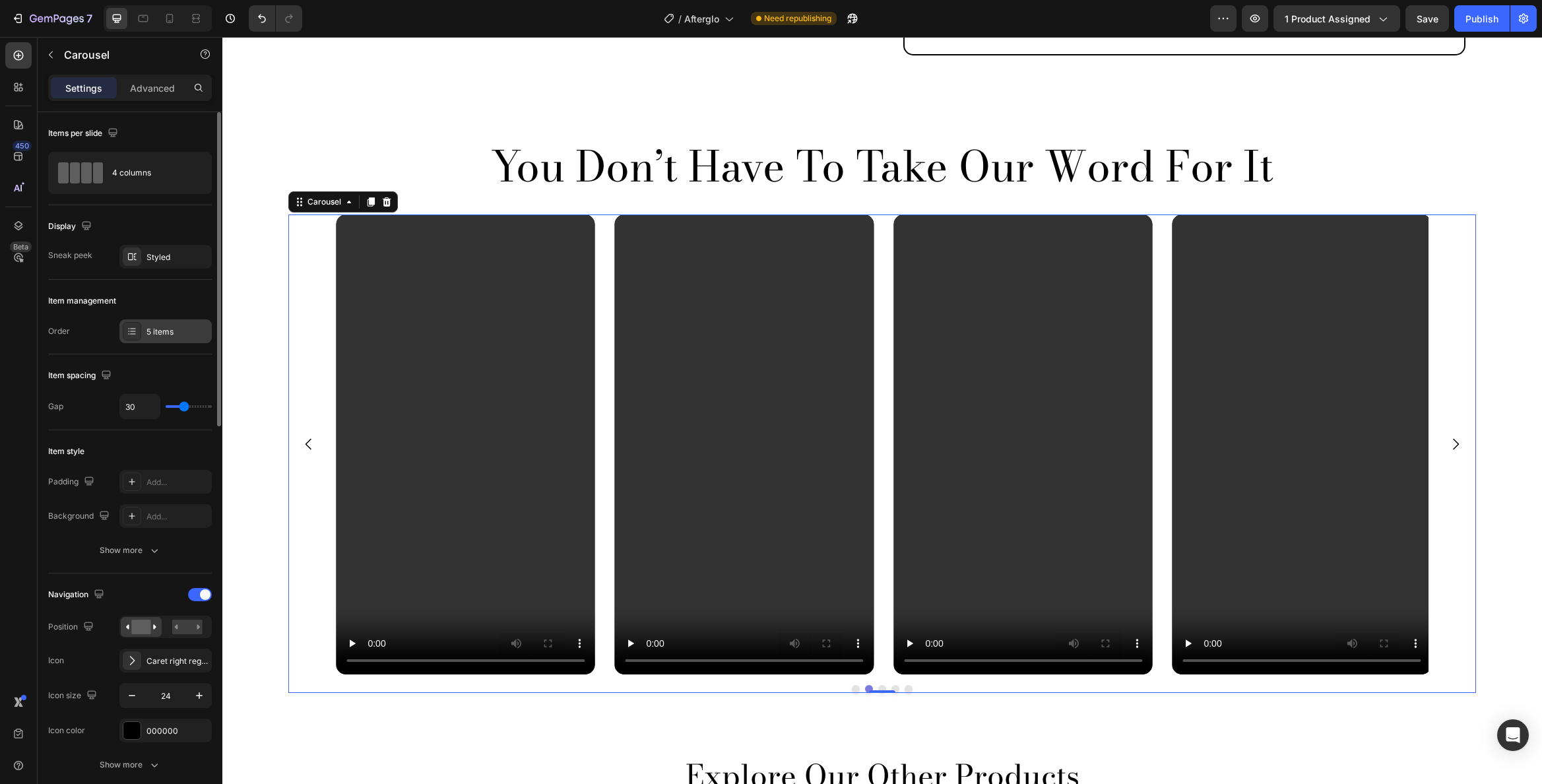
click at [164, 326] on div "5 items" at bounding box center [178, 332] width 62 height 12
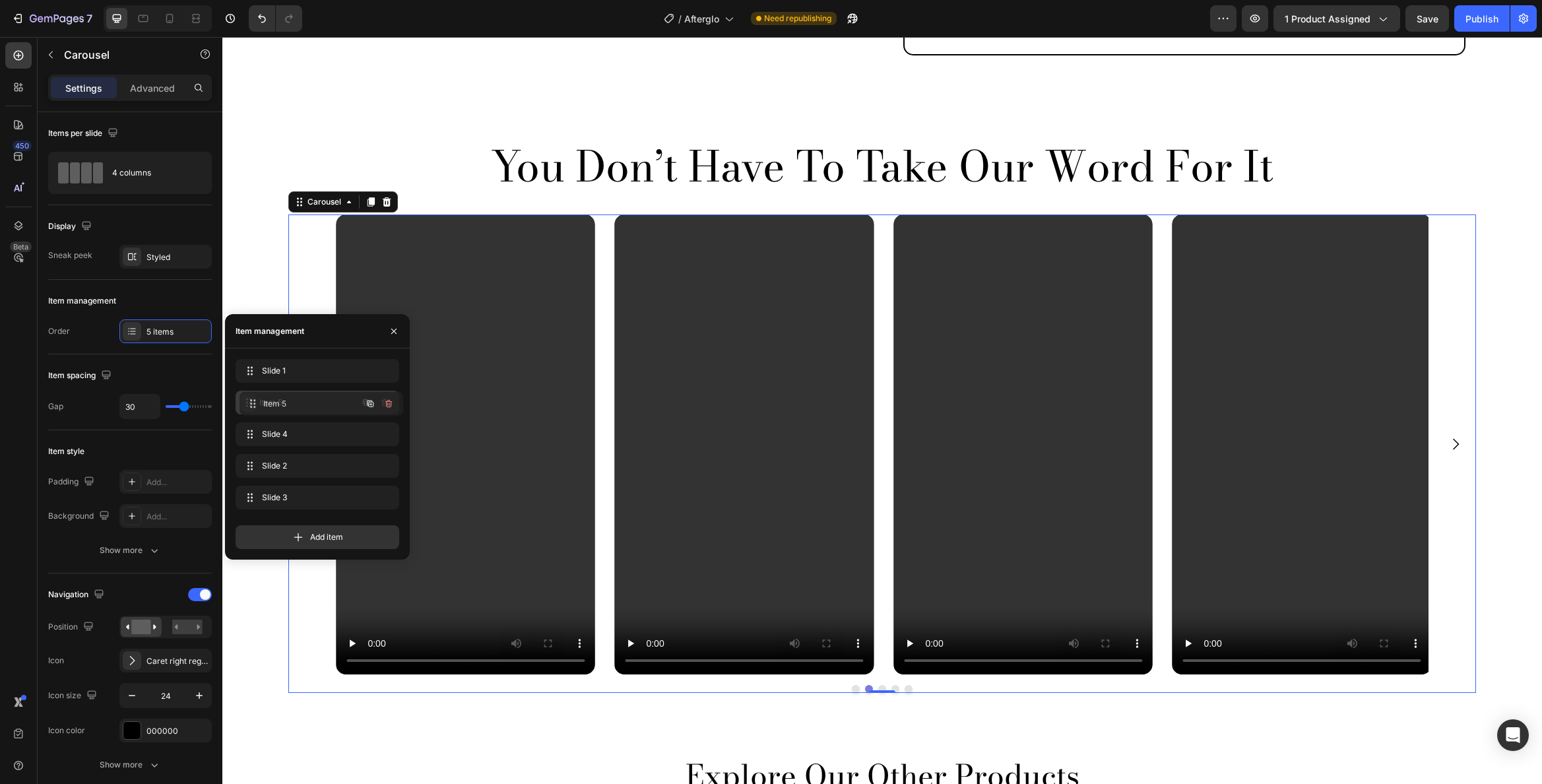
drag, startPoint x: 249, startPoint y: 369, endPoint x: 253, endPoint y: 402, distance: 33.2
drag, startPoint x: 246, startPoint y: 370, endPoint x: 247, endPoint y: 450, distance: 80.0
drag, startPoint x: 248, startPoint y: 438, endPoint x: 249, endPoint y: 369, distance: 69.0
drag, startPoint x: 249, startPoint y: 398, endPoint x: 255, endPoint y: 460, distance: 62.3
drag, startPoint x: 252, startPoint y: 461, endPoint x: 251, endPoint y: 503, distance: 42.0
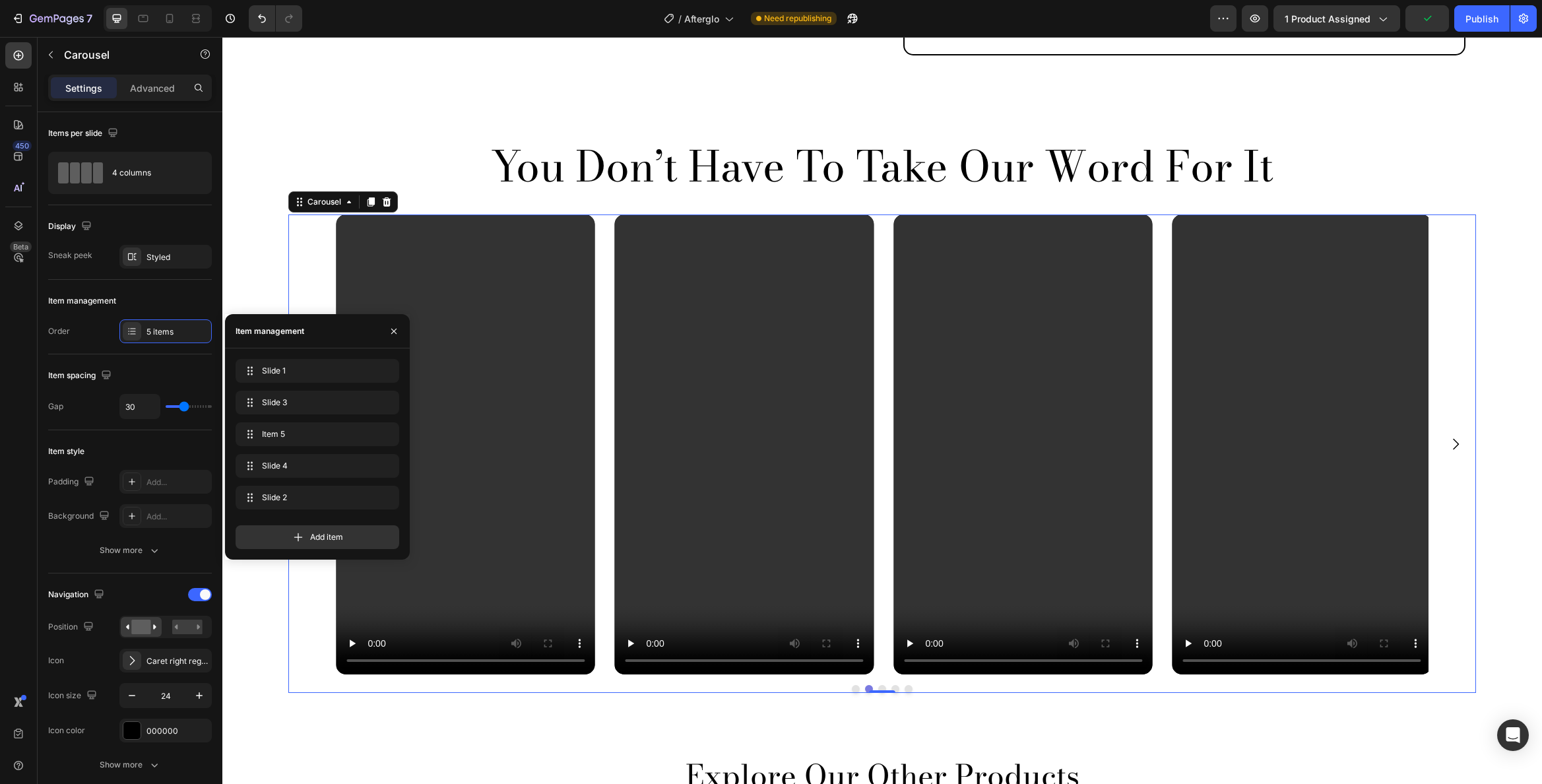
drag, startPoint x: 247, startPoint y: 403, endPoint x: 247, endPoint y: 520, distance: 117.0
drag, startPoint x: 248, startPoint y: 403, endPoint x: 255, endPoint y: 522, distance: 119.2
drag, startPoint x: 254, startPoint y: 473, endPoint x: 257, endPoint y: 518, distance: 45.1
drag, startPoint x: 251, startPoint y: 496, endPoint x: 254, endPoint y: 396, distance: 100.0
drag, startPoint x: 249, startPoint y: 498, endPoint x: 253, endPoint y: 423, distance: 75.1
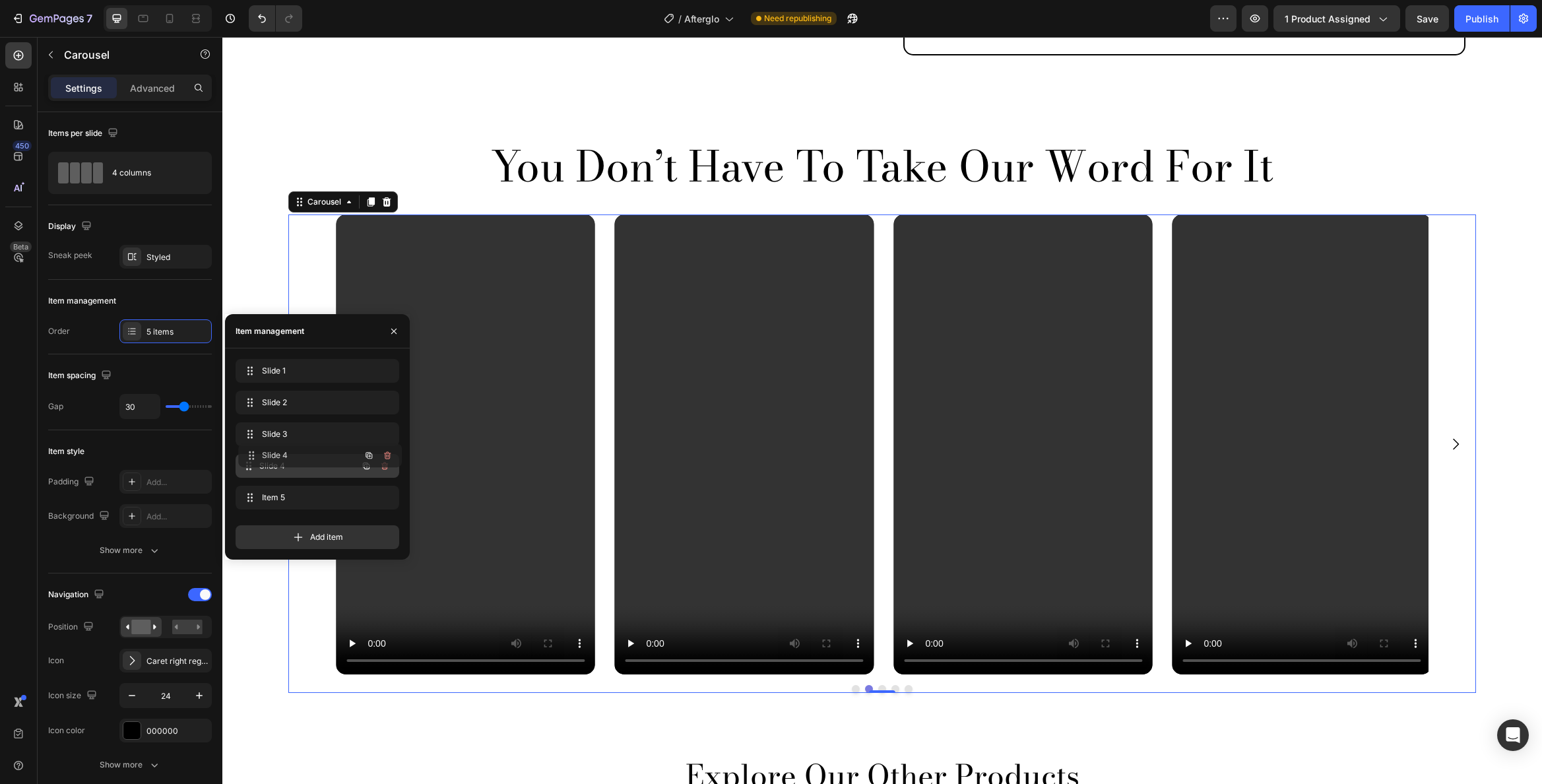
drag, startPoint x: 249, startPoint y: 494, endPoint x: 251, endPoint y: 455, distance: 39.1
drag, startPoint x: 246, startPoint y: 402, endPoint x: 255, endPoint y: 438, distance: 37.1
drag, startPoint x: 248, startPoint y: 369, endPoint x: 251, endPoint y: 413, distance: 44.1
drag, startPoint x: 243, startPoint y: 496, endPoint x: 251, endPoint y: 427, distance: 69.5
drag, startPoint x: 249, startPoint y: 458, endPoint x: 249, endPoint y: 503, distance: 45.0
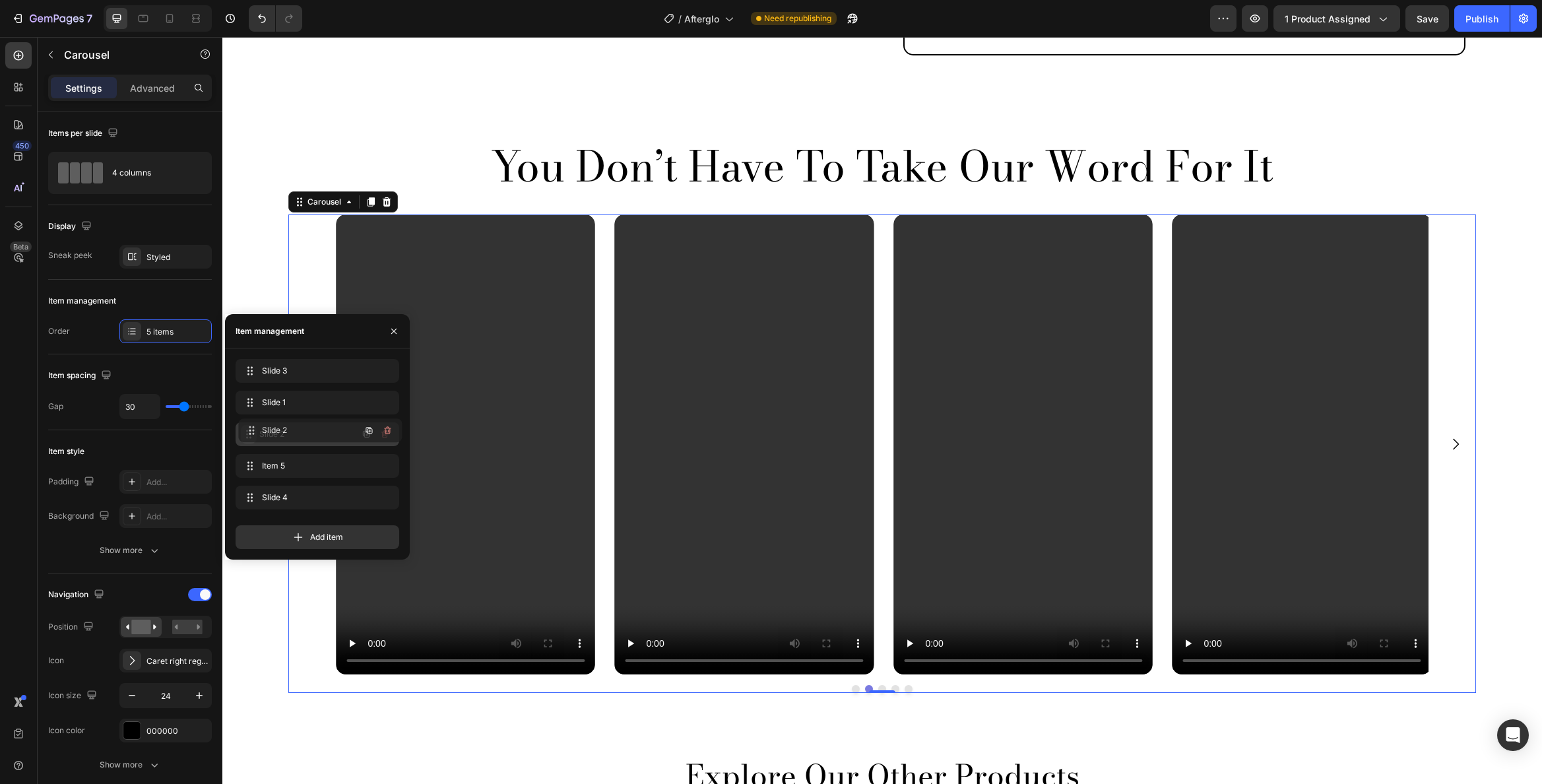
drag, startPoint x: 248, startPoint y: 498, endPoint x: 251, endPoint y: 431, distance: 67.1
drag, startPoint x: 251, startPoint y: 431, endPoint x: 251, endPoint y: 470, distance: 39.0
drag, startPoint x: 246, startPoint y: 496, endPoint x: 246, endPoint y: 366, distance: 130.0
drag, startPoint x: 252, startPoint y: 496, endPoint x: 265, endPoint y: 359, distance: 137.6
drag, startPoint x: 249, startPoint y: 399, endPoint x: 262, endPoint y: 509, distance: 110.8
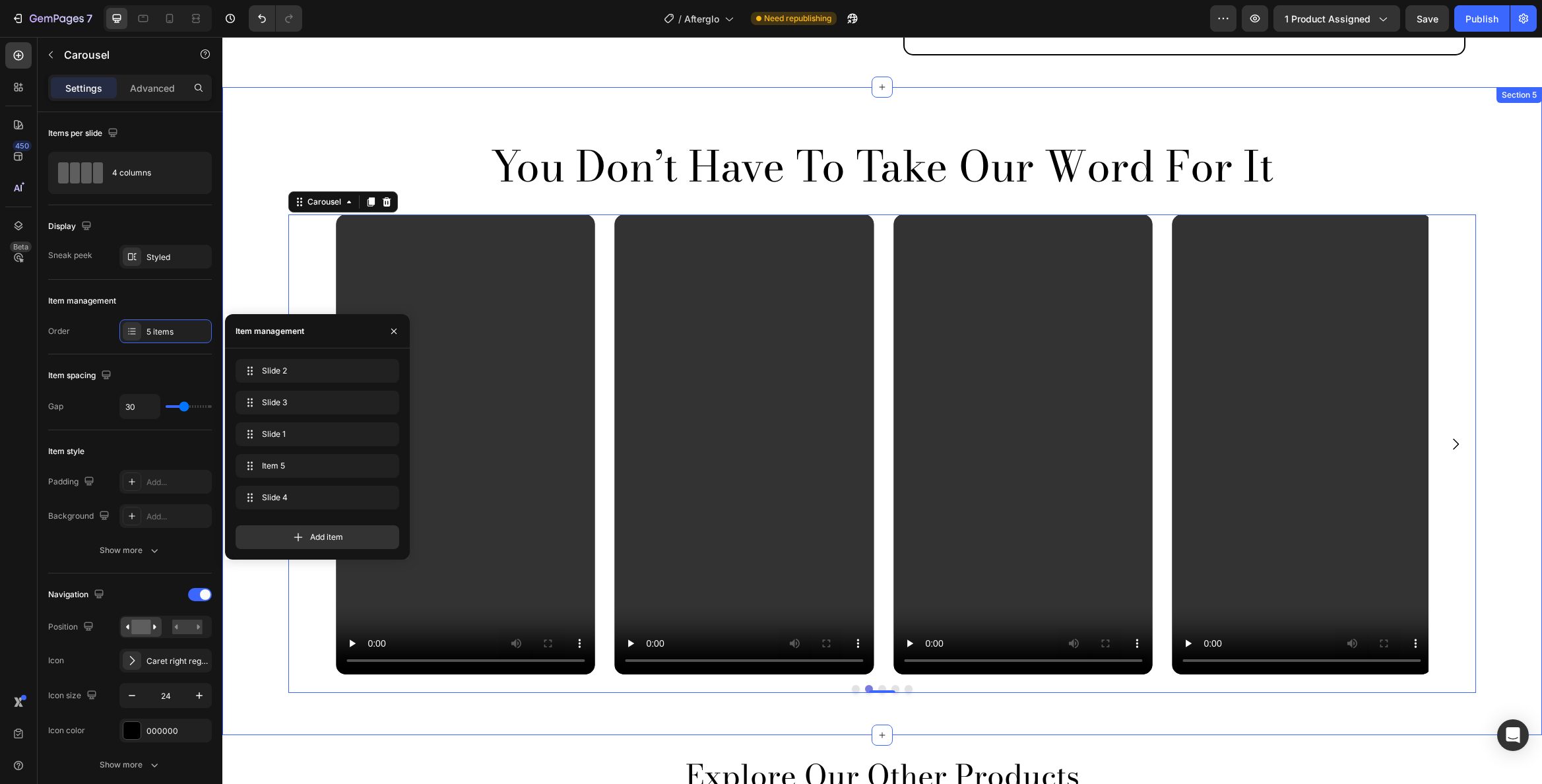
click at [1514, 169] on div "You Don’t Have To Take Our Word For It Heading Video Video Video Video Video Ca…" at bounding box center [882, 427] width 1300 height 575
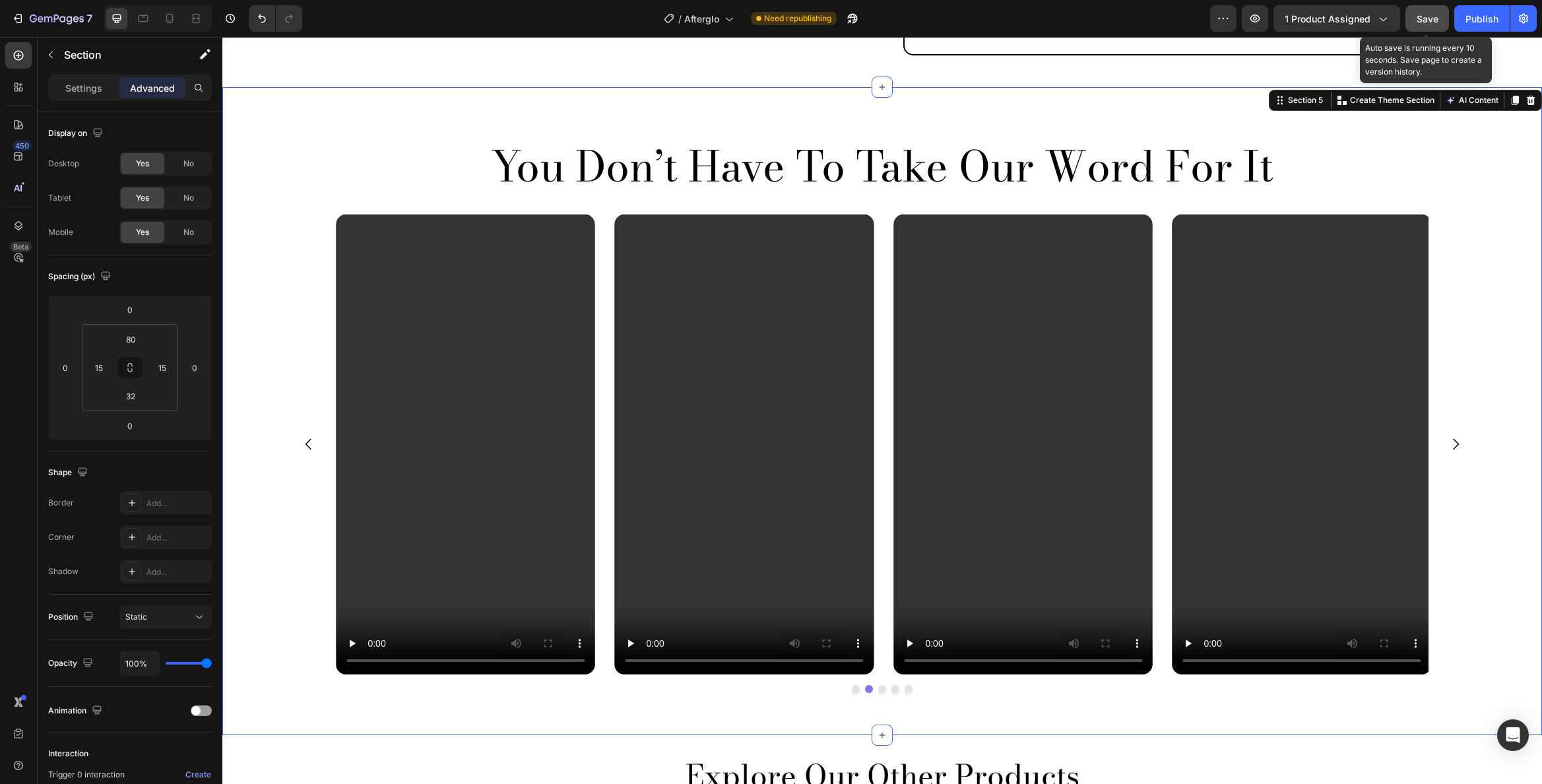
click at [1437, 13] on span "Save" at bounding box center [1428, 19] width 22 height 11
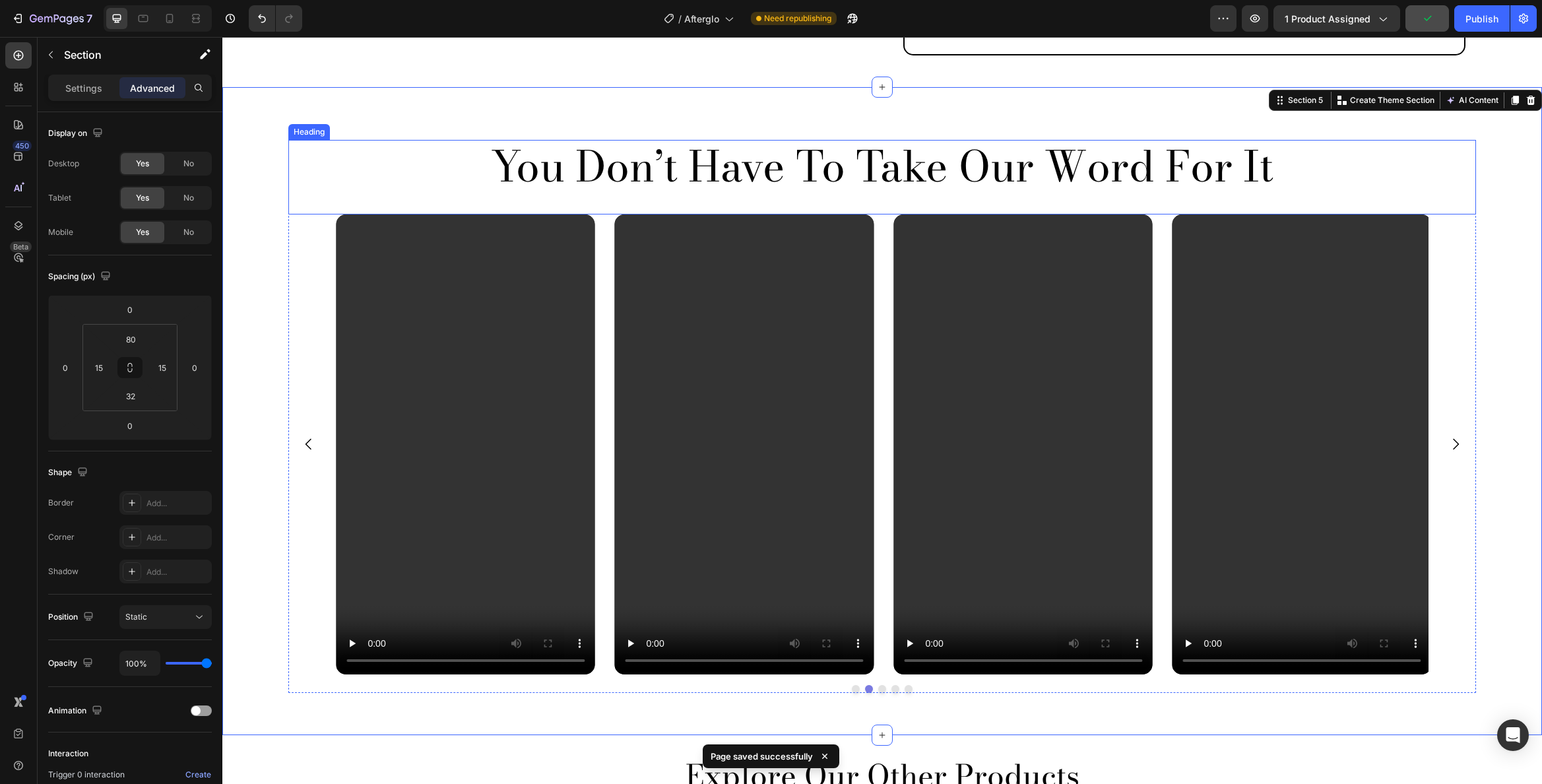
click at [415, 153] on p "You Don’t Have To Take Our Word For It" at bounding box center [883, 167] width 1185 height 51
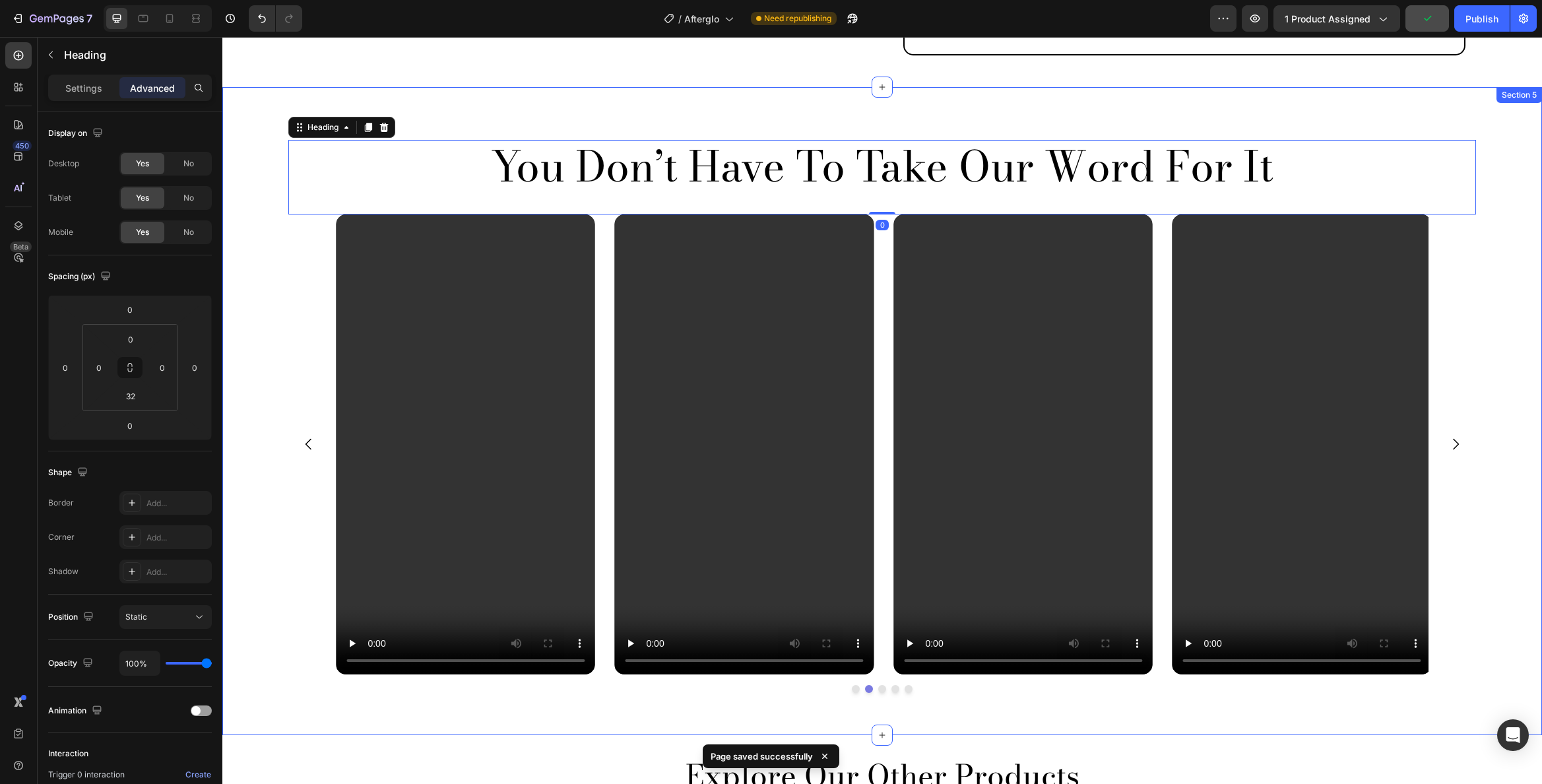
click at [463, 87] on div "You Don’t Have To Take Our Word For It Heading 0 Video Video Video Video Video …" at bounding box center [882, 412] width 1320 height 648
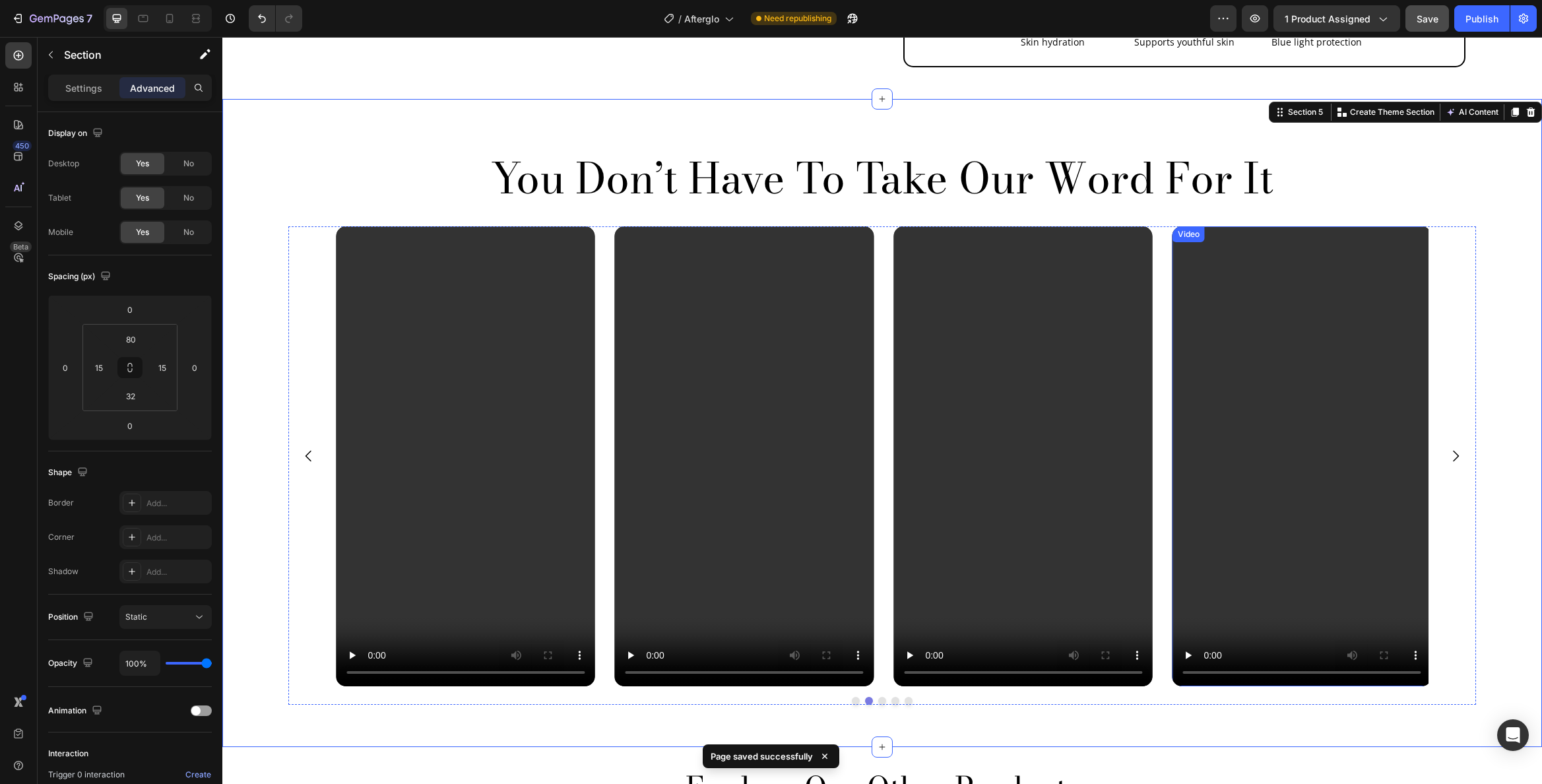
scroll to position [1676, 0]
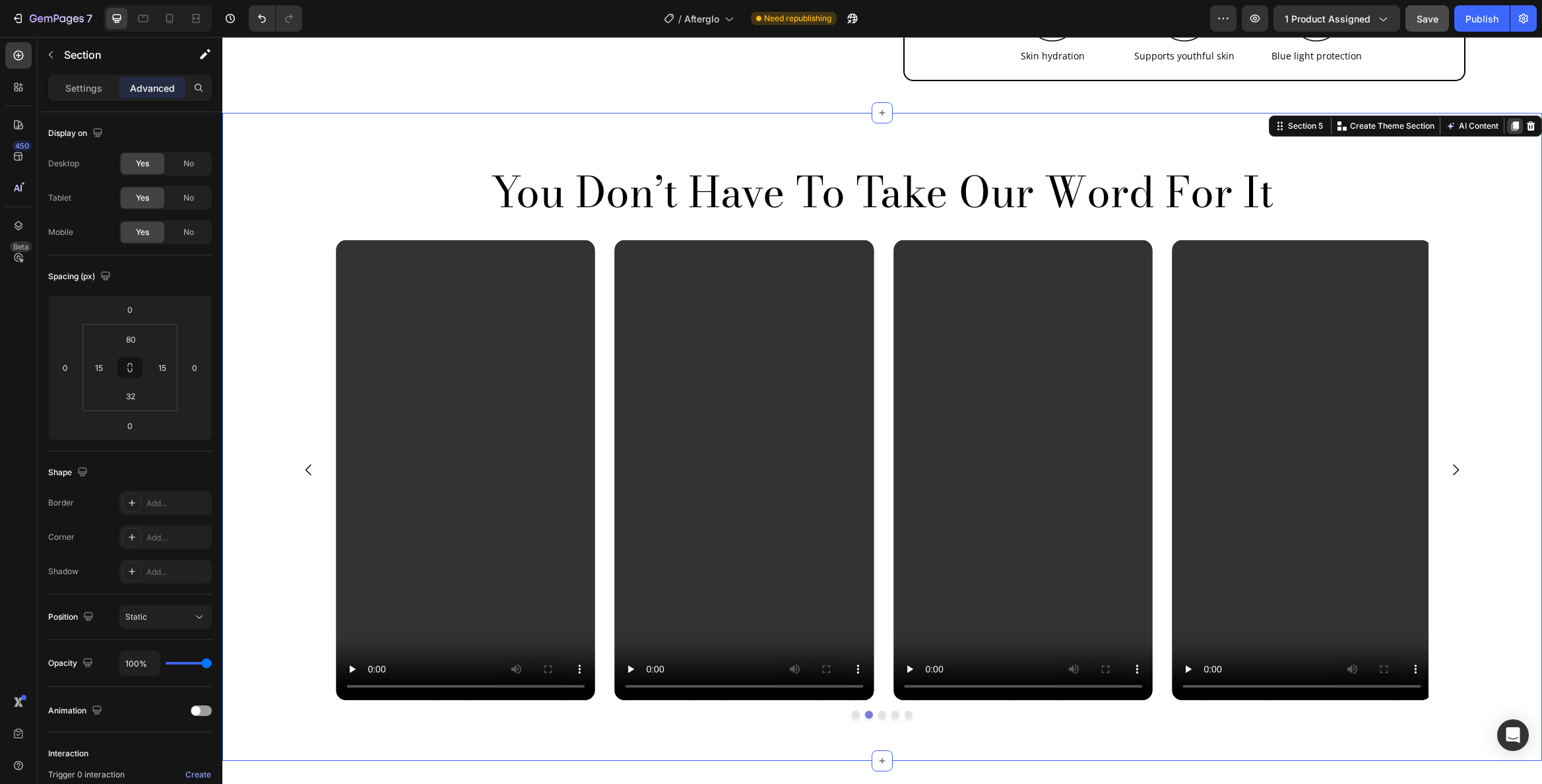
click at [1510, 120] on icon at bounding box center [1514, 125] width 10 height 10
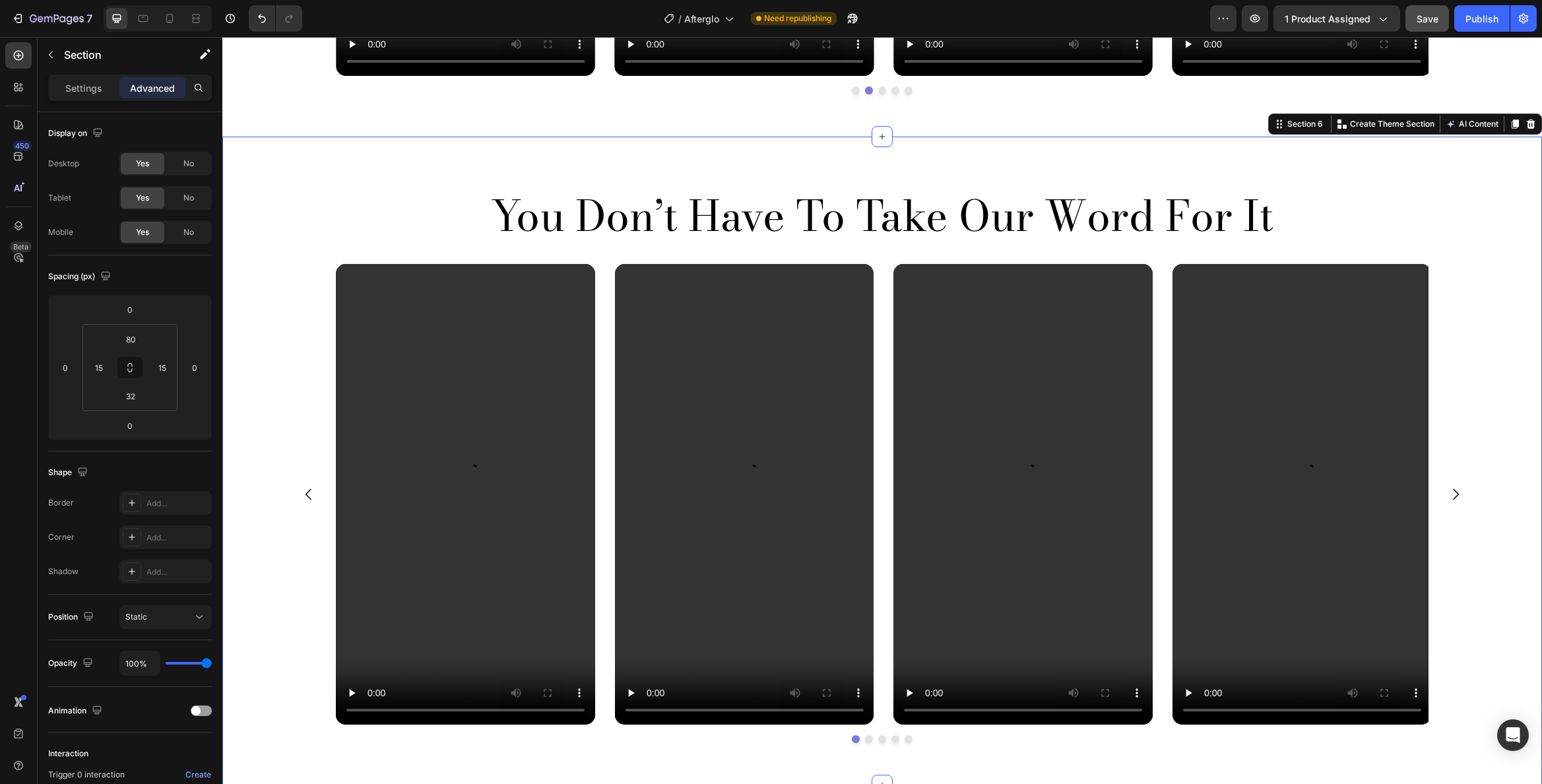
scroll to position [2321, 0]
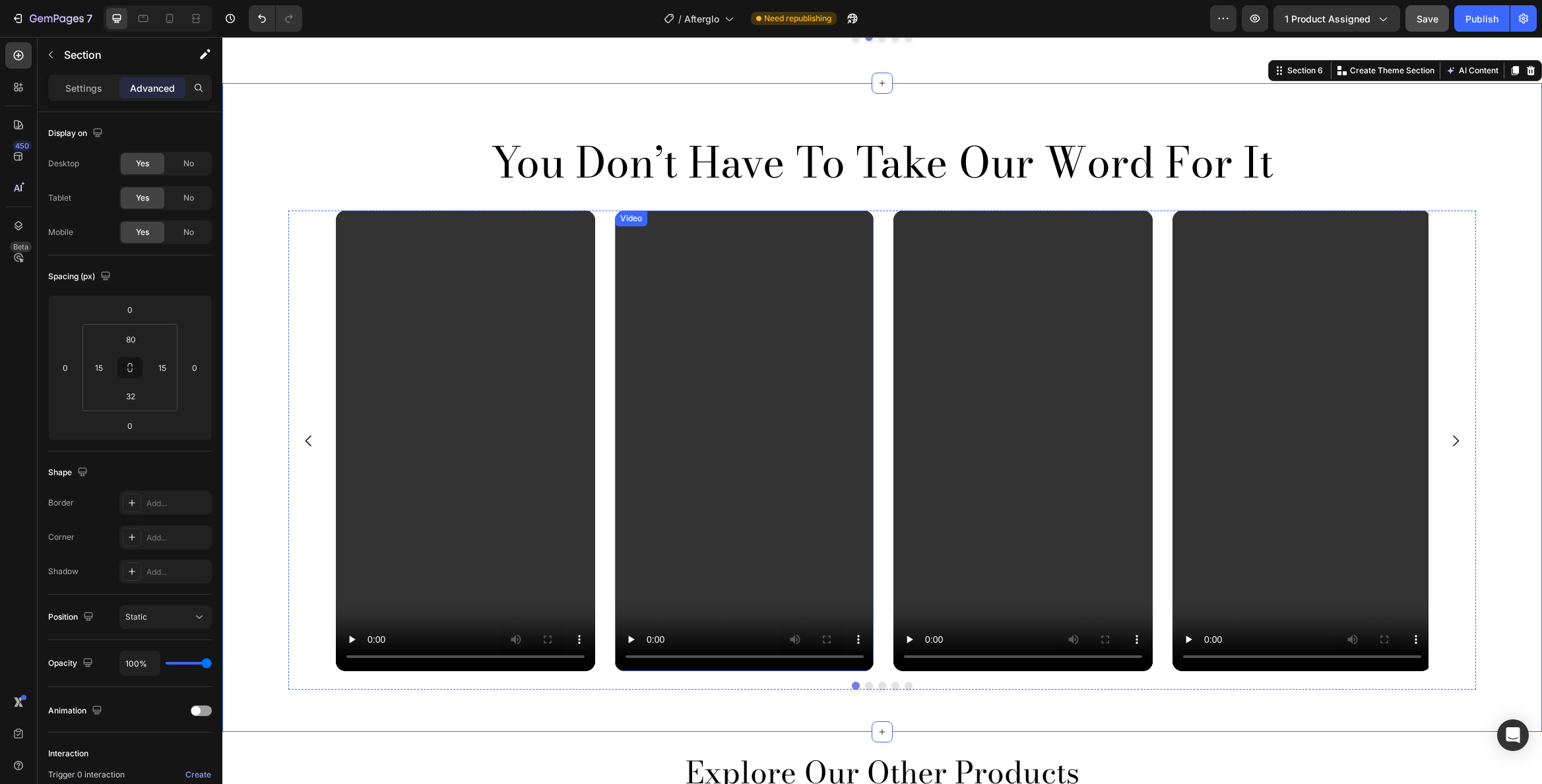
click at [522, 263] on video at bounding box center [465, 441] width 260 height 460
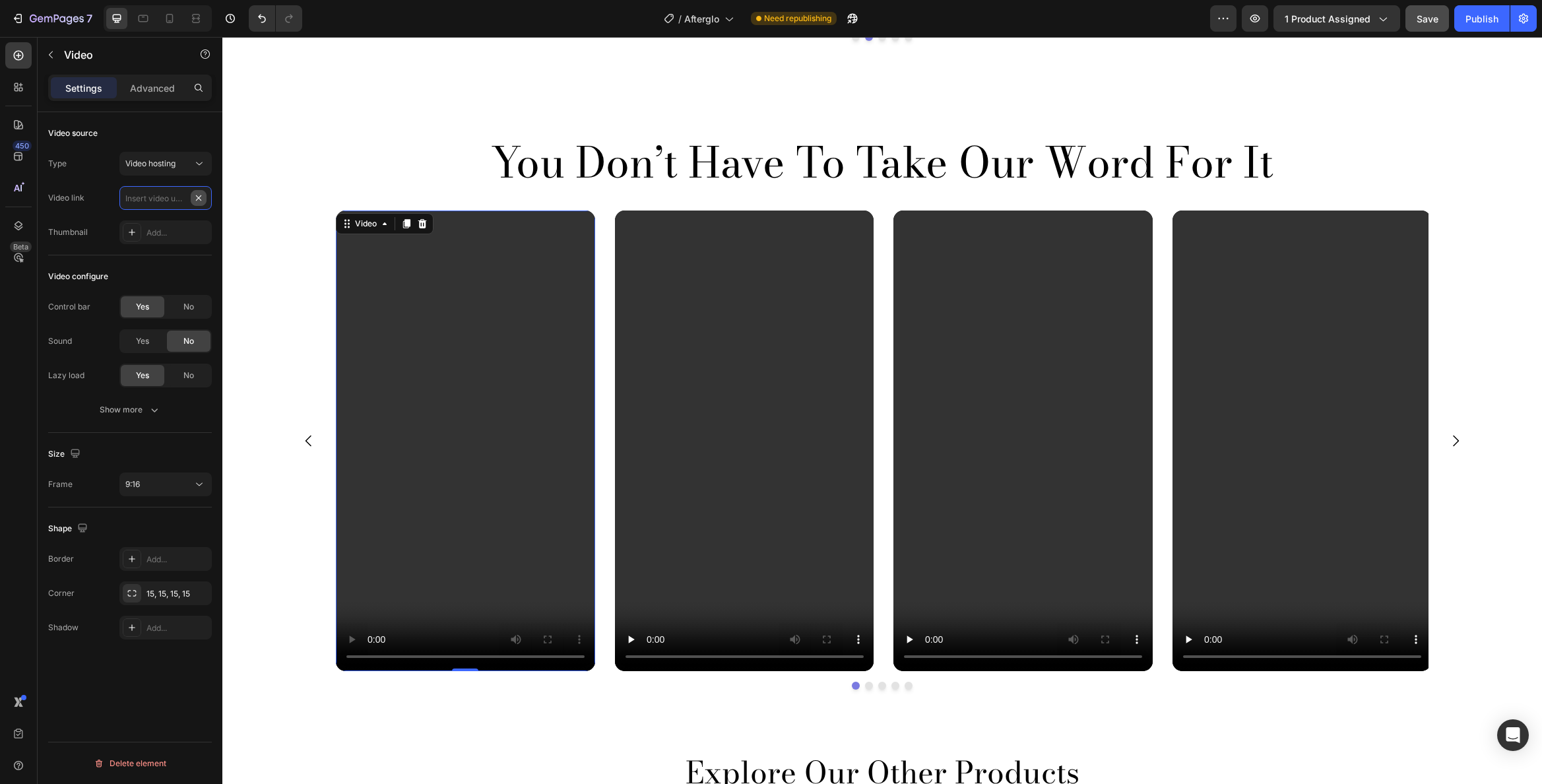
scroll to position [0, 0]
click at [763, 312] on video at bounding box center [744, 441] width 260 height 460
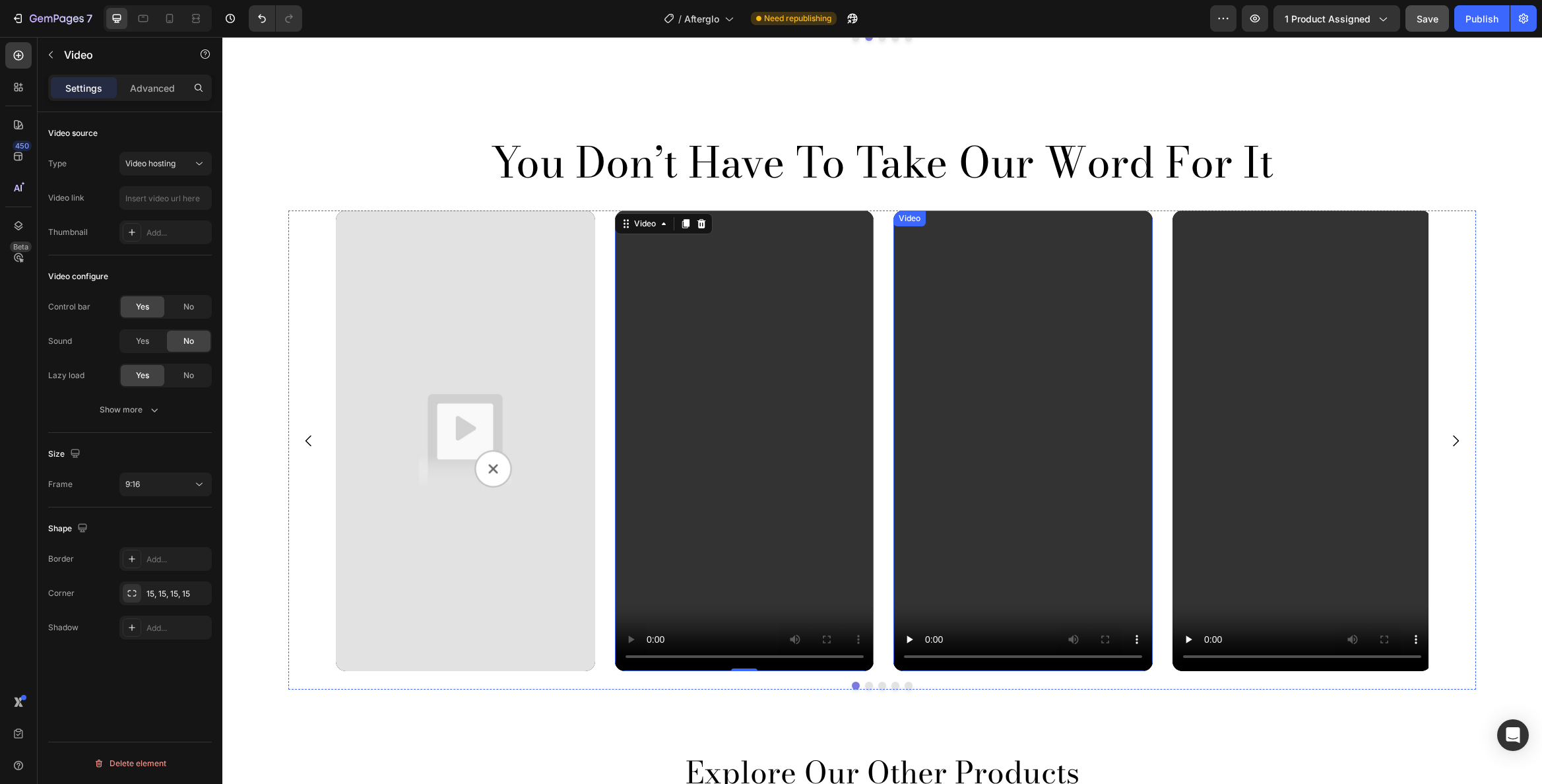
click at [1035, 354] on video at bounding box center [1023, 441] width 260 height 460
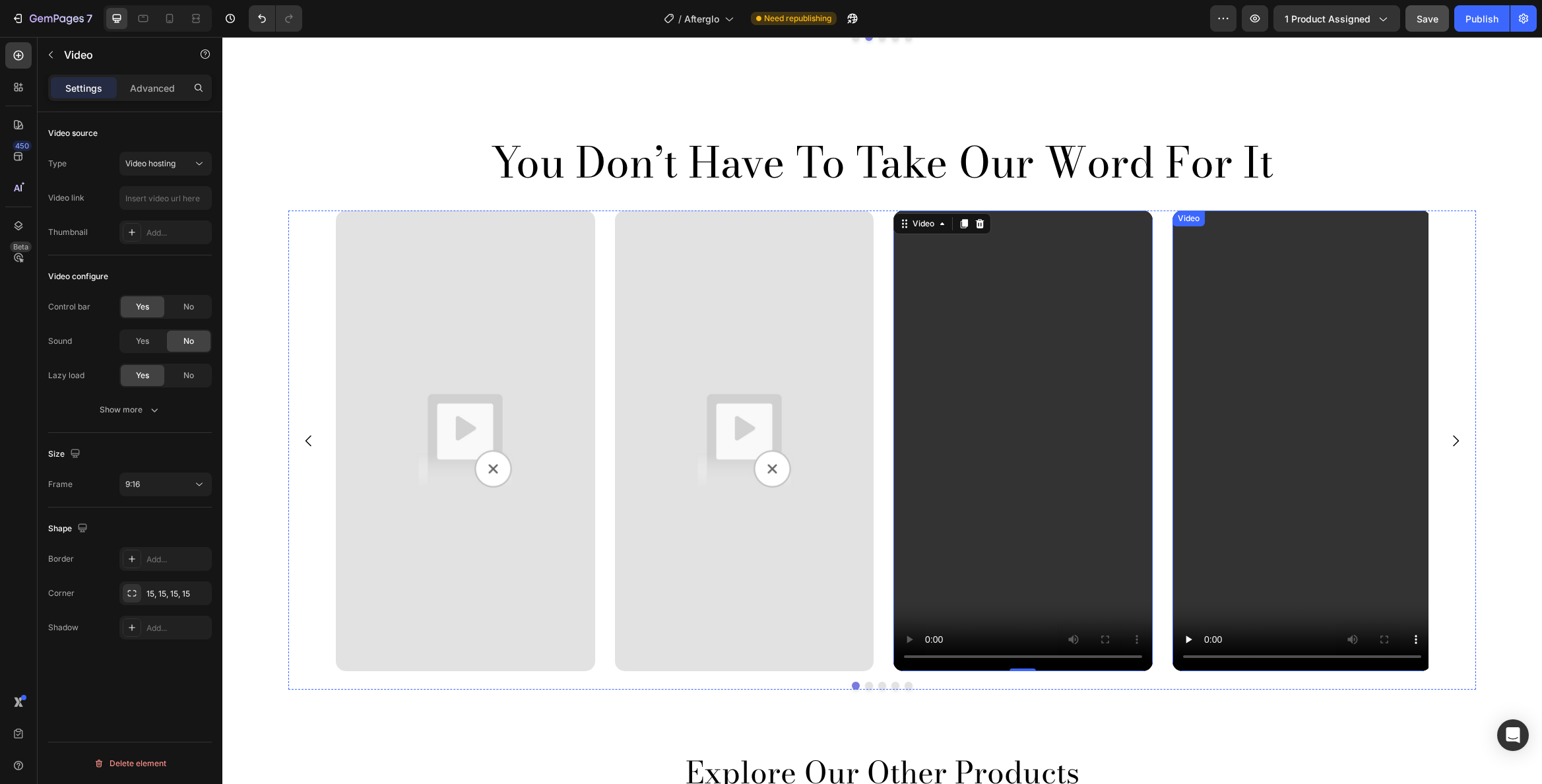
click at [1230, 335] on video at bounding box center [1302, 441] width 260 height 460
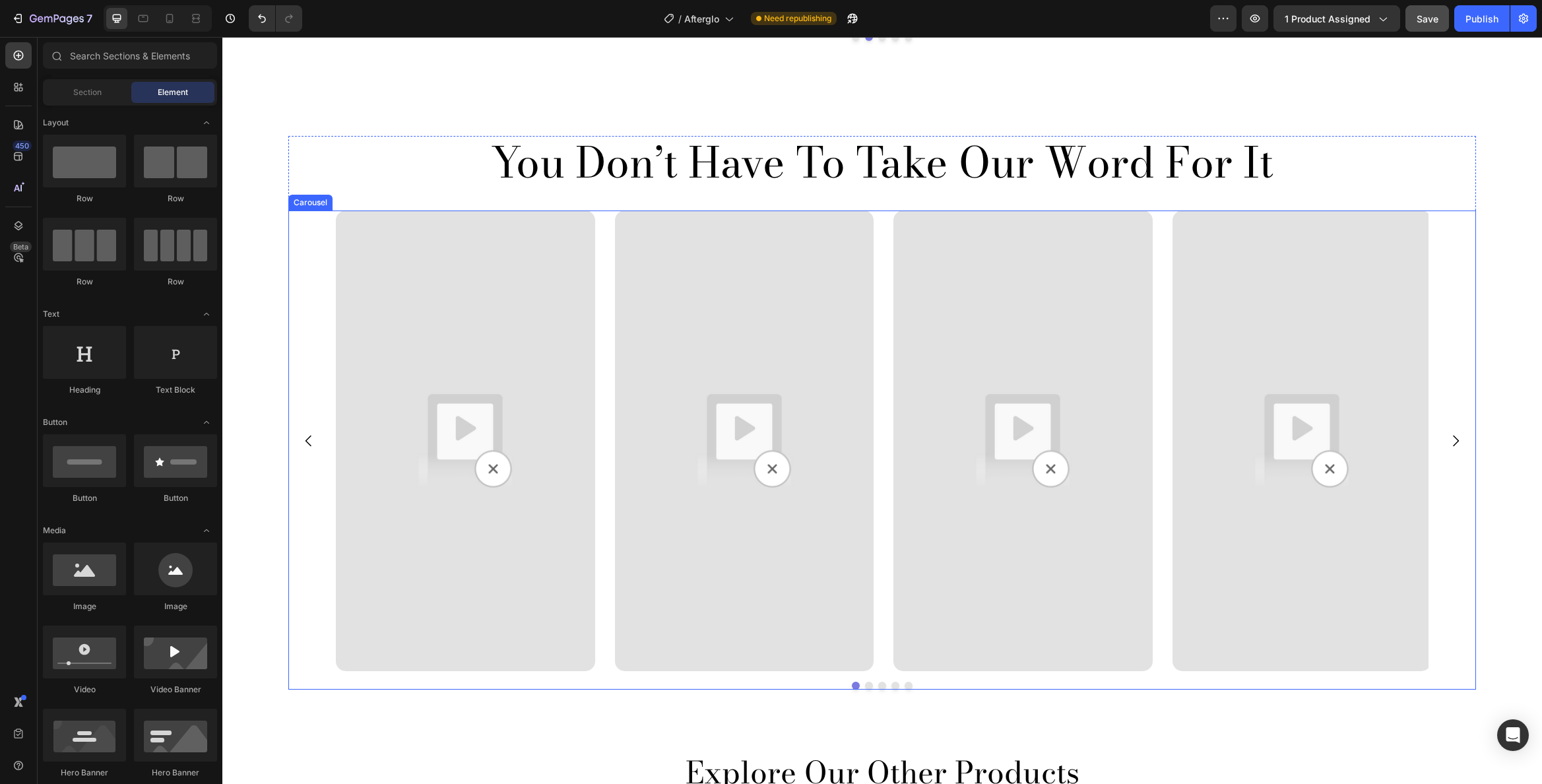
click at [1448, 443] on icon "Carousel Next Arrow" at bounding box center [1455, 441] width 16 height 16
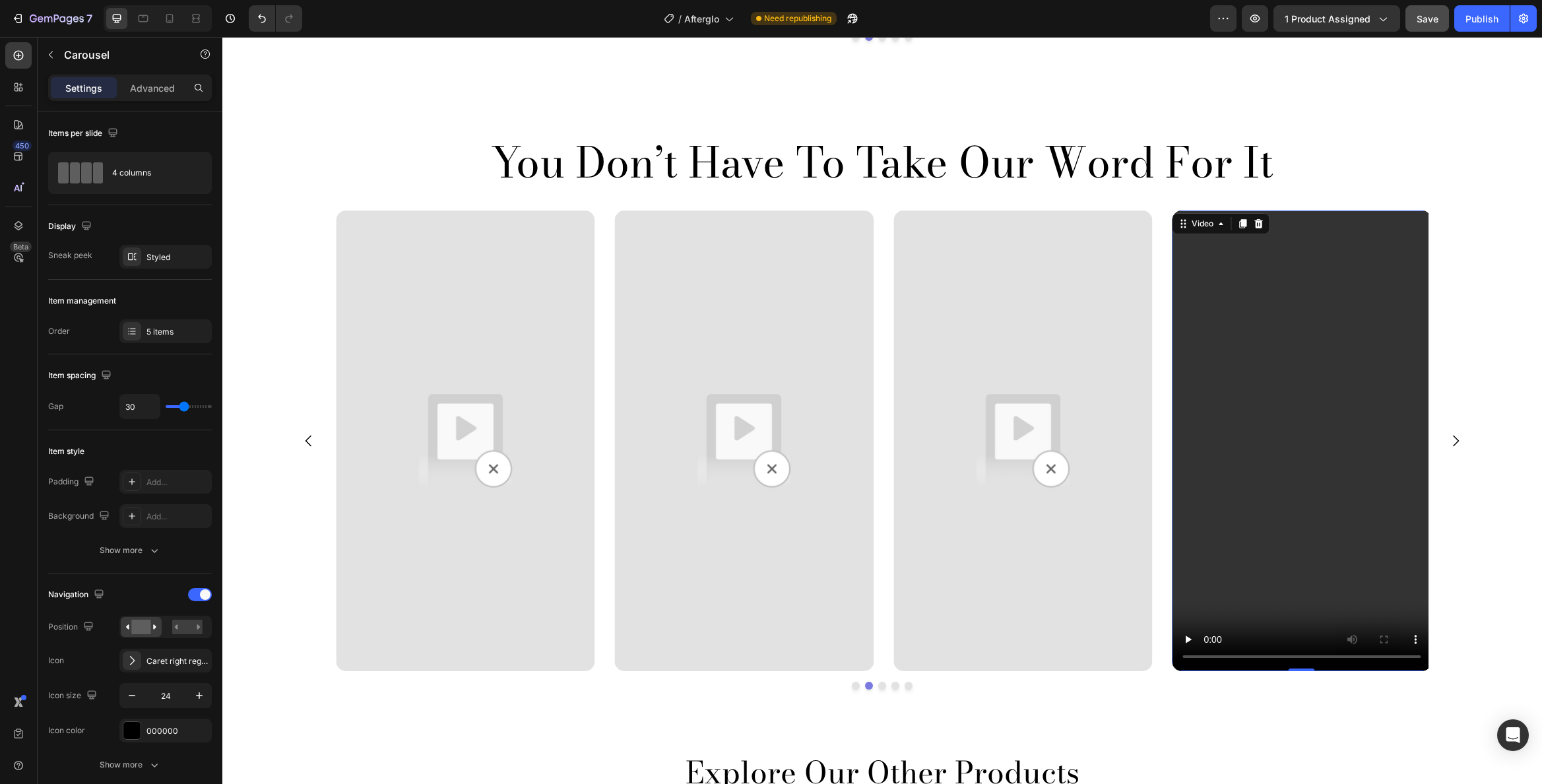
click at [1274, 282] on video at bounding box center [1302, 441] width 260 height 460
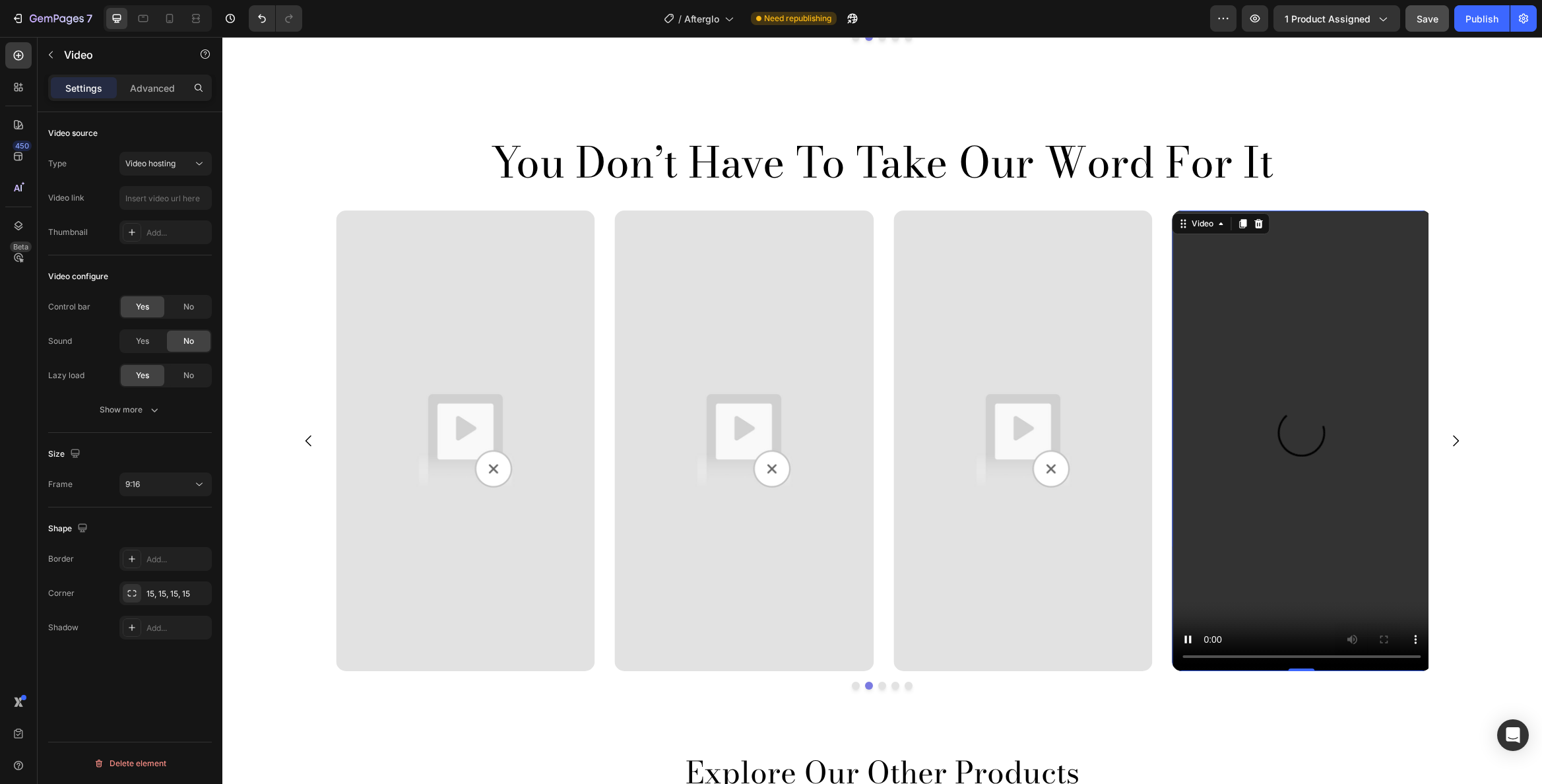
click at [378, 269] on img at bounding box center [465, 441] width 260 height 460
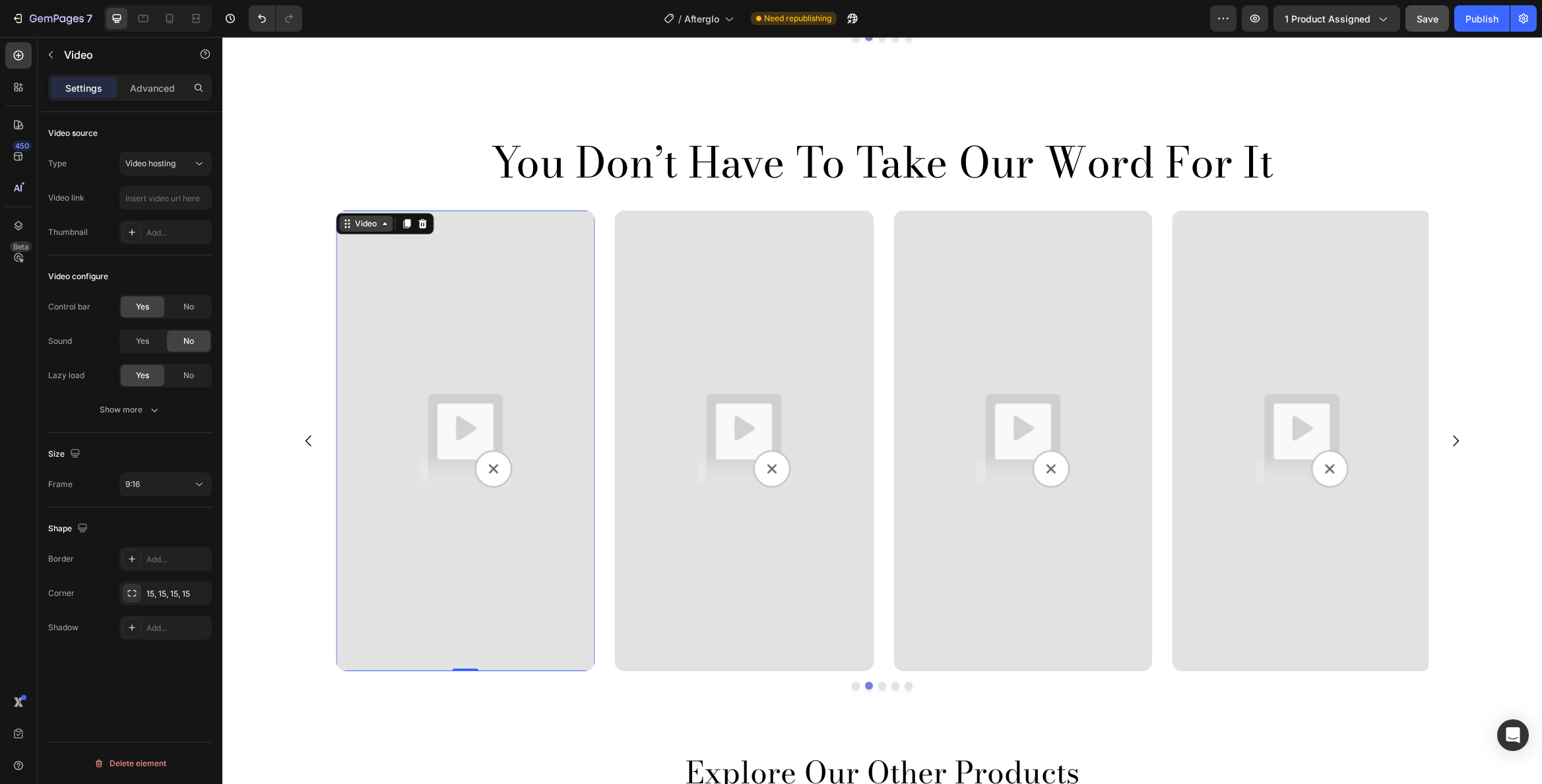
click at [357, 227] on div "Video" at bounding box center [366, 223] width 27 height 12
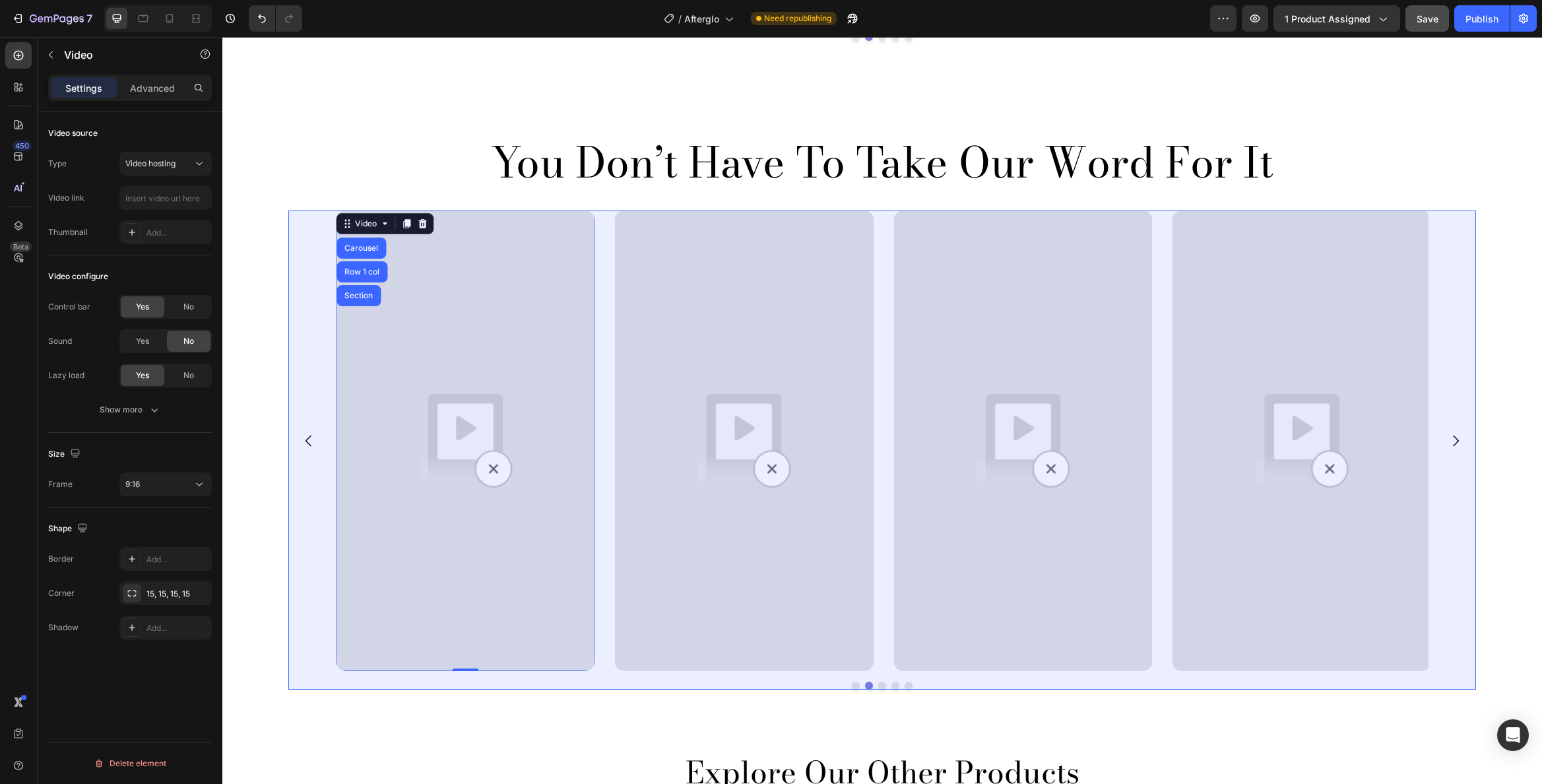
click at [361, 246] on div "Carousel" at bounding box center [361, 248] width 39 height 8
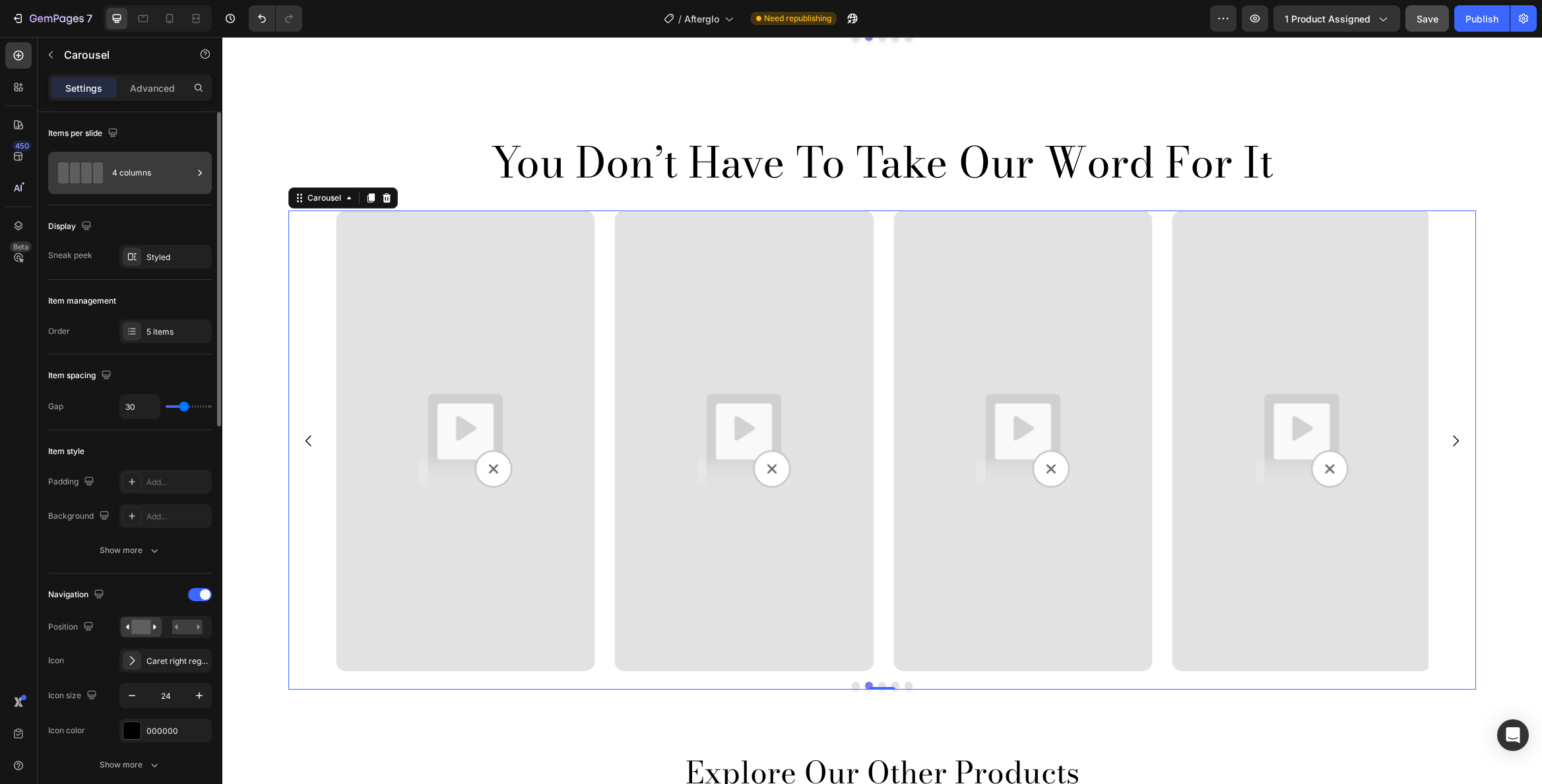
click at [149, 176] on div "4 columns" at bounding box center [152, 173] width 81 height 30
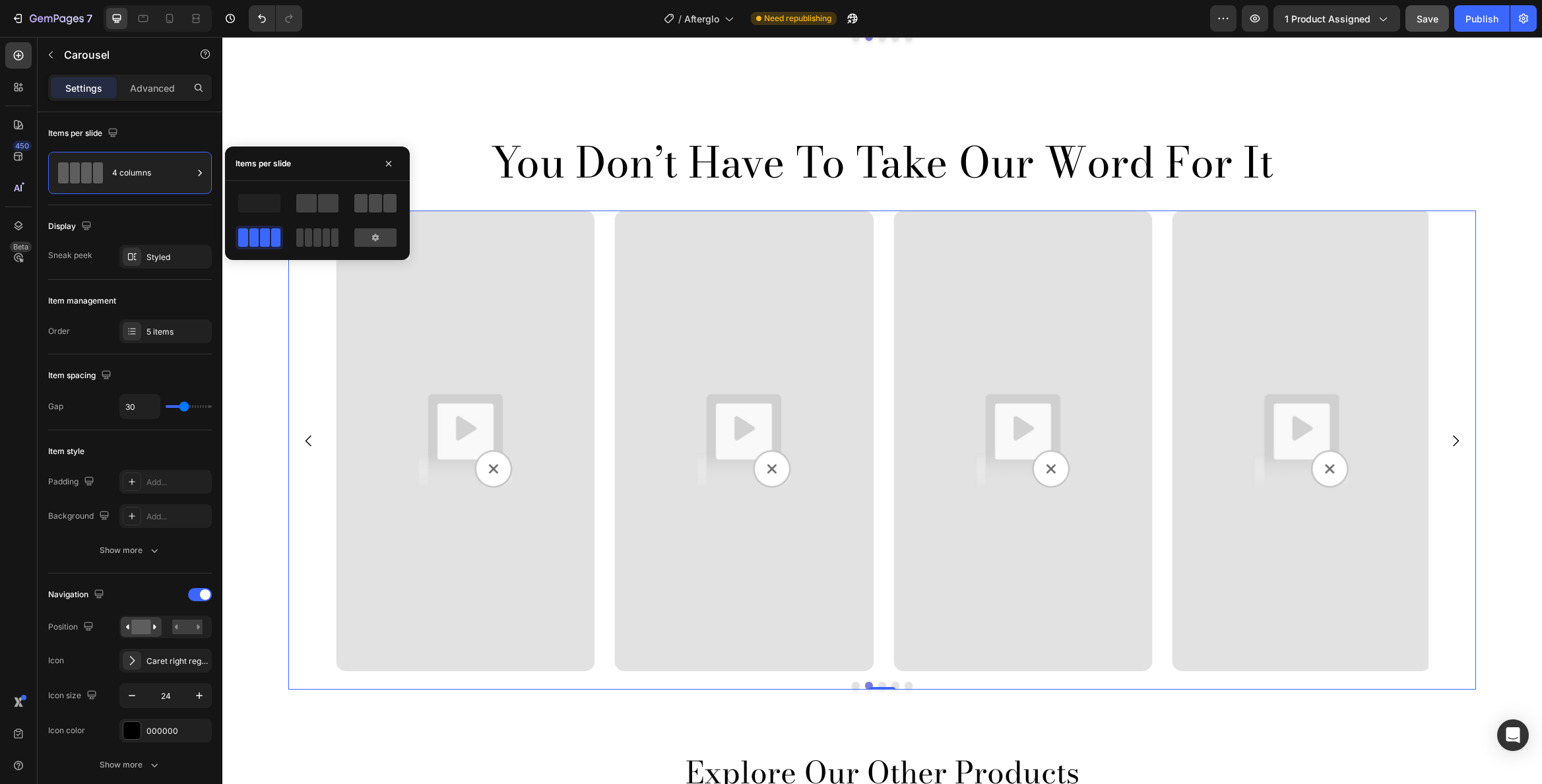
click at [379, 206] on span at bounding box center [375, 203] width 13 height 19
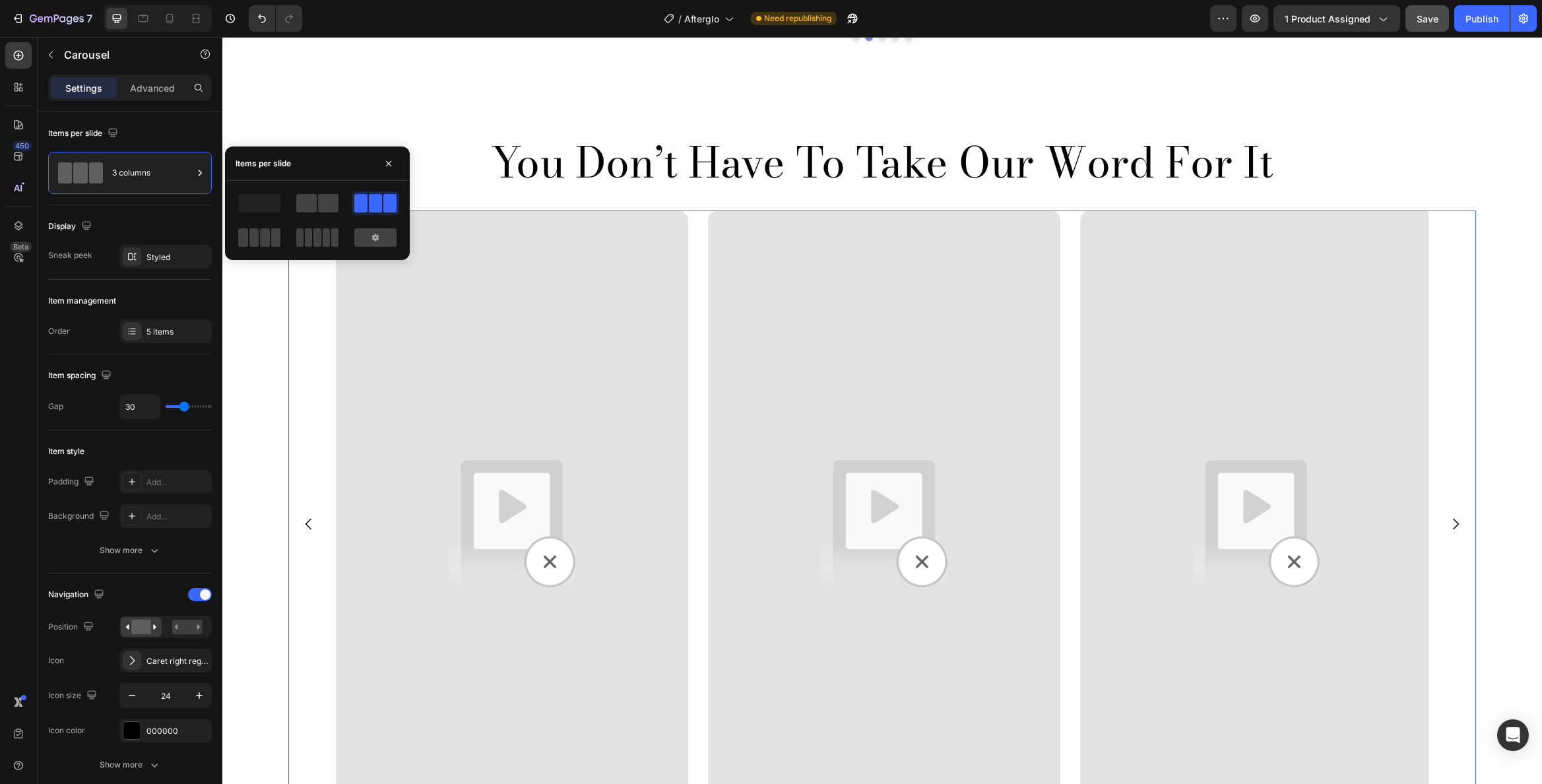
click at [277, 226] on div at bounding box center [259, 237] width 47 height 24
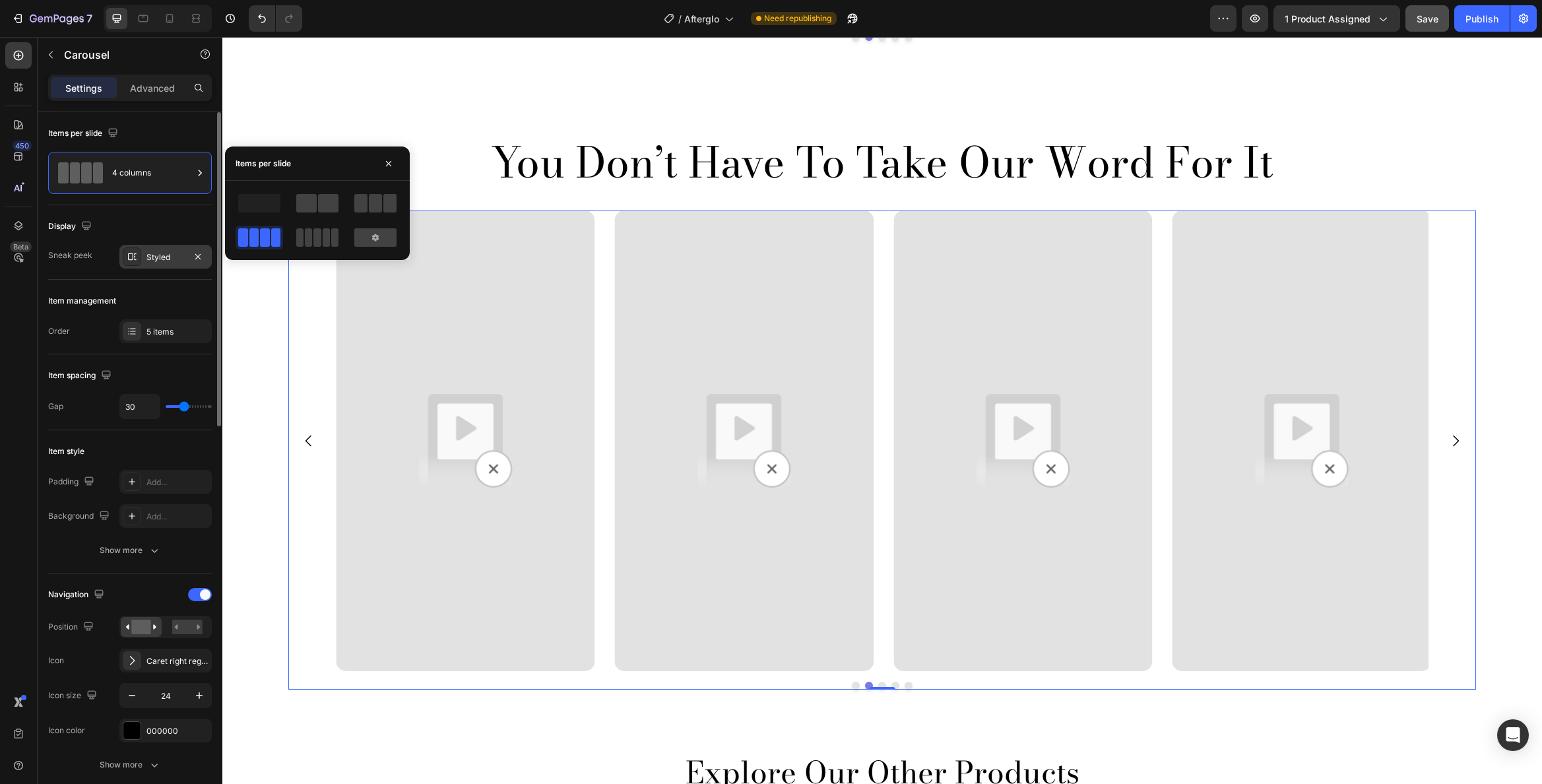
click at [173, 263] on div "Styled" at bounding box center [166, 257] width 92 height 24
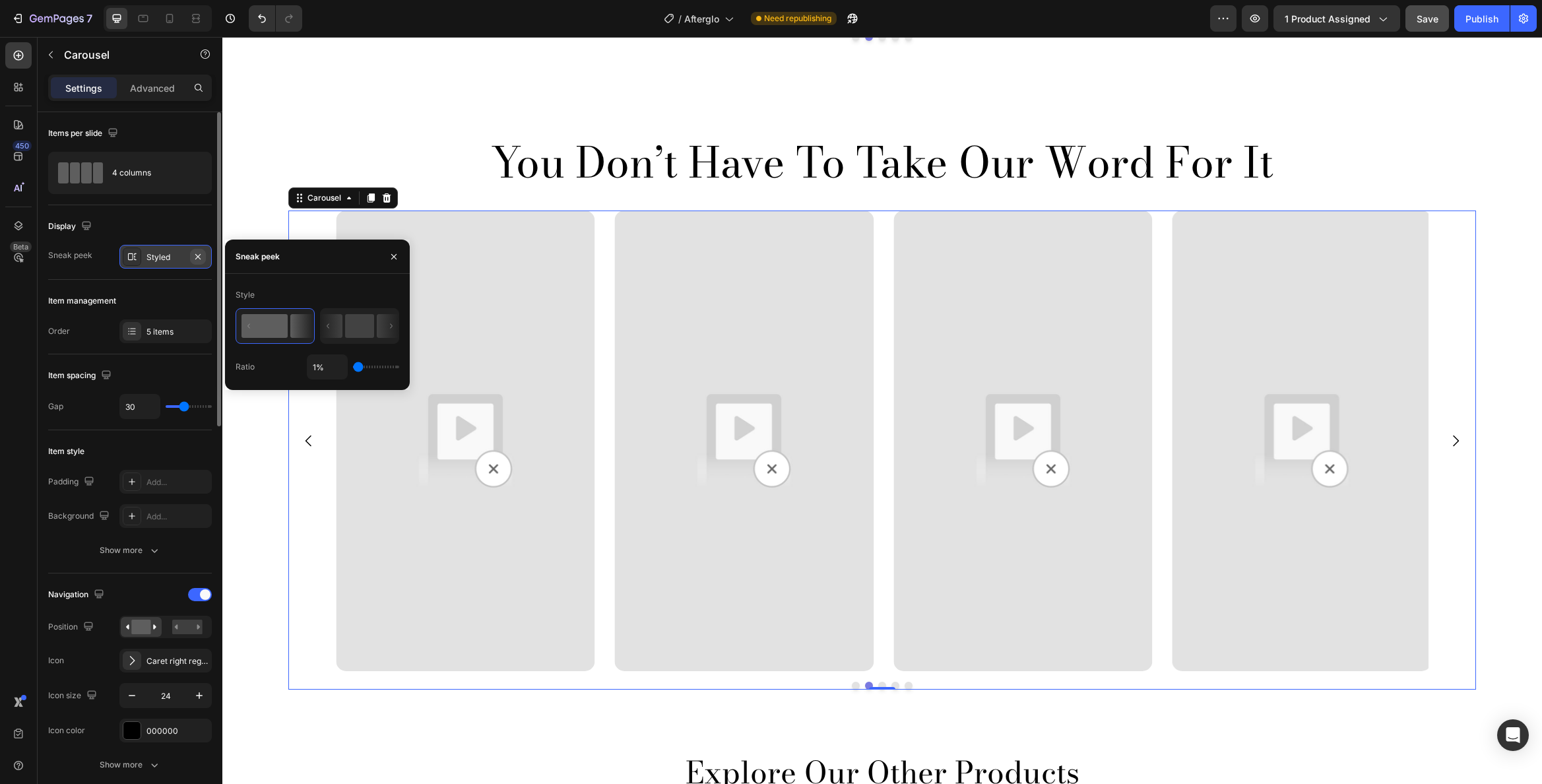
click at [205, 253] on button "button" at bounding box center [198, 256] width 16 height 16
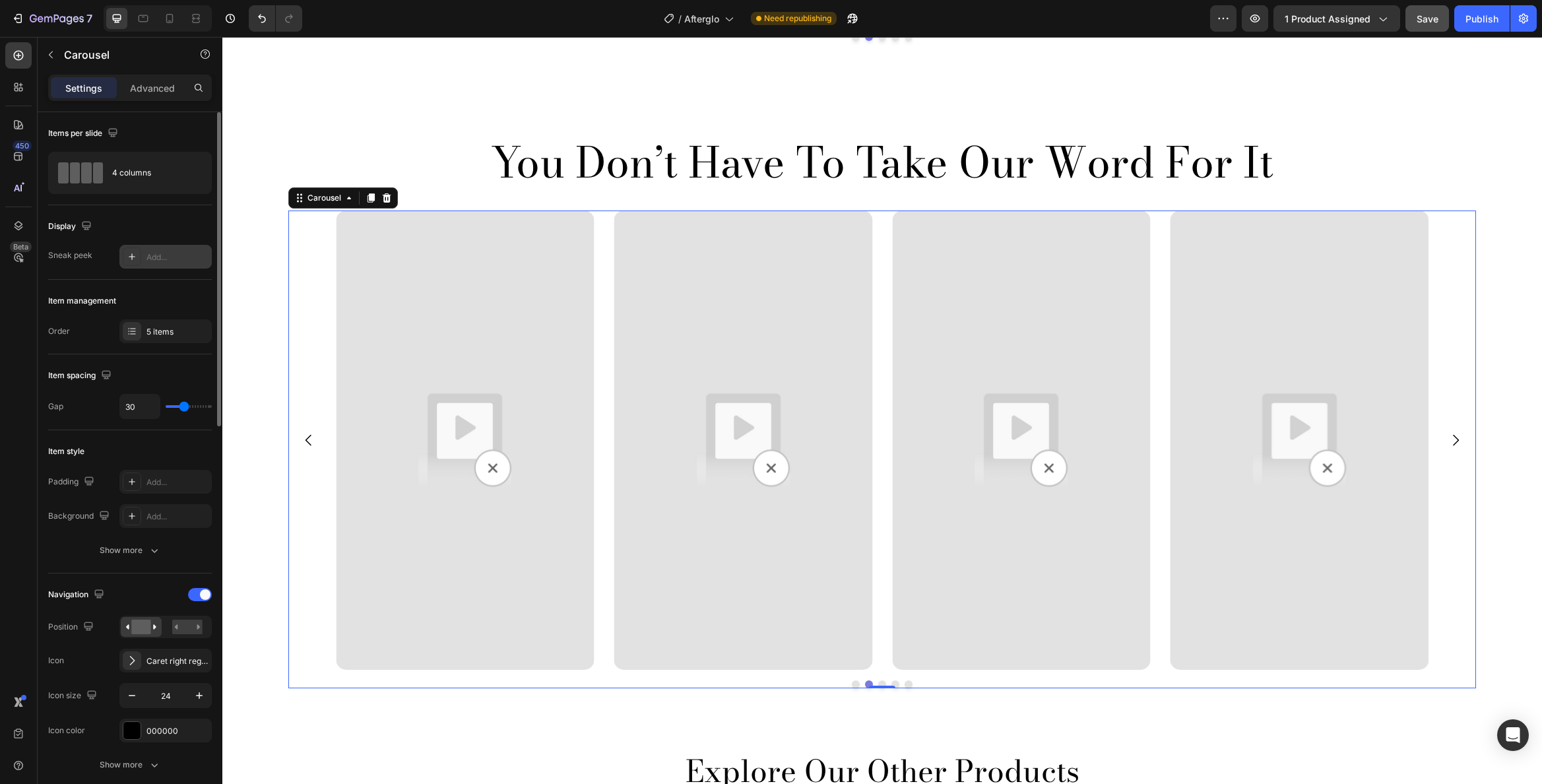
click at [303, 443] on icon "Carousel Back Arrow" at bounding box center [308, 440] width 16 height 16
click at [306, 443] on icon "Carousel Back Arrow" at bounding box center [308, 441] width 6 height 11
click at [251, 214] on div "You Don’t Have To Take Our Word For It Heading Video Video Video Video Video Ca…" at bounding box center [882, 422] width 1300 height 573
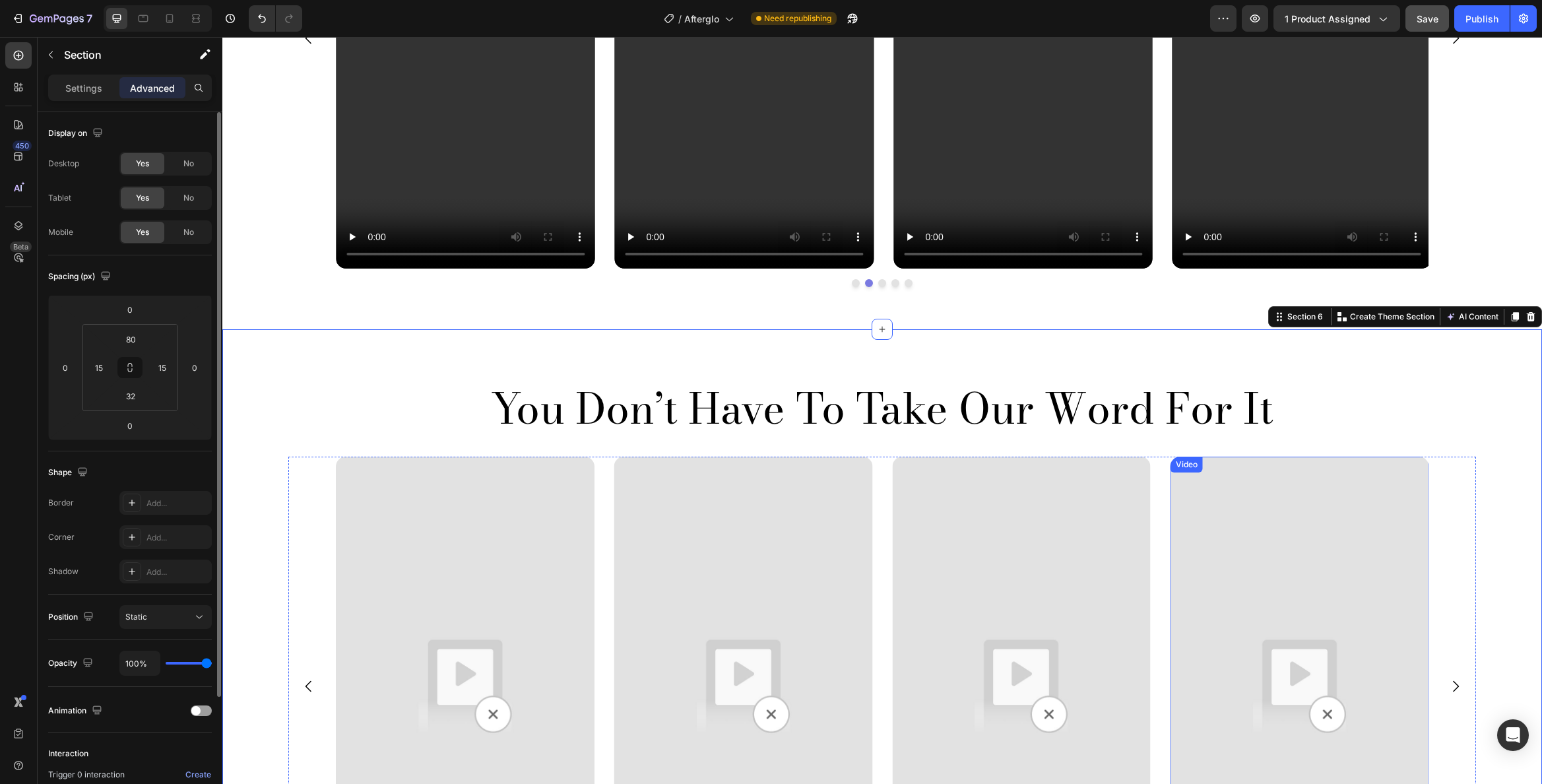
scroll to position [2069, 0]
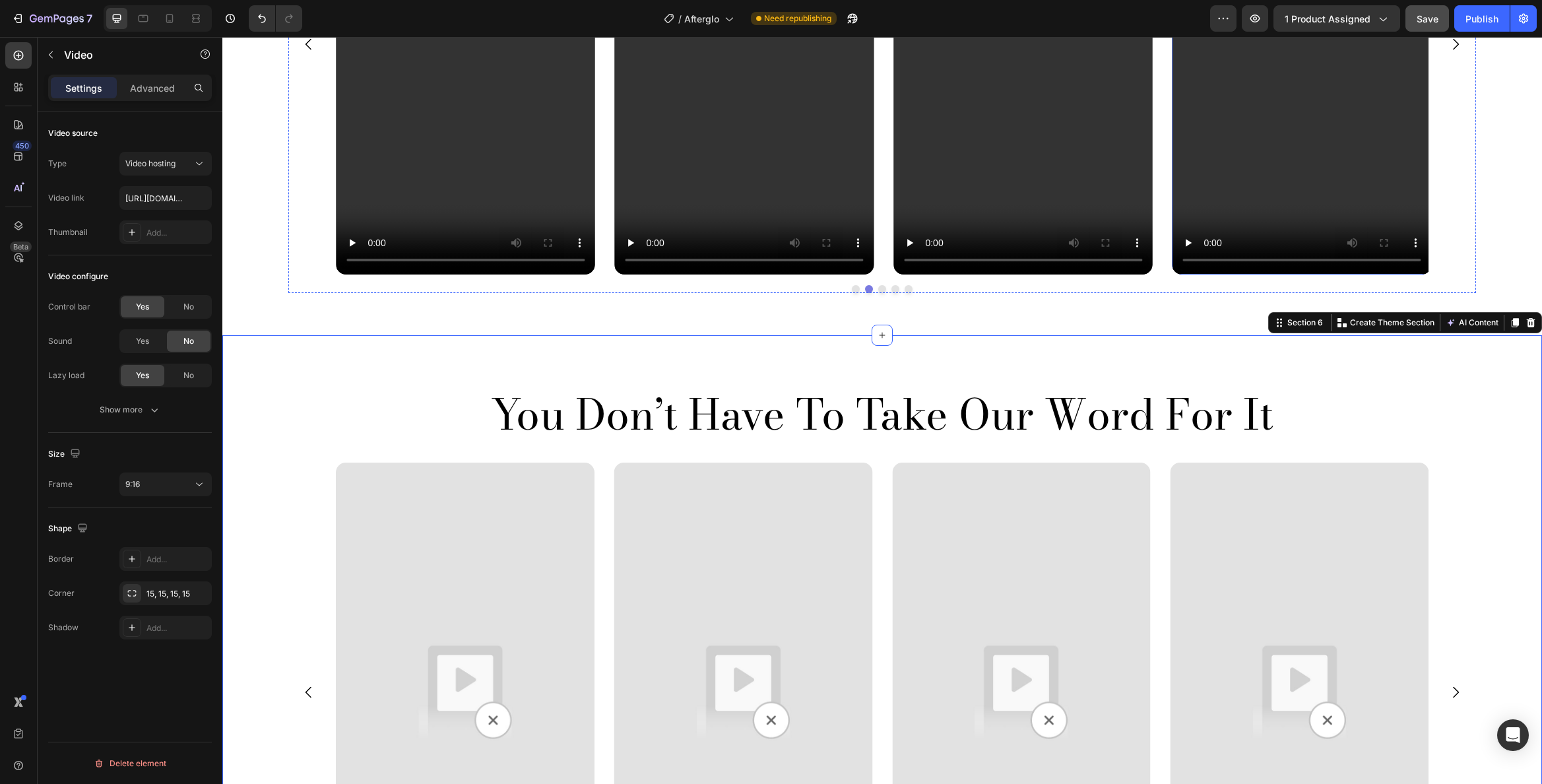
click at [1344, 215] on video at bounding box center [1302, 44] width 260 height 460
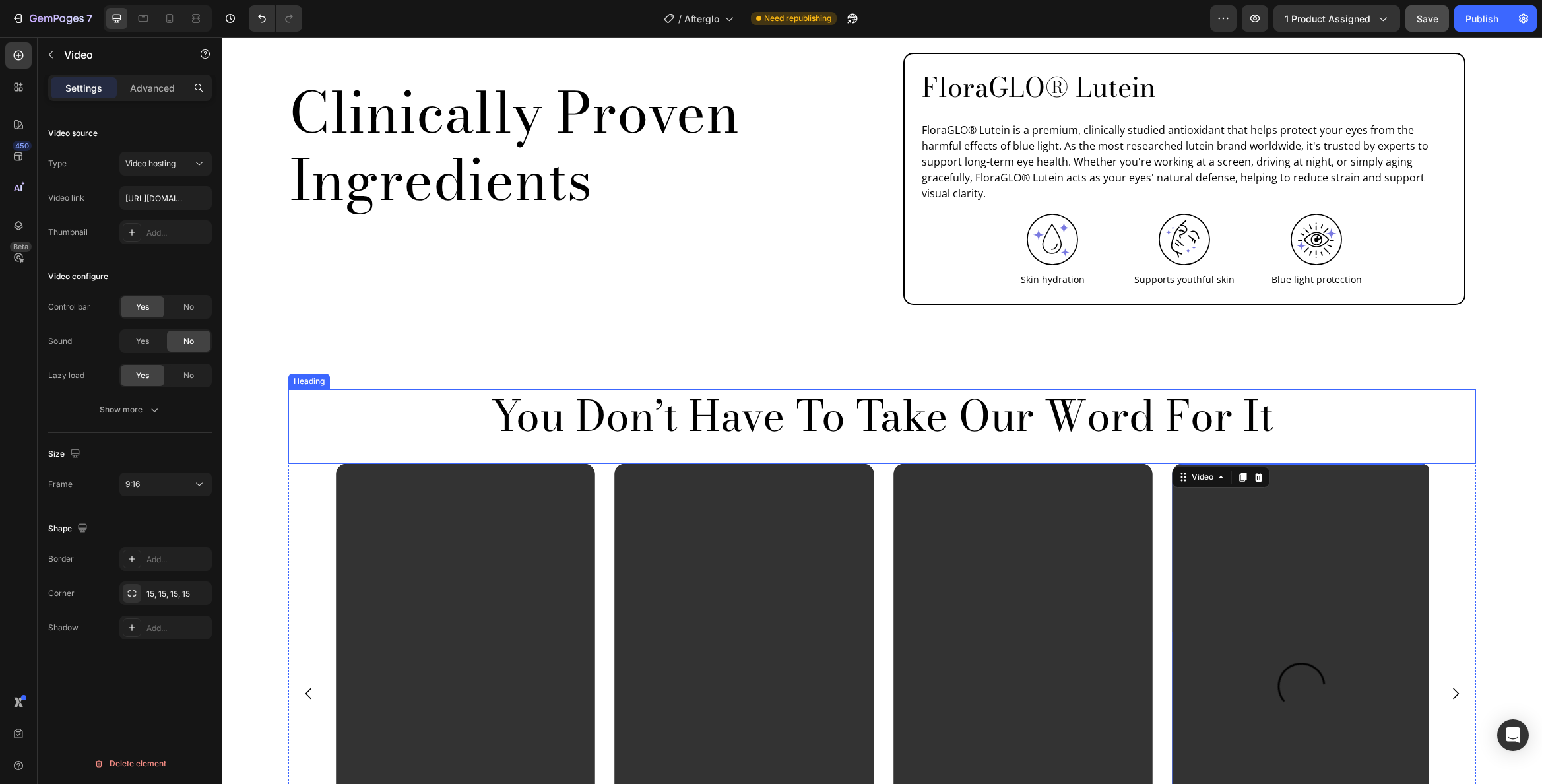
scroll to position [1518, 0]
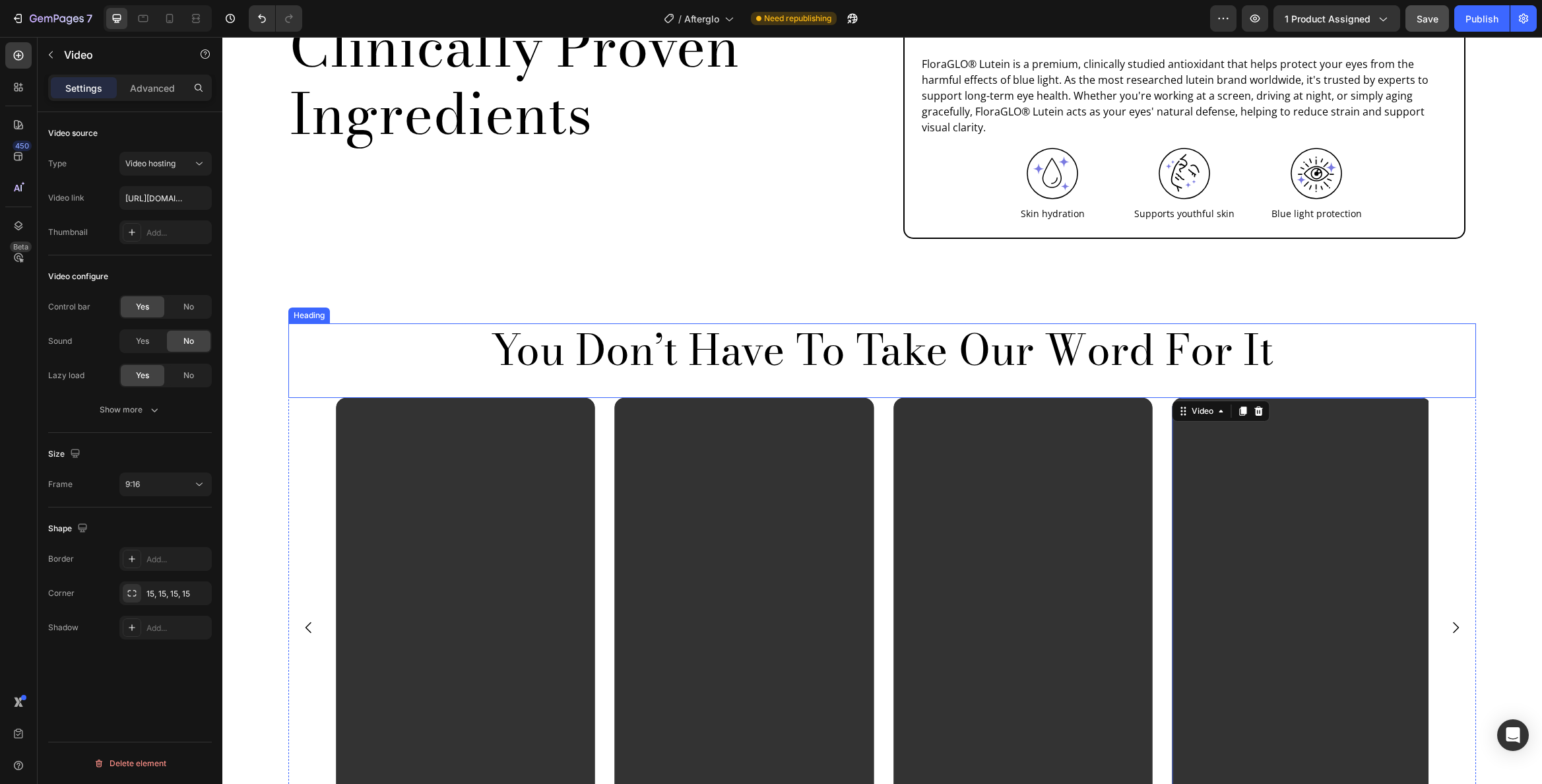
click at [407, 410] on video at bounding box center [465, 628] width 260 height 460
click at [379, 406] on icon at bounding box center [384, 411] width 10 height 10
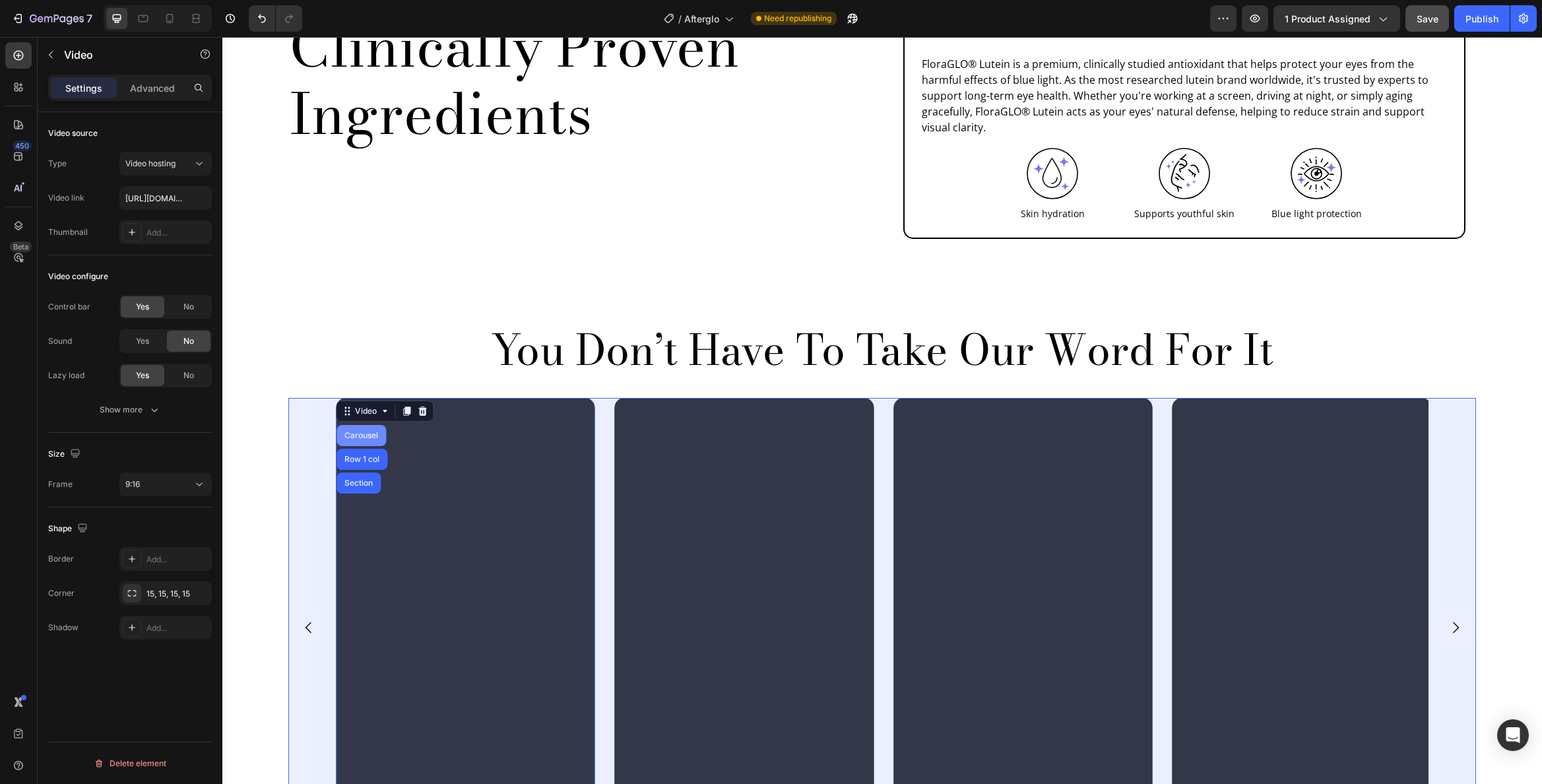
click at [369, 432] on div "Carousel" at bounding box center [361, 436] width 39 height 8
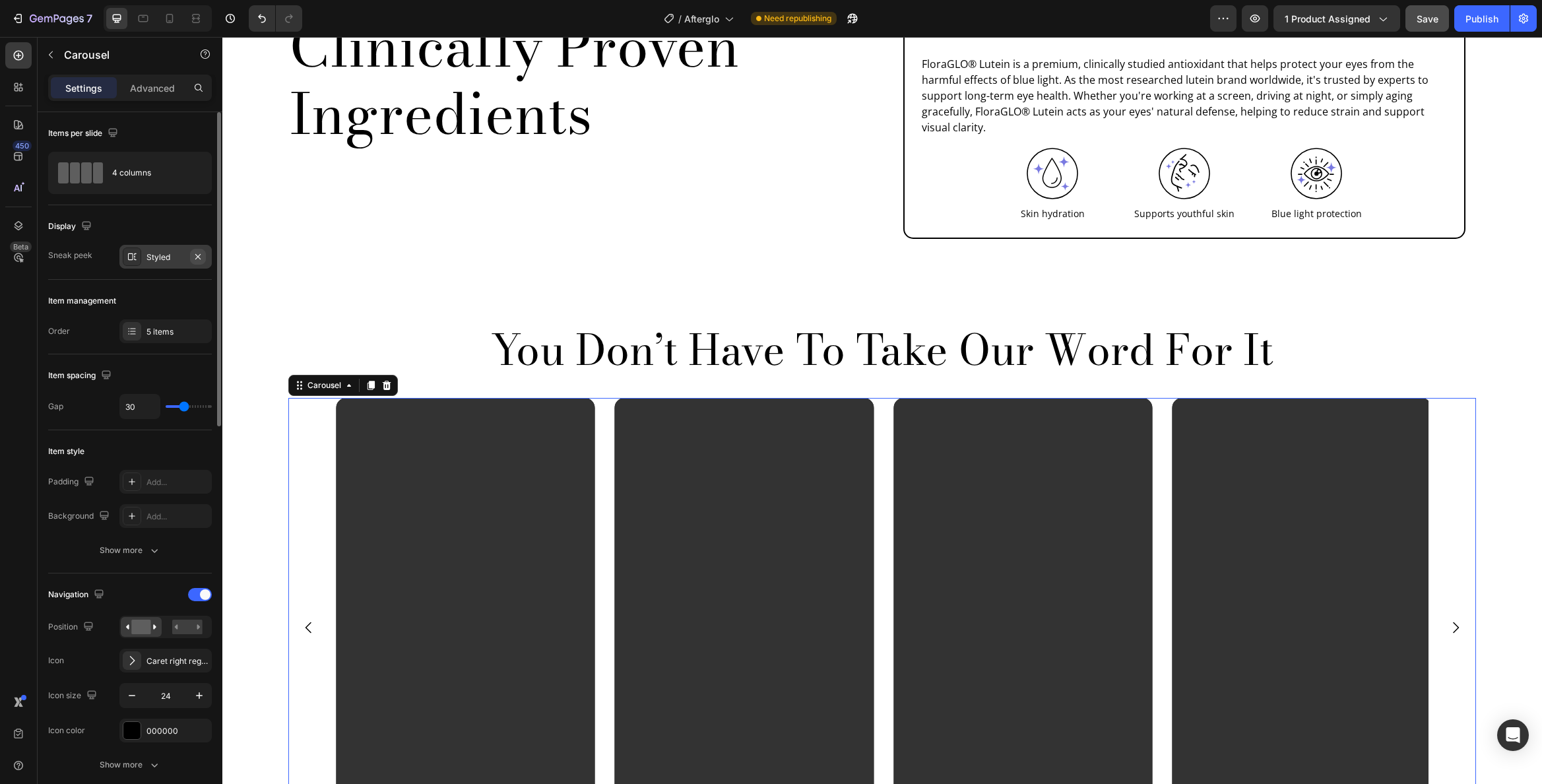
click at [198, 252] on icon "button" at bounding box center [198, 256] width 10 height 10
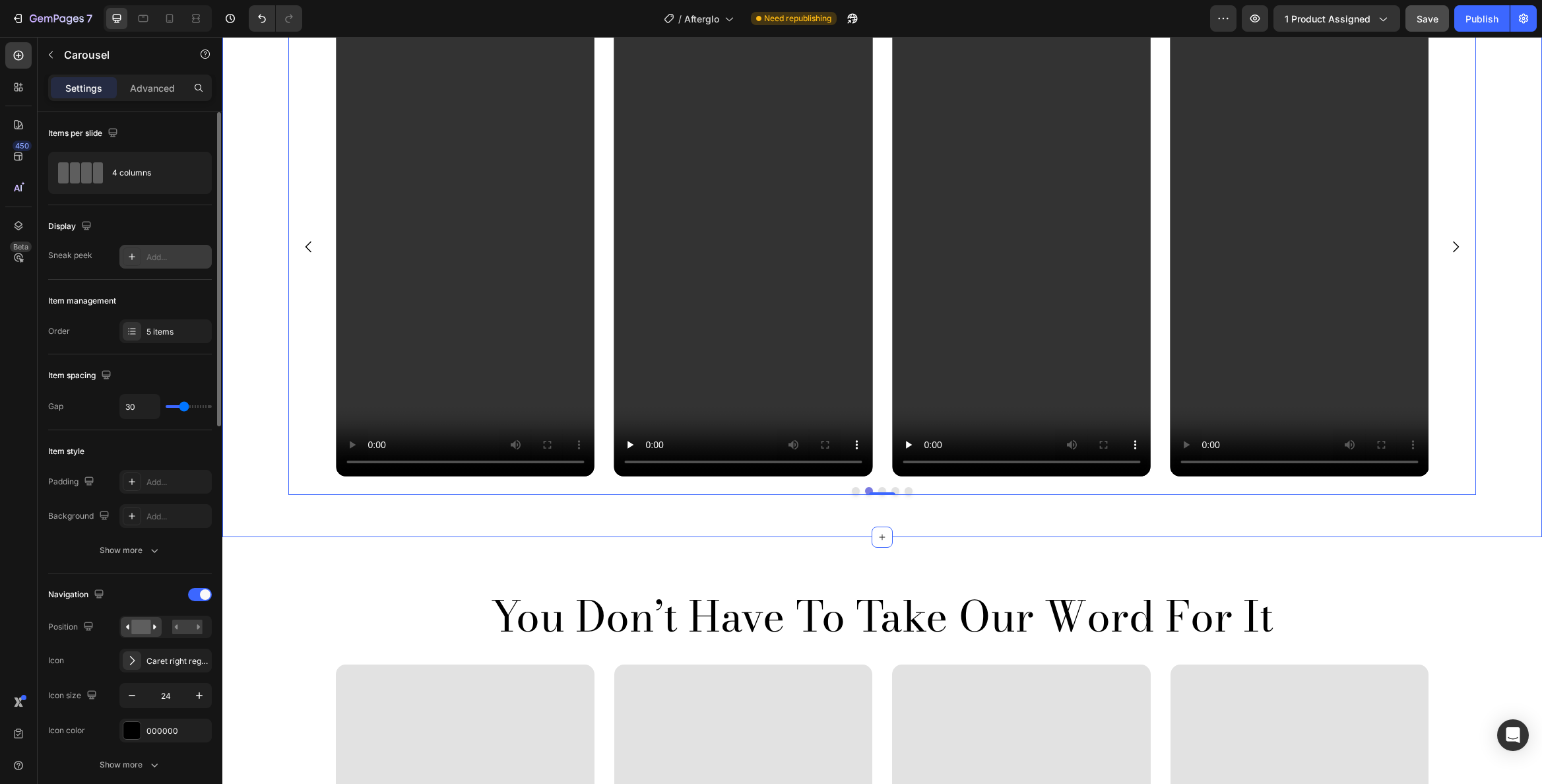
scroll to position [1979, 0]
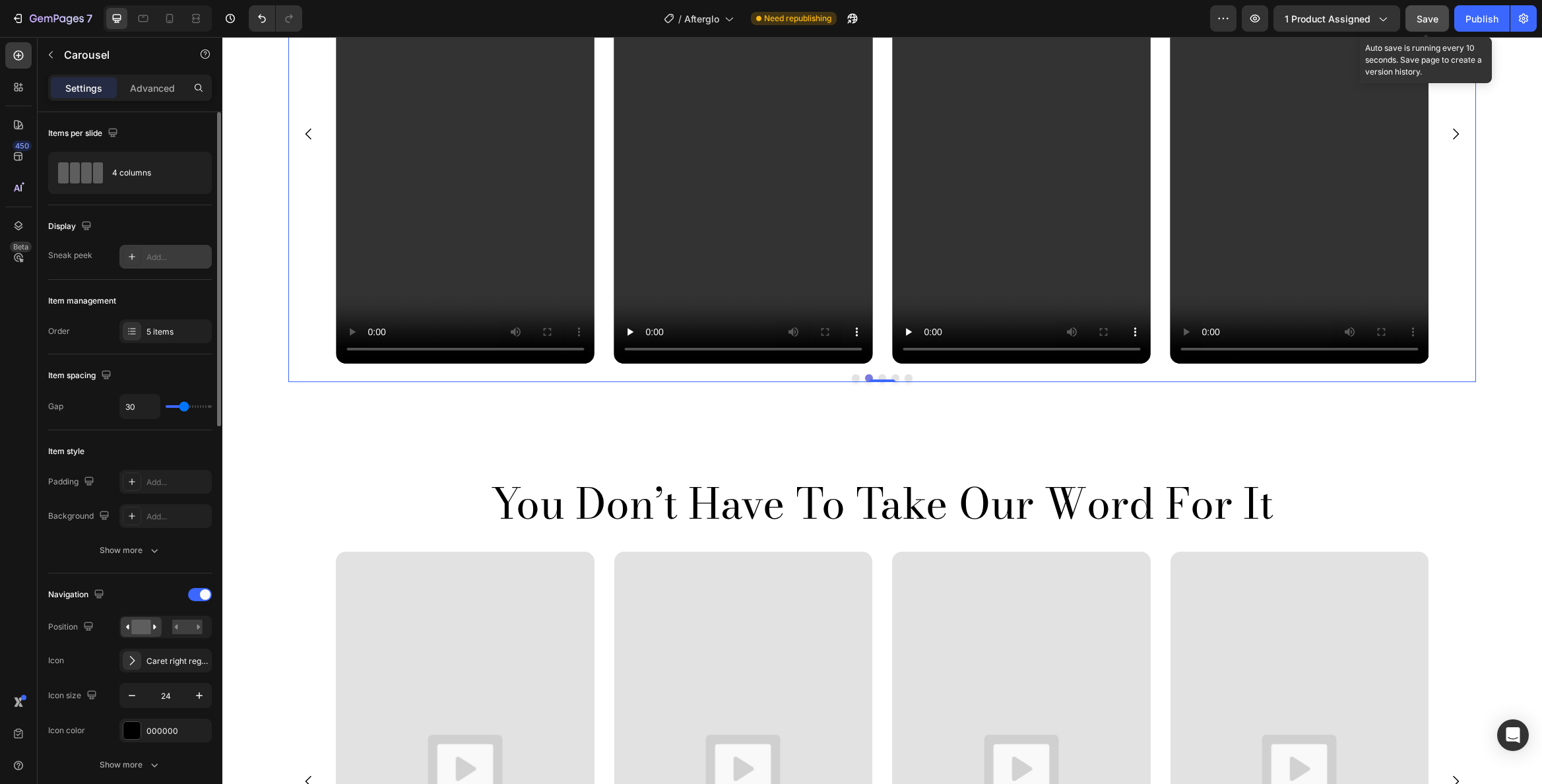
click at [1428, 24] on div "Save" at bounding box center [1428, 19] width 22 height 14
click at [311, 440] on div "You Don’t Have To Take Our Word For It Heading Video Video Video Video Video Ca…" at bounding box center [882, 748] width 1320 height 647
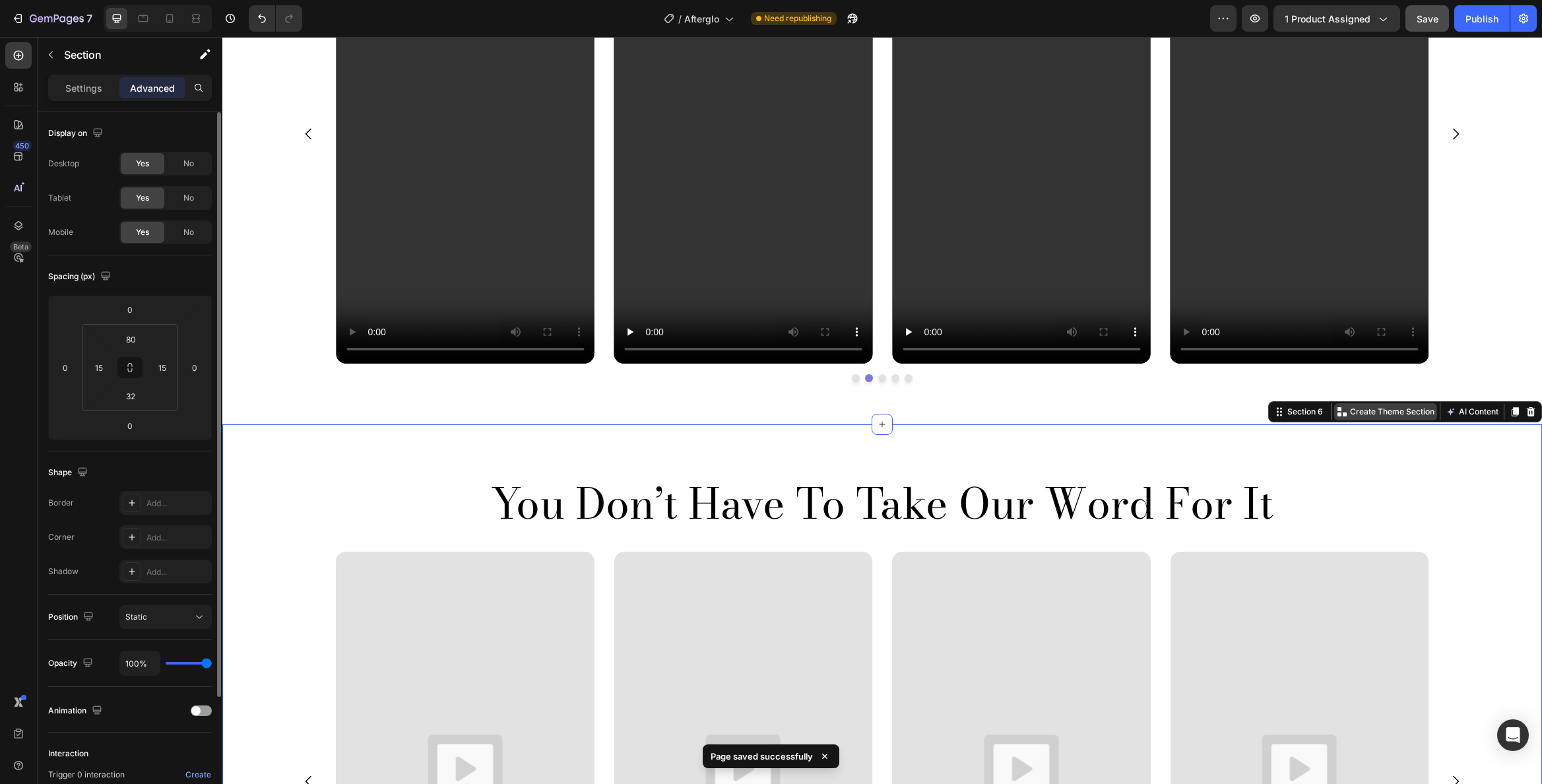
click at [1395, 408] on p "Create Theme Section" at bounding box center [1392, 412] width 85 height 12
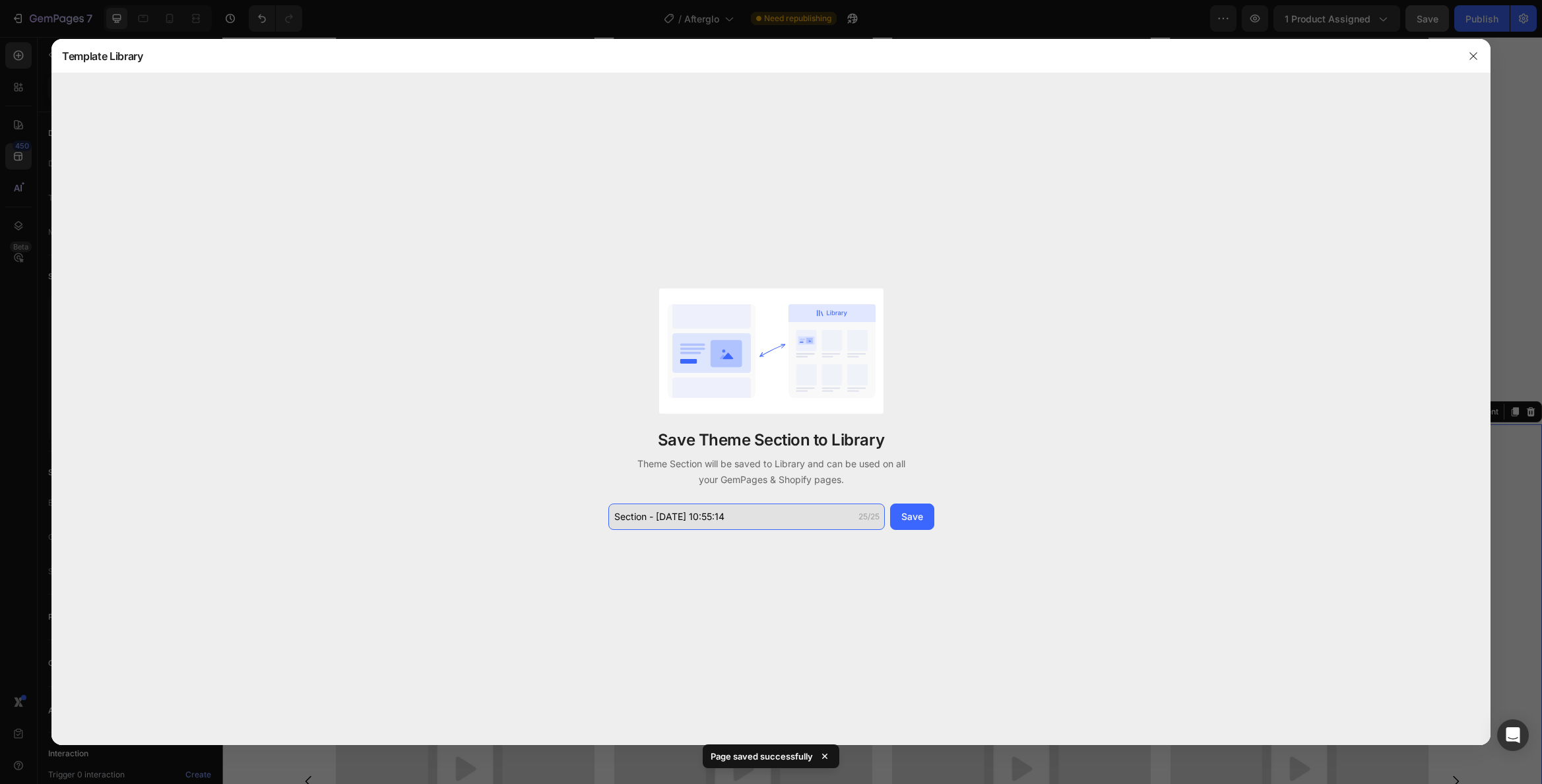
click at [731, 525] on input "Section - Aug 27 10:55:14" at bounding box center [747, 516] width 277 height 26
click at [732, 525] on input "Section - Aug 27 10:55:14" at bounding box center [747, 516] width 277 height 26
type input "UGC Video"
click at [929, 515] on button "Save" at bounding box center [912, 516] width 44 height 26
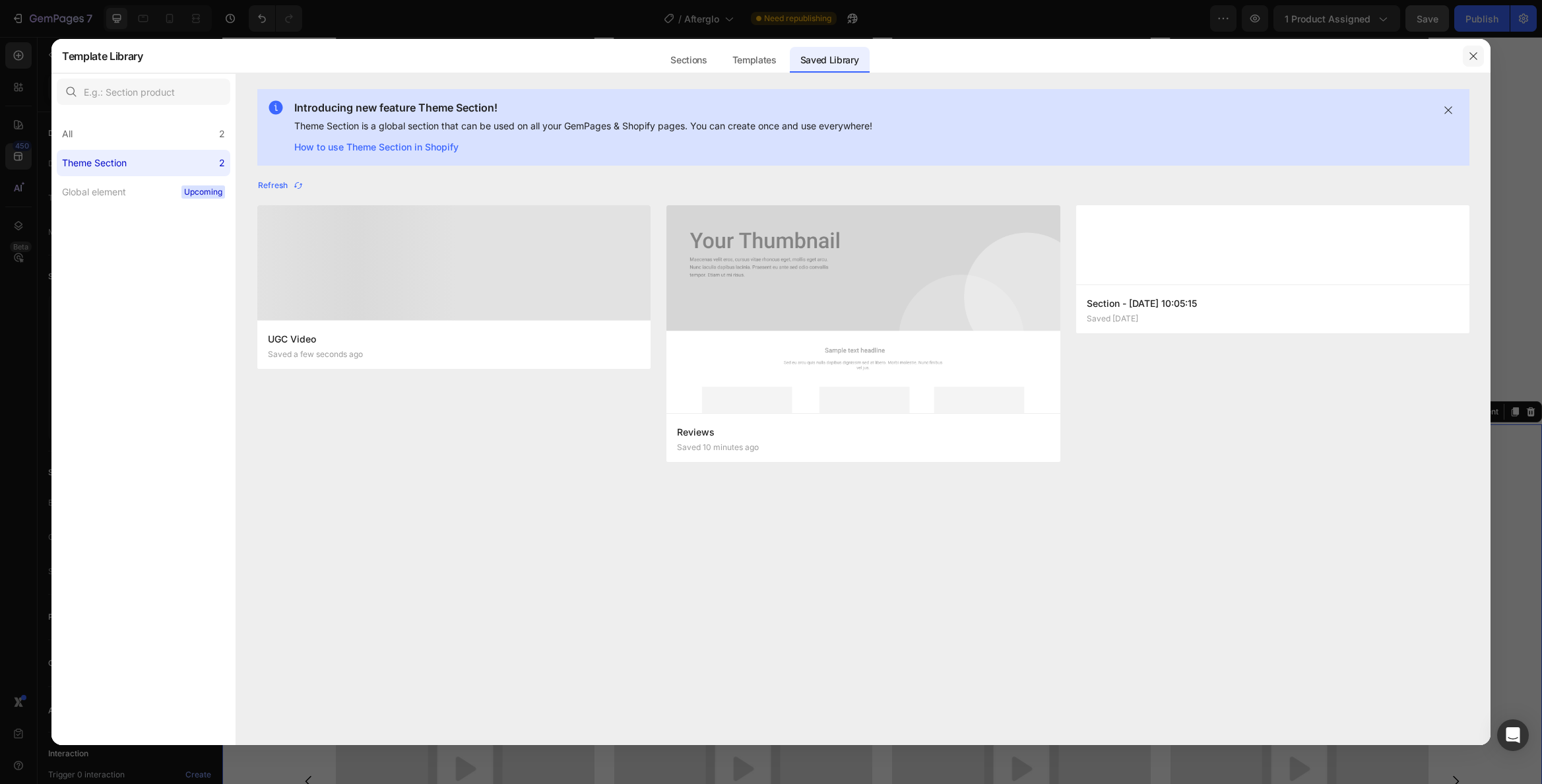
click at [1471, 54] on icon "button" at bounding box center [1473, 56] width 10 height 10
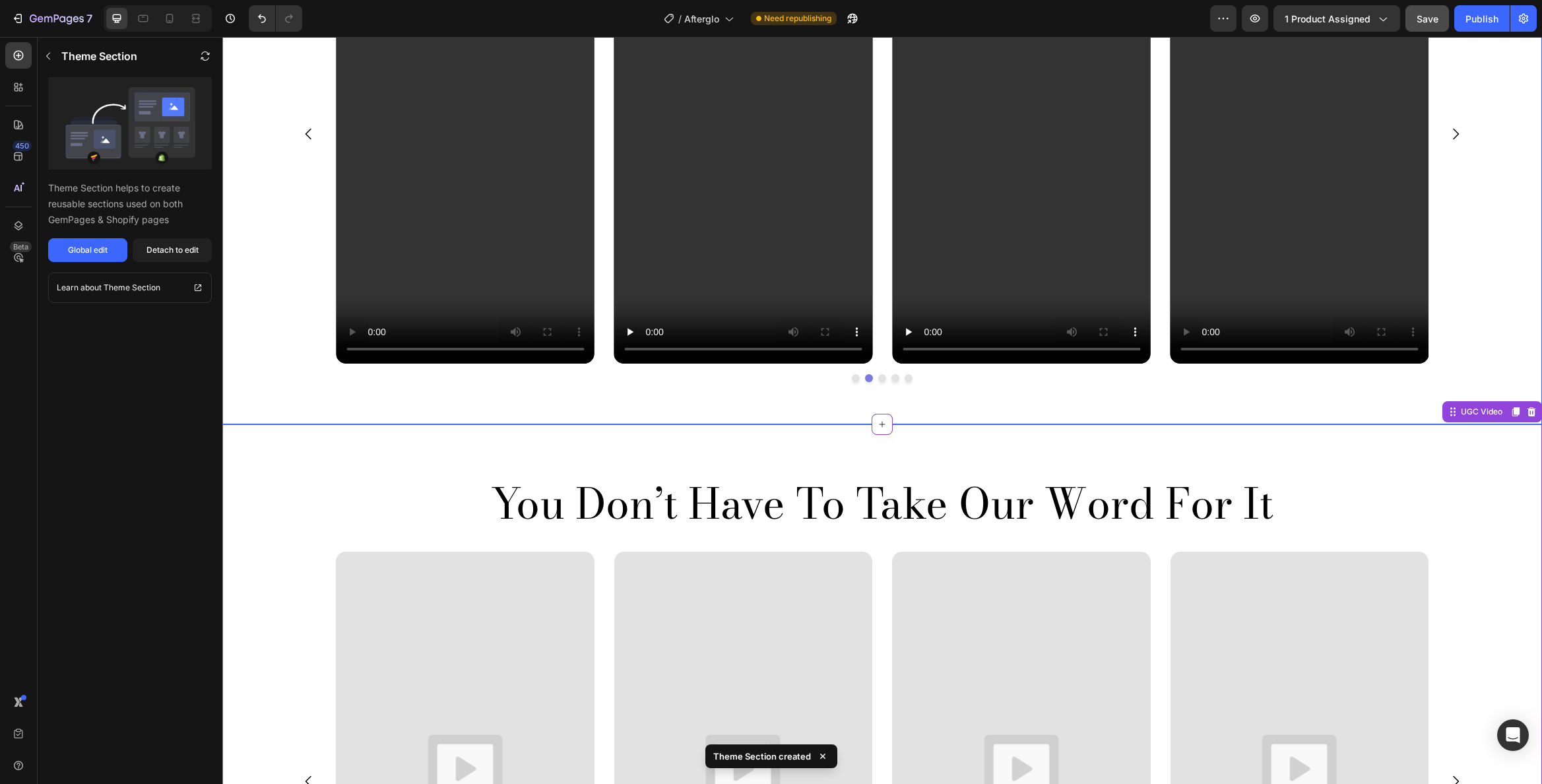
click at [1501, 337] on div "You Don’t Have To Take Our Word For It Heading Video Video Video Video Video Ca…" at bounding box center [882, 117] width 1300 height 573
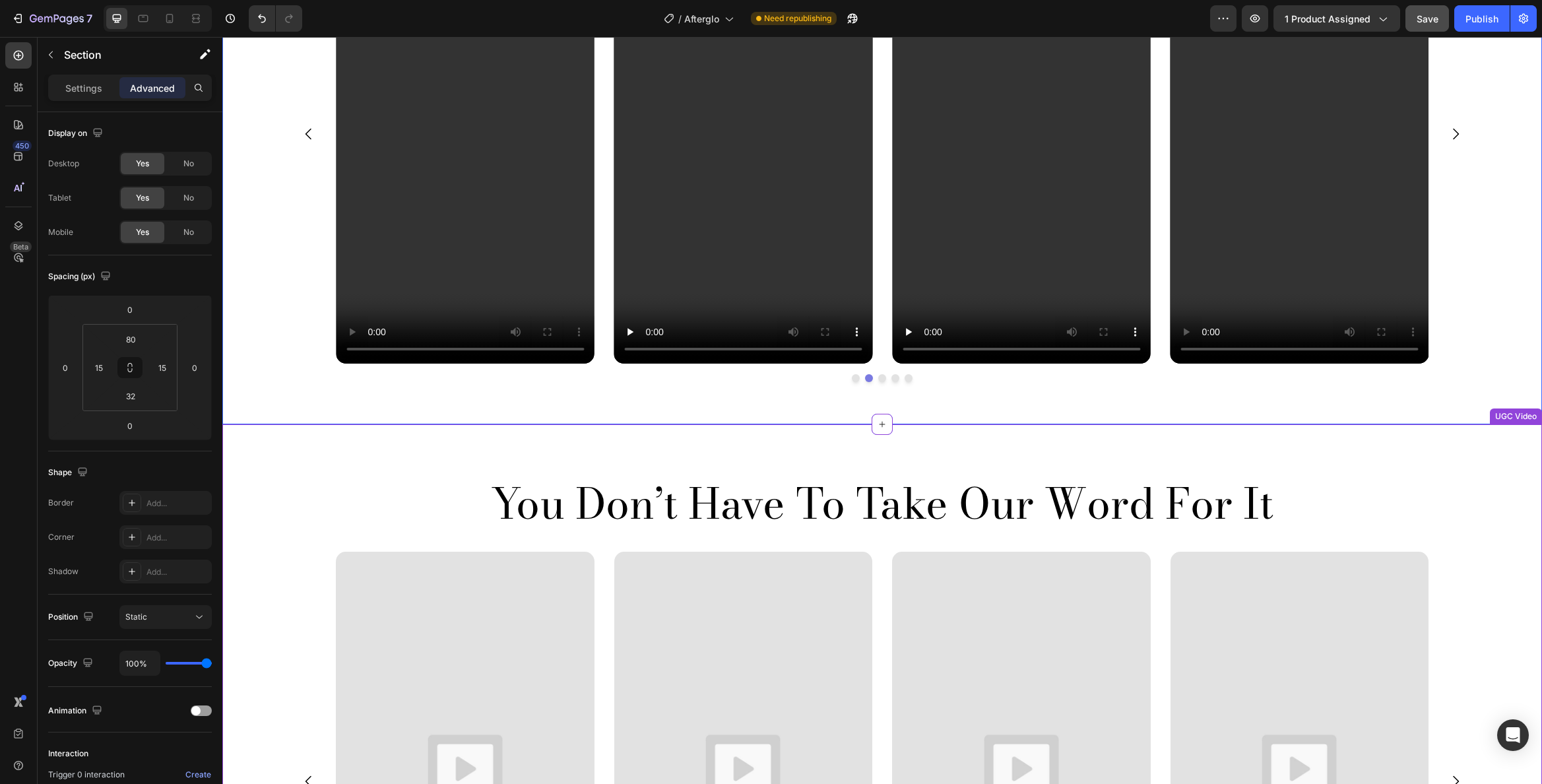
click at [1448, 466] on div "You Don’t Have To Take Our Word For It Heading Video Video Video Video Video Ca…" at bounding box center [882, 748] width 1320 height 647
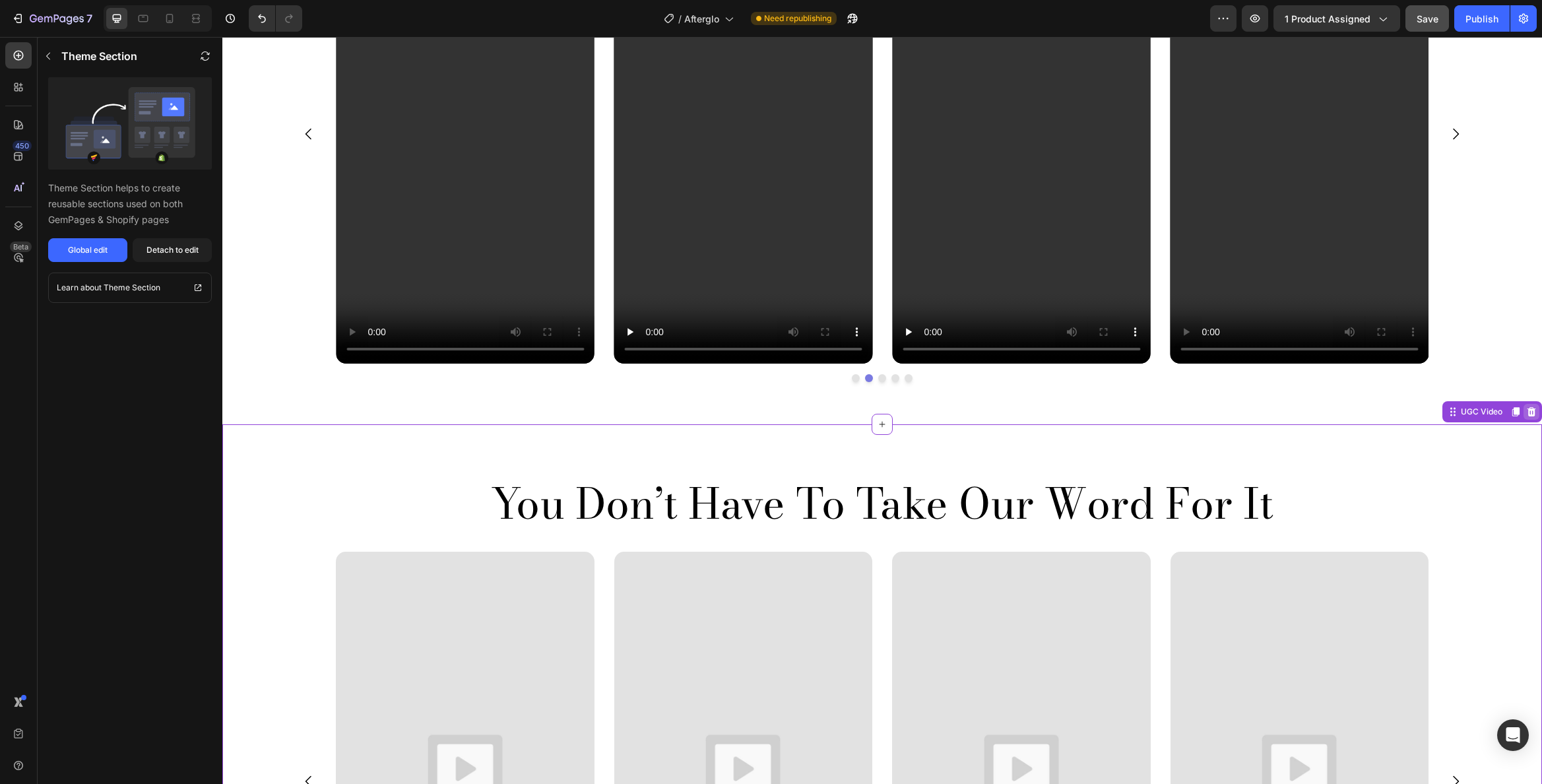
click at [1526, 410] on icon at bounding box center [1531, 412] width 10 height 10
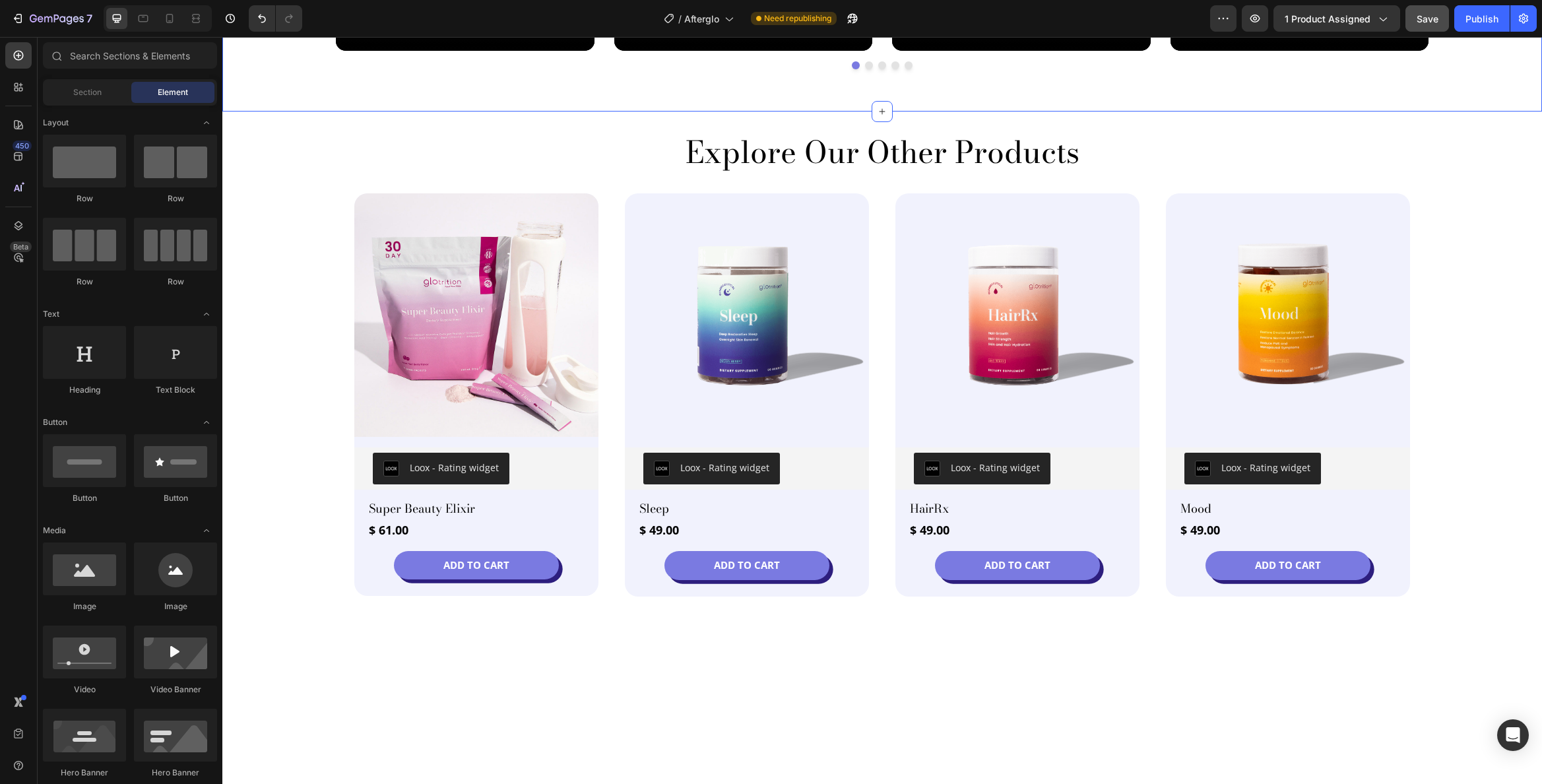
scroll to position [2081, 0]
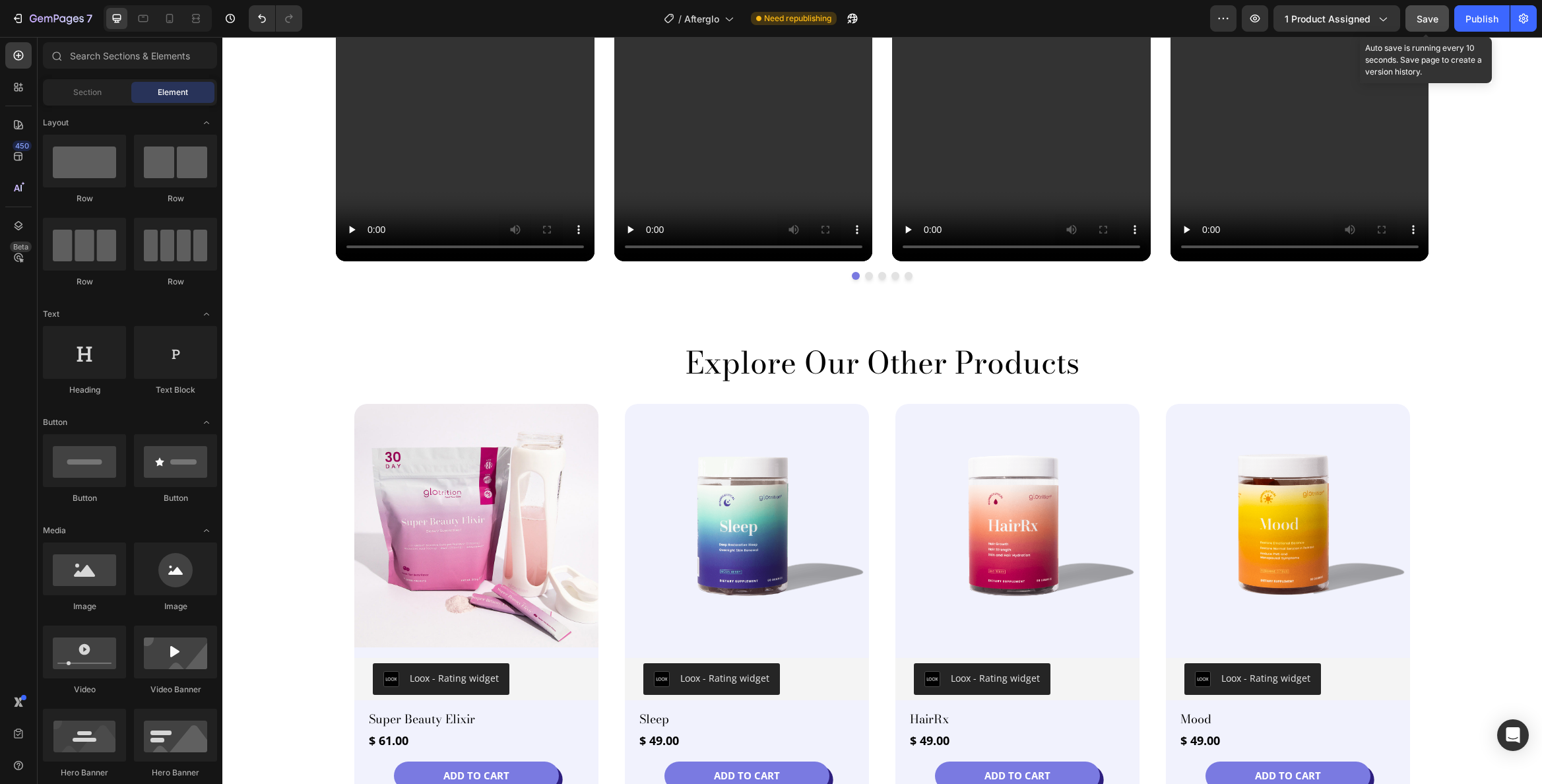
click at [1426, 14] on span "Save" at bounding box center [1428, 19] width 22 height 11
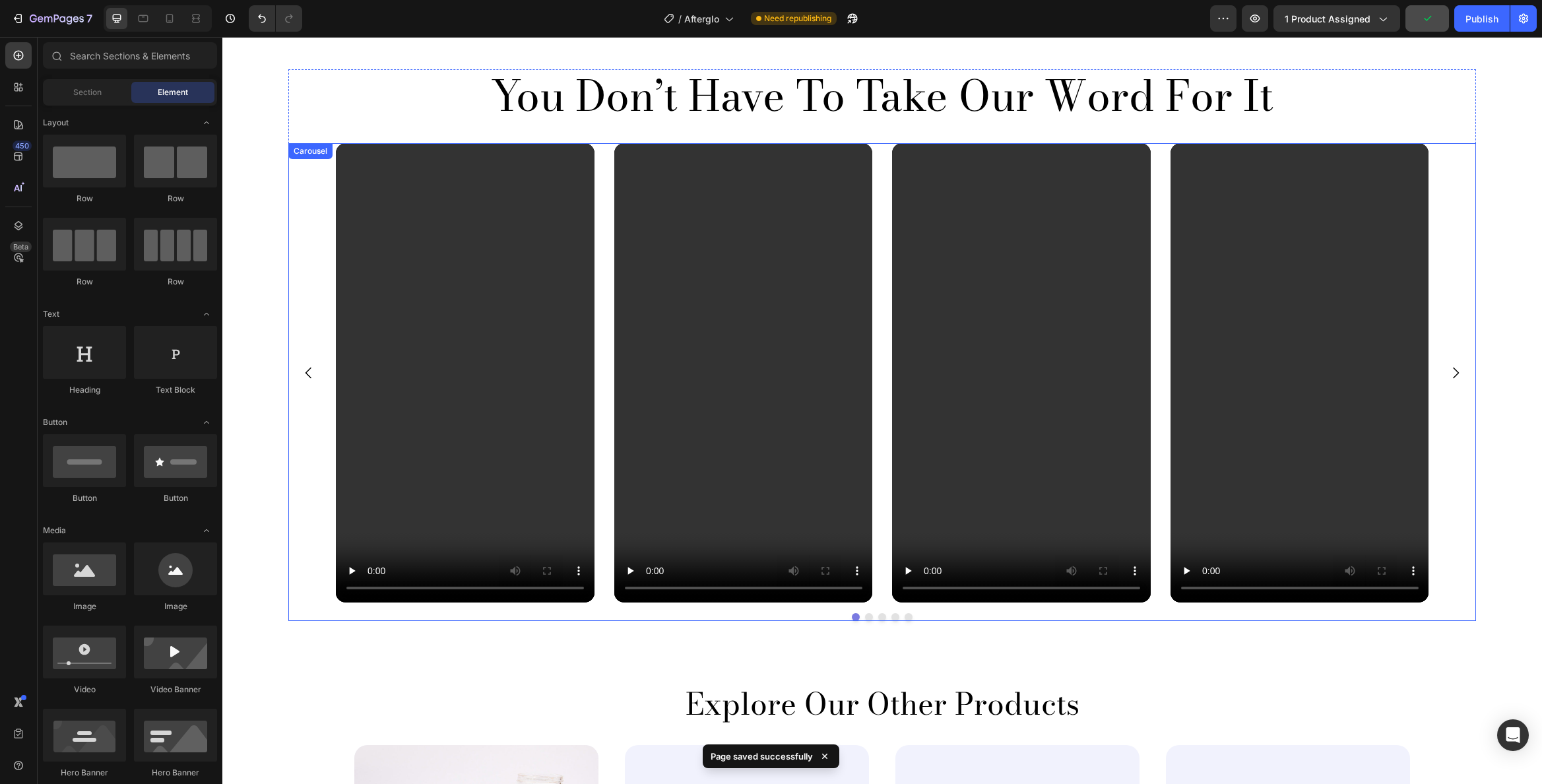
scroll to position [1571, 0]
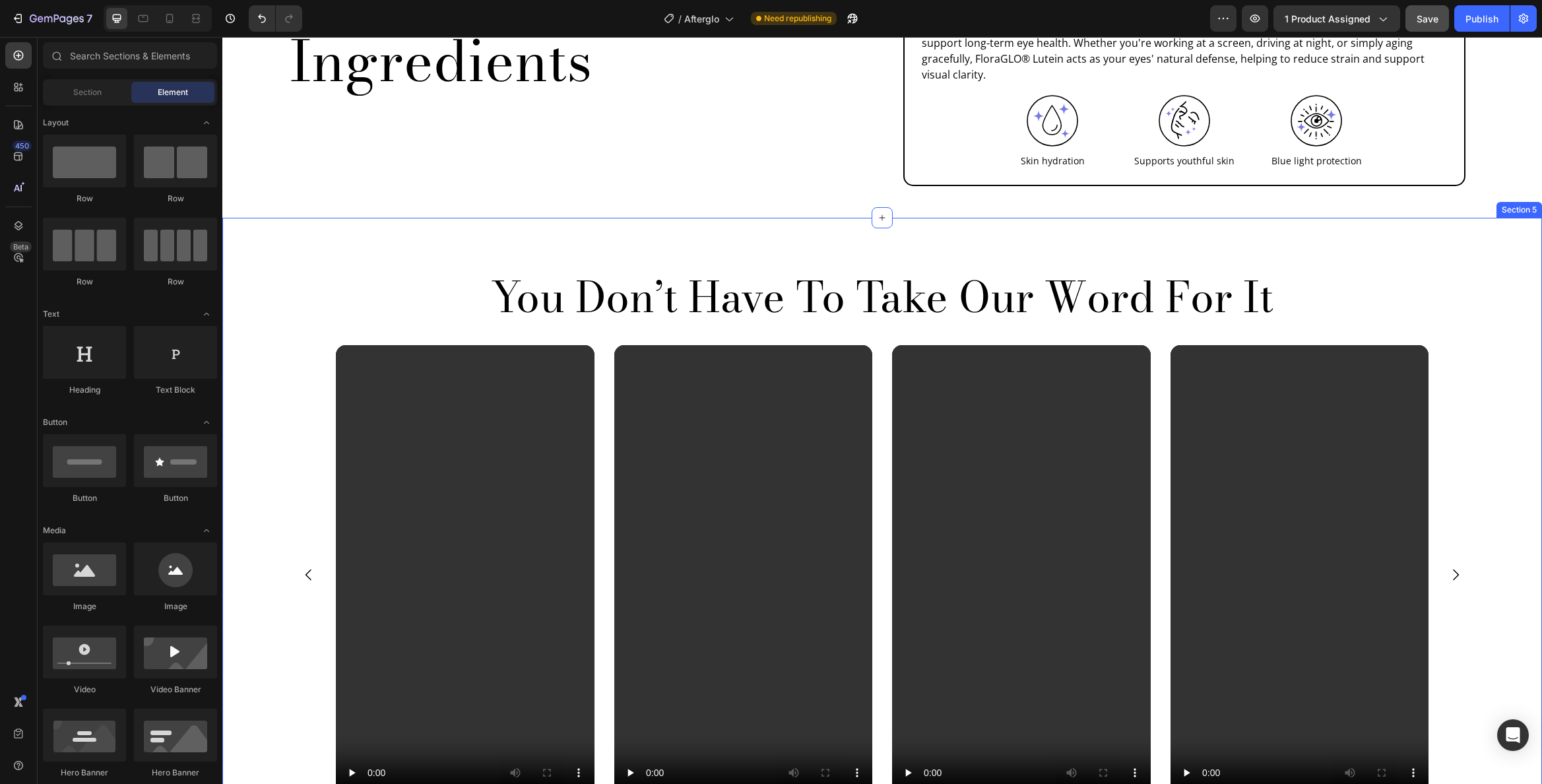
click at [1486, 282] on div "You Don’t Have To Take Our Word For It Heading Video Video Video Video Video Ca…" at bounding box center [882, 557] width 1300 height 573
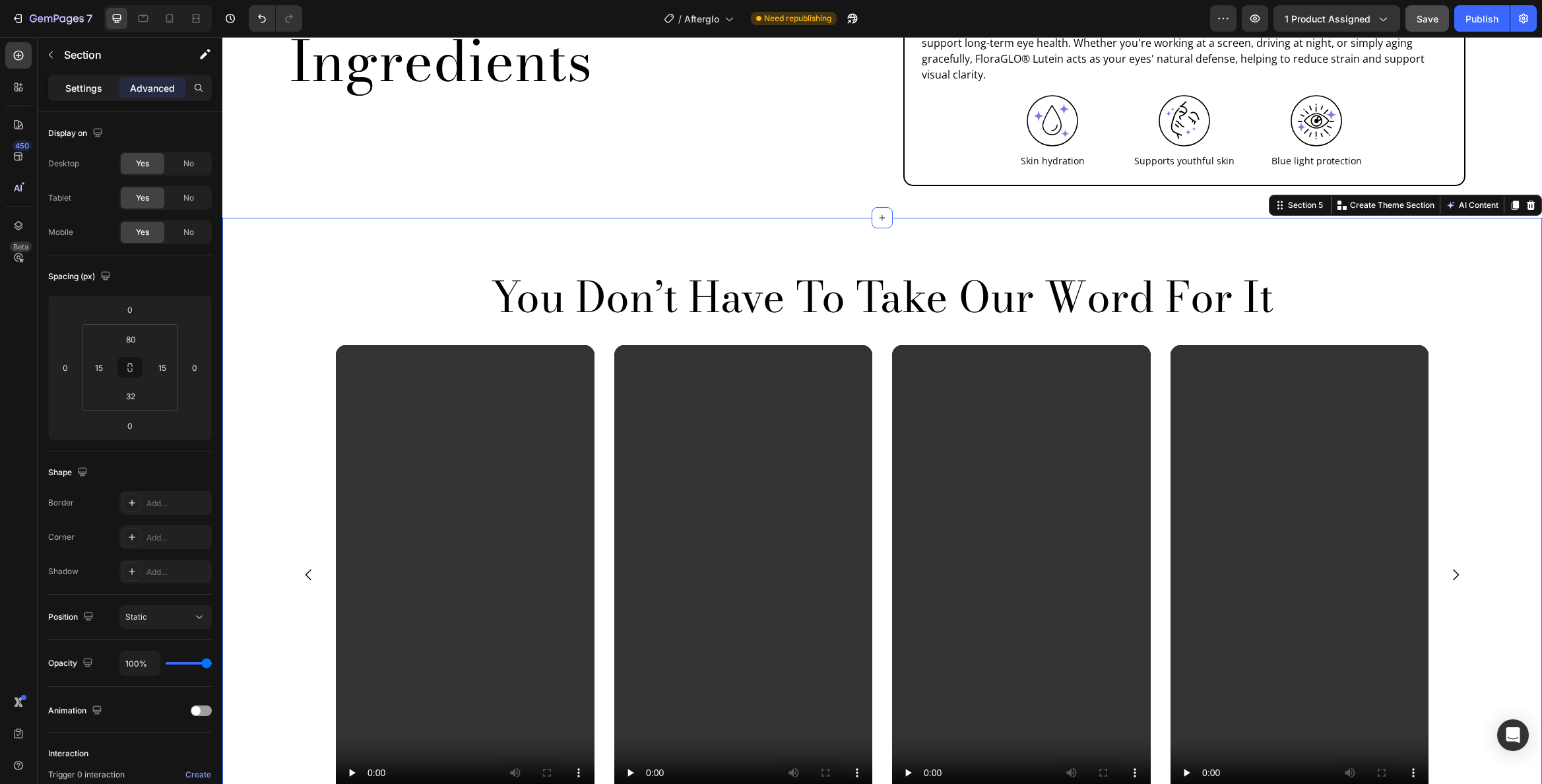
click at [72, 85] on p "Settings" at bounding box center [84, 88] width 37 height 14
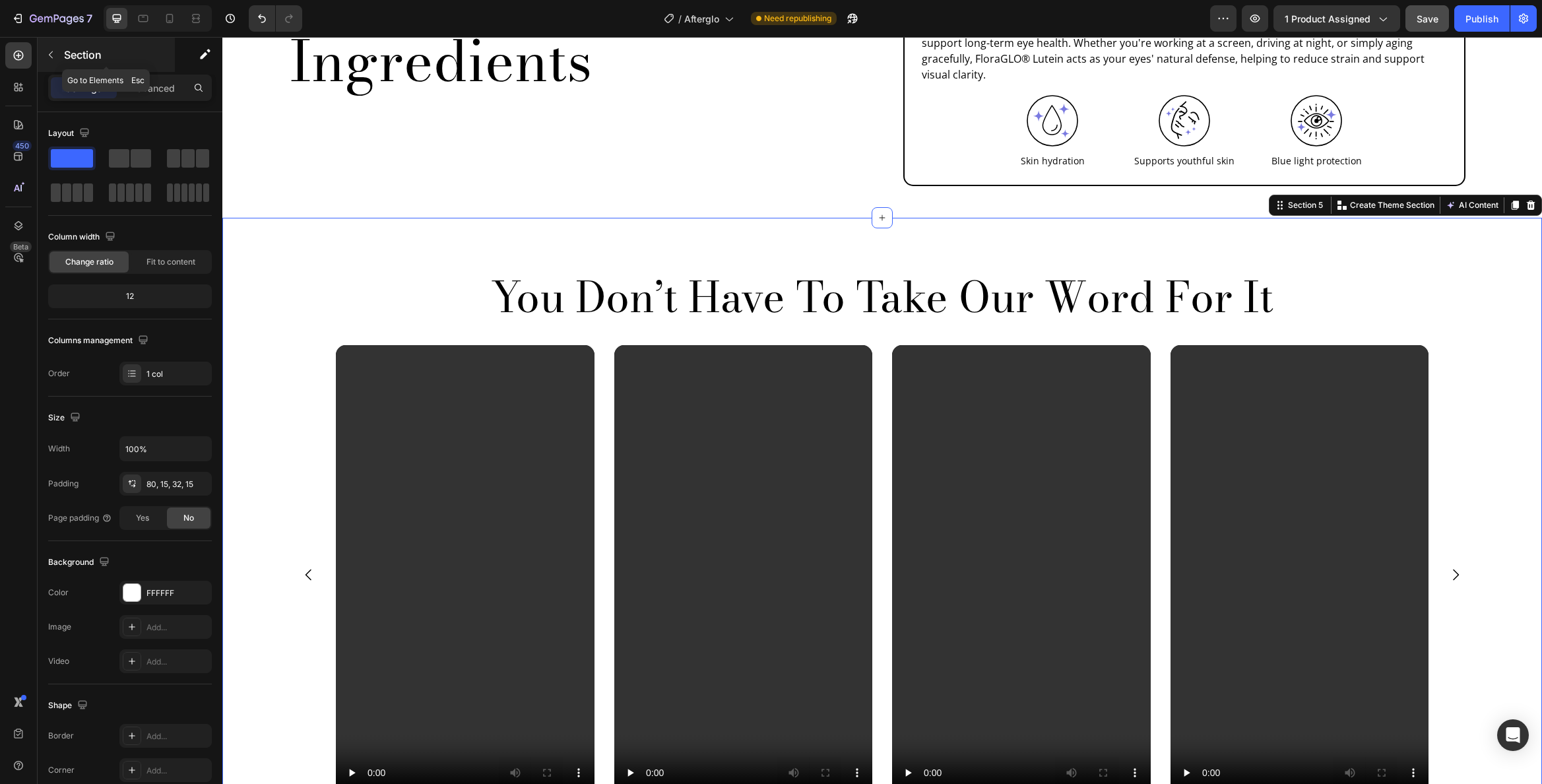
click at [55, 52] on icon "button" at bounding box center [50, 54] width 10 height 10
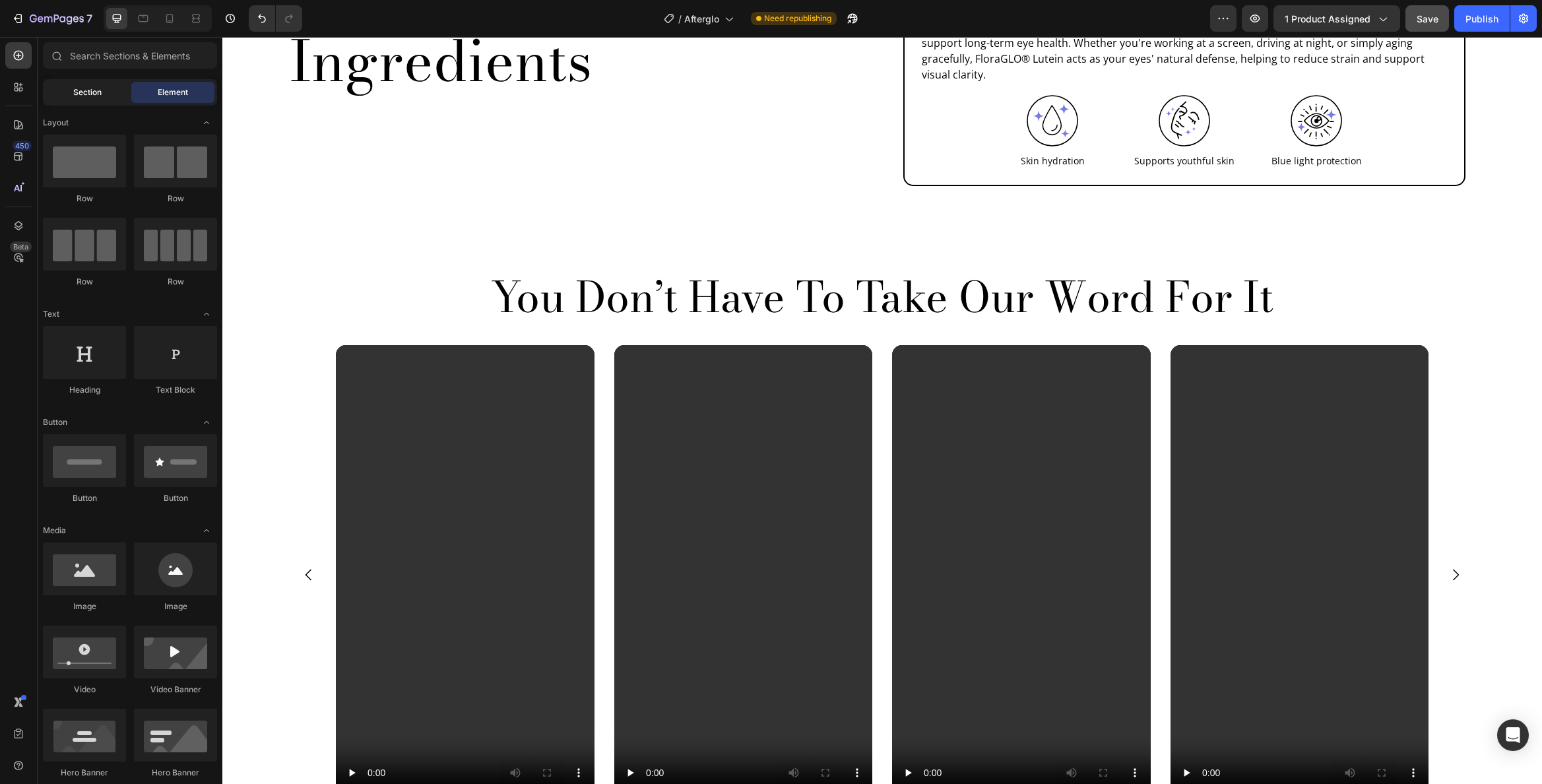
click at [65, 92] on div "Section" at bounding box center [87, 92] width 83 height 21
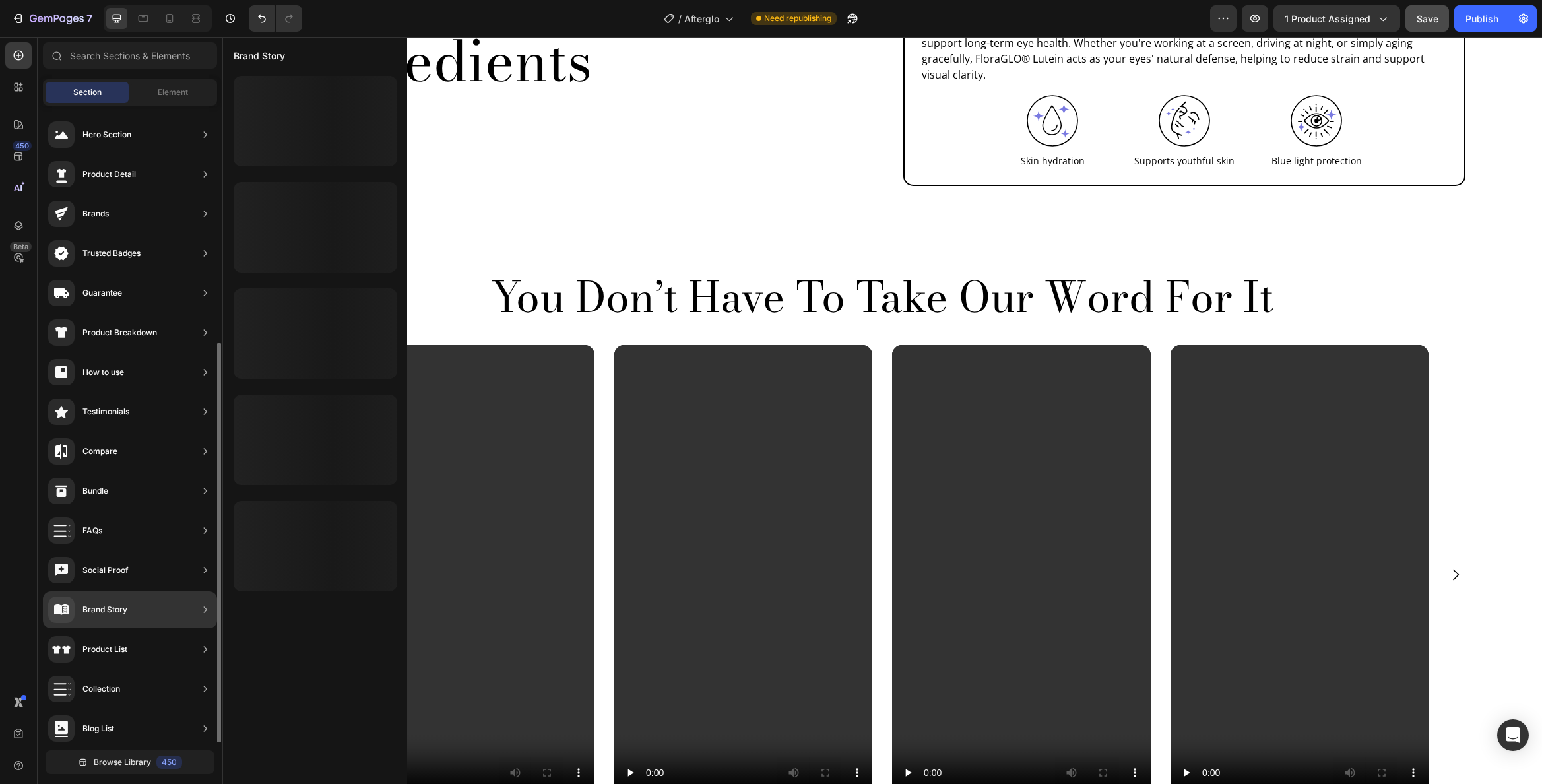
scroll to position [129, 0]
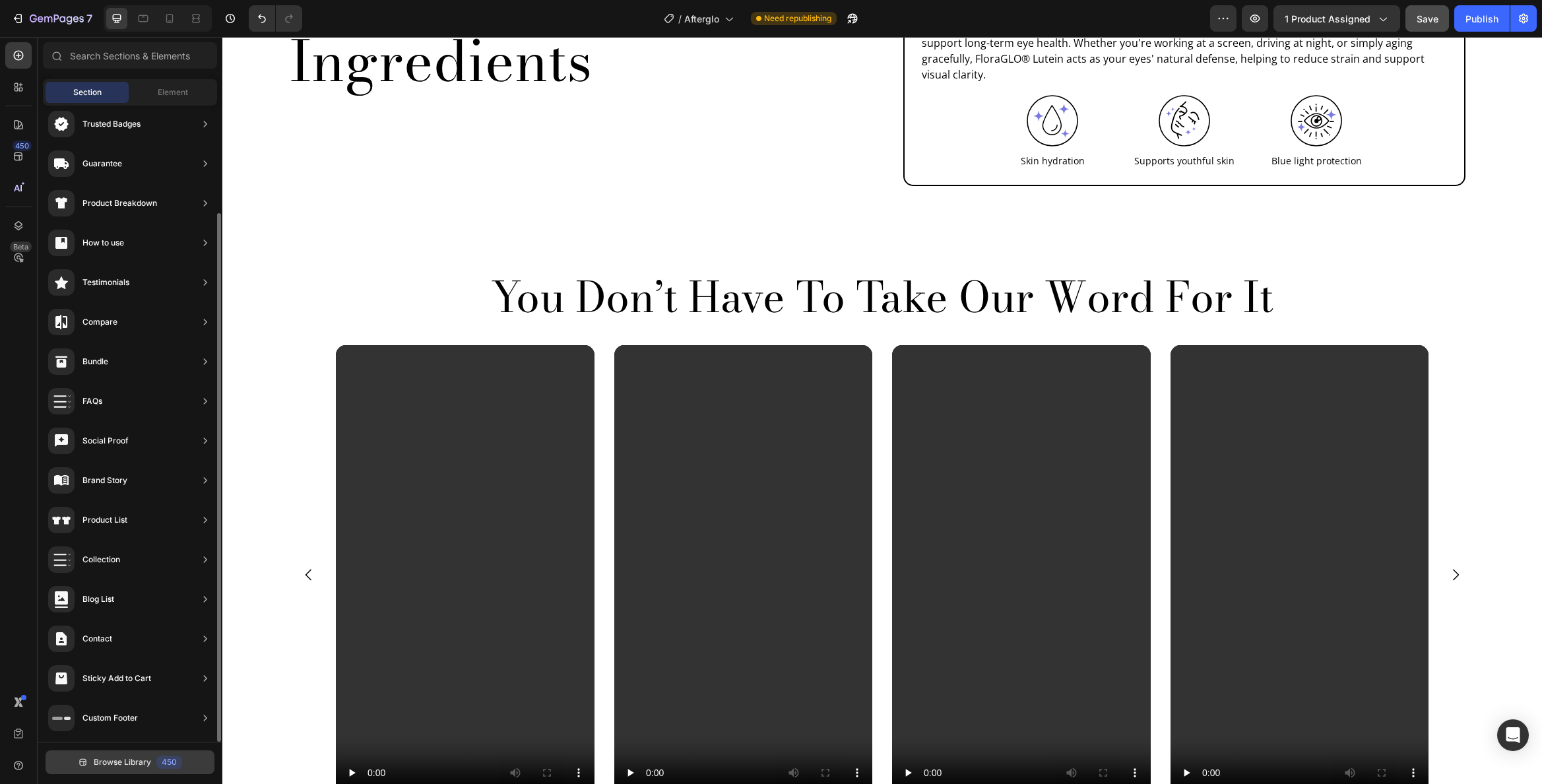
click at [129, 763] on span "Browse Library" at bounding box center [122, 762] width 57 height 12
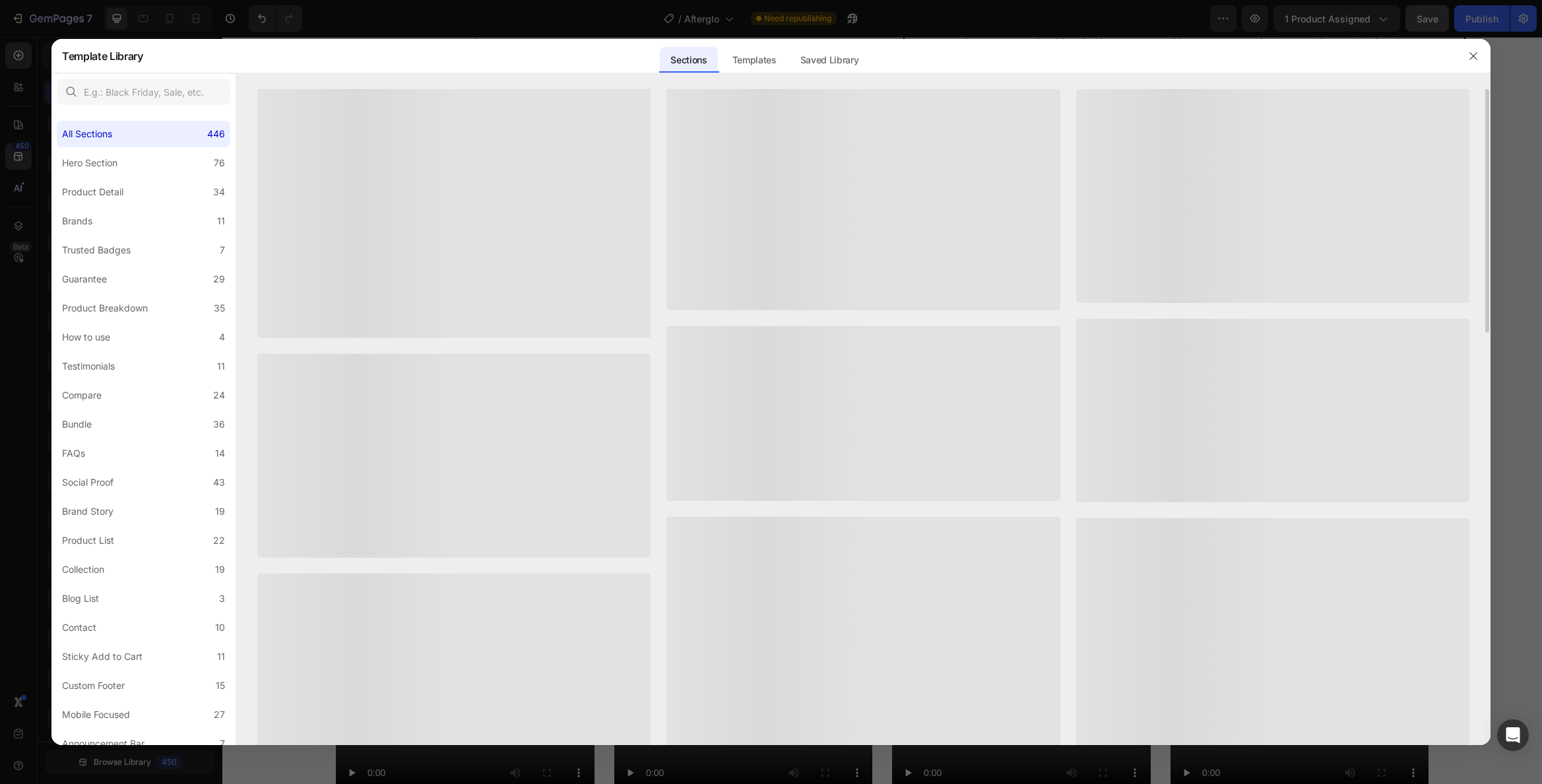
scroll to position [114, 0]
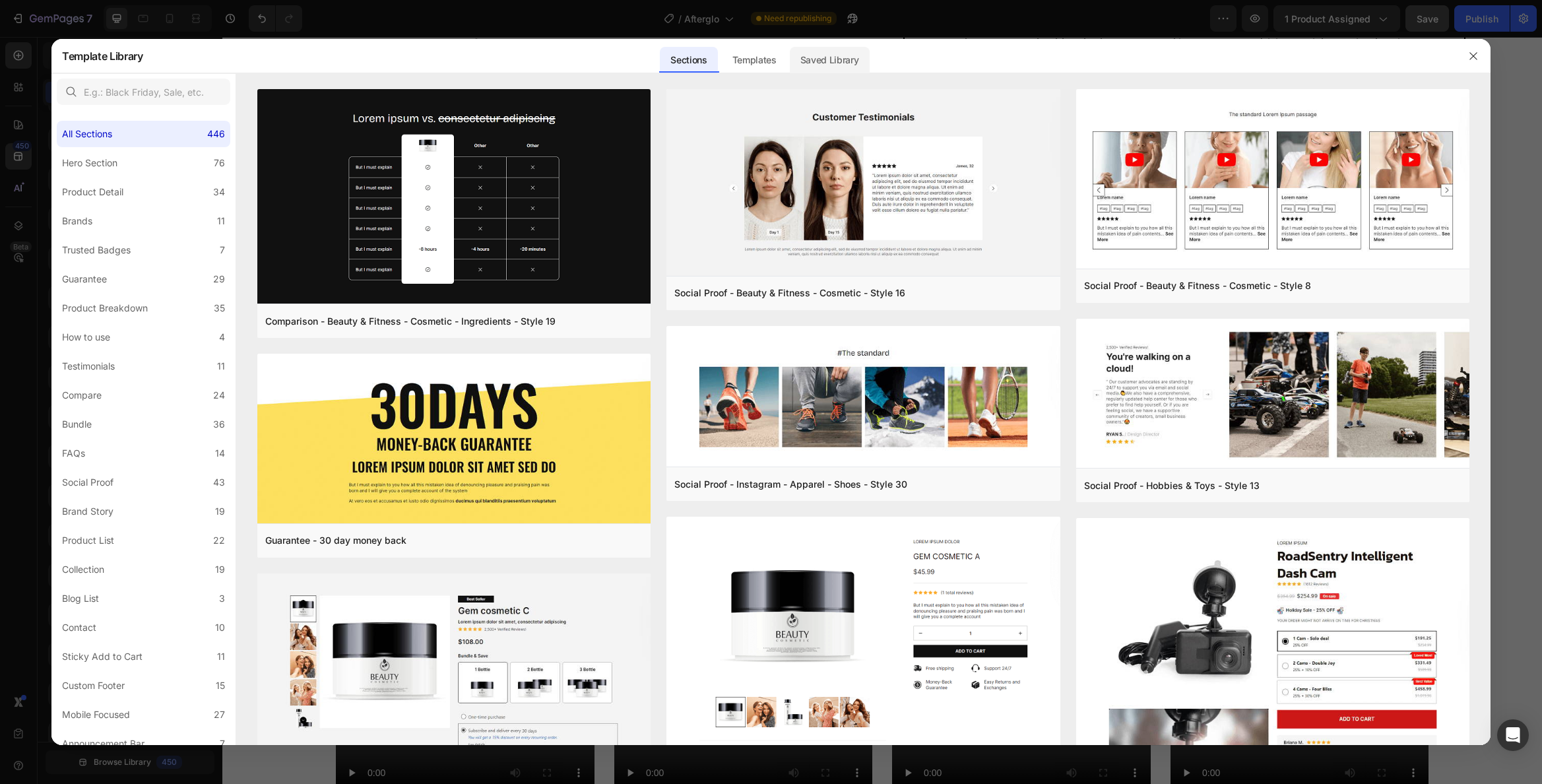
click at [836, 52] on div "Saved Library" at bounding box center [830, 60] width 80 height 26
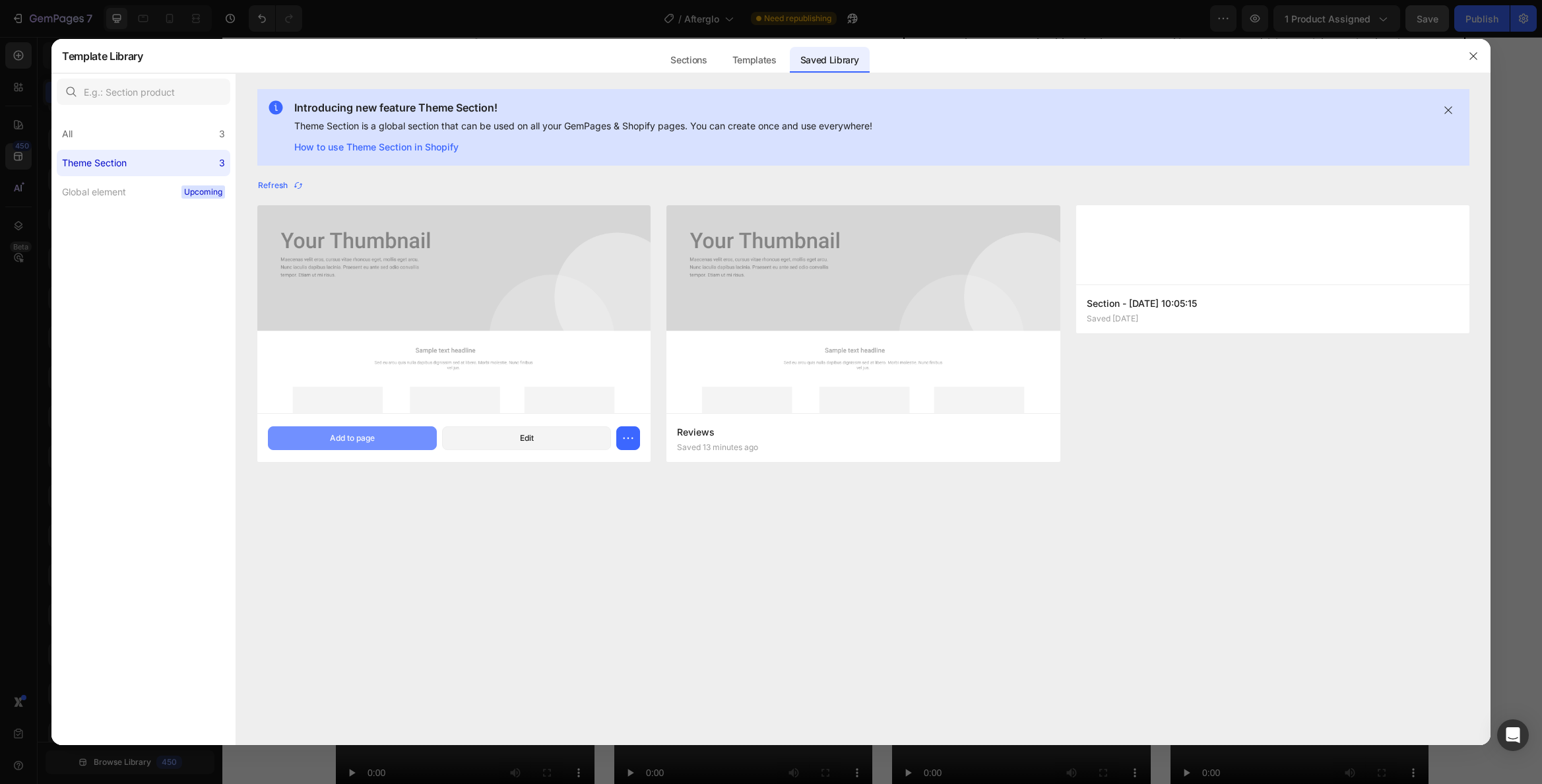
click at [395, 442] on button "Add to page" at bounding box center [352, 438] width 169 height 24
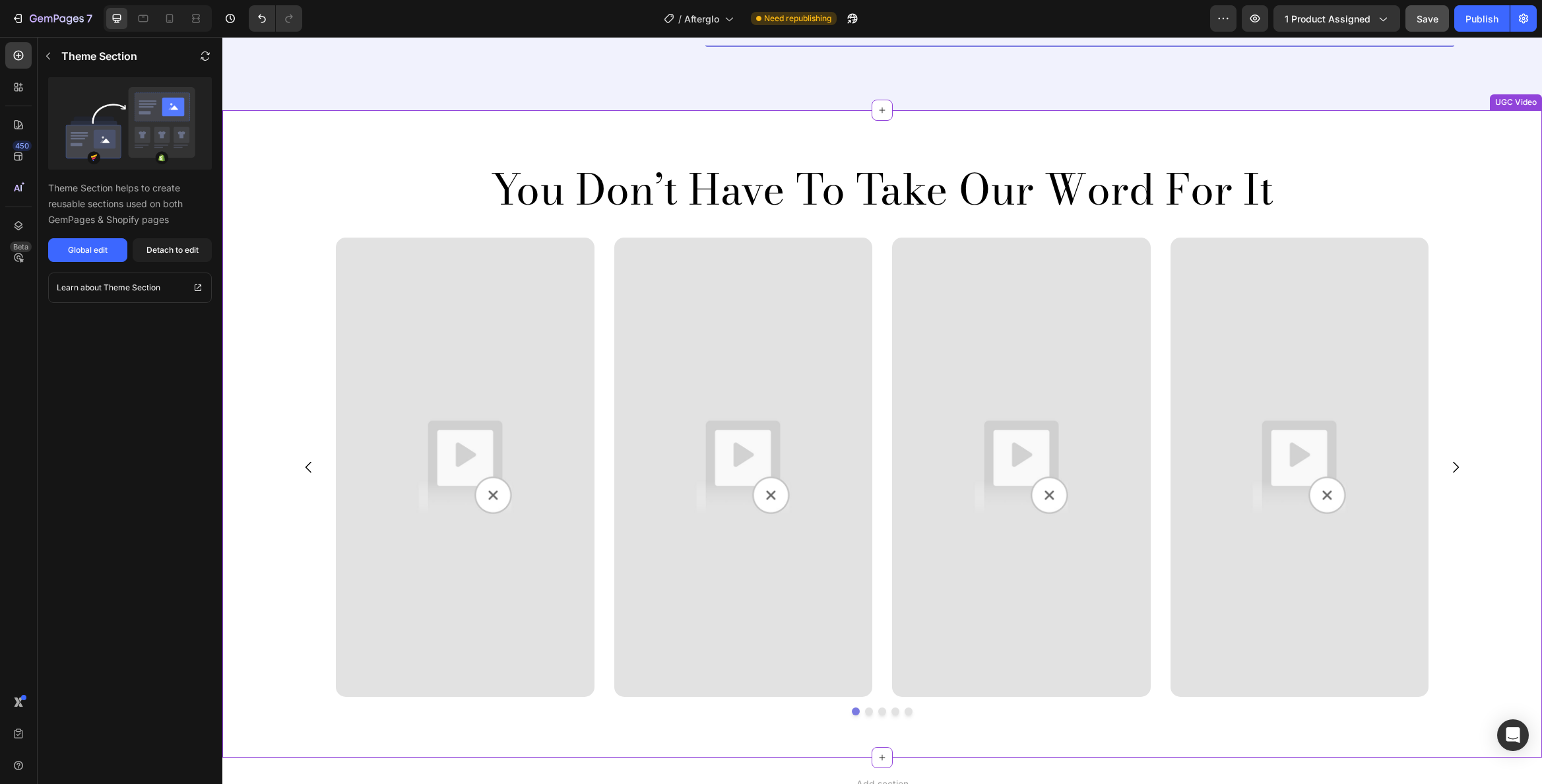
scroll to position [2633, 0]
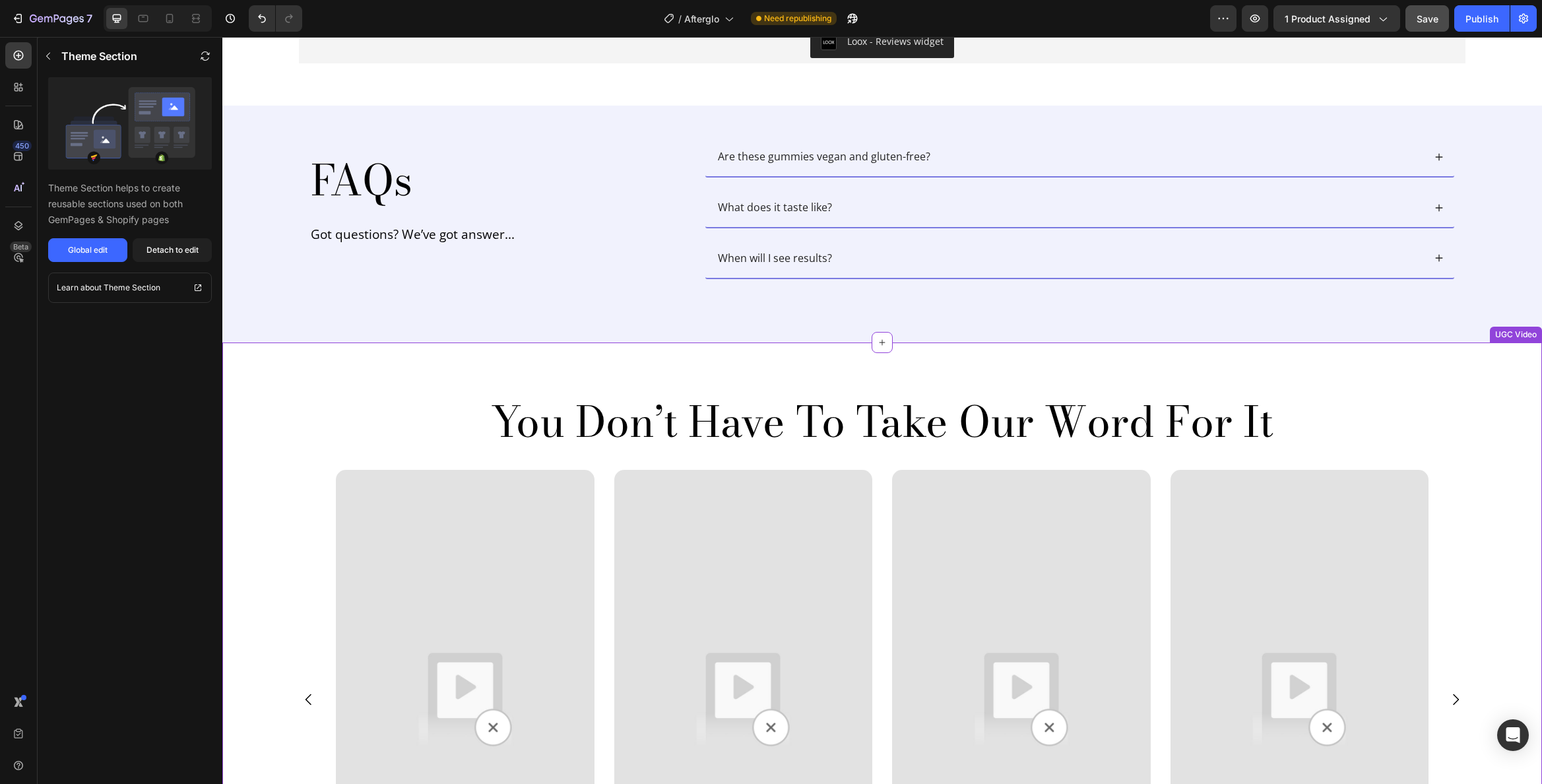
click at [260, 359] on div "You Don’t Have To Take Our Word For It Heading Video Video Video Video Video Ca…" at bounding box center [882, 666] width 1320 height 647
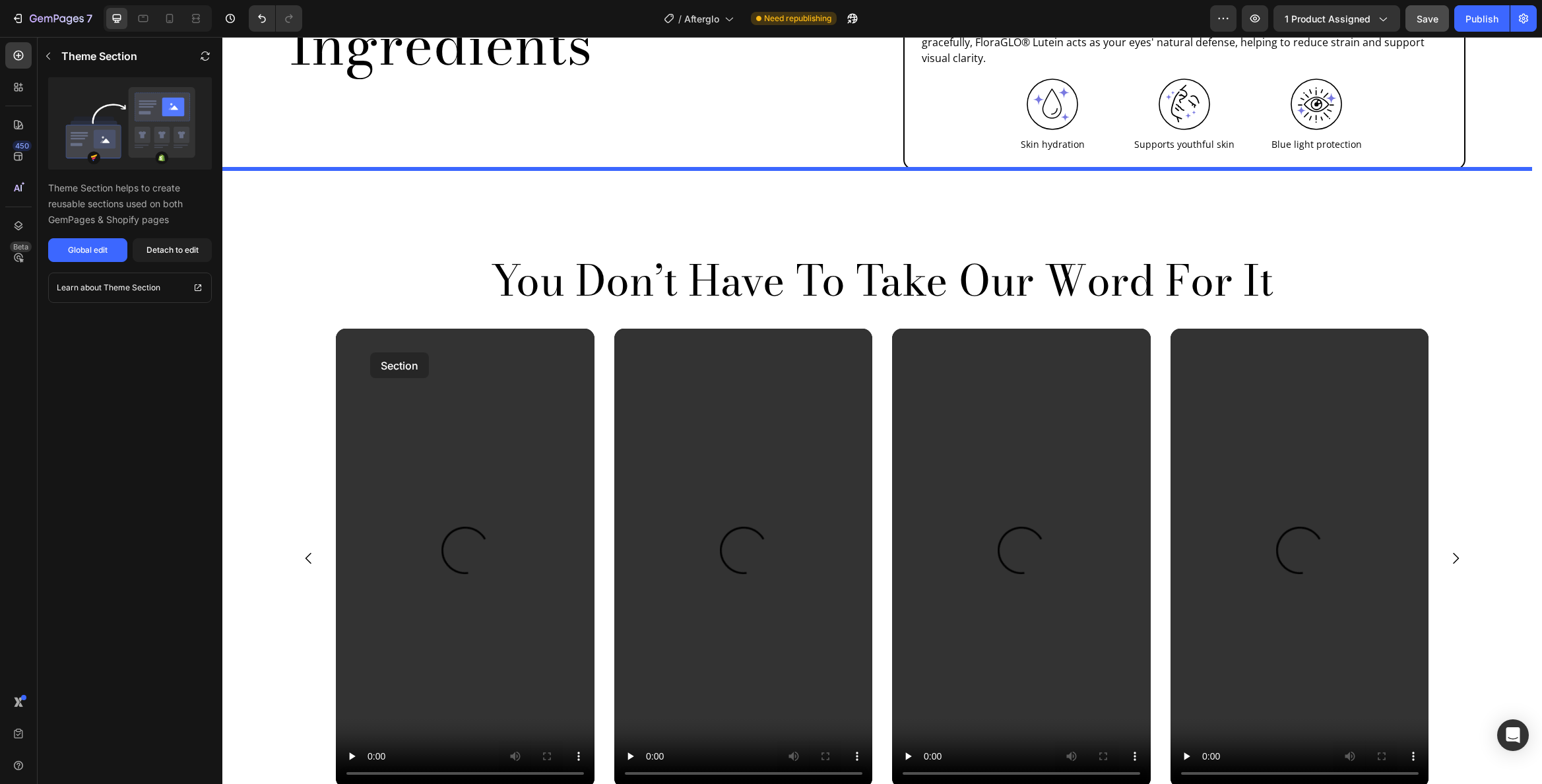
scroll to position [1585, 0]
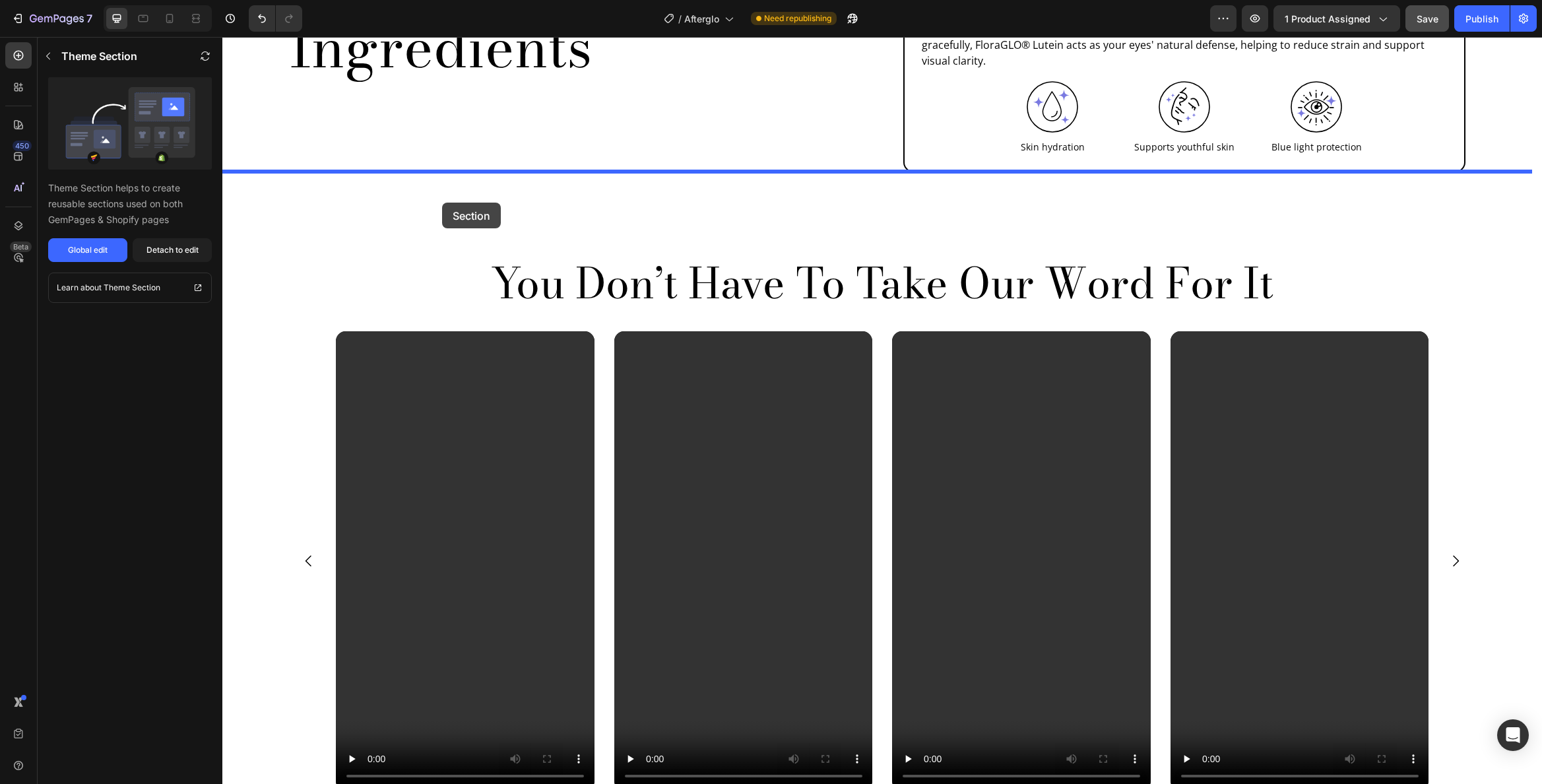
drag, startPoint x: 334, startPoint y: 388, endPoint x: 442, endPoint y: 202, distance: 215.1
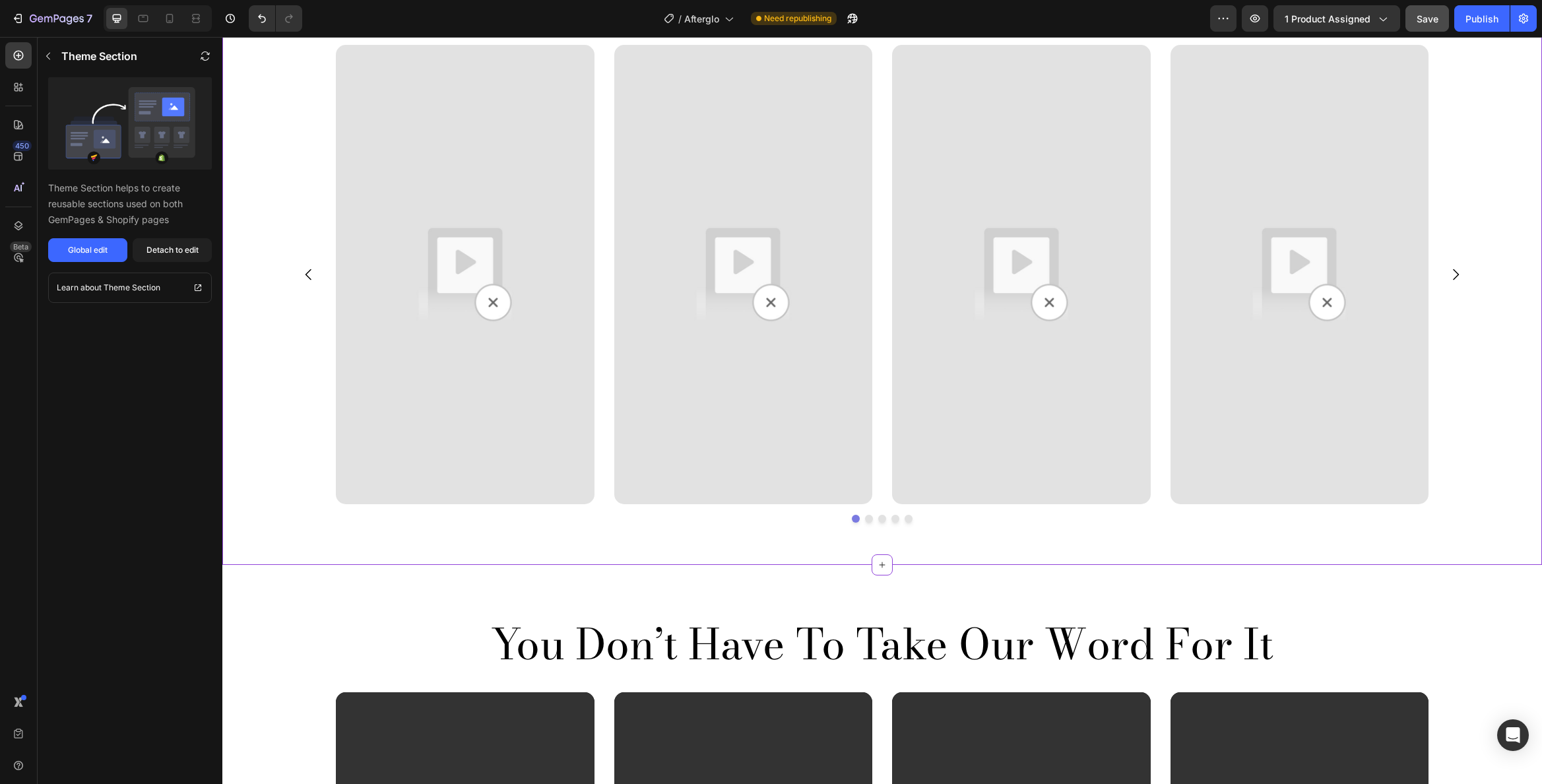
scroll to position [2066, 0]
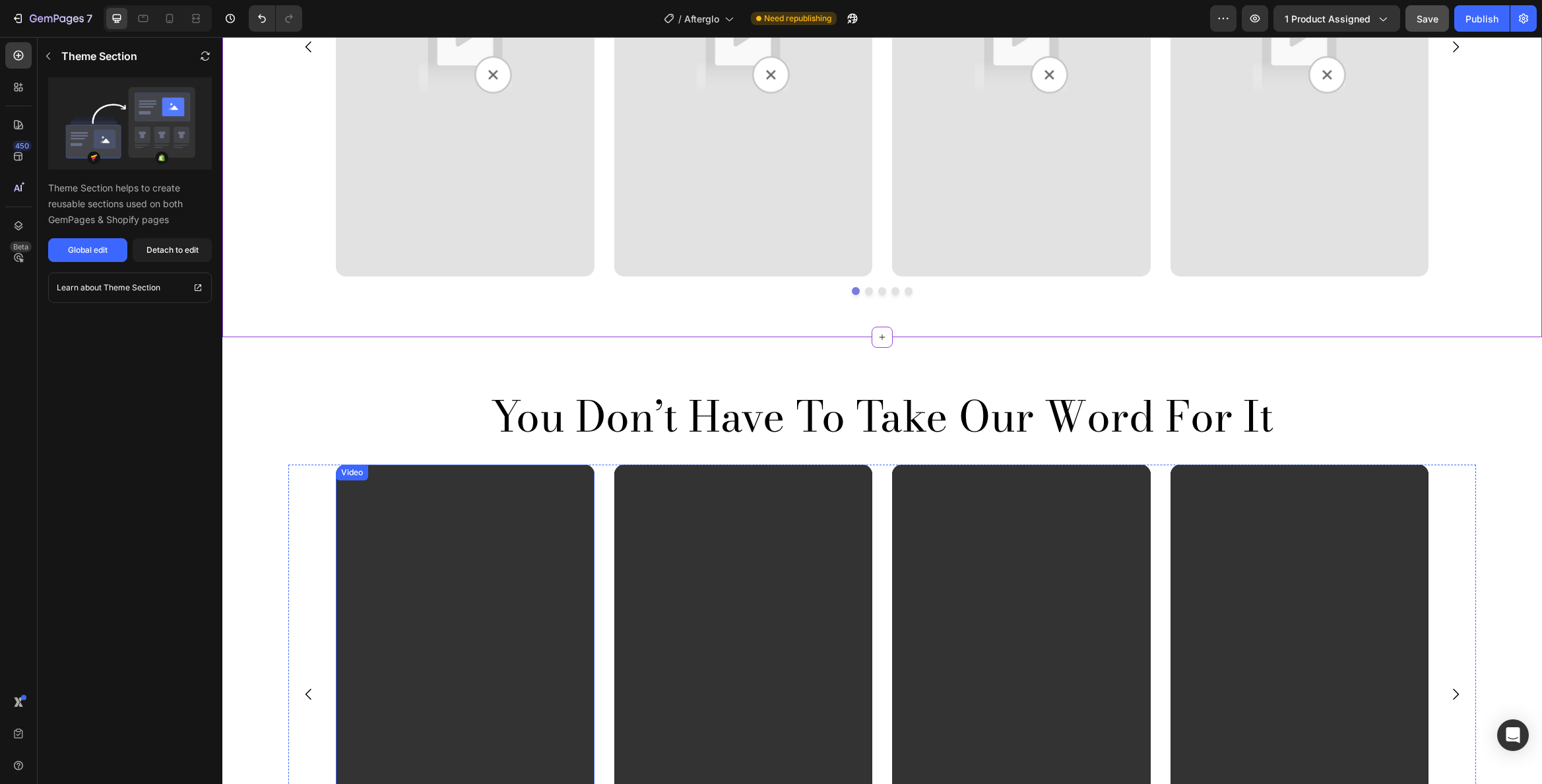
click at [511, 496] on video at bounding box center [465, 694] width 259 height 459
click at [556, 215] on img at bounding box center [465, 46] width 259 height 459
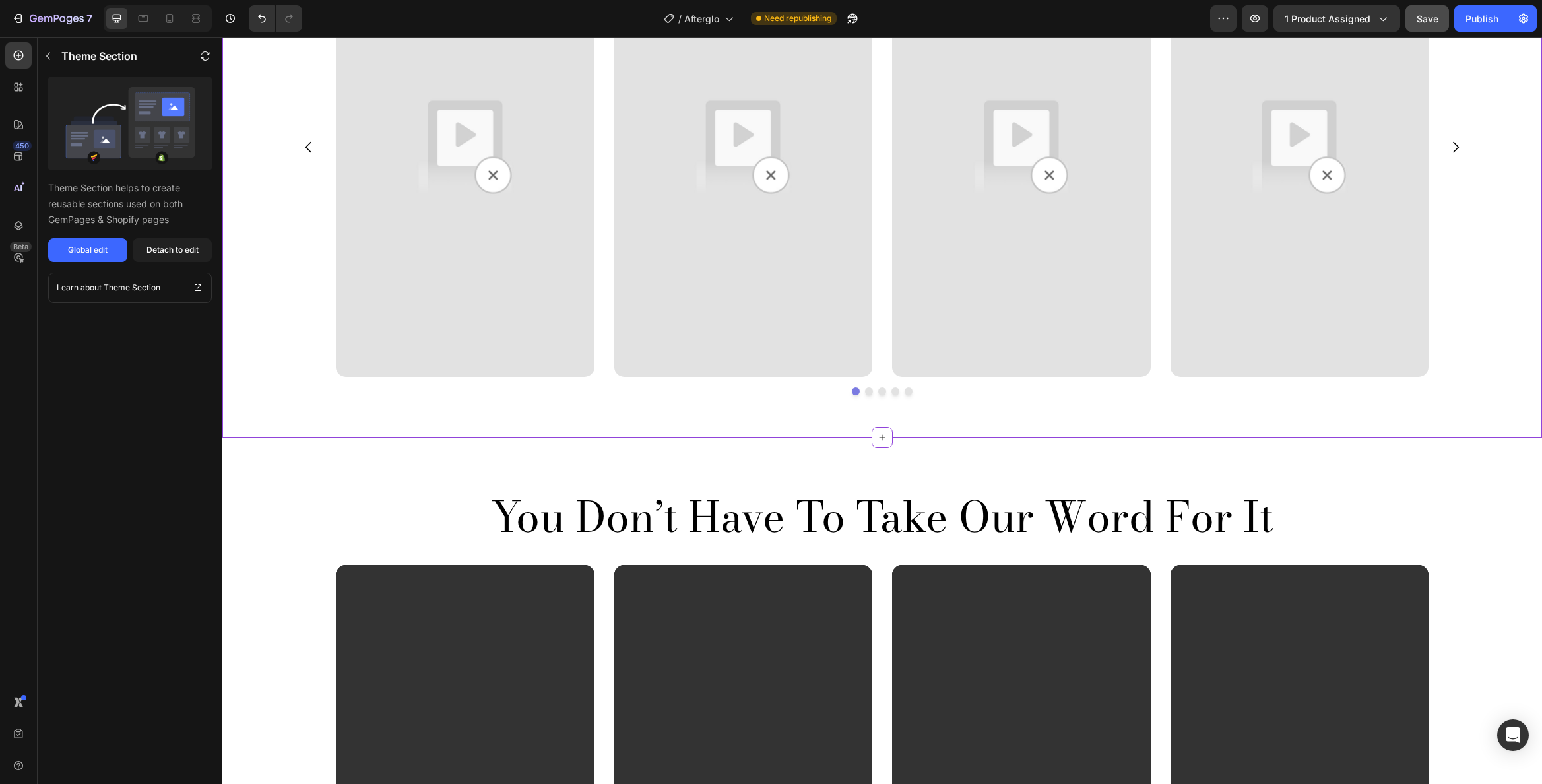
scroll to position [1847, 0]
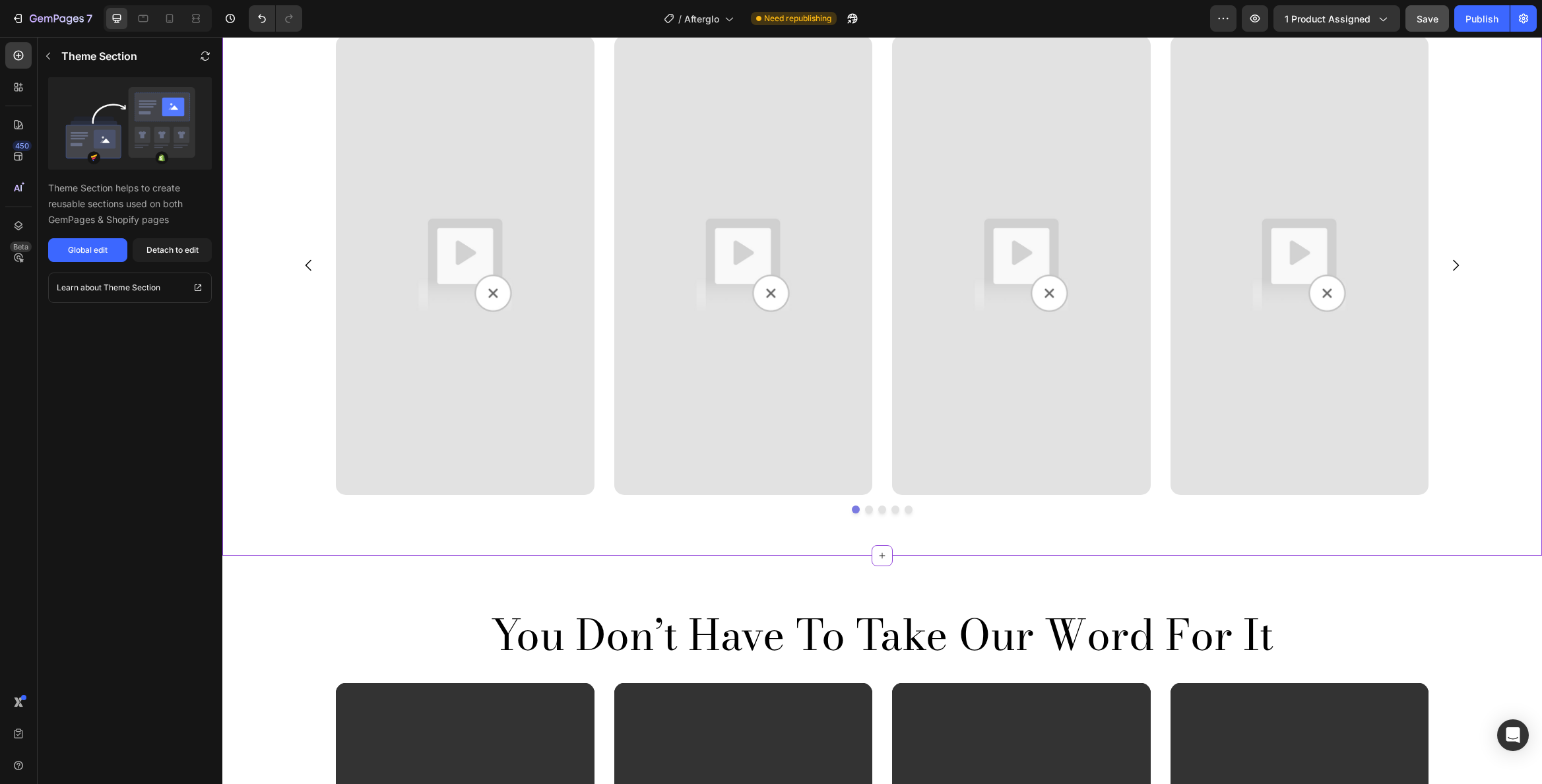
click at [614, 339] on img at bounding box center [743, 265] width 259 height 459
click at [486, 290] on img at bounding box center [465, 265] width 259 height 459
click at [604, 308] on div "Video Video Video Video Video" at bounding box center [882, 265] width 1092 height 459
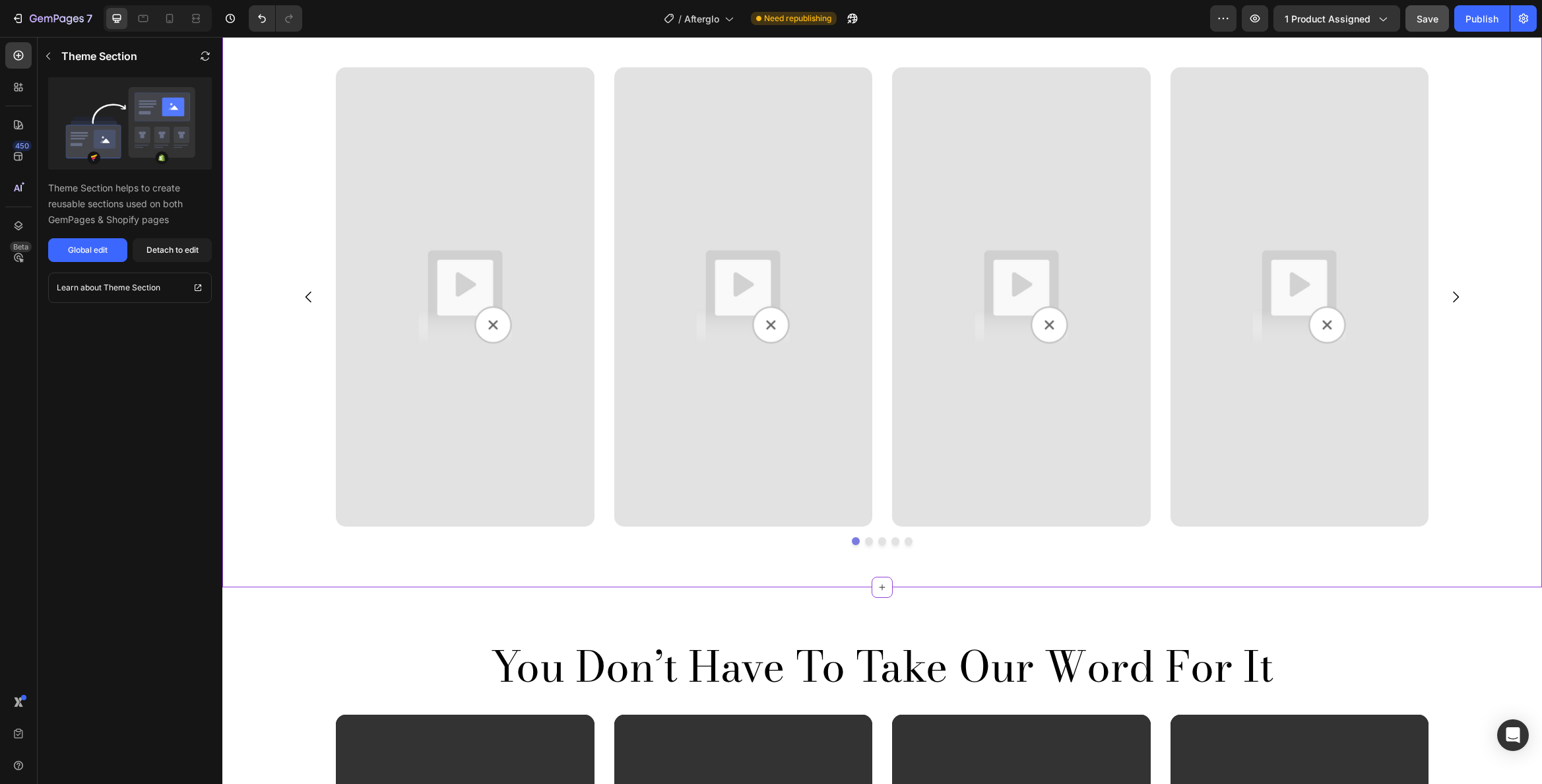
scroll to position [1490, 0]
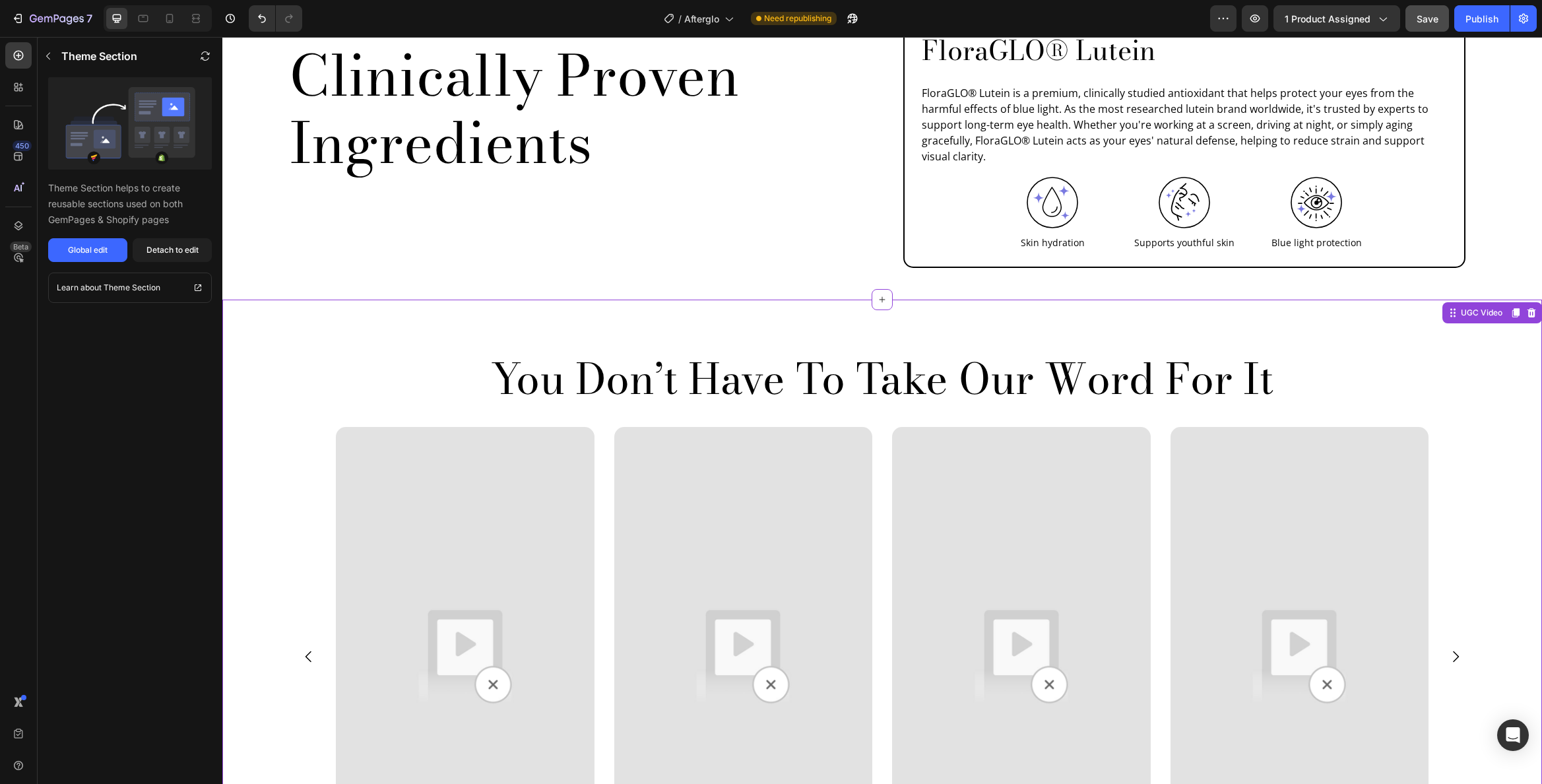
click at [668, 392] on div "You Don’t Have To Take Our Word For It Heading" at bounding box center [883, 390] width 1188 height 74
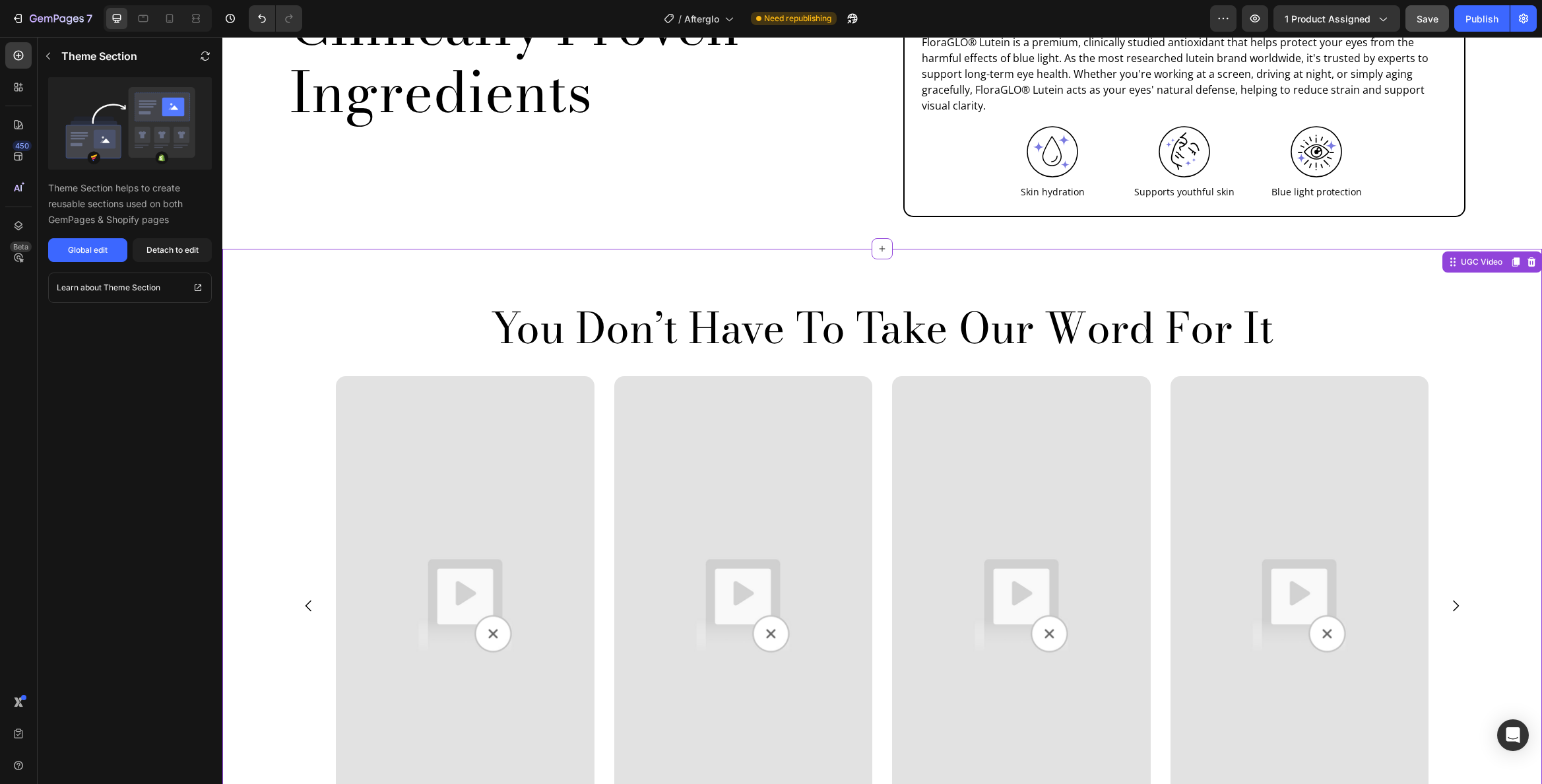
scroll to position [1688, 0]
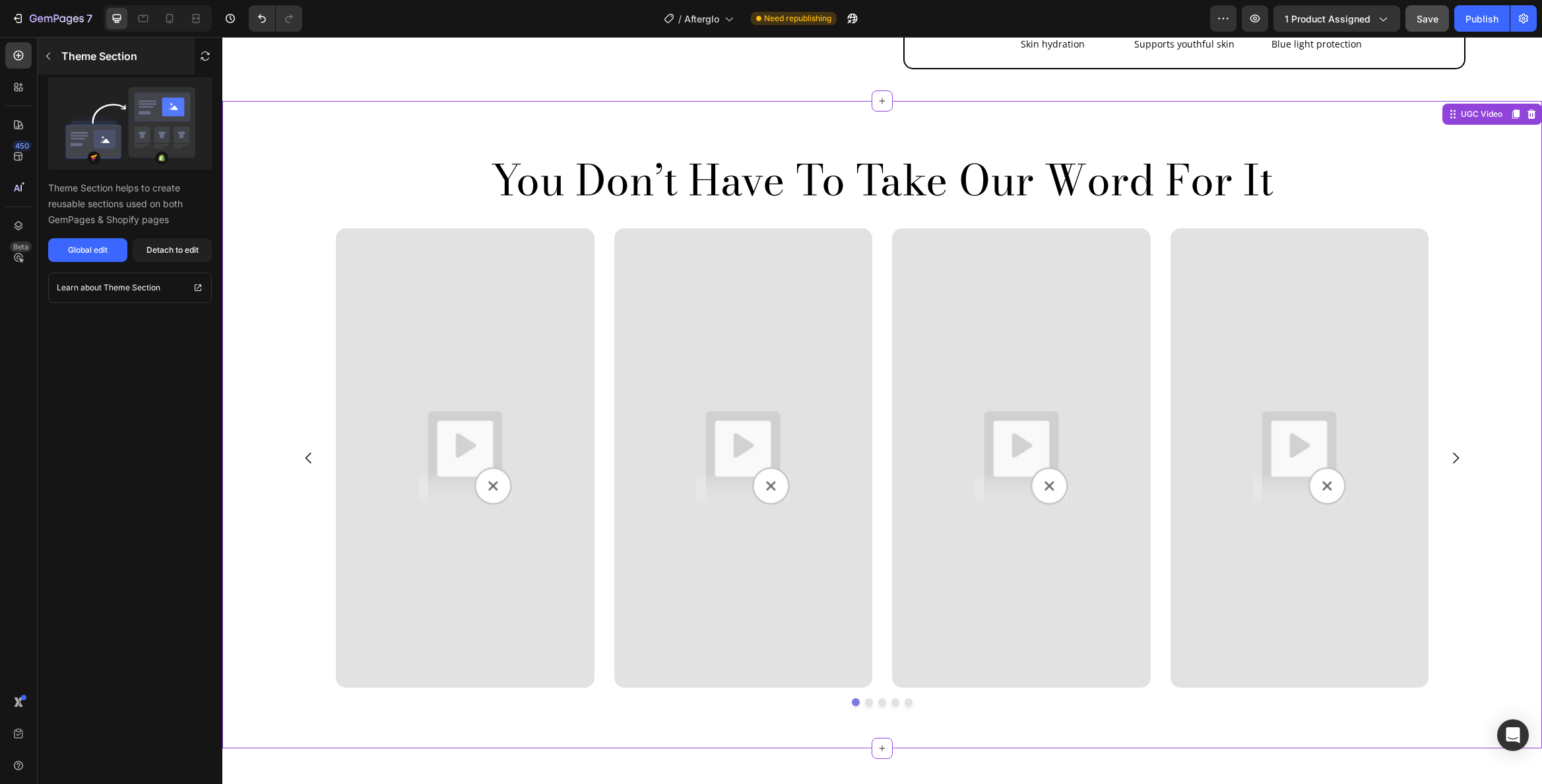
click at [48, 59] on icon "button" at bounding box center [47, 56] width 10 height 10
click at [487, 170] on p "You Don’t Have To Take Our Word For It" at bounding box center [883, 180] width 1185 height 51
click at [1528, 109] on icon at bounding box center [1532, 114] width 8 height 9
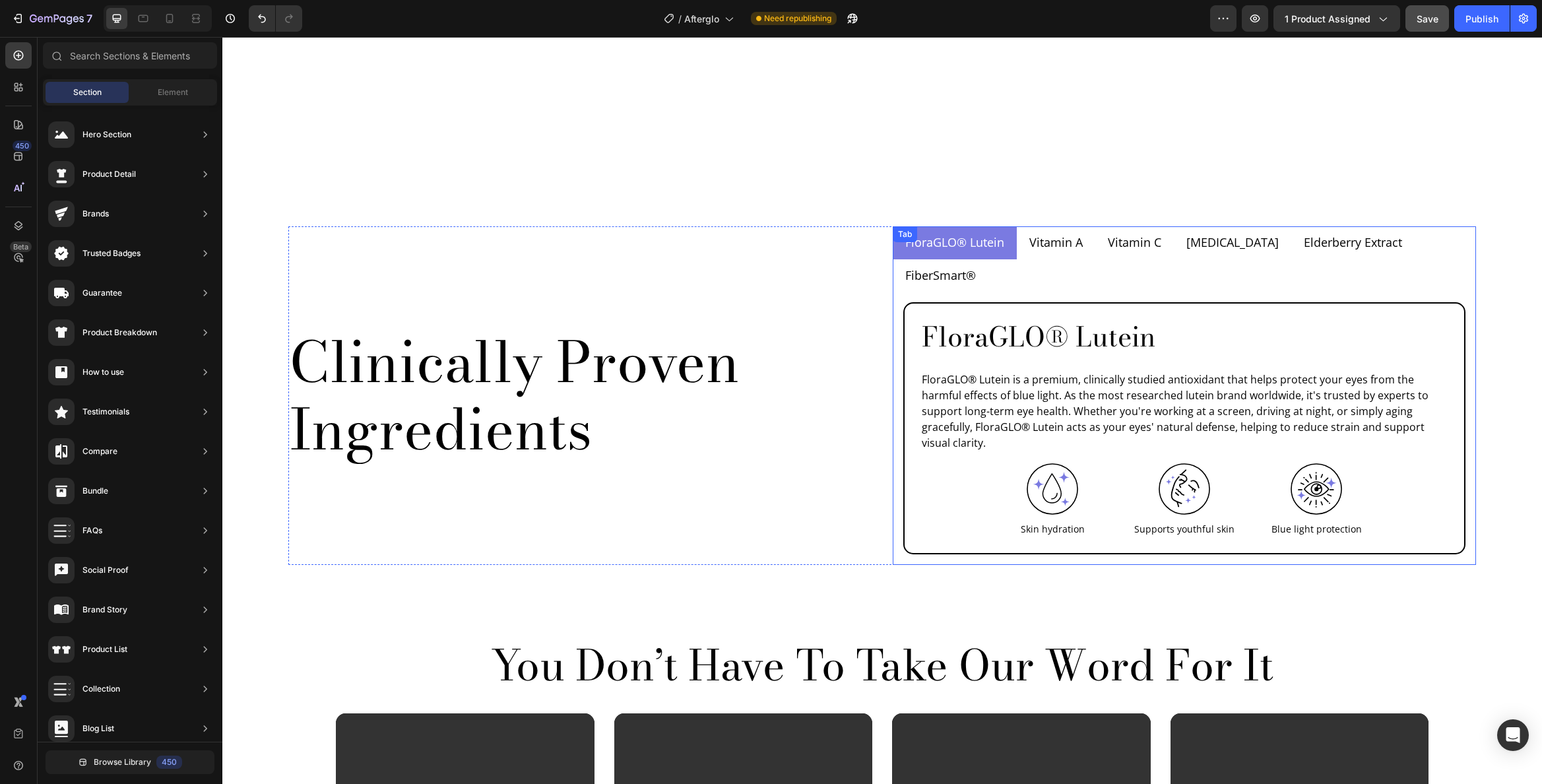
scroll to position [1108, 0]
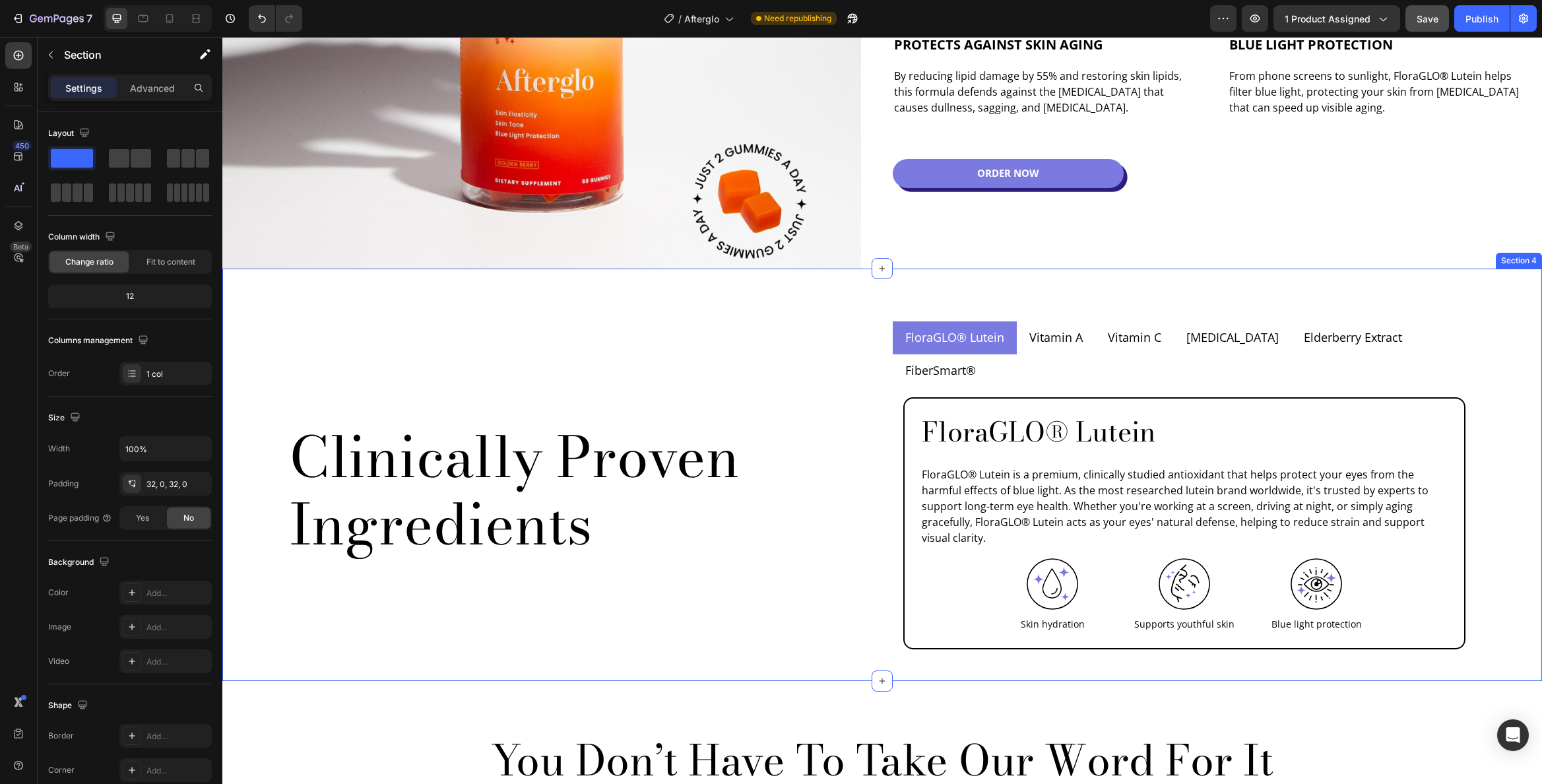
click at [1503, 295] on div "Clinically Proven Ingredients Heading FloraGLO® Lutein Vitamin A Vitamin C Vita…" at bounding box center [882, 475] width 1320 height 370
click at [1399, 255] on p "Create Theme Section" at bounding box center [1392, 255] width 85 height 12
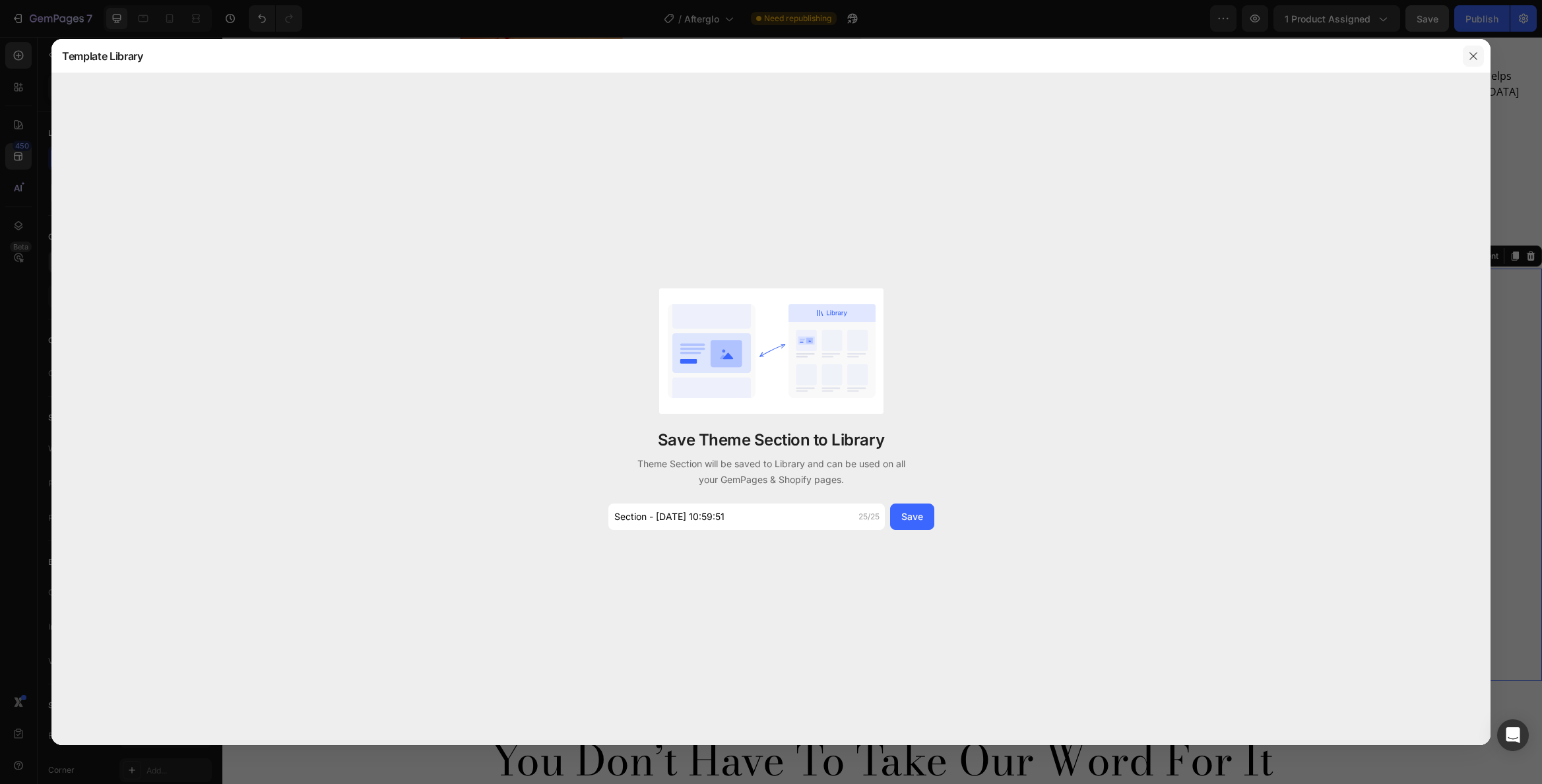
click at [1469, 54] on icon "button" at bounding box center [1473, 56] width 10 height 10
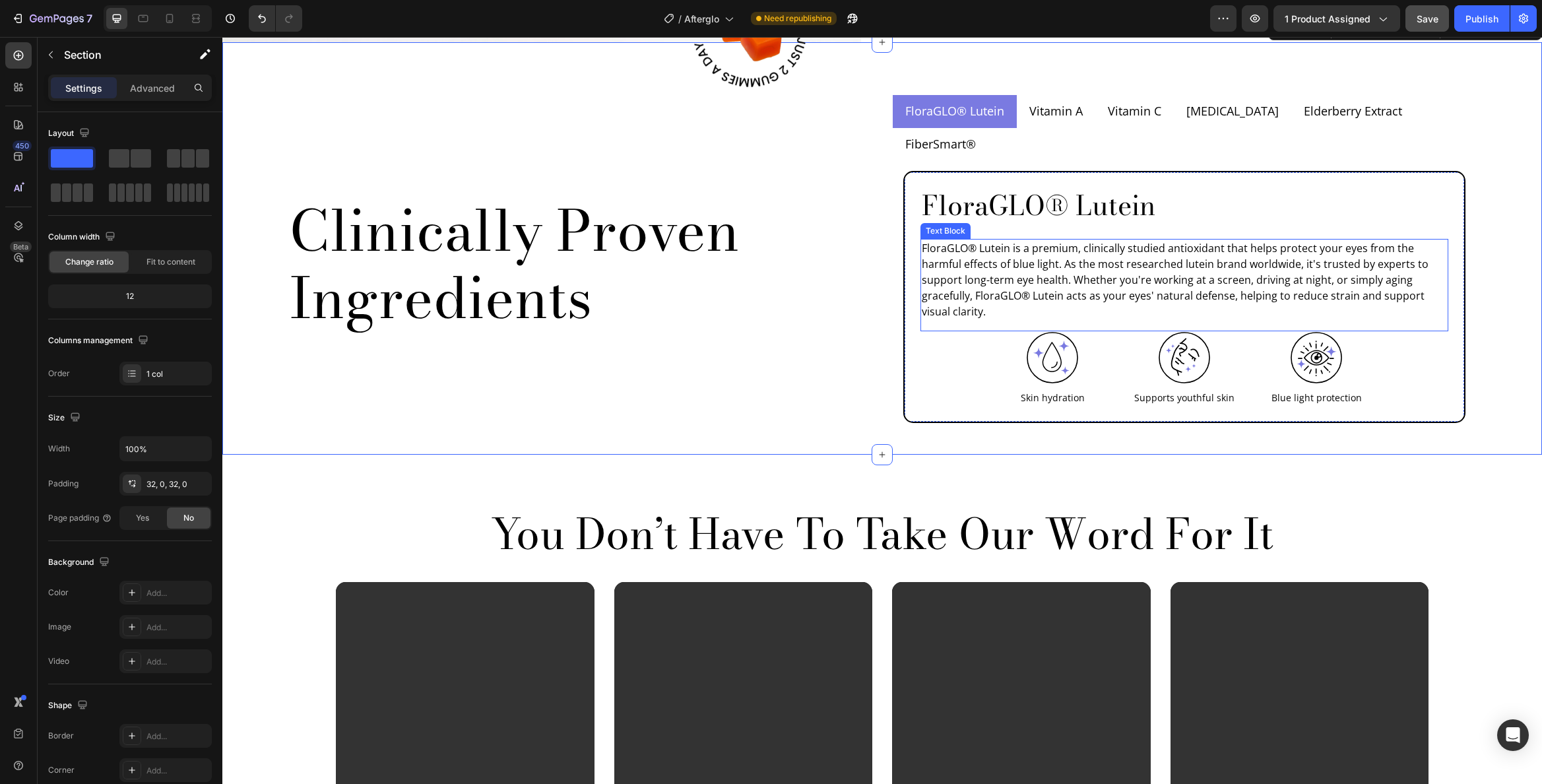
scroll to position [1446, 0]
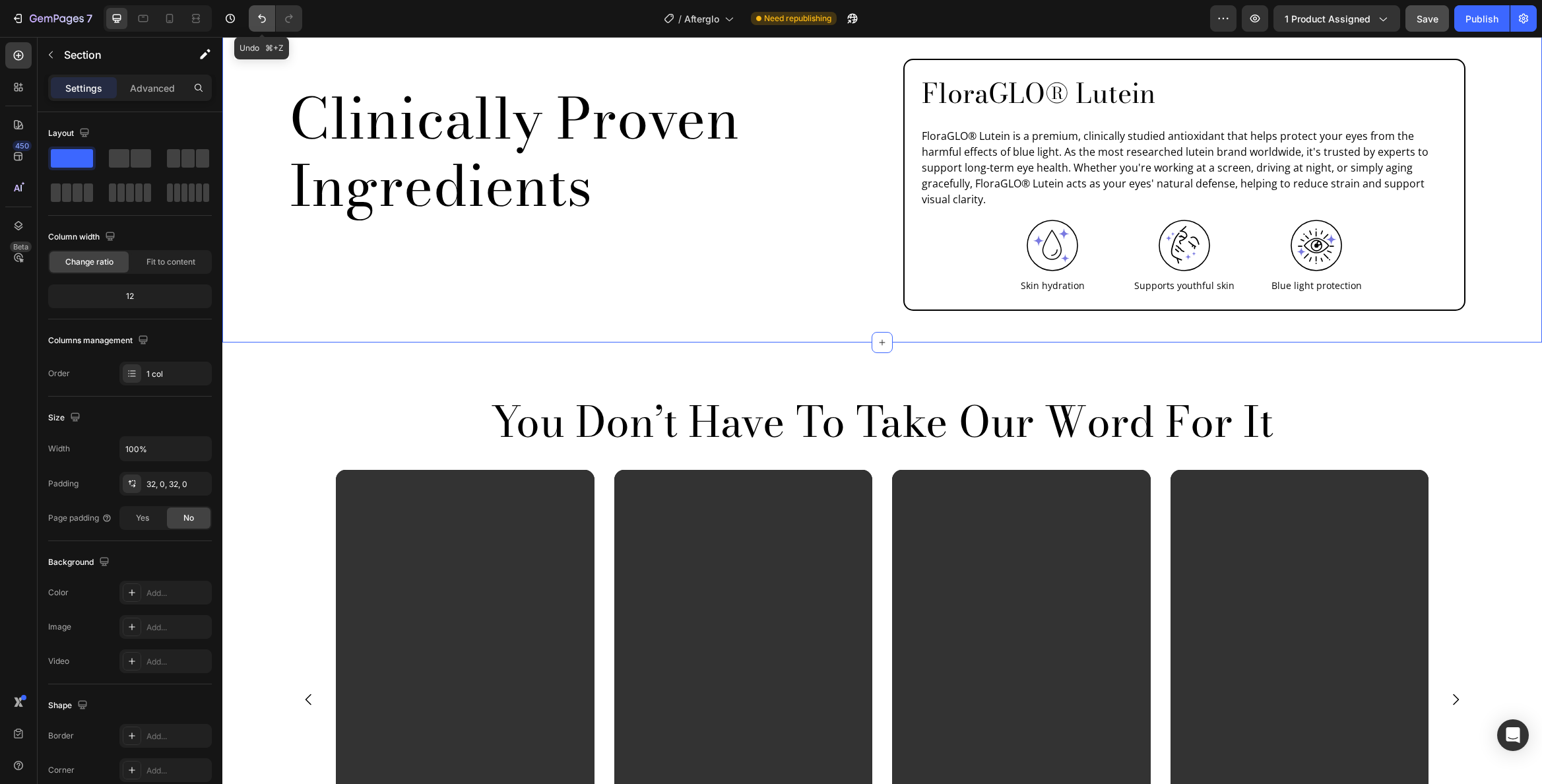
click at [267, 19] on icon "Undo/Redo" at bounding box center [262, 18] width 13 height 13
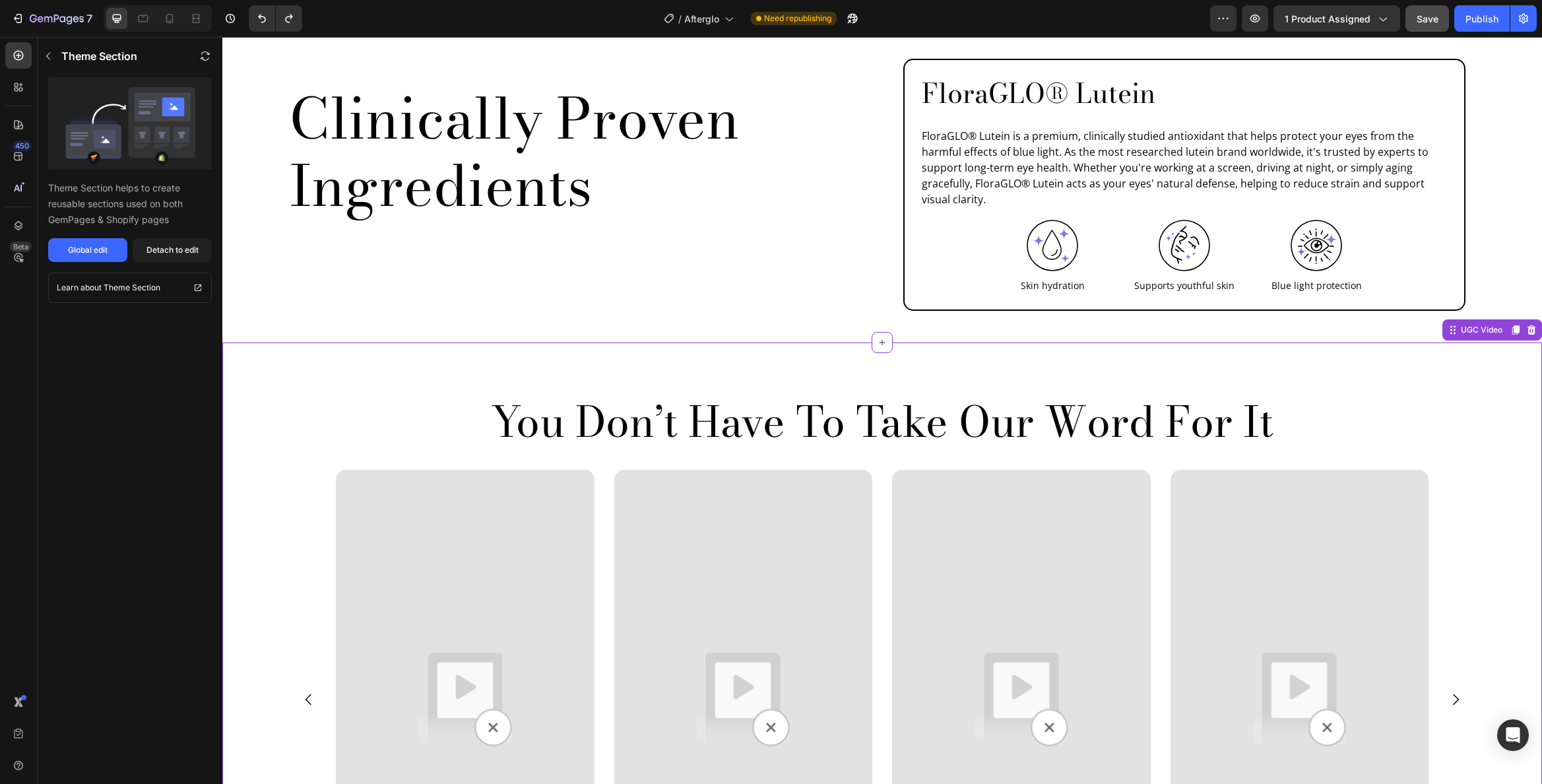
click at [693, 343] on div "You Don’t Have To Take Our Word For It Heading Video Video Video Video Video Ca…" at bounding box center [882, 666] width 1320 height 647
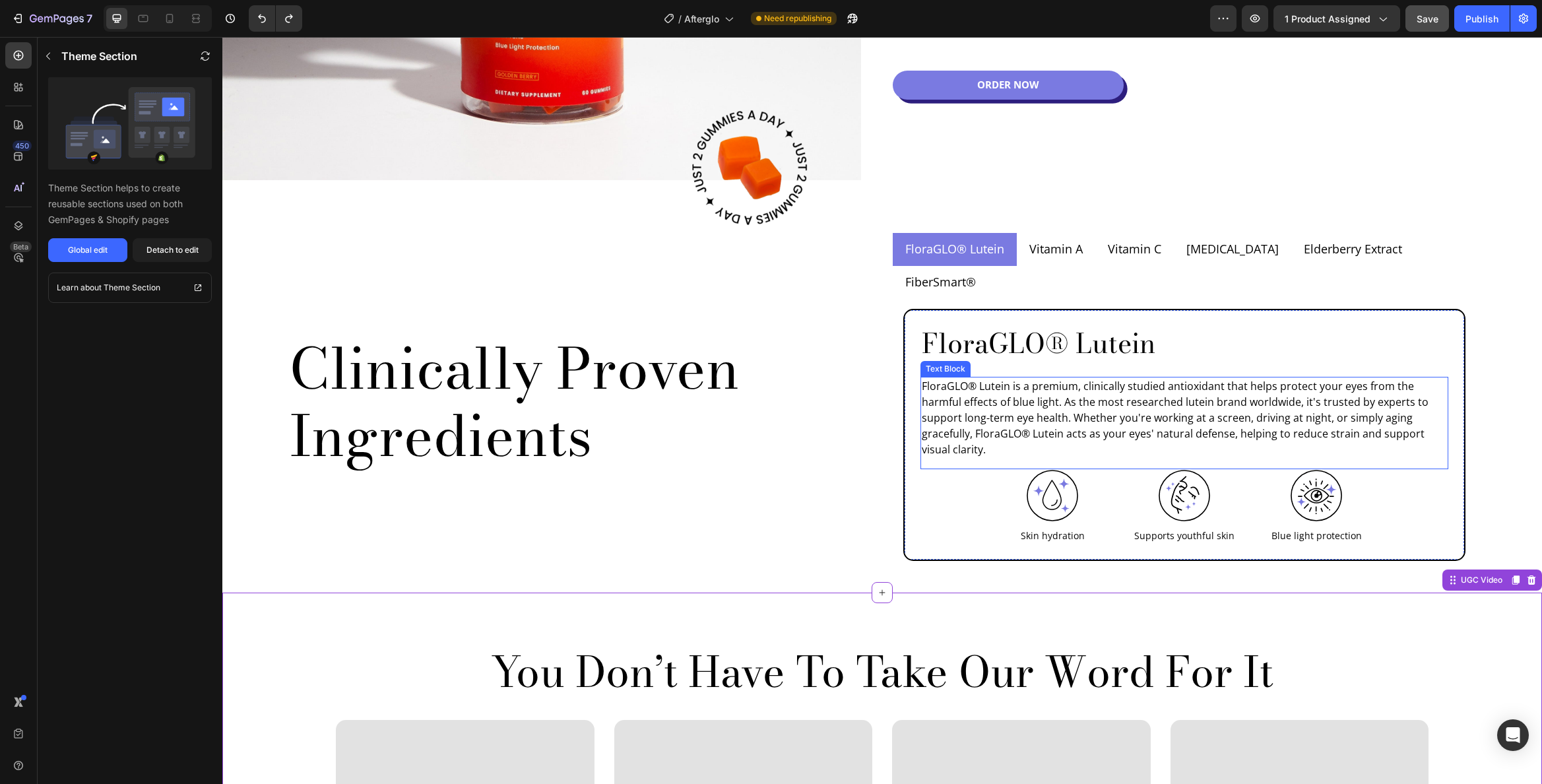
scroll to position [1154, 0]
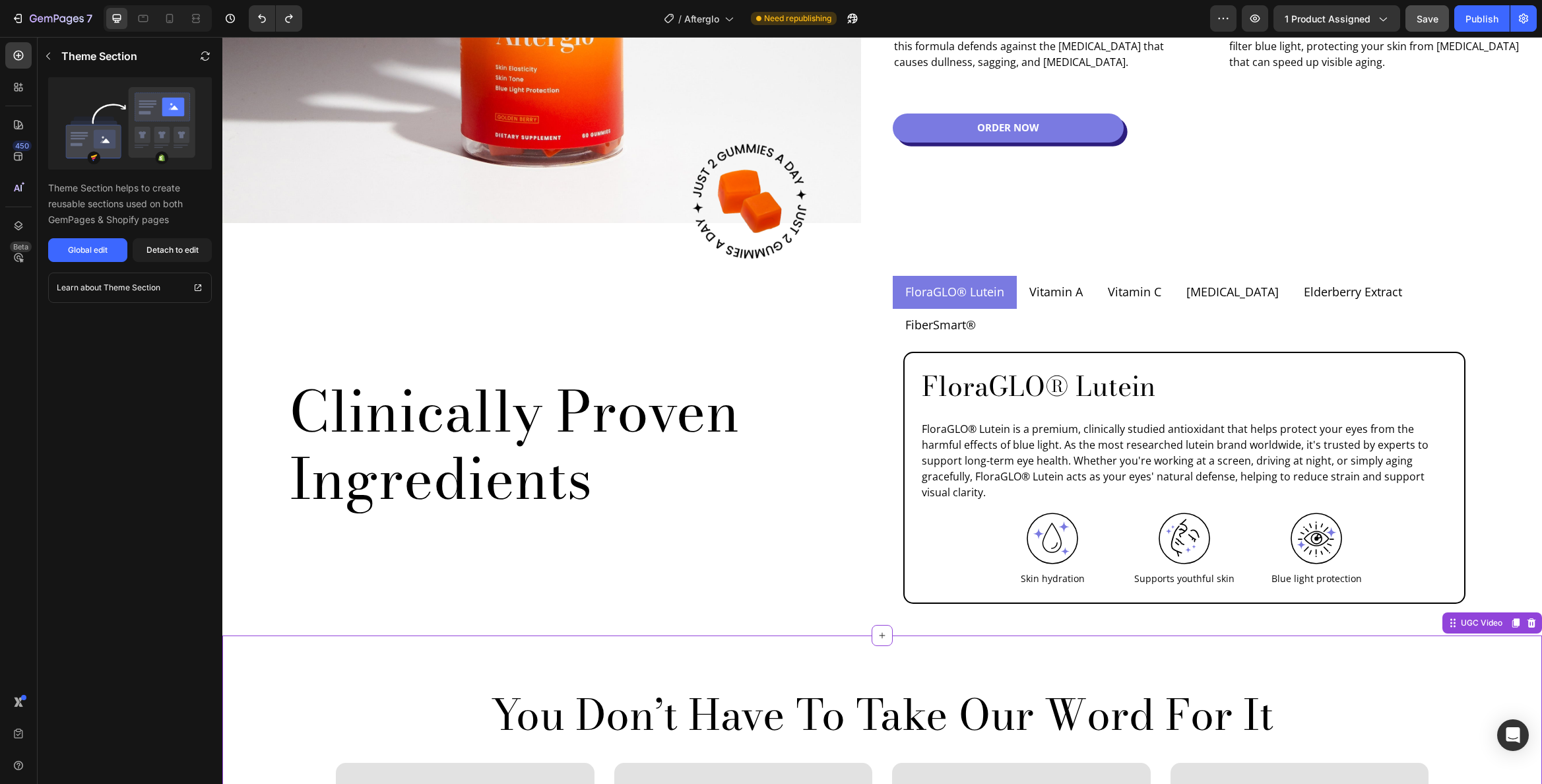
click at [1528, 618] on icon at bounding box center [1532, 622] width 8 height 9
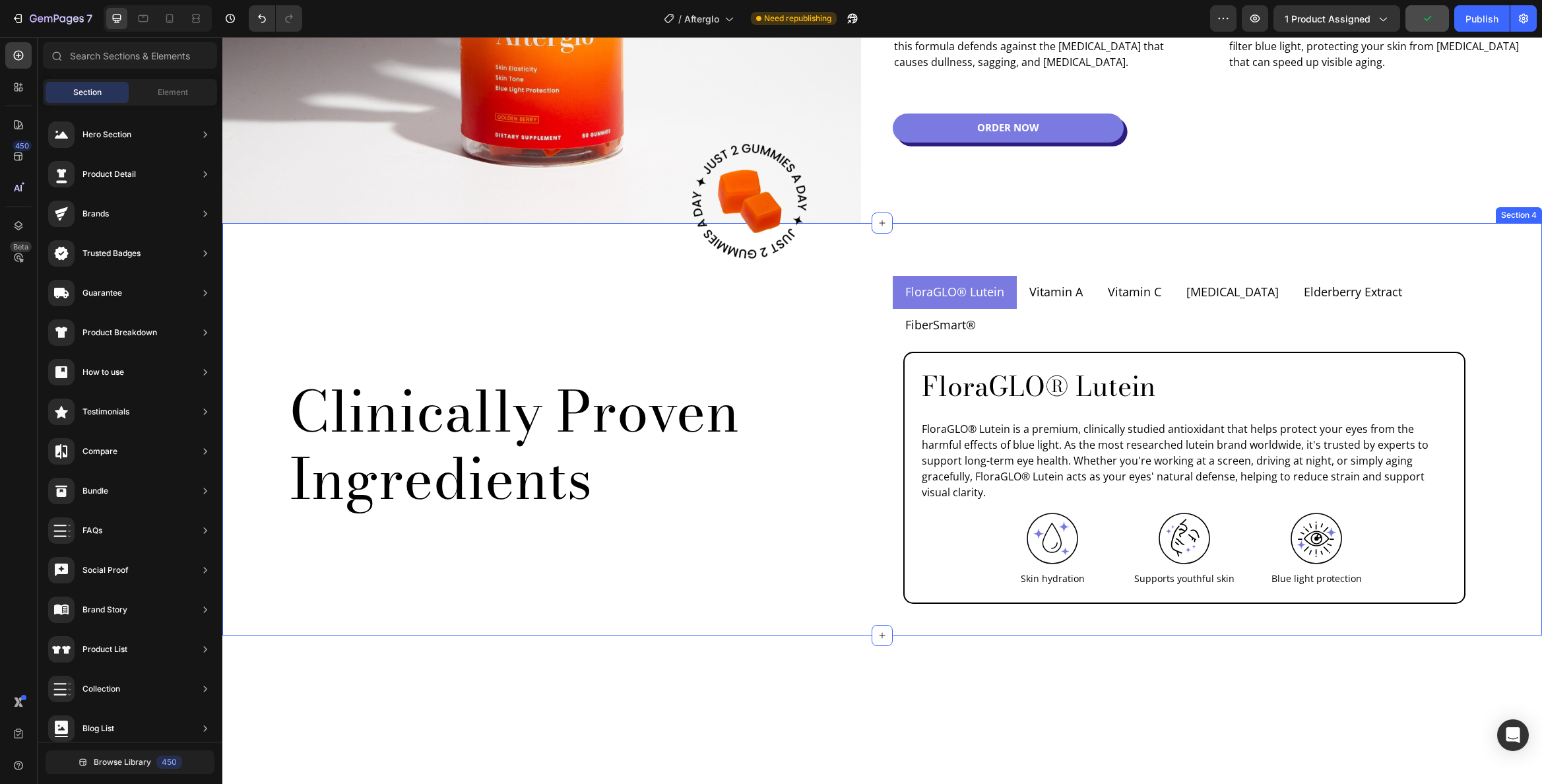
click at [1495, 252] on div "Clinically Proven Ingredients Heading FloraGLO® Lutein Vitamin A Vitamin C Vita…" at bounding box center [882, 430] width 1320 height 370
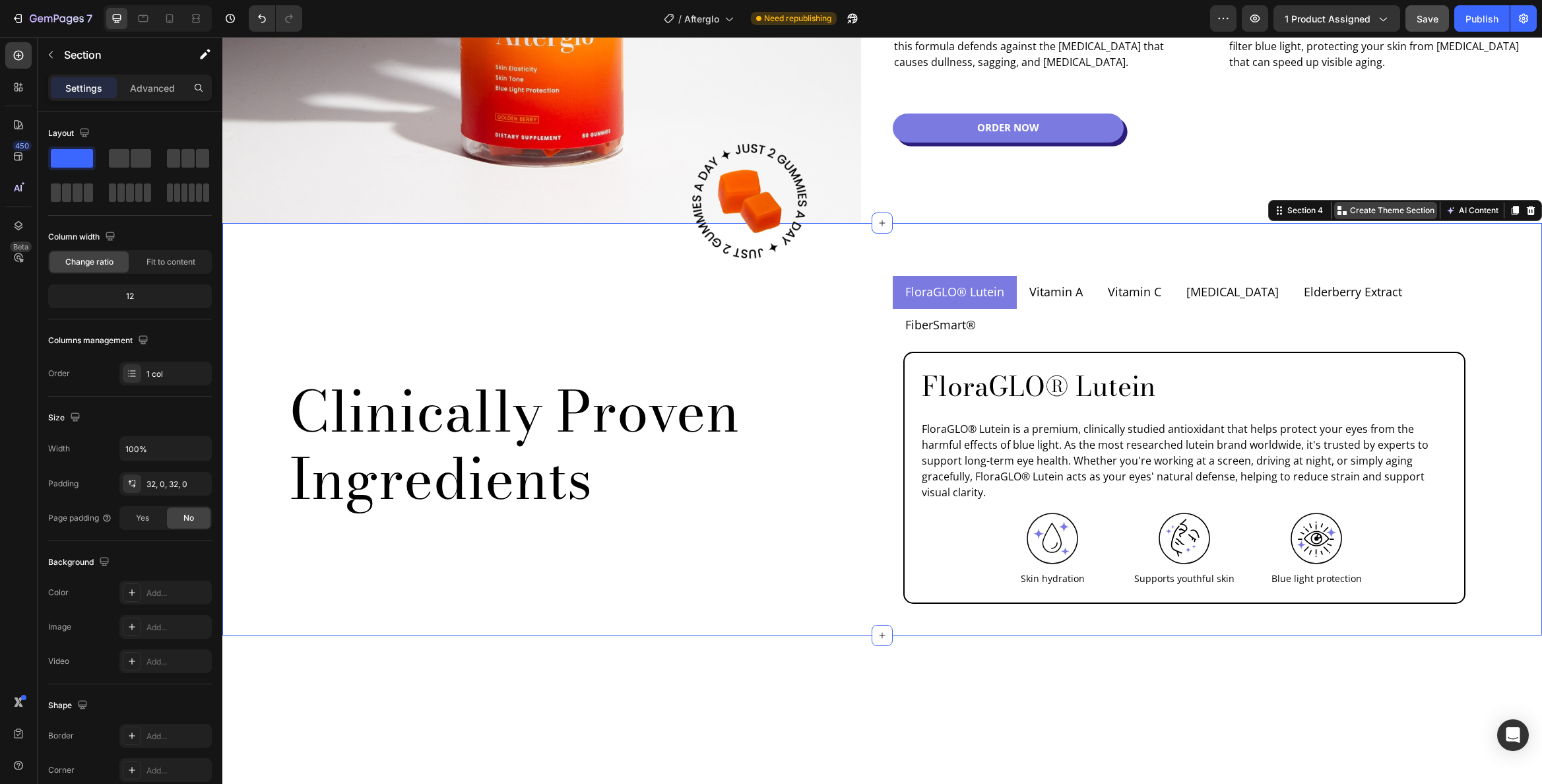
click at [1388, 209] on p "Create Theme Section" at bounding box center [1392, 210] width 85 height 12
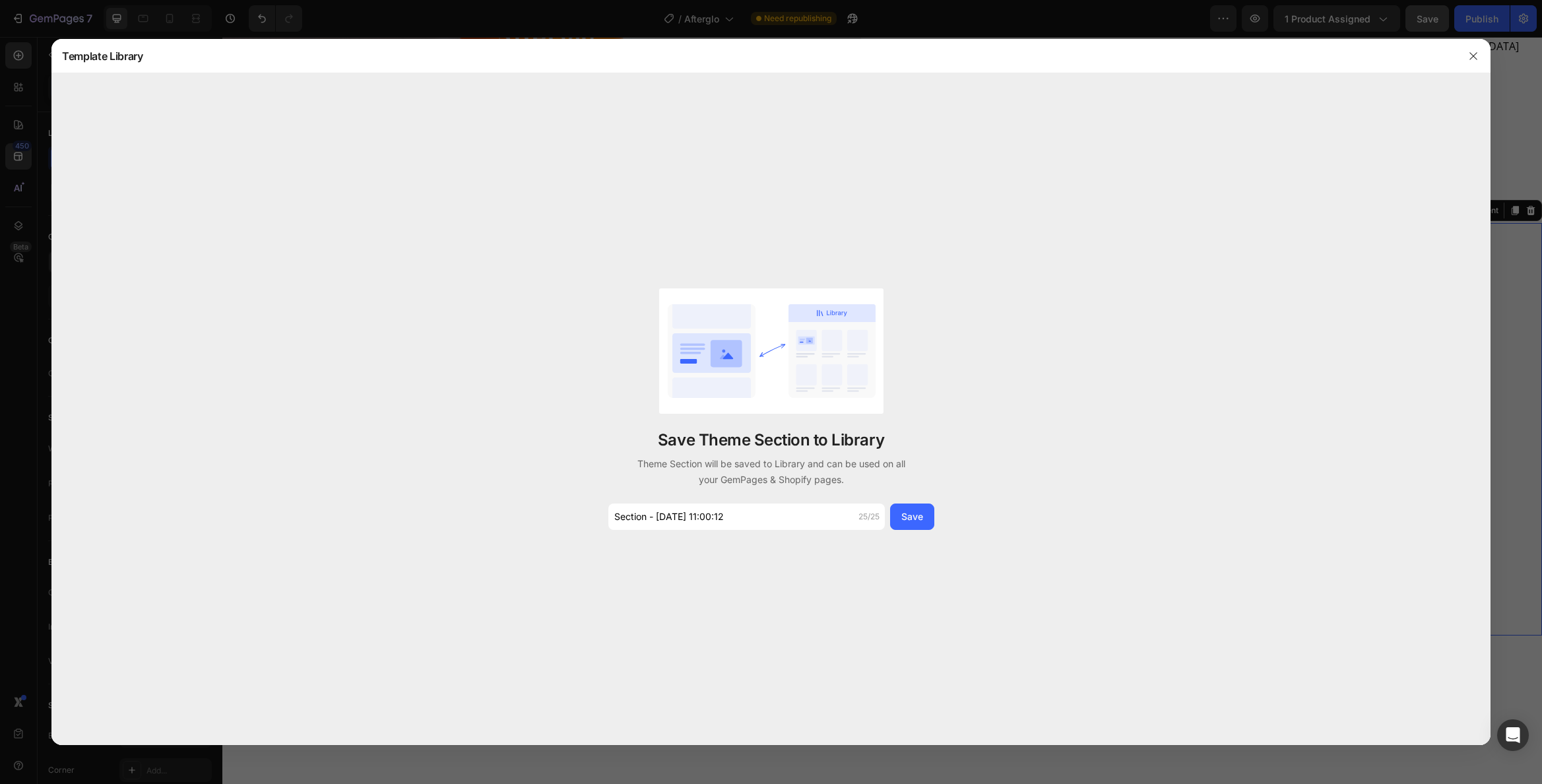
click at [723, 530] on div "Save Theme Section to Library Theme Section will be saved to Library and can be…" at bounding box center [771, 408] width 1439 height 671
click at [724, 530] on div "Save Theme Section to Library Theme Section will be saved to Library and can be…" at bounding box center [771, 408] width 1439 height 671
click at [735, 518] on input "Section - Aug 27 11:00:12" at bounding box center [747, 516] width 277 height 26
type input "Ingredients"
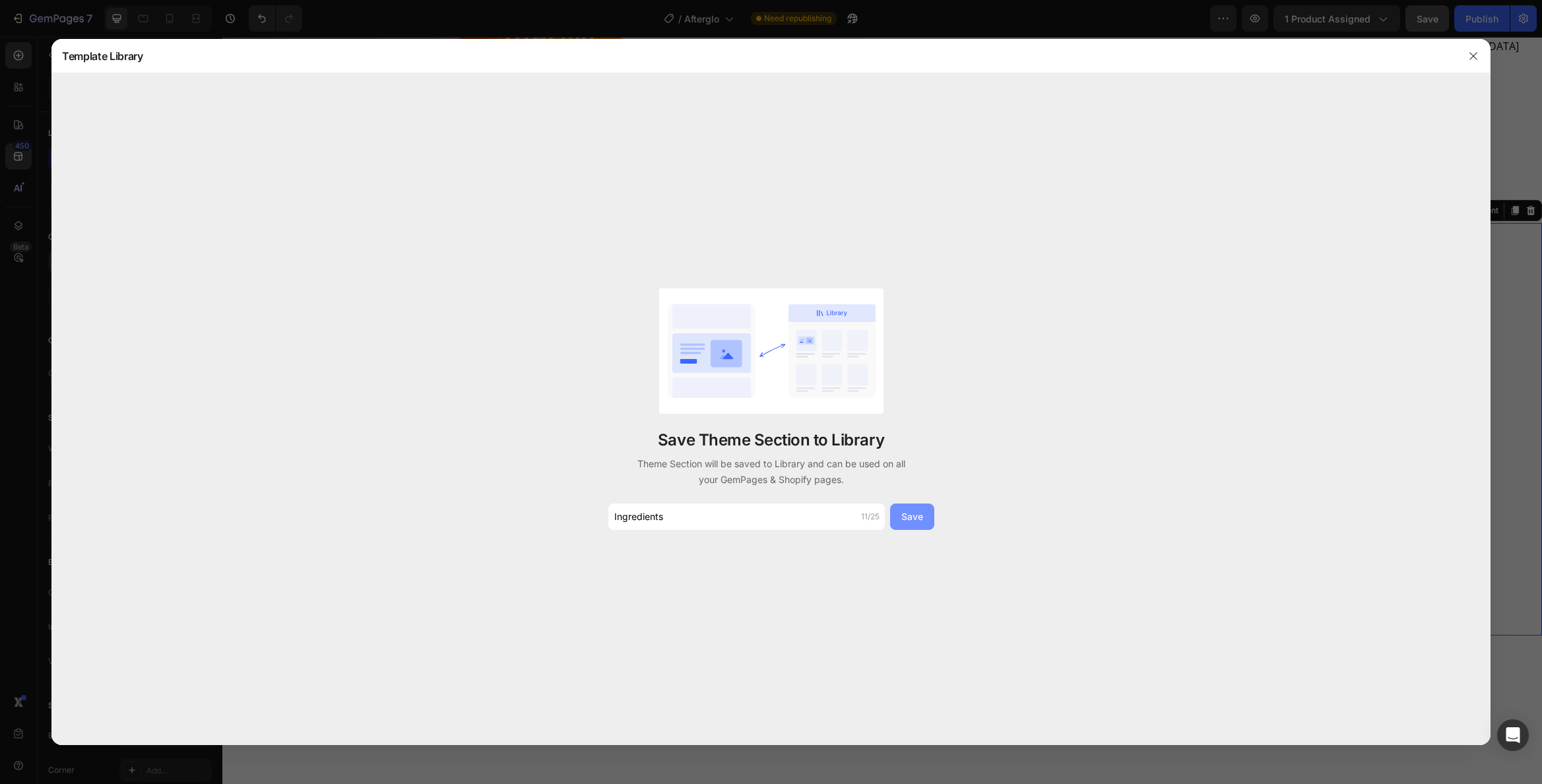
click at [913, 511] on div "Save" at bounding box center [912, 516] width 22 height 14
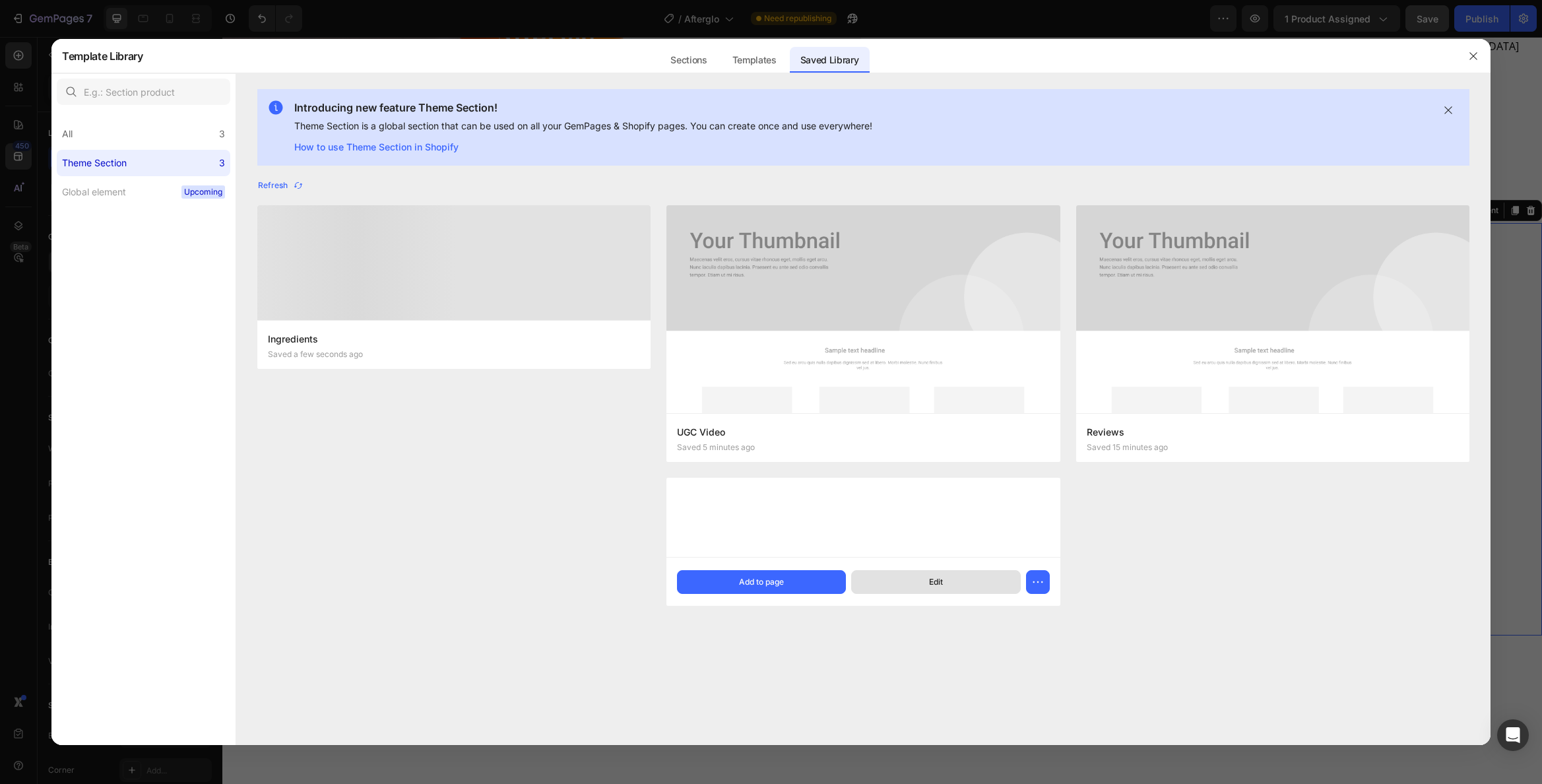
click at [960, 578] on button "Edit" at bounding box center [936, 582] width 169 height 24
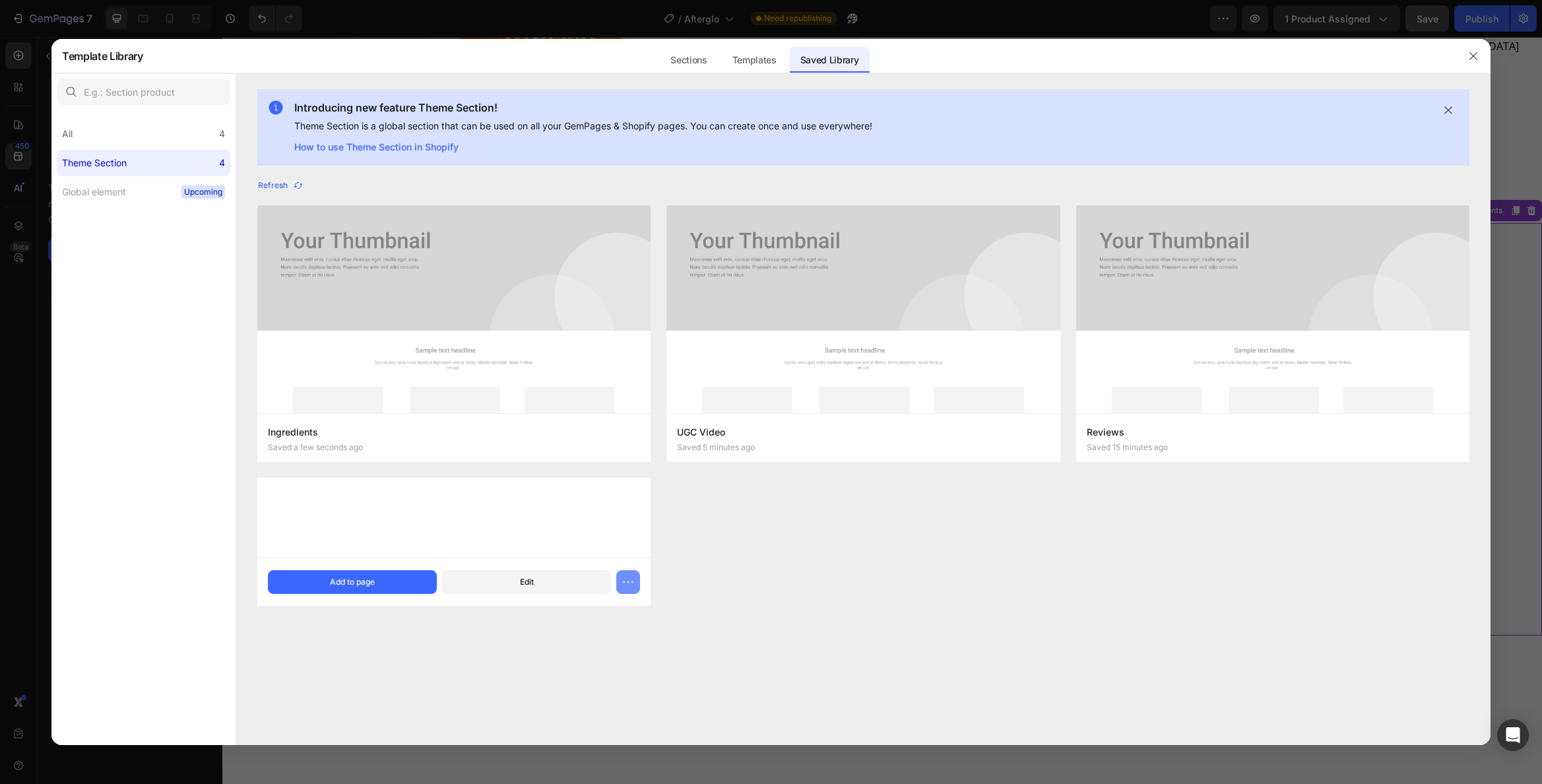
click at [628, 582] on icon "button" at bounding box center [628, 582] width 13 height 13
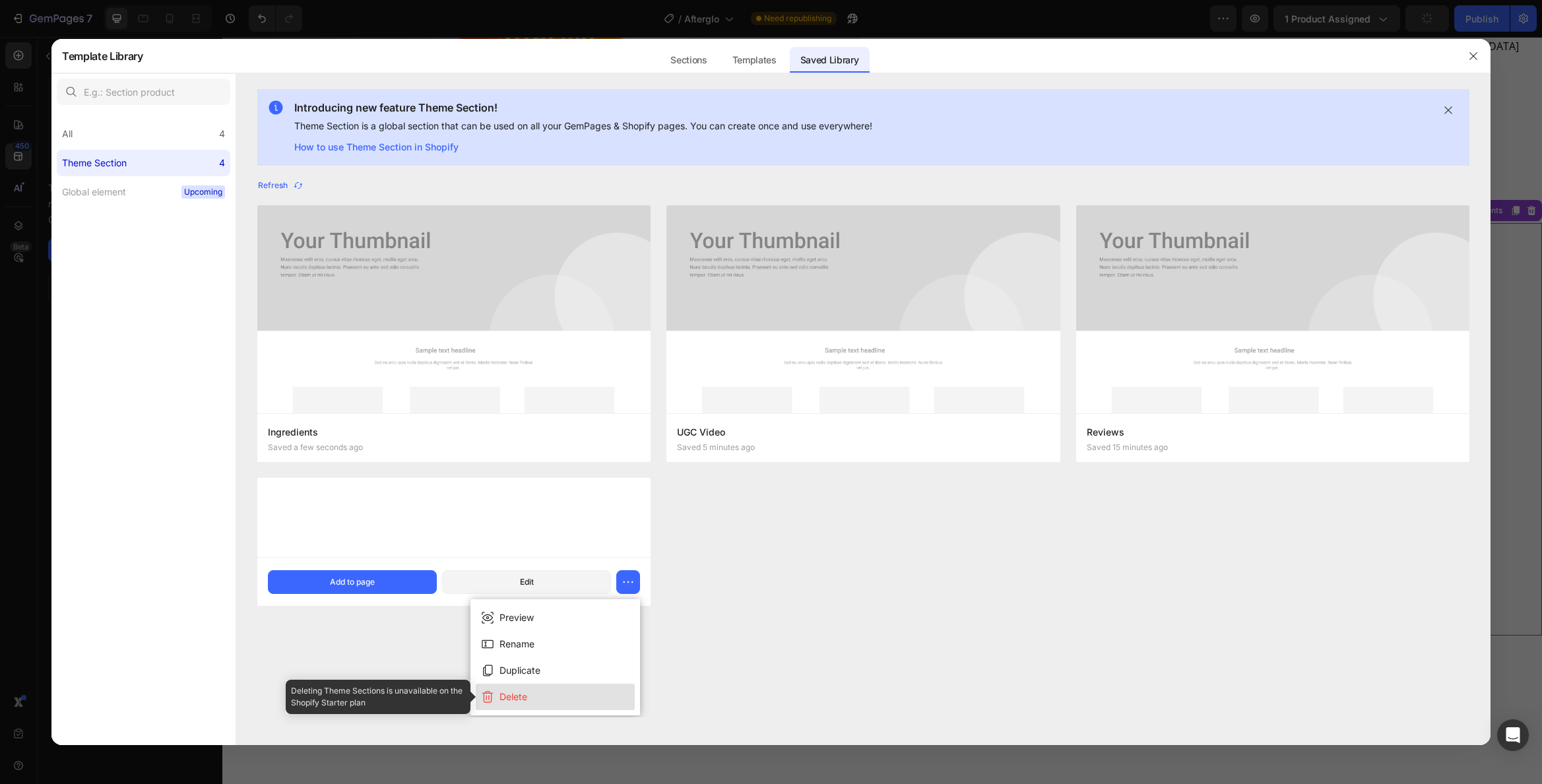
click at [540, 694] on button "Delete" at bounding box center [555, 697] width 159 height 26
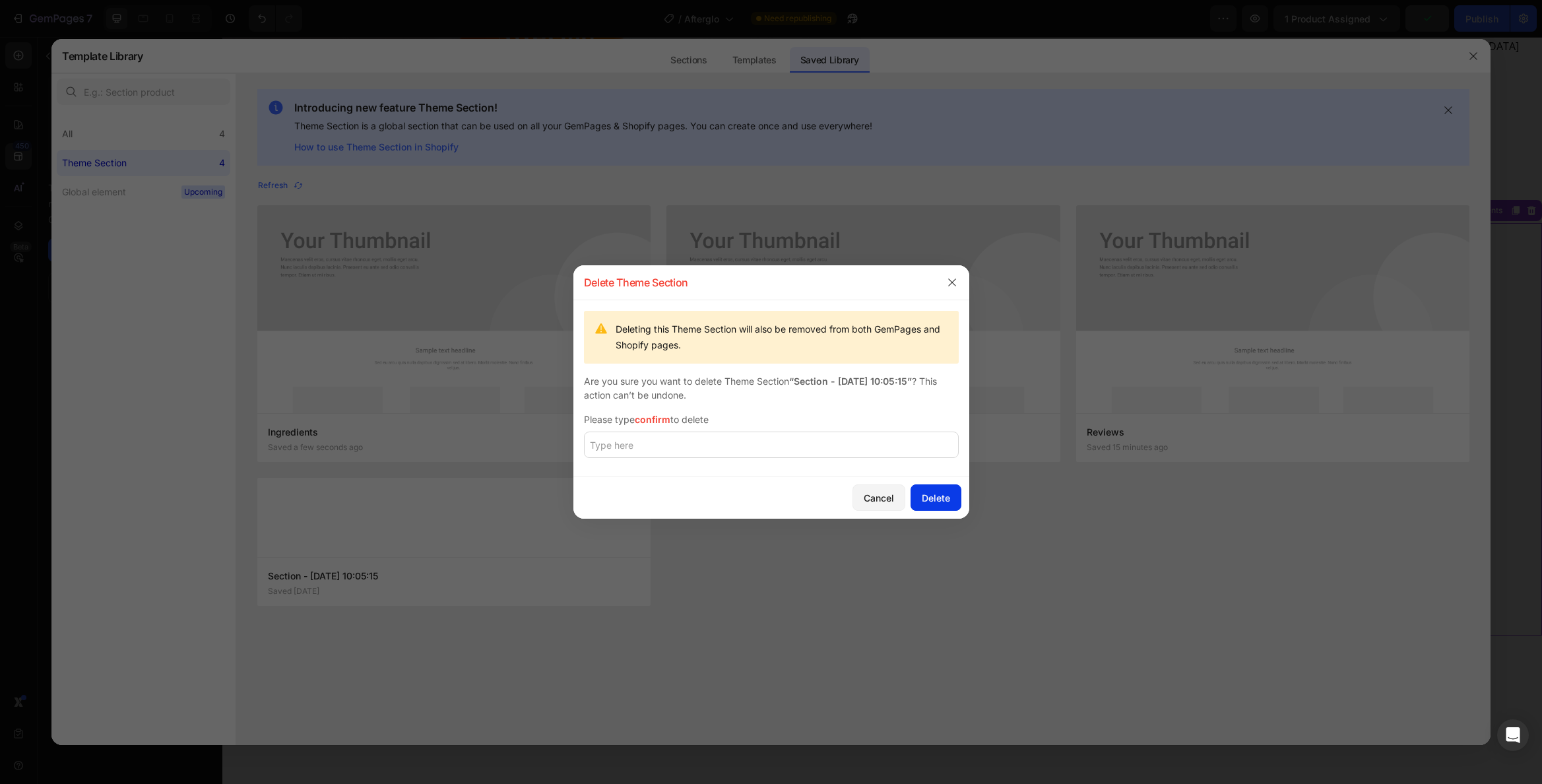
click at [957, 491] on button "Delete" at bounding box center [936, 498] width 51 height 26
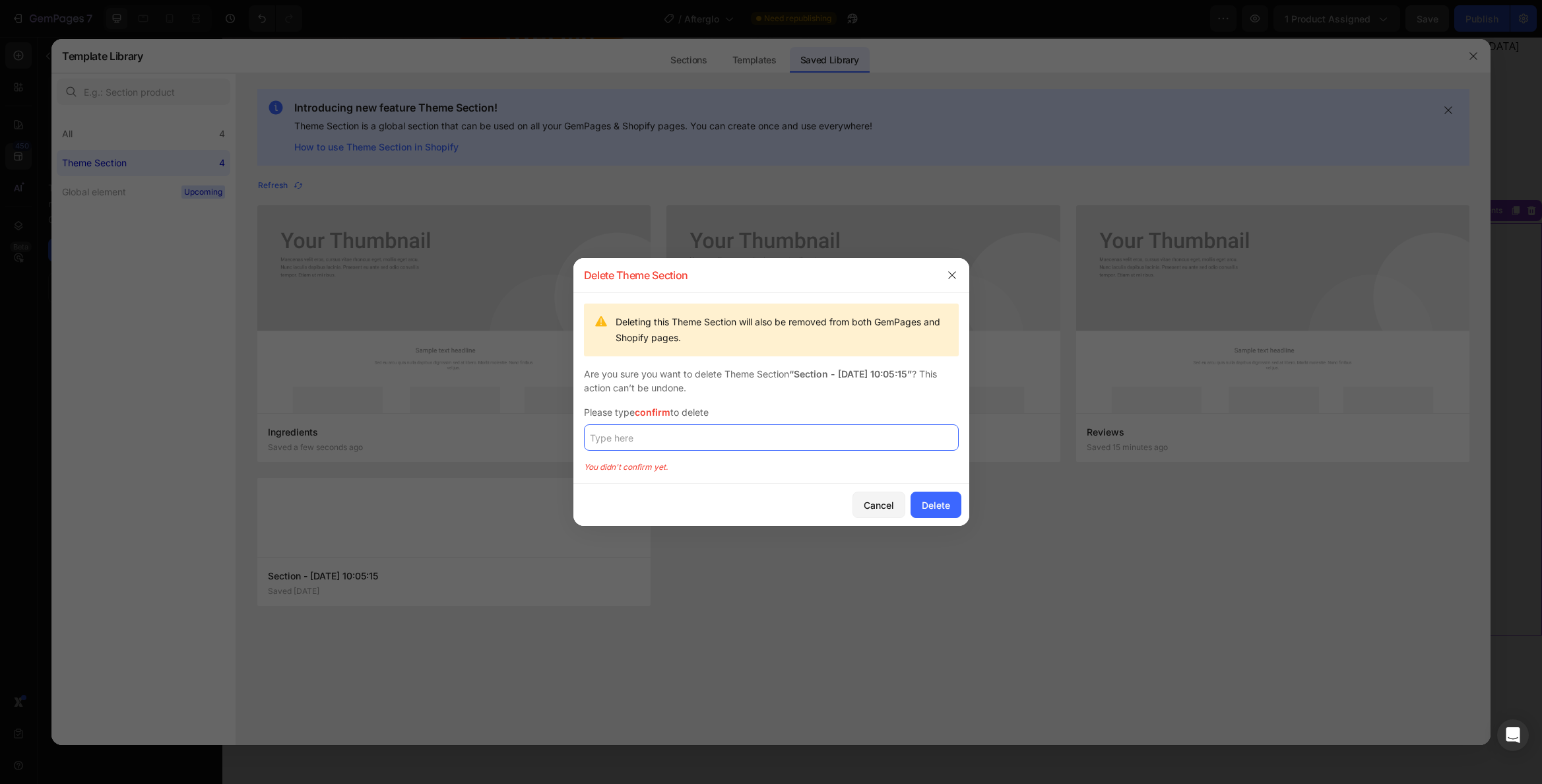
click at [800, 435] on input "text" at bounding box center [771, 437] width 374 height 26
click at [947, 502] on div "Delete" at bounding box center [936, 505] width 28 height 14
click at [941, 500] on div "Delete" at bounding box center [936, 505] width 28 height 14
click at [697, 444] on input "delete" at bounding box center [771, 437] width 374 height 26
click at [938, 510] on div "Delete" at bounding box center [936, 505] width 28 height 14
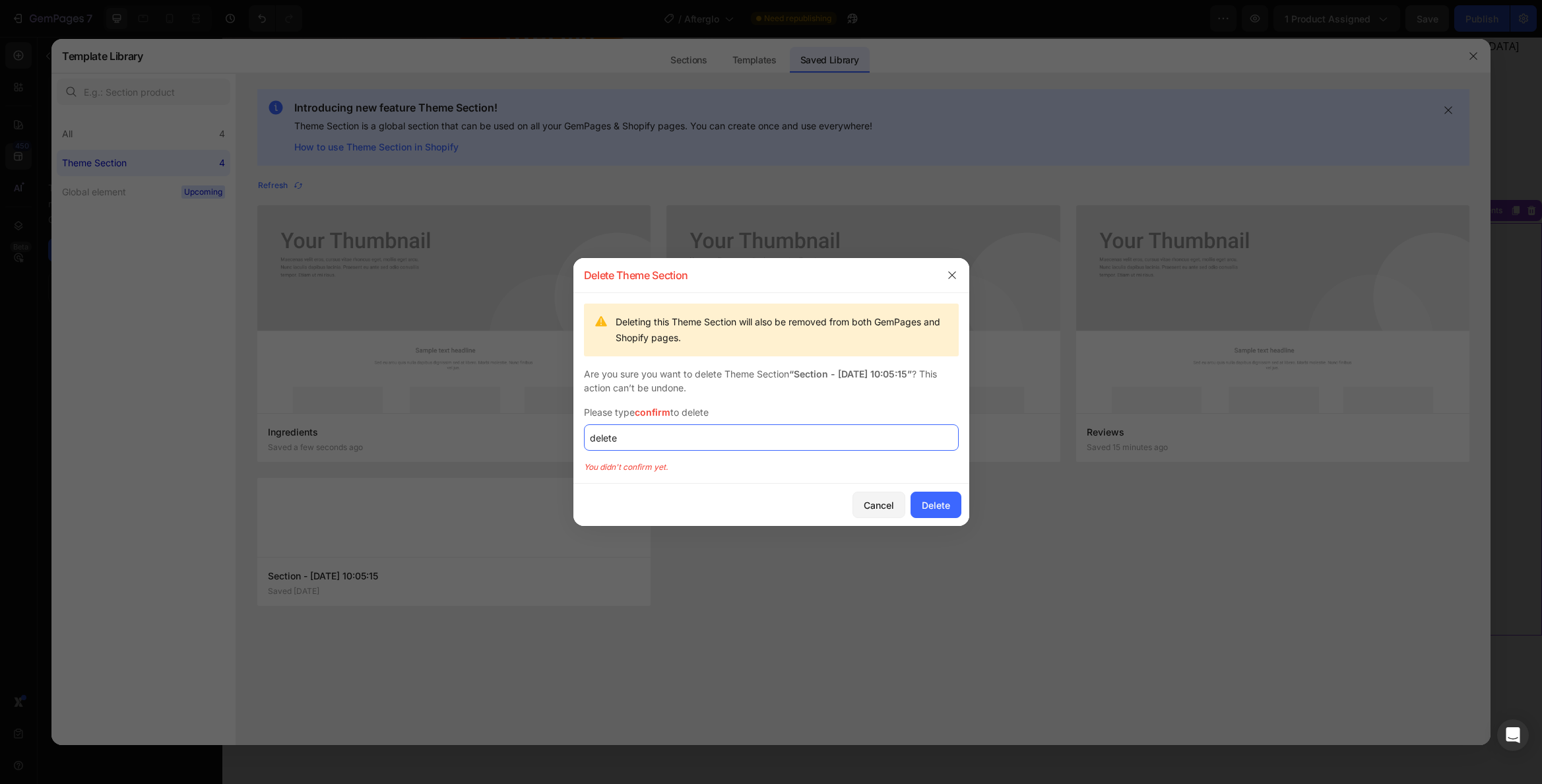
click at [666, 440] on input "delete" at bounding box center [771, 437] width 374 height 26
type input "deoe"
click at [885, 502] on div "Cancel" at bounding box center [879, 505] width 30 height 14
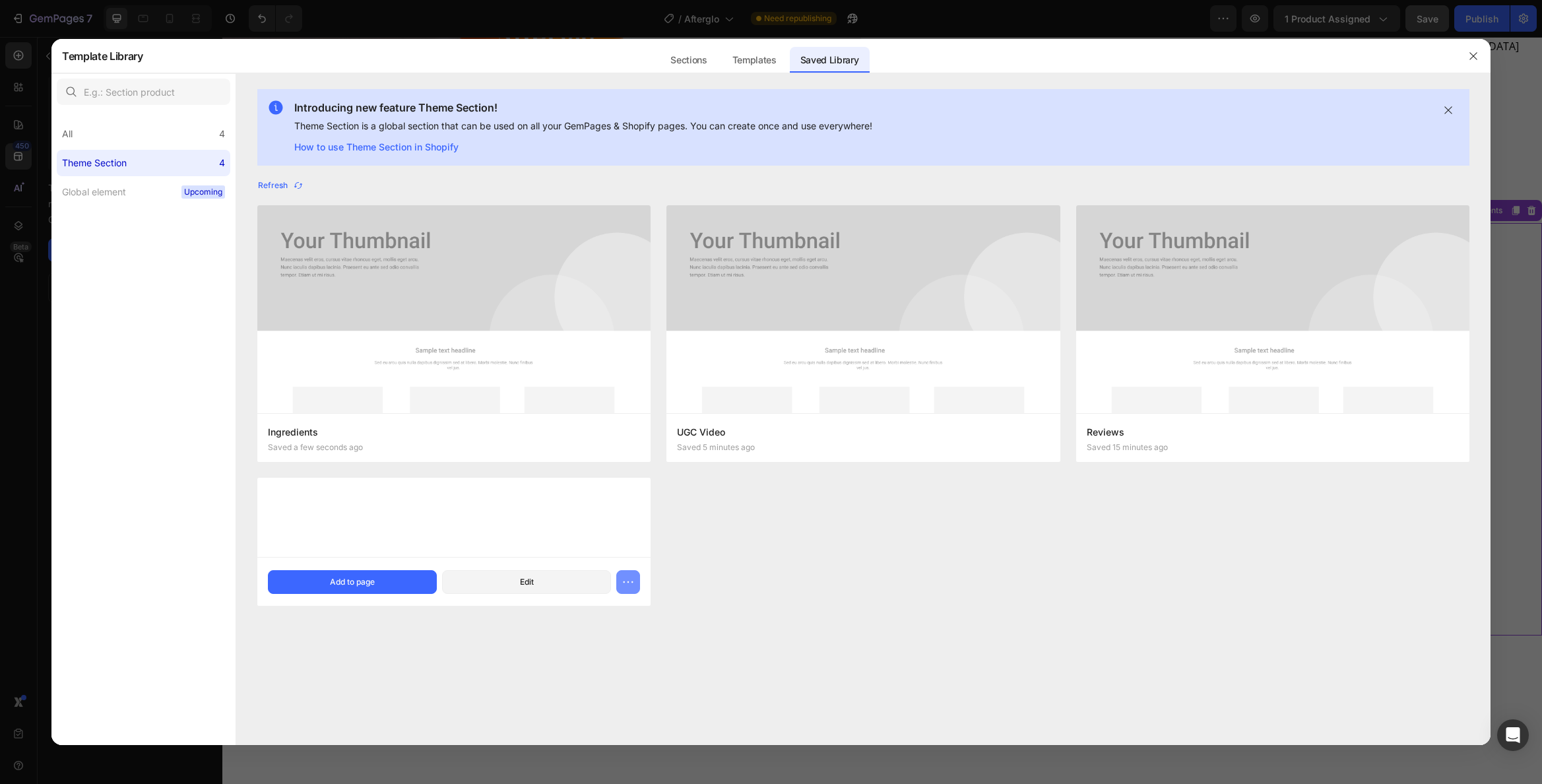
click at [637, 580] on button "button" at bounding box center [628, 582] width 24 height 24
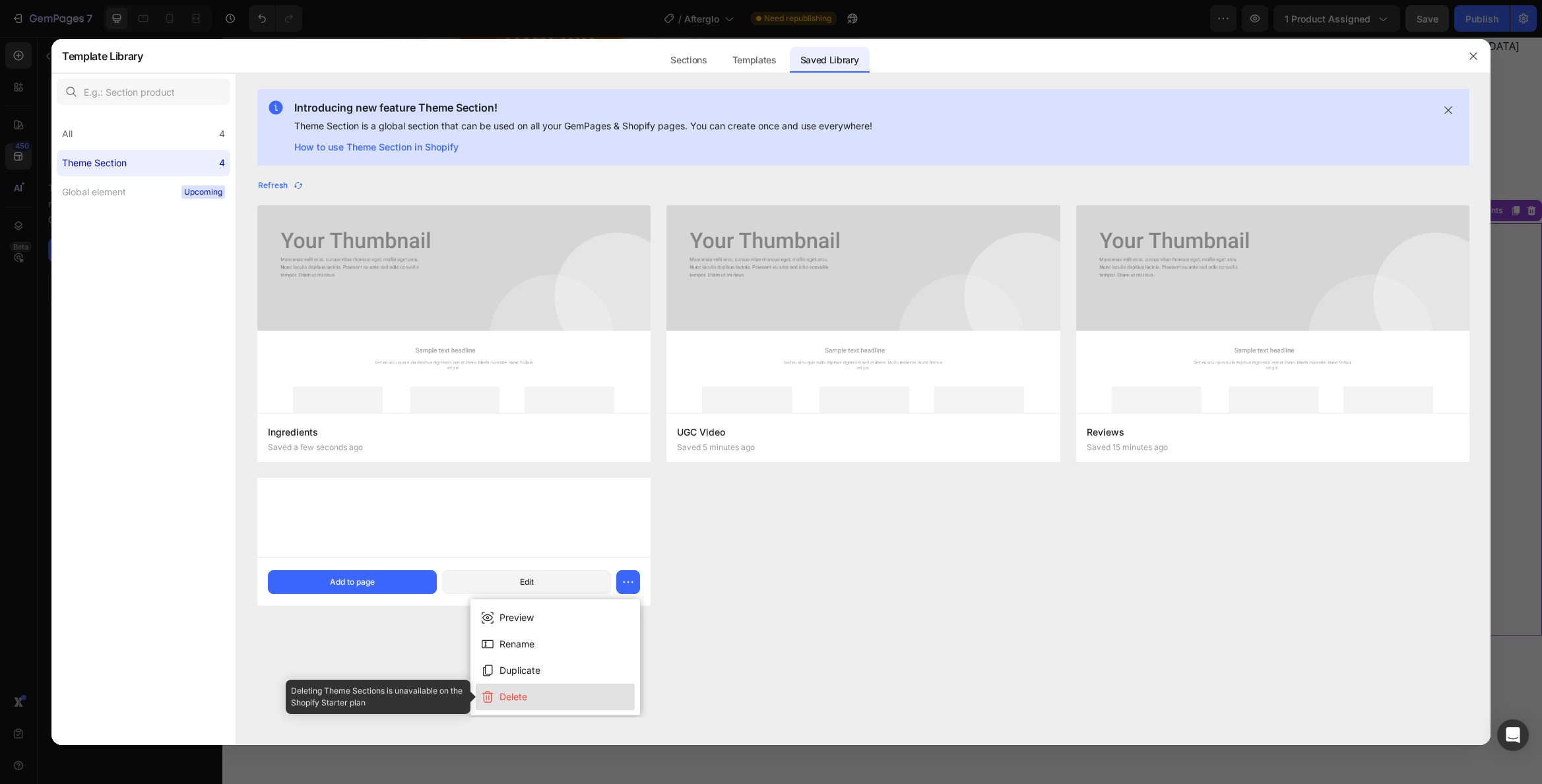
click at [569, 697] on button "Delete" at bounding box center [555, 697] width 159 height 26
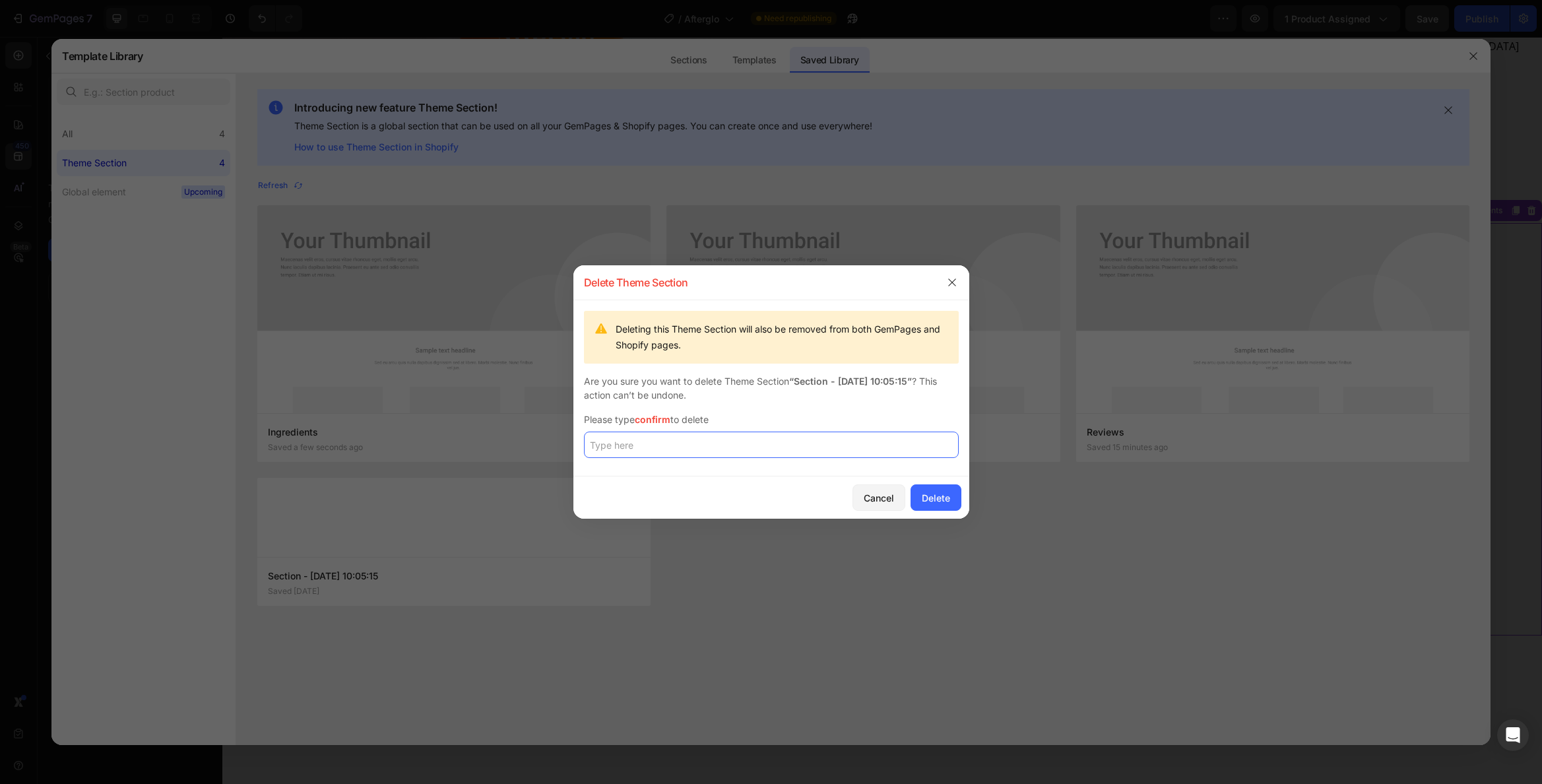
click at [740, 443] on input "text" at bounding box center [771, 445] width 374 height 26
type input "confirm"
click at [939, 498] on div "Delete" at bounding box center [936, 498] width 28 height 14
click at [852, 445] on input "confirm" at bounding box center [771, 445] width 374 height 26
click at [926, 506] on button "Delete" at bounding box center [936, 498] width 51 height 26
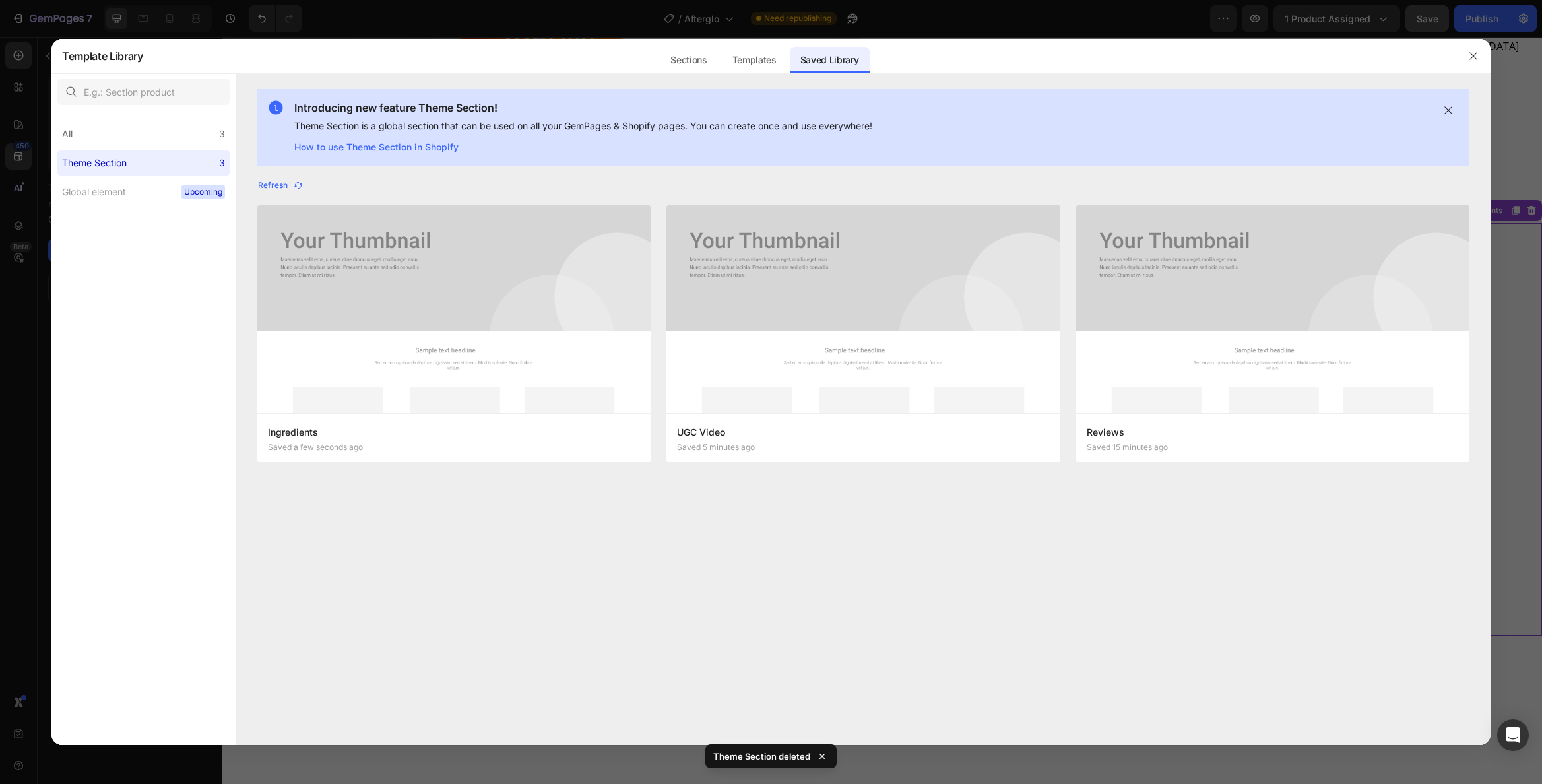
click at [1460, 54] on div at bounding box center [1474, 56] width 34 height 34
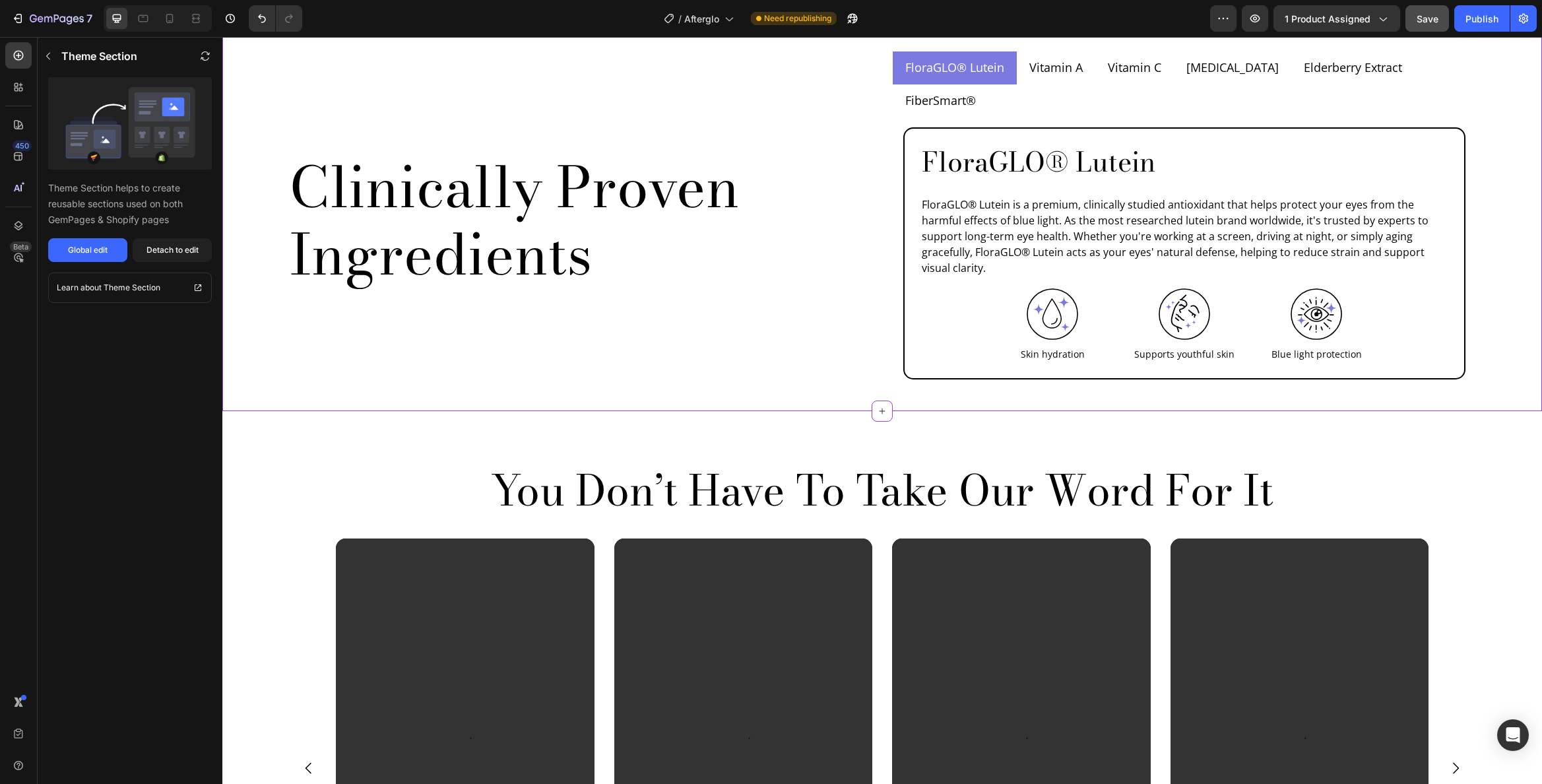
scroll to position [1251, 0]
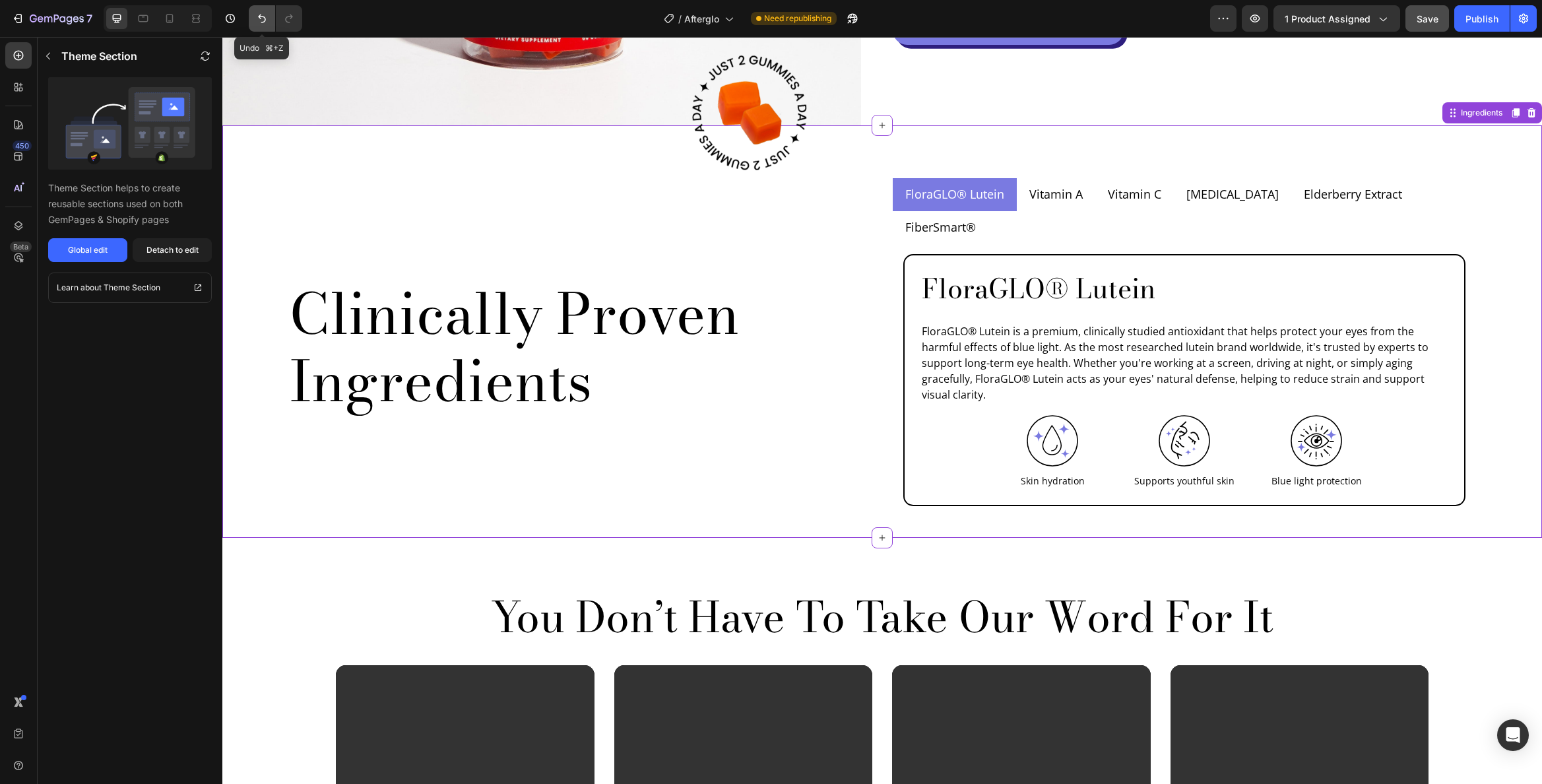
click at [263, 19] on icon "Undo/Redo" at bounding box center [262, 18] width 13 height 13
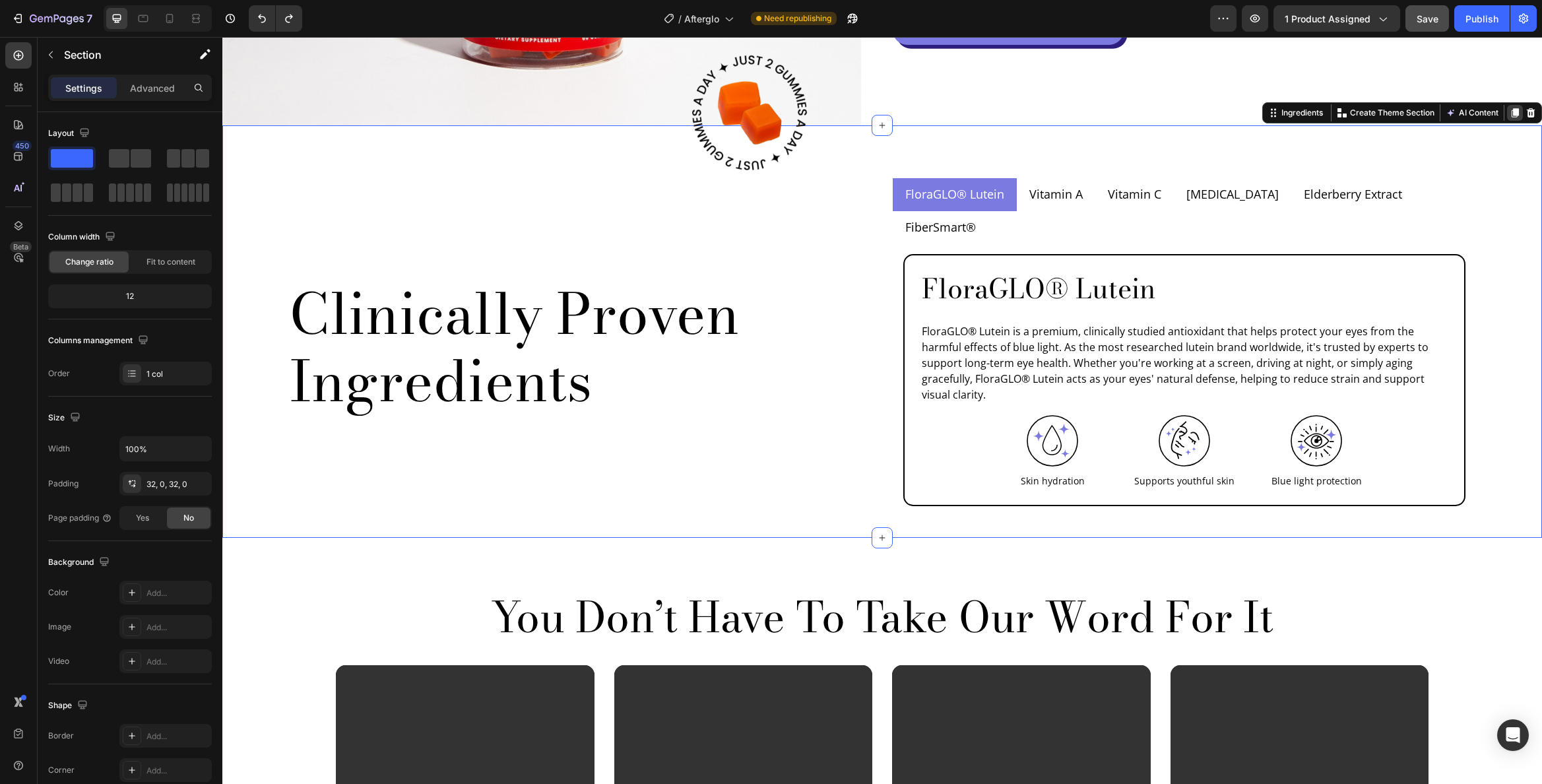
click at [1512, 111] on icon at bounding box center [1515, 112] width 8 height 9
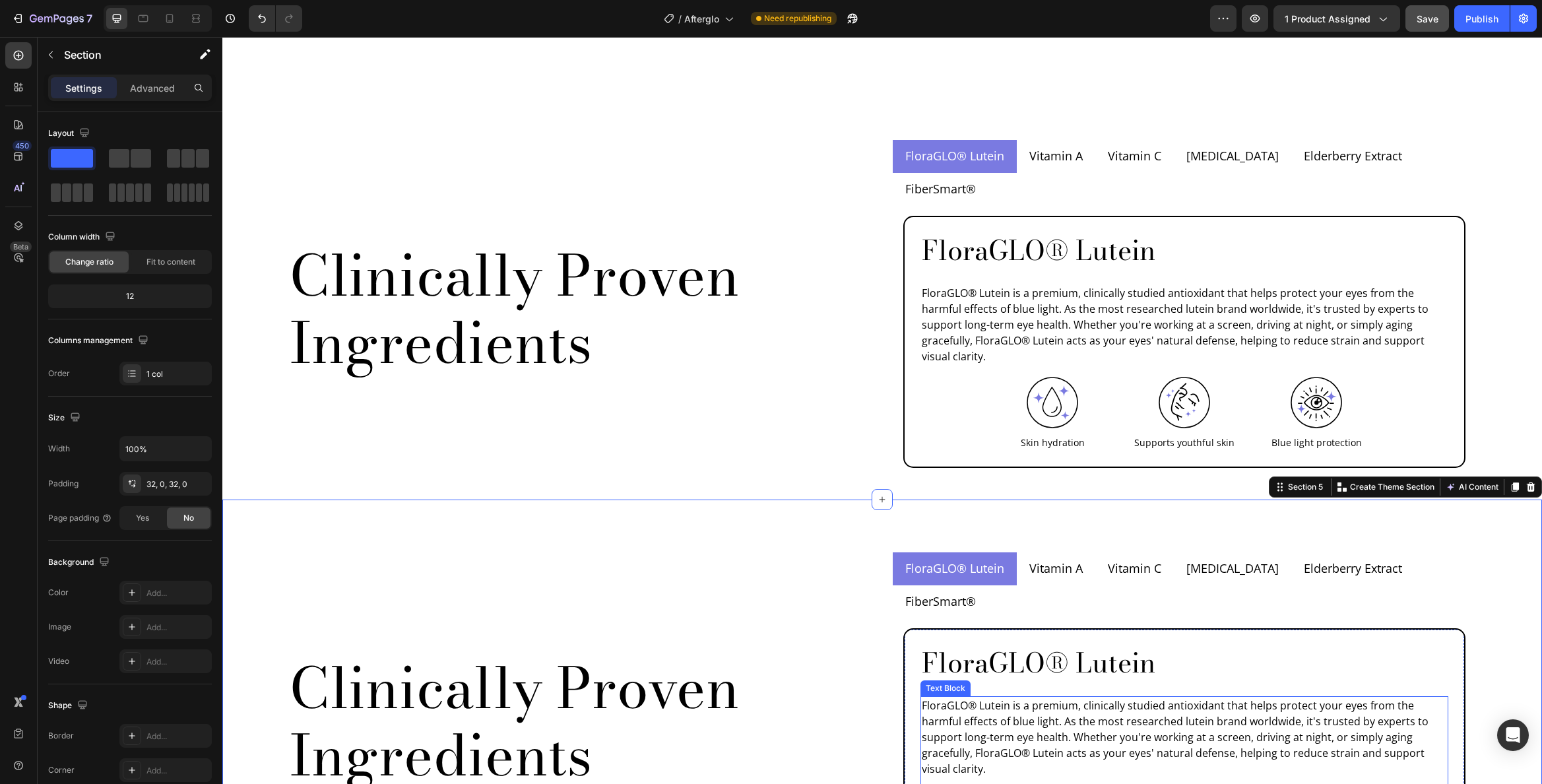
scroll to position [1471, 0]
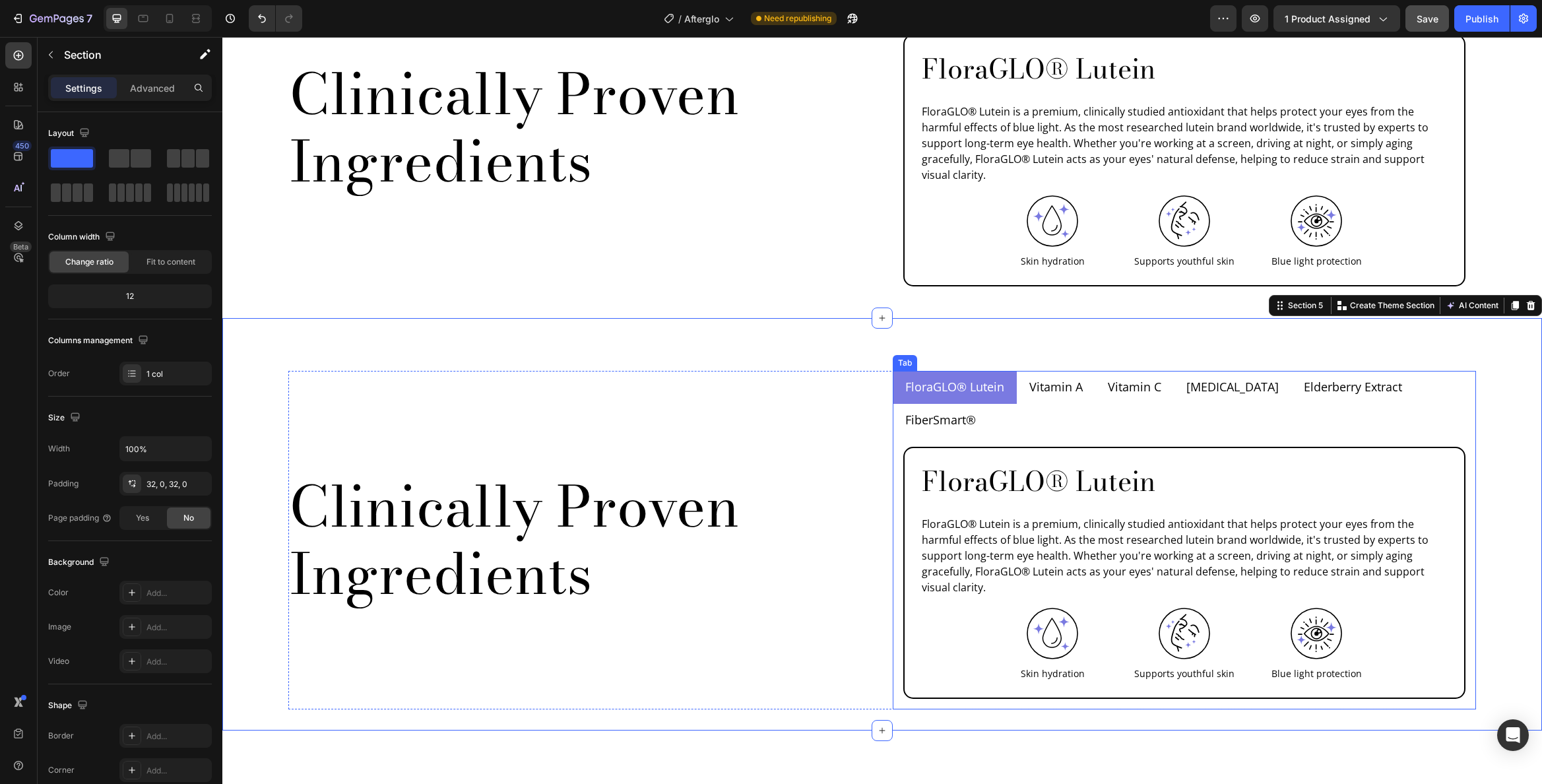
click at [967, 378] on p "FloraGLO® Lutein" at bounding box center [955, 387] width 99 height 18
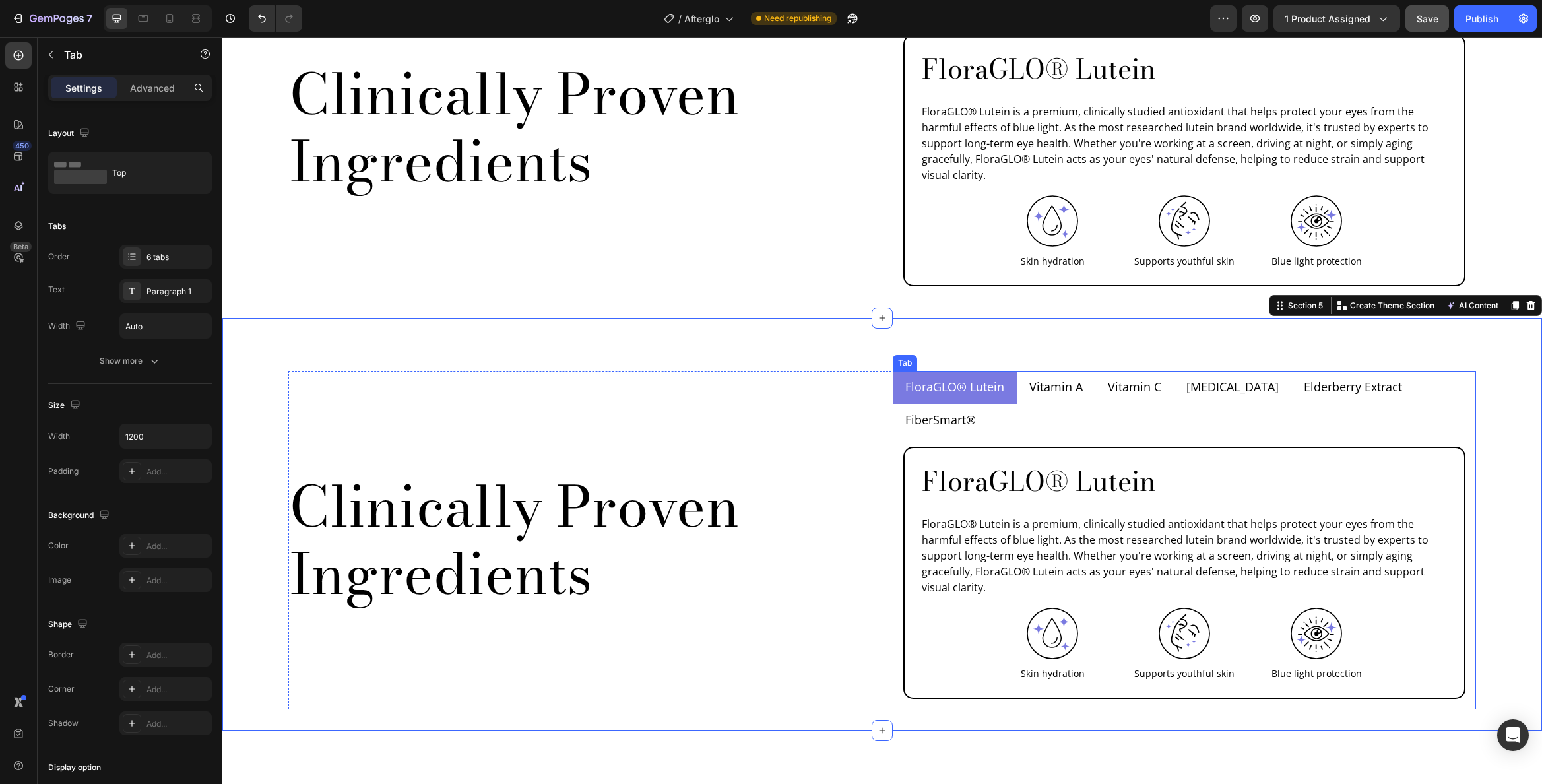
click at [967, 378] on p "FloraGLO® Lutein" at bounding box center [955, 387] width 99 height 18
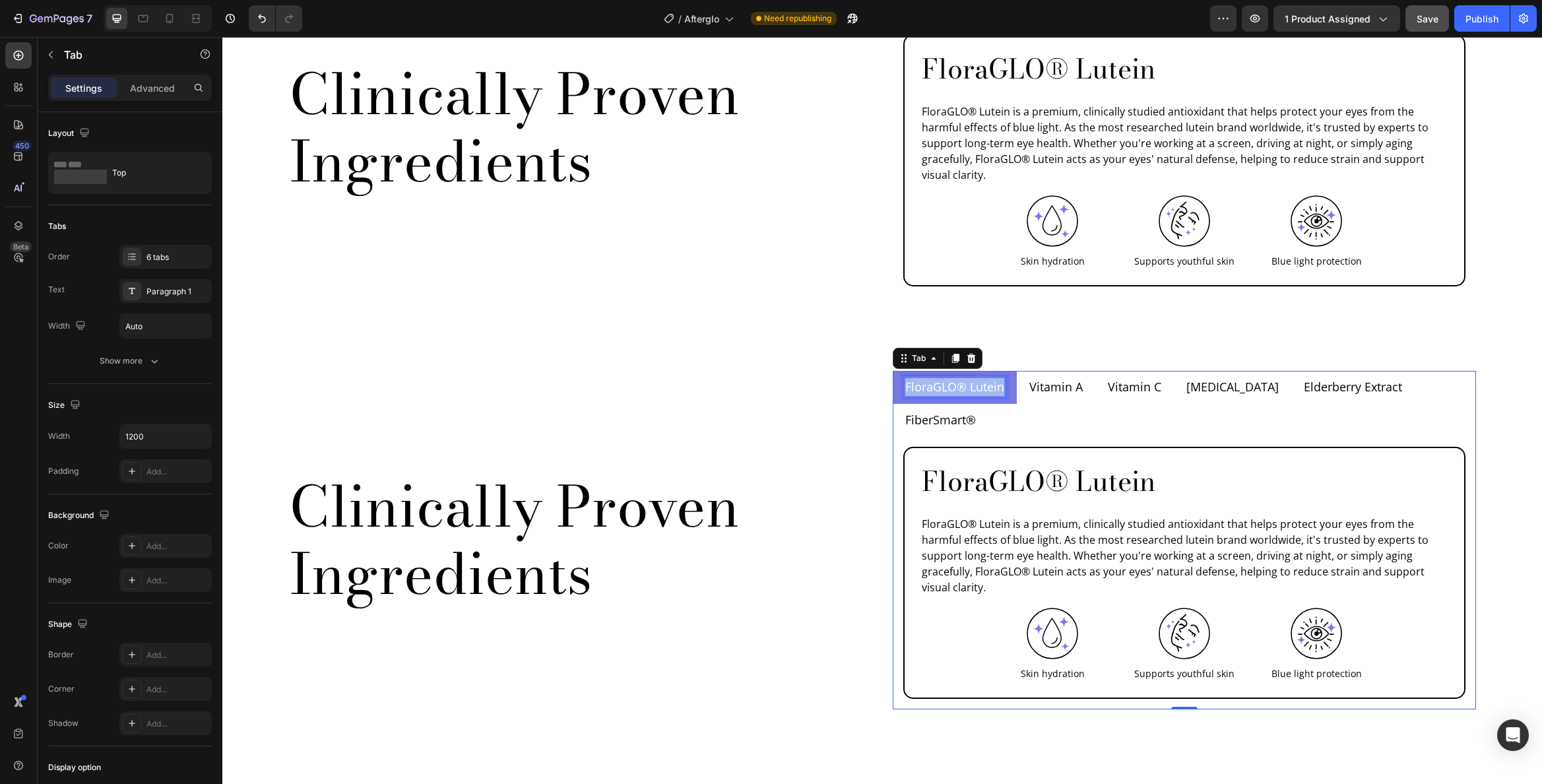
click at [967, 378] on p "FloraGLO® Lutein" at bounding box center [955, 387] width 99 height 18
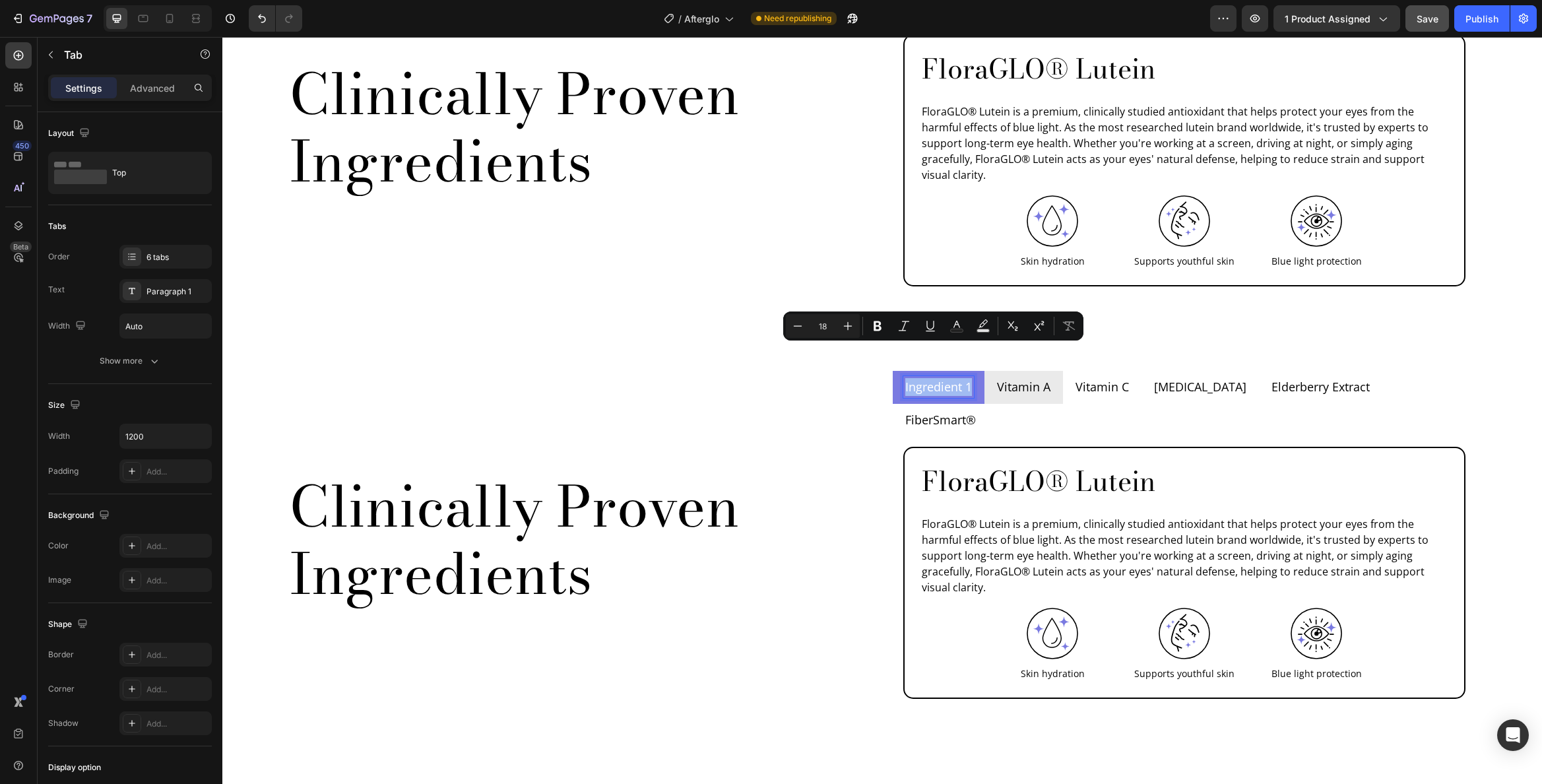
copy p "Ingredient 1"
click at [1015, 378] on p "Vitamin A" at bounding box center [1024, 387] width 54 height 18
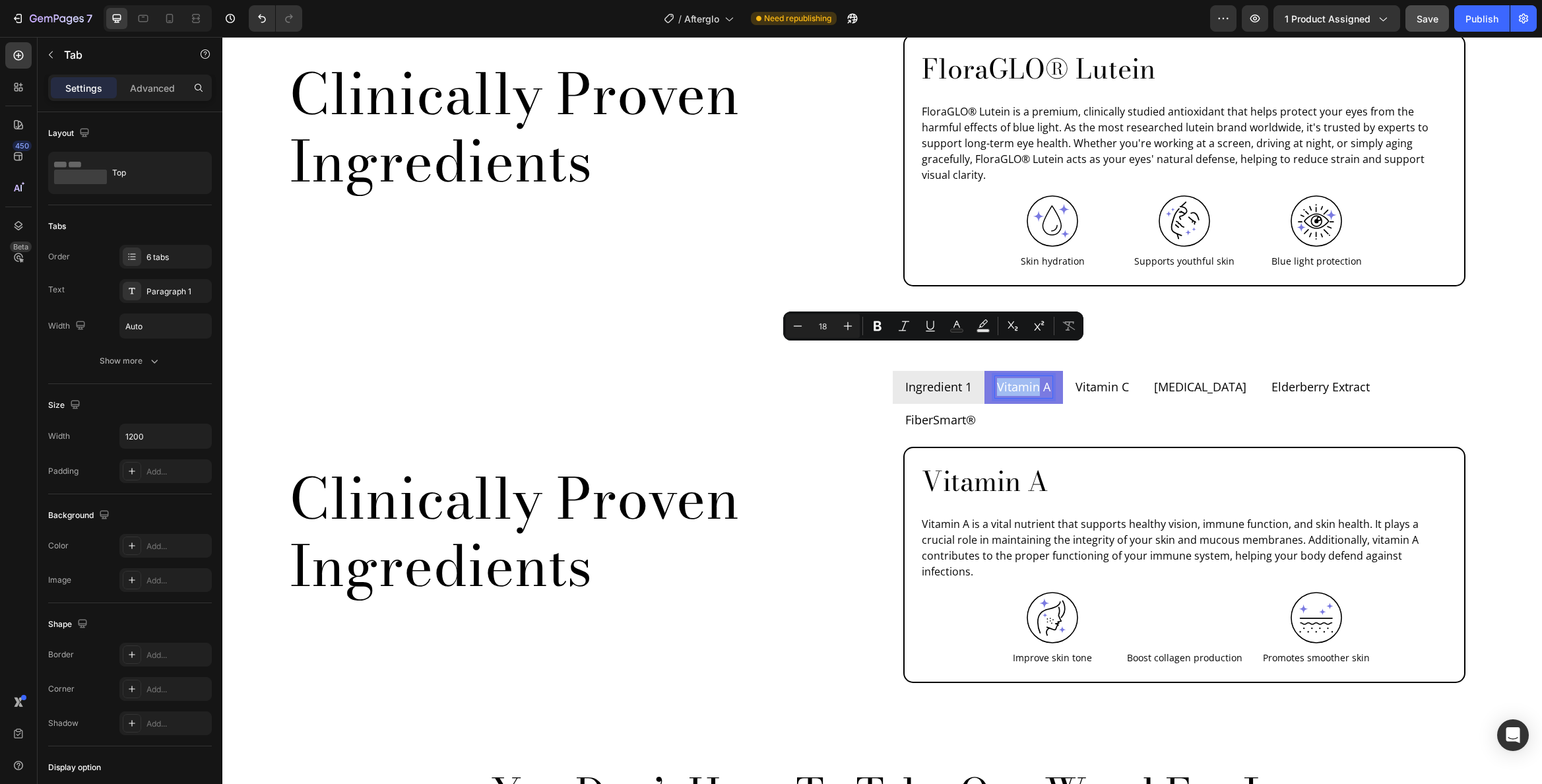
click at [1015, 378] on p "Vitamin A" at bounding box center [1024, 387] width 54 height 18
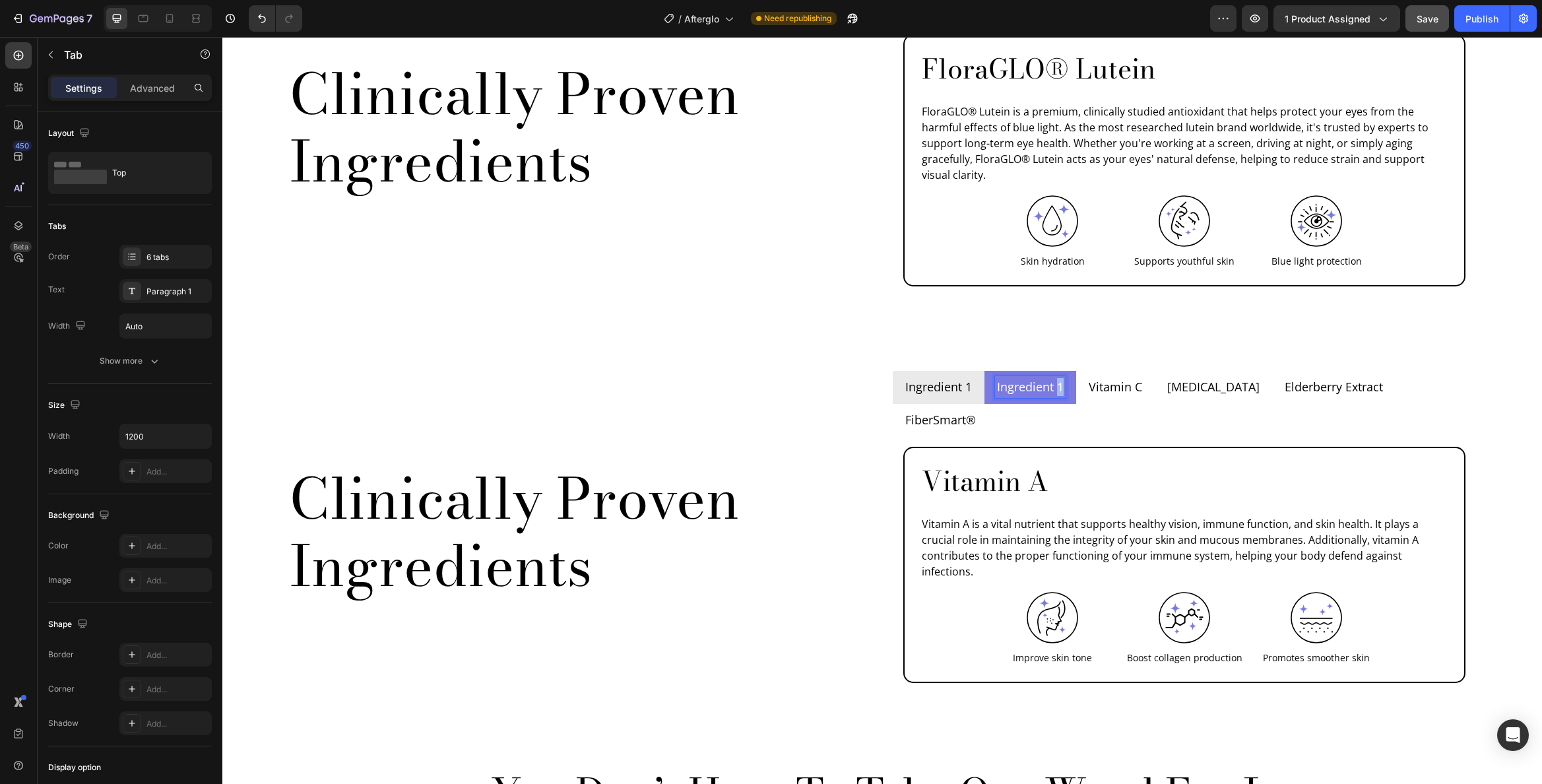
click at [1060, 376] on div "Ingredient 1" at bounding box center [1031, 387] width 71 height 22
click at [1108, 378] on p "Vitamin C" at bounding box center [1116, 387] width 54 height 18
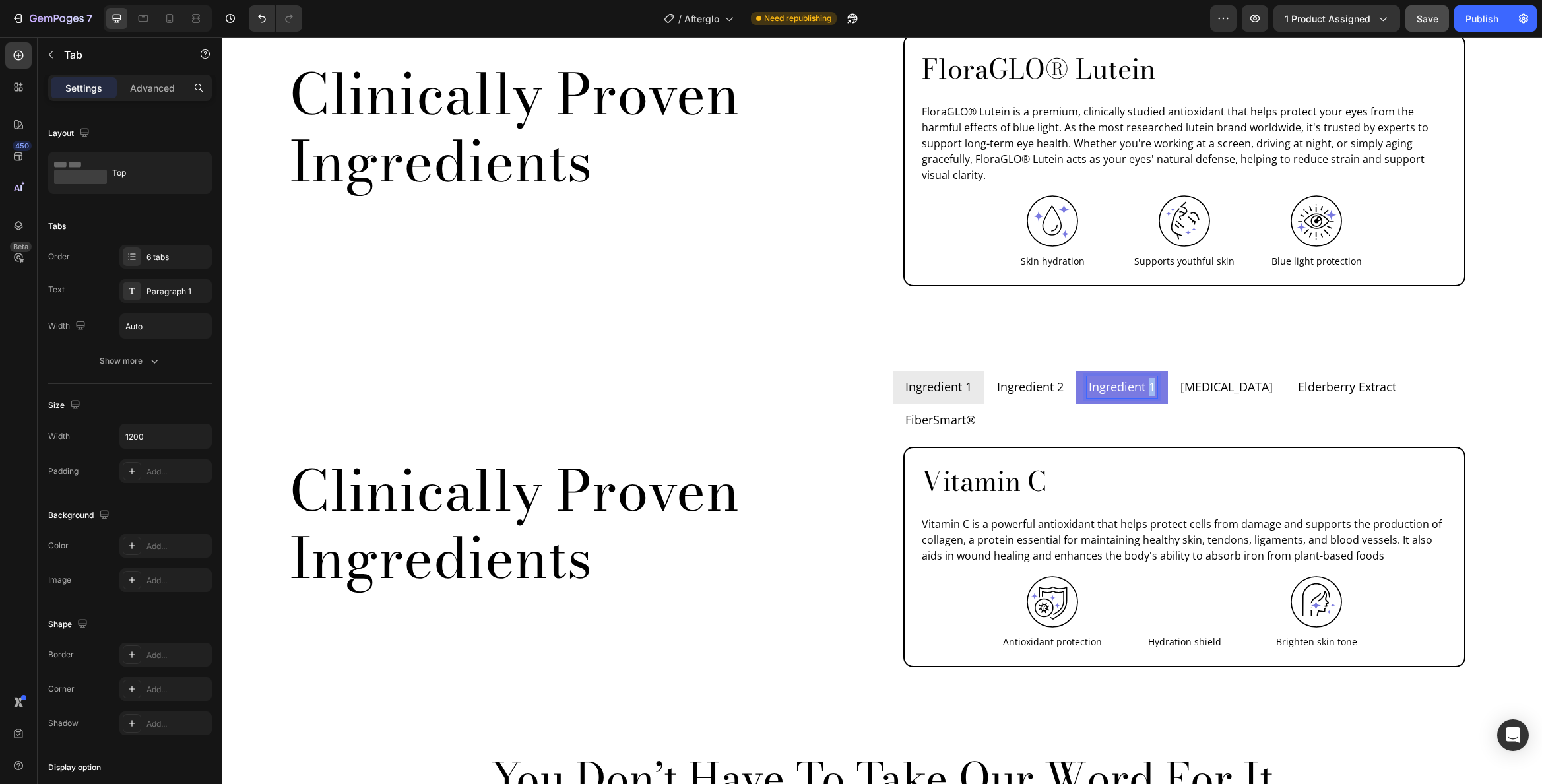
click at [1149, 378] on p "Ingredient 1" at bounding box center [1122, 387] width 67 height 18
click at [1209, 378] on p "[MEDICAL_DATA]" at bounding box center [1227, 387] width 92 height 18
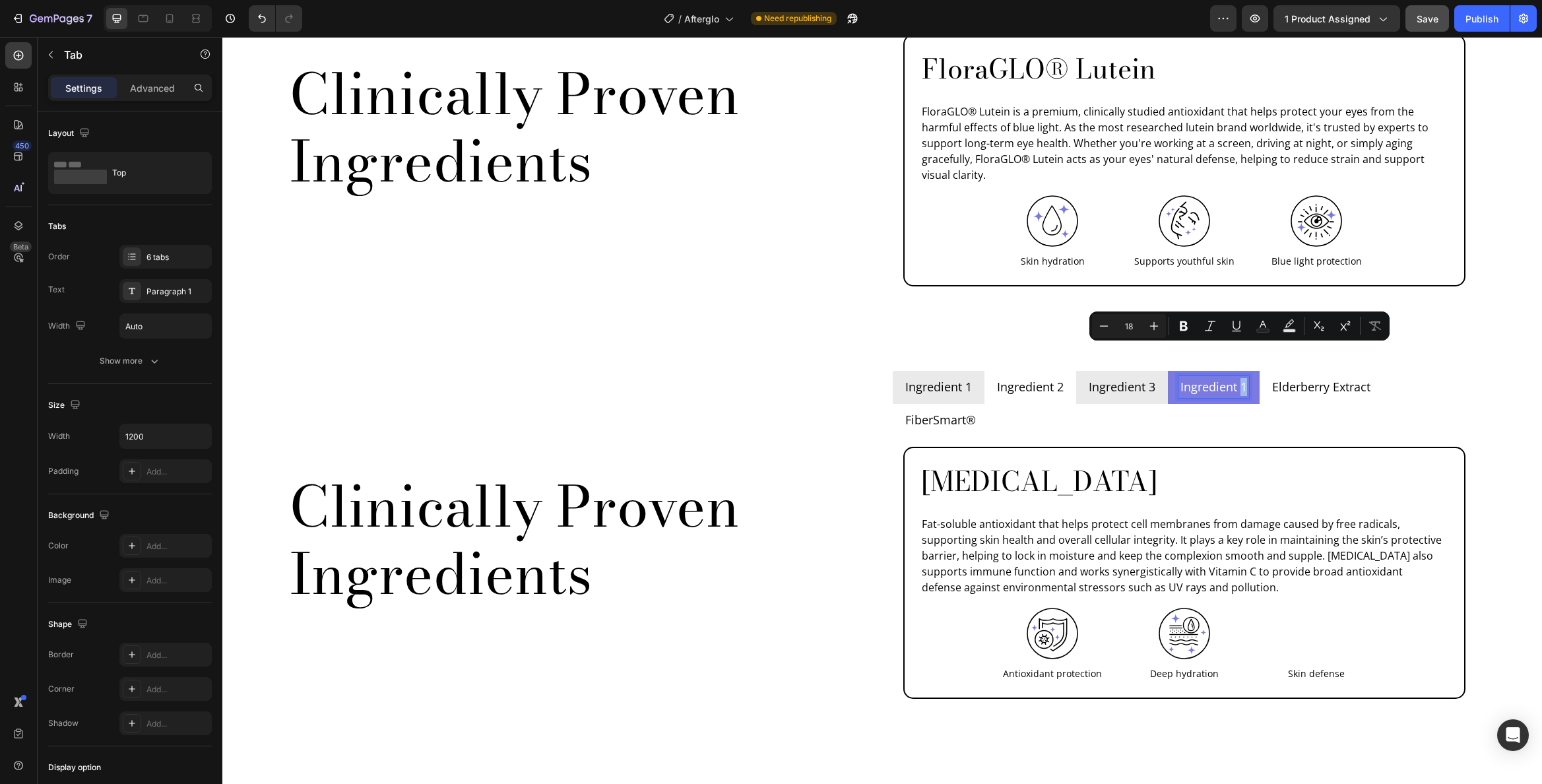
click at [1248, 371] on li "Ingredient 1" at bounding box center [1214, 388] width 92 height 33
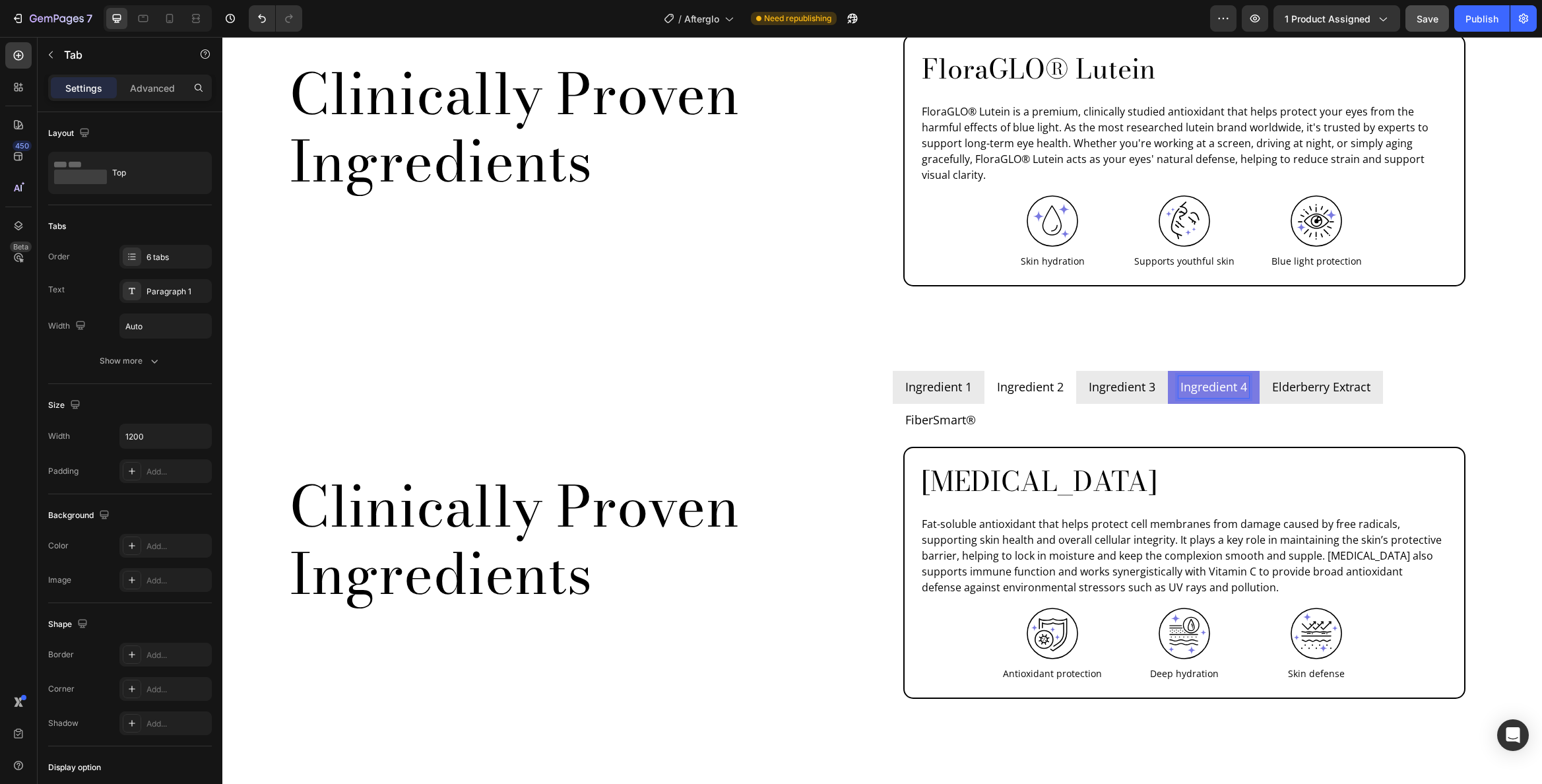
click at [1339, 378] on p "Elderberry Extract" at bounding box center [1321, 387] width 98 height 18
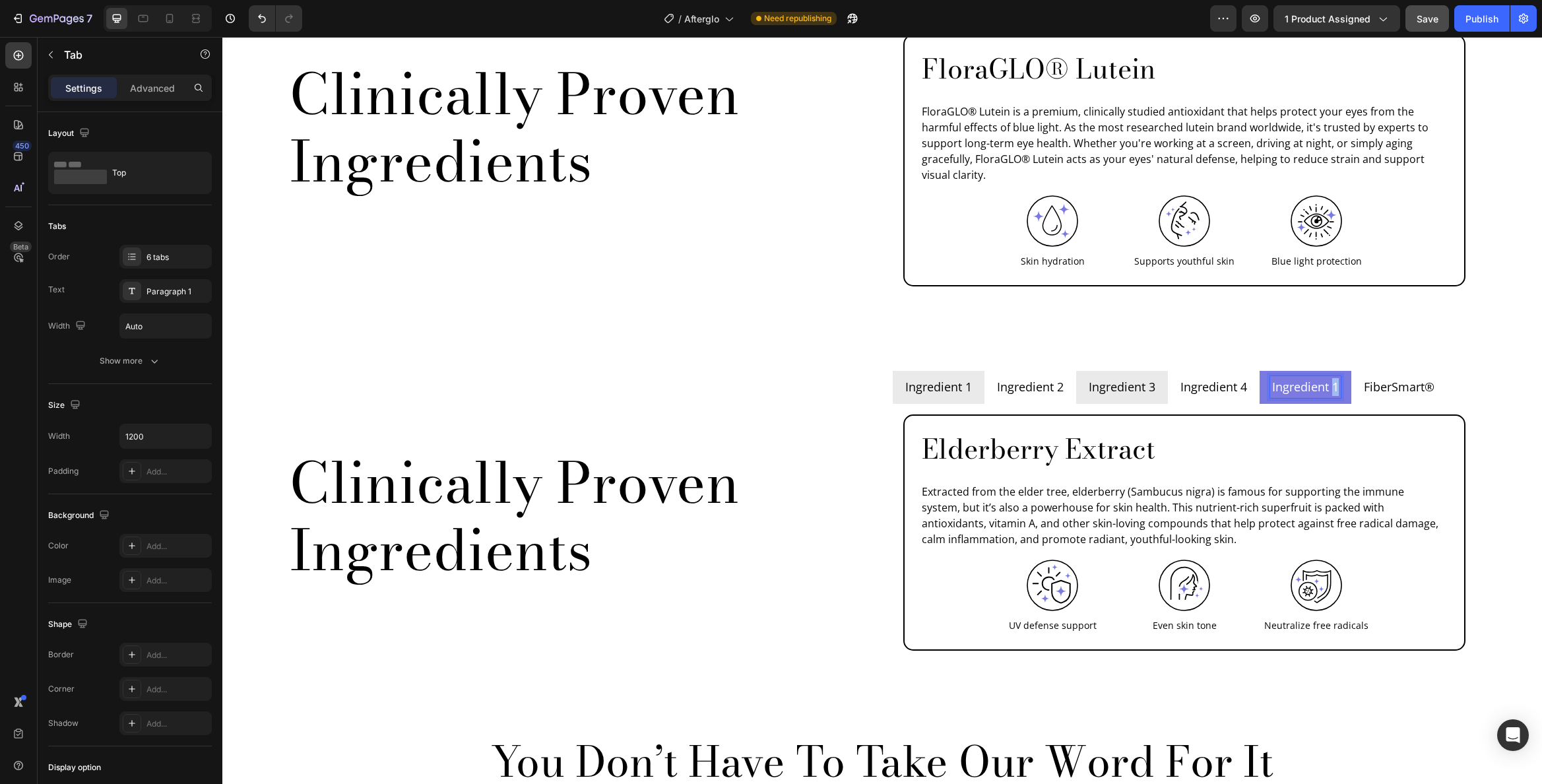
click at [1340, 371] on li "Ingredient 1" at bounding box center [1305, 388] width 92 height 33
click at [1386, 378] on p "FiberSmart®" at bounding box center [1399, 387] width 71 height 18
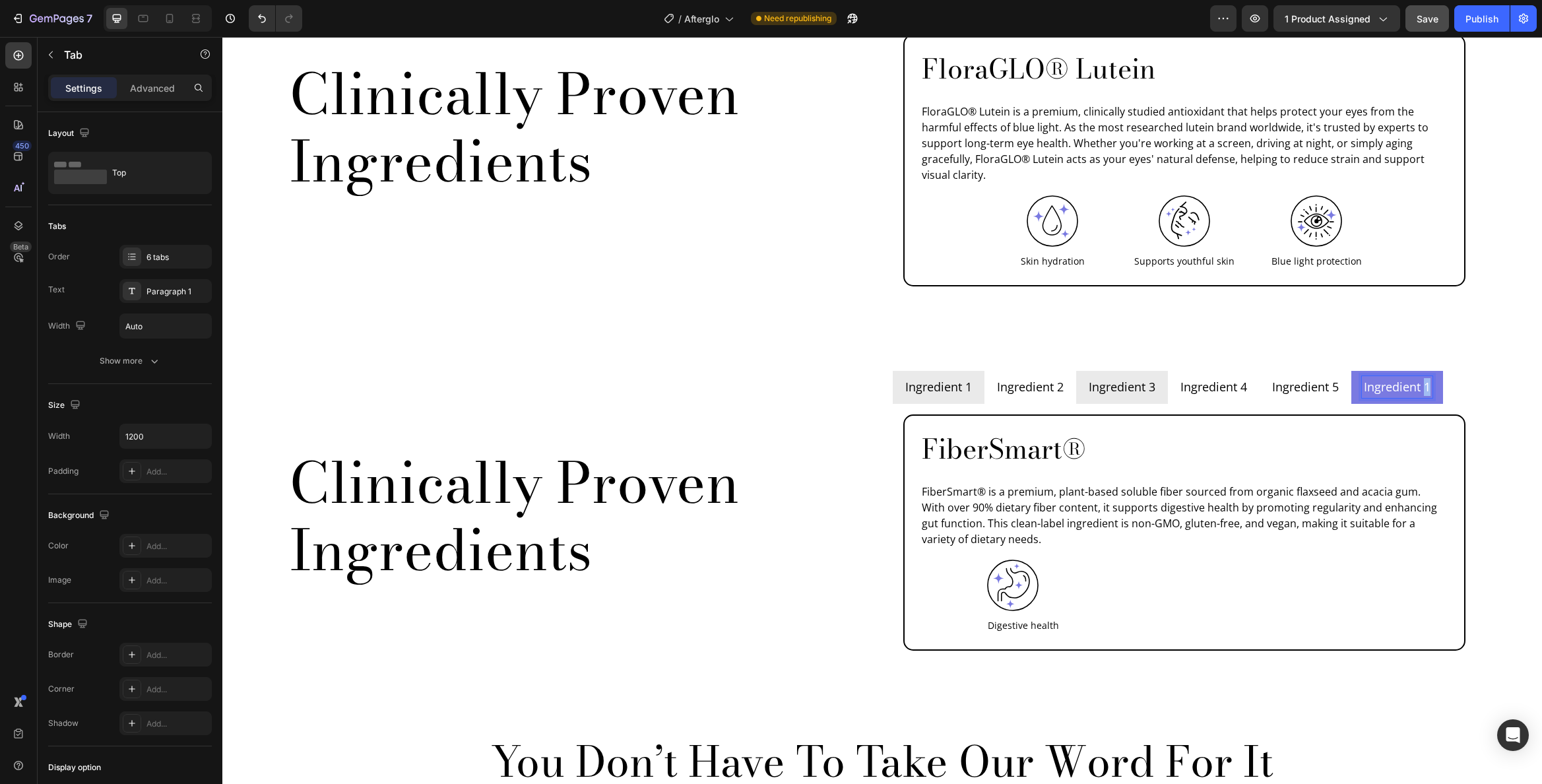
drag, startPoint x: 1422, startPoint y: 354, endPoint x: 1429, endPoint y: 354, distance: 7.0
click at [1429, 371] on li "Ingredient 1" at bounding box center [1397, 388] width 92 height 33
click at [905, 378] on p "Ingredient 1" at bounding box center [938, 387] width 67 height 18
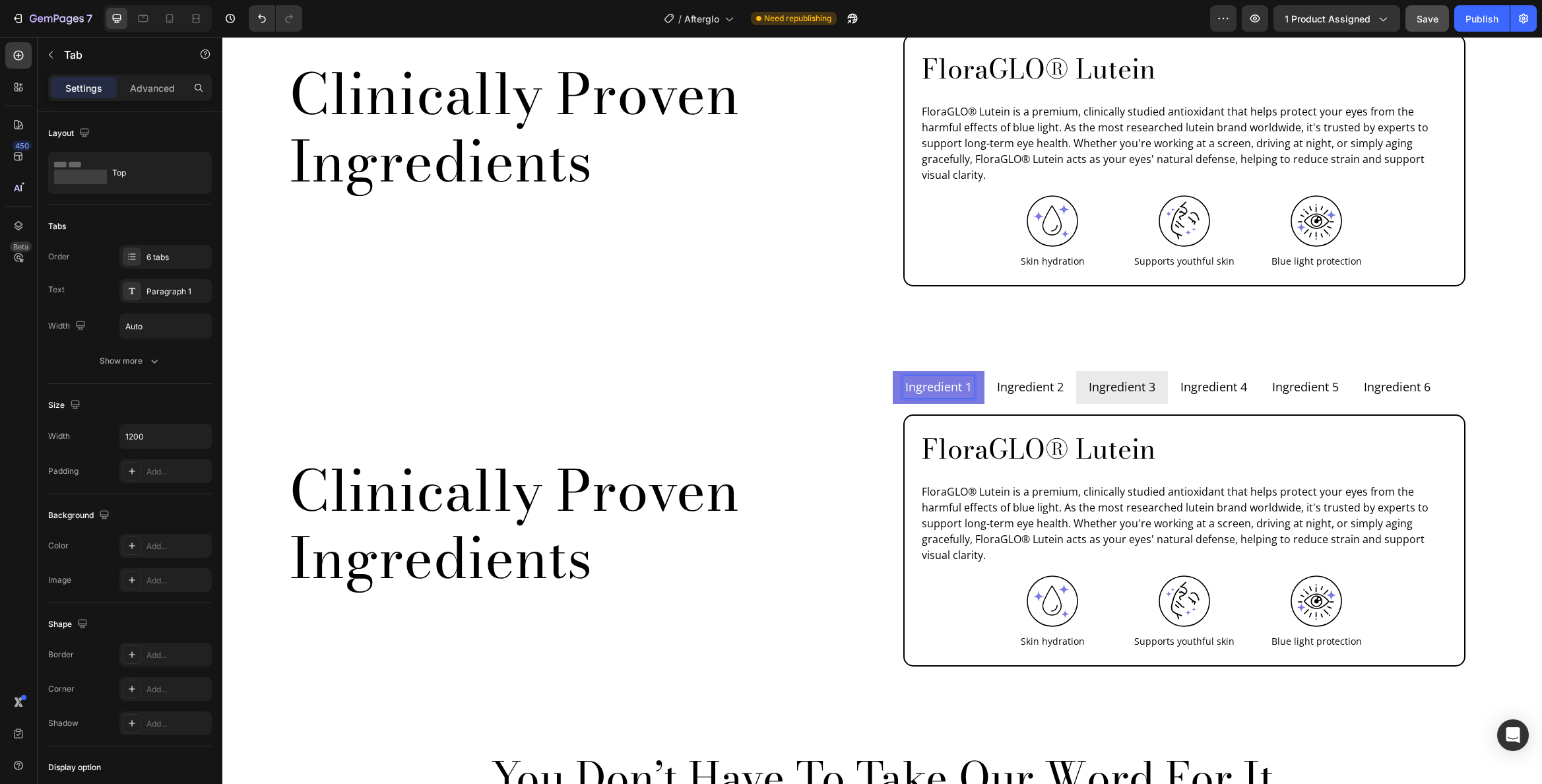
click at [1011, 432] on h2 "FloraGLO® Lutein" at bounding box center [1184, 449] width 528 height 35
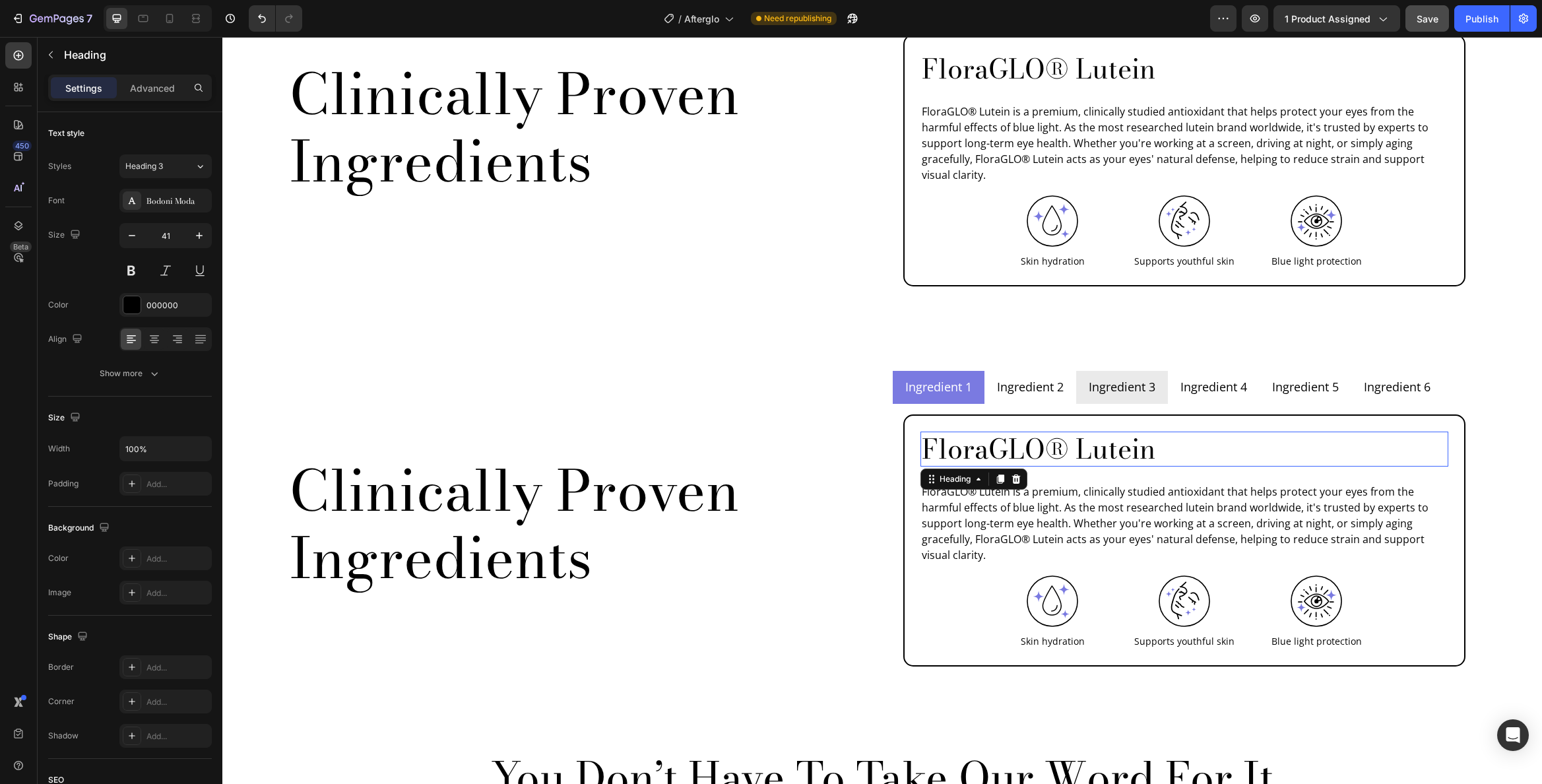
click at [1011, 432] on h2 "FloraGLO® Lutein" at bounding box center [1184, 449] width 528 height 35
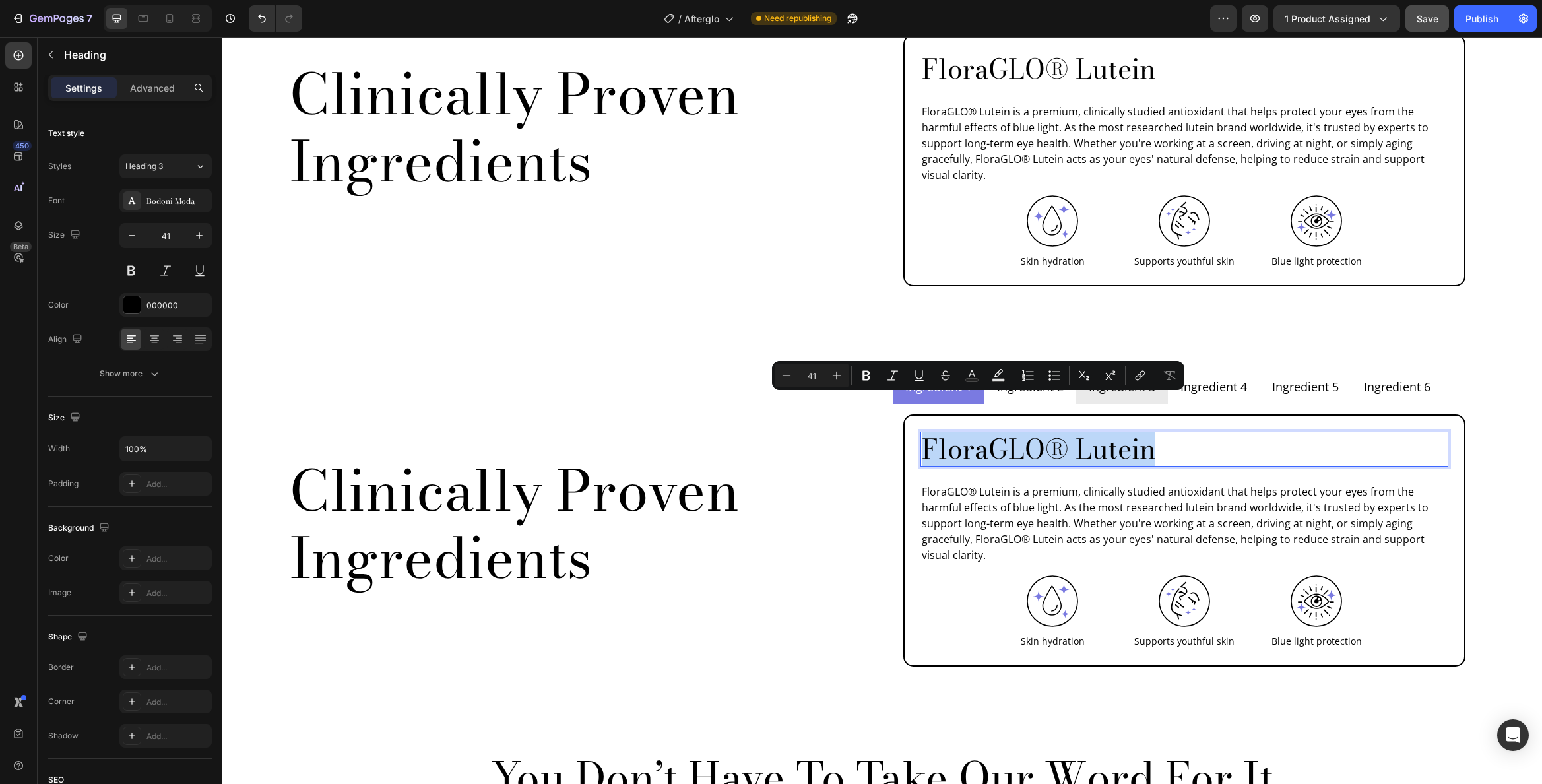
click at [1011, 433] on p "FloraGLO® Lutein" at bounding box center [1184, 449] width 525 height 32
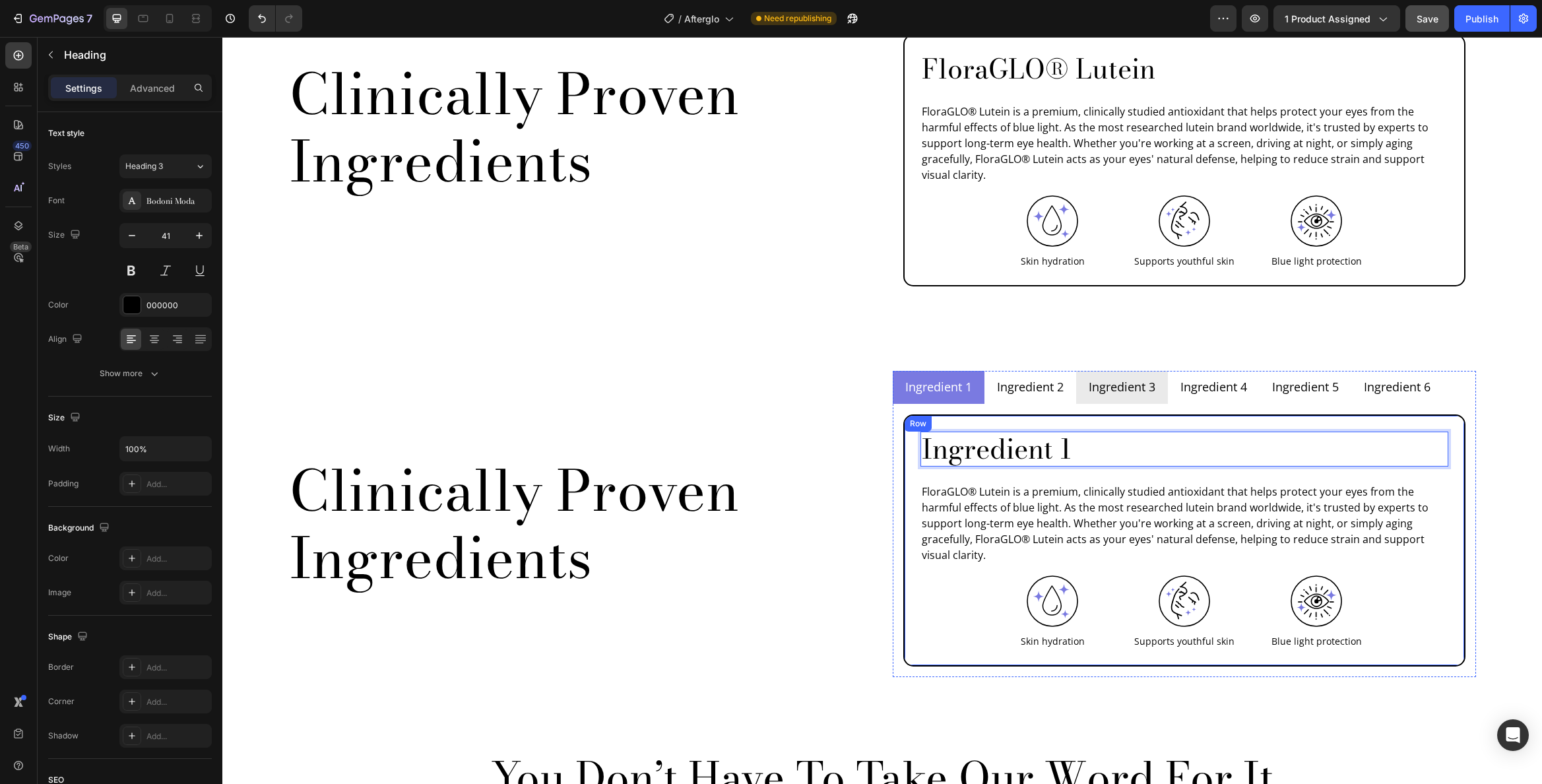
click at [999, 502] on p "FloraGLO® Lutein is a premium, clinically studied antioxidant that helps protec…" at bounding box center [1184, 523] width 525 height 79
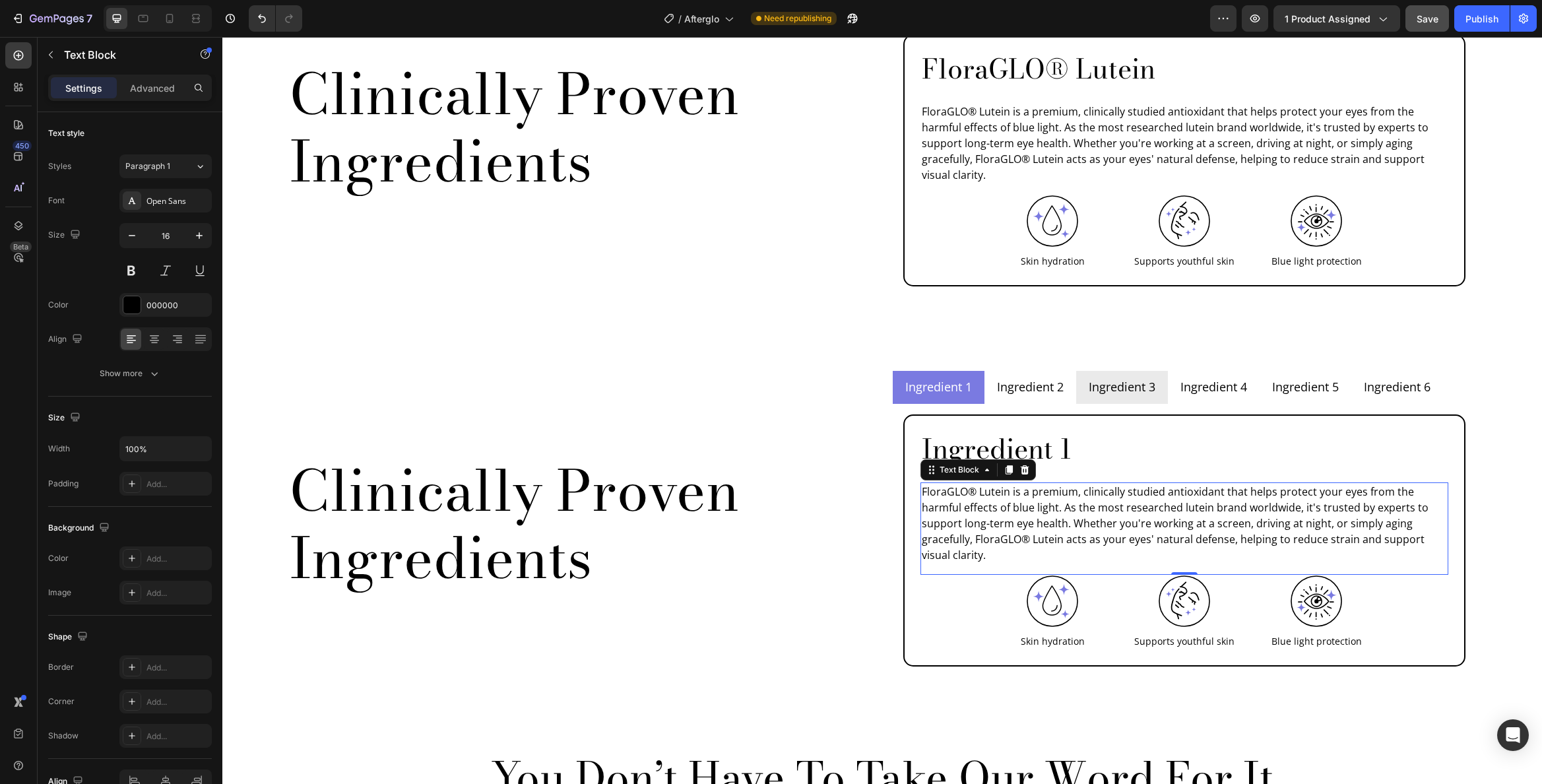
click at [999, 502] on p "FloraGLO® Lutein is a premium, clinically studied antioxidant that helps protec…" at bounding box center [1184, 523] width 525 height 79
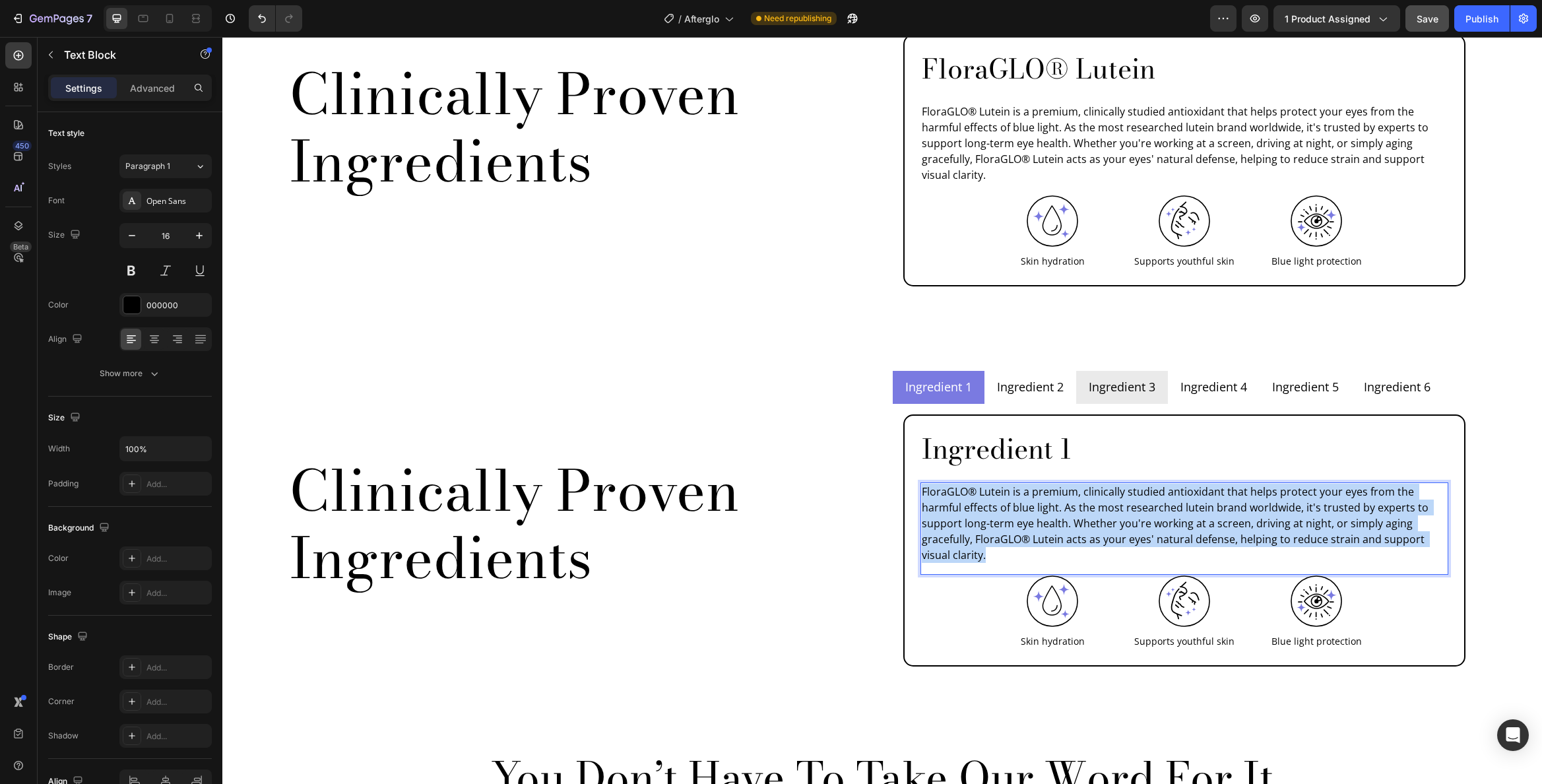
click at [999, 502] on p "FloraGLO® Lutein is a premium, clinically studied antioxidant that helps protec…" at bounding box center [1184, 523] width 525 height 79
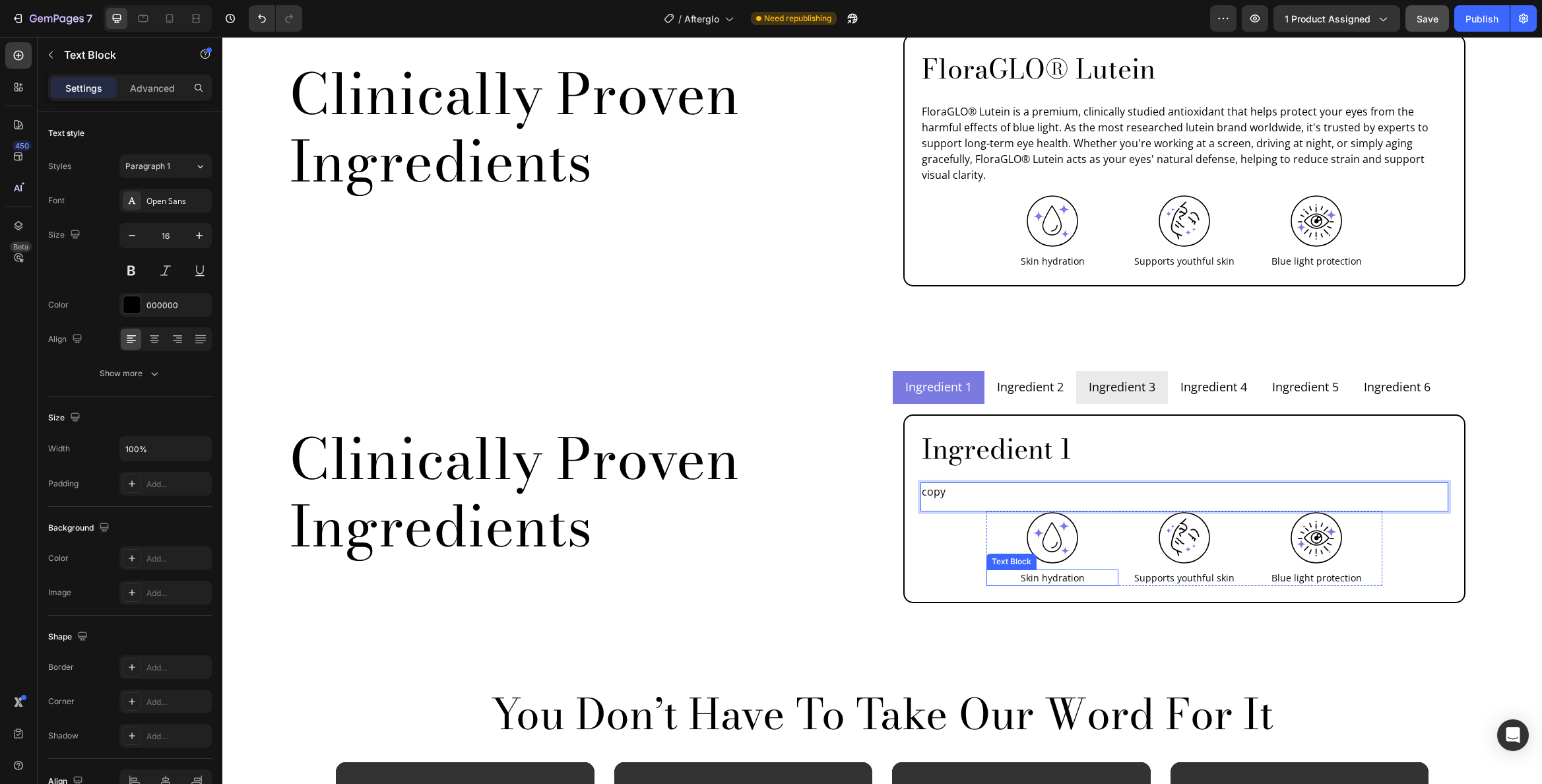
click at [1068, 571] on p "Skin hydration" at bounding box center [1053, 578] width 129 height 14
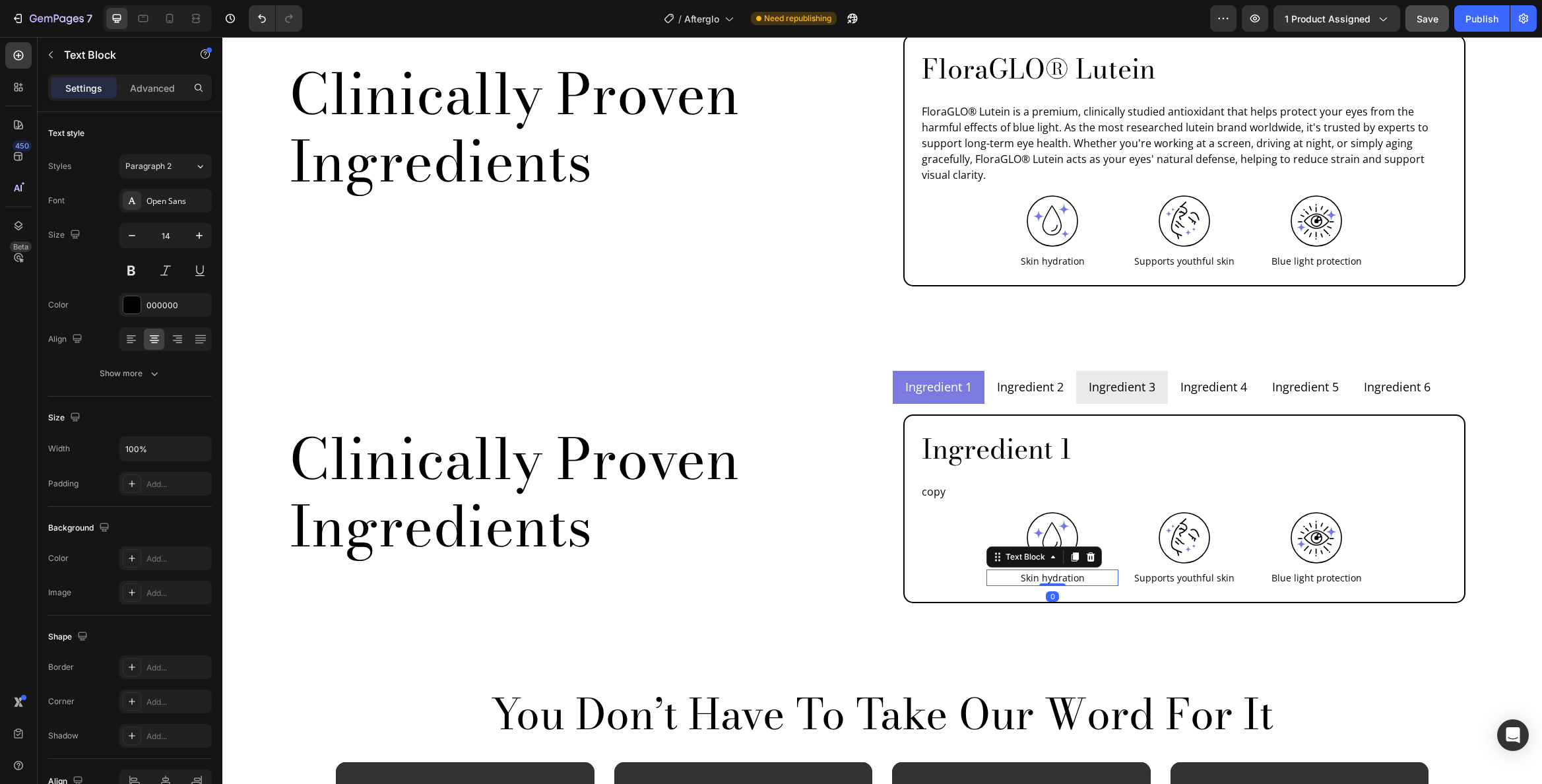
click at [1068, 571] on p "Skin hydration" at bounding box center [1053, 578] width 129 height 14
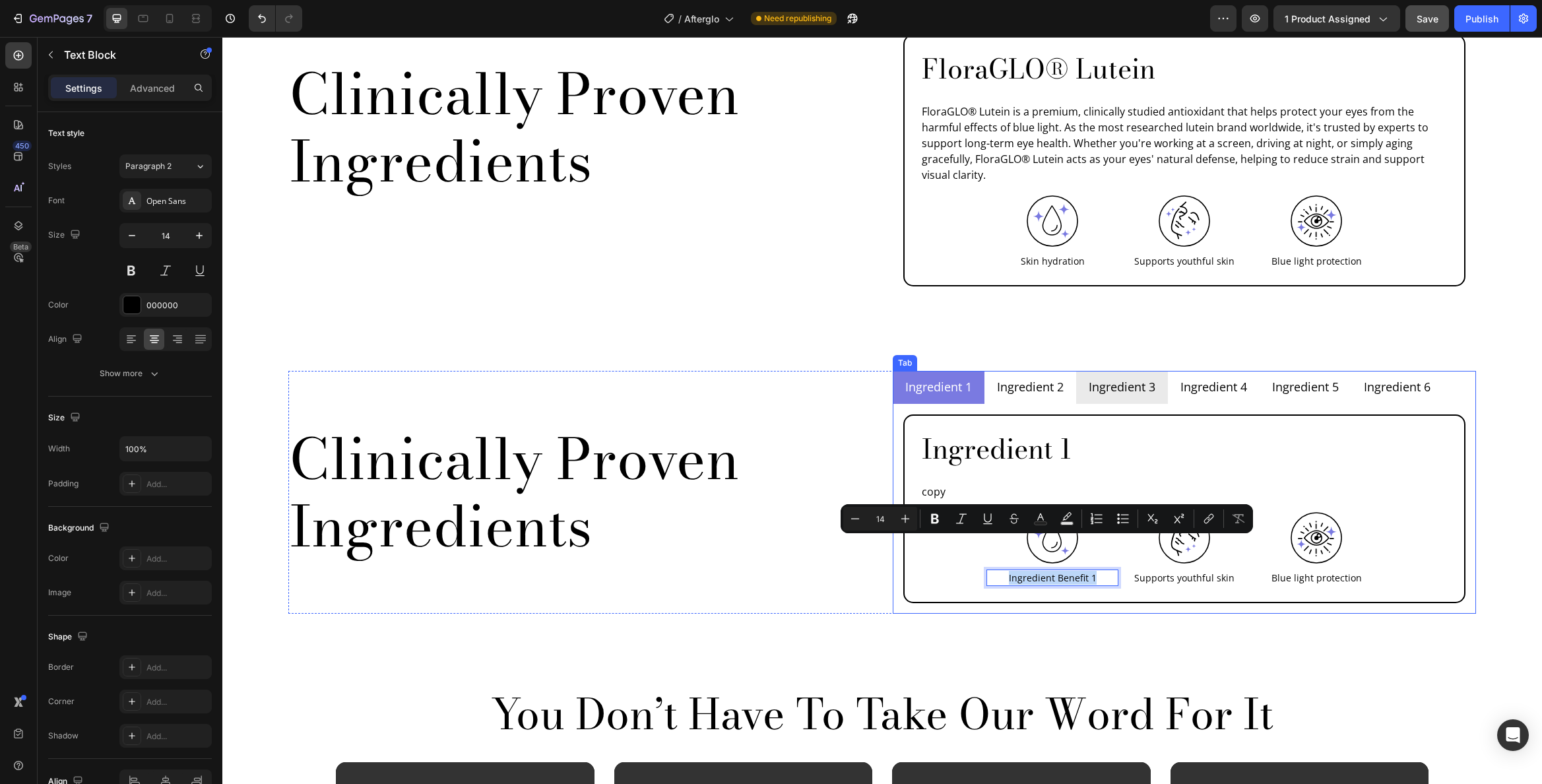
copy p "Ingredient Benefit 1"
click at [1189, 571] on p "Supports youthful skin" at bounding box center [1185, 578] width 129 height 14
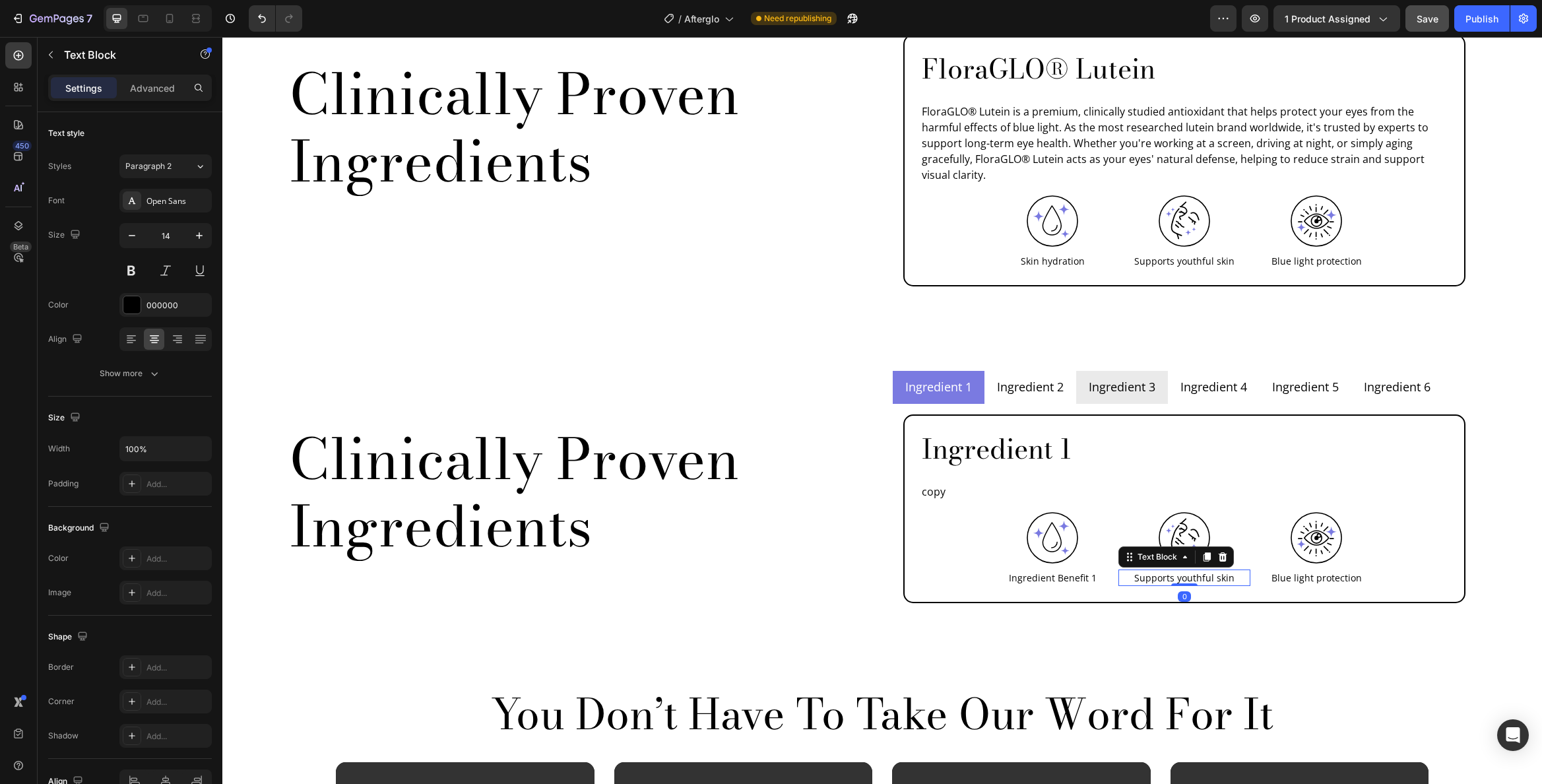
click at [1189, 571] on p "Supports youthful skin" at bounding box center [1185, 578] width 129 height 14
click at [1331, 571] on p "Blue light protection" at bounding box center [1316, 578] width 129 height 14
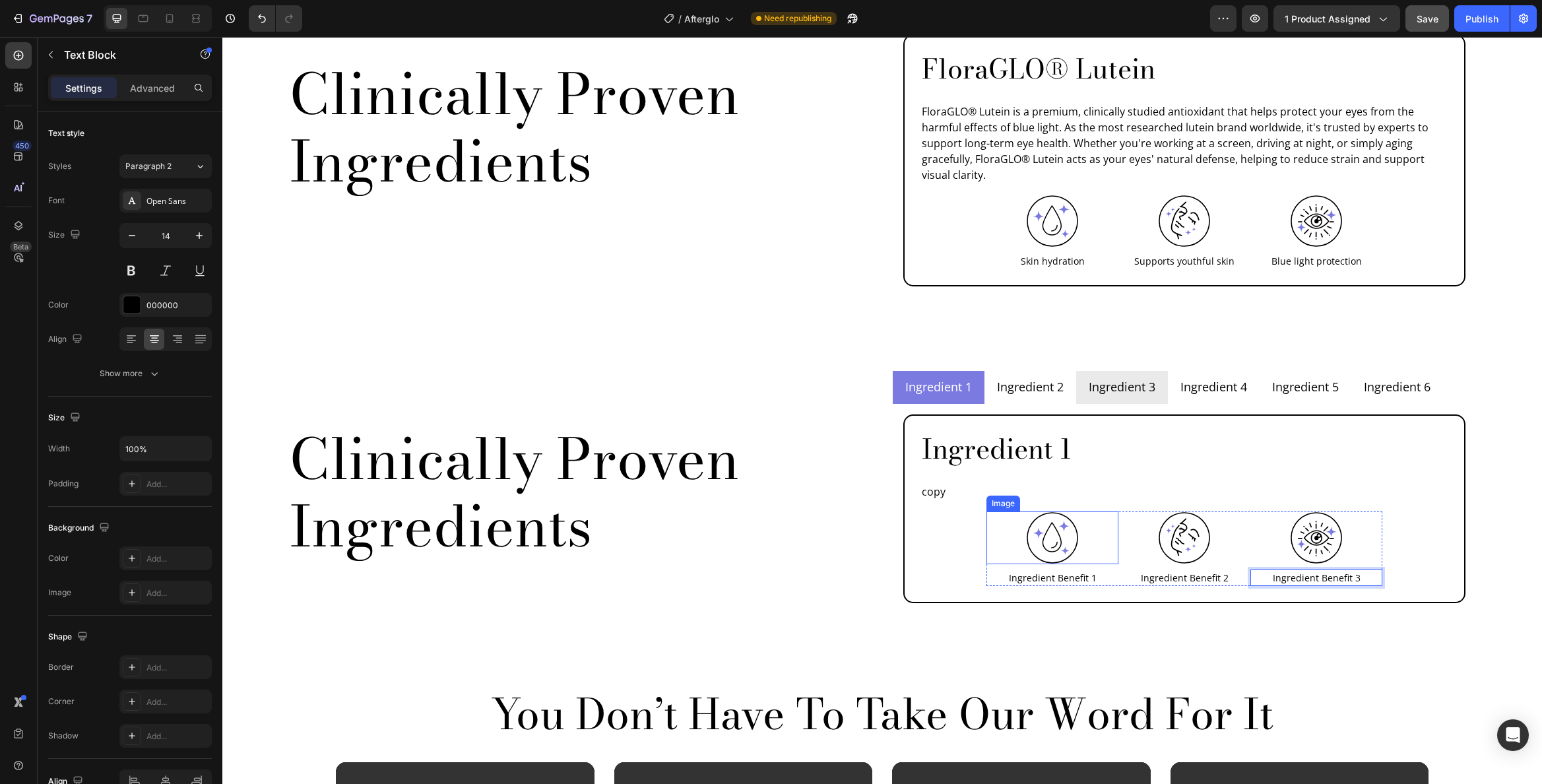
click at [1054, 511] on img at bounding box center [1053, 538] width 53 height 53
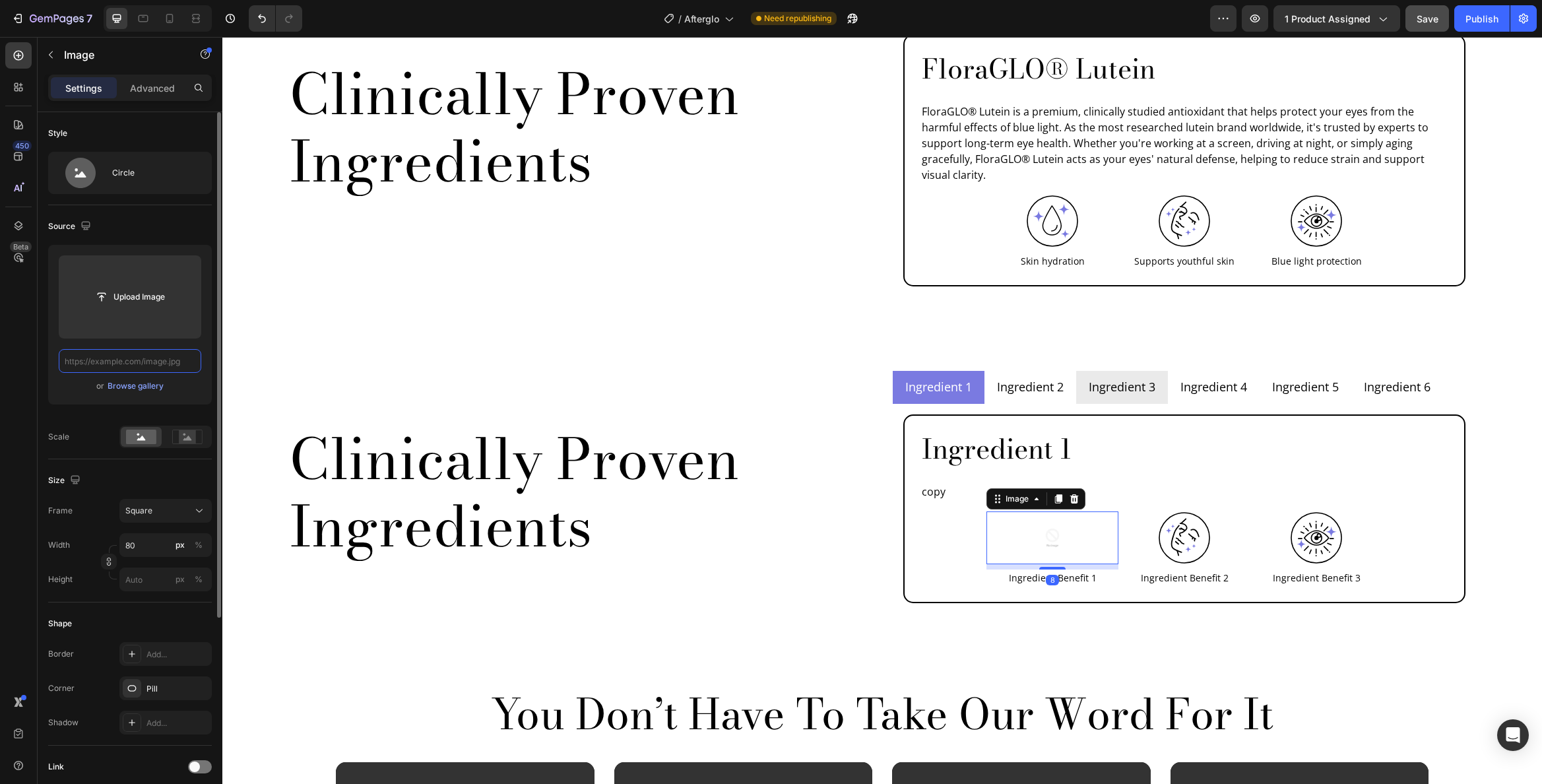
scroll to position [0, 0]
click at [1217, 518] on div at bounding box center [1185, 538] width 132 height 53
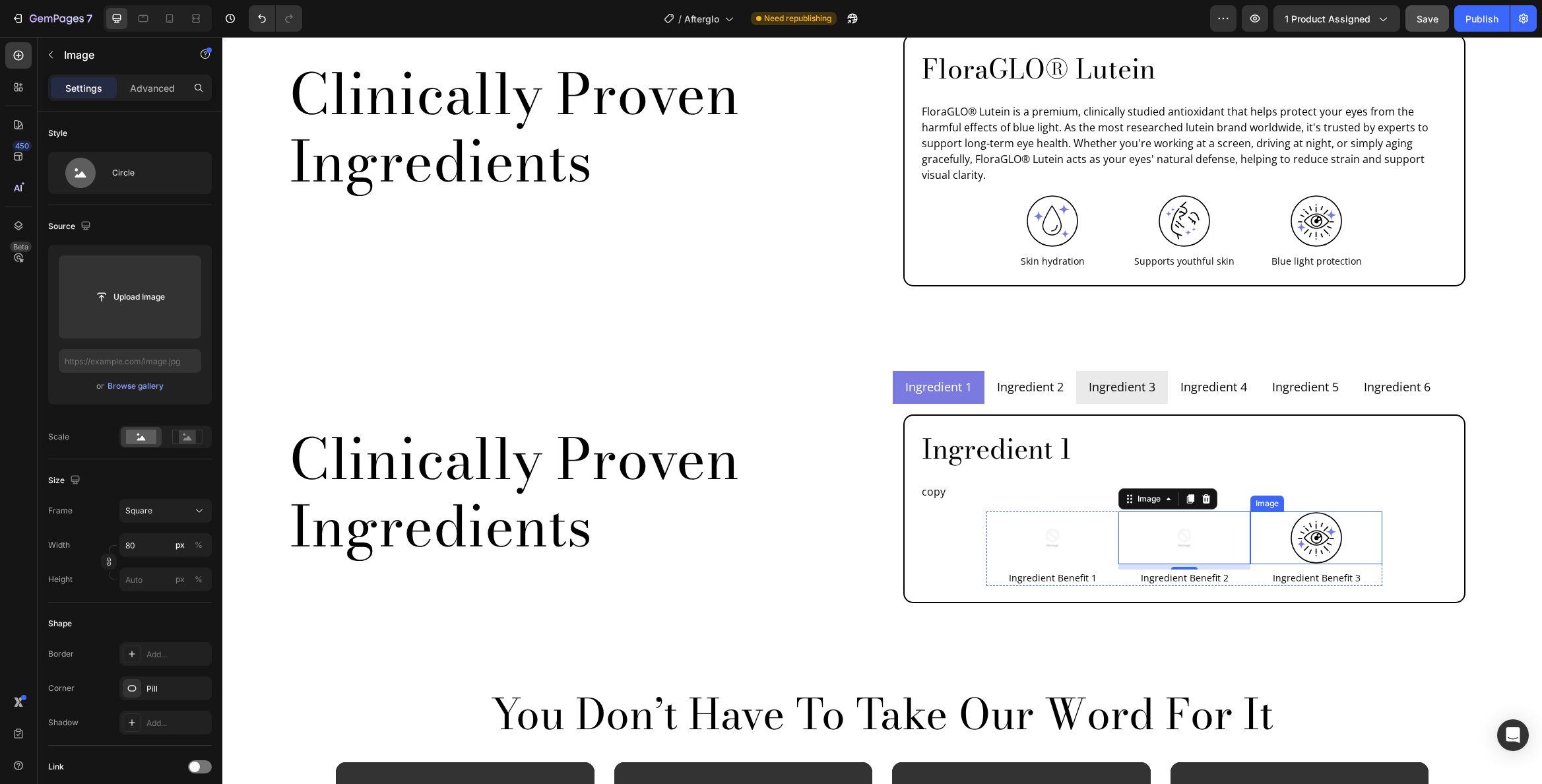
click at [1314, 516] on img at bounding box center [1316, 538] width 53 height 53
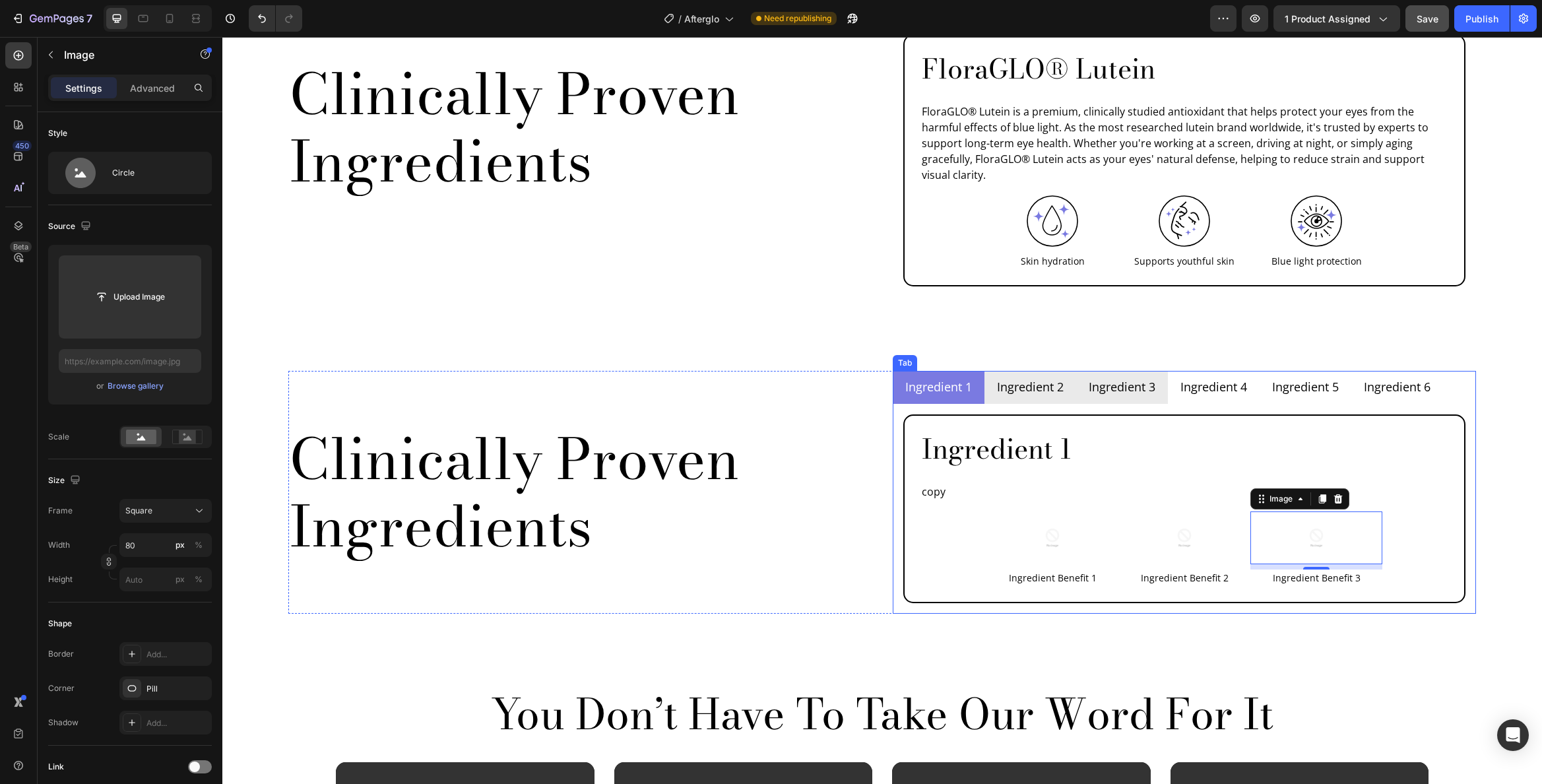
click at [1062, 371] on li "Ingredient 2" at bounding box center [1030, 388] width 92 height 33
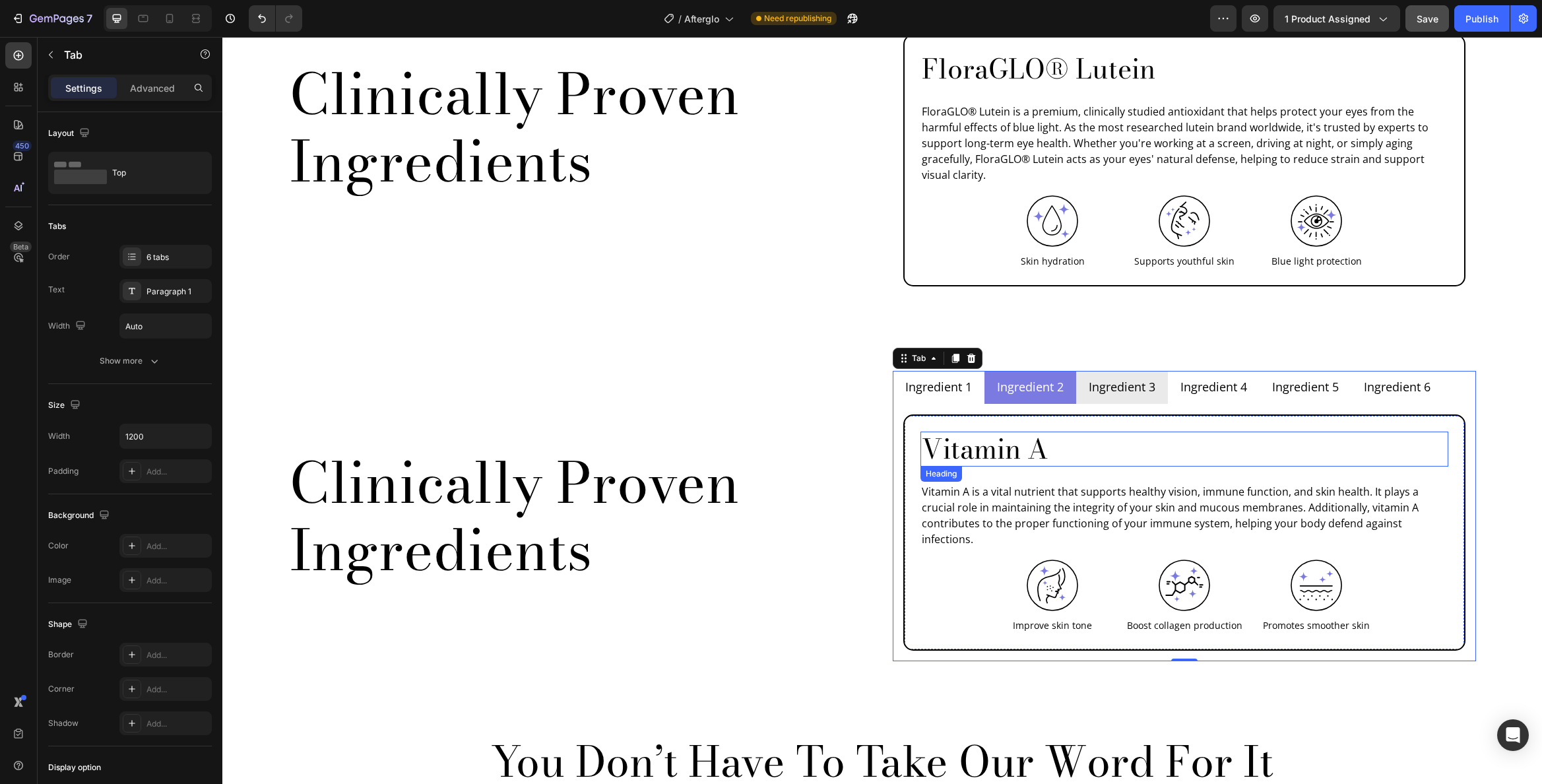
click at [1004, 432] on h2 "Vitamin A" at bounding box center [1184, 449] width 528 height 35
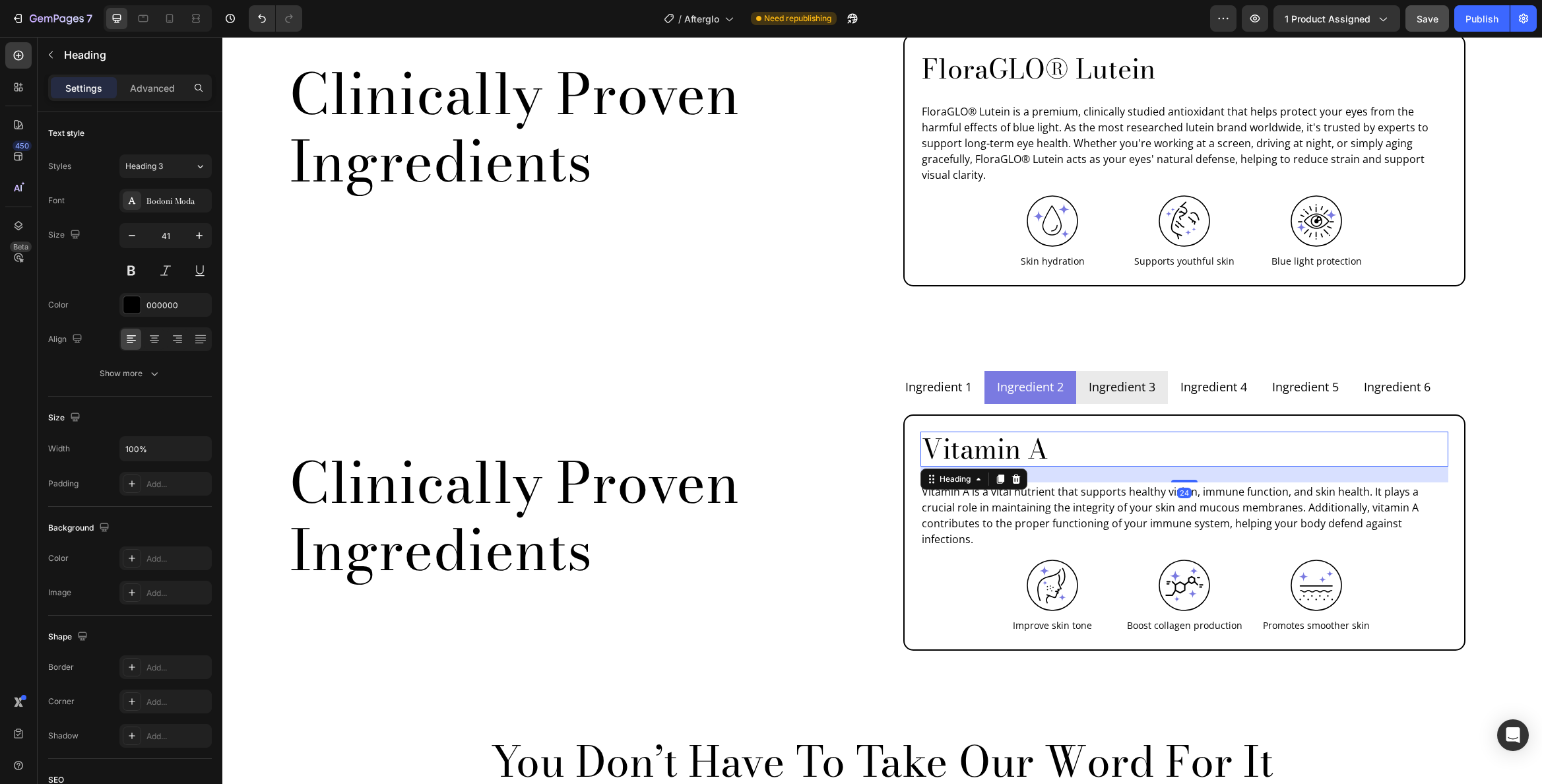
click at [1004, 432] on h2 "Vitamin A" at bounding box center [1184, 449] width 528 height 35
click at [1004, 433] on p "Vitamin A" at bounding box center [1184, 449] width 525 height 32
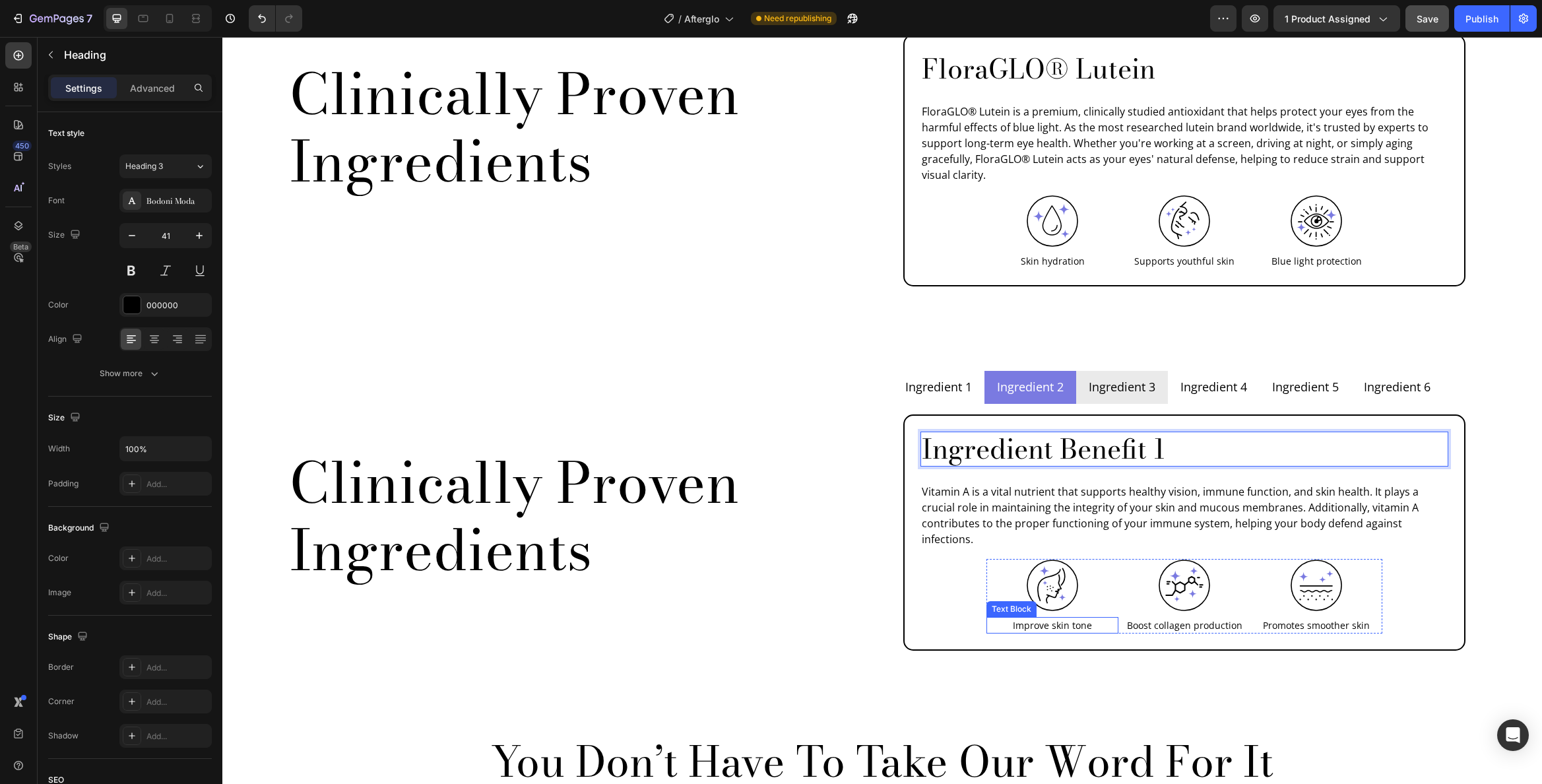
click at [1040, 618] on p "Improve skin tone" at bounding box center [1053, 625] width 129 height 14
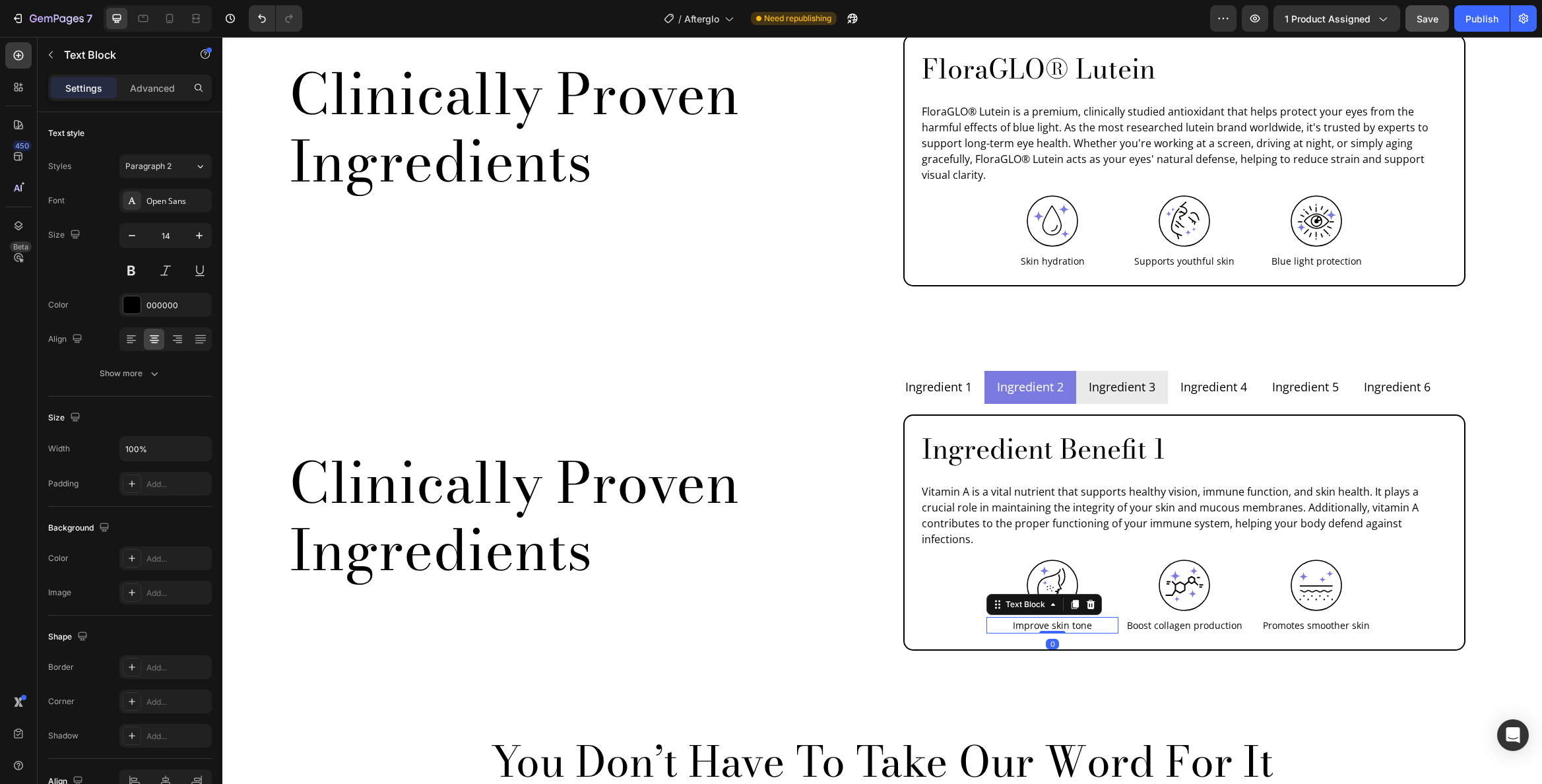
click at [1041, 618] on p "Improve skin tone" at bounding box center [1053, 625] width 129 height 14
click at [1053, 433] on p "Ingredient Benefit 1" at bounding box center [1184, 449] width 525 height 32
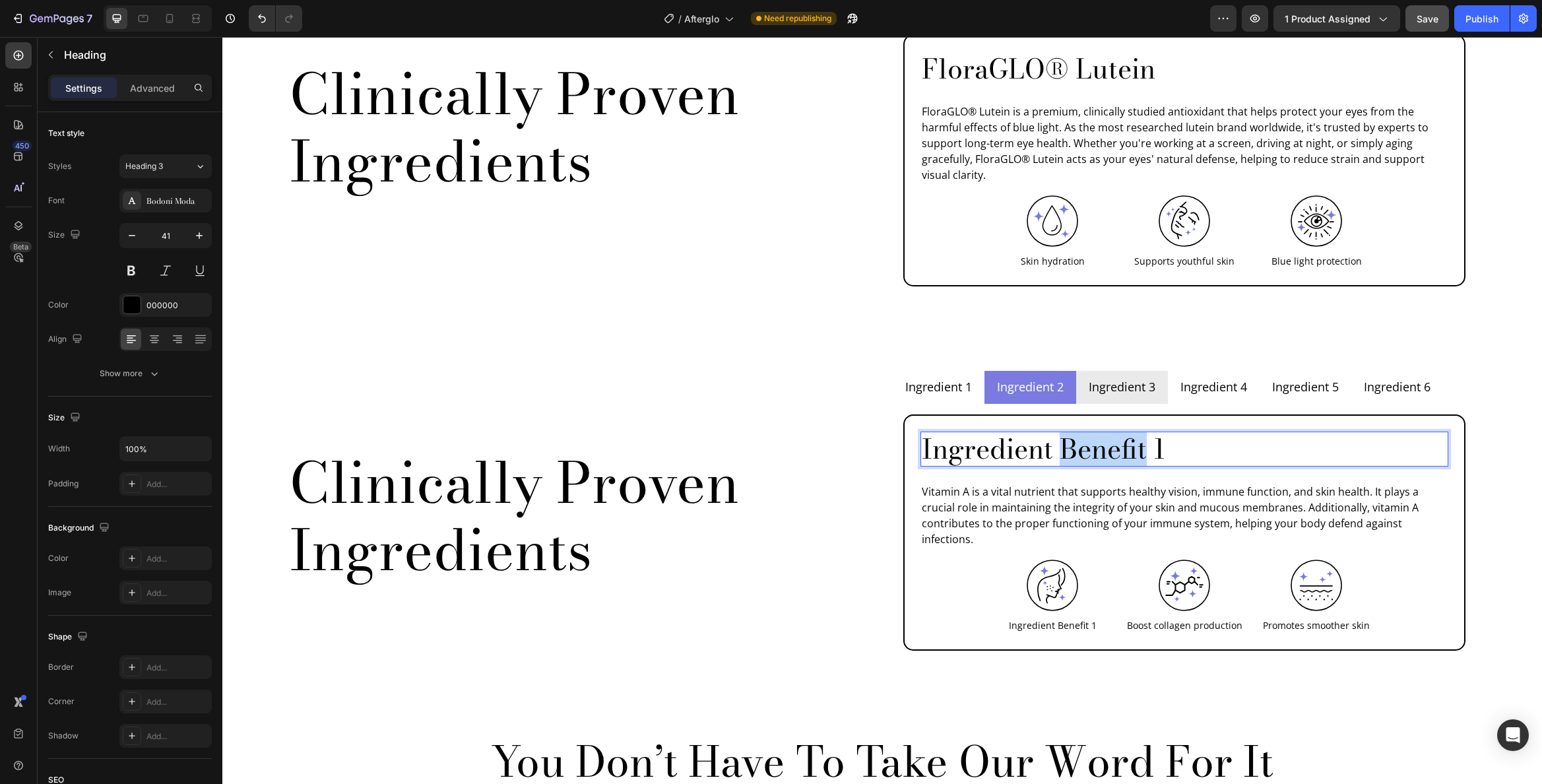
click at [1059, 433] on p "Ingredient Benefit 1" at bounding box center [1184, 449] width 525 height 32
click at [1173, 618] on p "Boost collagen production" at bounding box center [1185, 625] width 129 height 14
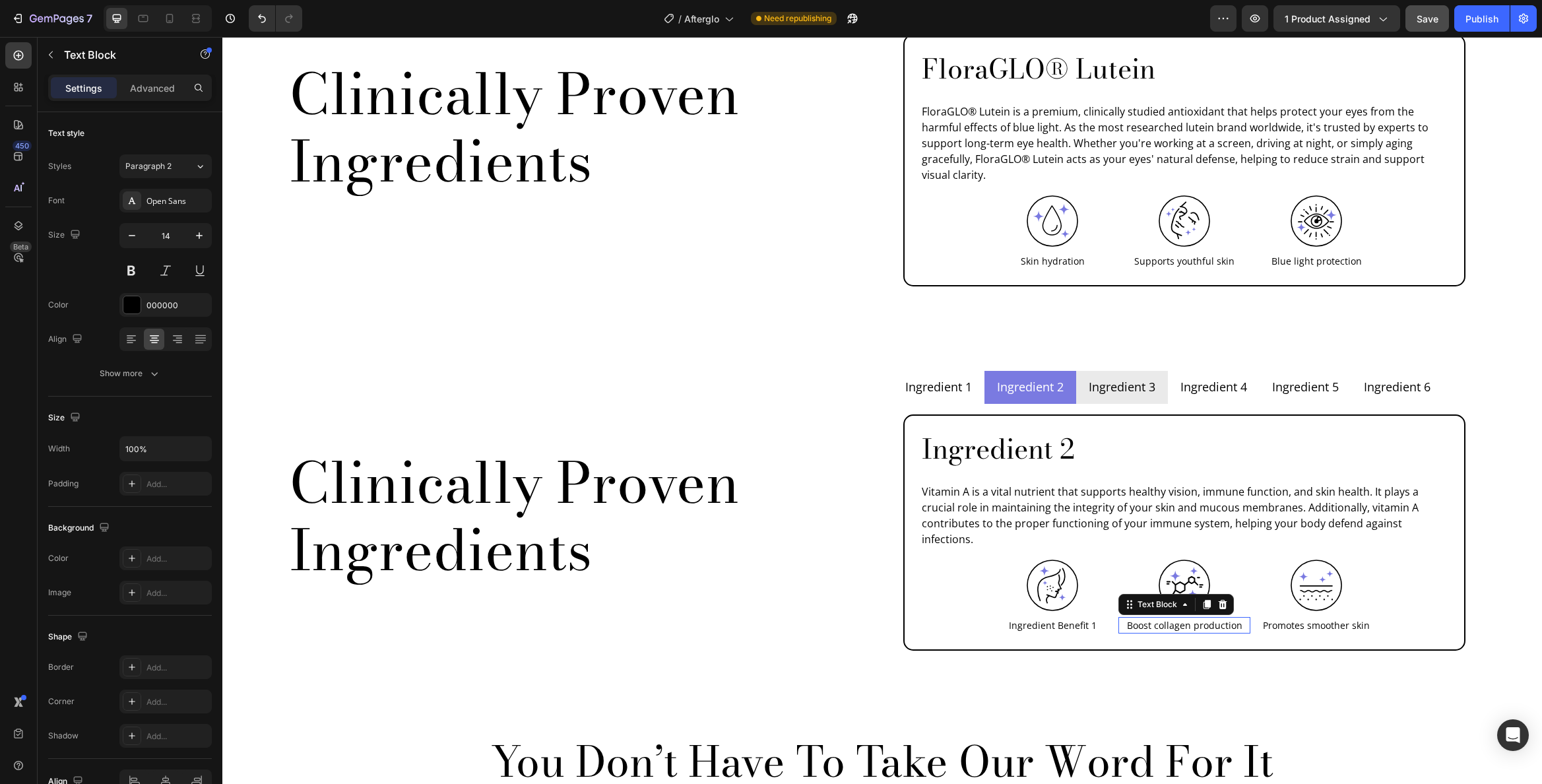
click at [1173, 618] on p "Boost collagen production" at bounding box center [1185, 625] width 129 height 14
click at [1172, 618] on p "Boost collagen production" at bounding box center [1185, 625] width 129 height 14
click at [1329, 618] on p "Promotes smoother skin" at bounding box center [1316, 625] width 129 height 14
click at [1328, 618] on p "Promotes smoother skin" at bounding box center [1316, 625] width 129 height 14
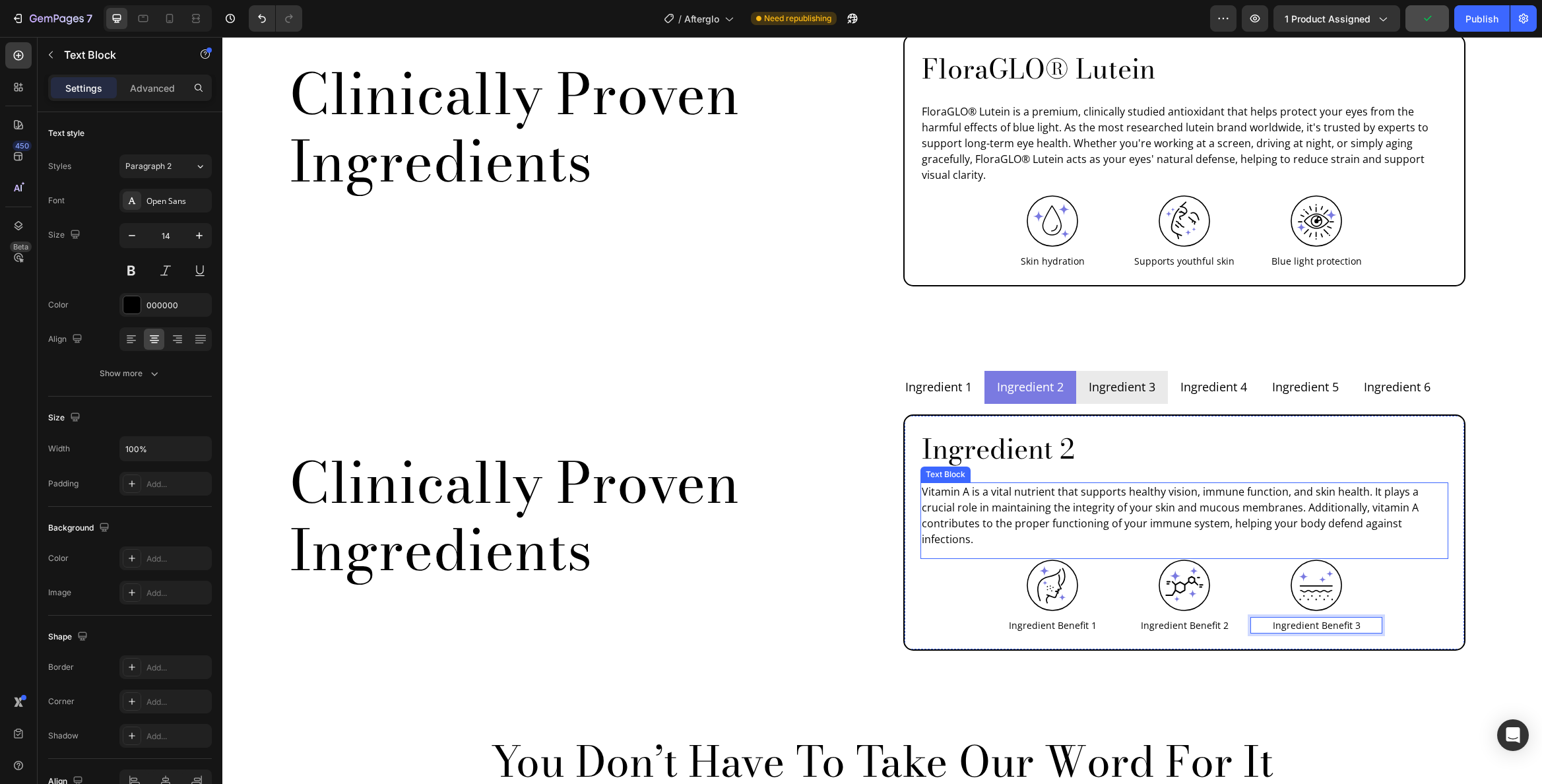
click at [1062, 484] on p "Vitamin A is a vital nutrient that supports healthy vision, immune function, an…" at bounding box center [1184, 516] width 525 height 63
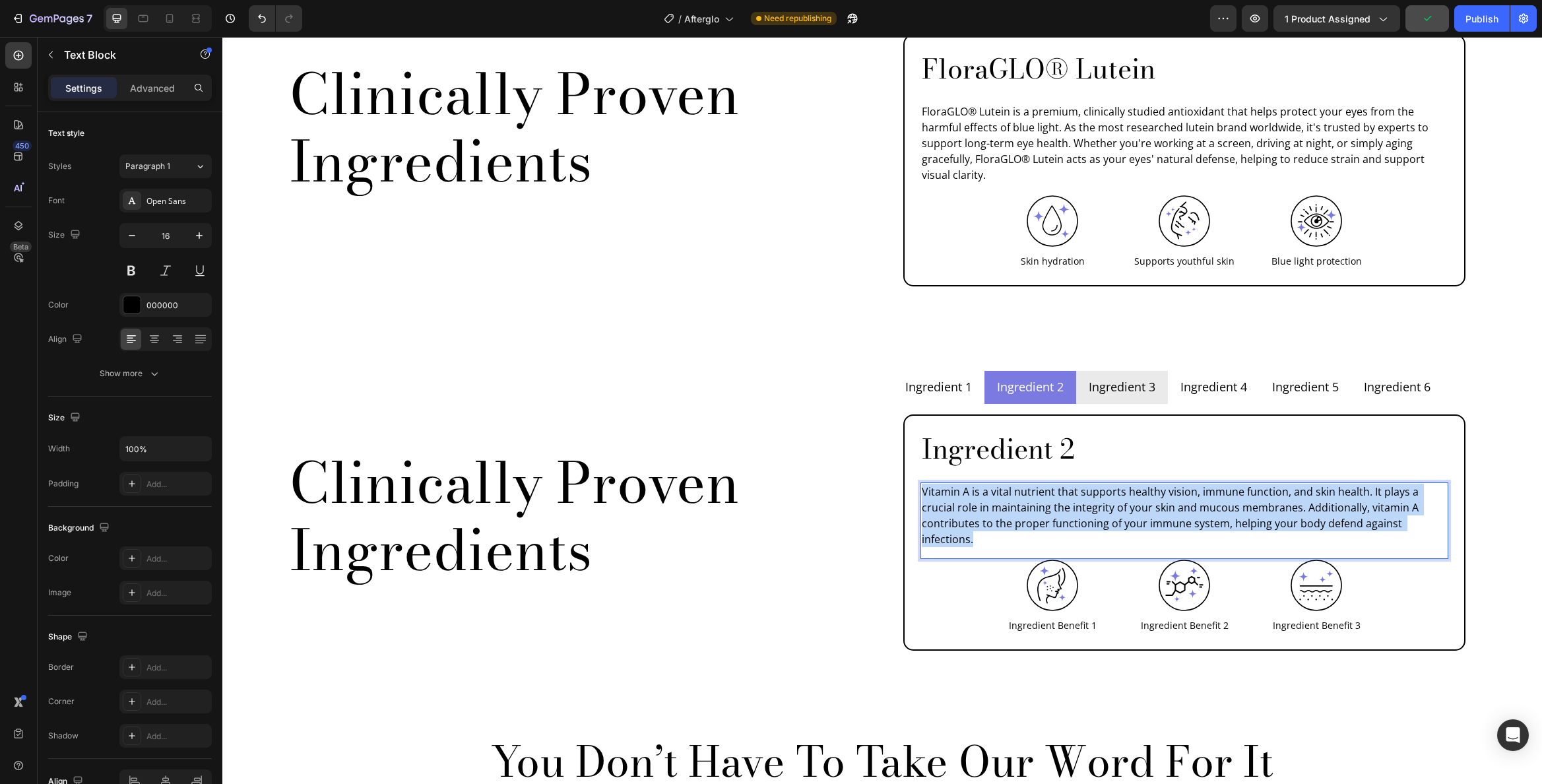
click at [1062, 484] on p "Vitamin A is a vital nutrient that supports healthy vision, immune function, an…" at bounding box center [1184, 516] width 525 height 63
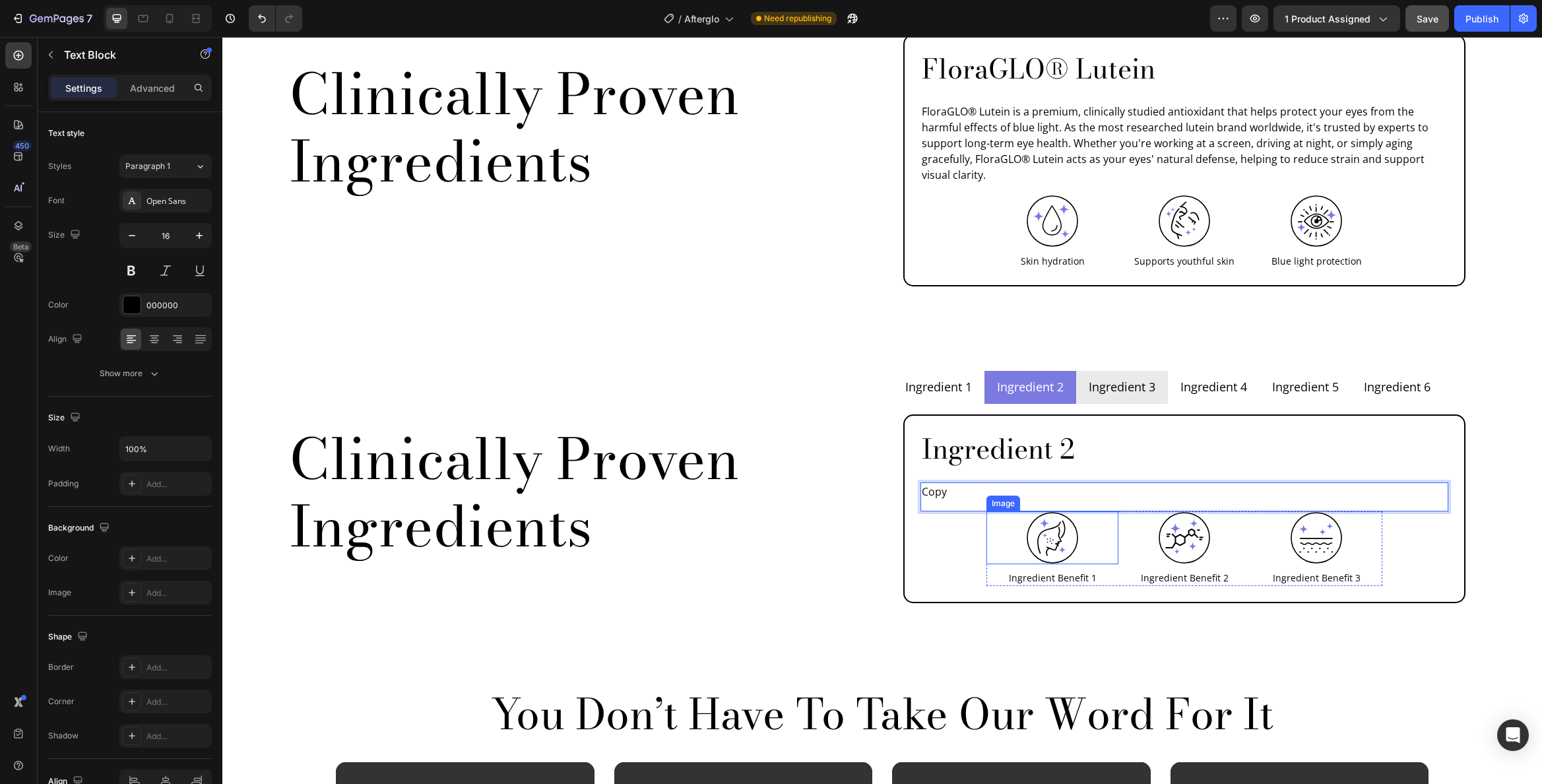
click at [1044, 511] on img at bounding box center [1053, 538] width 53 height 53
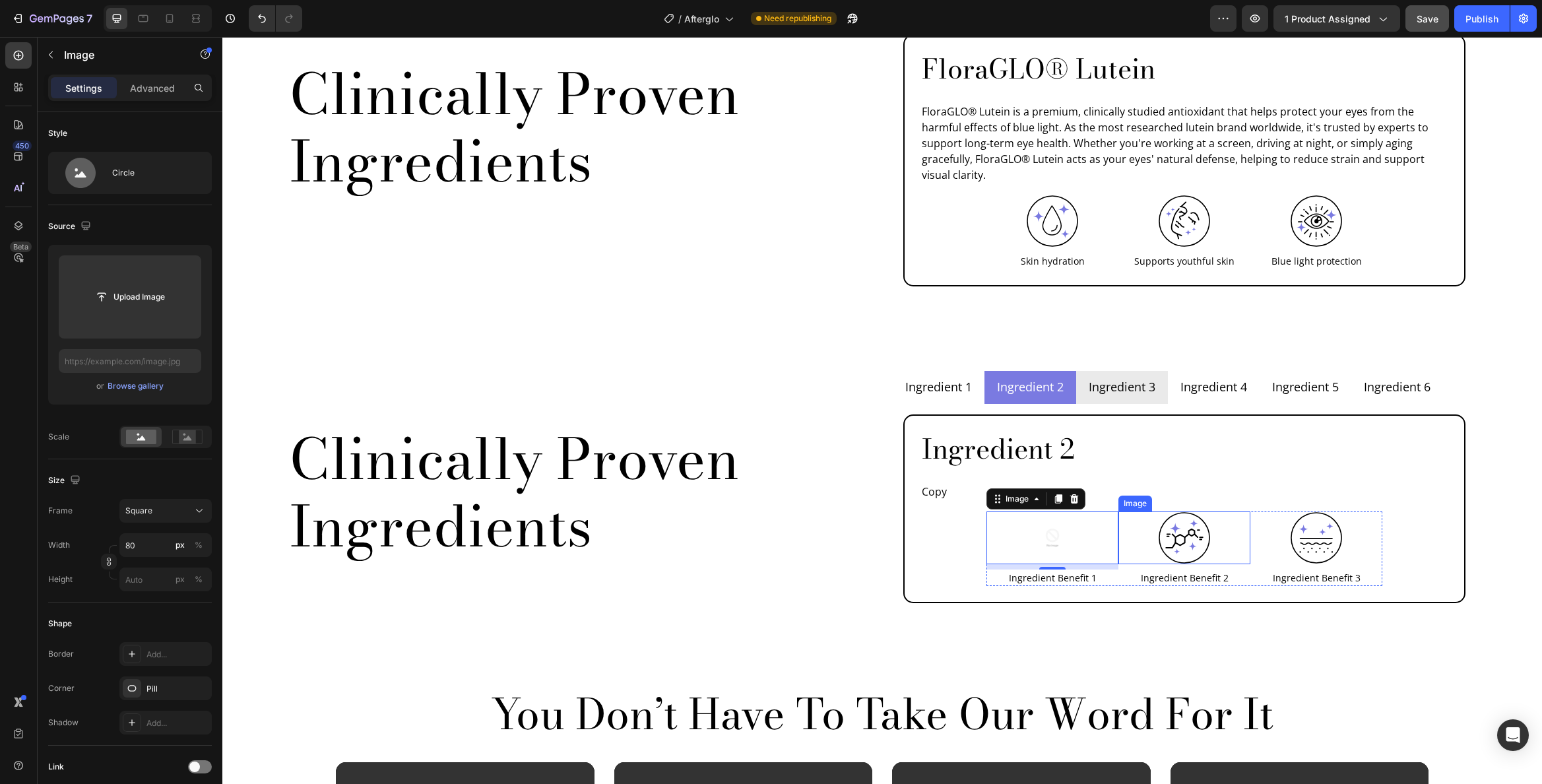
click at [1201, 511] on img at bounding box center [1184, 538] width 53 height 53
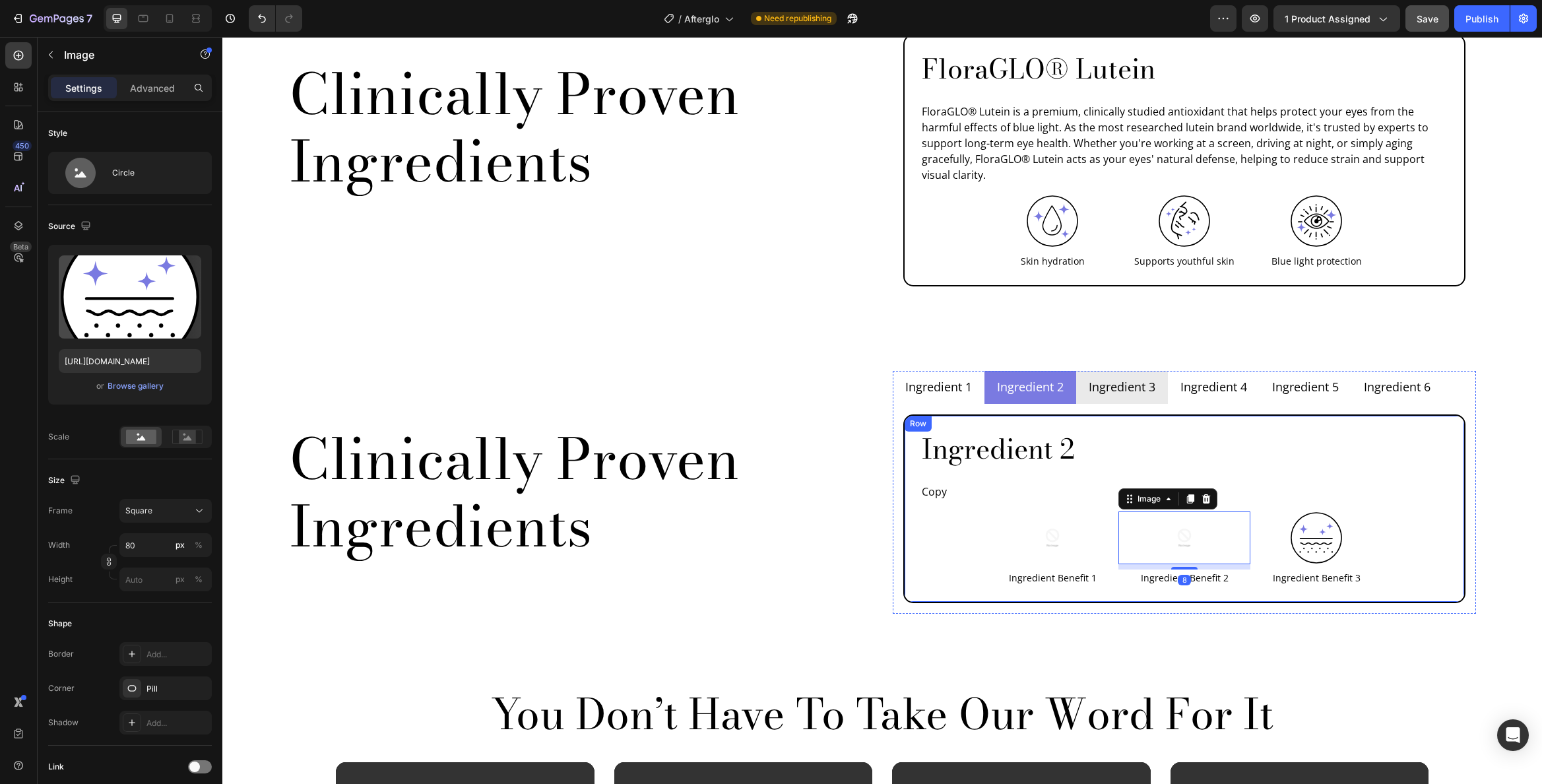
click at [1309, 511] on img at bounding box center [1316, 538] width 53 height 53
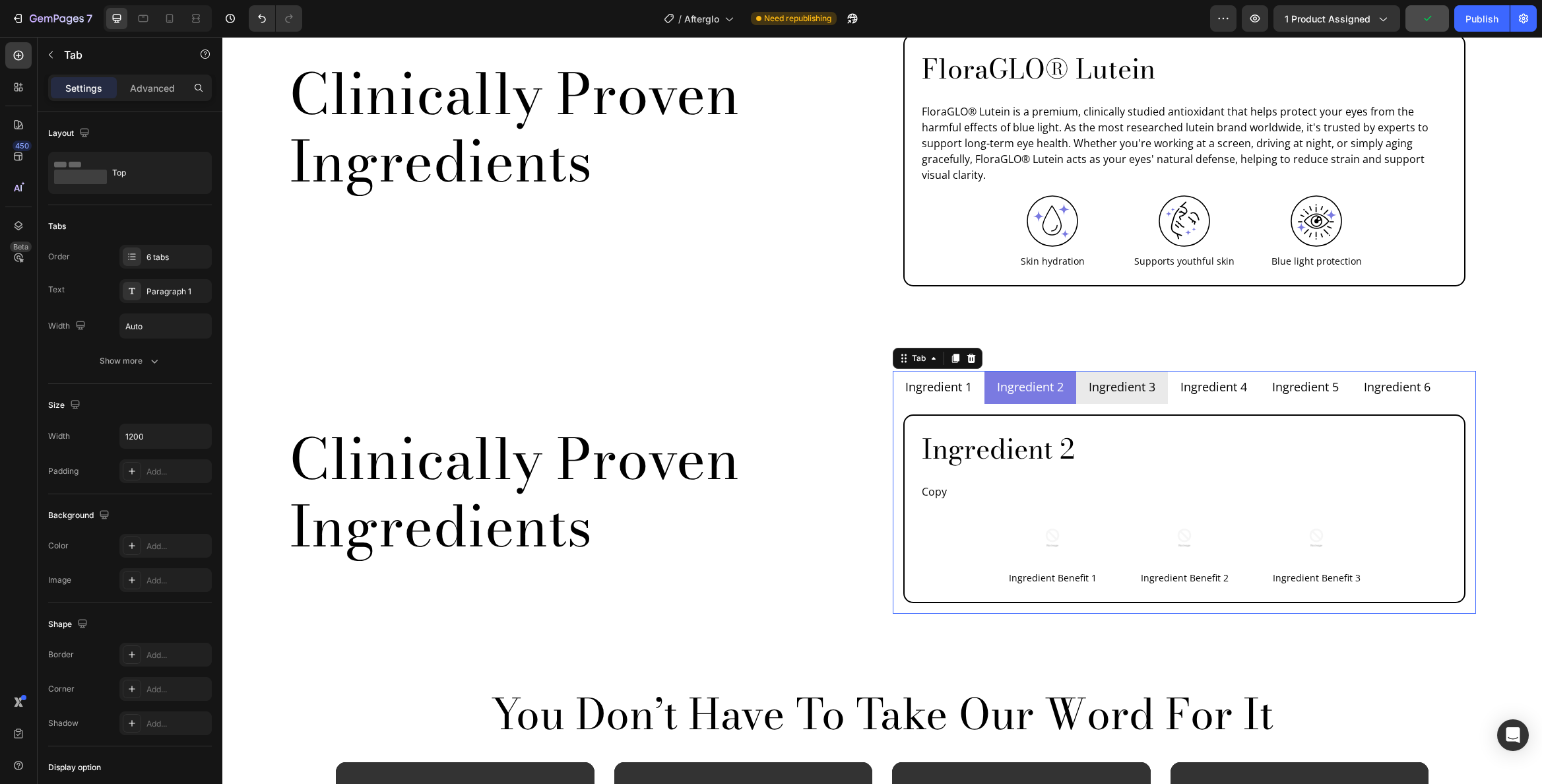
click at [1124, 378] on p "Ingredient 3" at bounding box center [1122, 387] width 67 height 18
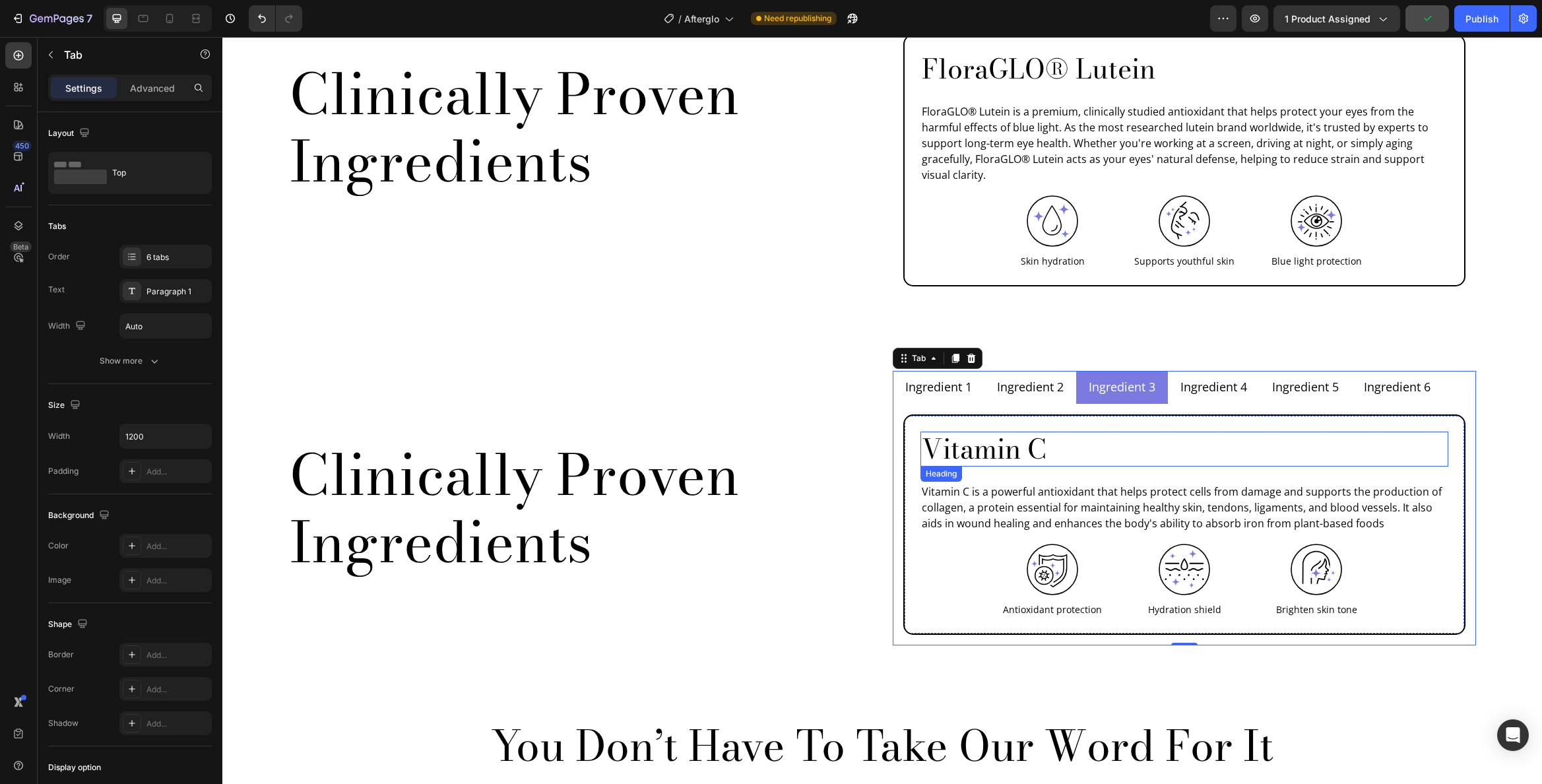
click at [1010, 432] on h2 "Vitamin C" at bounding box center [1184, 449] width 528 height 35
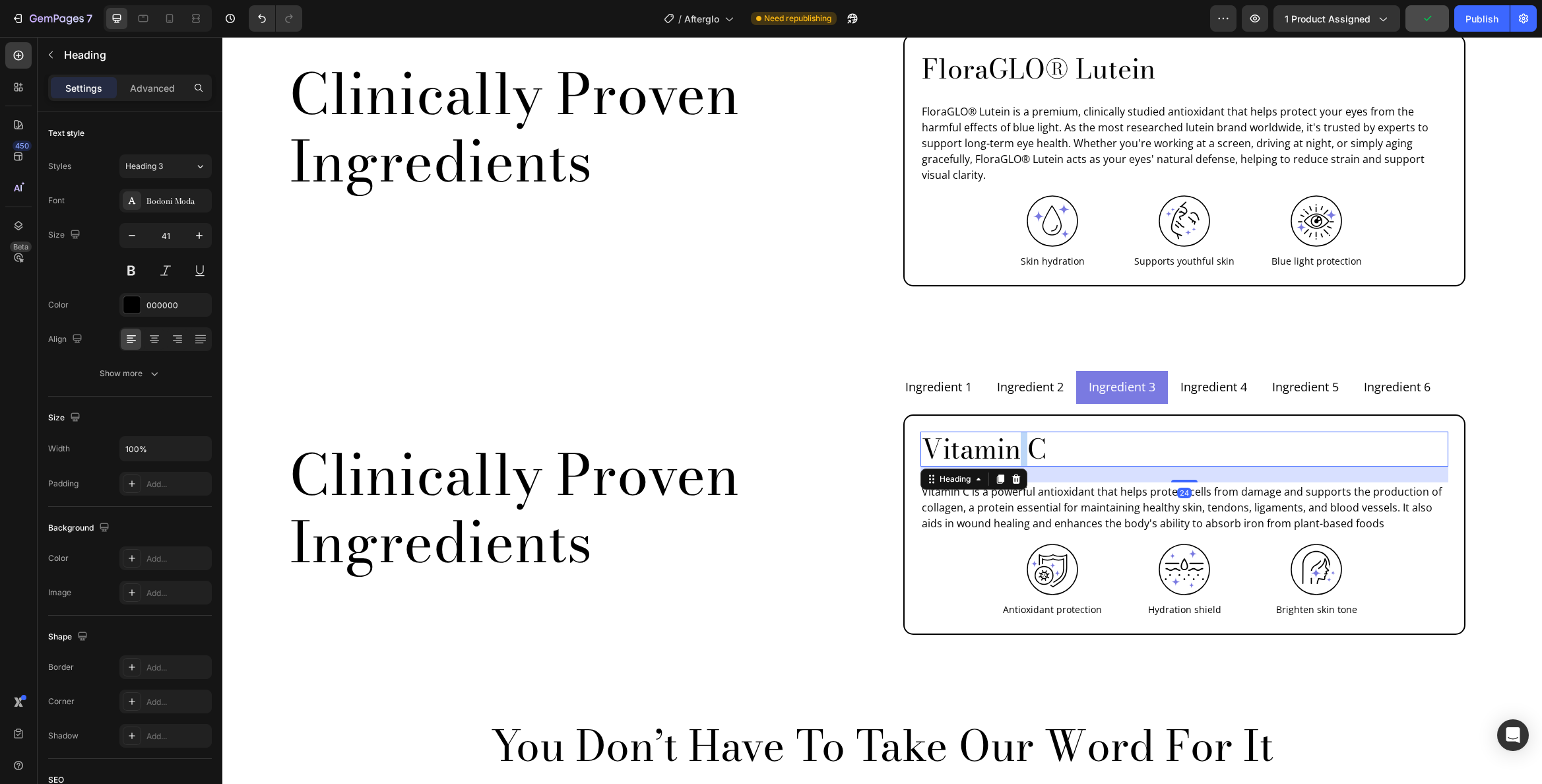
click at [1010, 432] on h2 "Vitamin C" at bounding box center [1184, 449] width 528 height 35
click at [1010, 433] on p "Vitamin C" at bounding box center [1184, 449] width 525 height 32
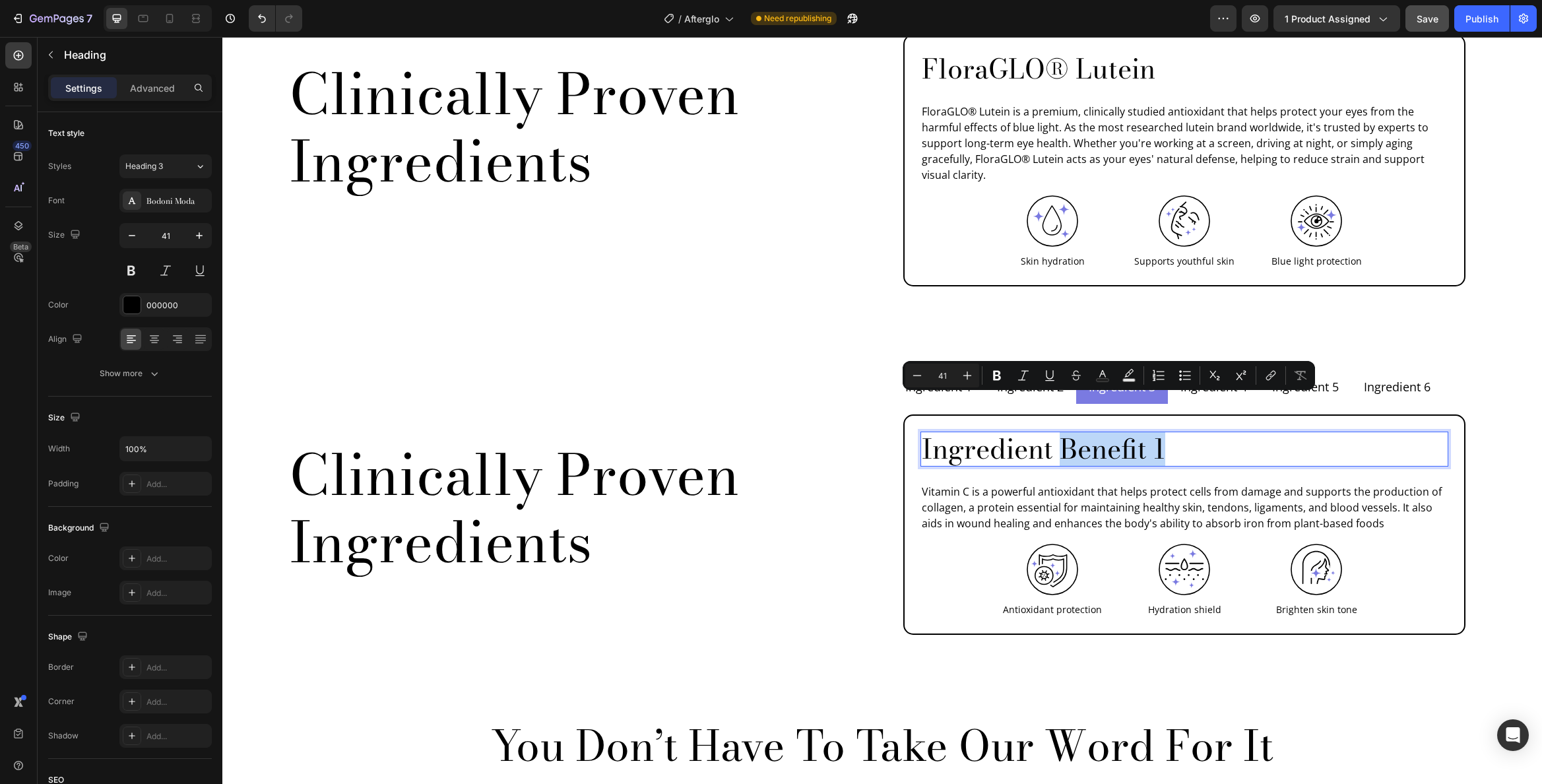
drag, startPoint x: 1161, startPoint y: 416, endPoint x: 1063, endPoint y: 415, distance: 98.0
click at [1063, 433] on p "Ingredient Benefit 1" at bounding box center [1184, 449] width 525 height 32
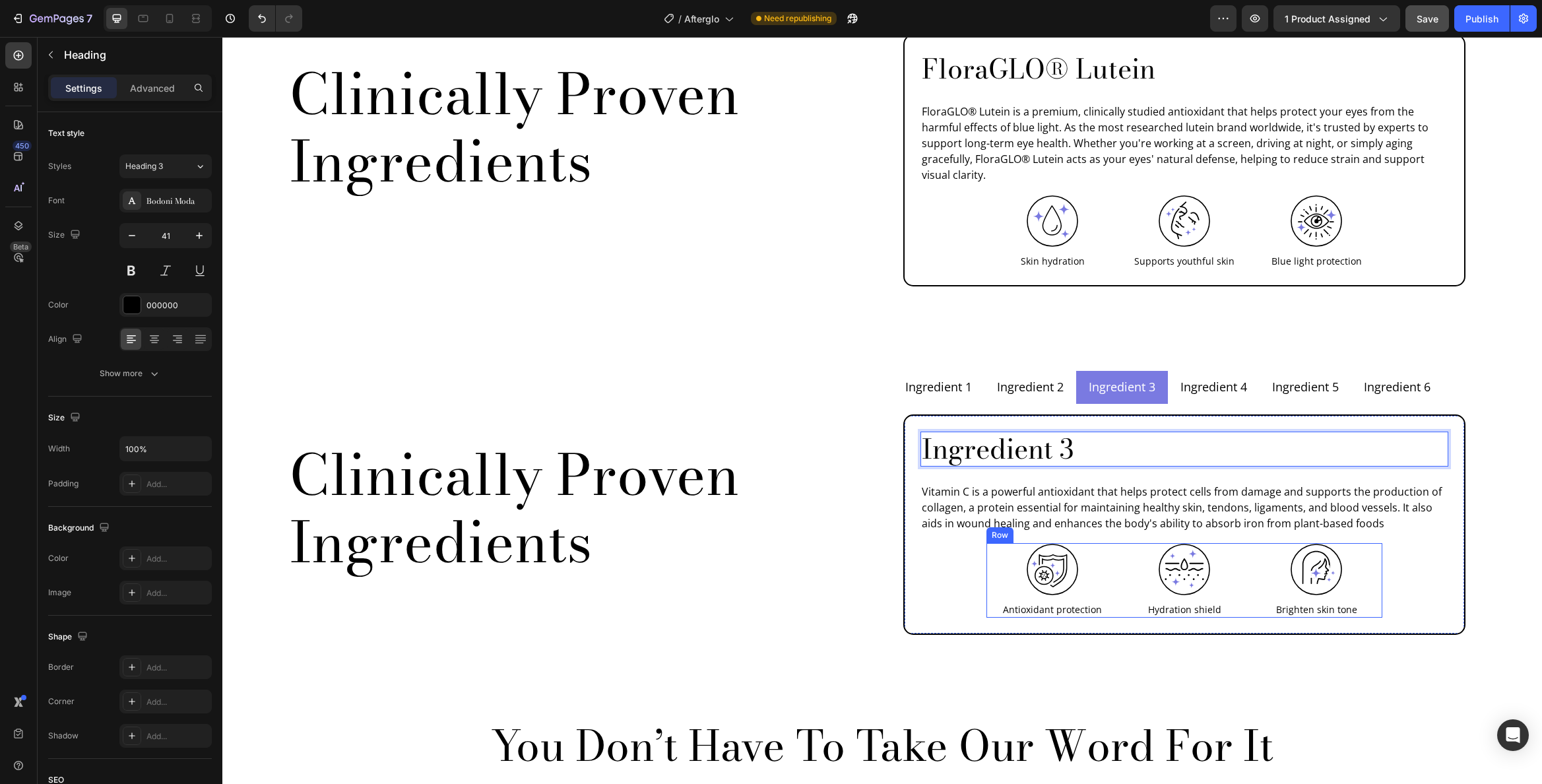
click at [1062, 602] on p "Antioxidant protection" at bounding box center [1053, 609] width 129 height 14
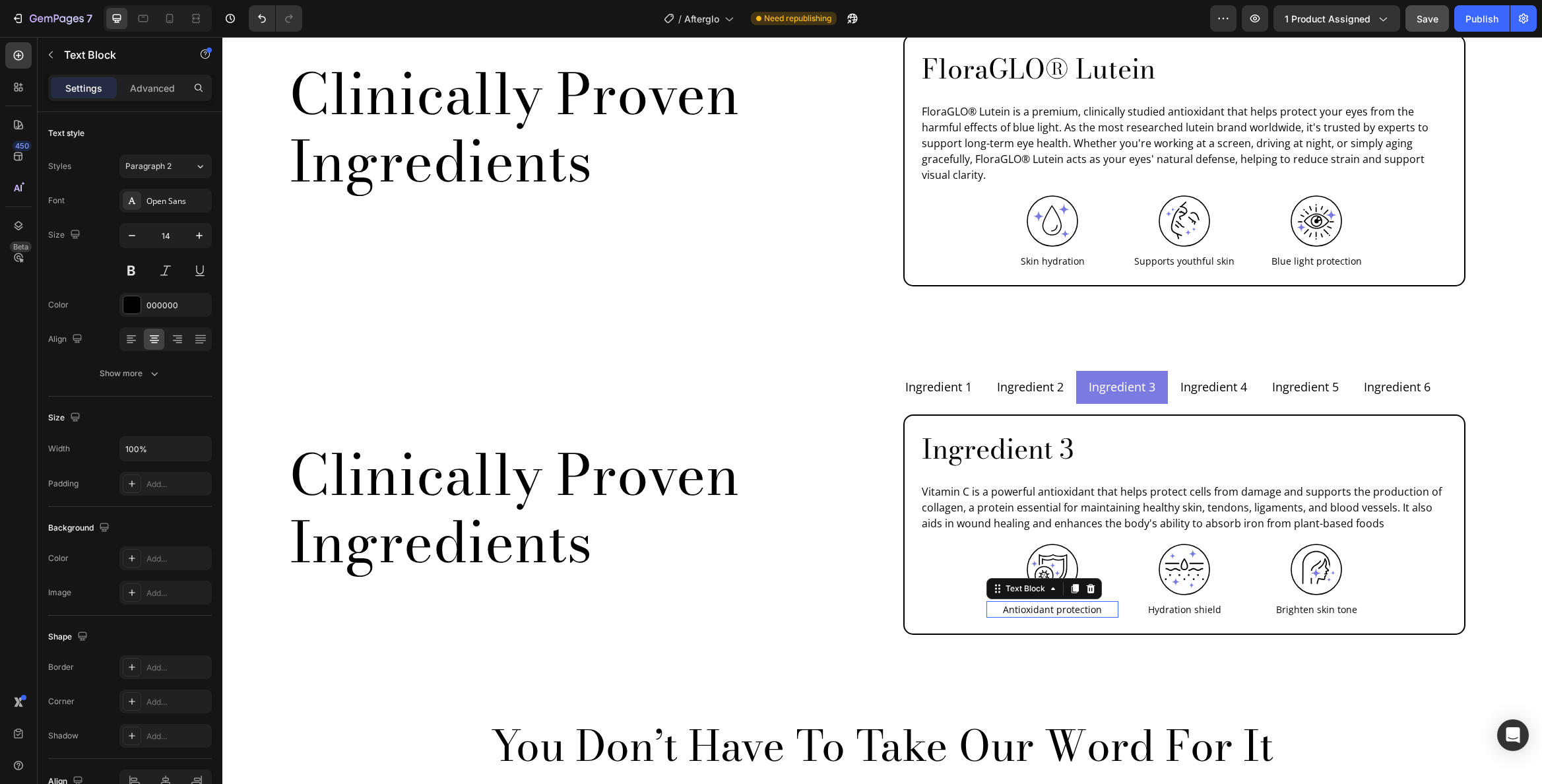
click at [1062, 602] on p "Antioxidant protection" at bounding box center [1053, 609] width 129 height 14
click at [1187, 602] on p "Hydration shield" at bounding box center [1185, 609] width 129 height 14
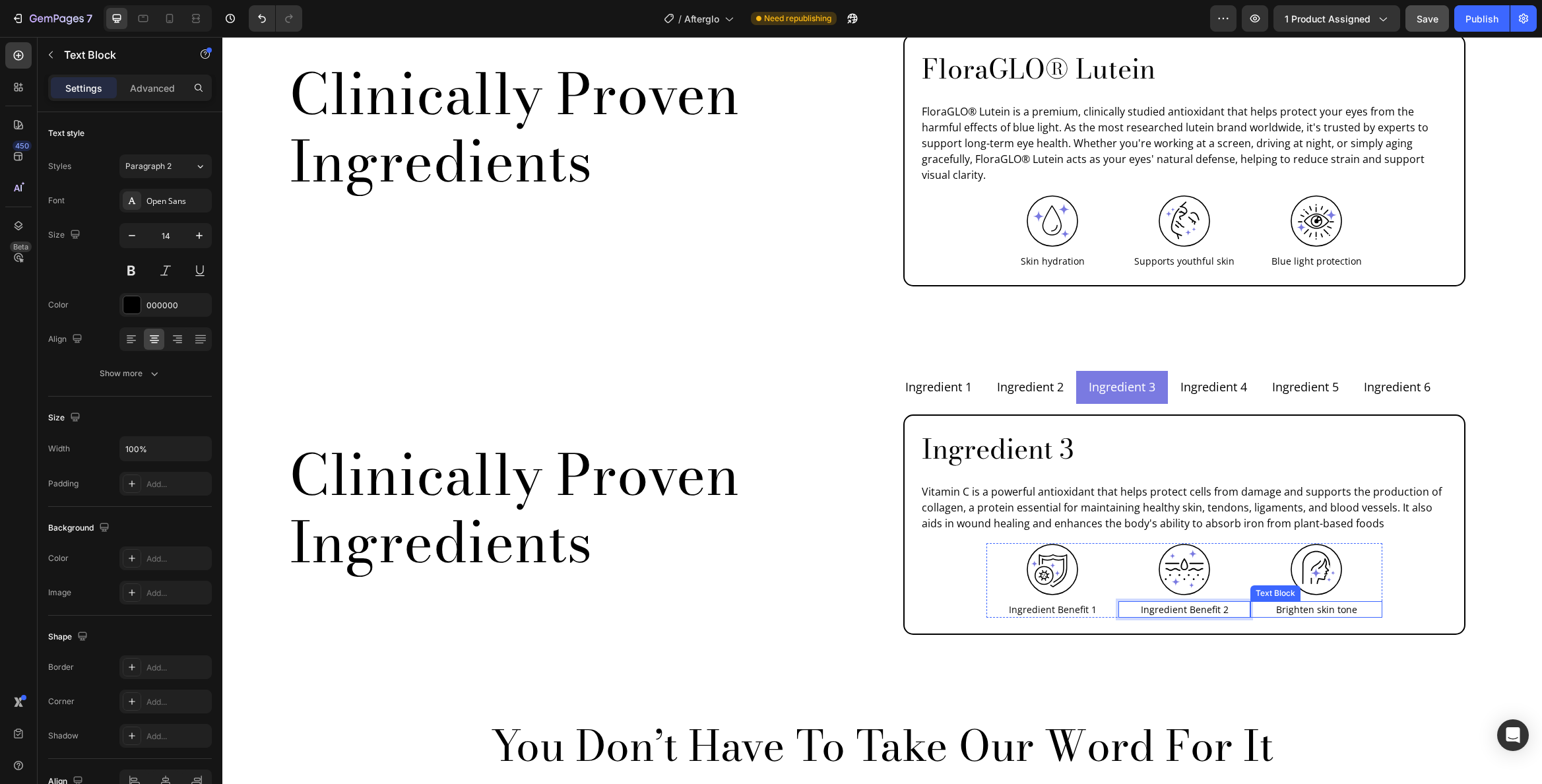
click at [1293, 602] on p "Brighten skin tone" at bounding box center [1316, 609] width 129 height 14
click at [1056, 543] on img at bounding box center [1053, 569] width 53 height 53
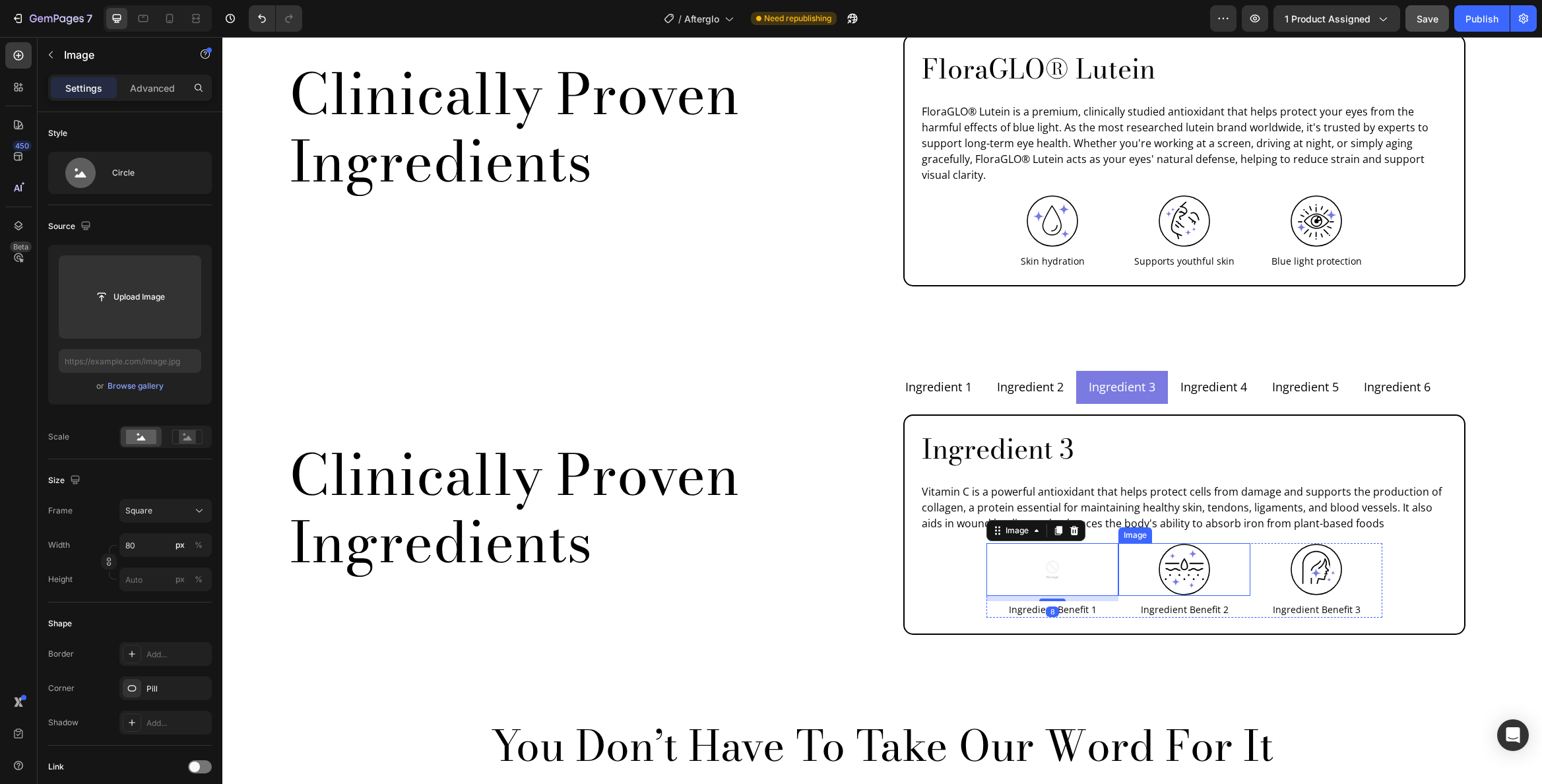
click at [1180, 543] on img at bounding box center [1184, 569] width 53 height 53
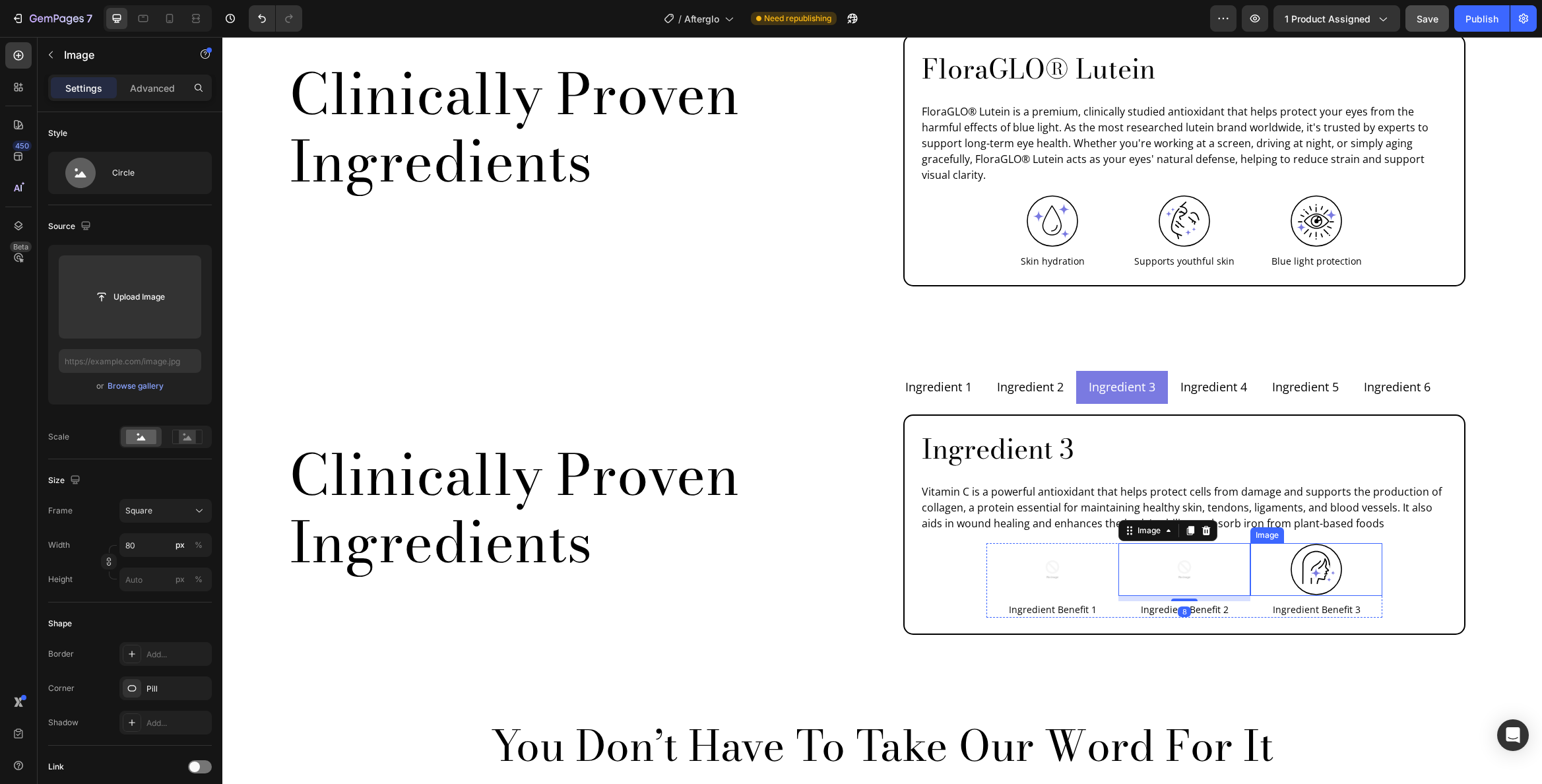
click at [1312, 543] on img at bounding box center [1316, 569] width 53 height 53
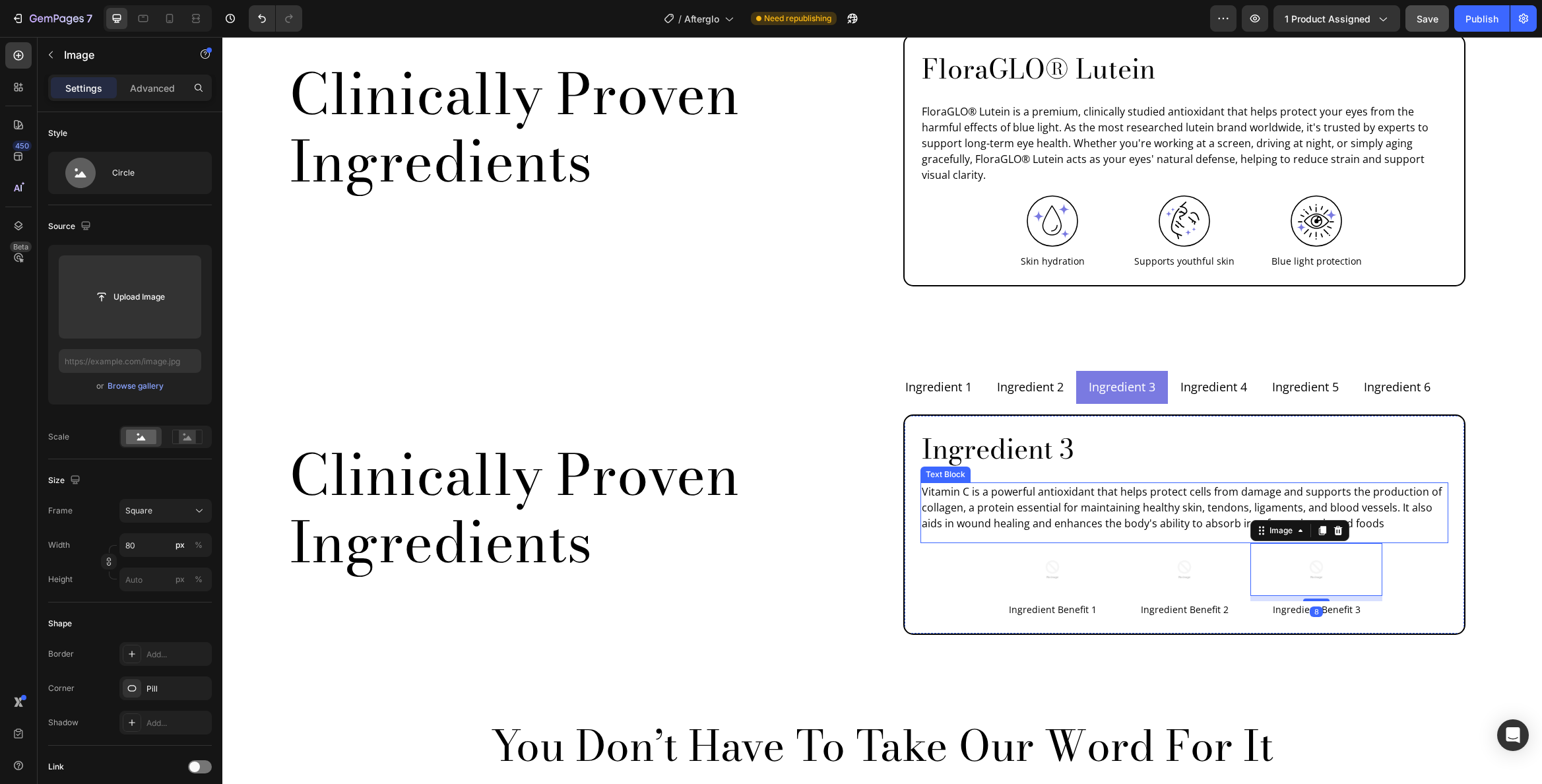
click at [1128, 484] on p "Vitamin C is a powerful antioxidant that helps protect cells from damage and su…" at bounding box center [1184, 507] width 525 height 47
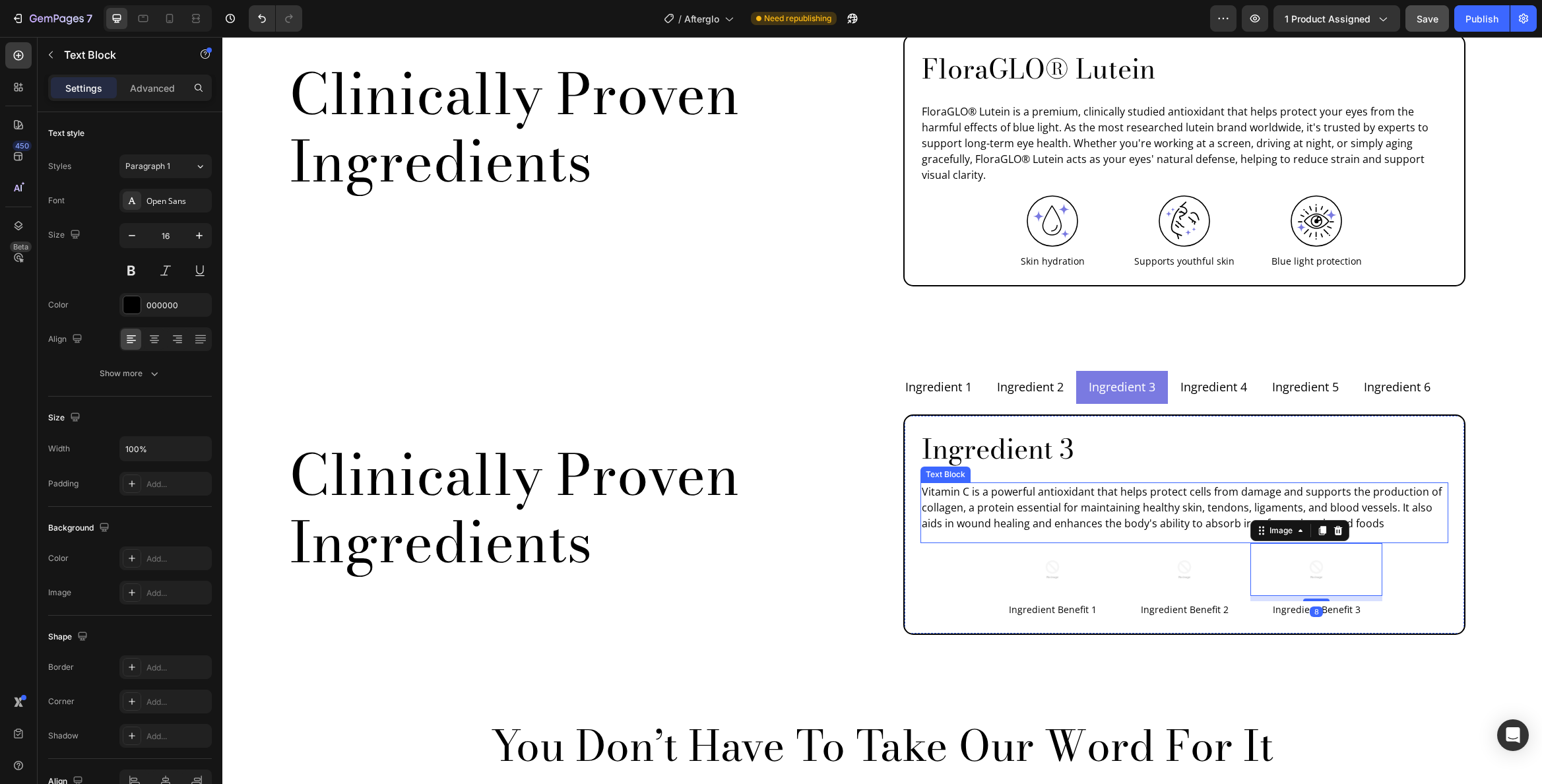
click at [1128, 484] on p "Vitamin C is a powerful antioxidant that helps protect cells from damage and su…" at bounding box center [1184, 507] width 525 height 47
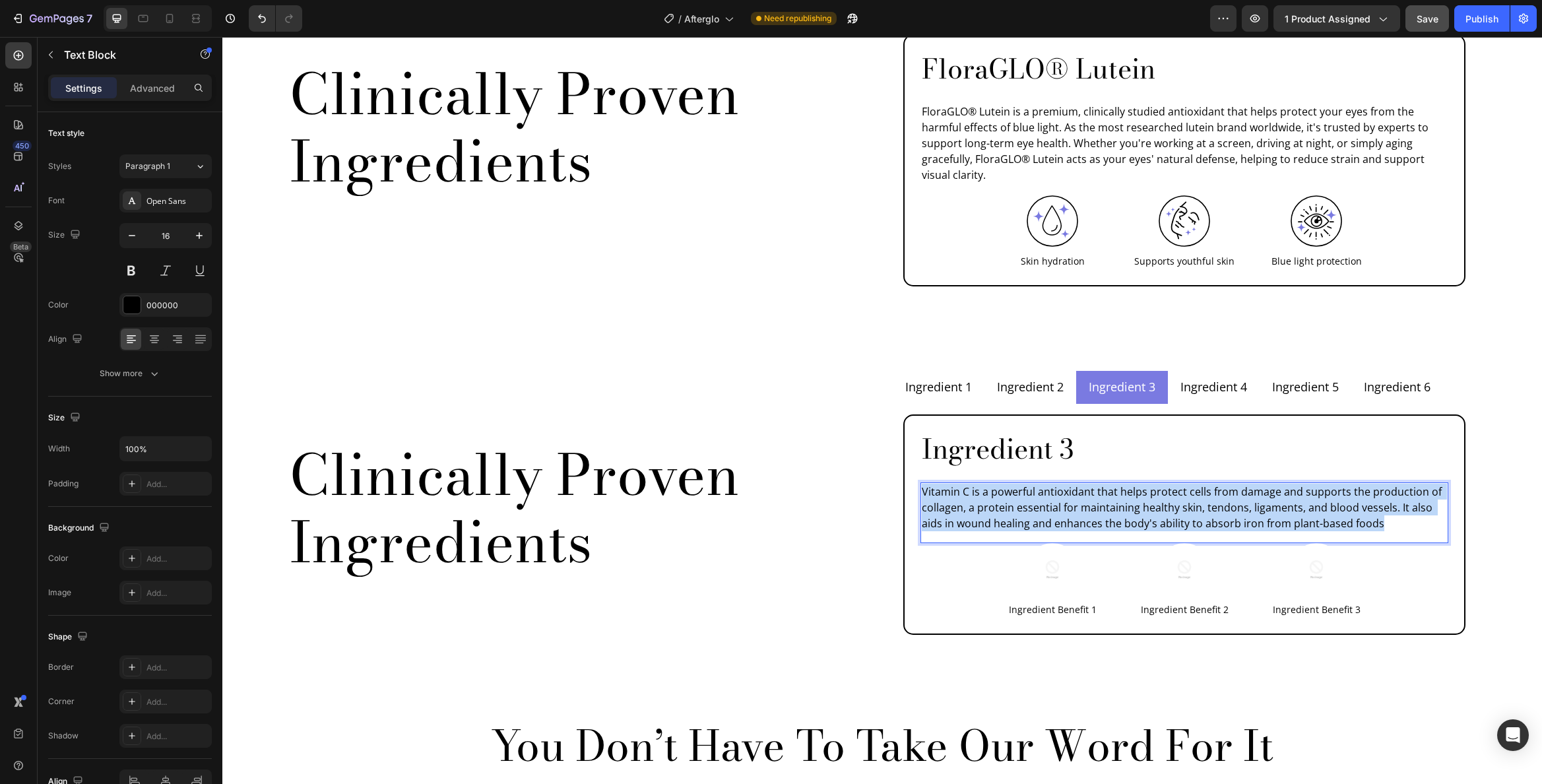
click at [1128, 484] on p "Vitamin C is a powerful antioxidant that helps protect cells from damage and su…" at bounding box center [1184, 507] width 525 height 47
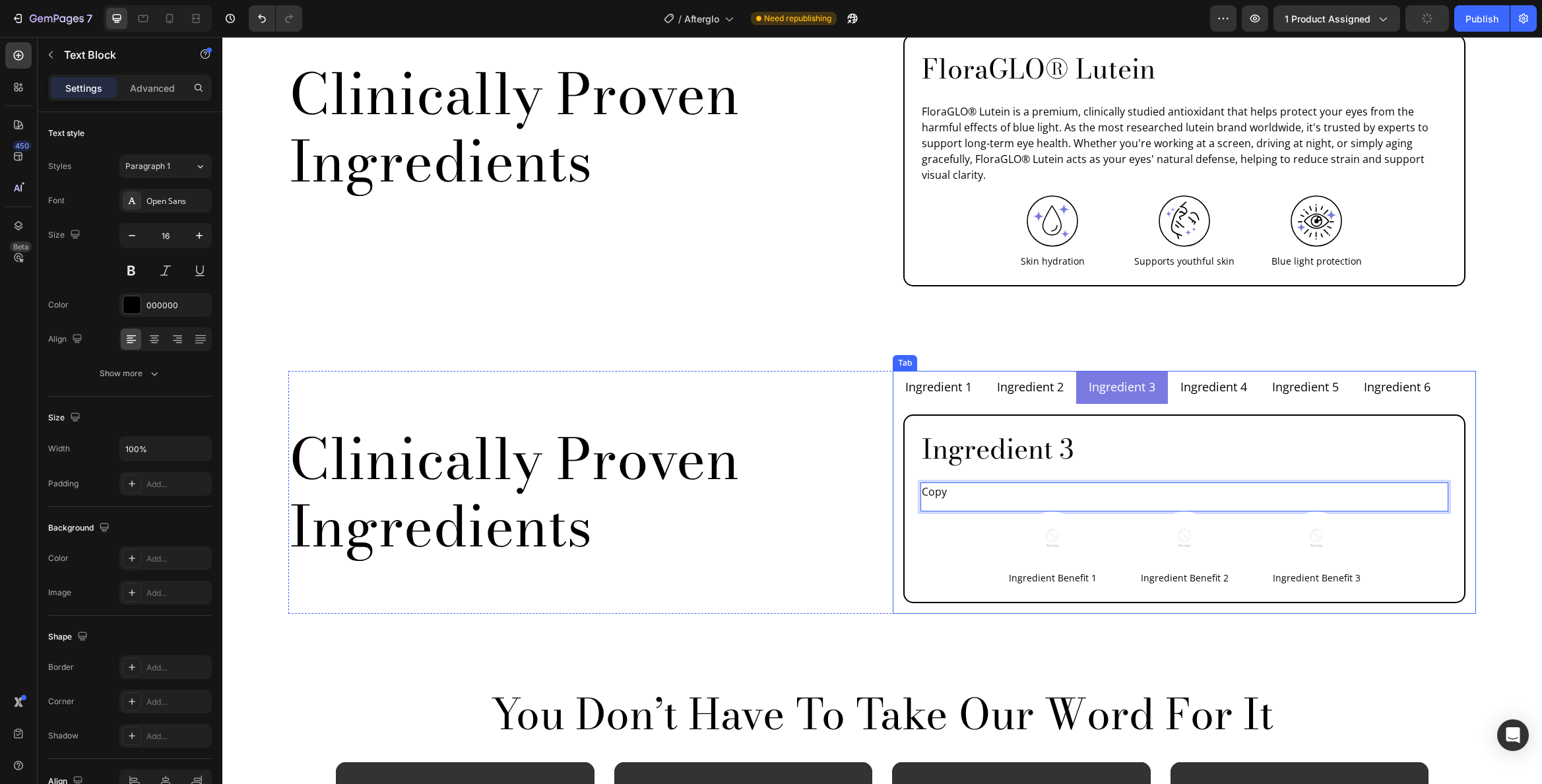
click at [1222, 378] on p "Ingredient 4" at bounding box center [1214, 387] width 67 height 18
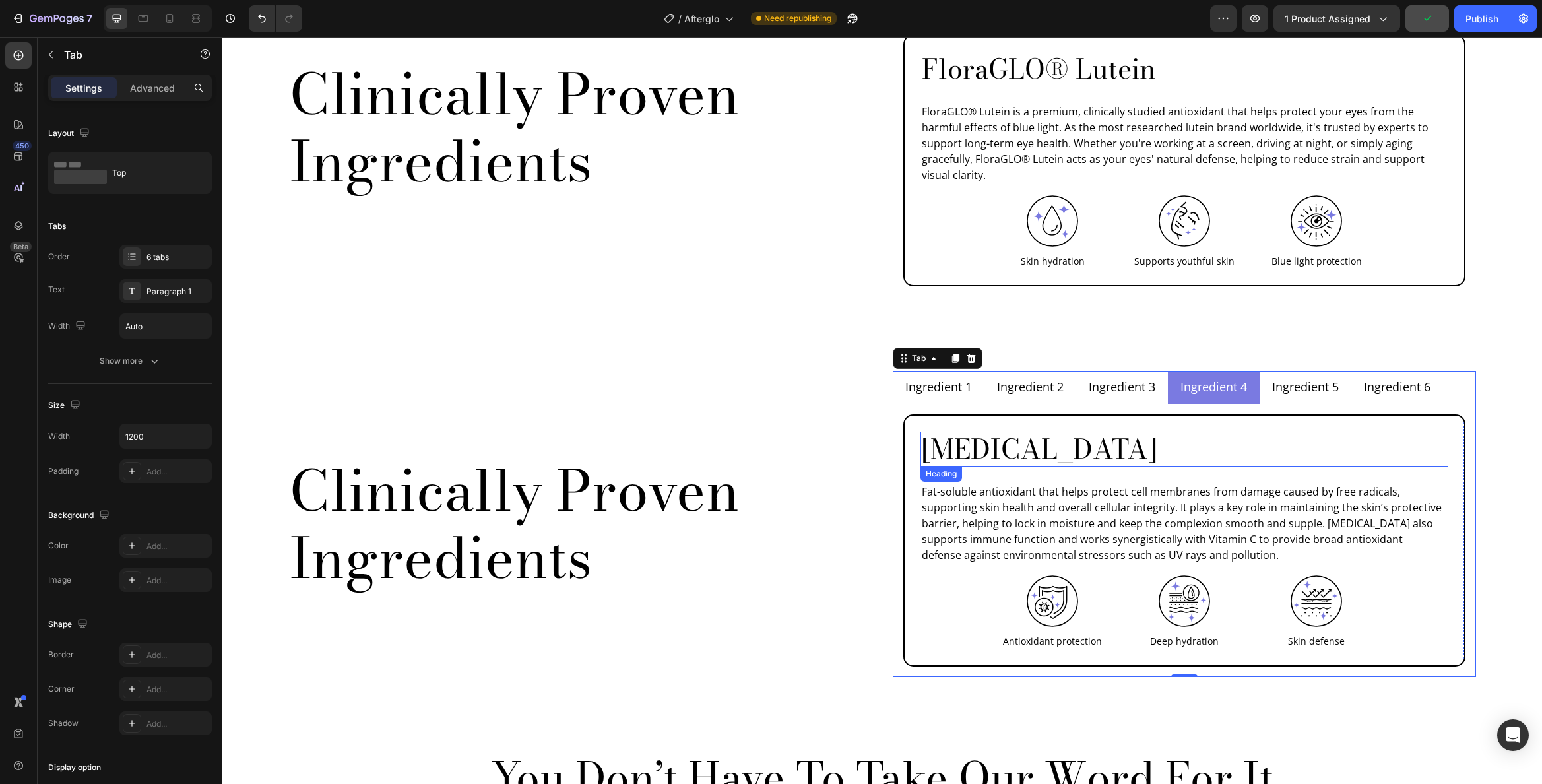
click at [982, 432] on h2 "[MEDICAL_DATA]" at bounding box center [1184, 449] width 528 height 35
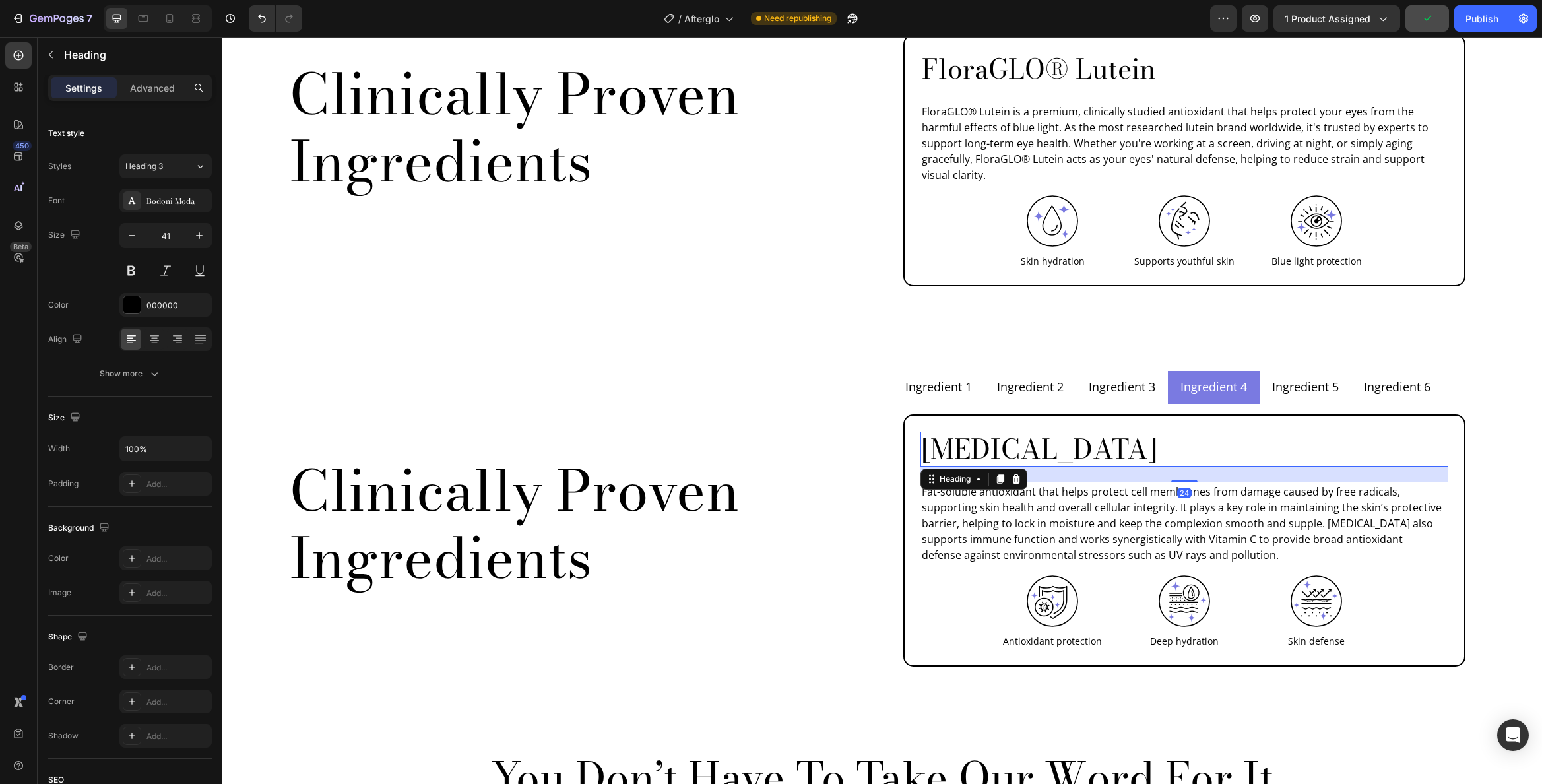
click at [982, 432] on h2 "[MEDICAL_DATA]" at bounding box center [1184, 449] width 528 height 35
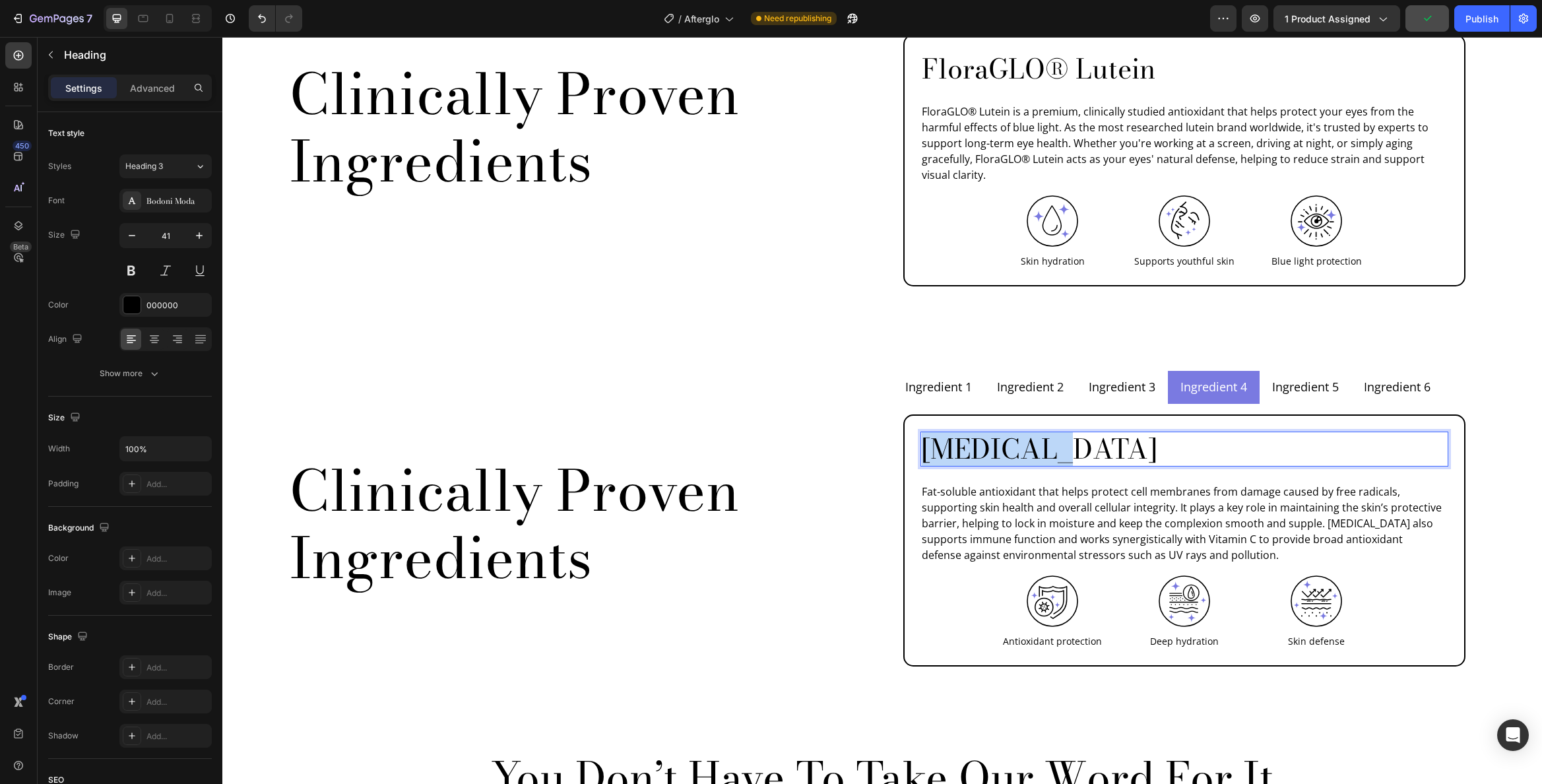
click at [982, 433] on p "[MEDICAL_DATA]" at bounding box center [1184, 449] width 525 height 32
drag, startPoint x: 1183, startPoint y: 419, endPoint x: 1053, endPoint y: 419, distance: 130.0
click at [1053, 433] on p "Ingredient Benefit 1" at bounding box center [1184, 449] width 525 height 32
click at [1048, 433] on p "Ingredient4" at bounding box center [1184, 449] width 525 height 32
click at [1022, 484] on p "Fat-soluble antioxidant that helps protect cell membranes from damage caused by…" at bounding box center [1184, 523] width 525 height 79
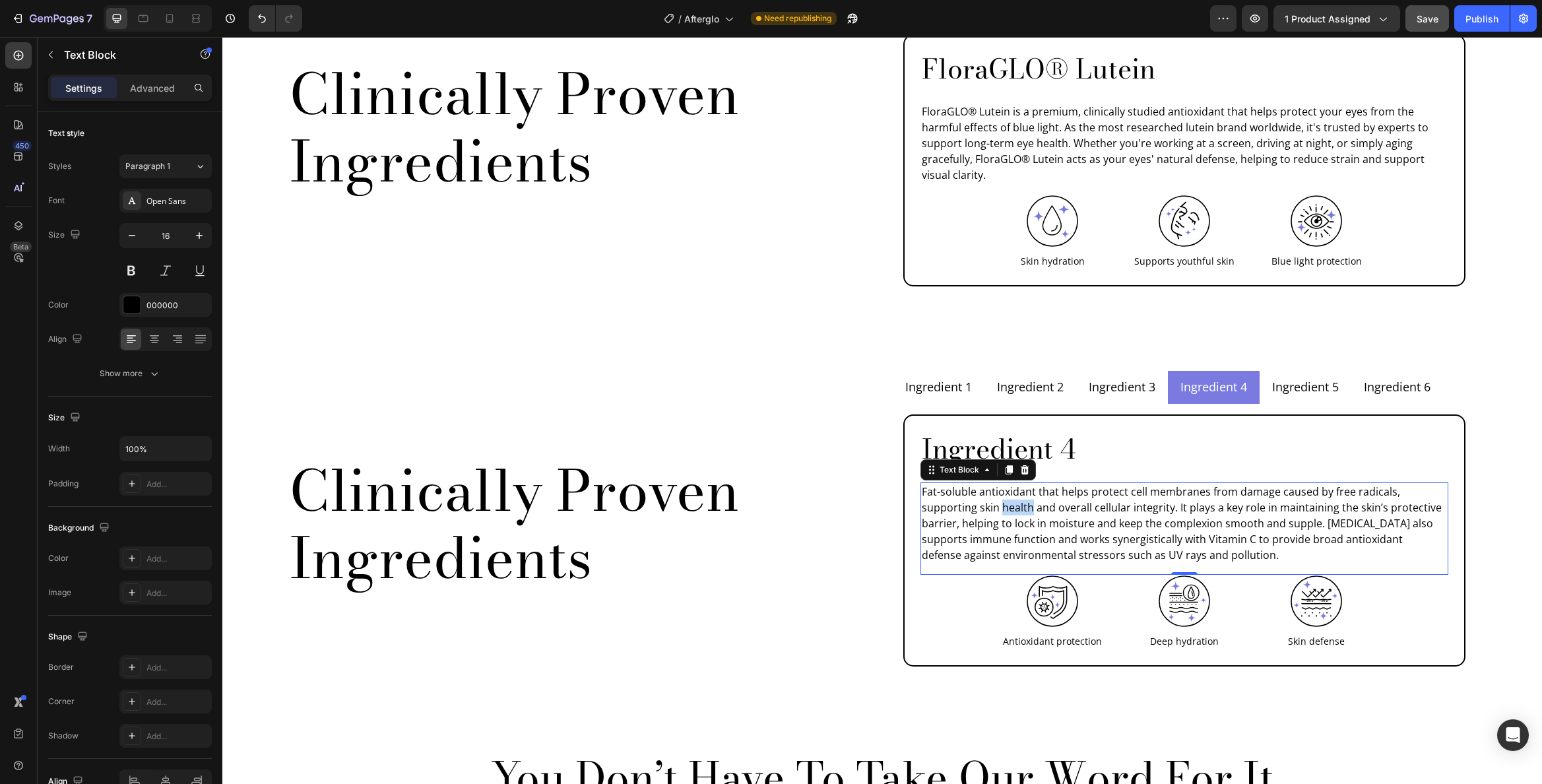
click at [1022, 484] on p "Fat-soluble antioxidant that helps protect cell membranes from damage caused by…" at bounding box center [1184, 523] width 525 height 79
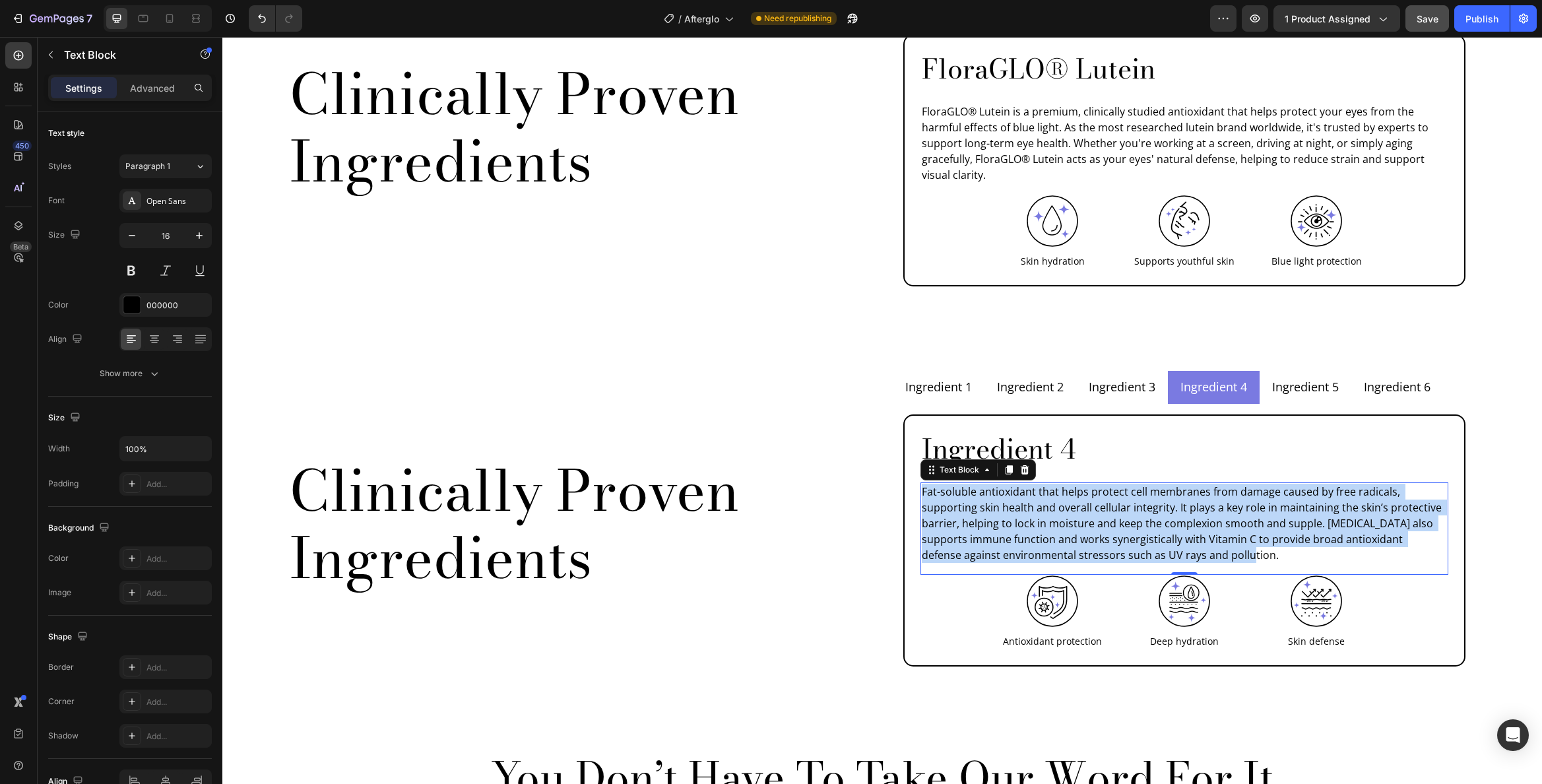
click at [1022, 484] on p "Fat-soluble antioxidant that helps protect cell membranes from damage caused by…" at bounding box center [1184, 523] width 525 height 79
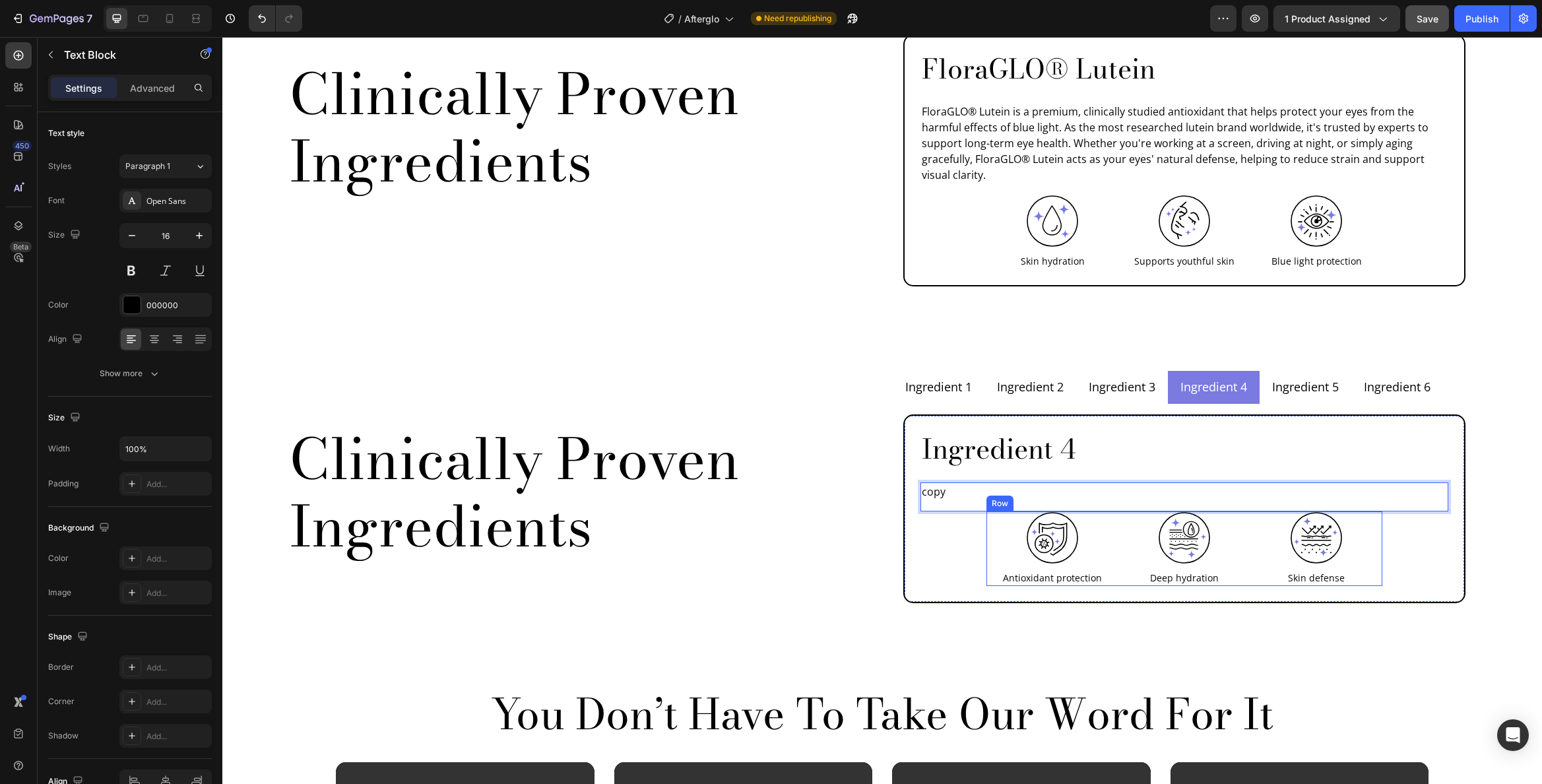
click at [1063, 571] on p "Antioxidant protection" at bounding box center [1053, 578] width 129 height 14
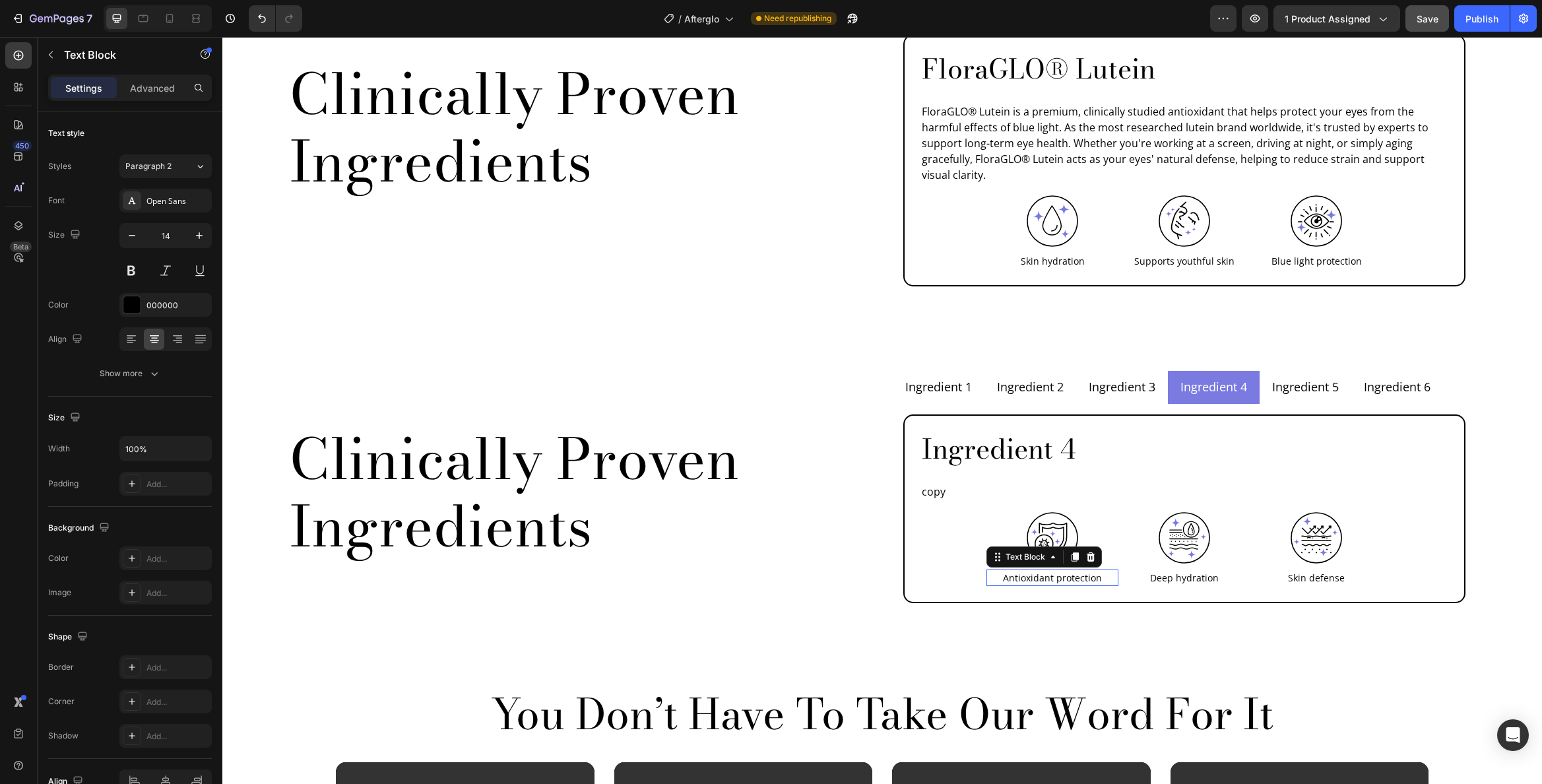
click at [1063, 571] on p "Antioxidant protection" at bounding box center [1053, 578] width 129 height 14
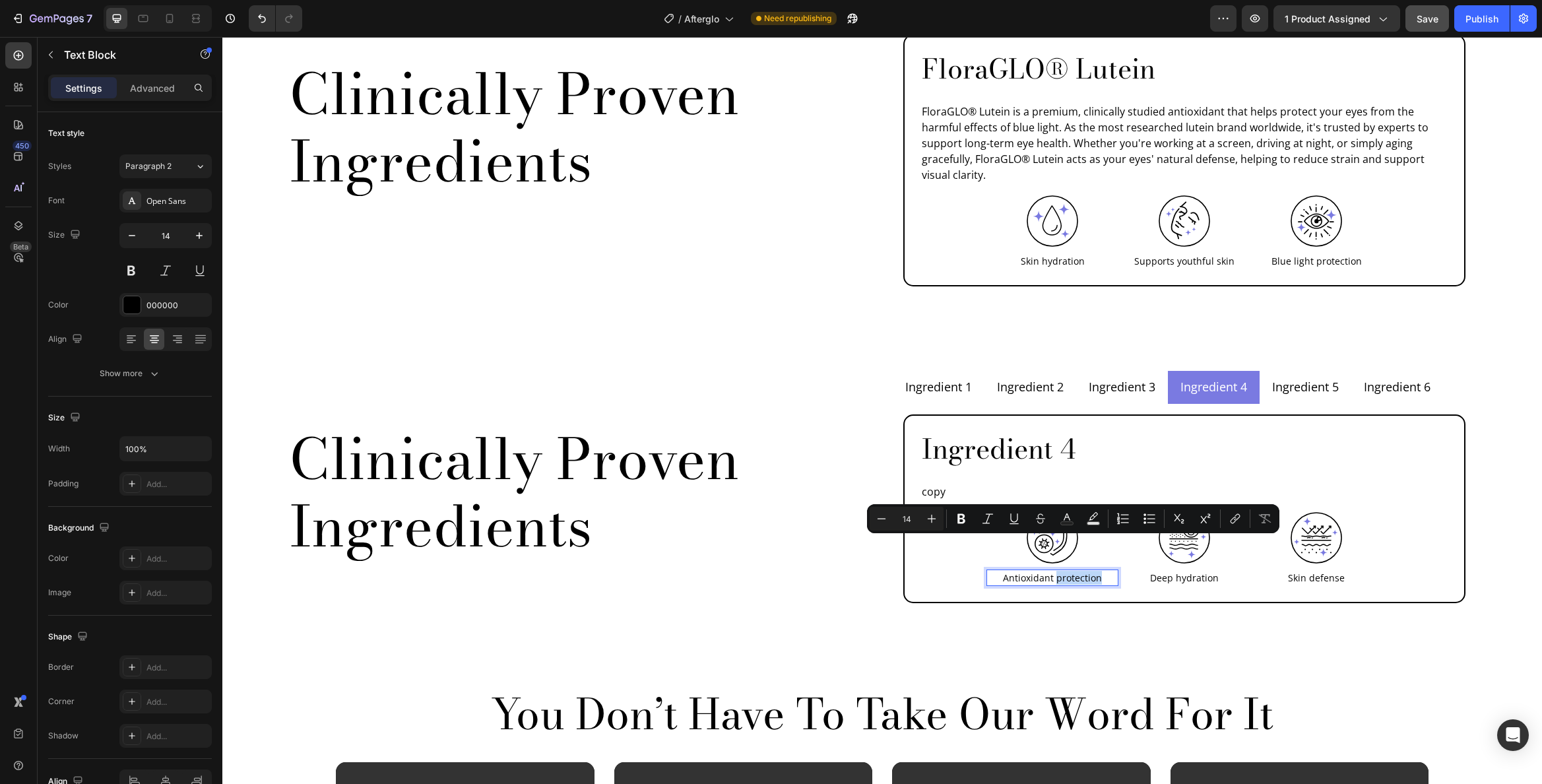
click at [1066, 571] on p "Antioxidant protection" at bounding box center [1053, 578] width 129 height 14
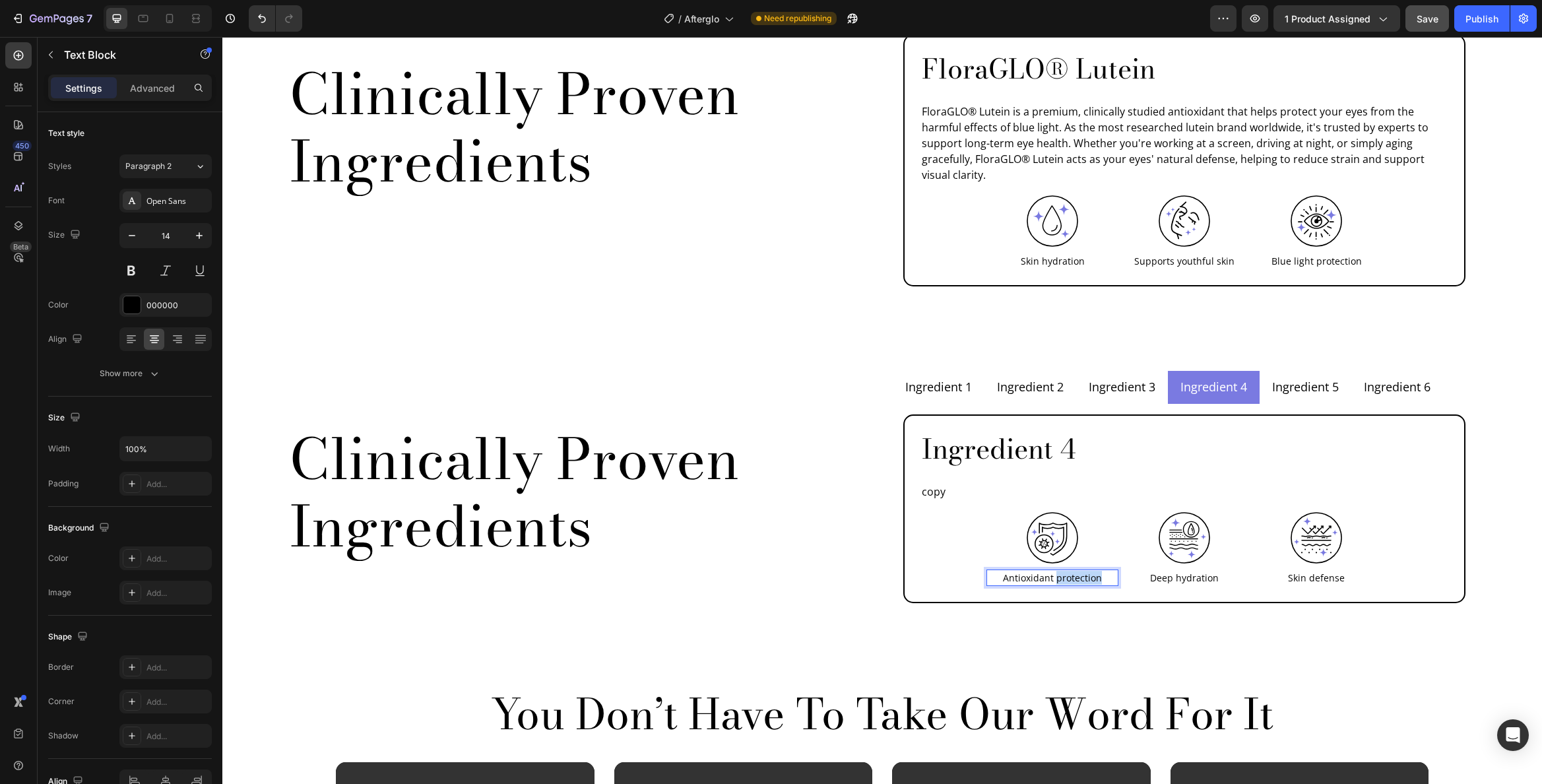
click at [1066, 571] on p "Antioxidant protection" at bounding box center [1053, 578] width 129 height 14
click at [1211, 571] on p "Deep hydration" at bounding box center [1185, 578] width 129 height 14
click at [1327, 571] on p "Skin defense" at bounding box center [1316, 578] width 129 height 14
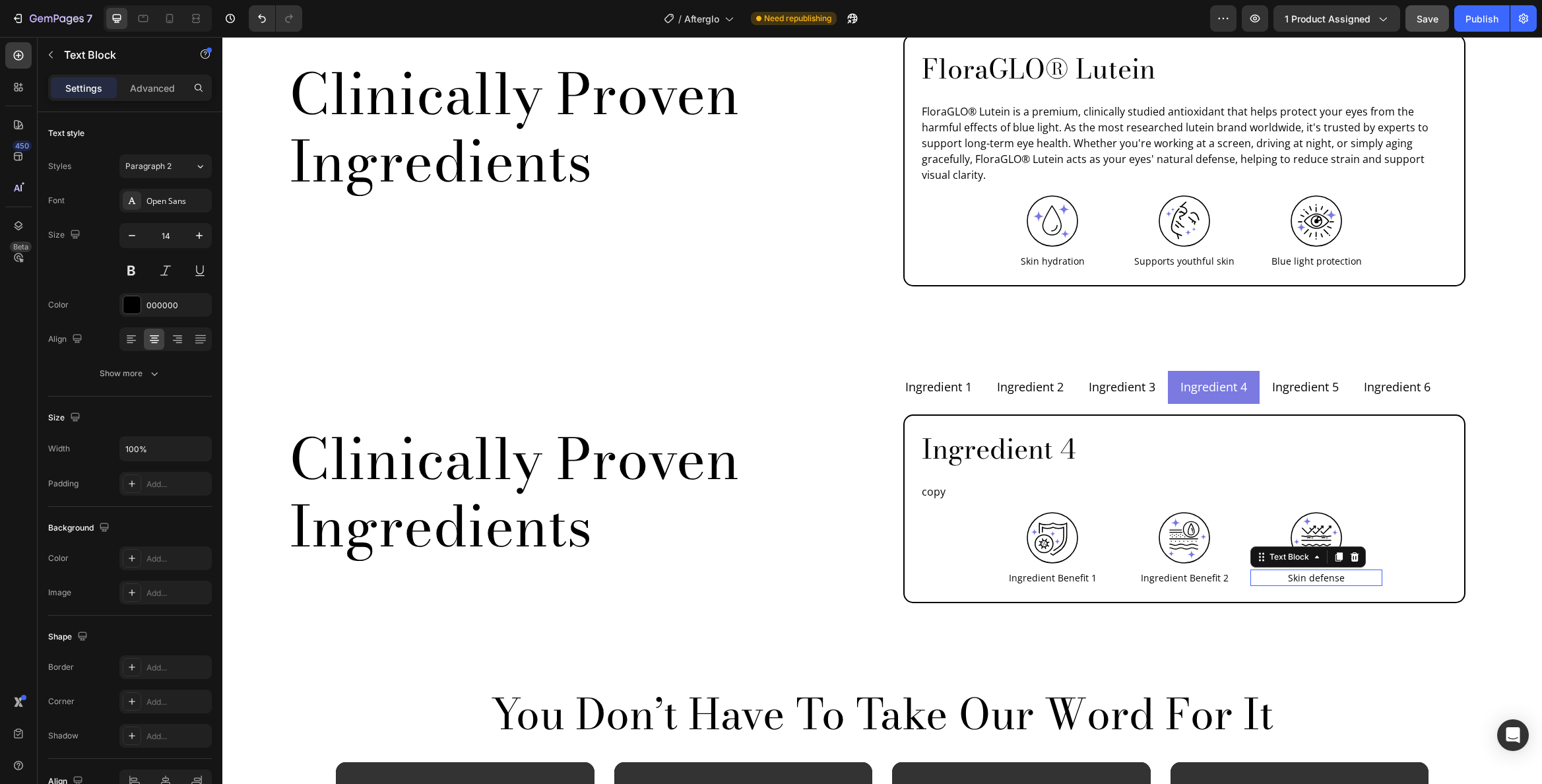
click at [1327, 571] on p "Skin defense" at bounding box center [1316, 578] width 129 height 14
click at [1067, 511] on img at bounding box center [1053, 538] width 53 height 53
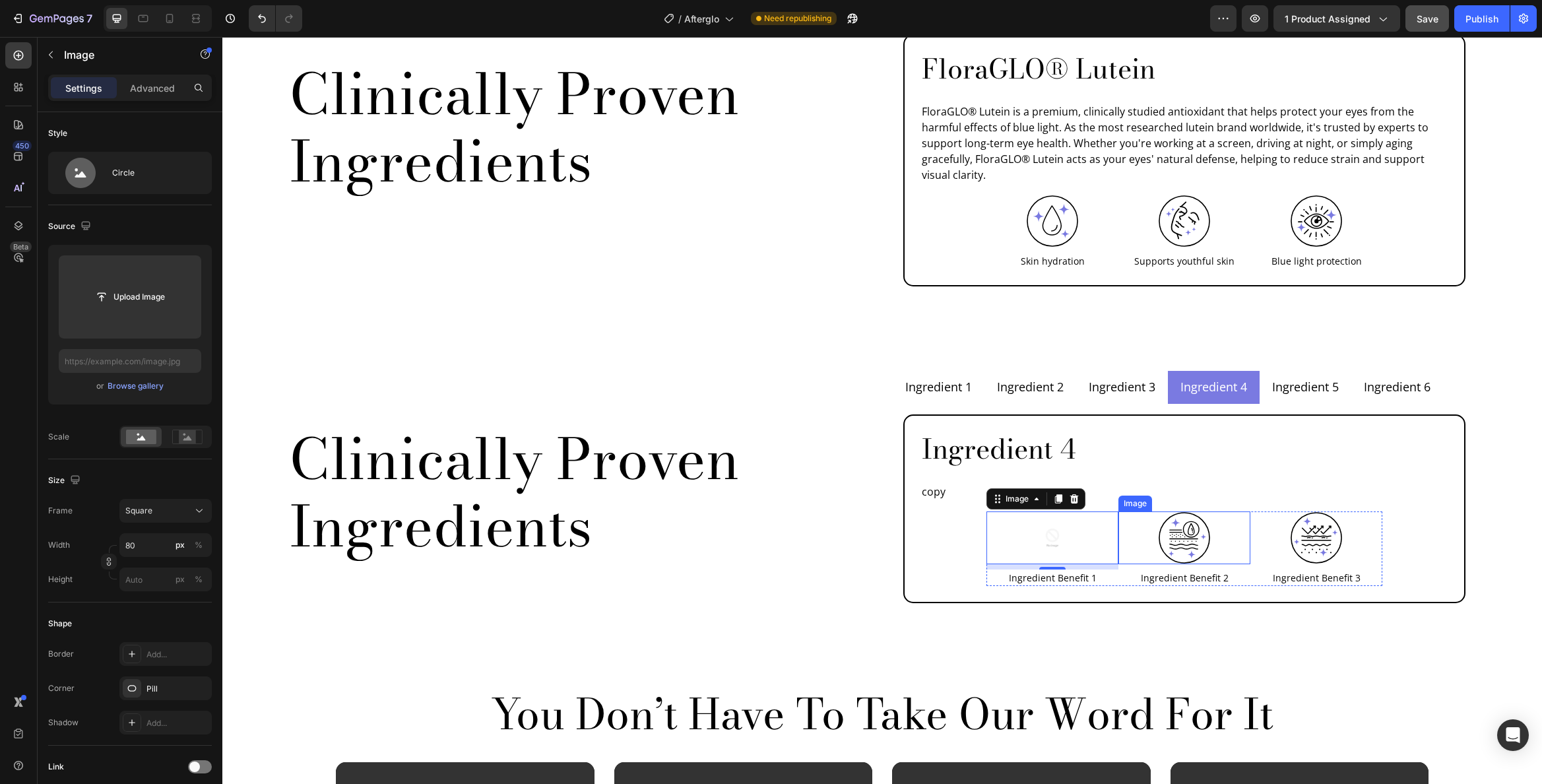
click at [1181, 511] on img at bounding box center [1184, 538] width 53 height 53
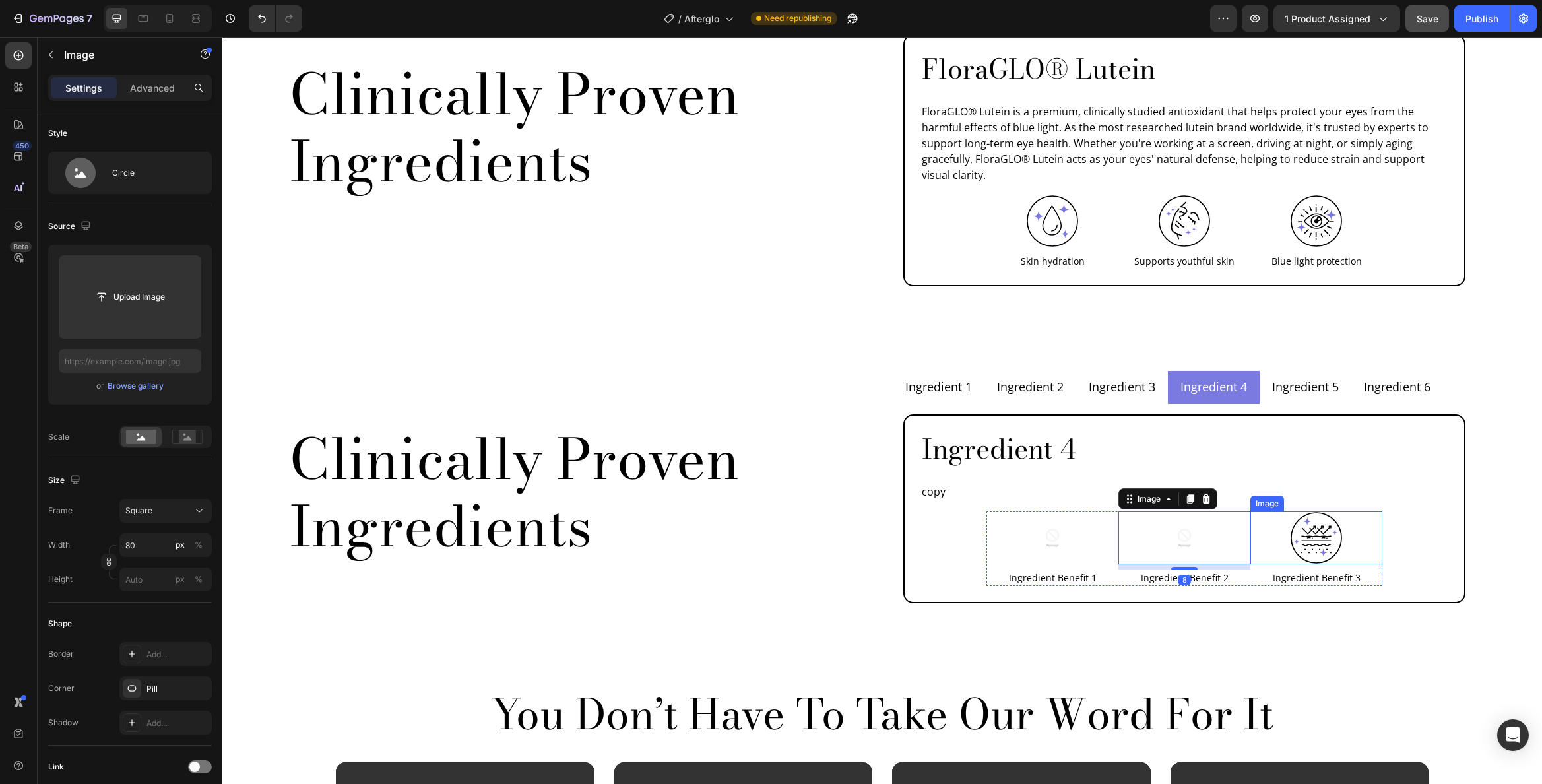
click at [1304, 518] on img at bounding box center [1316, 538] width 53 height 53
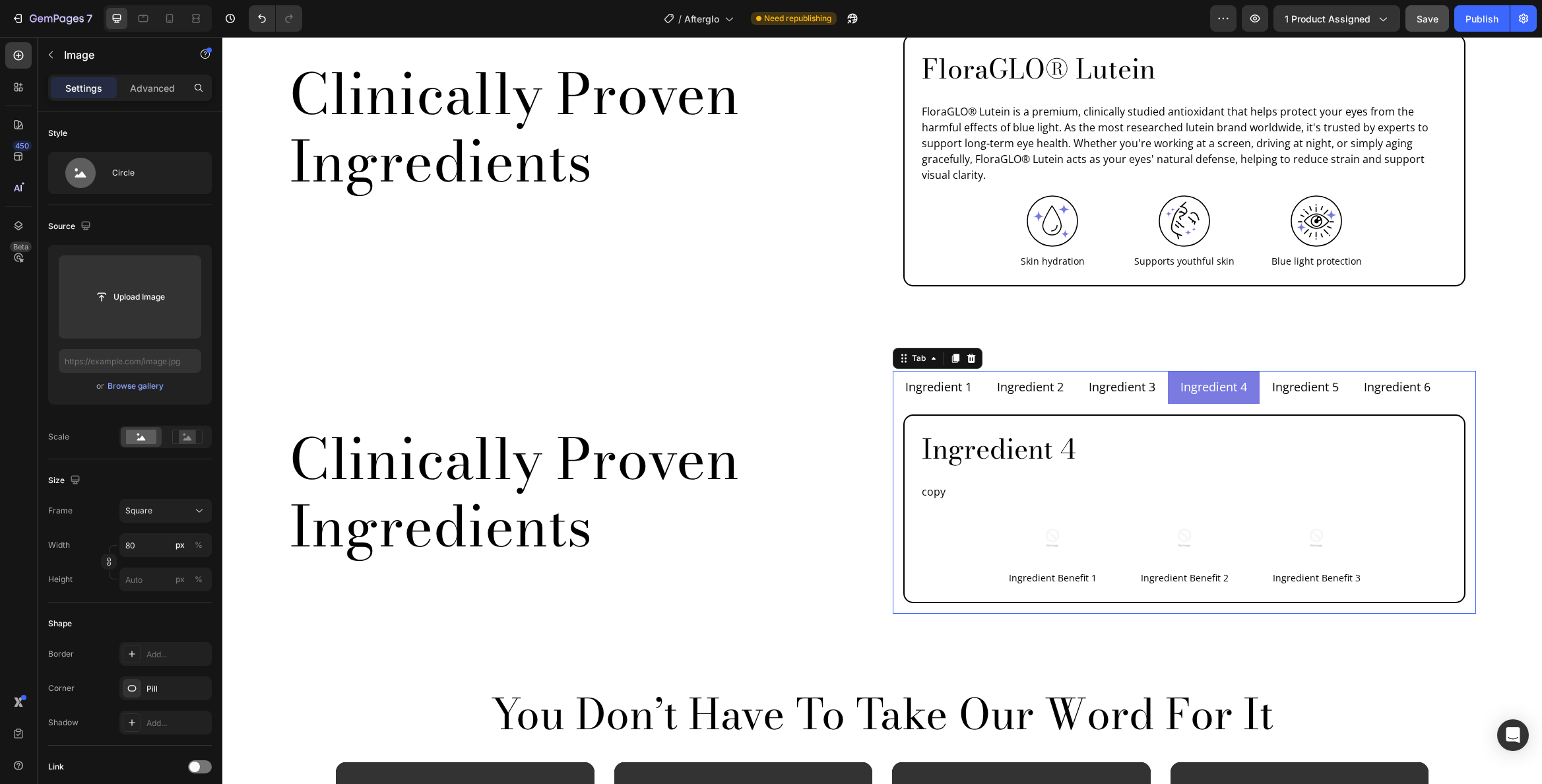
click at [1290, 378] on p "Ingredient 5" at bounding box center [1305, 387] width 67 height 18
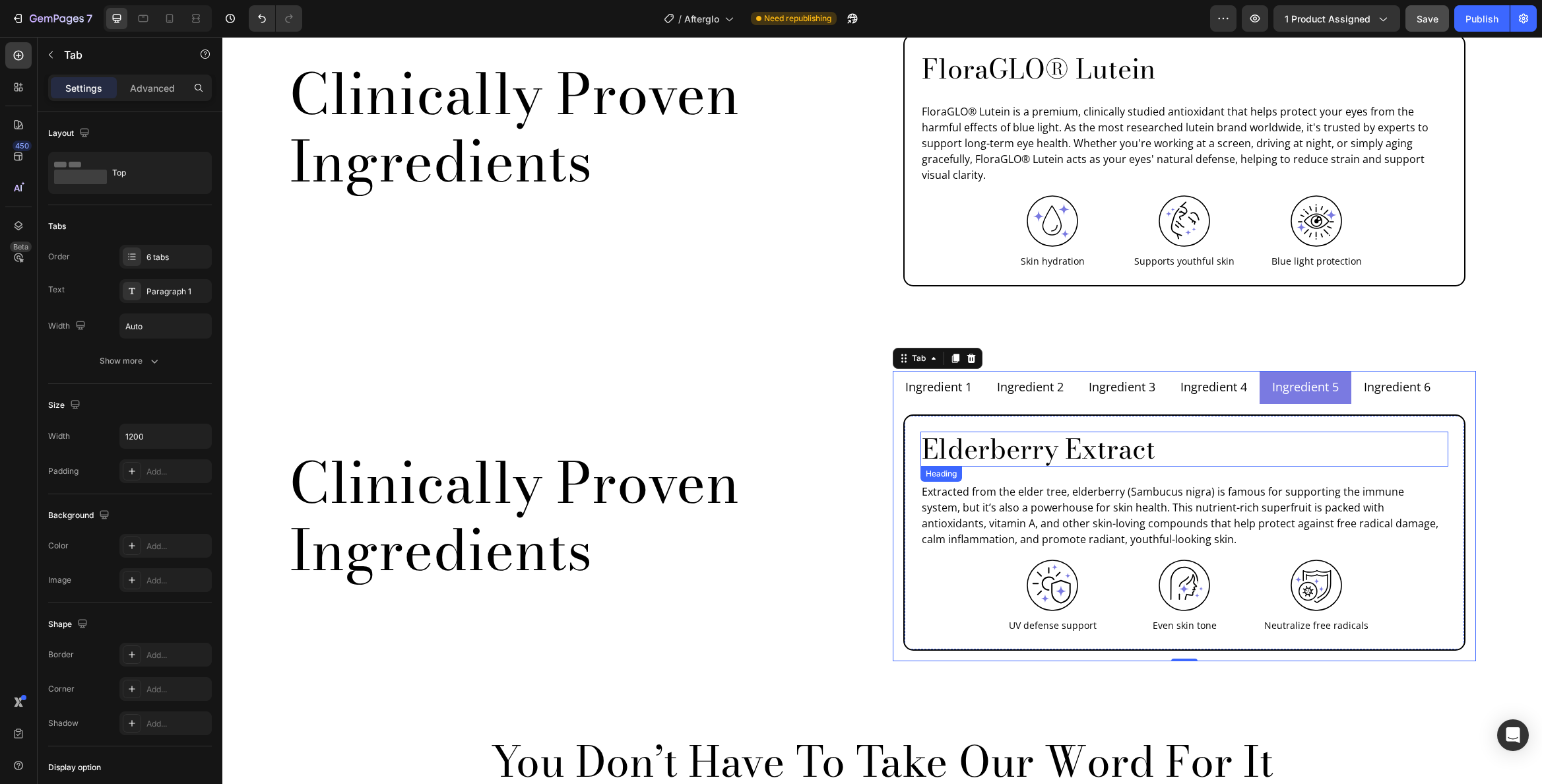
click at [1031, 432] on h2 "Elderberry Extract" at bounding box center [1184, 449] width 528 height 35
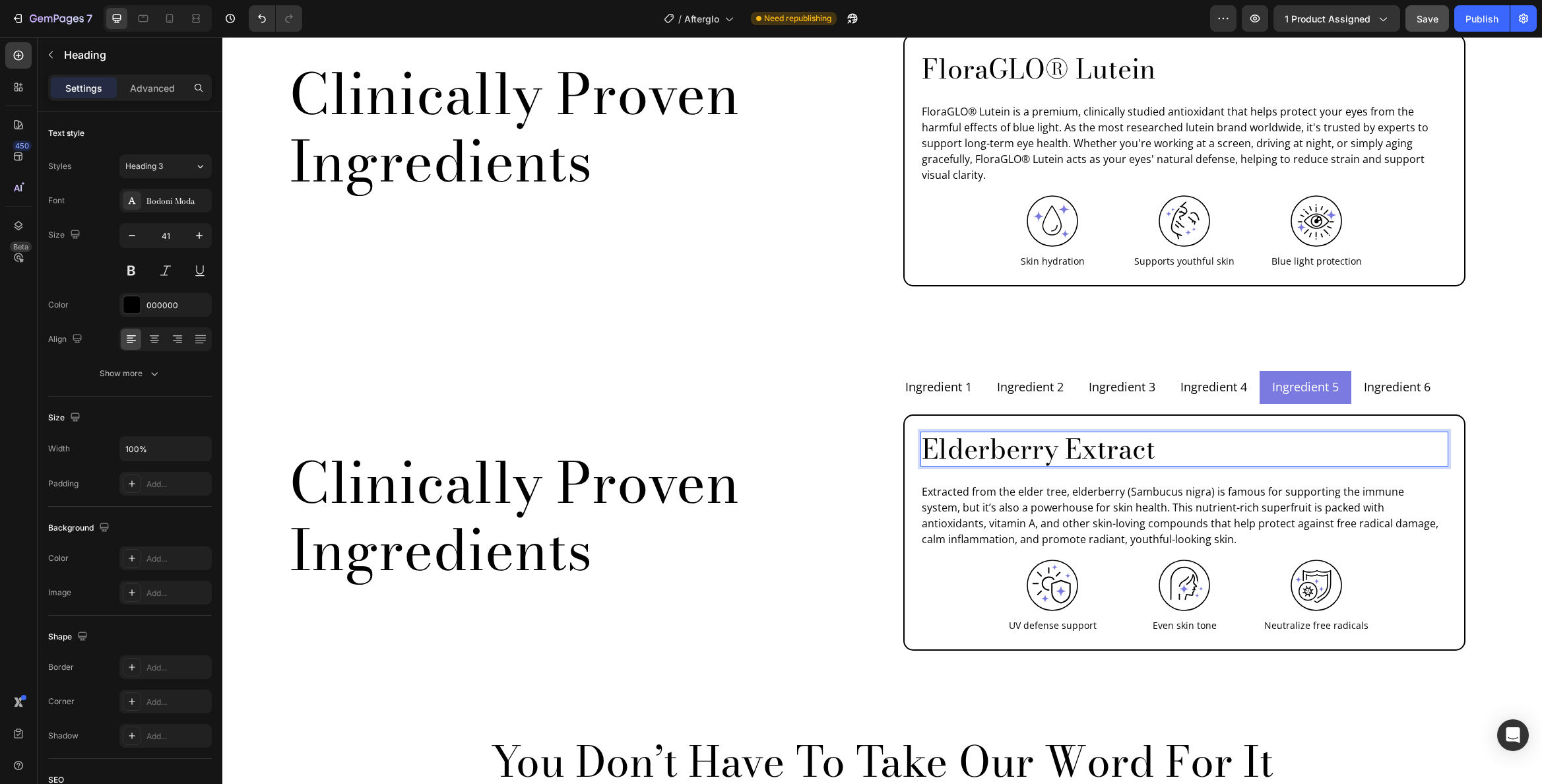
click at [1033, 432] on h2 "Elderberry Extract" at bounding box center [1184, 449] width 528 height 35
click at [1033, 433] on p "Elderberry Extract" at bounding box center [1184, 449] width 525 height 32
drag, startPoint x: 1168, startPoint y: 419, endPoint x: 1059, endPoint y: 417, distance: 109.0
click at [1058, 433] on p "Ingredient Benefit 1" at bounding box center [1184, 449] width 525 height 32
click at [1011, 484] on p "Extracted from the elder tree, elderberry (Sambucus nigra) is famous for suppor…" at bounding box center [1184, 516] width 525 height 63
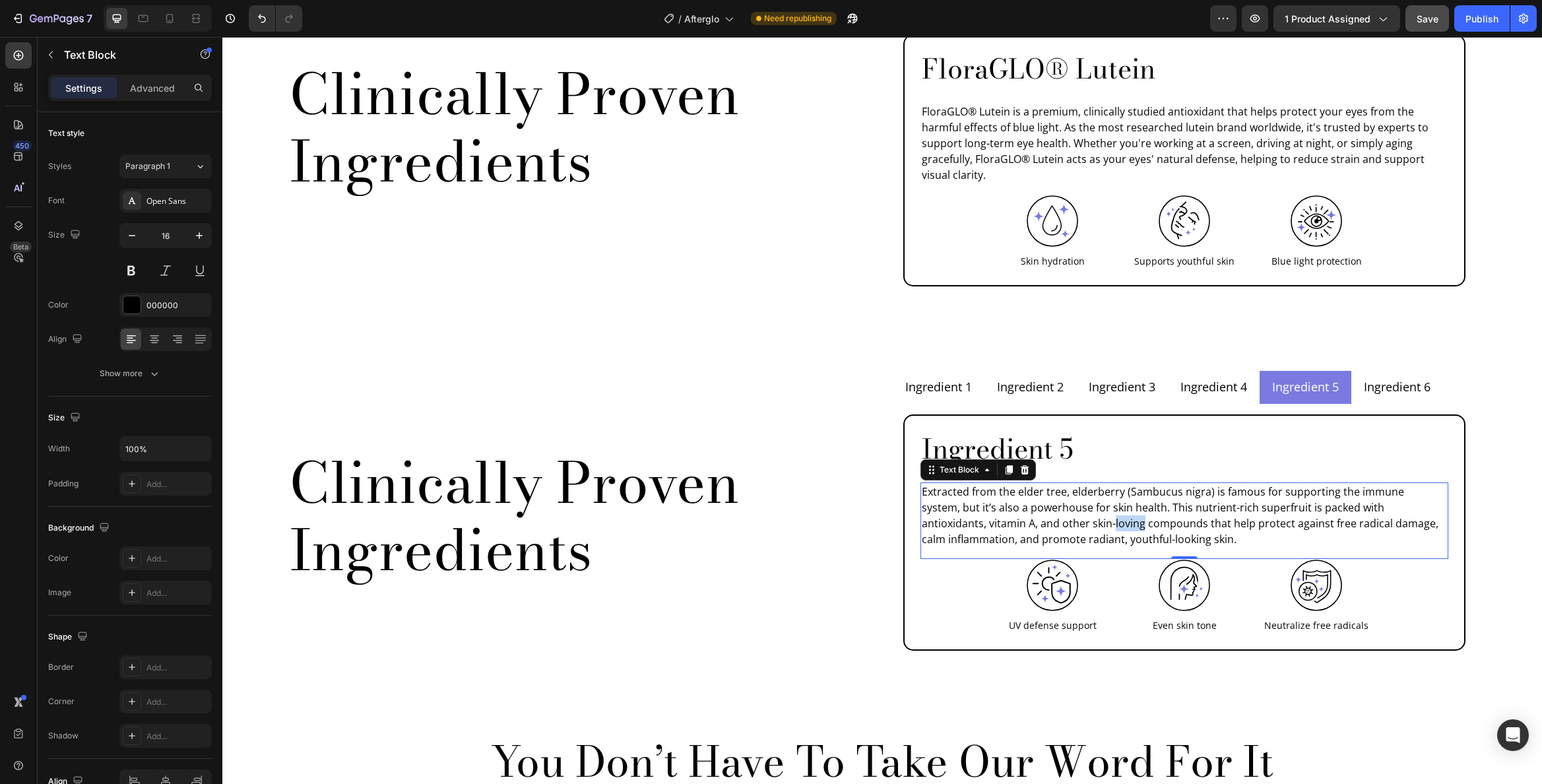
click at [1011, 484] on p "Extracted from the elder tree, elderberry (Sambucus nigra) is famous for suppor…" at bounding box center [1184, 516] width 525 height 63
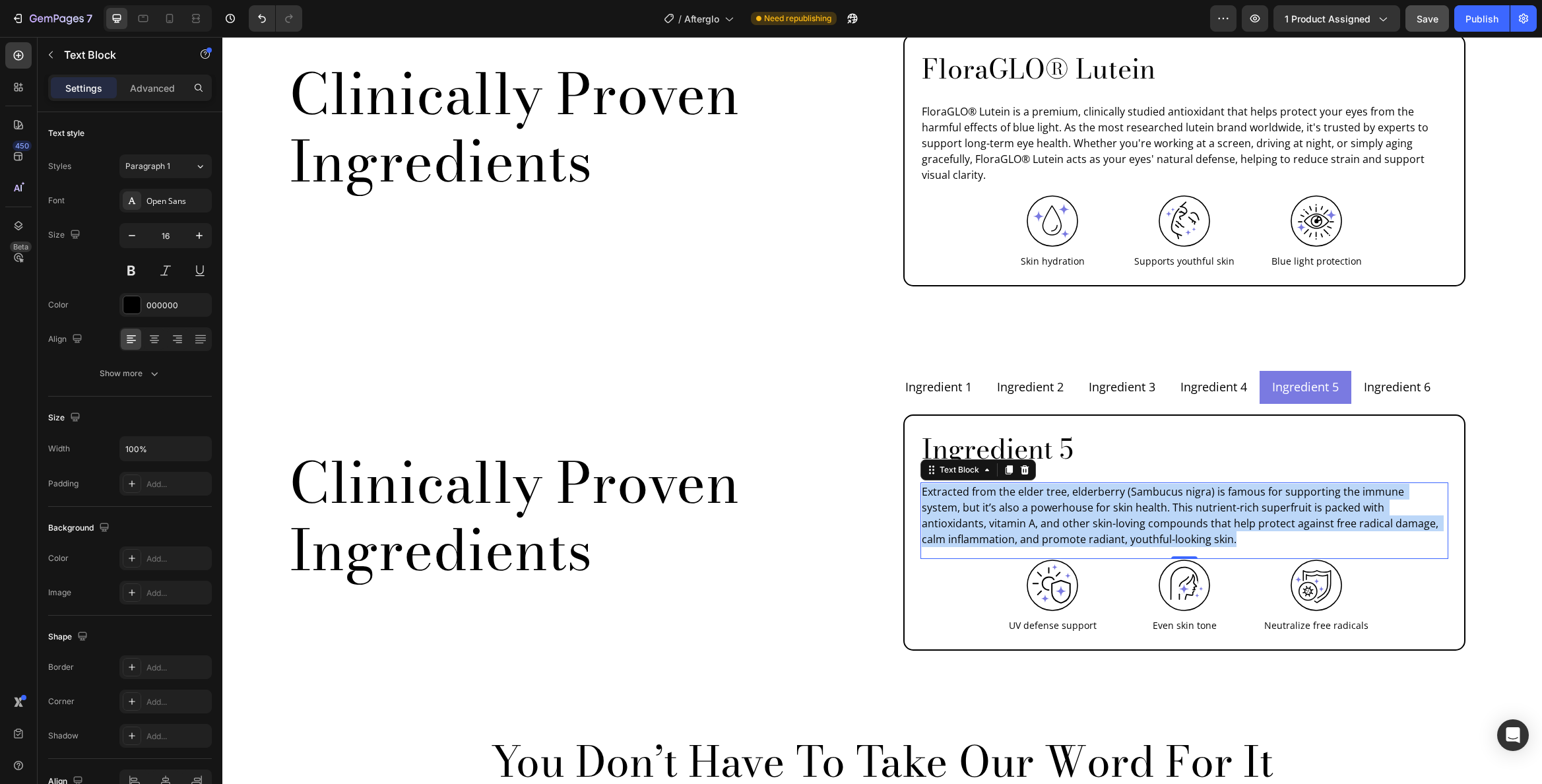
click at [1011, 484] on p "Extracted from the elder tree, elderberry (Sambucus nigra) is famous for suppor…" at bounding box center [1184, 516] width 525 height 63
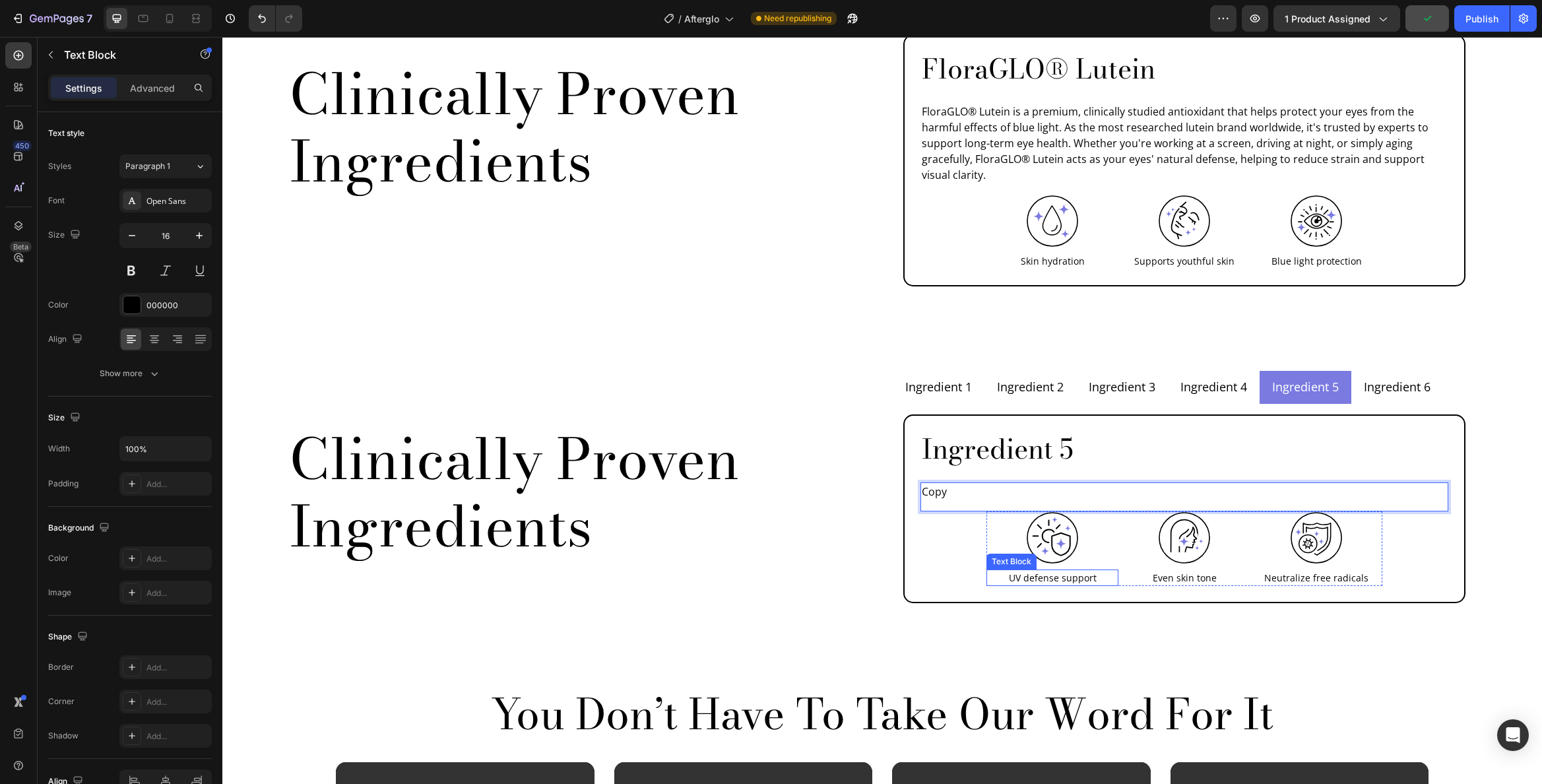
click at [1042, 571] on p "UV defense support" at bounding box center [1053, 578] width 129 height 14
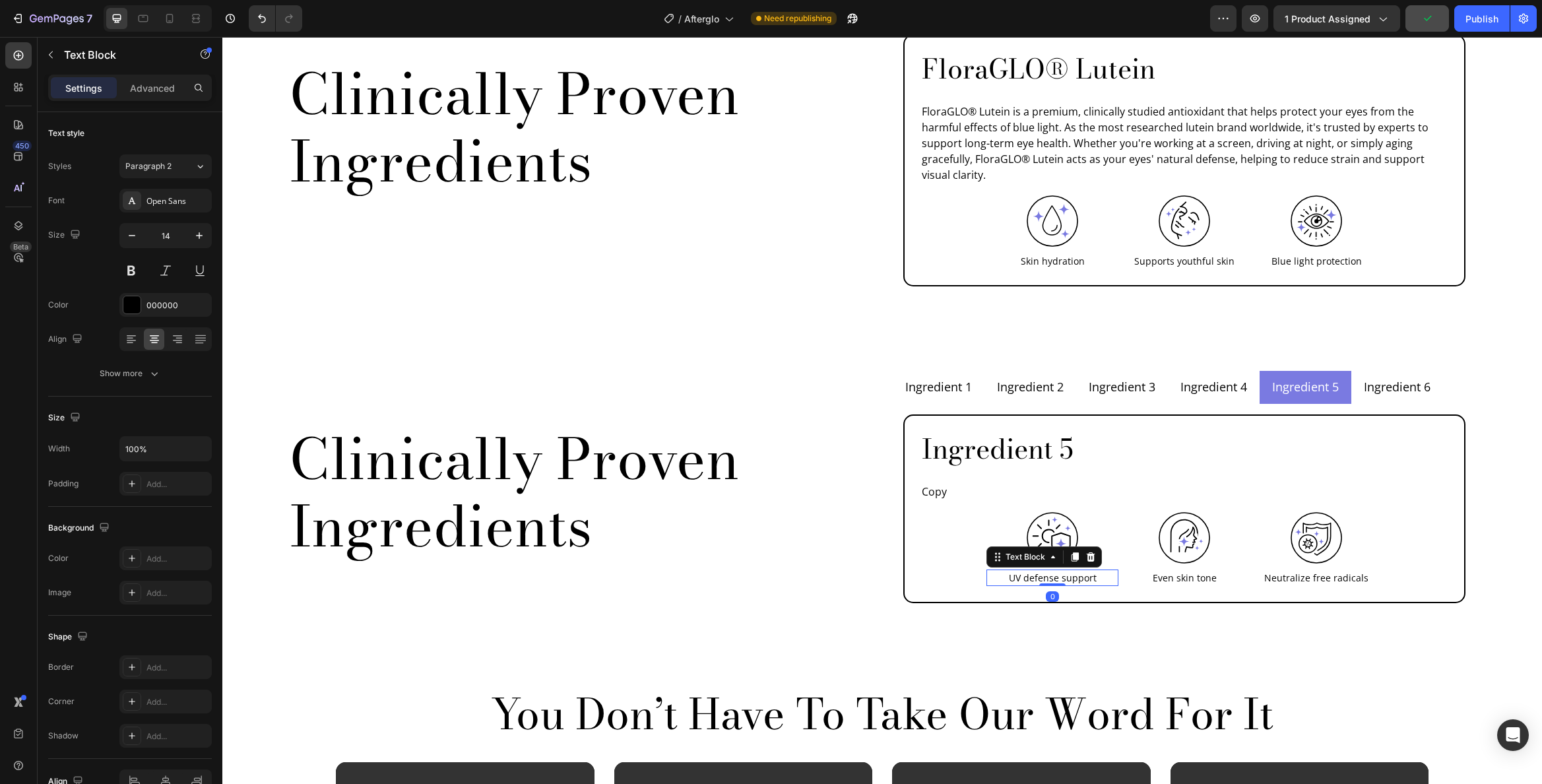
click at [1042, 571] on p "UV defense support" at bounding box center [1053, 578] width 129 height 14
click at [1204, 571] on p "Even skin tone" at bounding box center [1185, 578] width 129 height 14
click at [1201, 571] on p "Even skin tone" at bounding box center [1185, 578] width 129 height 14
click at [1201, 571] on p "Even skin tone" at bounding box center [1185, 578] width 129 height 14
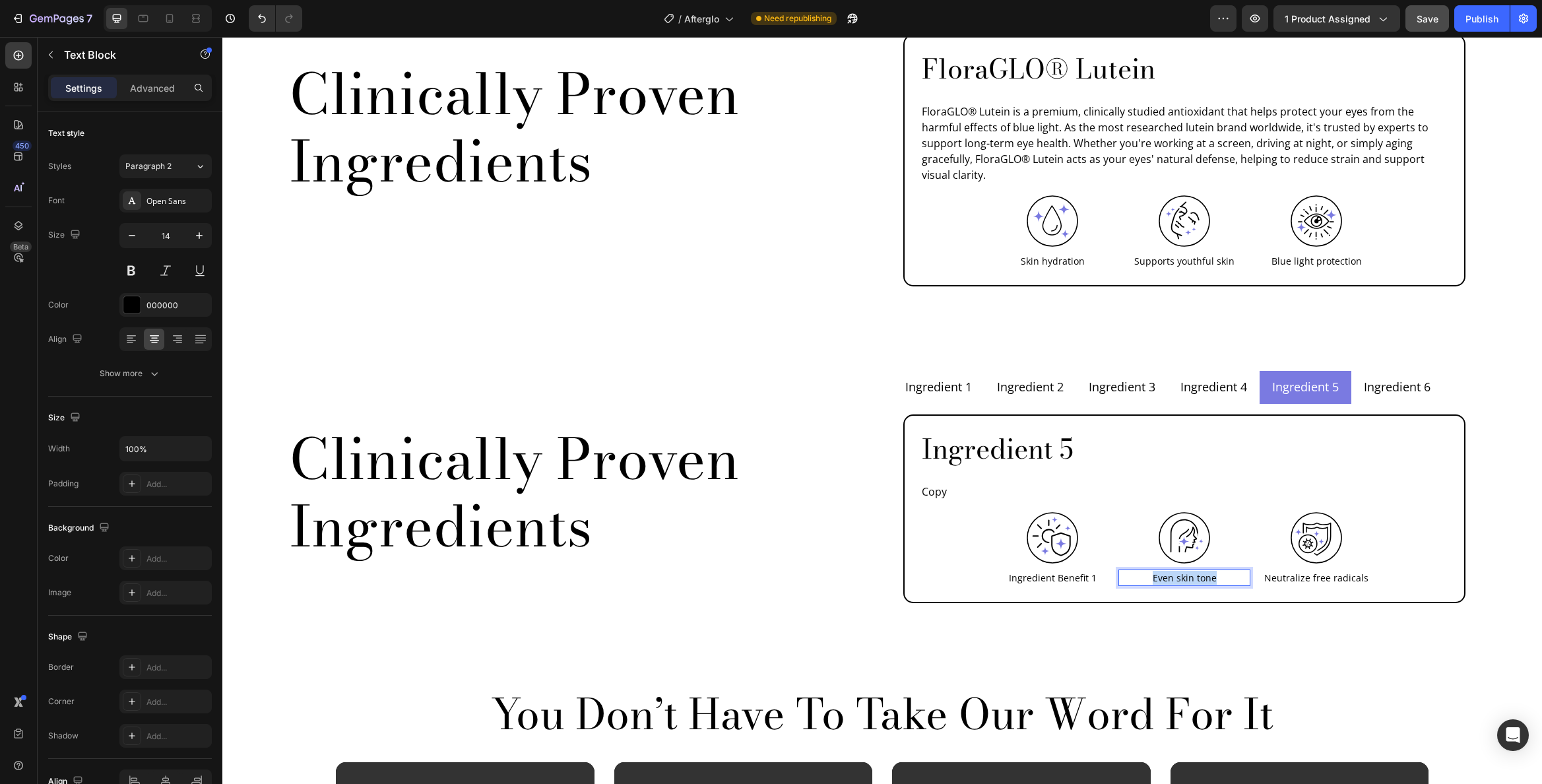
click at [1201, 571] on p "Even skin tone" at bounding box center [1185, 578] width 129 height 14
click at [1288, 571] on p "Neutralize free radicals" at bounding box center [1316, 578] width 129 height 14
click at [1035, 511] on img at bounding box center [1053, 538] width 53 height 53
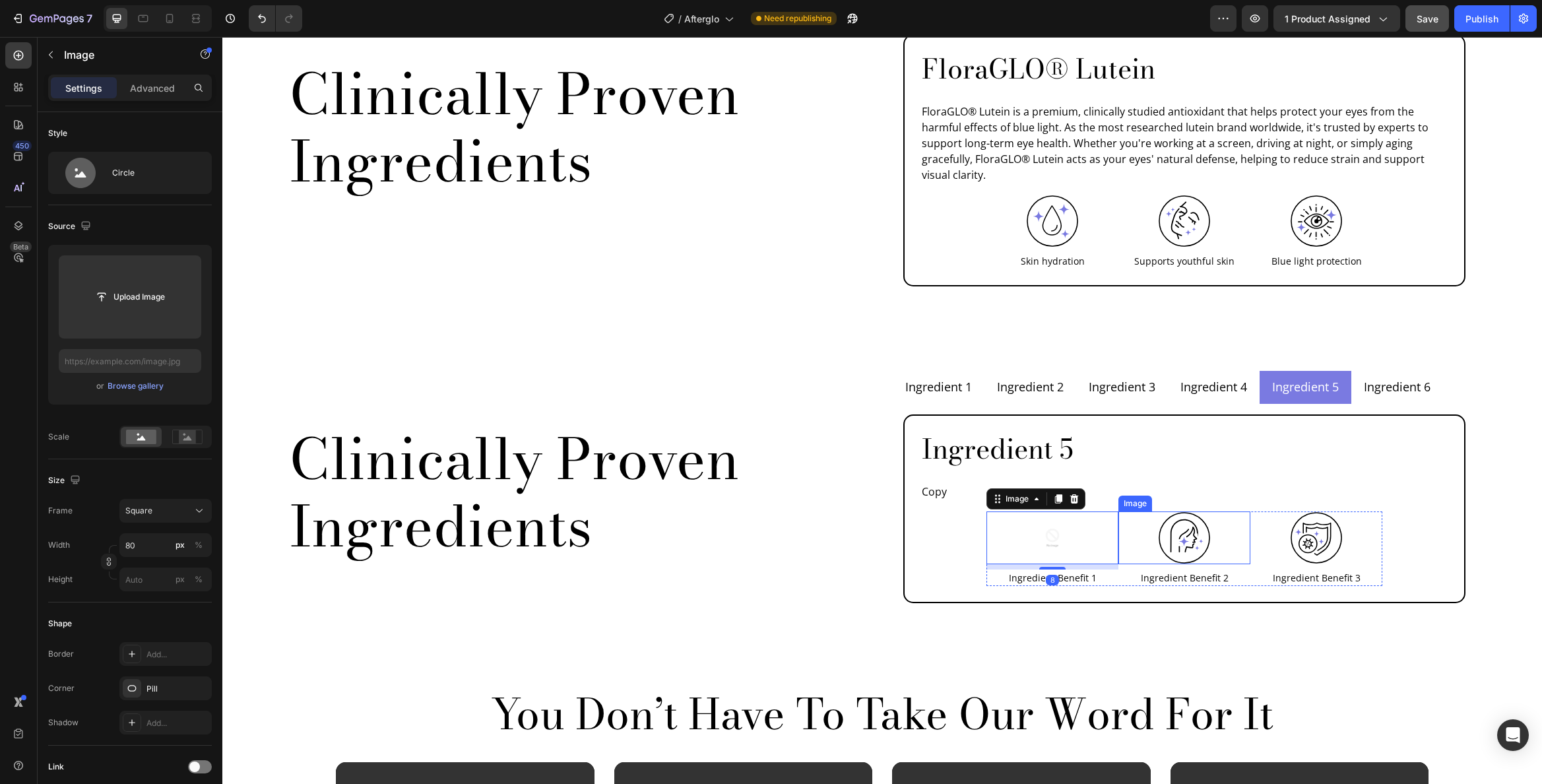
click at [1201, 511] on img at bounding box center [1184, 538] width 53 height 53
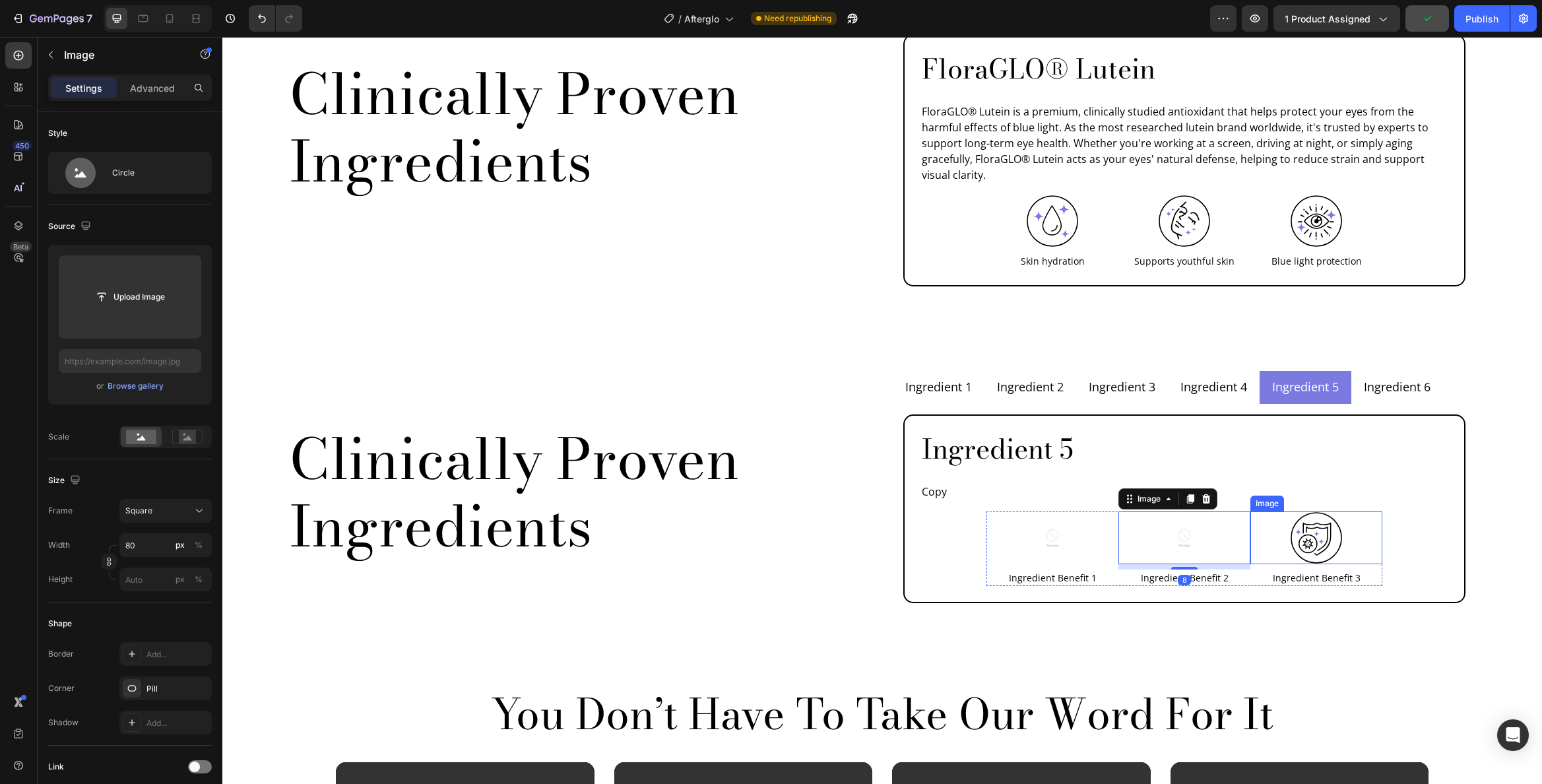
click at [1317, 511] on img at bounding box center [1316, 538] width 53 height 53
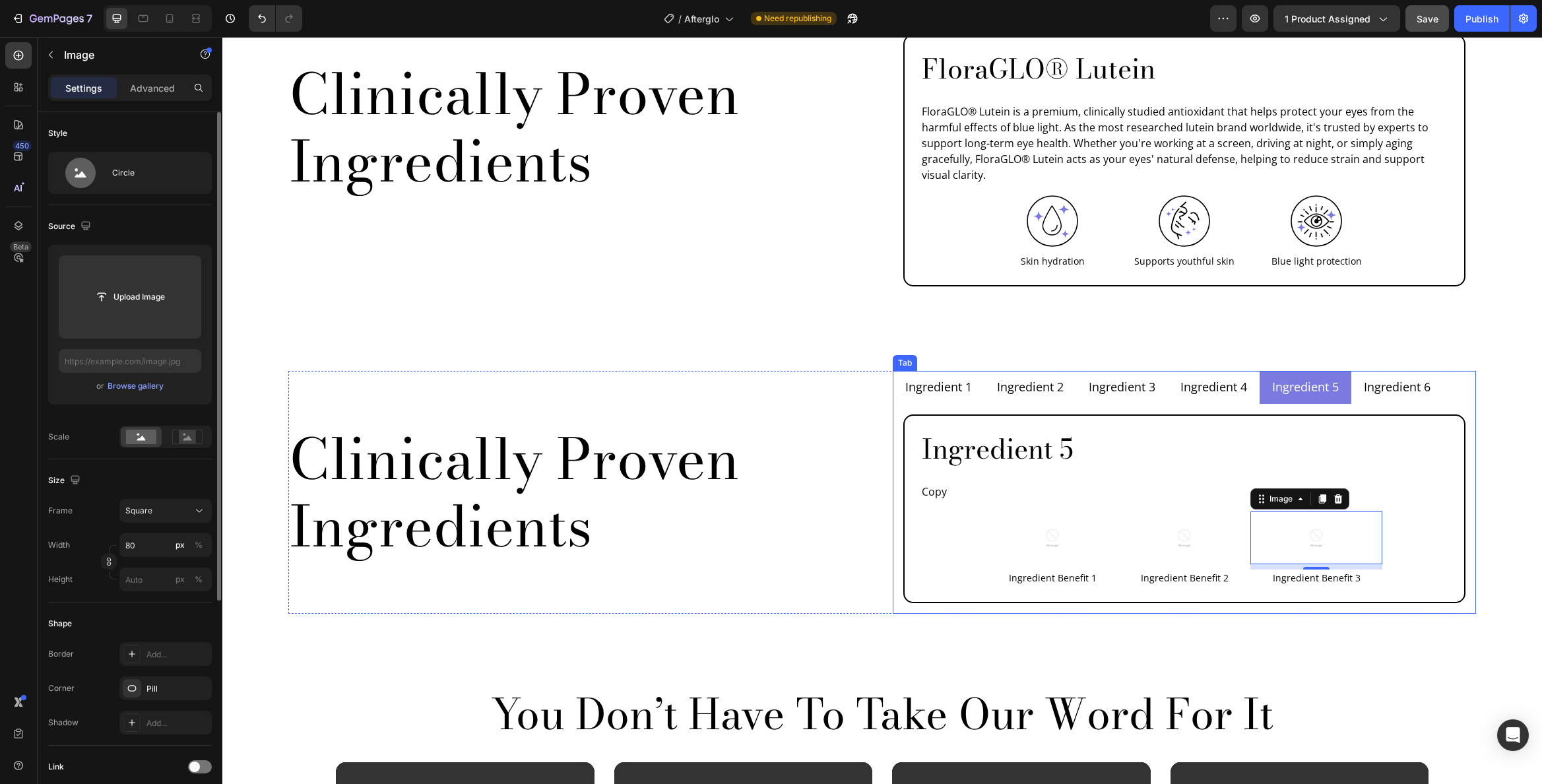
click at [1411, 378] on p "Ingredient 6" at bounding box center [1397, 387] width 67 height 18
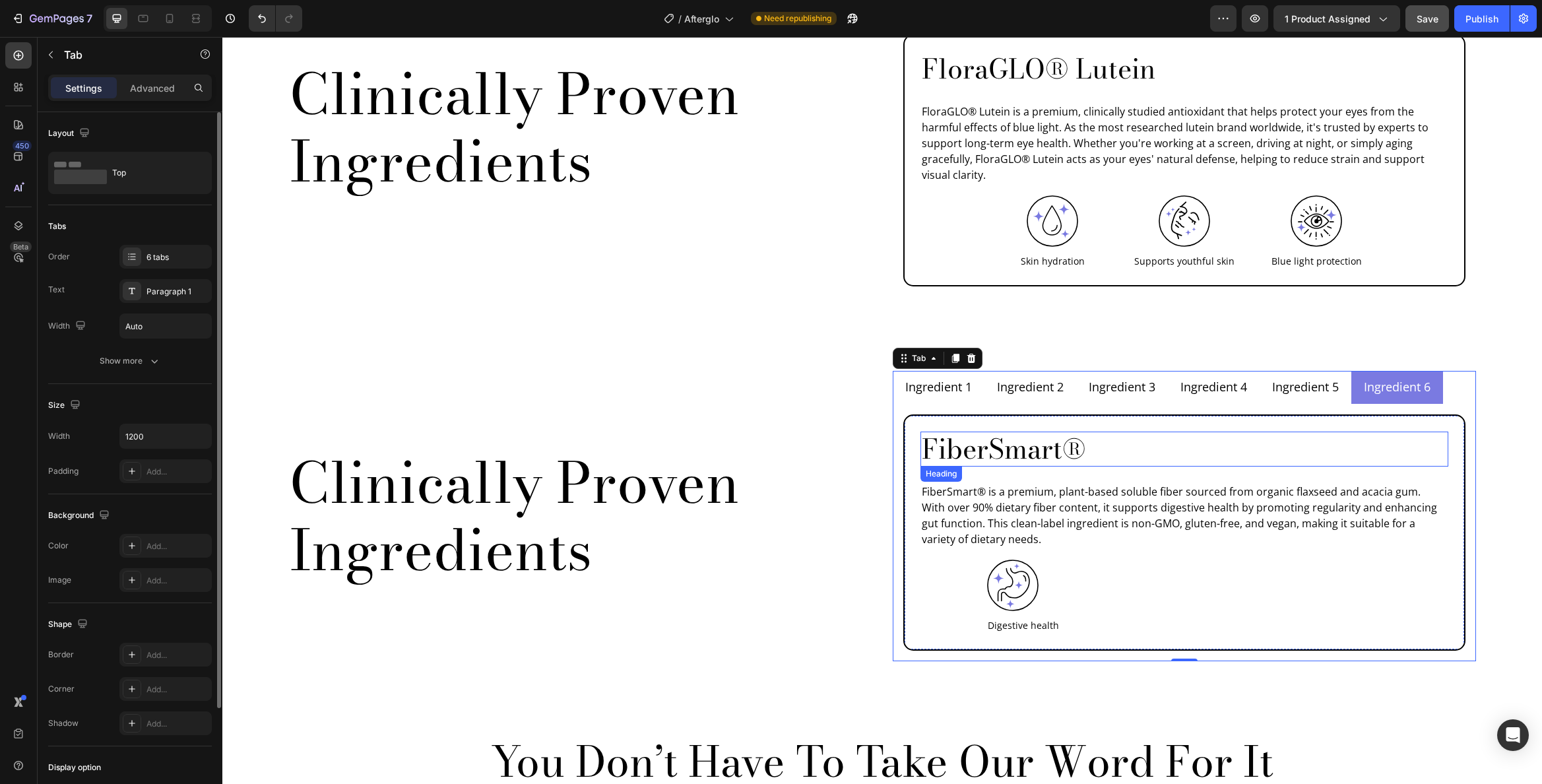
click at [976, 432] on h2 "FiberSmart®" at bounding box center [1184, 449] width 528 height 35
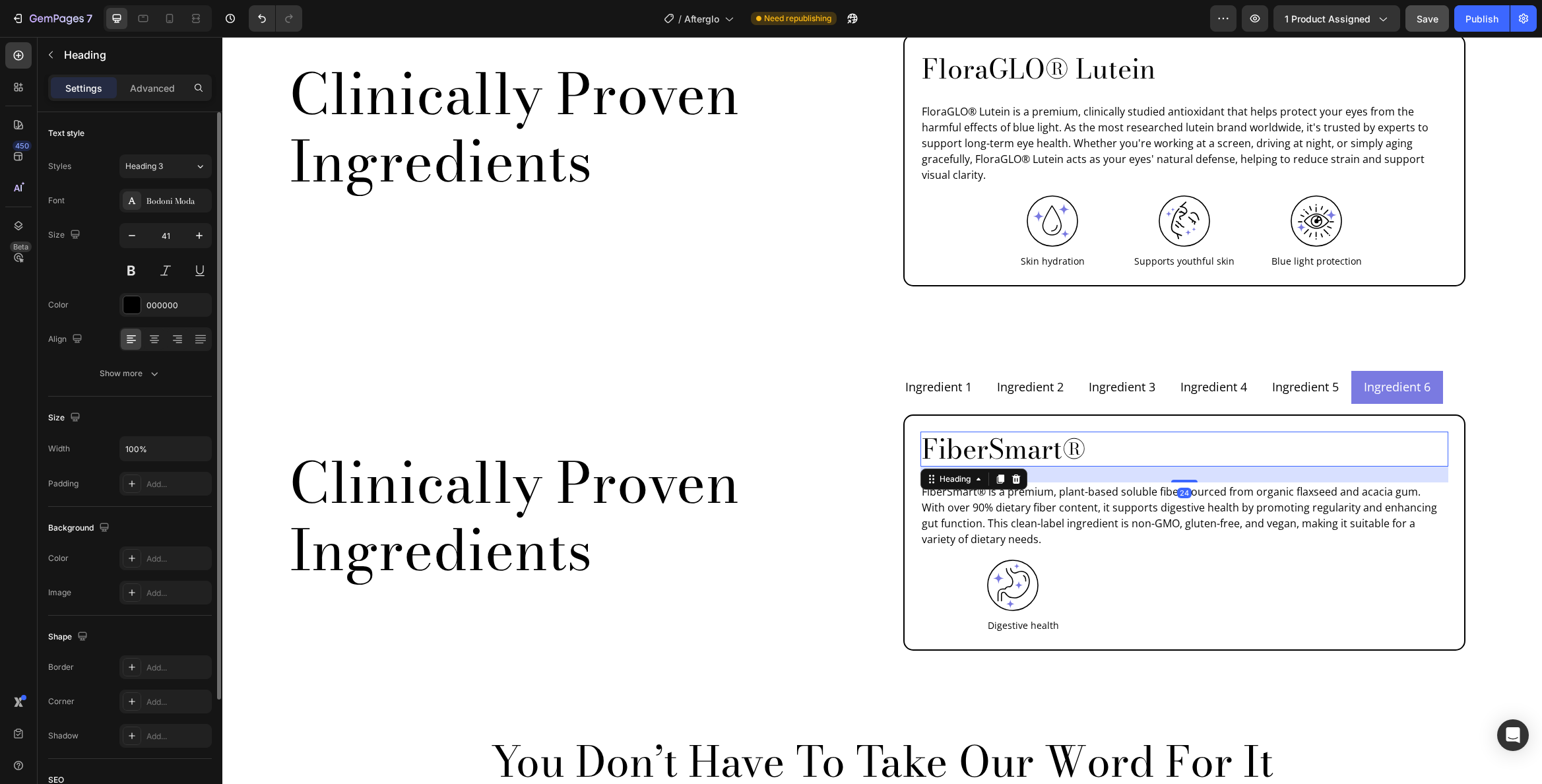
click at [976, 432] on h2 "FiberSmart®" at bounding box center [1184, 449] width 528 height 35
click at [976, 433] on p "FiberSmart®" at bounding box center [1184, 449] width 525 height 32
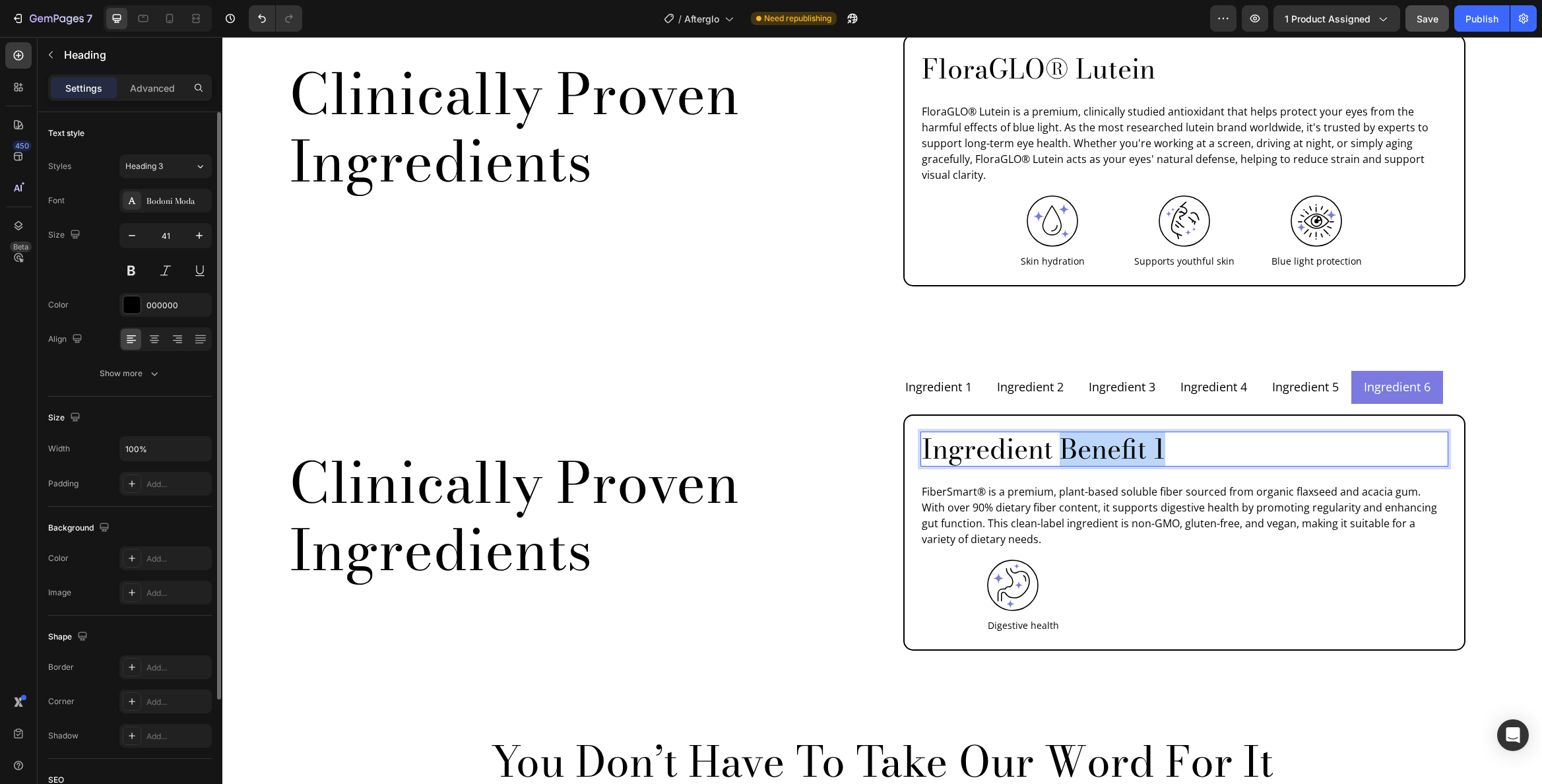
drag, startPoint x: 1058, startPoint y: 418, endPoint x: 1189, endPoint y: 418, distance: 131.0
click at [1189, 433] on p "Ingredient Benefit 1" at bounding box center [1184, 449] width 525 height 32
click at [1033, 484] on p "FiberSmart® is a premium, plant-based soluble fiber sourced from organic flaxse…" at bounding box center [1184, 516] width 525 height 63
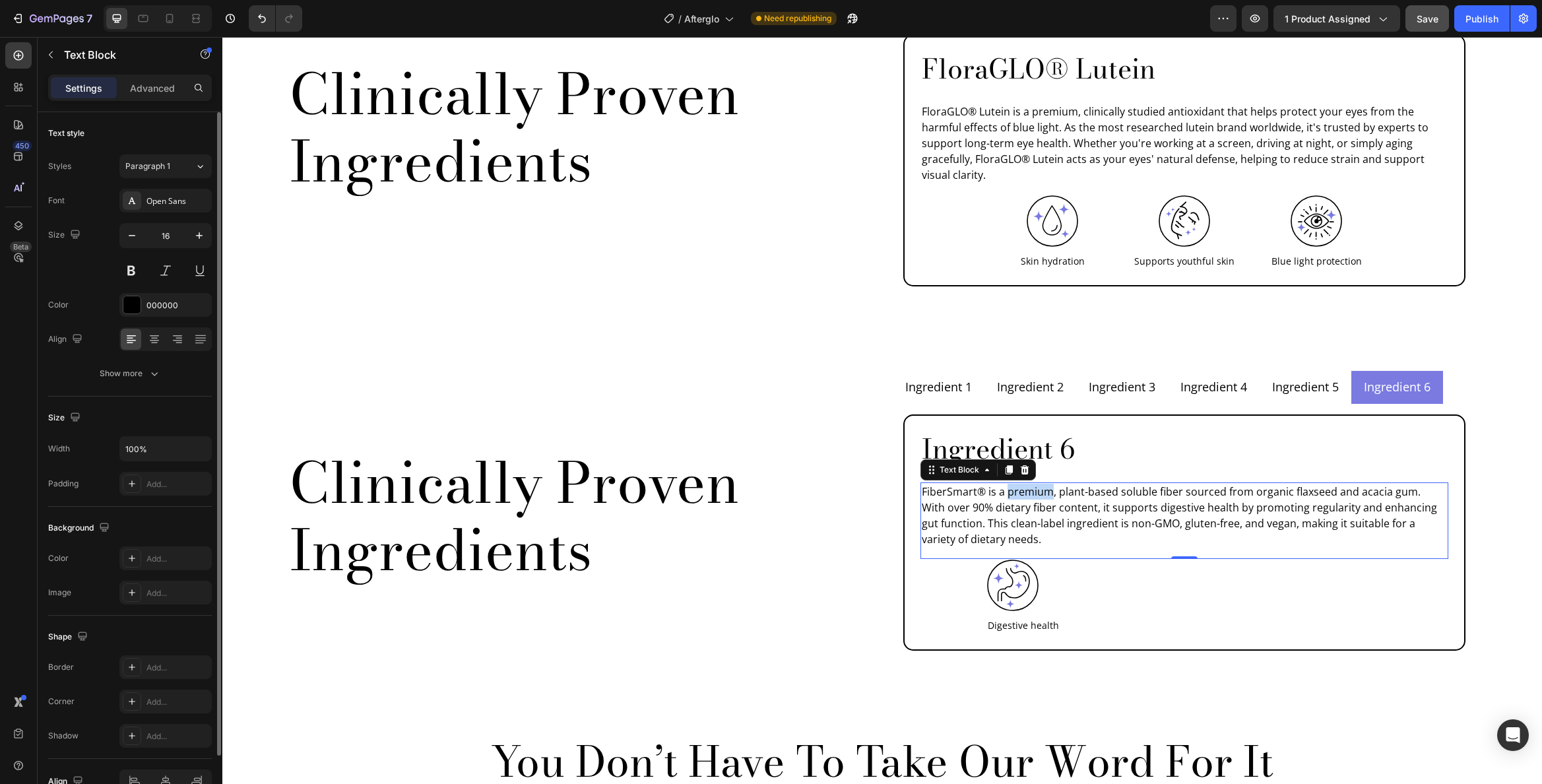
click at [1034, 484] on p "FiberSmart® is a premium, plant-based soluble fiber sourced from organic flaxse…" at bounding box center [1184, 516] width 525 height 63
click at [1035, 484] on p "FiberSmart® is a premium, plant-based soluble fiber sourced from organic flaxse…" at bounding box center [1184, 516] width 525 height 63
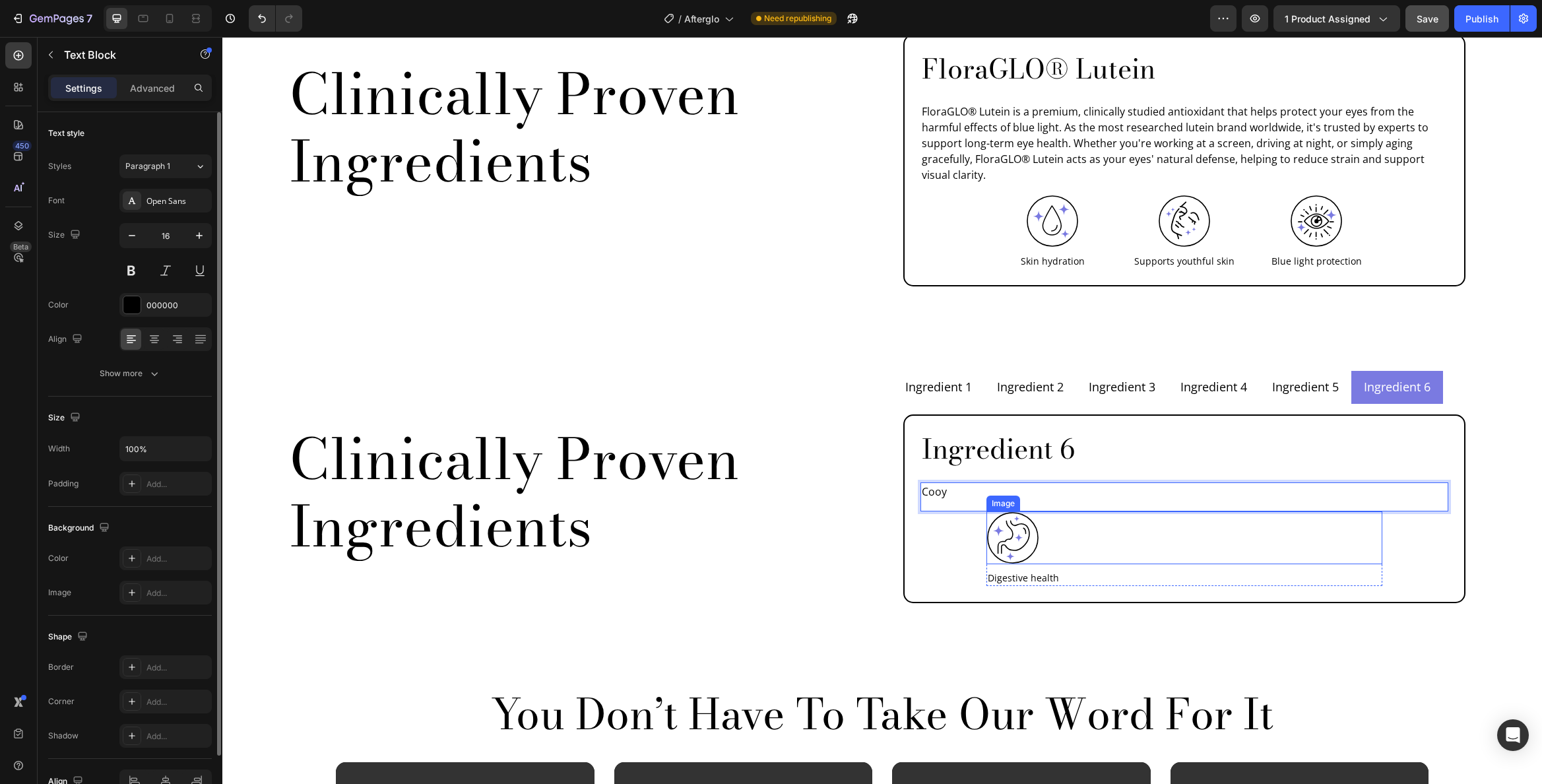
click at [1095, 511] on div at bounding box center [1184, 538] width 396 height 53
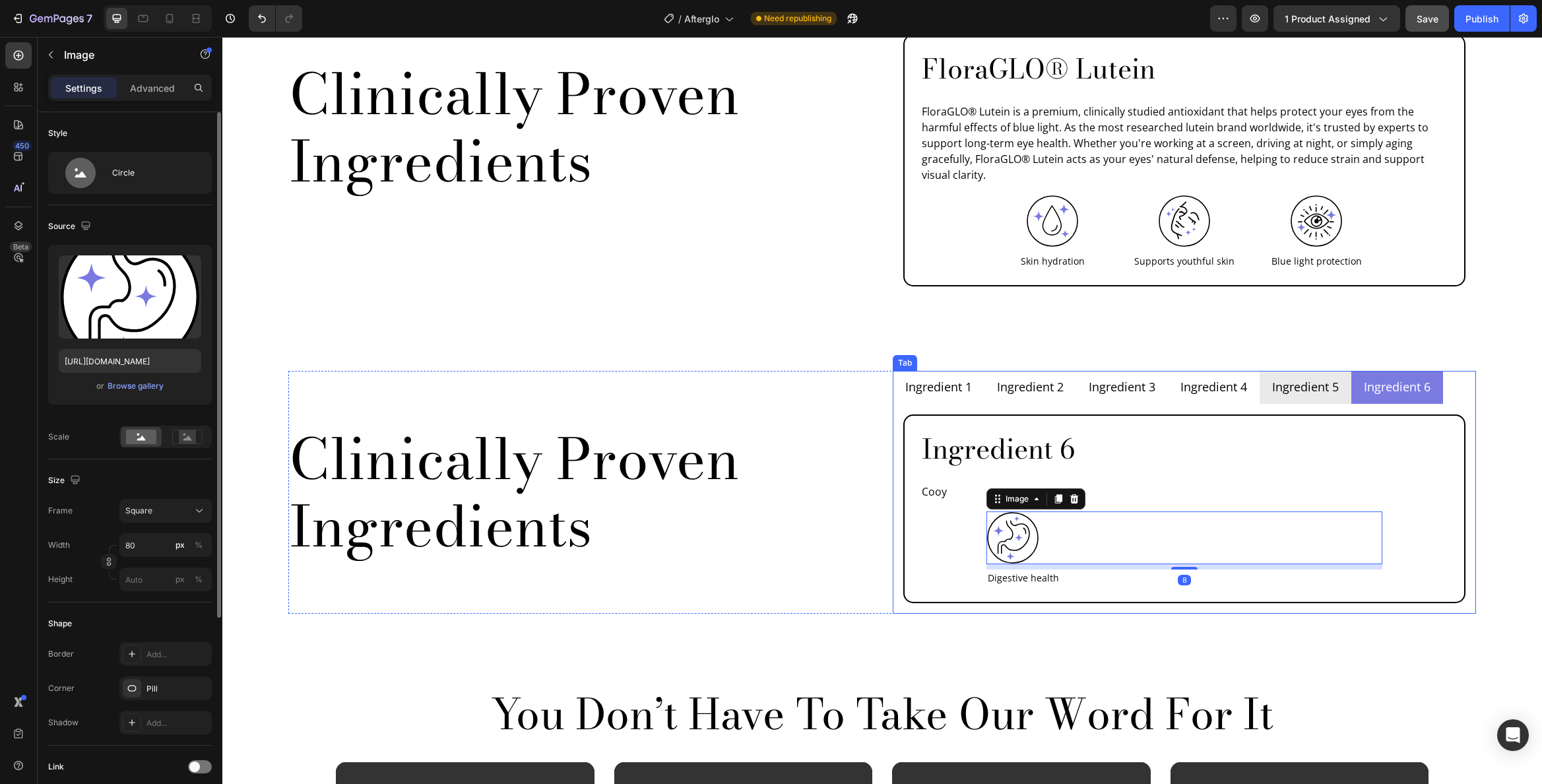
click at [1315, 378] on p "Ingredient 5" at bounding box center [1305, 387] width 67 height 18
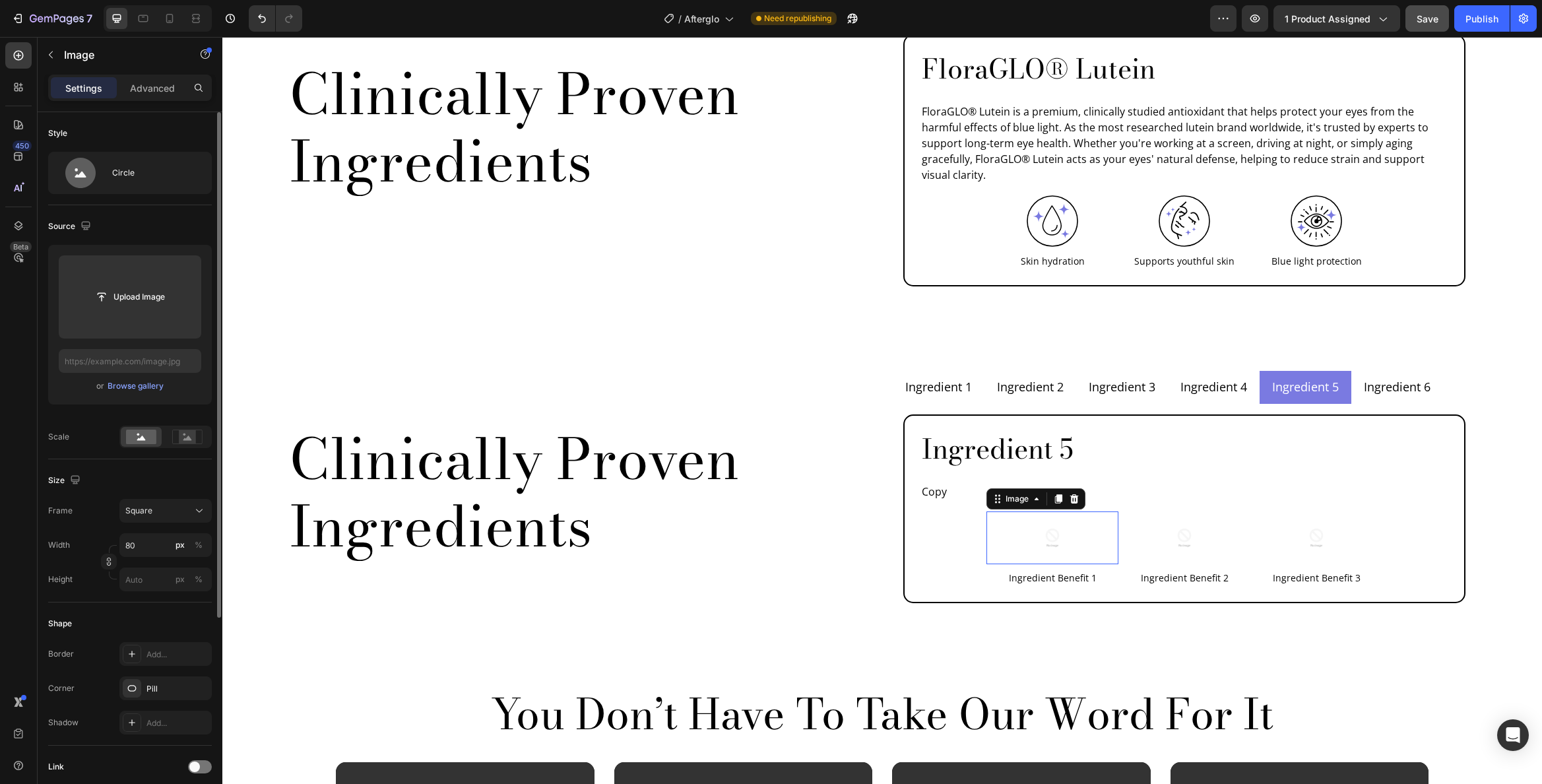
click at [995, 511] on div at bounding box center [1053, 538] width 132 height 53
click at [1003, 493] on div "Image" at bounding box center [1017, 498] width 28 height 12
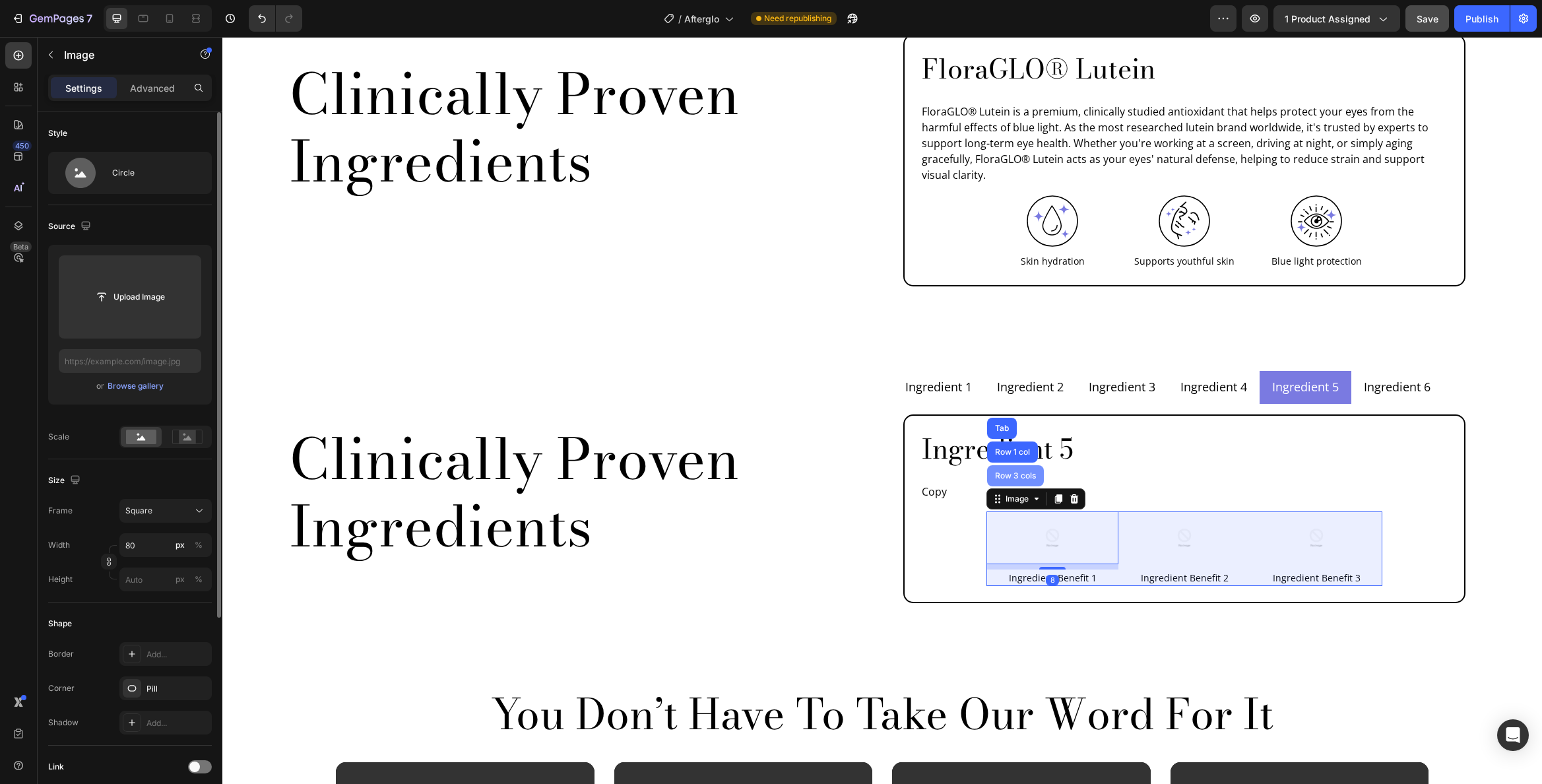
click at [1004, 472] on div "Row 3 cols" at bounding box center [1015, 476] width 46 height 8
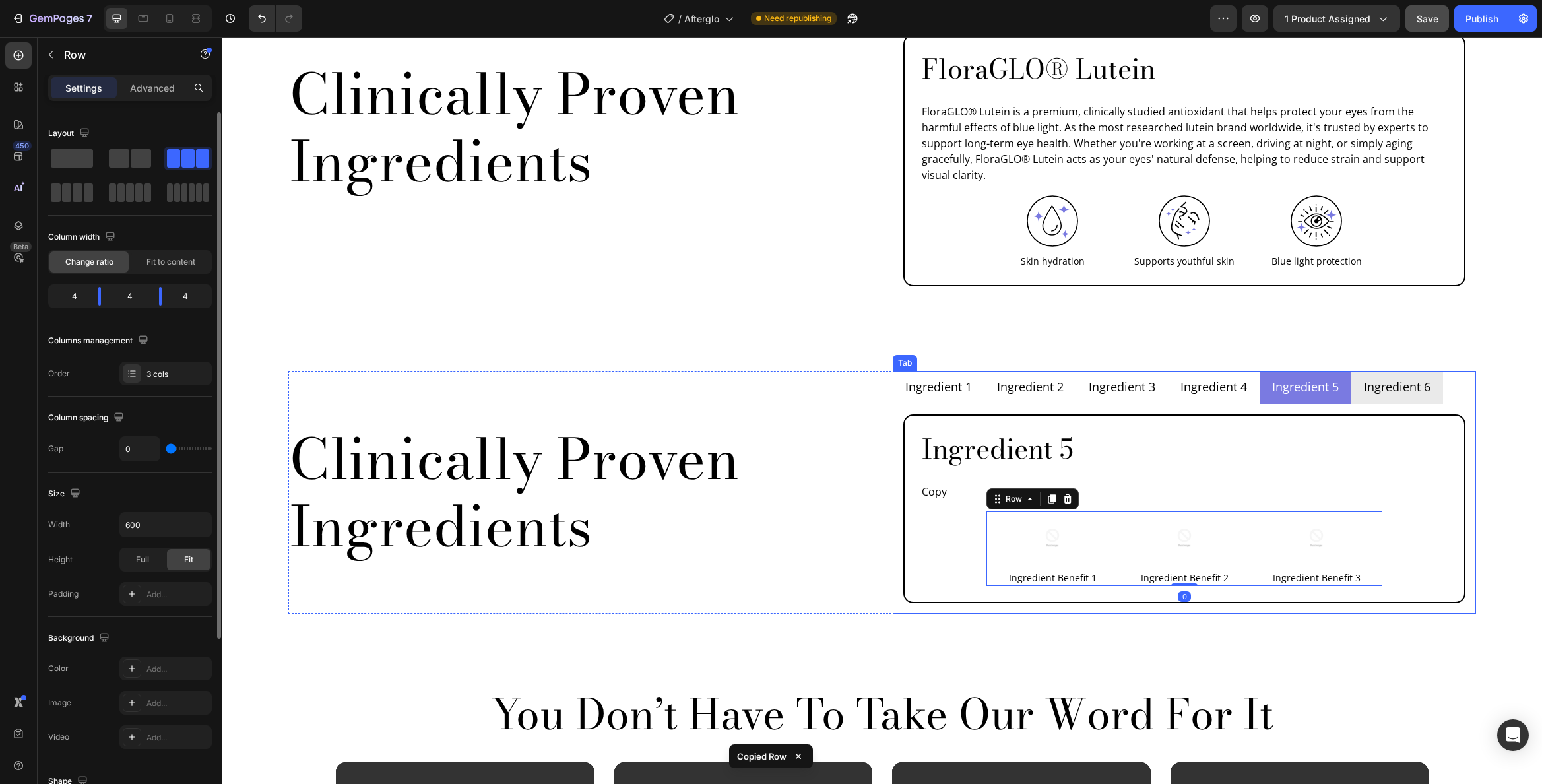
click at [1403, 378] on p "Ingredient 6" at bounding box center [1397, 387] width 67 height 18
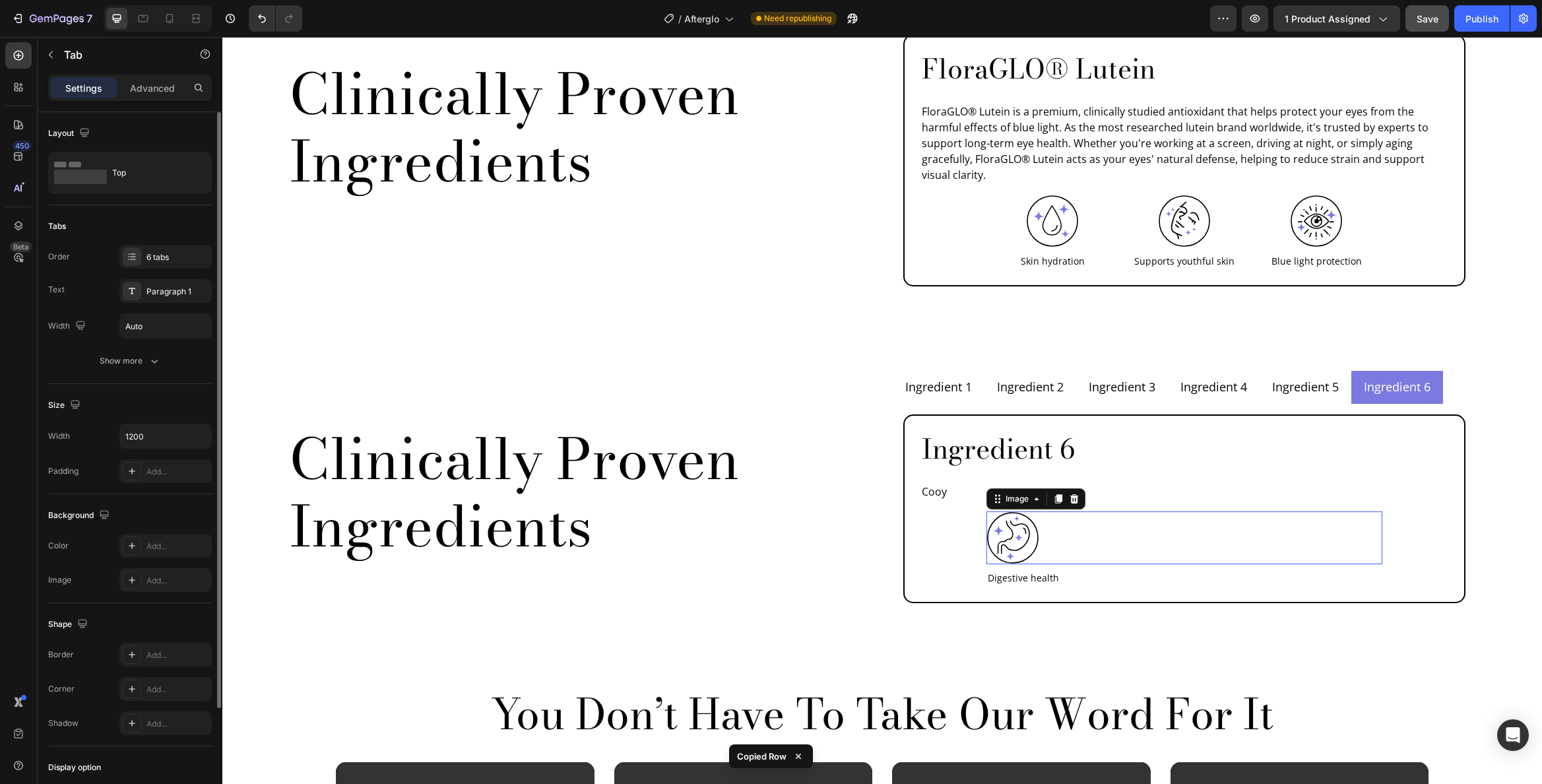
click at [1236, 511] on div at bounding box center [1184, 538] width 396 height 53
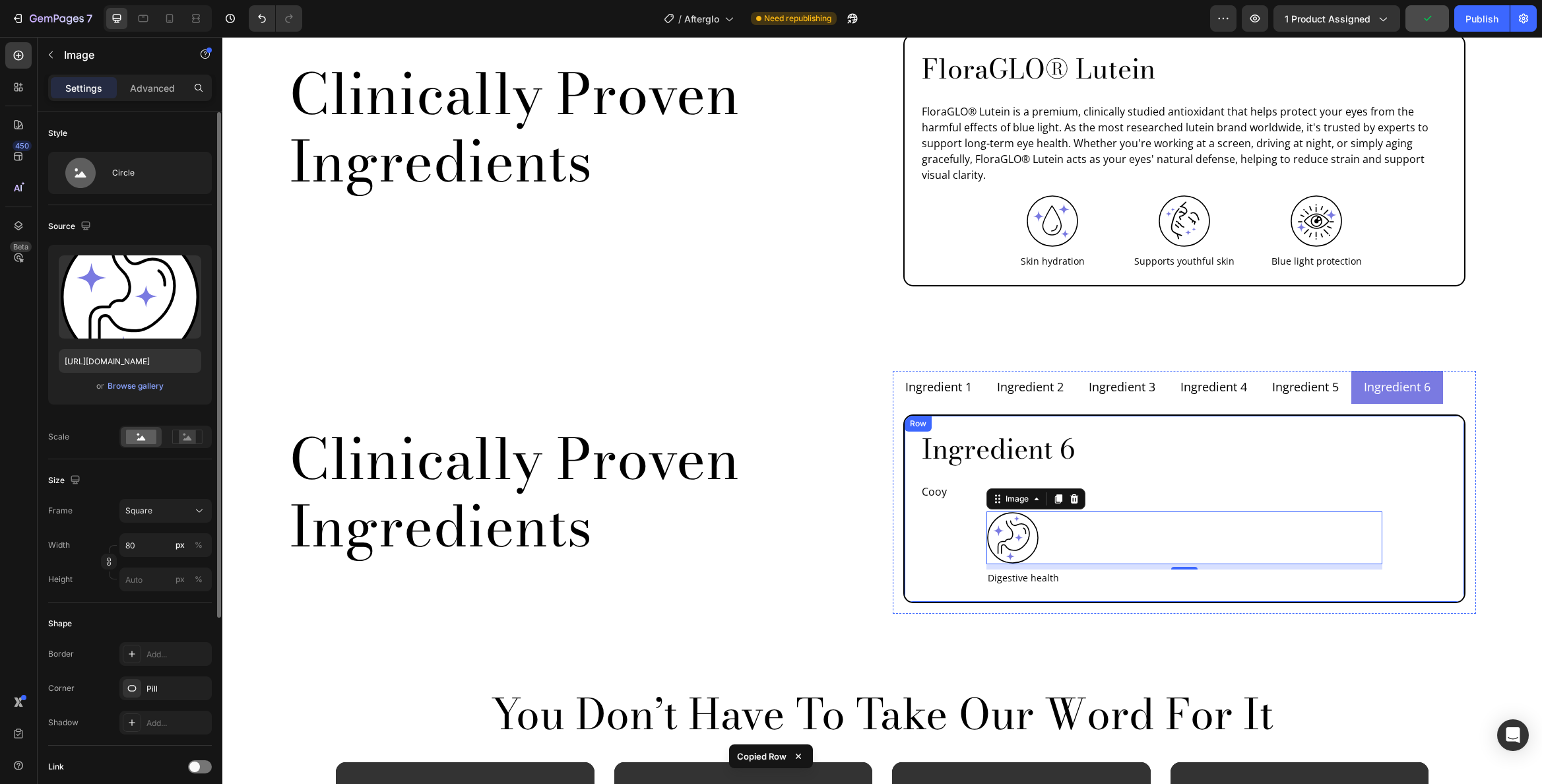
click at [1427, 501] on div "Ingredient 6 Heading Cooy Text Block Image 8 Digestive health Text Block Row" at bounding box center [1184, 509] width 528 height 154
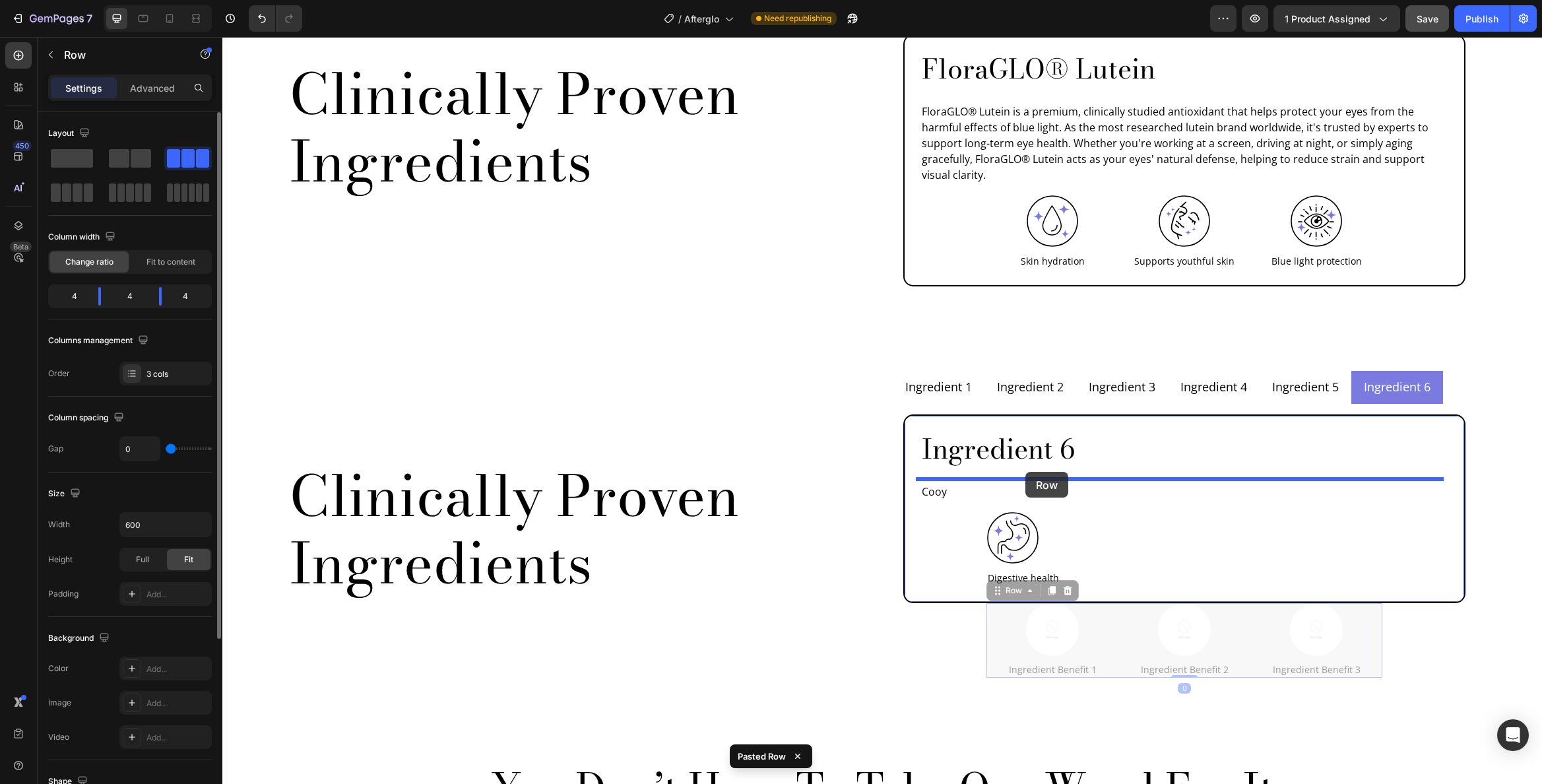
drag, startPoint x: 995, startPoint y: 557, endPoint x: 1026, endPoint y: 472, distance: 90.5
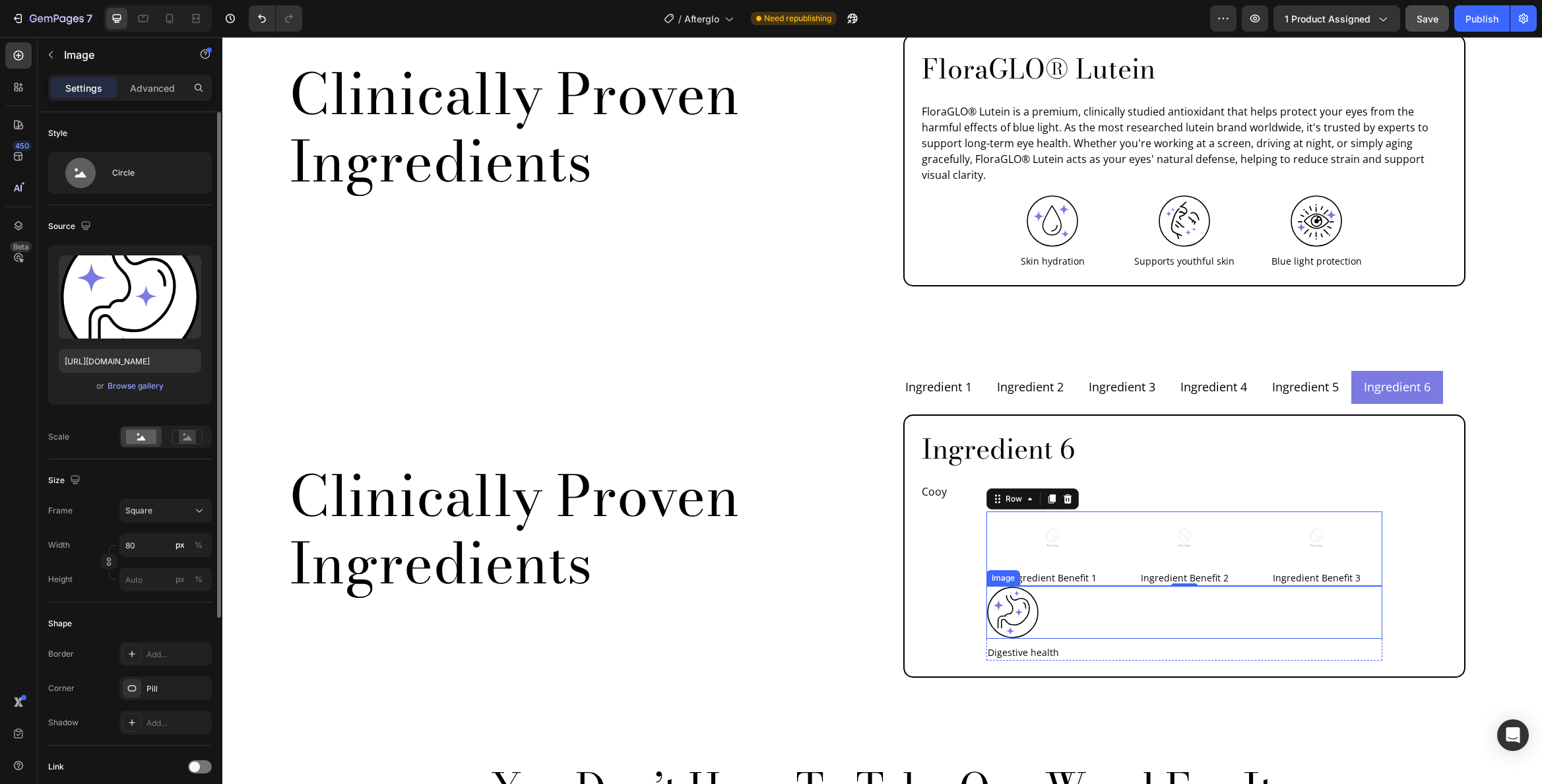
click at [1080, 586] on div at bounding box center [1184, 612] width 396 height 53
click at [996, 568] on icon at bounding box center [997, 573] width 10 height 10
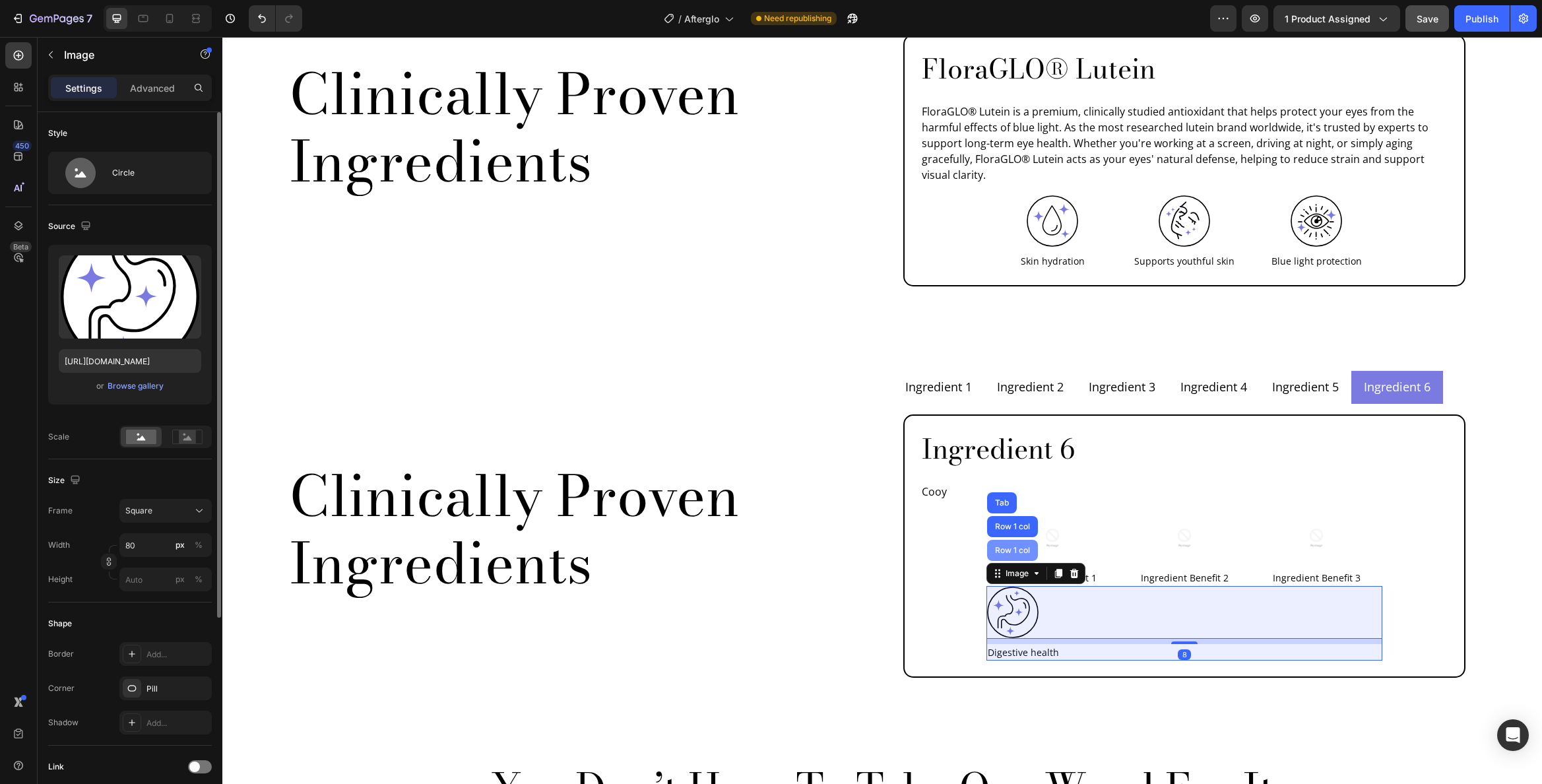
click at [1001, 547] on div "Row 1 col" at bounding box center [1013, 551] width 40 height 8
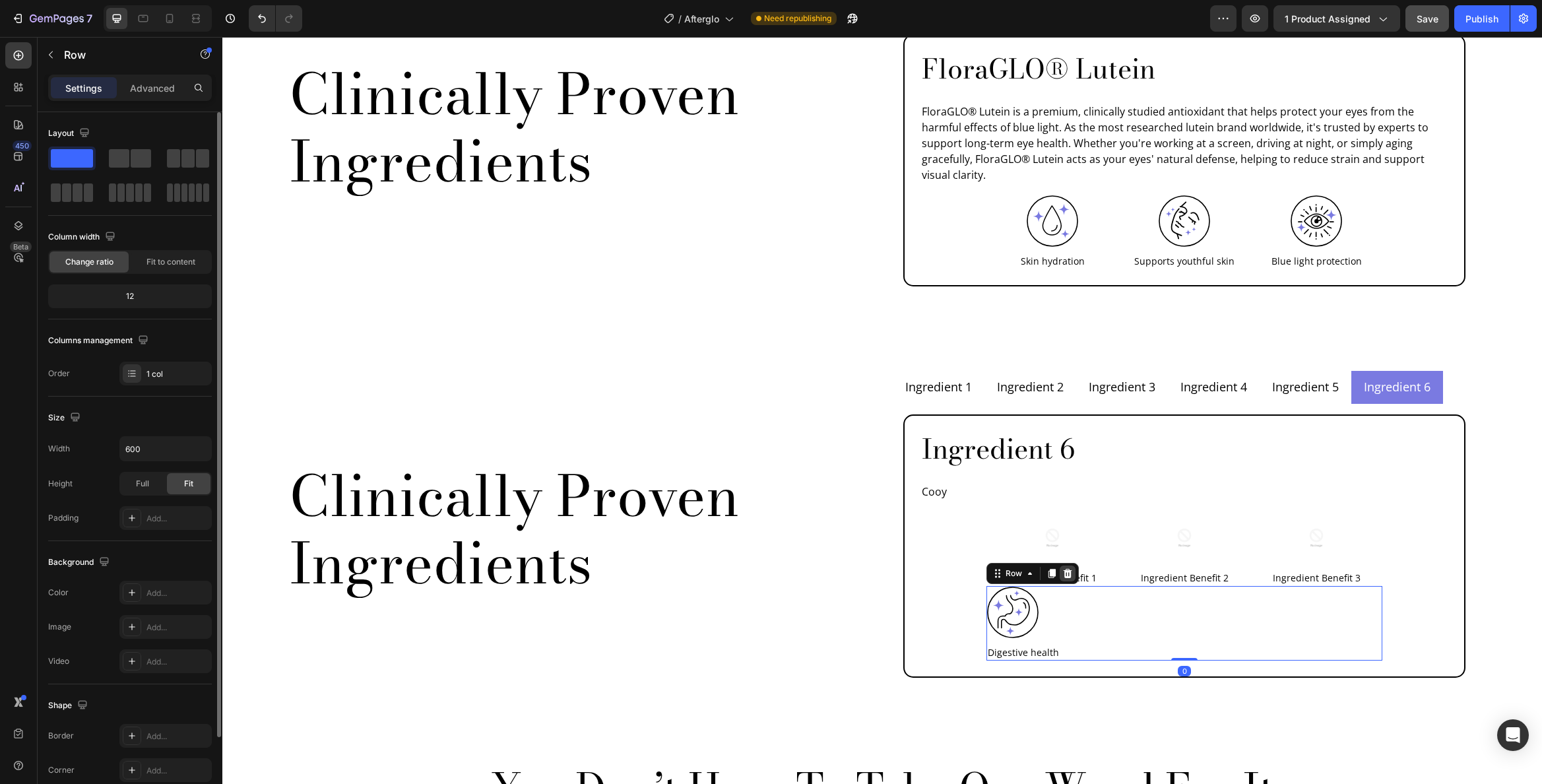
click at [1062, 568] on icon at bounding box center [1067, 573] width 10 height 10
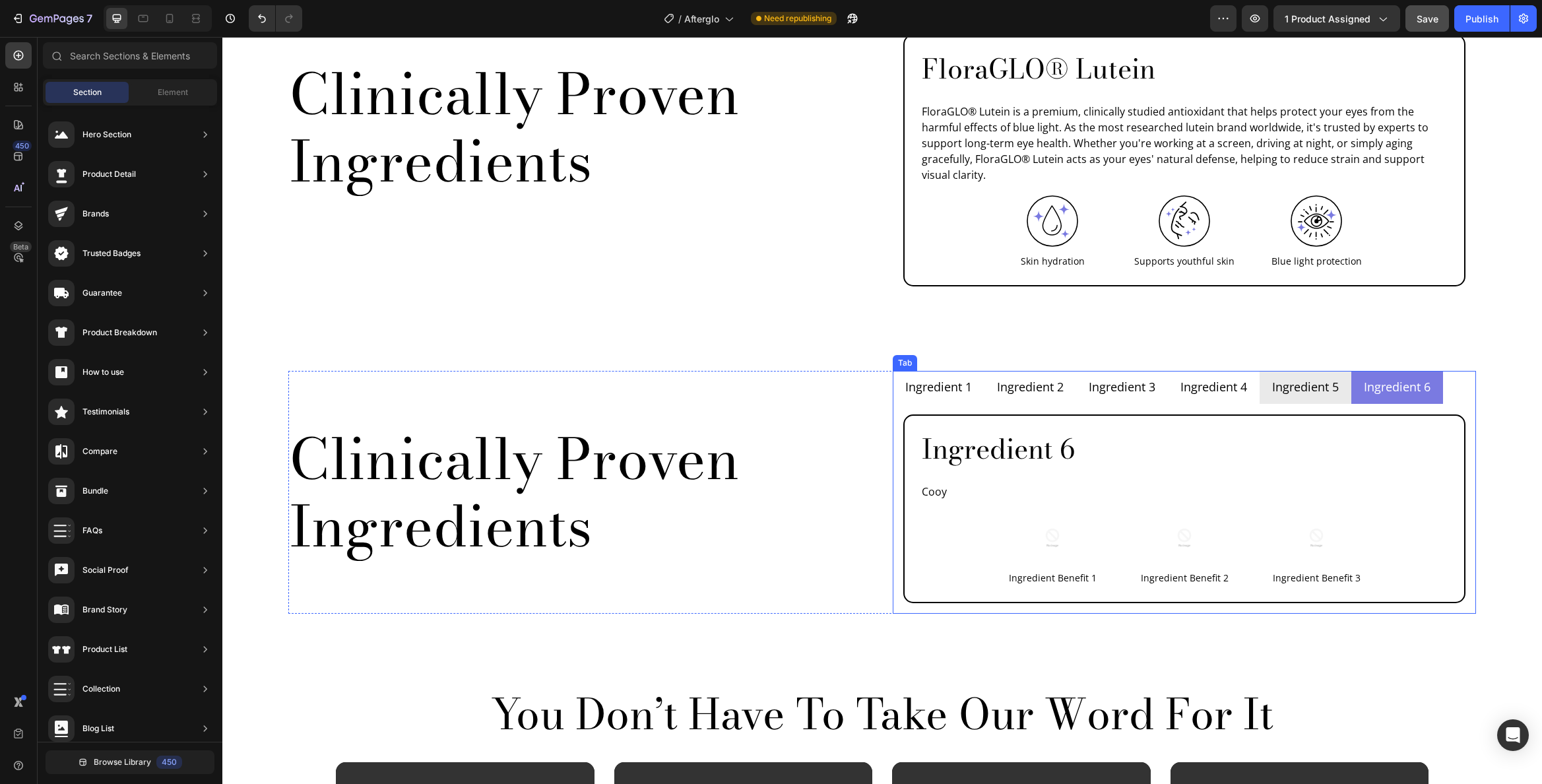
click at [1293, 378] on p "Ingredient 5" at bounding box center [1305, 387] width 67 height 18
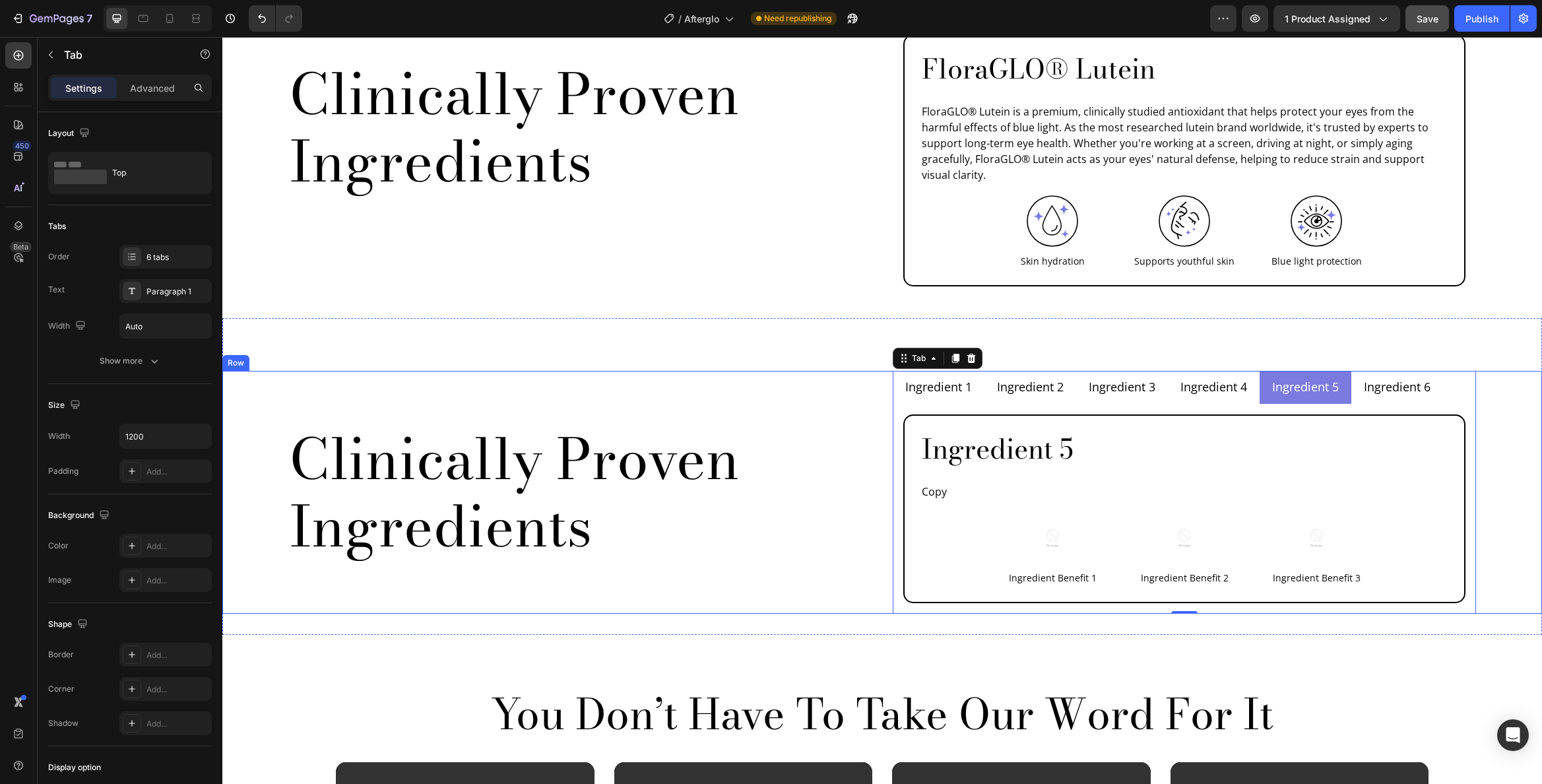
click at [1494, 339] on div "Clinically Proven Ingredients Heading Ingredient 1 Ingredient 2 Ingredient 3 In…" at bounding box center [882, 476] width 1320 height 275
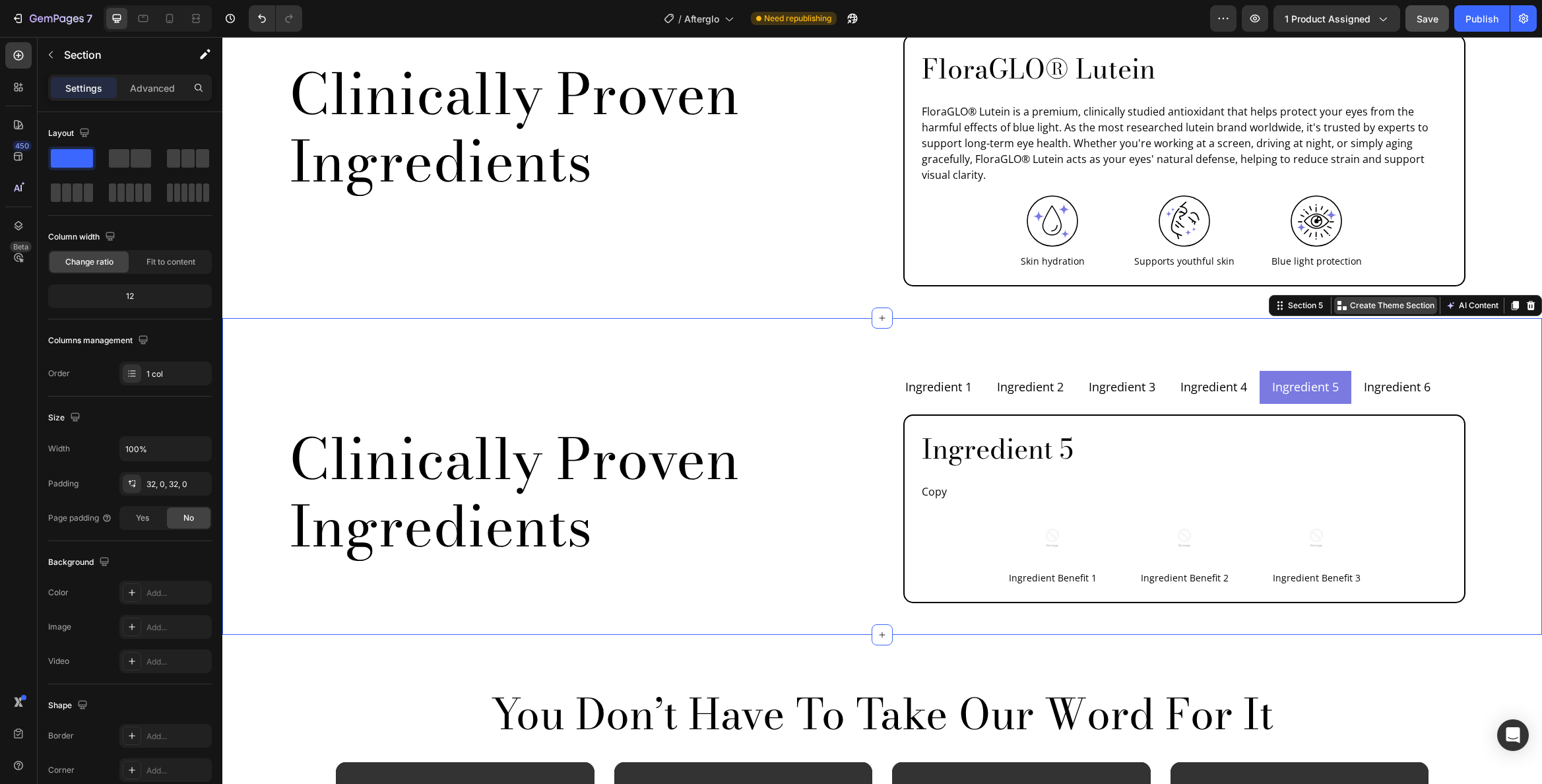
click at [1384, 299] on p "Create Theme Section" at bounding box center [1392, 305] width 85 height 12
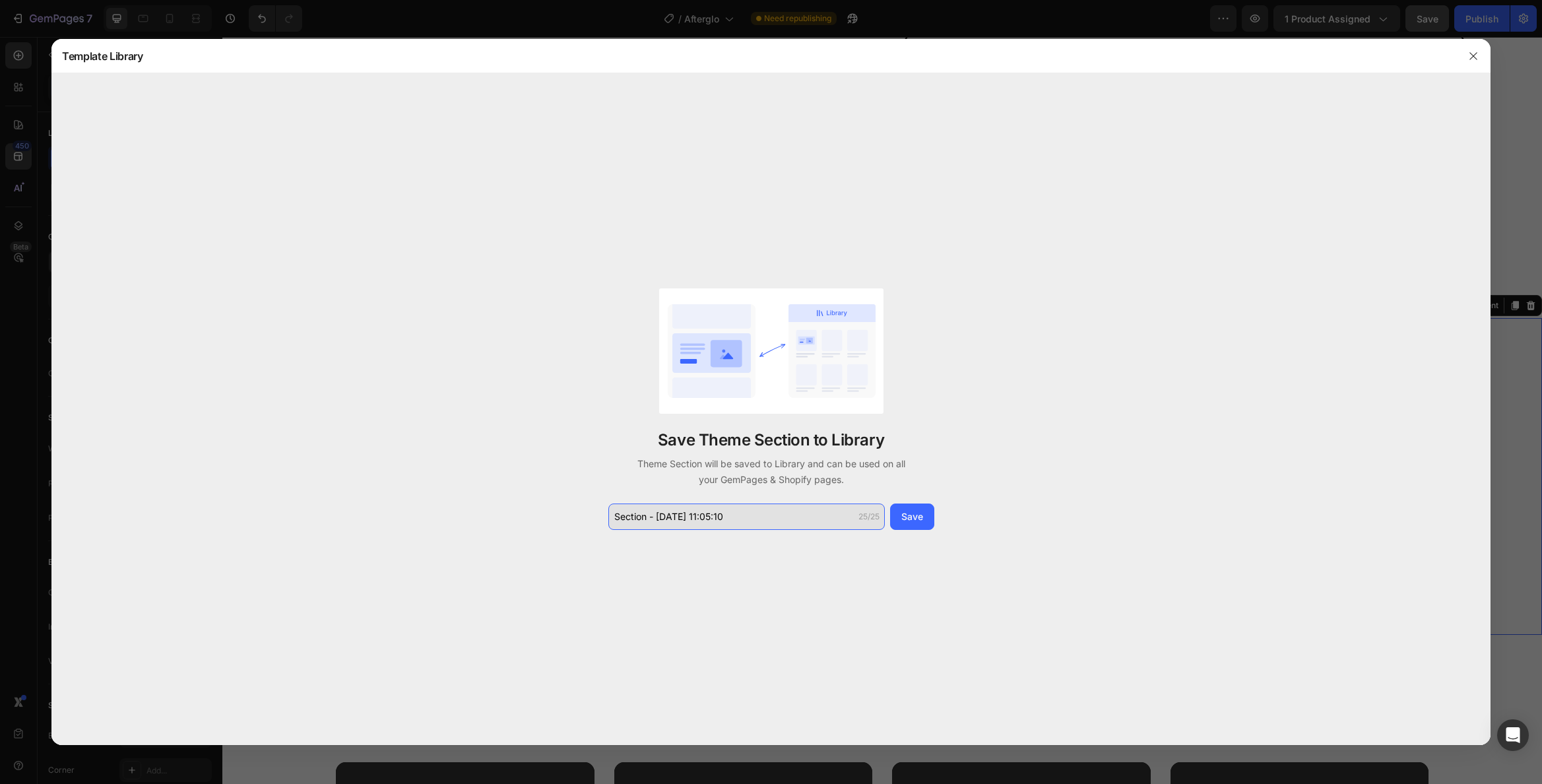
click at [737, 526] on input "Section - Aug 27 11:05:10" at bounding box center [747, 516] width 277 height 26
type input "Ingredients"
click at [931, 516] on button "Save" at bounding box center [912, 516] width 44 height 26
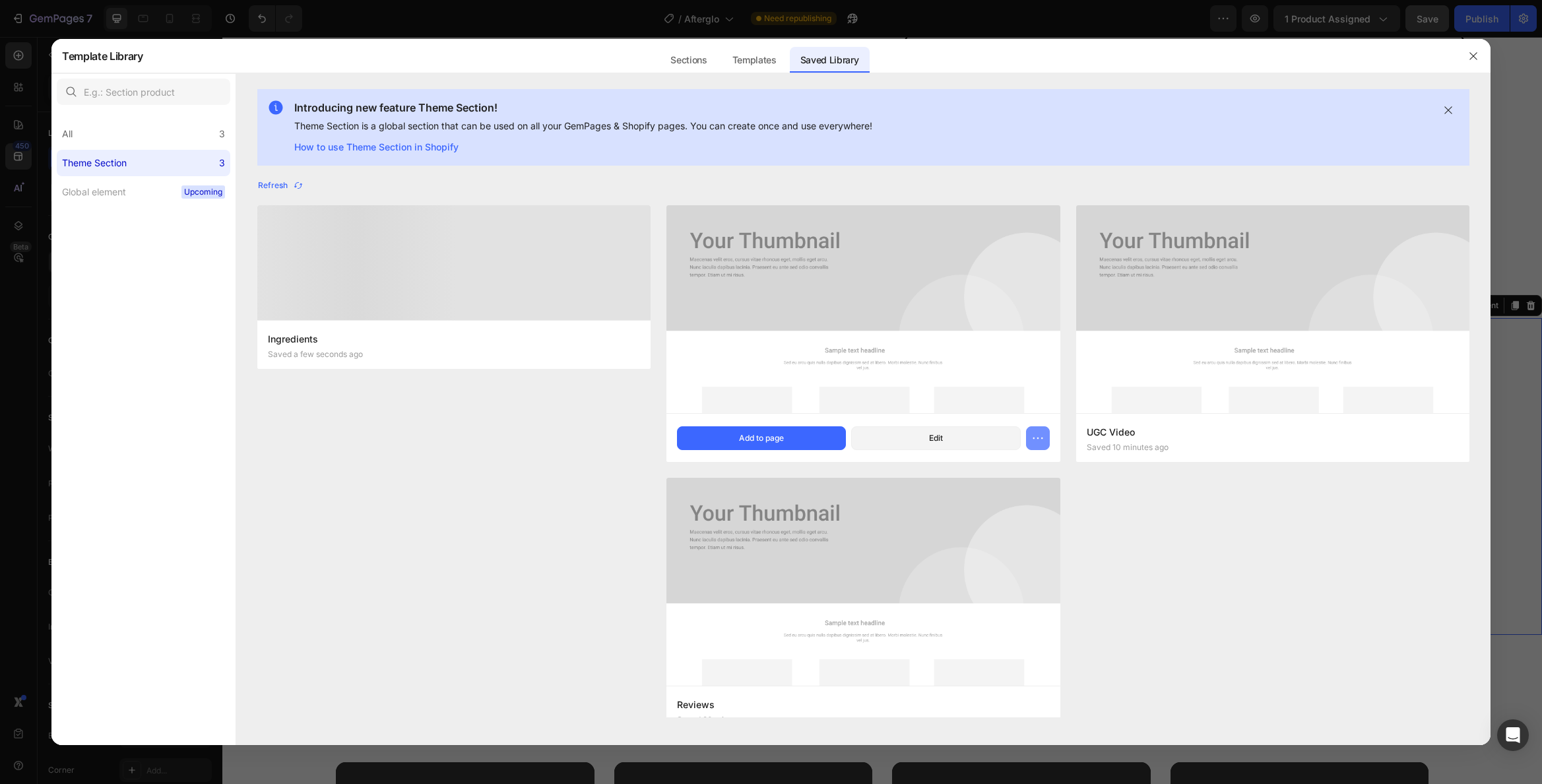
click at [1039, 433] on icon "button" at bounding box center [1037, 438] width 13 height 13
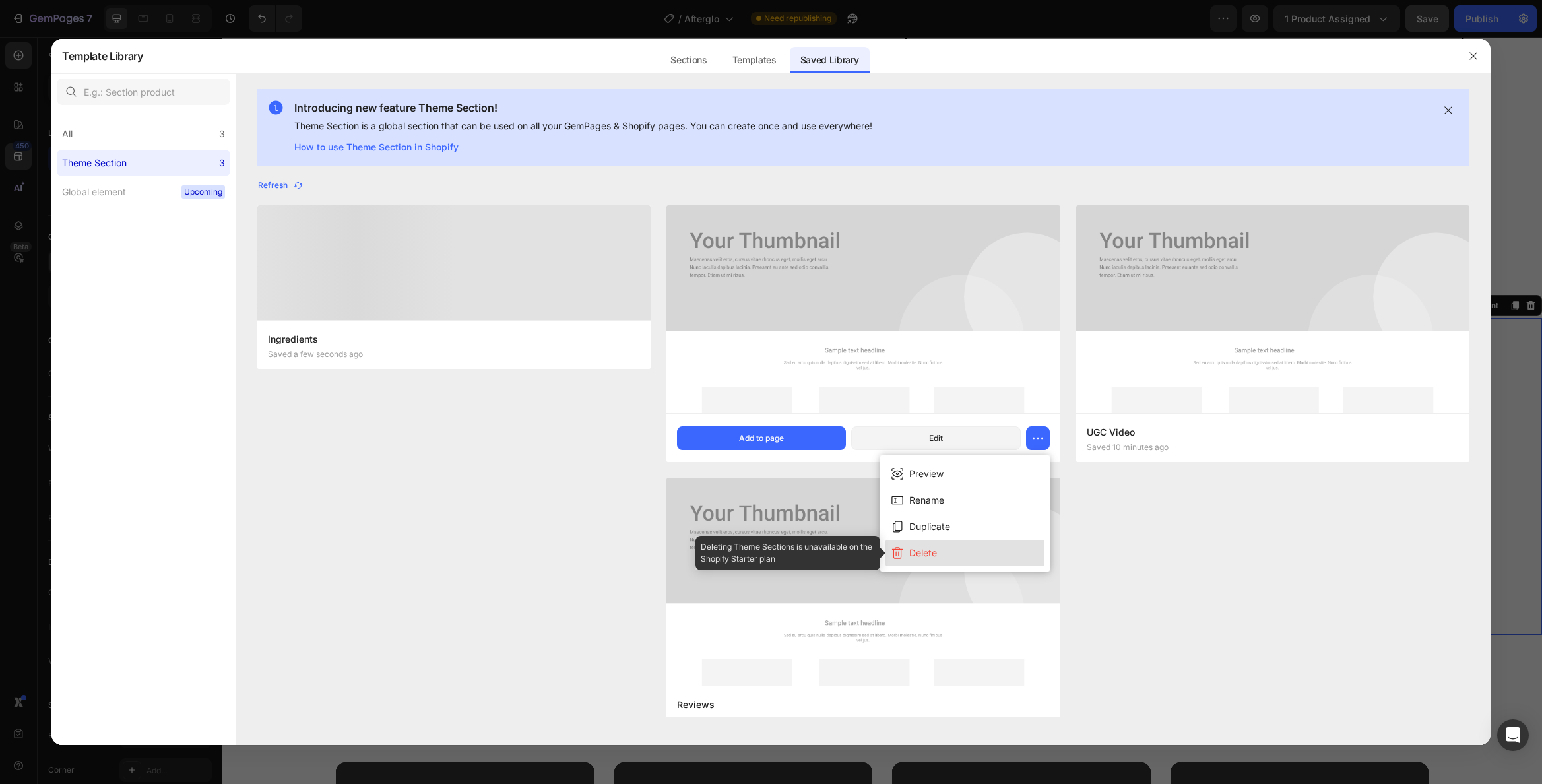
click at [938, 551] on button "Delete" at bounding box center [964, 553] width 159 height 26
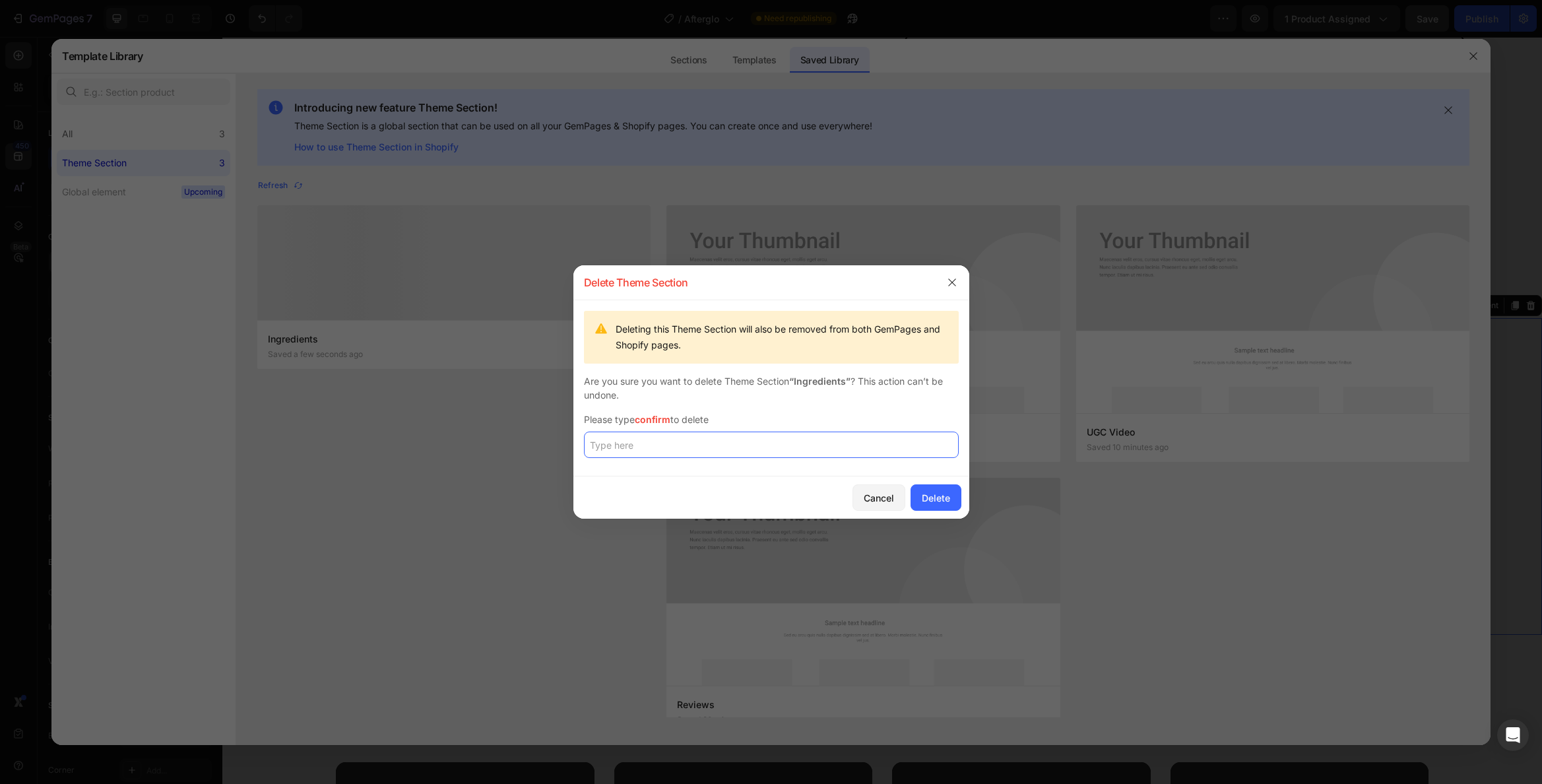
click at [720, 452] on input "text" at bounding box center [771, 445] width 374 height 26
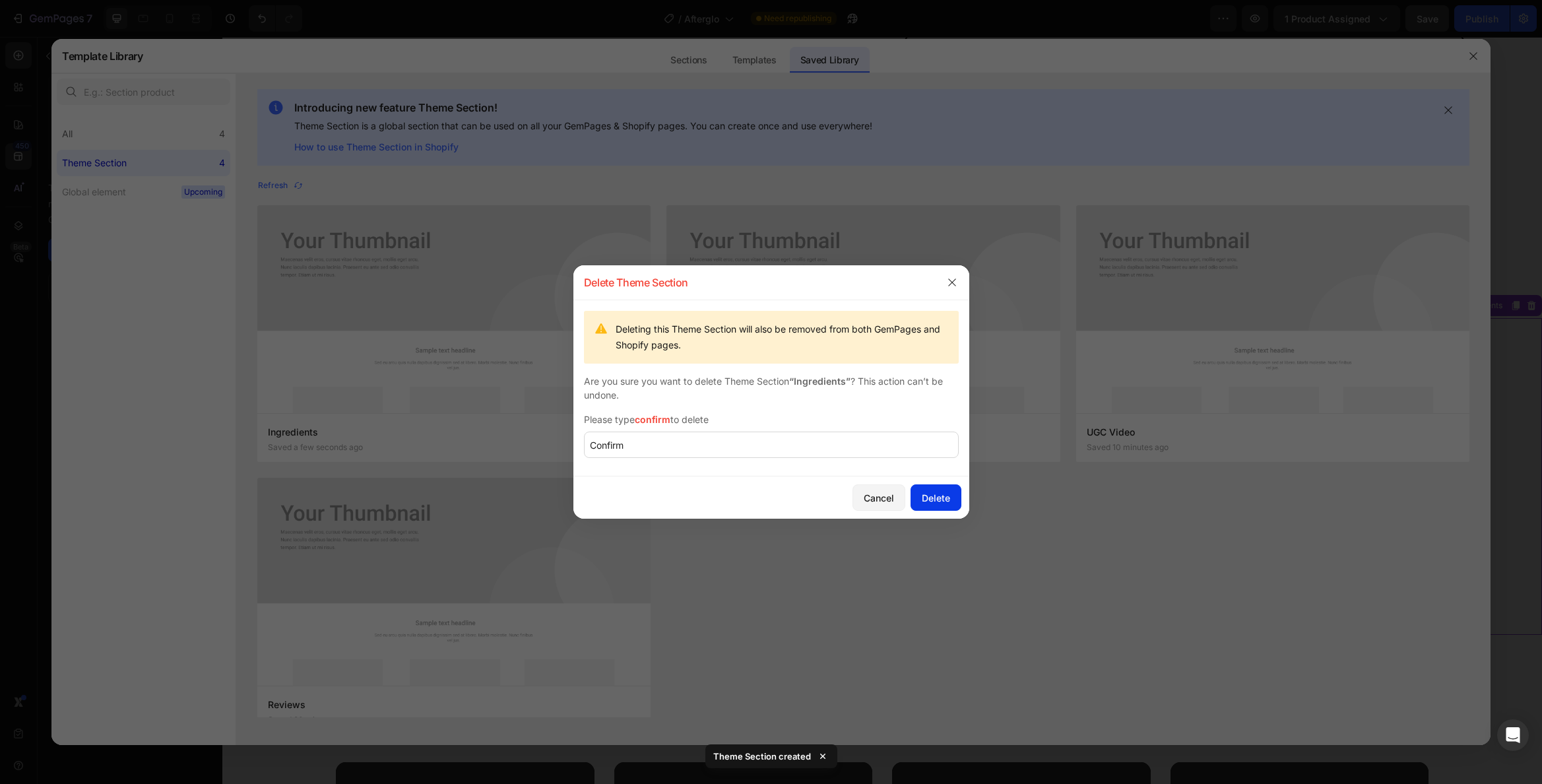
click at [923, 506] on button "Delete" at bounding box center [936, 498] width 51 height 26
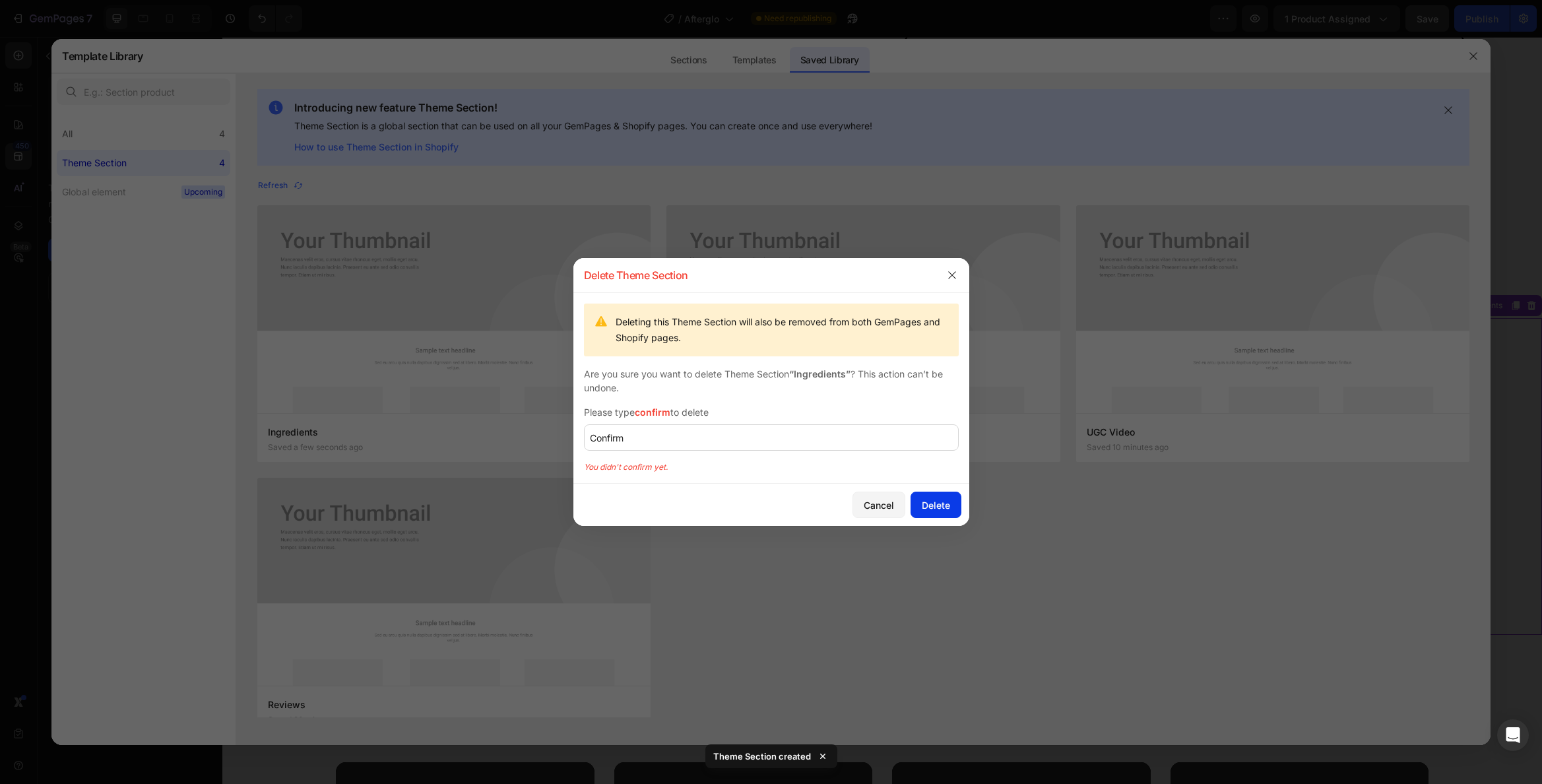
click at [932, 502] on div "Delete" at bounding box center [936, 505] width 28 height 14
click at [826, 446] on input "Confirm" at bounding box center [771, 437] width 374 height 26
click at [932, 502] on div "Delete" at bounding box center [936, 505] width 28 height 14
click at [732, 433] on input "Confirm" at bounding box center [771, 437] width 374 height 26
type input "confirm"
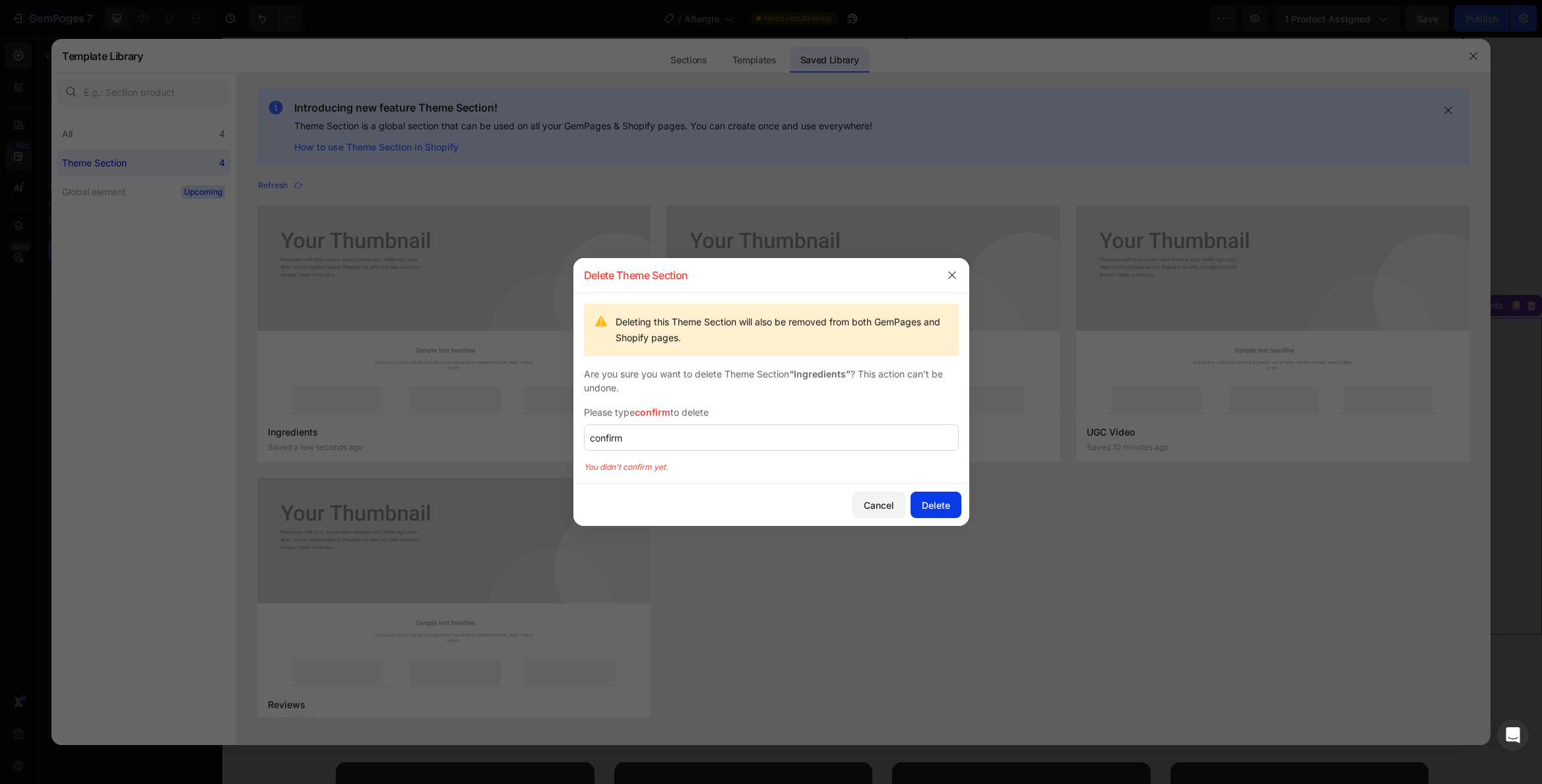
click at [926, 501] on div "Delete" at bounding box center [936, 505] width 28 height 14
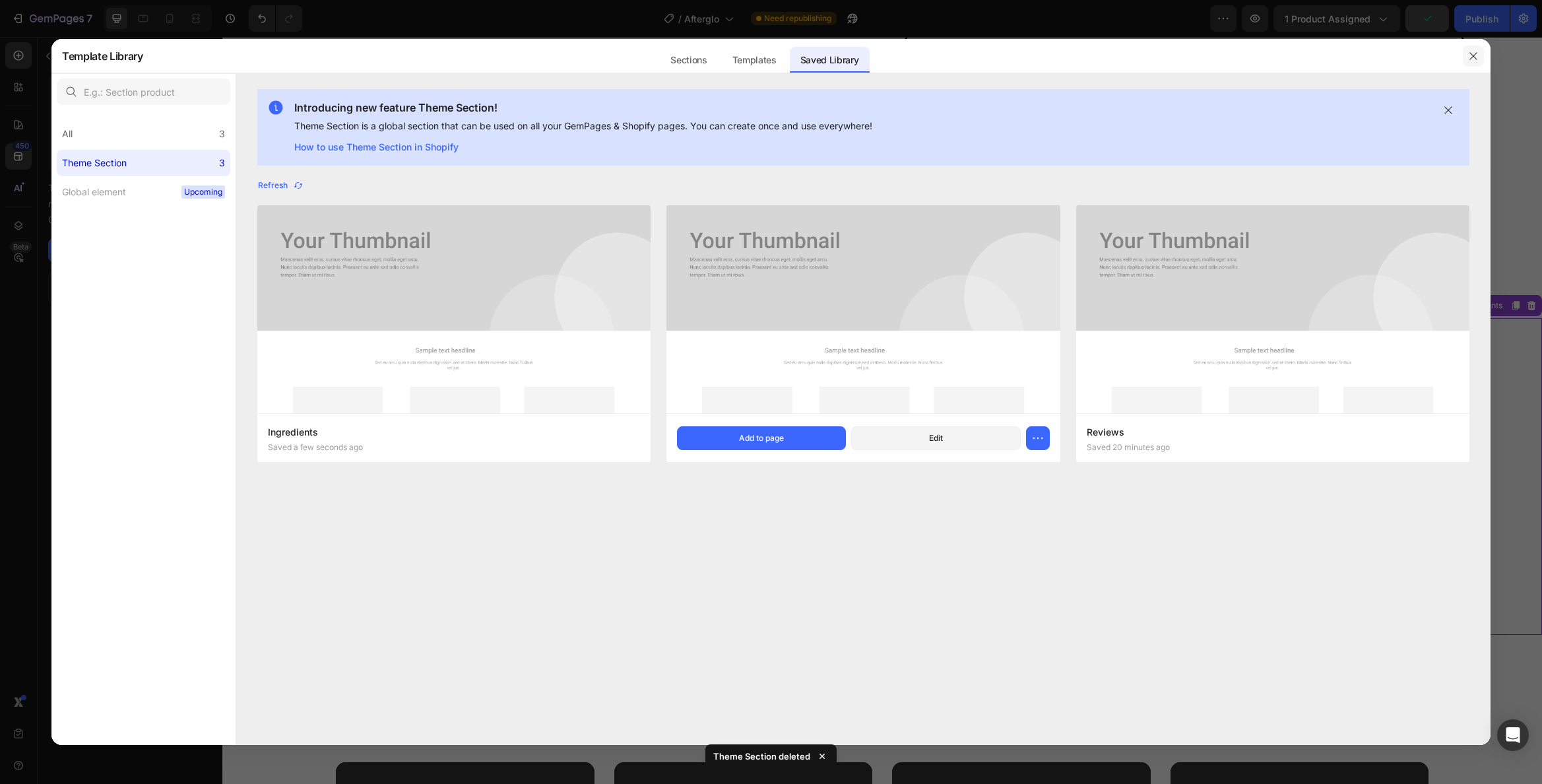
click at [1482, 63] on button "button" at bounding box center [1473, 56] width 21 height 21
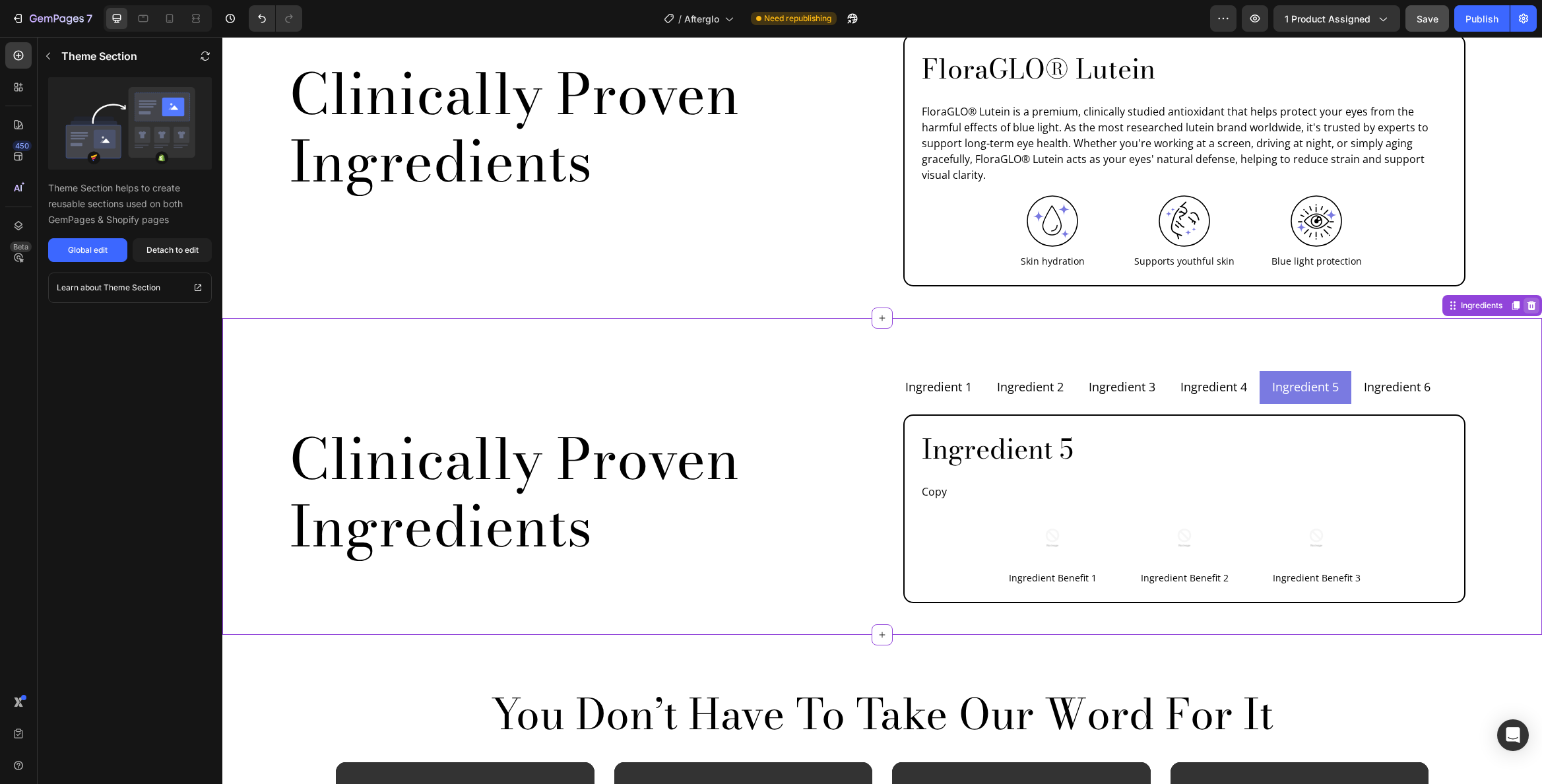
click at [1528, 301] on icon at bounding box center [1532, 305] width 8 height 9
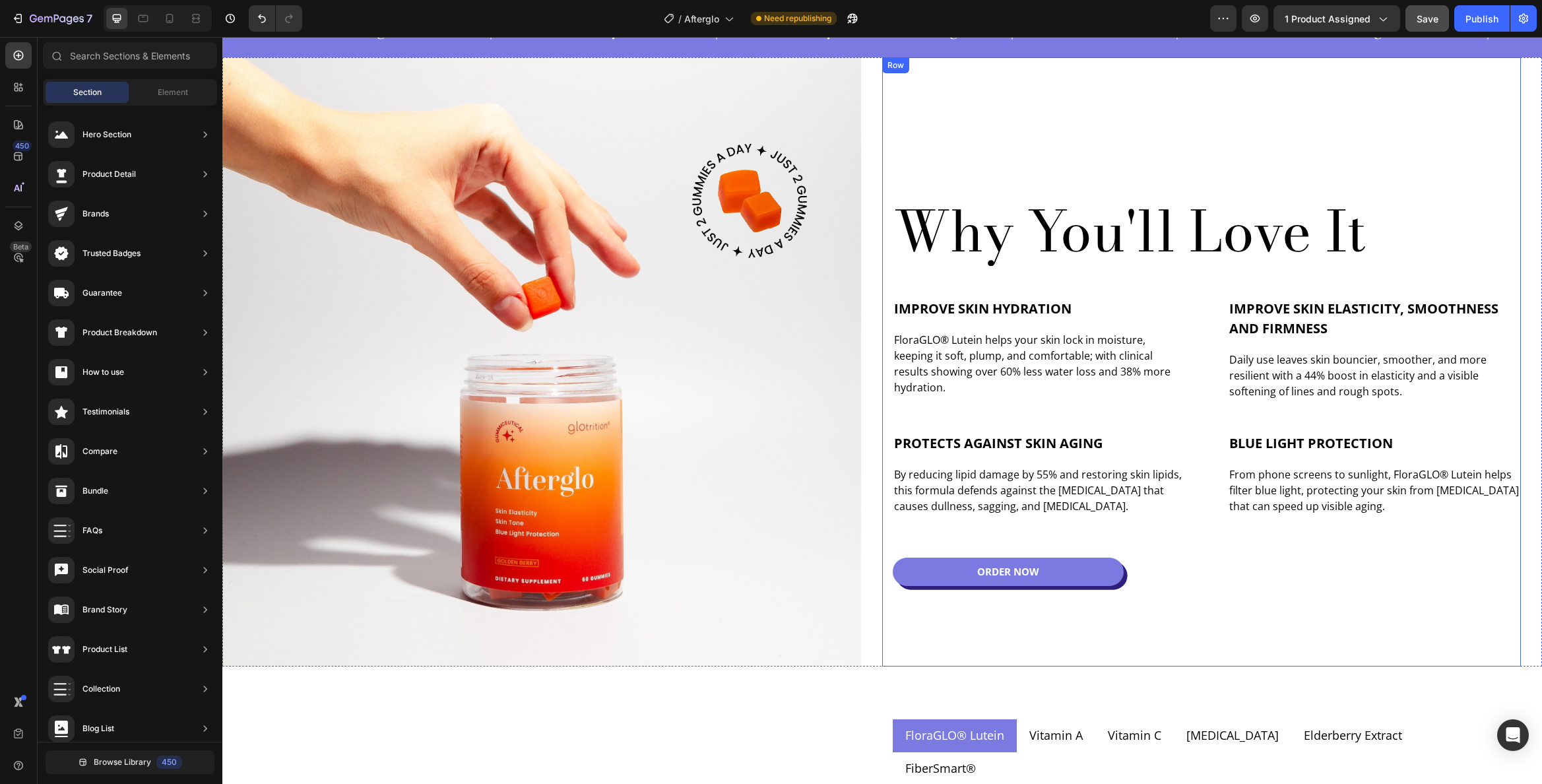
scroll to position [669, 0]
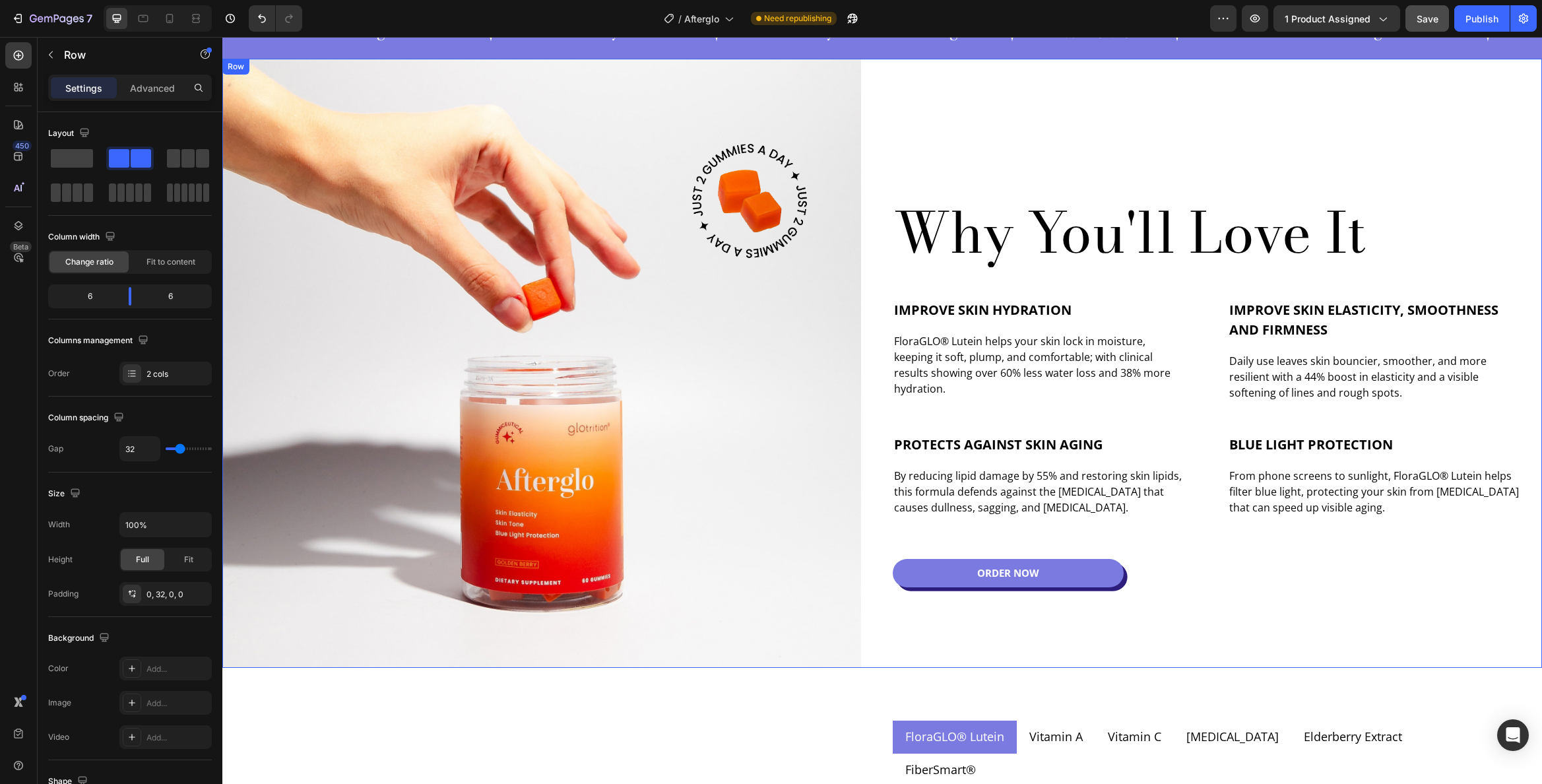
click at [1519, 638] on div "Image Row Why You'll Love It Heading Row Improve Skin Hydration Heading FloraGL…" at bounding box center [882, 363] width 1320 height 610
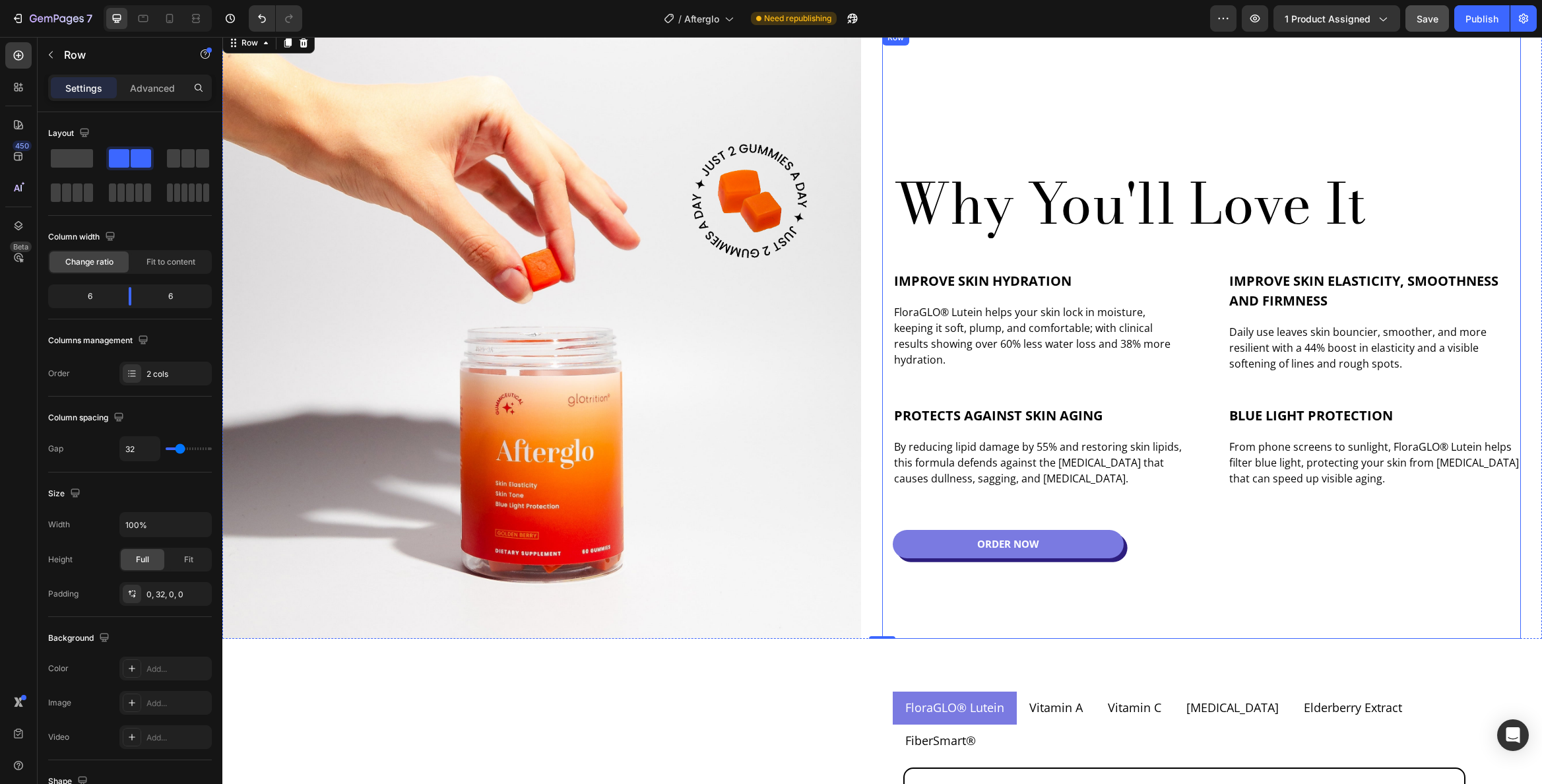
scroll to position [767, 0]
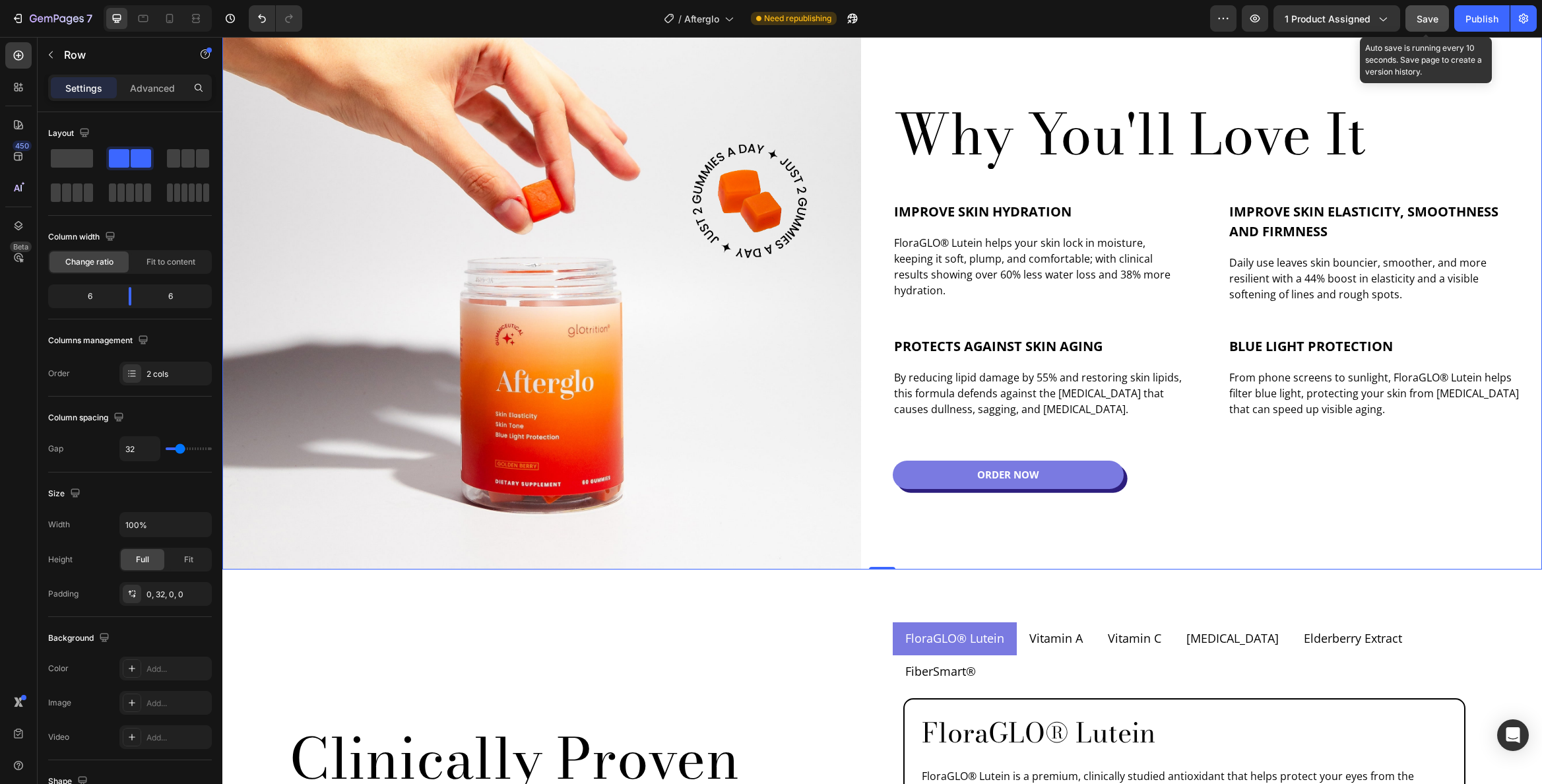
click at [1424, 23] on span "Save" at bounding box center [1428, 19] width 22 height 11
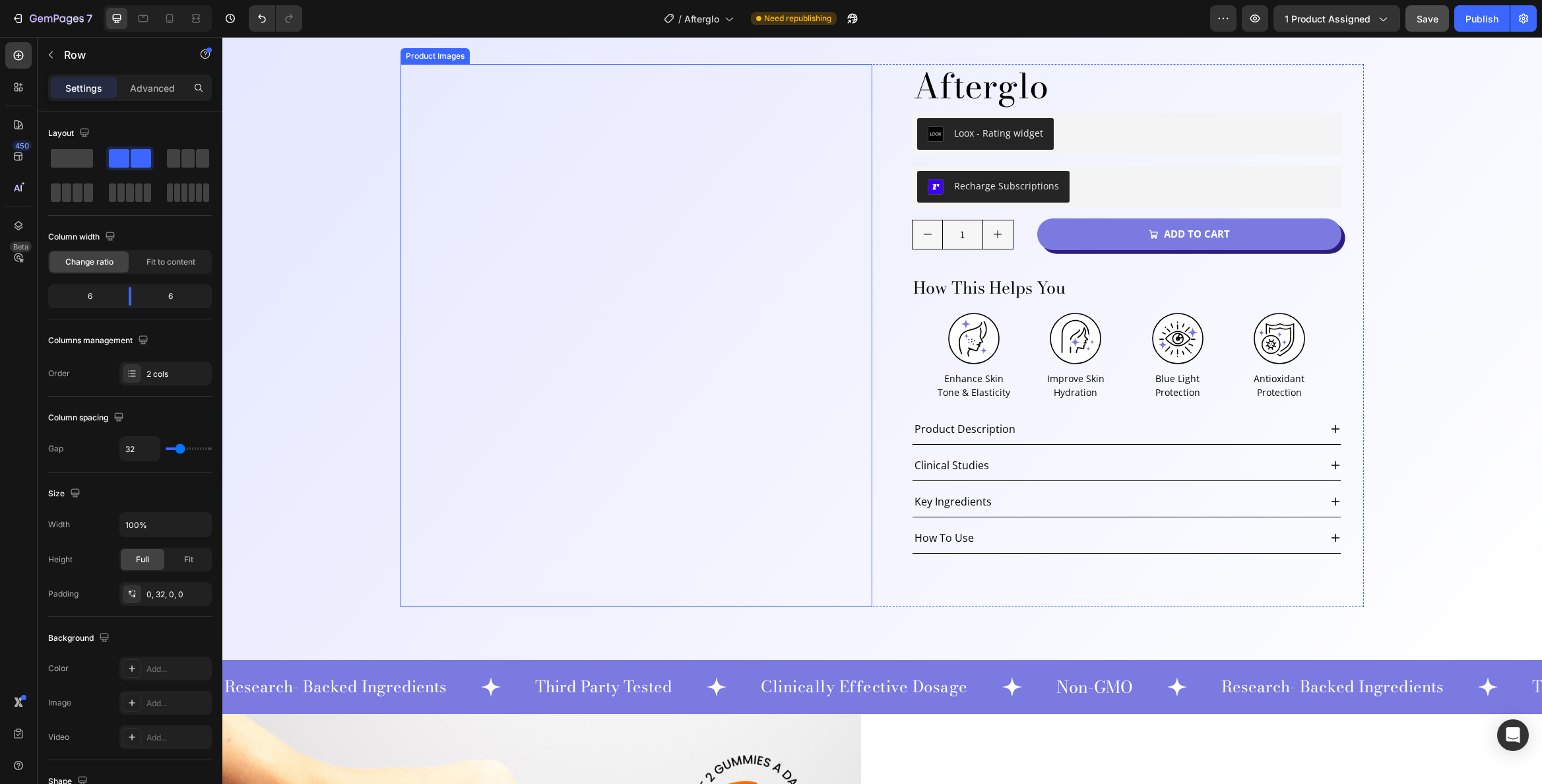
scroll to position [120, 0]
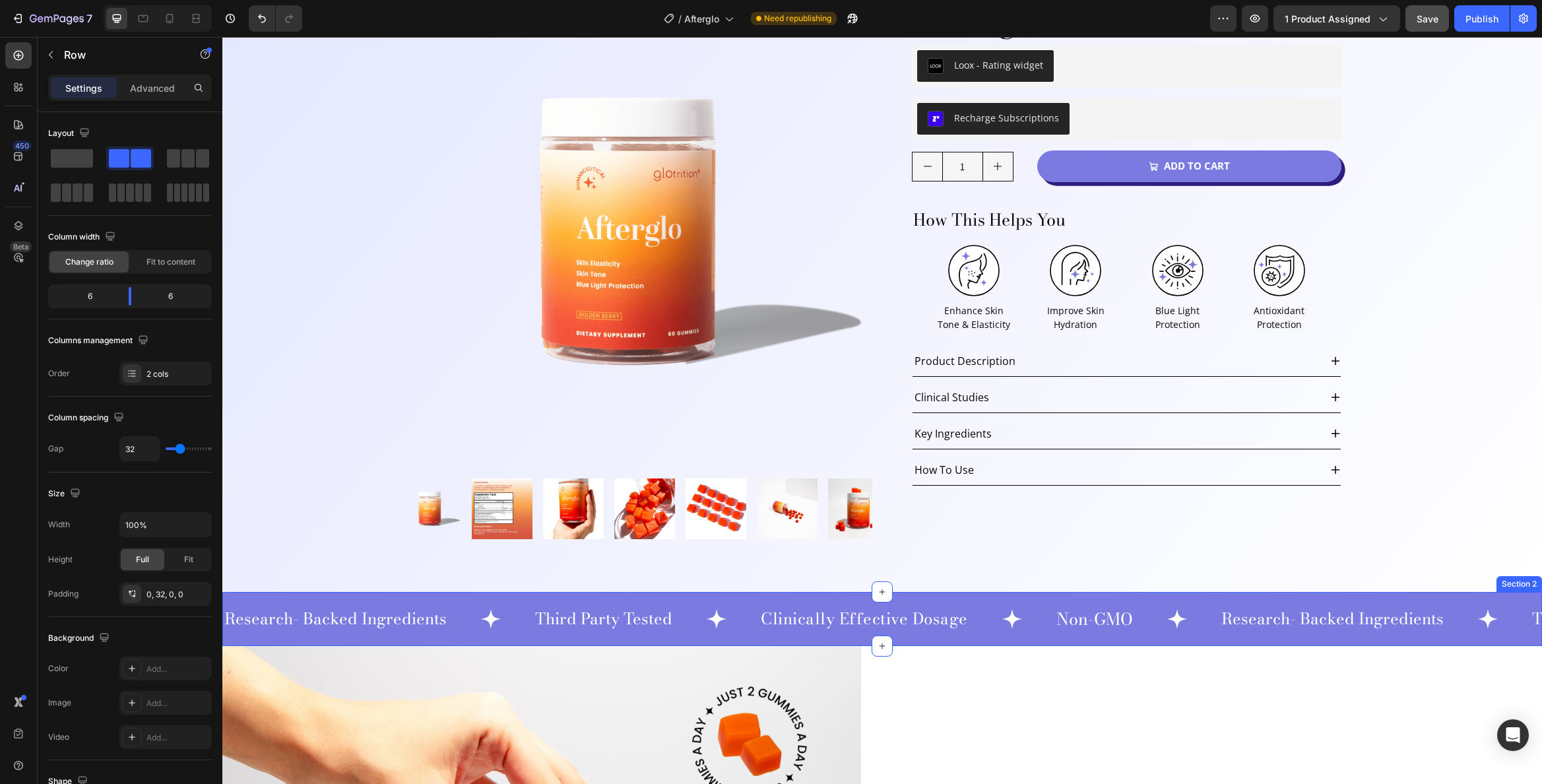
click at [1512, 595] on div "Research- Backed Ingredients Heading .id581100744371864106 .st0 { fill: #fff; }…" at bounding box center [882, 619] width 1320 height 54
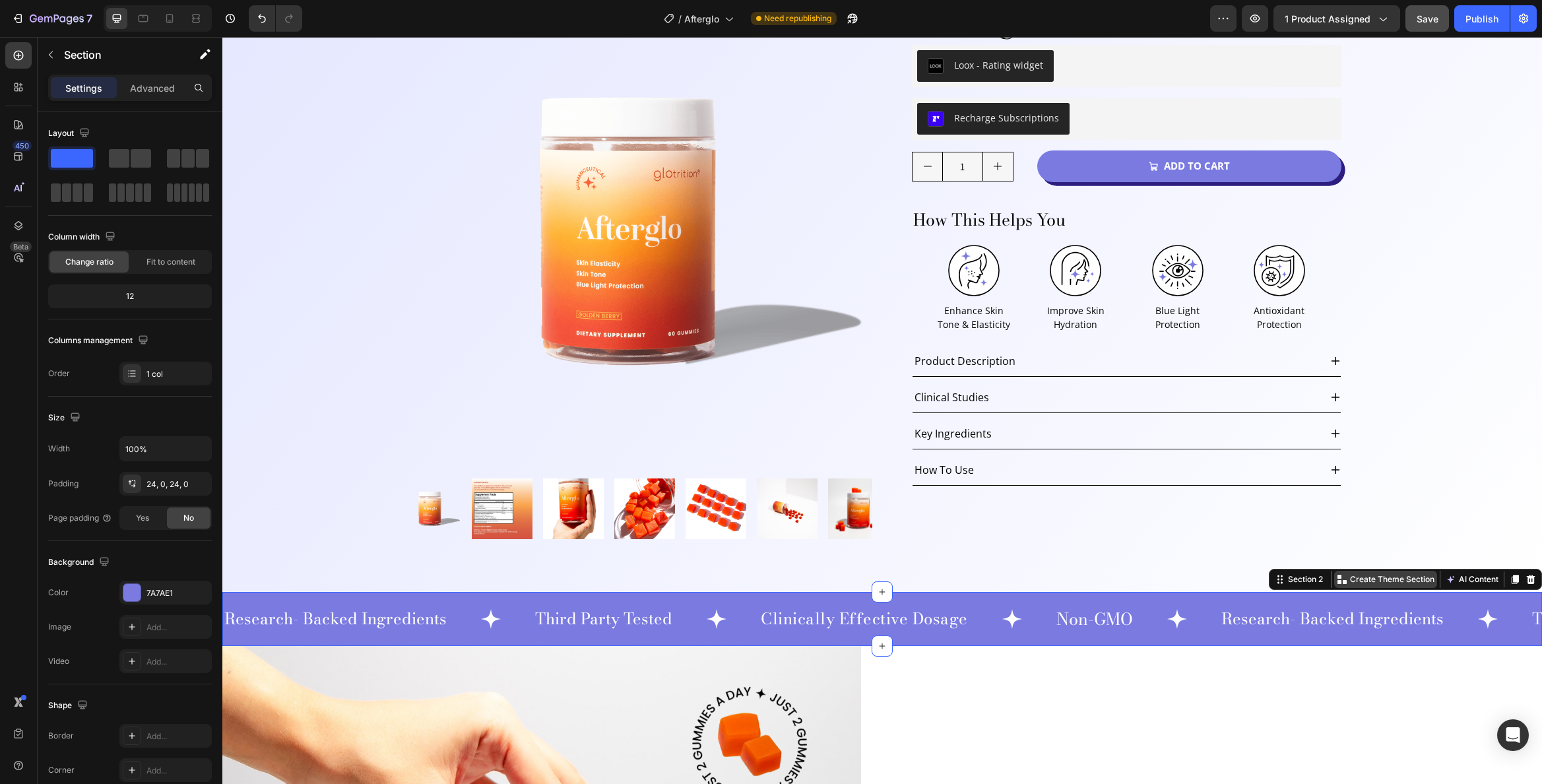
click at [1376, 573] on p "Create Theme Section" at bounding box center [1392, 579] width 85 height 12
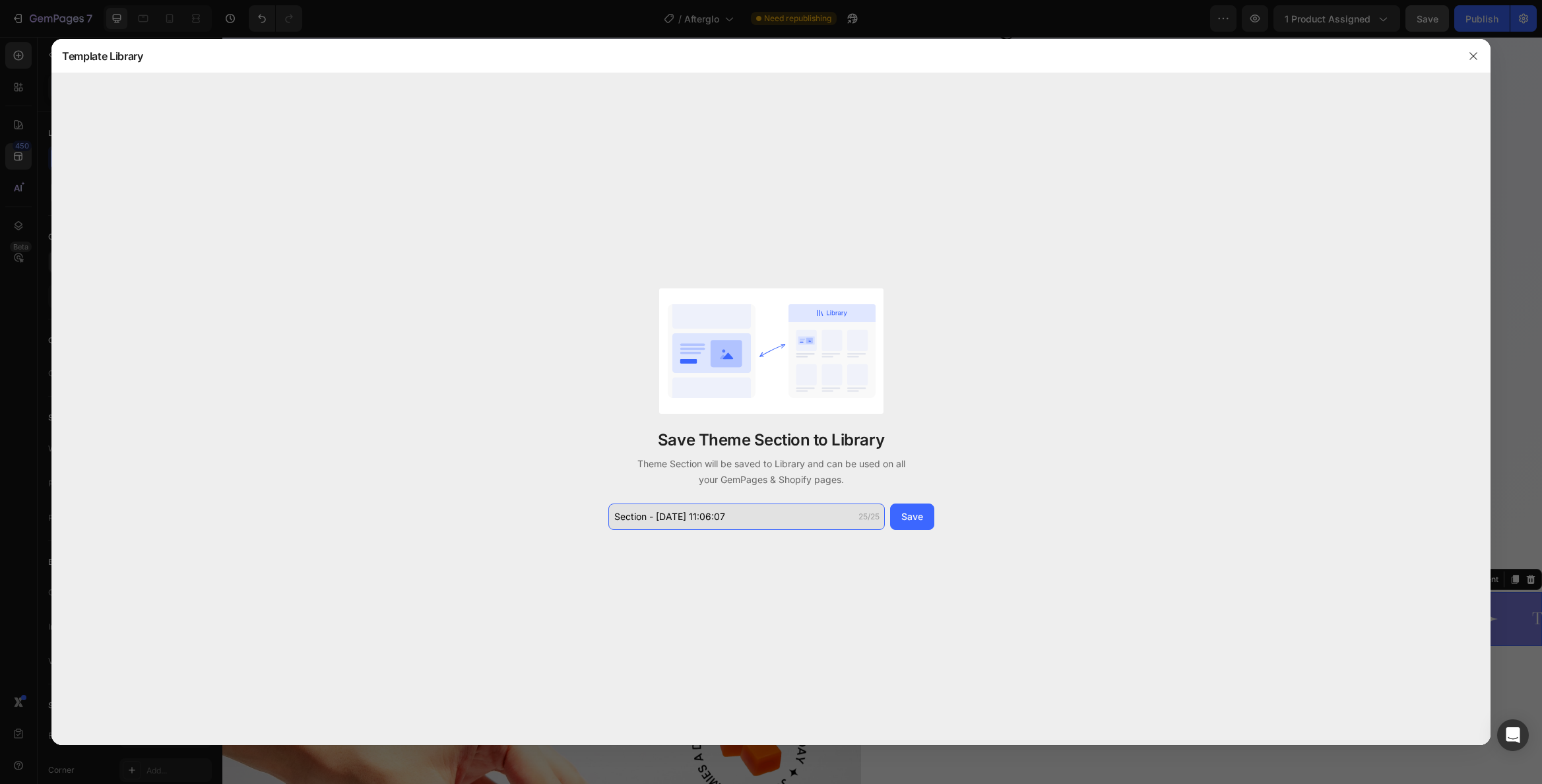
click at [710, 520] on input "Section - Aug 27 11:06:07" at bounding box center [747, 516] width 277 height 26
drag, startPoint x: 653, startPoint y: 516, endPoint x: 595, endPoint y: 516, distance: 58.0
click at [595, 516] on div "Save Theme Section to Library Theme Section will be saved to Library and can be…" at bounding box center [771, 408] width 1439 height 671
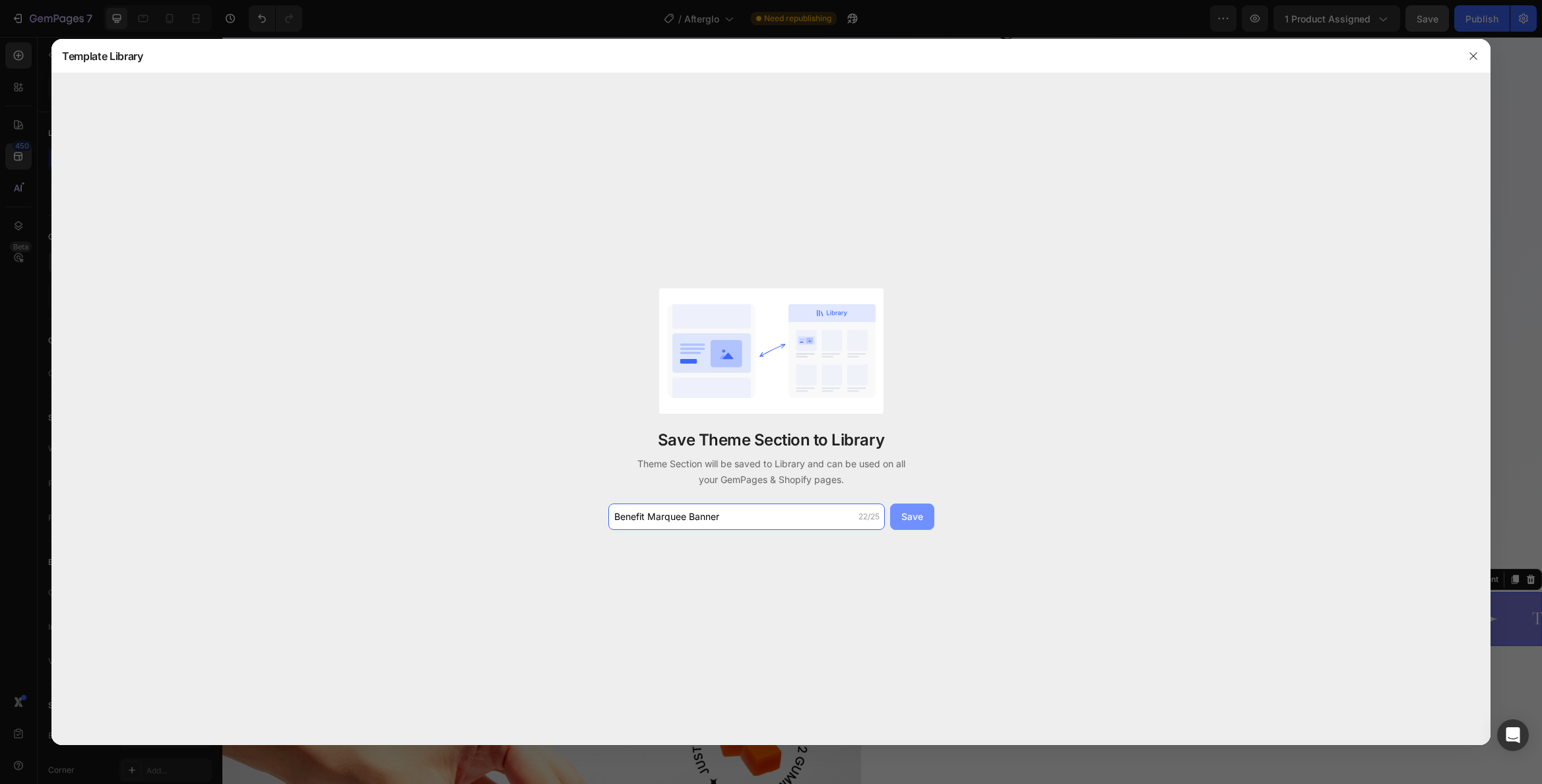
type input "Benefit Marquee Banner"
click at [910, 517] on div "Save" at bounding box center [912, 516] width 22 height 14
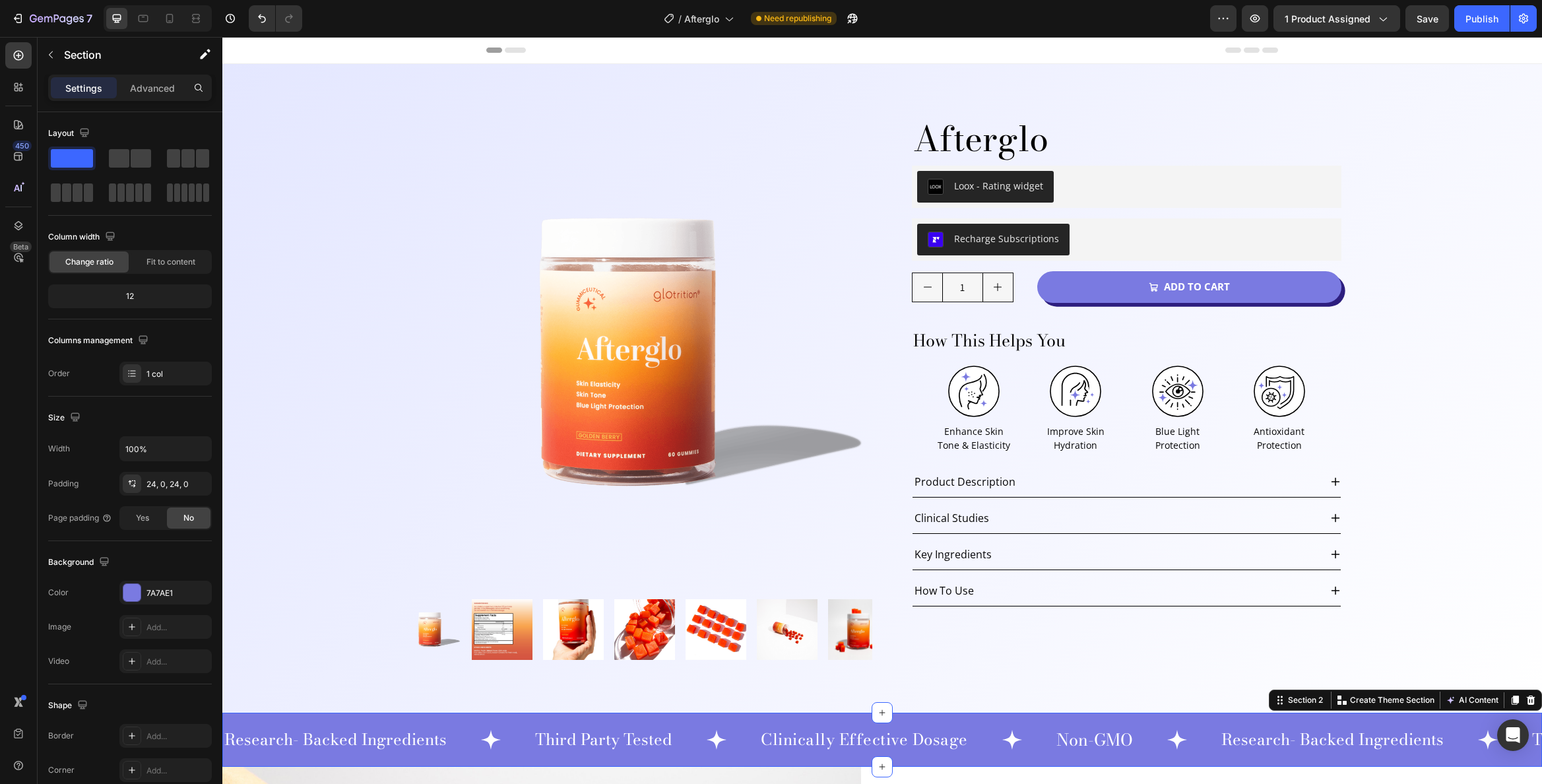
scroll to position [120, 0]
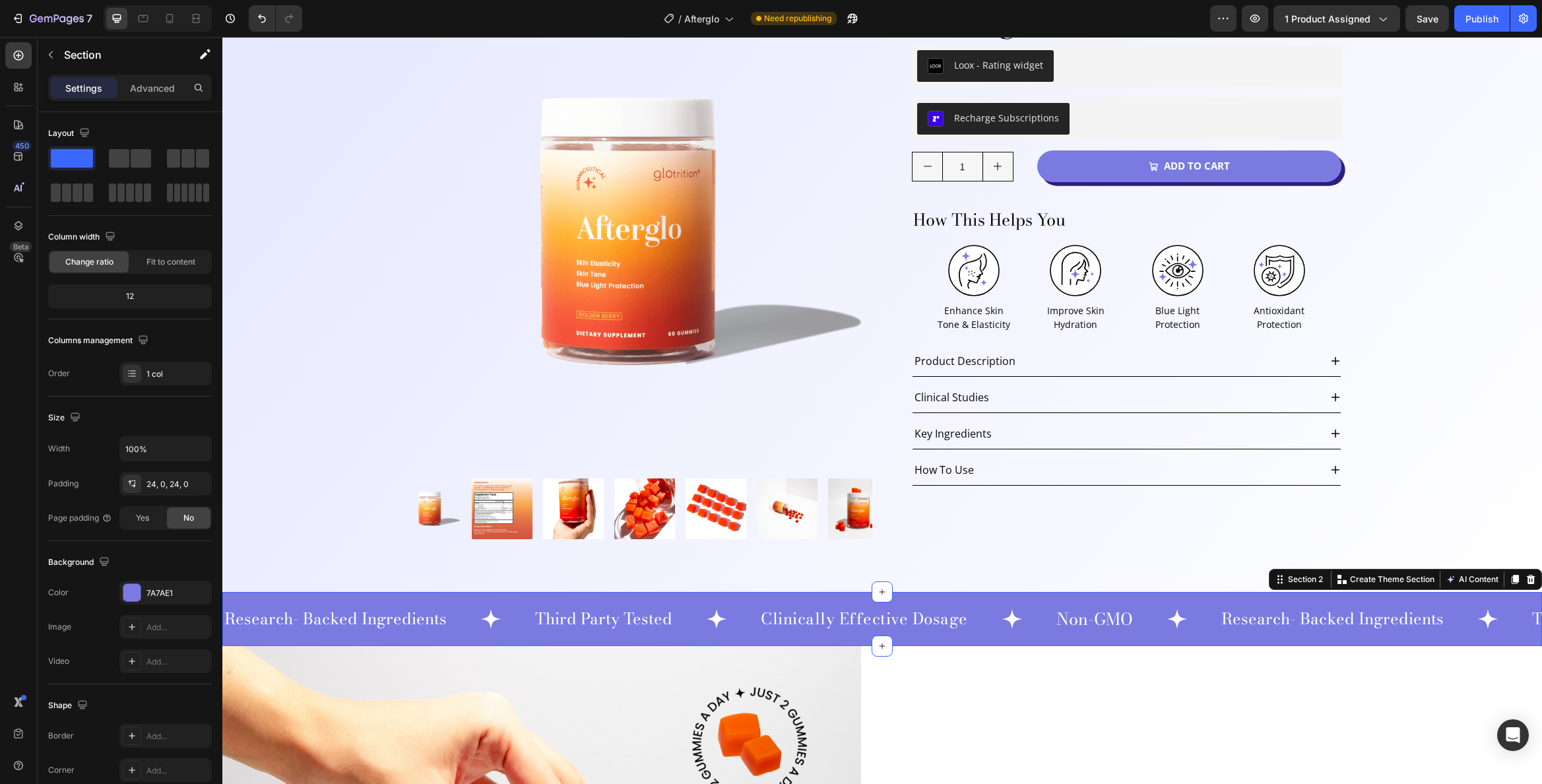
click at [1486, 630] on div "Research- Backed Ingredients Heading .id581100744371864106 .st0 { fill: #fff; }…" at bounding box center [882, 619] width 1320 height 54
click at [1419, 17] on span "Save" at bounding box center [1428, 19] width 22 height 11
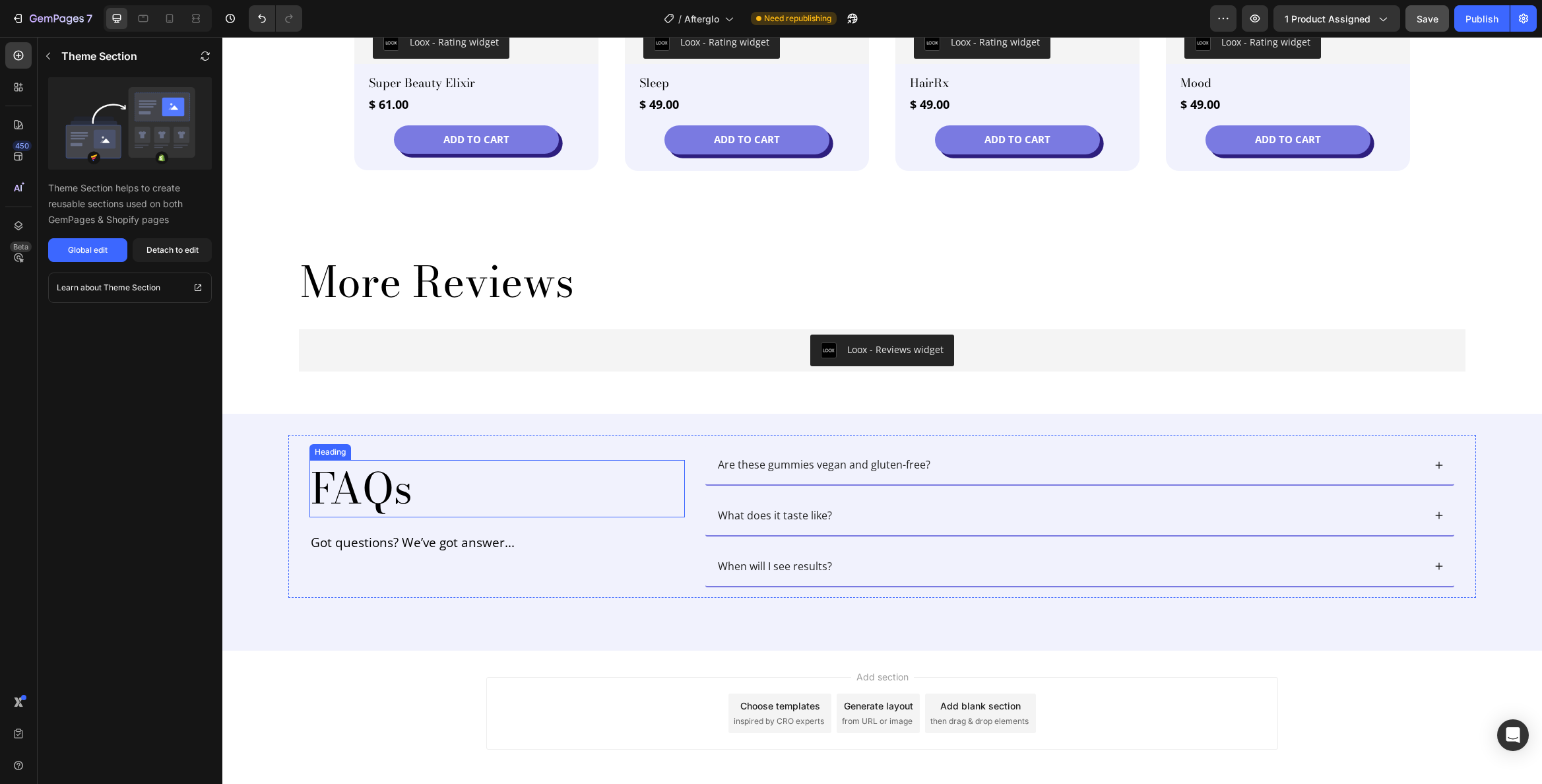
scroll to position [2773, 0]
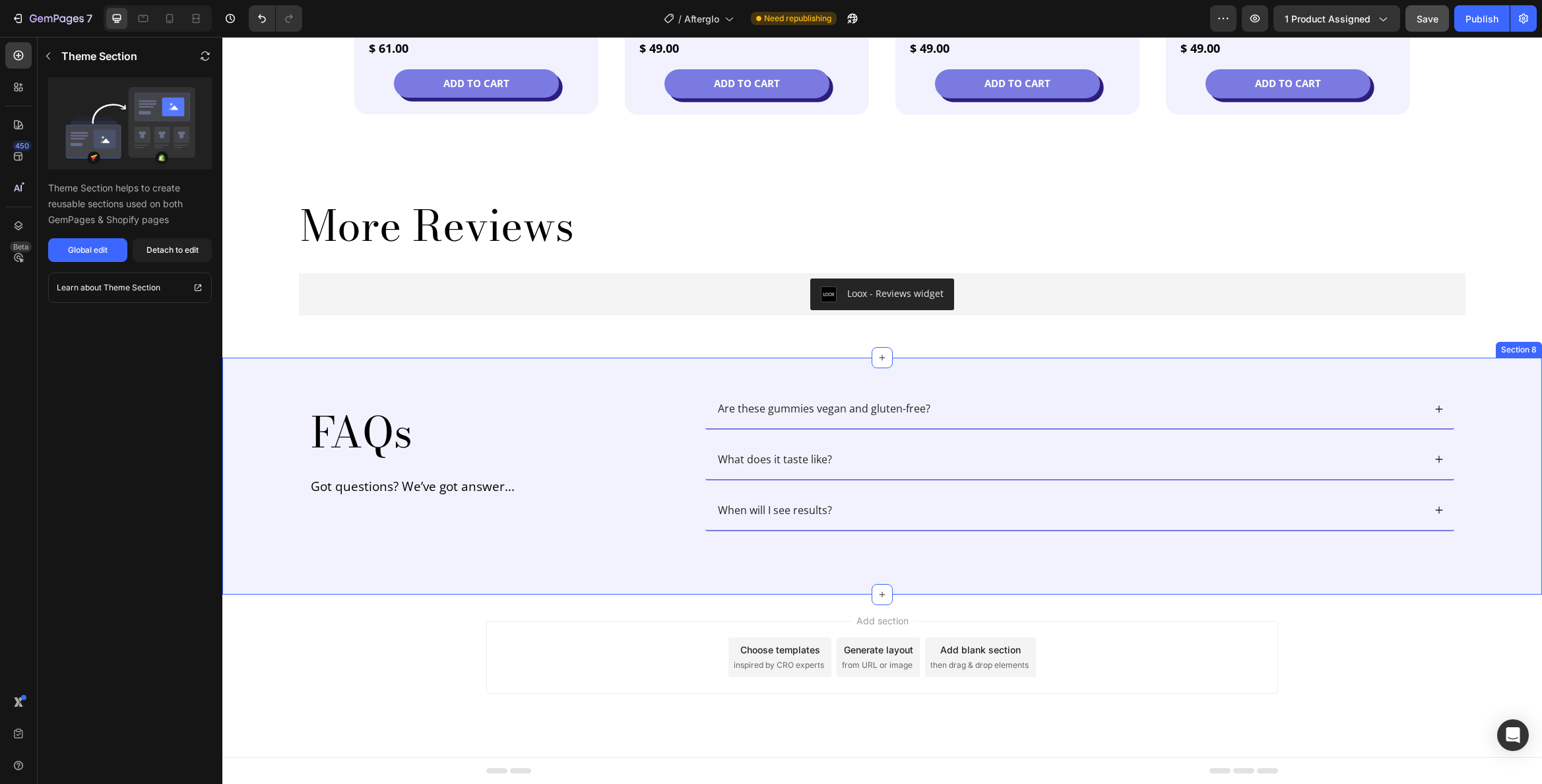
click at [430, 366] on div "FAQs Heading Got questions? We’ve got answer... Text Block Are these gummies ve…" at bounding box center [882, 476] width 1320 height 236
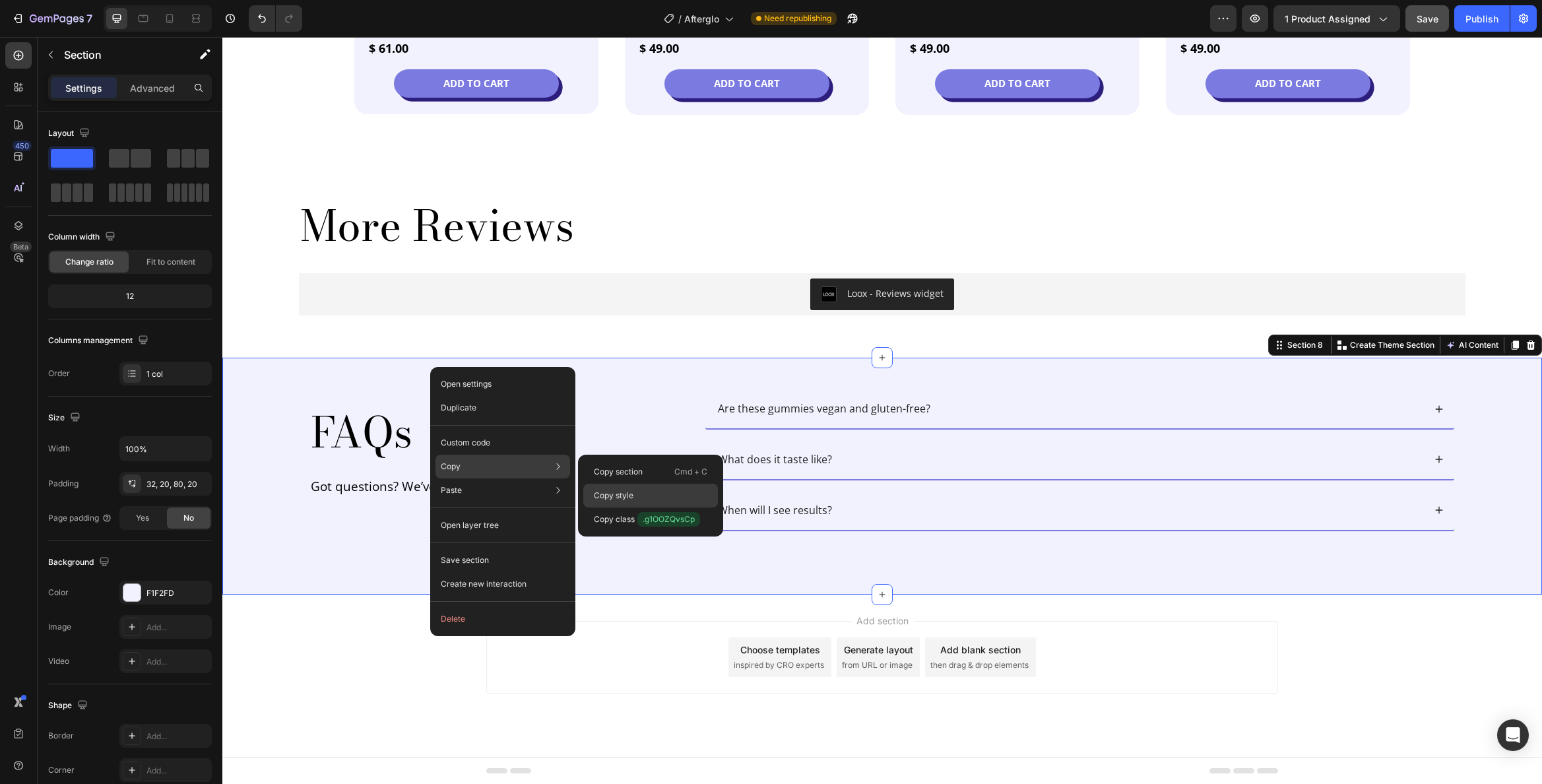
click at [629, 494] on p "Copy style" at bounding box center [614, 495] width 40 height 12
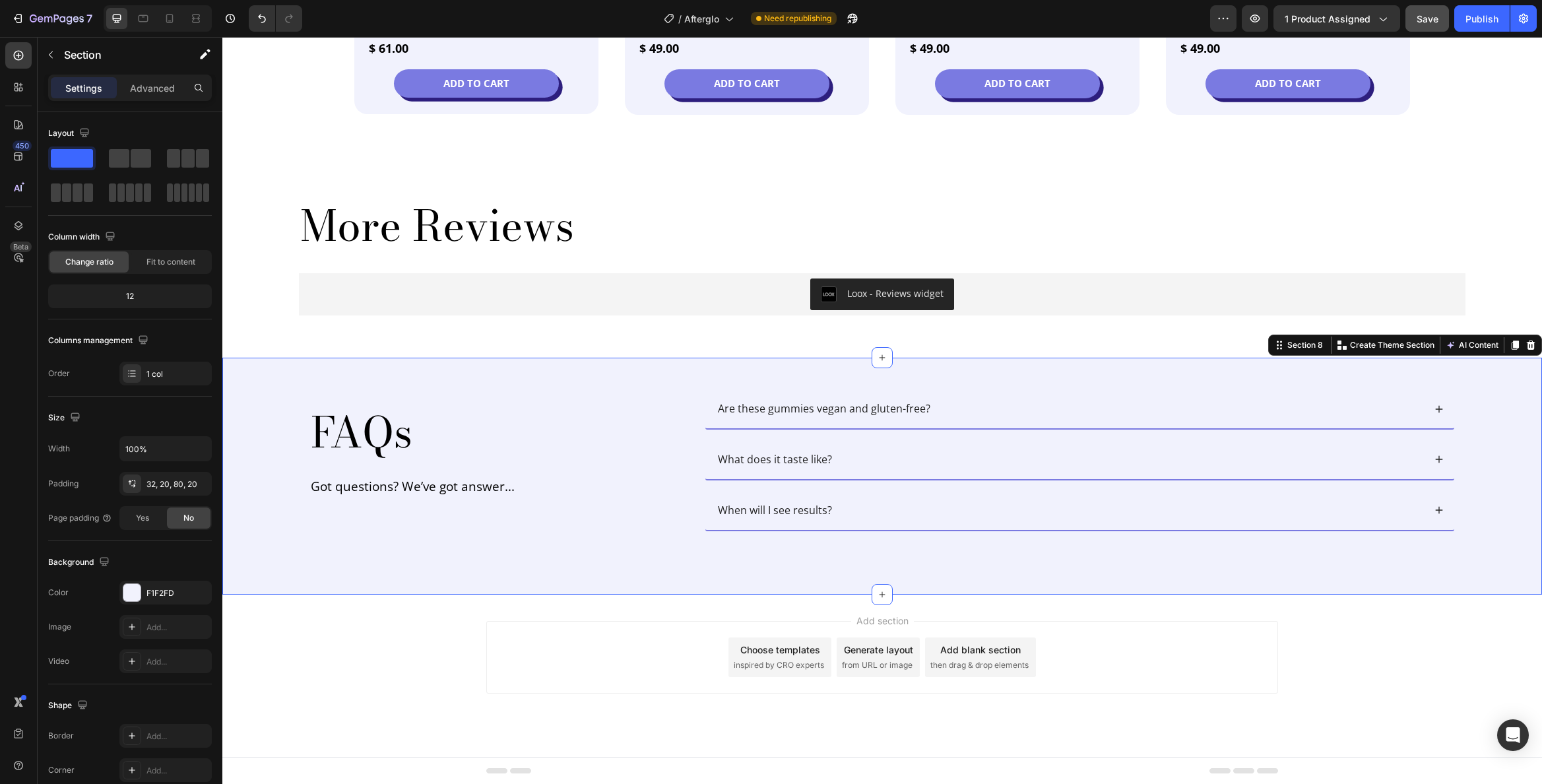
click at [518, 365] on div "FAQs Heading Got questions? We’ve got answer... Text Block Are these gummies ve…" at bounding box center [882, 476] width 1320 height 236
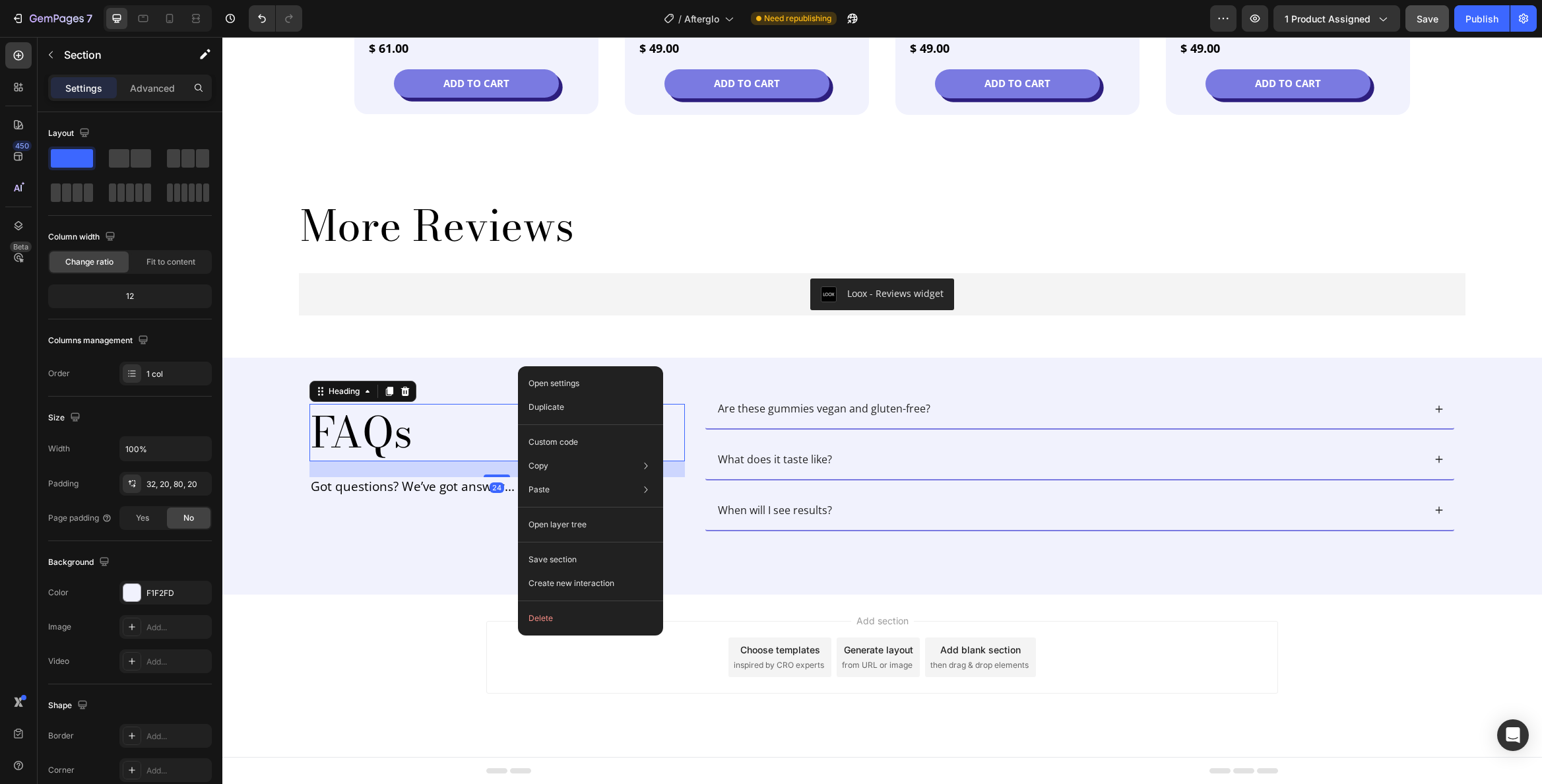
click at [432, 405] on h2 "FAQs" at bounding box center [497, 432] width 375 height 57
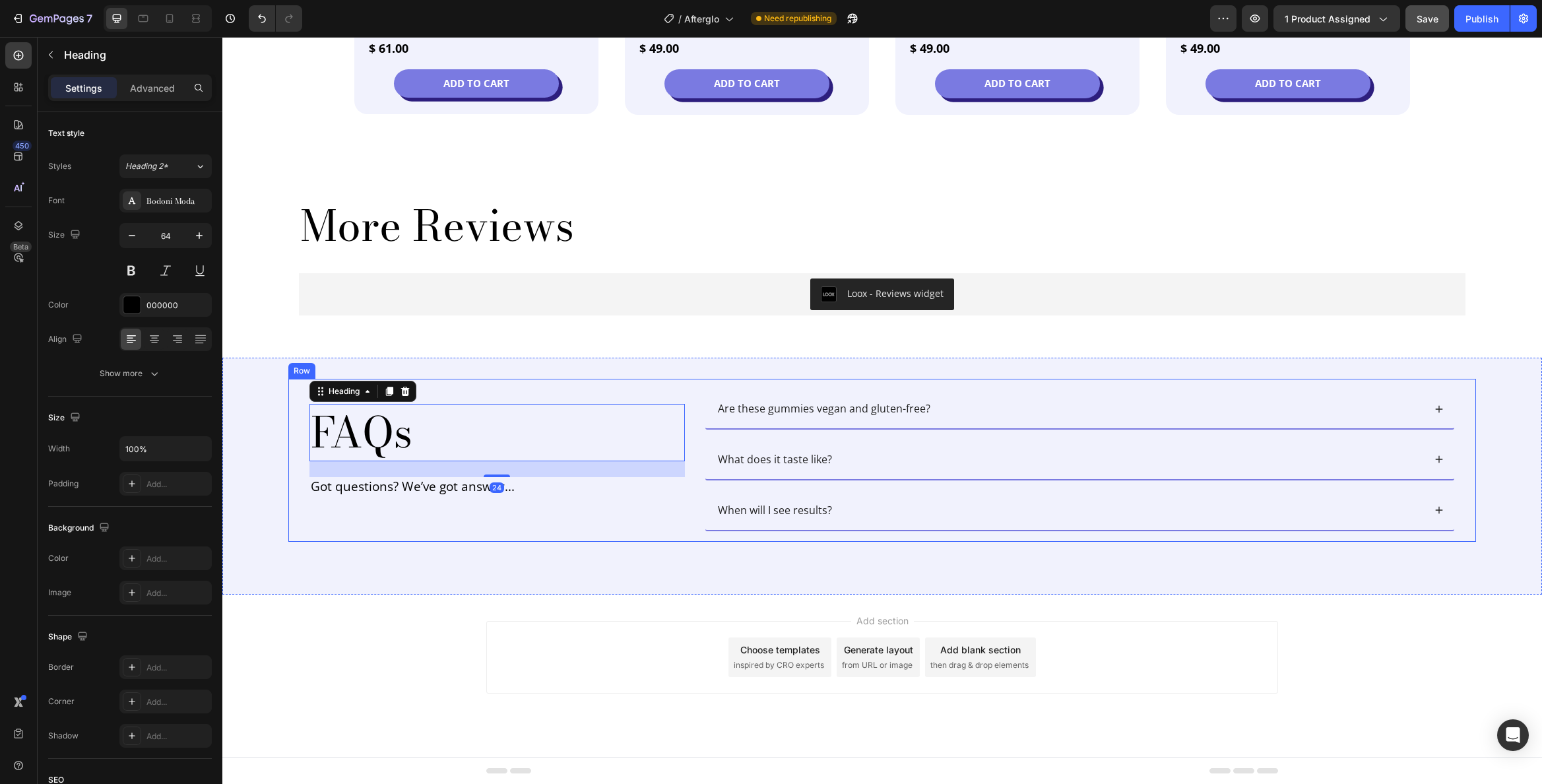
click at [439, 388] on div "FAQs Heading 24 Got questions? We’ve got answer... Text Block Are these gummies…" at bounding box center [883, 460] width 1188 height 162
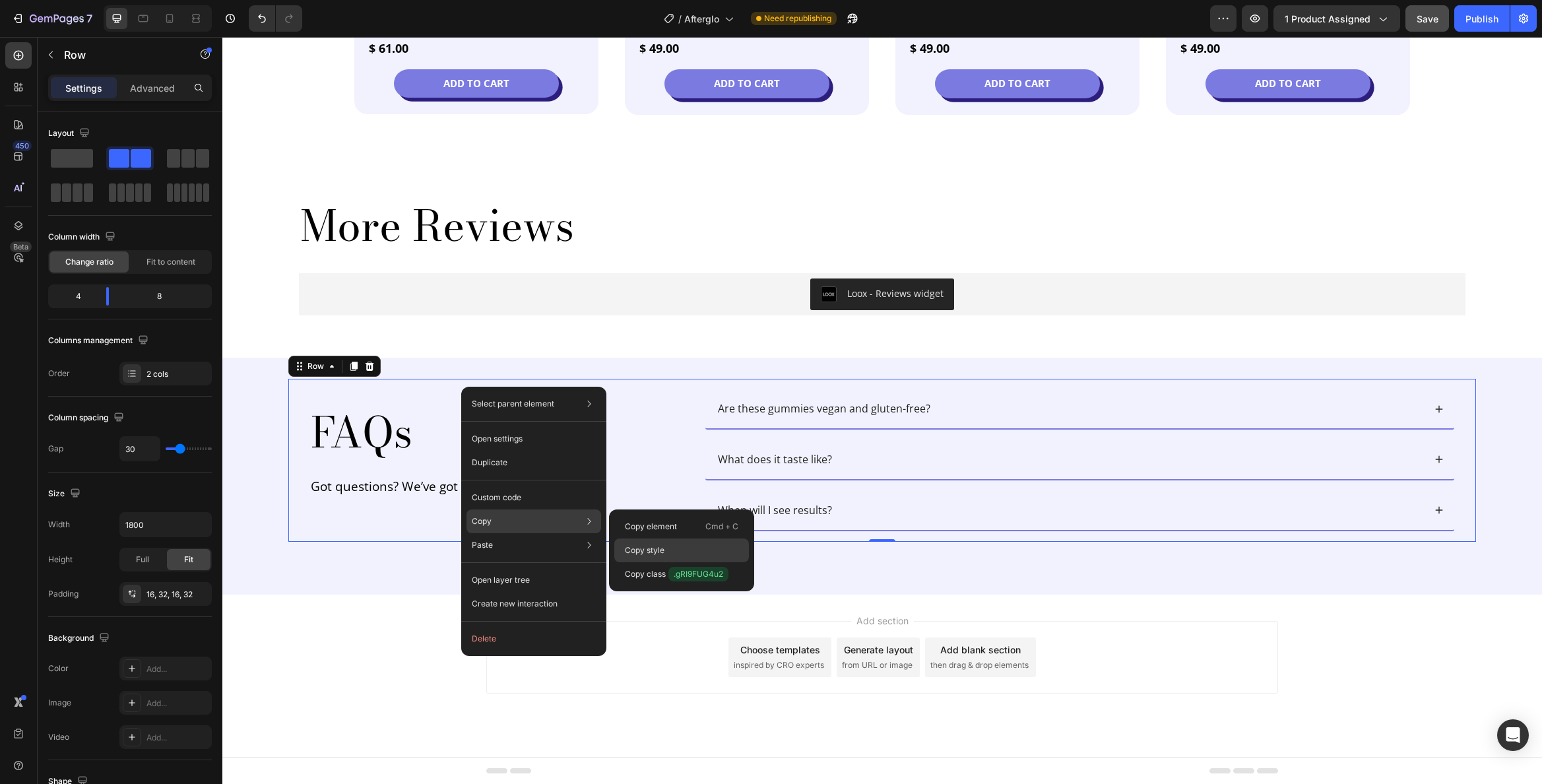
click at [663, 562] on div "Copy style" at bounding box center [682, 574] width 135 height 24
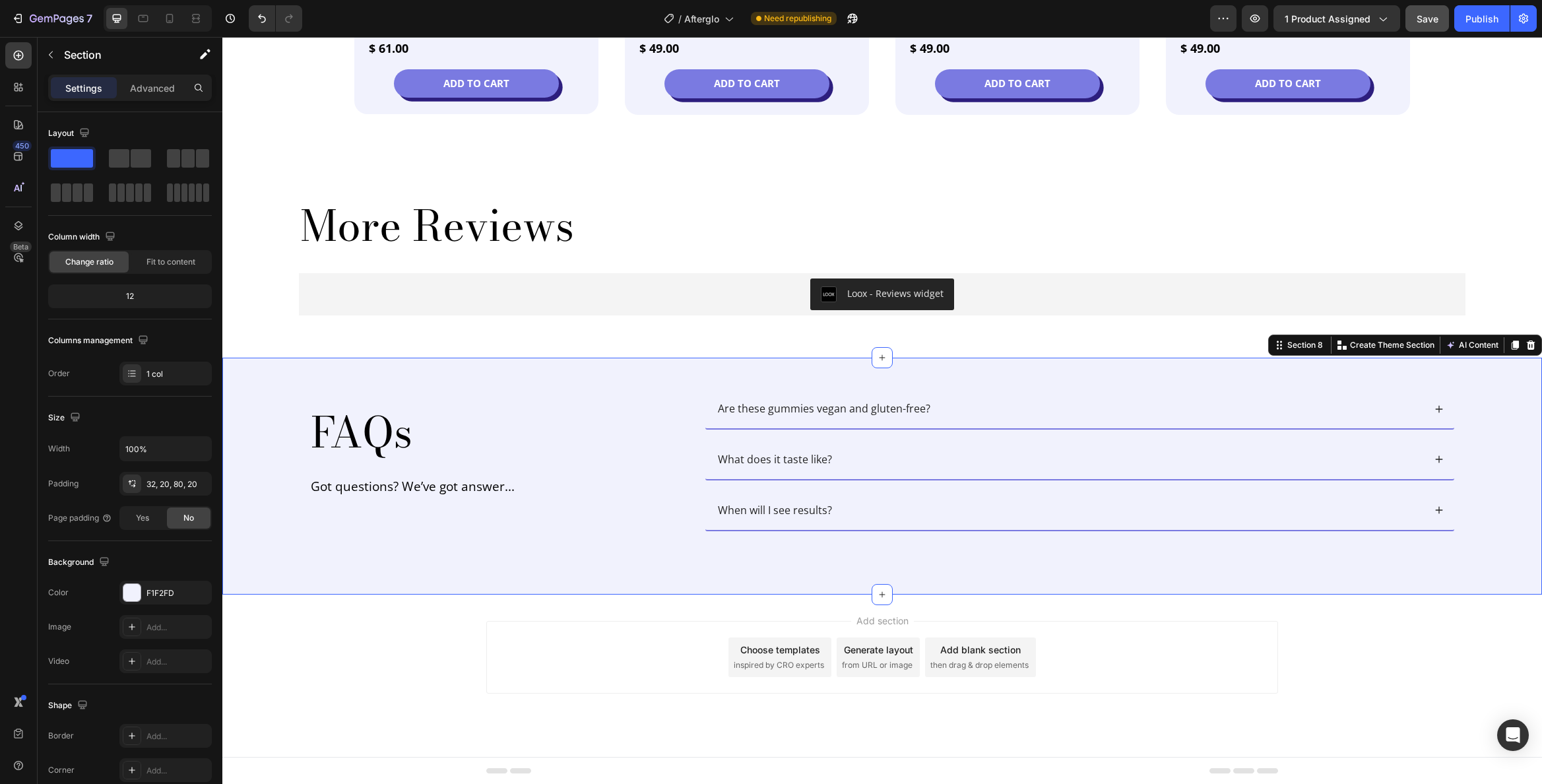
click at [527, 362] on div "FAQs Heading Got questions? We’ve got answer... Text Block Are these gummies ve…" at bounding box center [882, 476] width 1320 height 236
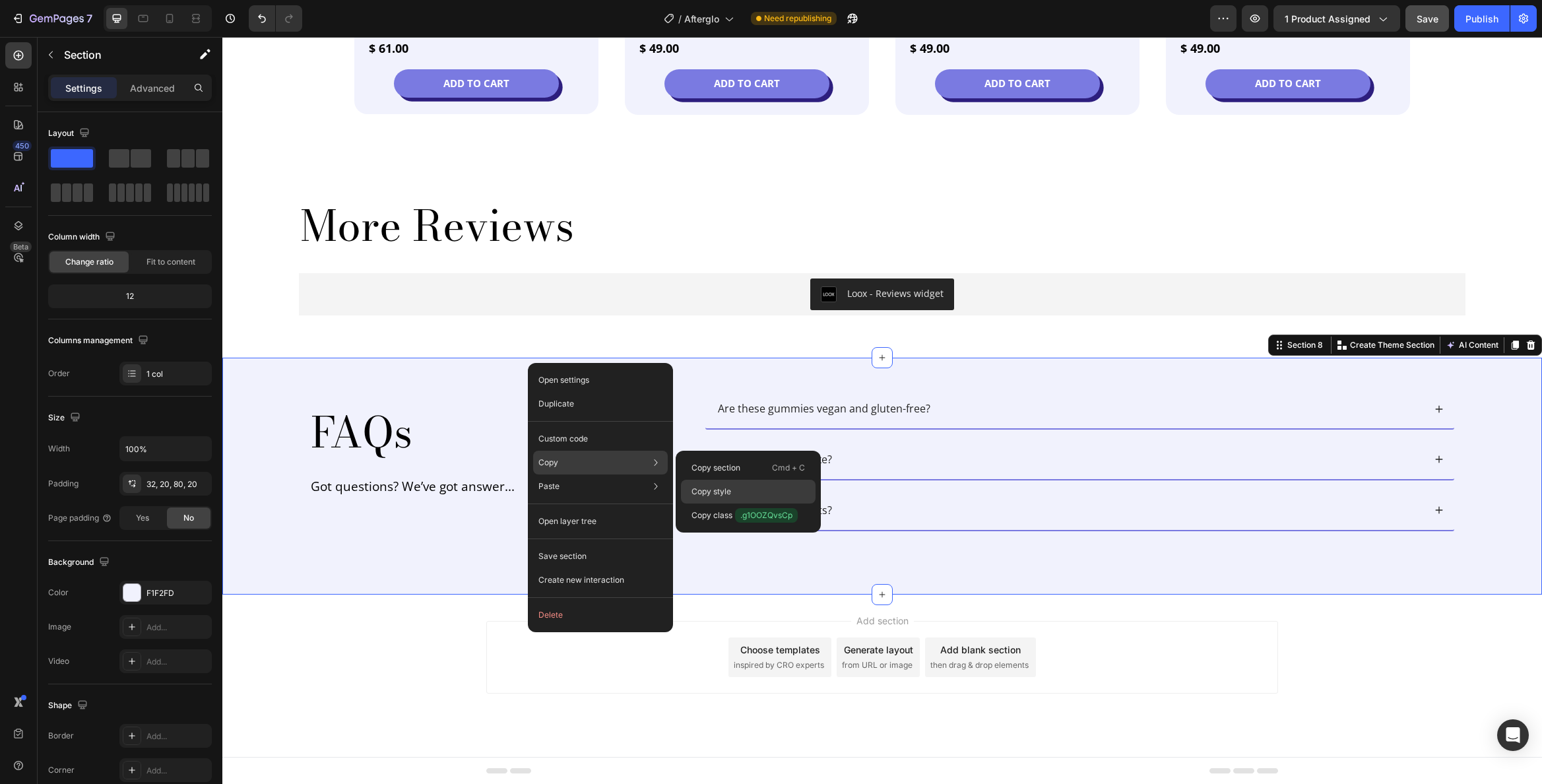
click at [739, 503] on div "Copy style" at bounding box center [748, 515] width 135 height 24
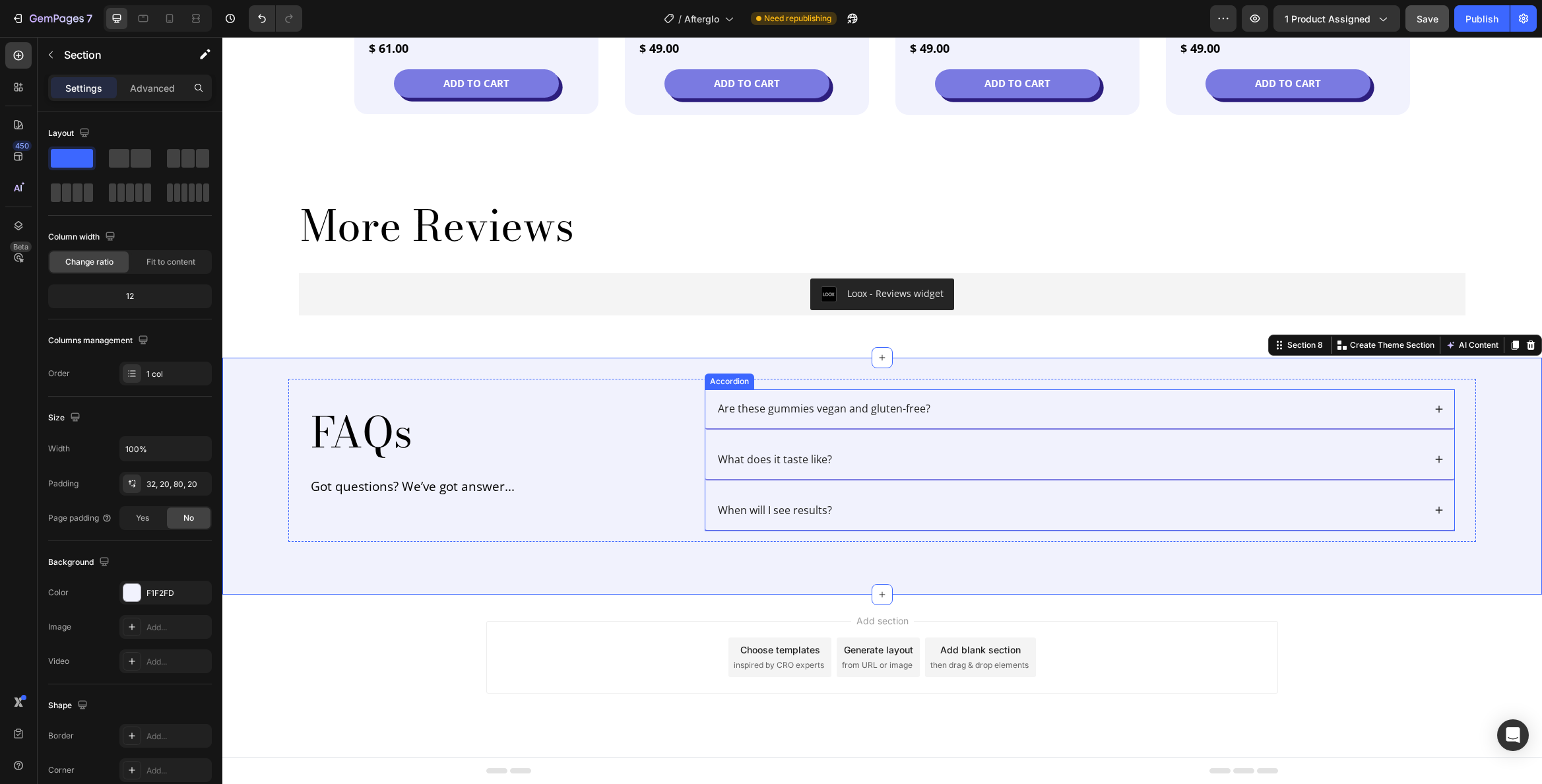
click at [805, 392] on div "Are these gummies vegan and gluten-free?" at bounding box center [1080, 409] width 749 height 39
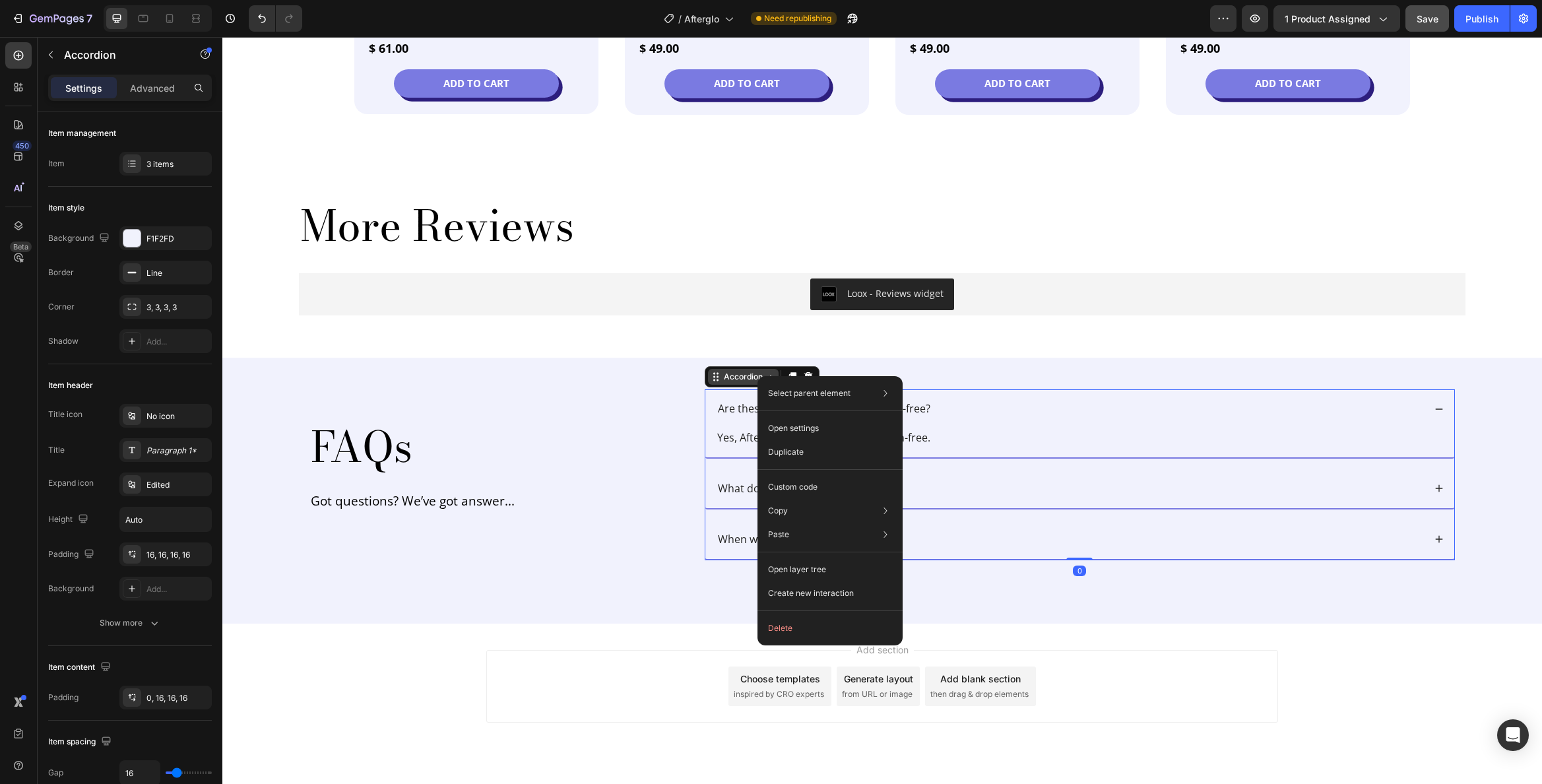
drag, startPoint x: 757, startPoint y: 376, endPoint x: 1015, endPoint y: 456, distance: 270.1
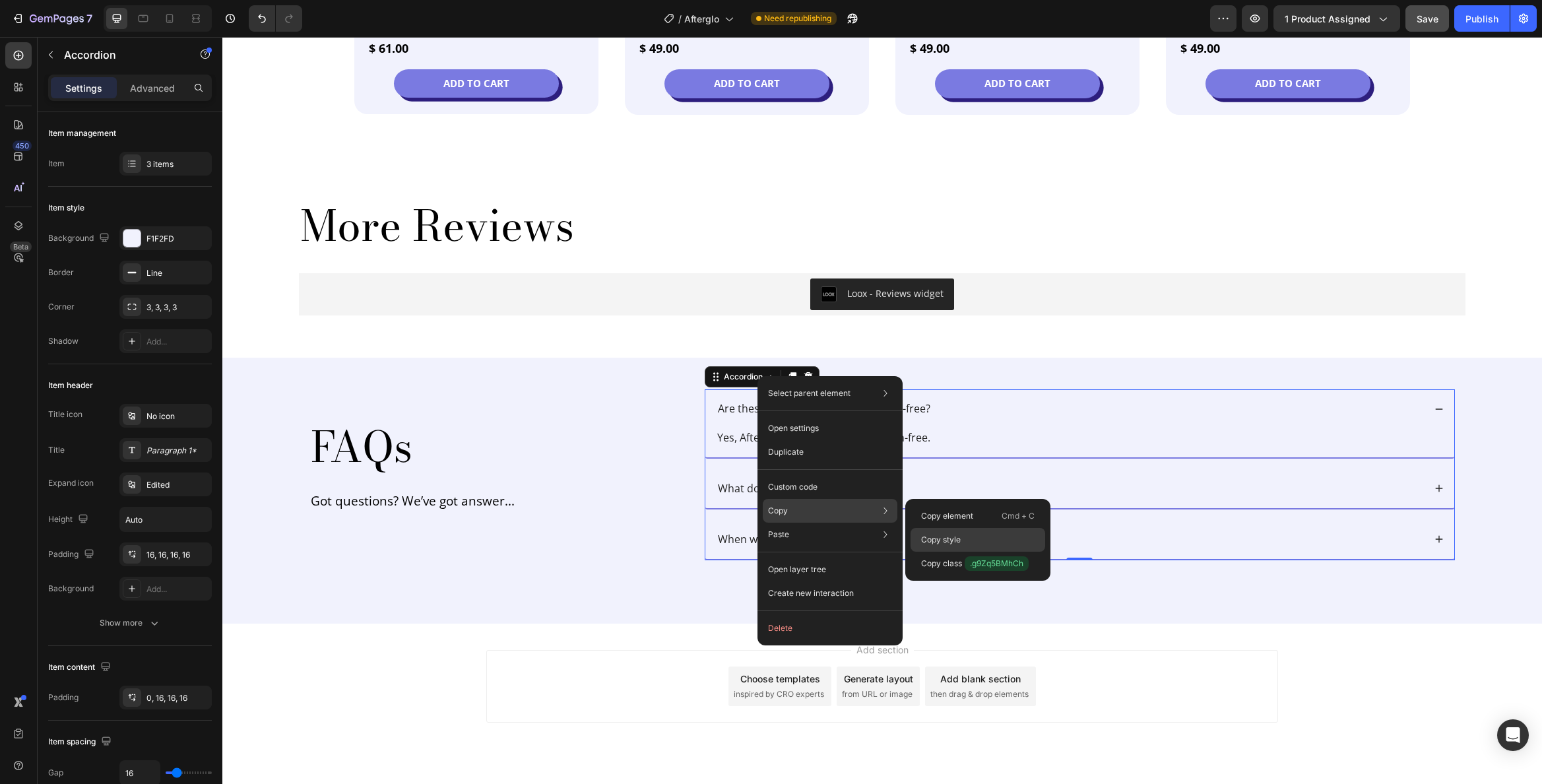
click at [960, 539] on p "Copy style" at bounding box center [941, 540] width 40 height 12
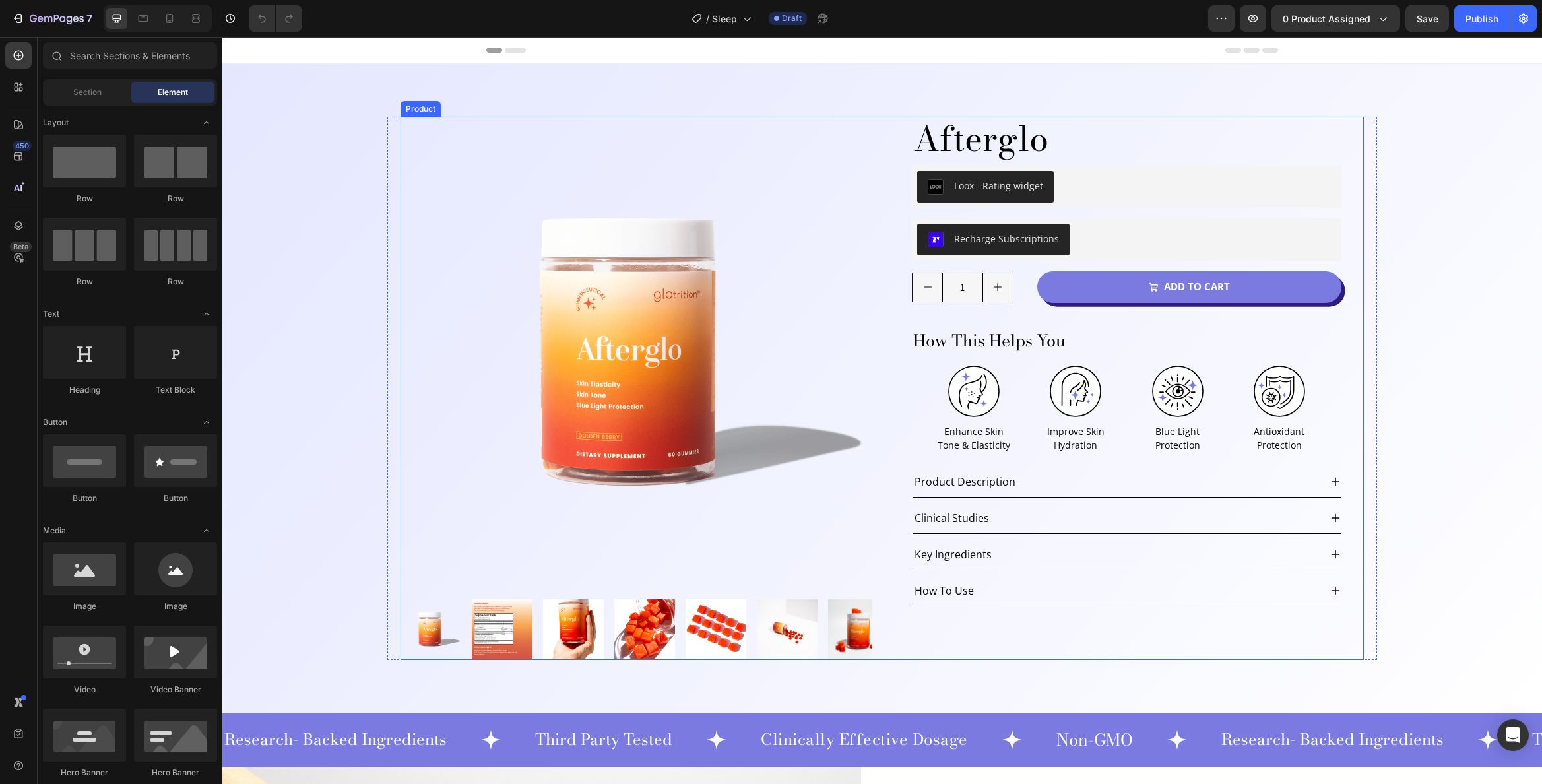
click at [877, 170] on div "Product Images Afterglo Product Title Loox - Rating widget Loox Row Recharge Su…" at bounding box center [883, 388] width 964 height 543
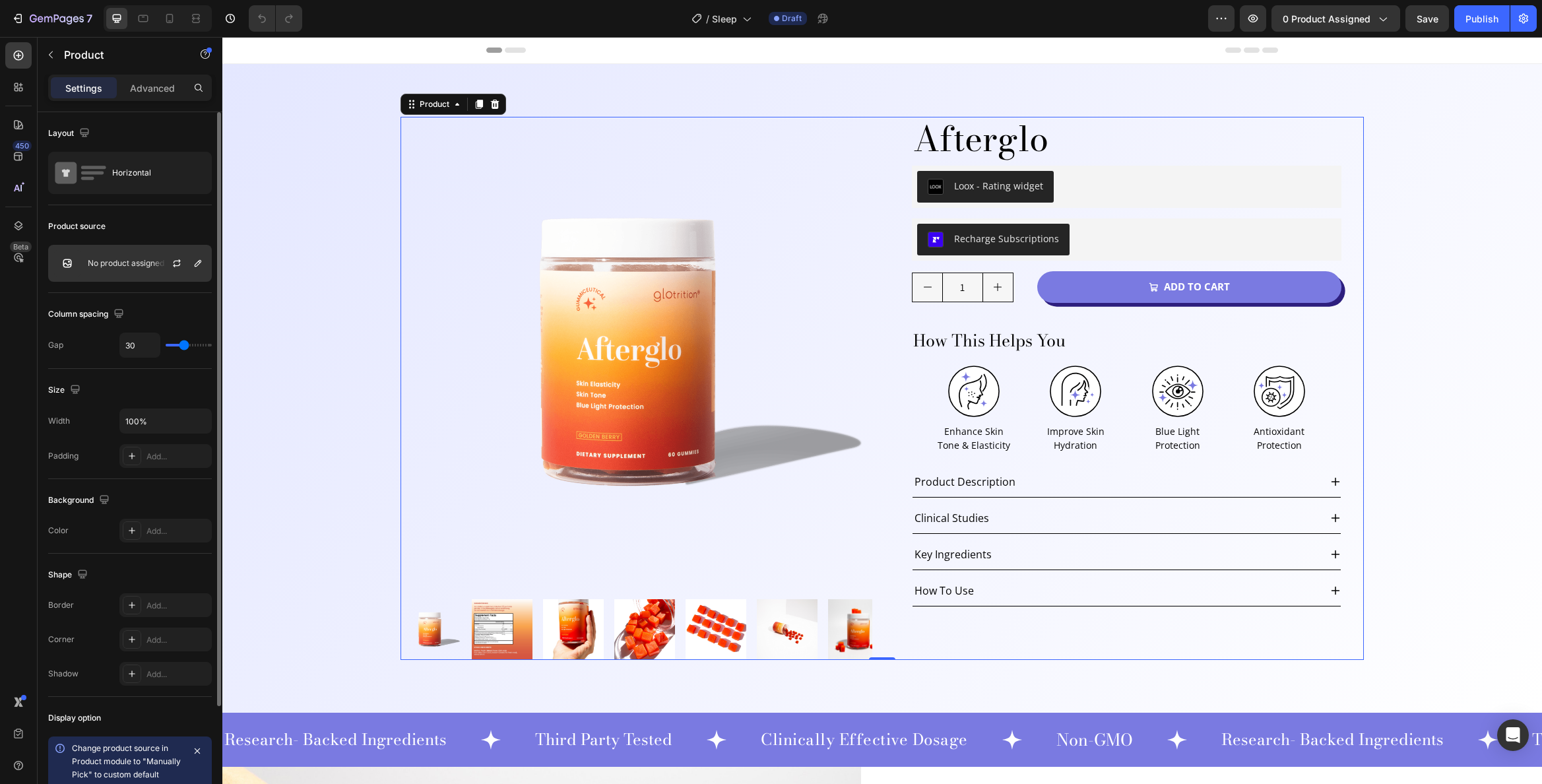
click at [116, 265] on p "No product assigned" at bounding box center [125, 263] width 76 height 9
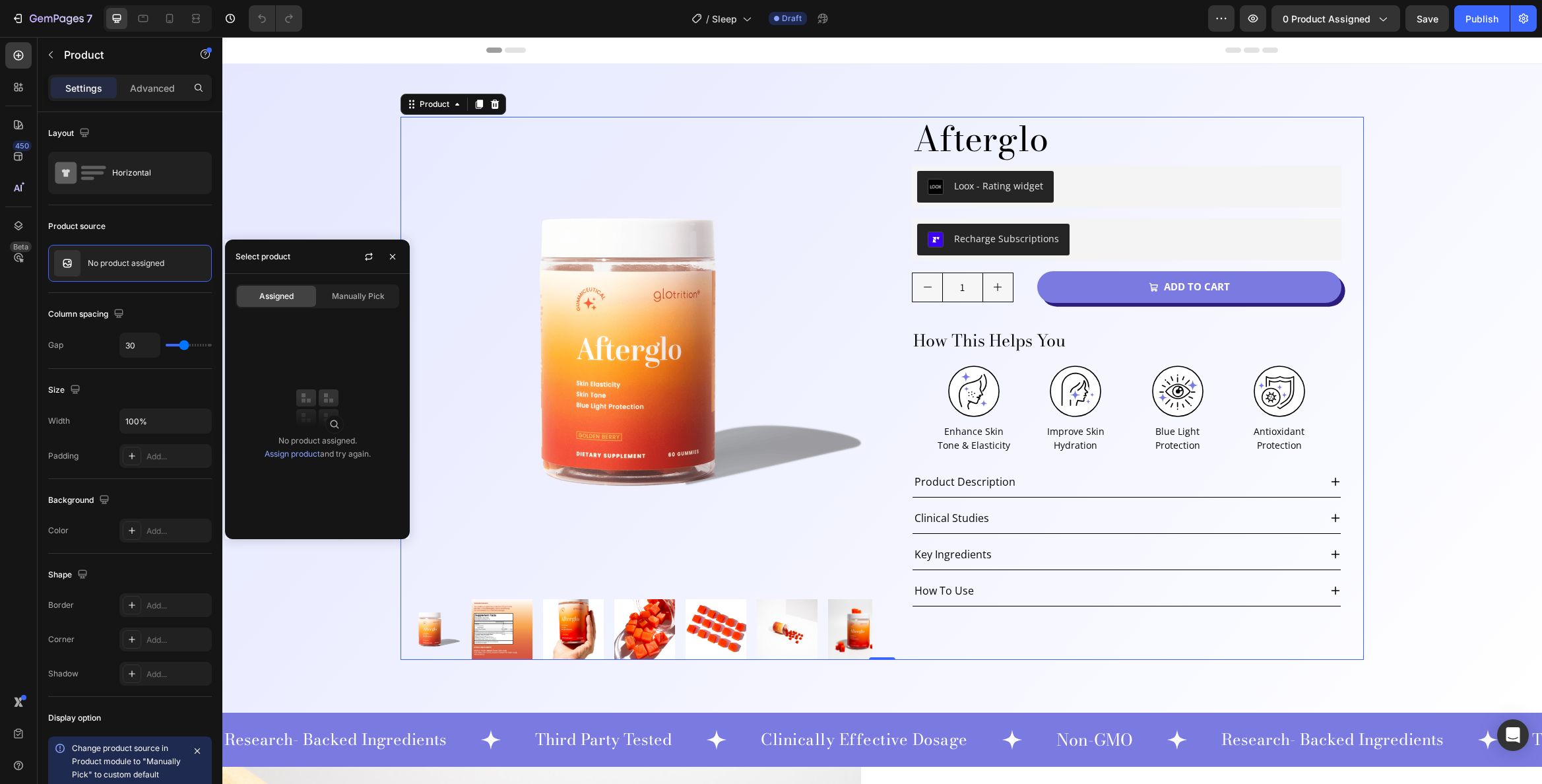
click at [297, 452] on link "Assign product" at bounding box center [292, 454] width 56 height 10
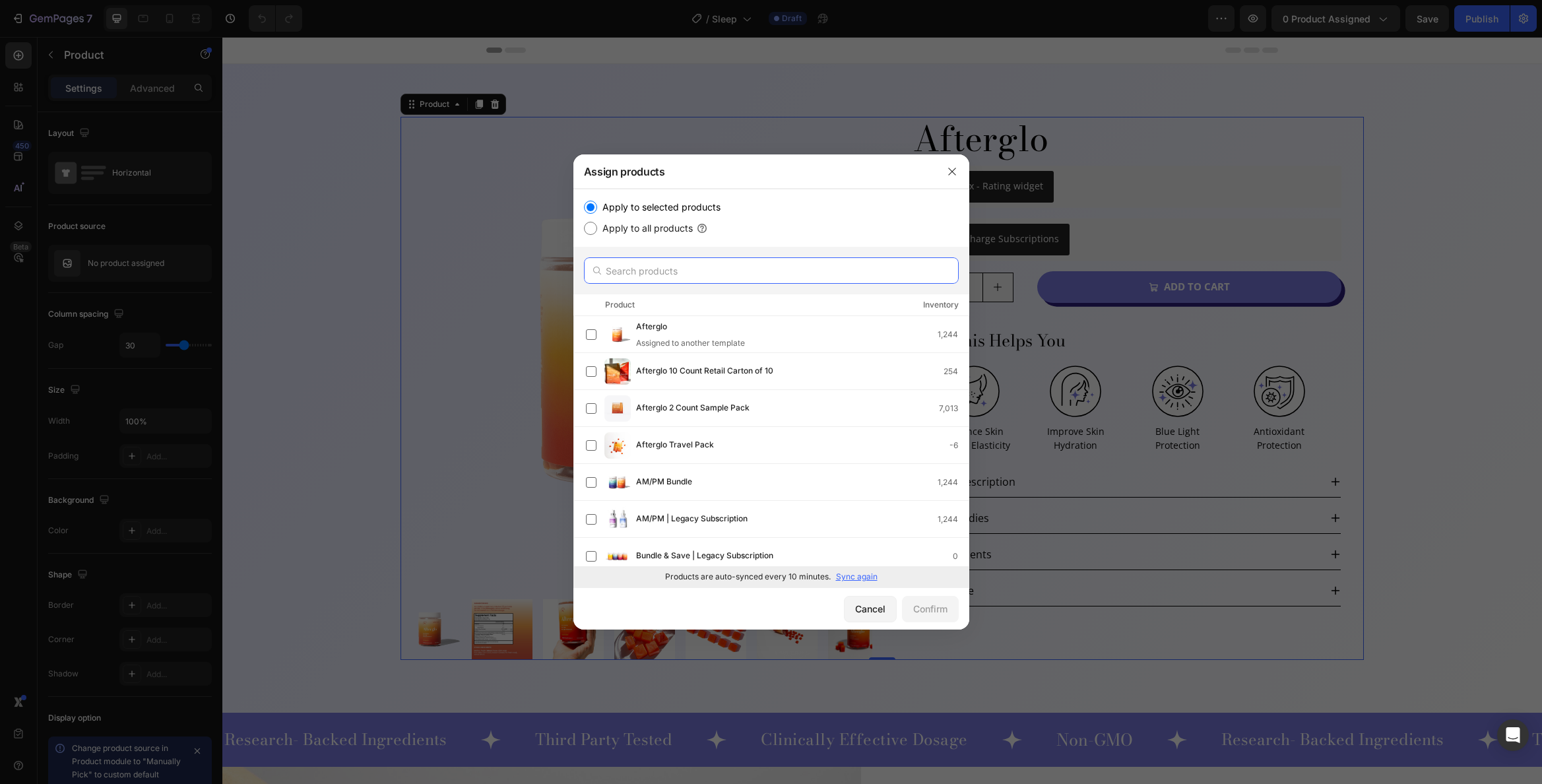
click at [628, 263] on input "text" at bounding box center [771, 271] width 374 height 26
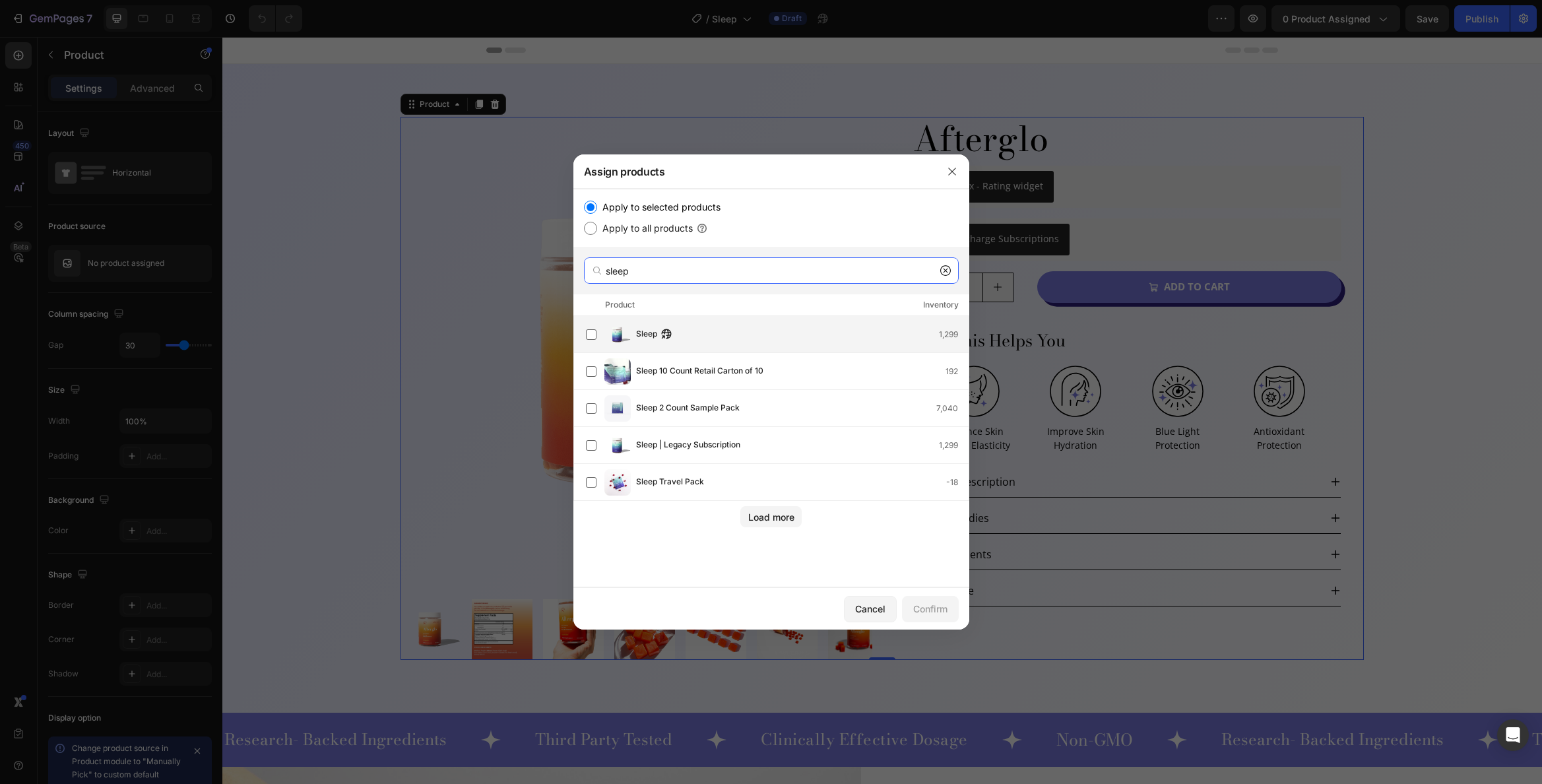
type input "sleep"
click at [757, 328] on div "Sleep 1,299" at bounding box center [802, 334] width 332 height 14
drag, startPoint x: 939, startPoint y: 599, endPoint x: 449, endPoint y: 256, distance: 598.1
click at [939, 599] on button "Confirm" at bounding box center [930, 609] width 56 height 26
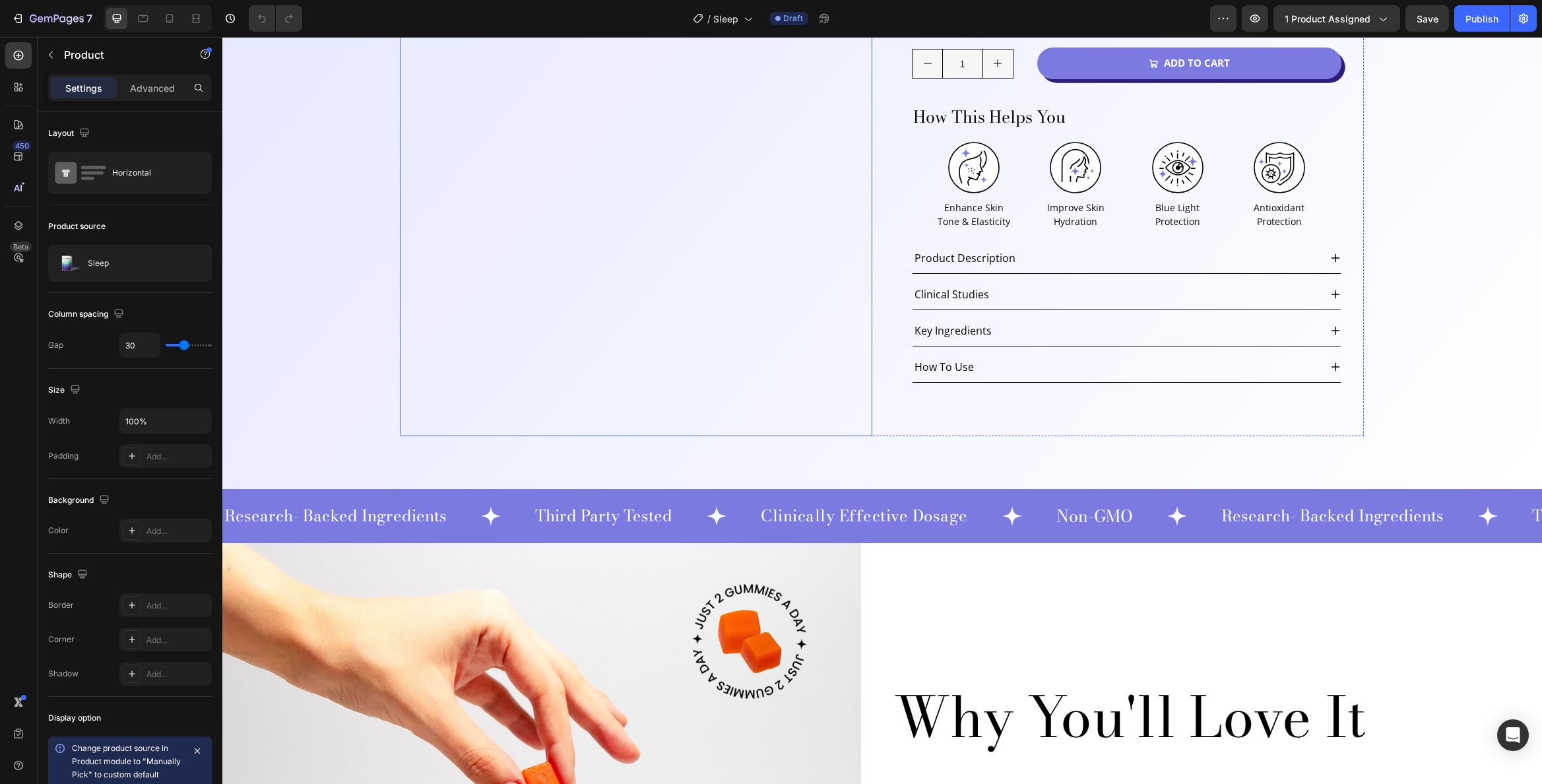
scroll to position [436, 0]
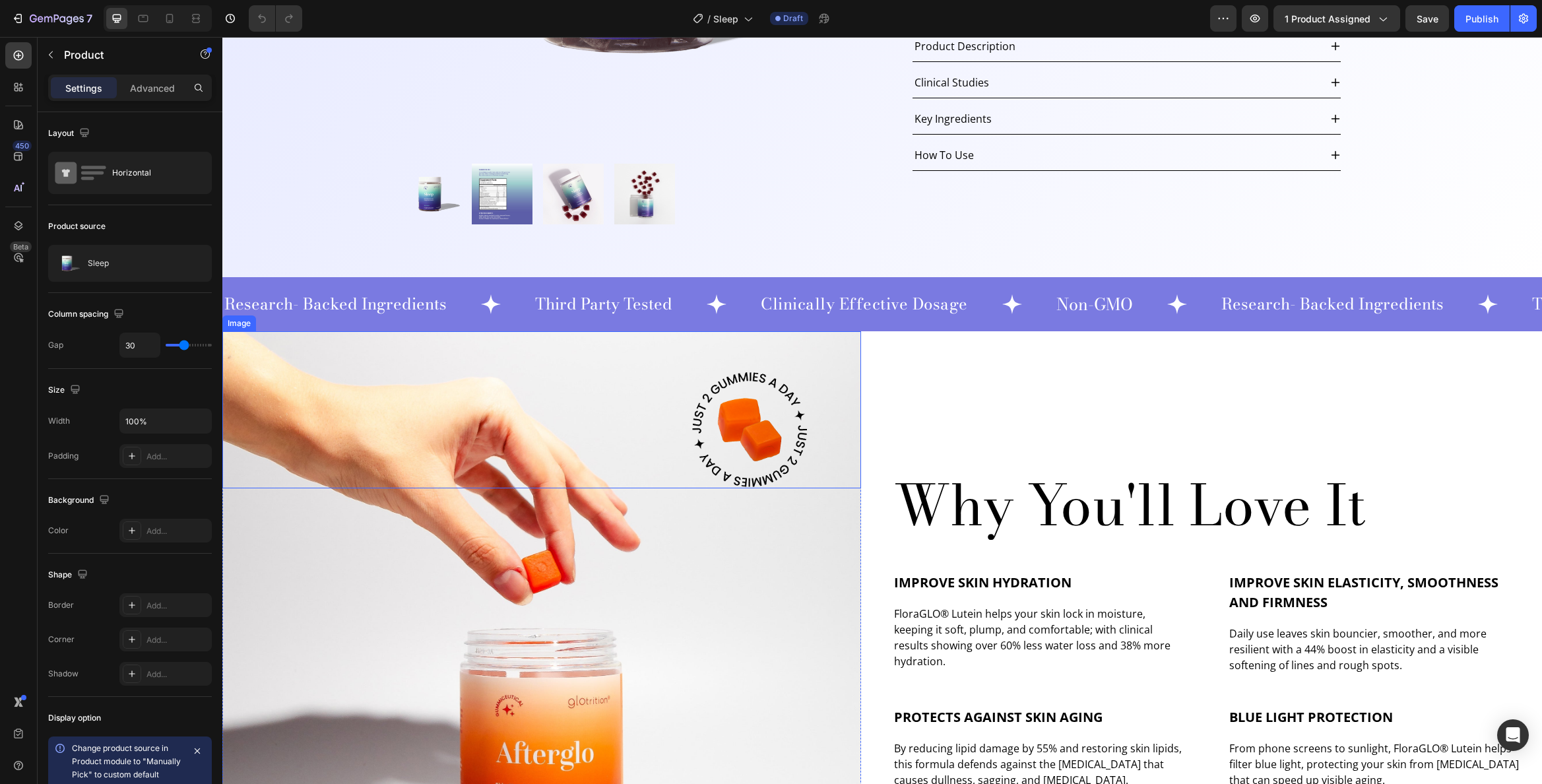
click at [746, 390] on img at bounding box center [750, 430] width 118 height 118
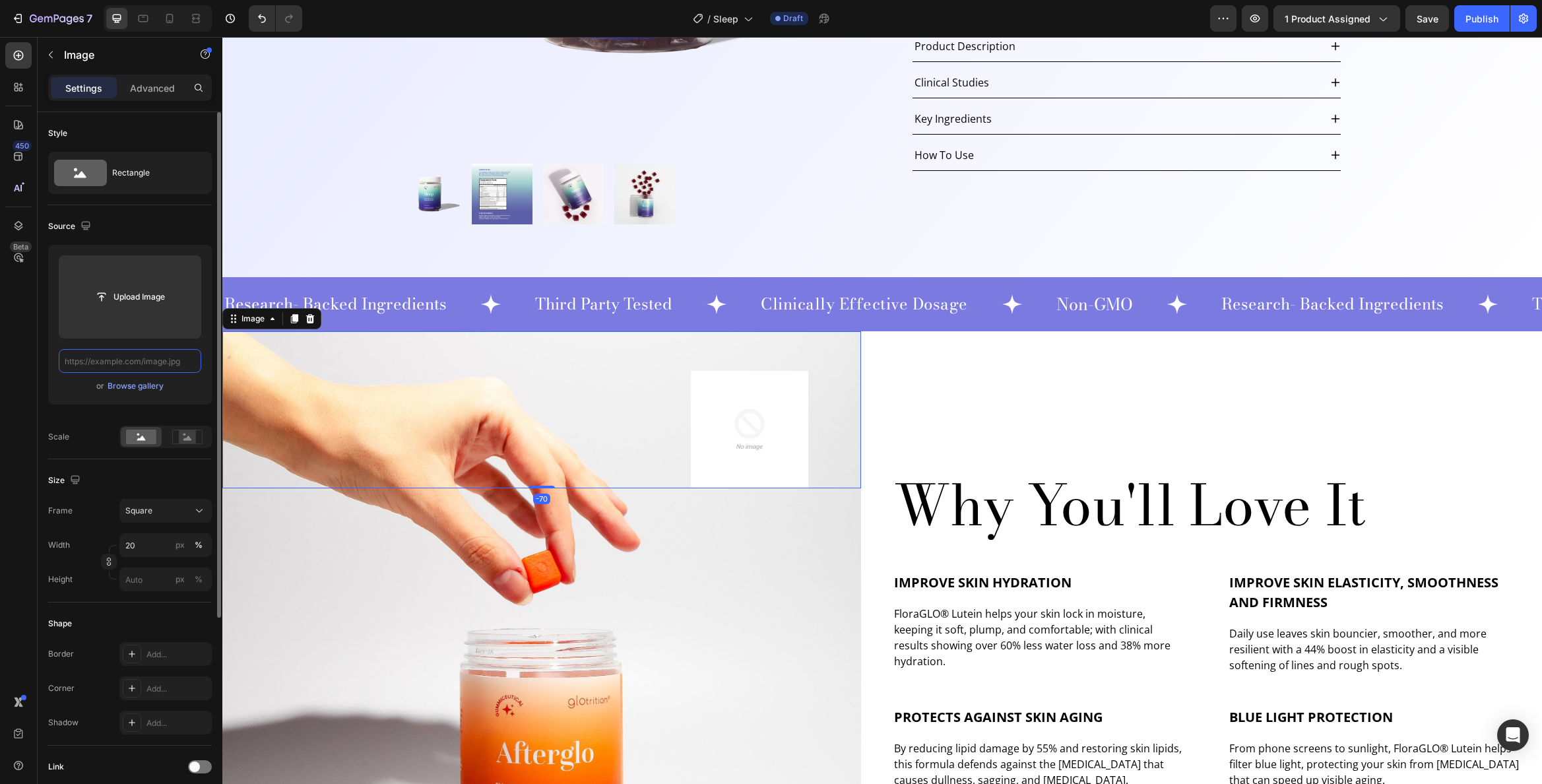
scroll to position [0, 0]
click at [155, 362] on input "text" at bounding box center [129, 361] width 142 height 24
paste input "[URL][DOMAIN_NAME]"
type input "[URL][DOMAIN_NAME]"
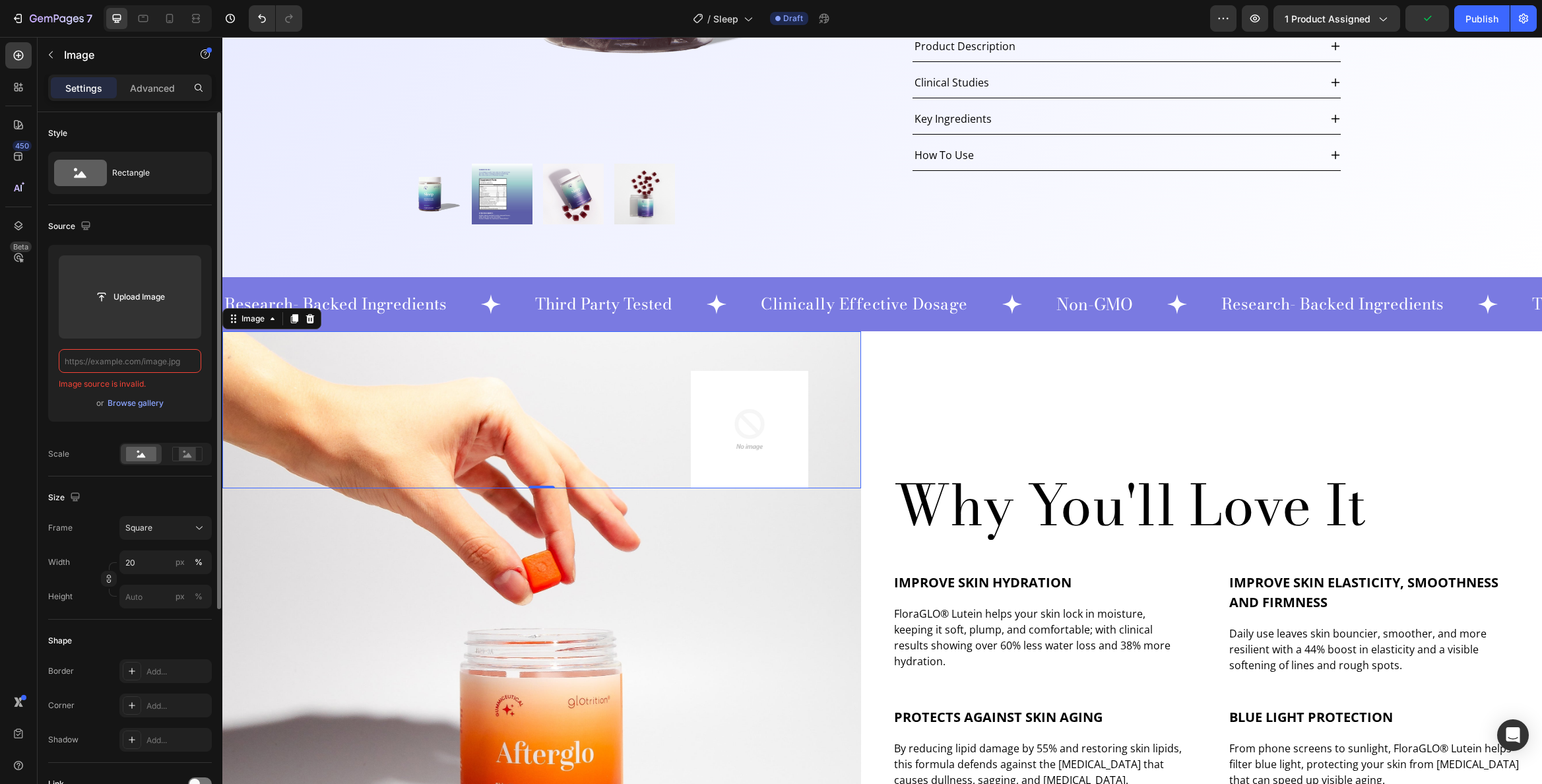
scroll to position [0, 0]
click at [173, 360] on input "text" at bounding box center [129, 361] width 142 height 24
paste input "[URL][DOMAIN_NAME]"
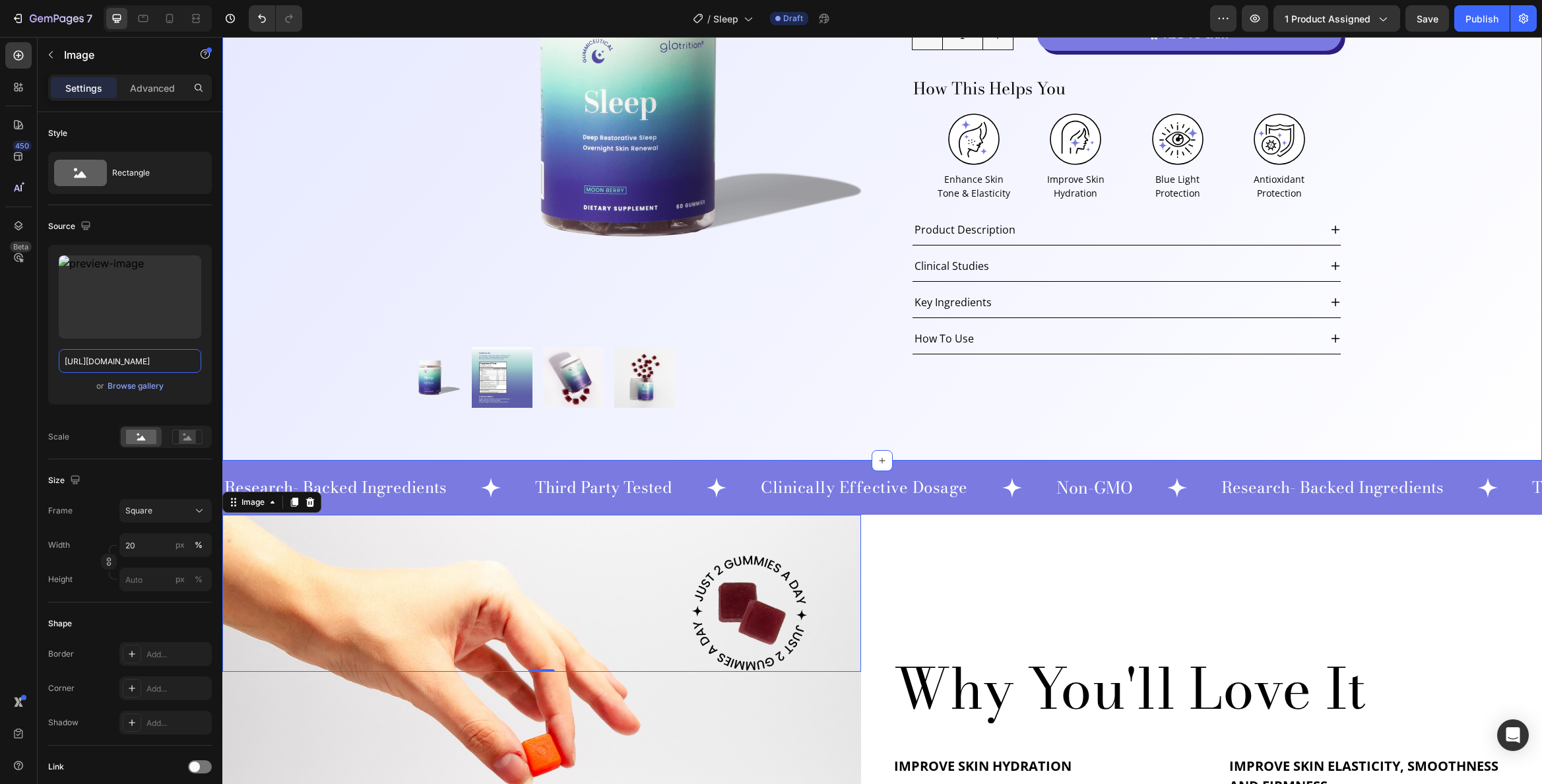
scroll to position [275, 0]
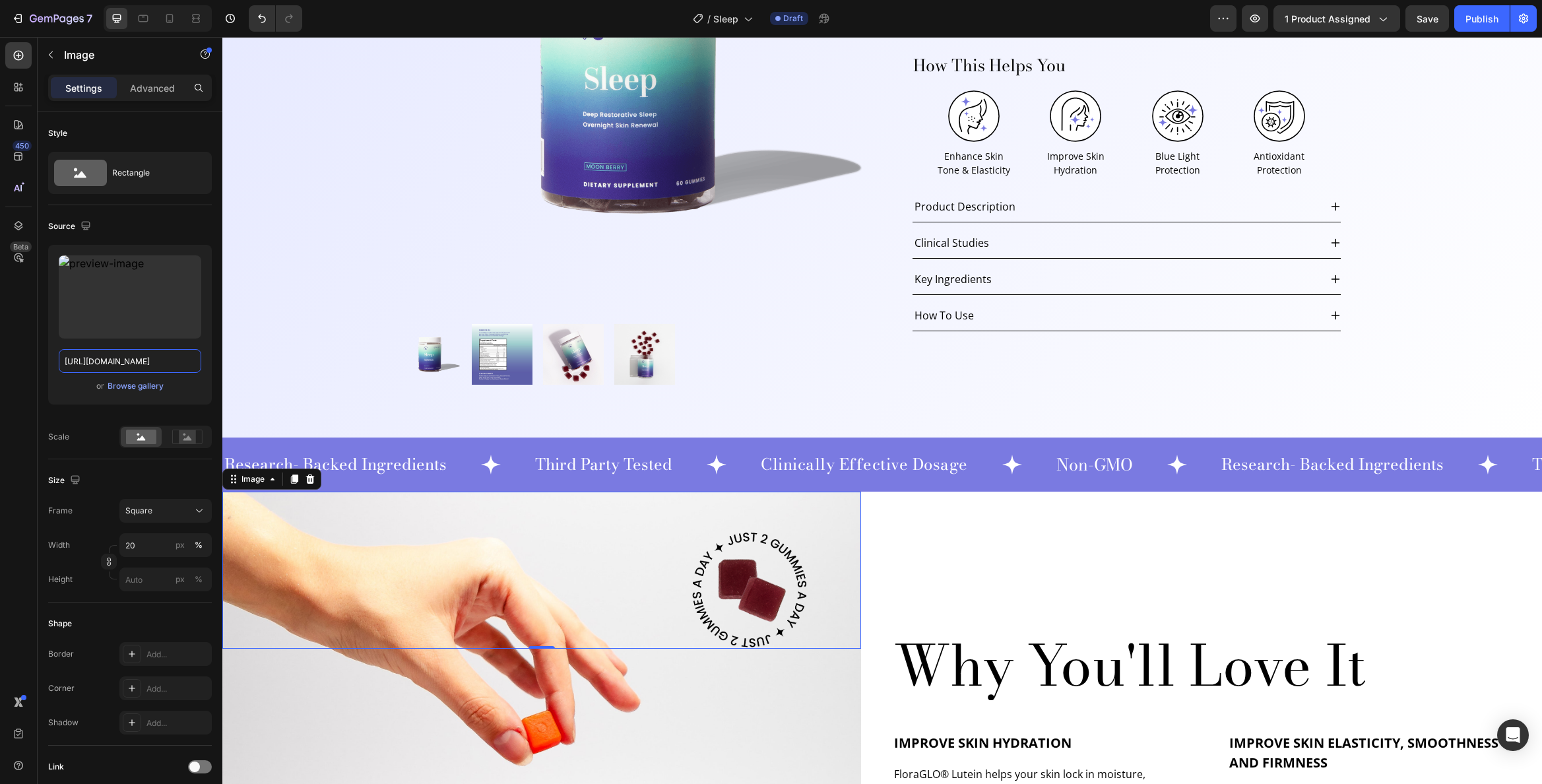
type input "[URL][DOMAIN_NAME]"
click at [1004, 595] on div "Why You'll Love It Heading Row Improve Skin Hydration Heading FloraGLO® Lutein …" at bounding box center [1202, 796] width 639 height 610
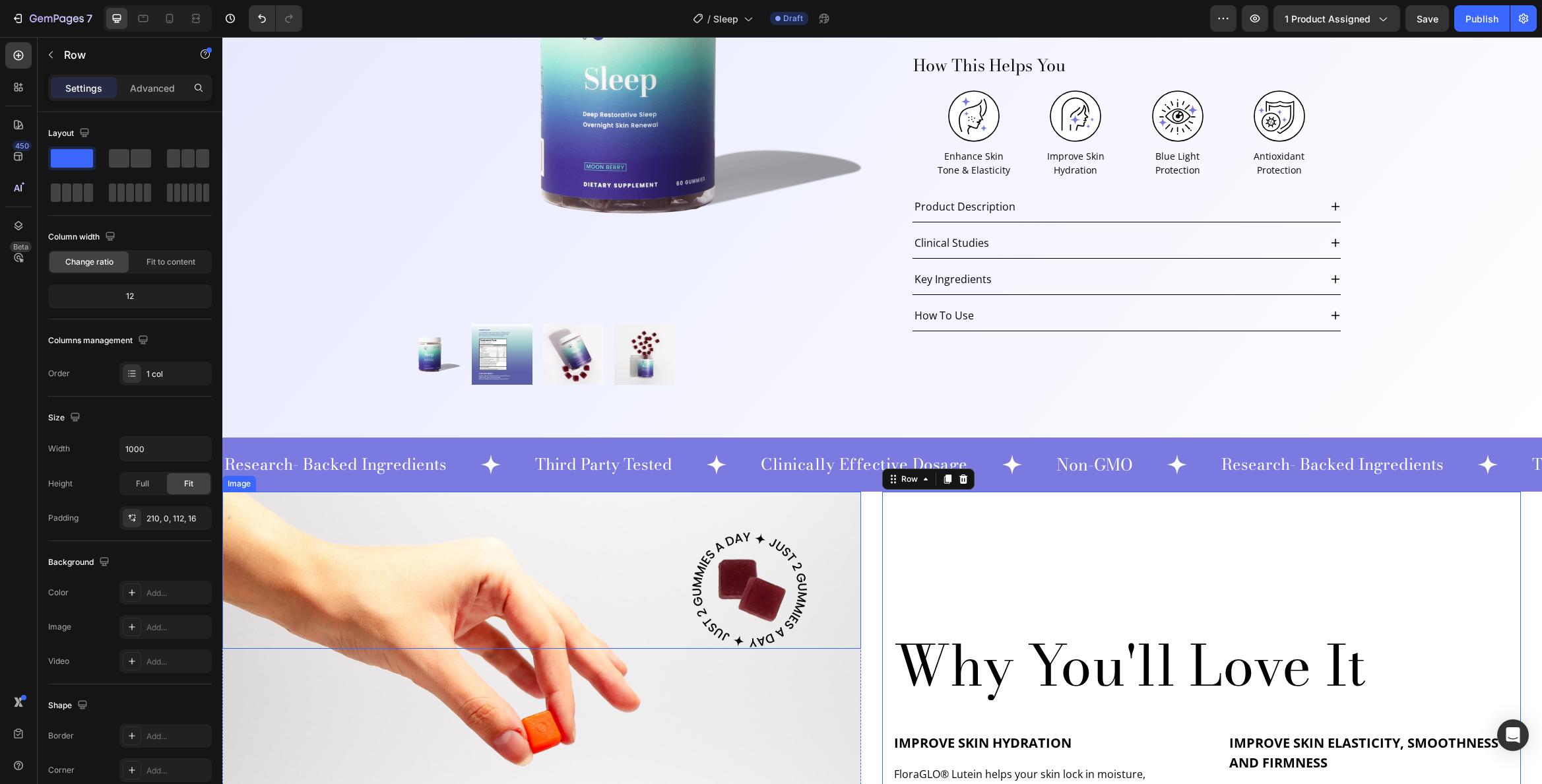
click at [788, 551] on img at bounding box center [750, 590] width 118 height 118
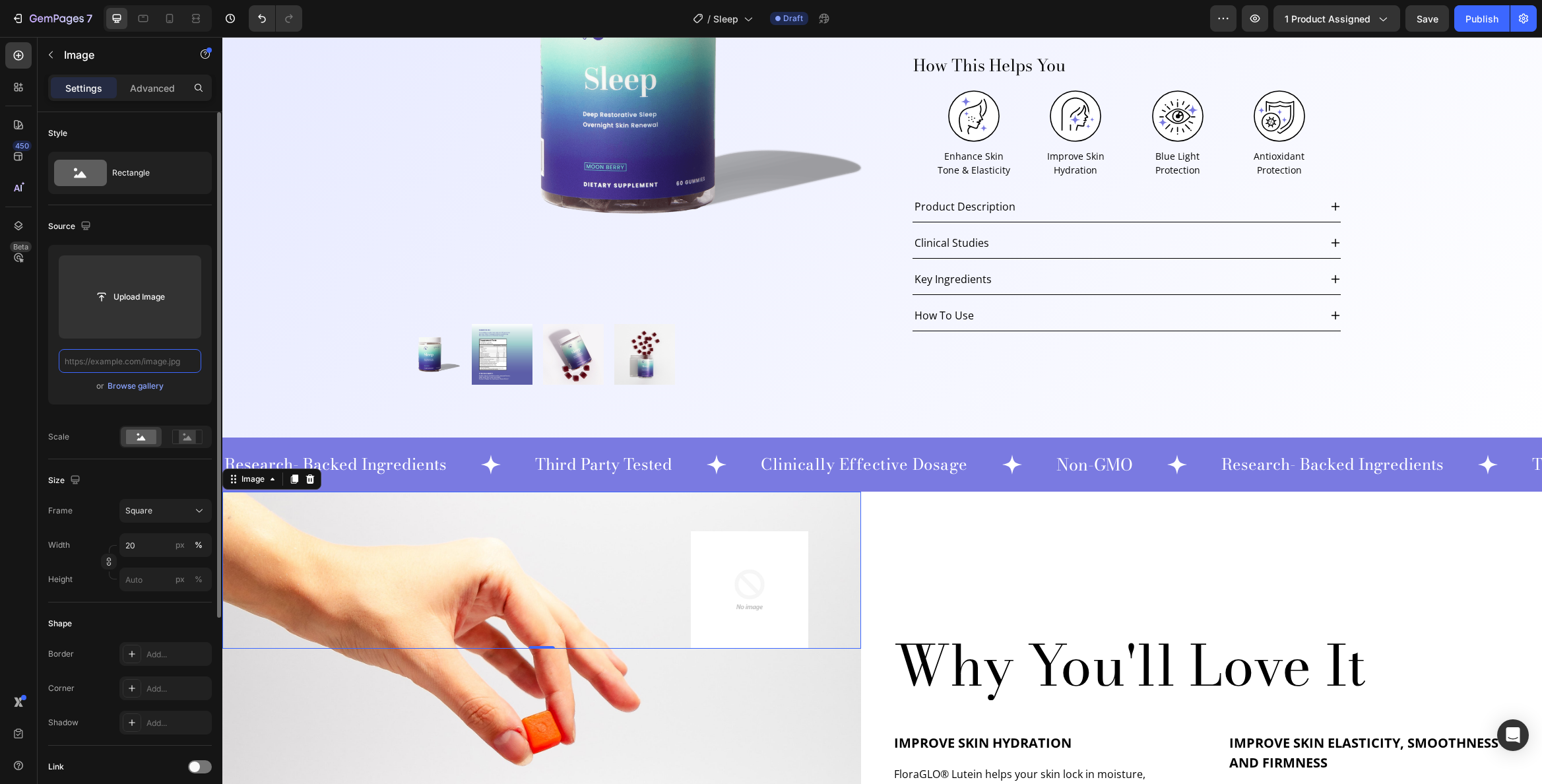
click at [156, 365] on input "text" at bounding box center [129, 361] width 142 height 24
paste input "[URL][DOMAIN_NAME]"
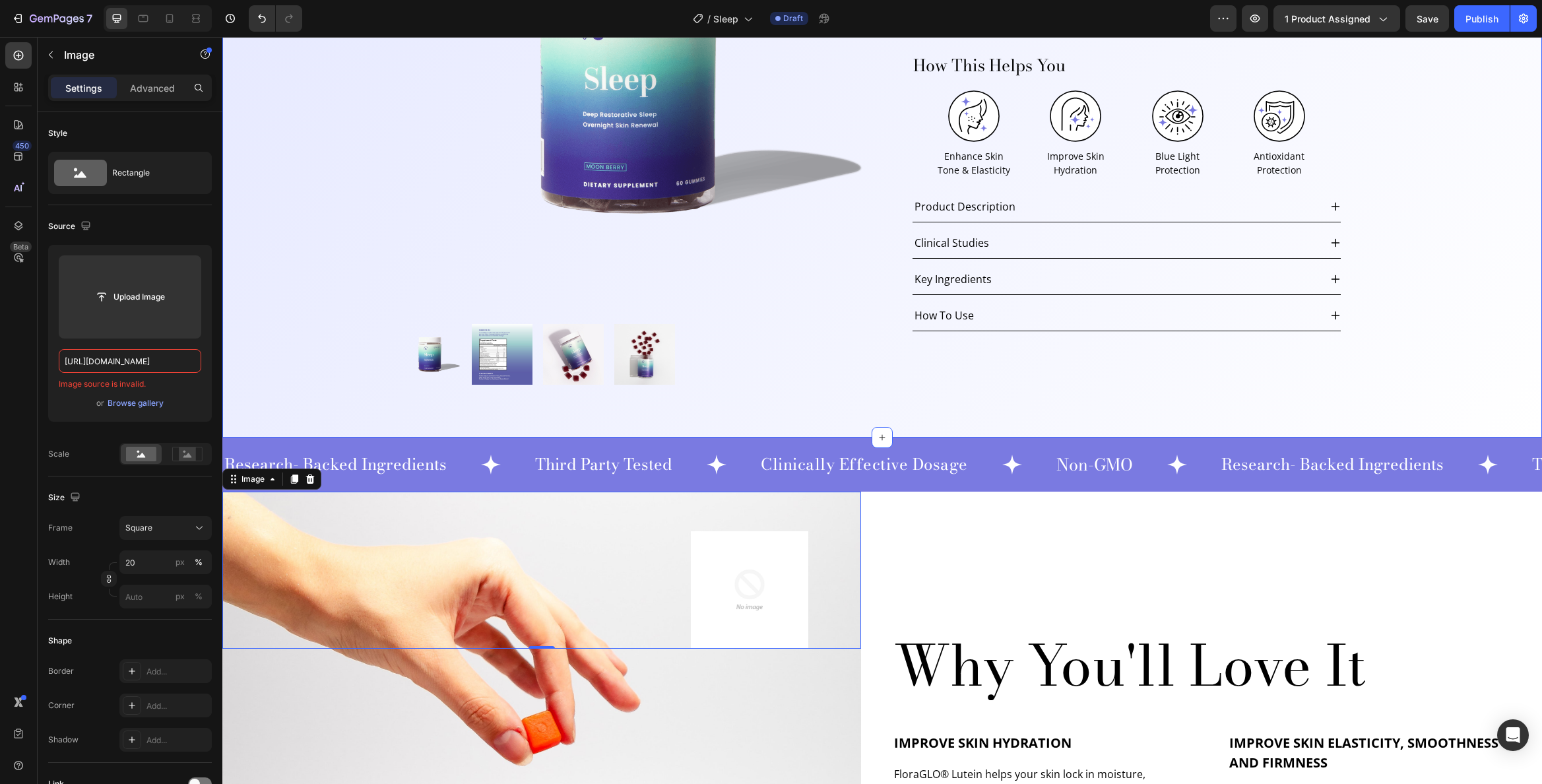
type input "[URL][DOMAIN_NAME]"
click at [154, 359] on input "[URL][DOMAIN_NAME]" at bounding box center [129, 361] width 142 height 24
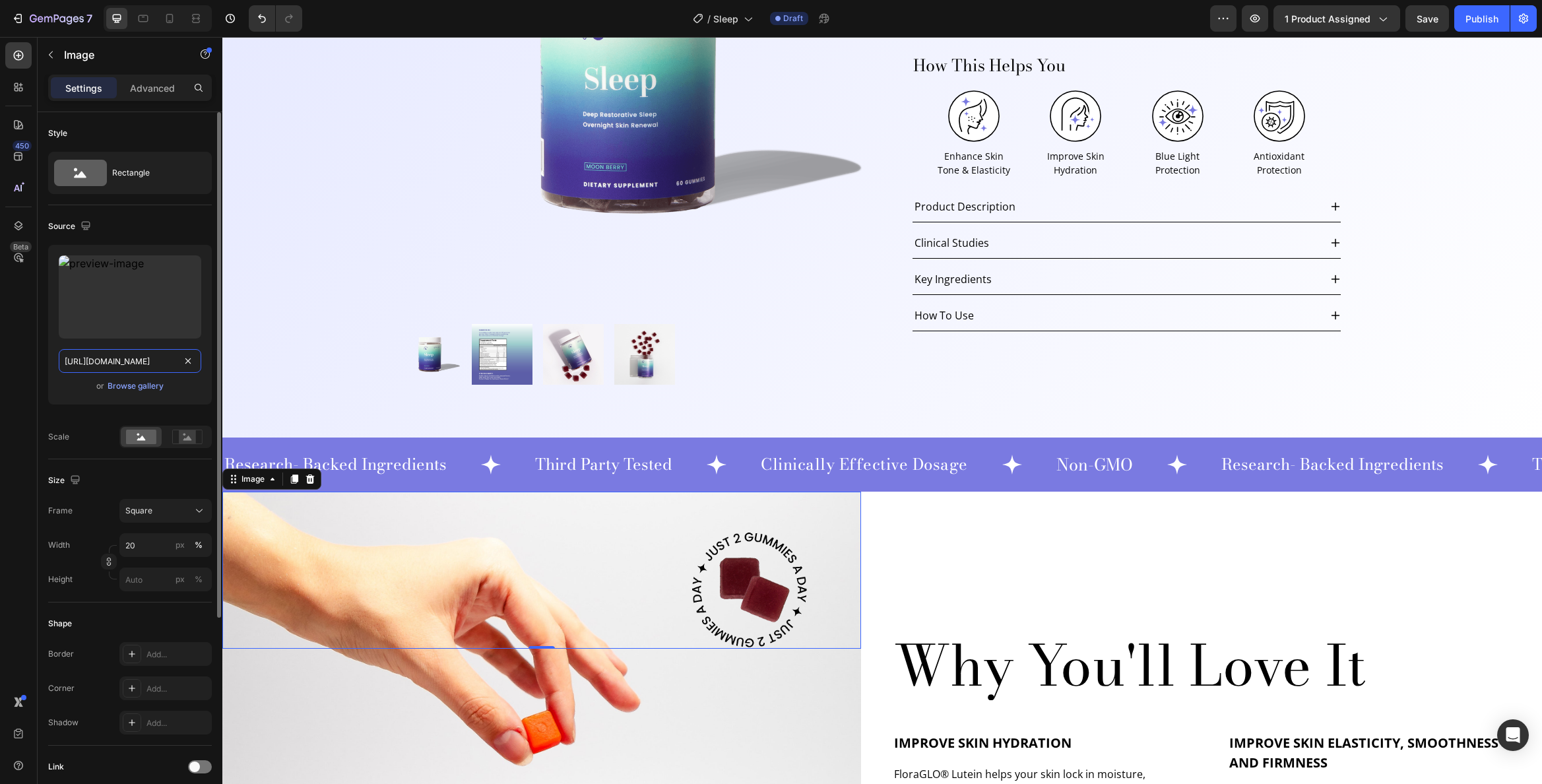
drag, startPoint x: 200, startPoint y: 357, endPoint x: 182, endPoint y: 362, distance: 18.7
click at [144, 361] on input "text" at bounding box center [129, 361] width 142 height 24
paste input "[URL][DOMAIN_NAME]"
type input "[URL][DOMAIN_NAME]"
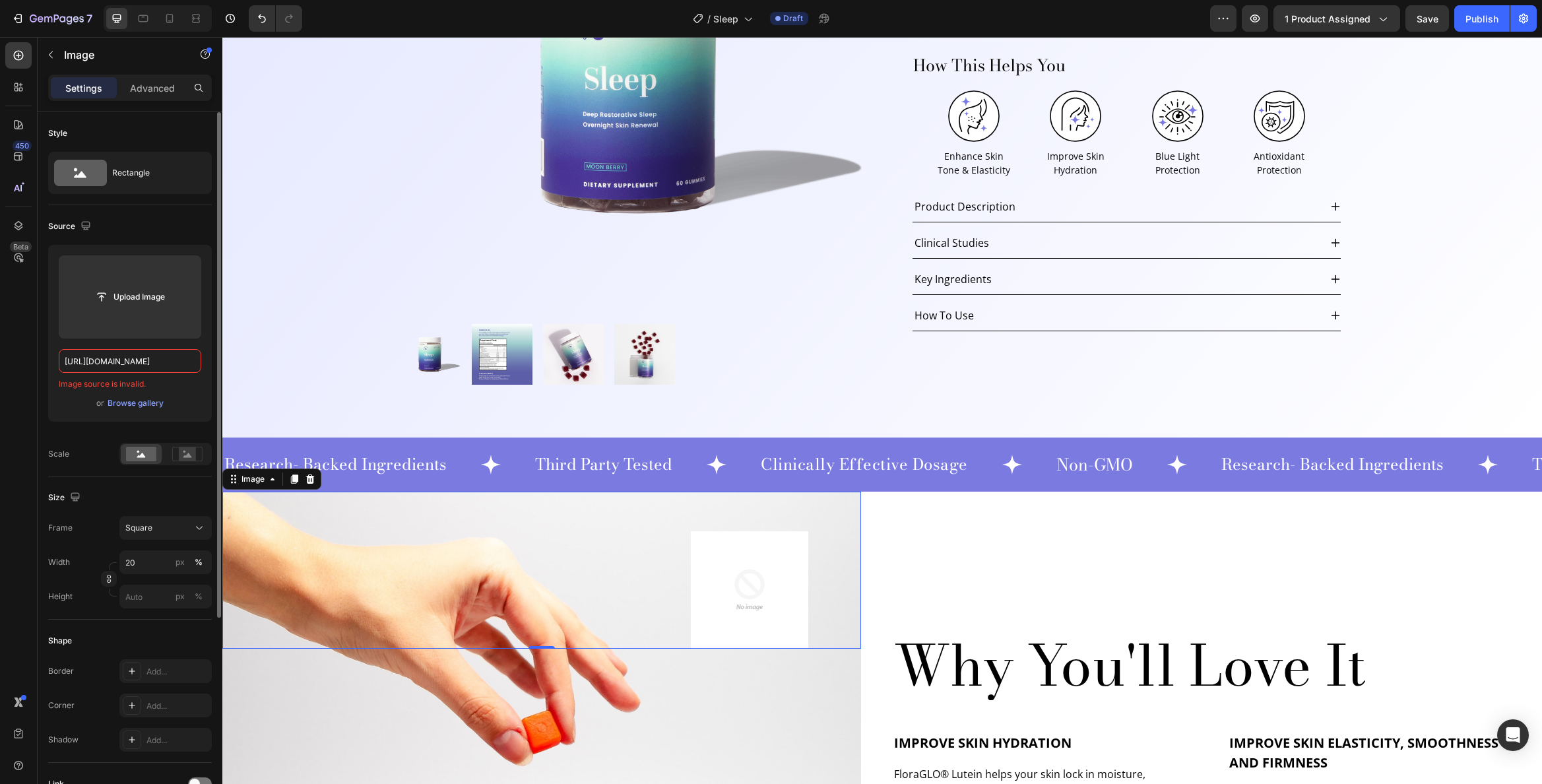
scroll to position [0, 0]
click at [162, 363] on input "[URL][DOMAIN_NAME]" at bounding box center [129, 361] width 142 height 24
click at [138, 359] on input "text" at bounding box center [129, 361] width 142 height 24
paste input "[URL][DOMAIN_NAME]"
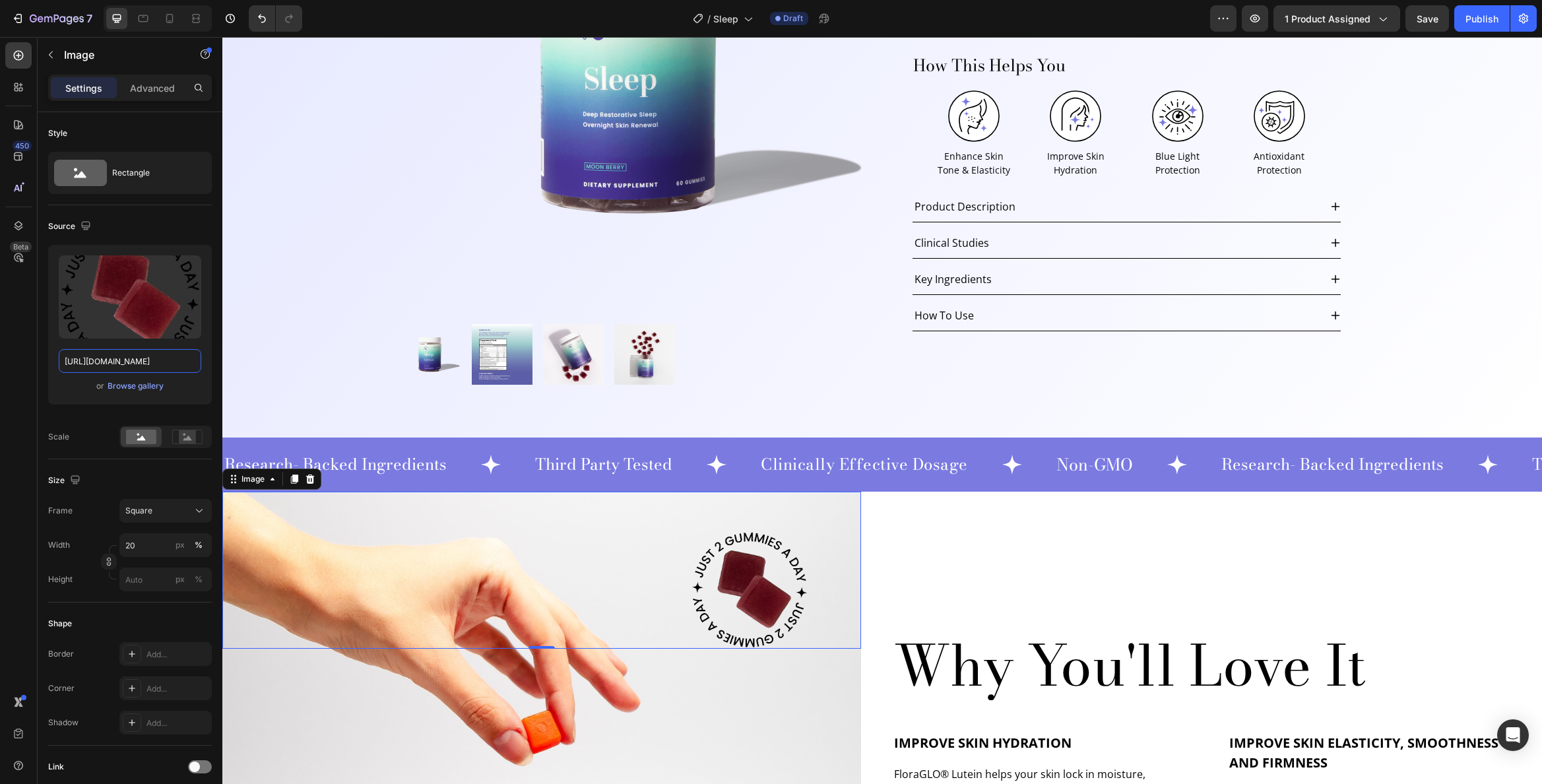
scroll to position [0, 173]
type input "[URL][DOMAIN_NAME]"
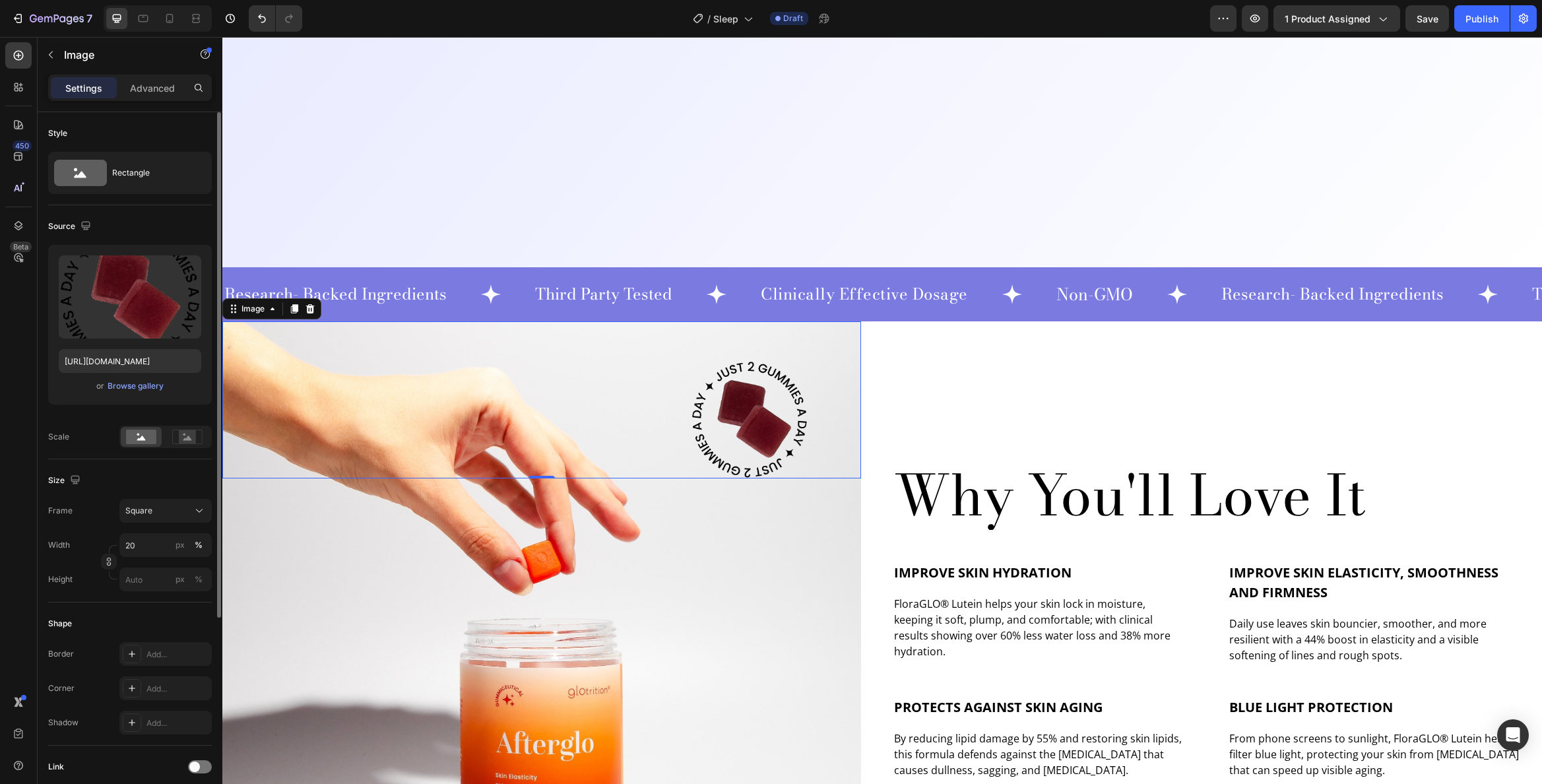
scroll to position [710, 0]
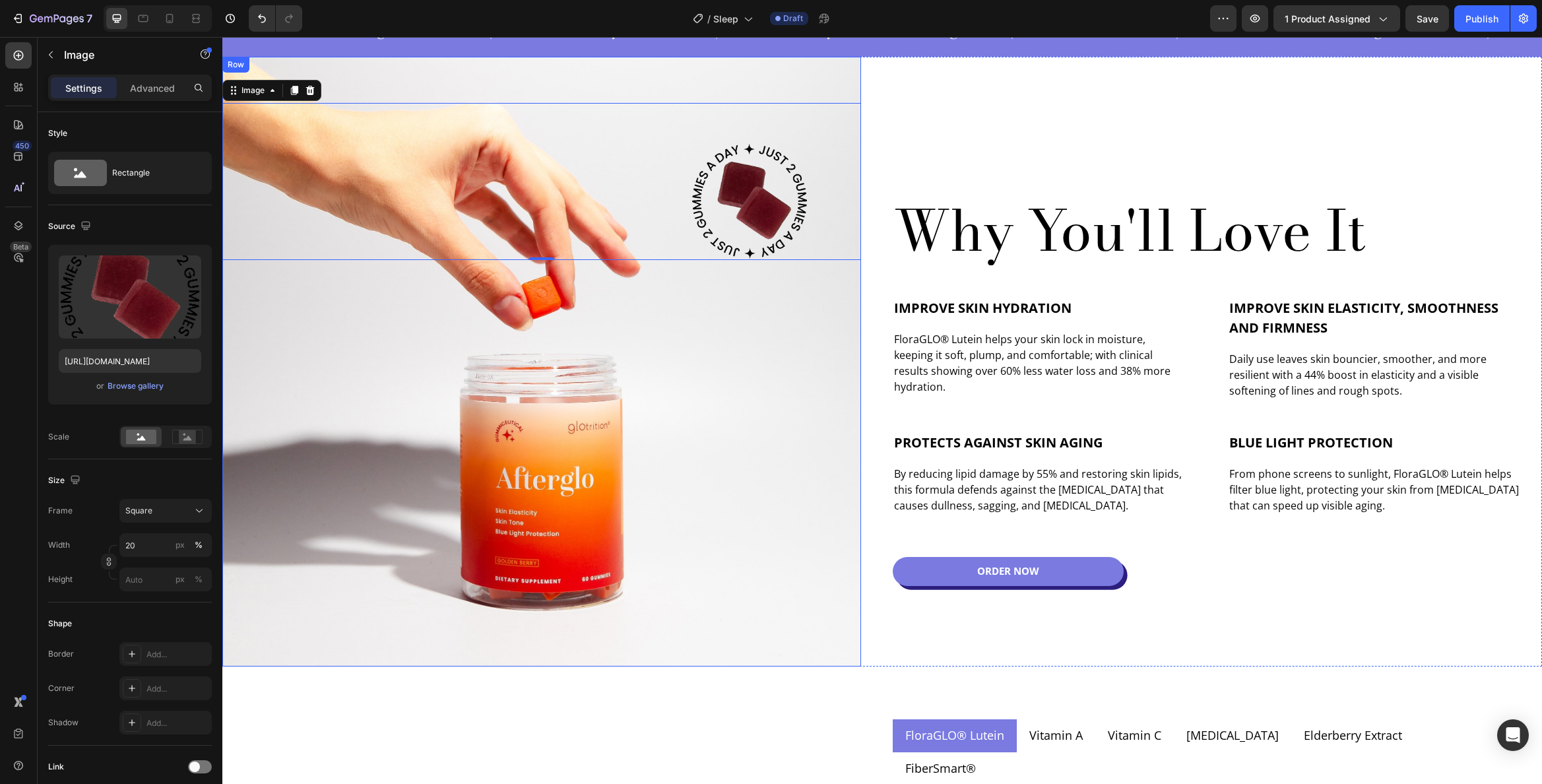
click at [551, 438] on div "Image -70" at bounding box center [542, 361] width 639 height 610
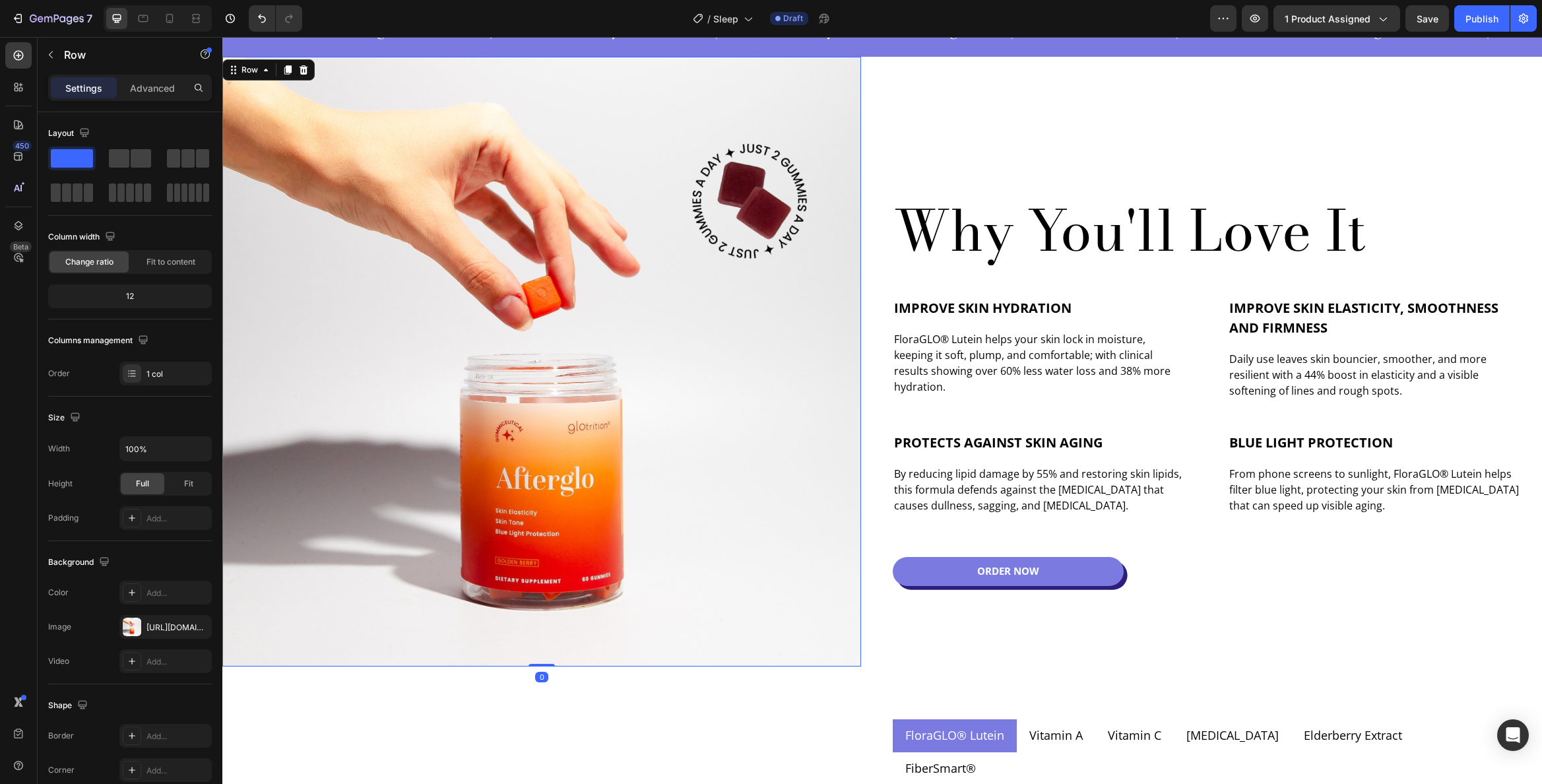
click at [344, 441] on div "Image" at bounding box center [542, 361] width 639 height 610
click at [168, 626] on div "[URL][DOMAIN_NAME]" at bounding box center [166, 624] width 39 height 12
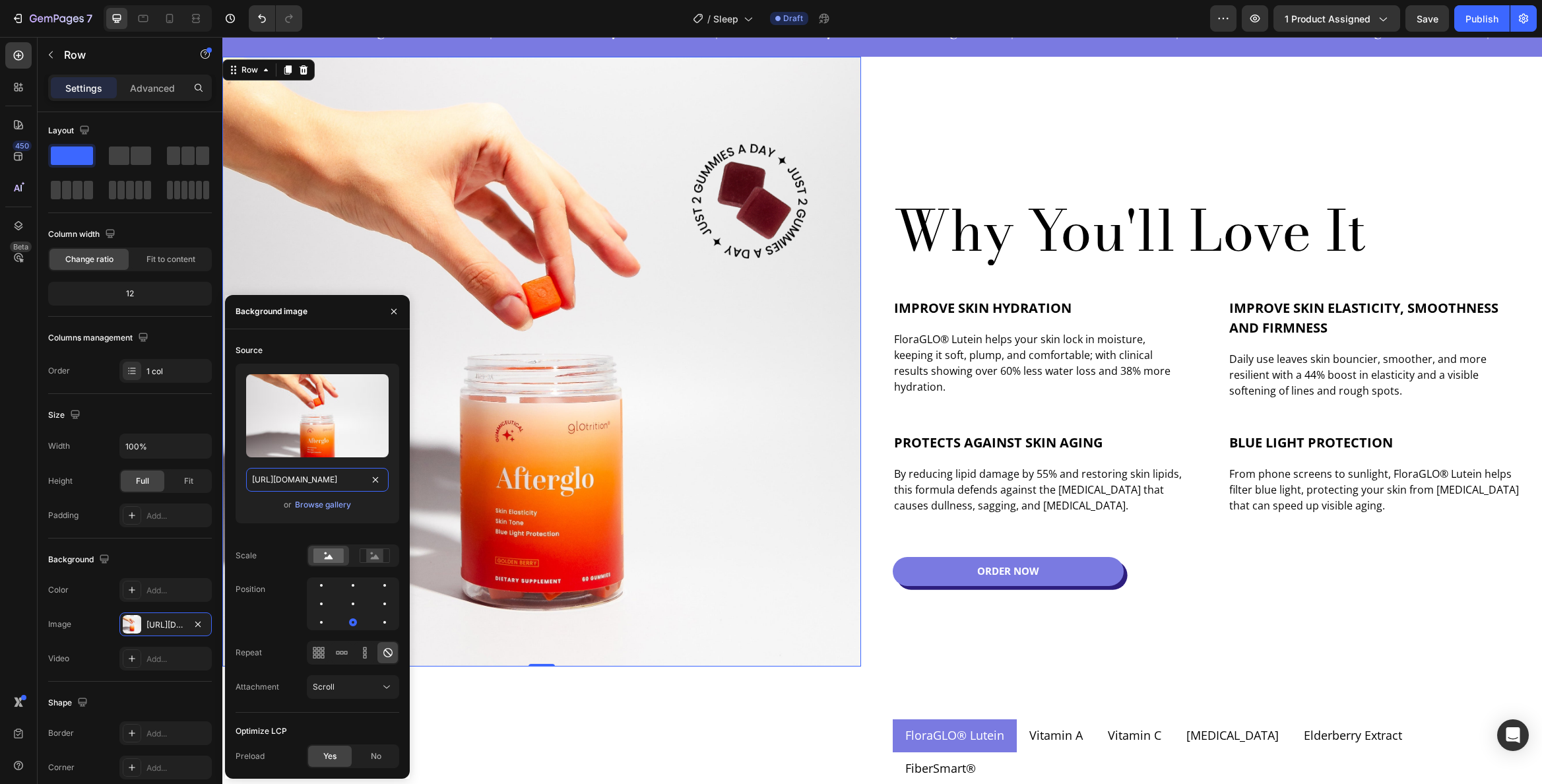
click at [344, 484] on input "[URL][DOMAIN_NAME]" at bounding box center [317, 480] width 142 height 24
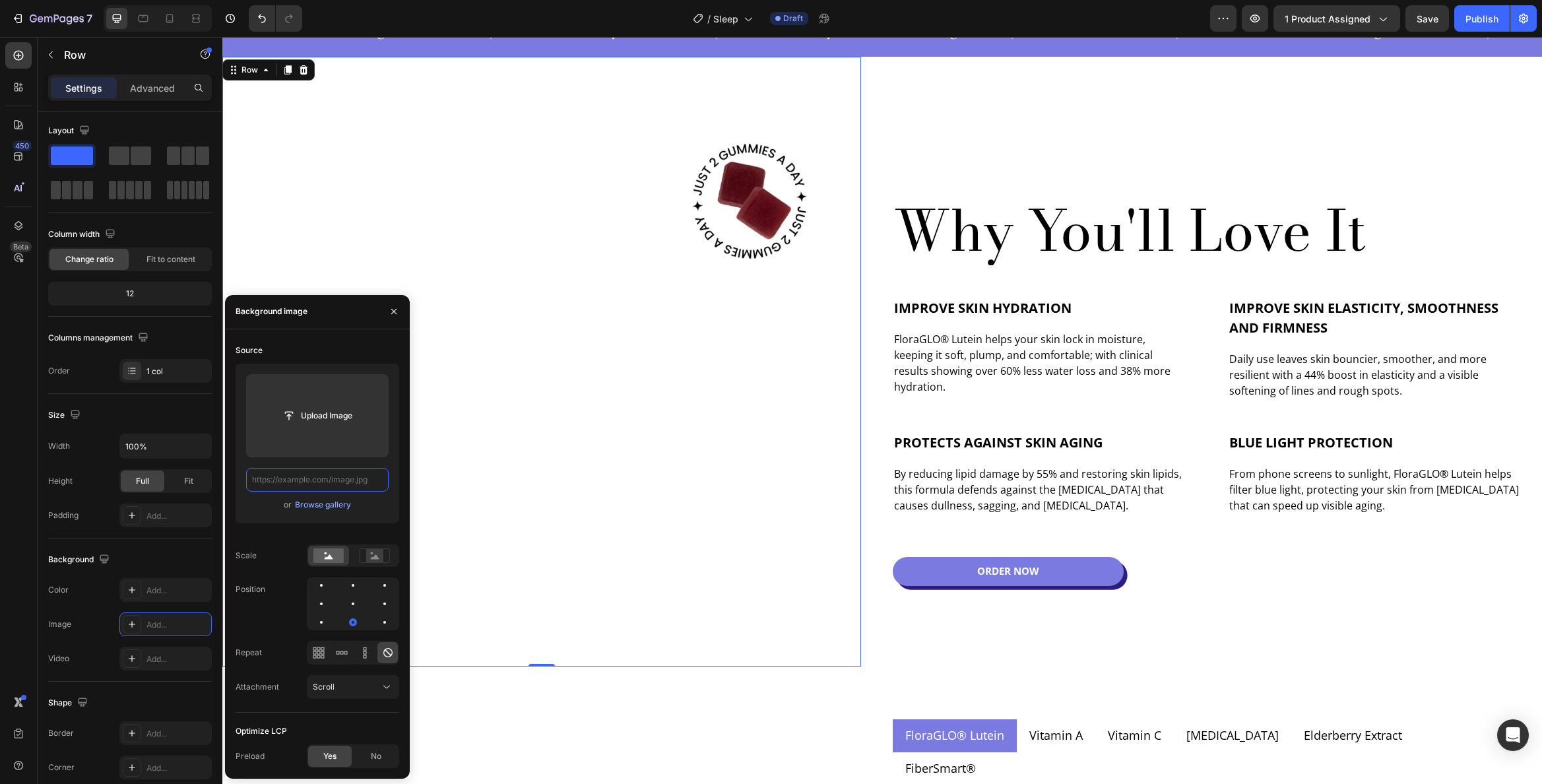
click at [332, 479] on input "text" at bounding box center [317, 480] width 142 height 24
paste input "[URL][DOMAIN_NAME]"
type input "[URL][DOMAIN_NAME]"
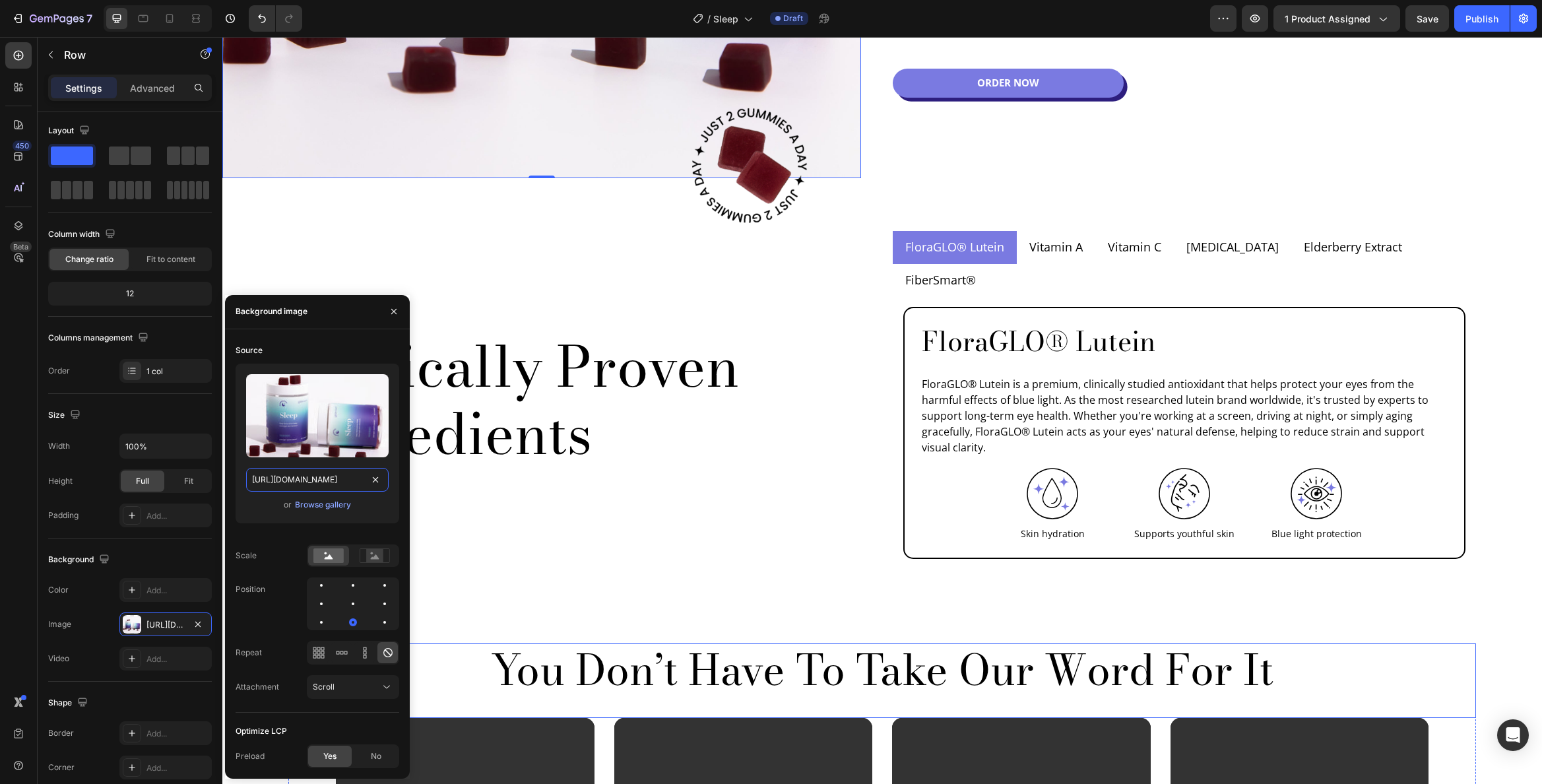
scroll to position [1193, 0]
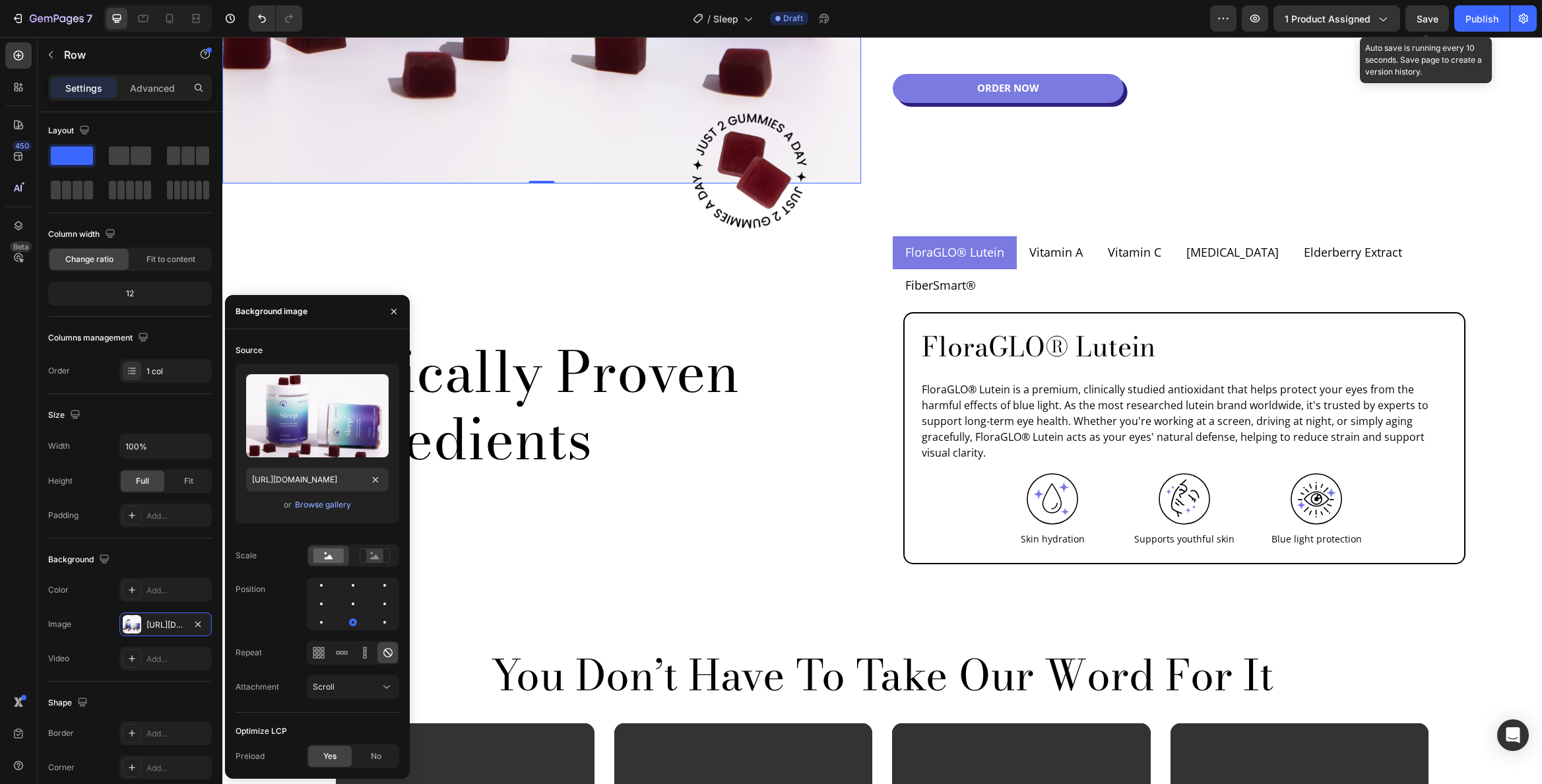
click at [1437, 21] on span "Save" at bounding box center [1428, 19] width 22 height 11
